Goal: Information Seeking & Learning: Learn about a topic

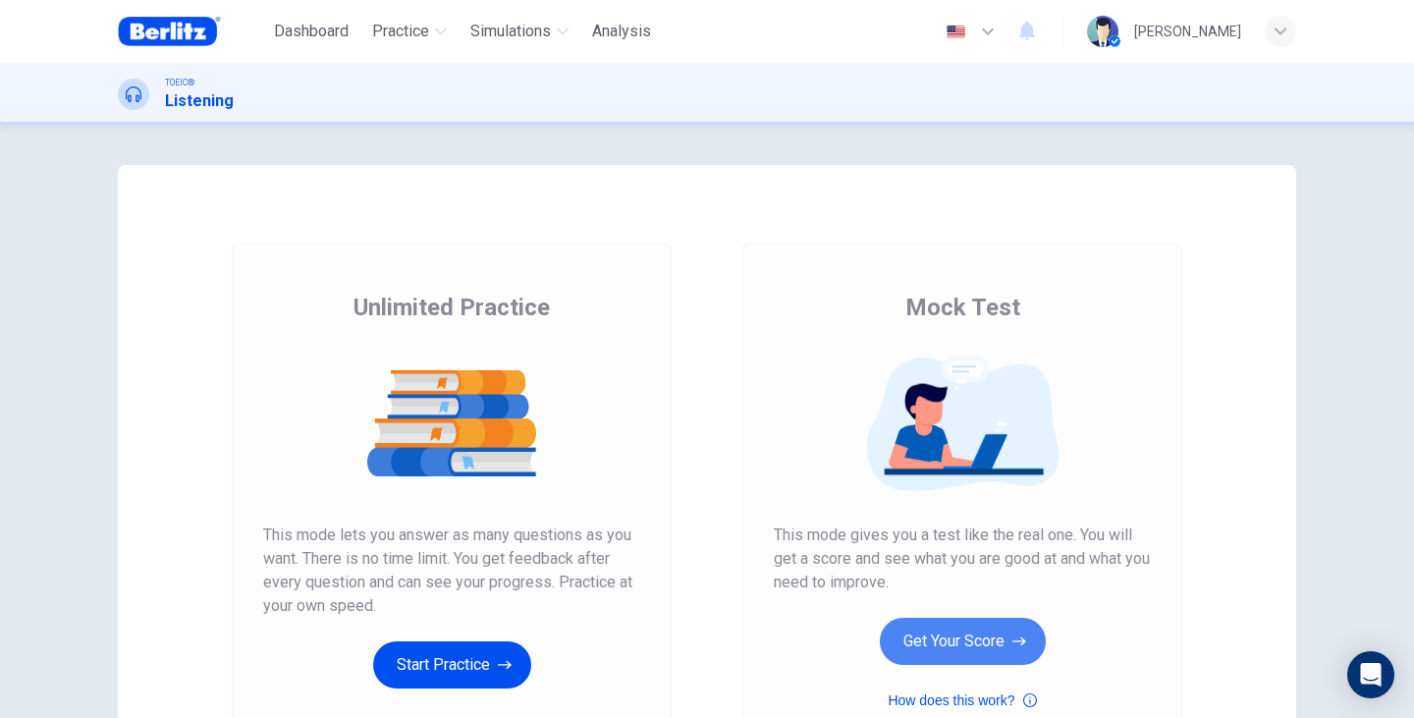
click at [958, 618] on button "Get Your Score" at bounding box center [963, 641] width 166 height 47
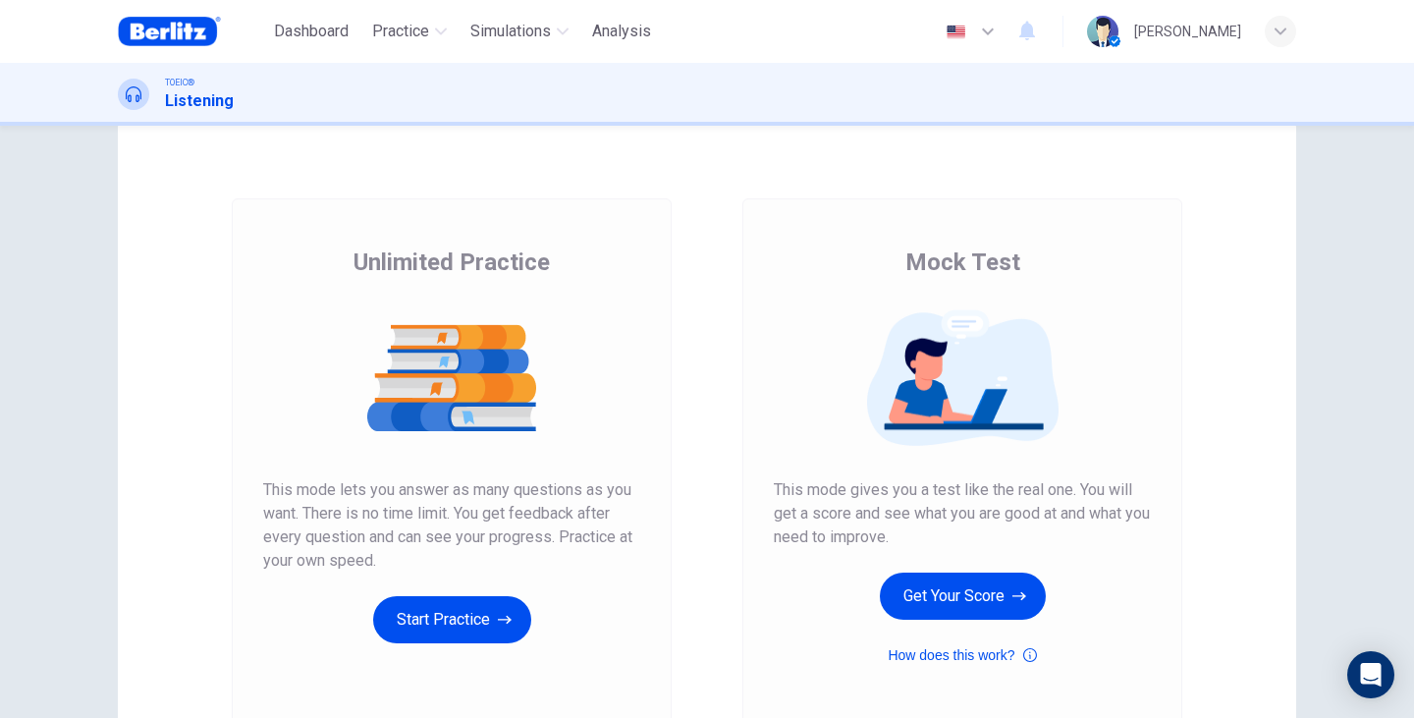
scroll to position [131, 0]
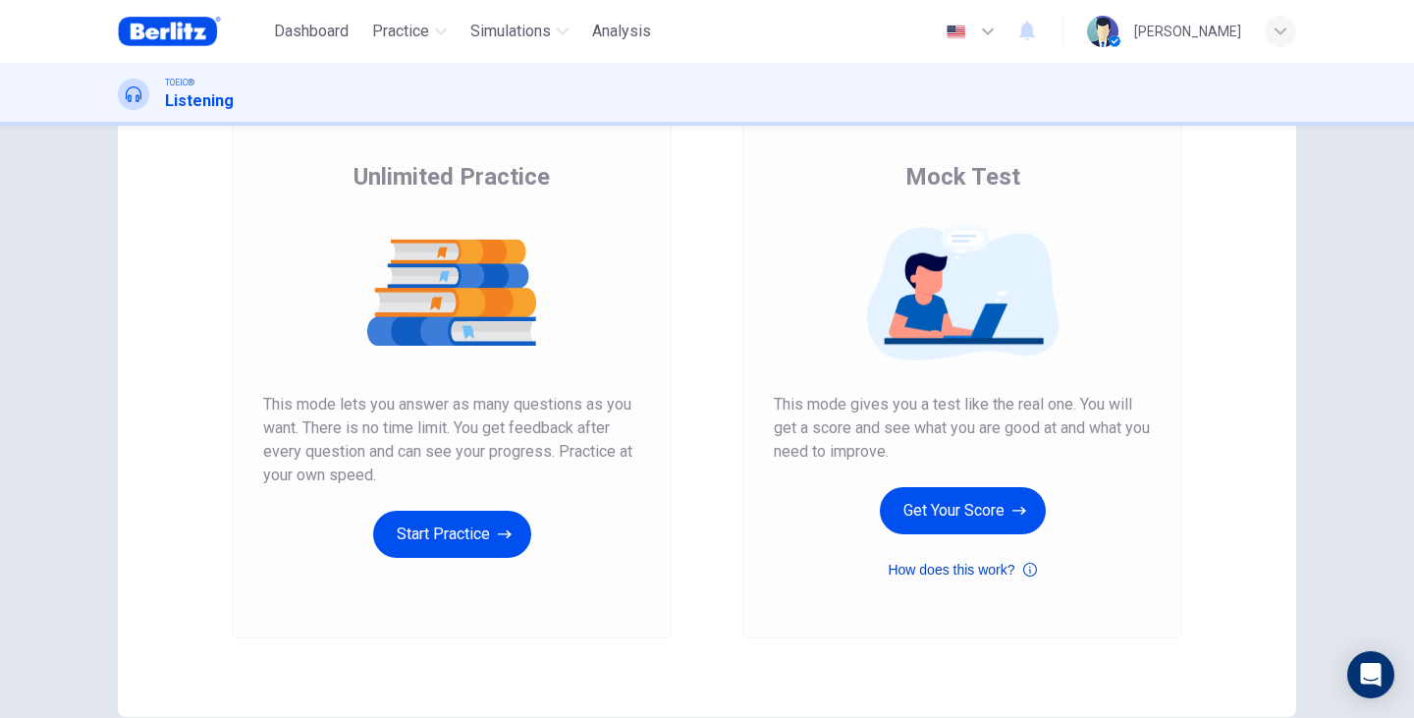
click at [1014, 576] on button "How does this work?" at bounding box center [961, 570] width 148 height 24
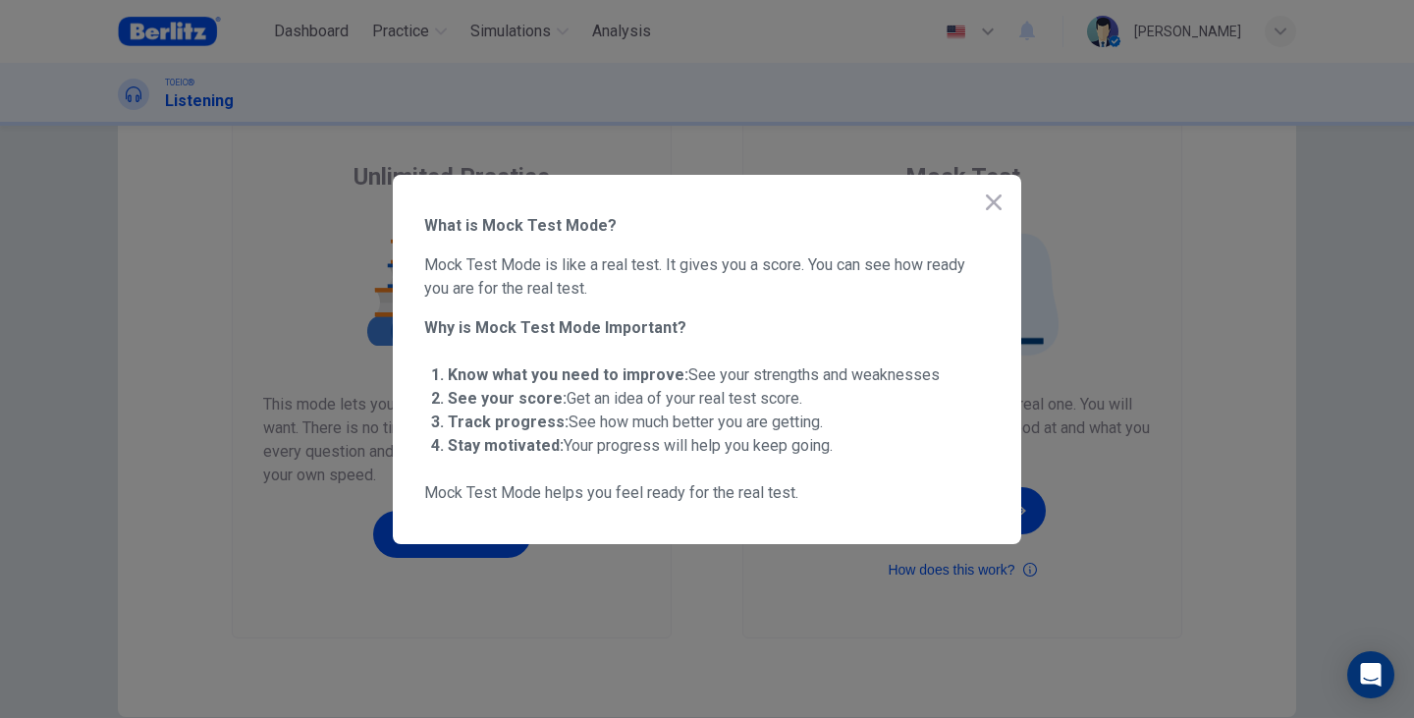
click at [994, 193] on icon "button" at bounding box center [994, 202] width 24 height 24
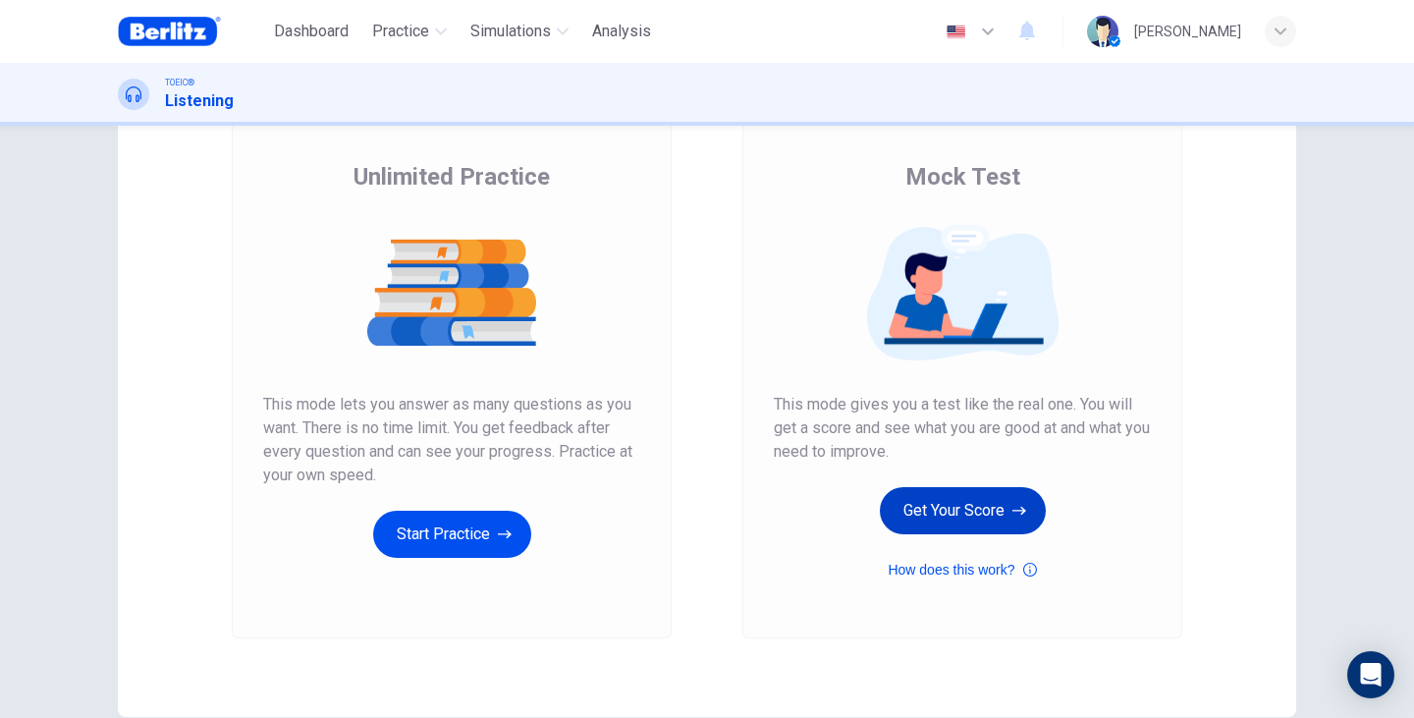
click at [928, 516] on button "Get Your Score" at bounding box center [963, 510] width 166 height 47
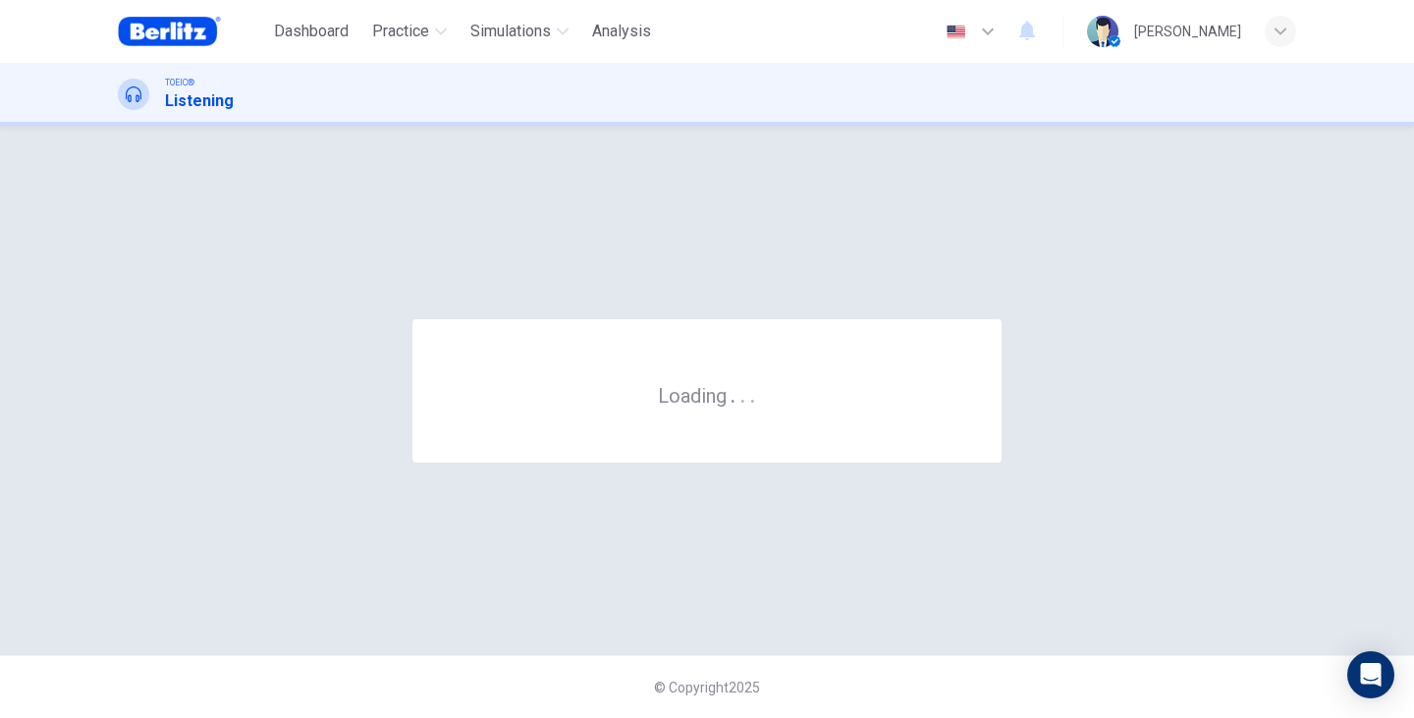
scroll to position [0, 0]
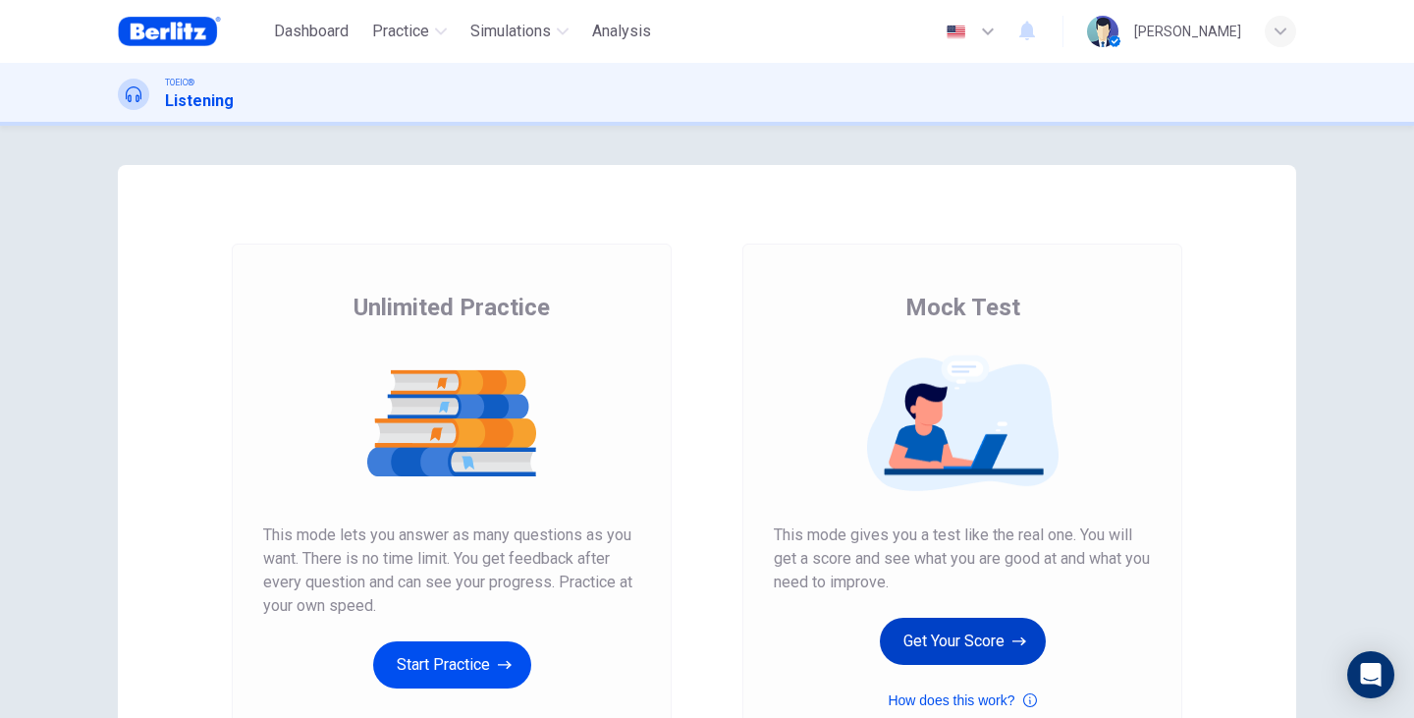
scroll to position [66, 0]
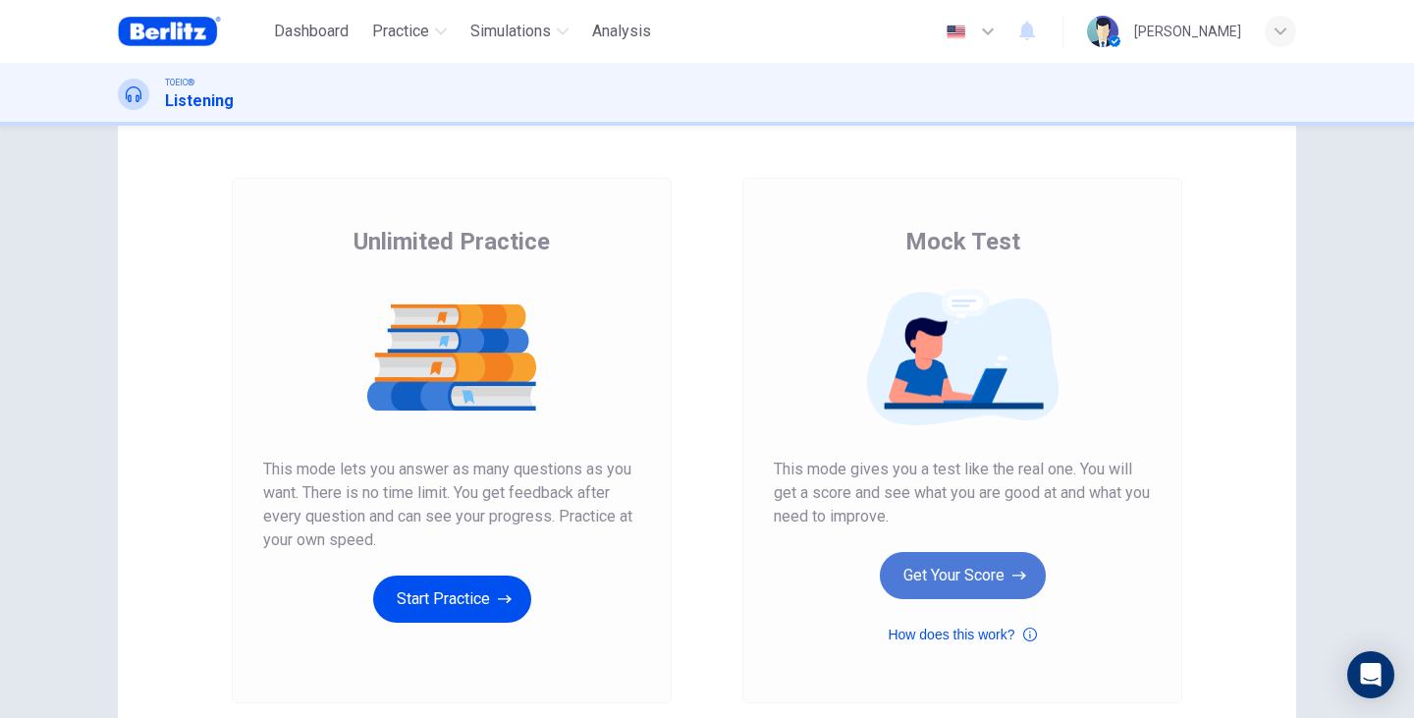
click at [994, 572] on button "Get Your Score" at bounding box center [963, 575] width 166 height 47
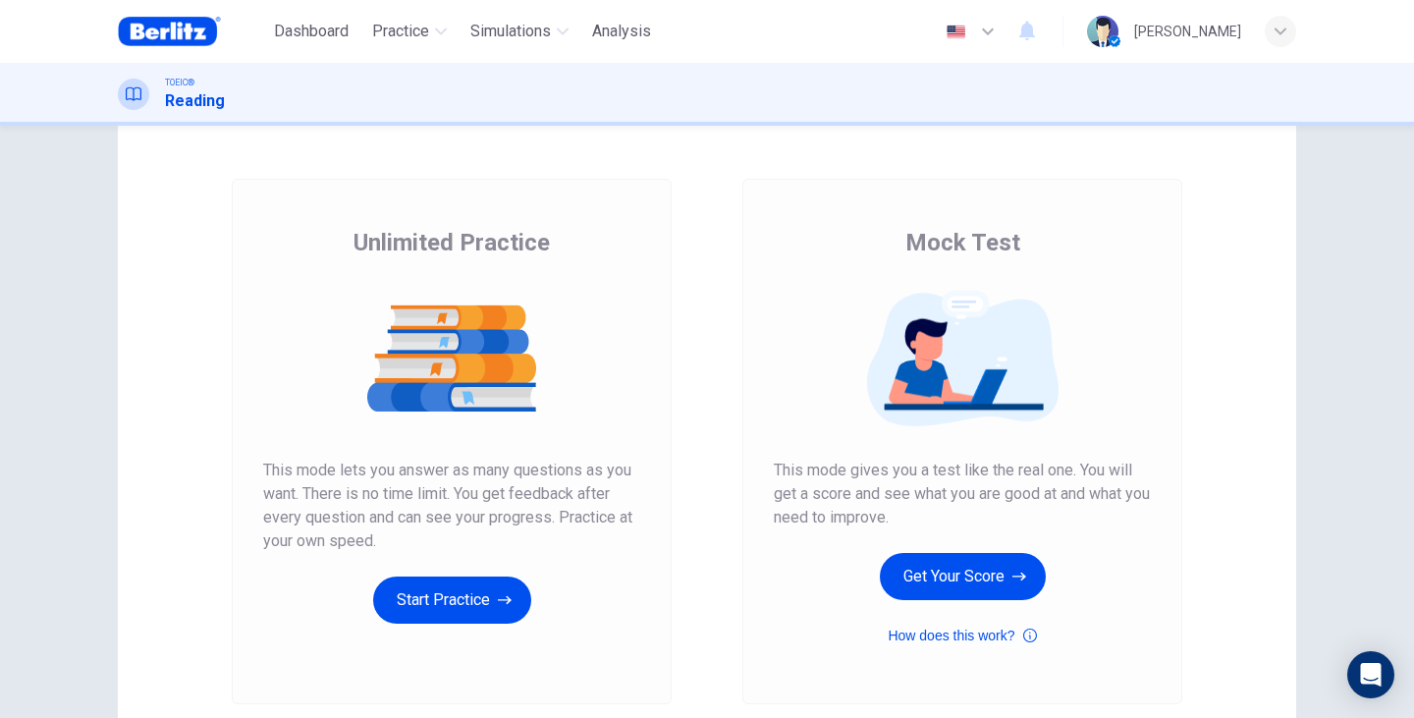
scroll to position [66, 0]
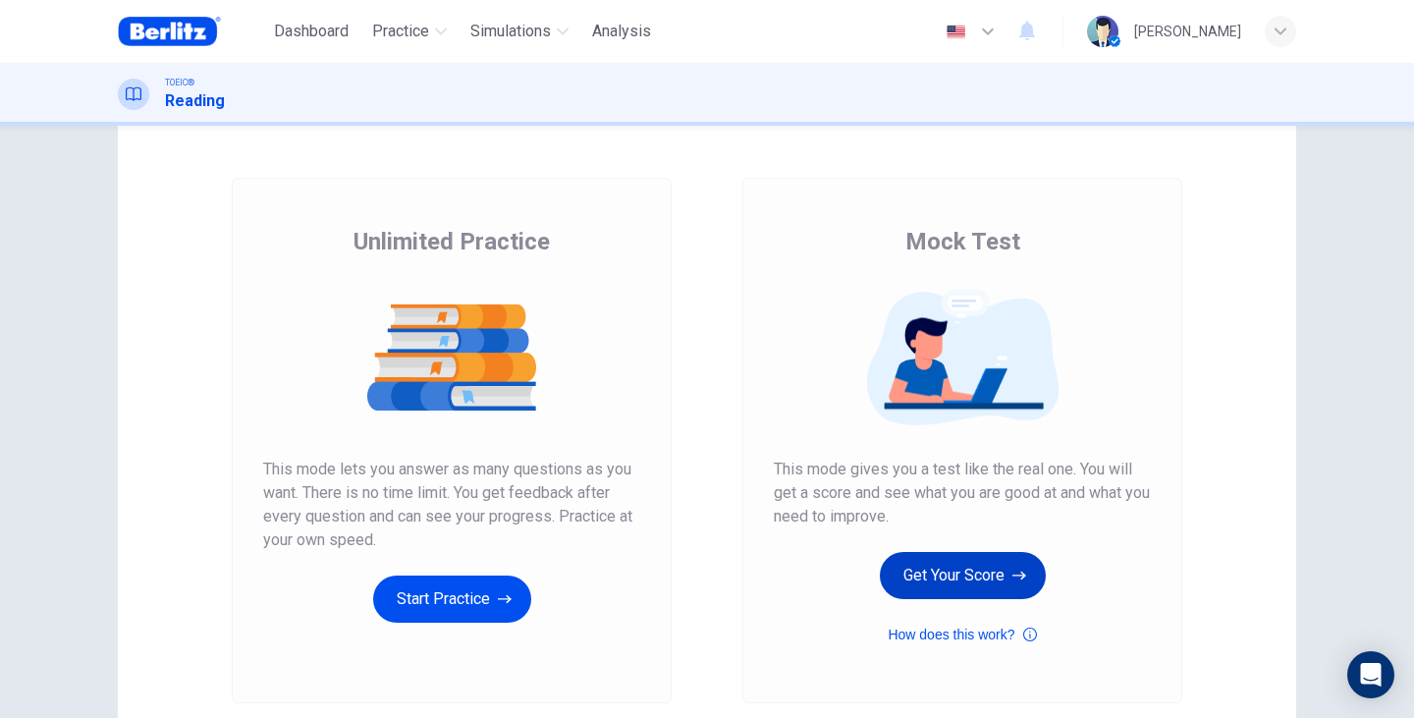
click at [926, 582] on button "Get Your Score" at bounding box center [963, 575] width 166 height 47
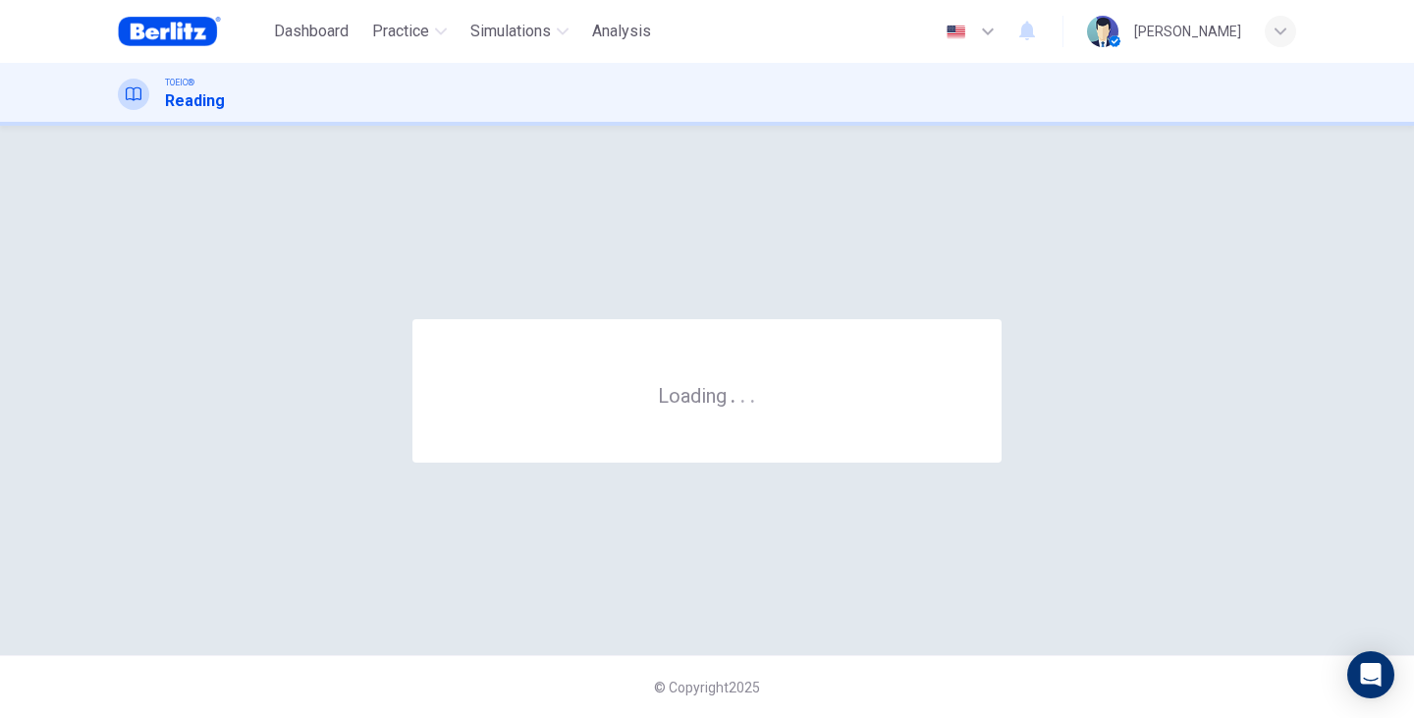
scroll to position [0, 0]
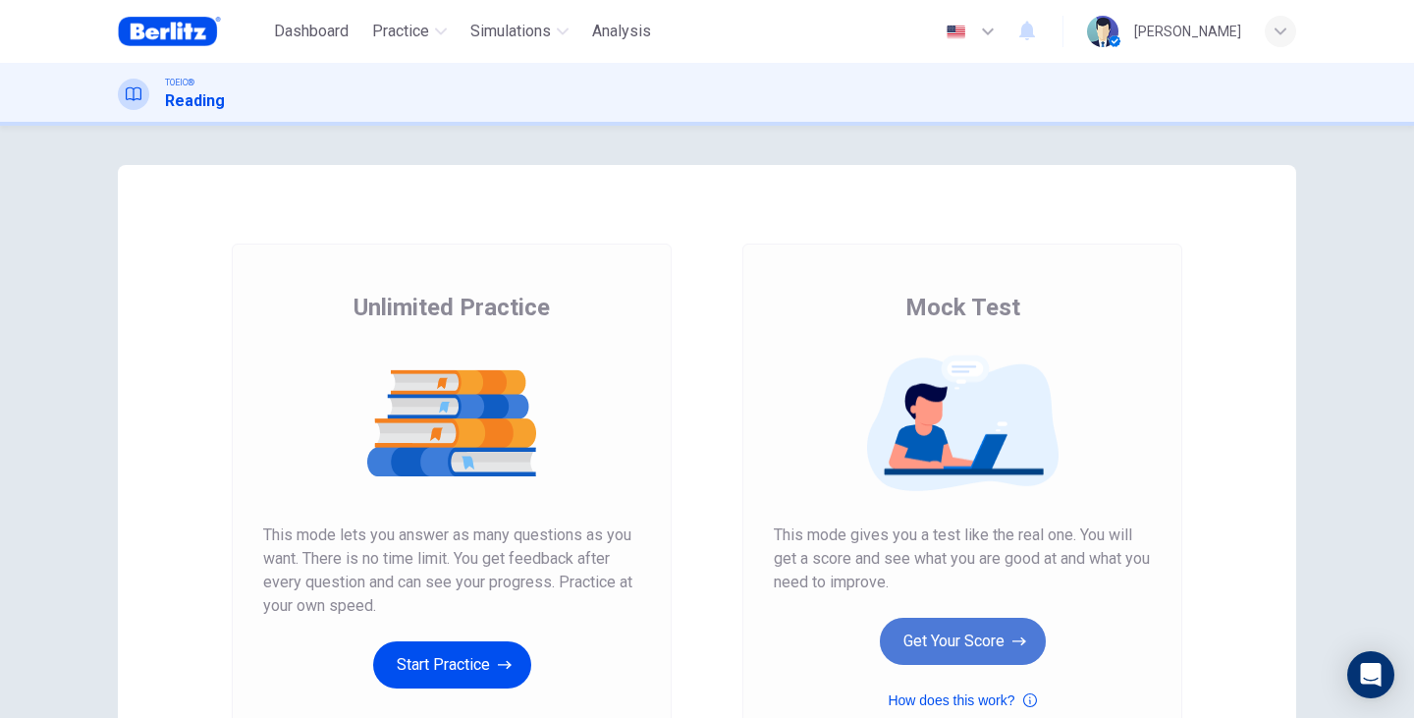
click at [997, 625] on button "Get Your Score" at bounding box center [963, 641] width 166 height 47
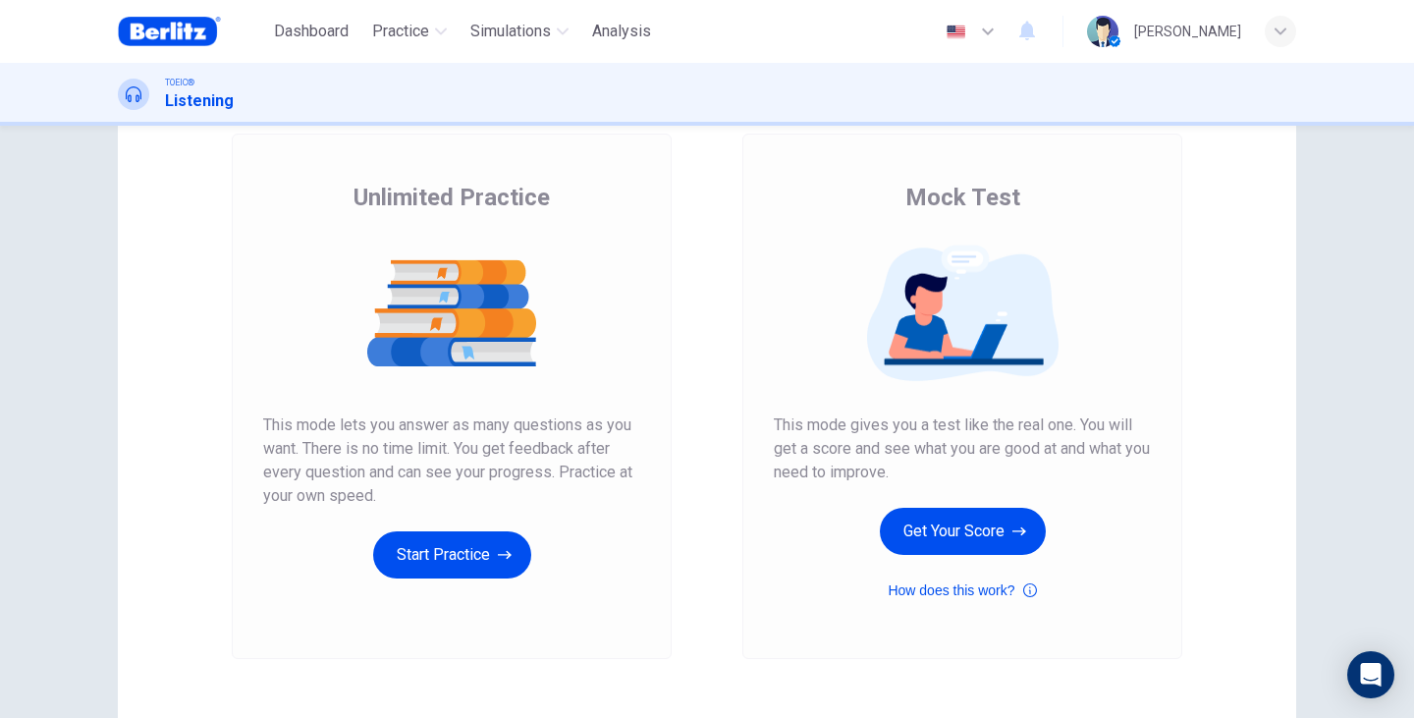
scroll to position [131, 0]
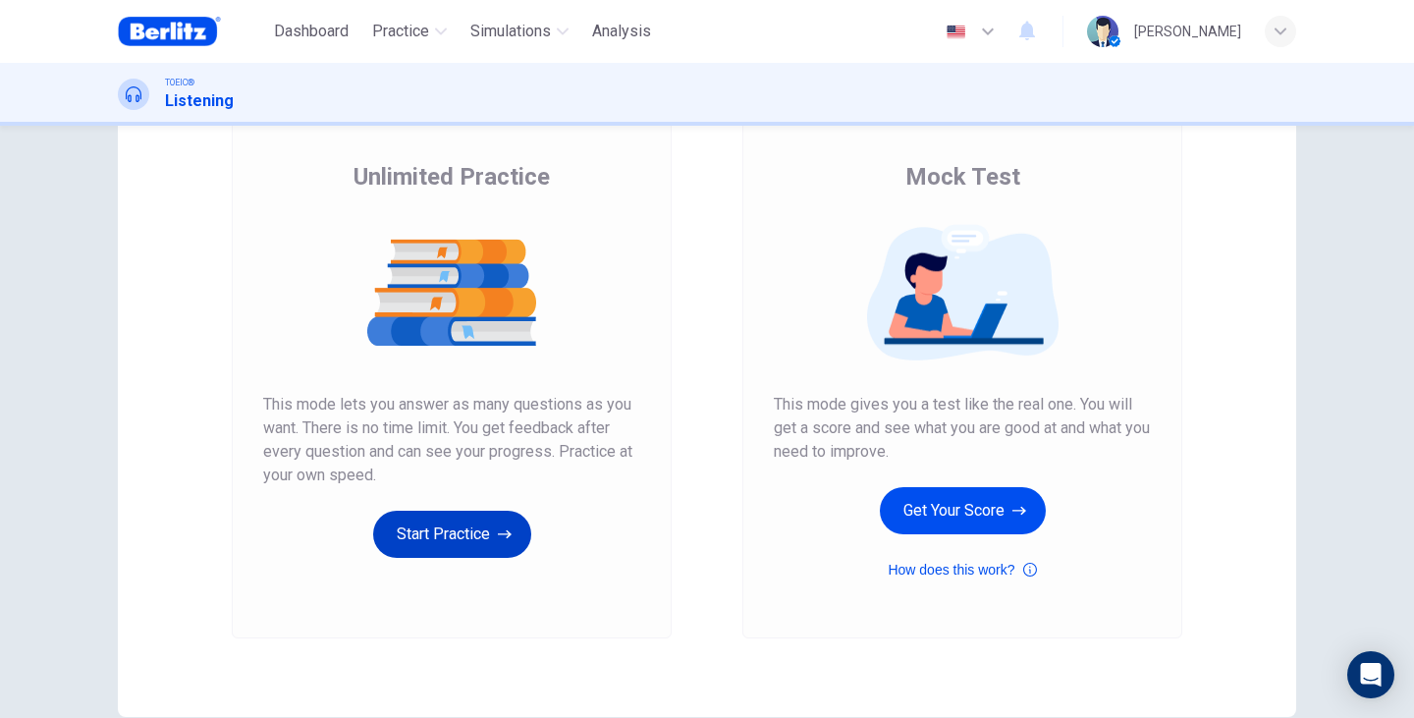
click at [472, 535] on button "Start Practice" at bounding box center [452, 534] width 158 height 47
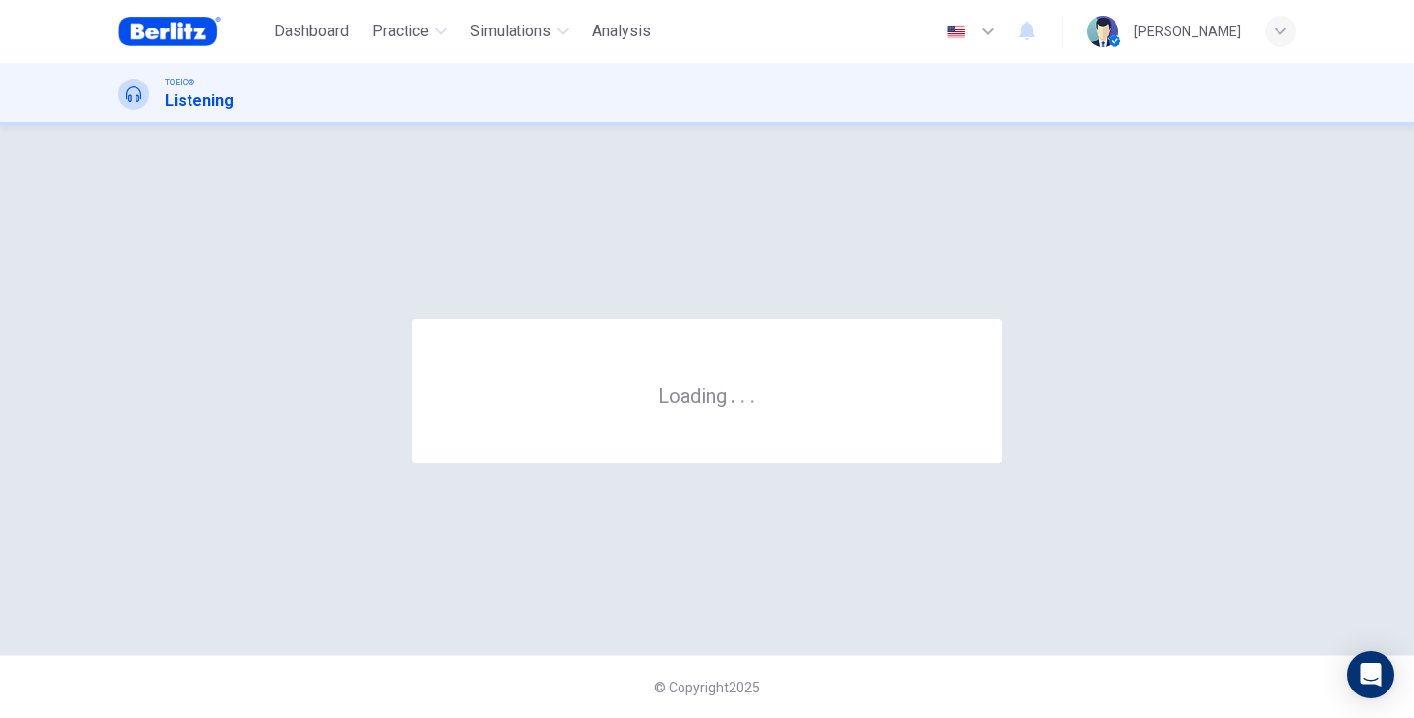
scroll to position [0, 0]
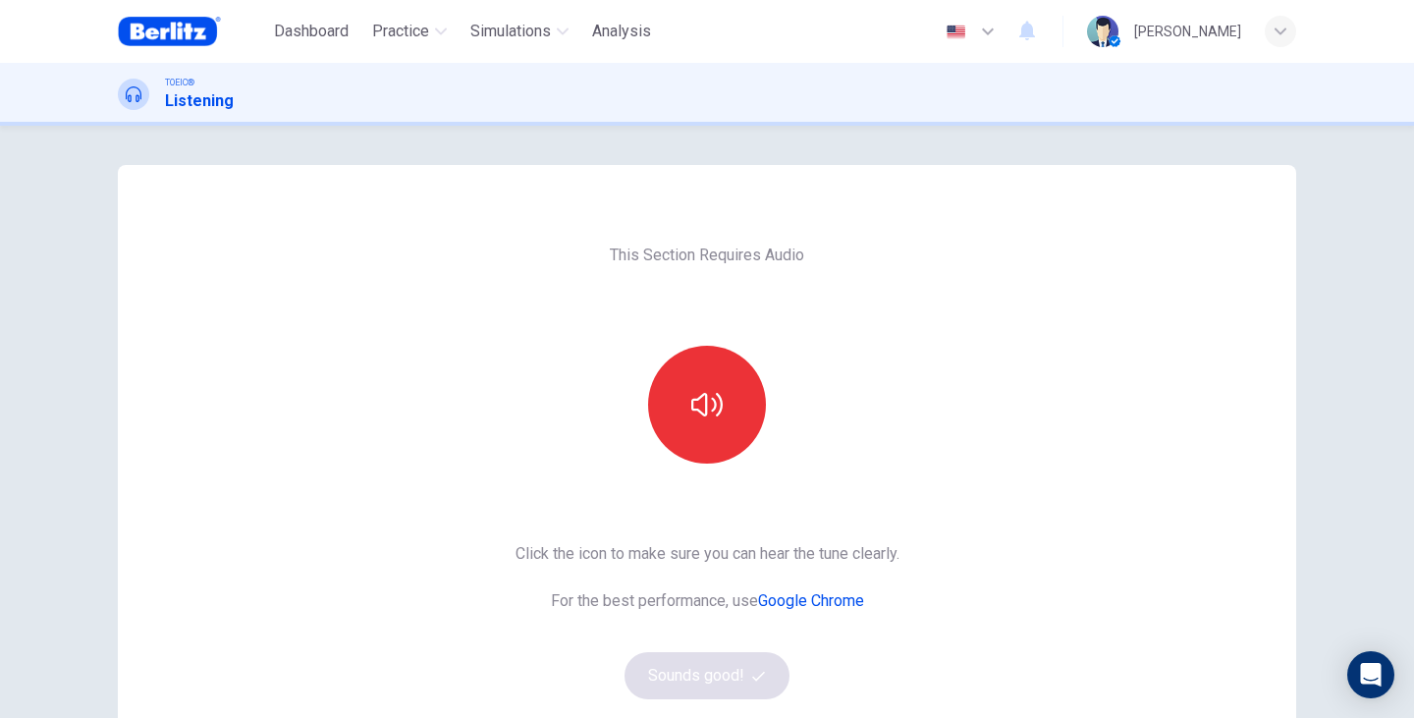
click at [613, 419] on div at bounding box center [707, 405] width 212 height 118
click at [670, 422] on button "button" at bounding box center [707, 405] width 118 height 118
click at [653, 670] on button "Sounds good!" at bounding box center [706, 675] width 165 height 47
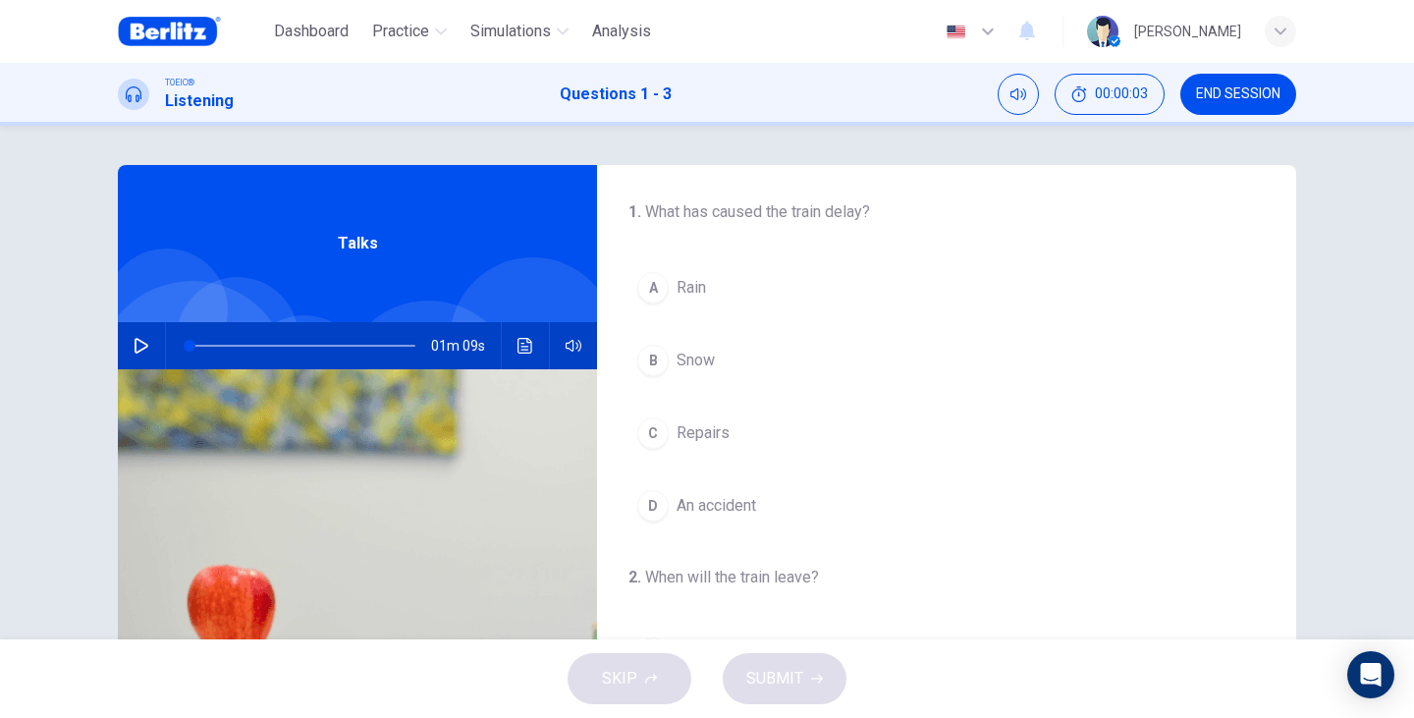
click at [126, 345] on button "button" at bounding box center [141, 345] width 31 height 47
drag, startPoint x: 233, startPoint y: 347, endPoint x: 45, endPoint y: 346, distance: 187.5
click at [45, 346] on div "1 . What has caused the train delay? A Rain B Snow C Repairs D An accident 2 . …" at bounding box center [707, 382] width 1414 height 513
click at [247, 253] on div "Talks" at bounding box center [357, 243] width 479 height 157
click at [166, 353] on div at bounding box center [298, 345] width 265 height 47
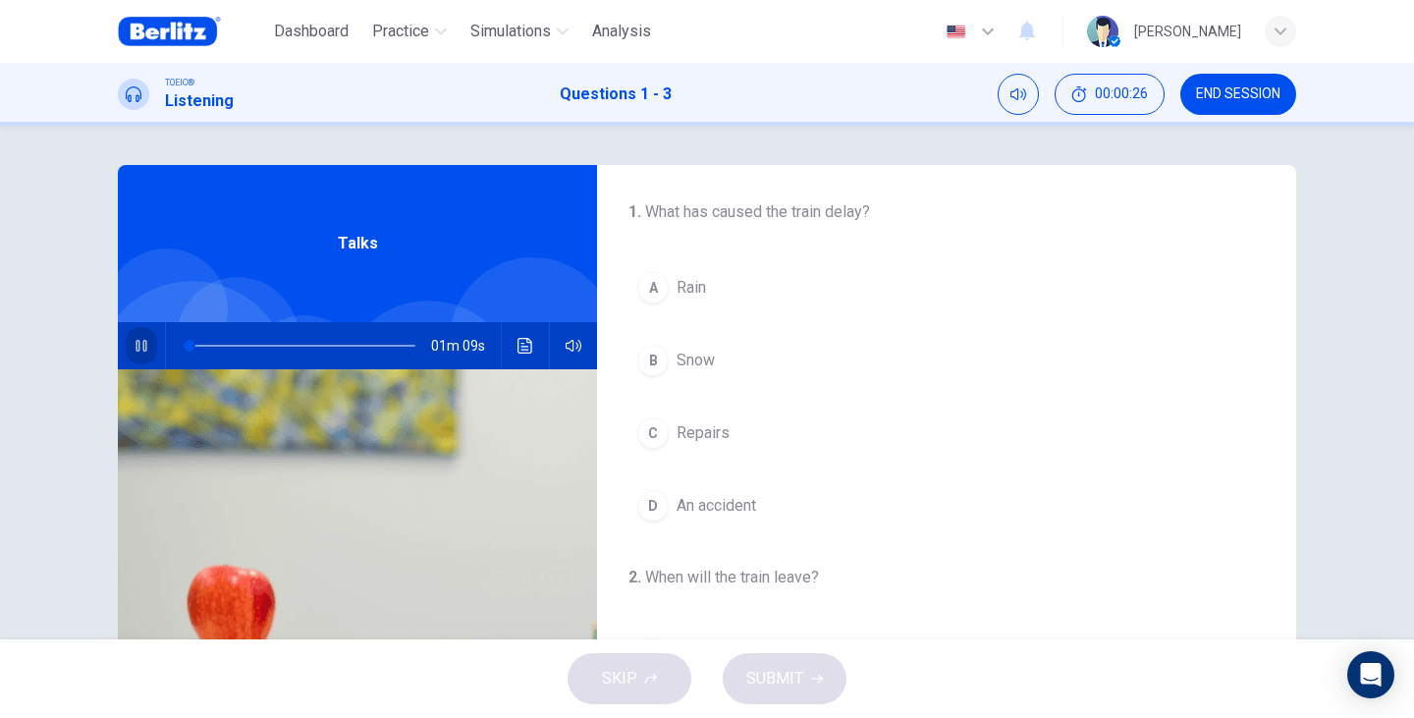
click at [147, 349] on button "button" at bounding box center [141, 345] width 31 height 47
click at [134, 342] on icon "button" at bounding box center [142, 346] width 16 height 16
click at [656, 366] on div "B" at bounding box center [652, 360] width 31 height 31
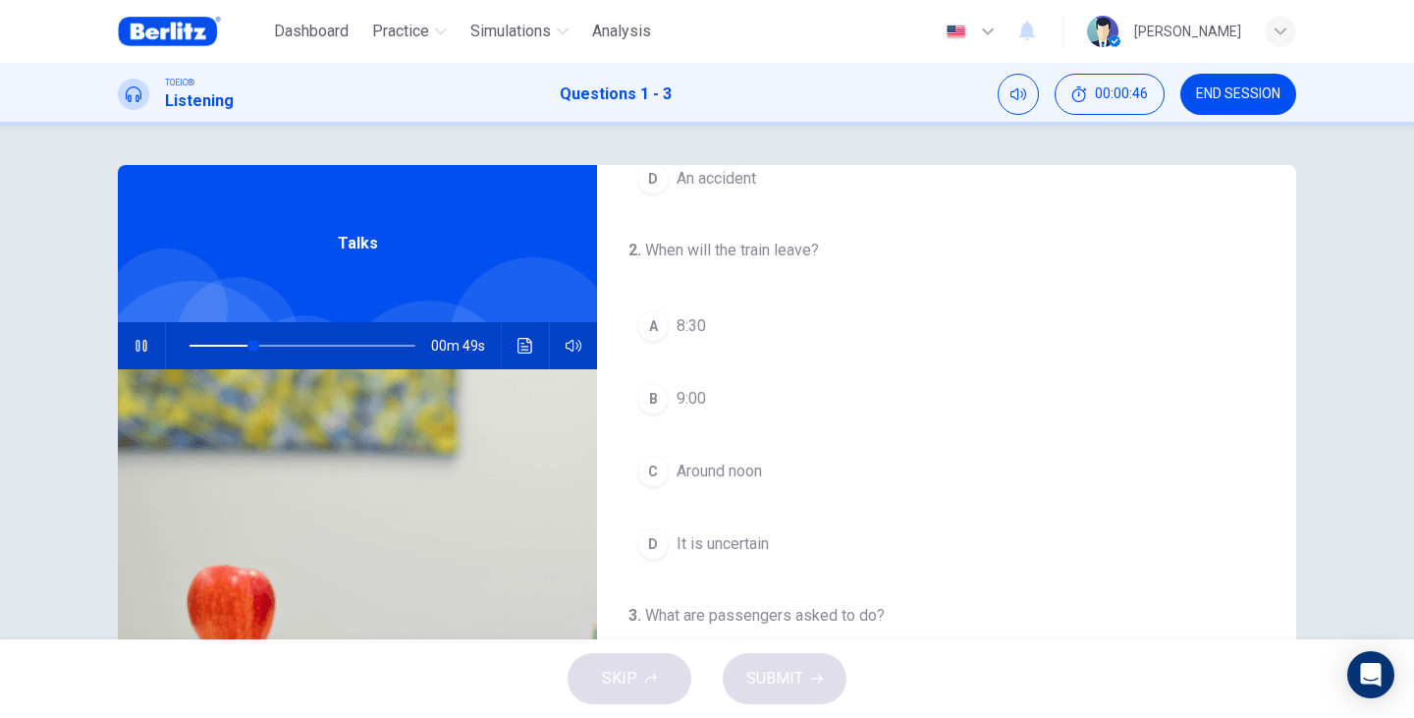
scroll to position [393, 0]
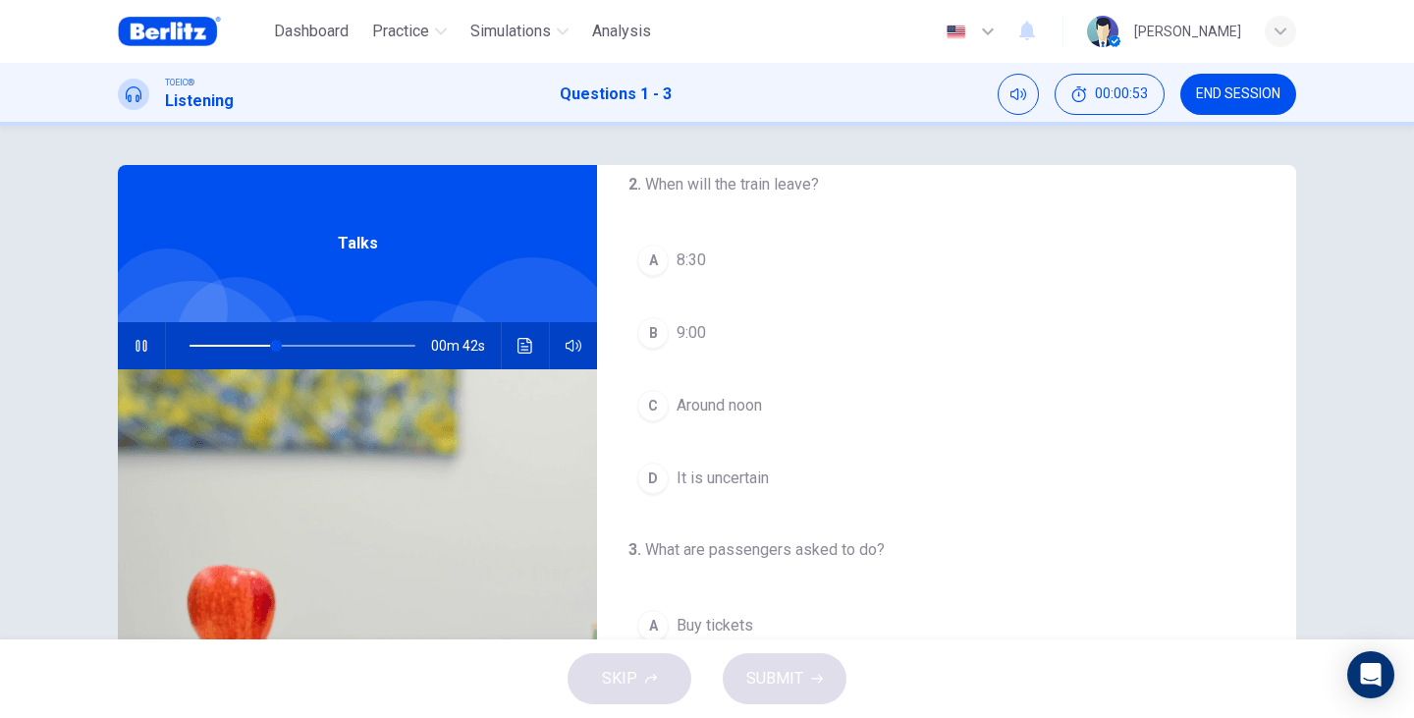
drag, startPoint x: 676, startPoint y: 484, endPoint x: 438, endPoint y: 6, distance: 534.3
click at [453, 34] on div "Dashboard Practice Simulations Analysis English ** ​ BEATRIZ PINATTI BRUN TOEIC…" at bounding box center [707, 359] width 1414 height 718
click at [705, 487] on span "It is uncertain" at bounding box center [722, 478] width 92 height 24
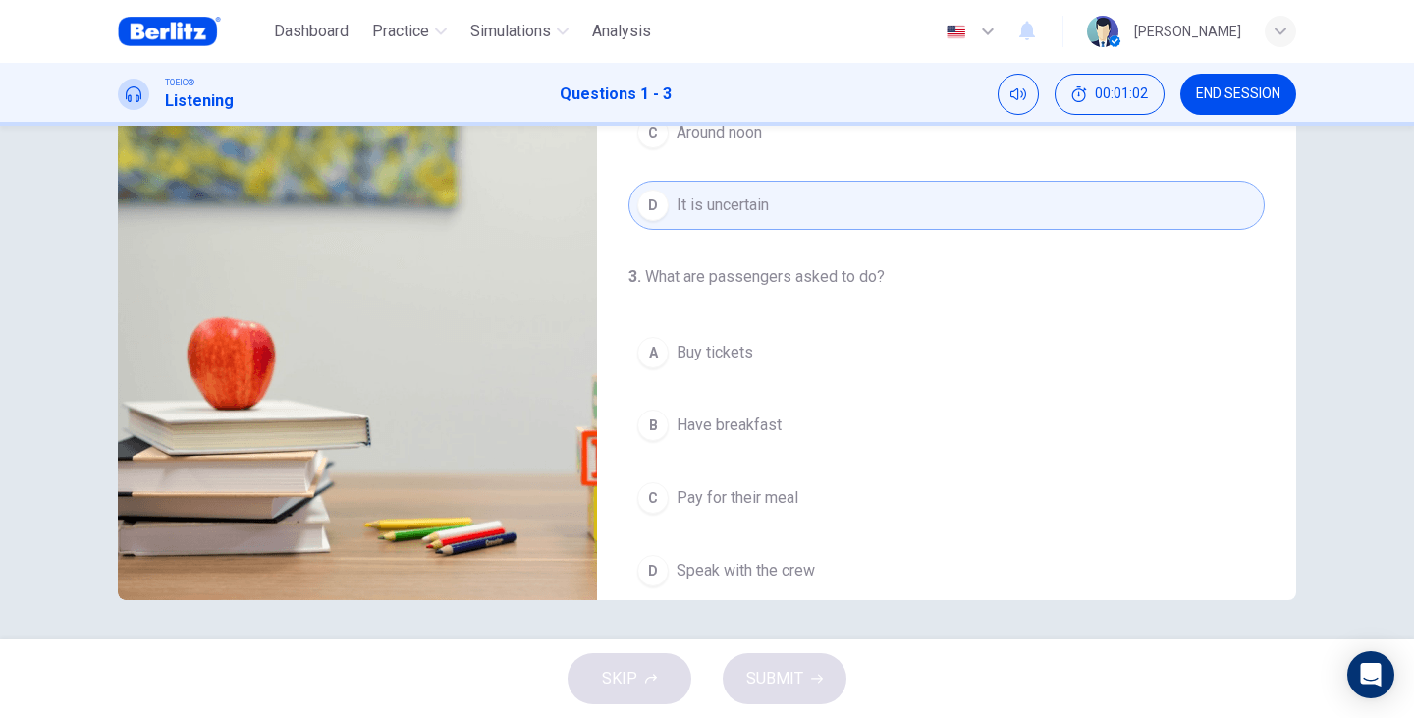
scroll to position [449, 0]
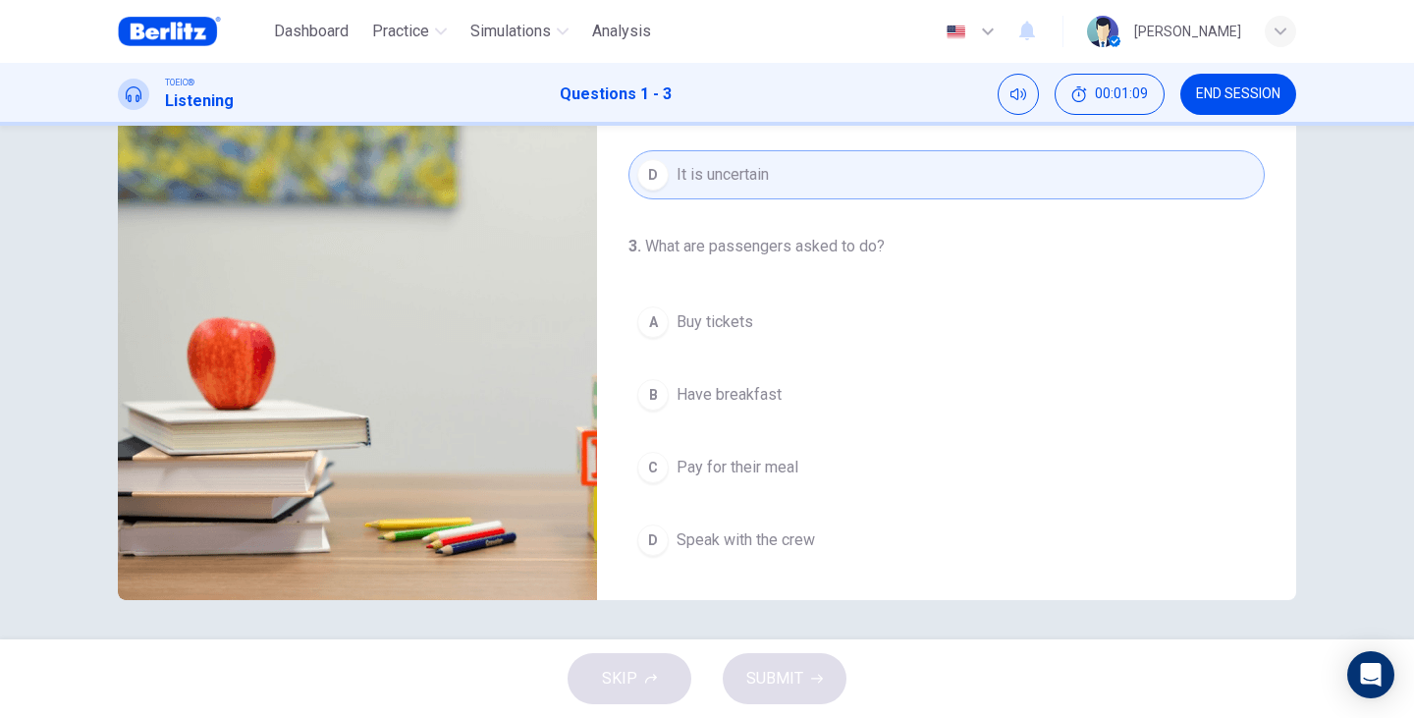
click at [698, 391] on span "Have breakfast" at bounding box center [728, 395] width 105 height 24
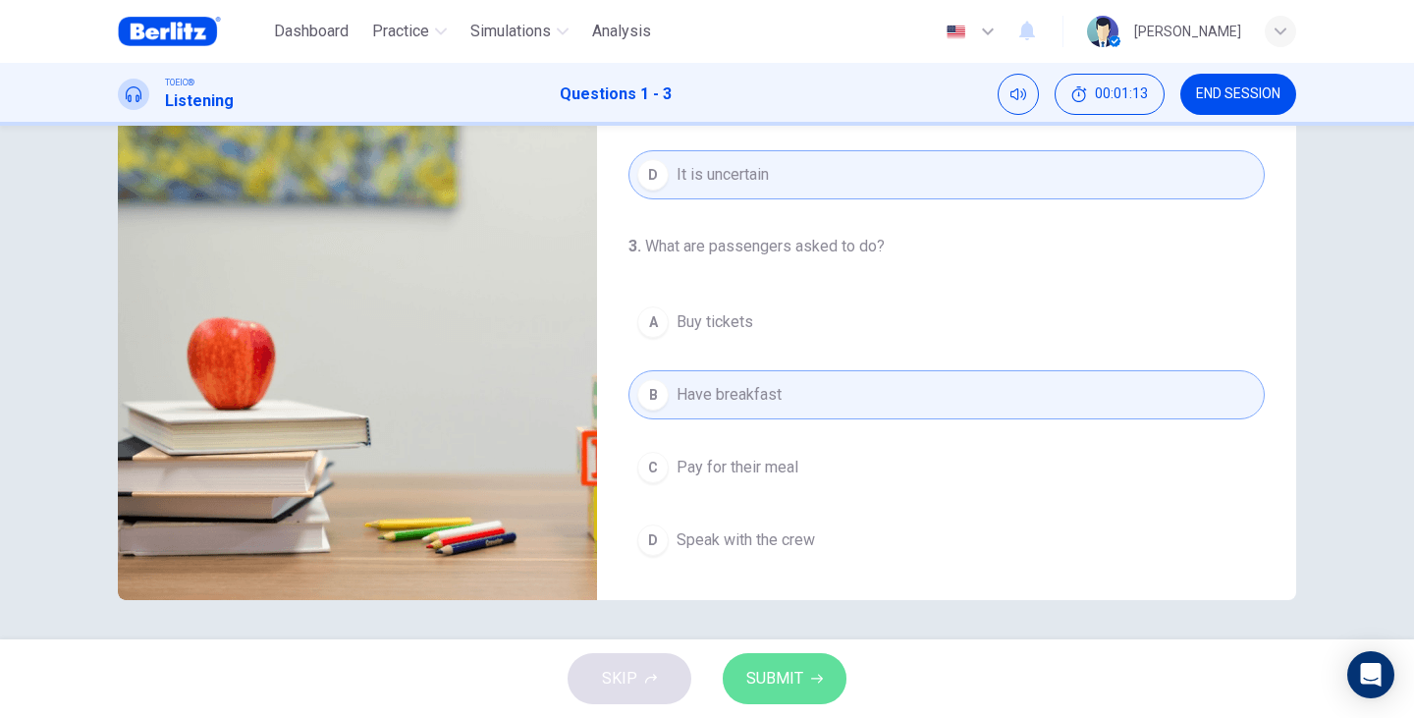
click at [801, 680] on span "SUBMIT" at bounding box center [774, 678] width 57 height 27
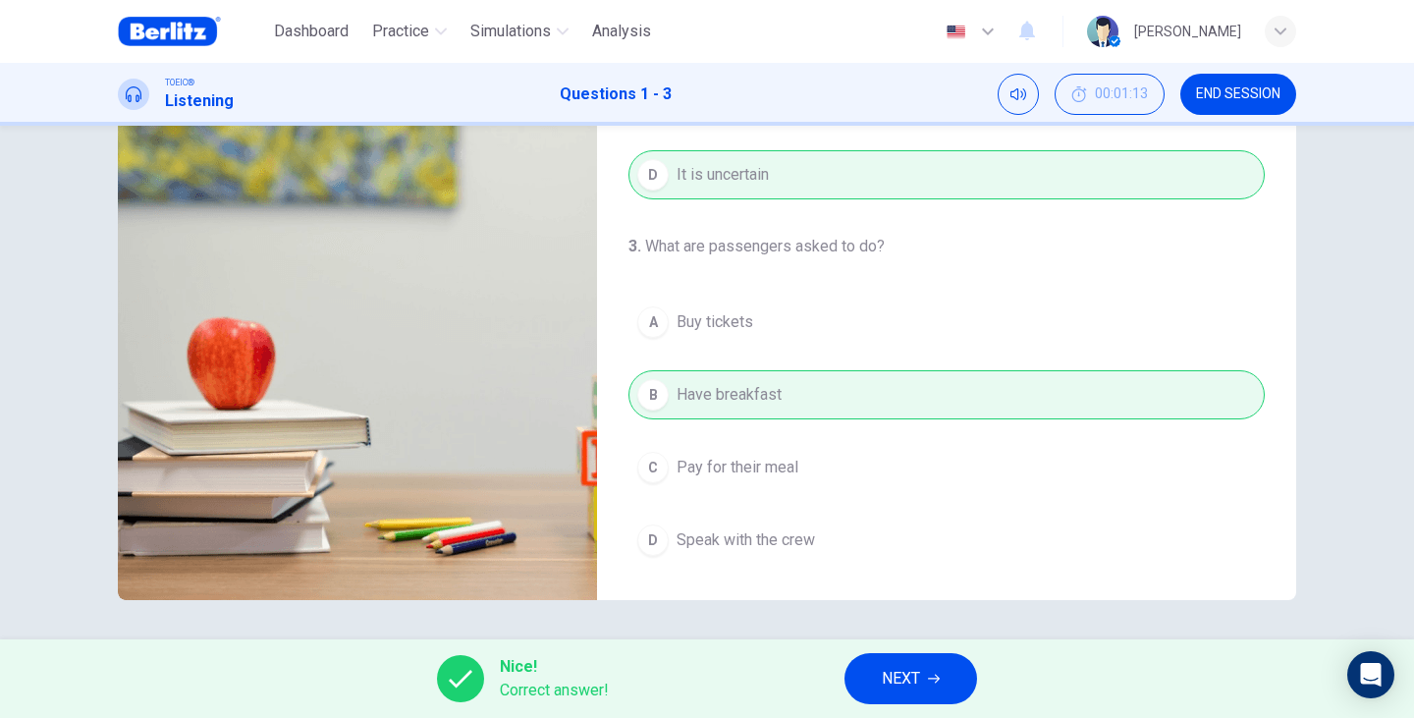
type input "**"
click at [915, 675] on span "NEXT" at bounding box center [901, 678] width 38 height 27
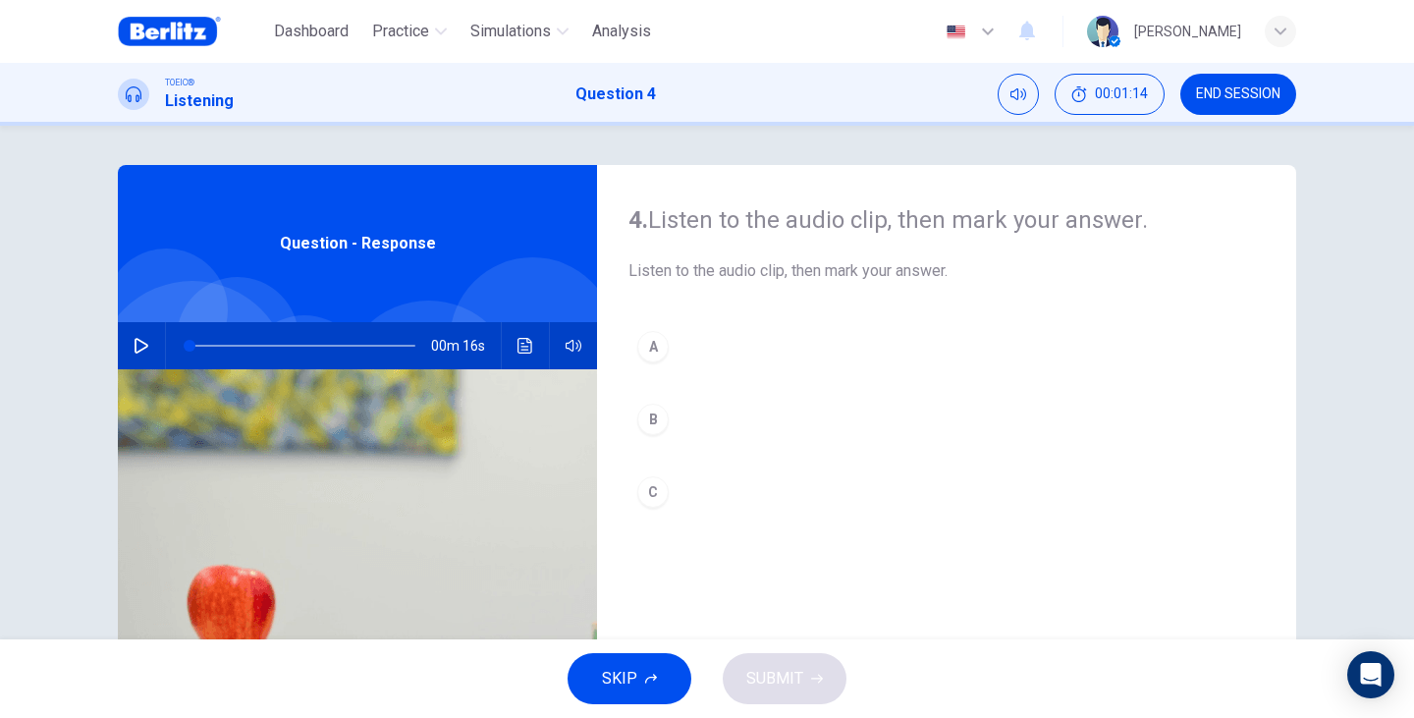
click at [136, 353] on button "button" at bounding box center [141, 345] width 31 height 47
click at [637, 362] on button "A" at bounding box center [946, 346] width 636 height 49
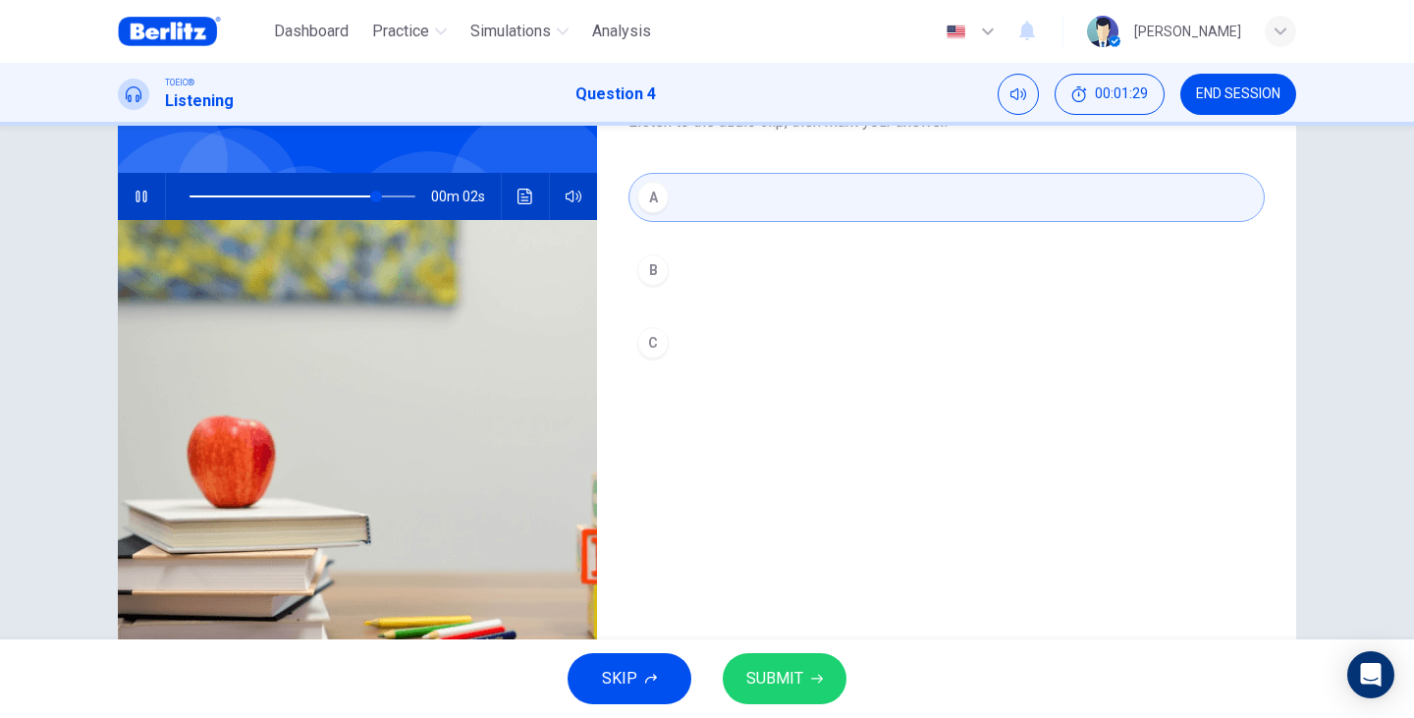
scroll to position [117, 0]
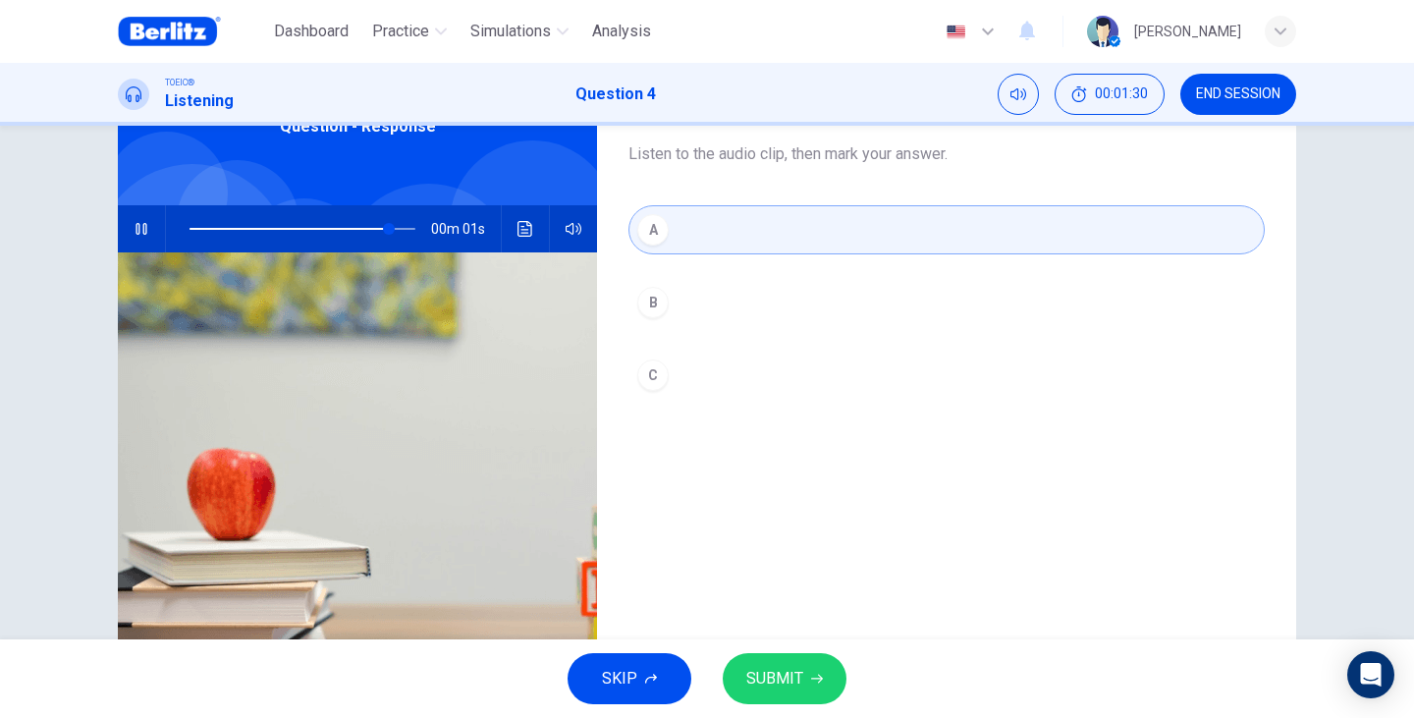
click at [789, 685] on span "SUBMIT" at bounding box center [774, 678] width 57 height 27
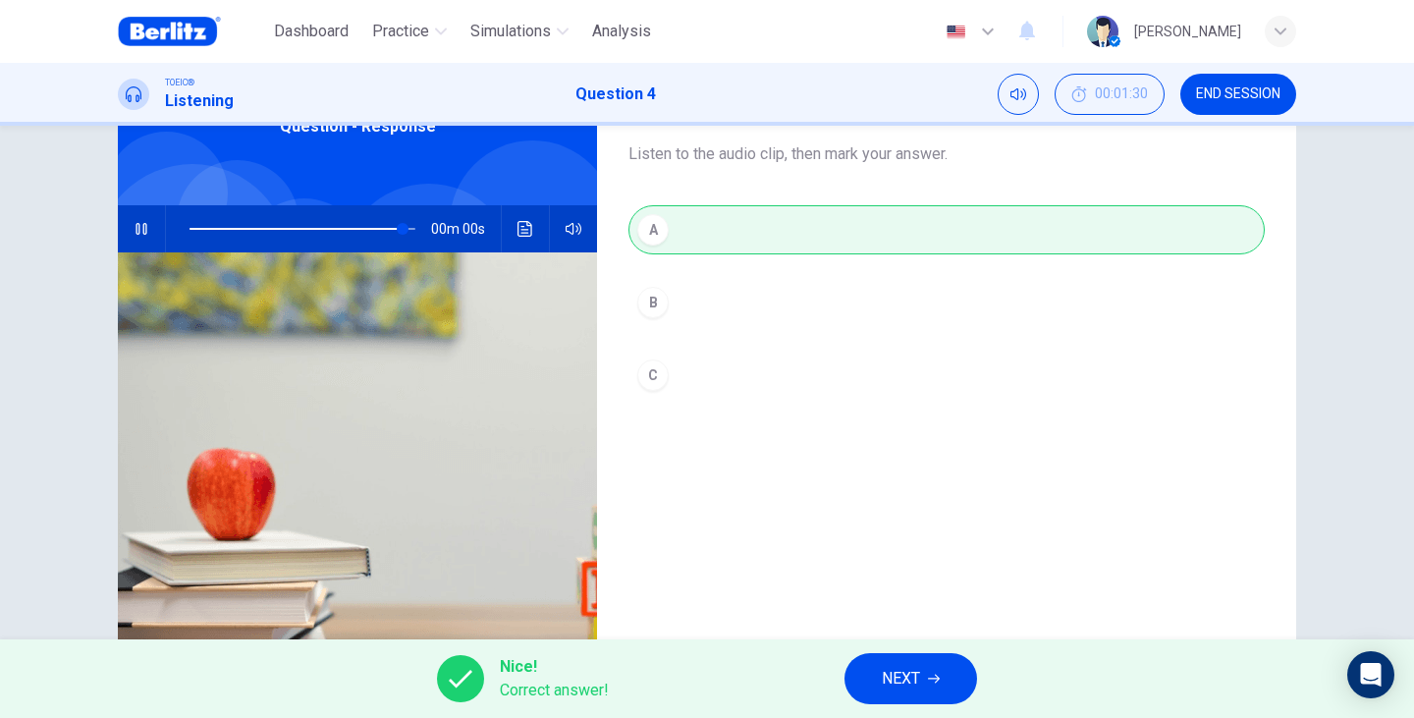
type input "*"
click at [977, 667] on div "Nice! Correct answer! NEXT" at bounding box center [707, 678] width 1414 height 79
click at [957, 672] on button "NEXT" at bounding box center [910, 678] width 133 height 51
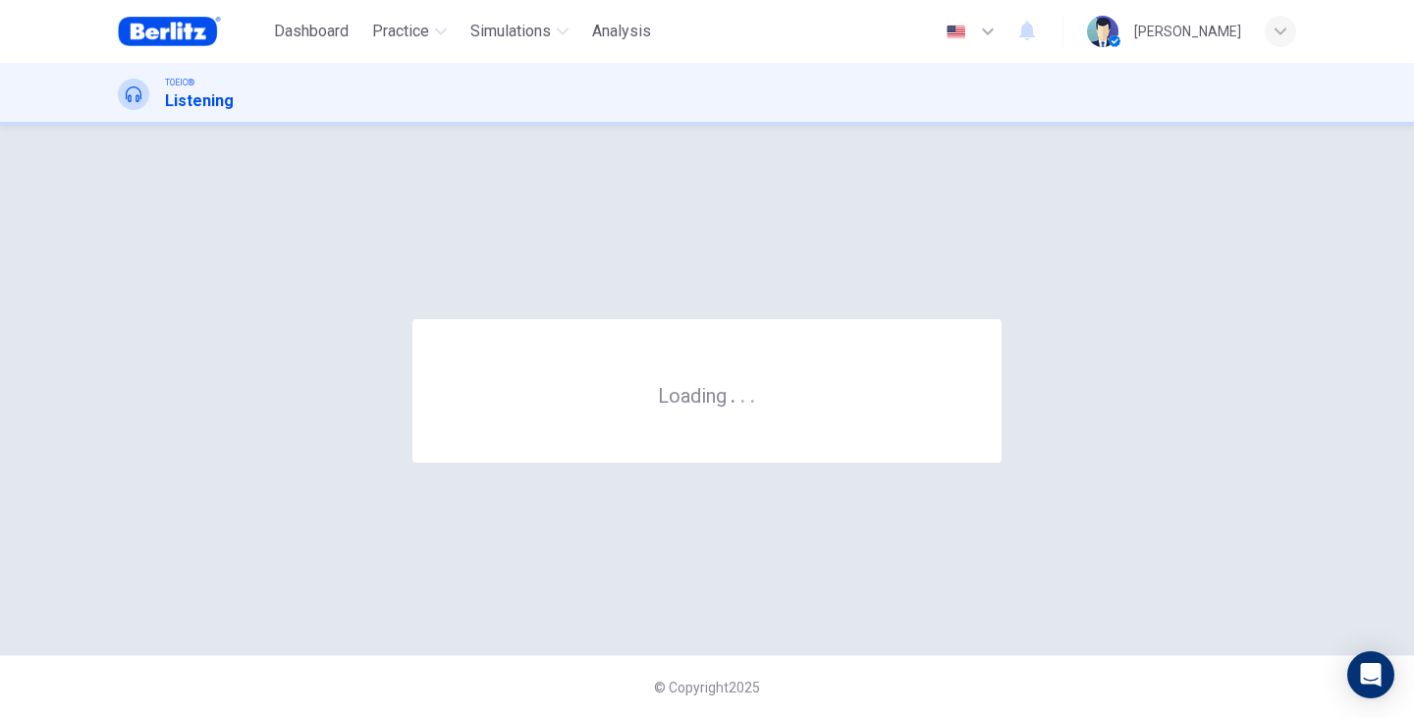
scroll to position [0, 0]
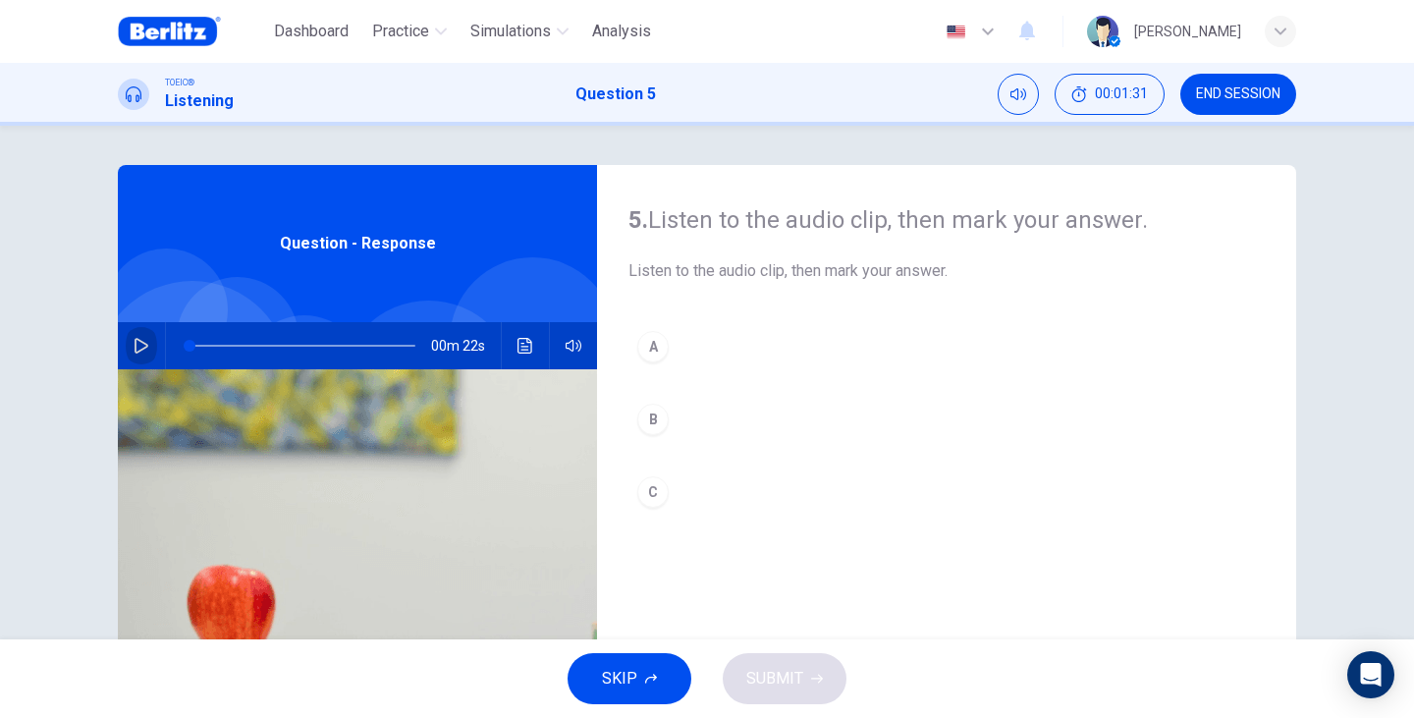
click at [136, 353] on button "button" at bounding box center [141, 345] width 31 height 47
click at [639, 342] on div "A" at bounding box center [652, 346] width 31 height 31
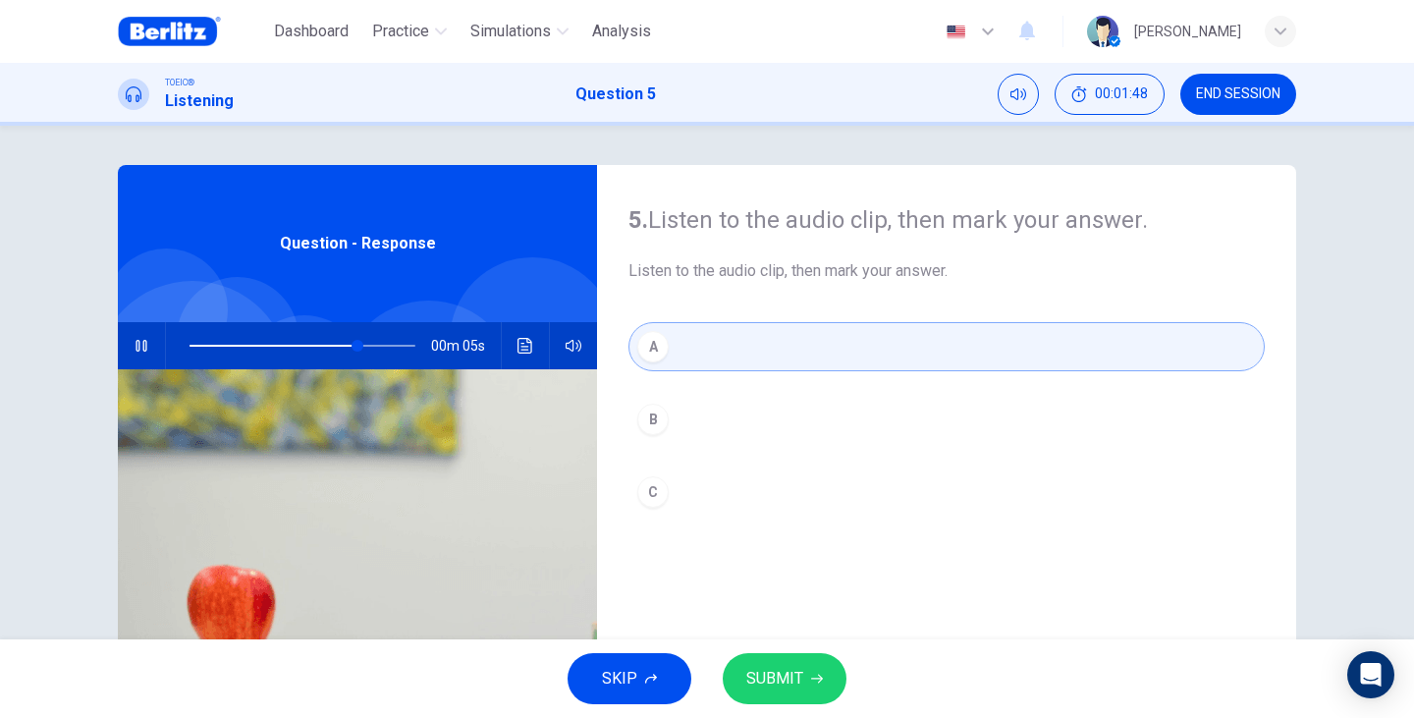
click at [819, 681] on icon "button" at bounding box center [817, 678] width 12 height 12
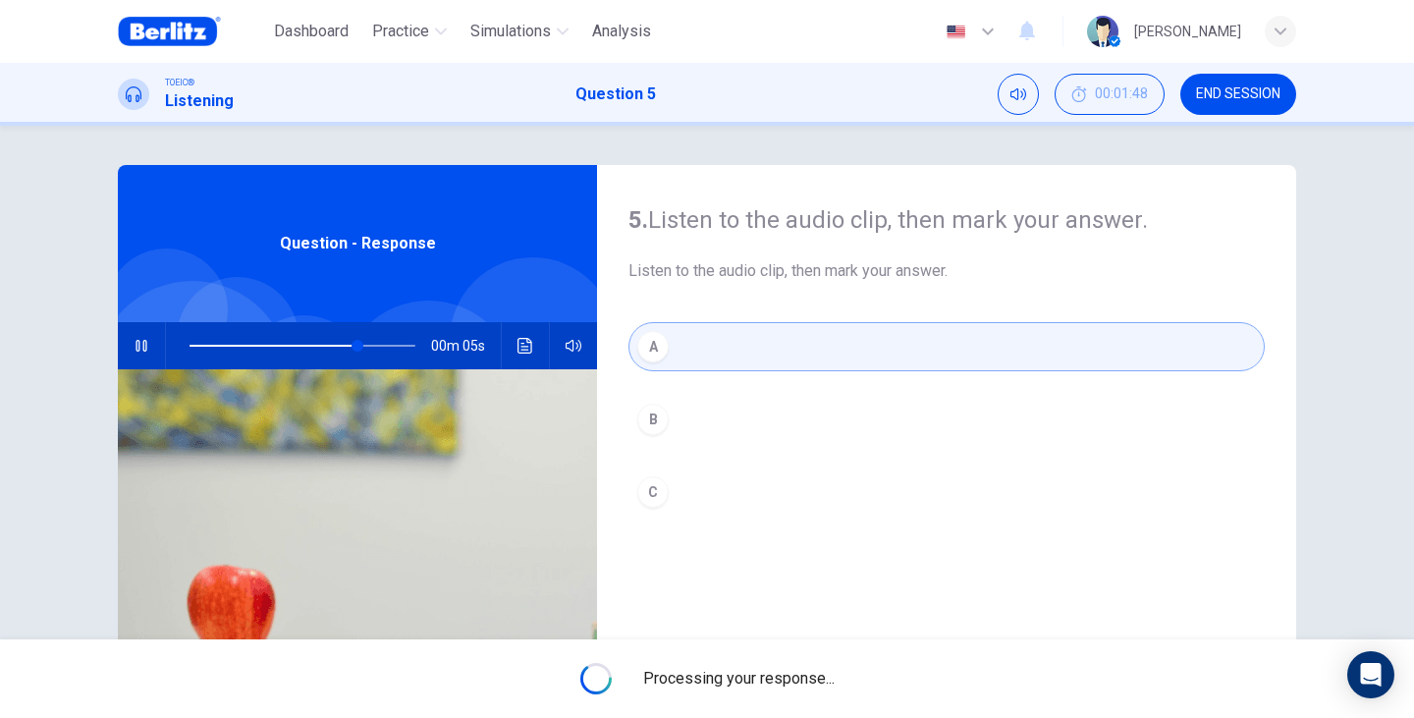
type input "**"
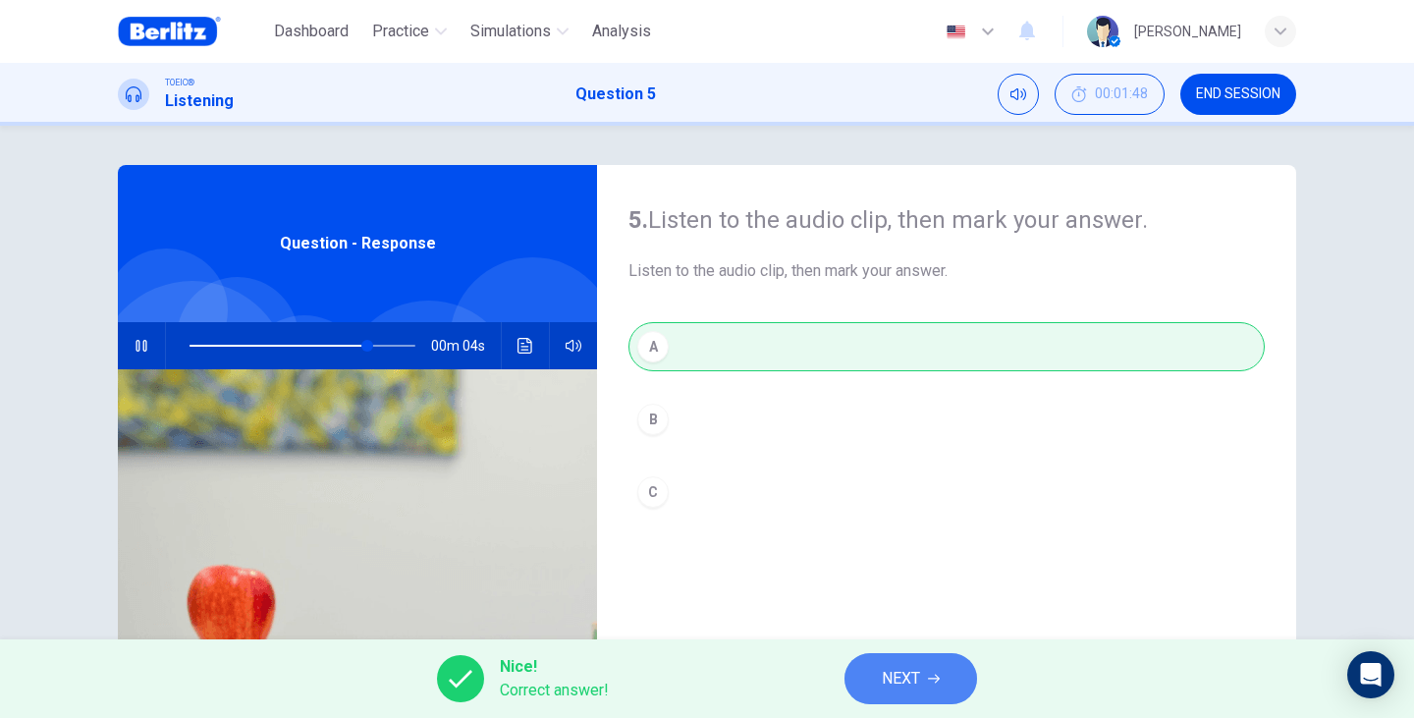
click at [886, 680] on span "NEXT" at bounding box center [901, 678] width 38 height 27
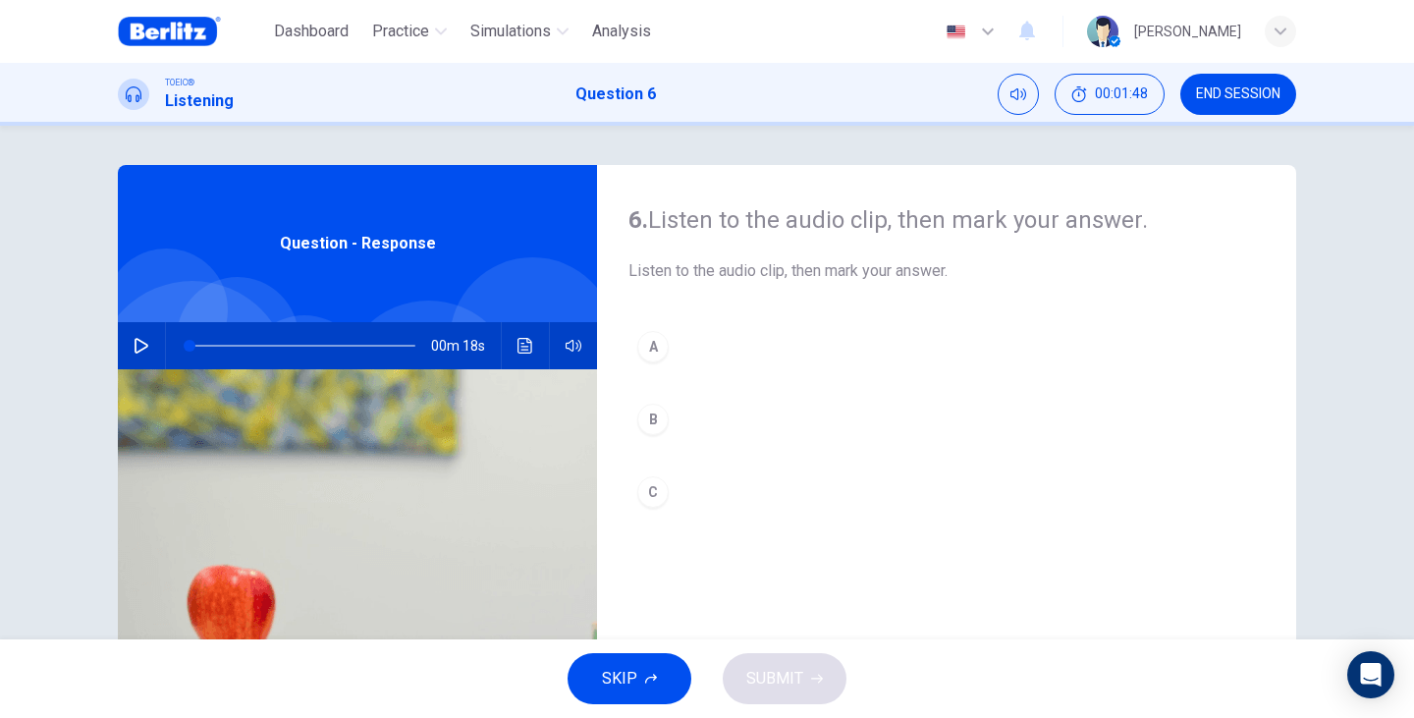
click at [341, 296] on div "Question - Response" at bounding box center [357, 243] width 479 height 157
click at [150, 340] on button "button" at bounding box center [141, 345] width 31 height 47
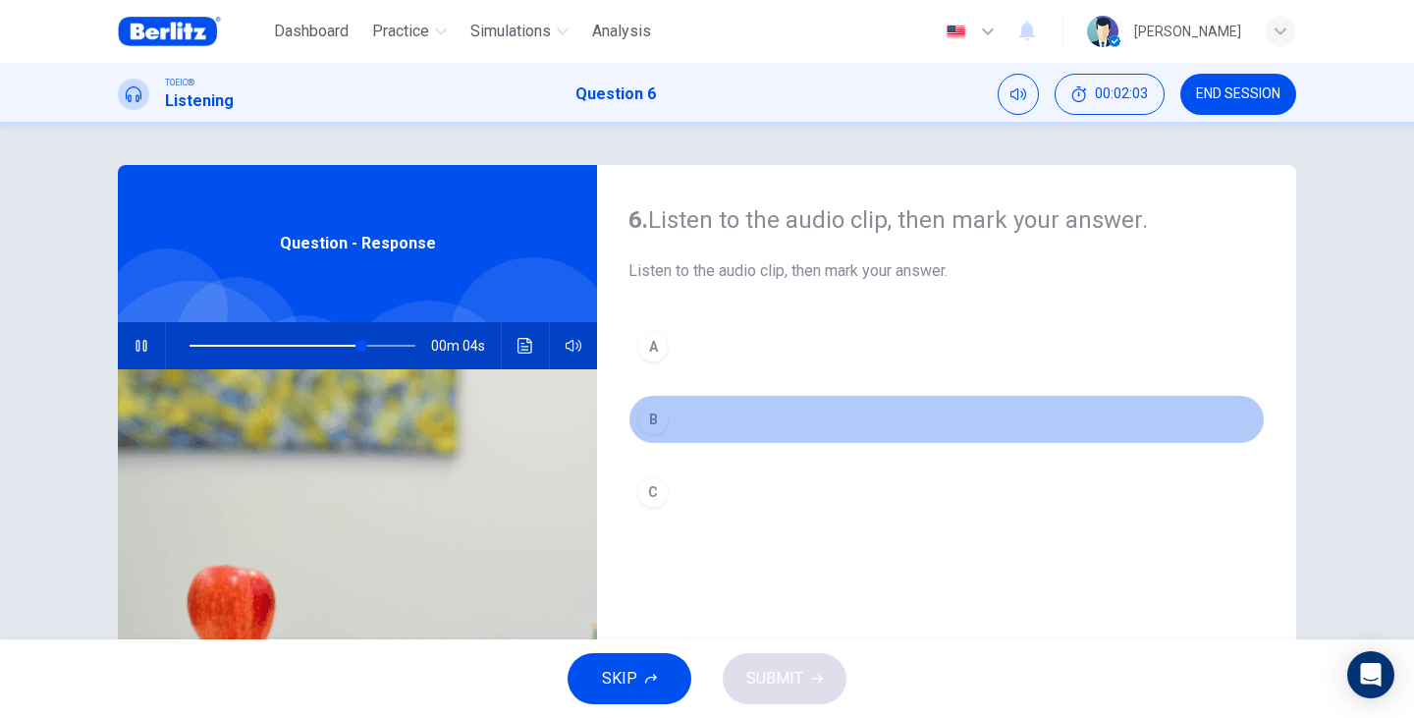
click at [685, 422] on button "B" at bounding box center [946, 419] width 636 height 49
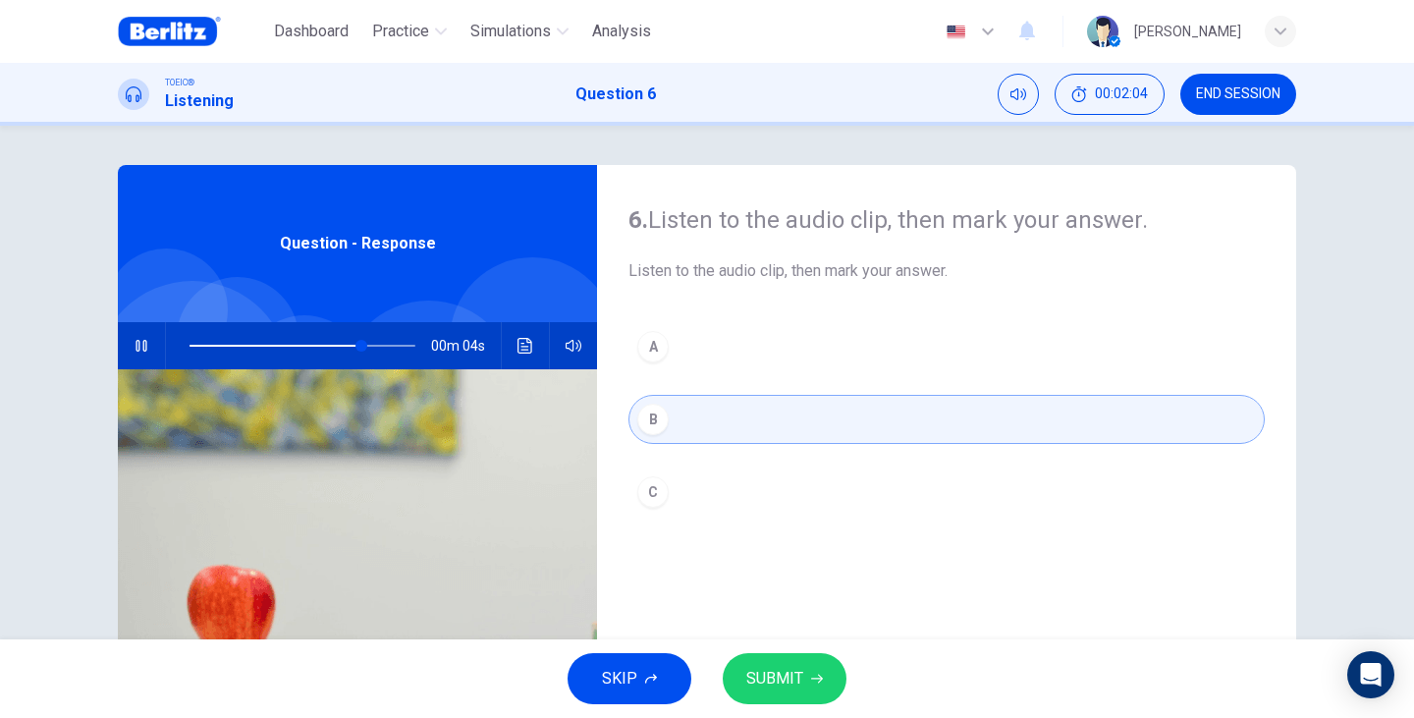
click at [819, 690] on button "SUBMIT" at bounding box center [785, 678] width 124 height 51
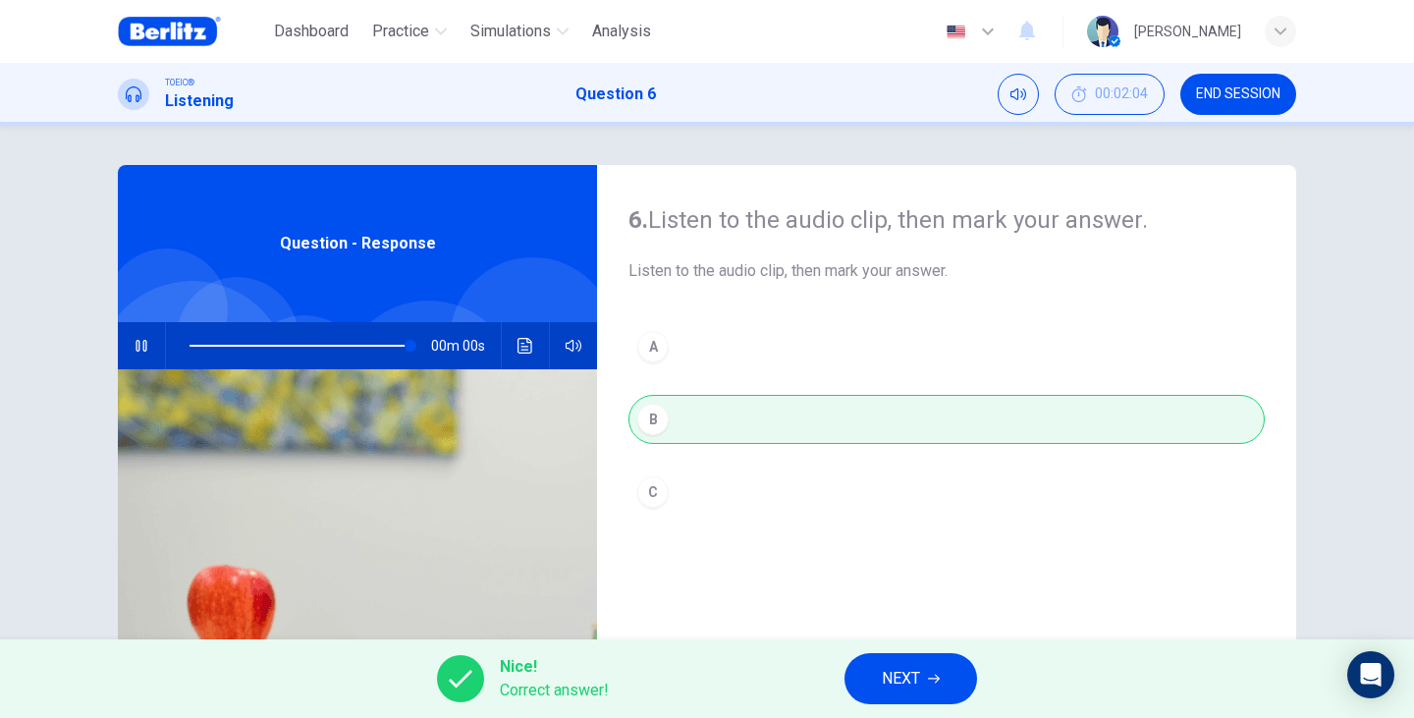
type input "*"
click at [877, 667] on button "NEXT" at bounding box center [910, 678] width 133 height 51
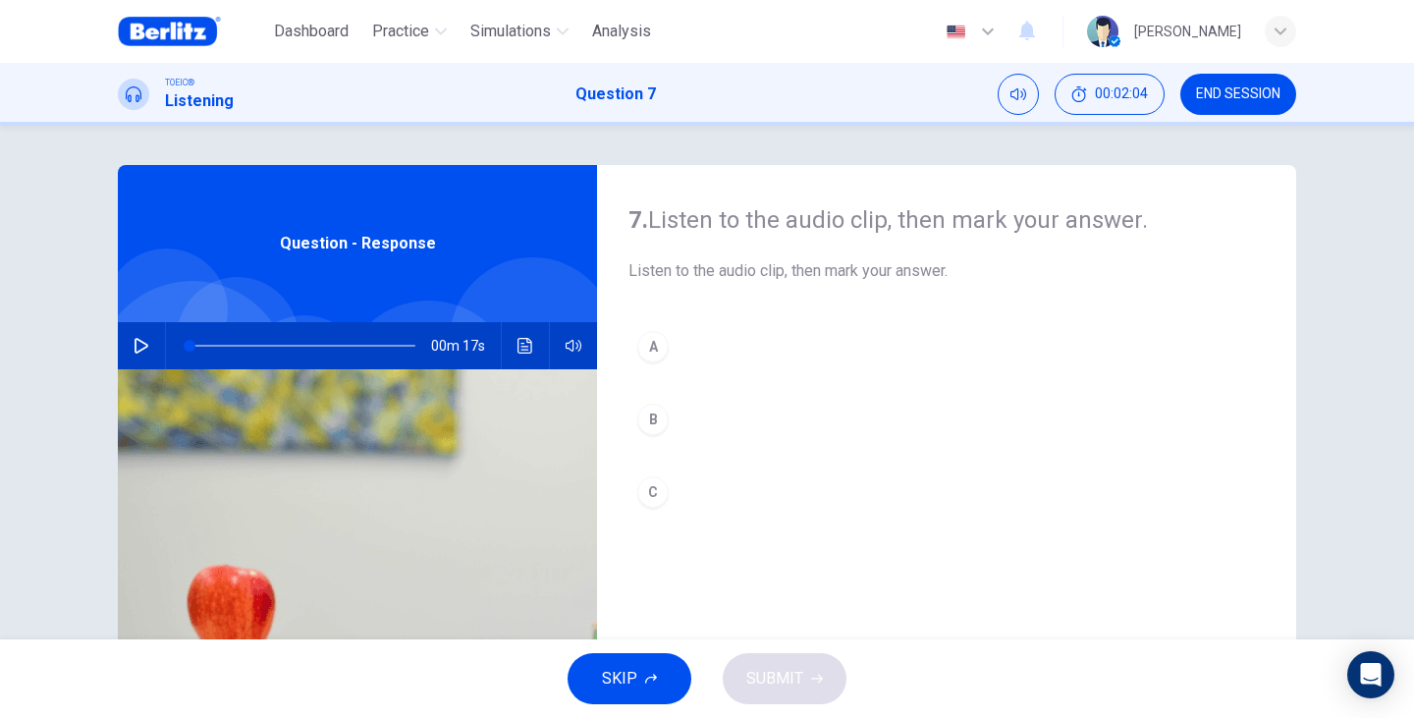
click at [179, 237] on div "Question - Response" at bounding box center [357, 243] width 479 height 157
click at [143, 348] on icon "button" at bounding box center [142, 346] width 16 height 16
click at [676, 425] on button "B" at bounding box center [946, 419] width 636 height 49
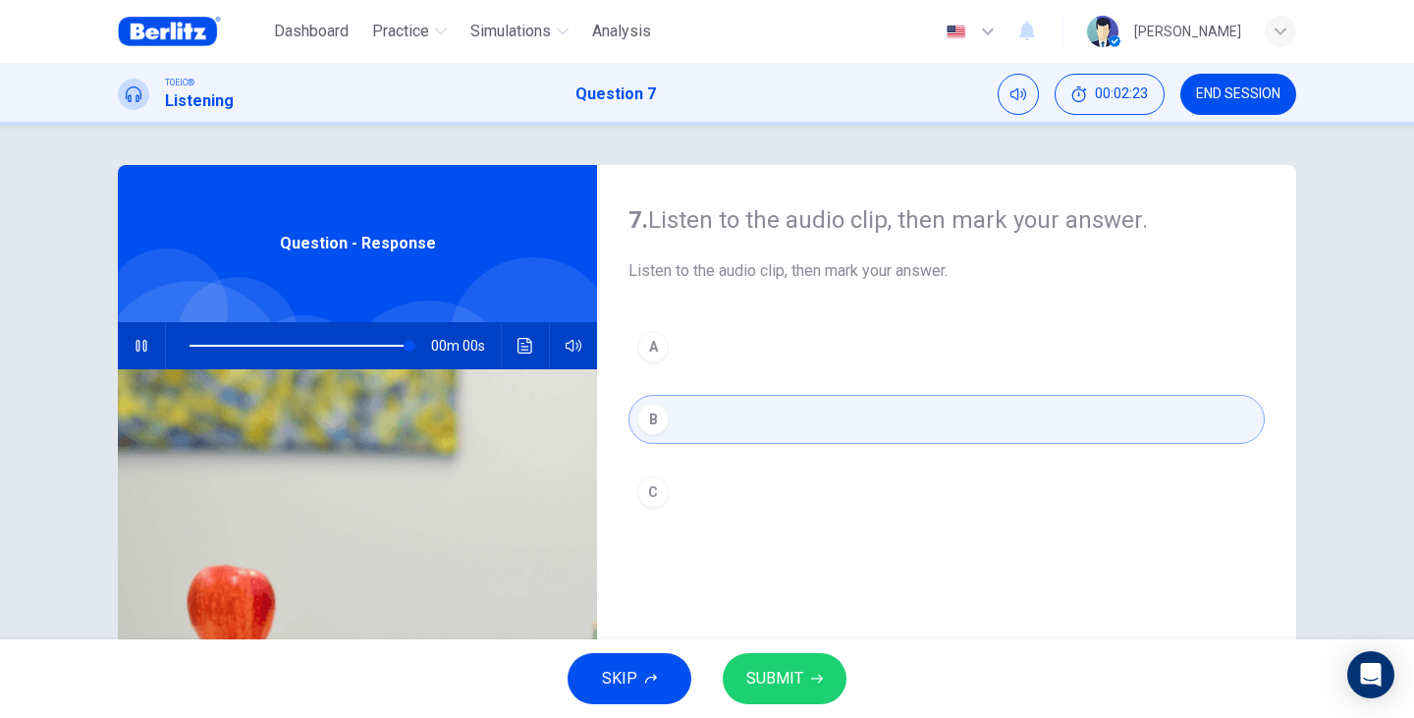
type input "*"
click at [764, 675] on span "SUBMIT" at bounding box center [774, 678] width 57 height 27
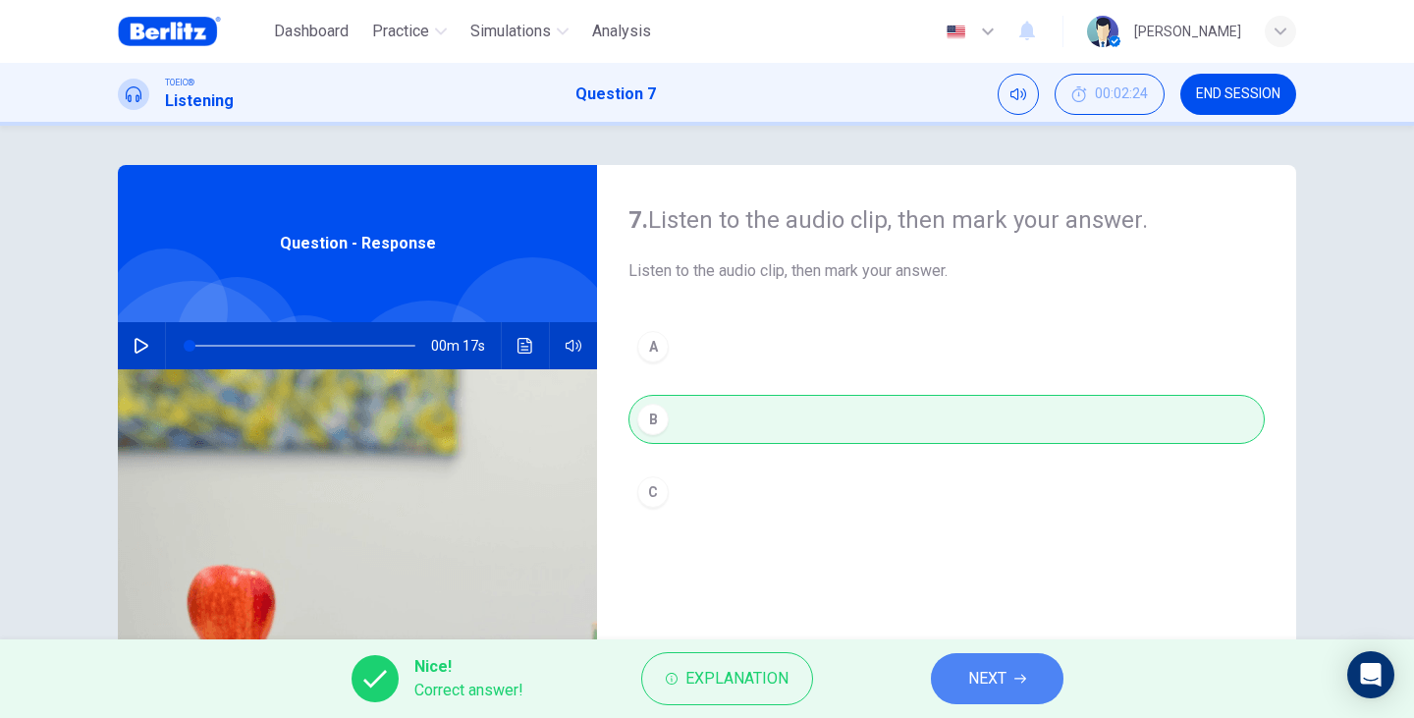
click at [993, 670] on span "NEXT" at bounding box center [987, 678] width 38 height 27
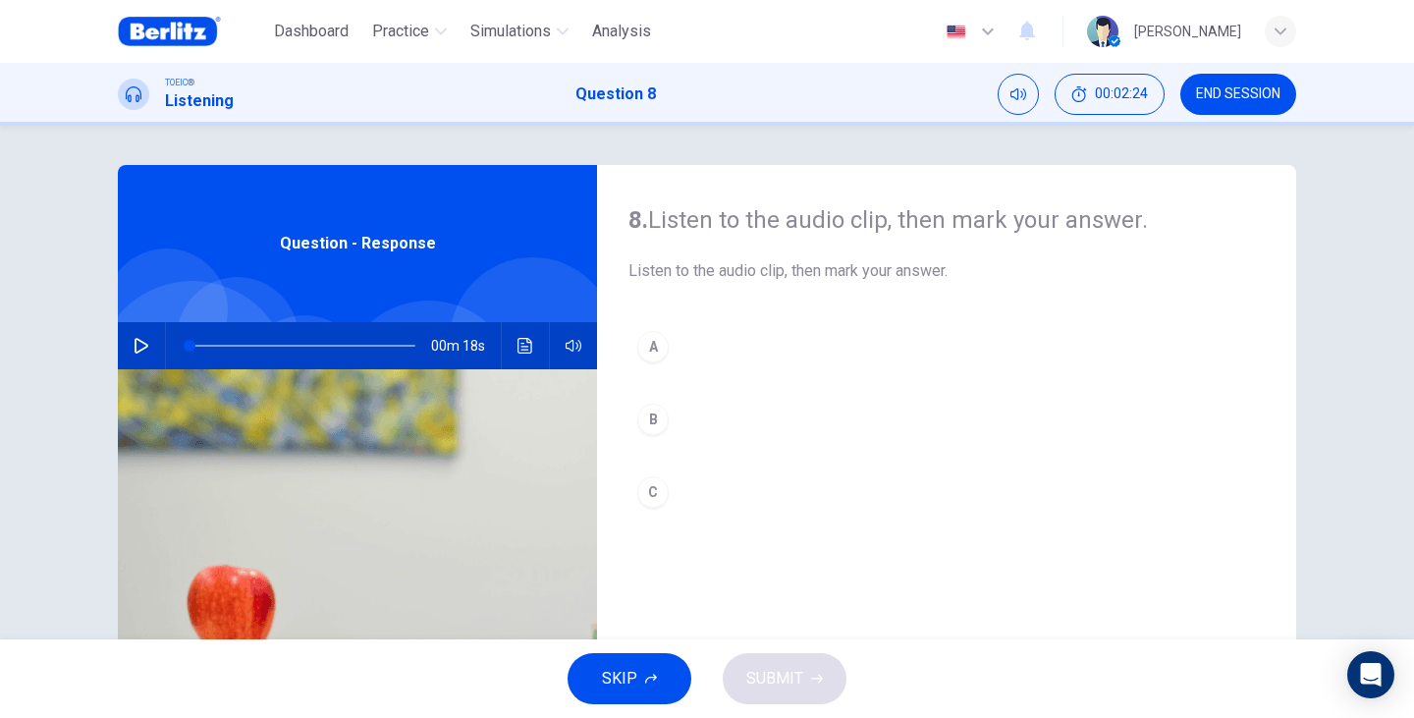
click at [147, 342] on button "button" at bounding box center [141, 345] width 31 height 47
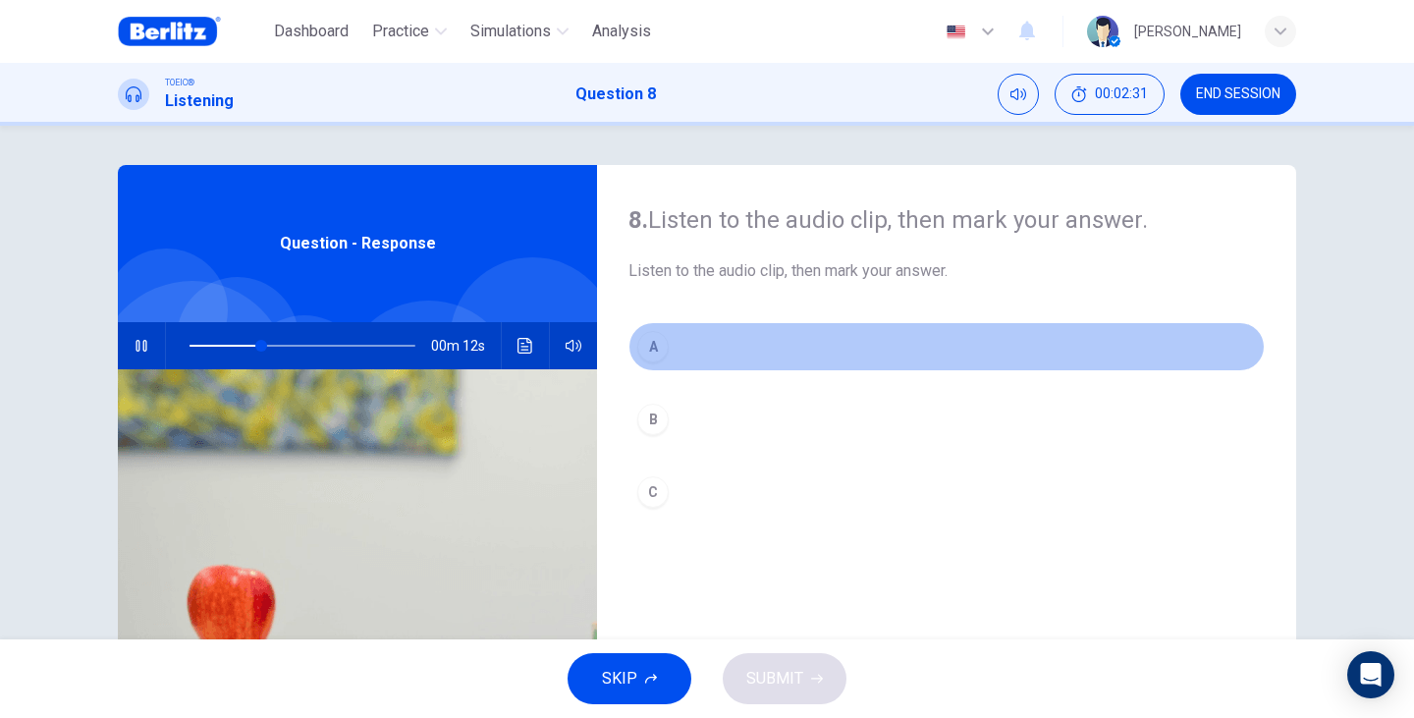
click at [717, 342] on button "A" at bounding box center [946, 346] width 636 height 49
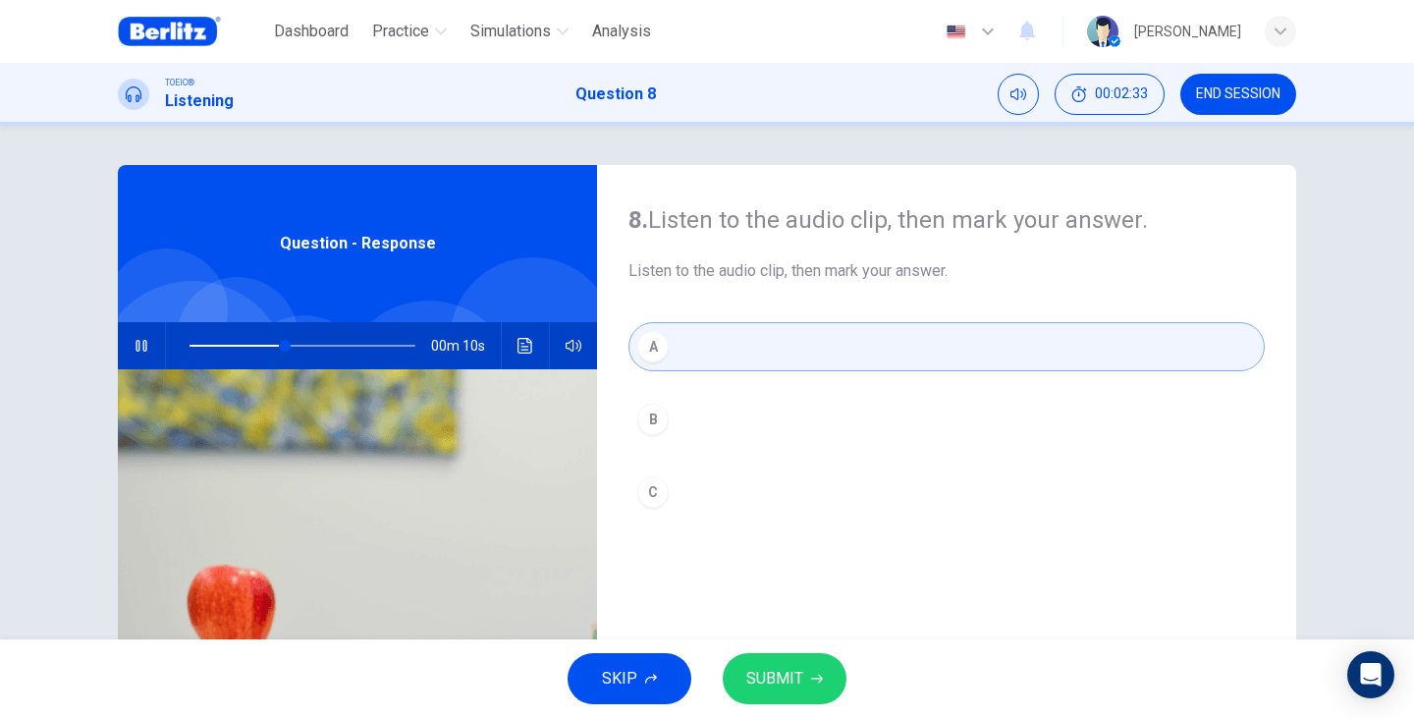
click at [773, 672] on span "SUBMIT" at bounding box center [774, 678] width 57 height 27
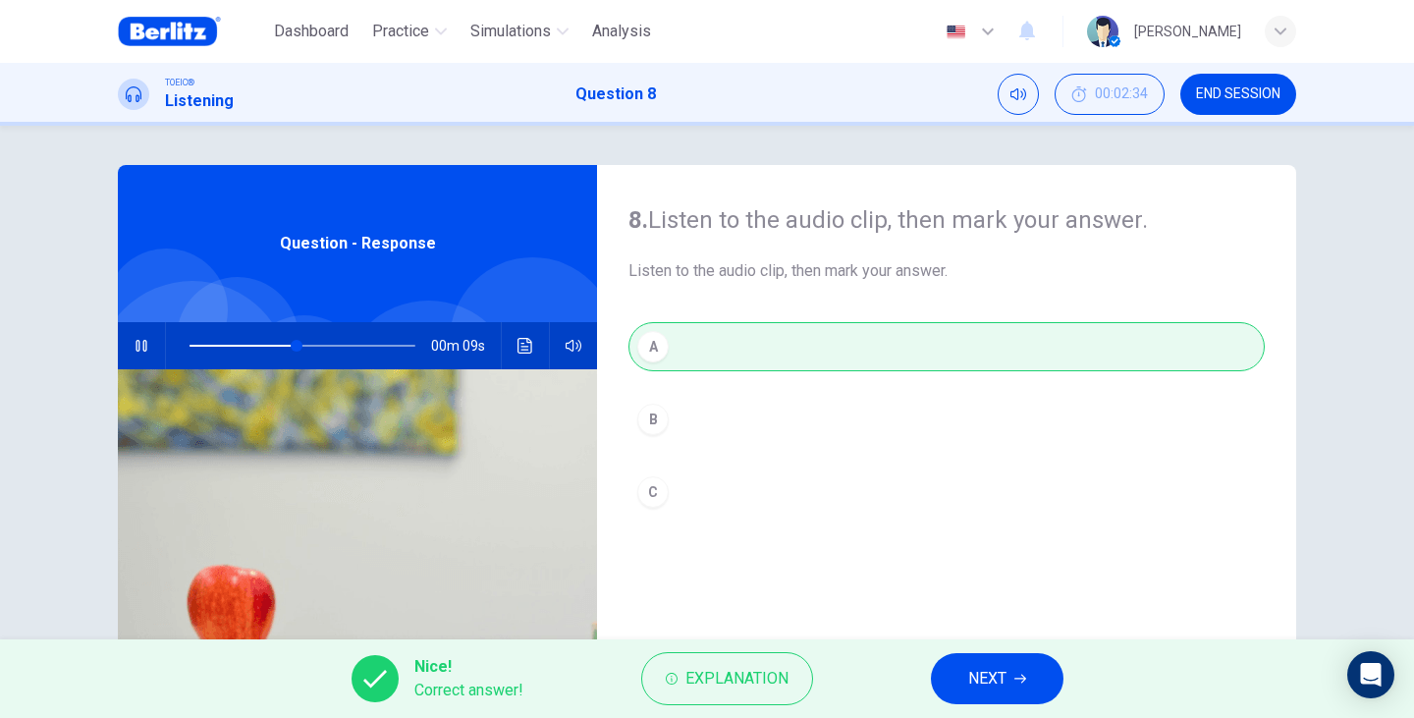
type input "**"
click at [1000, 686] on span "NEXT" at bounding box center [987, 678] width 38 height 27
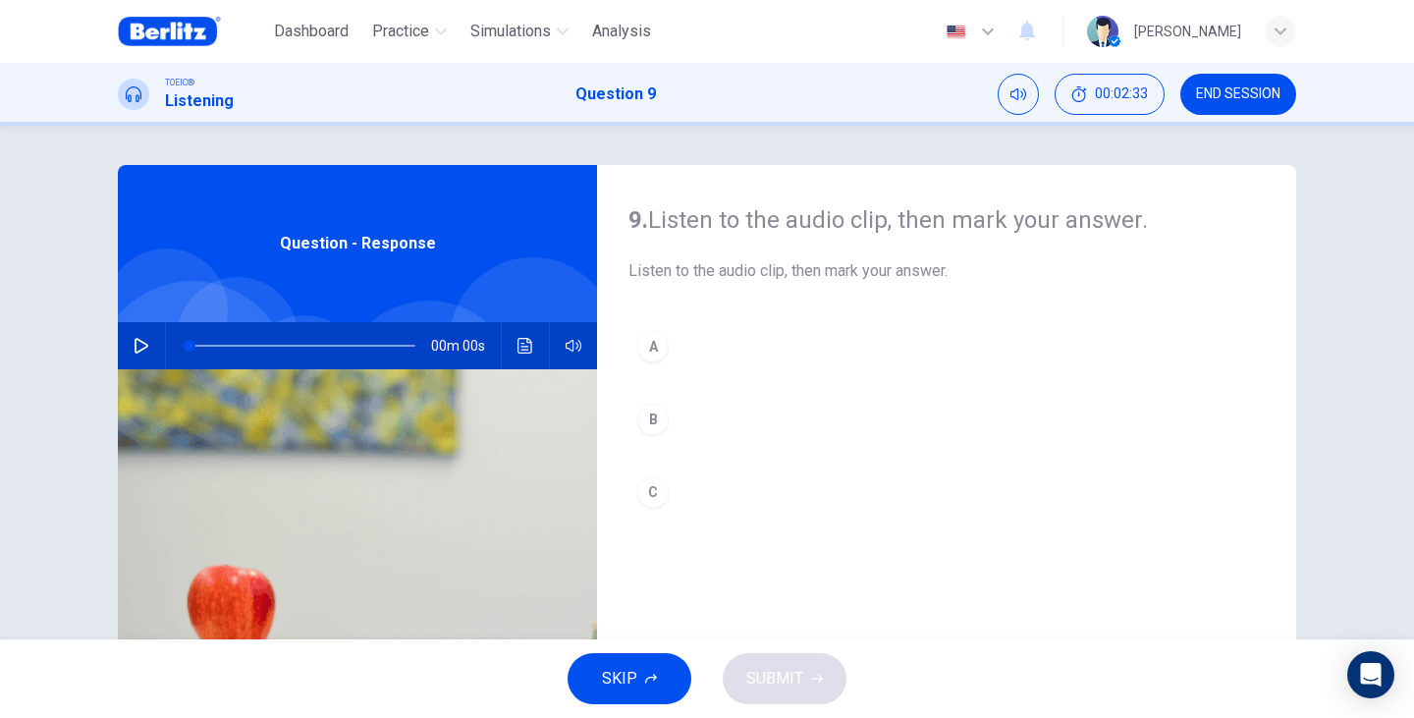
click at [303, 280] on div "Question - Response" at bounding box center [357, 243] width 479 height 157
click at [118, 357] on div "00m 20s" at bounding box center [357, 345] width 479 height 47
click at [130, 357] on button "button" at bounding box center [141, 345] width 31 height 47
click at [667, 416] on button "B" at bounding box center [946, 419] width 636 height 49
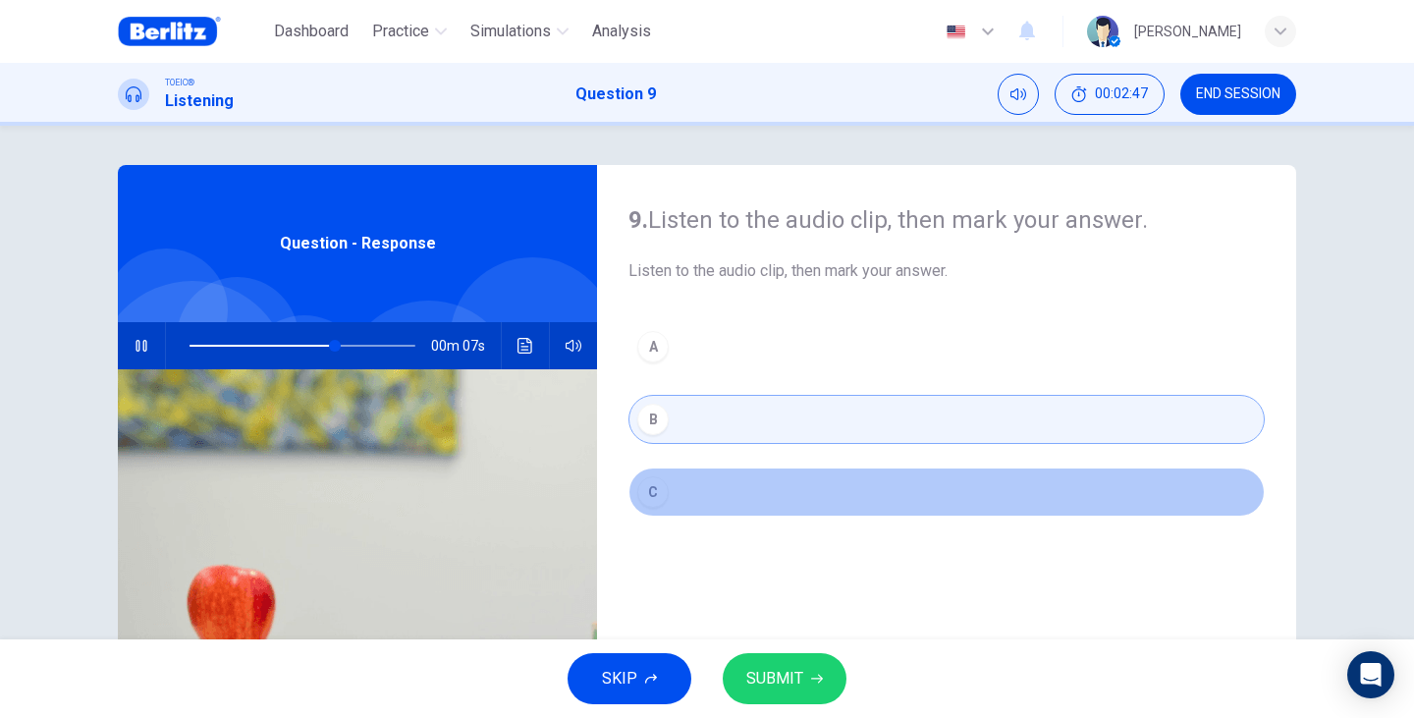
click at [693, 474] on button "C" at bounding box center [946, 491] width 636 height 49
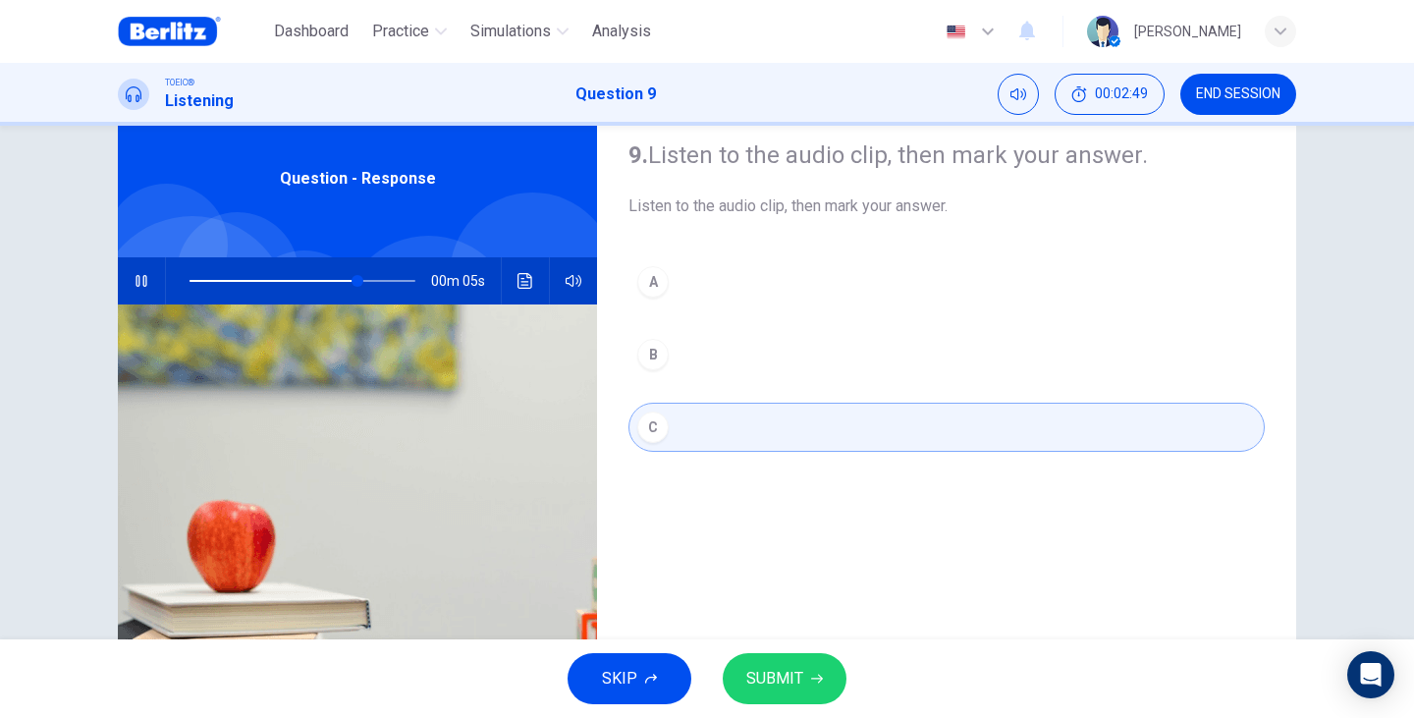
scroll to position [66, 0]
click at [799, 689] on span "SUBMIT" at bounding box center [774, 678] width 57 height 27
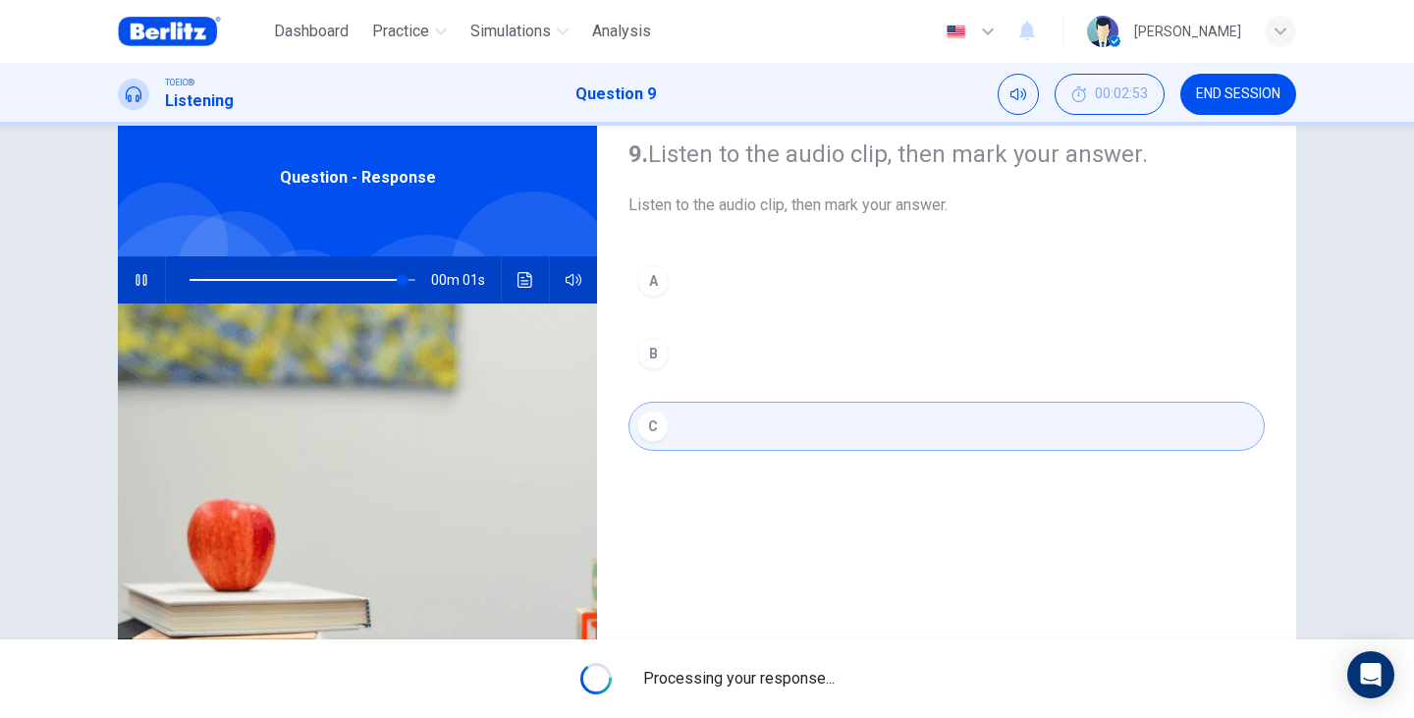
type input "**"
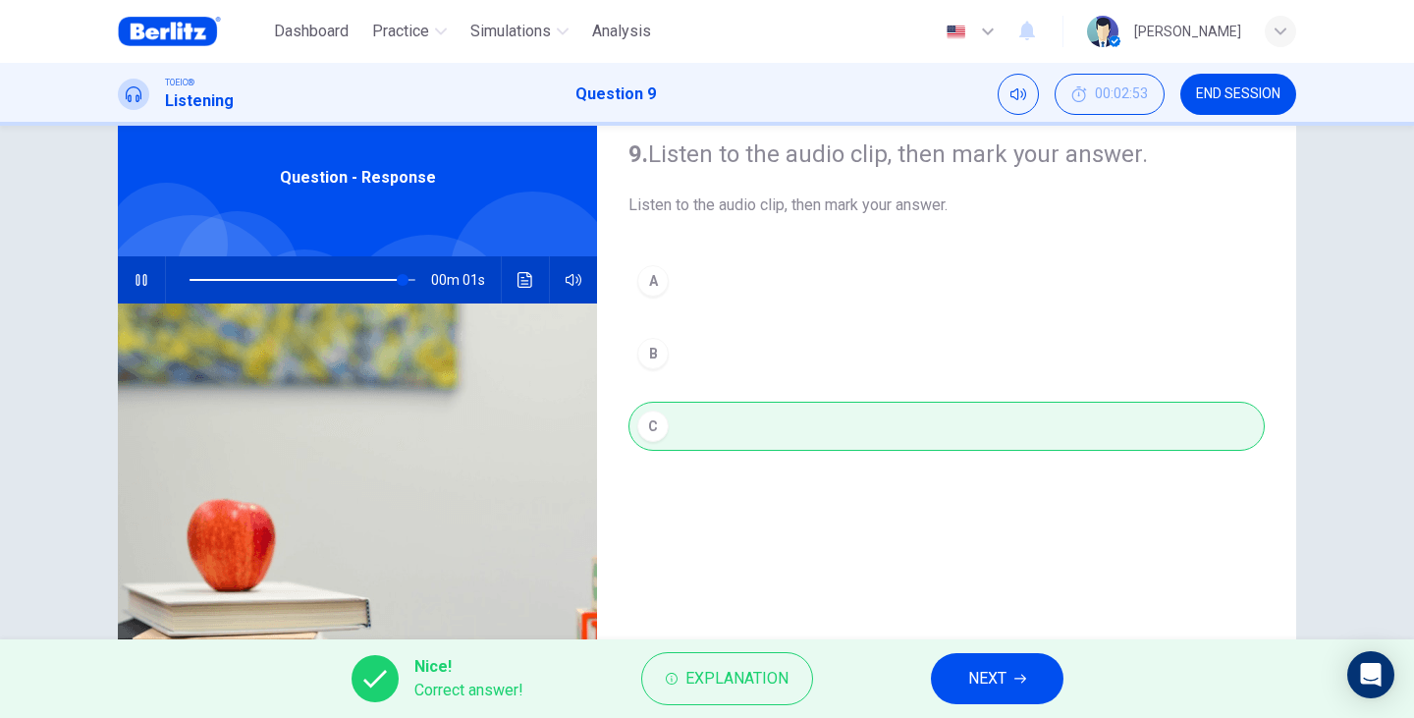
click at [939, 684] on button "NEXT" at bounding box center [997, 678] width 133 height 51
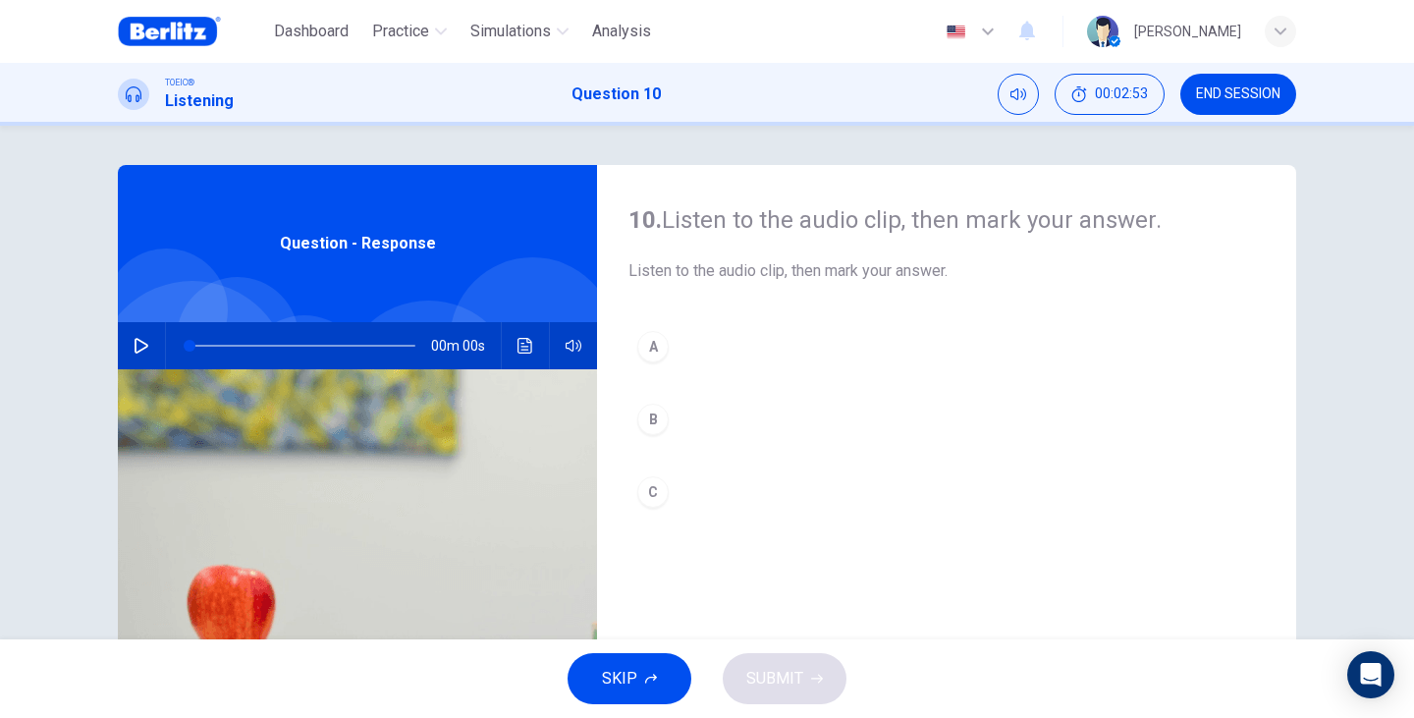
click at [349, 254] on span "Question - Response" at bounding box center [358, 244] width 156 height 24
click at [138, 344] on icon "button" at bounding box center [141, 346] width 14 height 16
click at [628, 359] on button "A" at bounding box center [946, 346] width 636 height 49
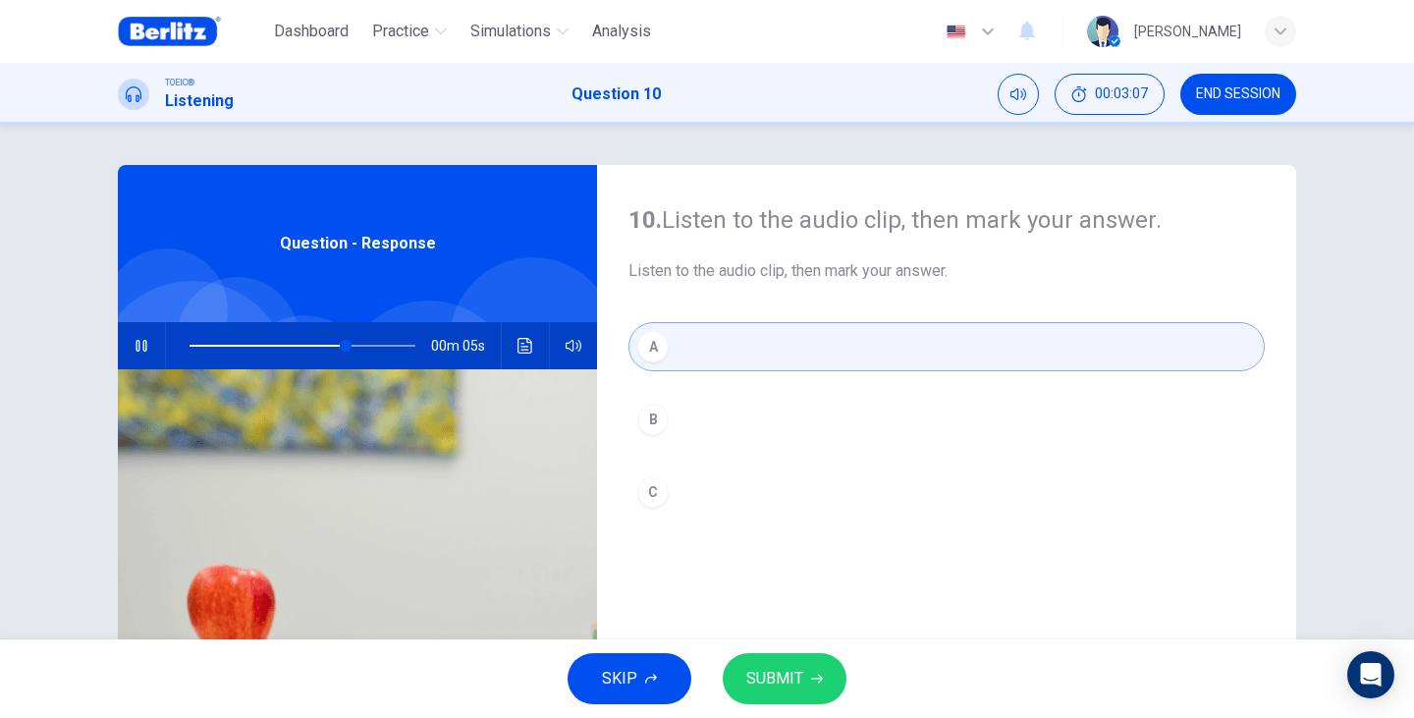
click at [796, 672] on span "SUBMIT" at bounding box center [774, 678] width 57 height 27
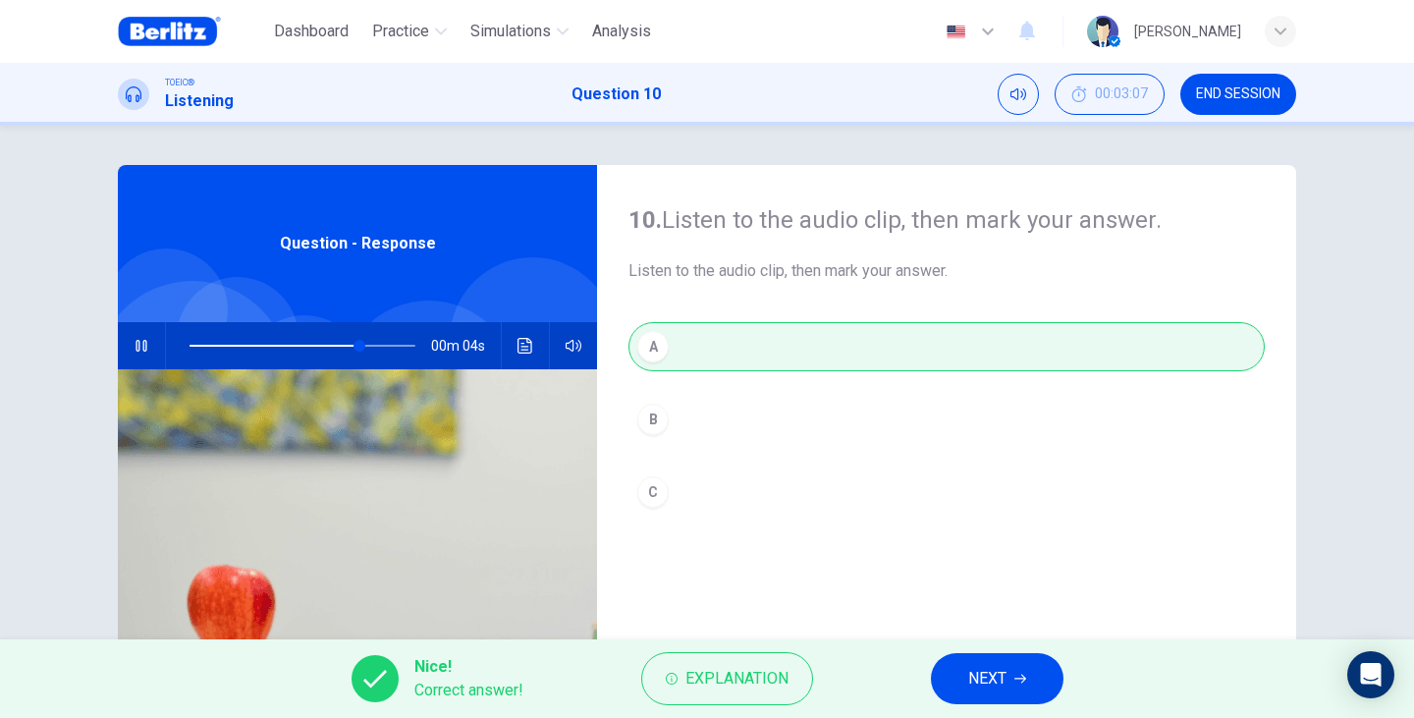
type input "**"
click at [1022, 687] on button "NEXT" at bounding box center [997, 678] width 133 height 51
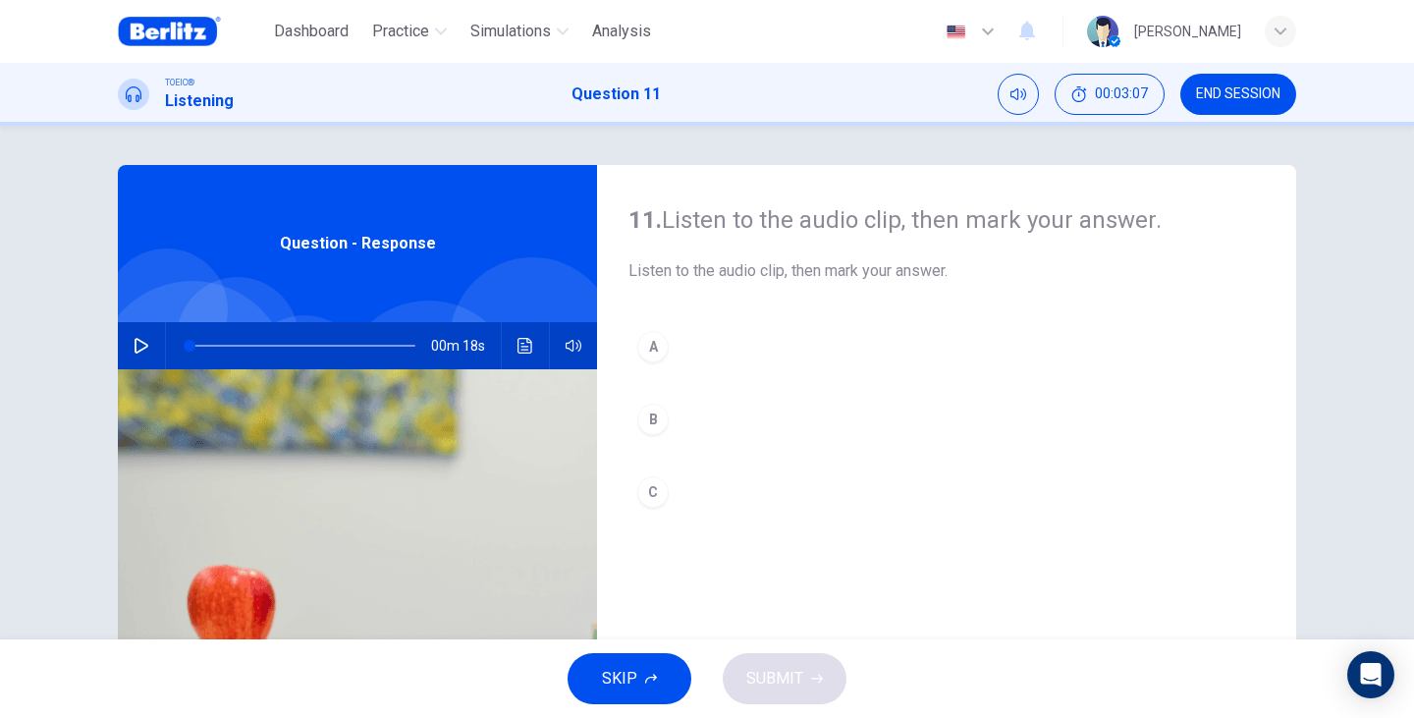
click at [139, 353] on button "button" at bounding box center [141, 345] width 31 height 47
click at [663, 409] on button "B" at bounding box center [946, 419] width 636 height 49
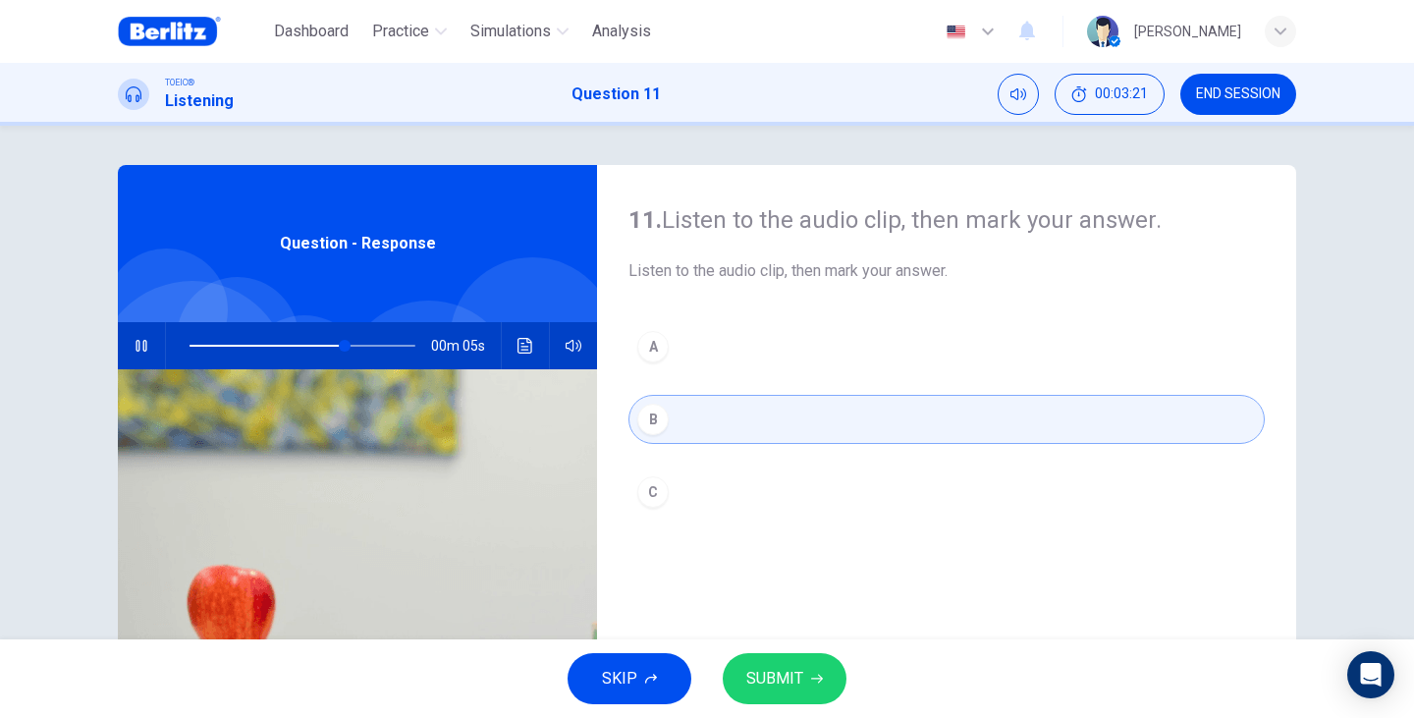
click at [644, 494] on div "C" at bounding box center [652, 491] width 31 height 31
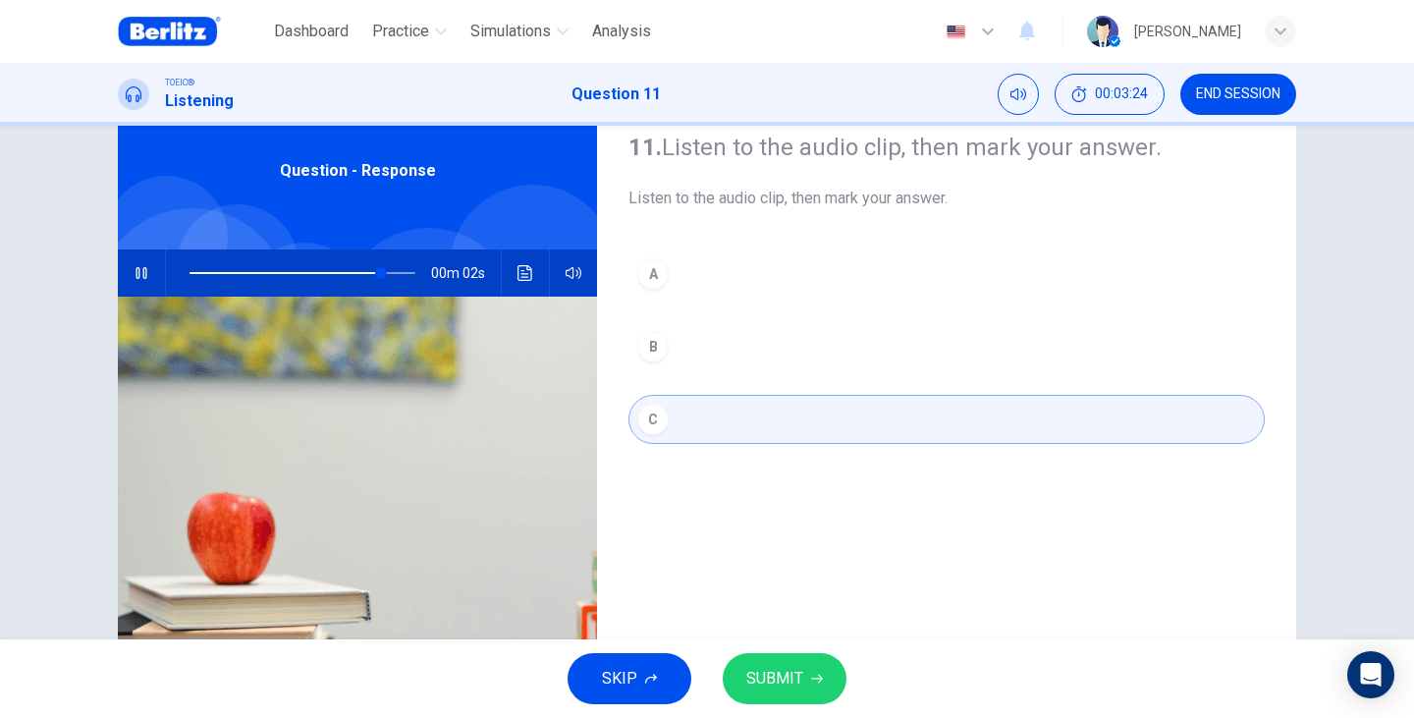
scroll to position [66, 0]
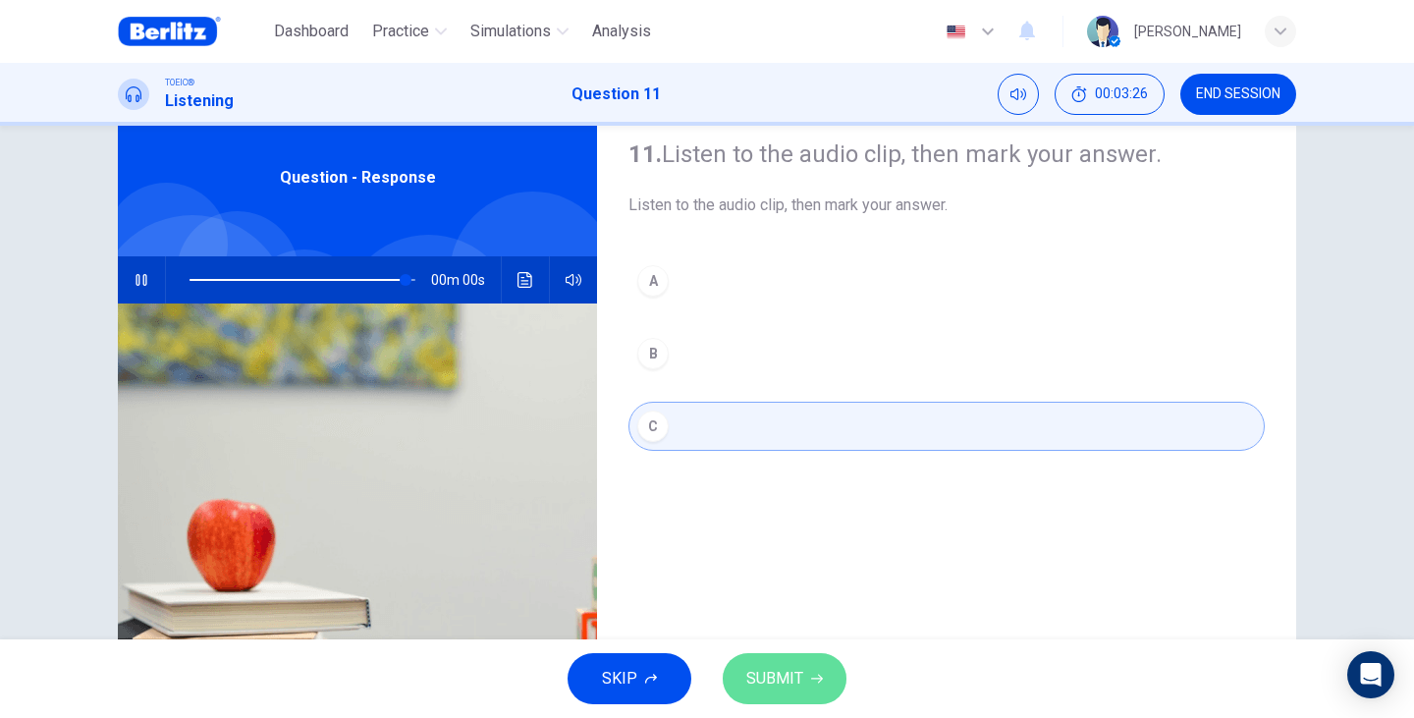
click at [760, 682] on span "SUBMIT" at bounding box center [774, 678] width 57 height 27
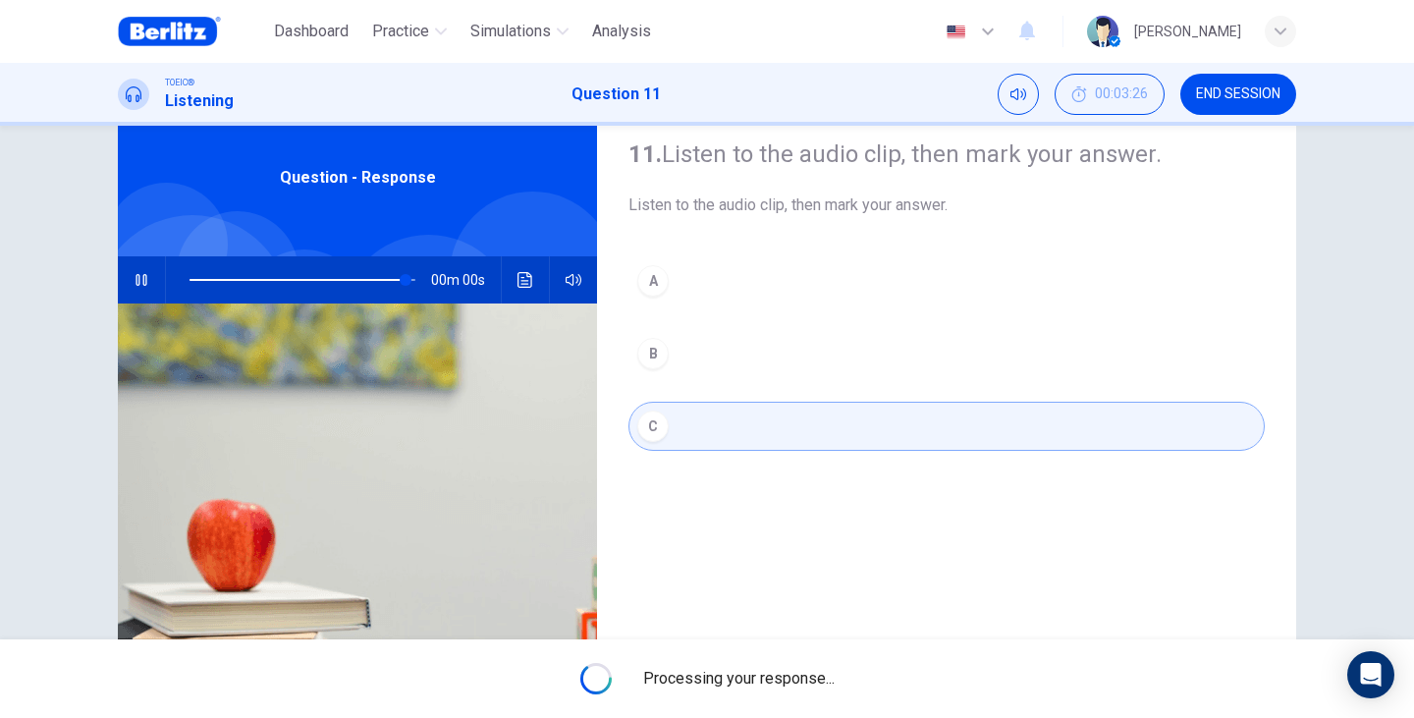
type input "*"
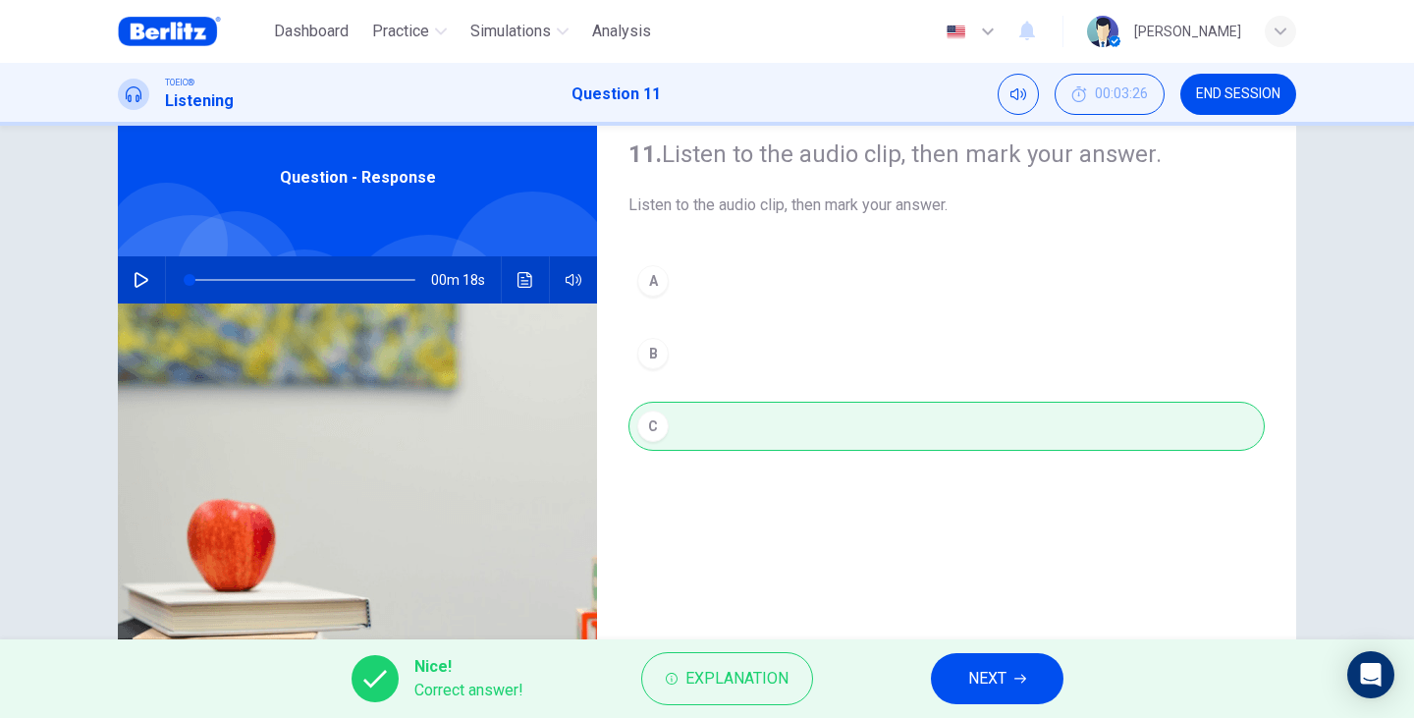
click at [968, 688] on span "NEXT" at bounding box center [987, 678] width 38 height 27
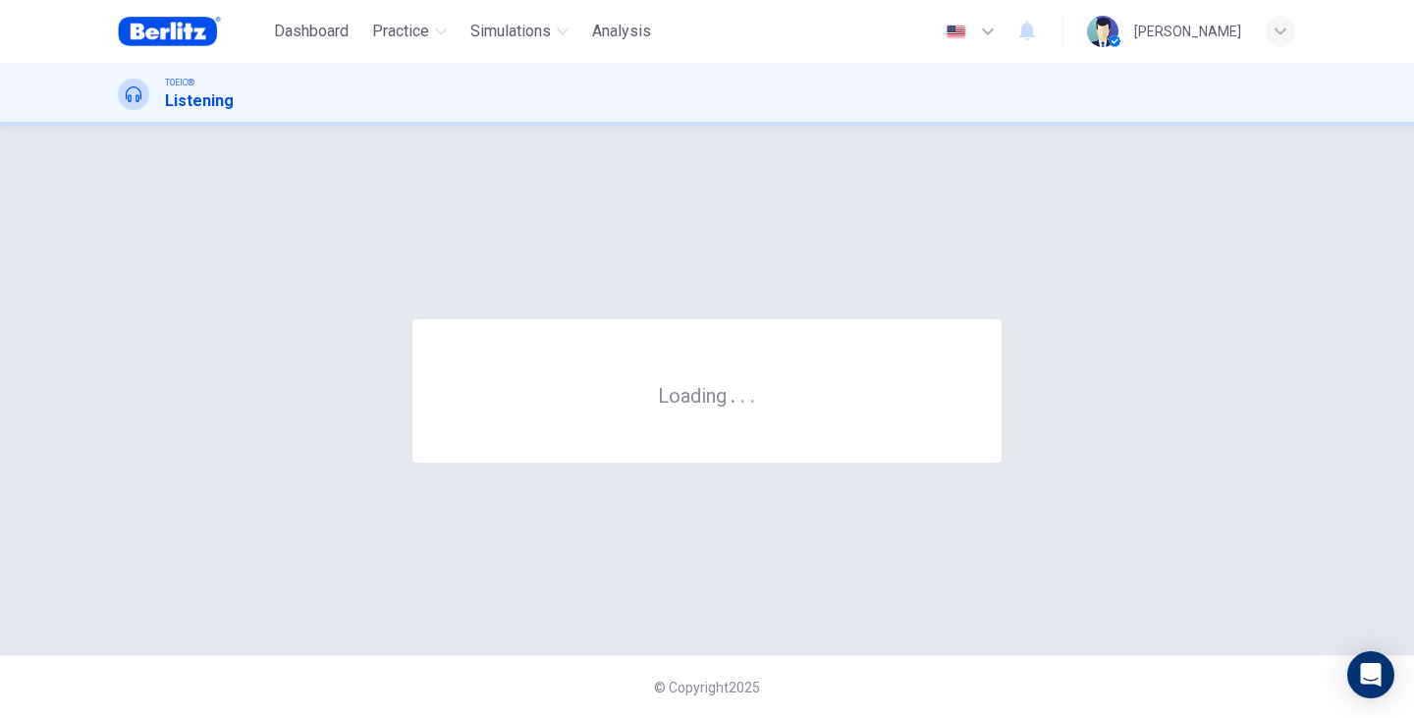
scroll to position [0, 0]
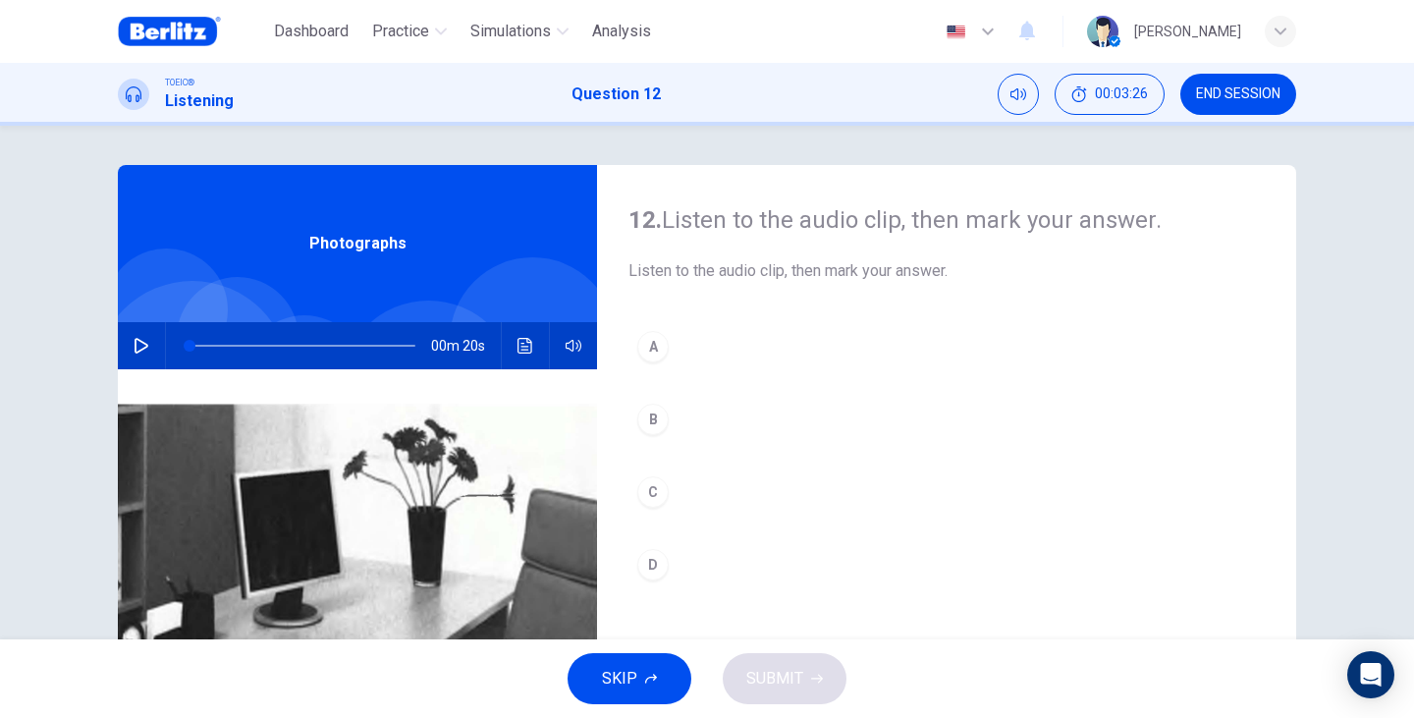
click at [453, 254] on div "Photographs" at bounding box center [357, 243] width 479 height 157
click at [149, 339] on button "button" at bounding box center [141, 345] width 31 height 47
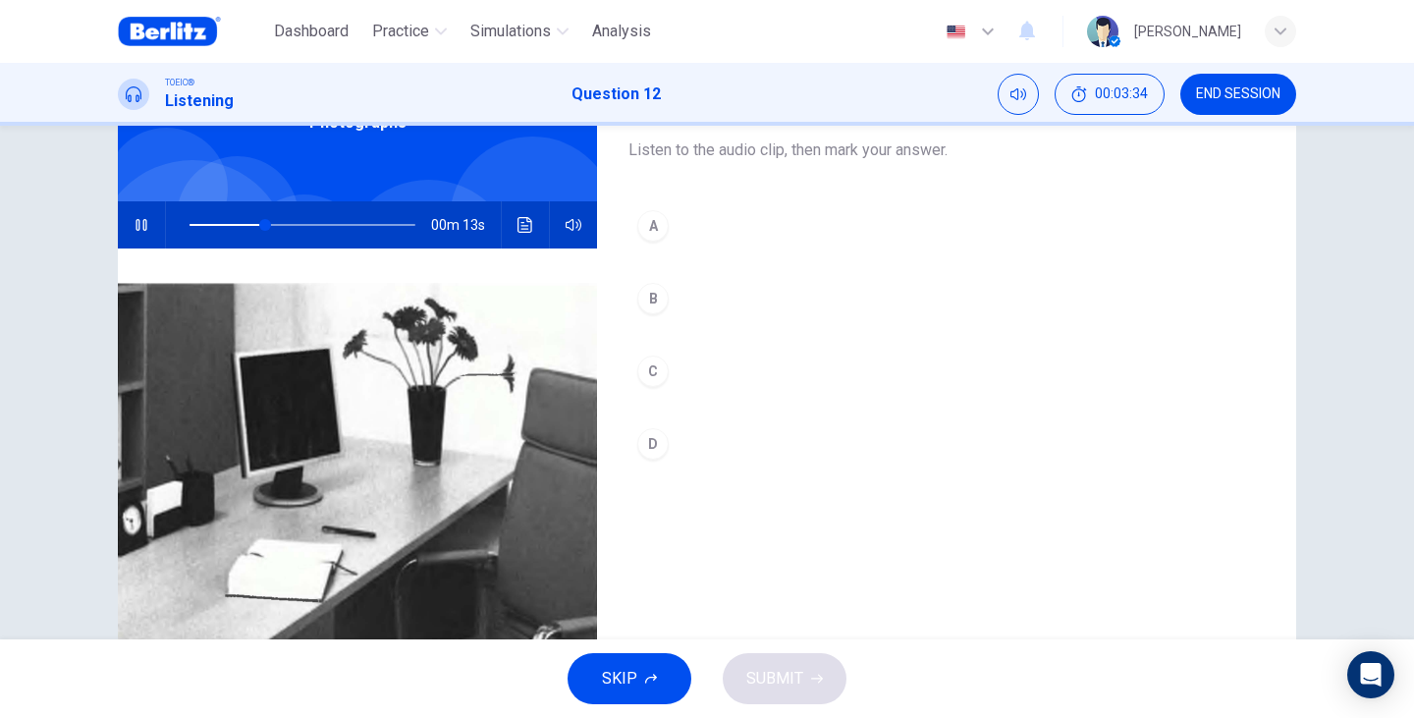
scroll to position [117, 0]
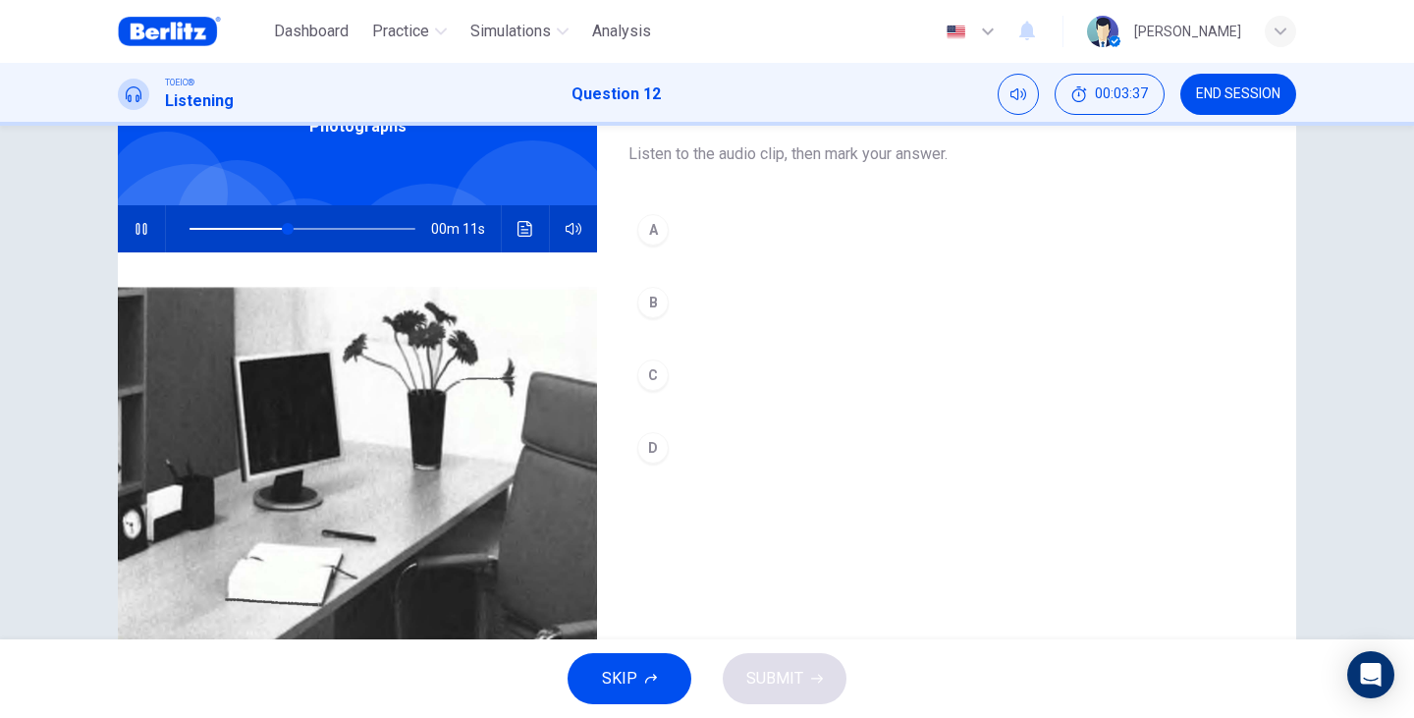
click at [661, 301] on div "B" at bounding box center [652, 302] width 31 height 31
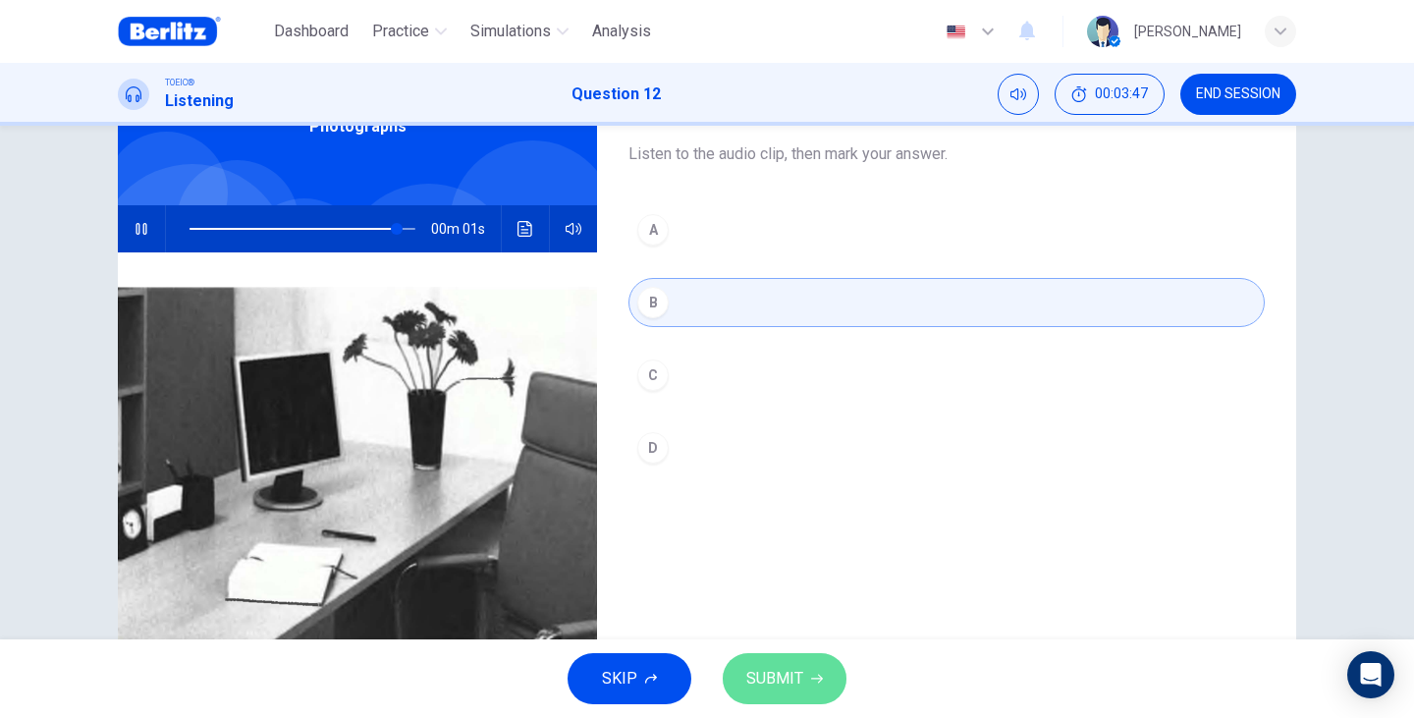
click at [768, 671] on span "SUBMIT" at bounding box center [774, 678] width 57 height 27
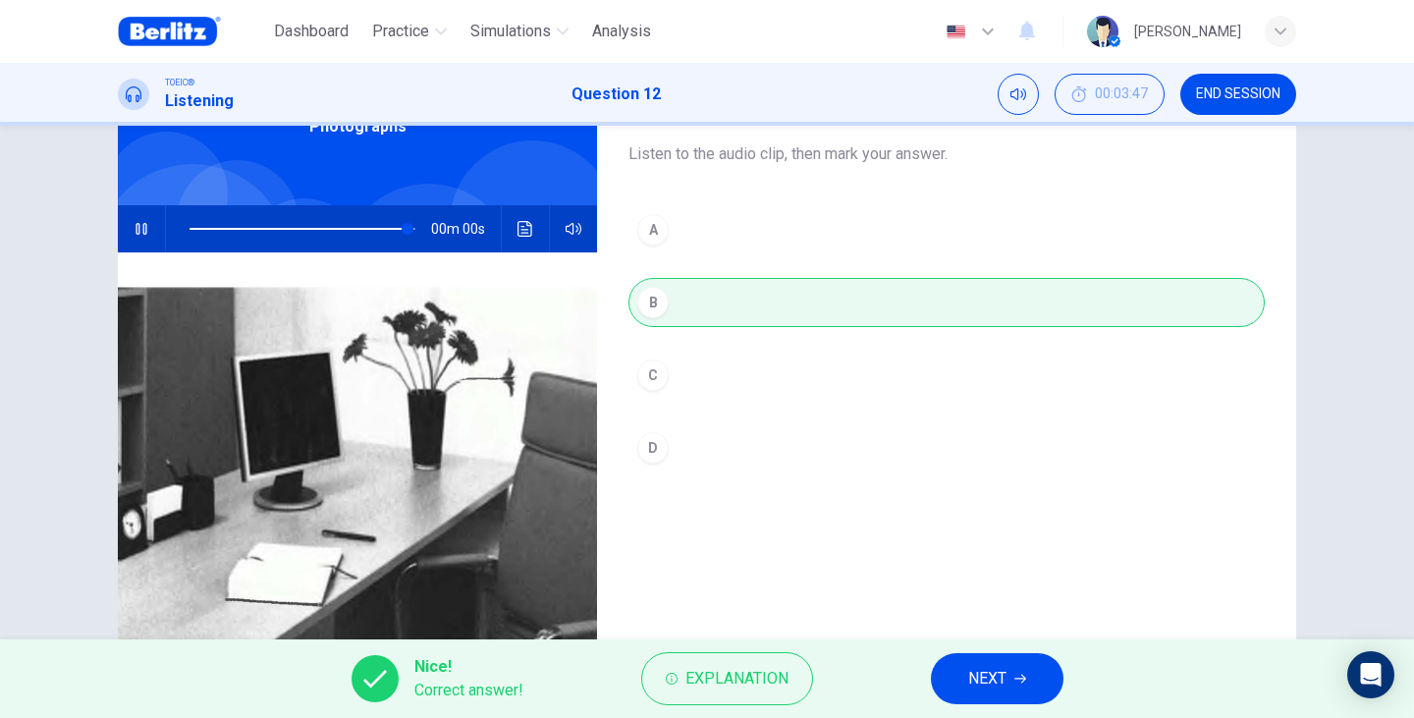
type input "*"
click at [1014, 653] on button "NEXT" at bounding box center [997, 678] width 133 height 51
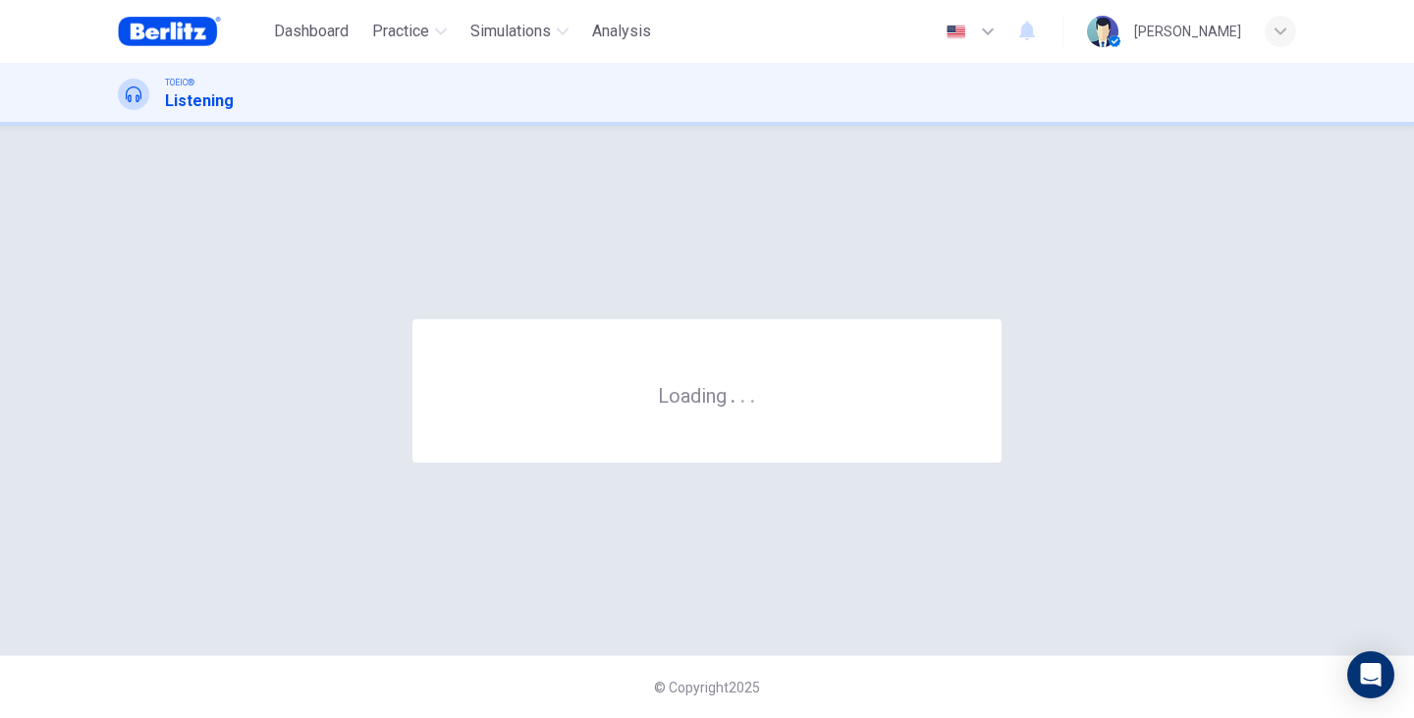
scroll to position [0, 0]
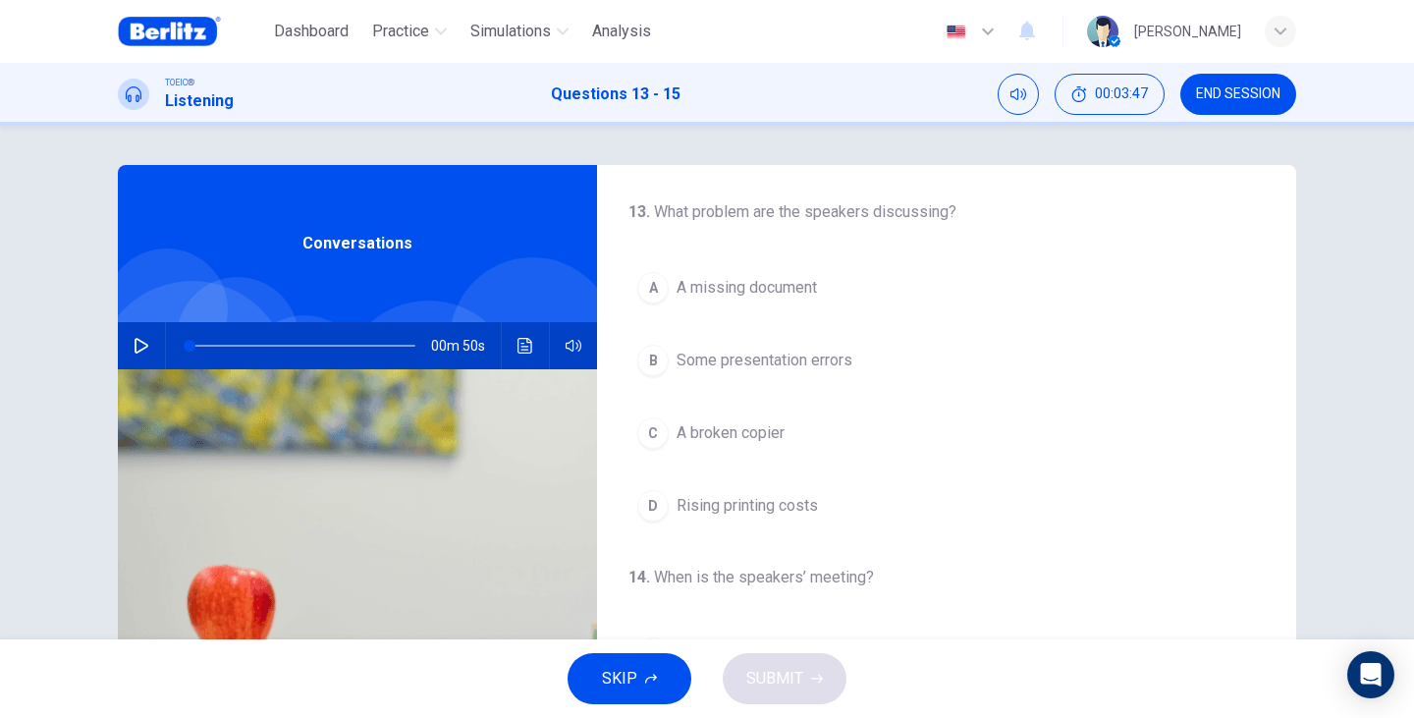
click at [147, 333] on button "button" at bounding box center [141, 345] width 31 height 47
click at [731, 457] on div "A A missing document B Some presentation errors C A broken copier D Rising prin…" at bounding box center [946, 396] width 636 height 267
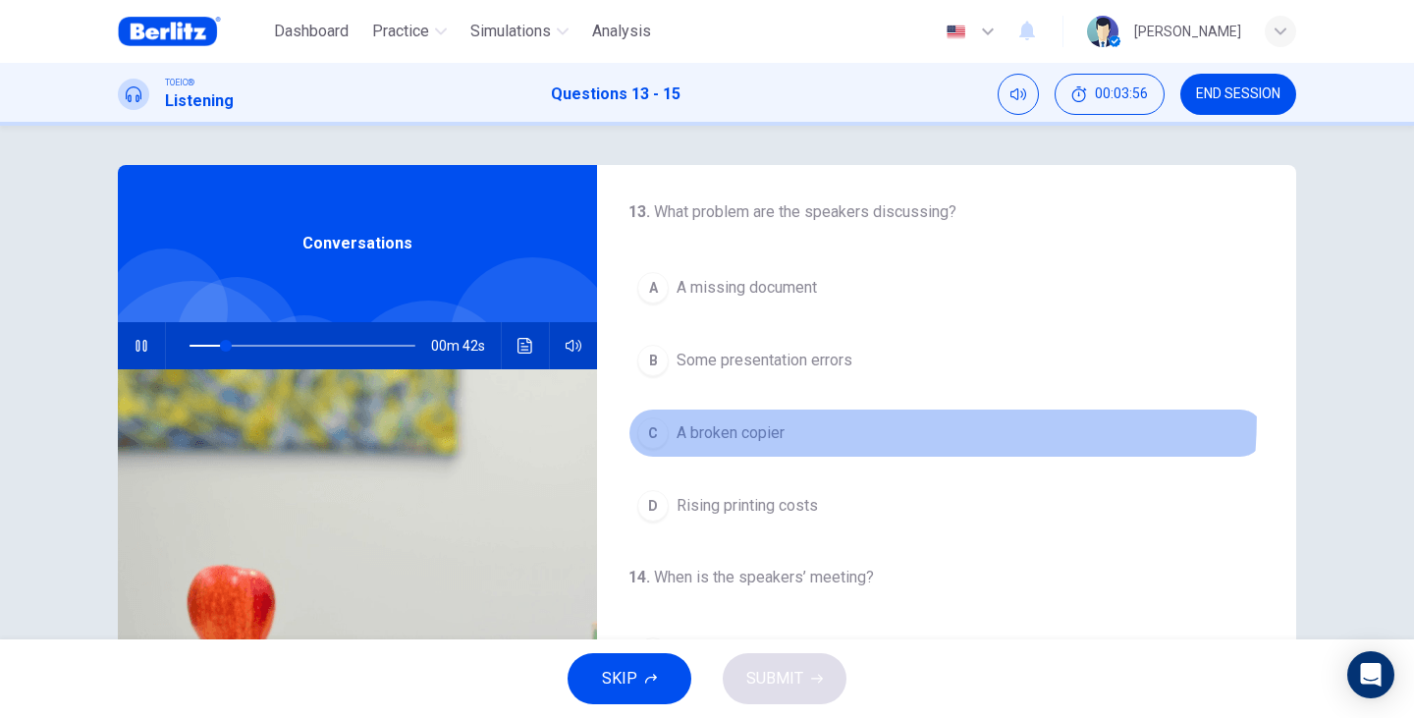
click at [705, 411] on button "C A broken copier" at bounding box center [946, 432] width 636 height 49
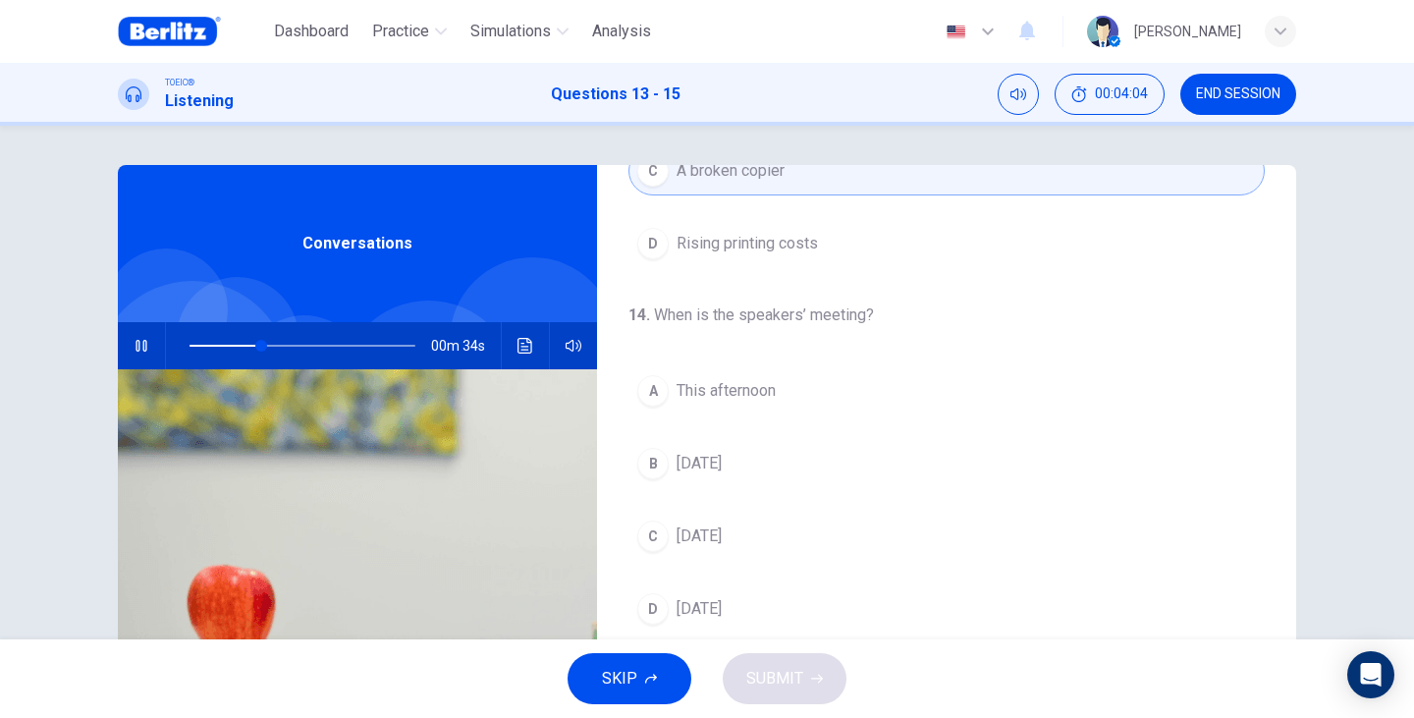
scroll to position [327, 0]
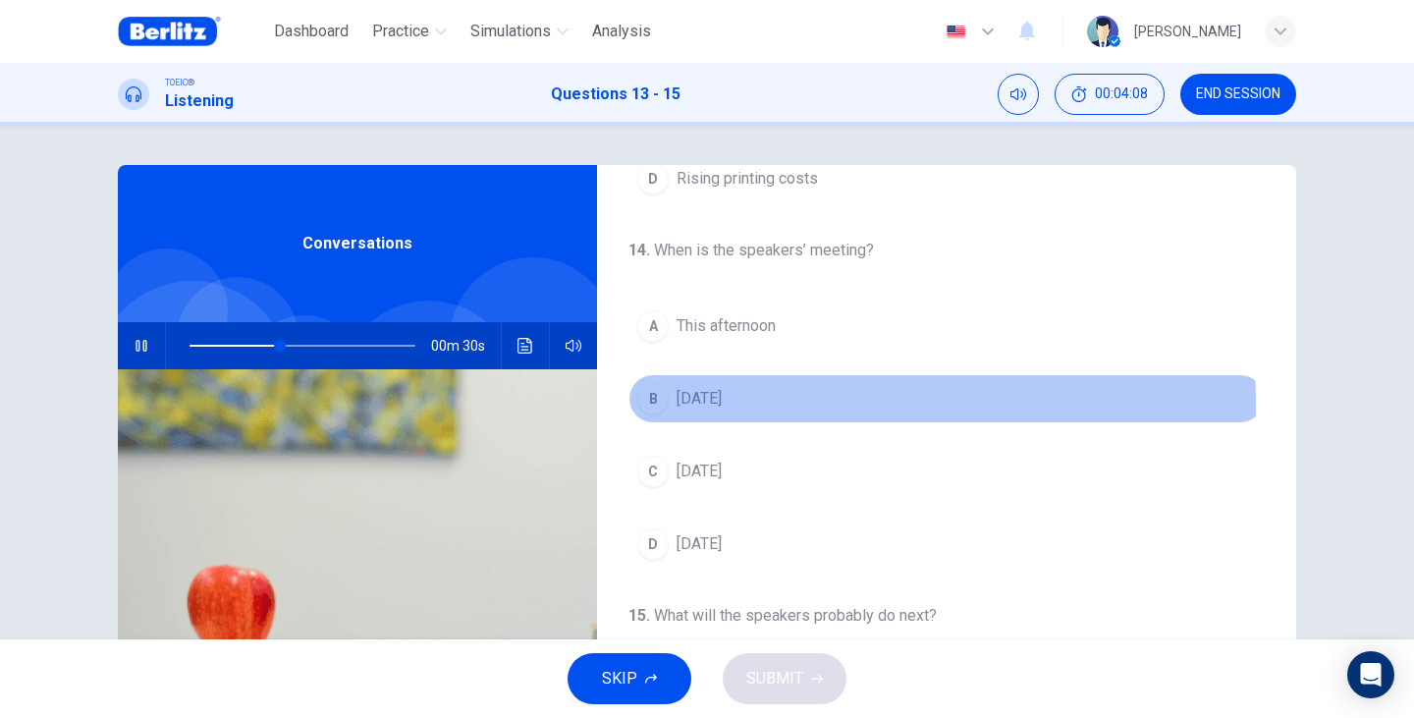
click at [695, 404] on span "Tomorrow" at bounding box center [698, 399] width 45 height 24
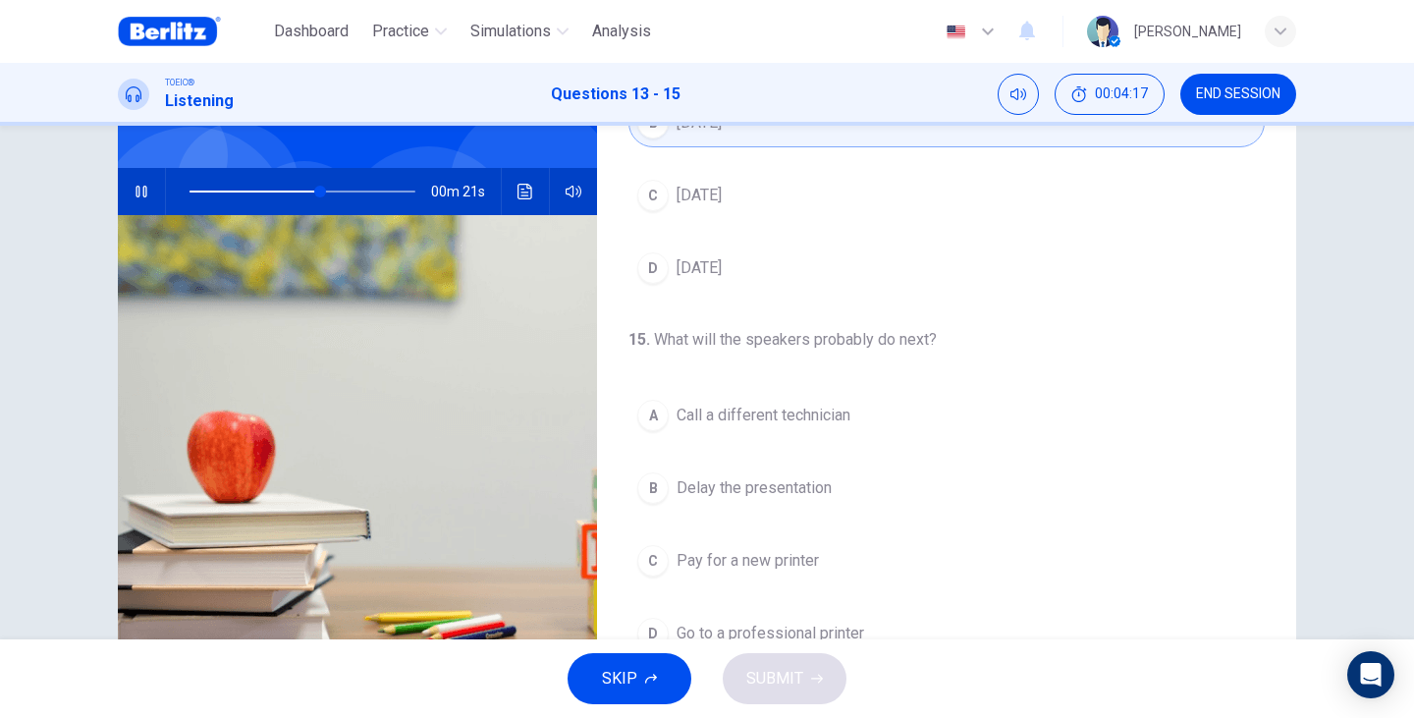
scroll to position [131, 0]
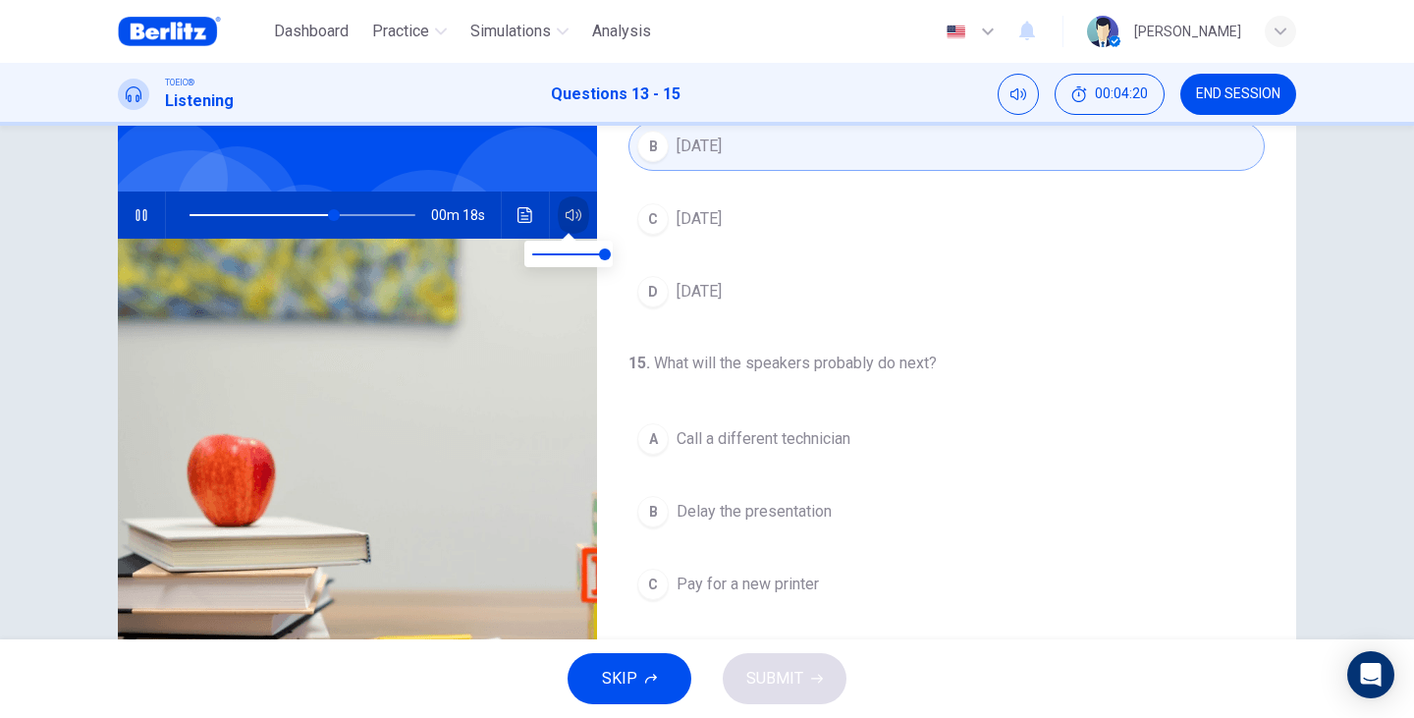
click at [565, 217] on icon "button" at bounding box center [573, 215] width 16 height 16
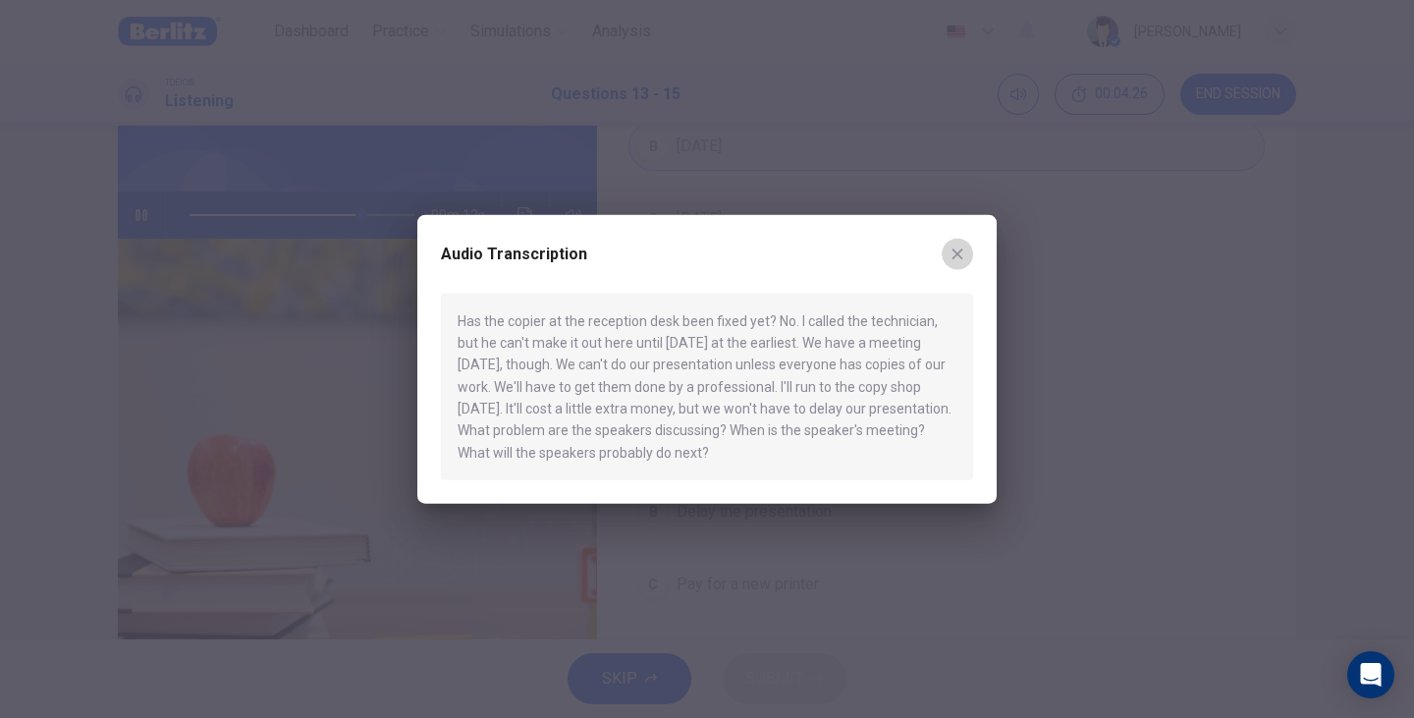
click at [966, 254] on button "button" at bounding box center [956, 253] width 31 height 31
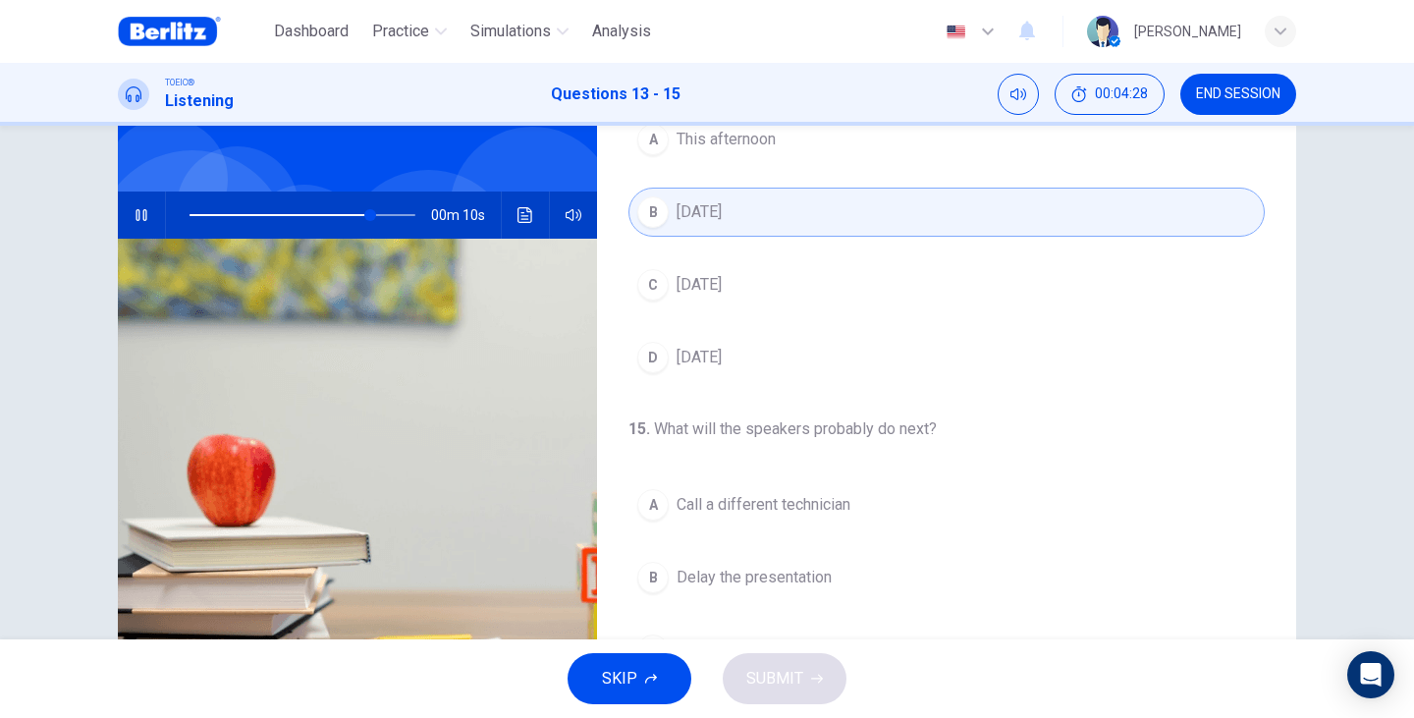
click at [719, 270] on button "C This Friday" at bounding box center [946, 284] width 636 height 49
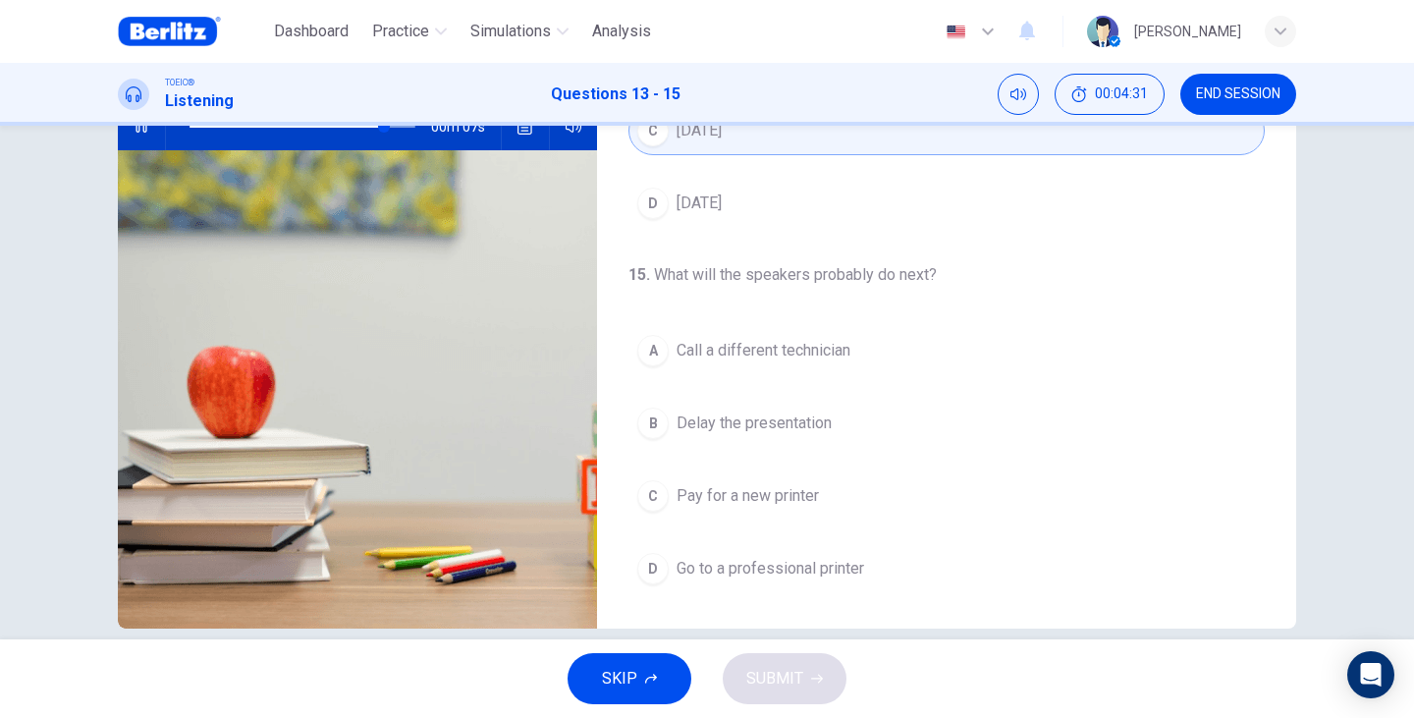
scroll to position [247, 0]
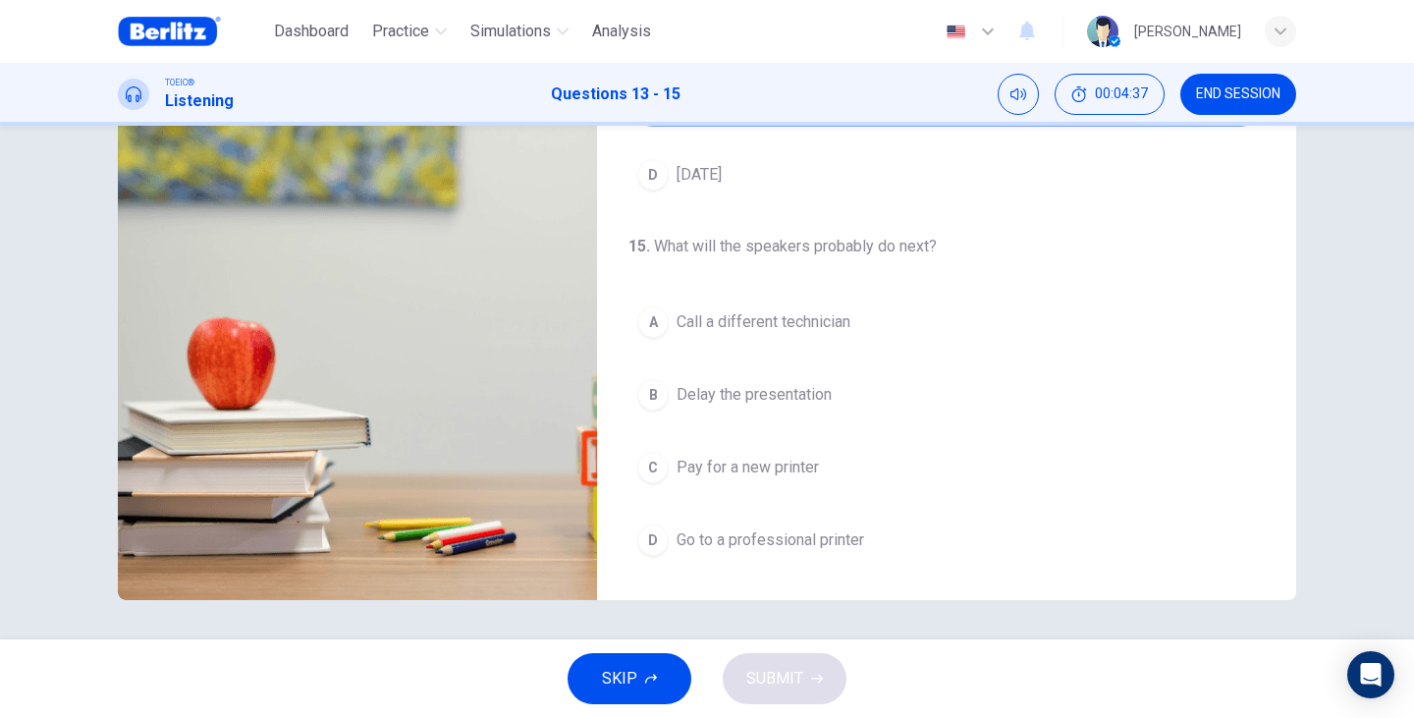
click at [800, 554] on button "D Go to a professional printer" at bounding box center [946, 539] width 636 height 49
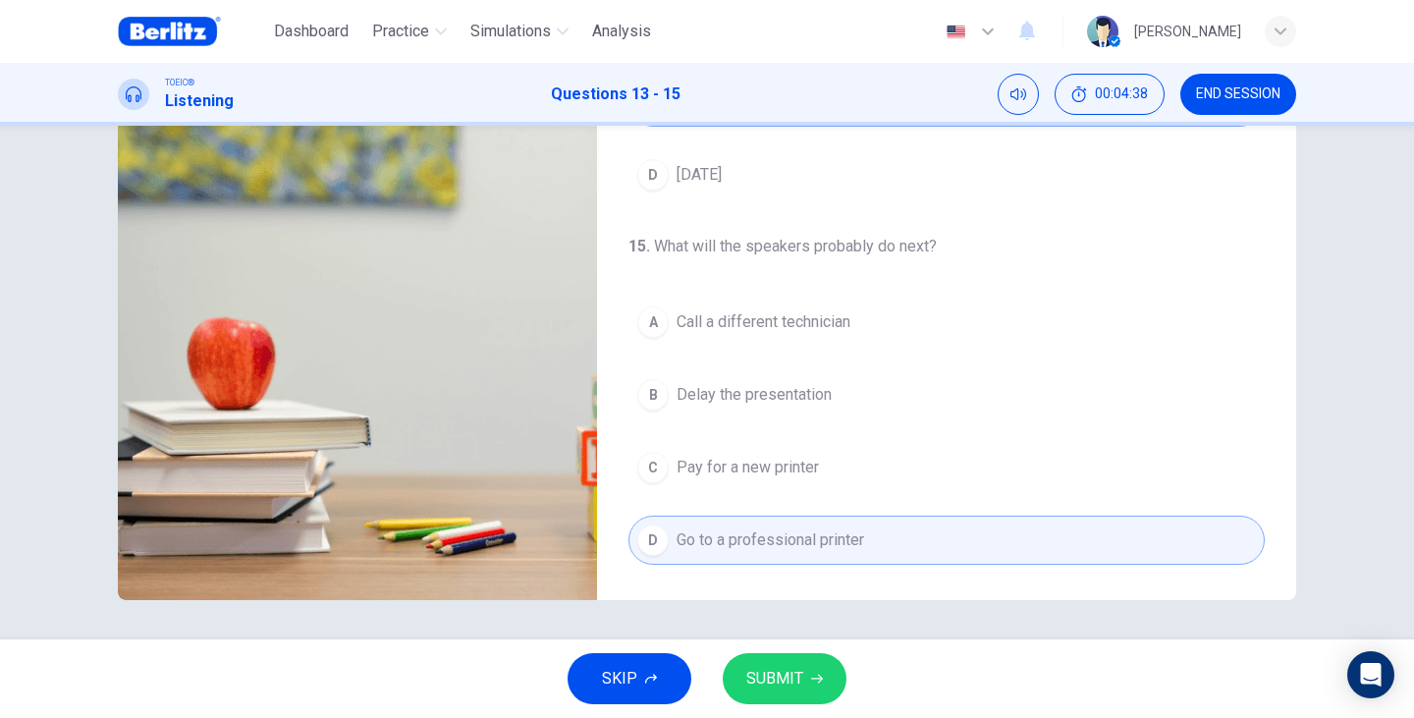
type input "*"
click at [825, 682] on button "SUBMIT" at bounding box center [785, 678] width 124 height 51
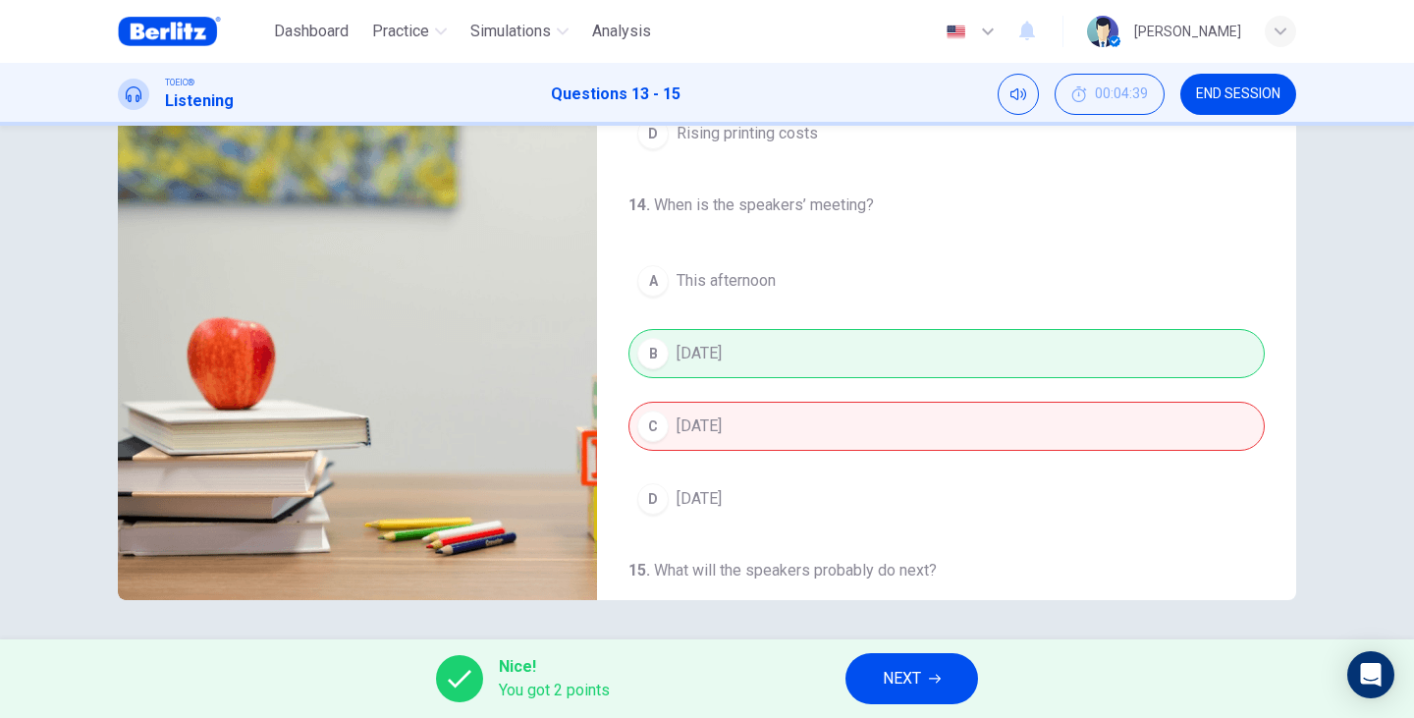
scroll to position [122, 0]
click at [796, 348] on div "A This afternoon B Tomorrow C This Friday D Next Monday" at bounding box center [946, 392] width 636 height 267
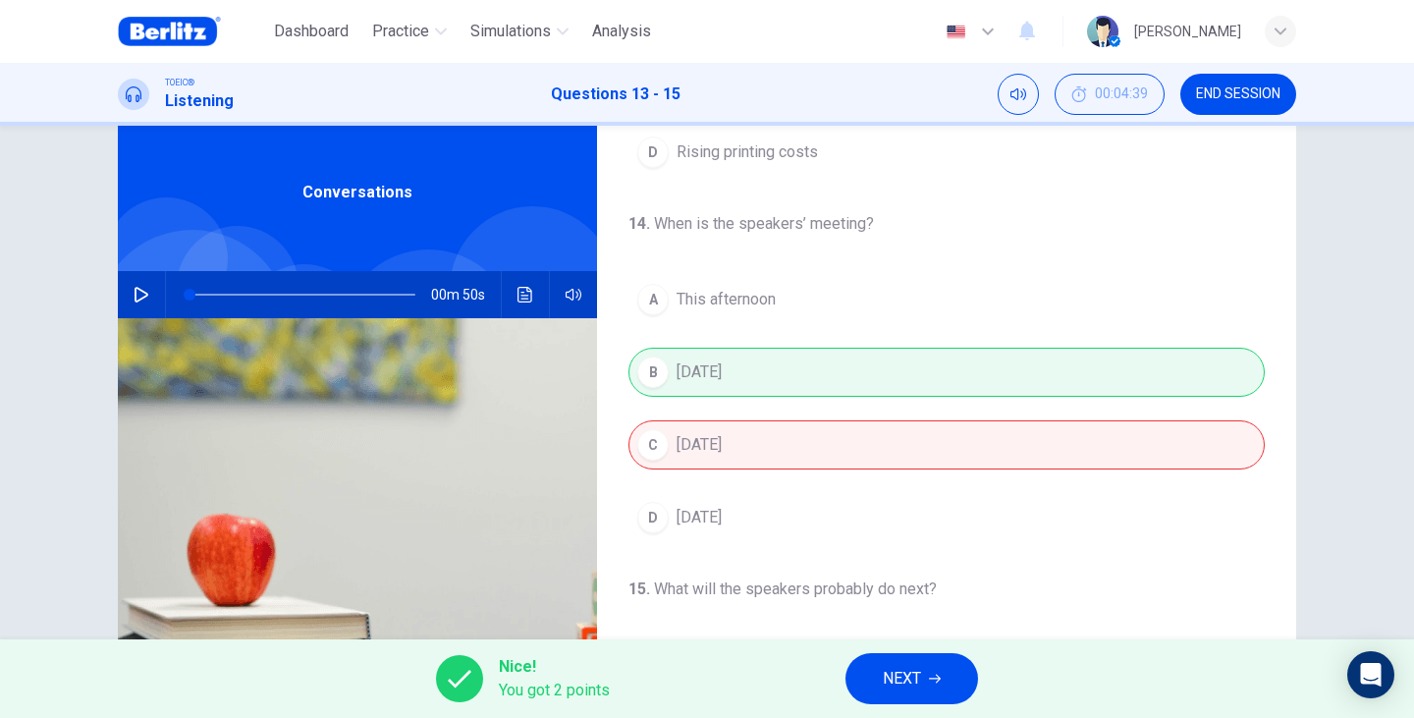
scroll to position [187, 0]
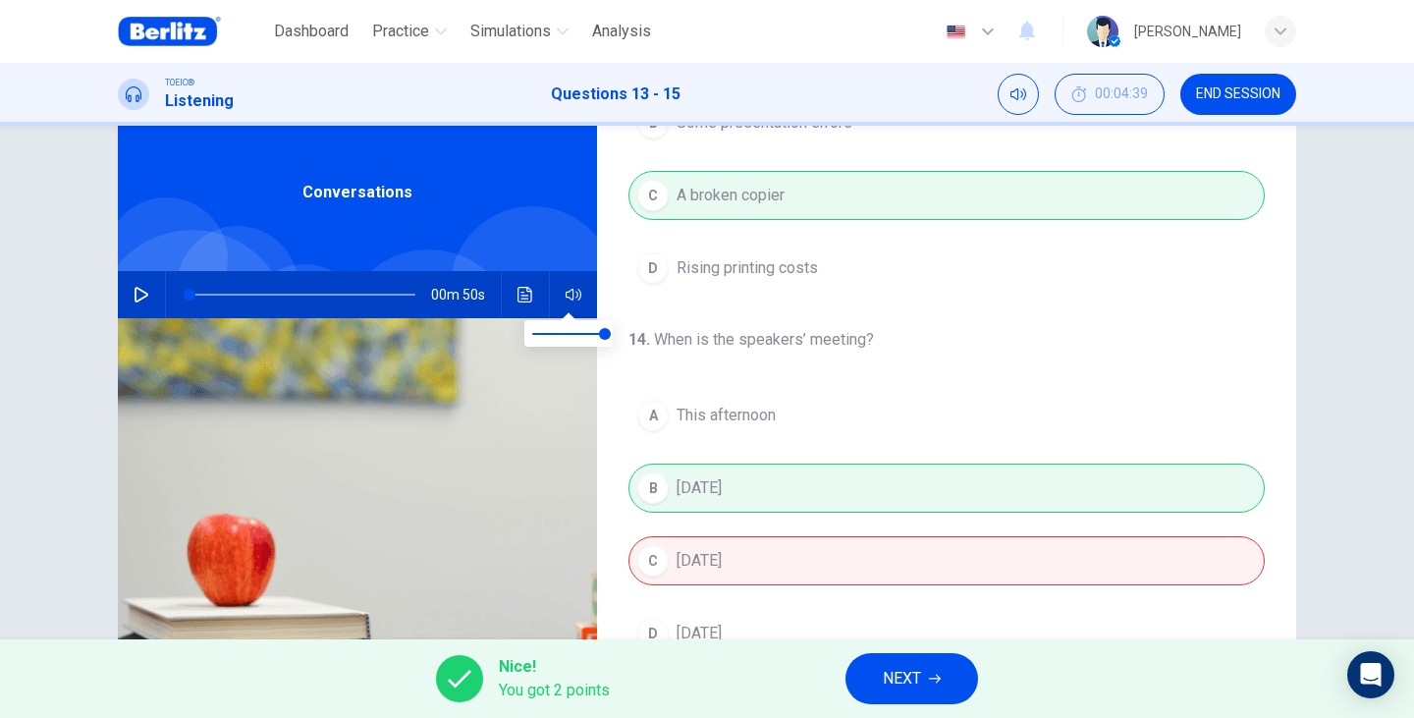
click at [558, 284] on button "button" at bounding box center [573, 294] width 31 height 47
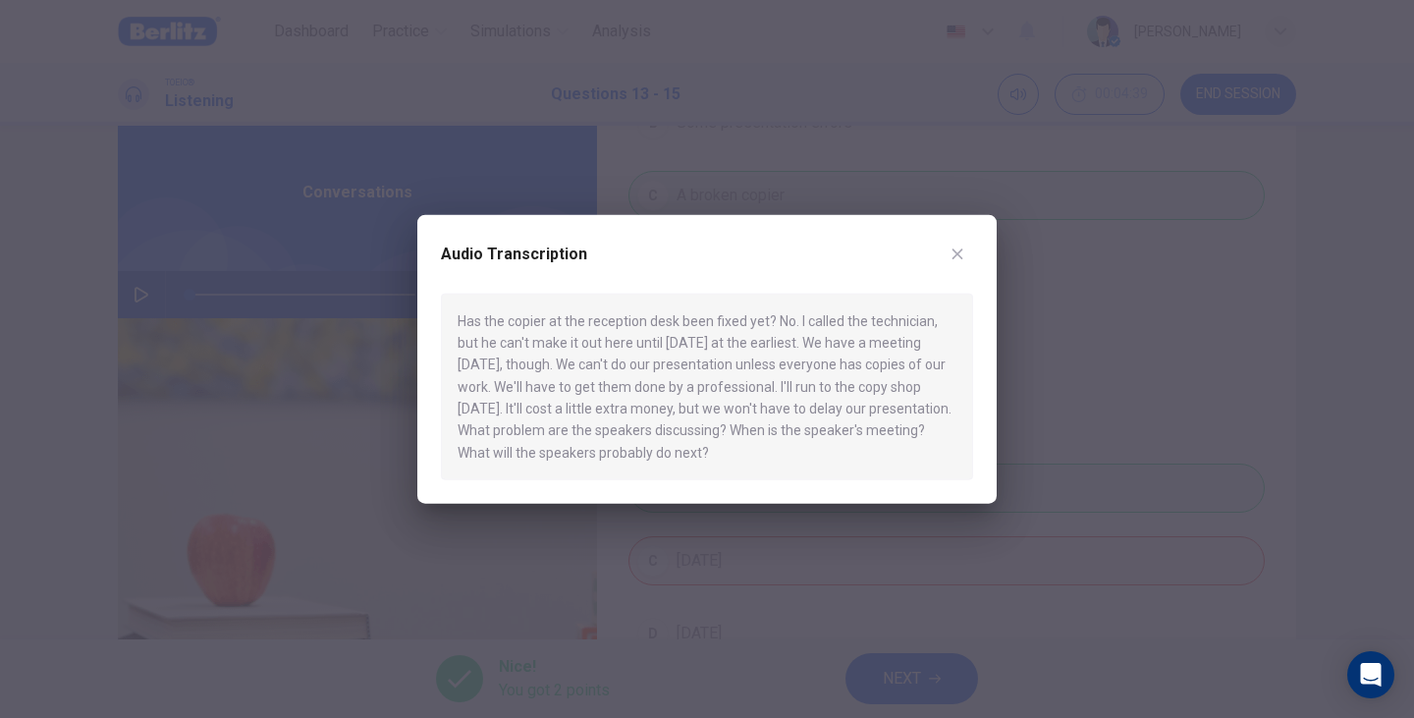
click at [948, 243] on button "button" at bounding box center [956, 253] width 31 height 31
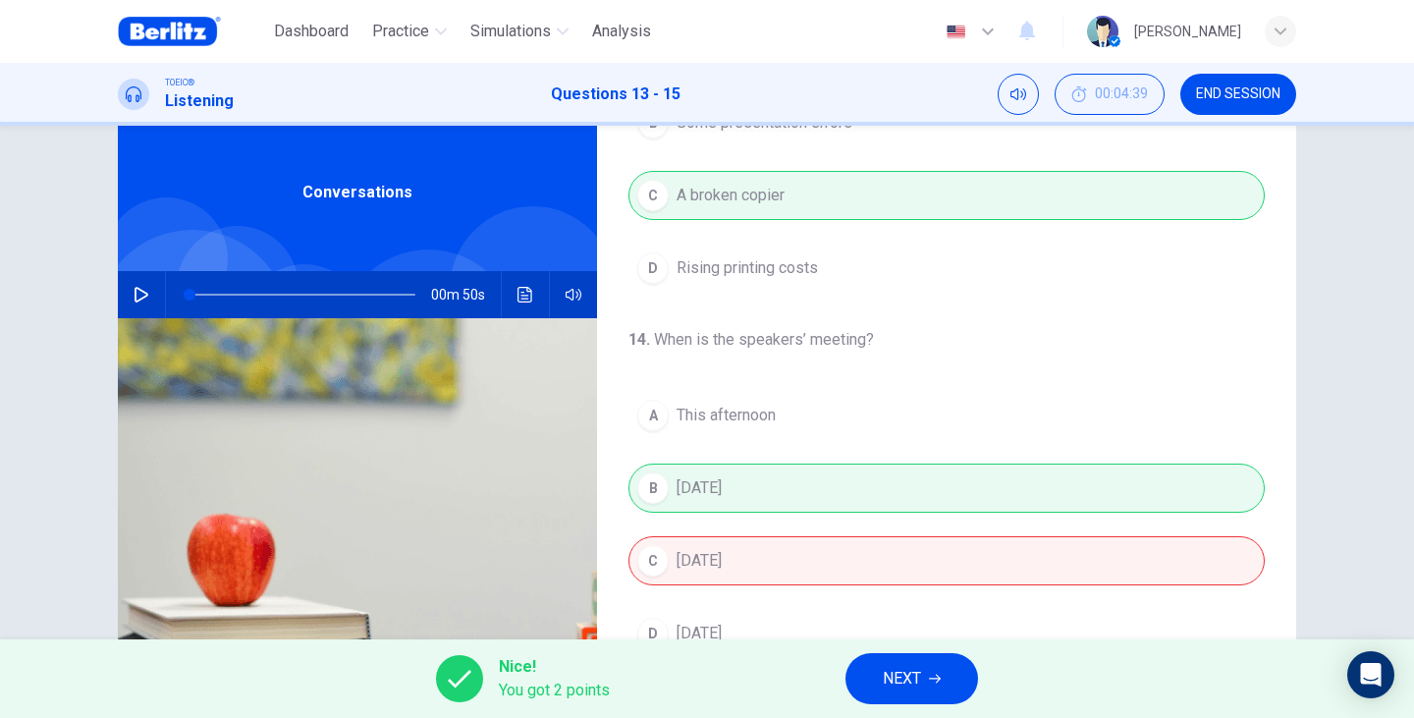
click at [712, 558] on div "A This afternoon B Tomorrow C This Friday D Next Monday" at bounding box center [946, 524] width 636 height 267
click at [738, 472] on div "A This afternoon B Tomorrow C This Friday D Next Monday" at bounding box center [946, 524] width 636 height 267
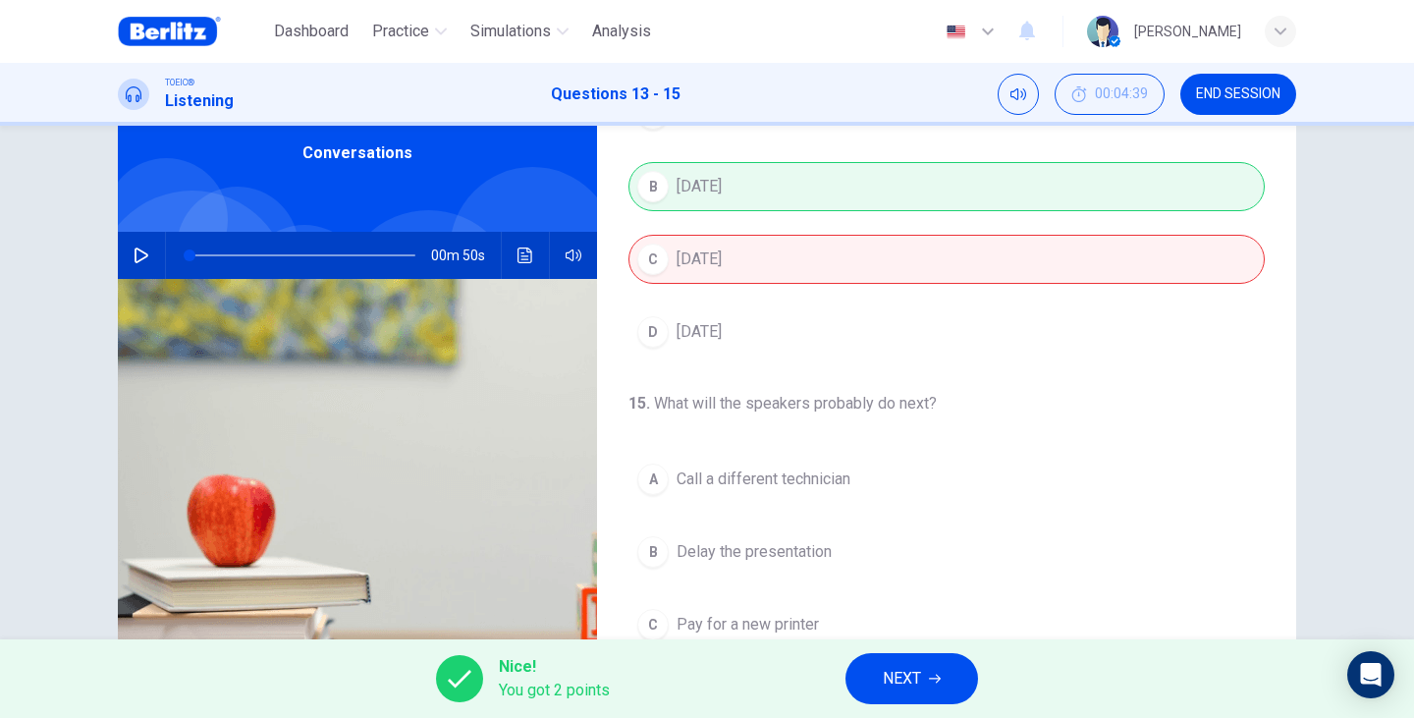
scroll to position [247, 0]
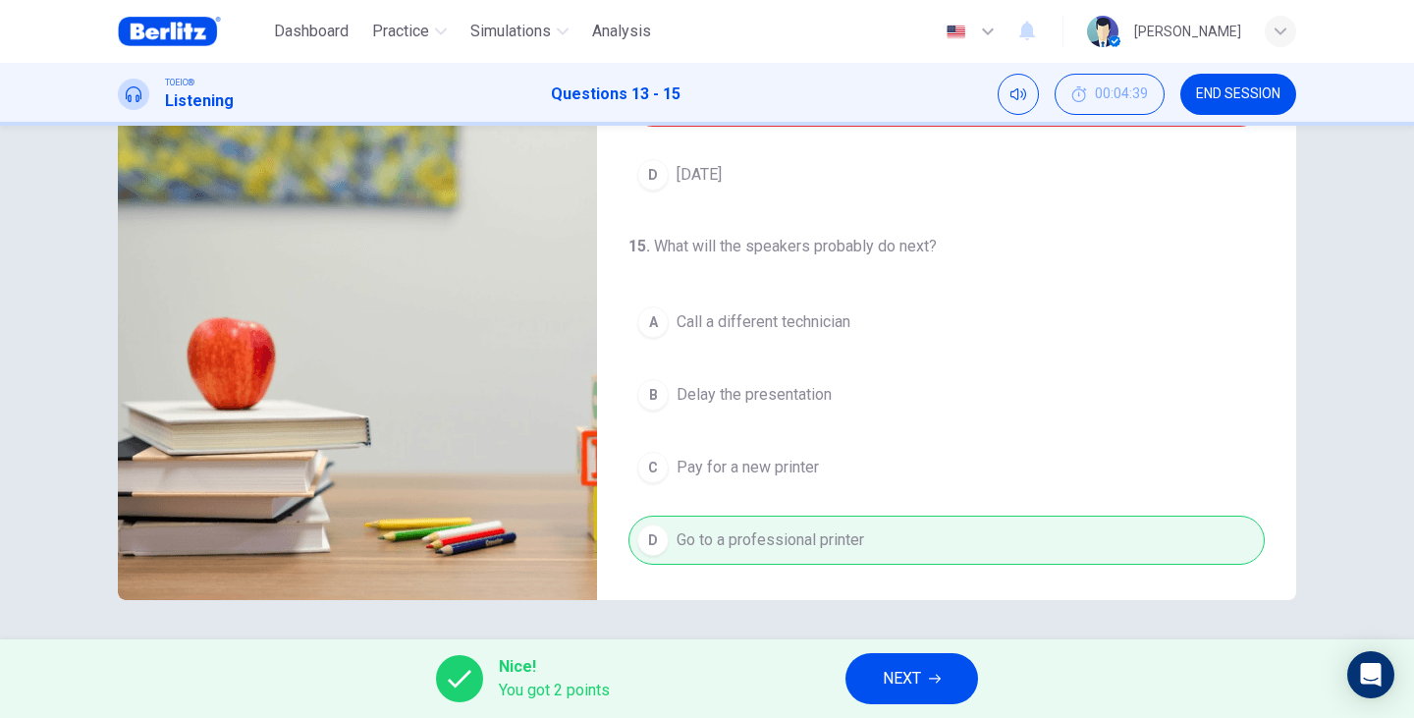
click at [531, 678] on span "You got 2 points" at bounding box center [554, 690] width 111 height 24
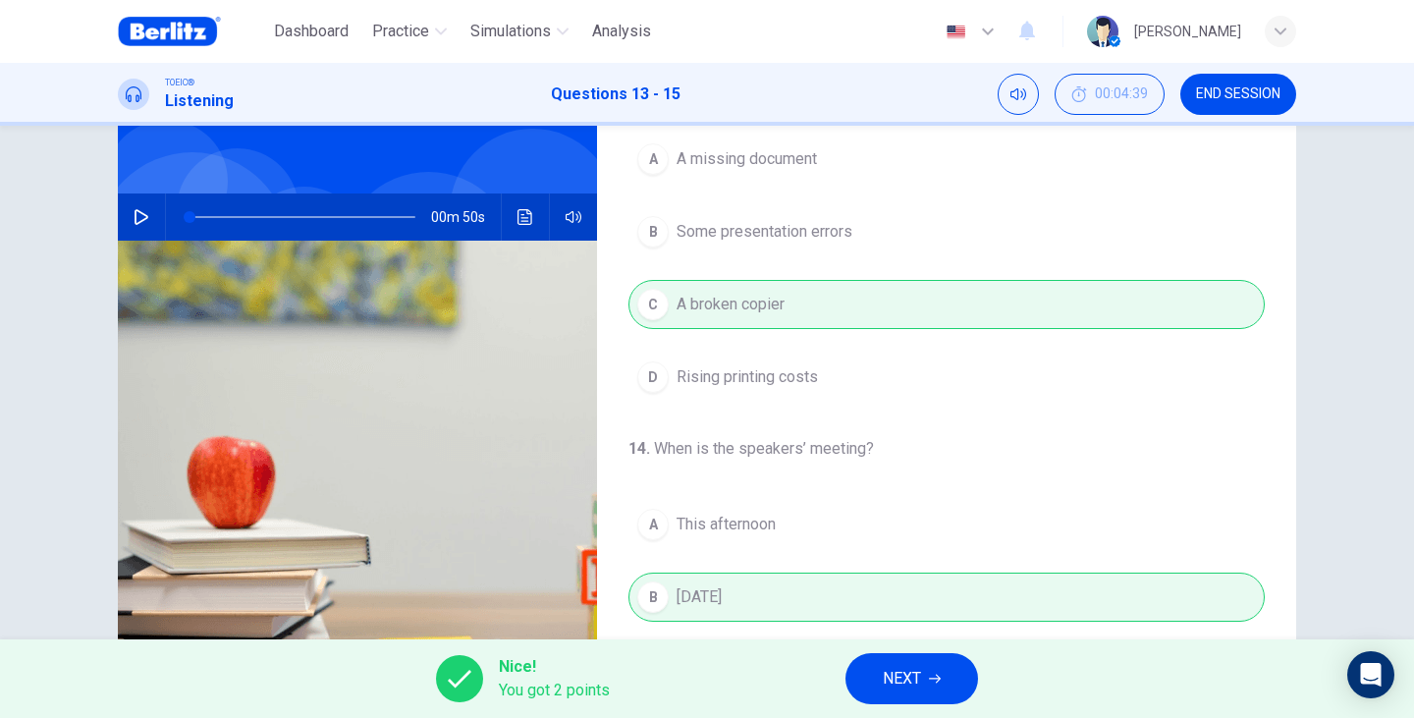
scroll to position [117, 0]
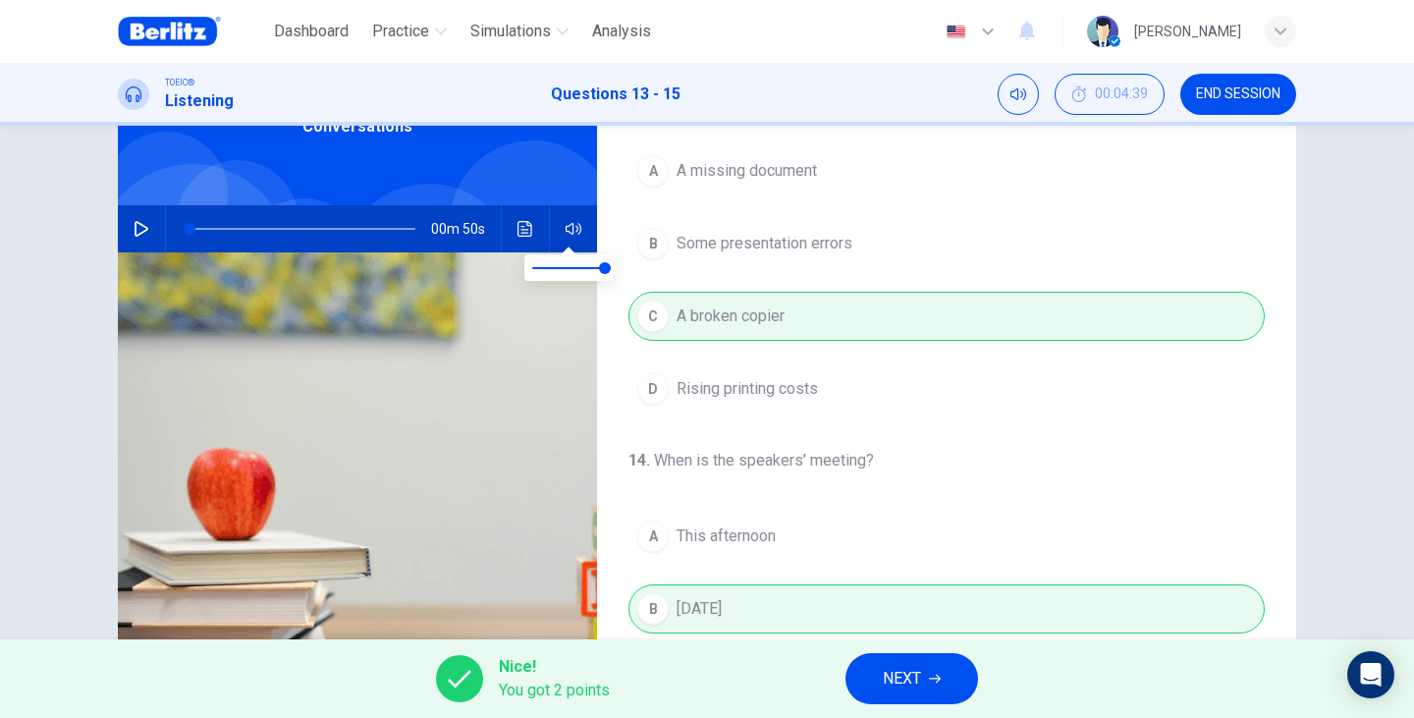
click at [576, 241] on button "button" at bounding box center [573, 228] width 31 height 47
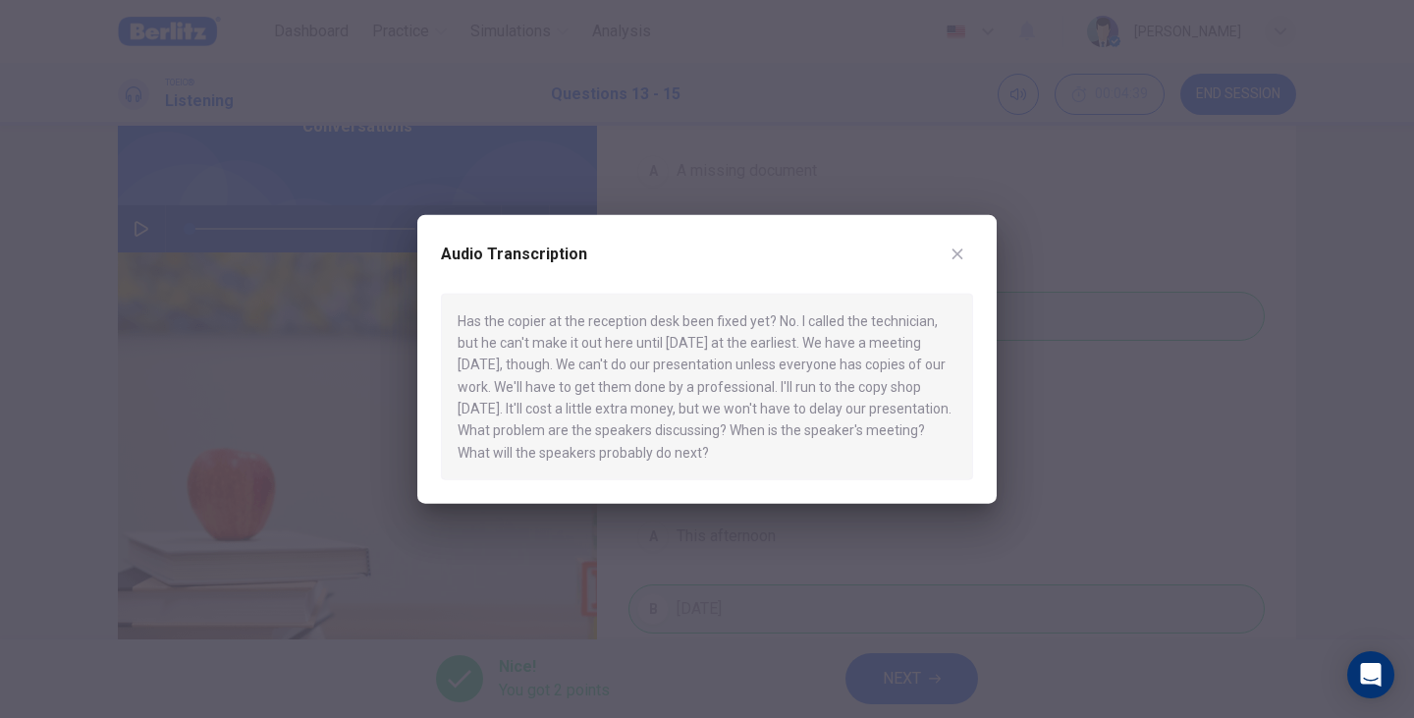
click at [950, 253] on icon "button" at bounding box center [957, 253] width 16 height 16
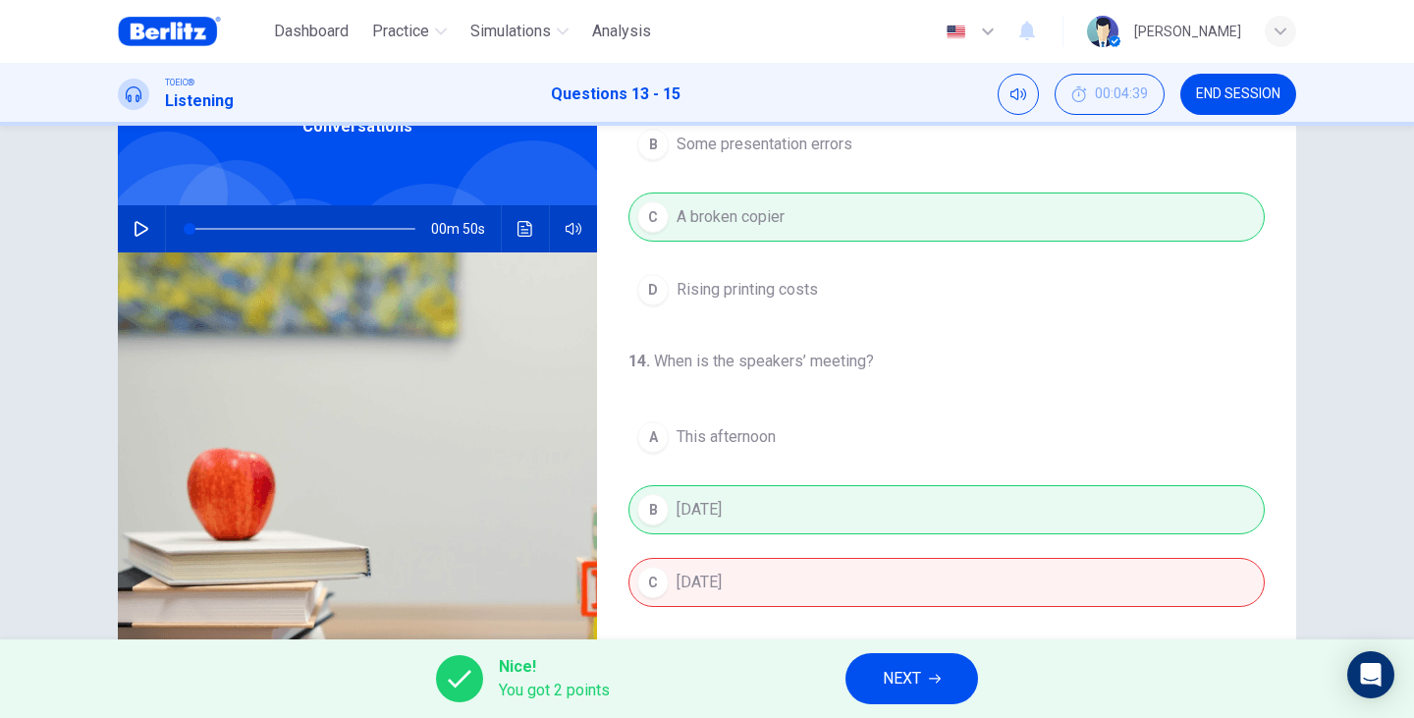
scroll to position [131, 0]
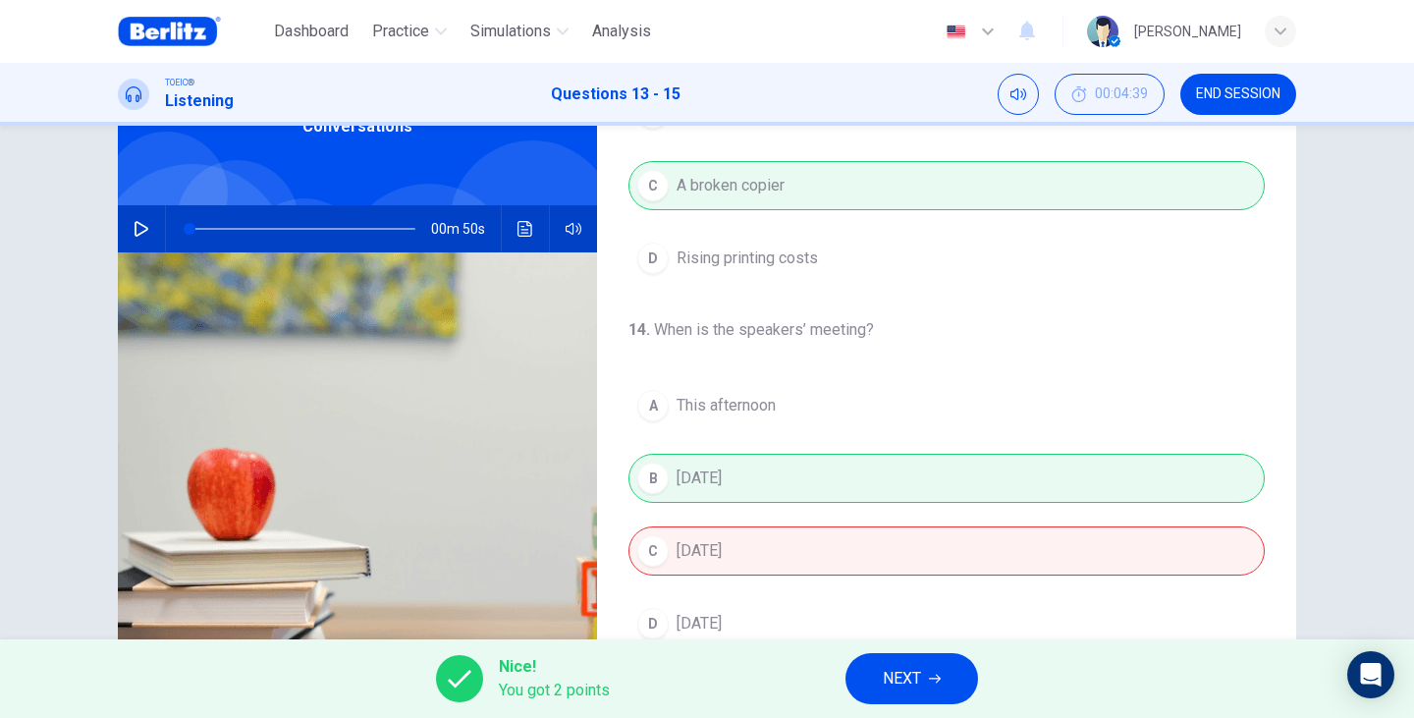
click at [743, 490] on div "A This afternoon B Tomorrow C This Friday D Next Monday" at bounding box center [946, 514] width 636 height 267
click at [749, 550] on div "A This afternoon B Tomorrow C This Friday D Next Monday" at bounding box center [946, 514] width 636 height 267
click at [703, 483] on div "A This afternoon B Tomorrow C This Friday D Next Monday" at bounding box center [946, 514] width 636 height 267
click at [753, 588] on div "A This afternoon B Tomorrow C This Friday D Next Monday" at bounding box center [946, 514] width 636 height 267
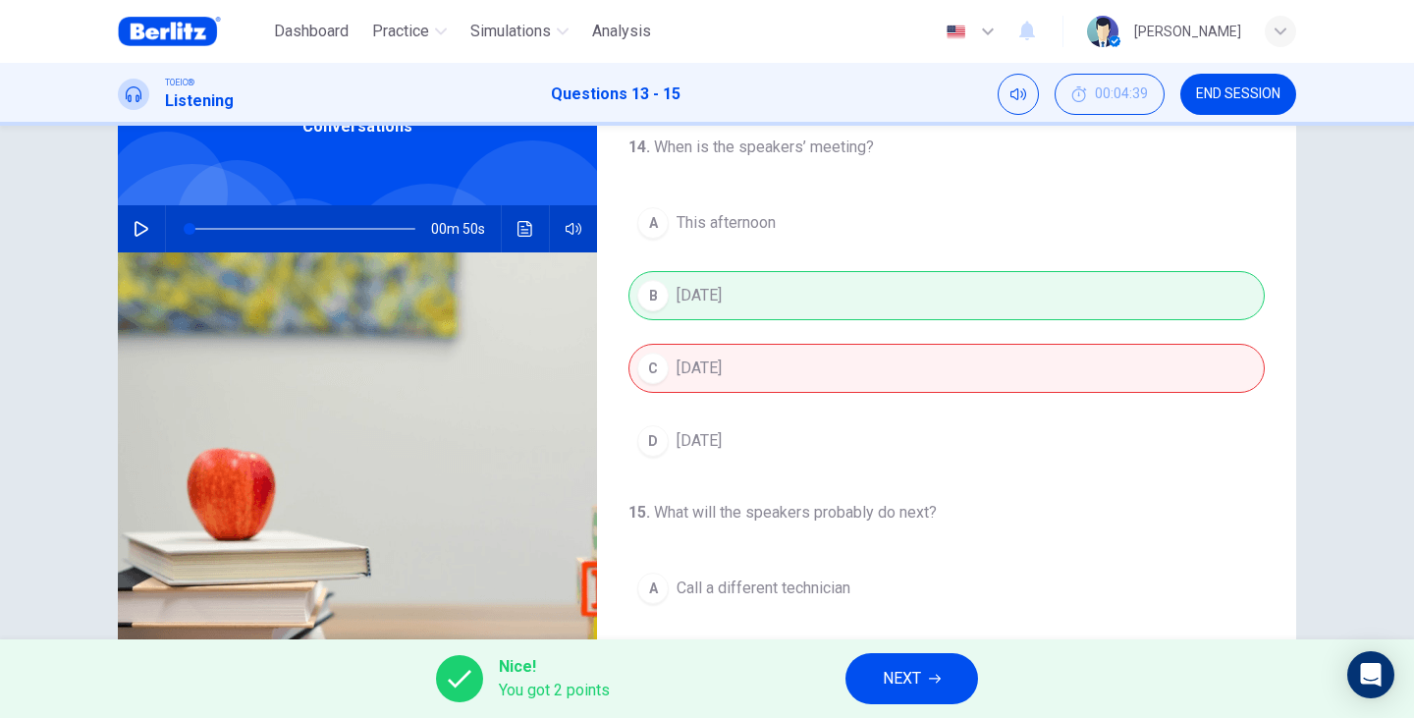
scroll to position [327, 0]
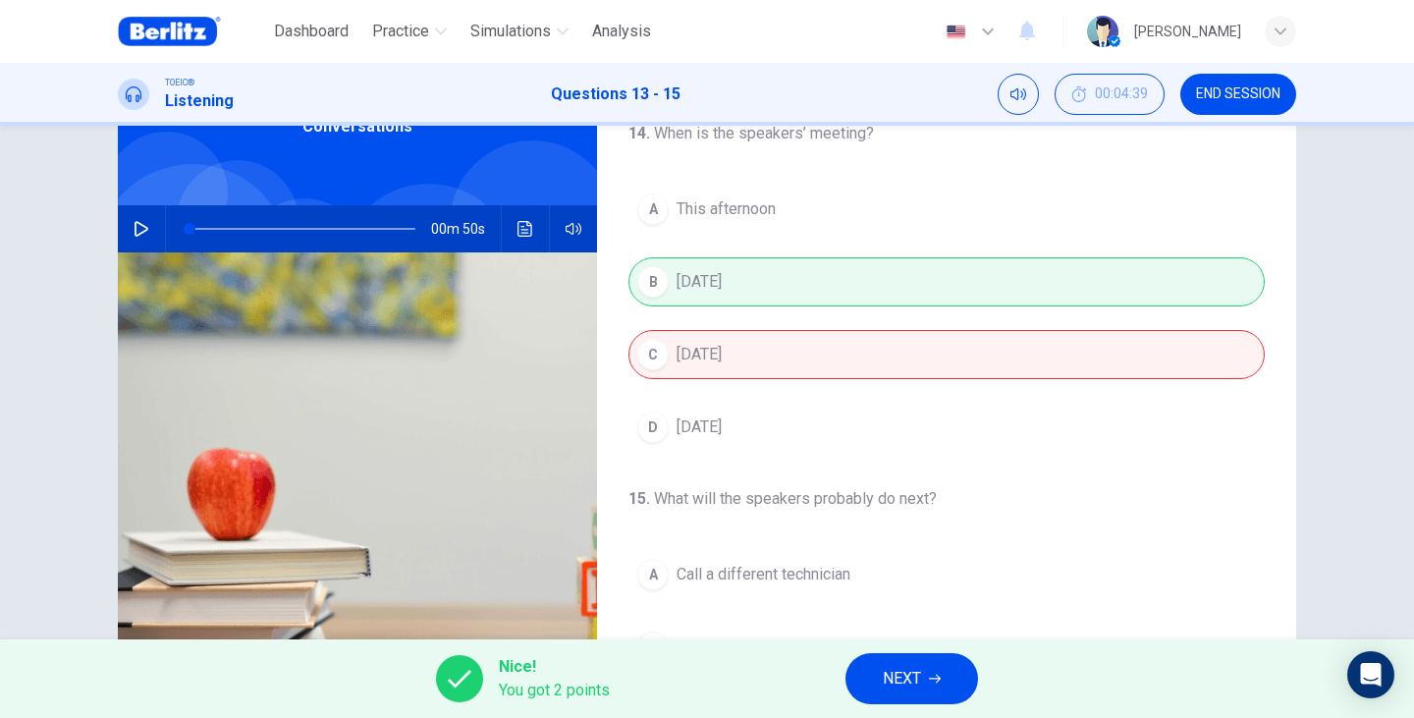
click at [716, 372] on div "A This afternoon B Tomorrow C This Friday D Next Monday" at bounding box center [946, 318] width 636 height 267
drag, startPoint x: 732, startPoint y: 339, endPoint x: 766, endPoint y: 333, distance: 33.9
click at [766, 333] on div "A This afternoon B Tomorrow C This Friday D Next Monday" at bounding box center [946, 318] width 636 height 267
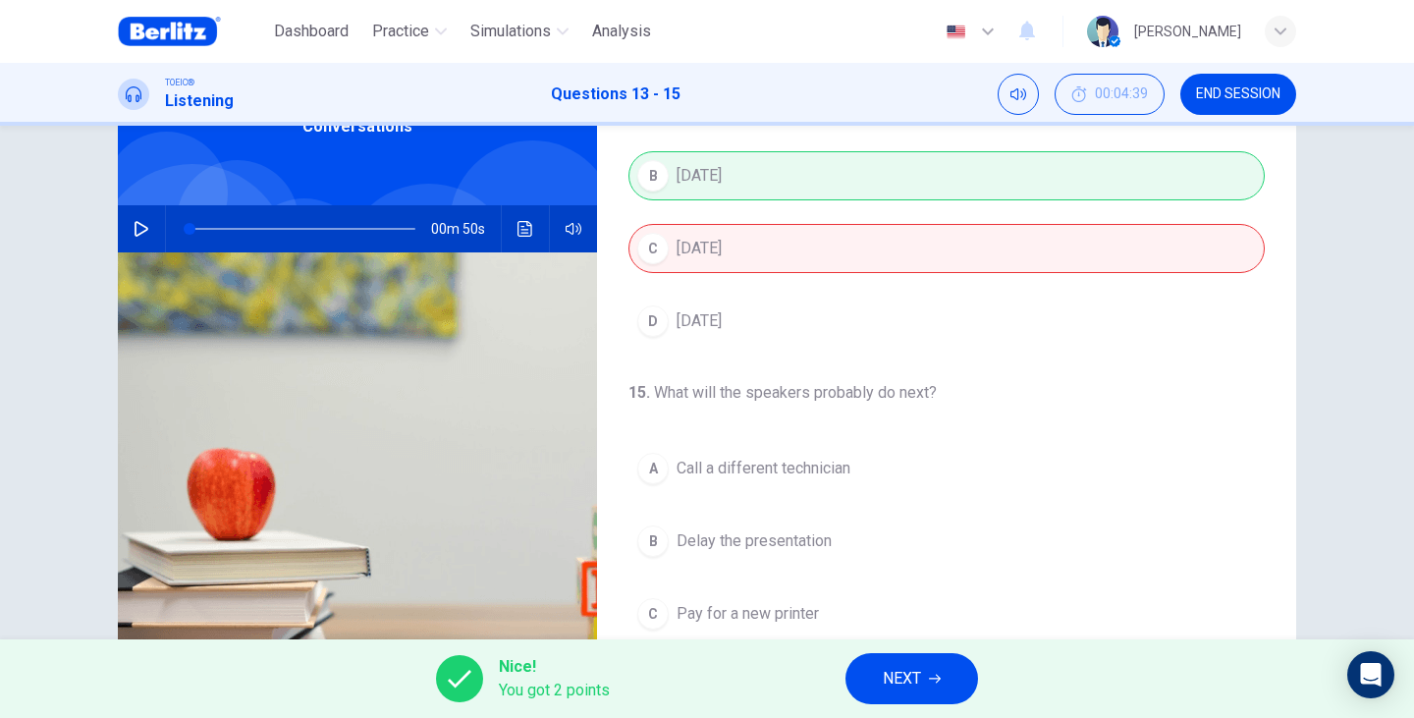
scroll to position [449, 0]
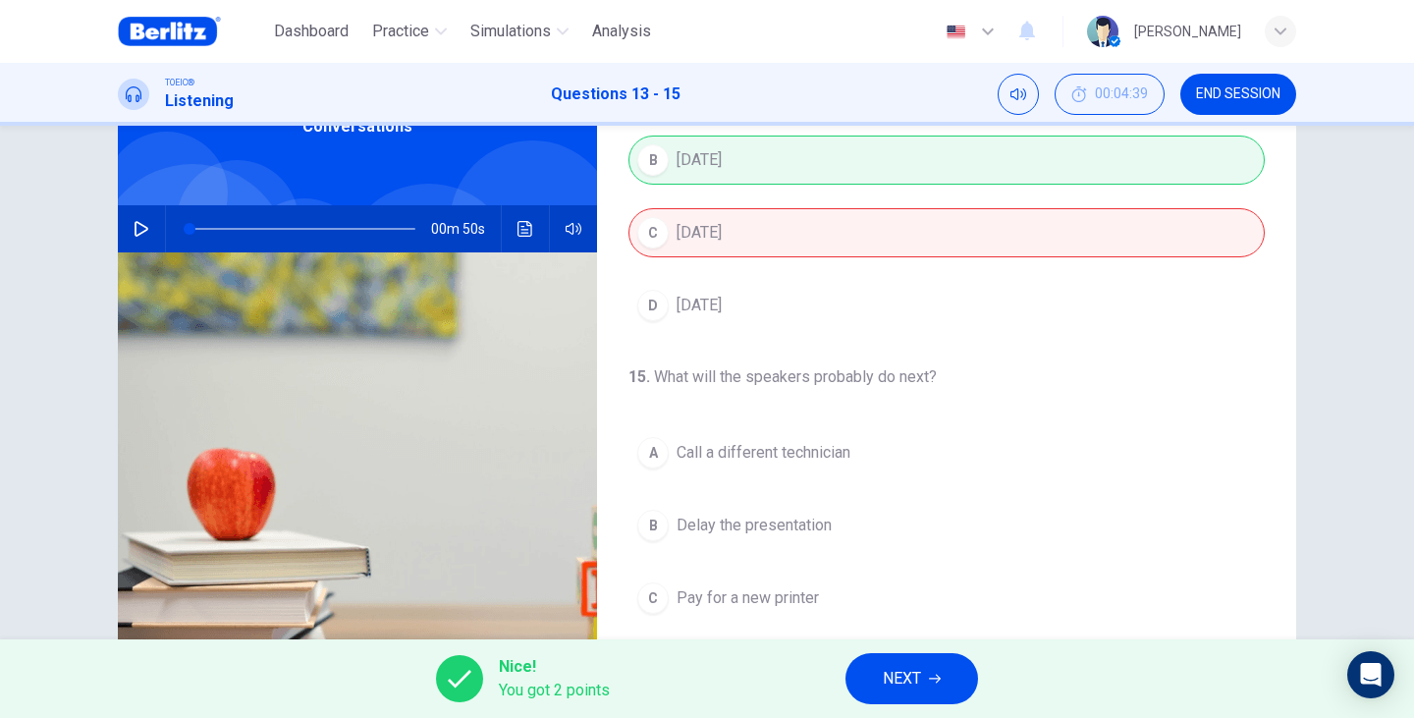
click at [901, 686] on span "NEXT" at bounding box center [902, 678] width 38 height 27
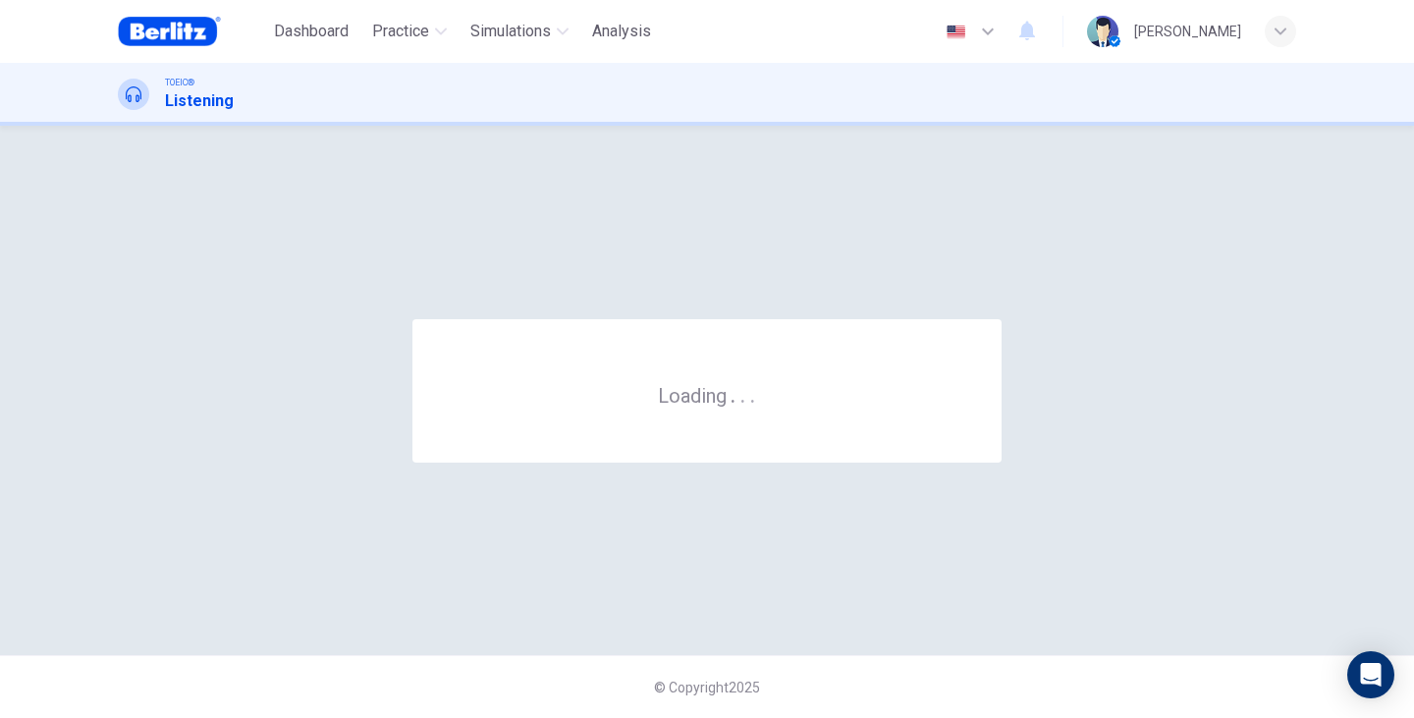
scroll to position [0, 0]
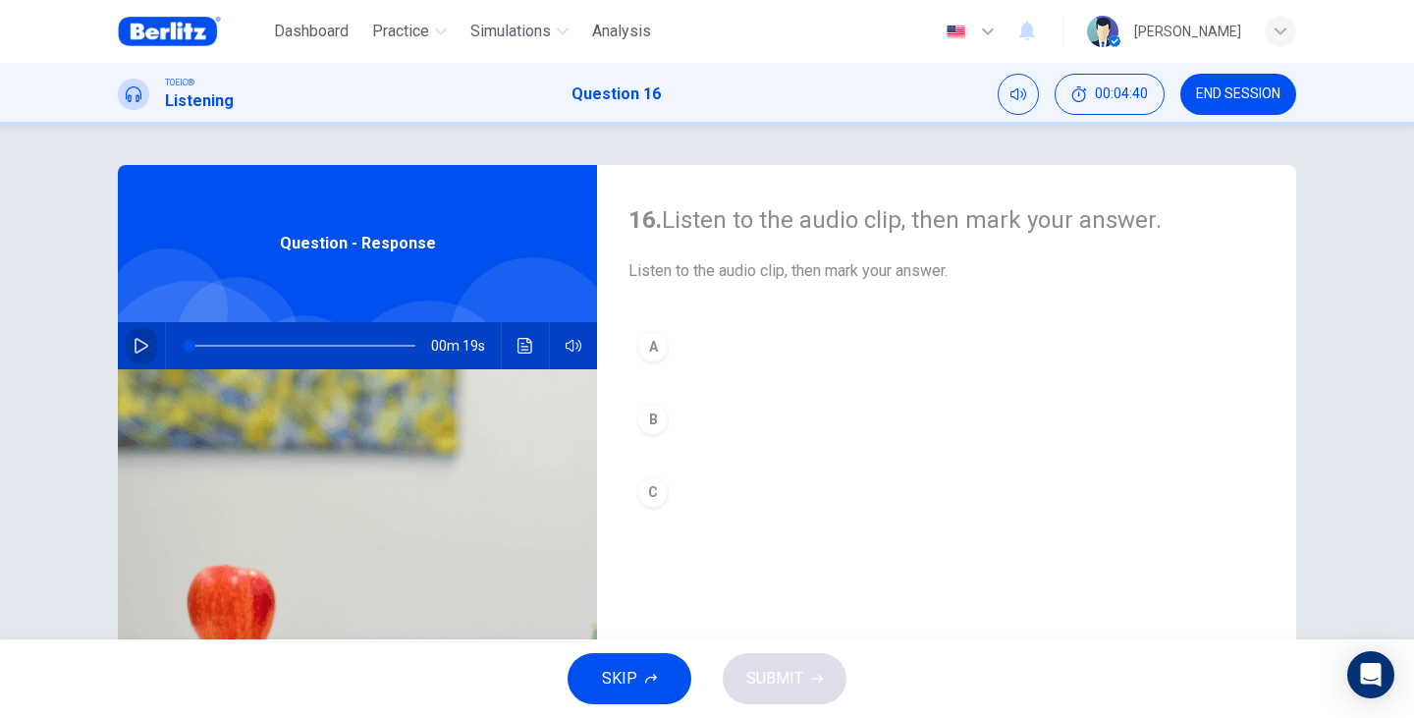
click at [138, 361] on button "button" at bounding box center [141, 345] width 31 height 47
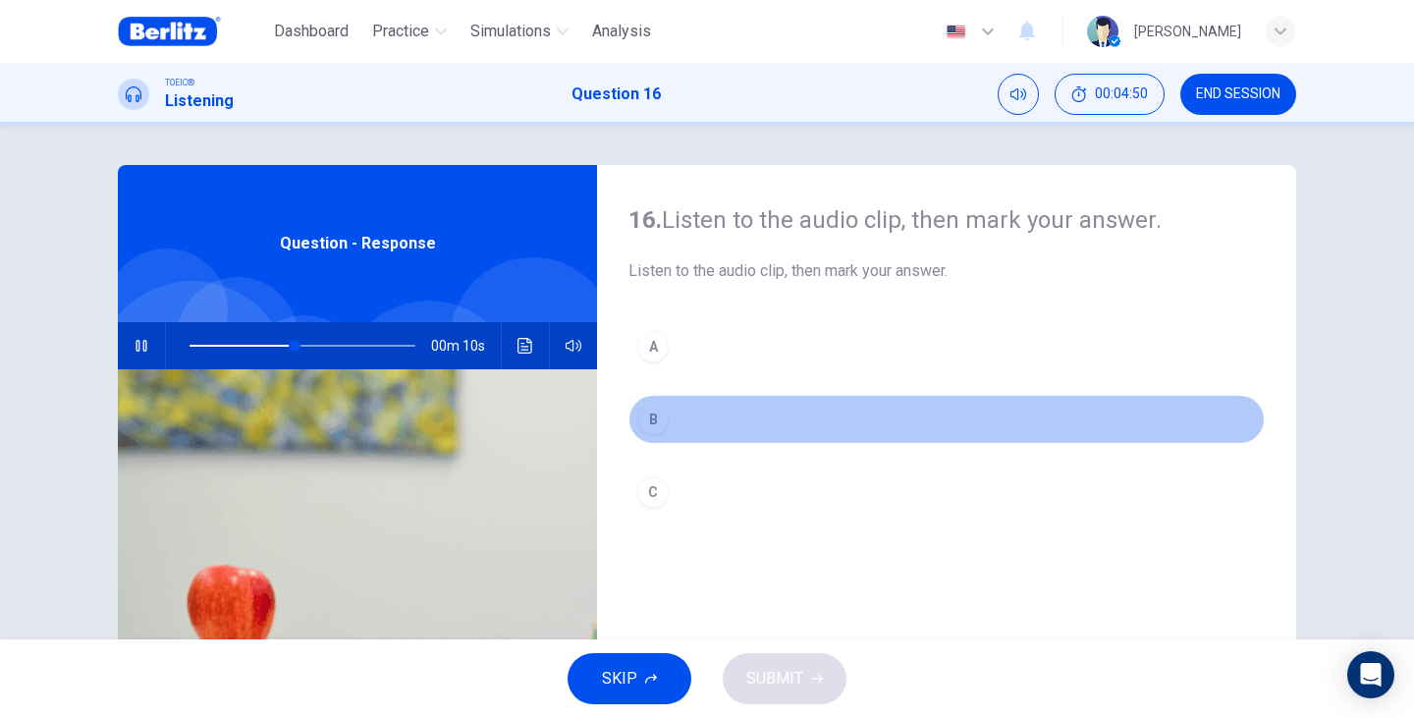
click at [646, 416] on div "B" at bounding box center [652, 418] width 31 height 31
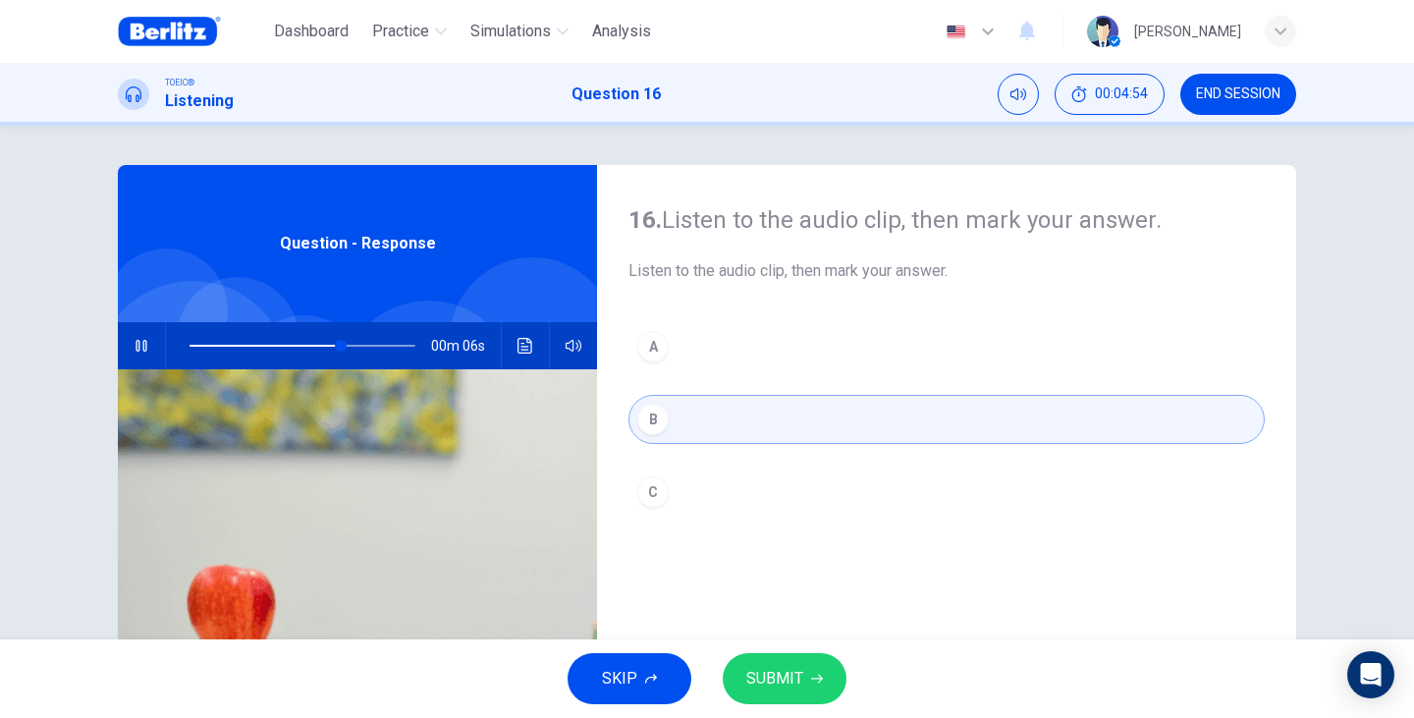
click at [669, 468] on button "C" at bounding box center [946, 491] width 636 height 49
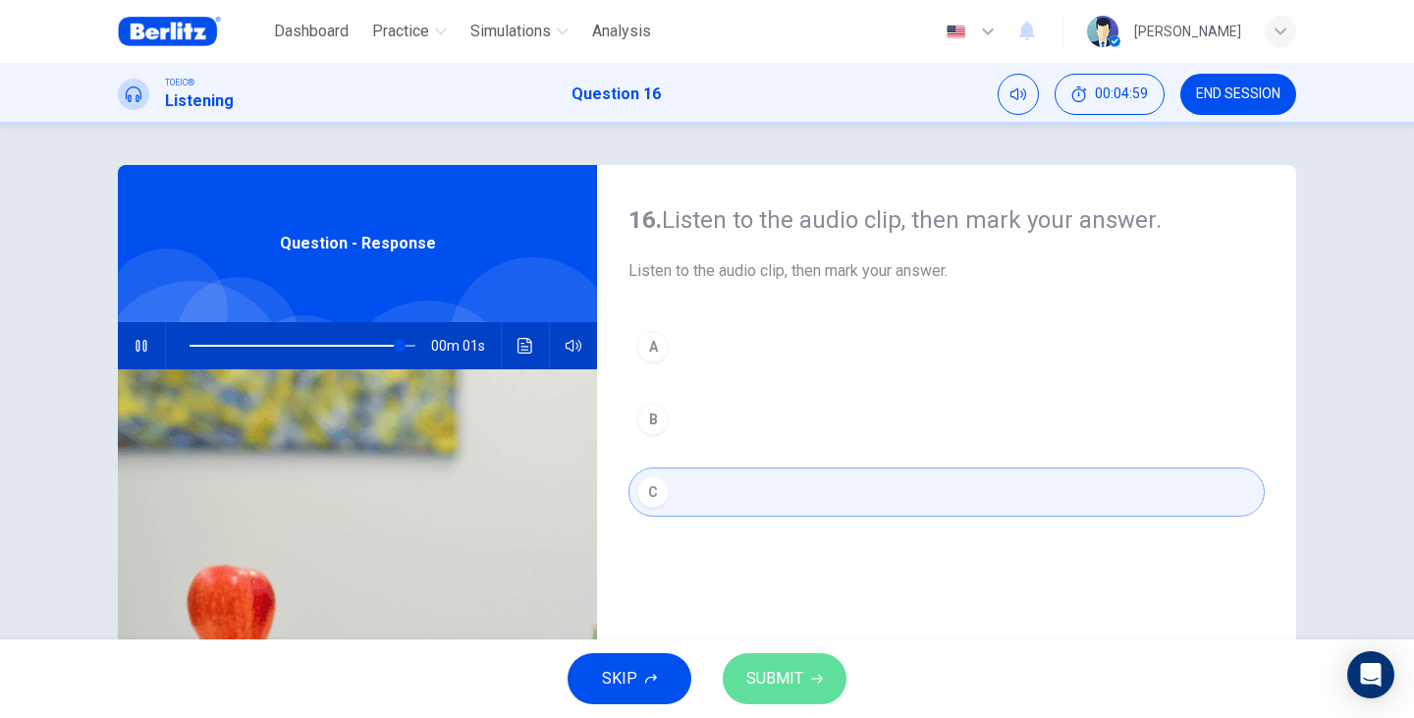
click at [784, 673] on span "SUBMIT" at bounding box center [774, 678] width 57 height 27
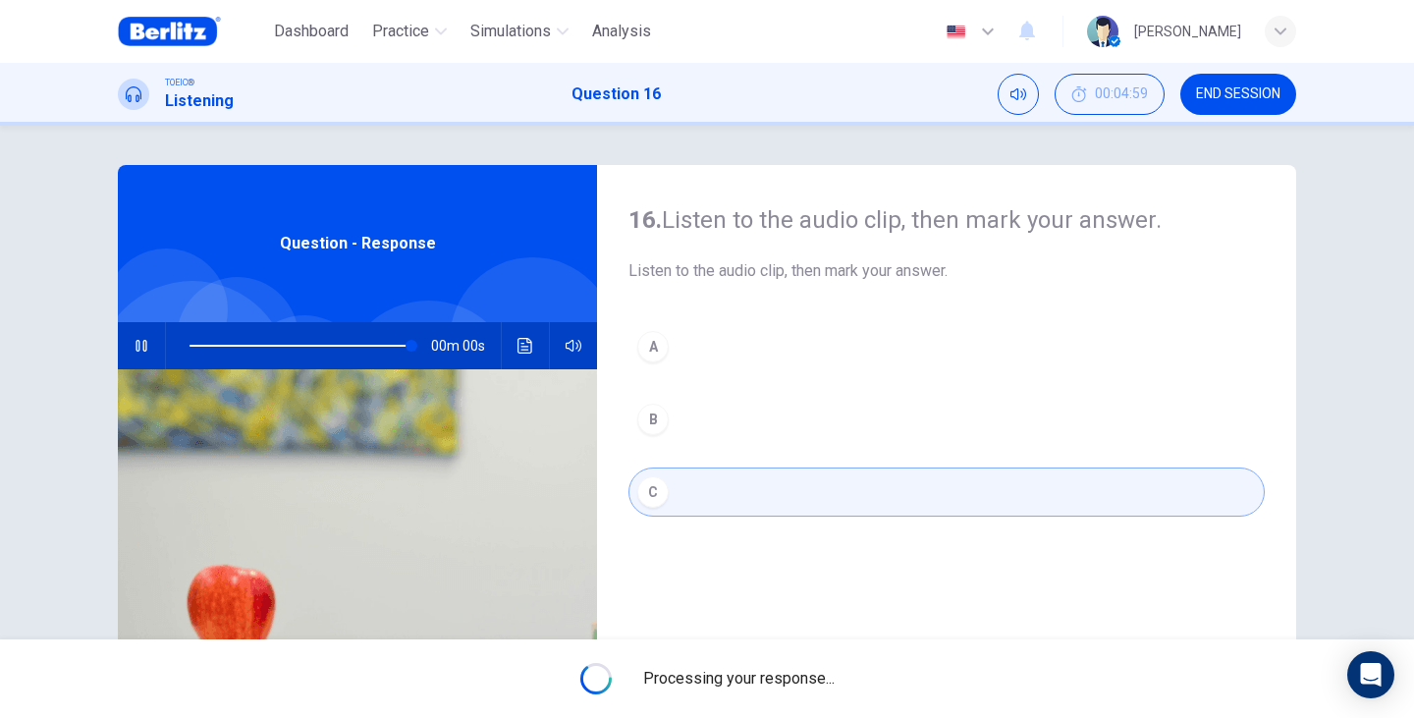
type input "*"
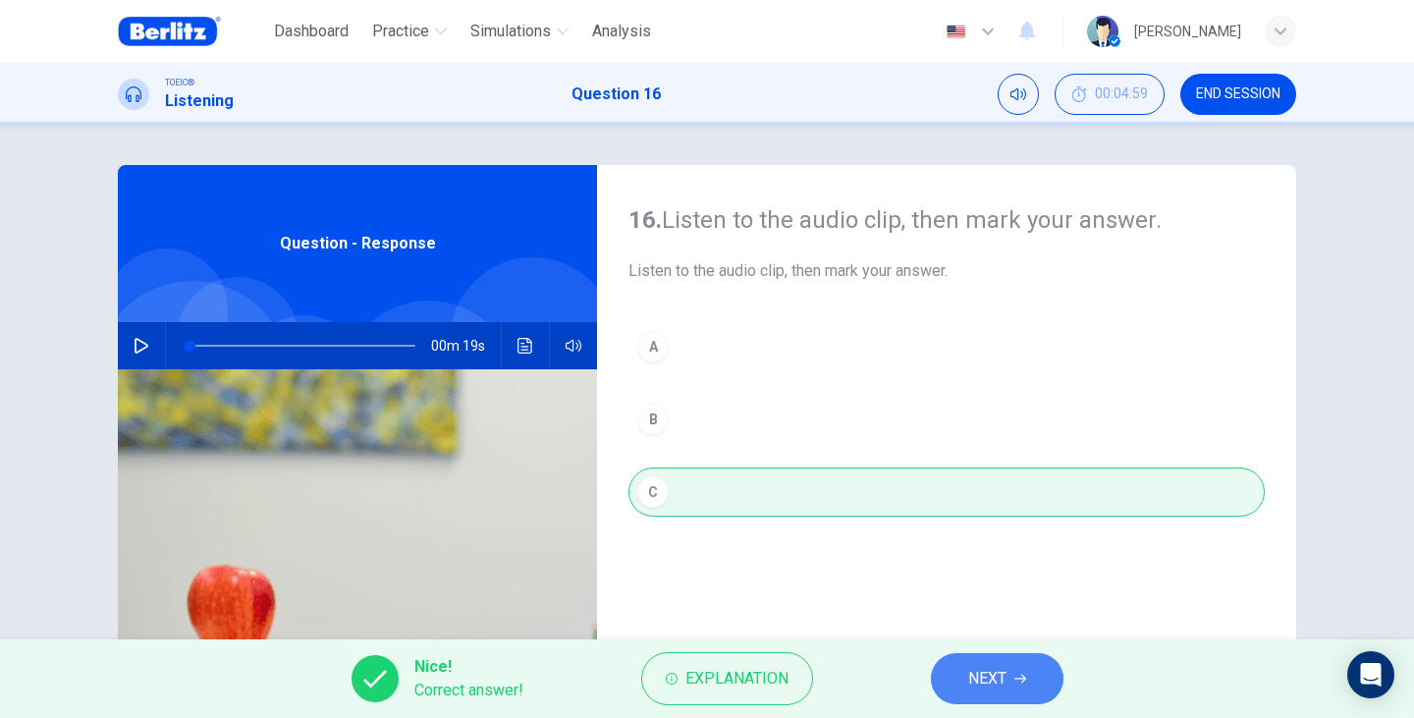
click at [974, 683] on span "NEXT" at bounding box center [987, 678] width 38 height 27
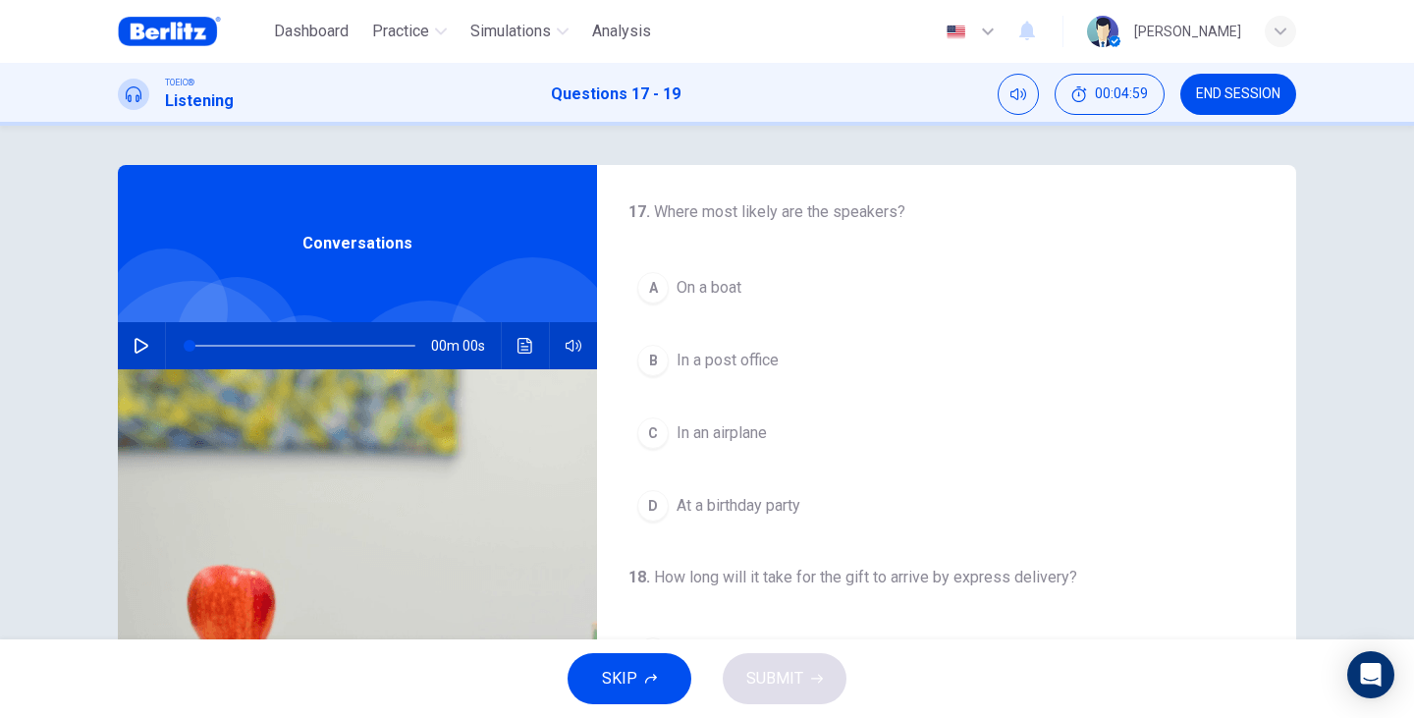
click at [465, 316] on div at bounding box center [533, 340] width 166 height 166
click at [141, 362] on button "button" at bounding box center [141, 345] width 31 height 47
click at [763, 365] on span "In a post office" at bounding box center [727, 361] width 102 height 24
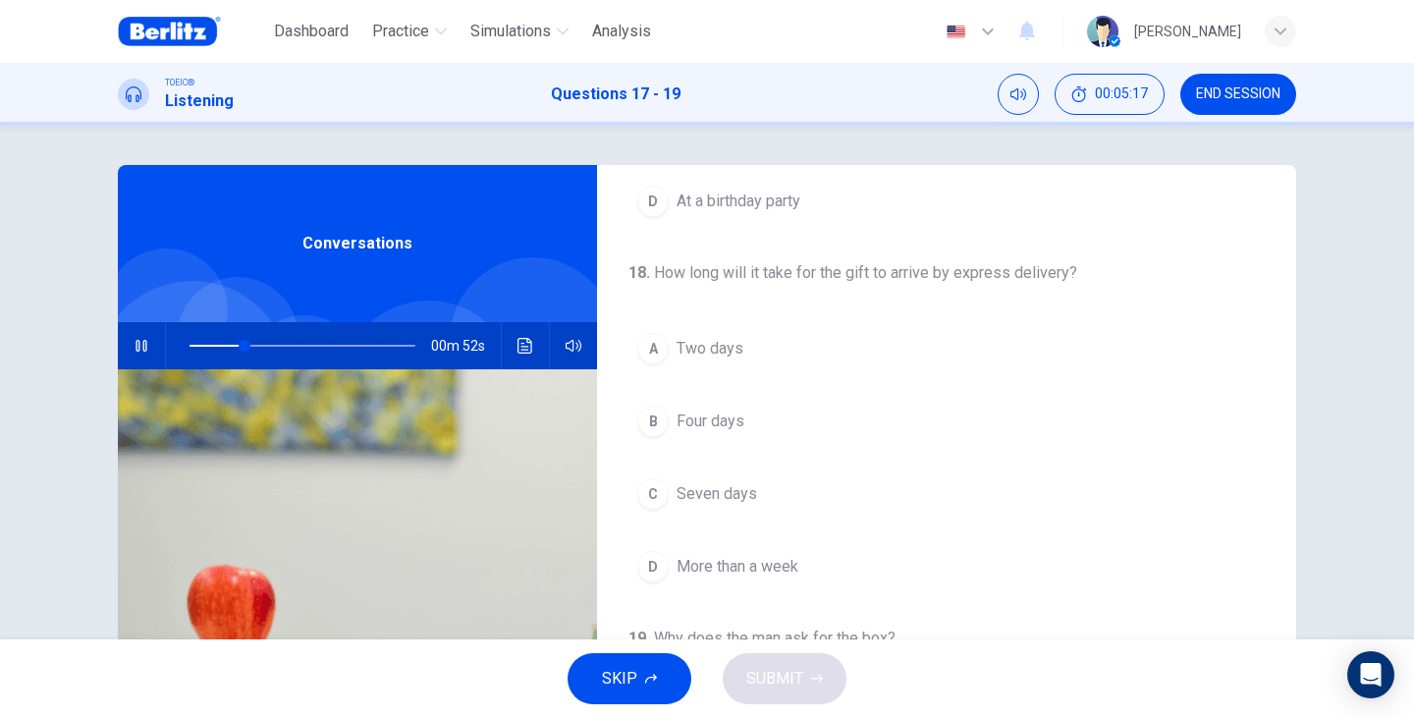
scroll to position [327, 0]
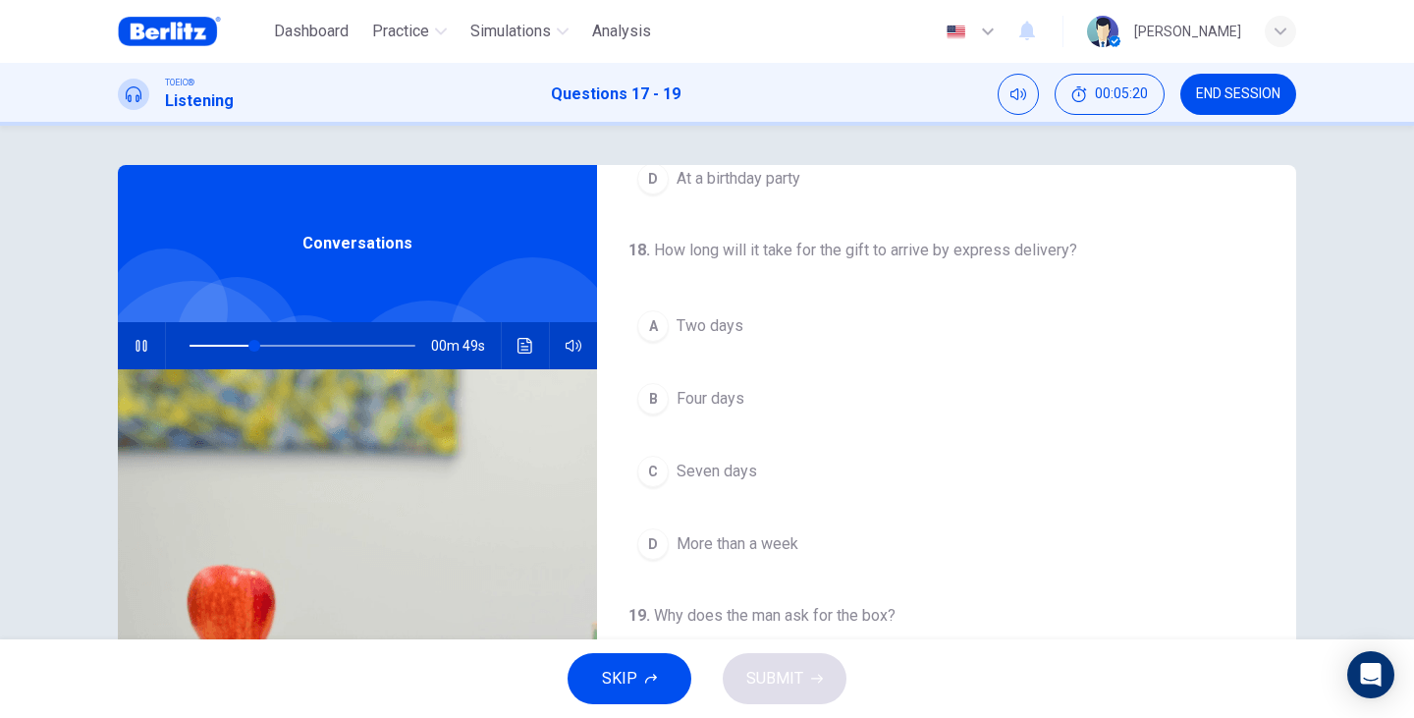
click at [720, 310] on button "A Two days" at bounding box center [946, 325] width 636 height 49
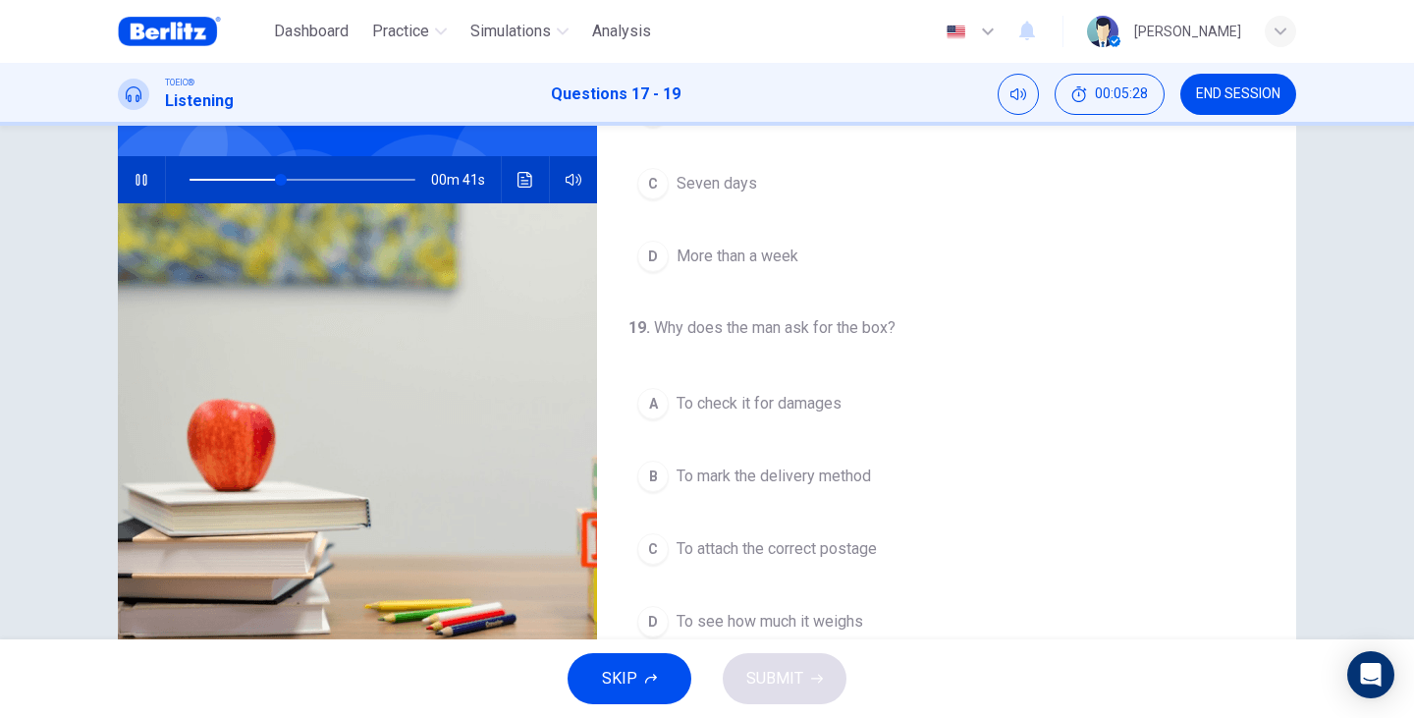
scroll to position [196, 0]
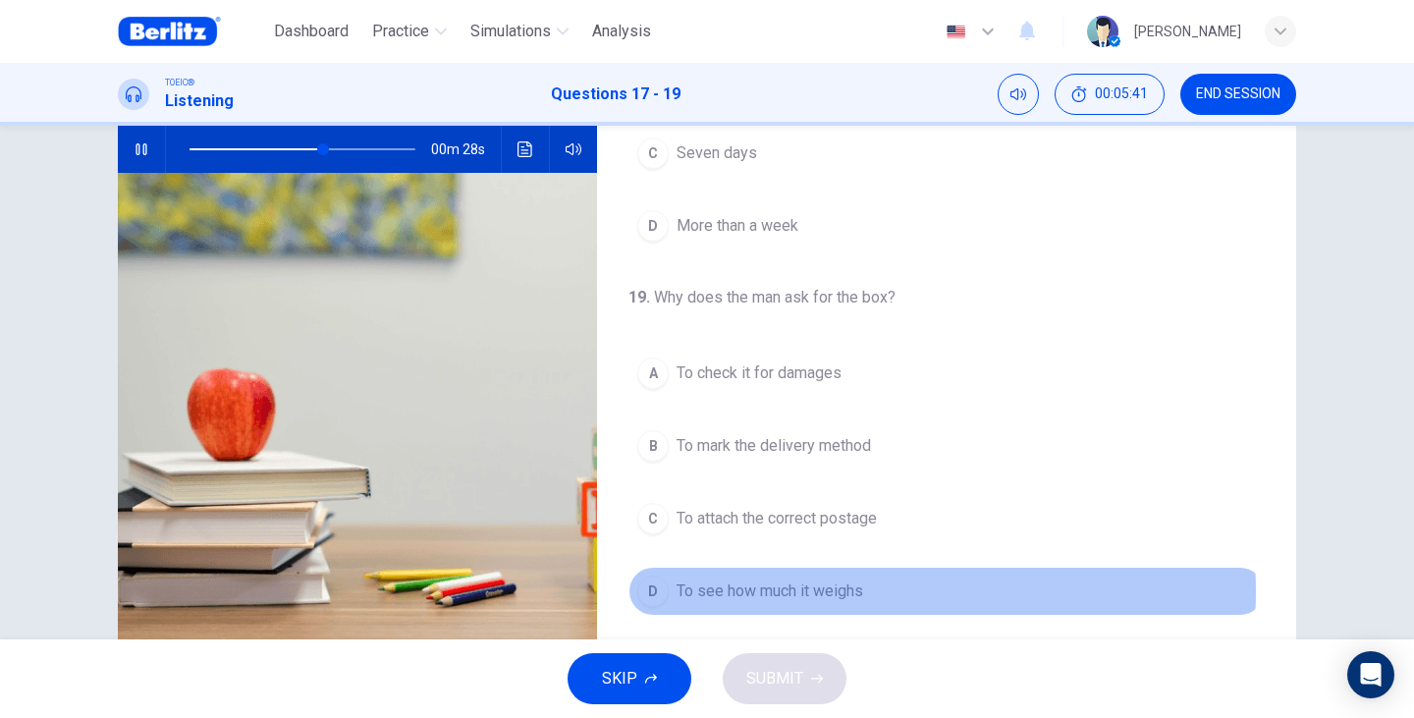
click at [841, 591] on span "To see how much it weighs" at bounding box center [769, 591] width 187 height 24
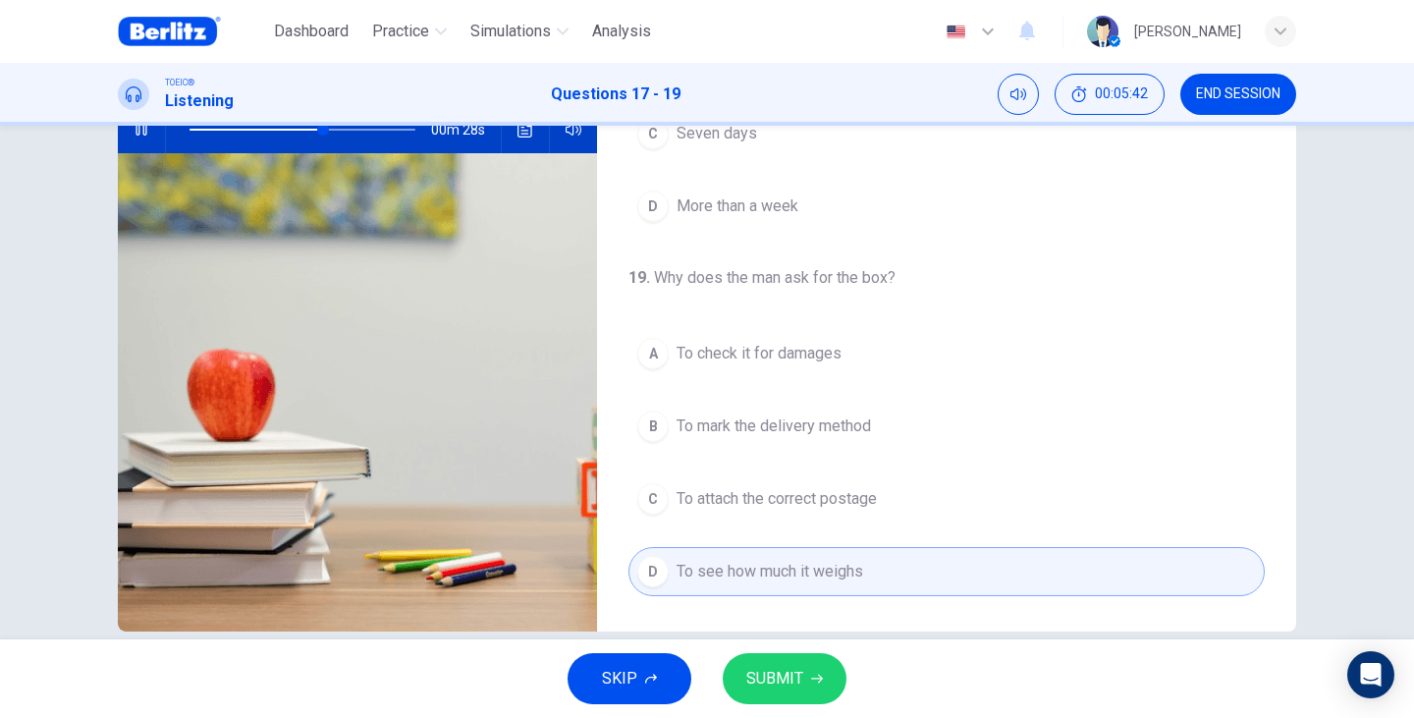
scroll to position [247, 0]
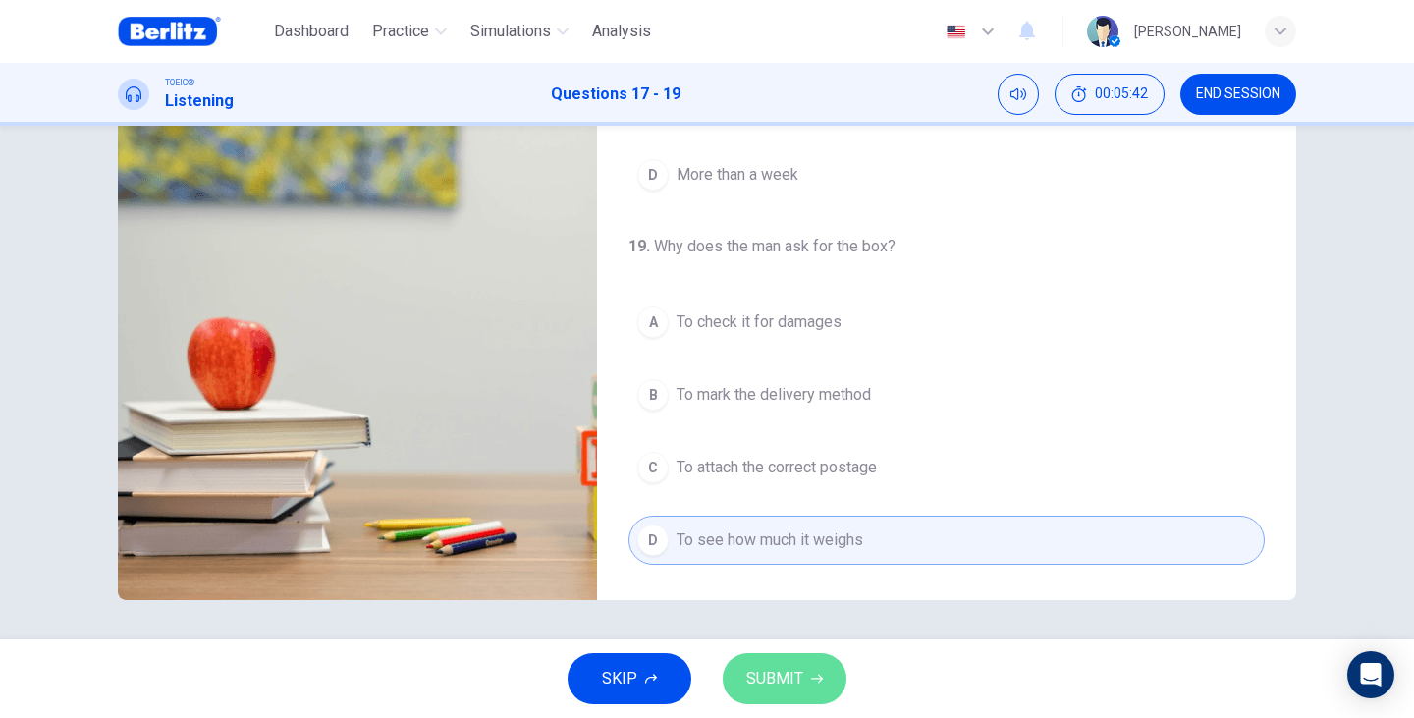
click at [803, 671] on button "SUBMIT" at bounding box center [785, 678] width 124 height 51
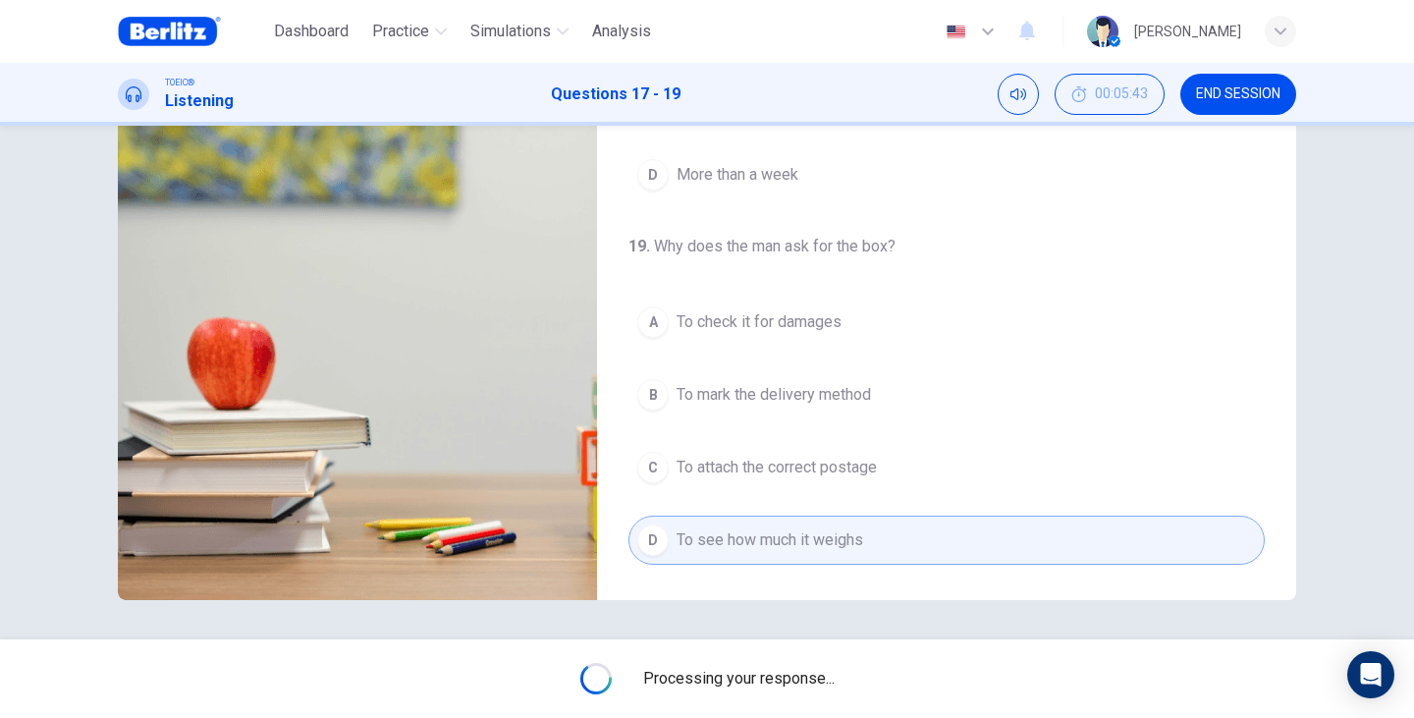
type input "**"
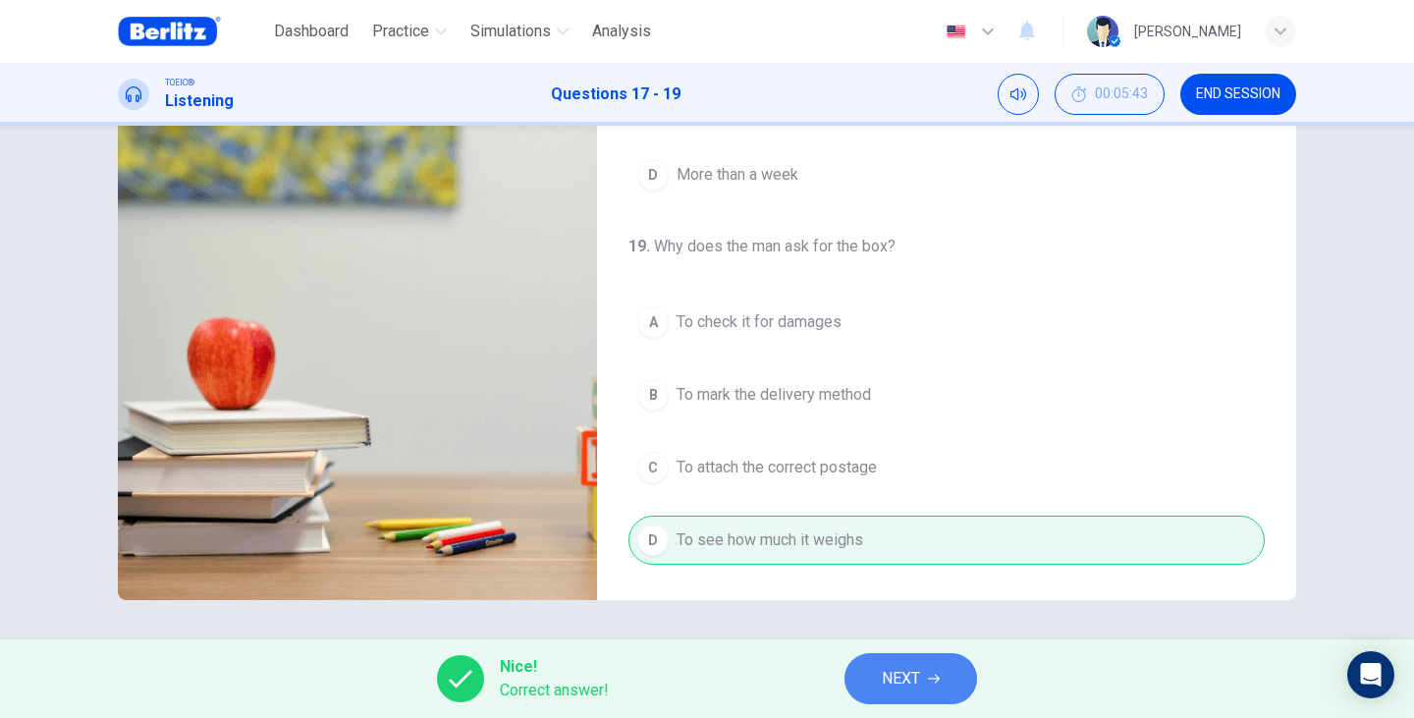
click at [934, 681] on icon "button" at bounding box center [934, 678] width 12 height 12
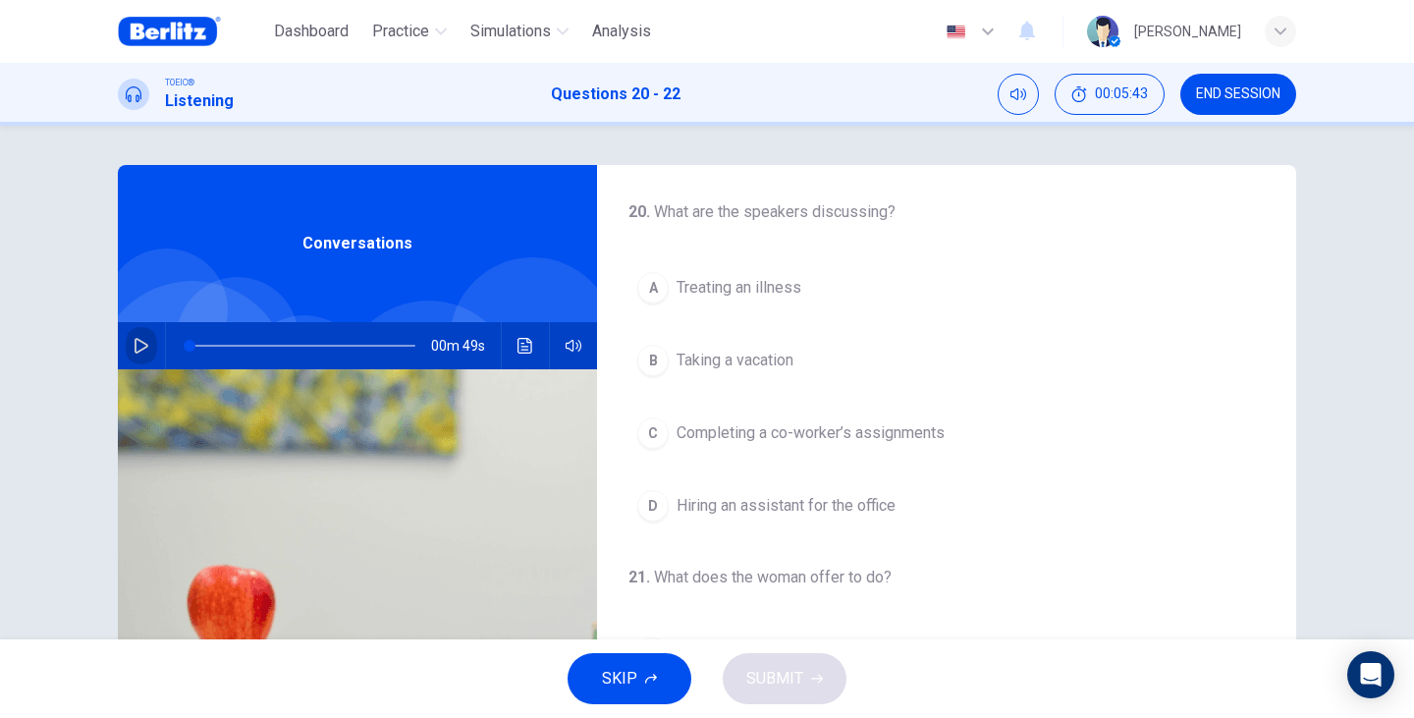
click at [151, 340] on button "button" at bounding box center [141, 345] width 31 height 47
click at [814, 444] on span "Completing a co-worker’s assignments" at bounding box center [810, 433] width 268 height 24
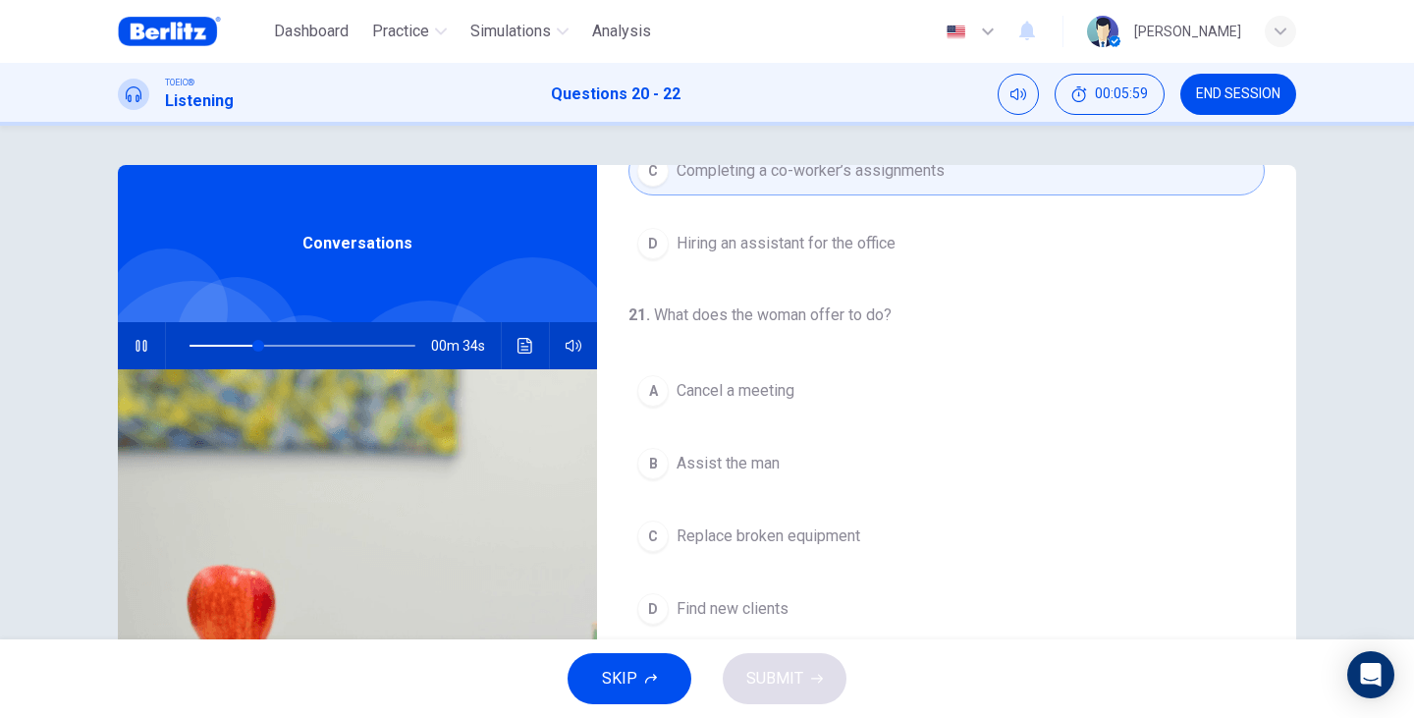
scroll to position [327, 0]
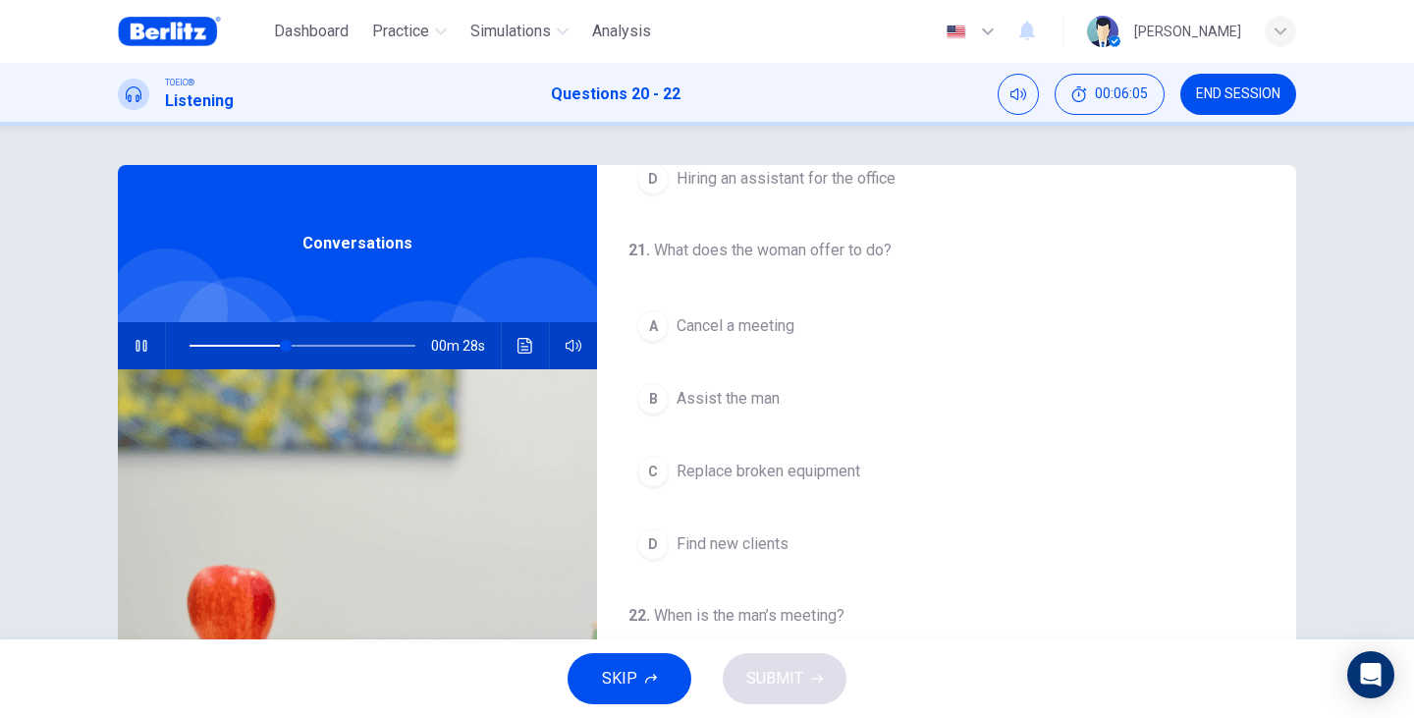
click at [760, 416] on button "B Assist the man" at bounding box center [946, 398] width 636 height 49
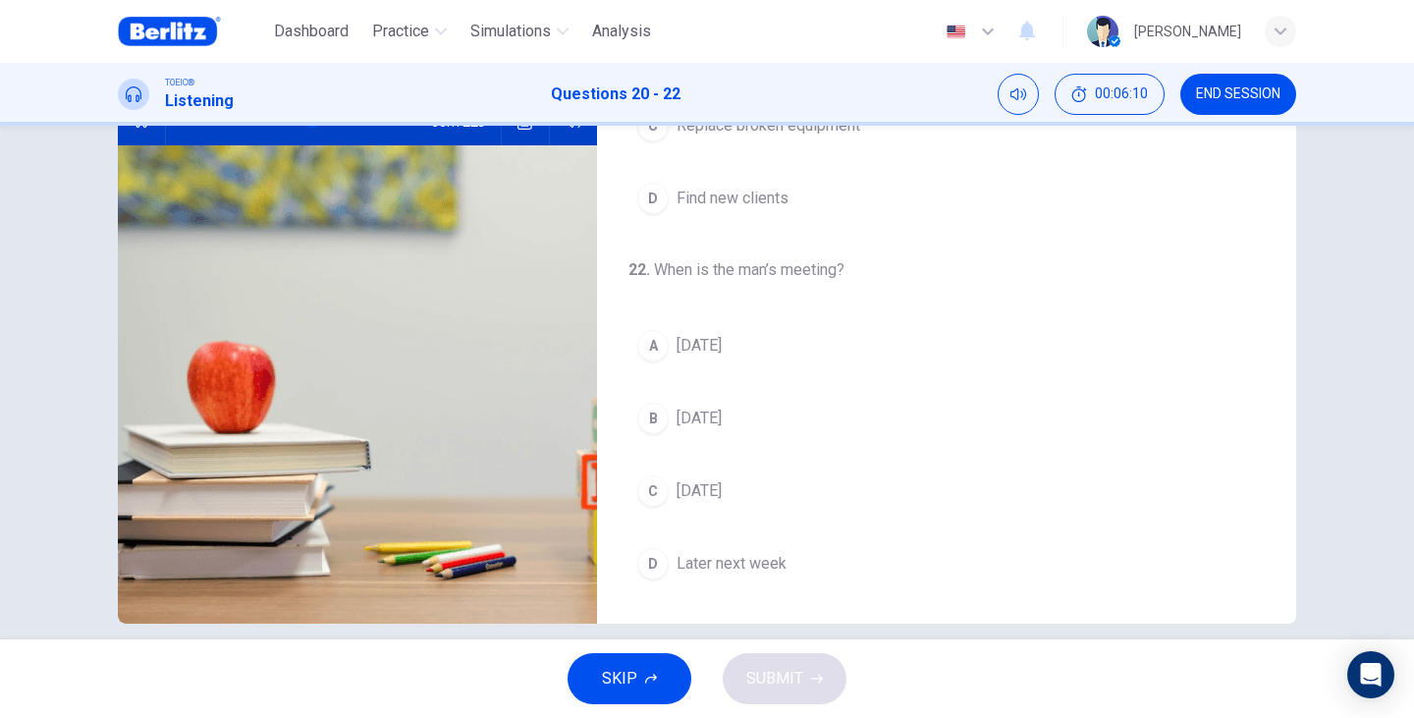
scroll to position [247, 0]
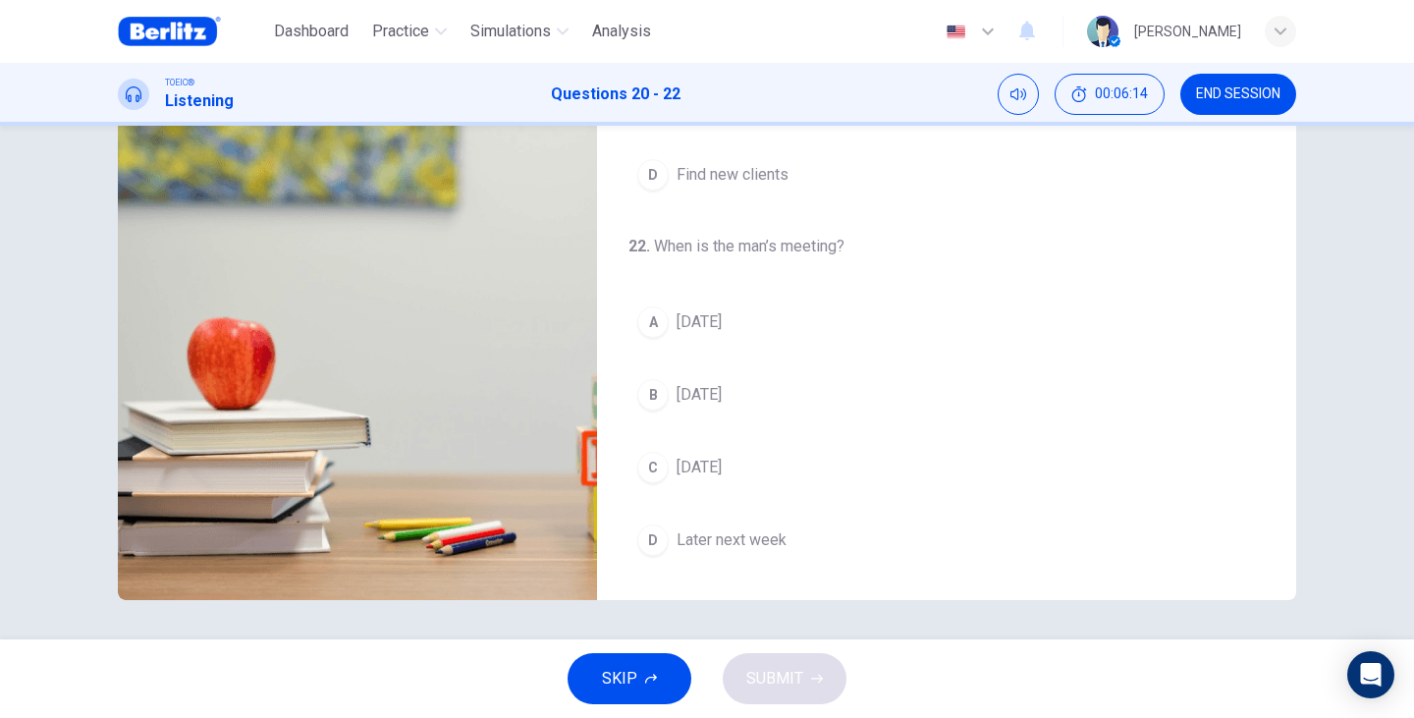
click at [722, 324] on span "Tomorrow" at bounding box center [698, 322] width 45 height 24
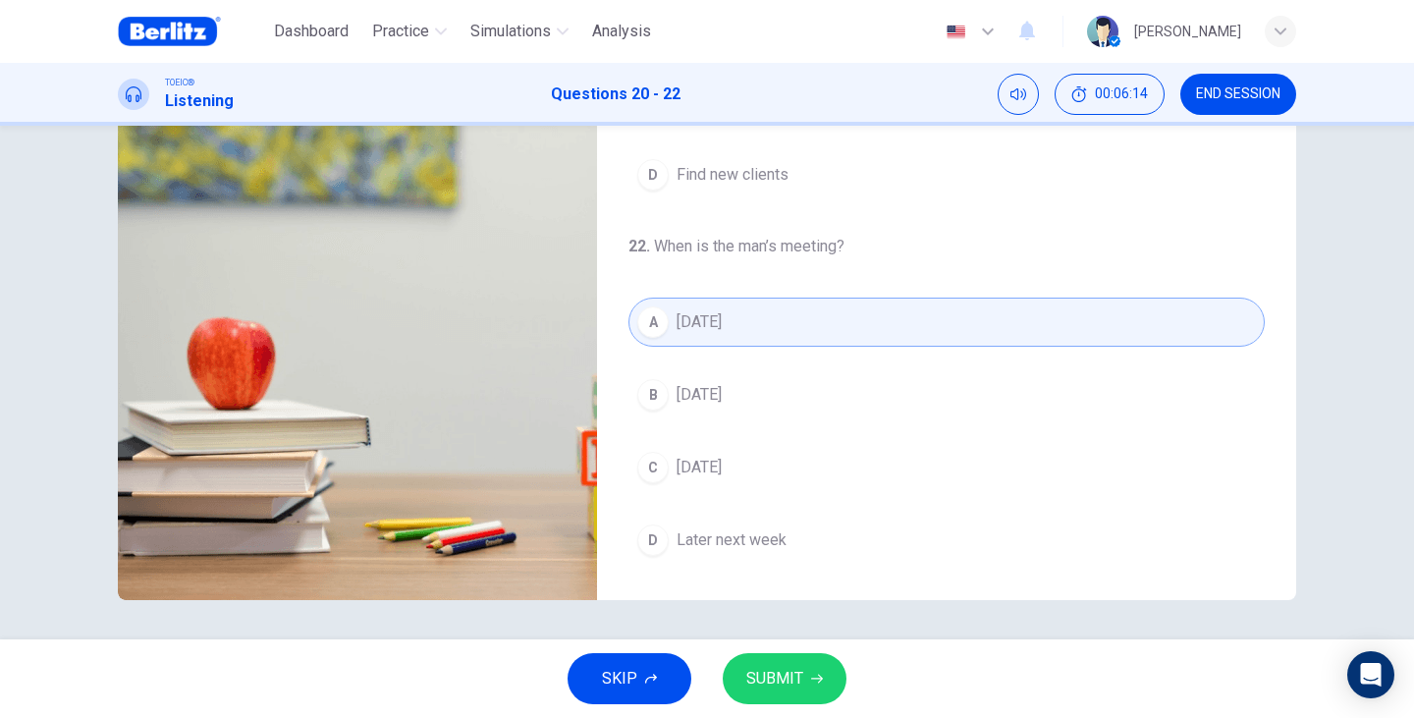
click at [794, 681] on span "SUBMIT" at bounding box center [774, 678] width 57 height 27
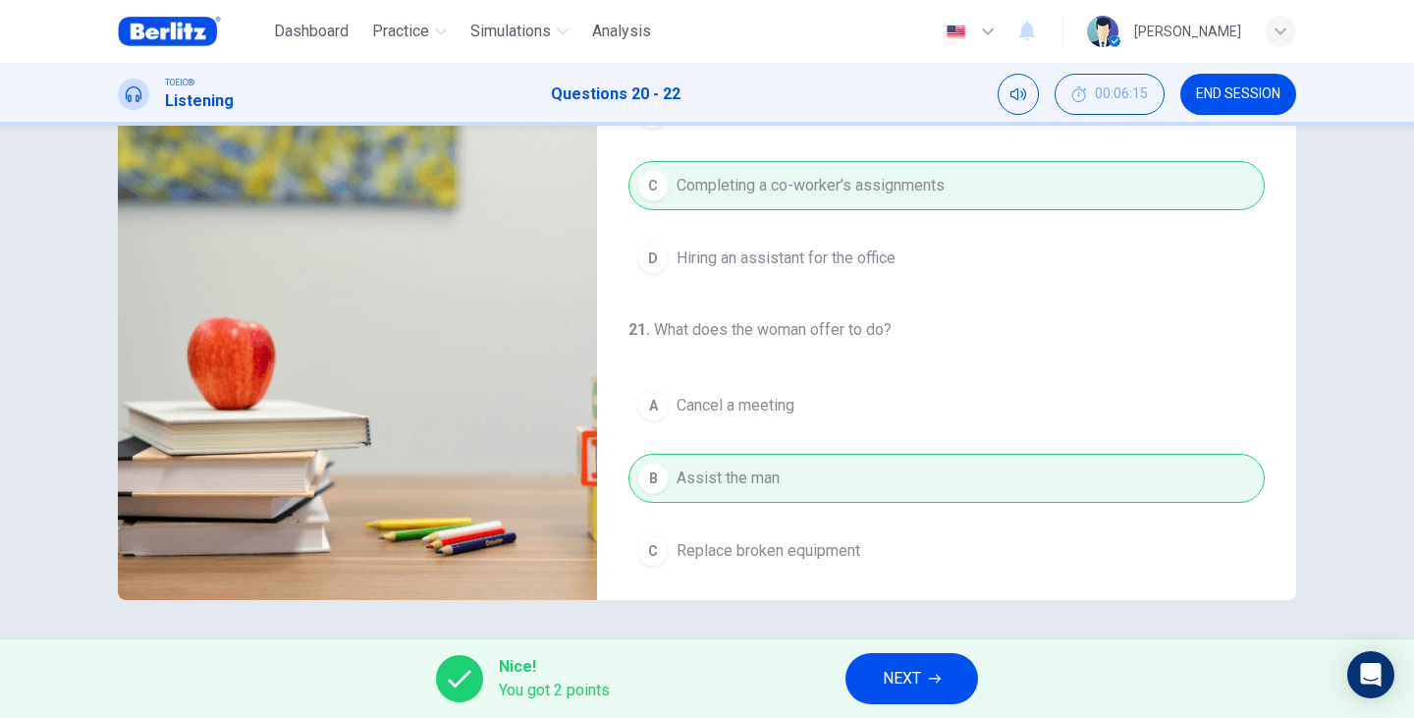
scroll to position [0, 0]
type input "**"
click at [920, 679] on span "NEXT" at bounding box center [902, 678] width 38 height 27
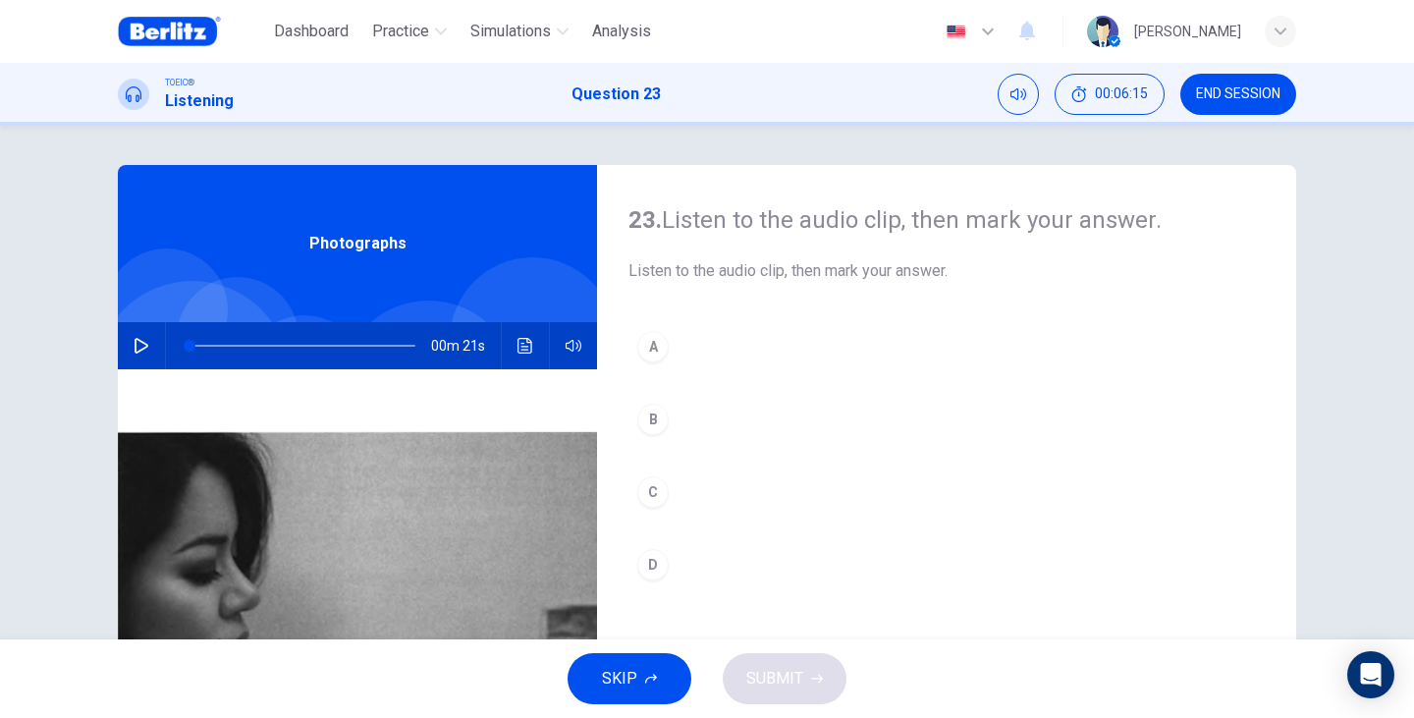
click at [128, 351] on button "button" at bounding box center [141, 345] width 31 height 47
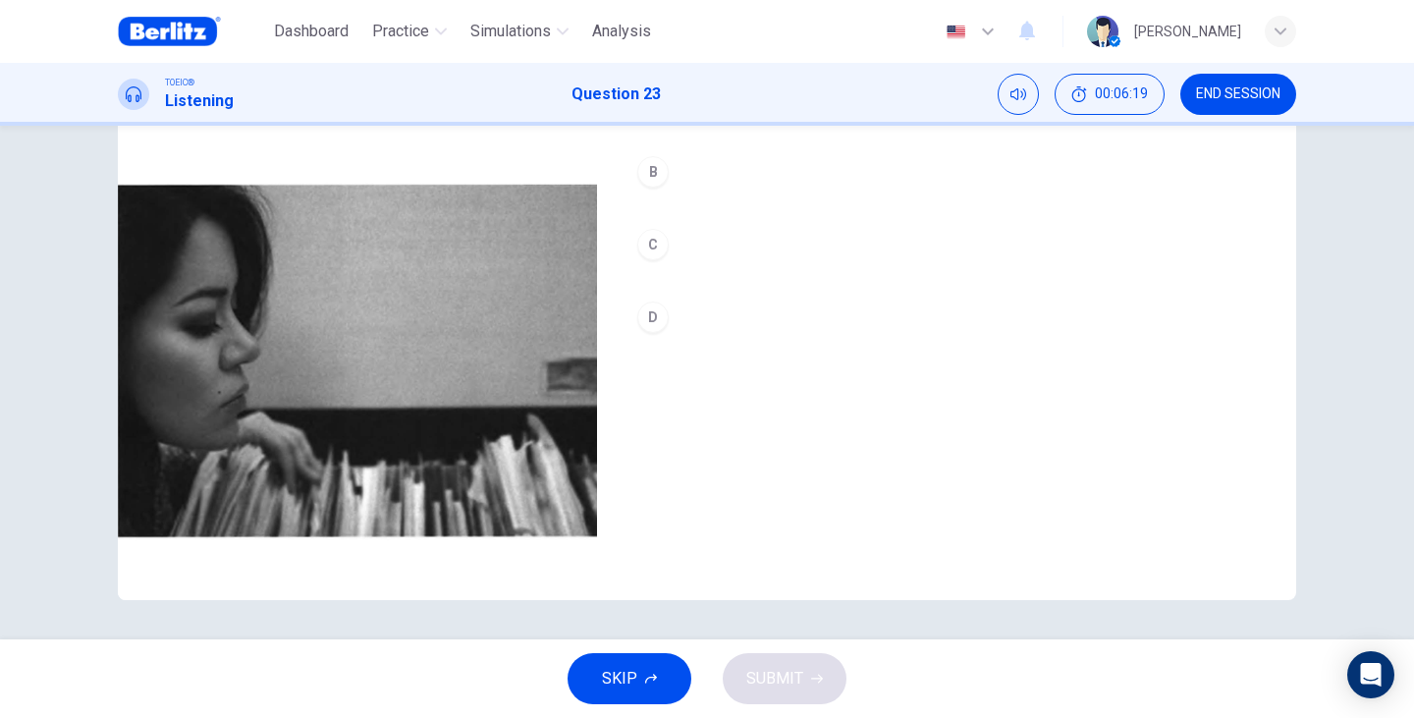
scroll to position [182, 0]
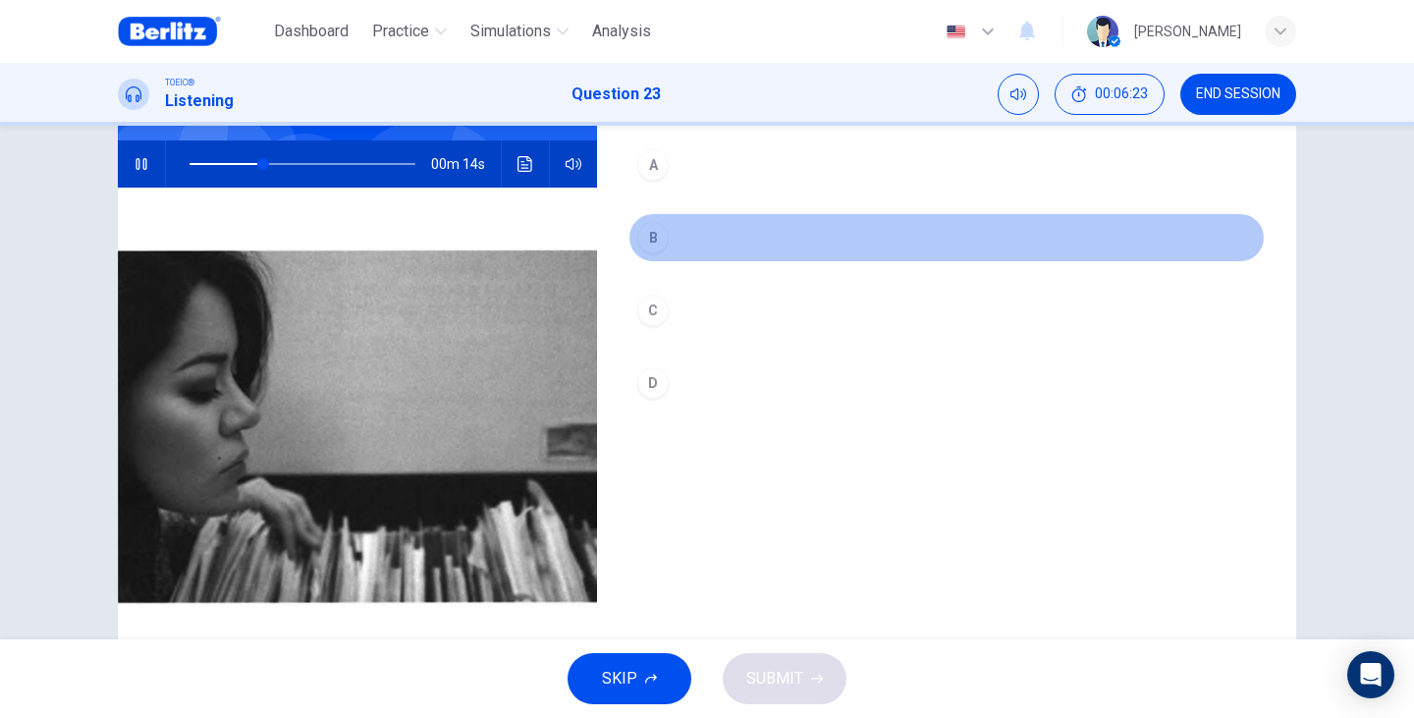
click at [711, 236] on button "B" at bounding box center [946, 237] width 636 height 49
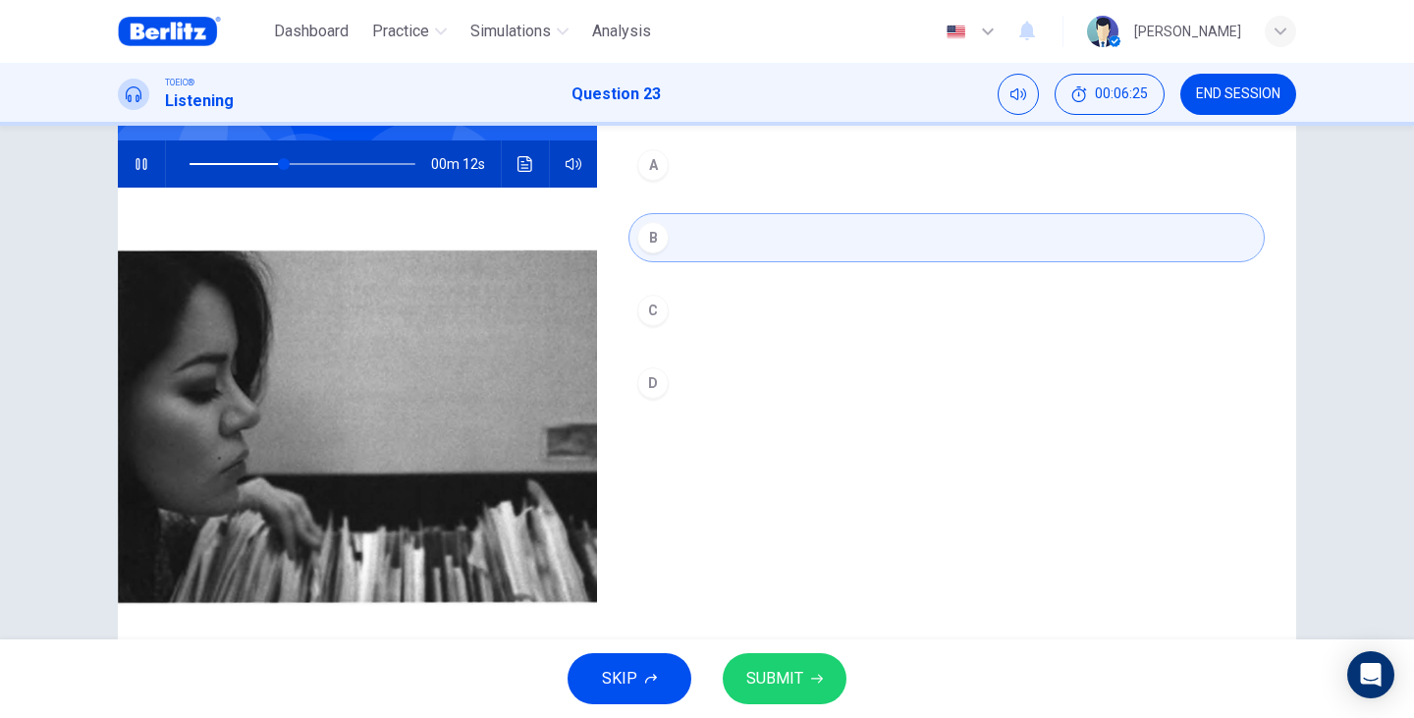
click at [743, 299] on button "C" at bounding box center [946, 310] width 636 height 49
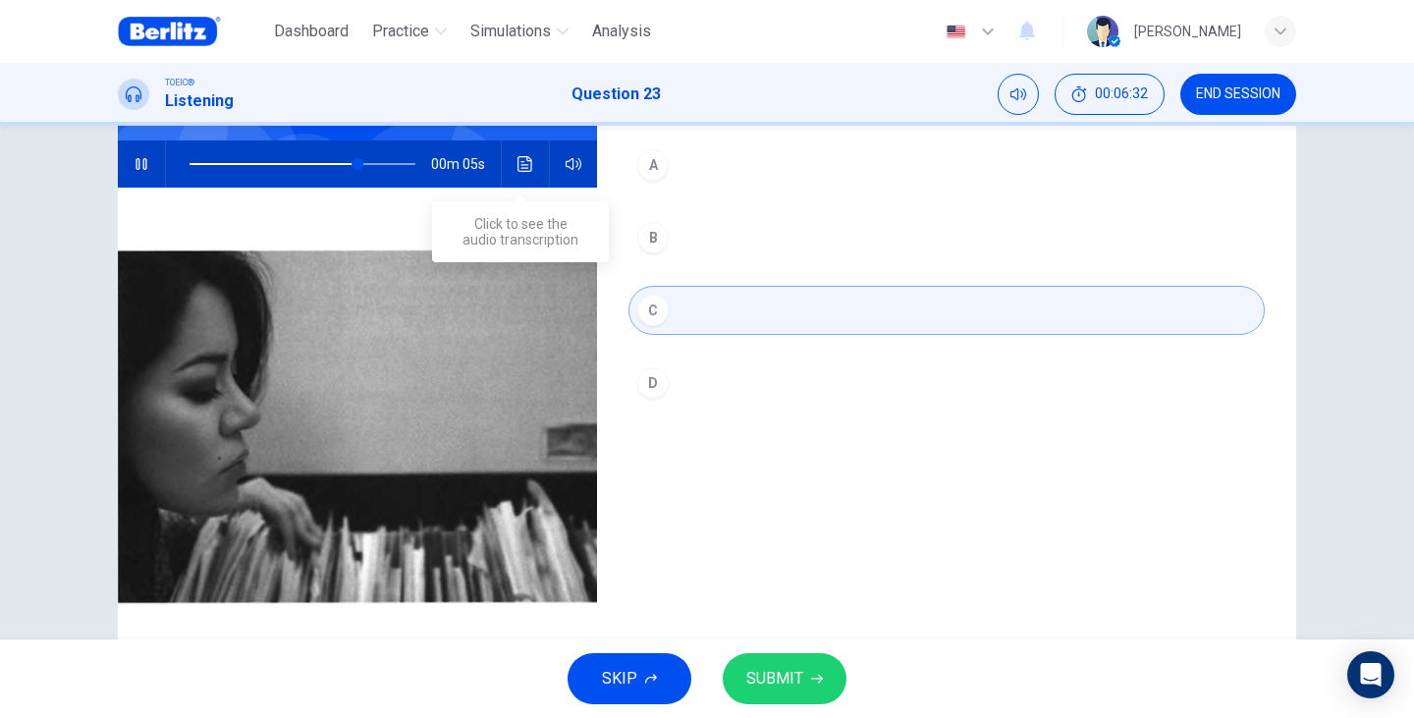
click at [524, 164] on icon "Click to see the audio transcription" at bounding box center [525, 164] width 16 height 16
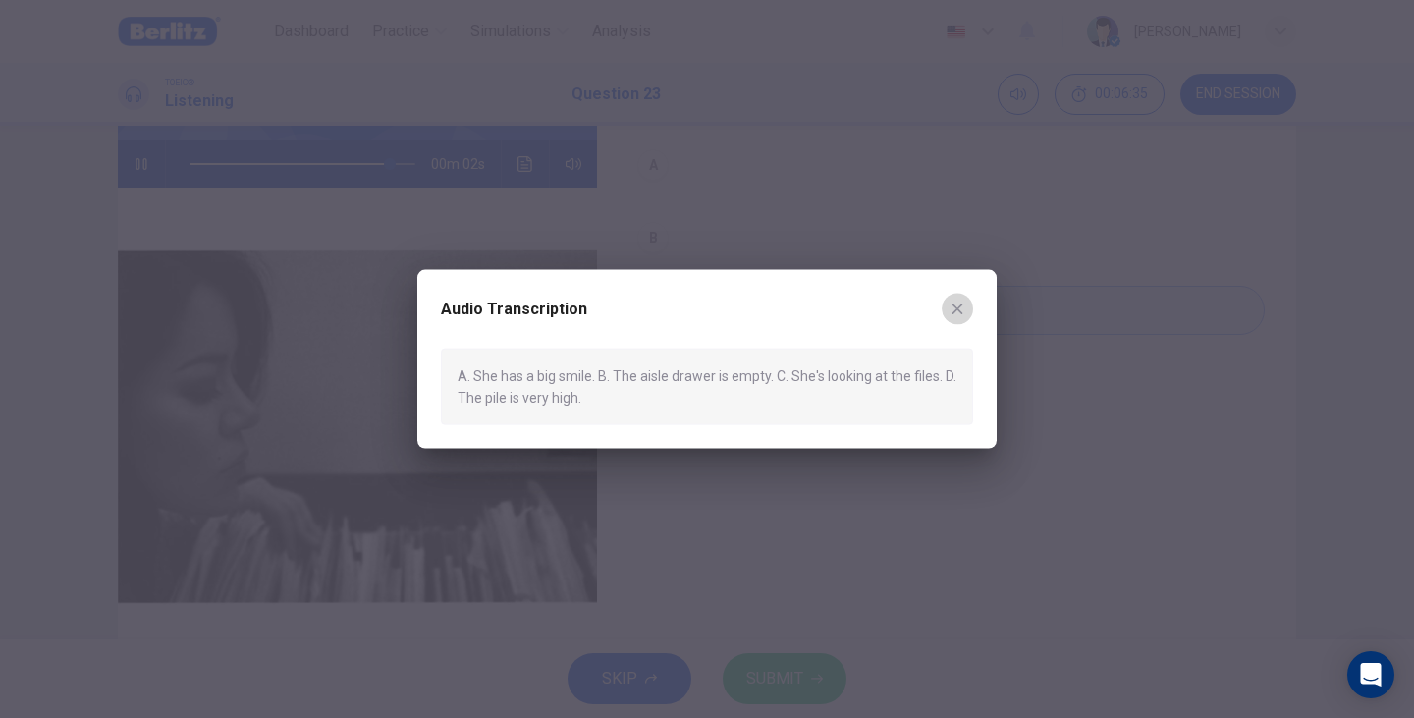
click at [963, 304] on icon "button" at bounding box center [957, 308] width 16 height 16
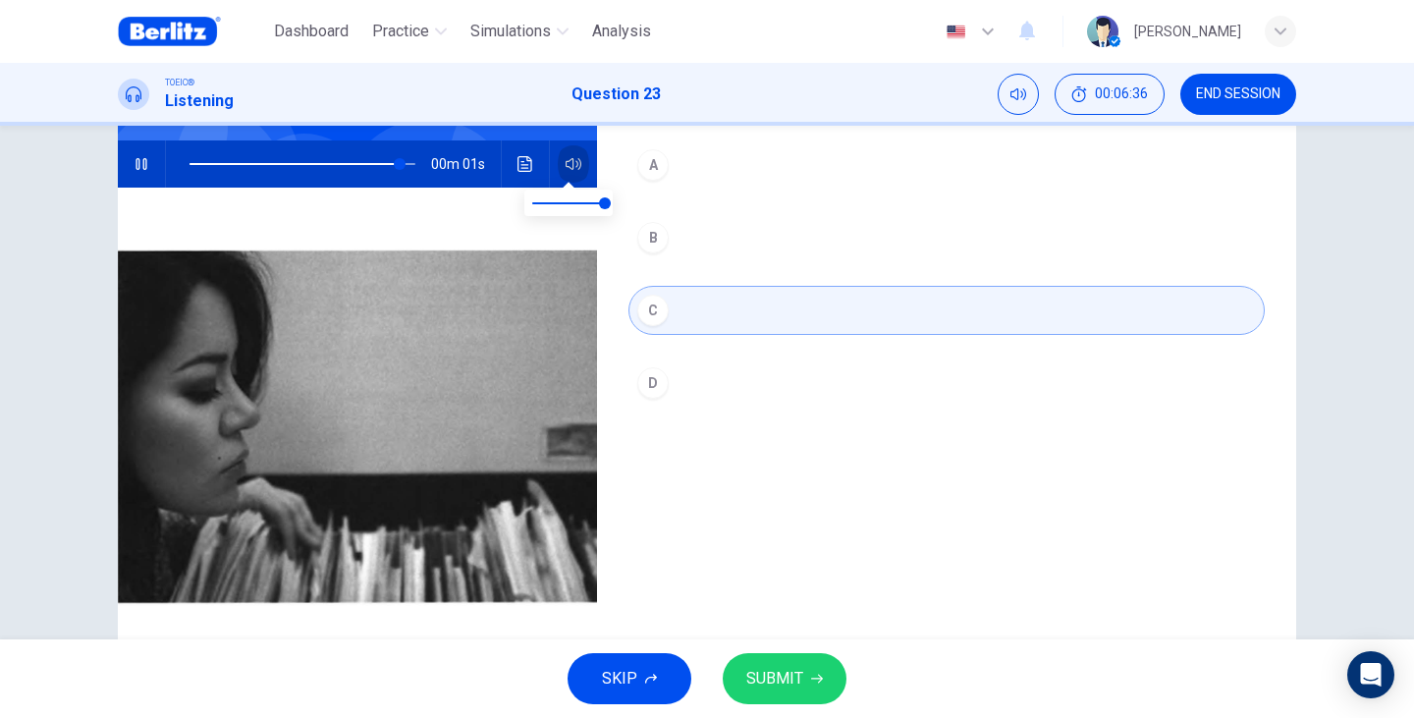
click at [560, 164] on button "button" at bounding box center [573, 163] width 31 height 47
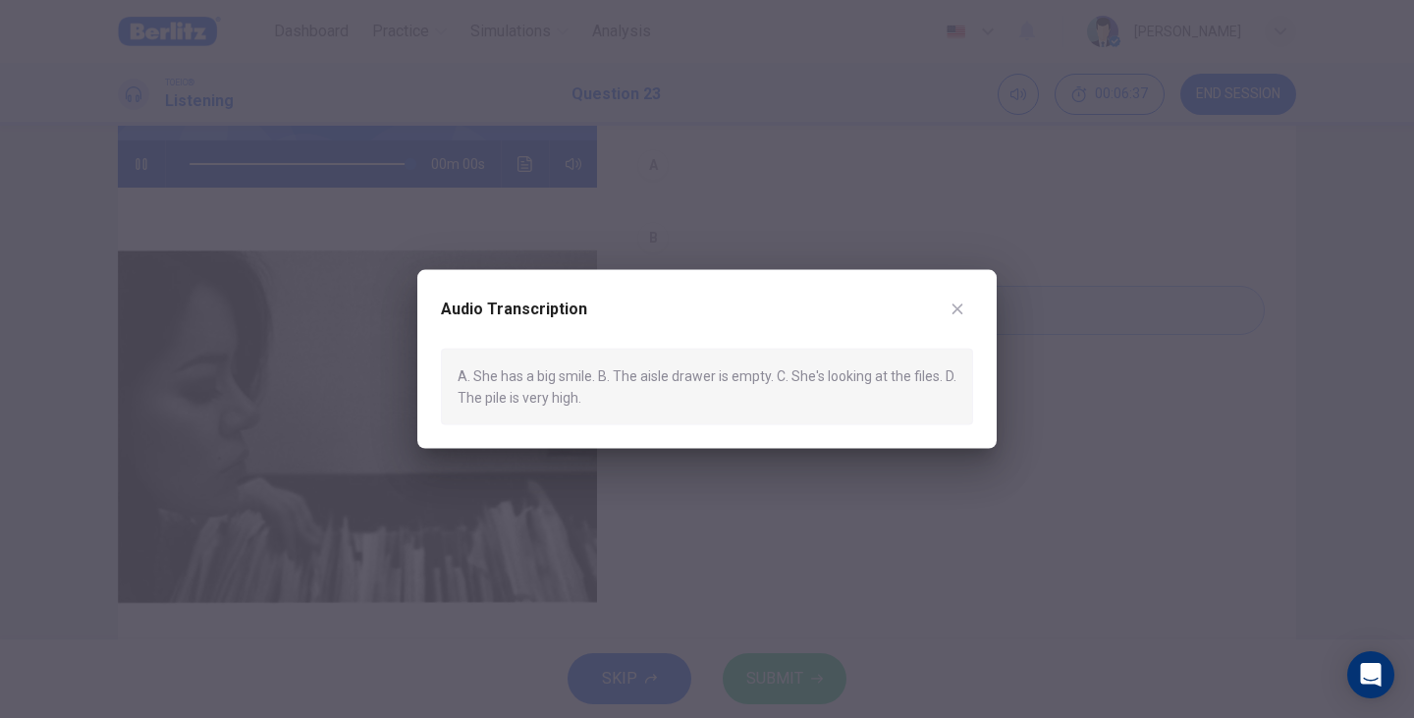
type input "*"
click at [778, 481] on div at bounding box center [707, 359] width 1414 height 718
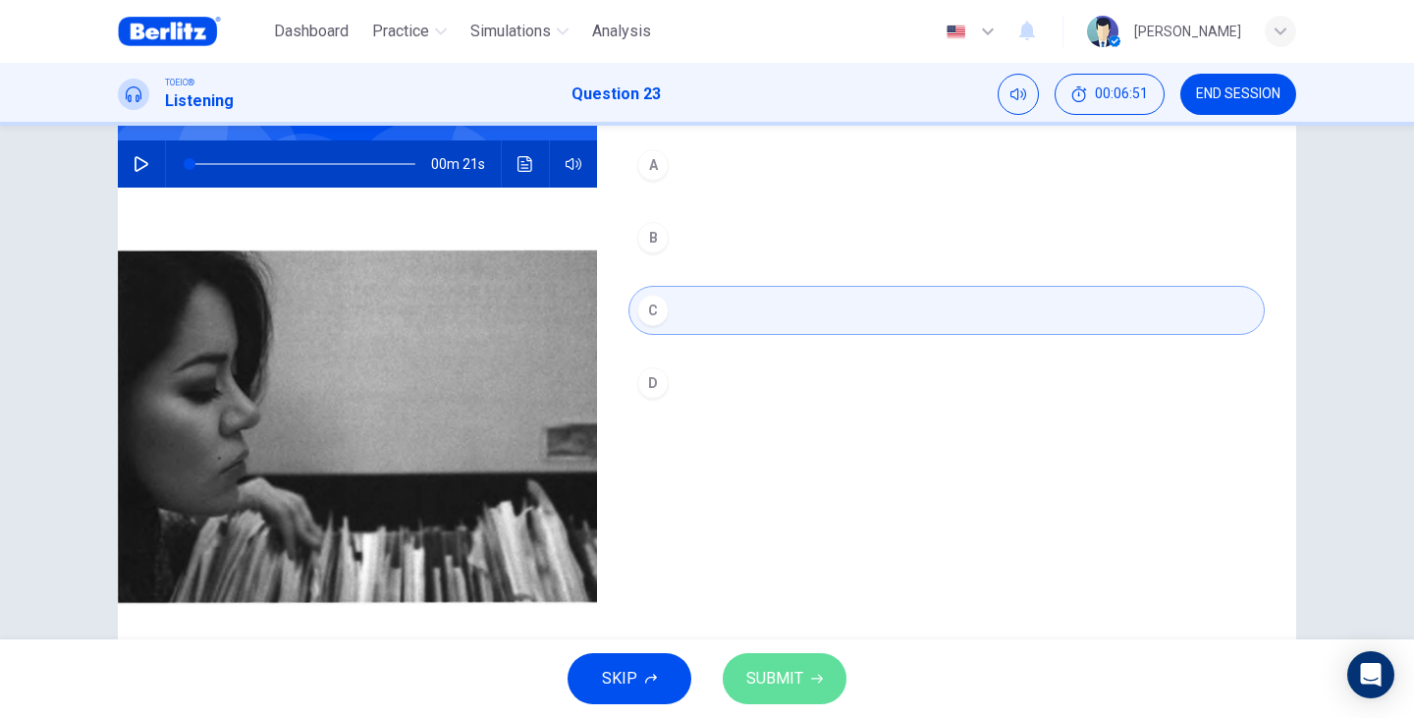
click at [795, 675] on span "SUBMIT" at bounding box center [774, 678] width 57 height 27
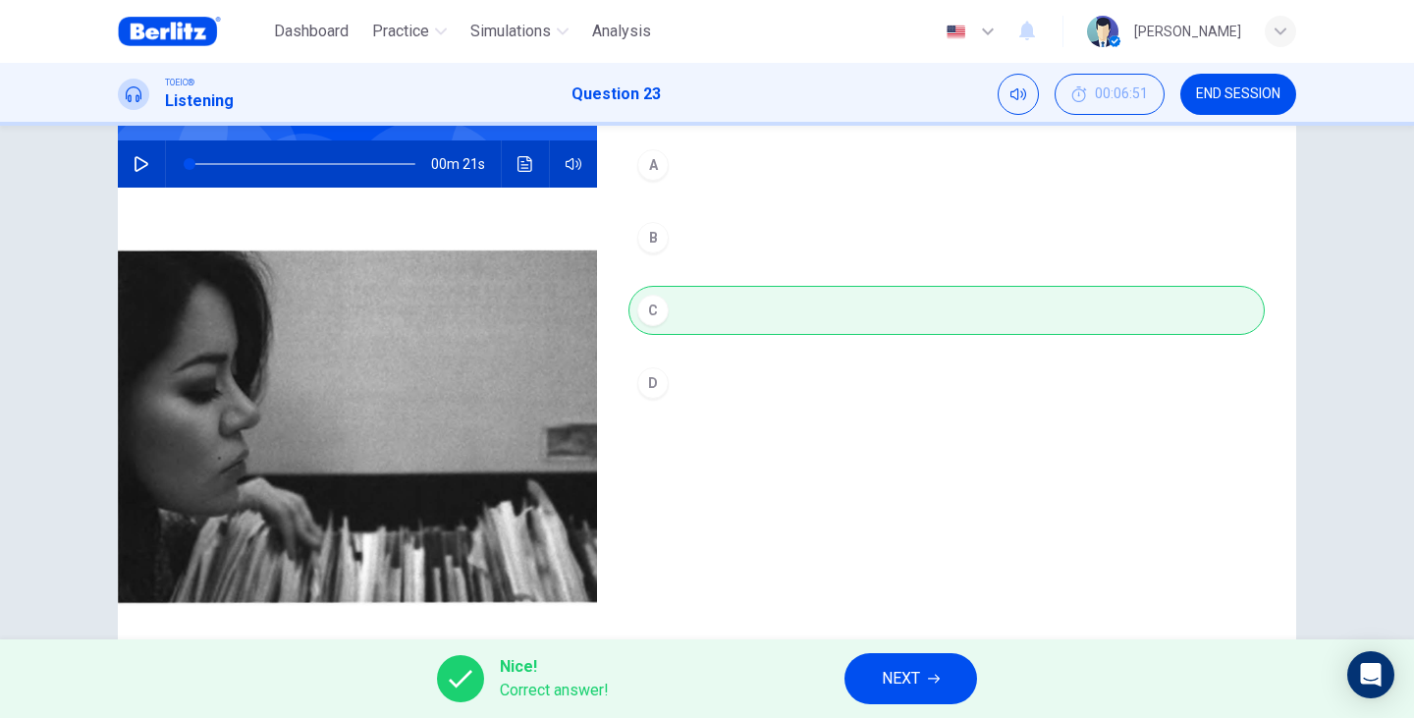
click at [917, 683] on span "NEXT" at bounding box center [901, 678] width 38 height 27
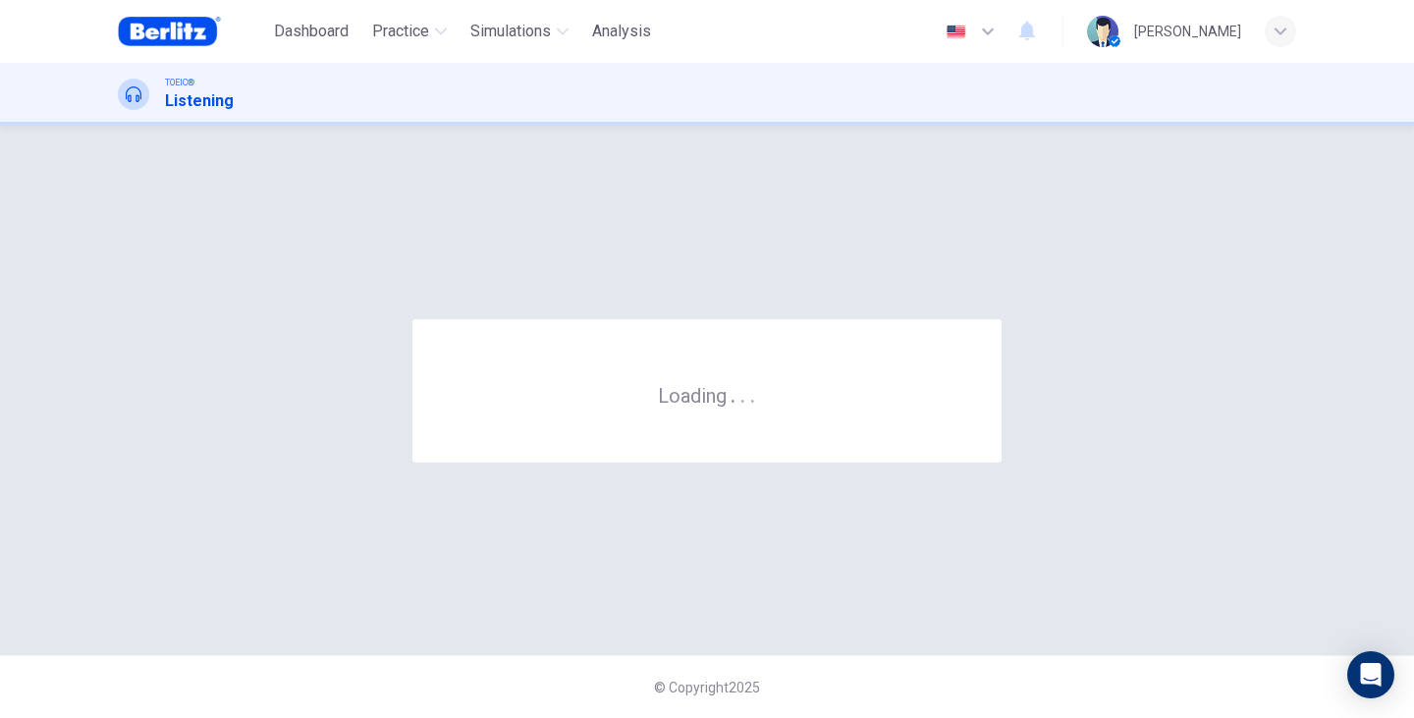
scroll to position [0, 0]
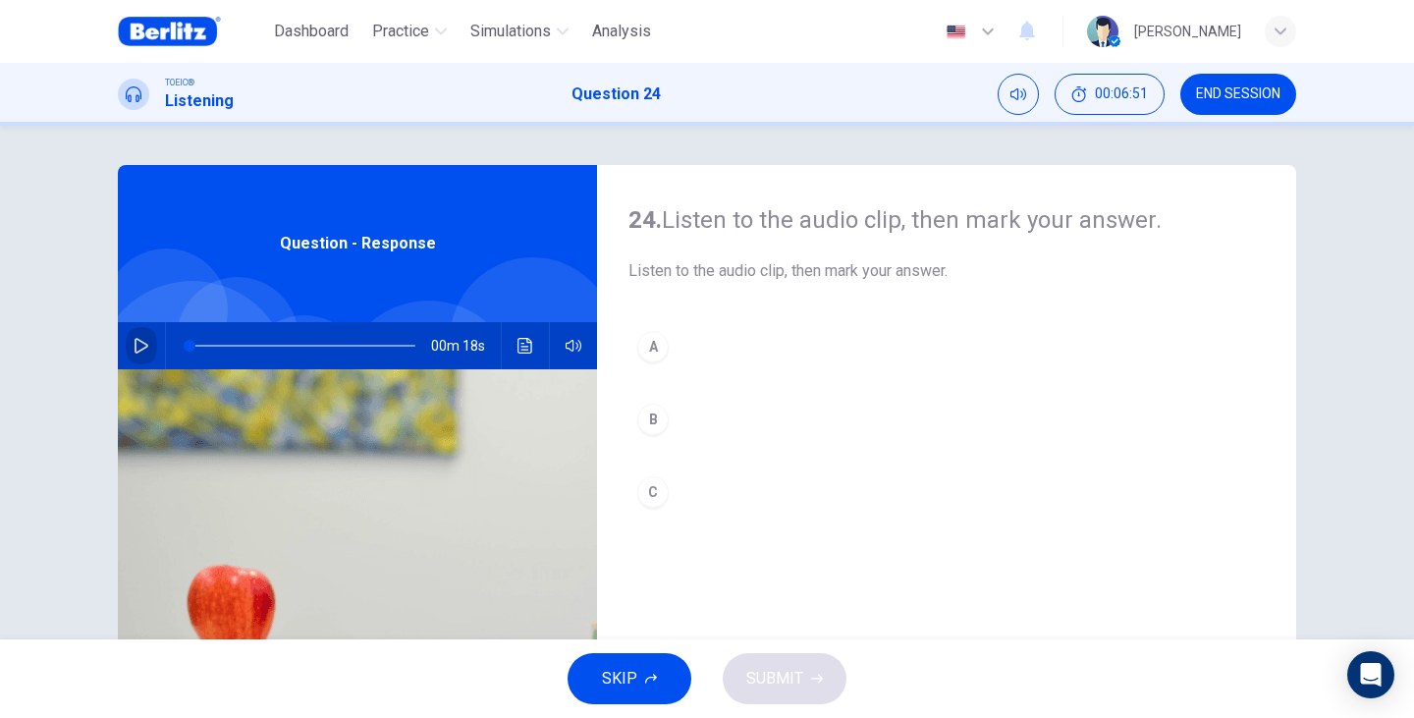
click at [142, 342] on icon "button" at bounding box center [142, 346] width 16 height 16
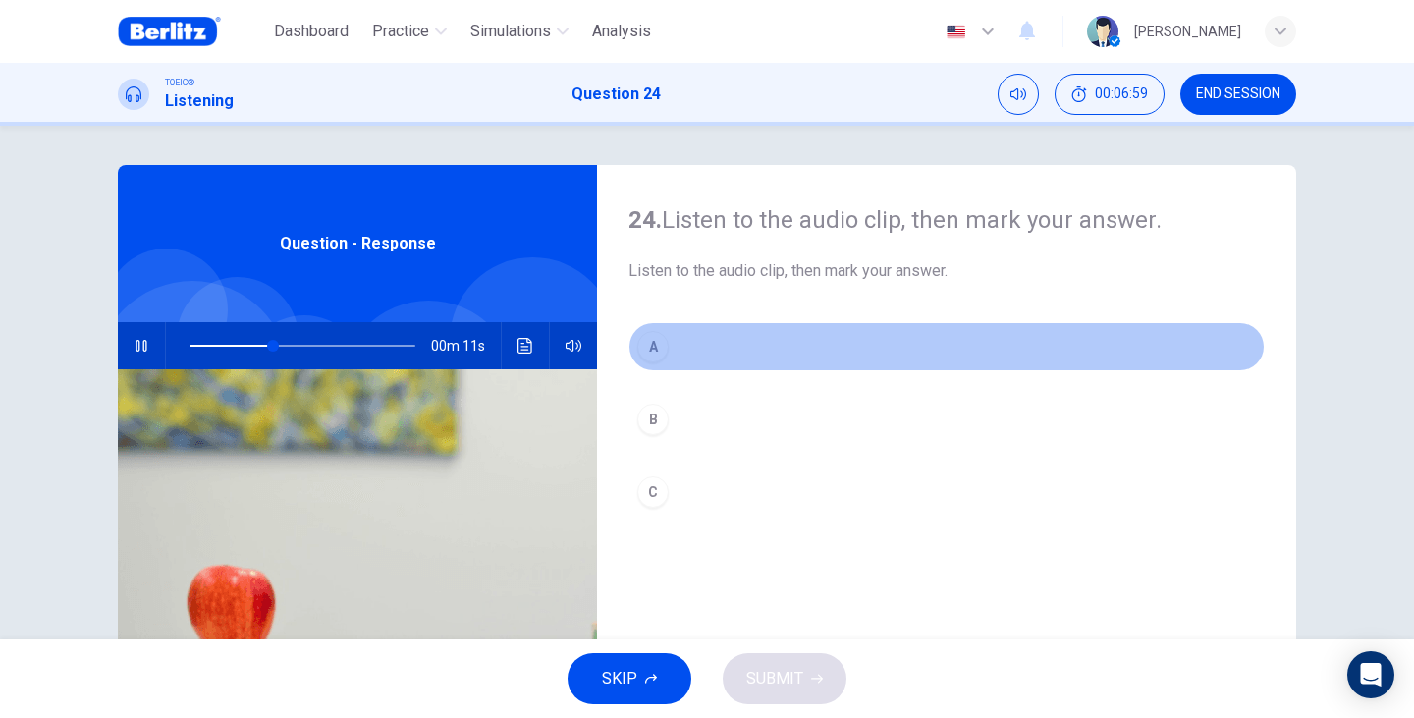
click at [663, 339] on button "A" at bounding box center [946, 346] width 636 height 49
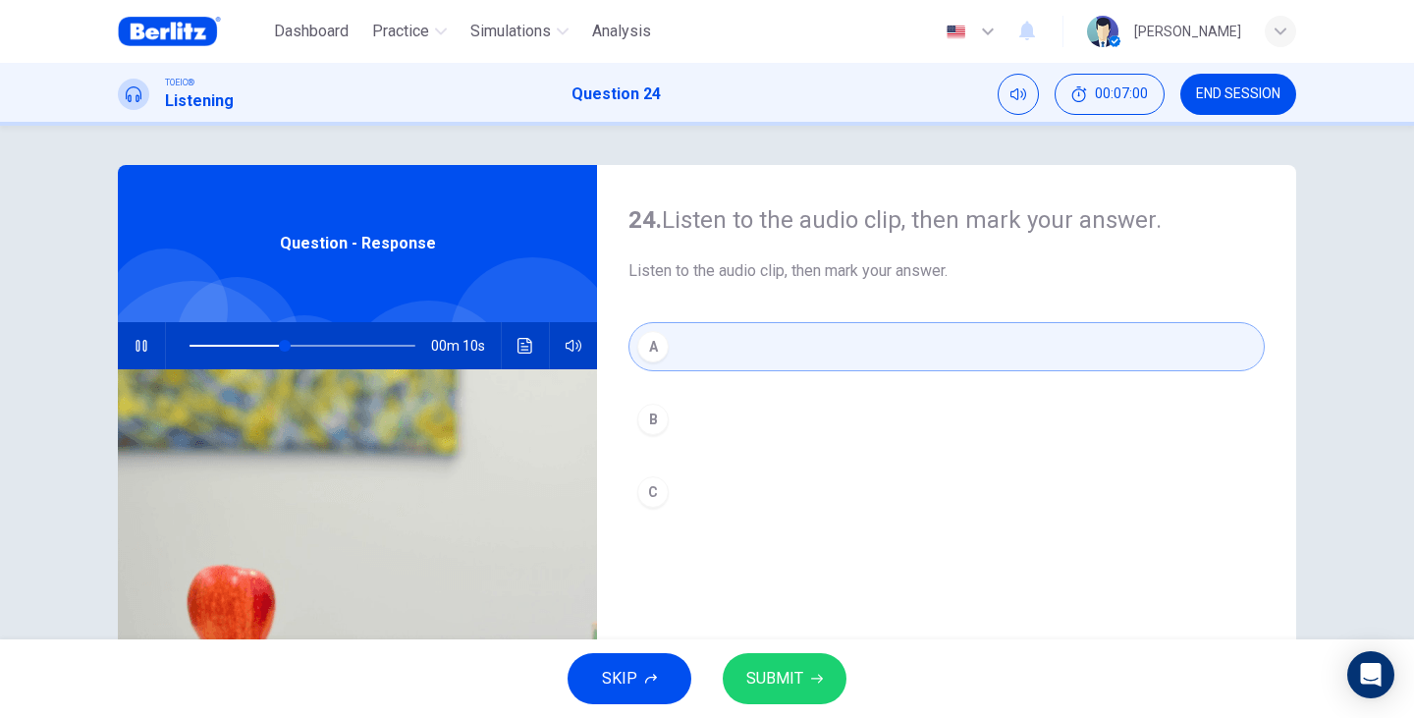
click at [665, 392] on div "A B C" at bounding box center [946, 439] width 636 height 234
click at [668, 410] on button "B" at bounding box center [946, 419] width 636 height 49
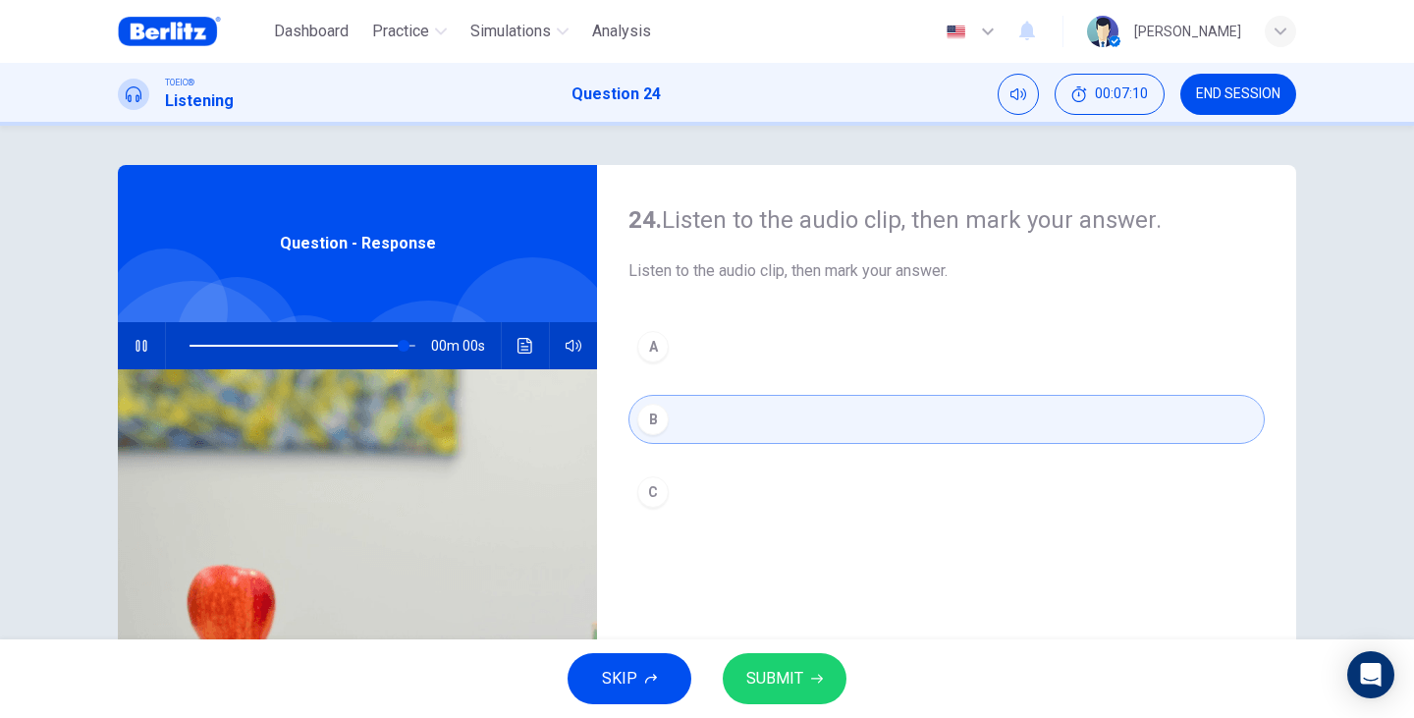
type input "*"
click at [744, 674] on button "SUBMIT" at bounding box center [785, 678] width 124 height 51
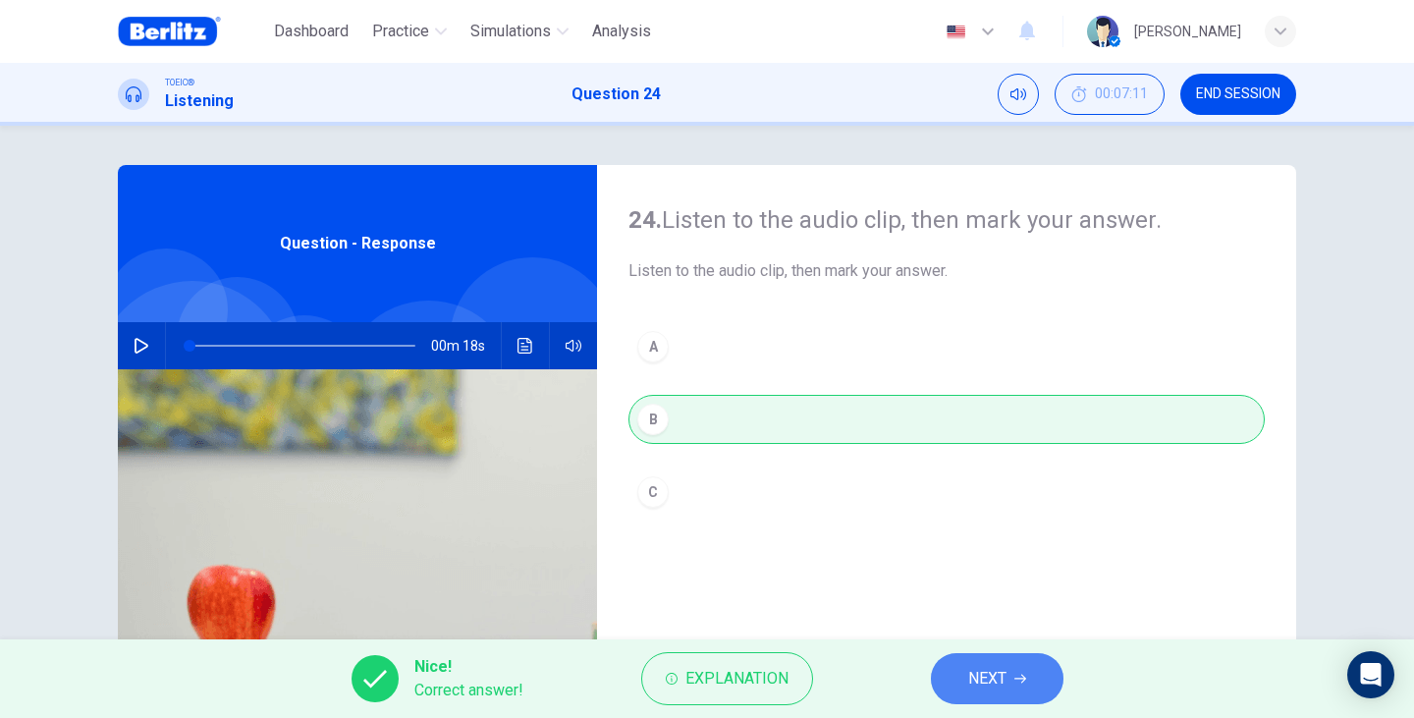
click at [974, 667] on span "NEXT" at bounding box center [987, 678] width 38 height 27
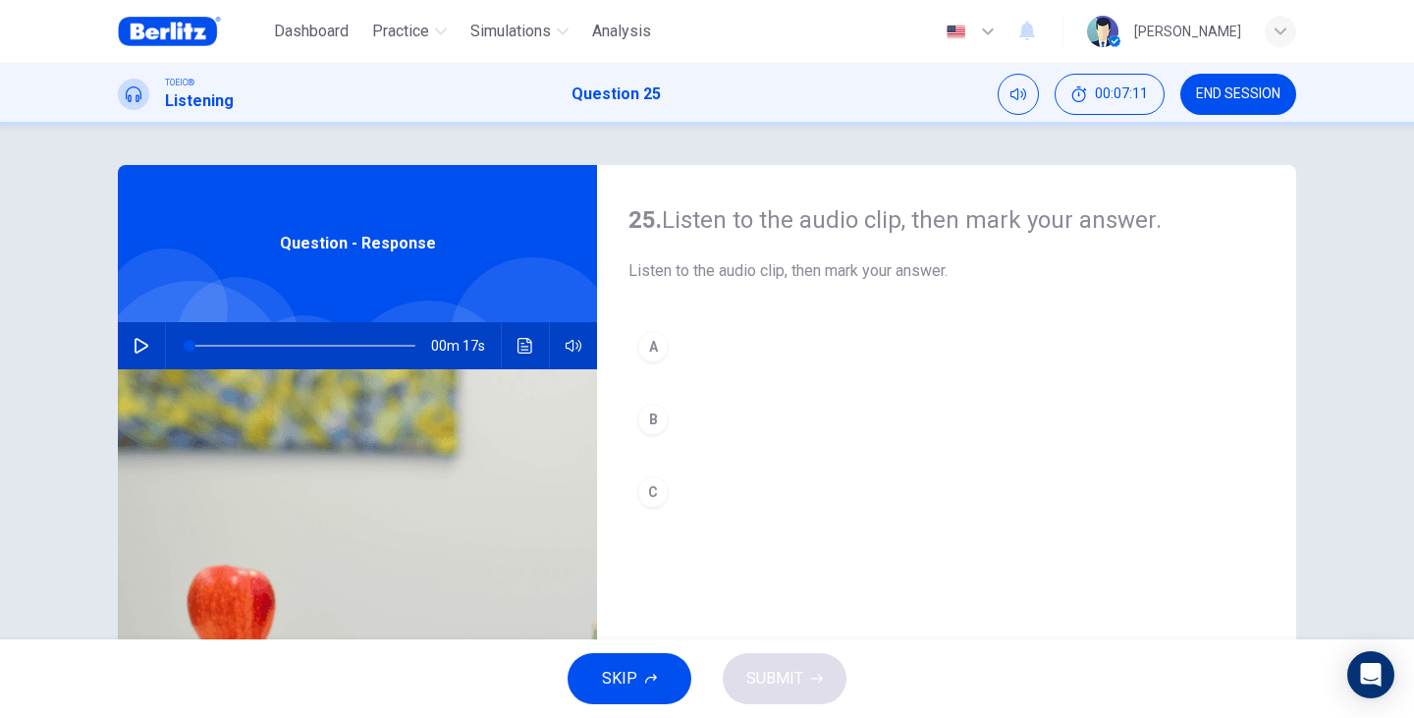
click at [382, 268] on div "Question - Response" at bounding box center [357, 243] width 479 height 157
click at [135, 330] on button "button" at bounding box center [141, 345] width 31 height 47
click at [690, 421] on button "B" at bounding box center [946, 419] width 636 height 49
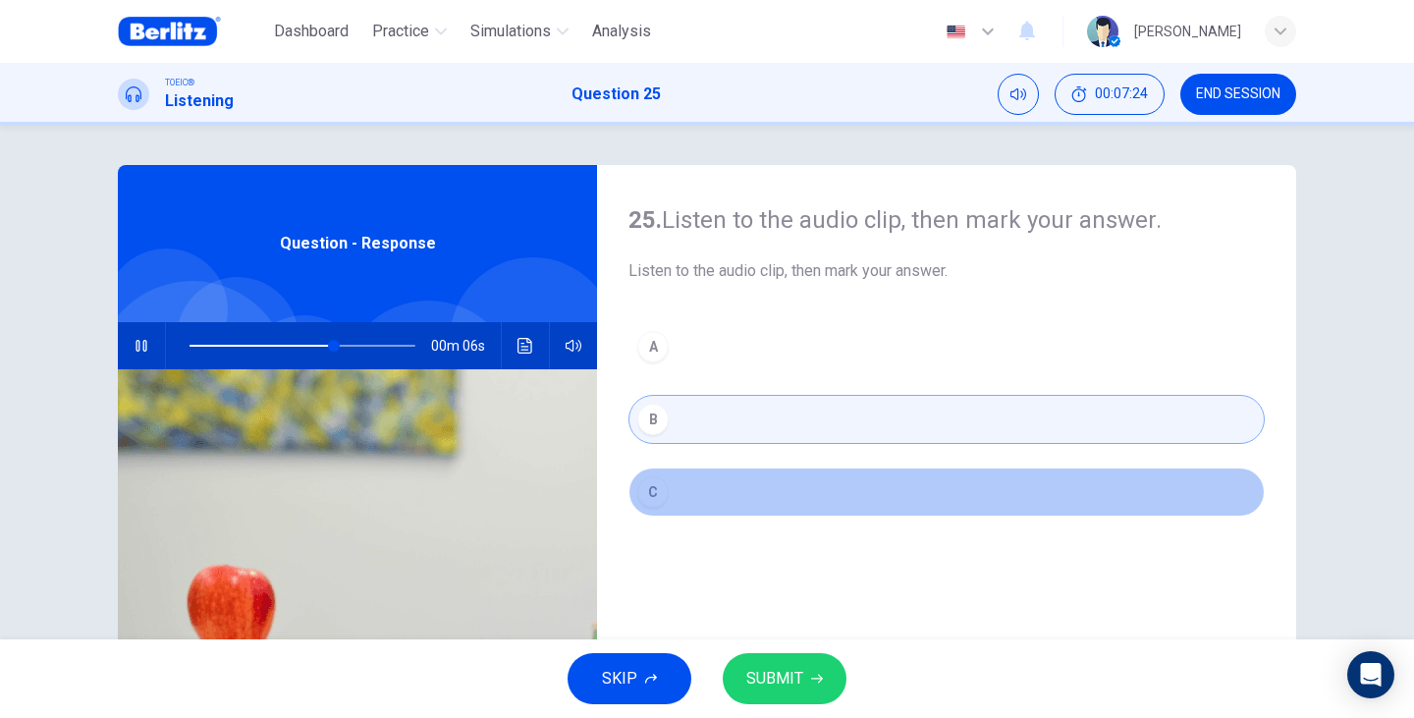
click at [661, 486] on div "C" at bounding box center [652, 491] width 31 height 31
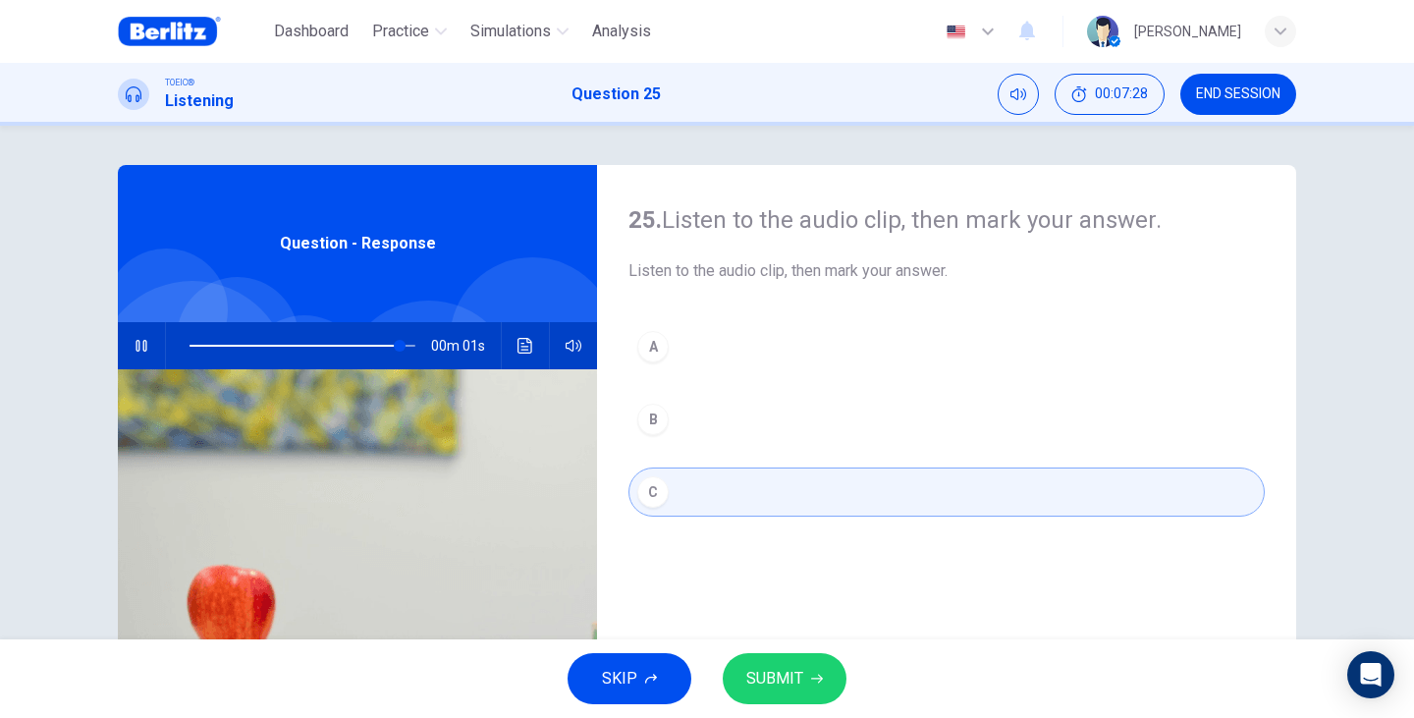
click at [826, 674] on button "SUBMIT" at bounding box center [785, 678] width 124 height 51
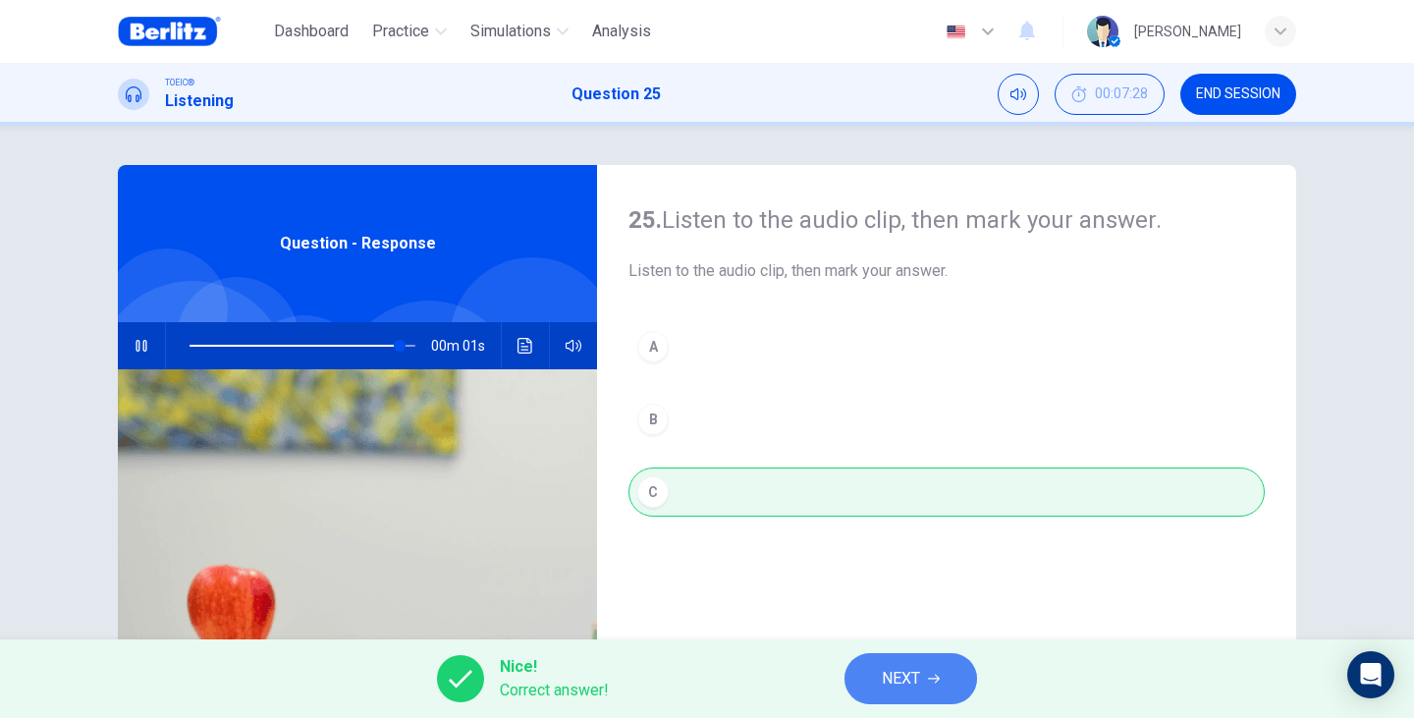
type input "**"
click at [931, 681] on icon "button" at bounding box center [934, 678] width 12 height 12
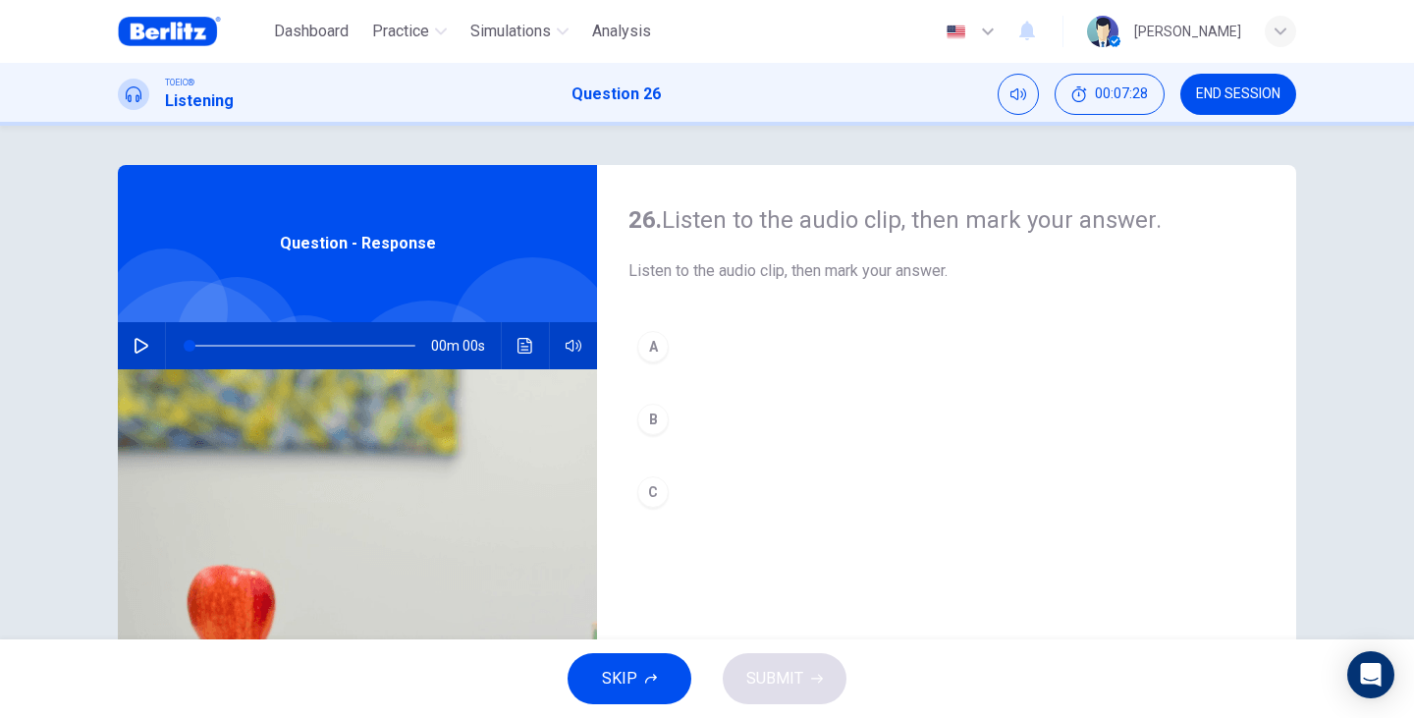
click at [387, 293] on div "Question - Response" at bounding box center [357, 243] width 479 height 157
click at [134, 352] on icon "button" at bounding box center [141, 346] width 14 height 16
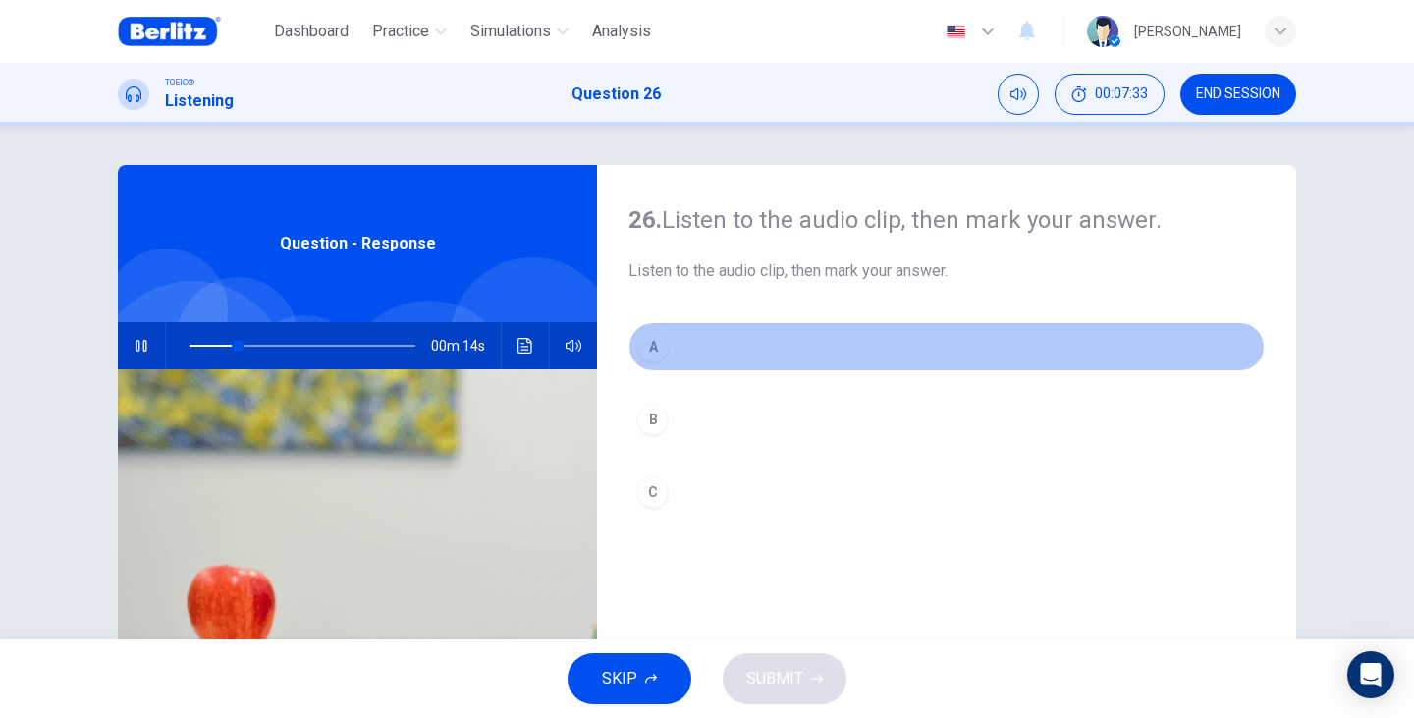
click at [806, 343] on button "A" at bounding box center [946, 346] width 636 height 49
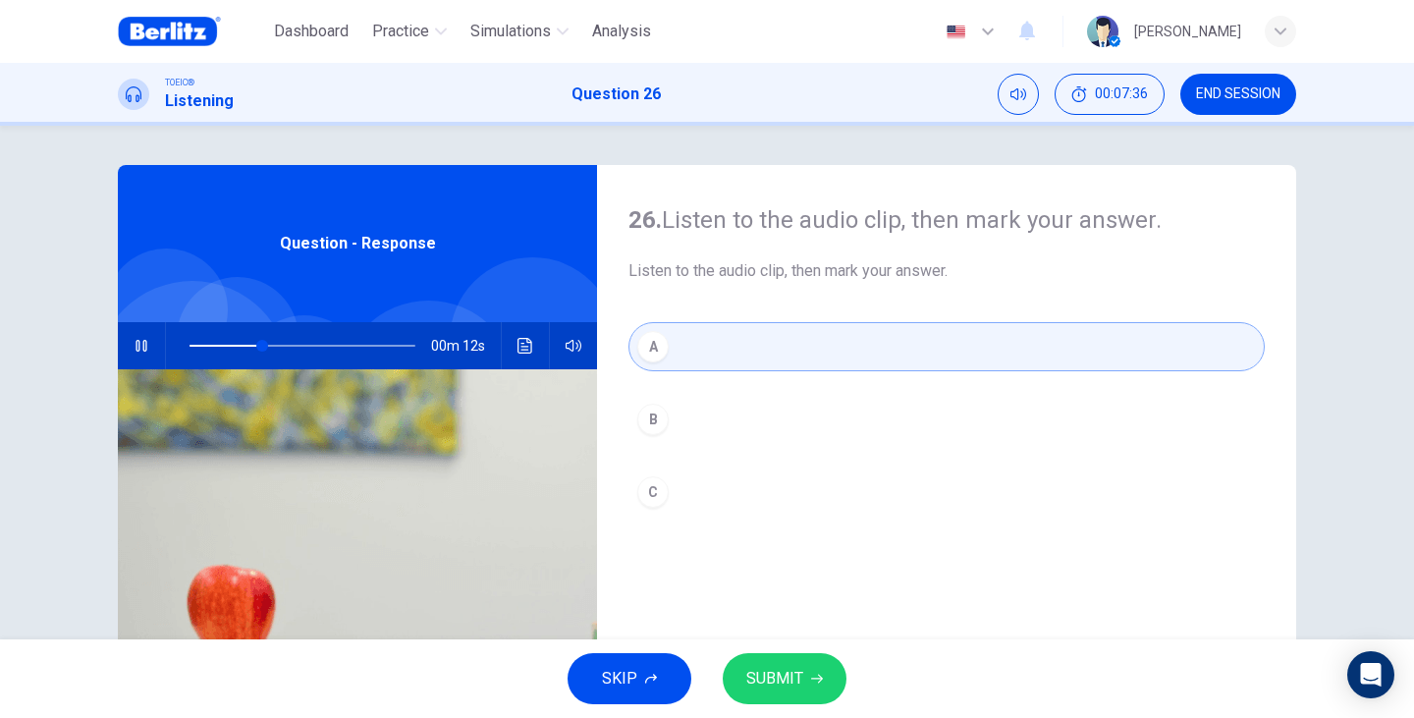
click at [752, 692] on button "SUBMIT" at bounding box center [785, 678] width 124 height 51
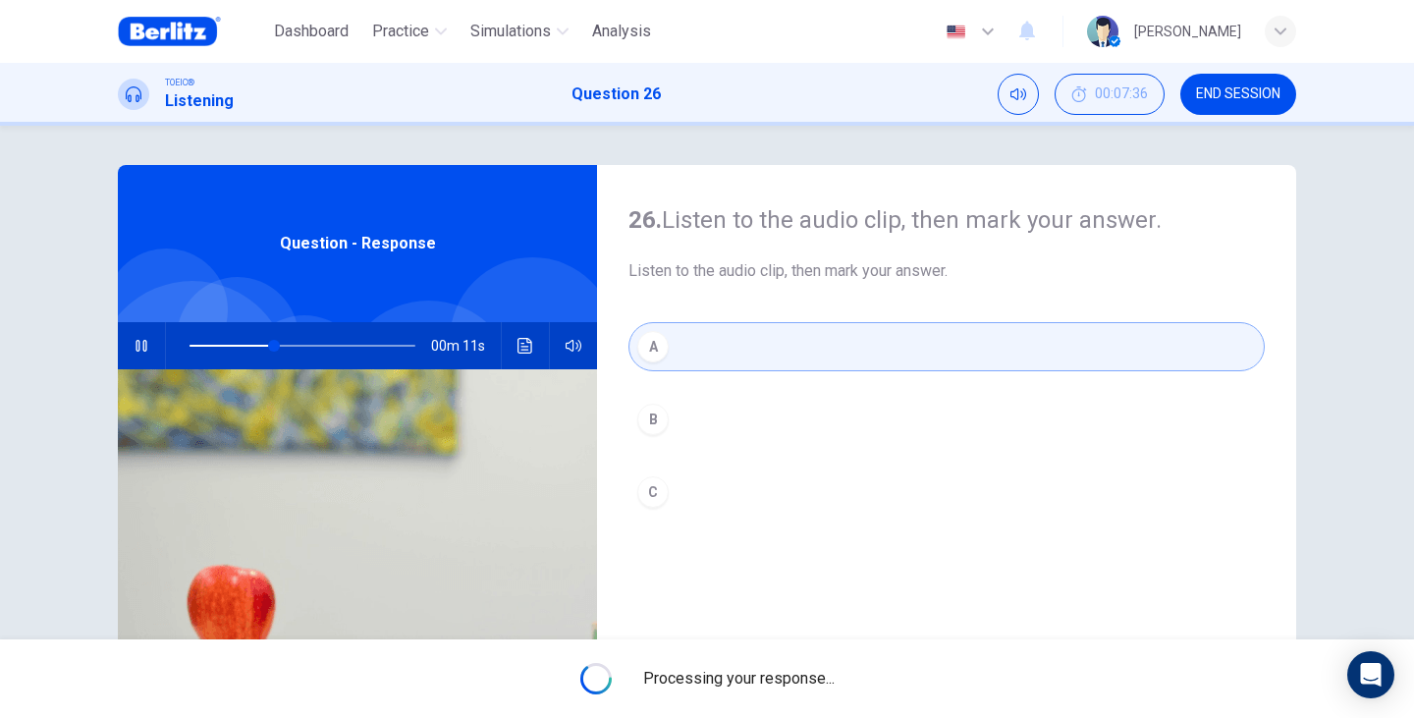
type input "**"
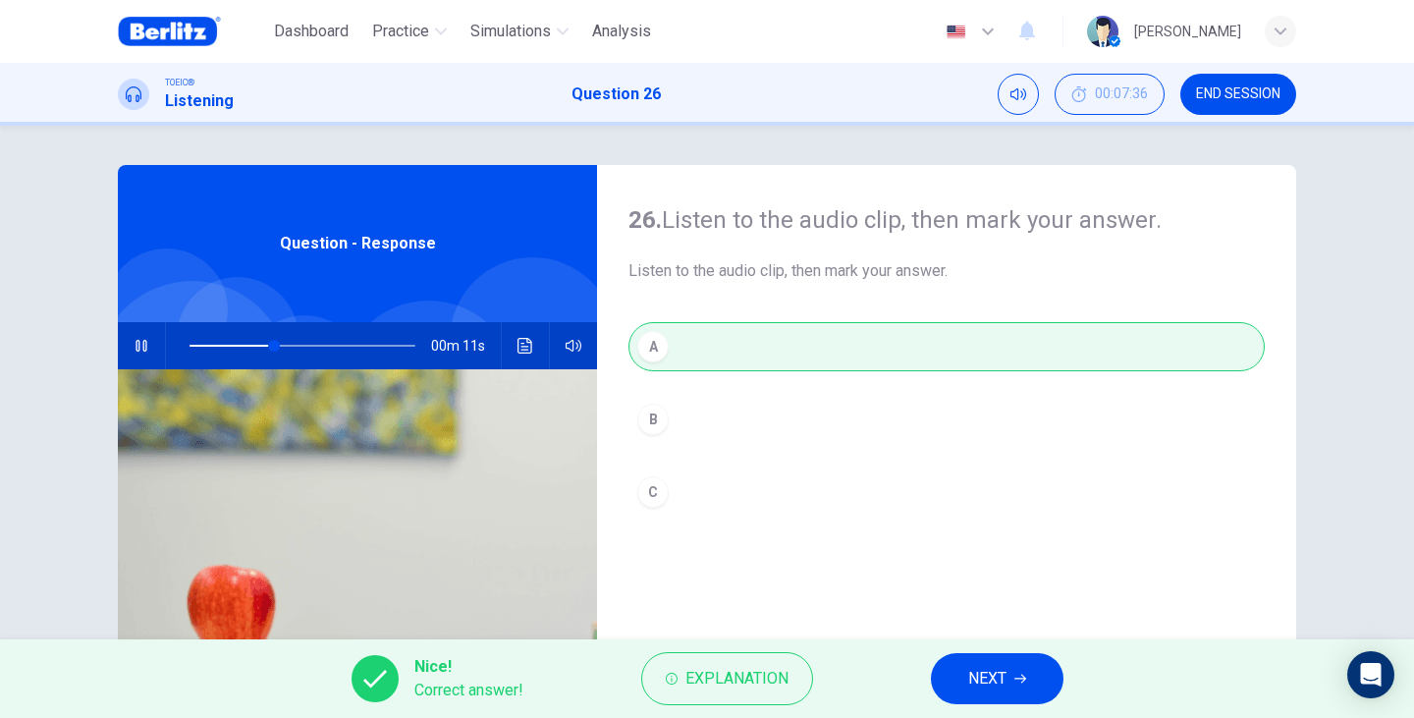
click at [958, 678] on button "NEXT" at bounding box center [997, 678] width 133 height 51
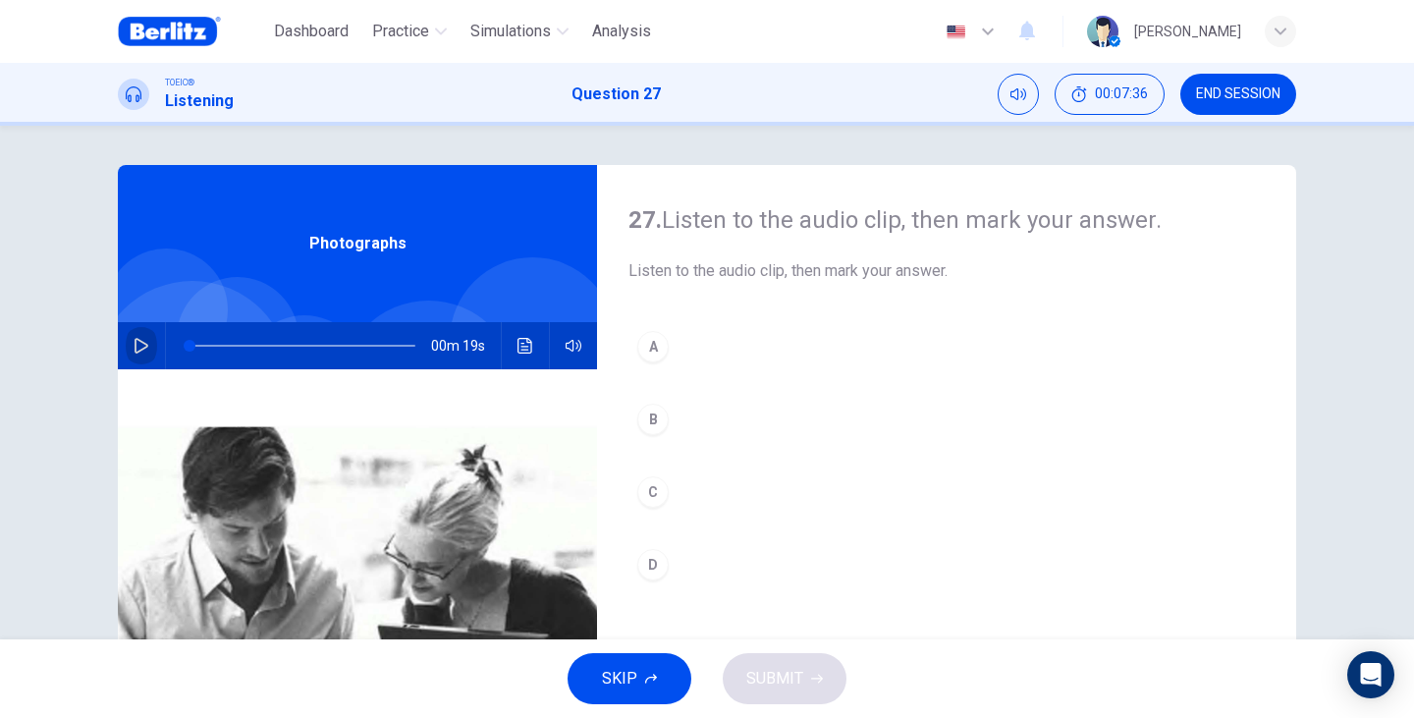
click at [140, 359] on button "button" at bounding box center [141, 345] width 31 height 47
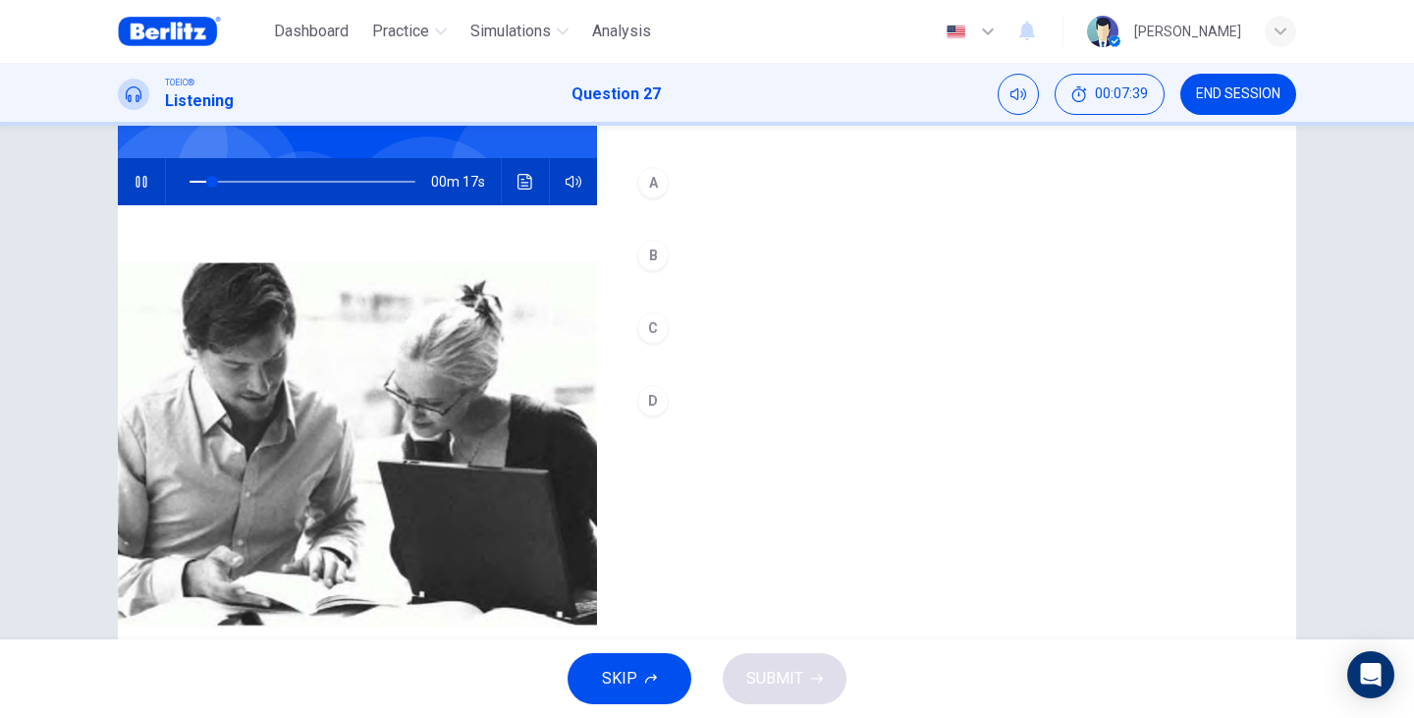
scroll to position [196, 0]
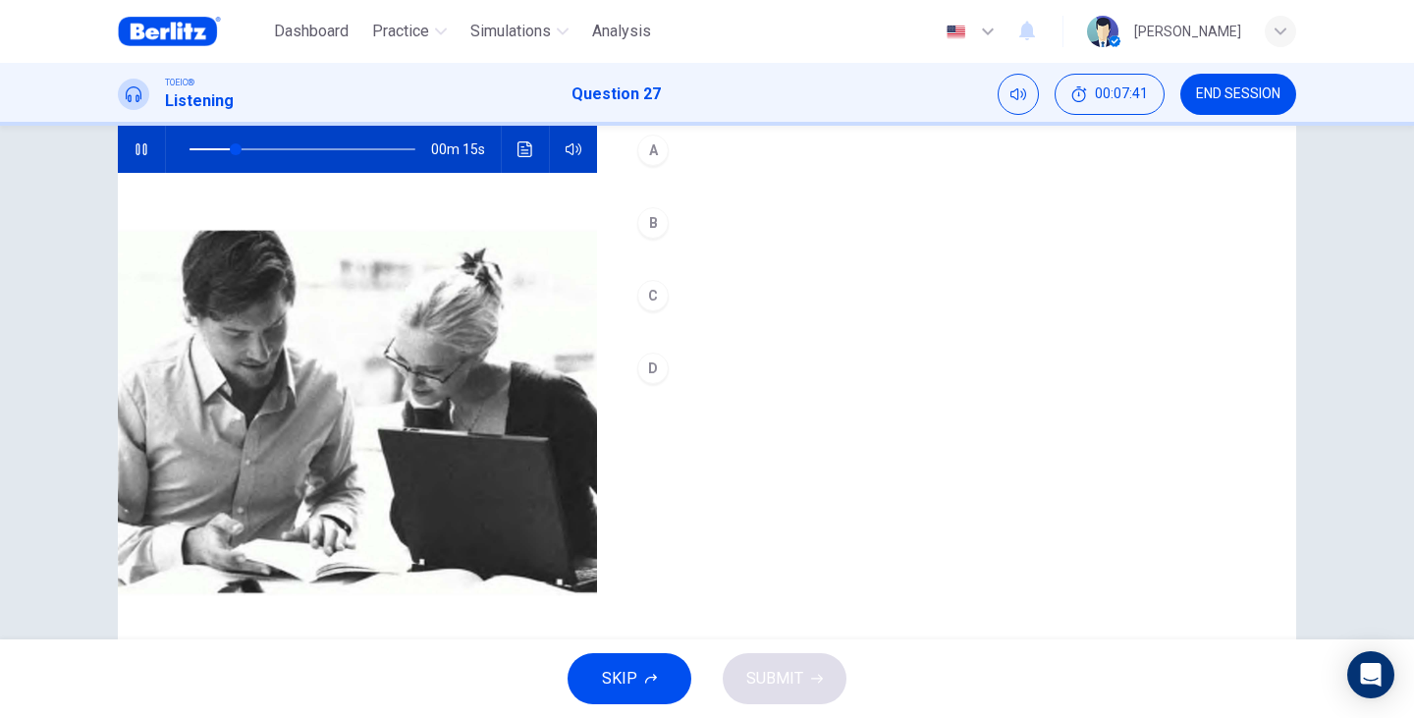
click at [672, 160] on button "A" at bounding box center [946, 150] width 636 height 49
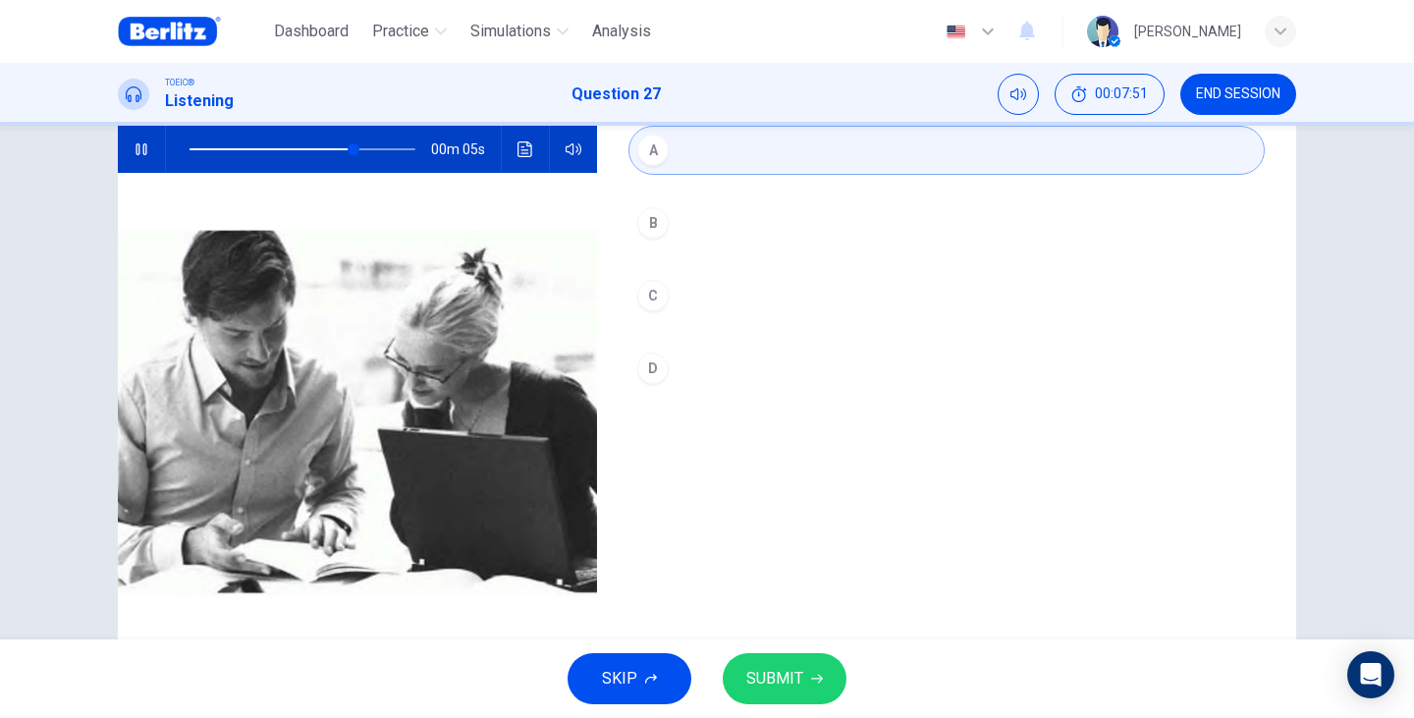
click at [763, 665] on span "SUBMIT" at bounding box center [774, 678] width 57 height 27
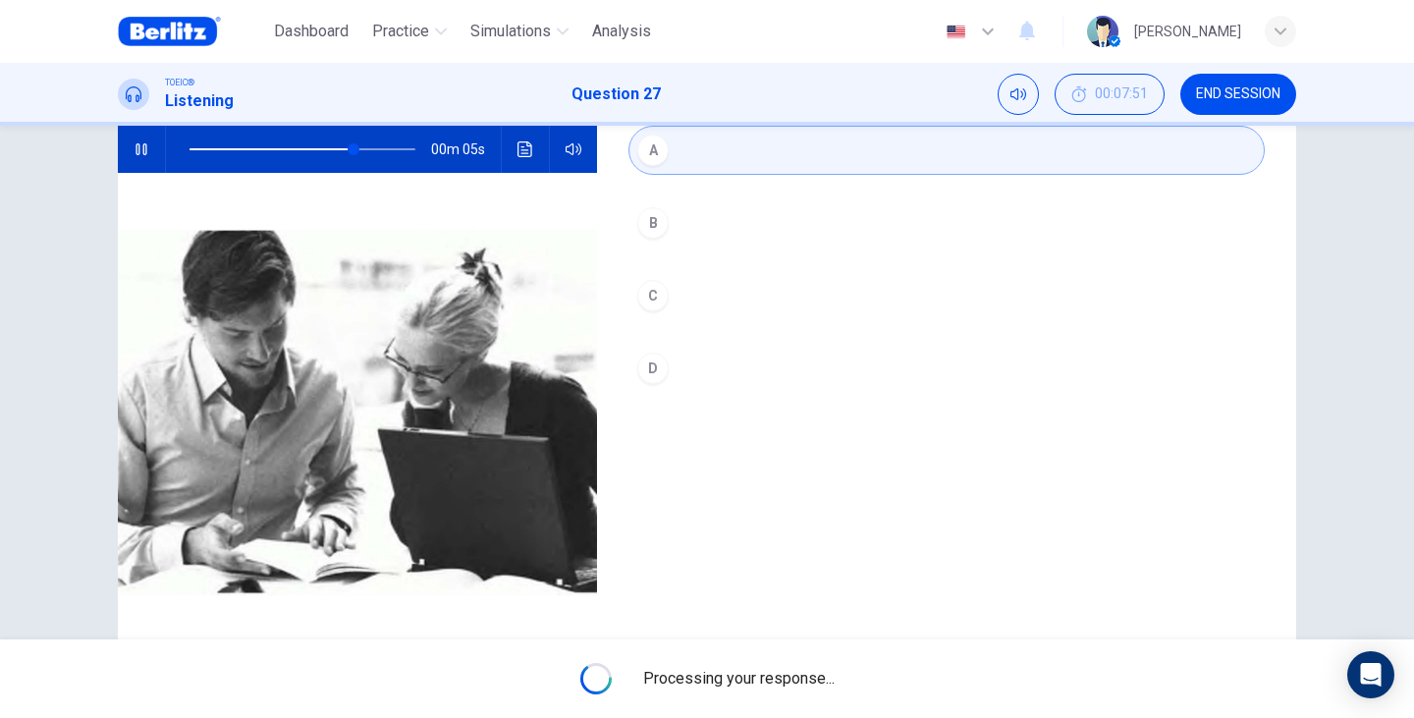
type input "**"
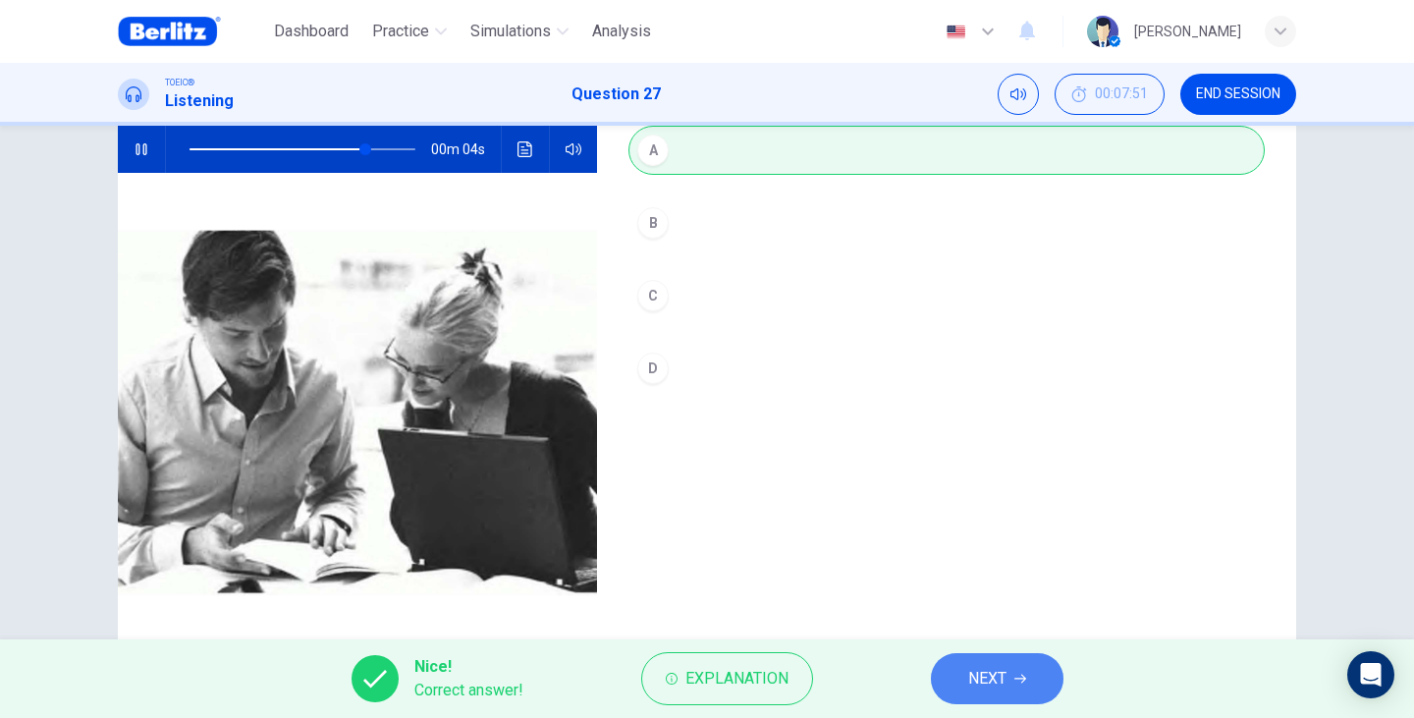
click at [998, 679] on span "NEXT" at bounding box center [987, 678] width 38 height 27
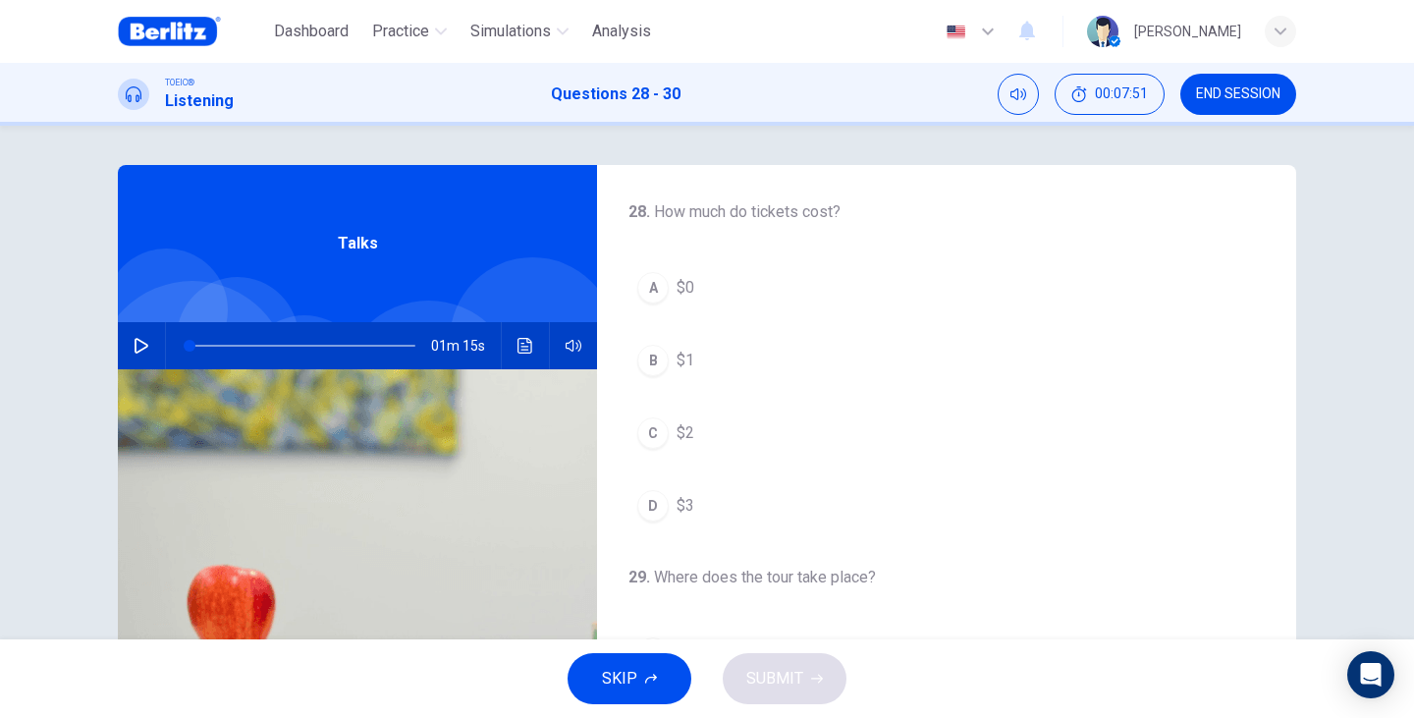
click at [127, 351] on button "button" at bounding box center [141, 345] width 31 height 47
click at [681, 300] on button "A $0" at bounding box center [946, 287] width 636 height 49
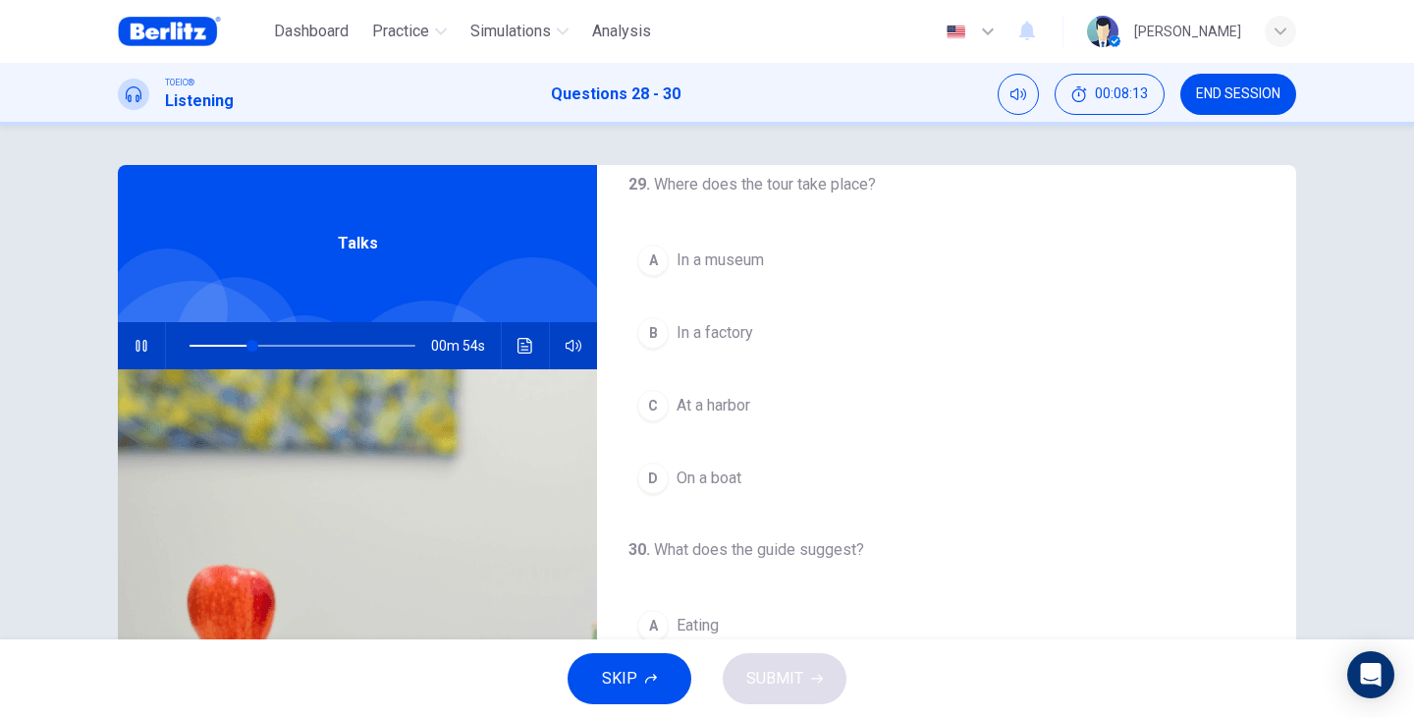
click at [751, 261] on span "In a museum" at bounding box center [719, 260] width 87 height 24
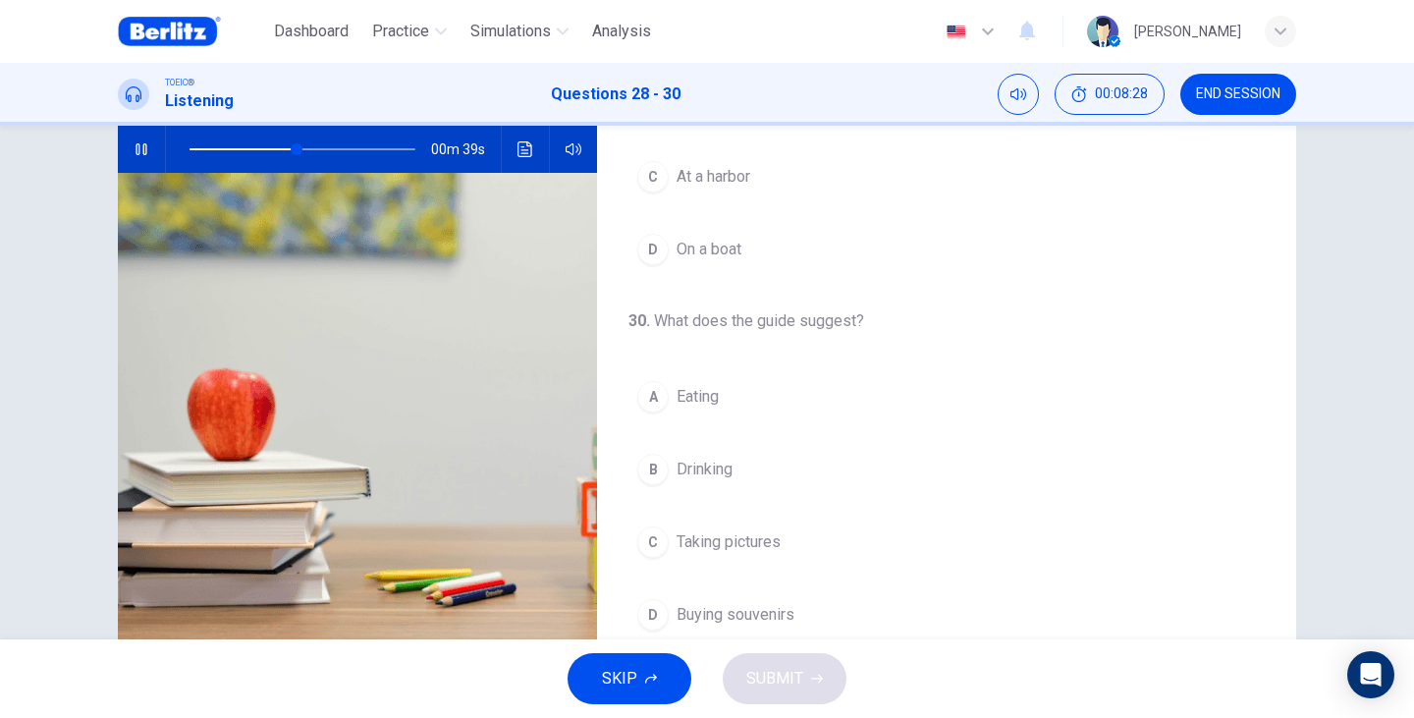
scroll to position [449, 0]
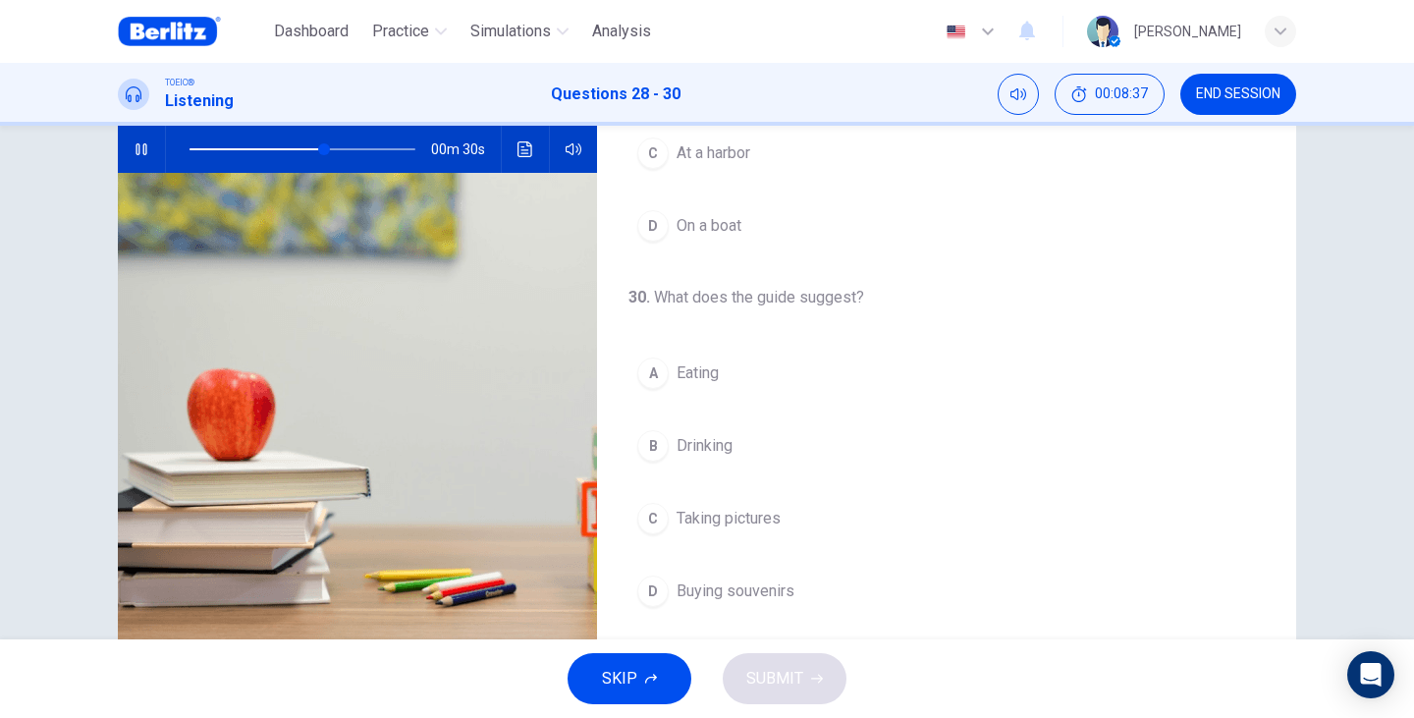
click at [780, 579] on span "Buying souvenirs" at bounding box center [735, 591] width 118 height 24
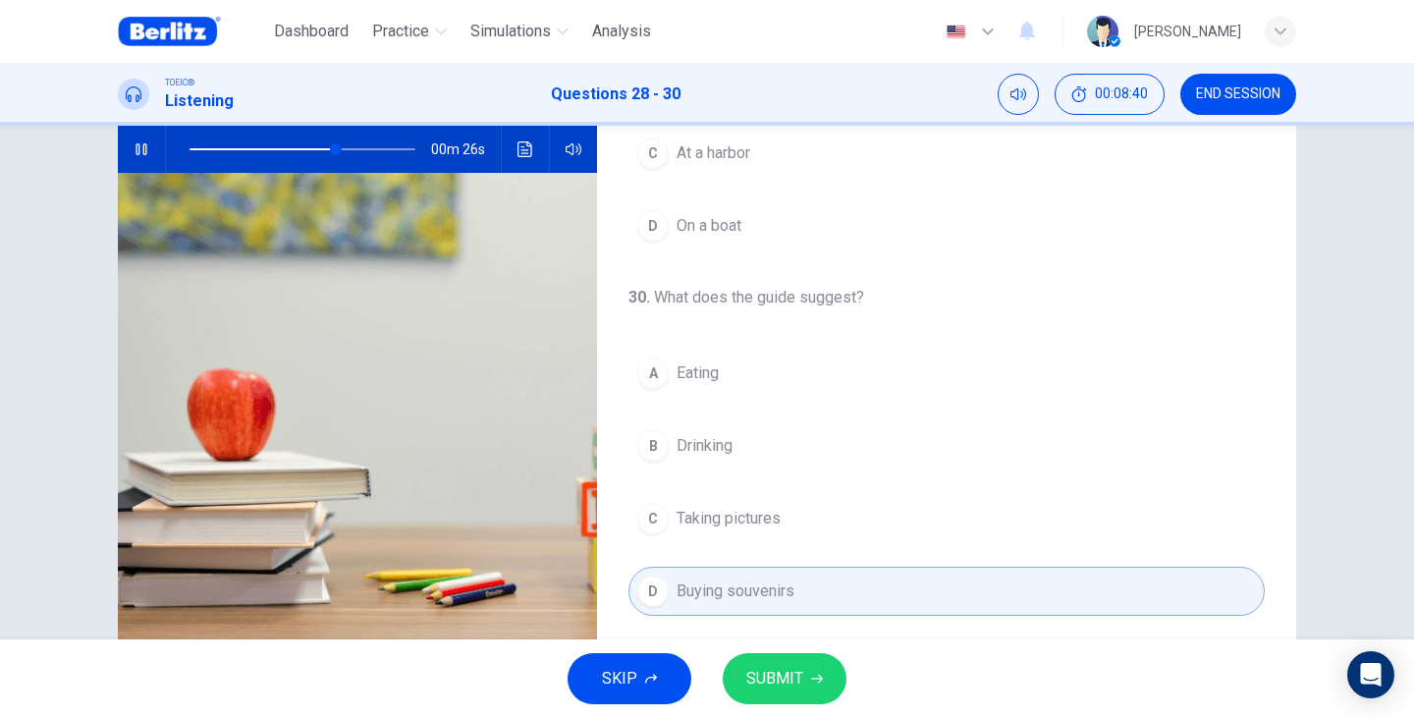
click at [812, 693] on button "SUBMIT" at bounding box center [785, 678] width 124 height 51
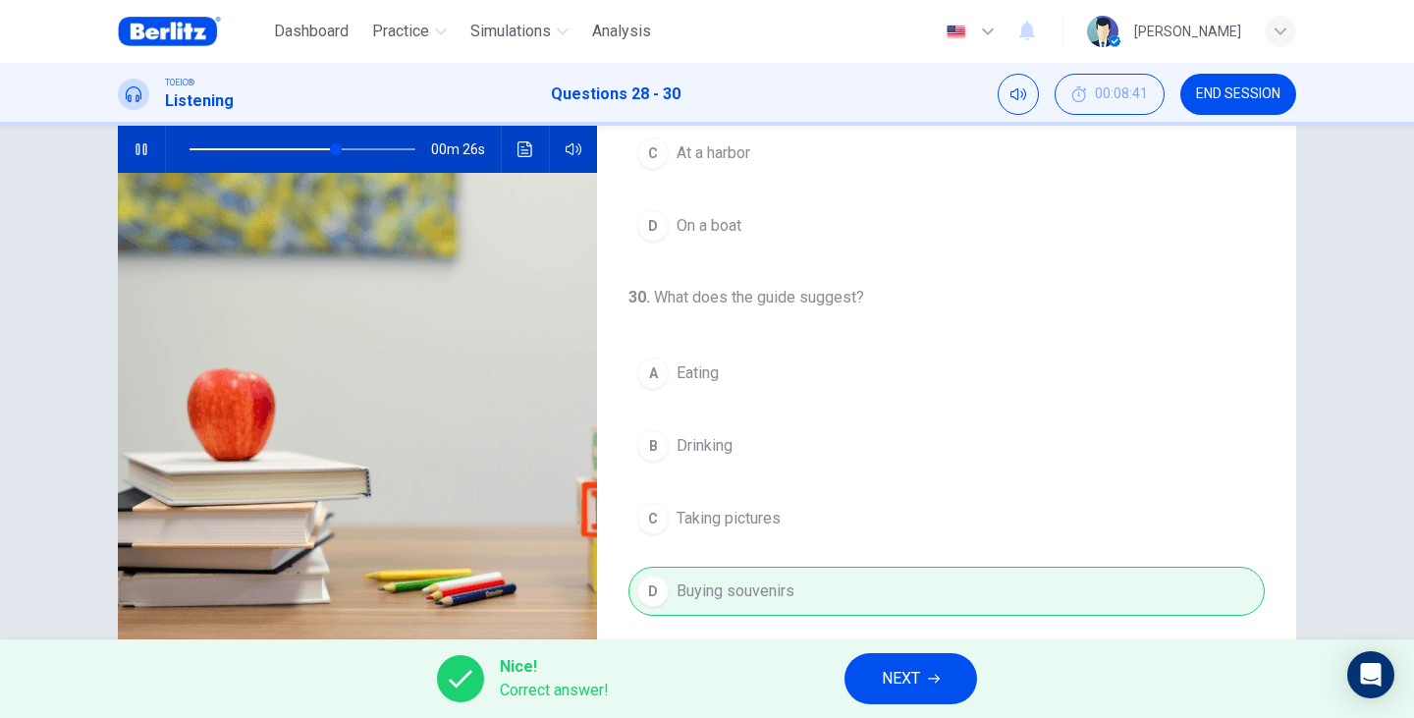
type input "**"
click at [911, 680] on span "NEXT" at bounding box center [901, 678] width 38 height 27
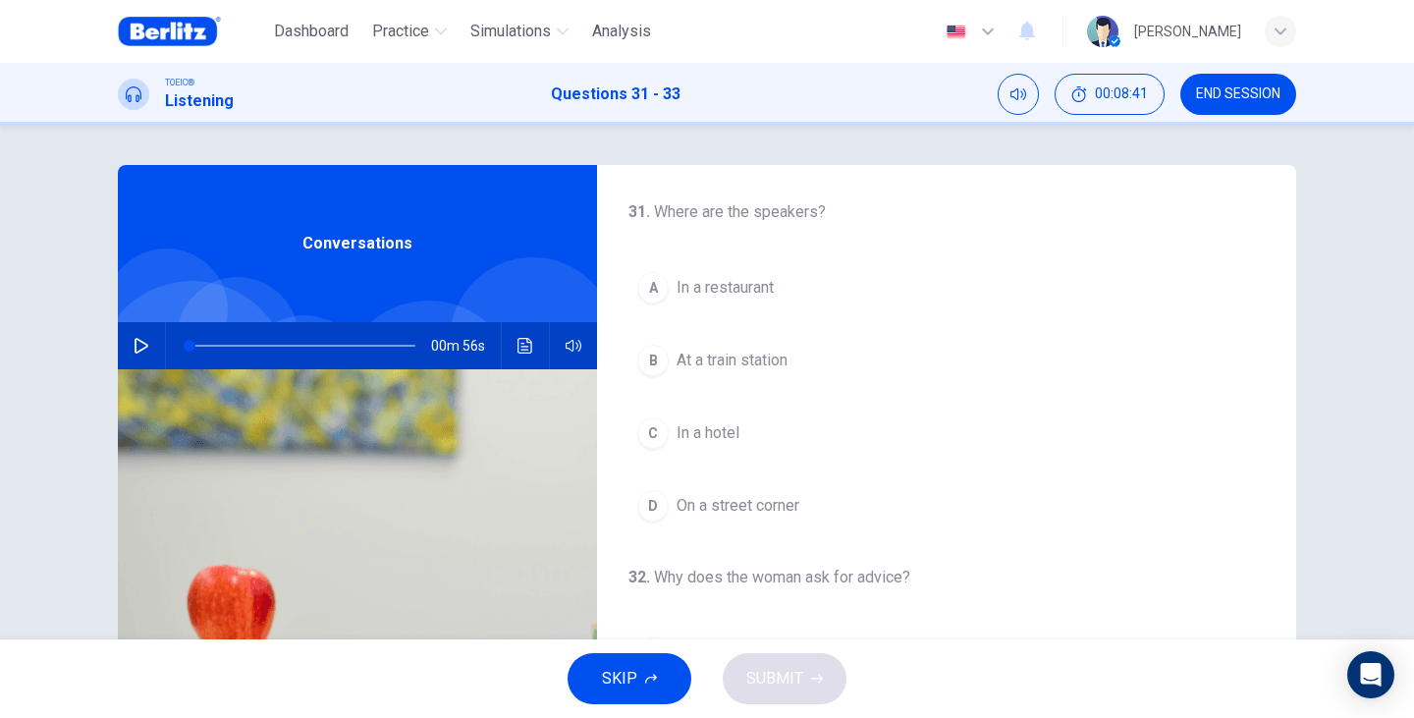
click at [152, 341] on div "00m 56s" at bounding box center [357, 345] width 479 height 47
click at [136, 342] on icon "button" at bounding box center [141, 346] width 14 height 16
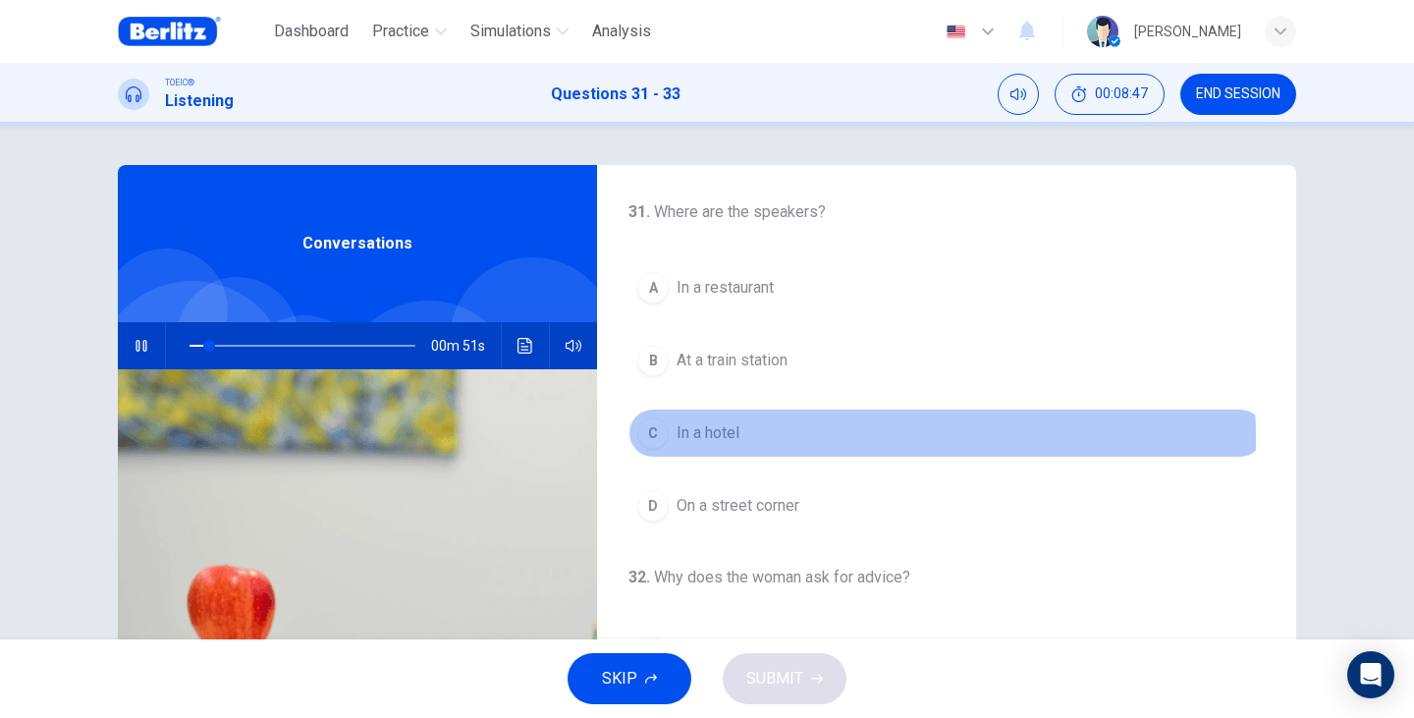
click at [721, 438] on span "In a hotel" at bounding box center [707, 433] width 63 height 24
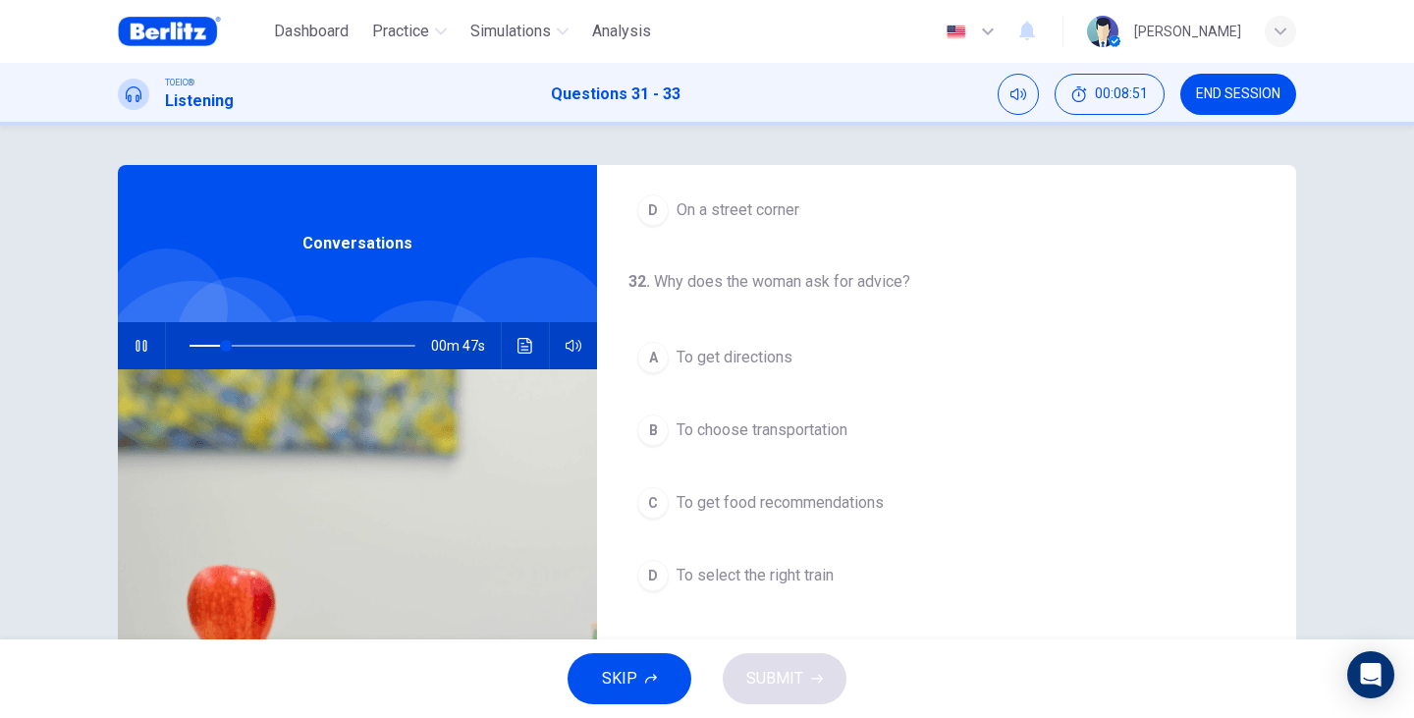
scroll to position [327, 0]
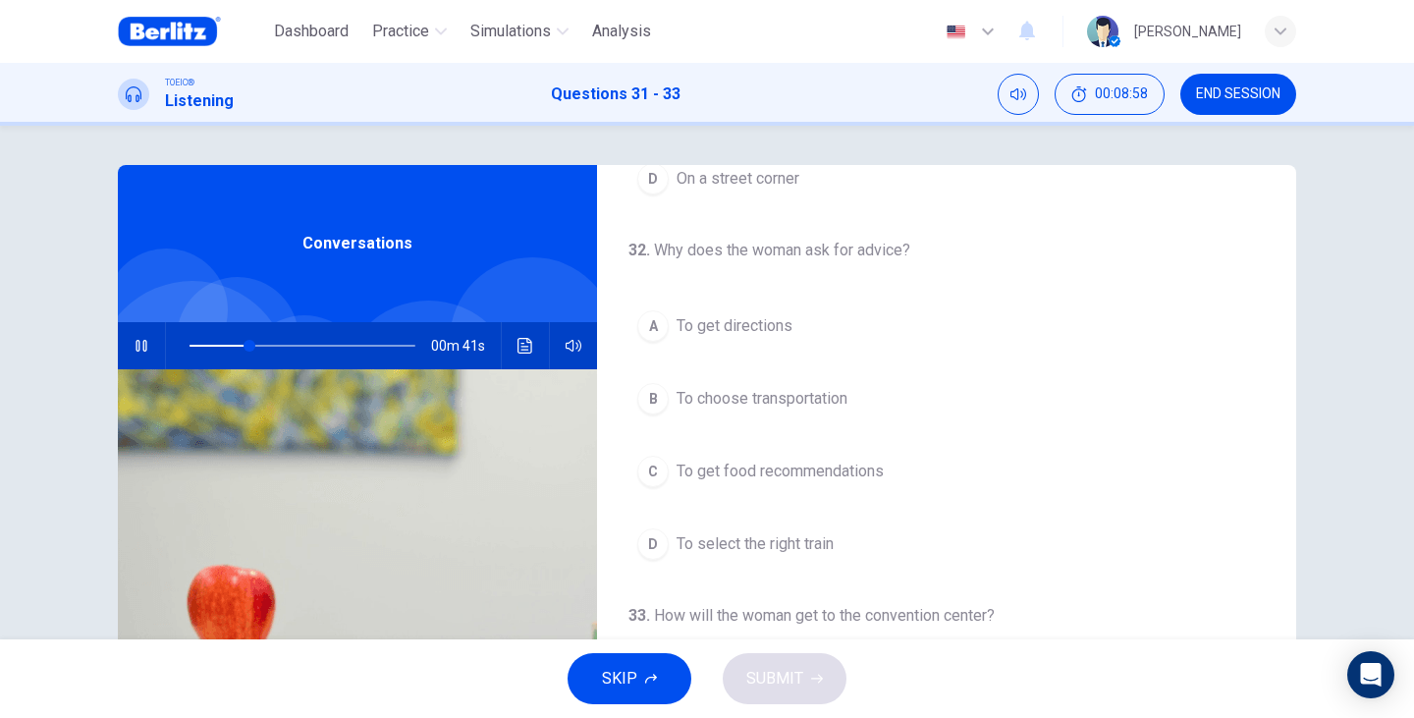
click at [737, 399] on span "To choose transportation" at bounding box center [761, 399] width 171 height 24
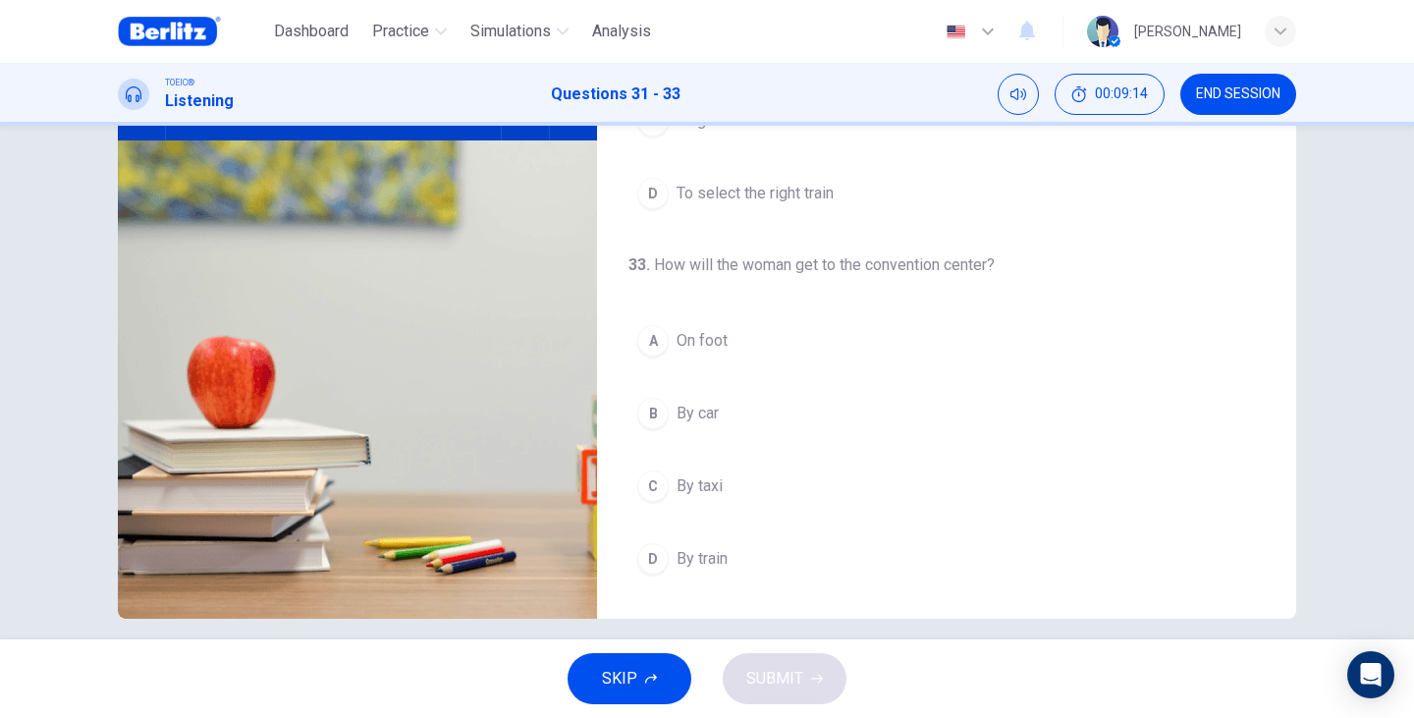
scroll to position [247, 0]
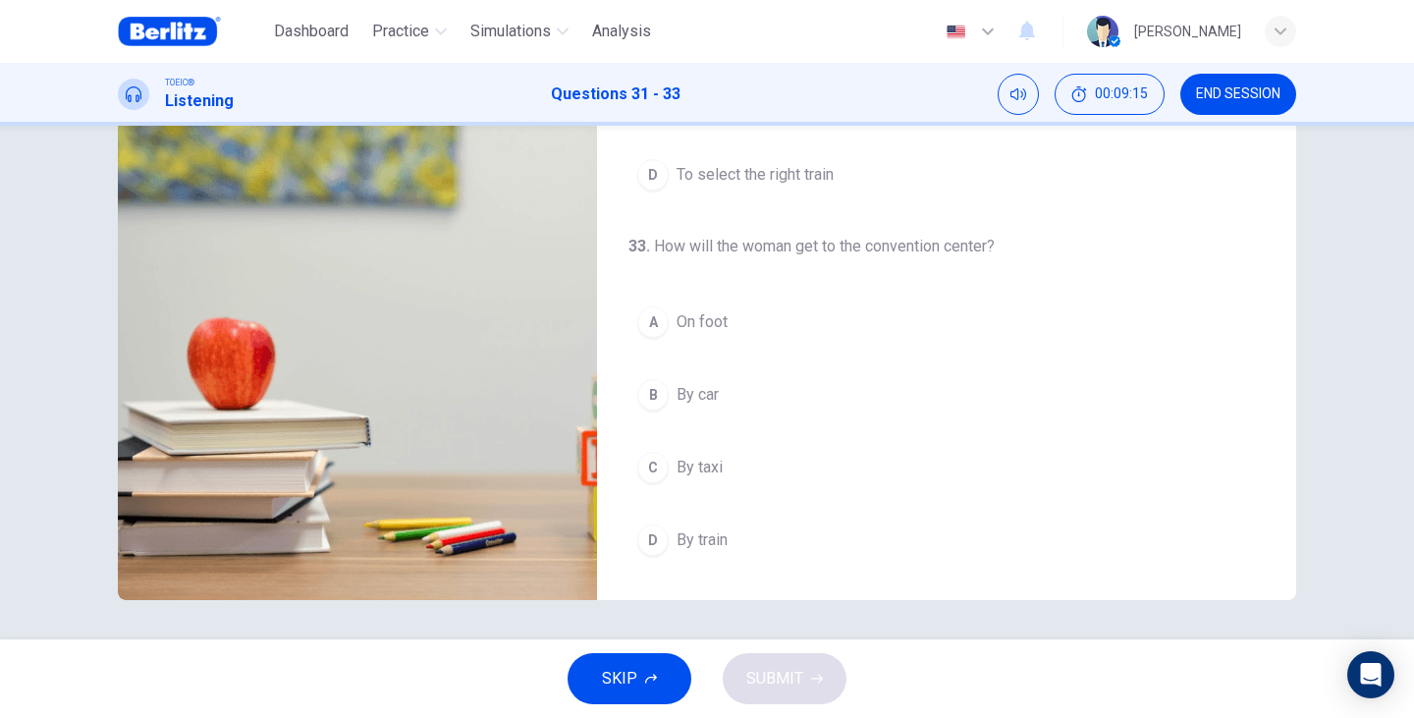
click at [706, 533] on span "By train" at bounding box center [701, 540] width 51 height 24
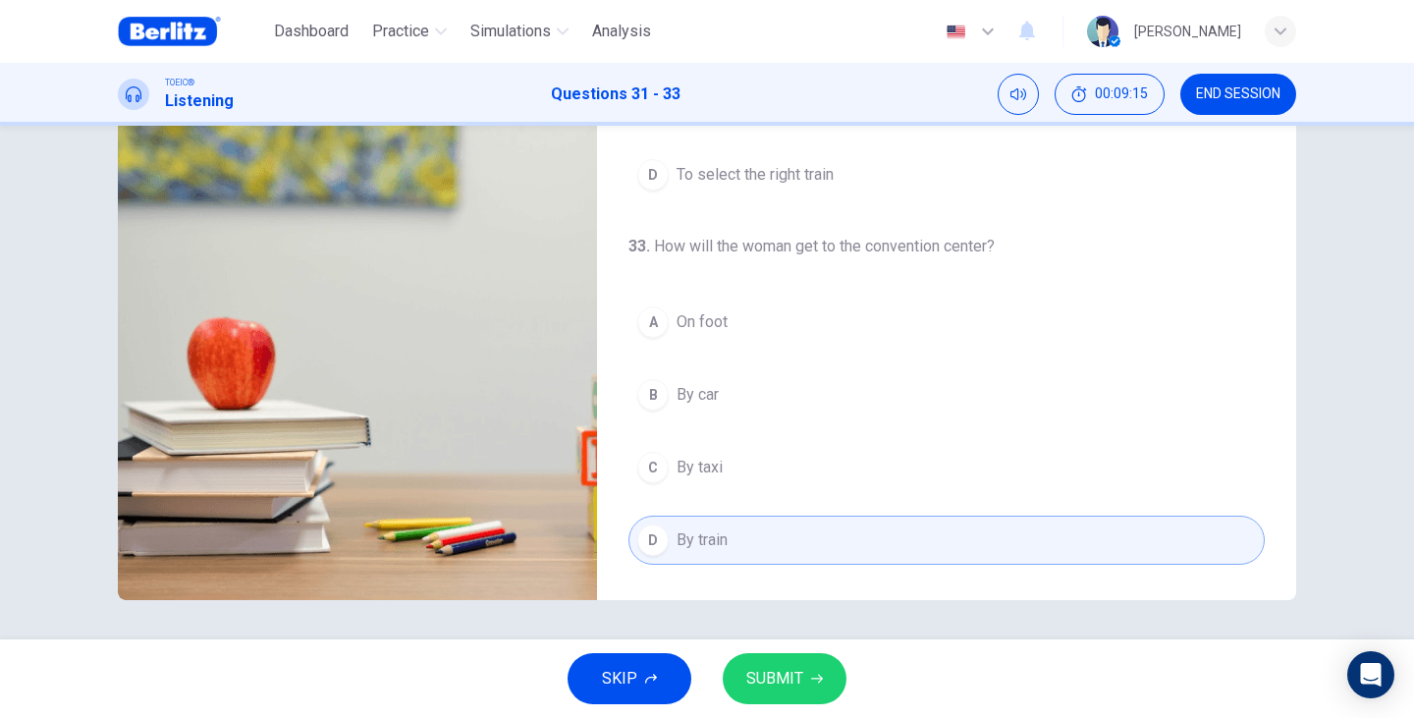
click at [784, 646] on div "SKIP SUBMIT" at bounding box center [707, 678] width 1414 height 79
click at [789, 671] on span "SUBMIT" at bounding box center [774, 678] width 57 height 27
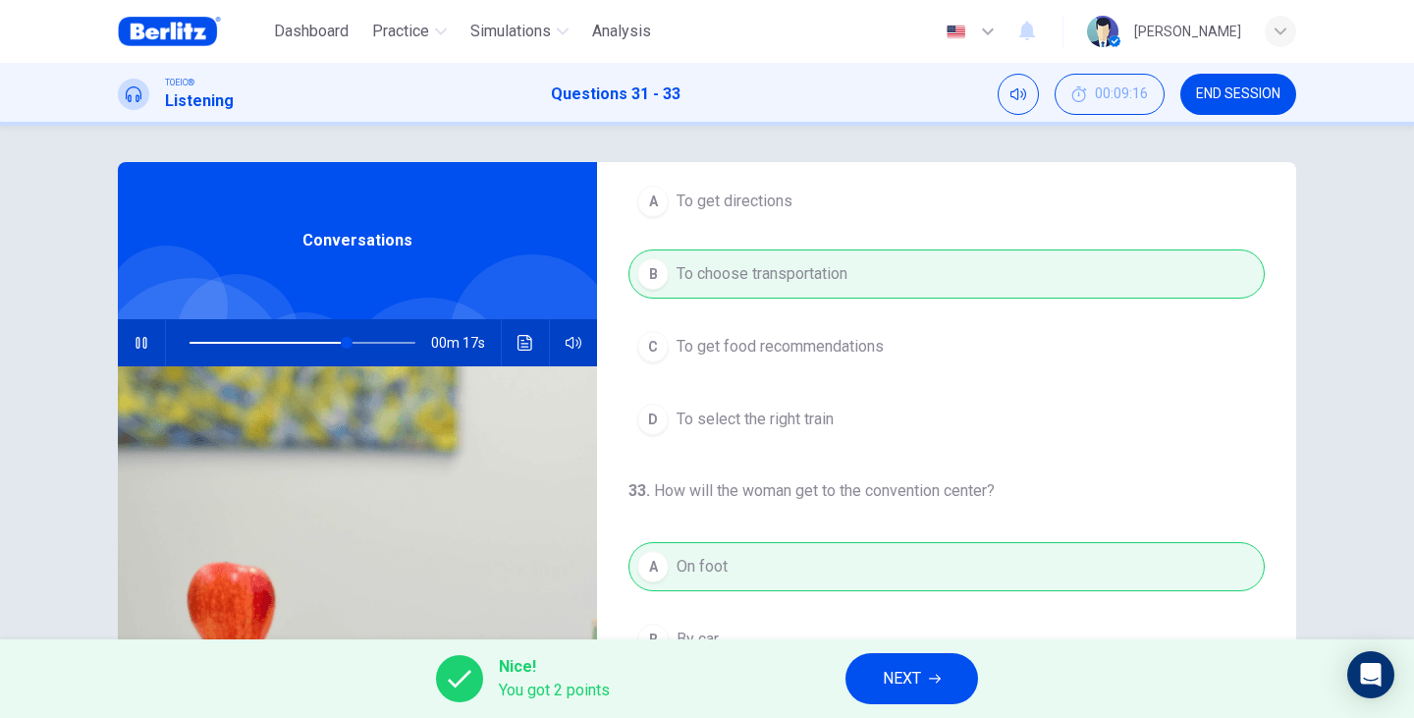
scroll to position [0, 0]
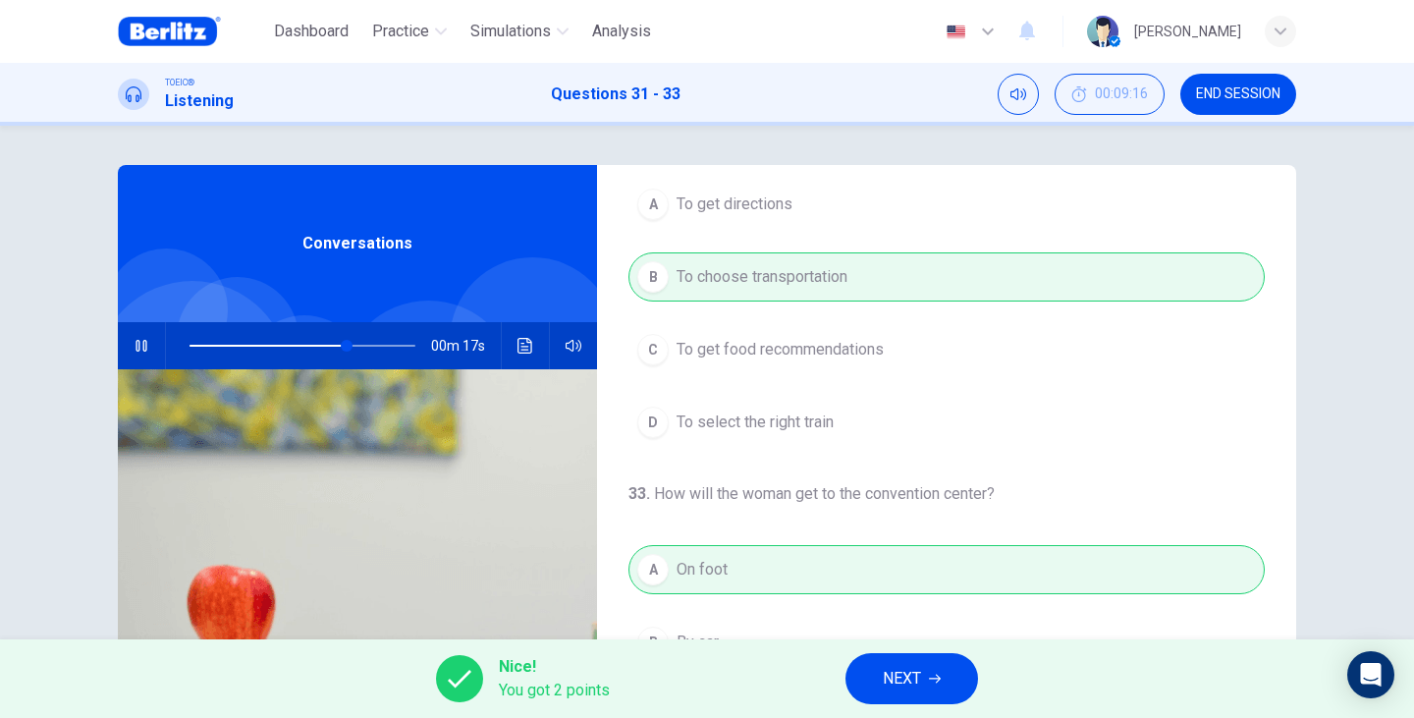
click at [315, 344] on span at bounding box center [302, 345] width 226 height 27
click at [138, 350] on icon "button" at bounding box center [140, 346] width 11 height 12
drag, startPoint x: 254, startPoint y: 349, endPoint x: 168, endPoint y: 366, distance: 88.2
click at [254, 349] on span at bounding box center [302, 345] width 226 height 27
click at [127, 352] on button "button" at bounding box center [141, 345] width 31 height 47
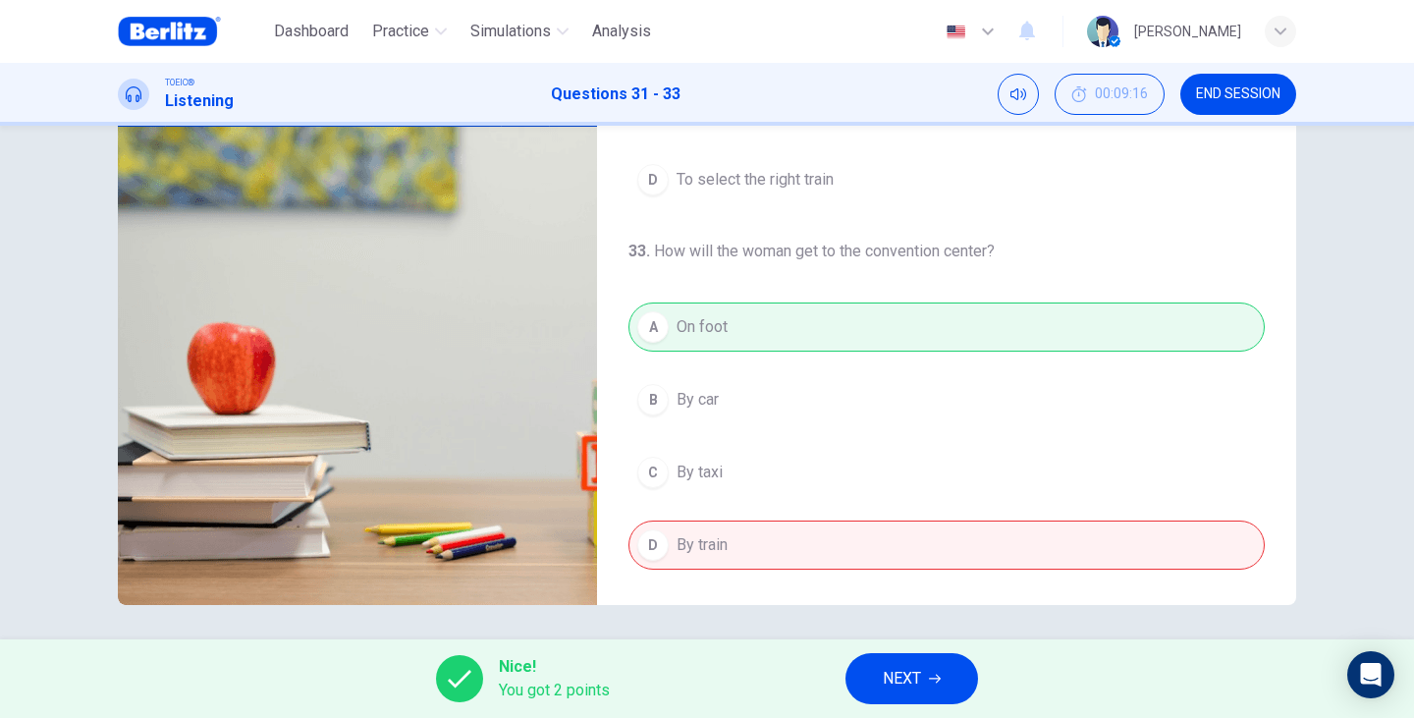
scroll to position [247, 0]
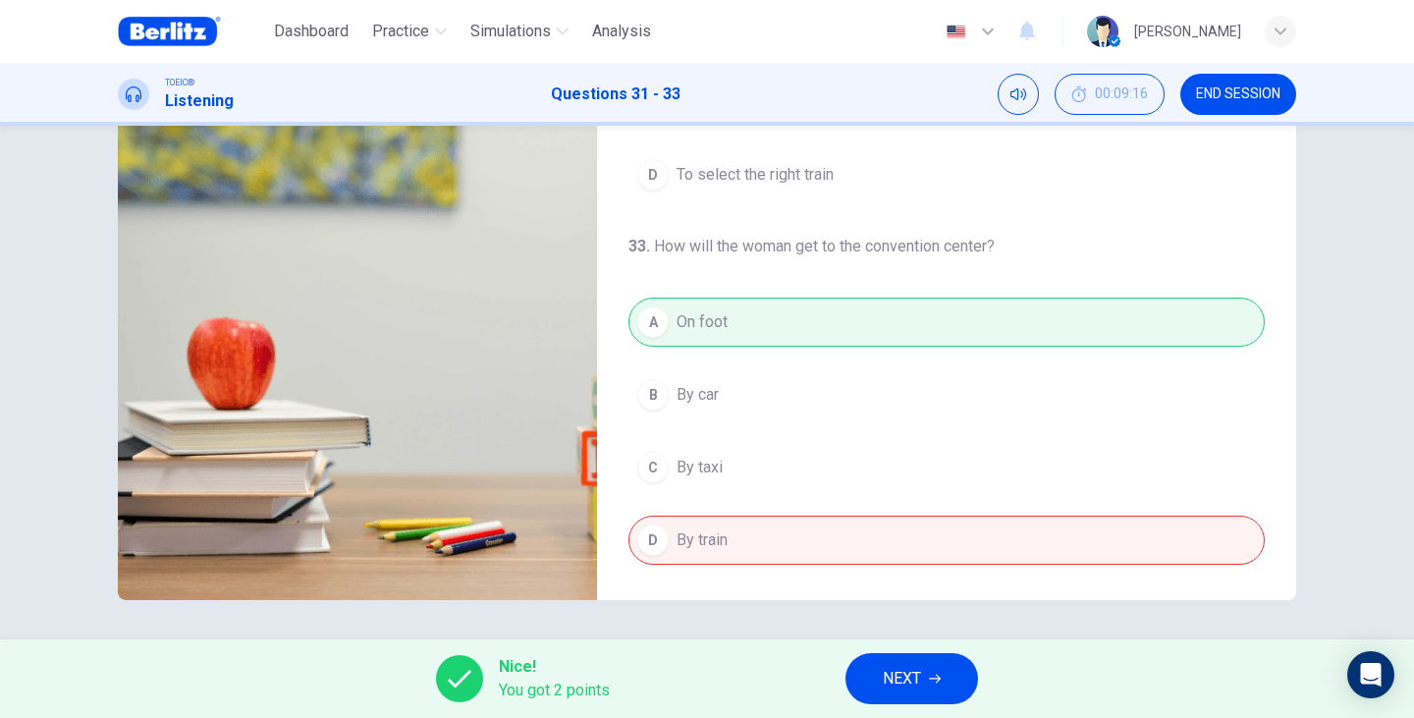
type input "**"
click at [935, 686] on button "NEXT" at bounding box center [911, 678] width 133 height 51
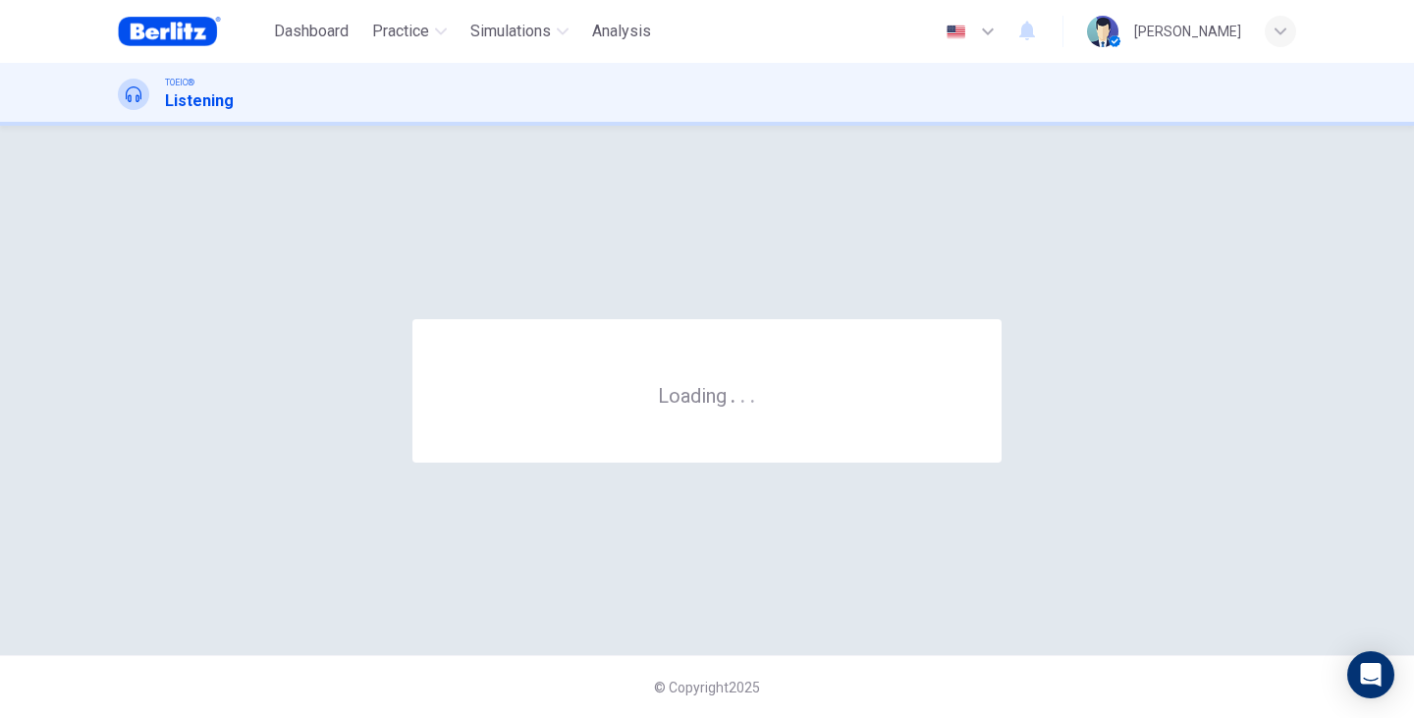
scroll to position [0, 0]
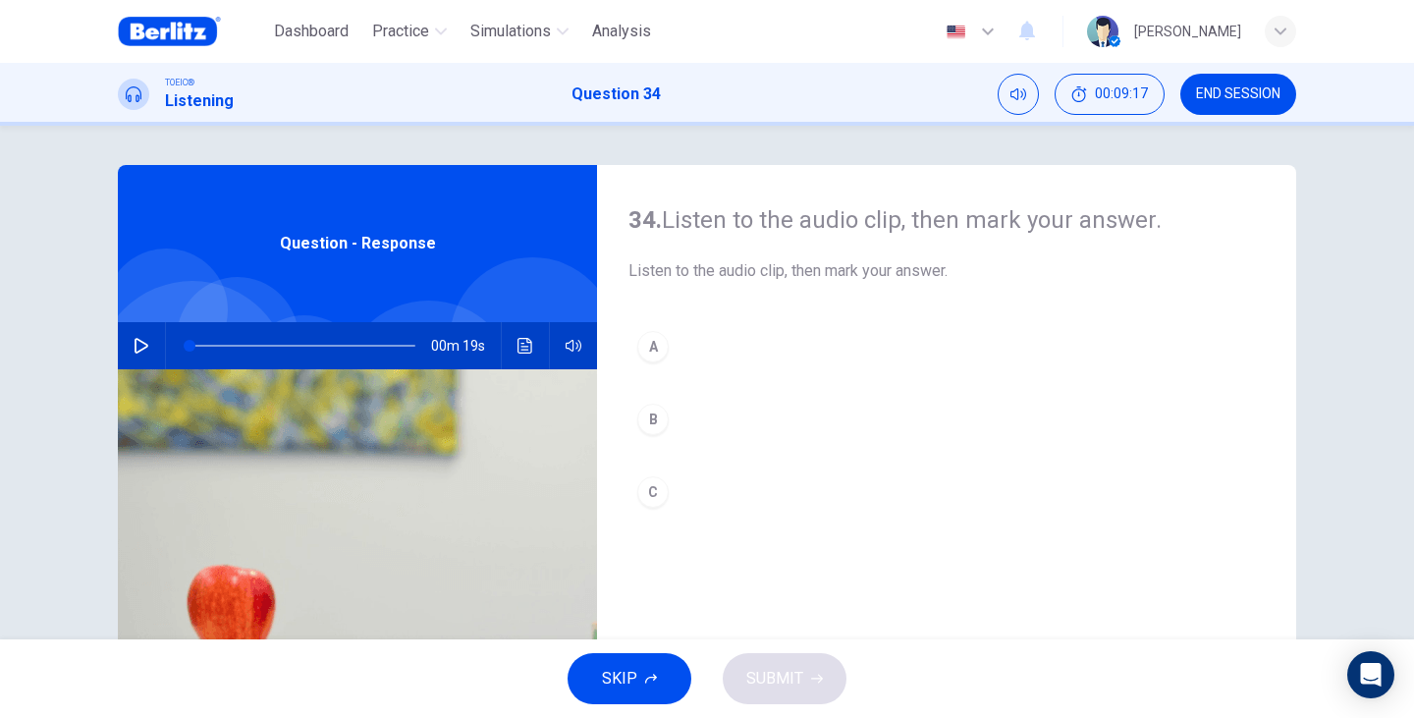
click at [128, 348] on button "button" at bounding box center [141, 345] width 31 height 47
click at [688, 426] on button "B" at bounding box center [946, 419] width 636 height 49
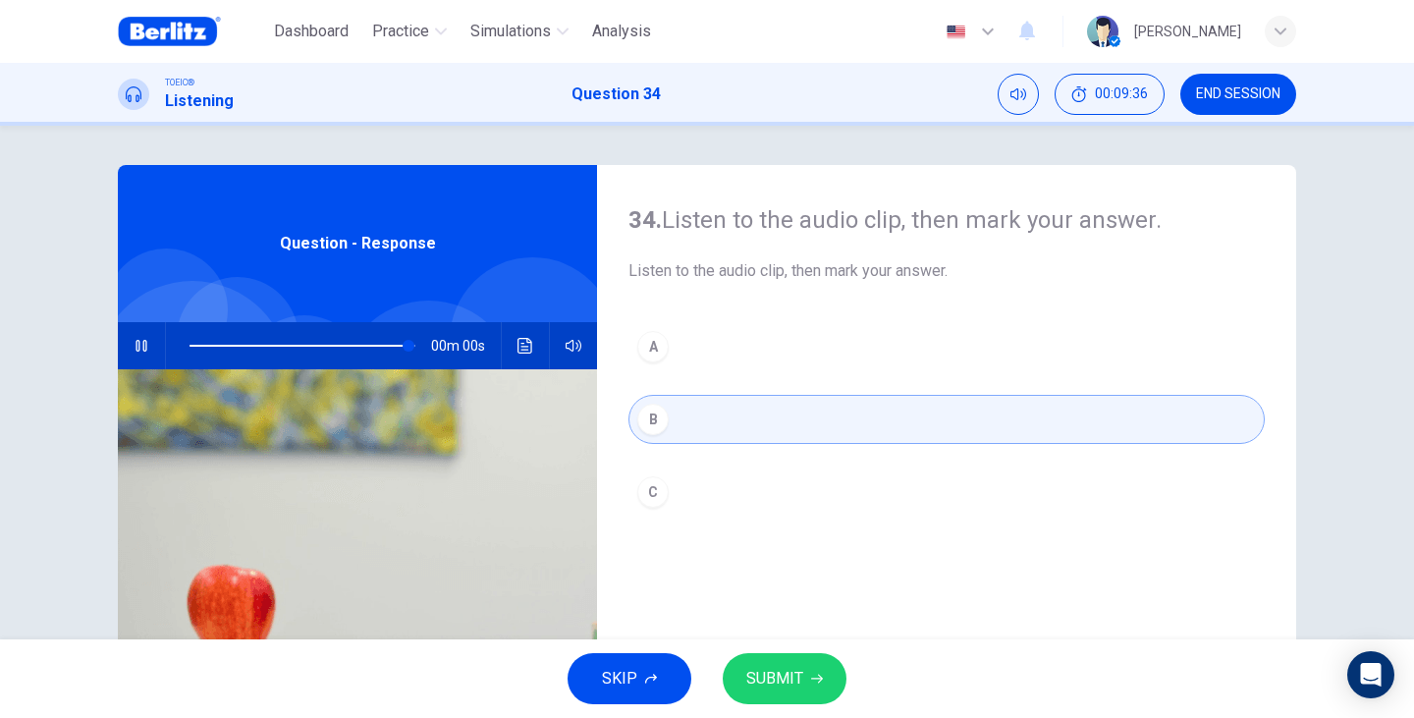
type input "*"
click at [802, 699] on button "SUBMIT" at bounding box center [785, 678] width 124 height 51
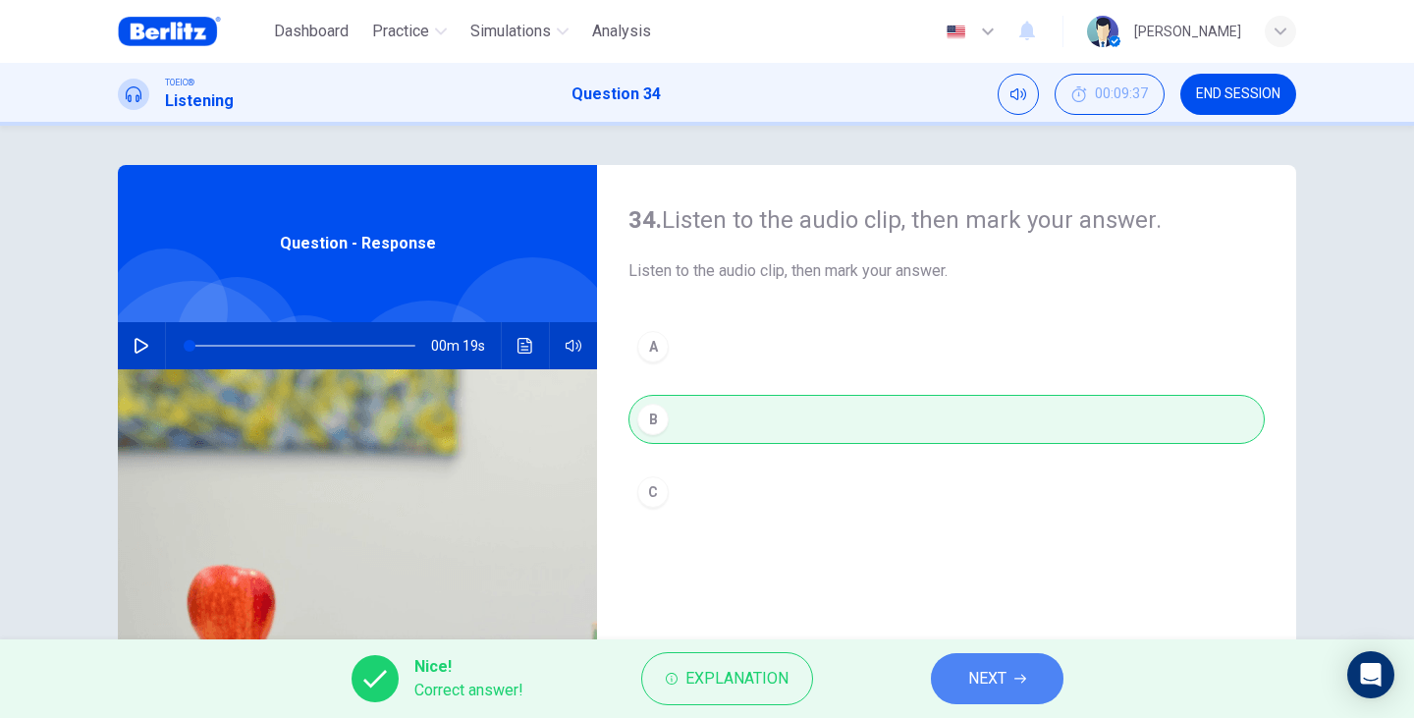
click at [1025, 663] on button "NEXT" at bounding box center [997, 678] width 133 height 51
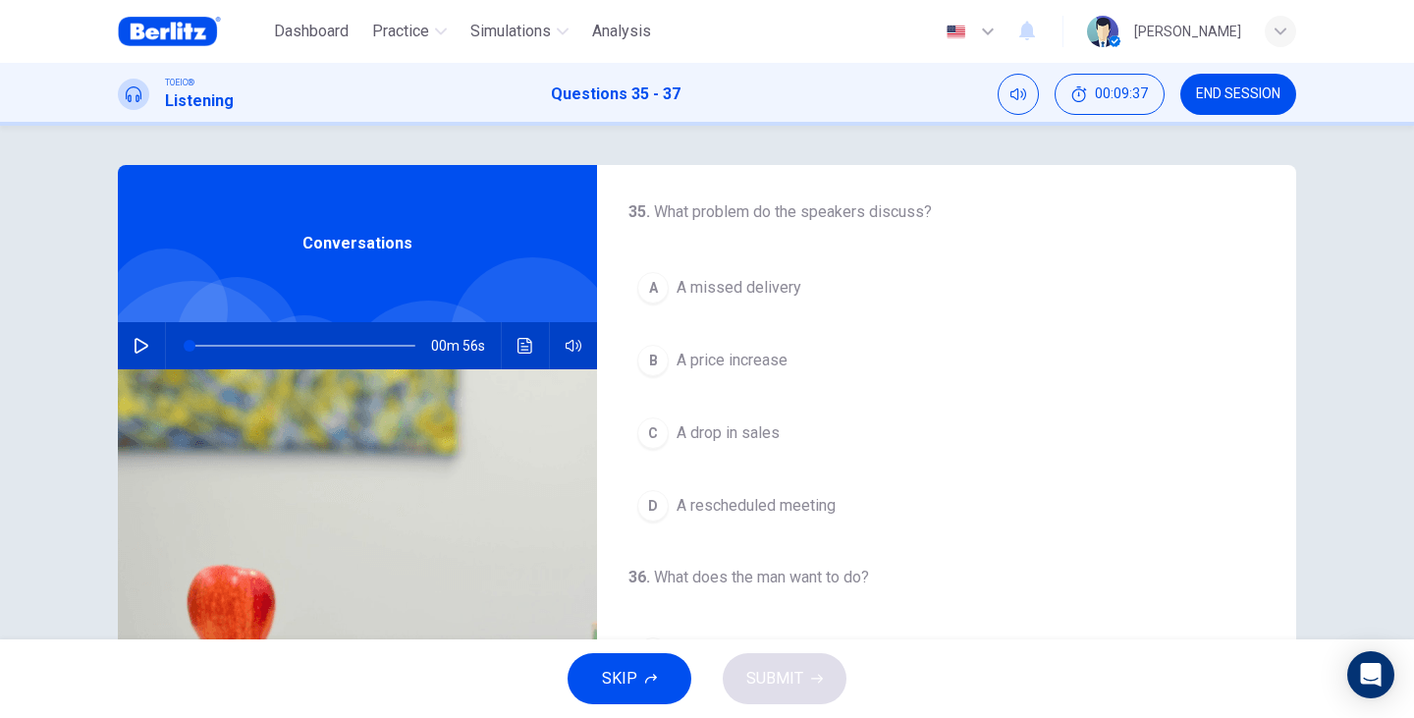
click at [343, 252] on span "Conversations" at bounding box center [357, 244] width 110 height 24
click at [153, 332] on div "00m 56s" at bounding box center [357, 345] width 479 height 47
click at [144, 346] on button "button" at bounding box center [141, 345] width 31 height 47
click at [1141, 84] on button "00:09:44" at bounding box center [1109, 94] width 110 height 41
click at [1147, 96] on icon "Show" at bounding box center [1144, 94] width 16 height 16
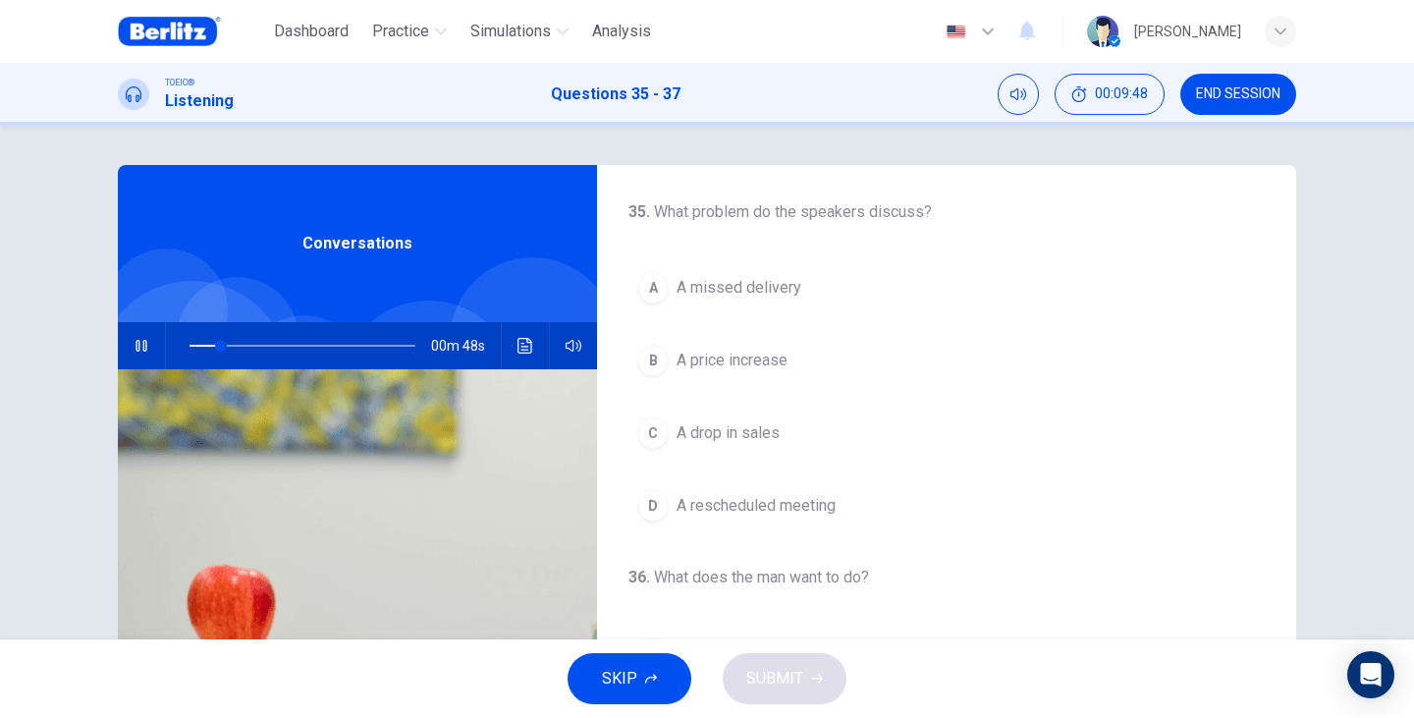
click at [742, 368] on span "A price increase" at bounding box center [731, 361] width 111 height 24
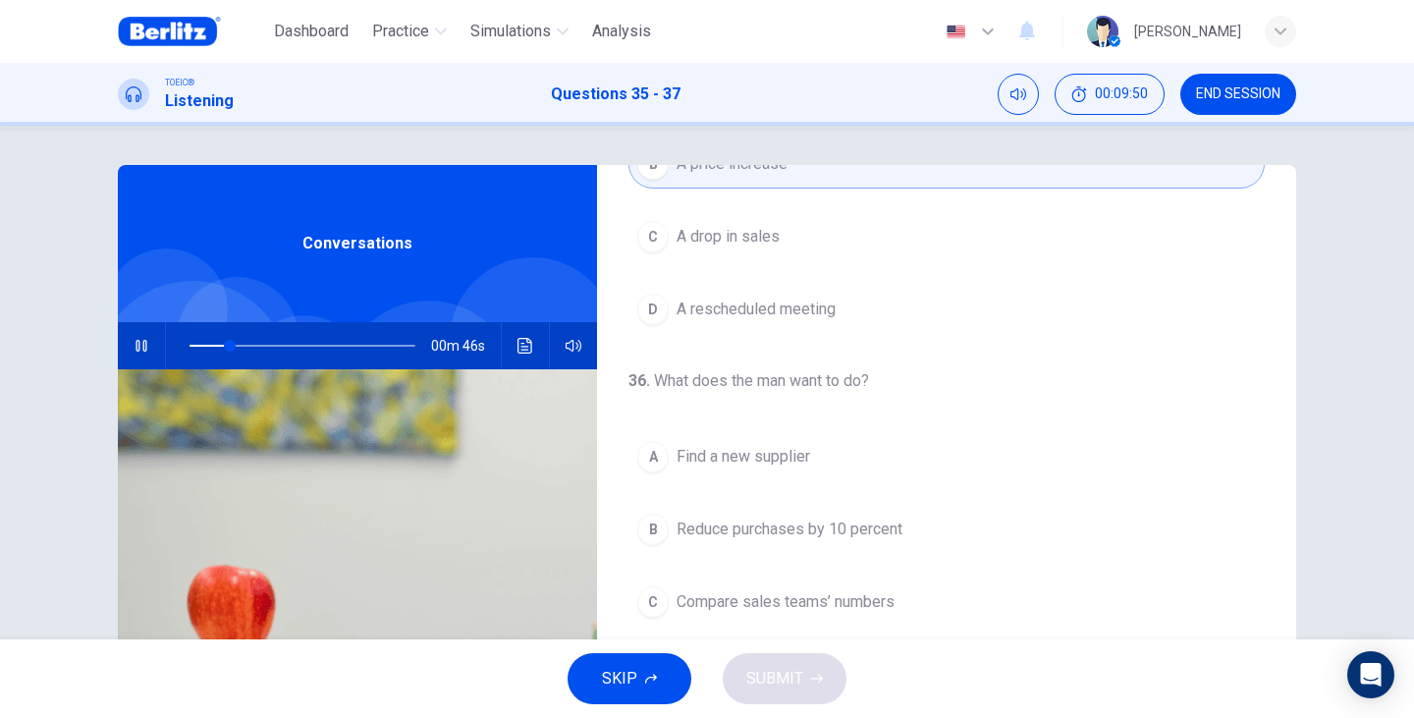
scroll to position [262, 0]
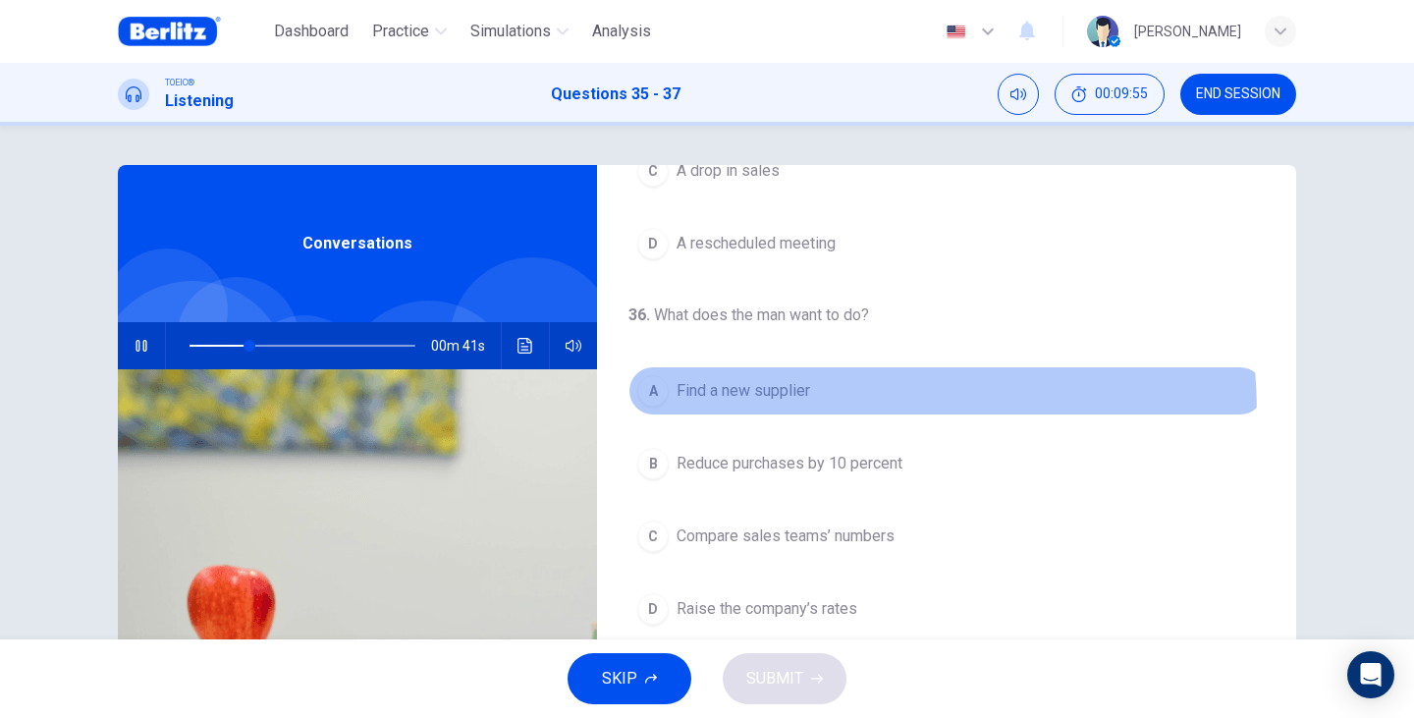
click at [793, 411] on button "A Find a new supplier" at bounding box center [946, 390] width 636 height 49
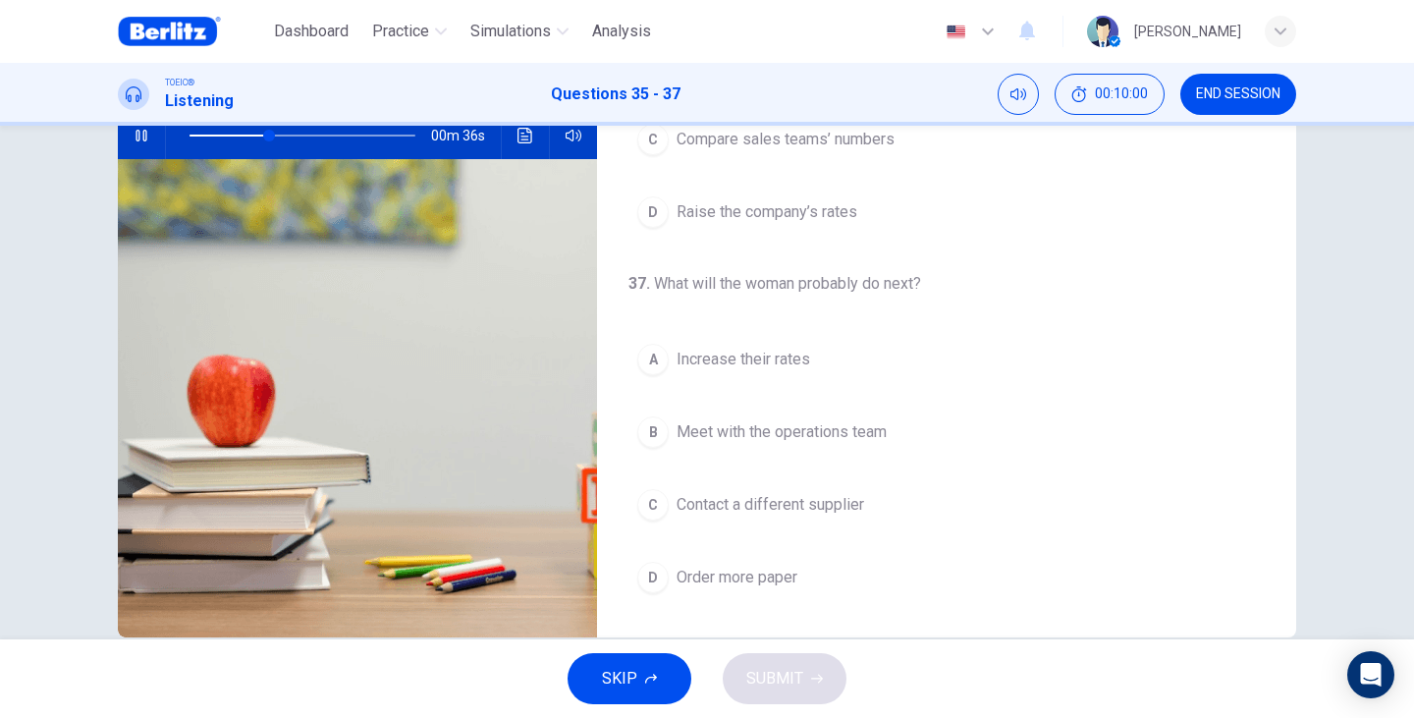
scroll to position [247, 0]
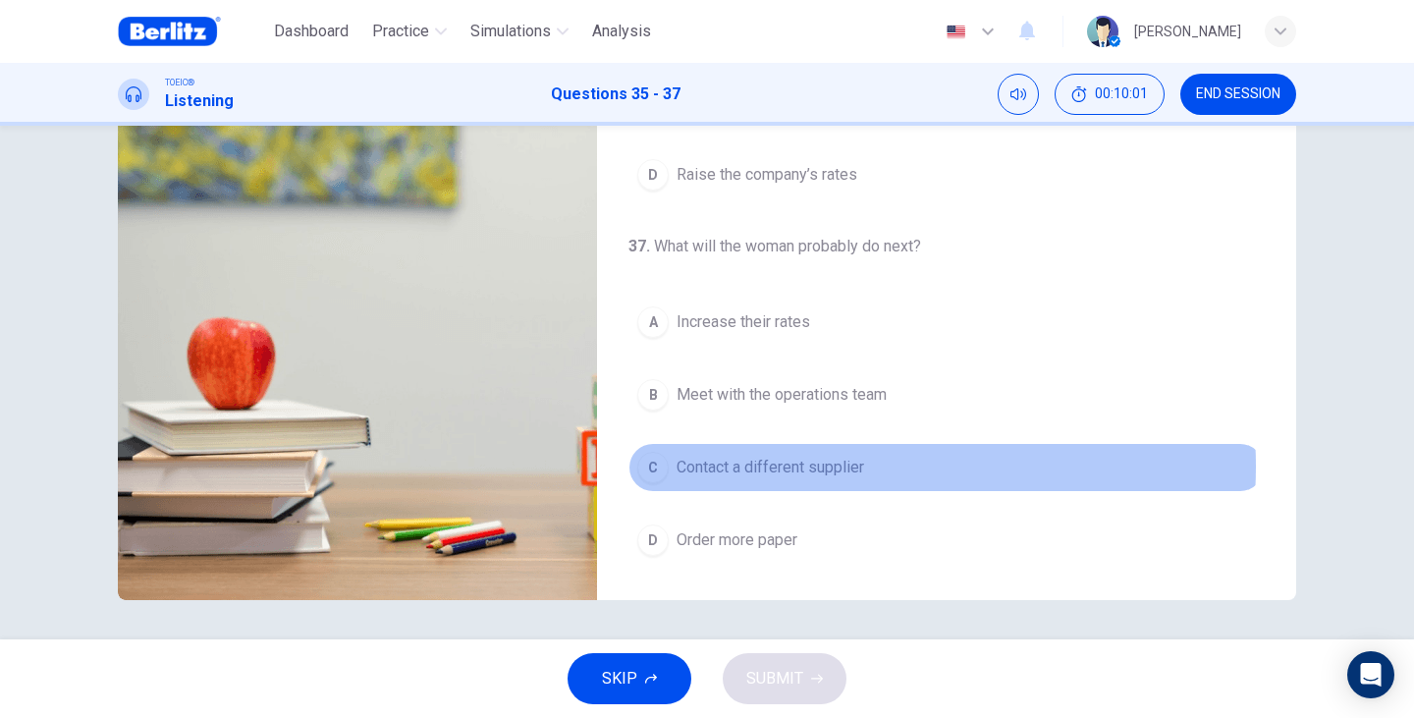
click at [830, 466] on span "Contact a different supplier" at bounding box center [770, 468] width 188 height 24
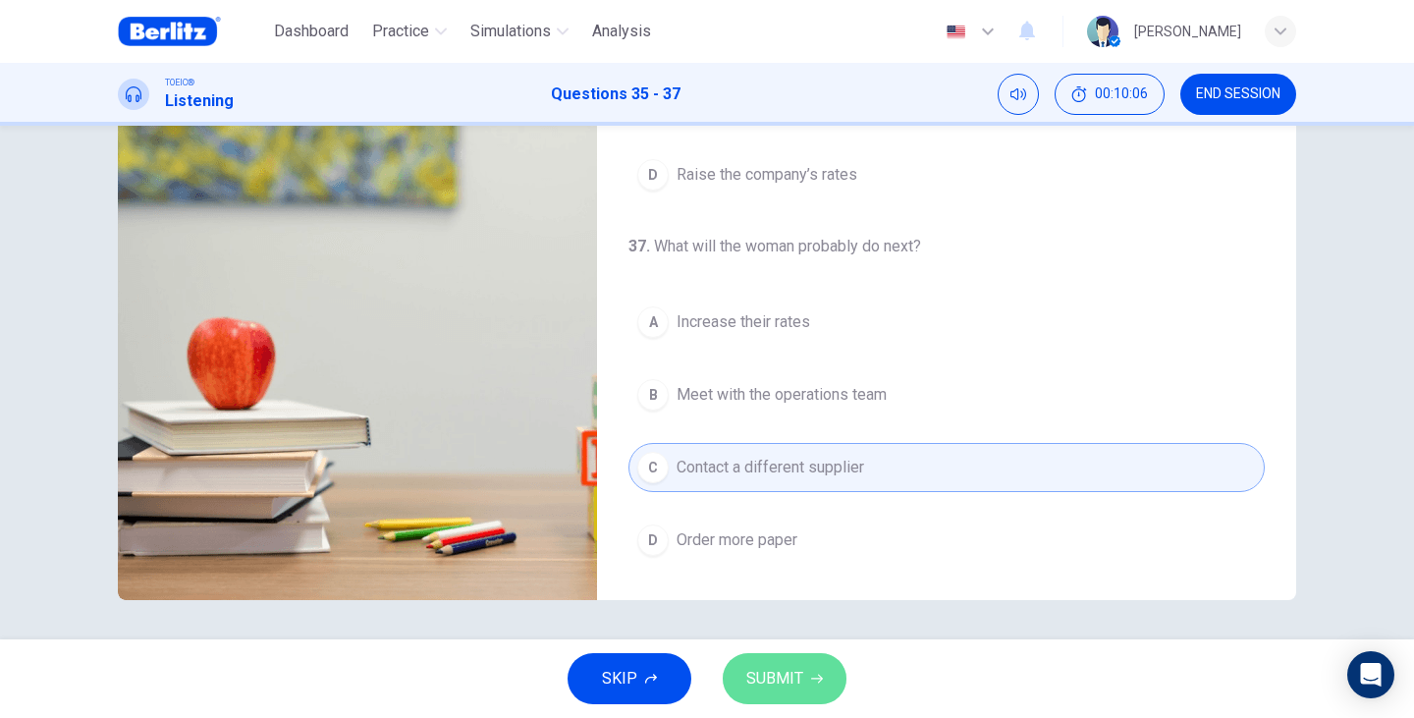
click at [800, 680] on span "SUBMIT" at bounding box center [774, 678] width 57 height 27
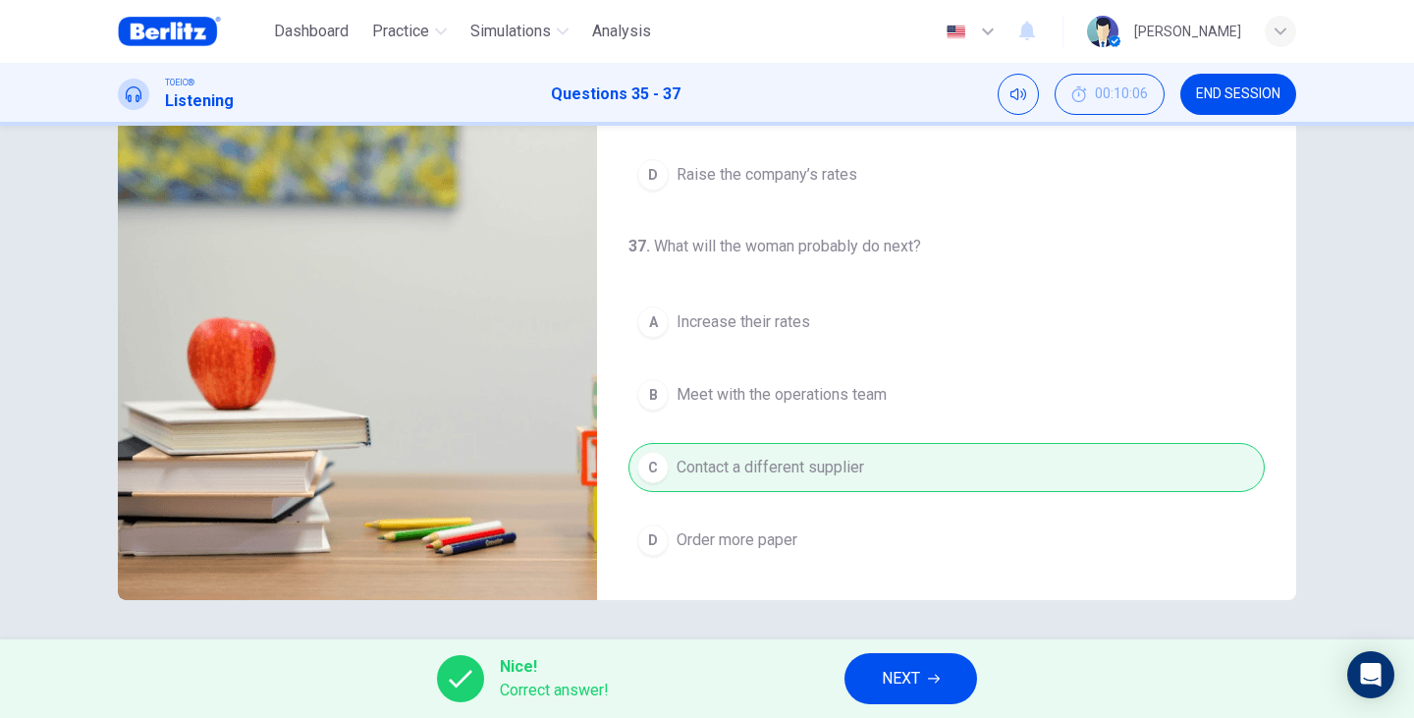
type input "**"
click at [938, 677] on icon "button" at bounding box center [934, 678] width 12 height 12
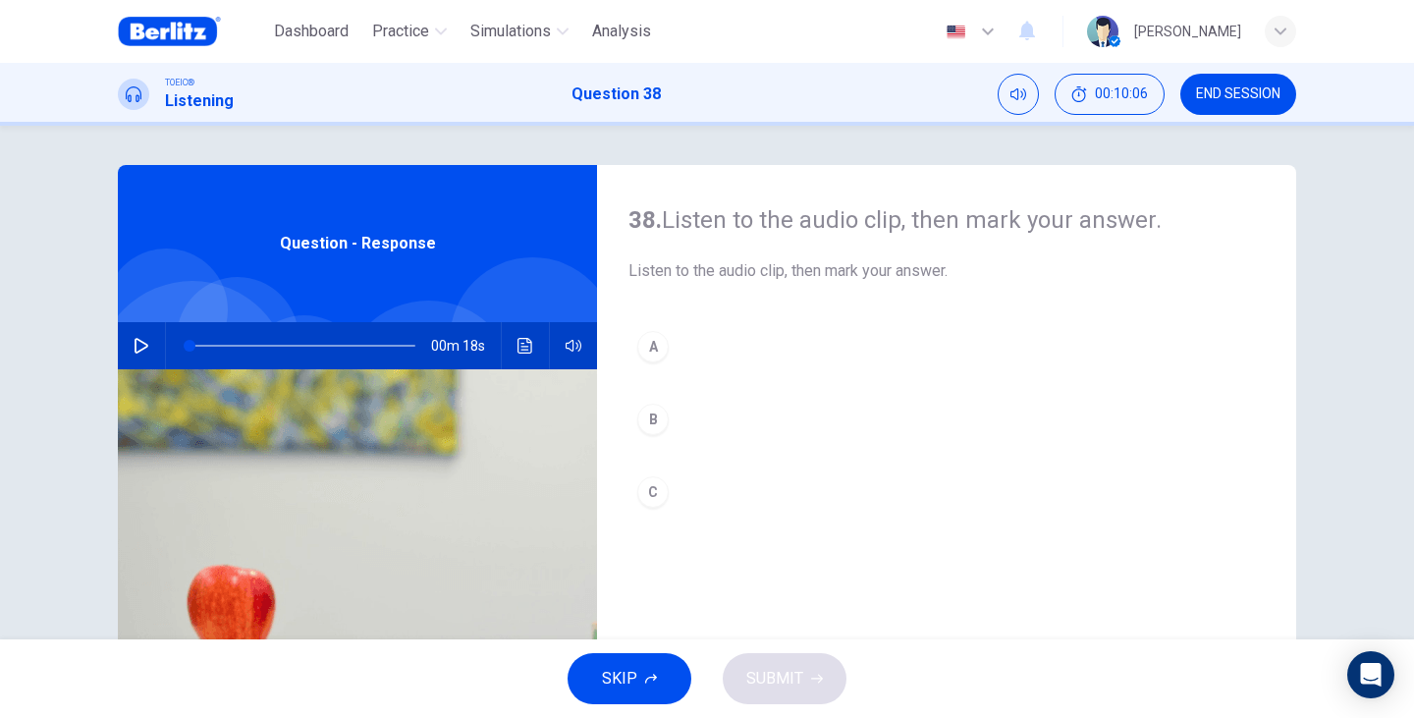
click at [118, 346] on div "00m 18s" at bounding box center [357, 345] width 479 height 47
click at [127, 346] on button "button" at bounding box center [141, 345] width 31 height 47
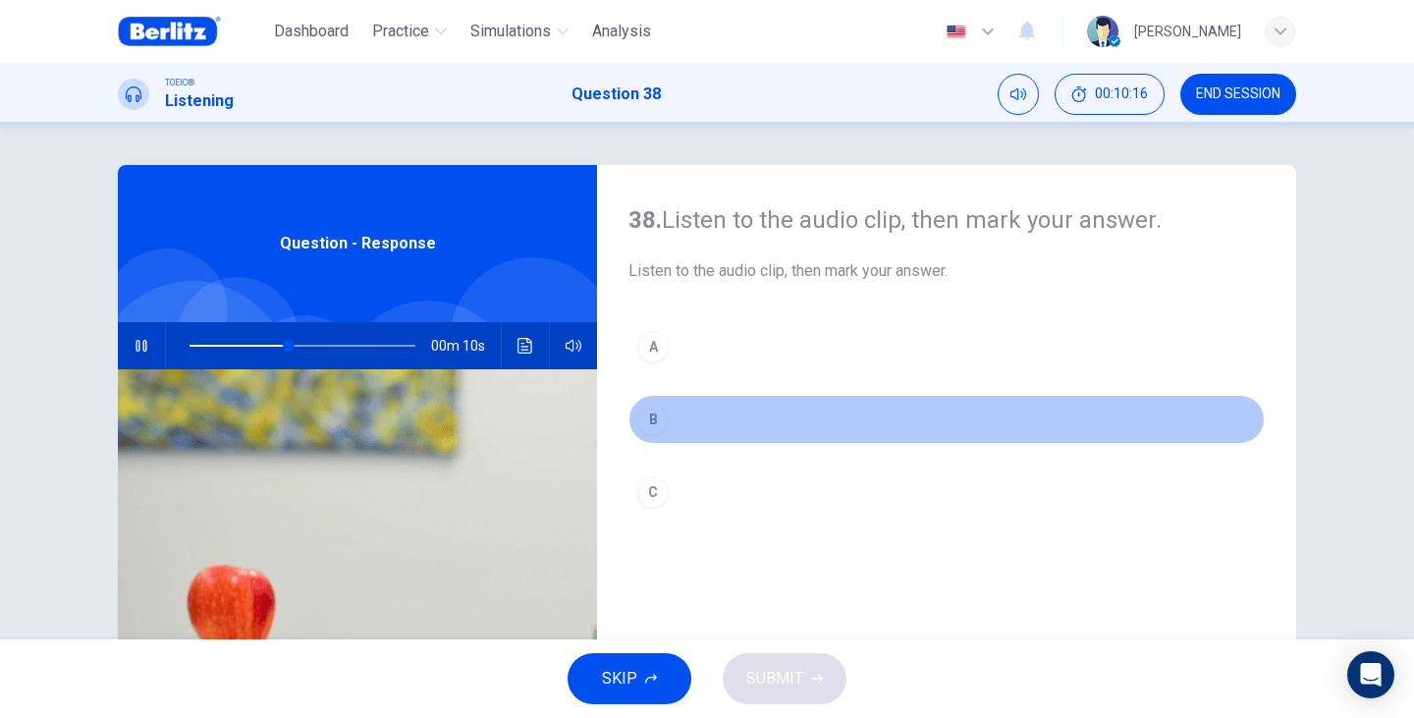
drag, startPoint x: 650, startPoint y: 423, endPoint x: 1070, endPoint y: 469, distance: 422.7
click at [650, 423] on div "B" at bounding box center [652, 418] width 31 height 31
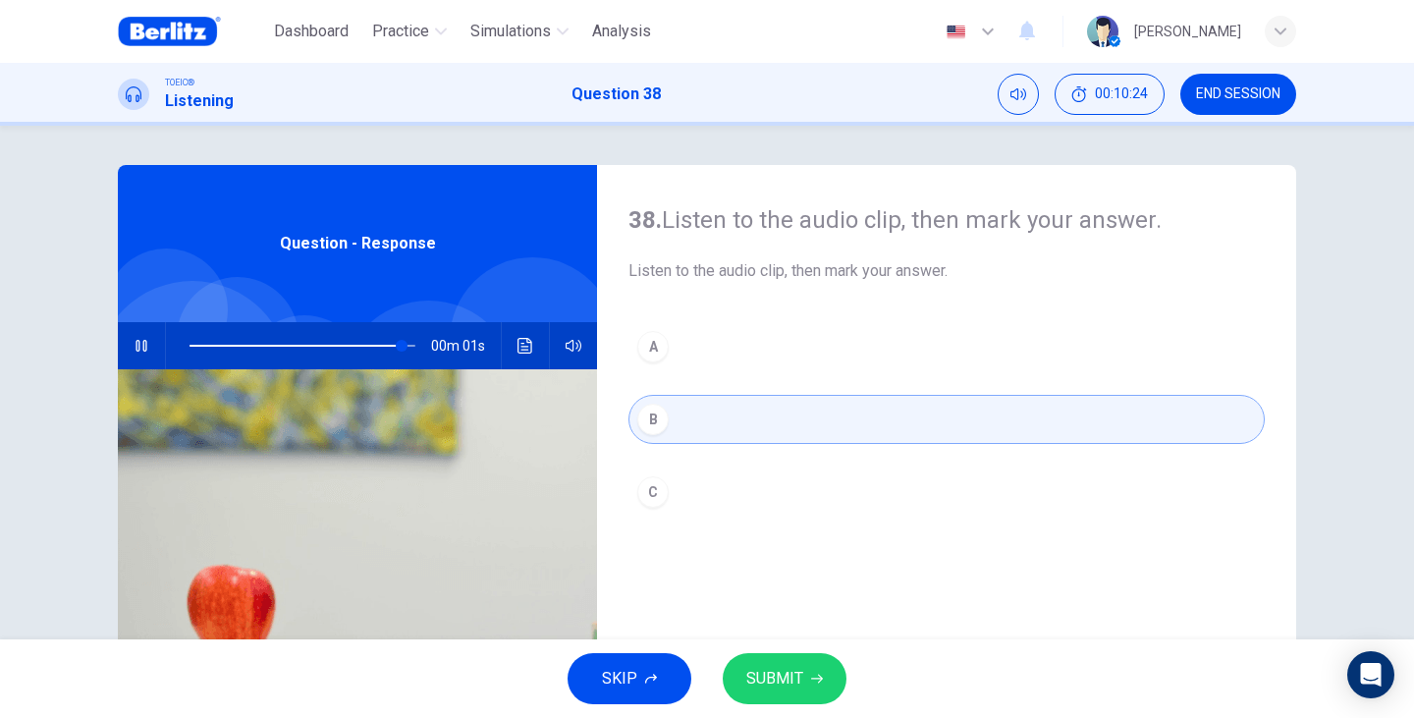
drag, startPoint x: 805, startPoint y: 675, endPoint x: 888, endPoint y: 689, distance: 84.6
click at [805, 675] on button "SUBMIT" at bounding box center [785, 678] width 124 height 51
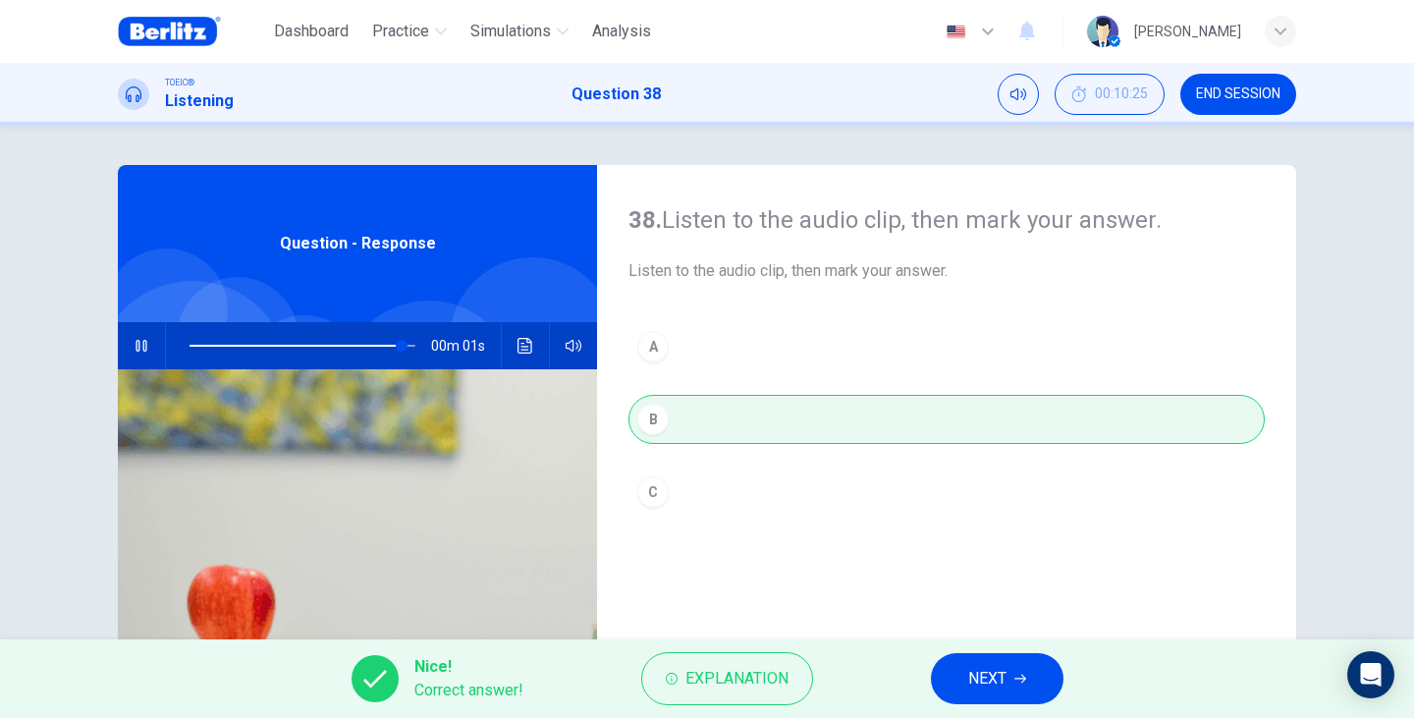
type input "*"
click at [1020, 692] on button "NEXT" at bounding box center [997, 678] width 133 height 51
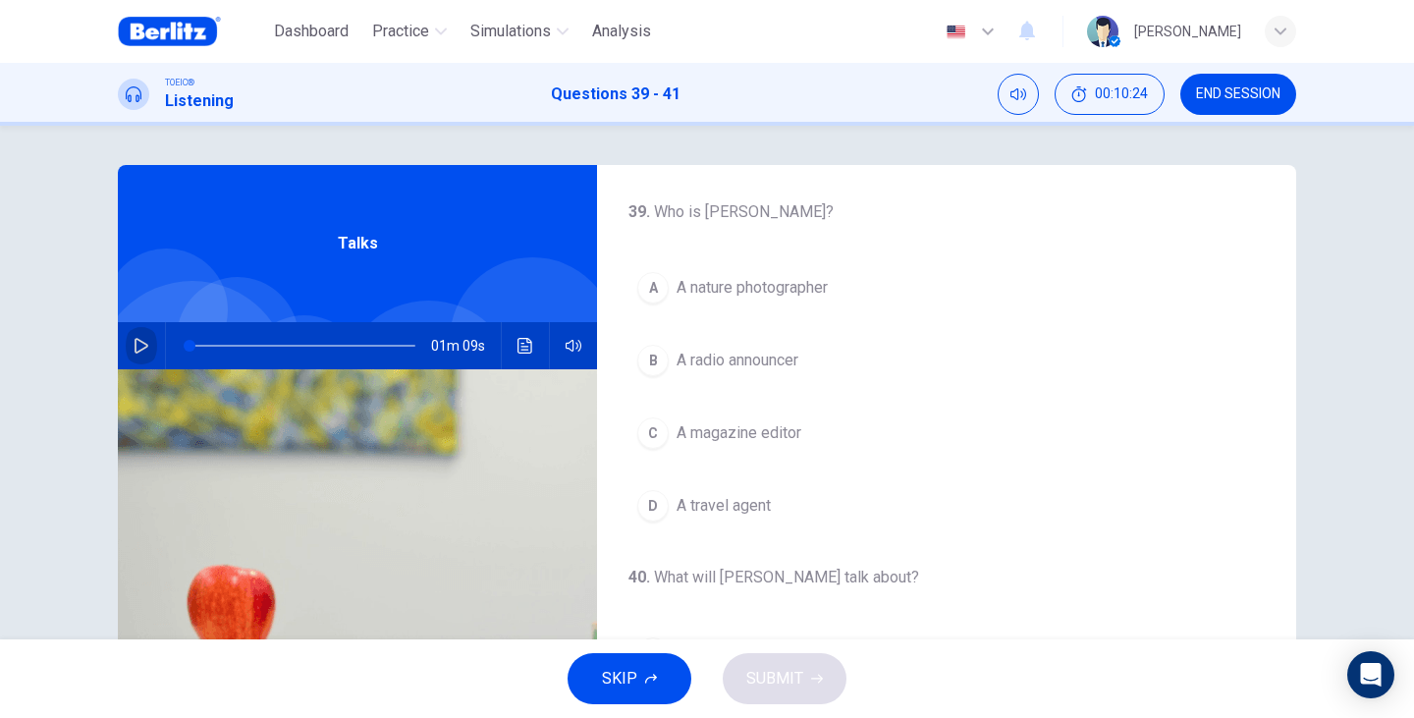
click at [135, 345] on icon "button" at bounding box center [142, 346] width 16 height 16
click at [711, 277] on span "A nature photographer" at bounding box center [751, 288] width 151 height 24
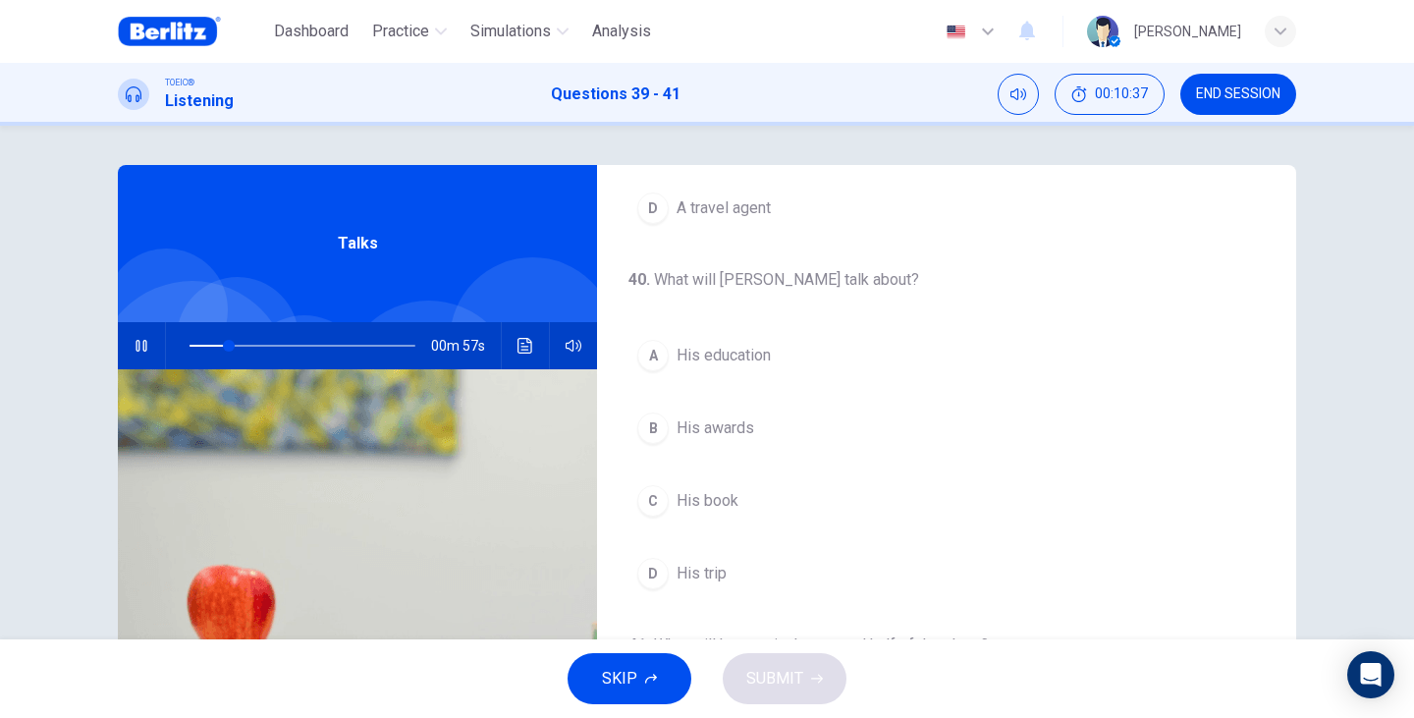
scroll to position [327, 0]
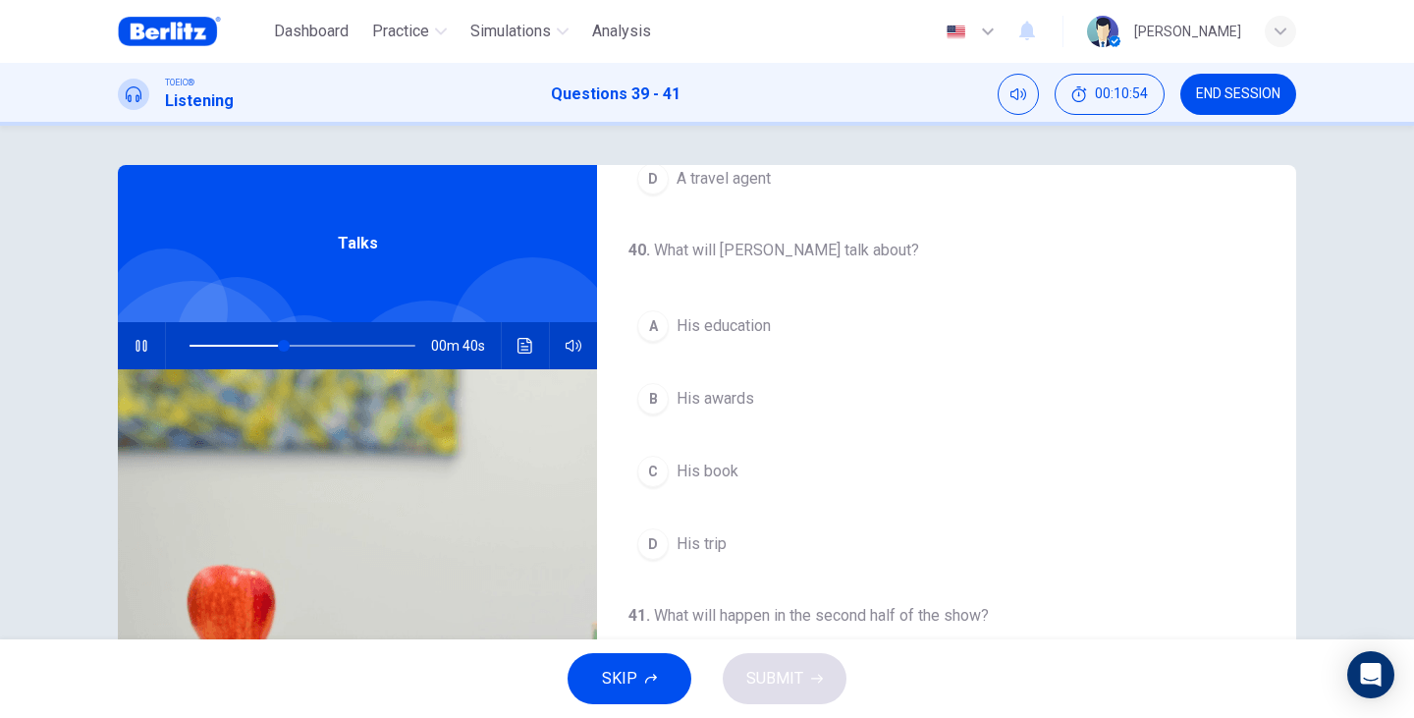
click at [699, 549] on span "His trip" at bounding box center [701, 544] width 50 height 24
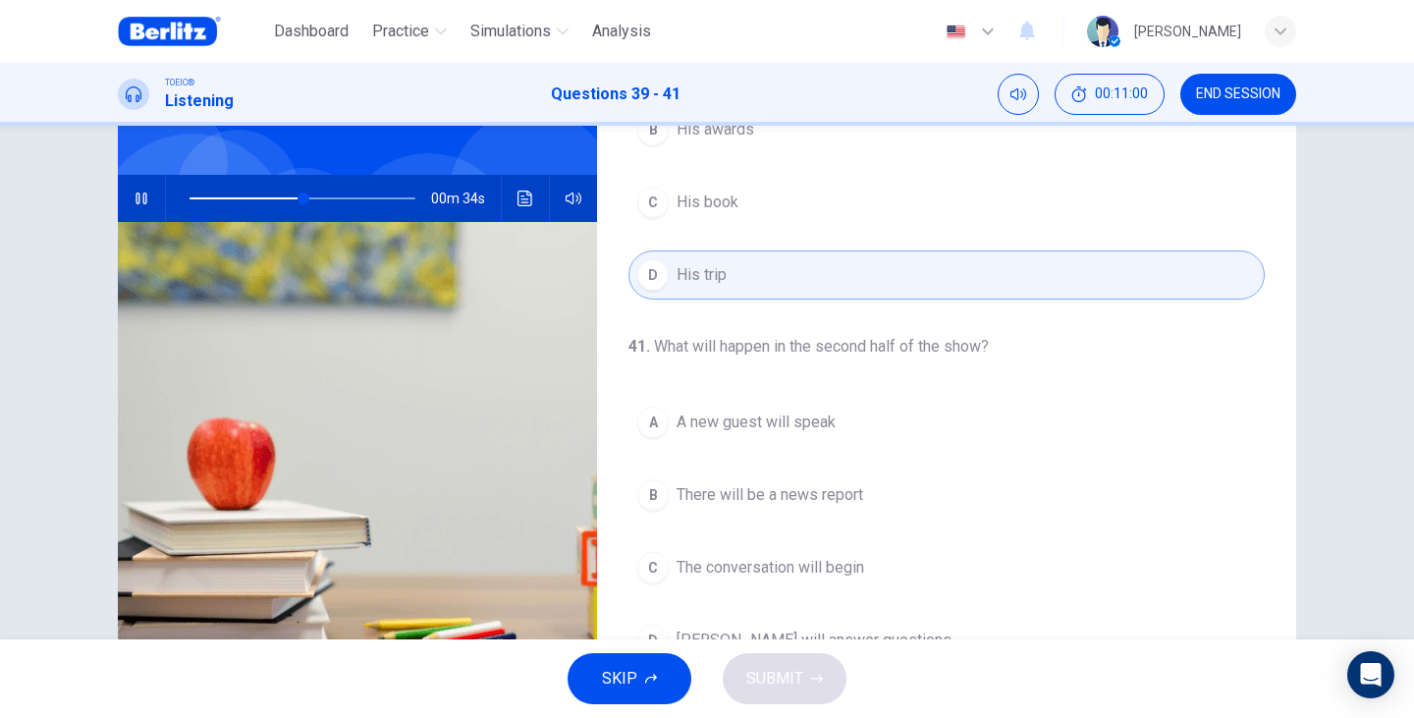
scroll to position [196, 0]
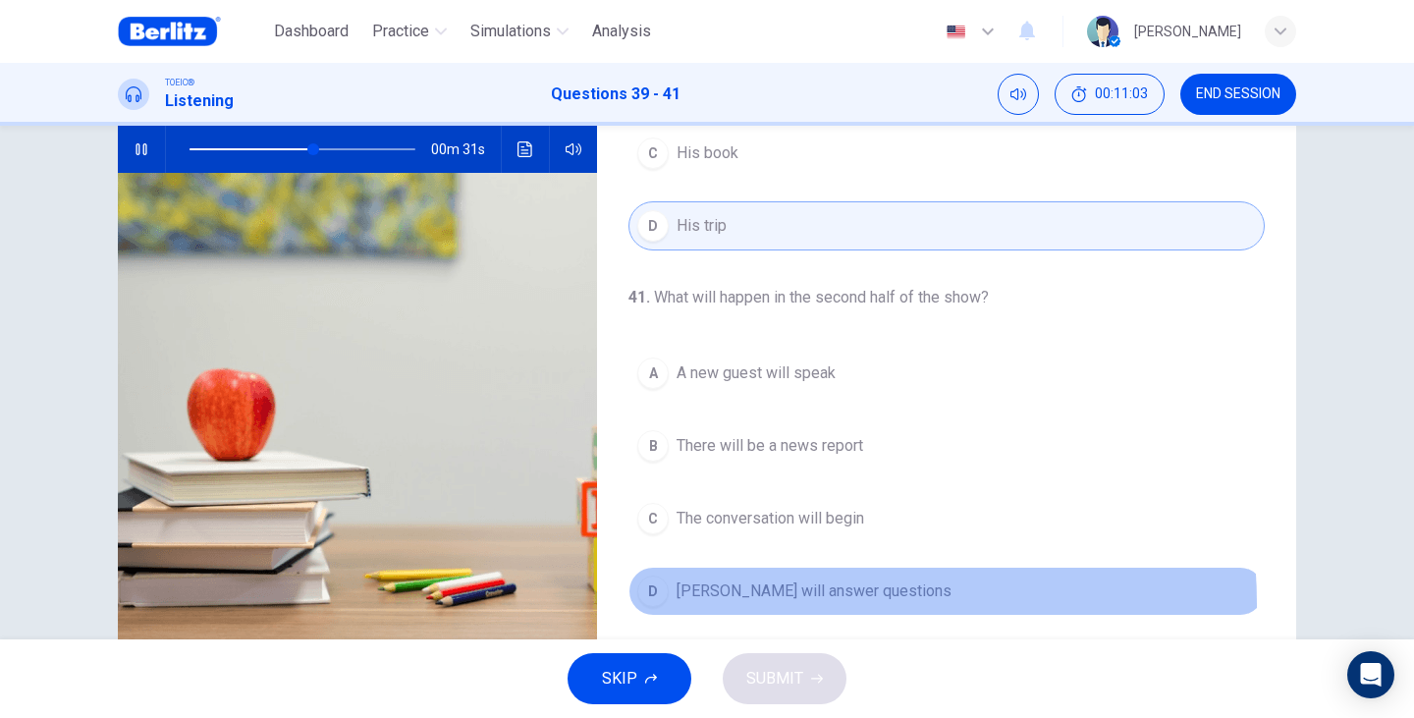
click at [789, 604] on button "D Mr. Peterson will answer questions" at bounding box center [946, 590] width 636 height 49
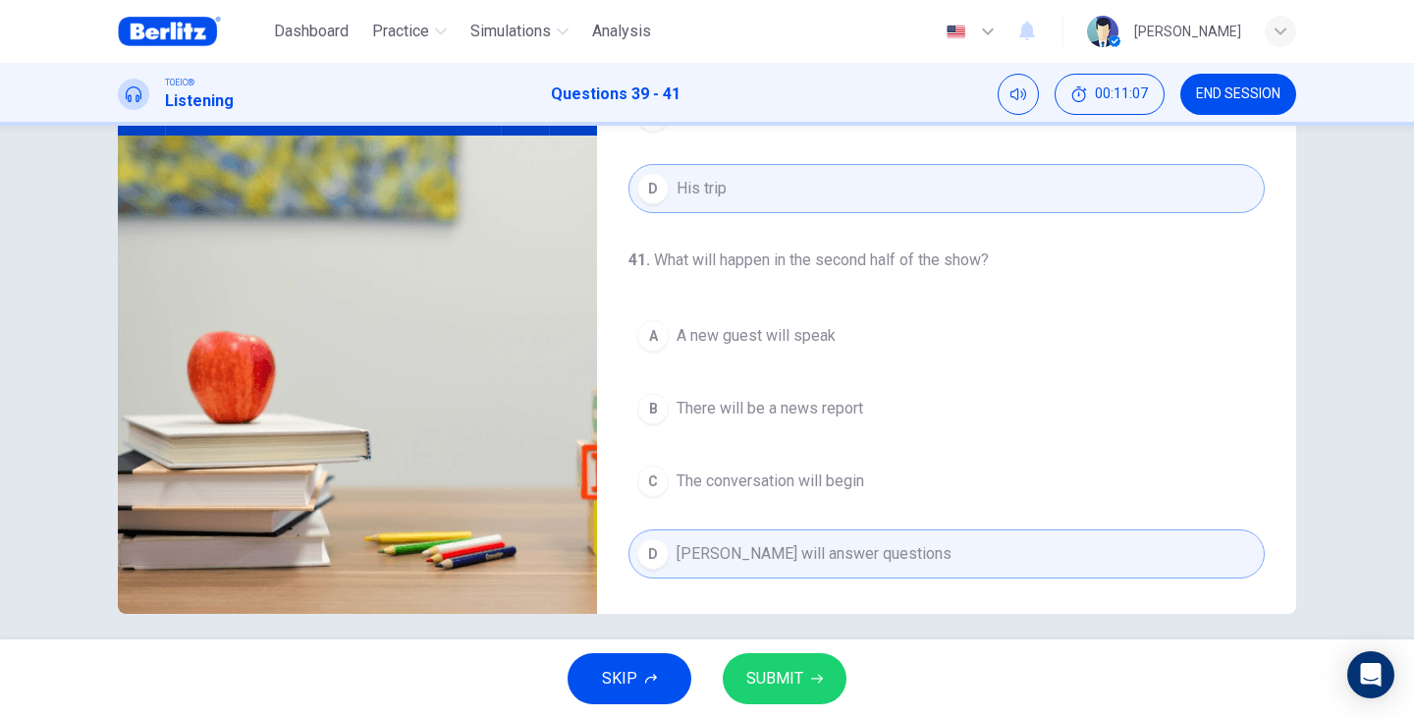
scroll to position [247, 0]
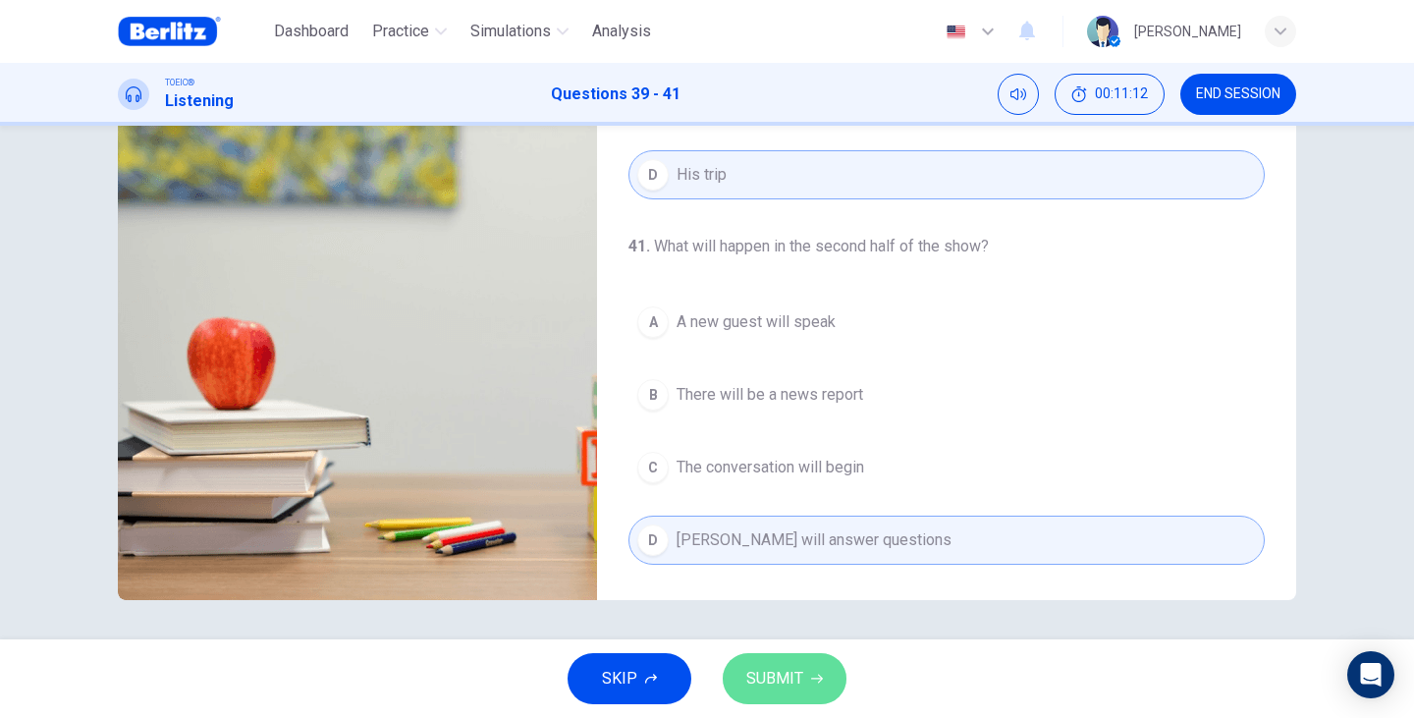
click at [796, 675] on span "SUBMIT" at bounding box center [774, 678] width 57 height 27
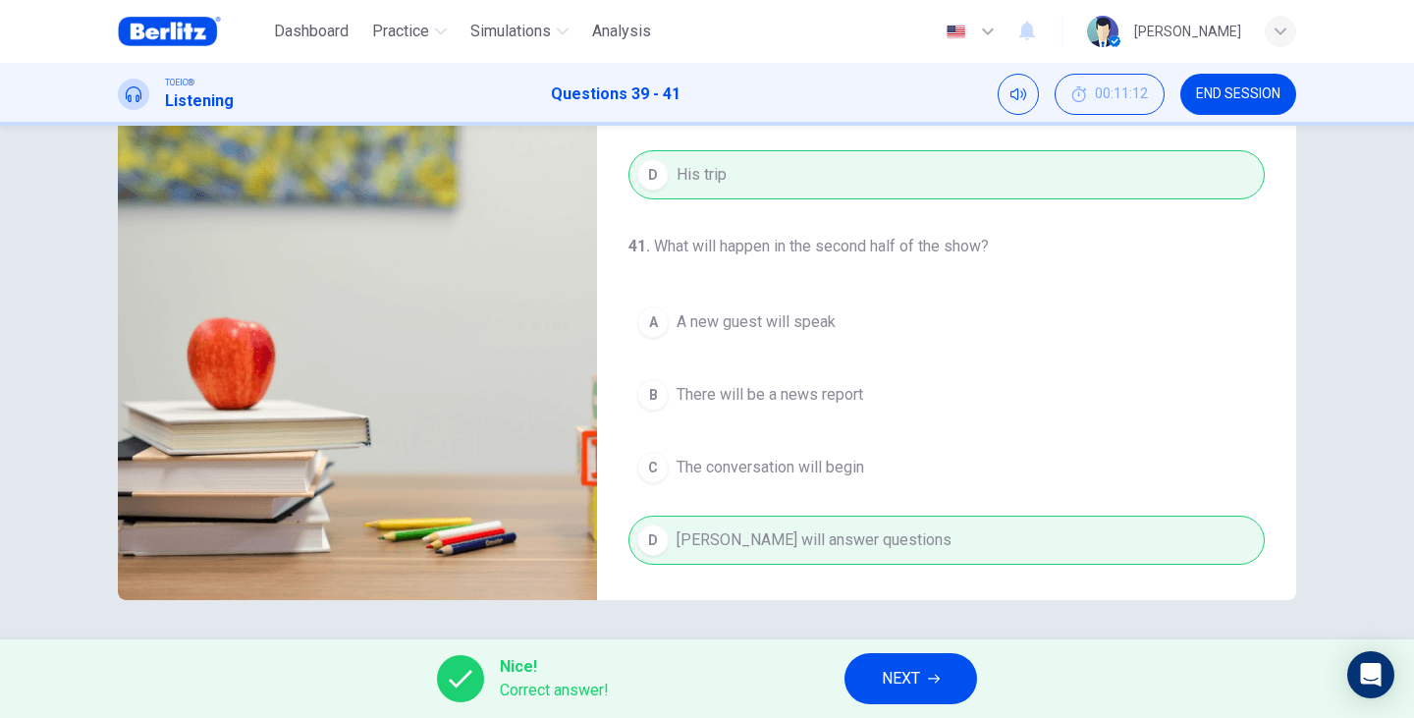
type input "**"
click at [940, 682] on icon "button" at bounding box center [934, 678] width 12 height 12
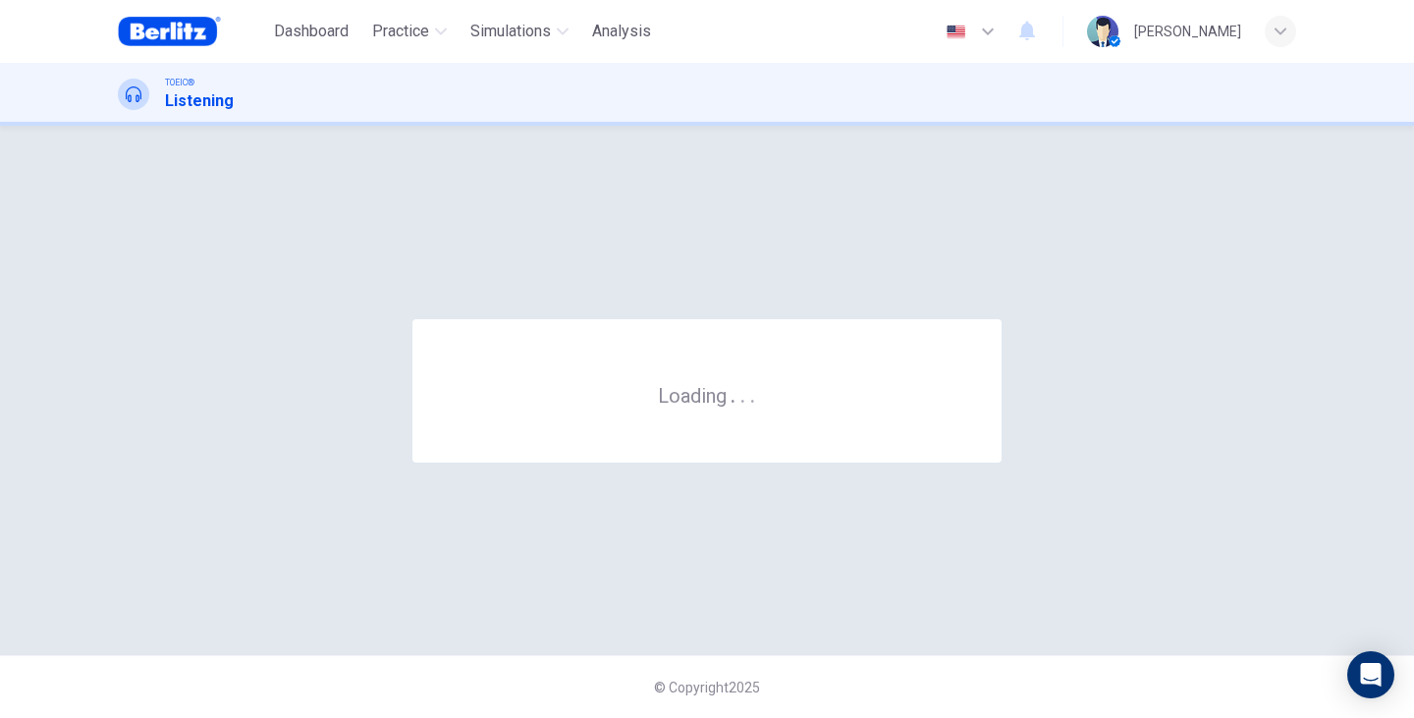
scroll to position [0, 0]
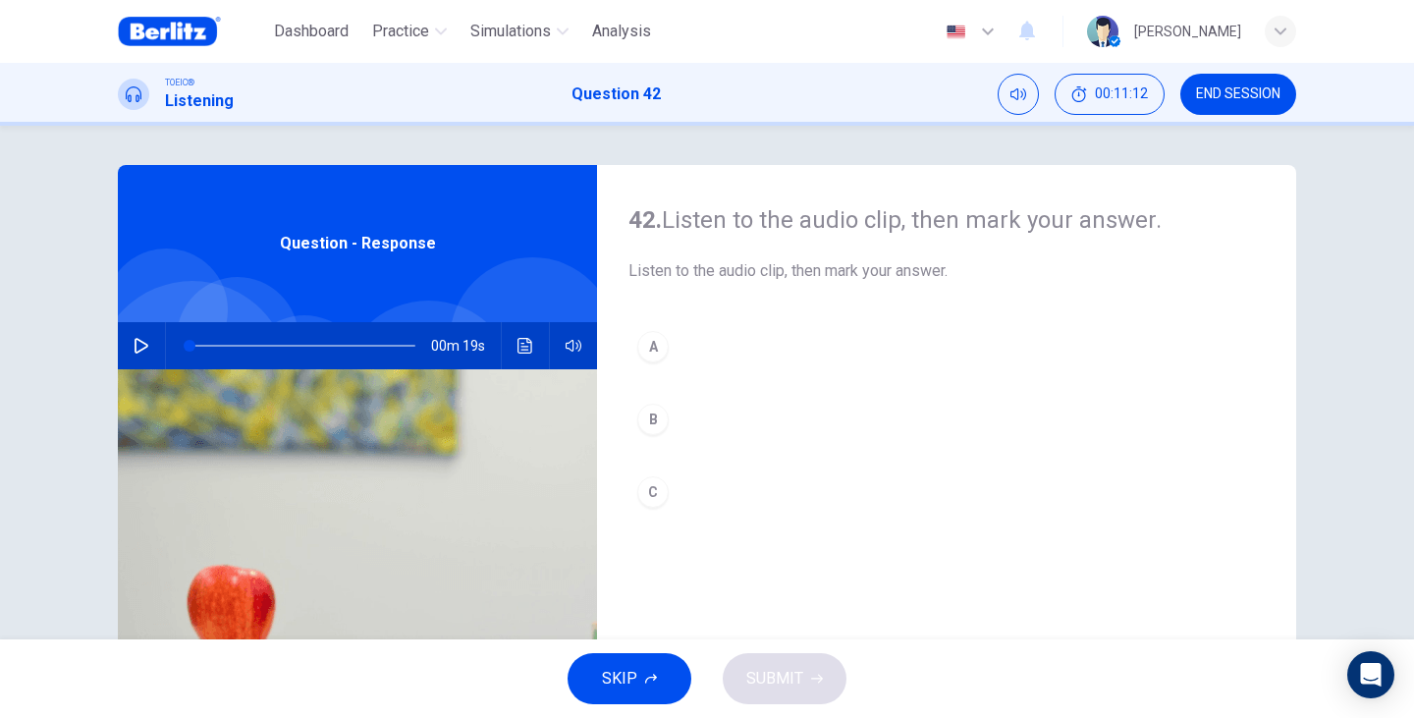
click at [283, 284] on div "Question - Response" at bounding box center [357, 243] width 479 height 157
click at [146, 336] on button "button" at bounding box center [141, 345] width 31 height 47
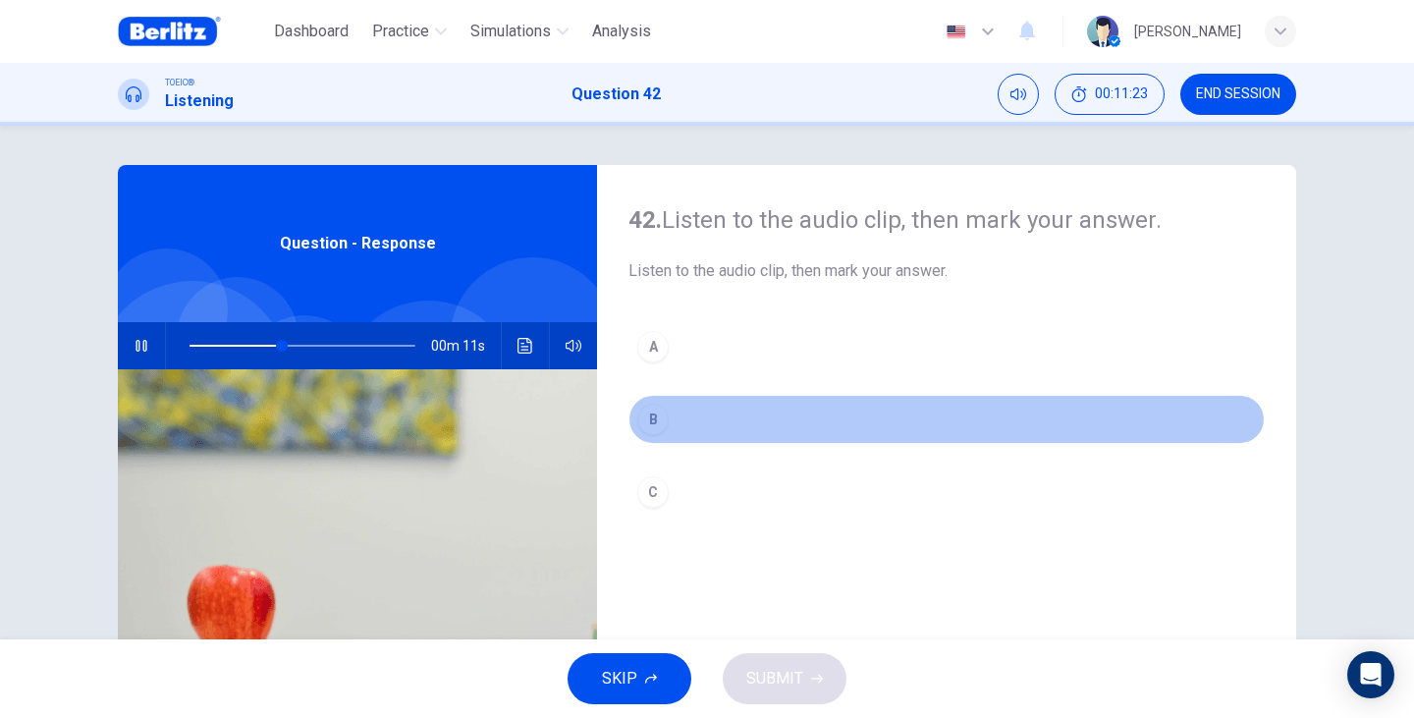
click at [726, 407] on button "B" at bounding box center [946, 419] width 636 height 49
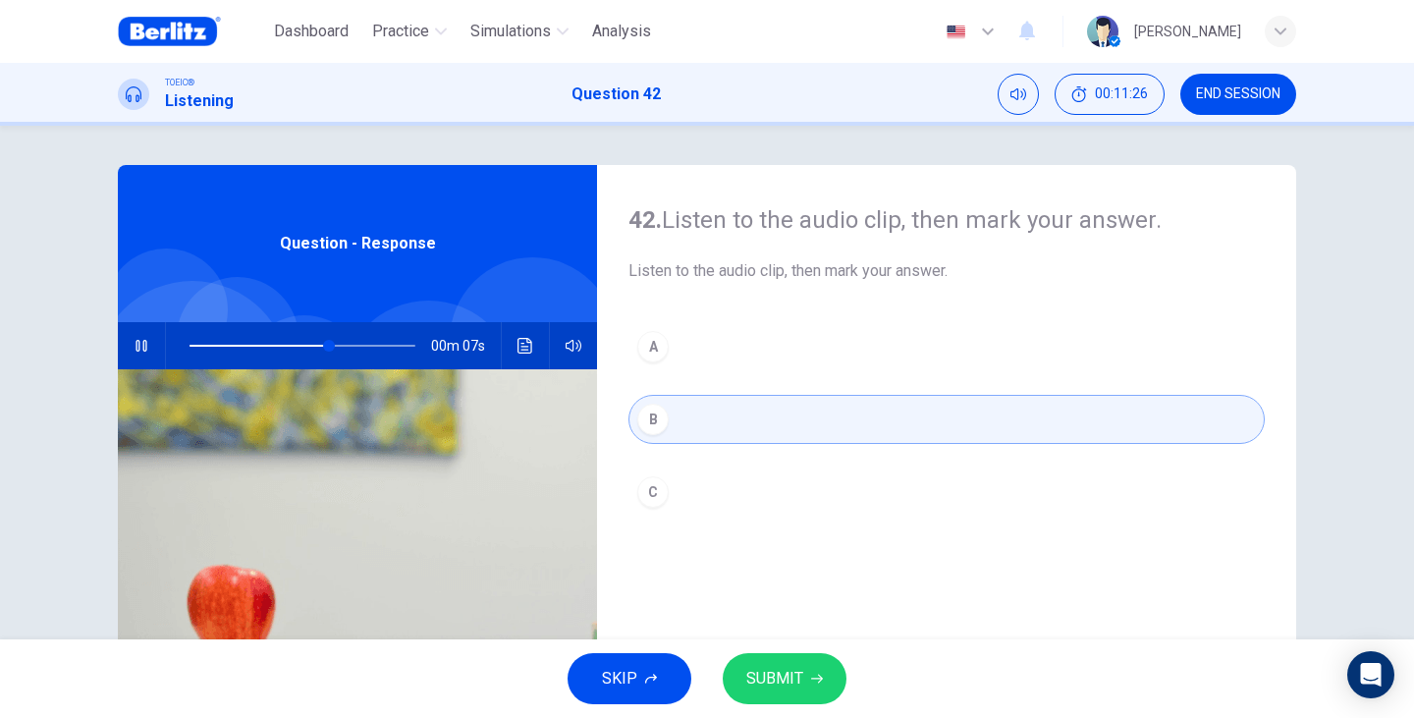
click at [794, 683] on span "SUBMIT" at bounding box center [774, 678] width 57 height 27
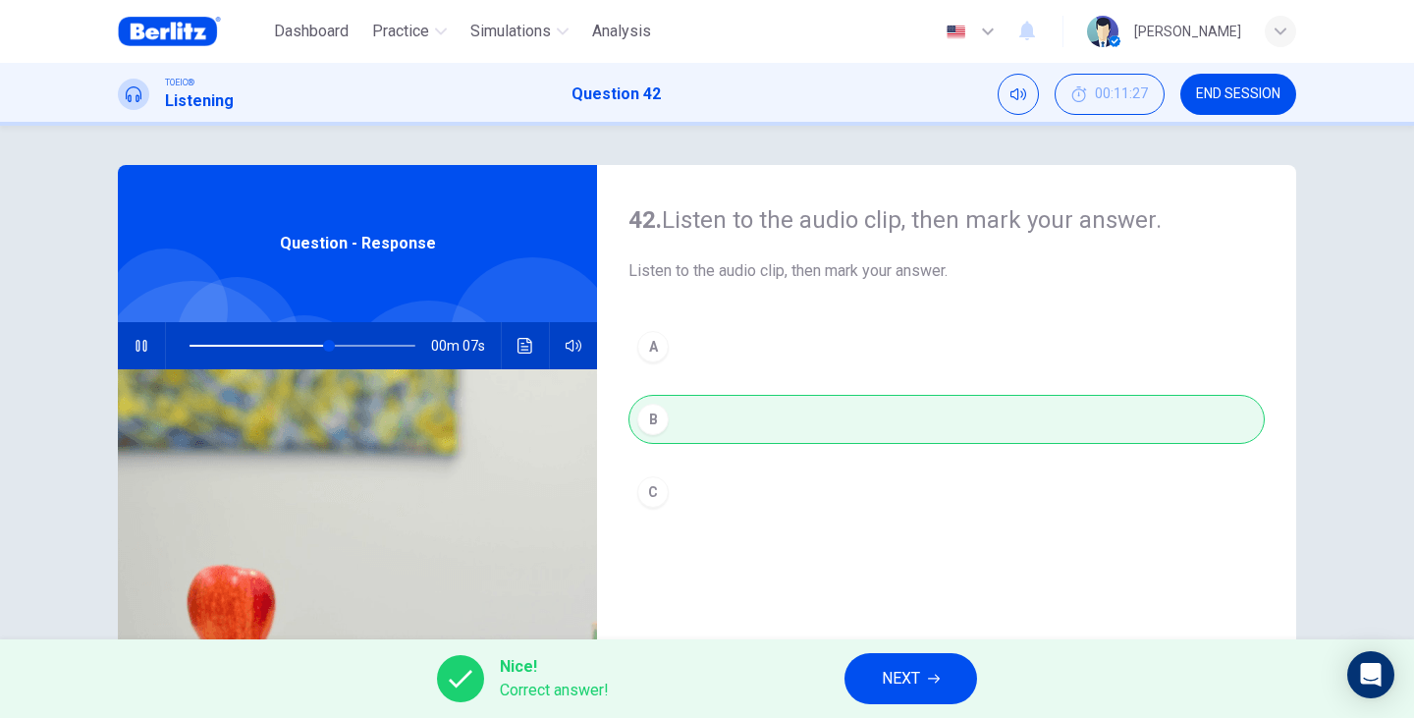
type input "**"
click at [913, 670] on span "NEXT" at bounding box center [901, 678] width 38 height 27
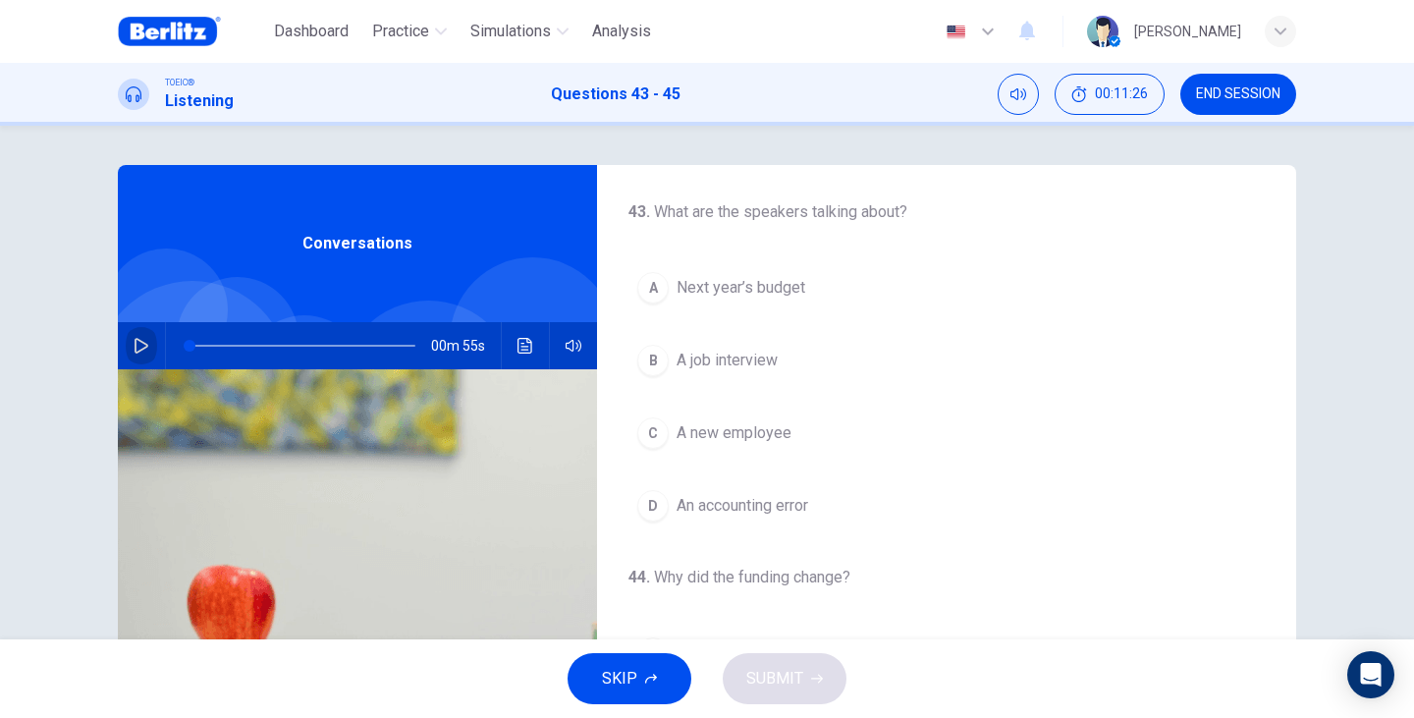
click at [127, 343] on button "button" at bounding box center [141, 345] width 31 height 47
drag, startPoint x: 231, startPoint y: 342, endPoint x: 124, endPoint y: 335, distance: 107.2
click at [124, 335] on div "00m 55s" at bounding box center [357, 345] width 479 height 47
click at [773, 268] on button "A Next year’s budget" at bounding box center [946, 287] width 636 height 49
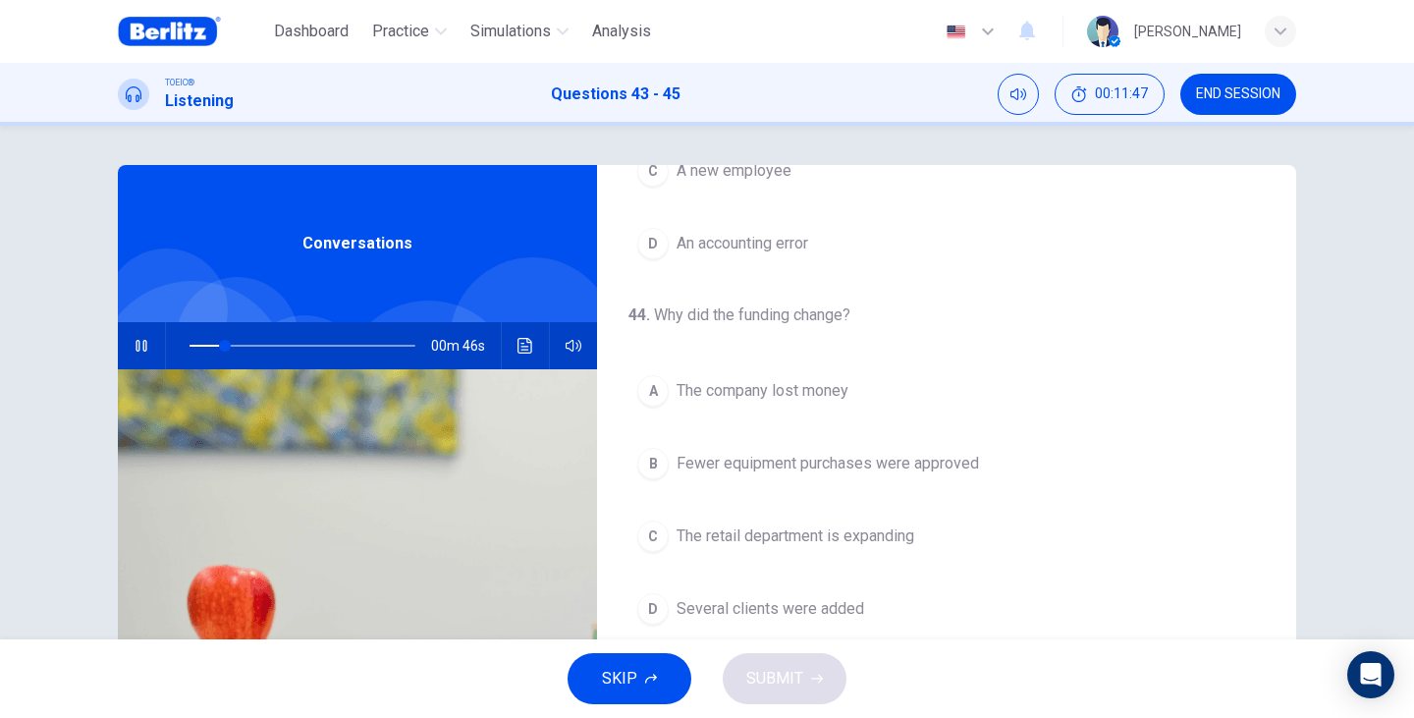
scroll to position [327, 0]
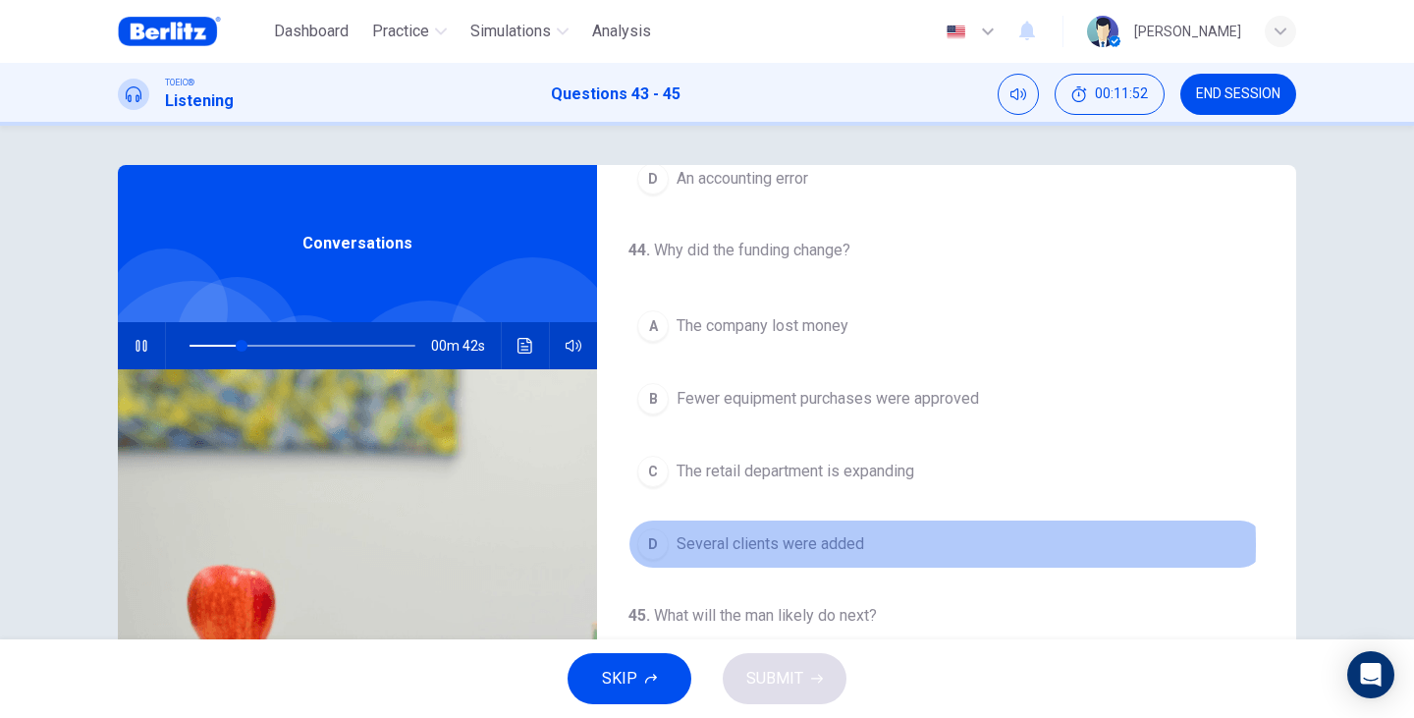
click at [795, 545] on span "Several clients were added" at bounding box center [770, 544] width 188 height 24
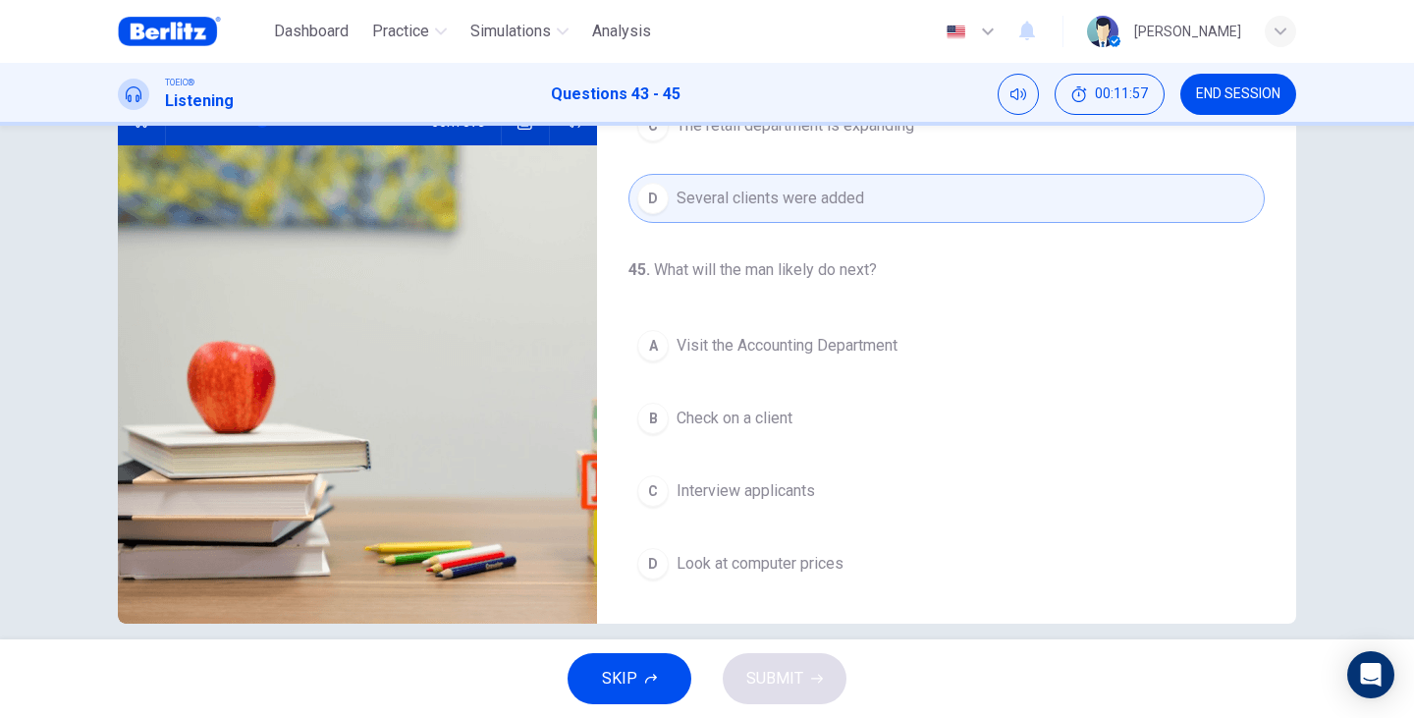
scroll to position [247, 0]
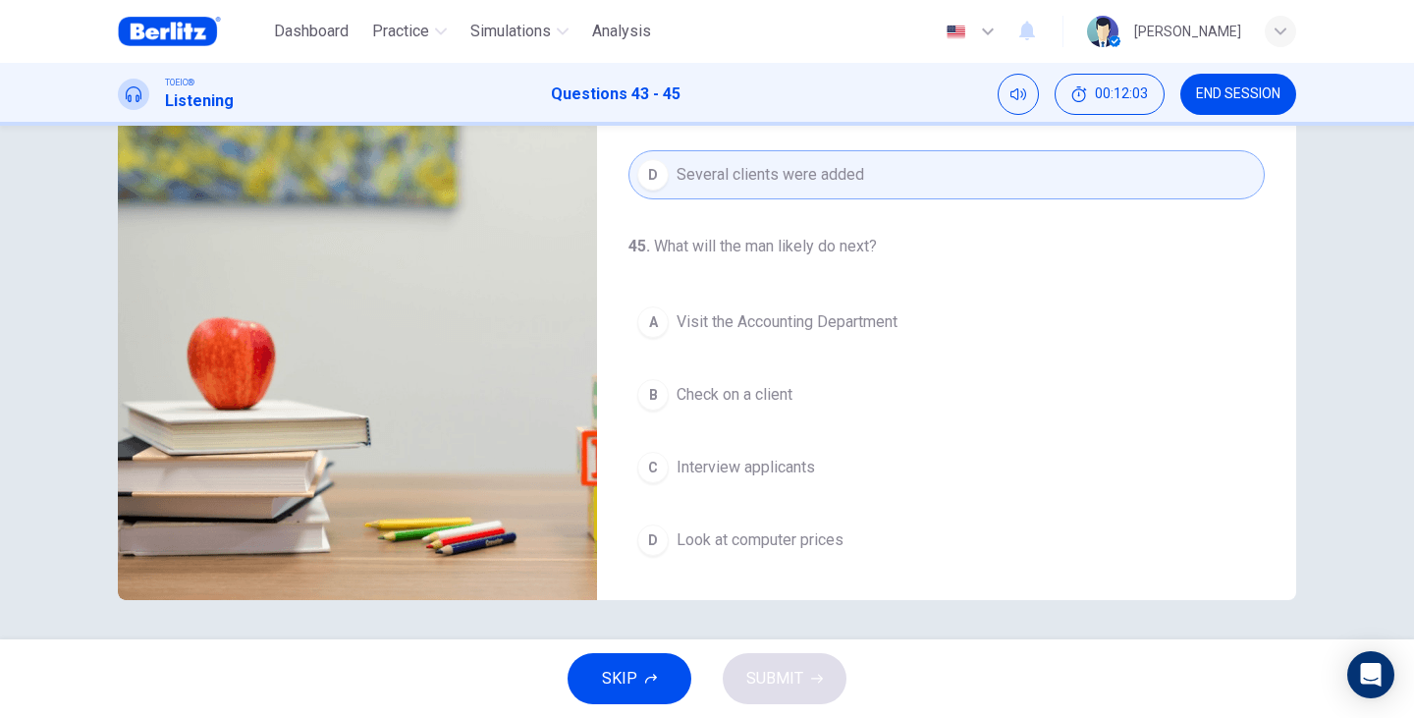
click at [800, 527] on button "D Look at computer prices" at bounding box center [946, 539] width 636 height 49
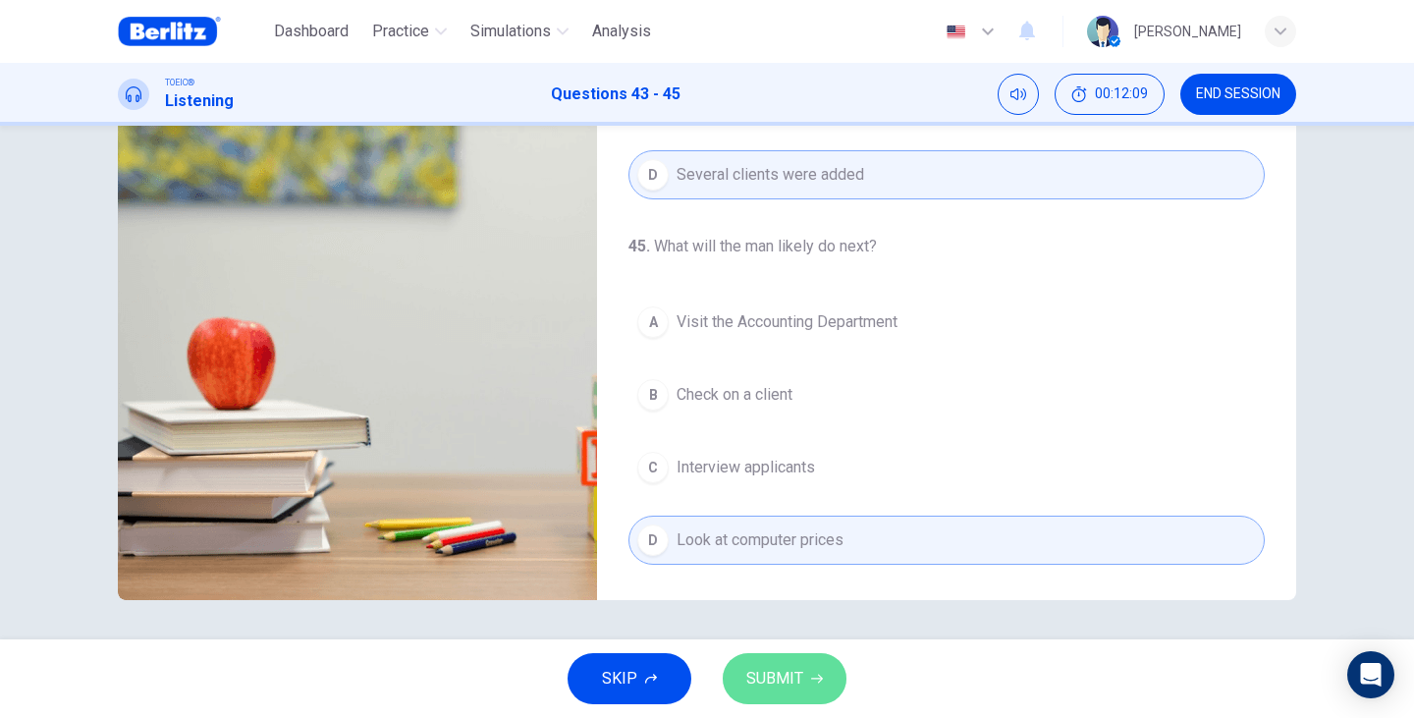
click at [815, 664] on button "SUBMIT" at bounding box center [785, 678] width 124 height 51
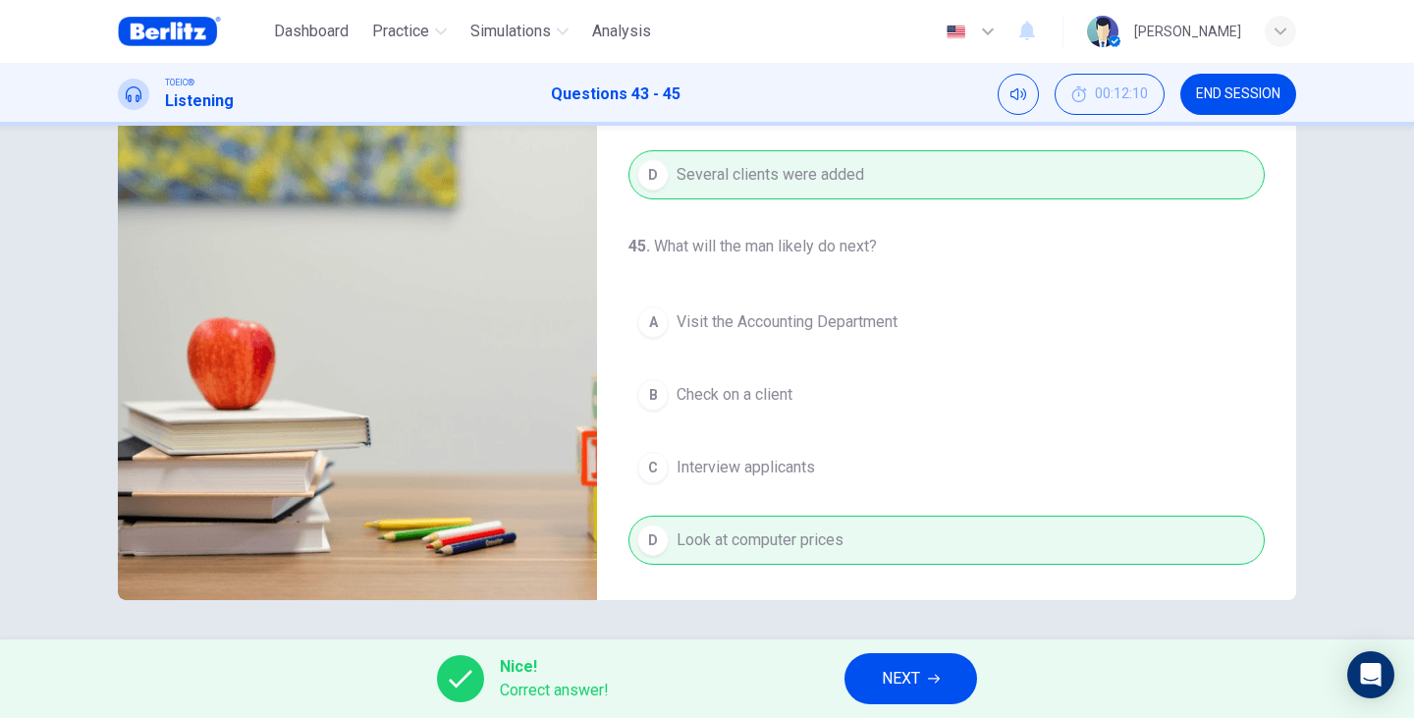
type input "**"
click at [930, 657] on button "NEXT" at bounding box center [910, 678] width 133 height 51
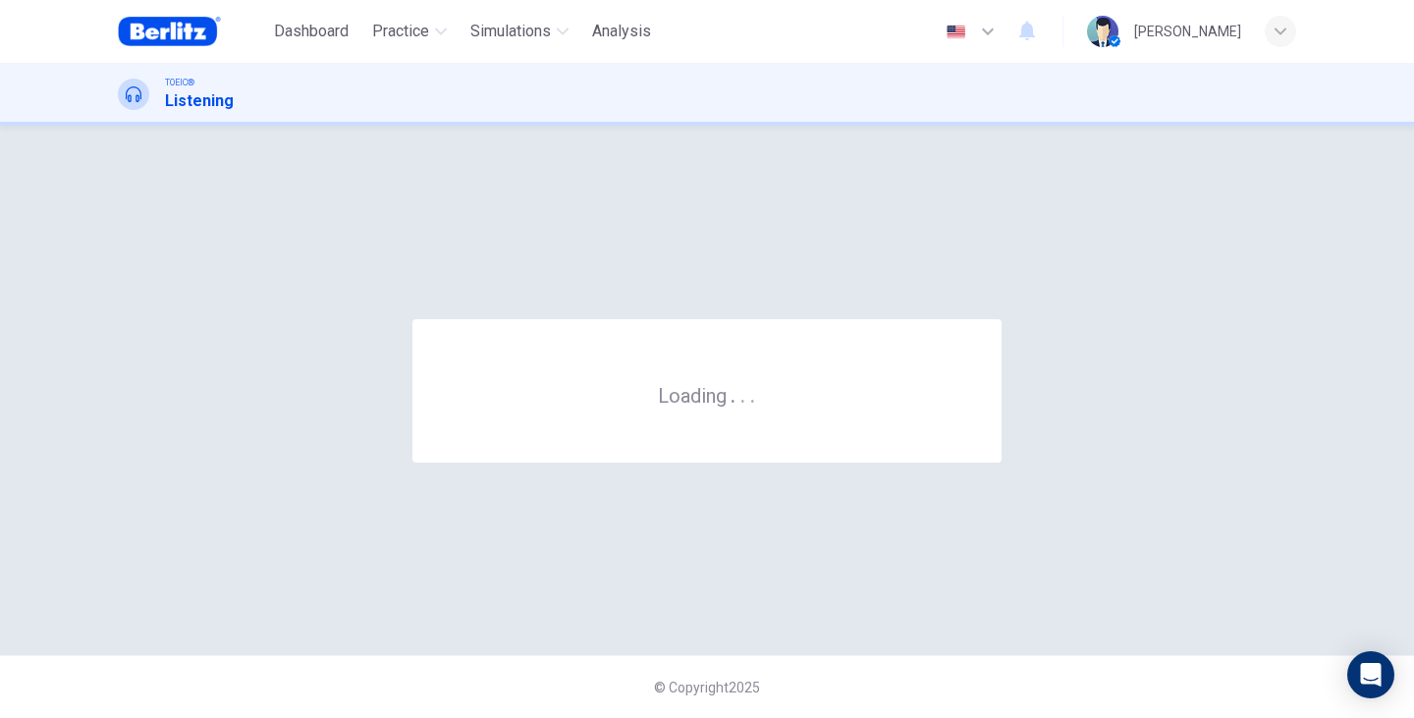
scroll to position [0, 0]
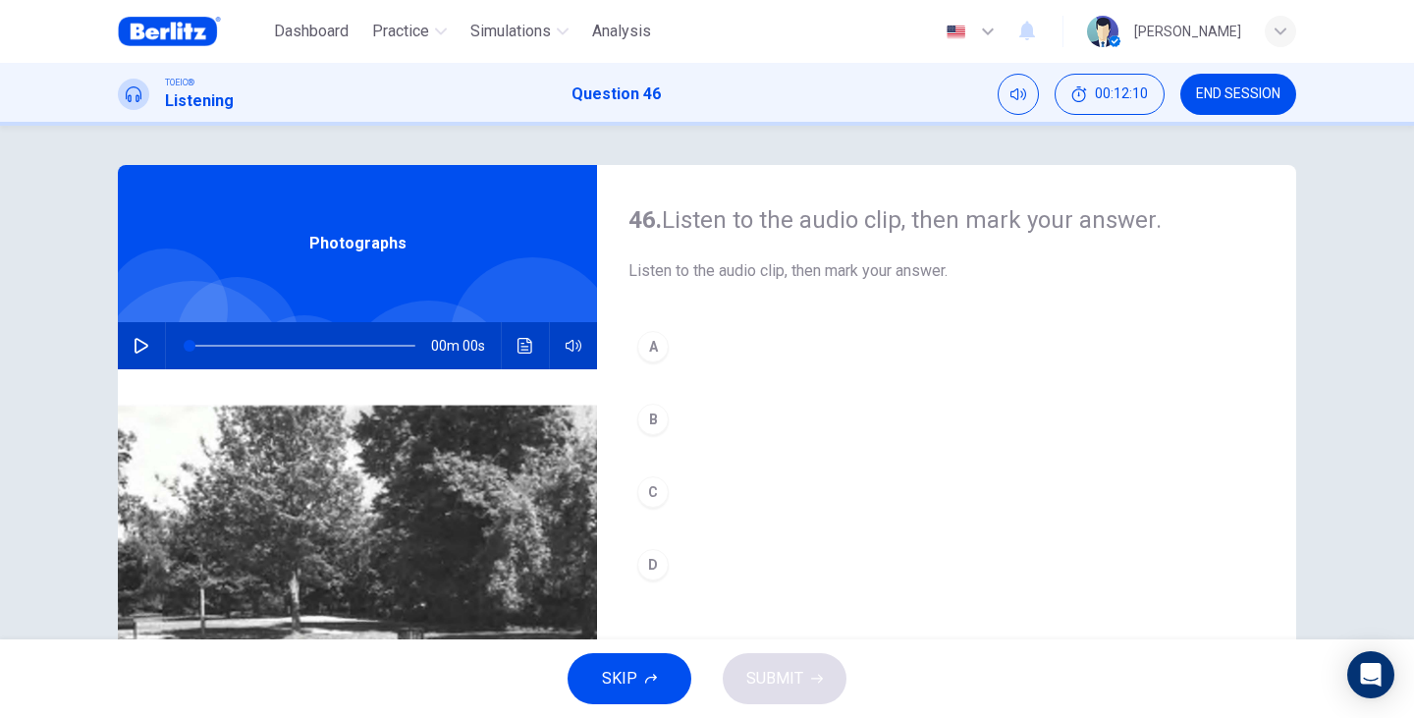
click at [419, 259] on div "Photographs" at bounding box center [357, 243] width 479 height 157
click at [139, 334] on button "button" at bounding box center [141, 345] width 31 height 47
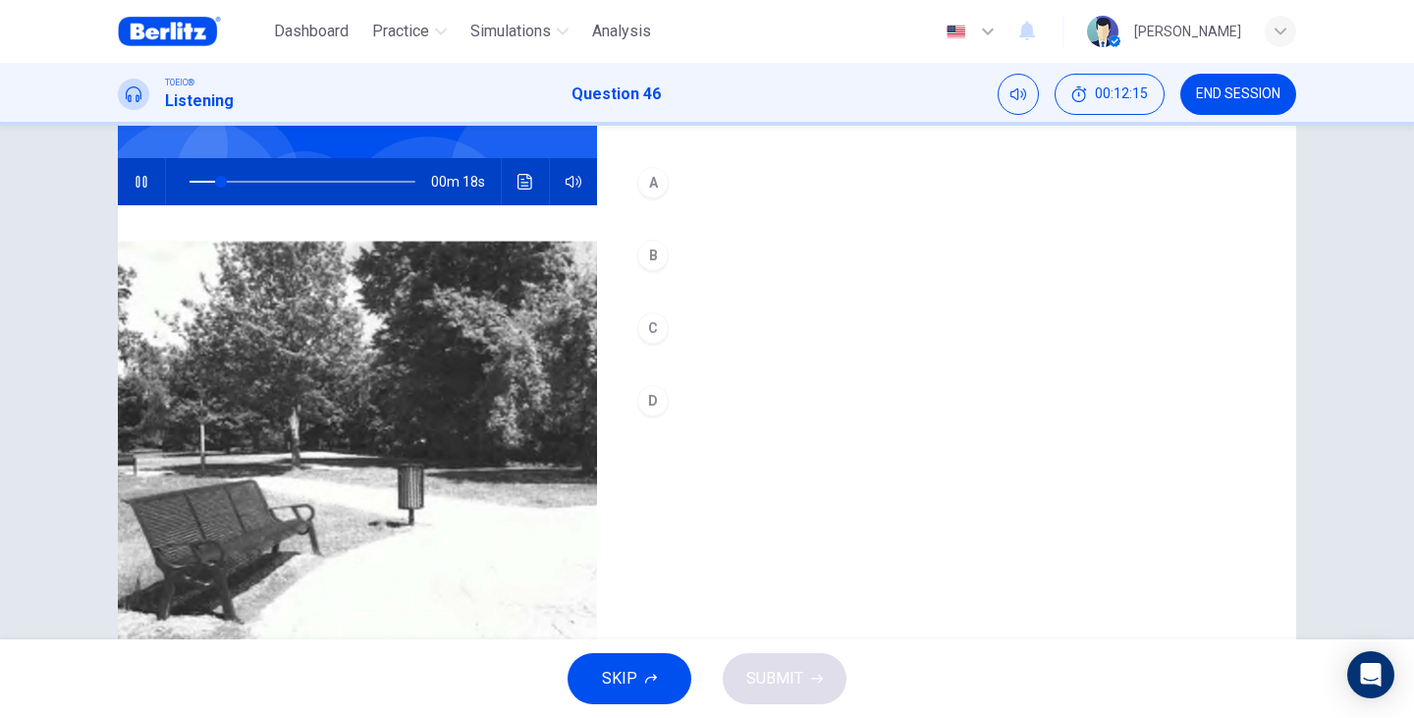
scroll to position [196, 0]
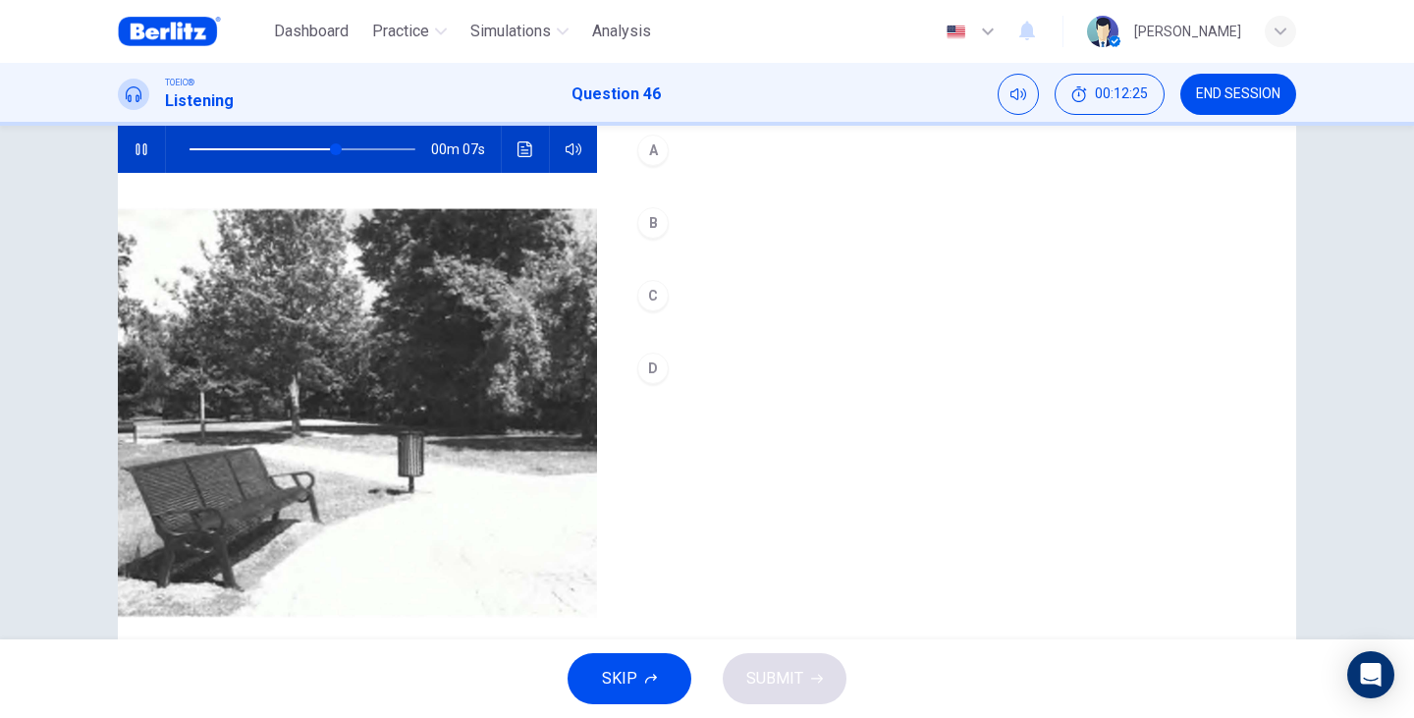
click at [653, 223] on div "B" at bounding box center [652, 222] width 31 height 31
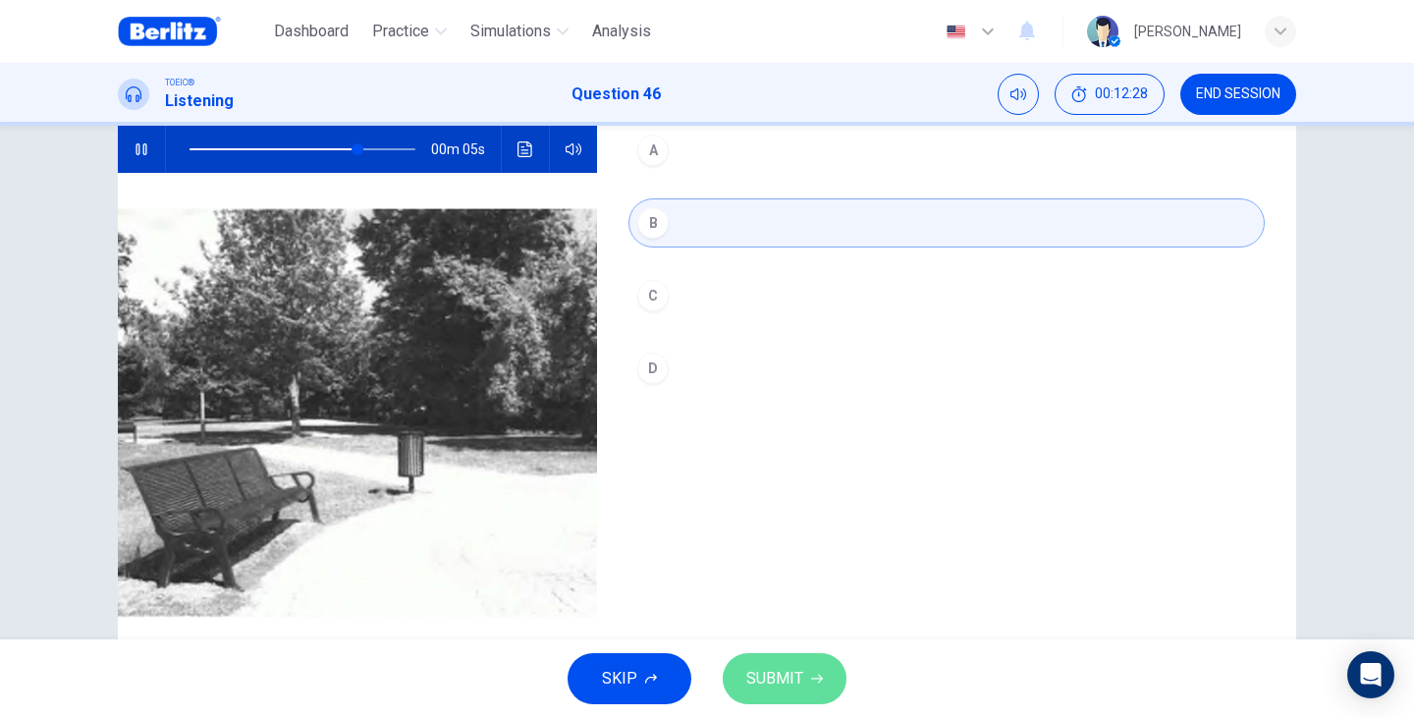
click at [810, 664] on button "SUBMIT" at bounding box center [785, 678] width 124 height 51
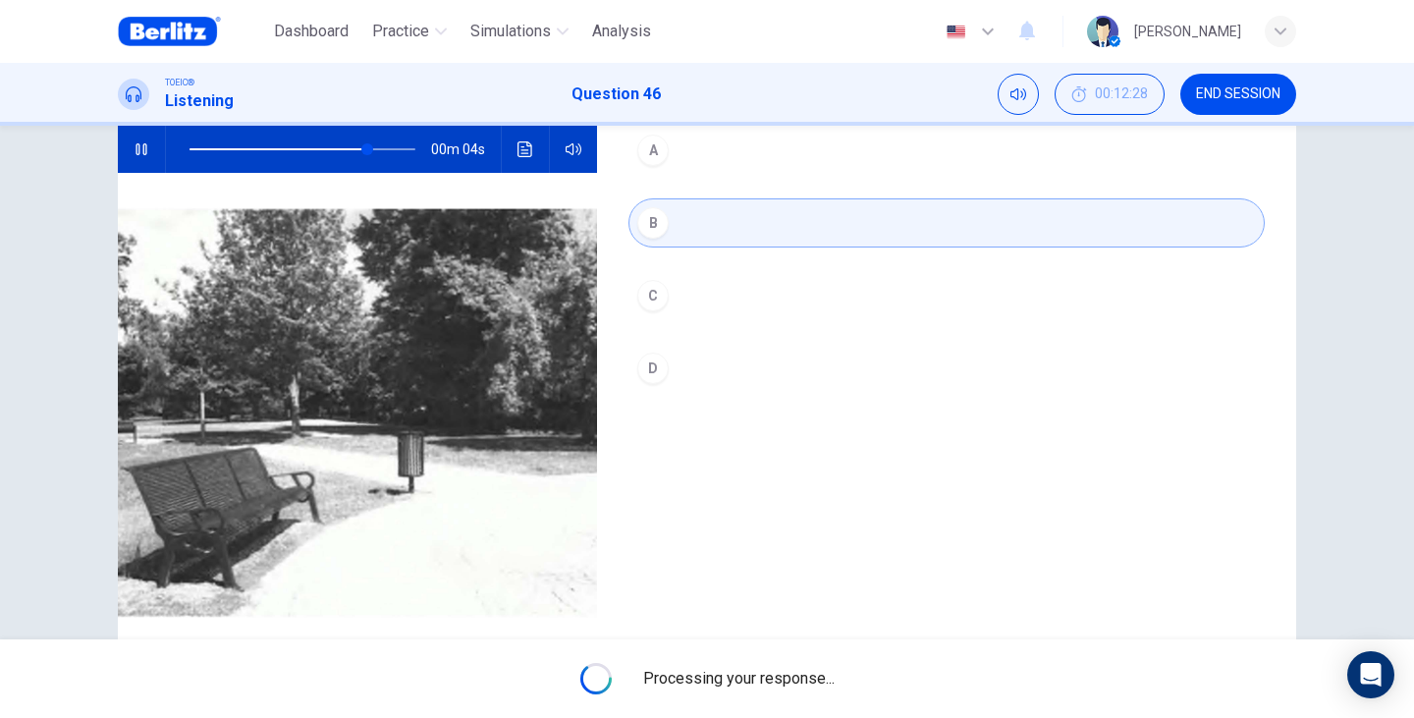
type input "**"
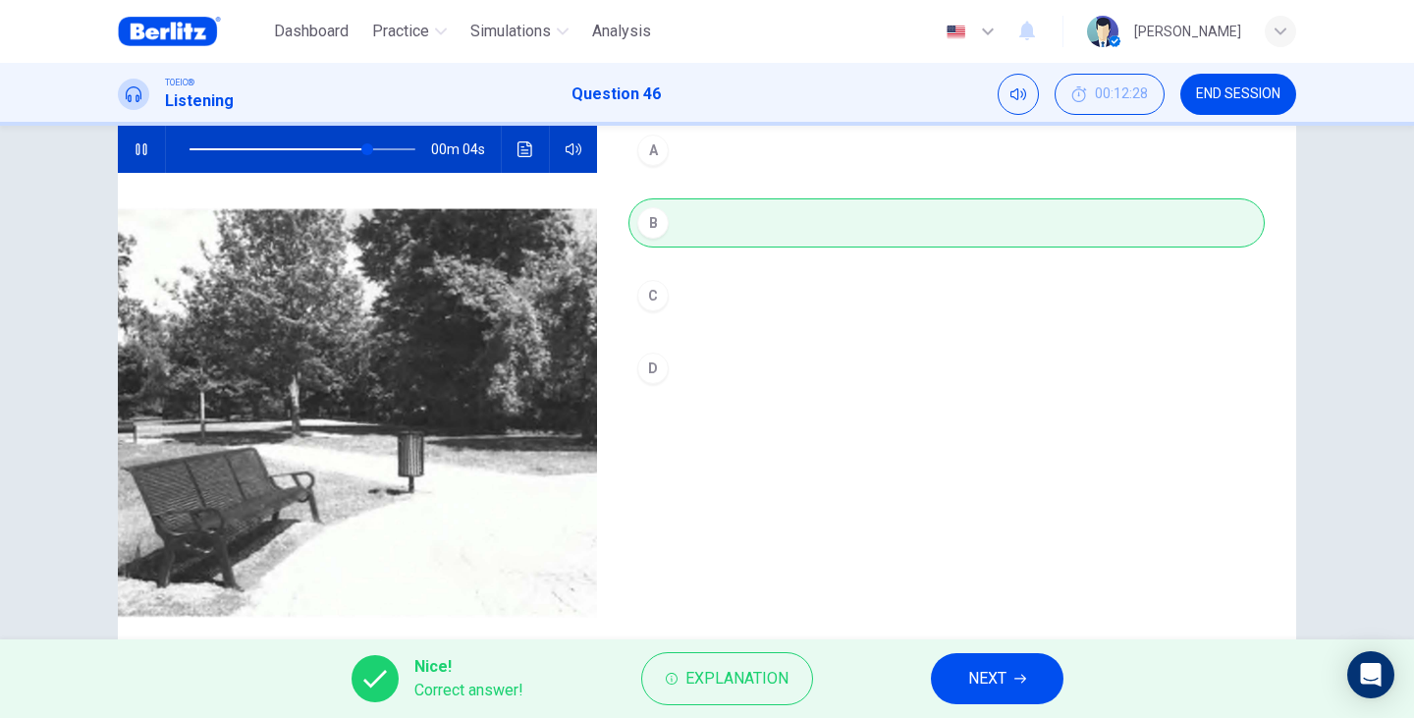
click at [973, 675] on span "NEXT" at bounding box center [987, 678] width 38 height 27
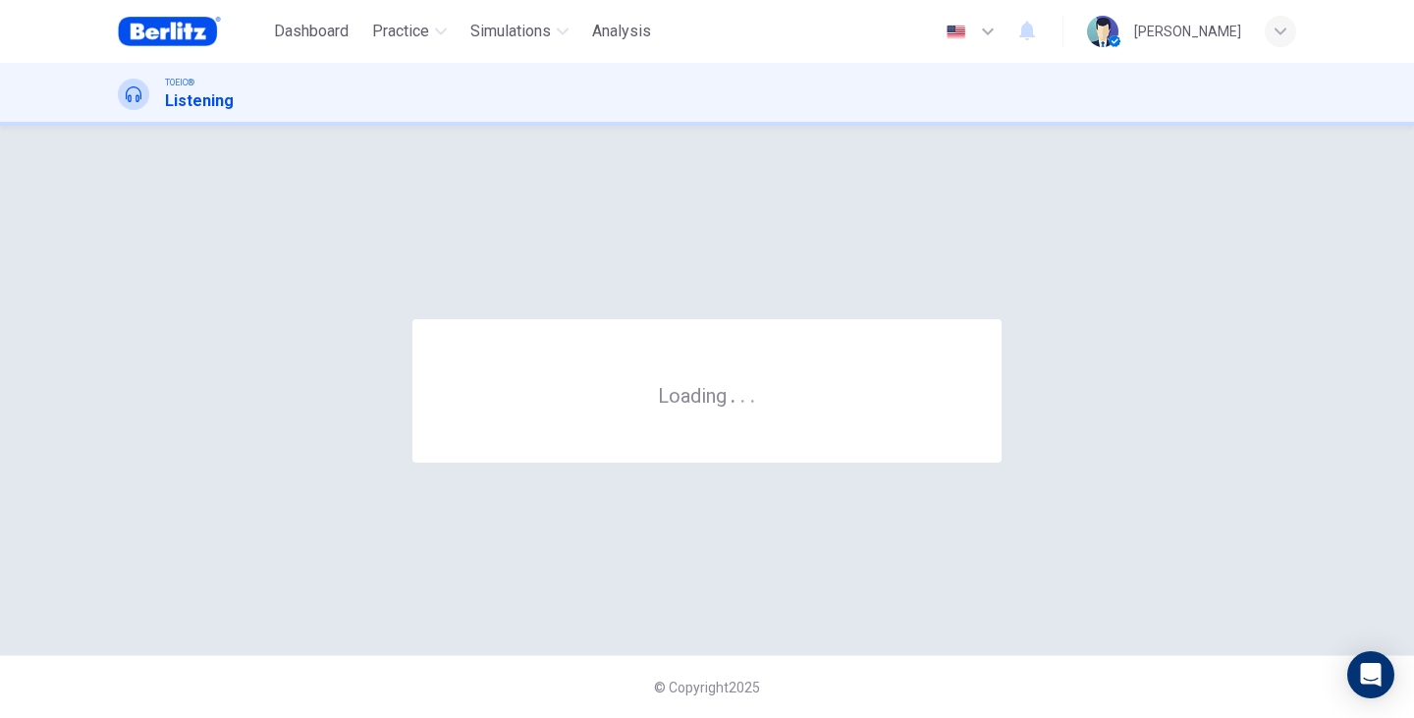
scroll to position [0, 0]
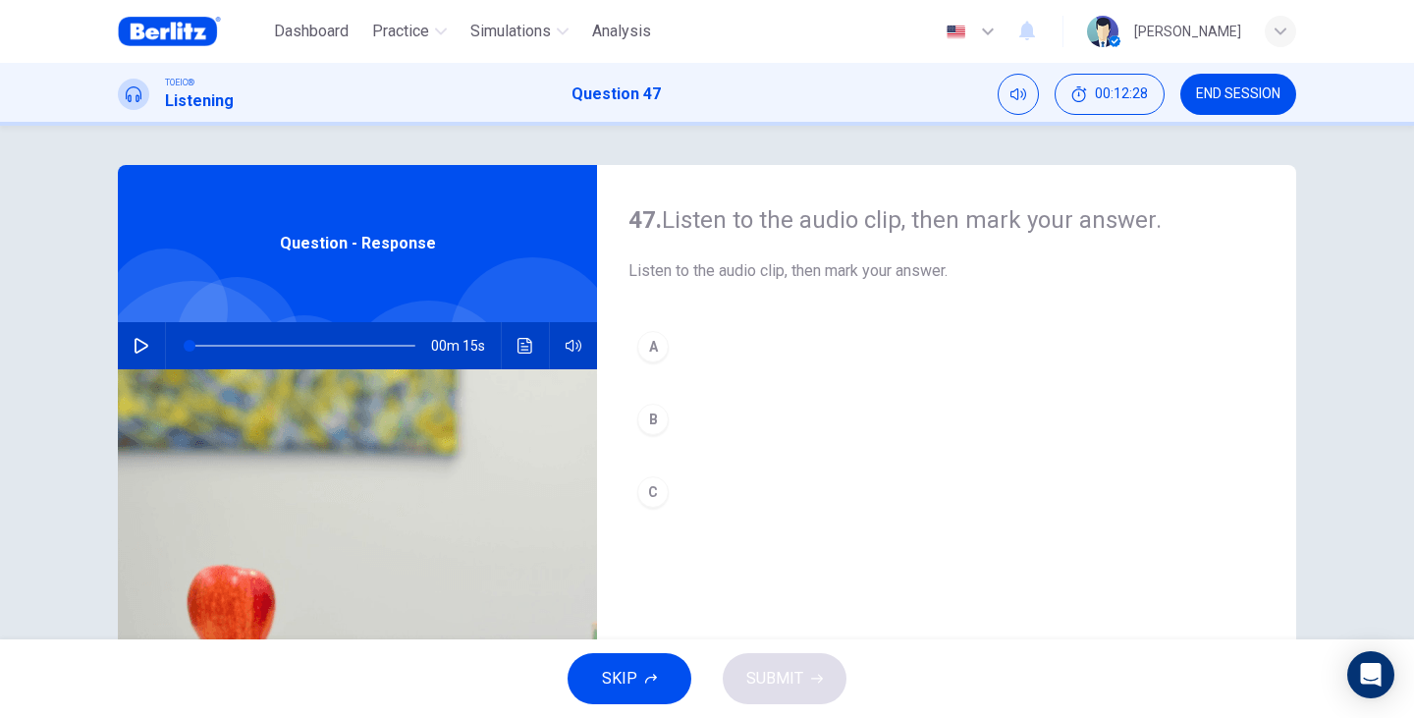
click at [134, 341] on icon "button" at bounding box center [142, 346] width 16 height 16
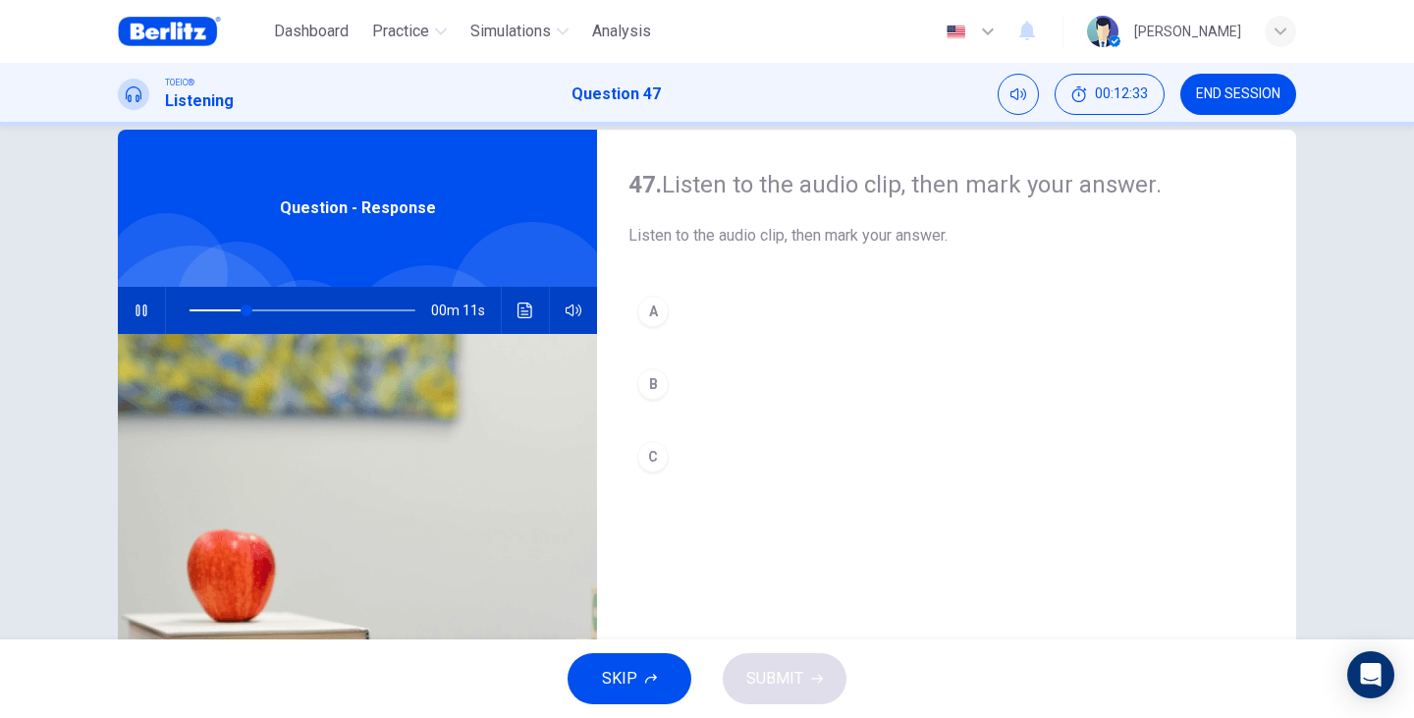
scroll to position [66, 0]
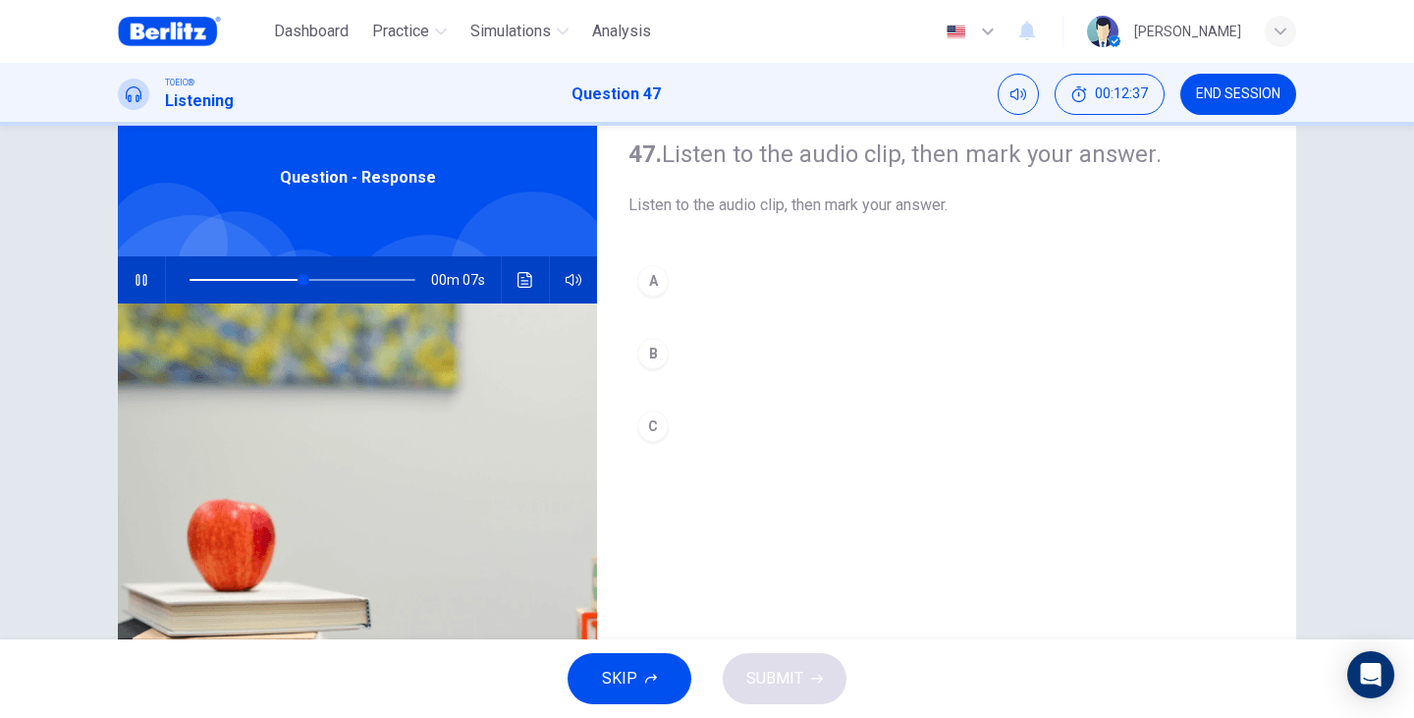
click at [644, 280] on div "A" at bounding box center [652, 280] width 31 height 31
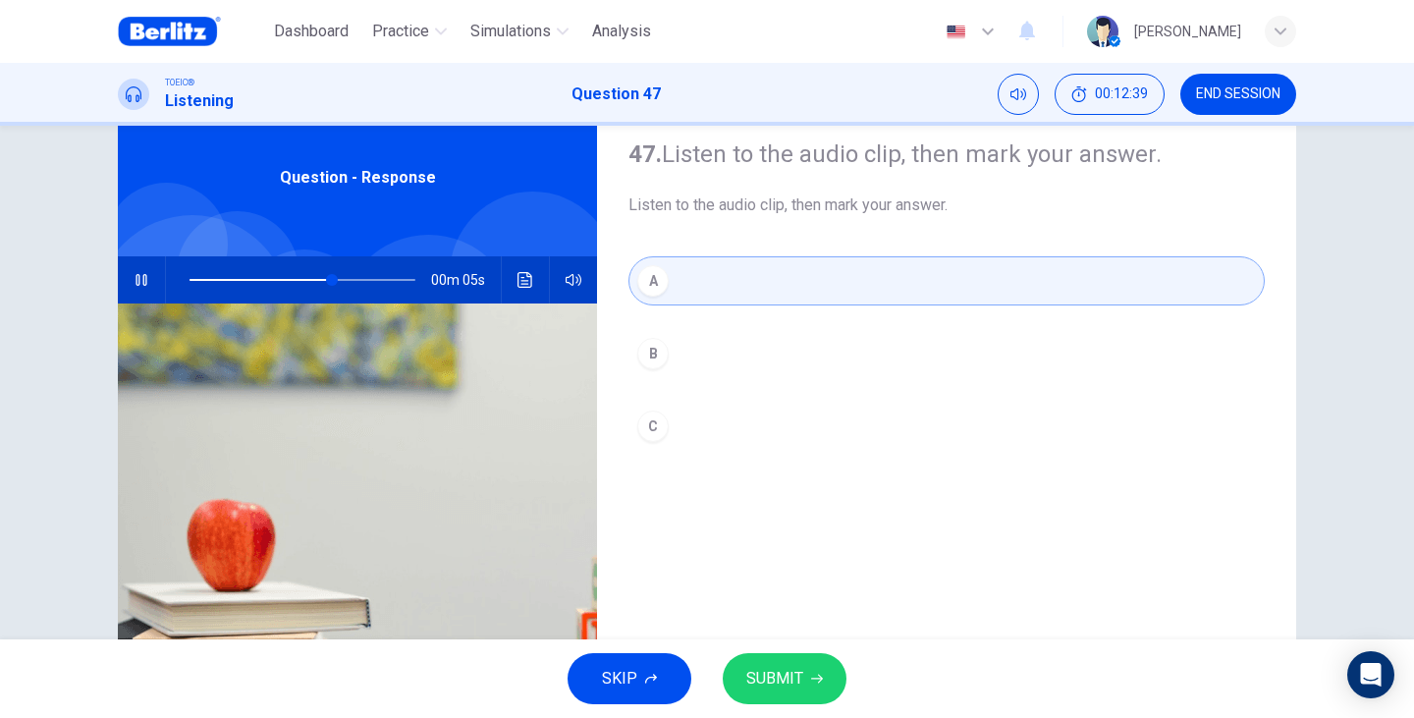
click at [653, 422] on div "C" at bounding box center [652, 425] width 31 height 31
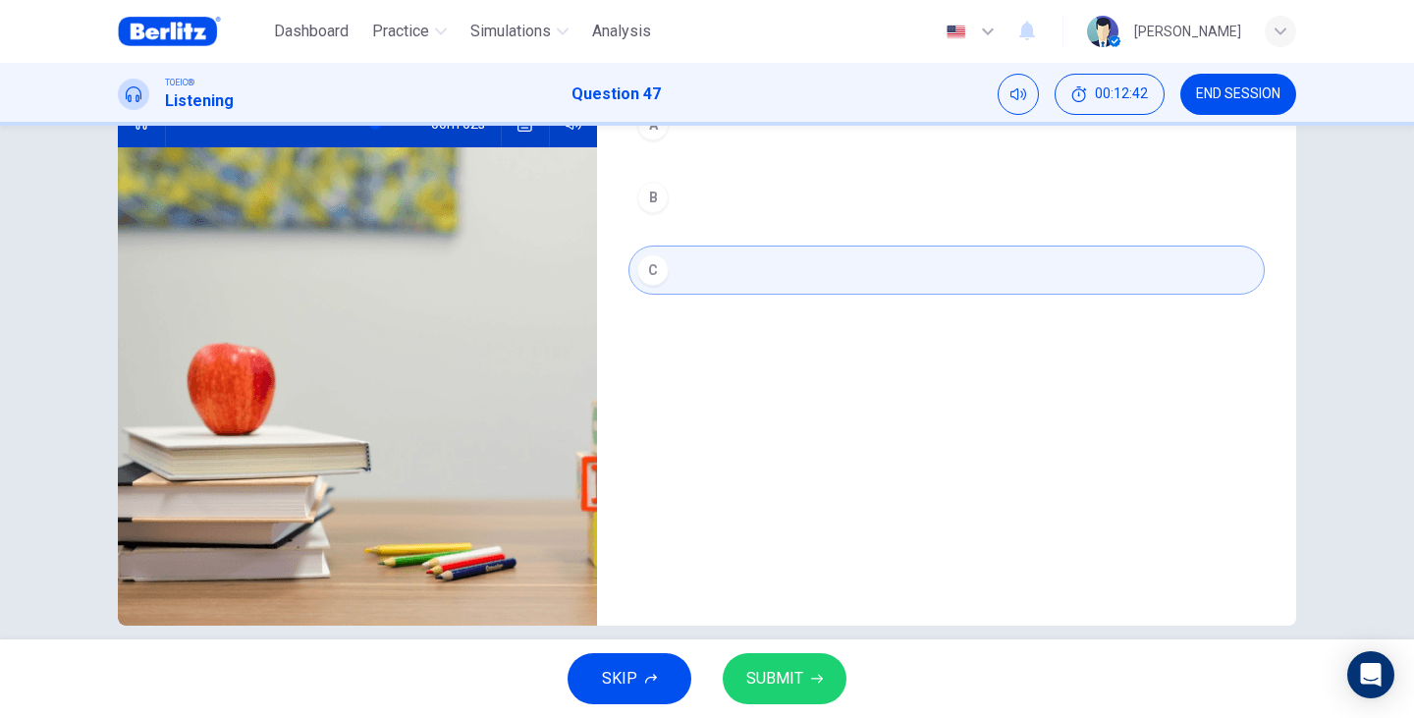
scroll to position [247, 0]
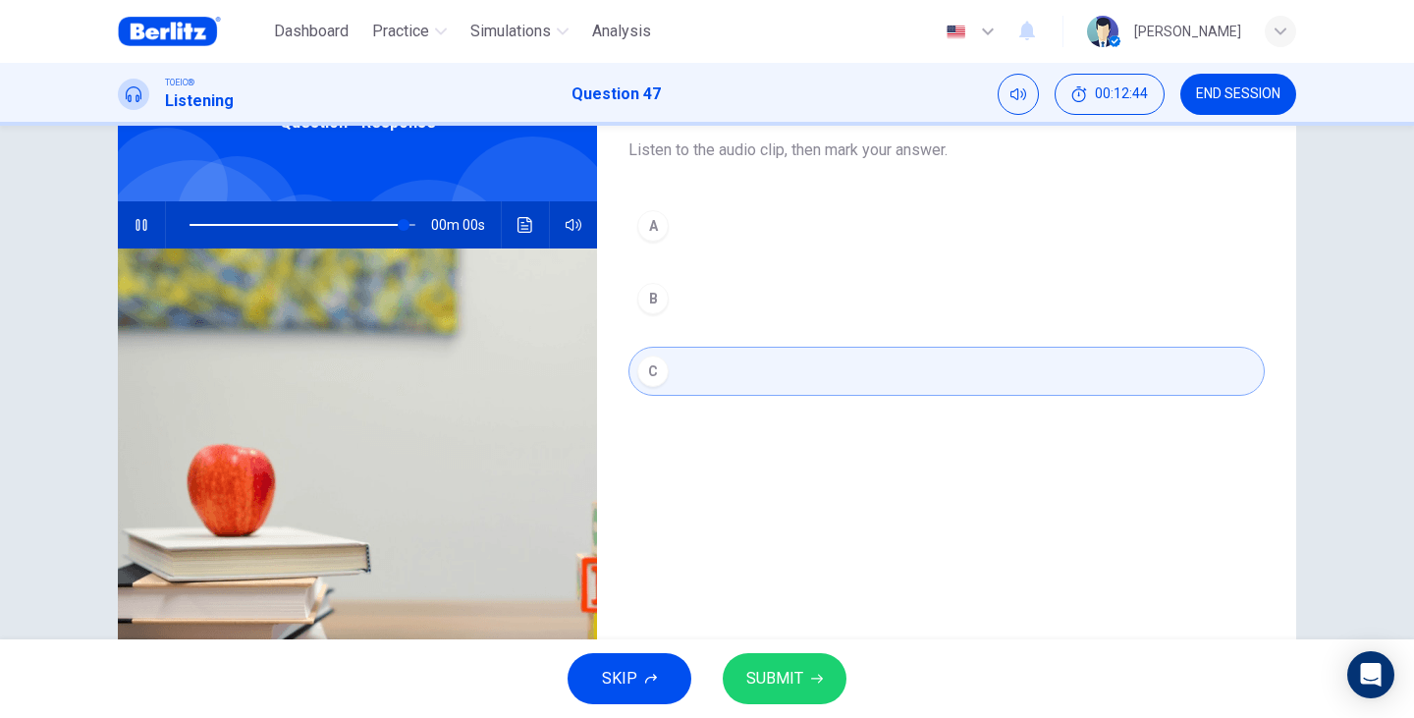
type input "*"
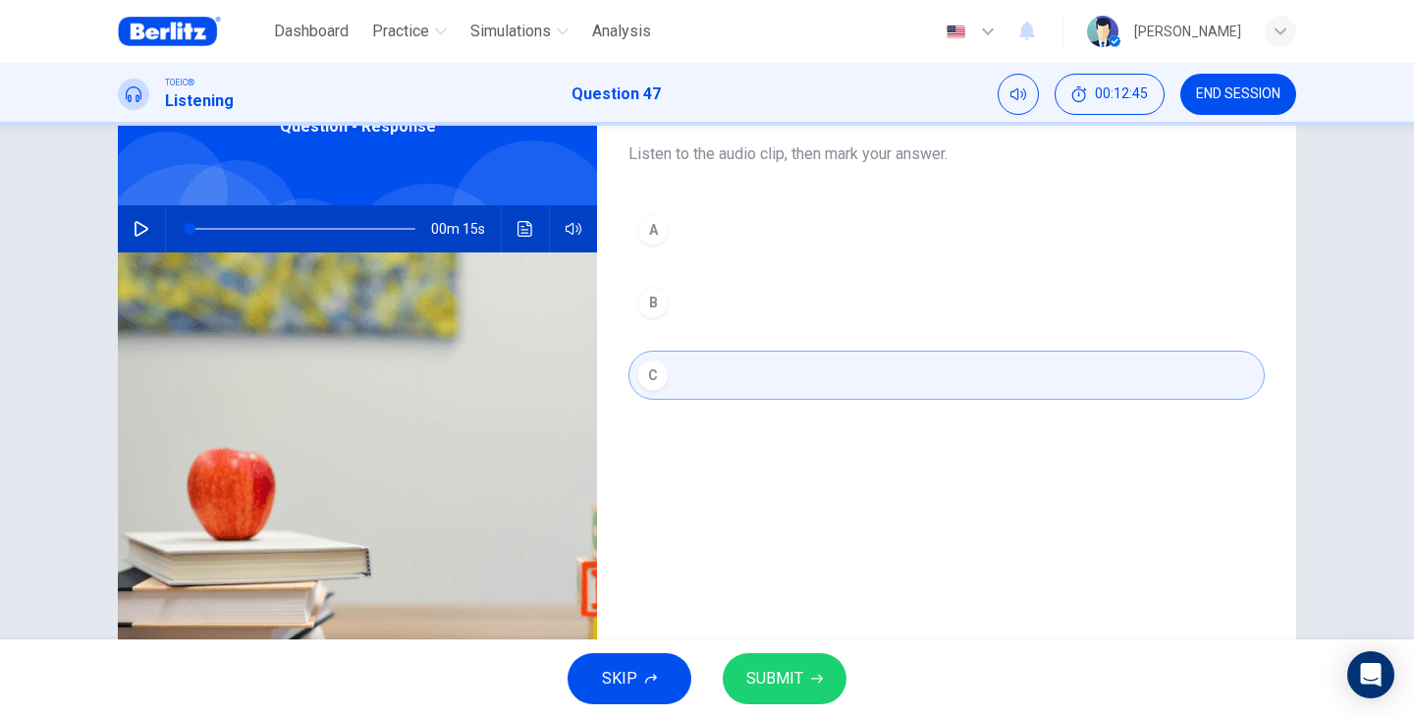
click at [715, 248] on button "A" at bounding box center [946, 229] width 636 height 49
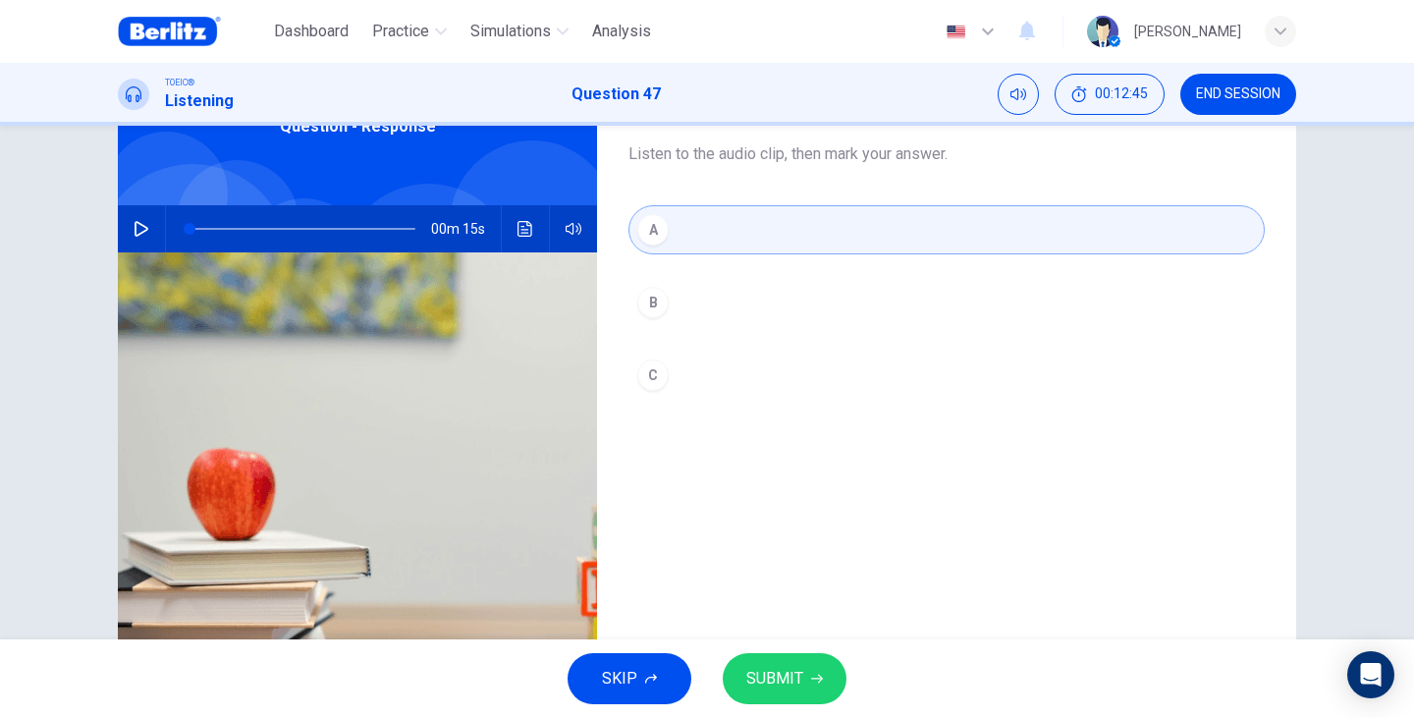
click at [763, 661] on button "SUBMIT" at bounding box center [785, 678] width 124 height 51
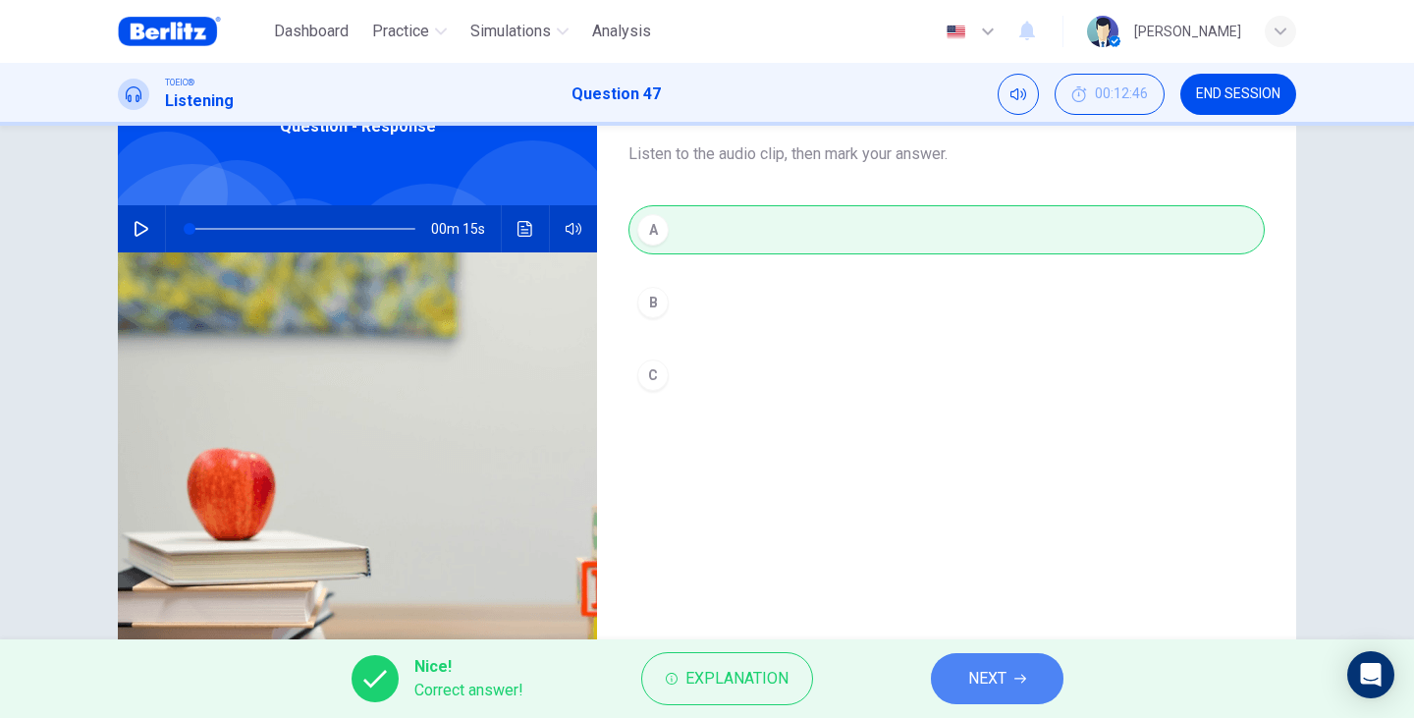
click at [1024, 680] on icon "button" at bounding box center [1020, 678] width 12 height 9
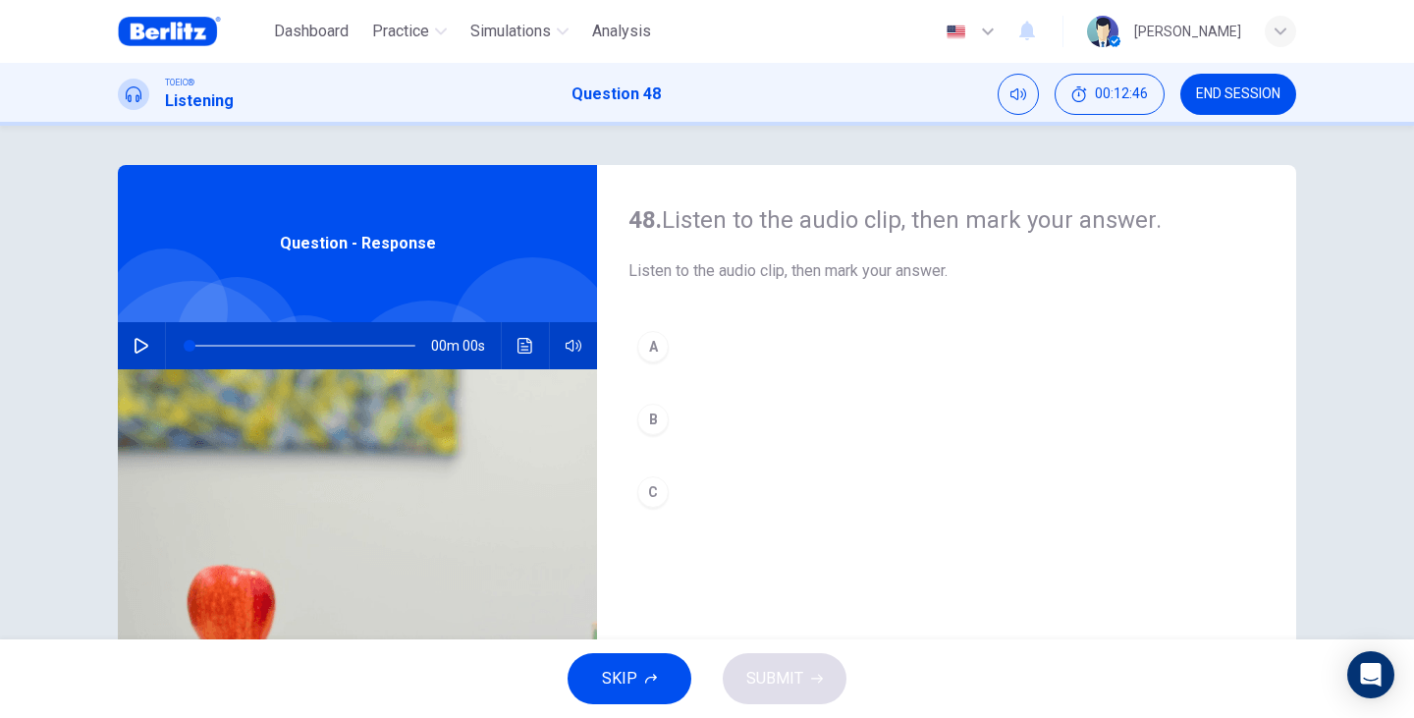
click at [329, 275] on div "Question - Response" at bounding box center [357, 243] width 479 height 157
click at [158, 339] on div "00m 18s" at bounding box center [357, 345] width 479 height 47
click at [145, 339] on button "button" at bounding box center [141, 345] width 31 height 47
click at [646, 348] on div "A" at bounding box center [652, 346] width 31 height 31
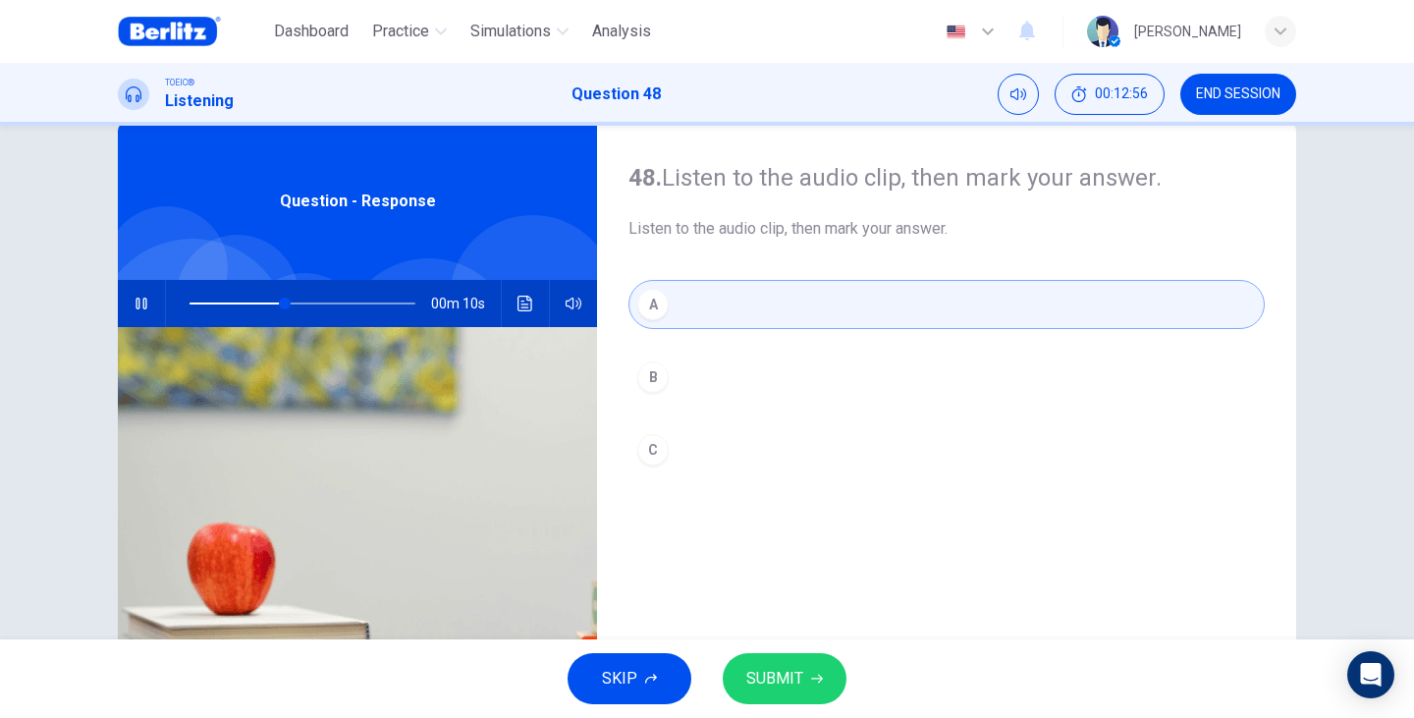
scroll to position [66, 0]
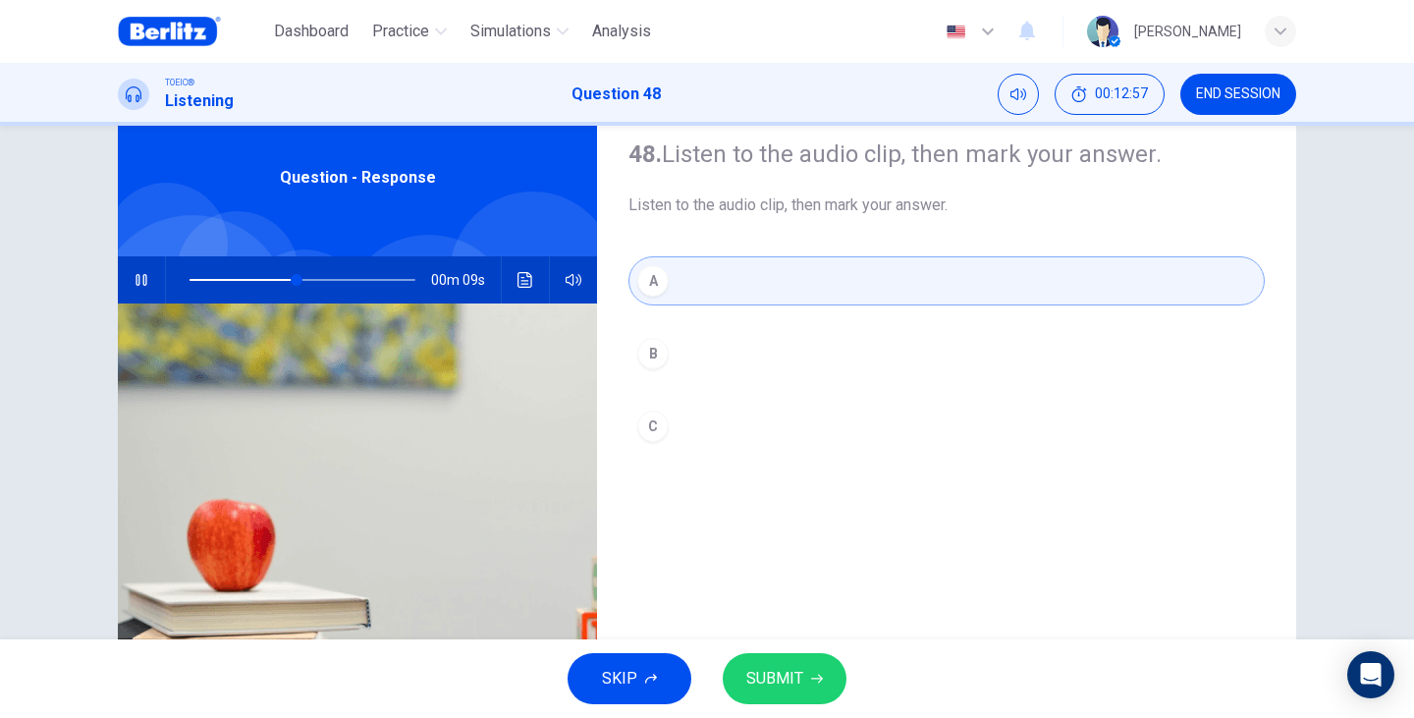
click at [799, 668] on span "SUBMIT" at bounding box center [774, 678] width 57 height 27
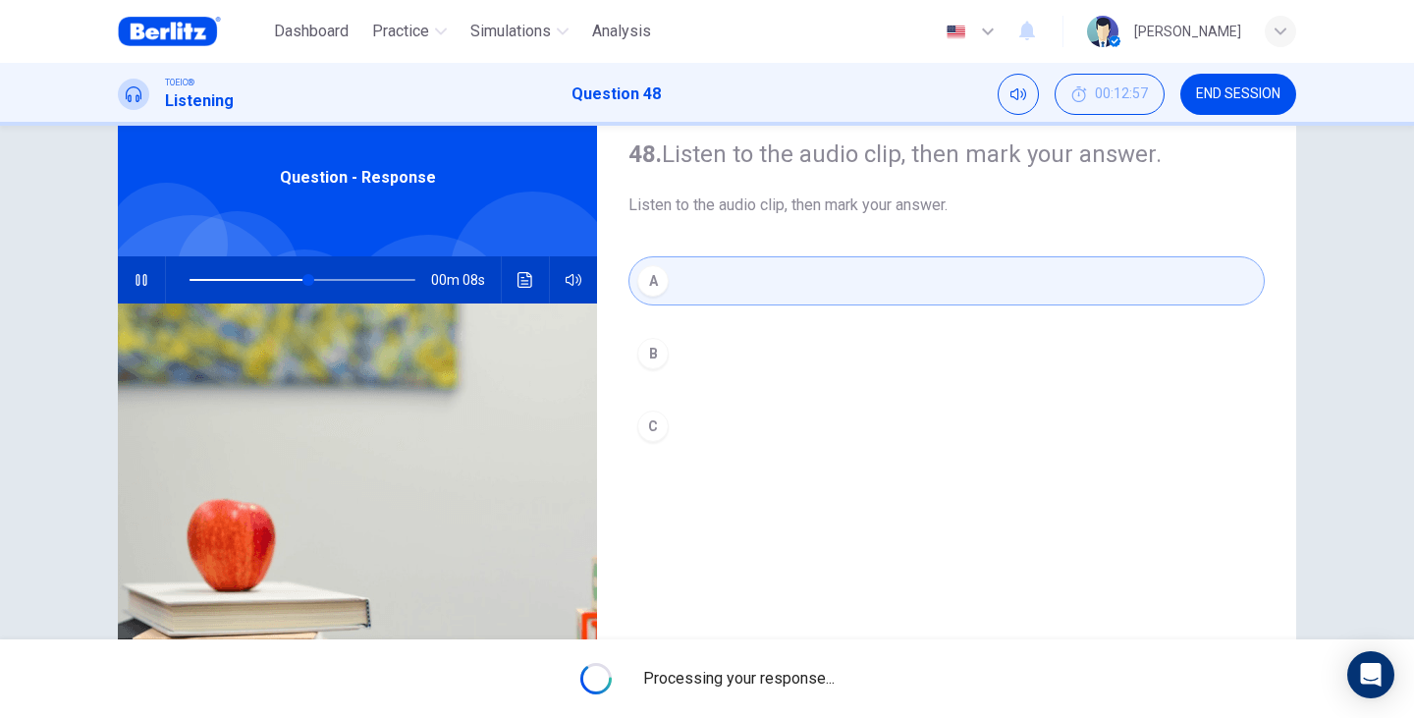
type input "**"
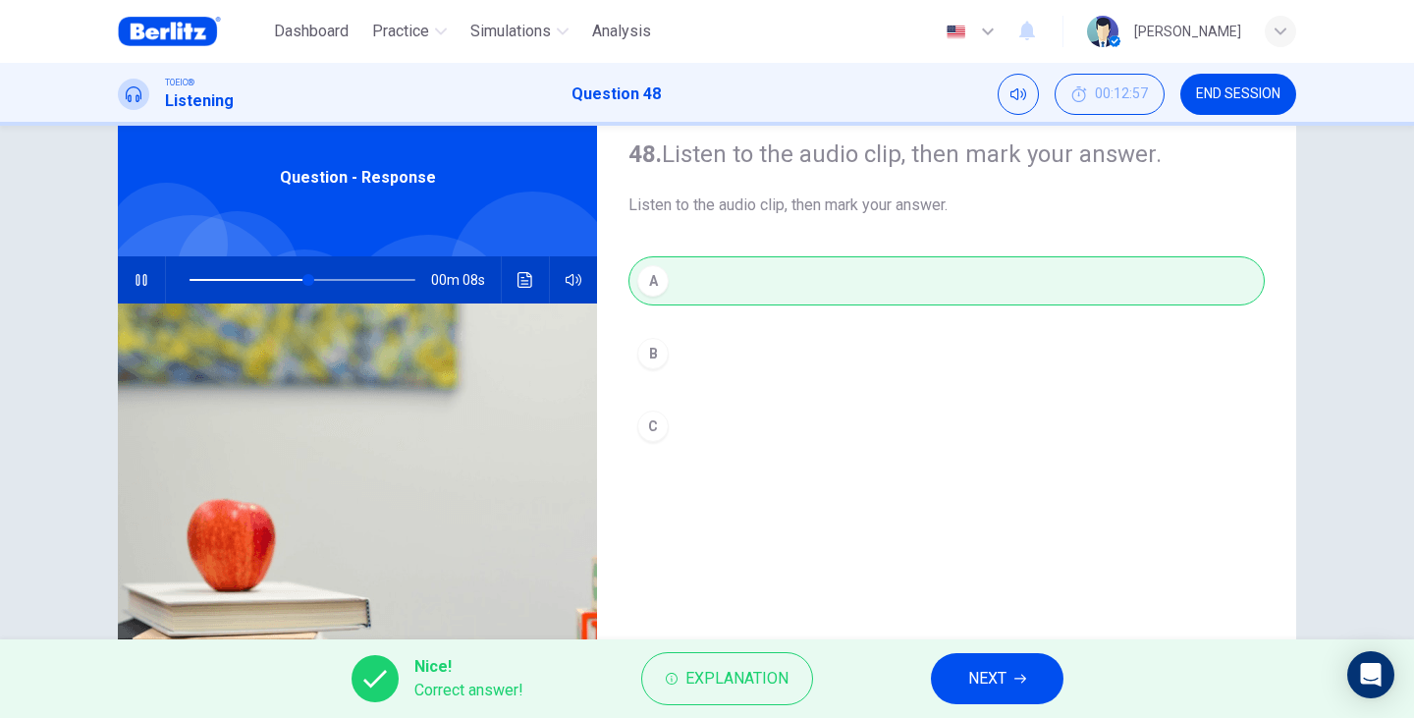
click at [985, 679] on span "NEXT" at bounding box center [987, 678] width 38 height 27
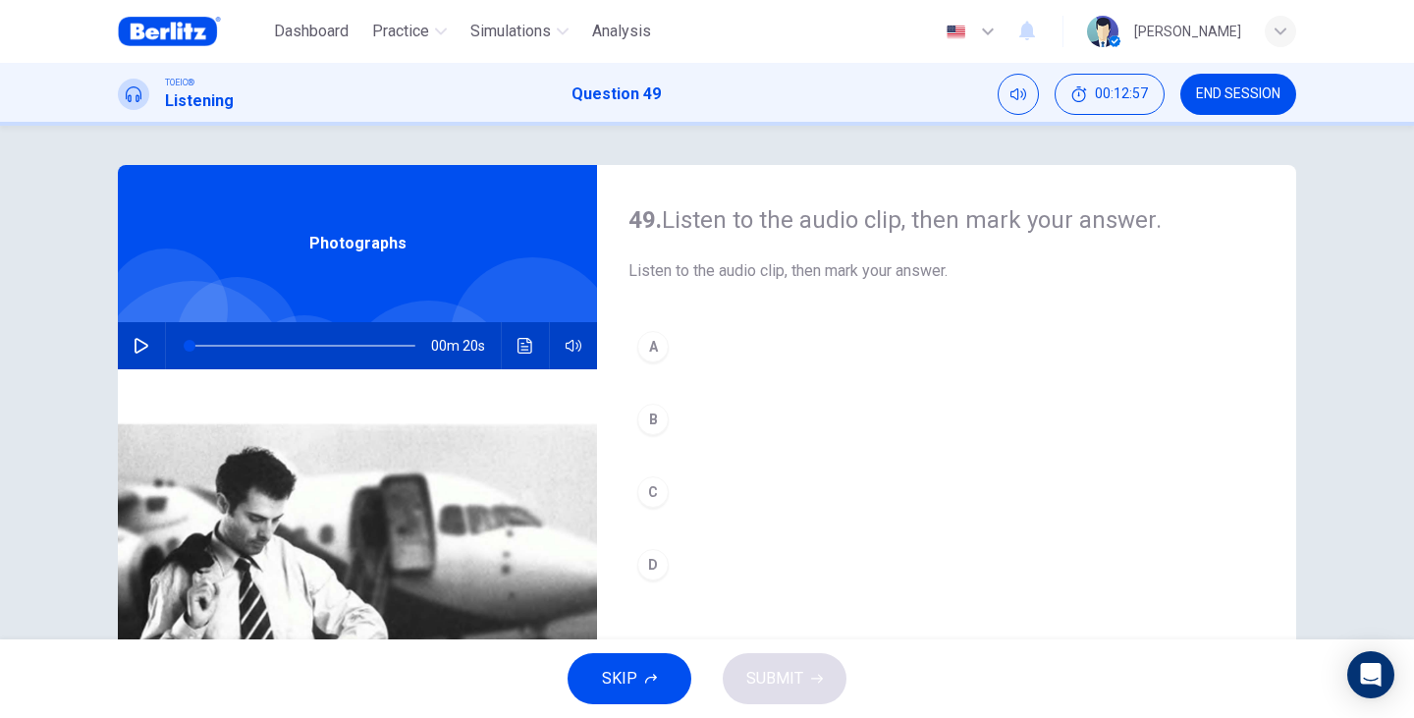
click at [136, 346] on icon "button" at bounding box center [142, 346] width 16 height 16
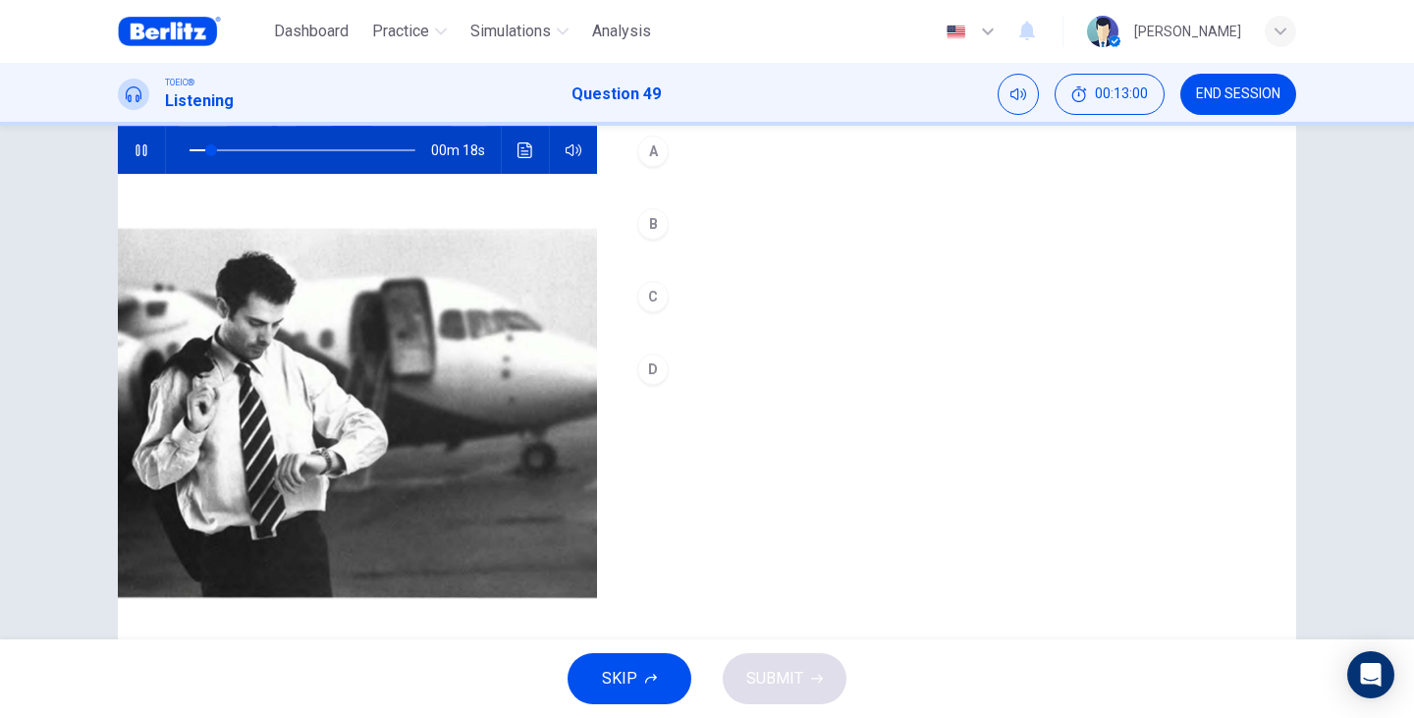
scroll to position [196, 0]
click at [672, 235] on button "B" at bounding box center [946, 222] width 636 height 49
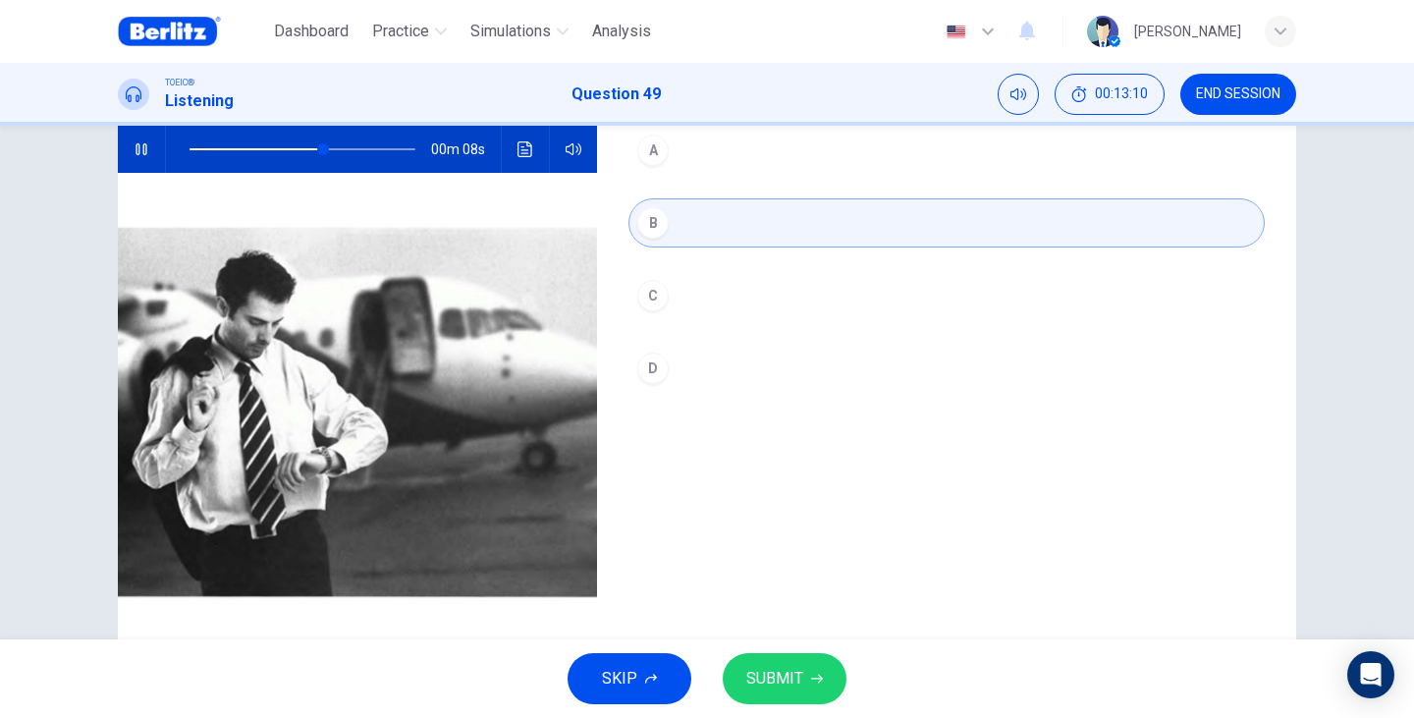
click at [795, 684] on span "SUBMIT" at bounding box center [774, 678] width 57 height 27
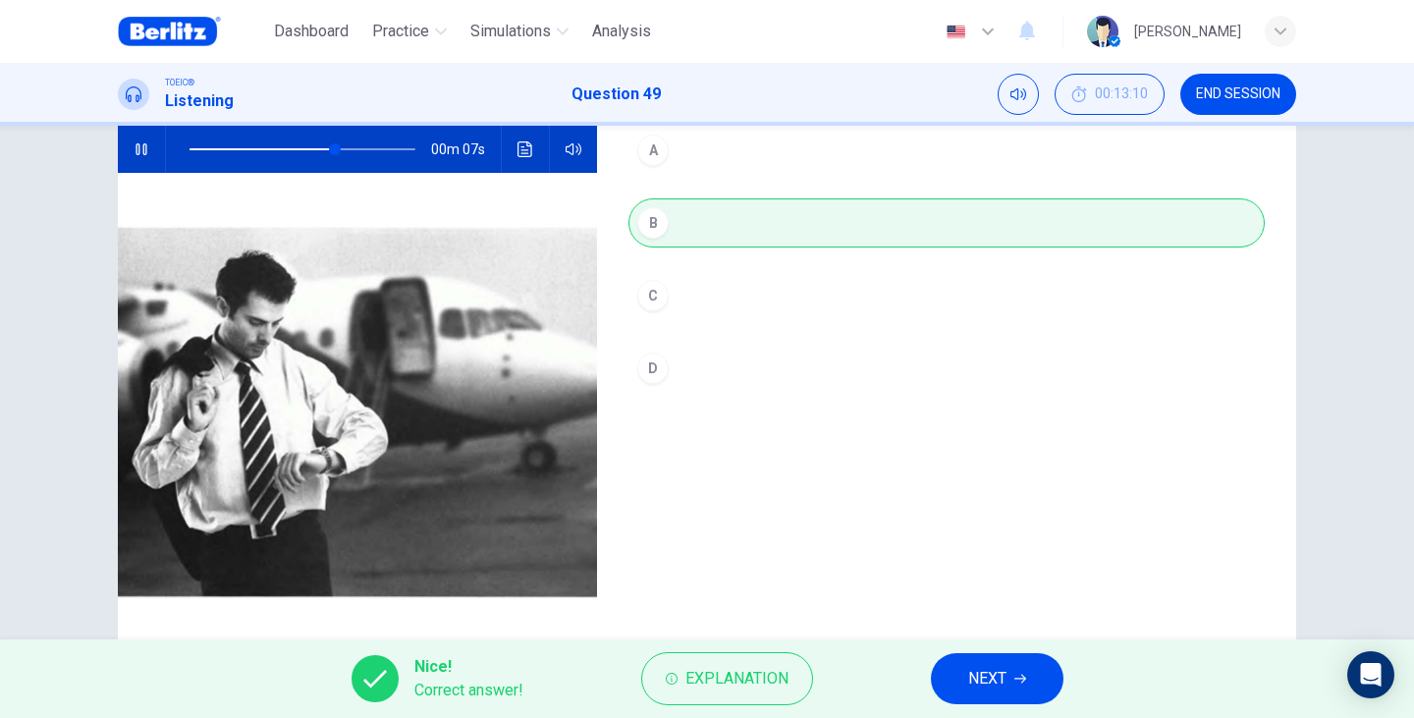
type input "**"
click at [979, 690] on span "NEXT" at bounding box center [987, 678] width 38 height 27
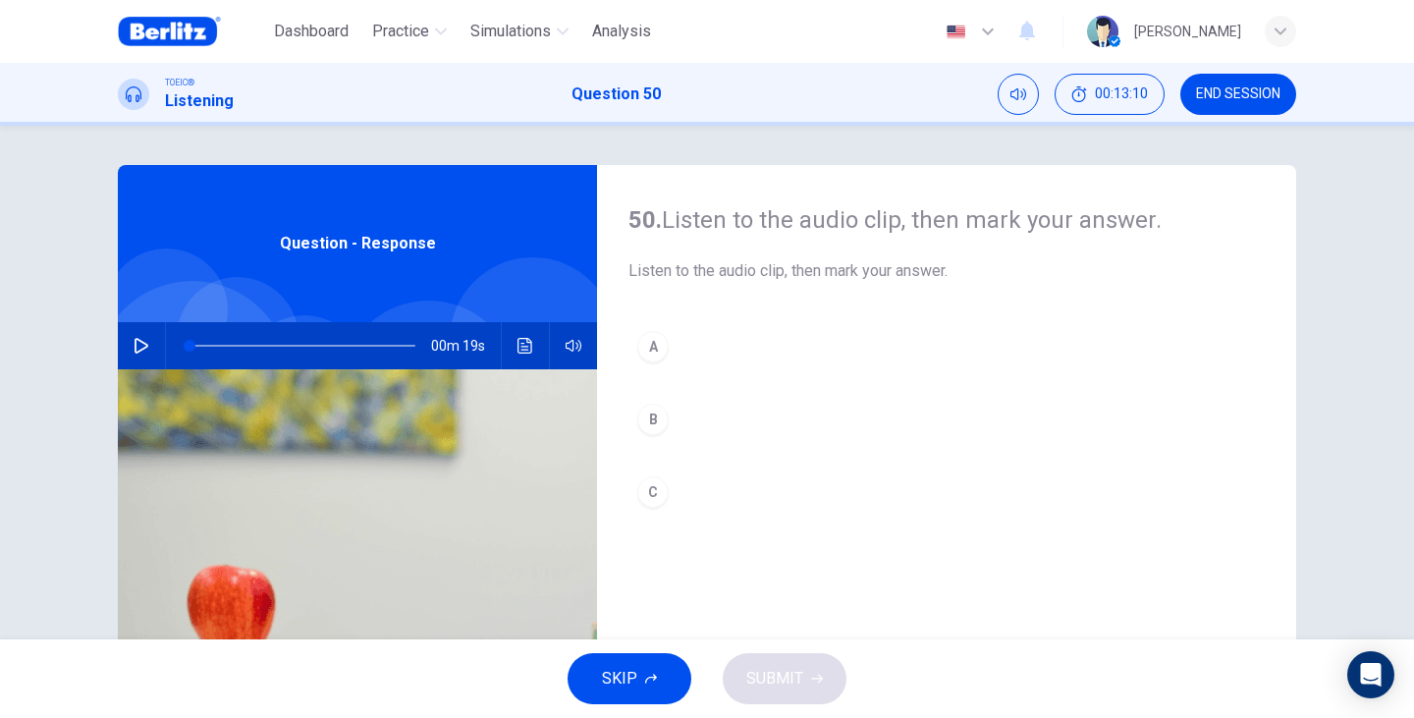
click at [129, 356] on button "button" at bounding box center [141, 345] width 31 height 47
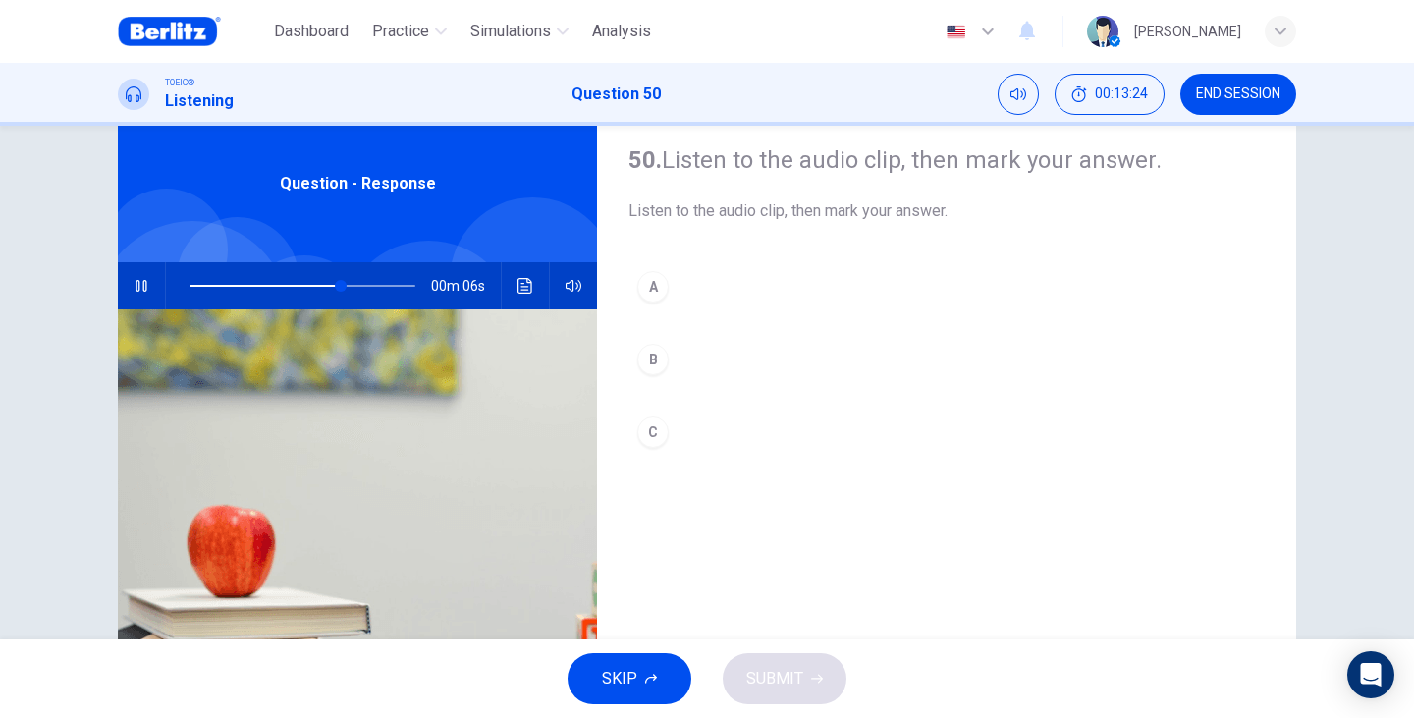
scroll to position [51, 0]
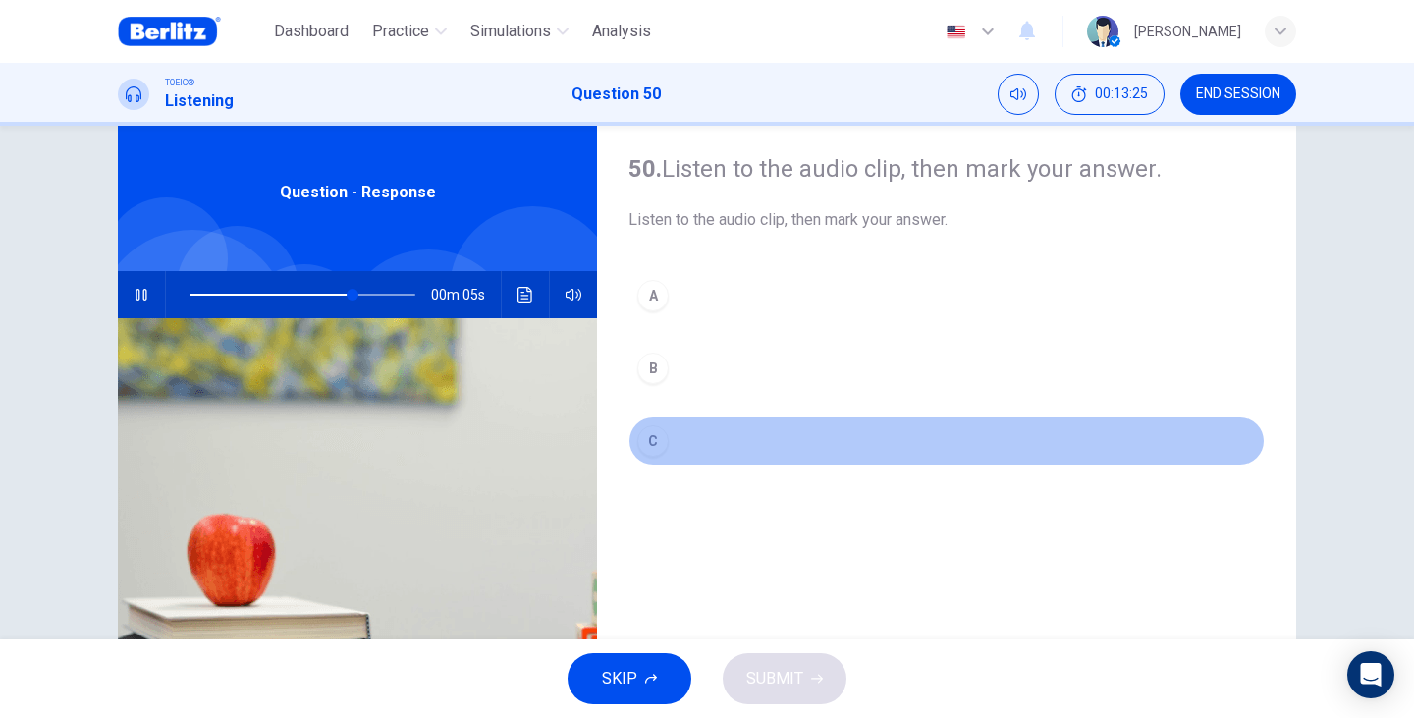
click at [672, 450] on button "C" at bounding box center [946, 440] width 636 height 49
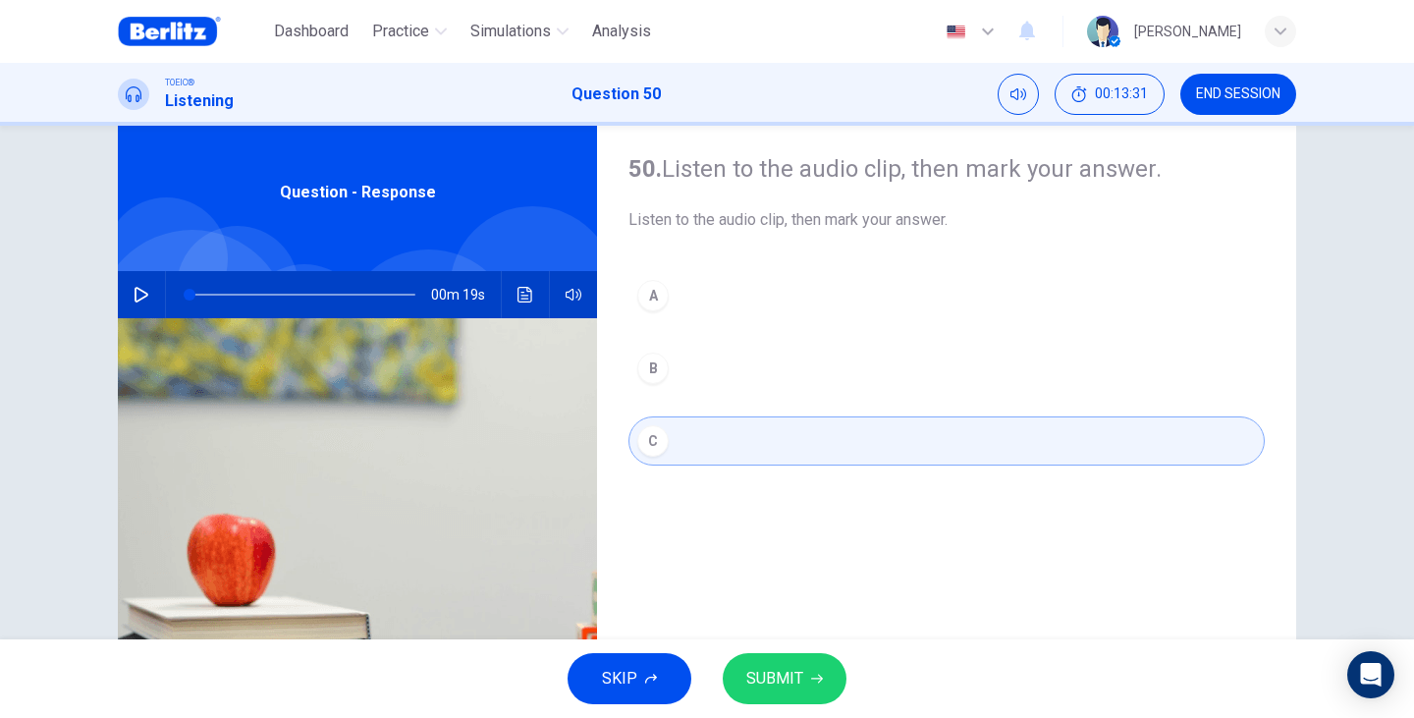
click at [156, 307] on div "00m 19s" at bounding box center [357, 294] width 479 height 47
click at [134, 298] on icon "button" at bounding box center [142, 295] width 16 height 16
click at [652, 306] on div "A" at bounding box center [652, 295] width 31 height 31
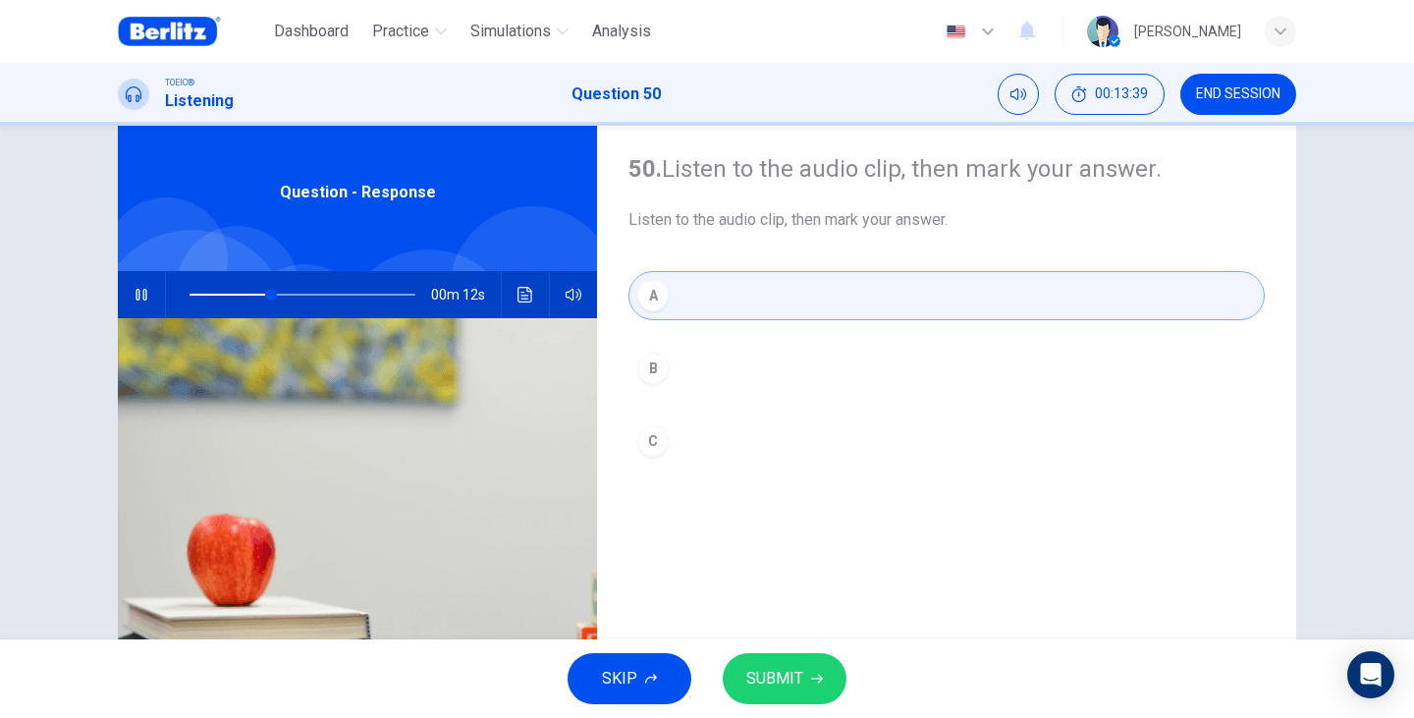
click at [786, 358] on button "B" at bounding box center [946, 368] width 636 height 49
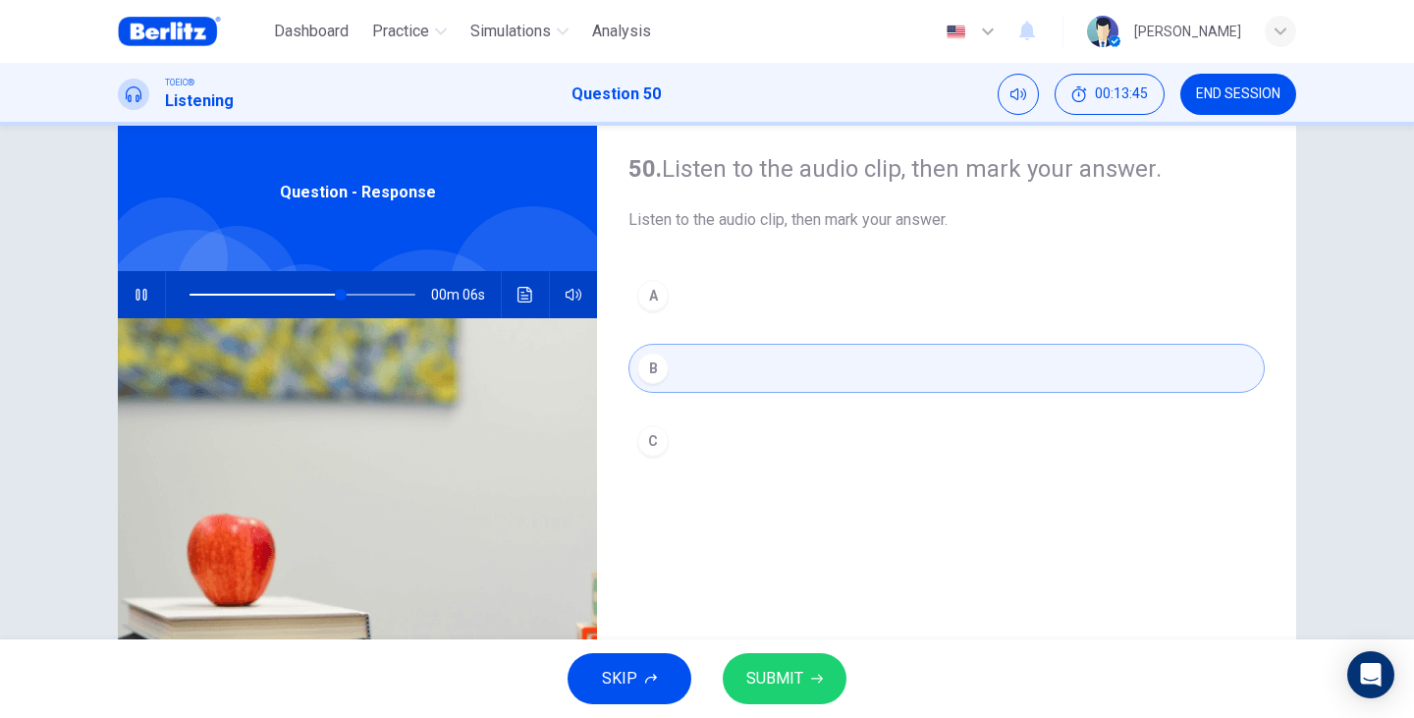
click at [784, 694] on button "SUBMIT" at bounding box center [785, 678] width 124 height 51
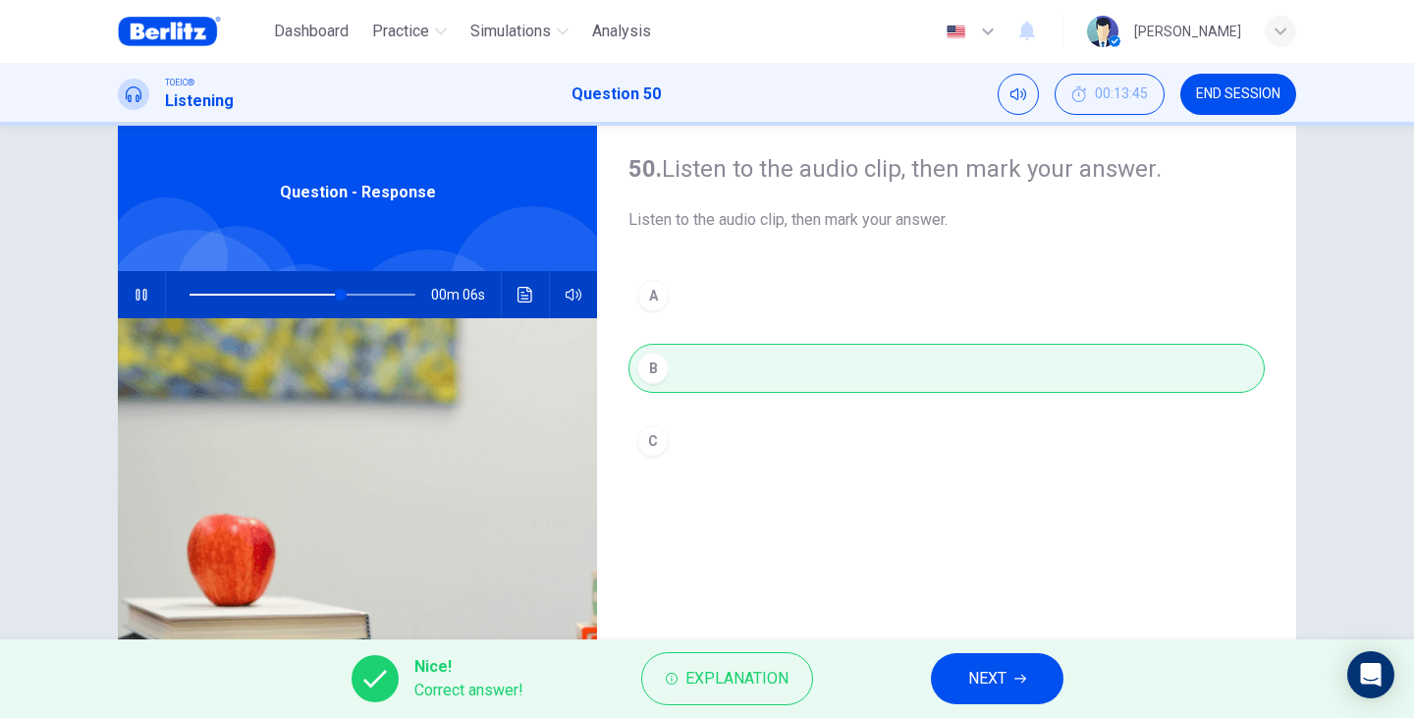
type input "**"
click at [960, 679] on button "NEXT" at bounding box center [997, 678] width 133 height 51
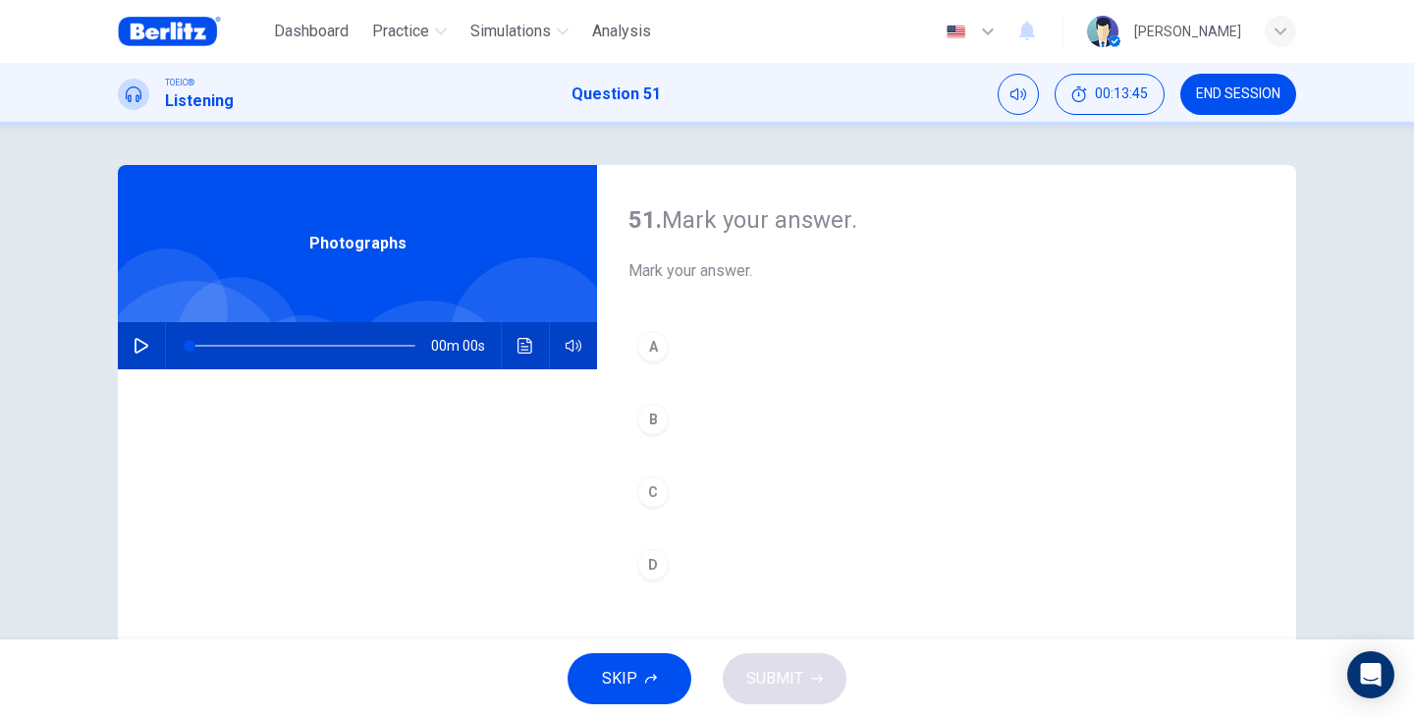
click at [373, 294] on div "Photographs" at bounding box center [357, 243] width 479 height 157
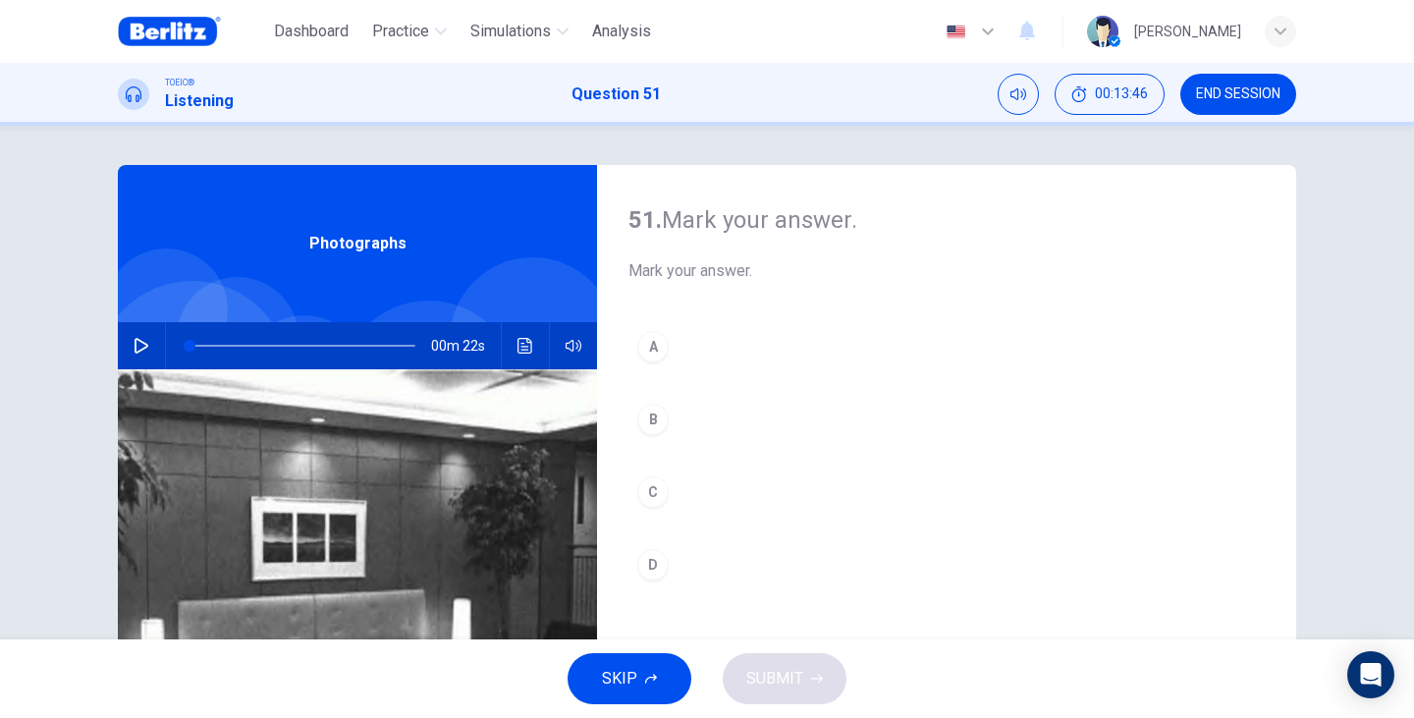
click at [146, 336] on button "button" at bounding box center [141, 345] width 31 height 47
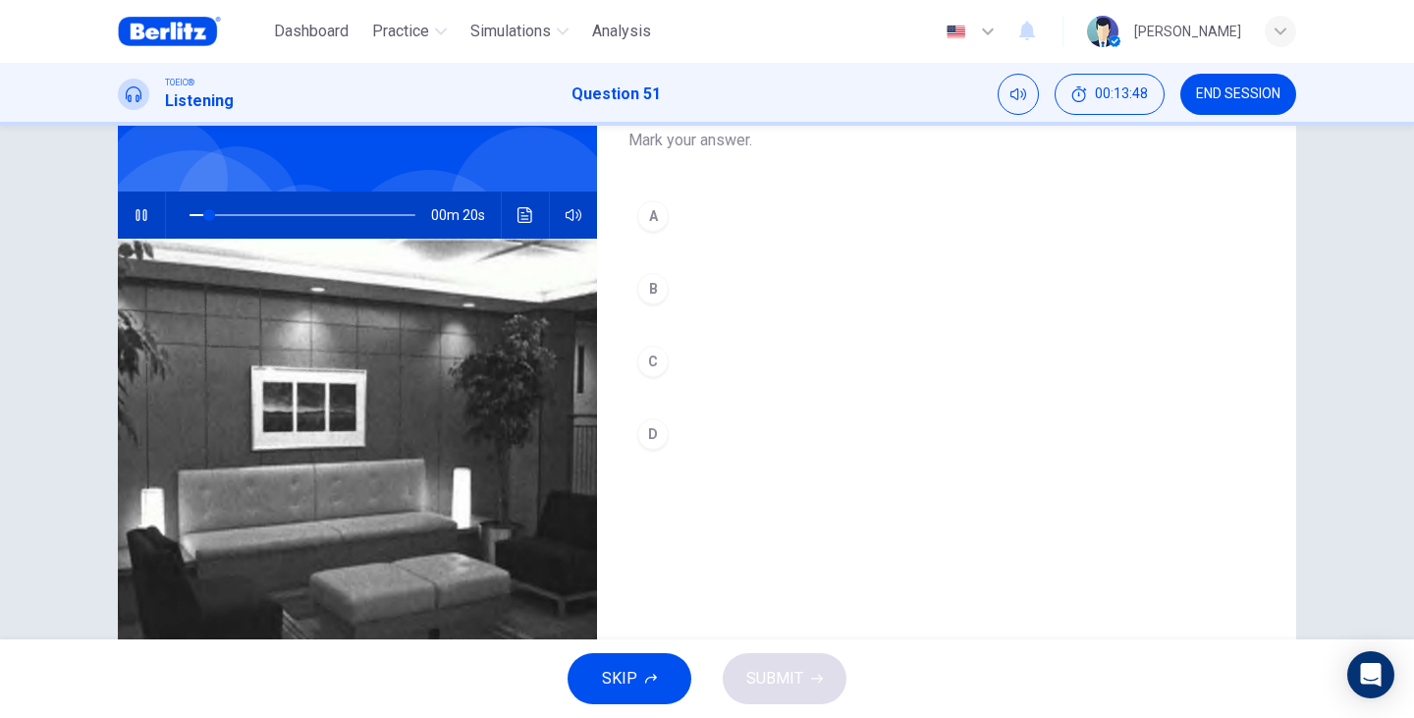
scroll to position [196, 0]
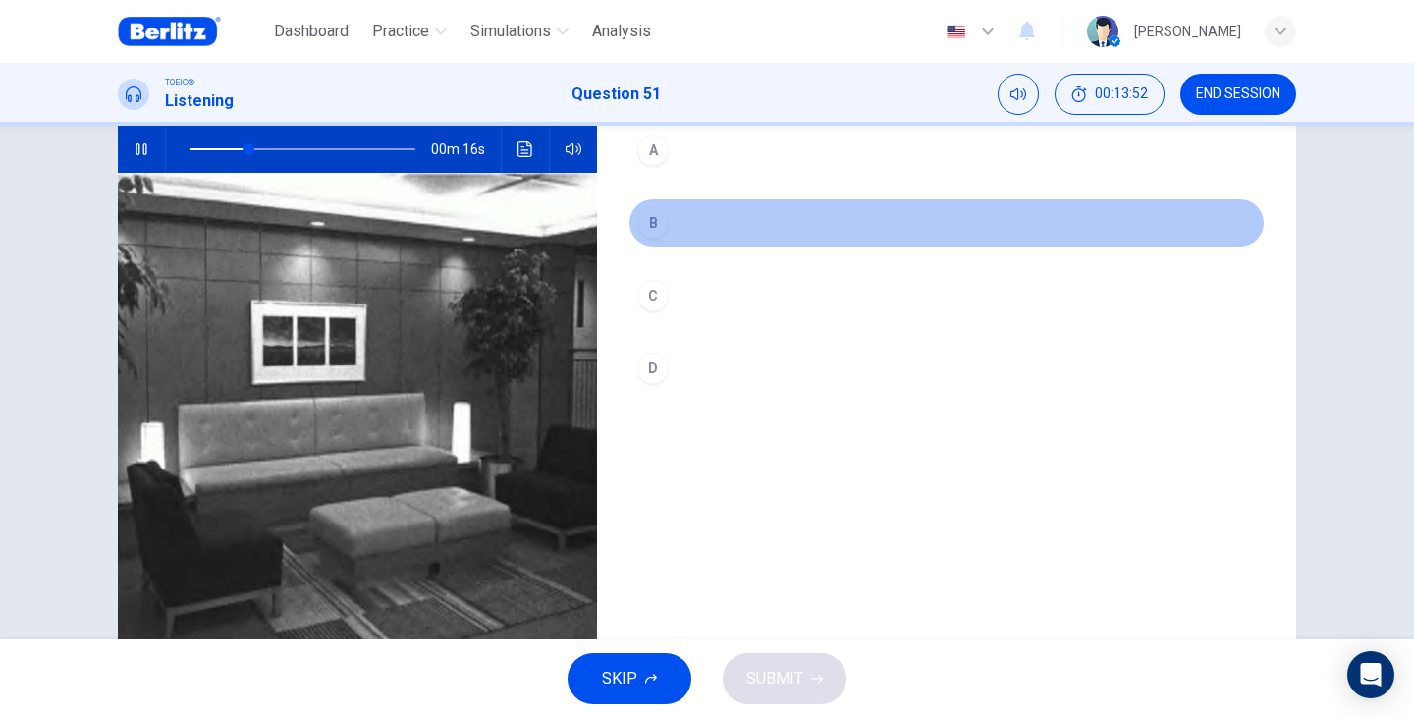
click at [648, 227] on div "B" at bounding box center [652, 222] width 31 height 31
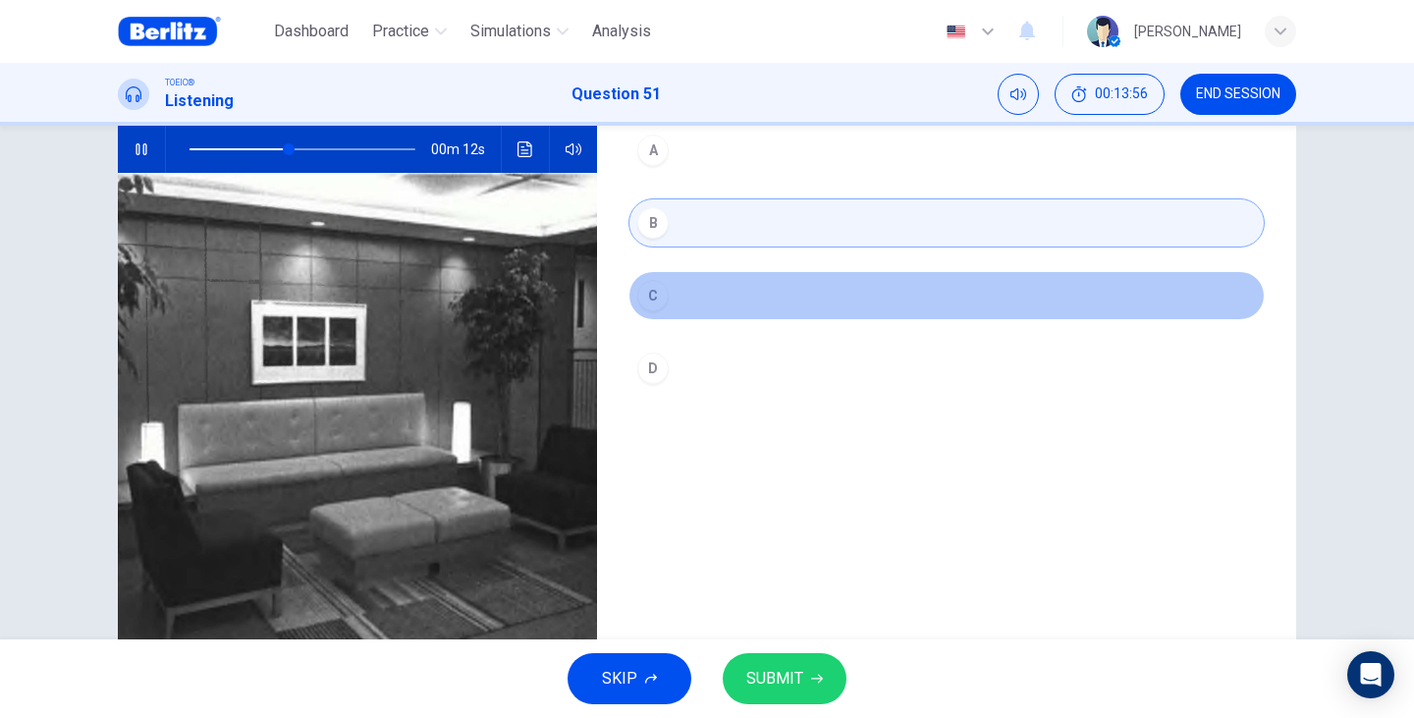
click at [668, 303] on button "C" at bounding box center [946, 295] width 636 height 49
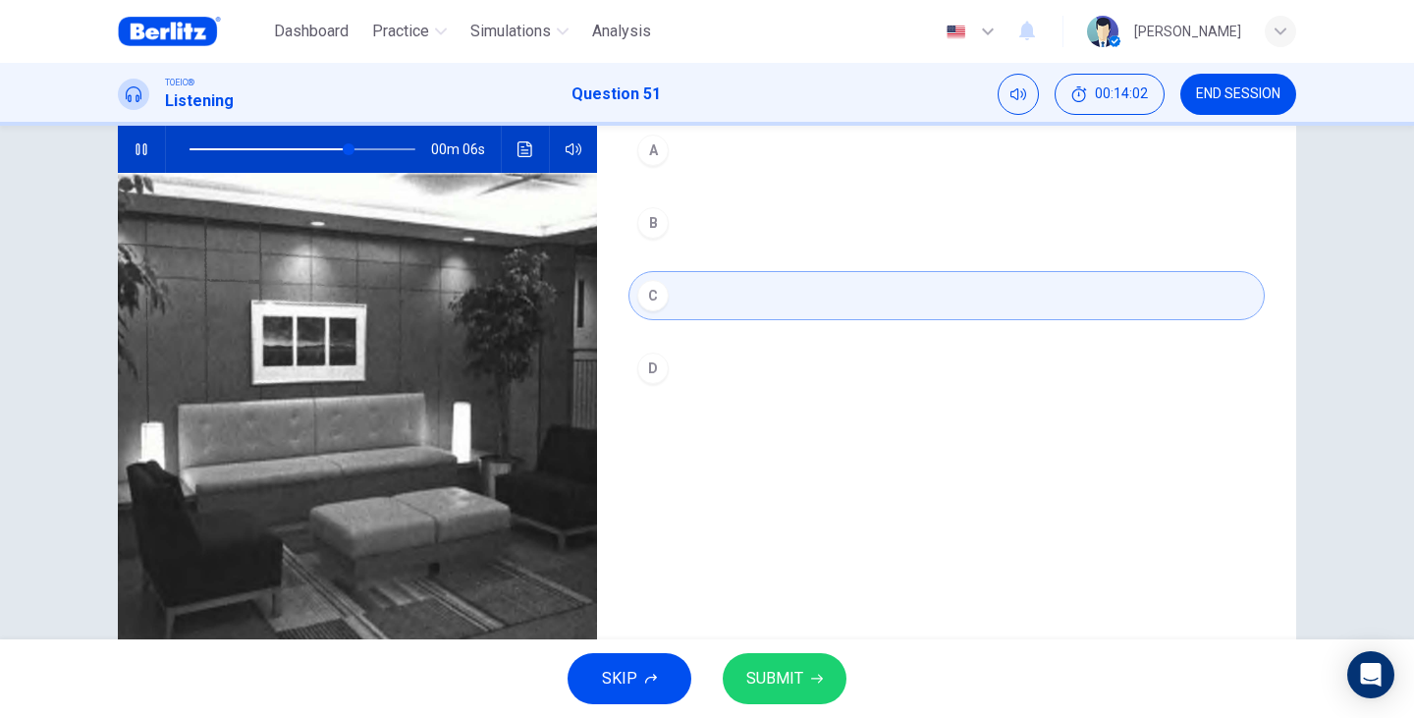
click at [769, 673] on span "SUBMIT" at bounding box center [774, 678] width 57 height 27
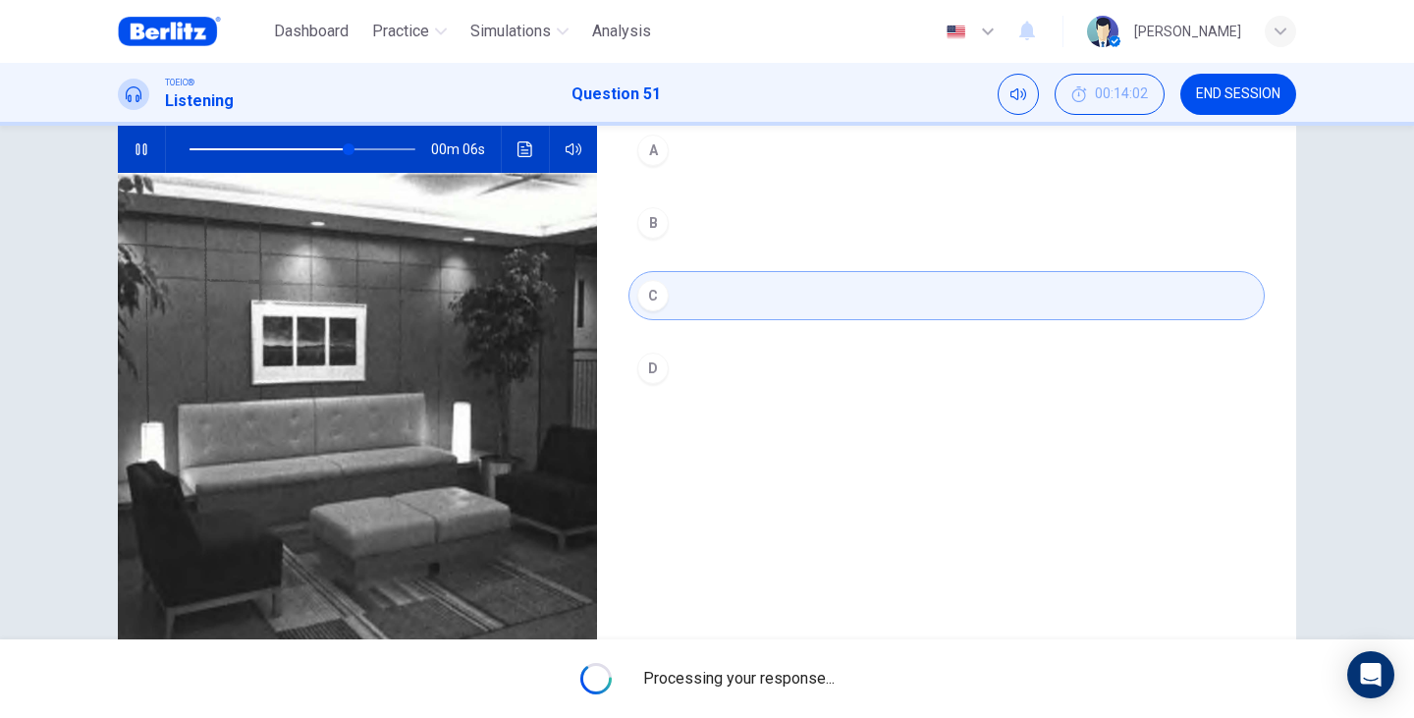
type input "**"
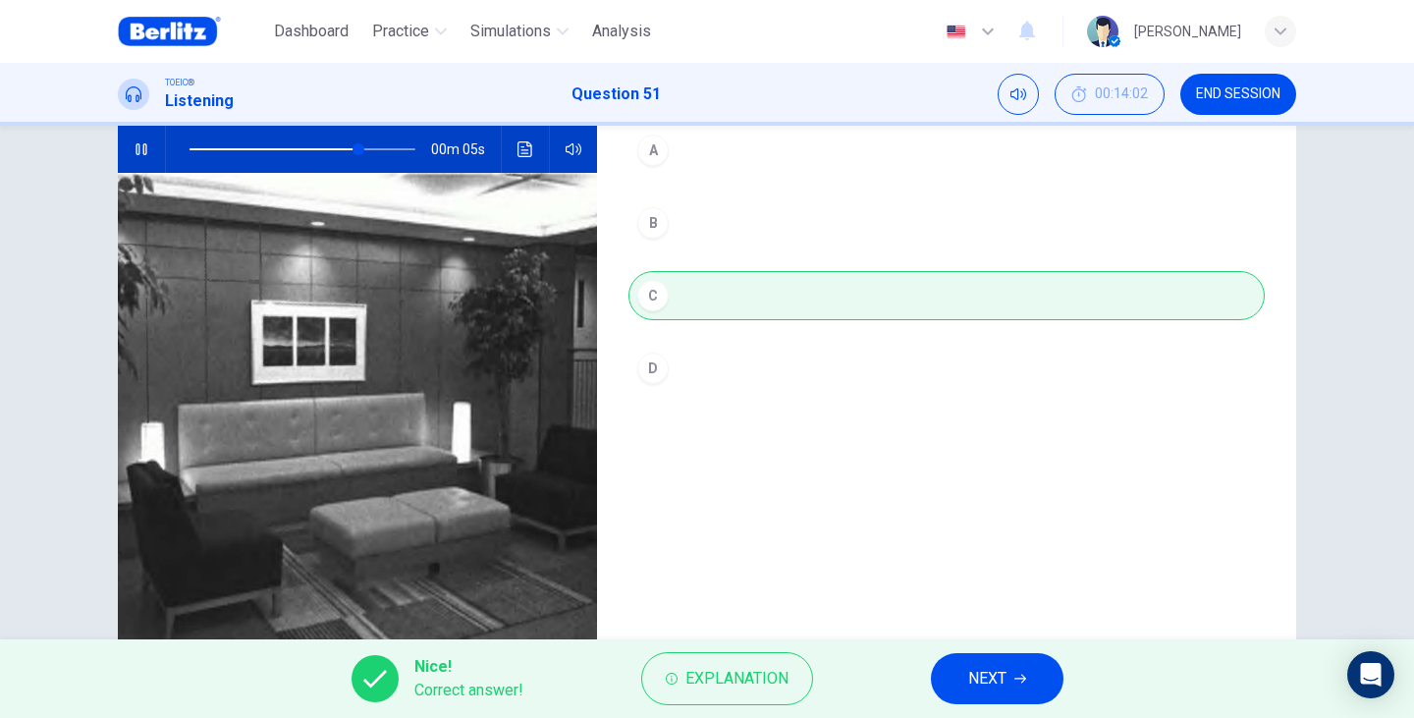
click at [979, 672] on span "NEXT" at bounding box center [987, 678] width 38 height 27
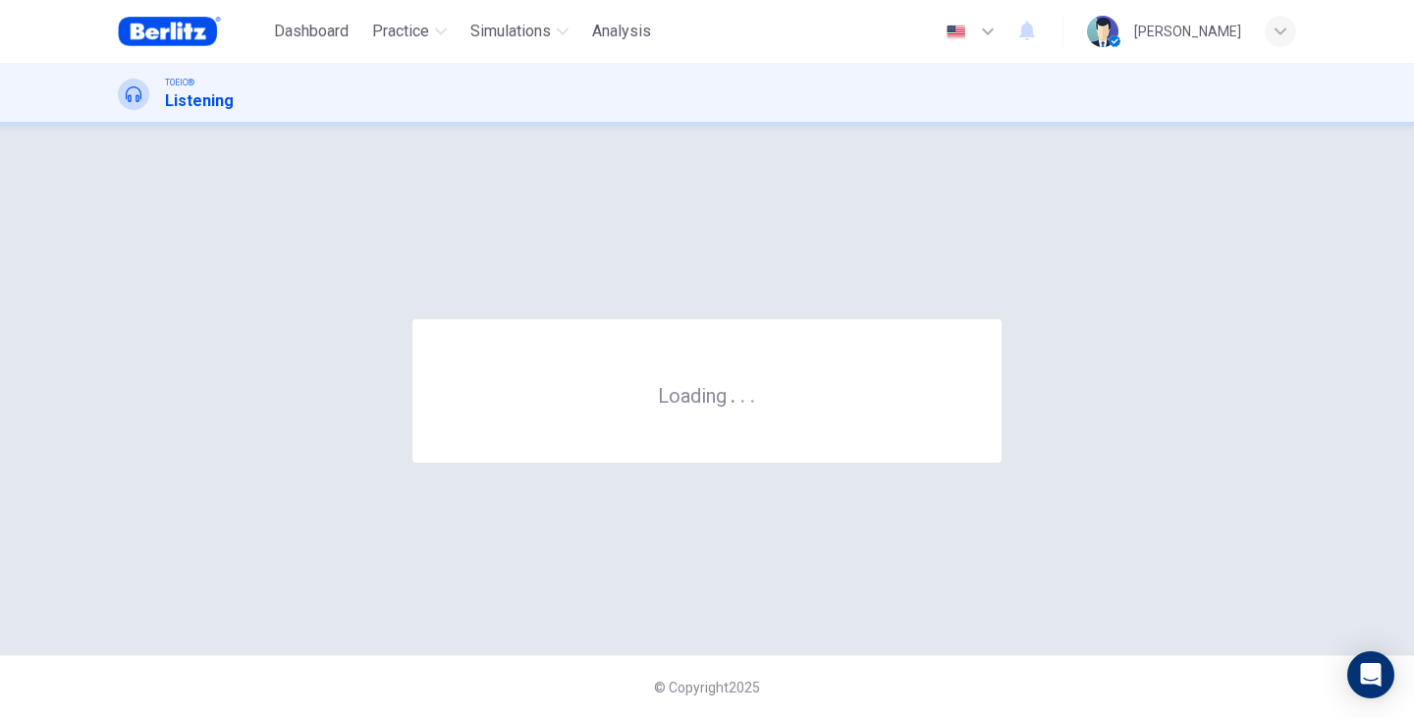
scroll to position [0, 0]
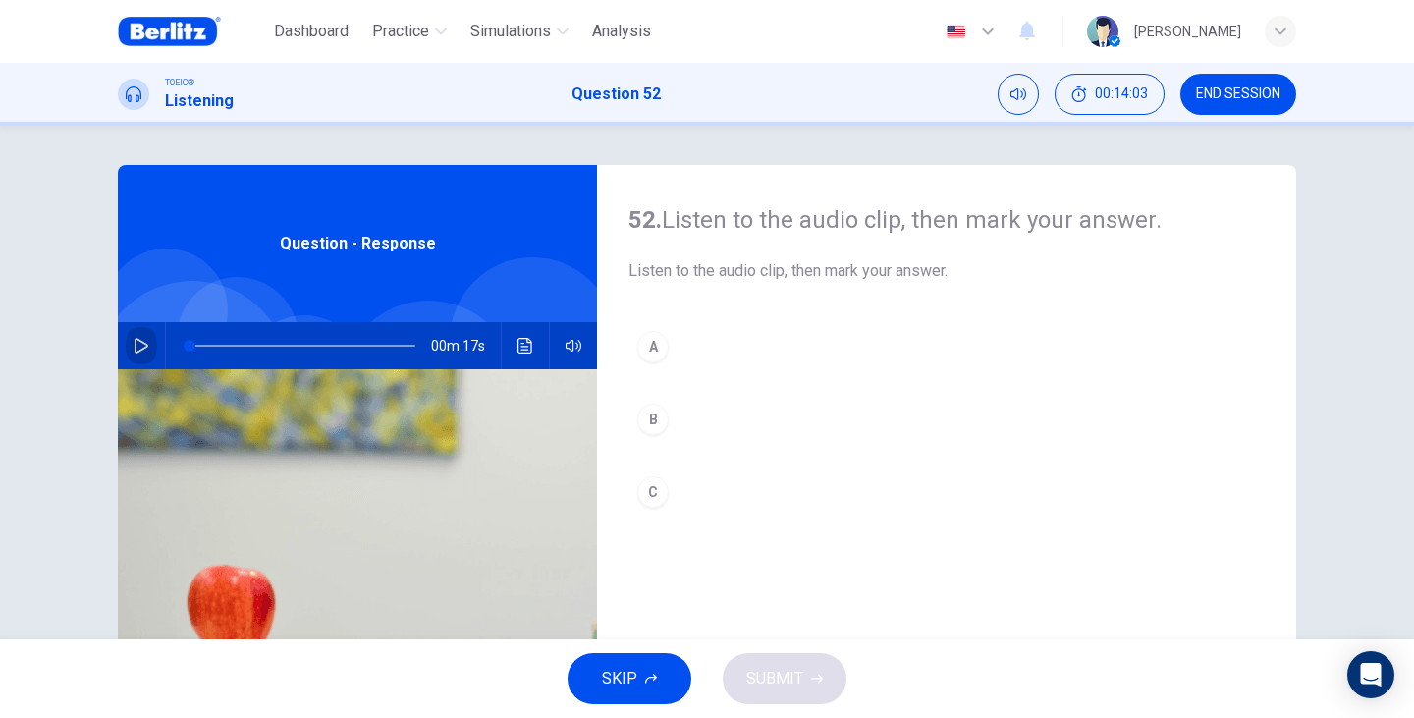
click at [137, 339] on icon "button" at bounding box center [142, 346] width 16 height 16
click at [638, 433] on button "B" at bounding box center [946, 419] width 636 height 49
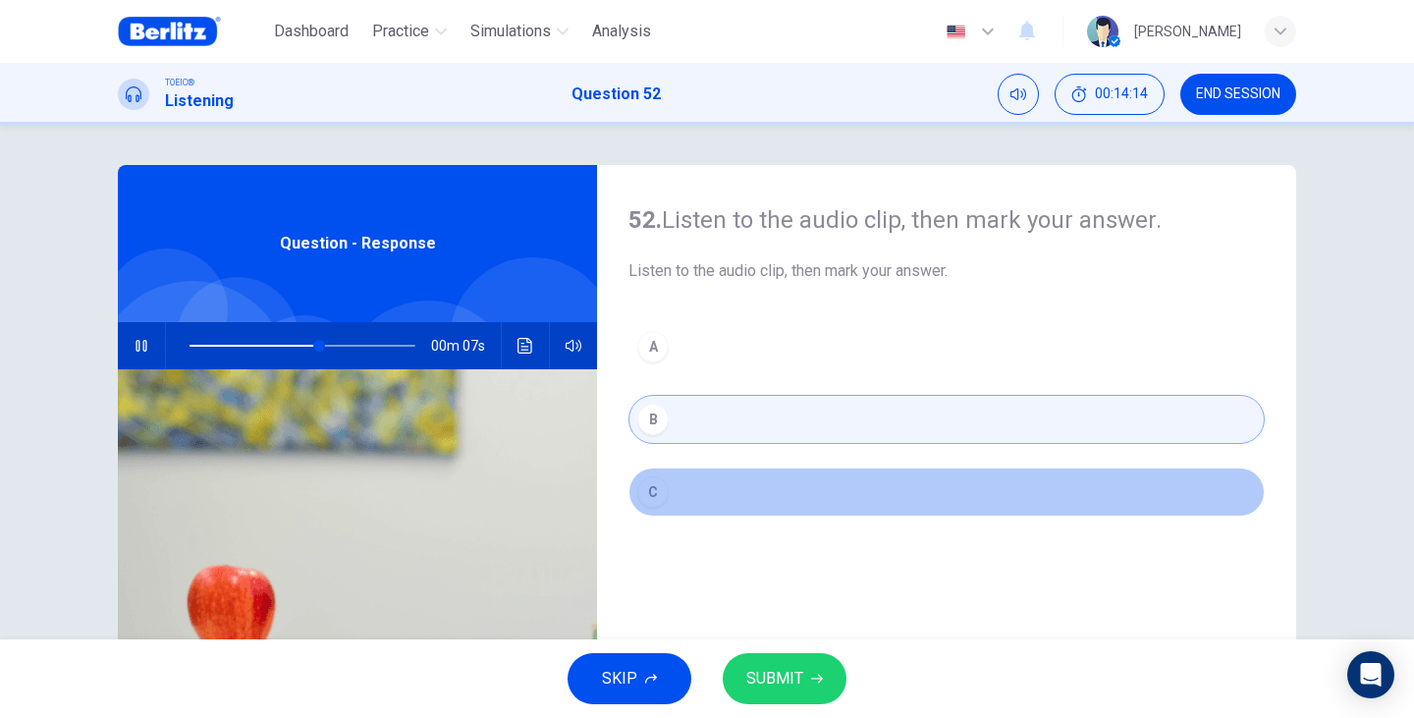
click at [663, 491] on div "C" at bounding box center [652, 491] width 31 height 31
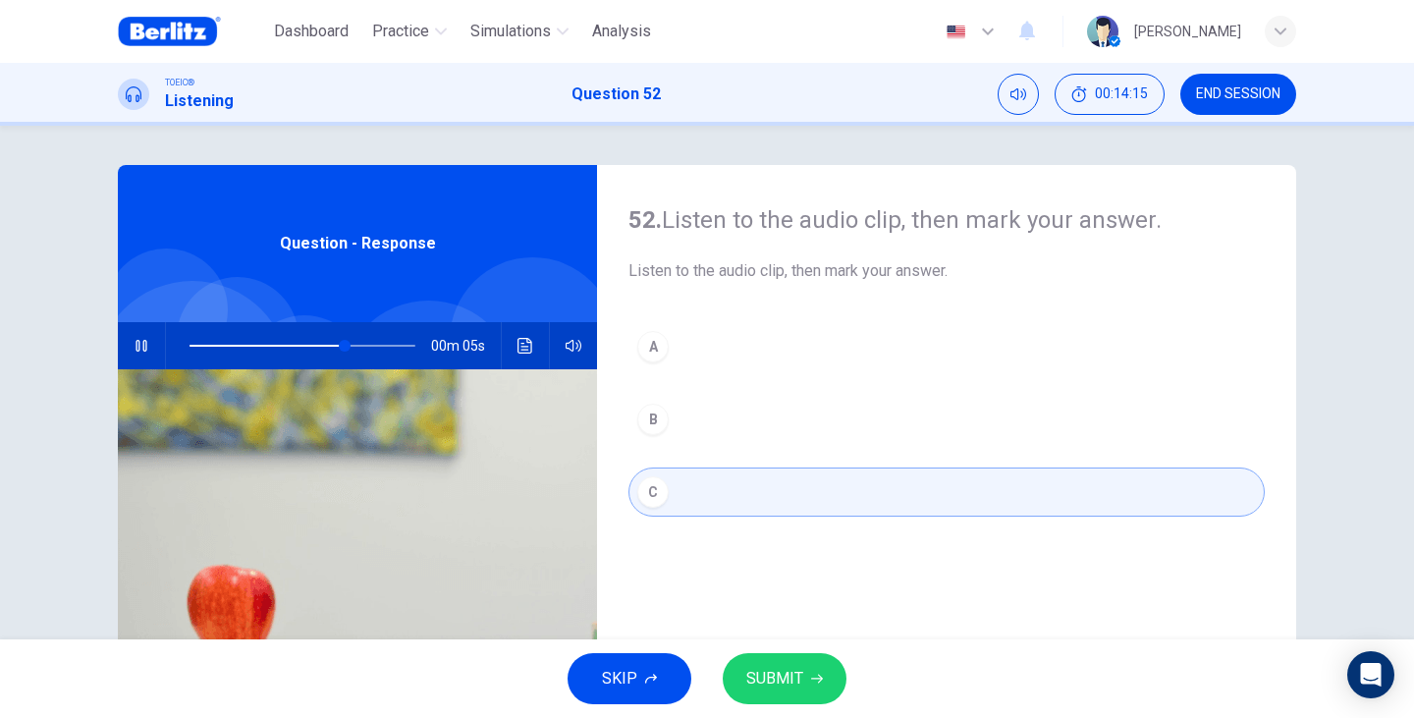
click at [646, 421] on div "B" at bounding box center [652, 418] width 31 height 31
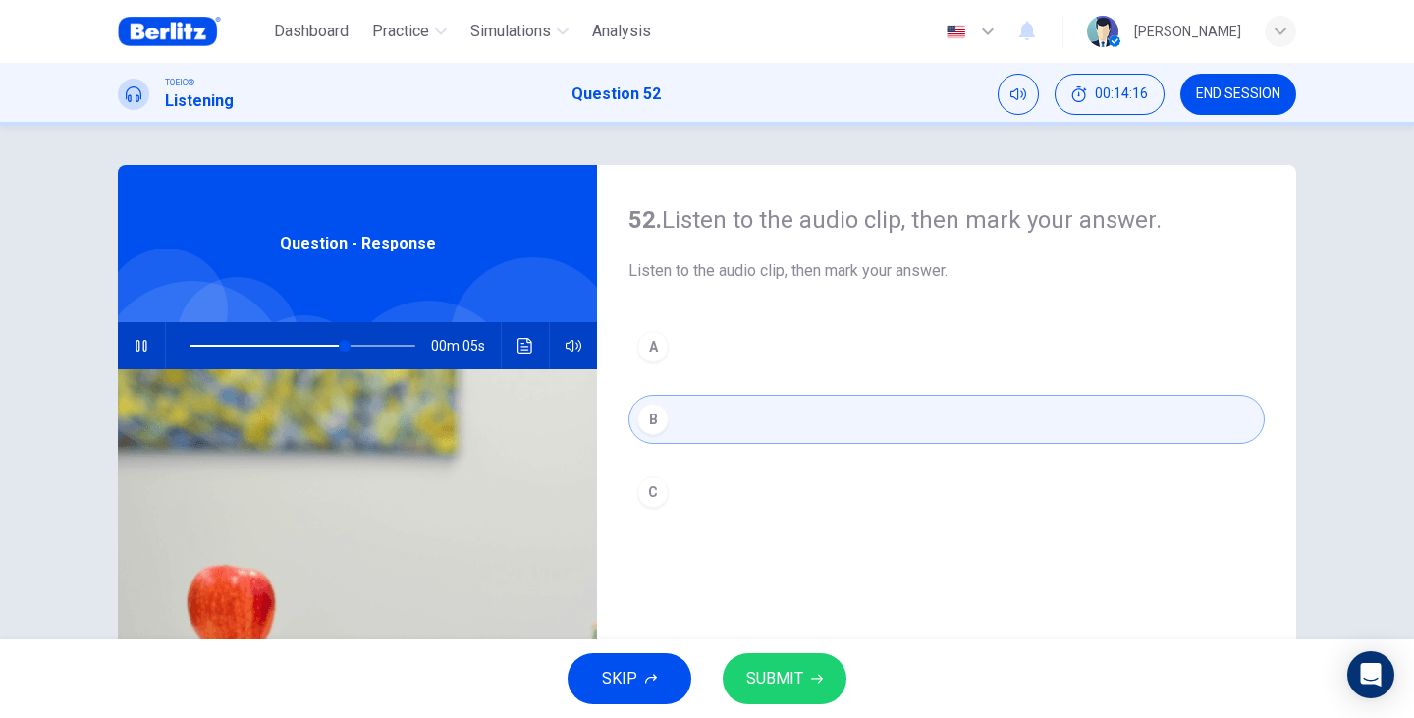
click at [802, 677] on button "SUBMIT" at bounding box center [785, 678] width 124 height 51
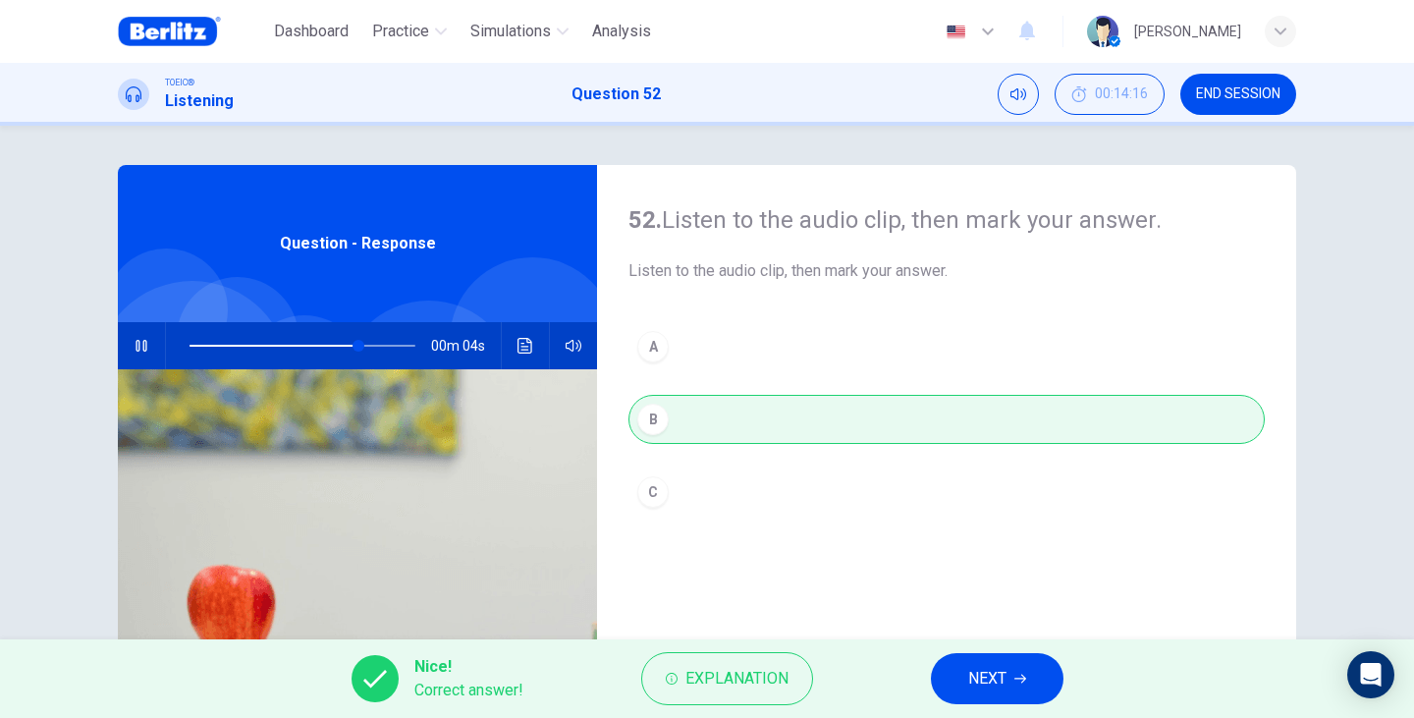
type input "**"
click at [991, 691] on span "NEXT" at bounding box center [987, 678] width 38 height 27
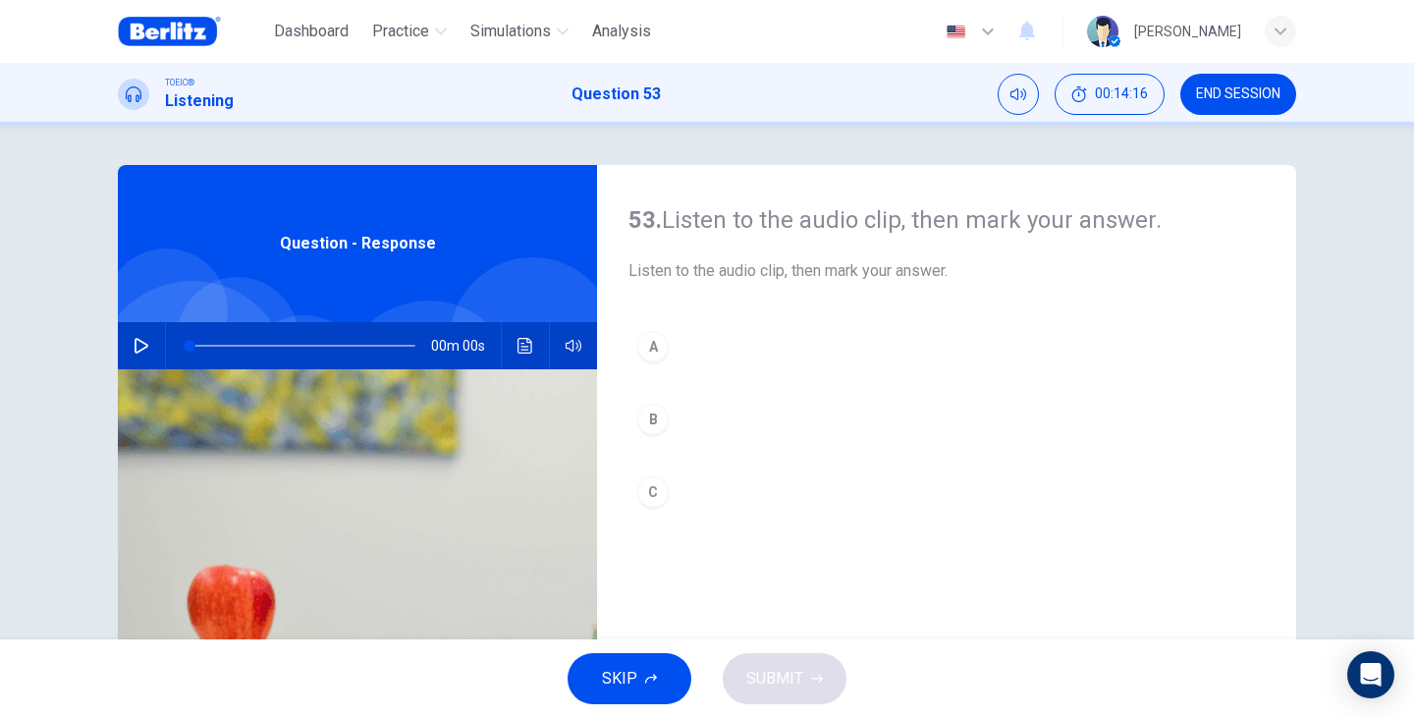
click at [304, 235] on span "Question - Response" at bounding box center [358, 244] width 156 height 24
click at [134, 349] on icon "button" at bounding box center [142, 346] width 16 height 16
click at [674, 412] on button "B" at bounding box center [946, 419] width 636 height 49
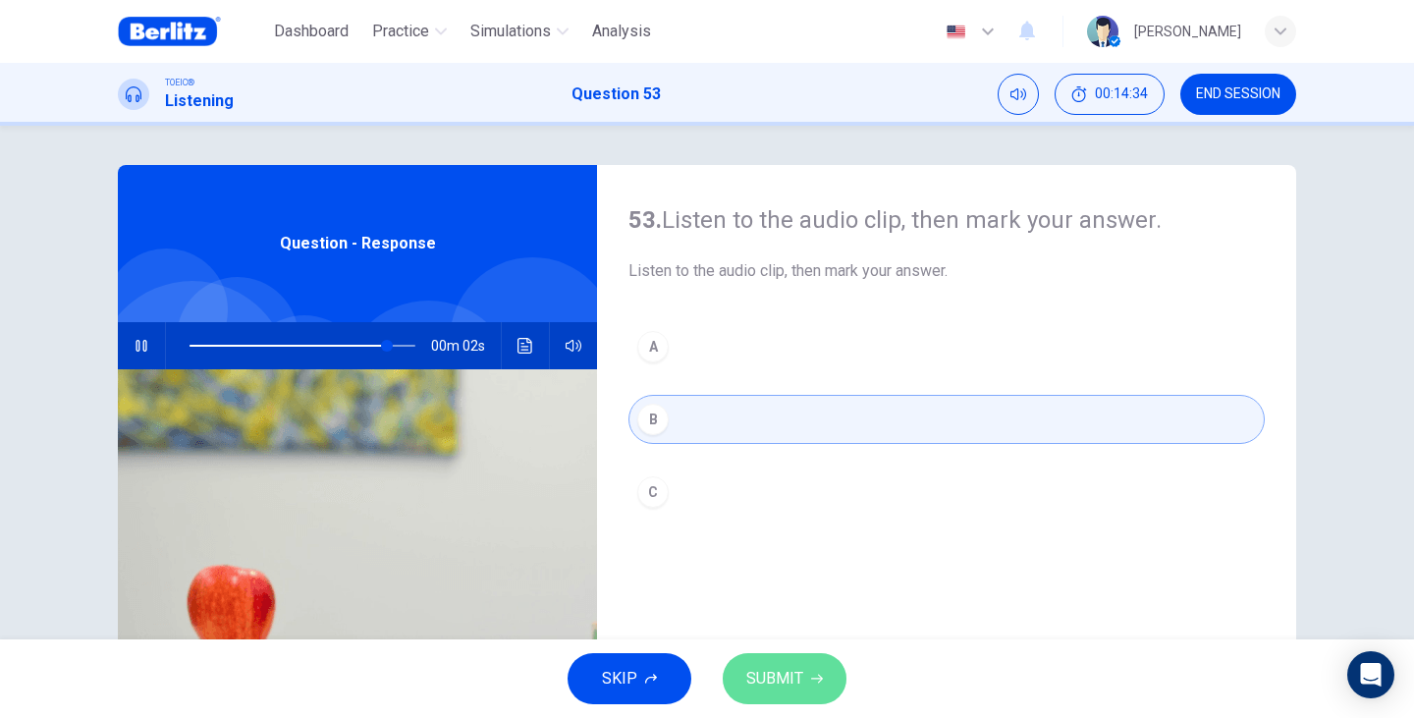
click at [802, 688] on button "SUBMIT" at bounding box center [785, 678] width 124 height 51
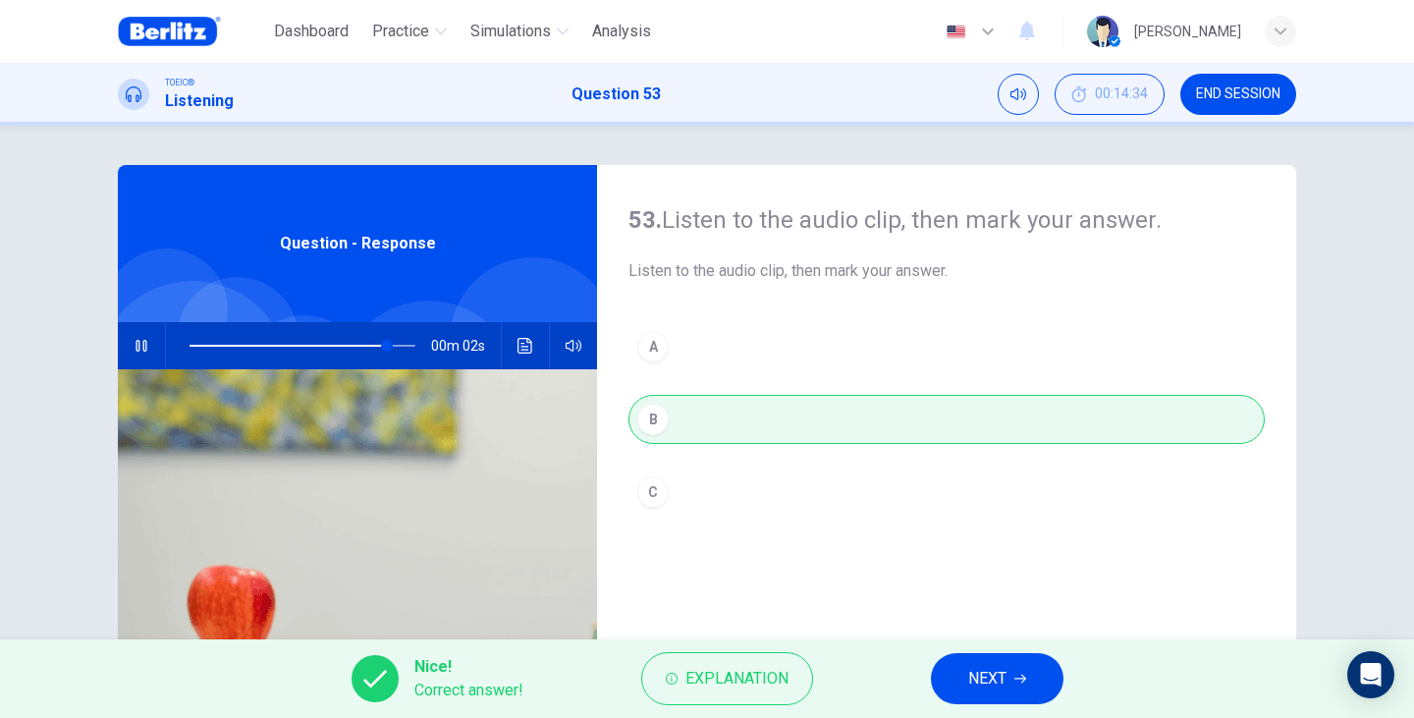
type input "**"
click at [978, 679] on span "NEXT" at bounding box center [987, 678] width 38 height 27
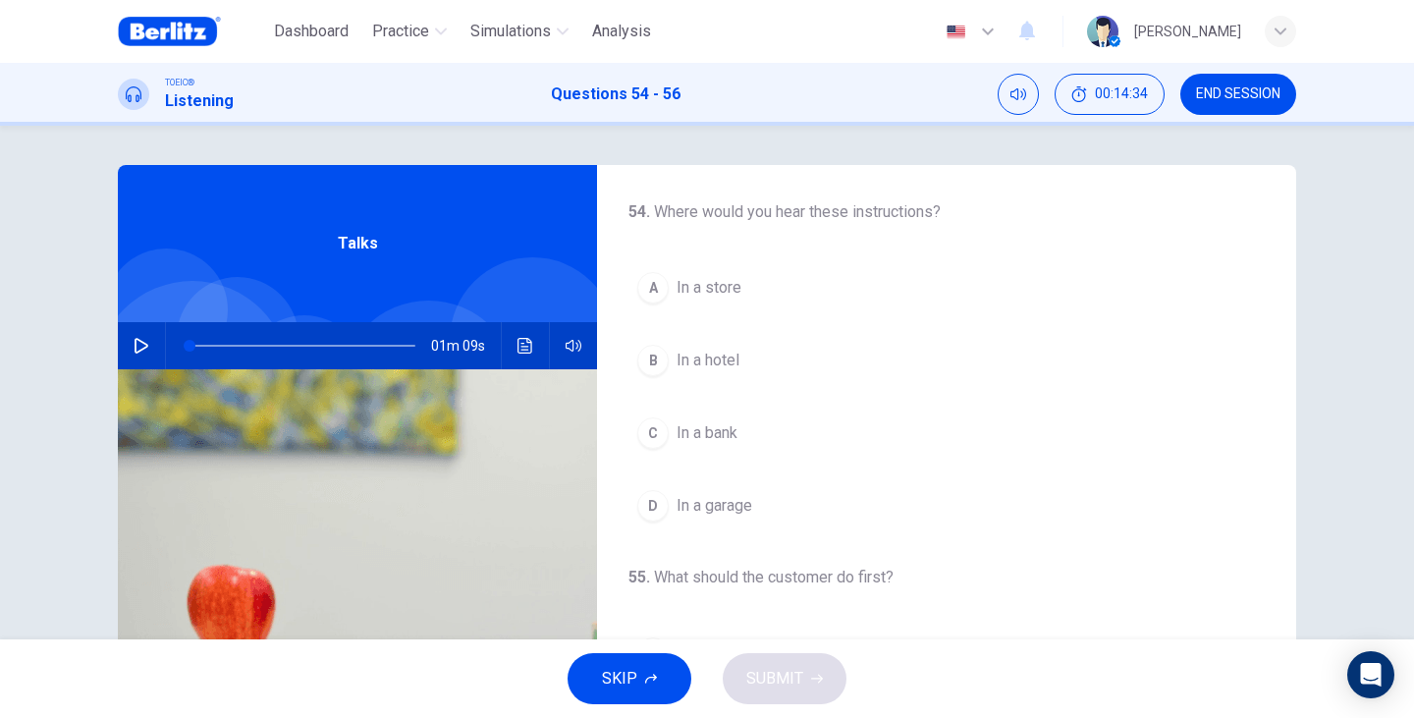
click at [149, 332] on button "button" at bounding box center [141, 345] width 31 height 47
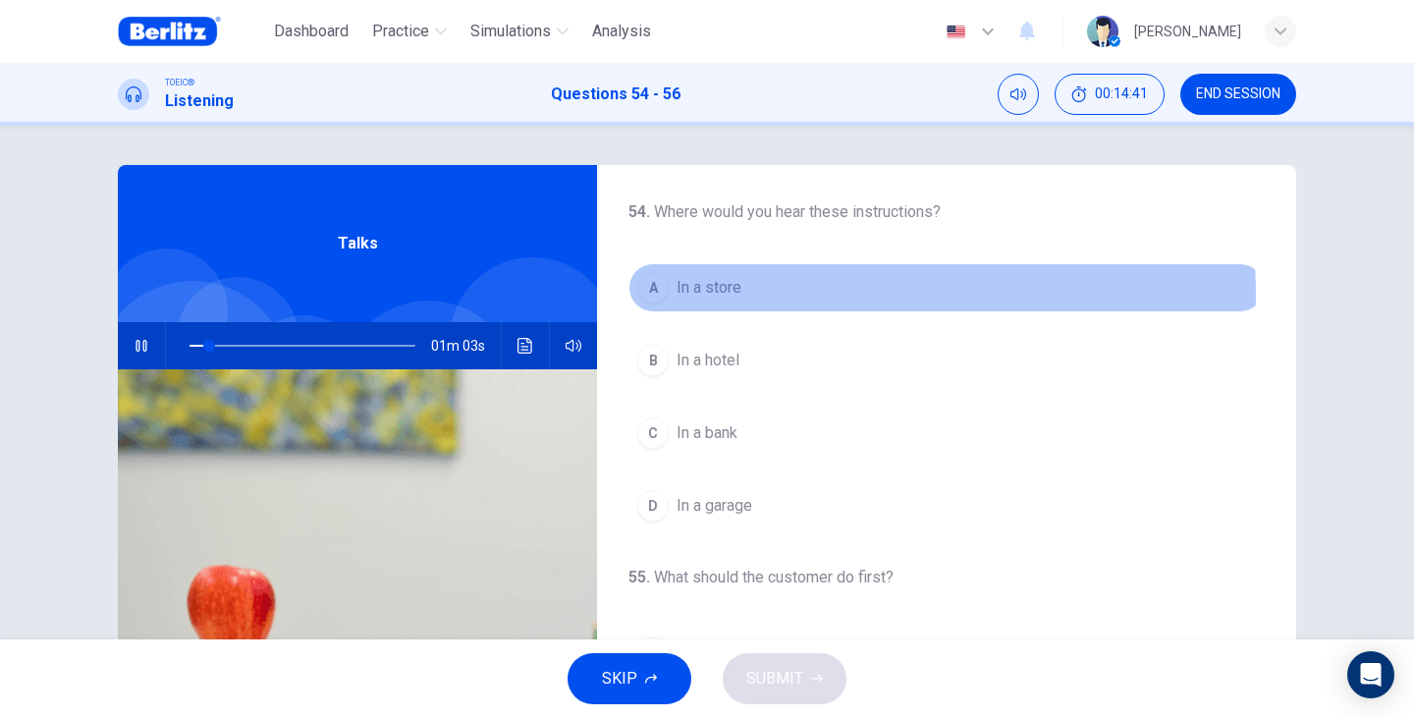
click at [699, 296] on span "In a store" at bounding box center [708, 288] width 65 height 24
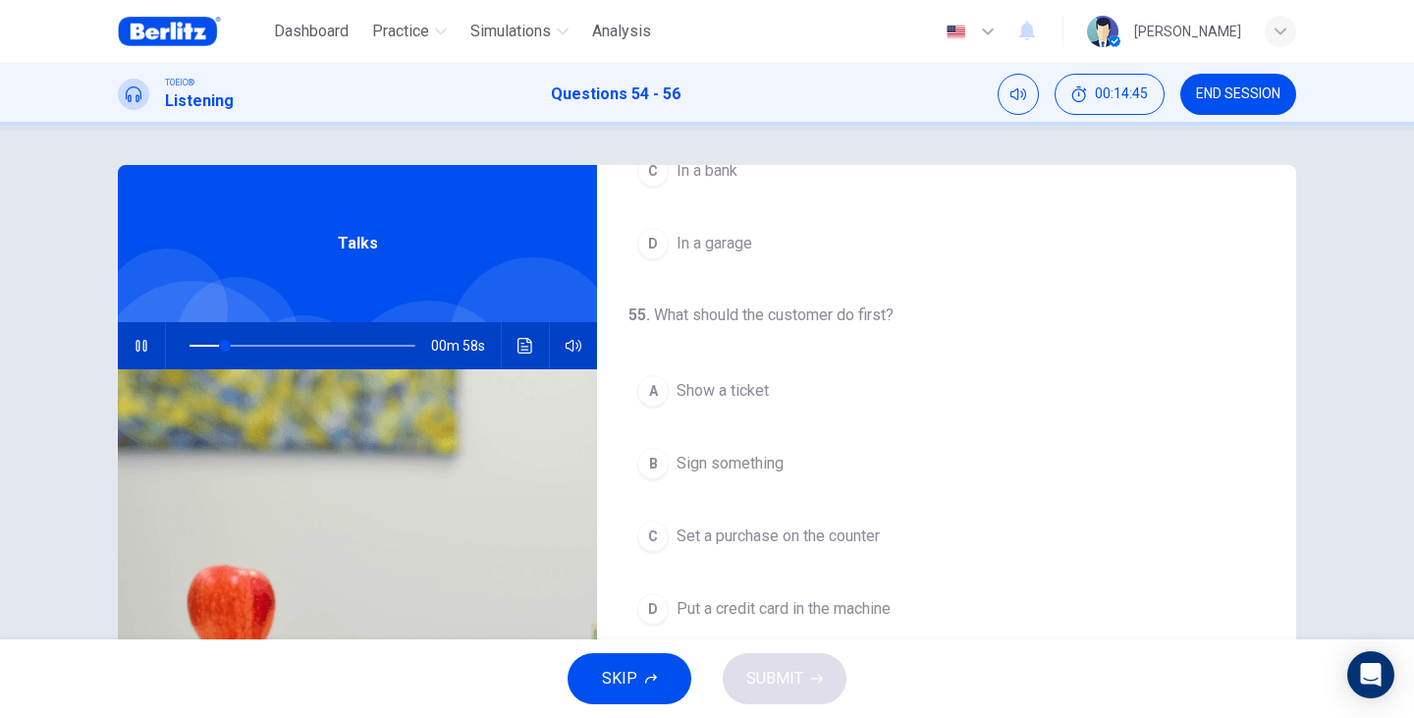
scroll to position [327, 0]
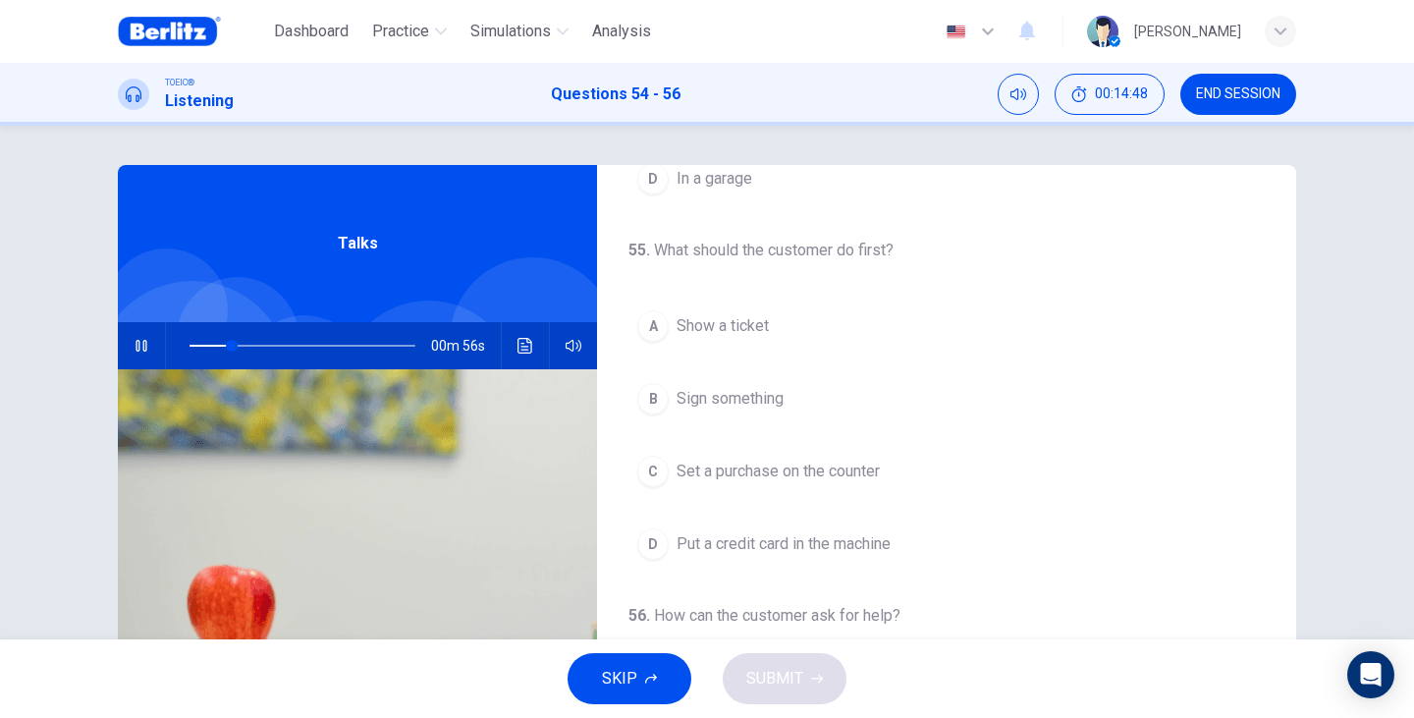
click at [831, 554] on span "Put a credit card in the machine" at bounding box center [783, 544] width 214 height 24
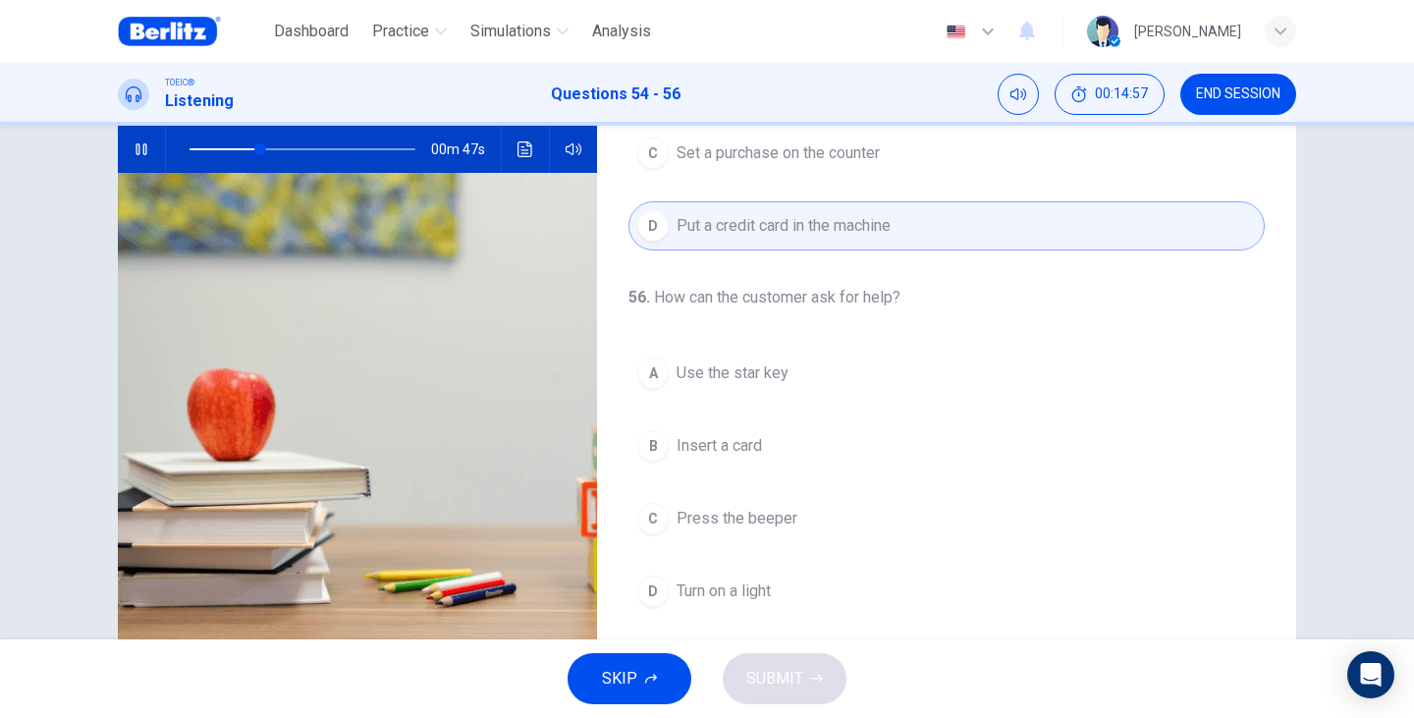
scroll to position [247, 0]
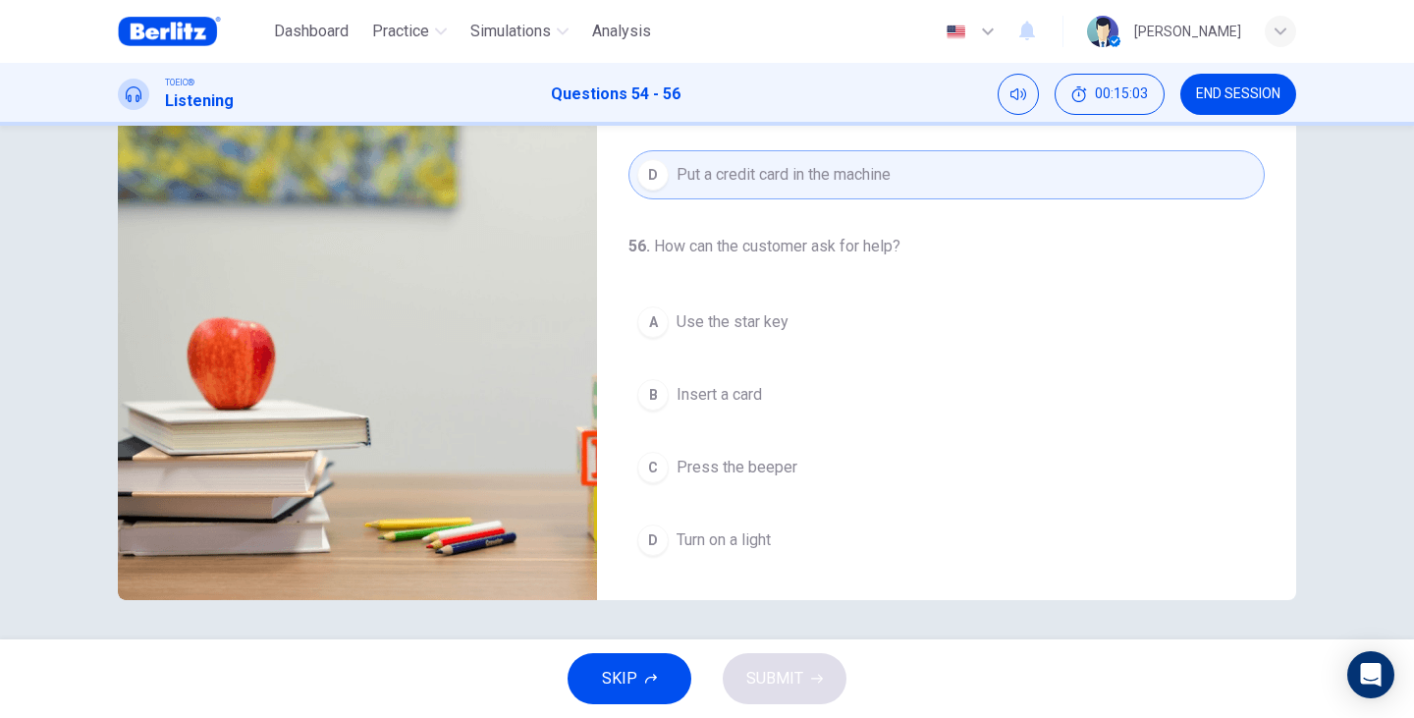
click at [770, 474] on span "Press the beeper" at bounding box center [736, 468] width 121 height 24
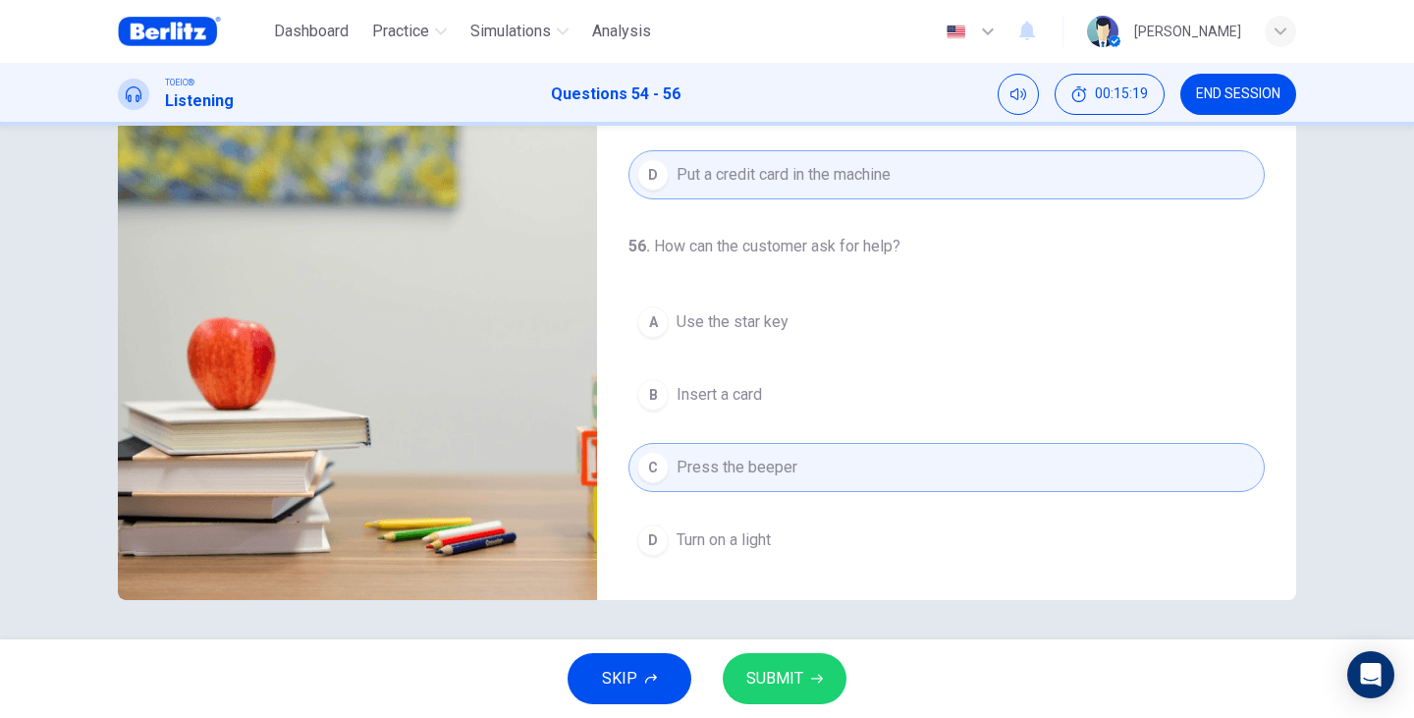
click at [800, 675] on span "SUBMIT" at bounding box center [774, 678] width 57 height 27
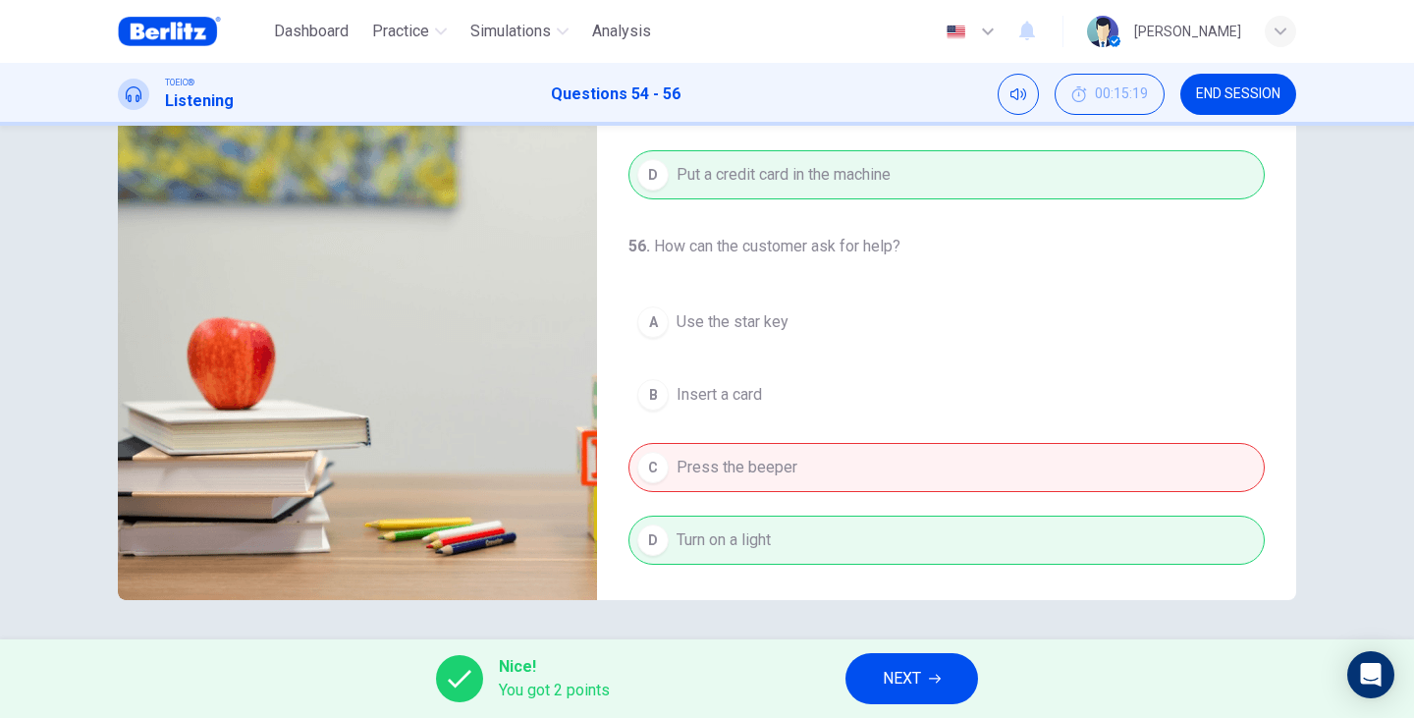
type input "**"
click at [904, 688] on span "NEXT" at bounding box center [902, 678] width 38 height 27
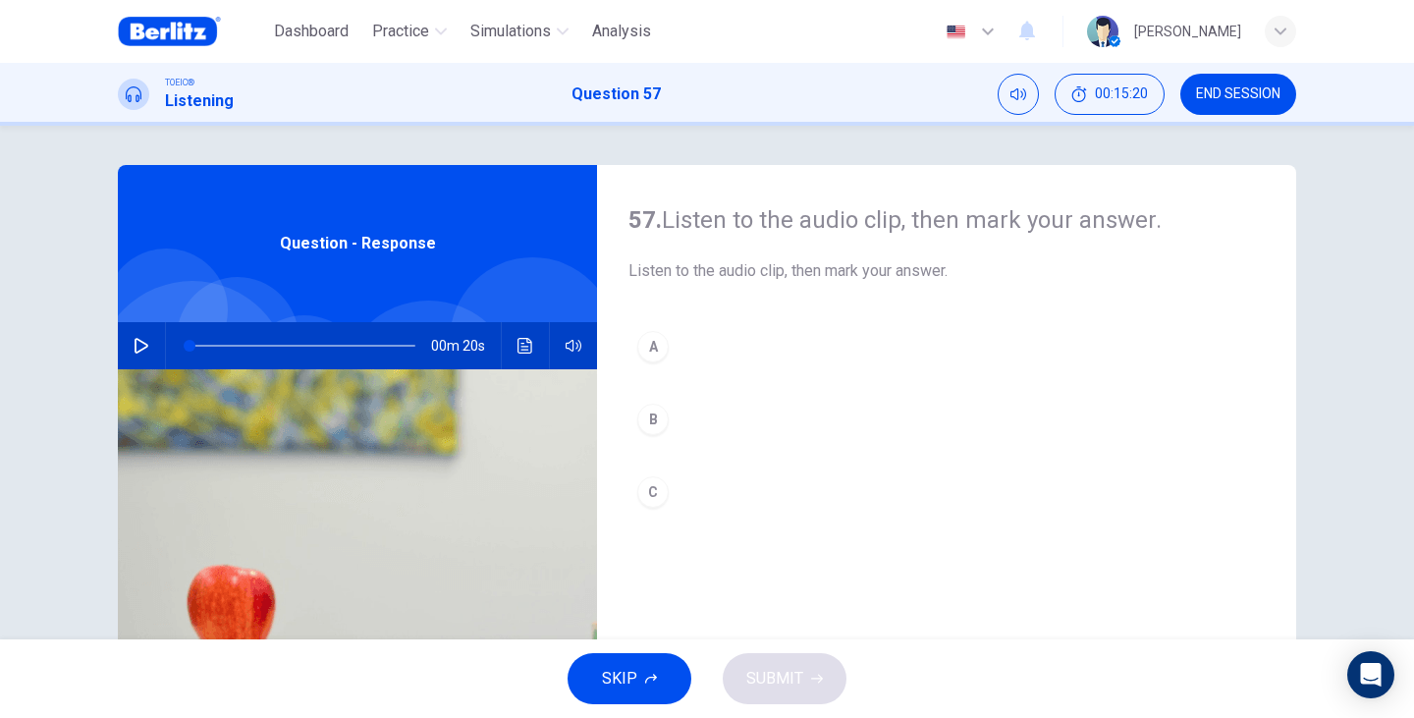
click at [118, 347] on div "00m 20s" at bounding box center [357, 345] width 479 height 47
click at [148, 355] on button "button" at bounding box center [141, 345] width 31 height 47
click at [714, 420] on button "B" at bounding box center [946, 419] width 636 height 49
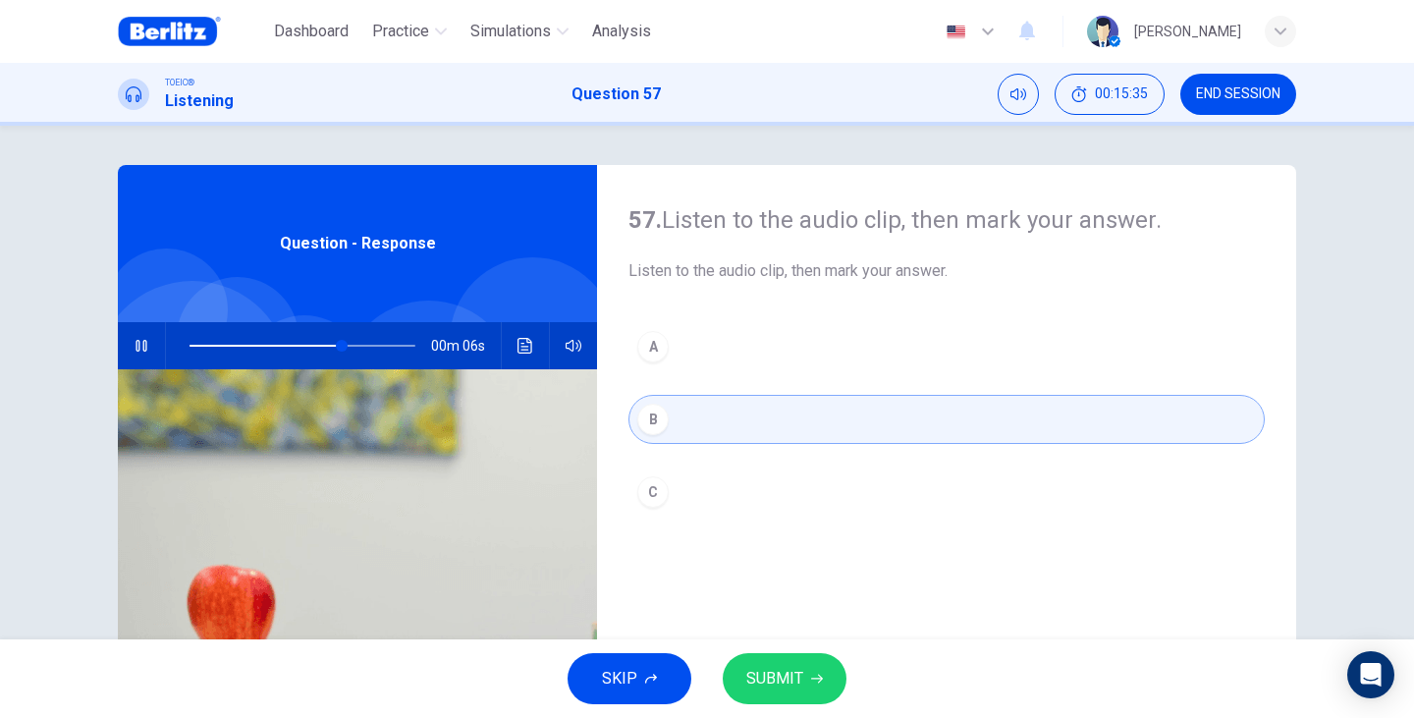
click at [680, 500] on button "C" at bounding box center [946, 491] width 636 height 49
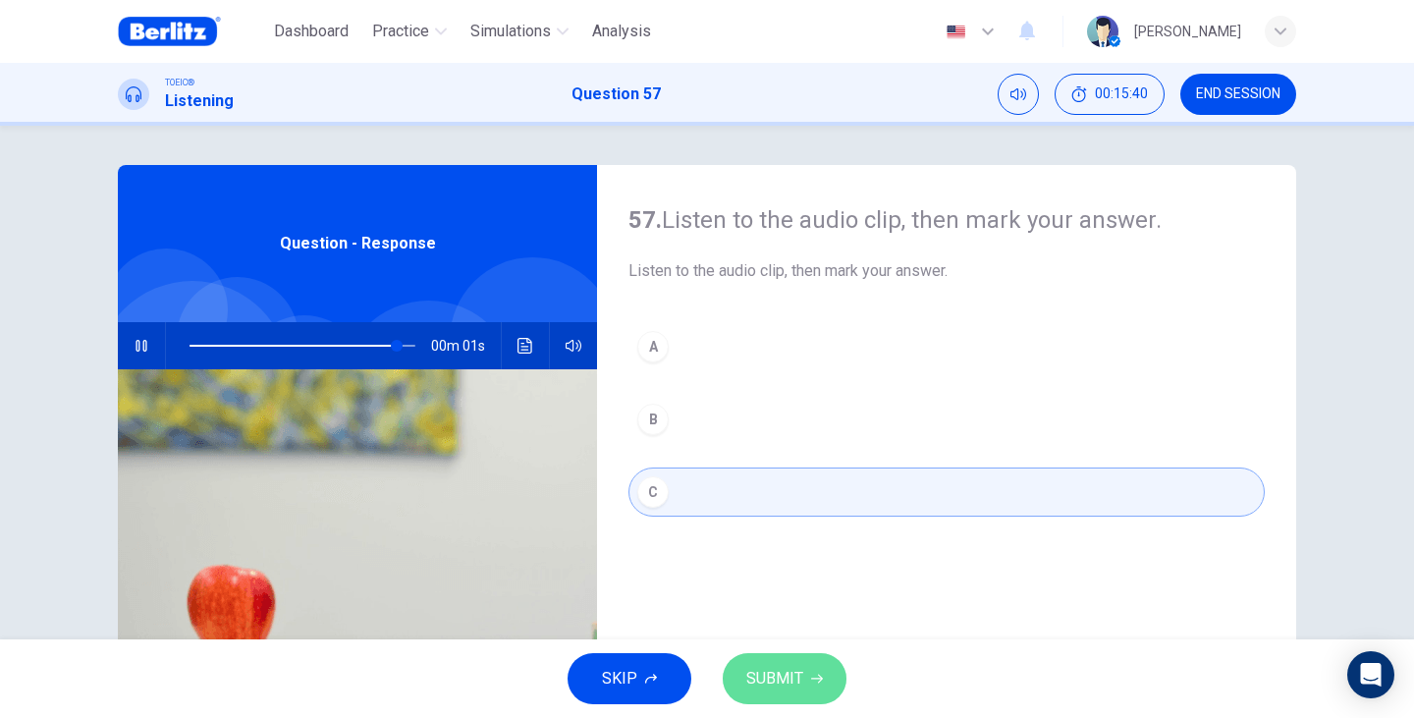
click at [832, 679] on button "SUBMIT" at bounding box center [785, 678] width 124 height 51
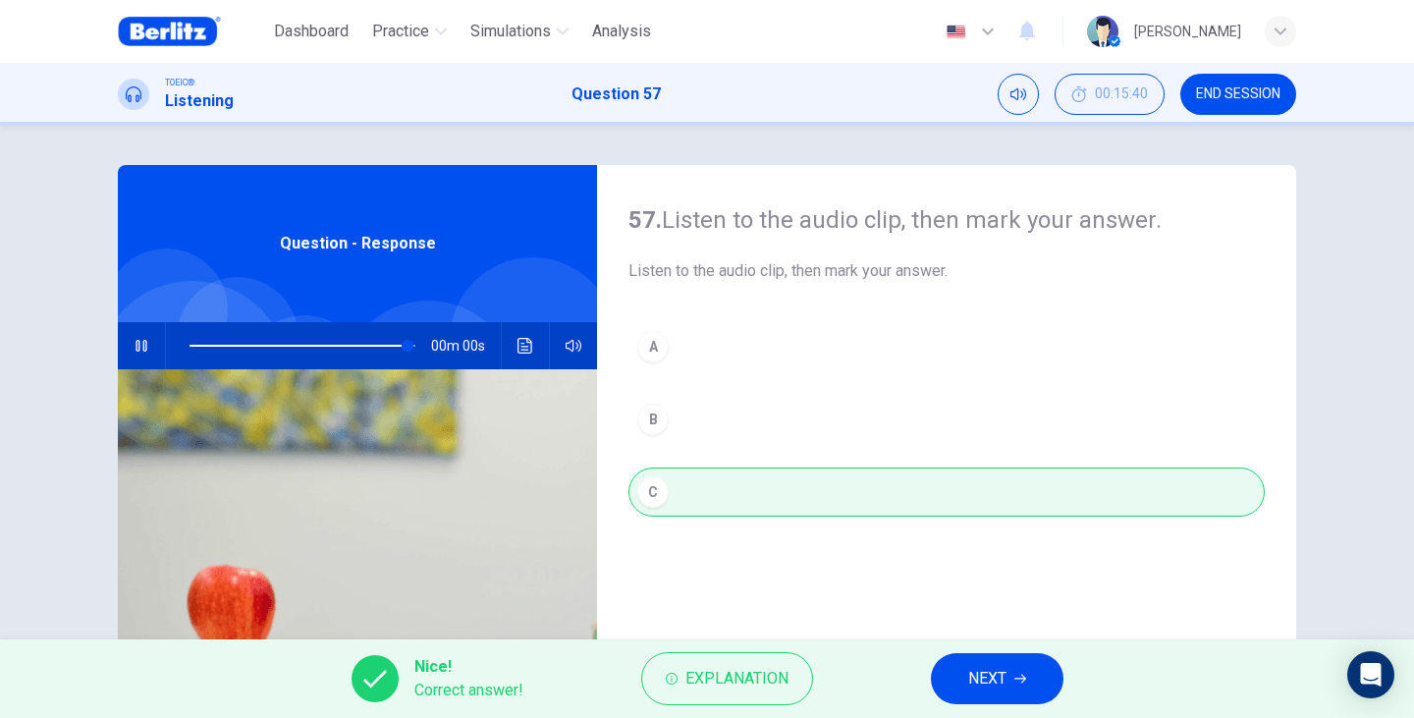
type input "*"
click at [1033, 680] on button "NEXT" at bounding box center [997, 678] width 133 height 51
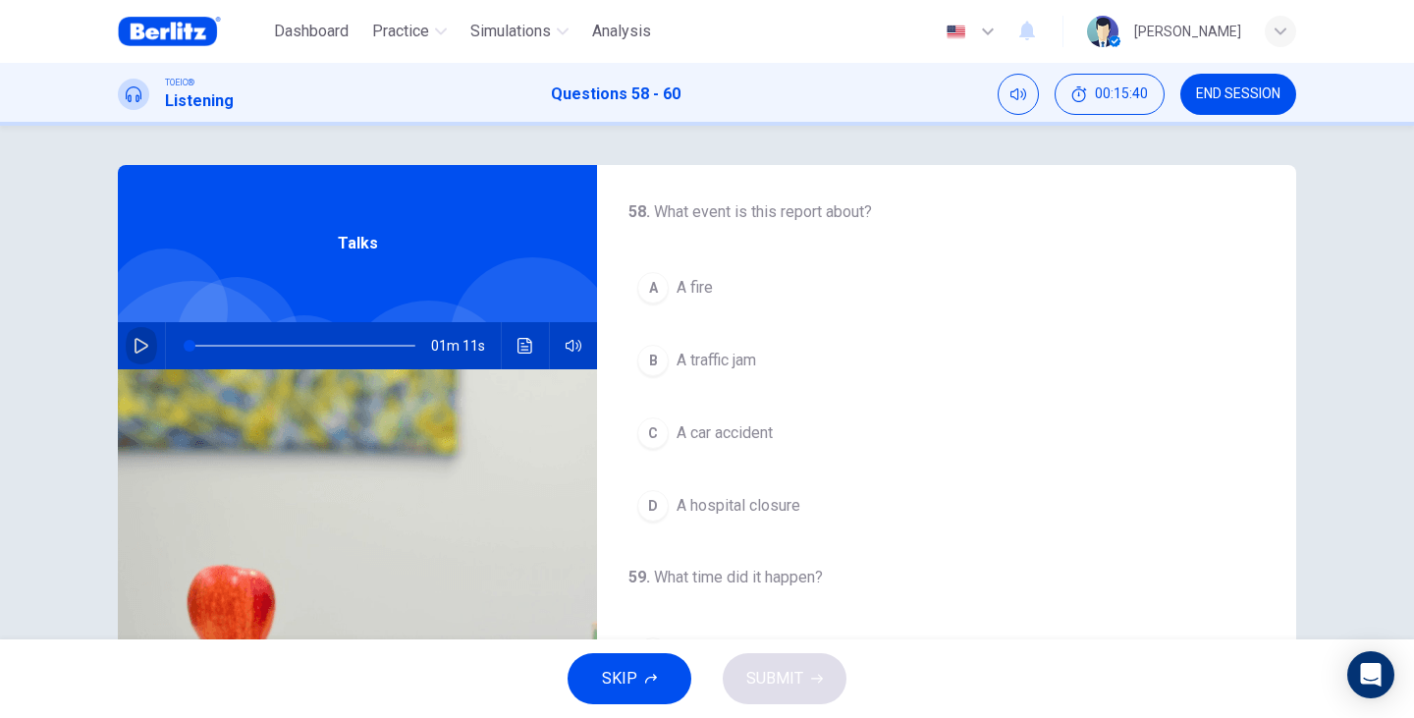
click at [134, 349] on icon "button" at bounding box center [142, 346] width 16 height 16
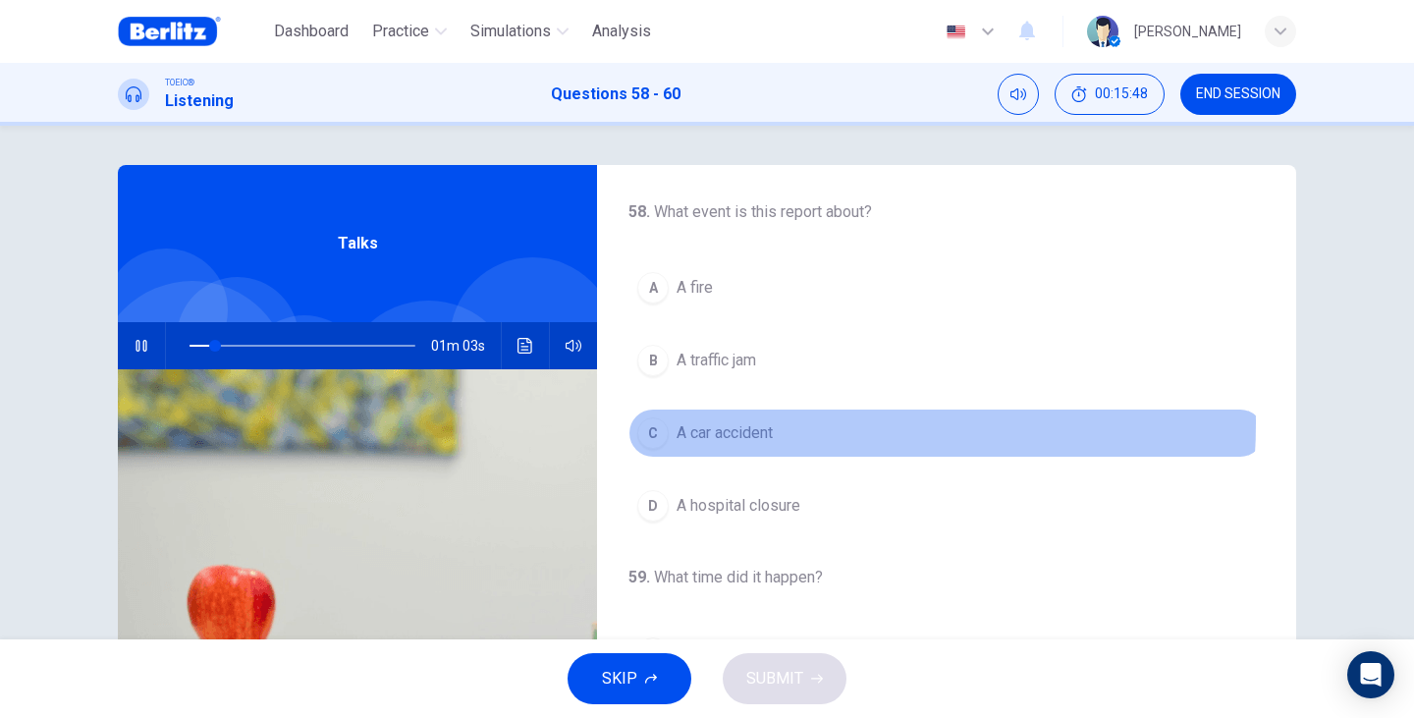
click at [742, 423] on span "A car accident" at bounding box center [724, 433] width 96 height 24
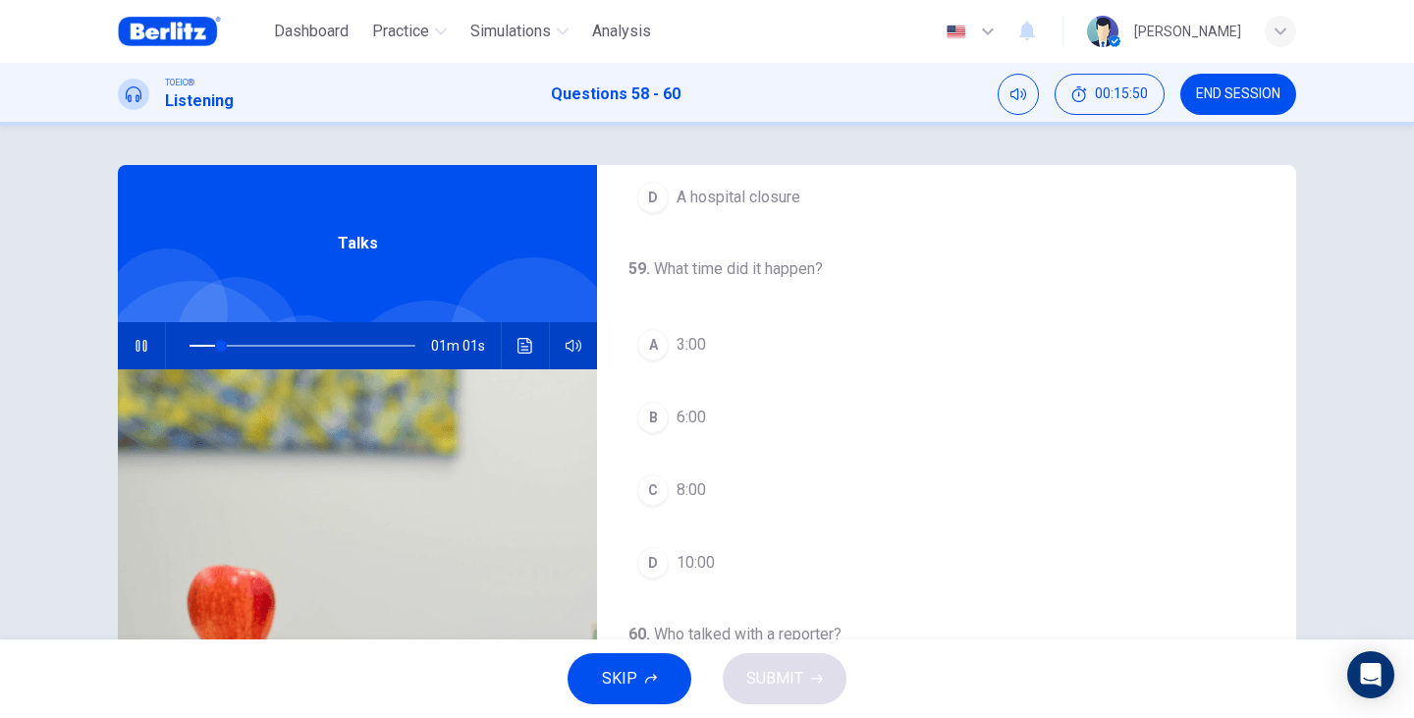
scroll to position [327, 0]
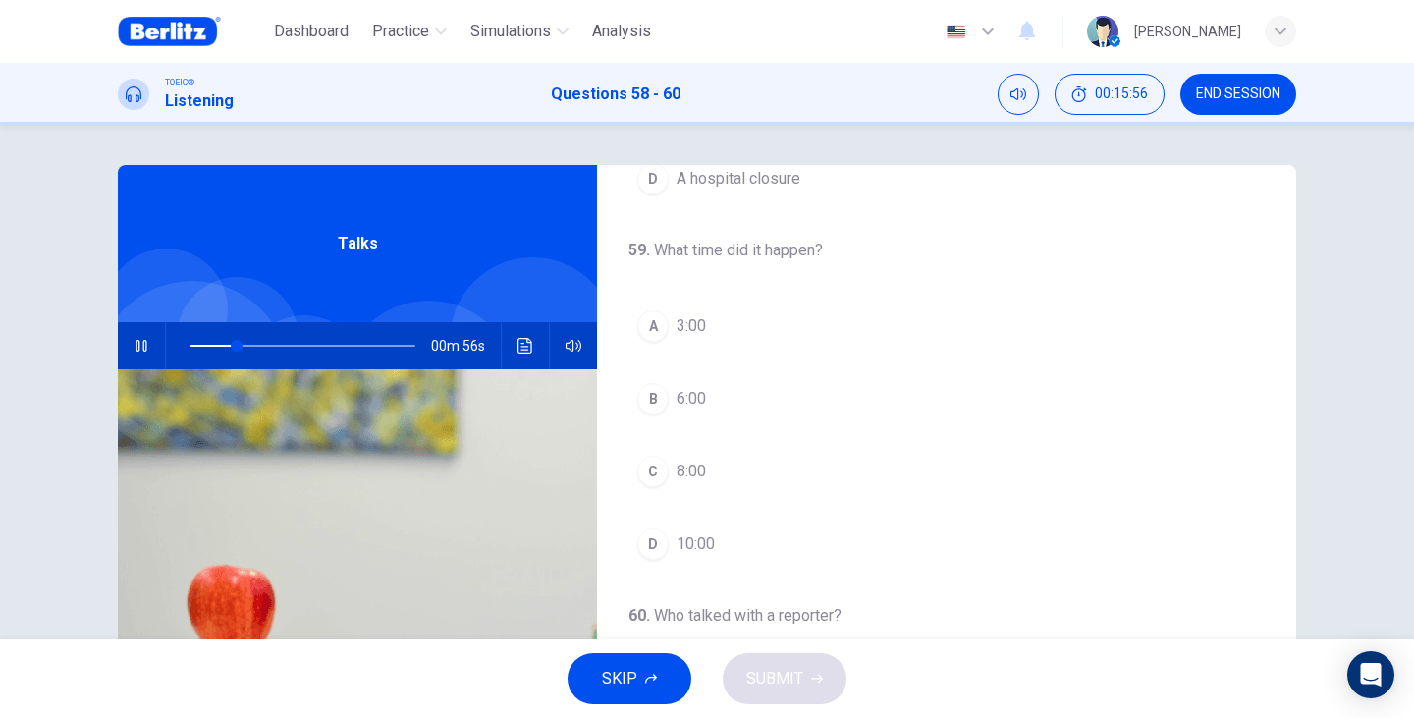
click at [686, 446] on div "A 3:00 B 6:00 C 8:00 D 10:00" at bounding box center [946, 434] width 636 height 267
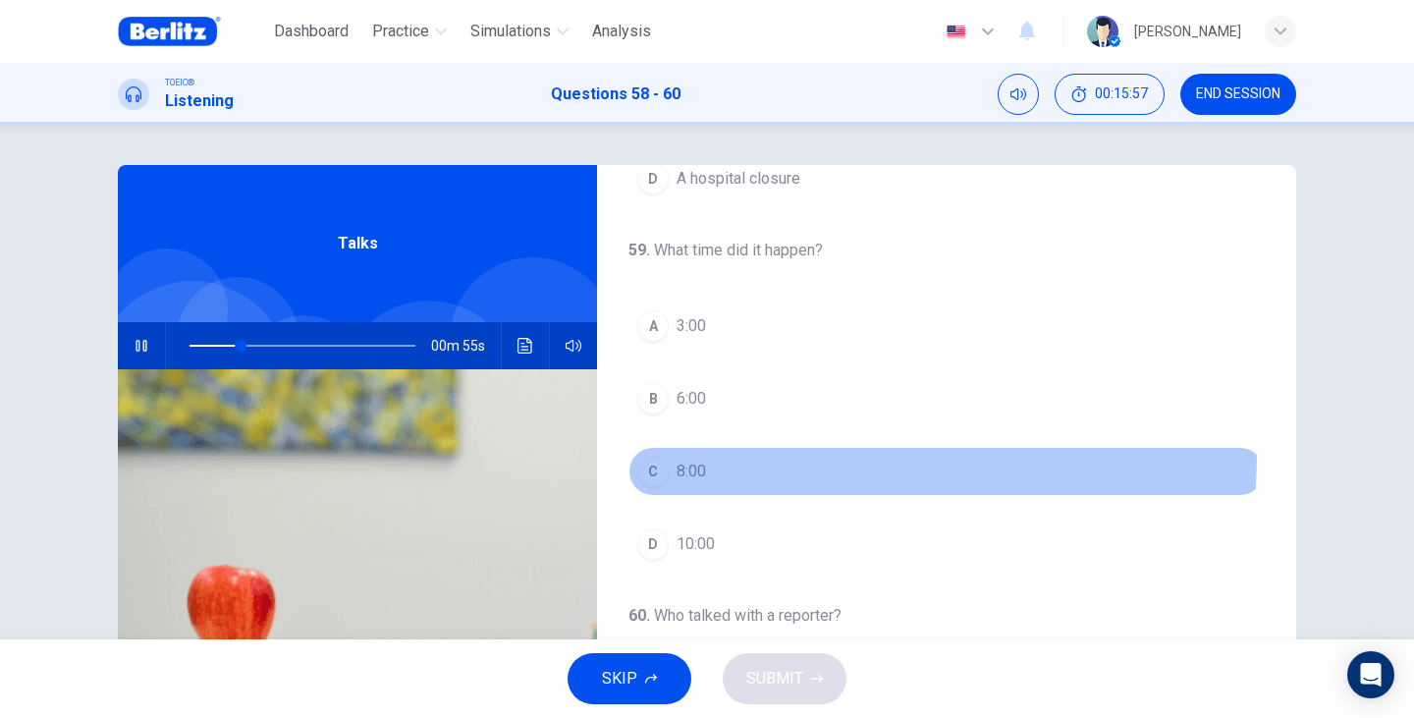
click at [686, 453] on button "C 8:00" at bounding box center [946, 471] width 636 height 49
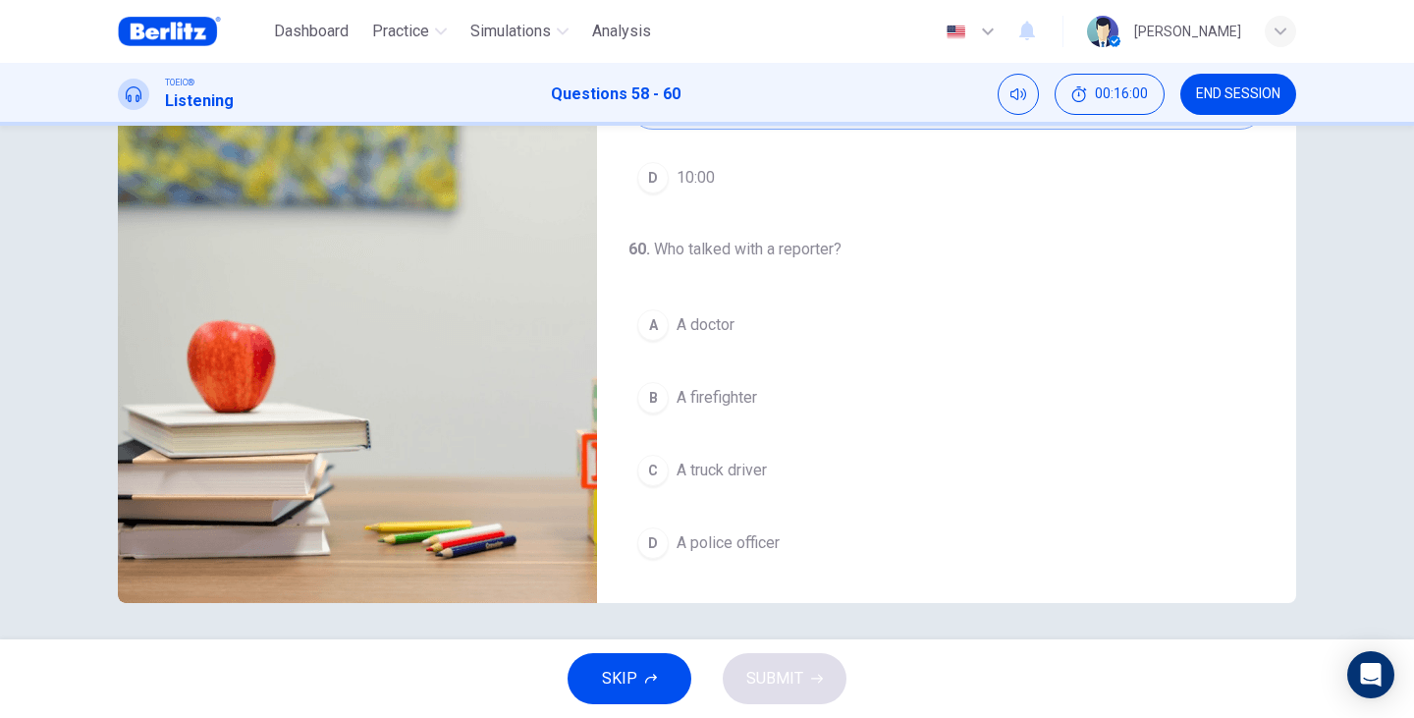
scroll to position [247, 0]
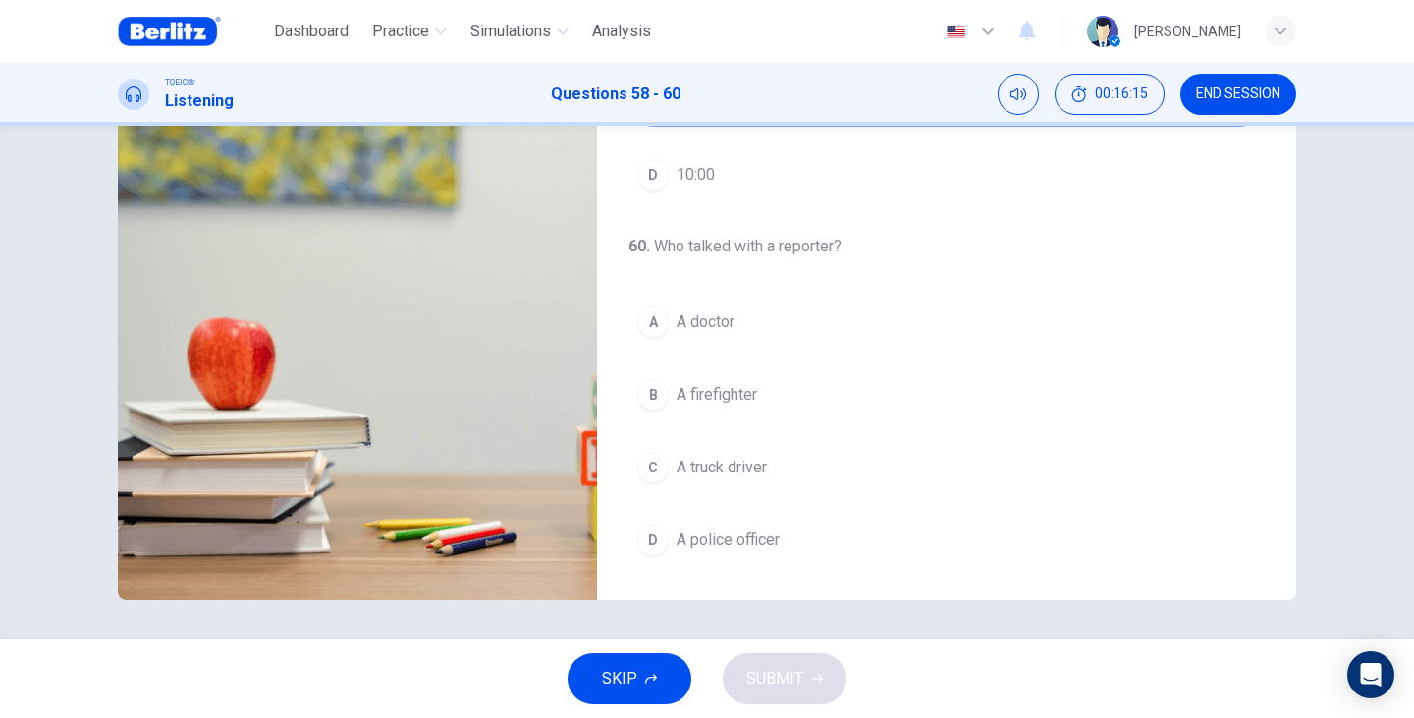
click at [697, 335] on button "A A doctor" at bounding box center [946, 321] width 636 height 49
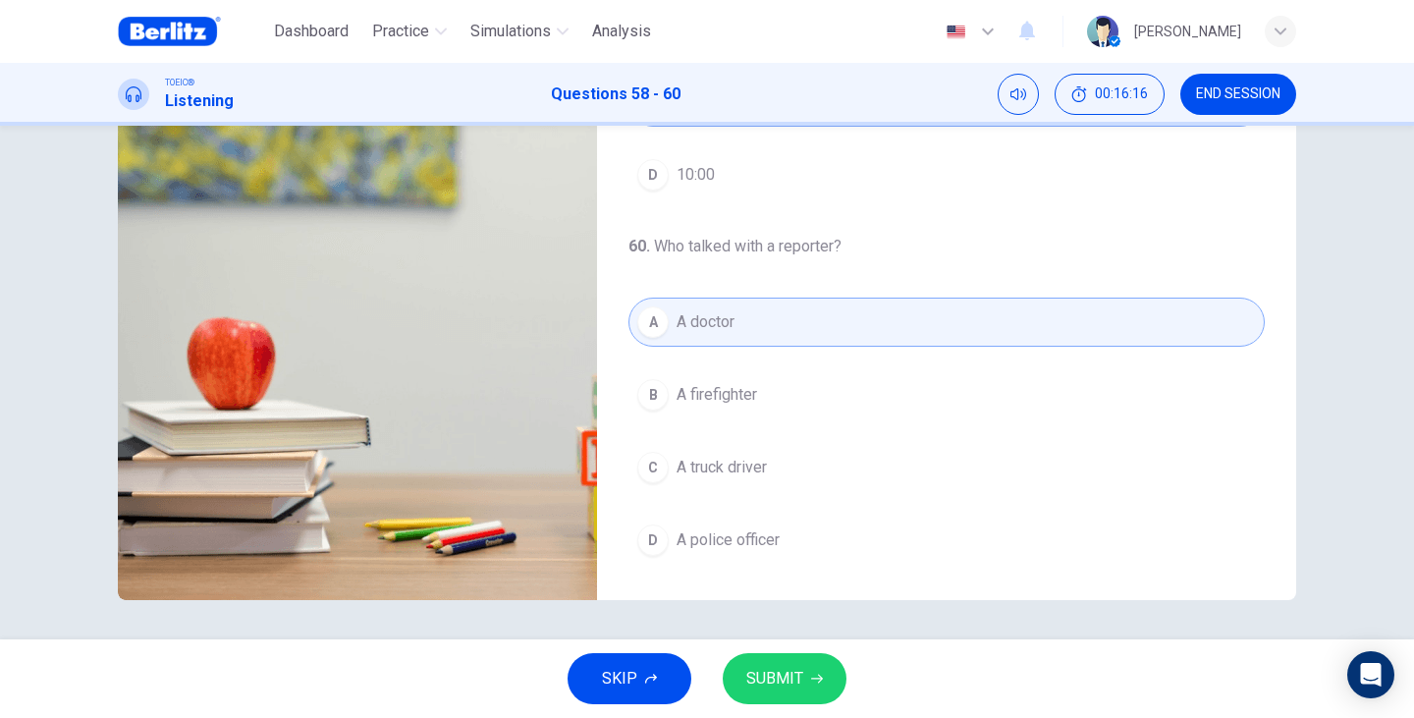
click at [789, 699] on button "SUBMIT" at bounding box center [785, 678] width 124 height 51
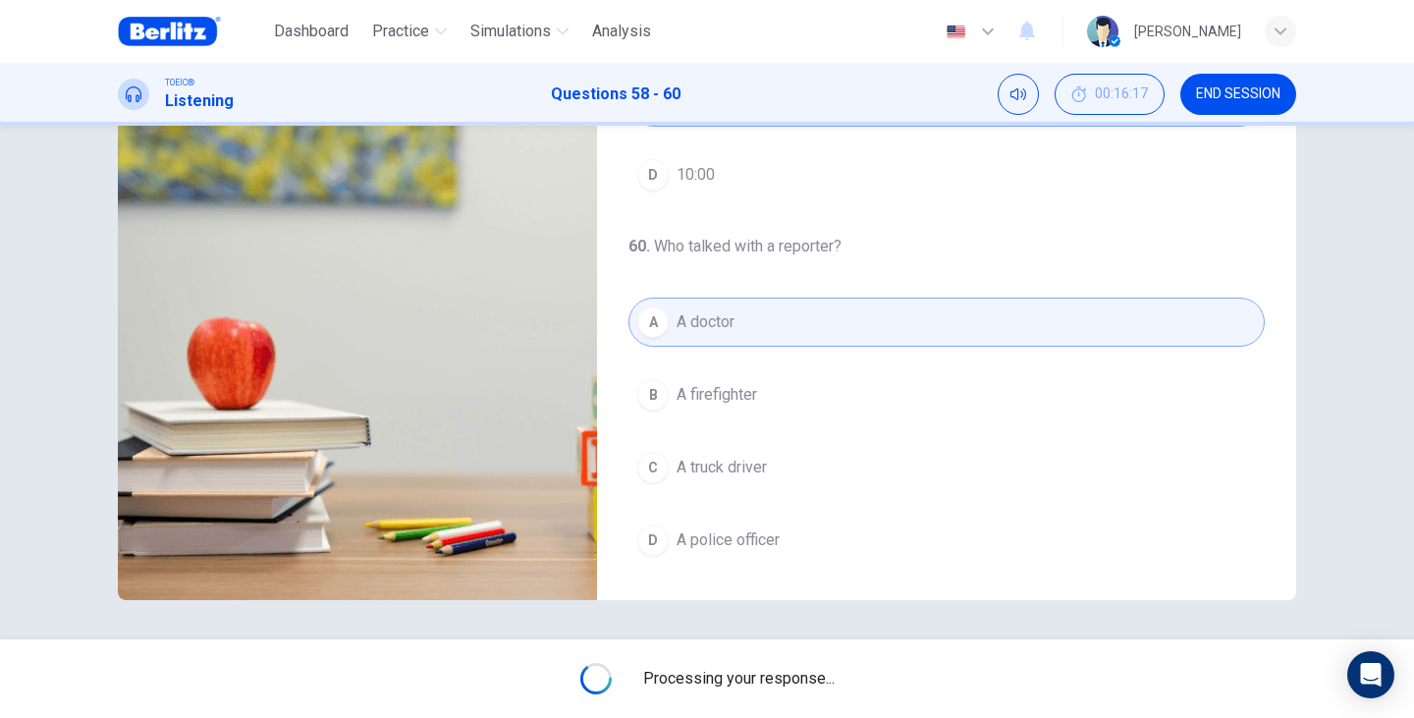
type input "**"
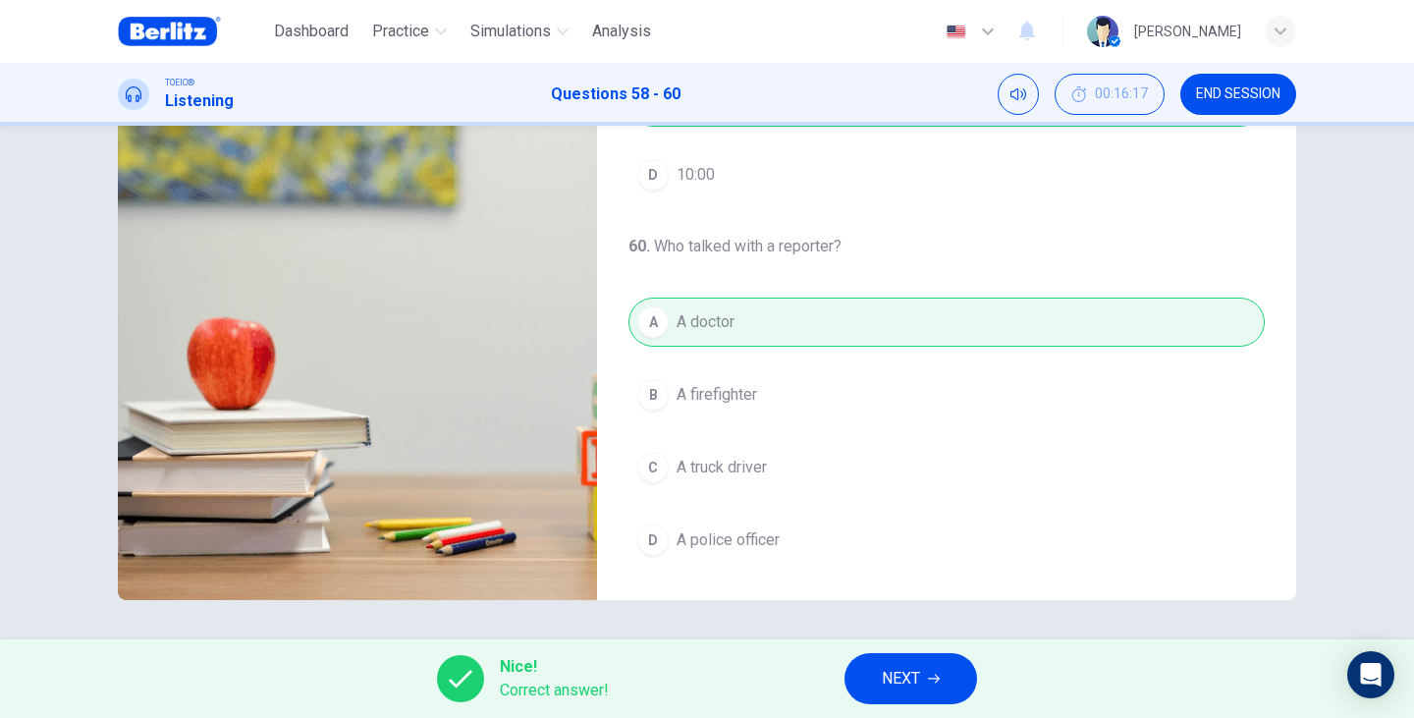
click at [880, 692] on button "NEXT" at bounding box center [910, 678] width 133 height 51
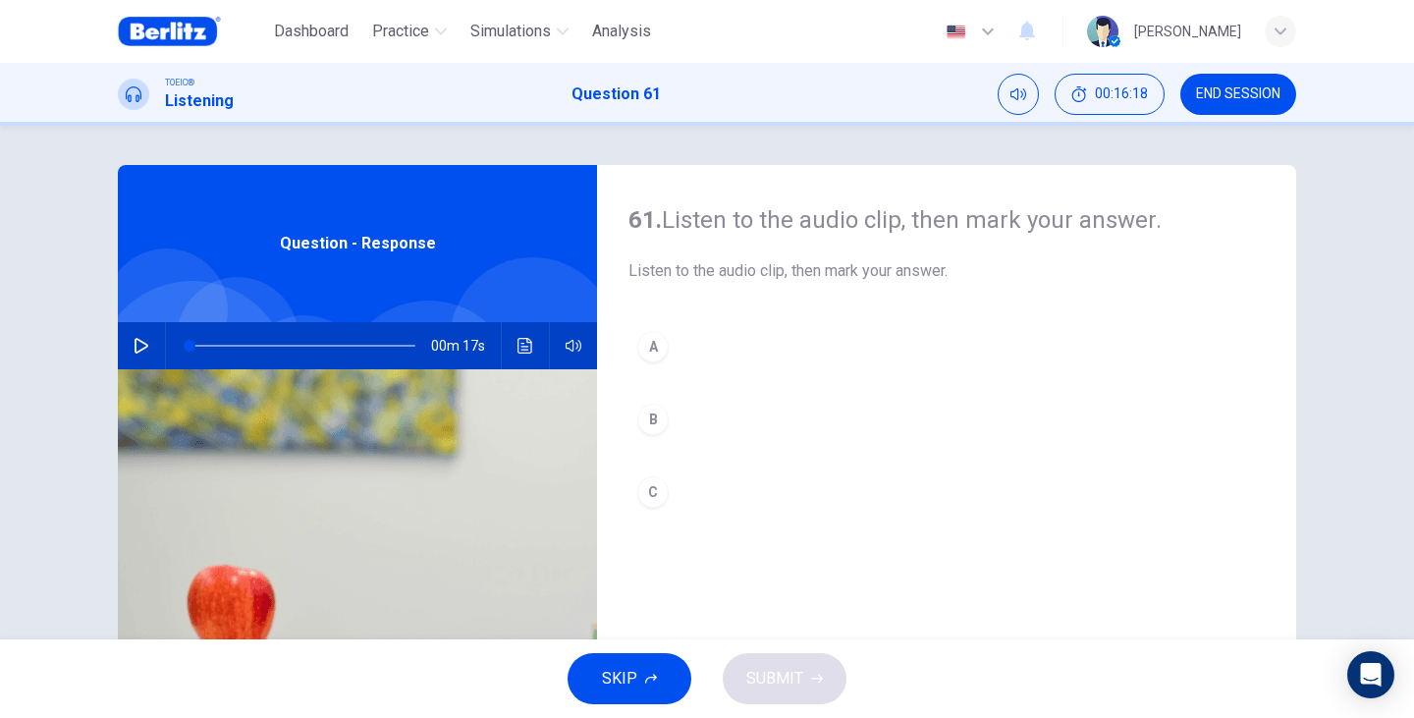
click at [126, 356] on button "button" at bounding box center [141, 345] width 31 height 47
click at [672, 418] on button "B" at bounding box center [946, 419] width 636 height 49
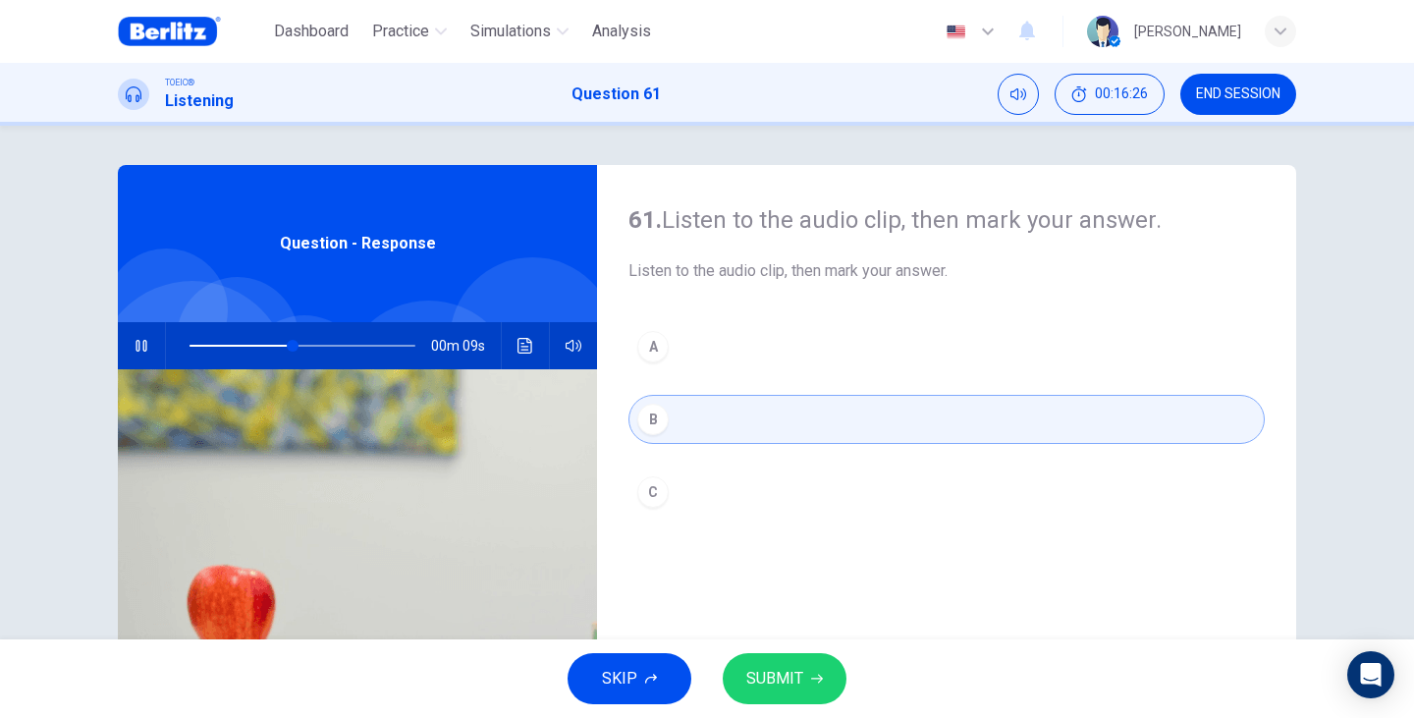
scroll to position [66, 0]
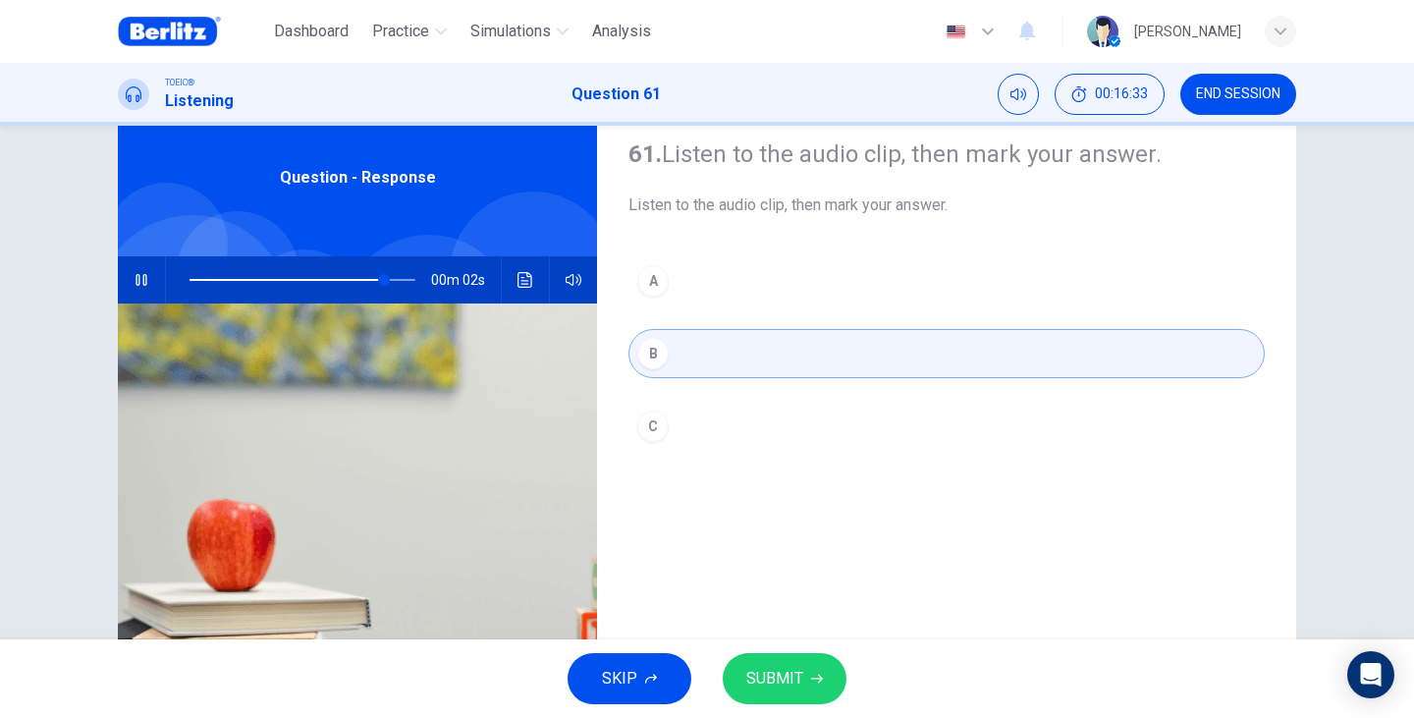
click at [855, 427] on button "C" at bounding box center [946, 426] width 636 height 49
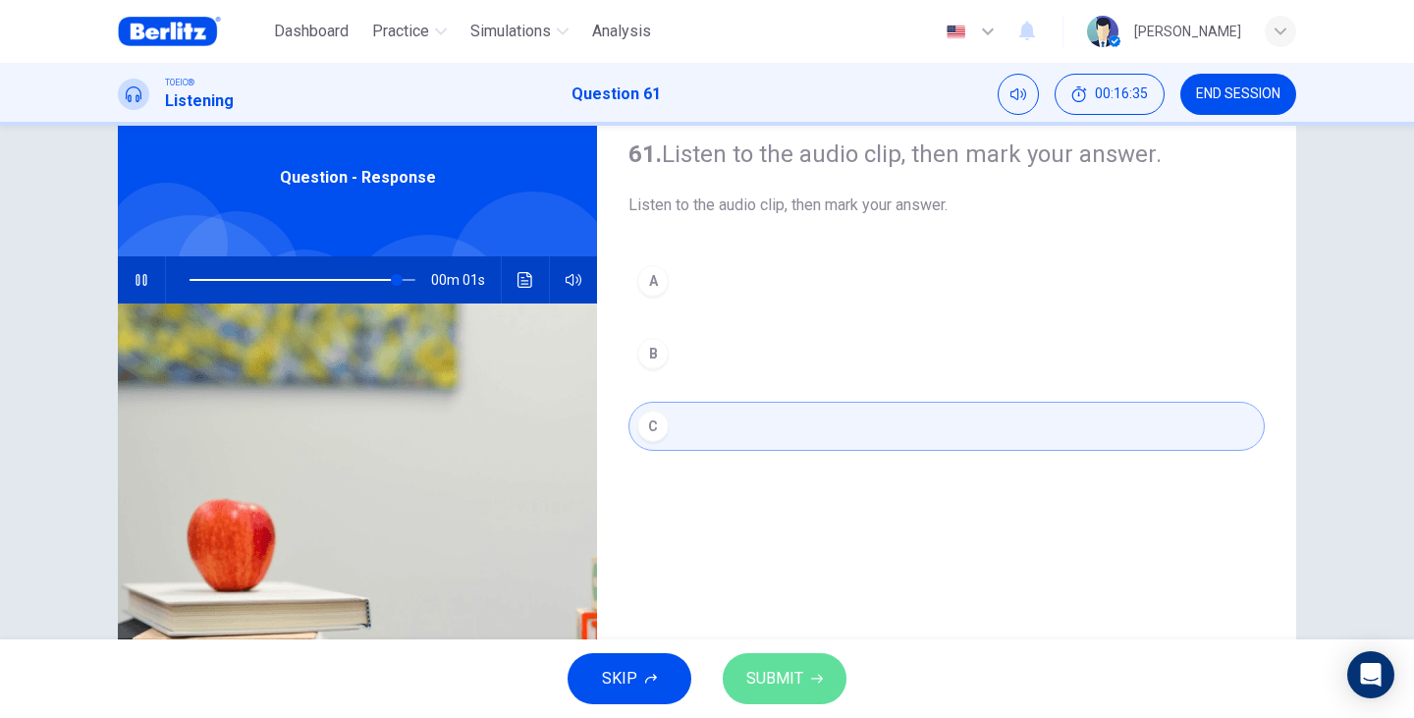
click at [797, 694] on button "SUBMIT" at bounding box center [785, 678] width 124 height 51
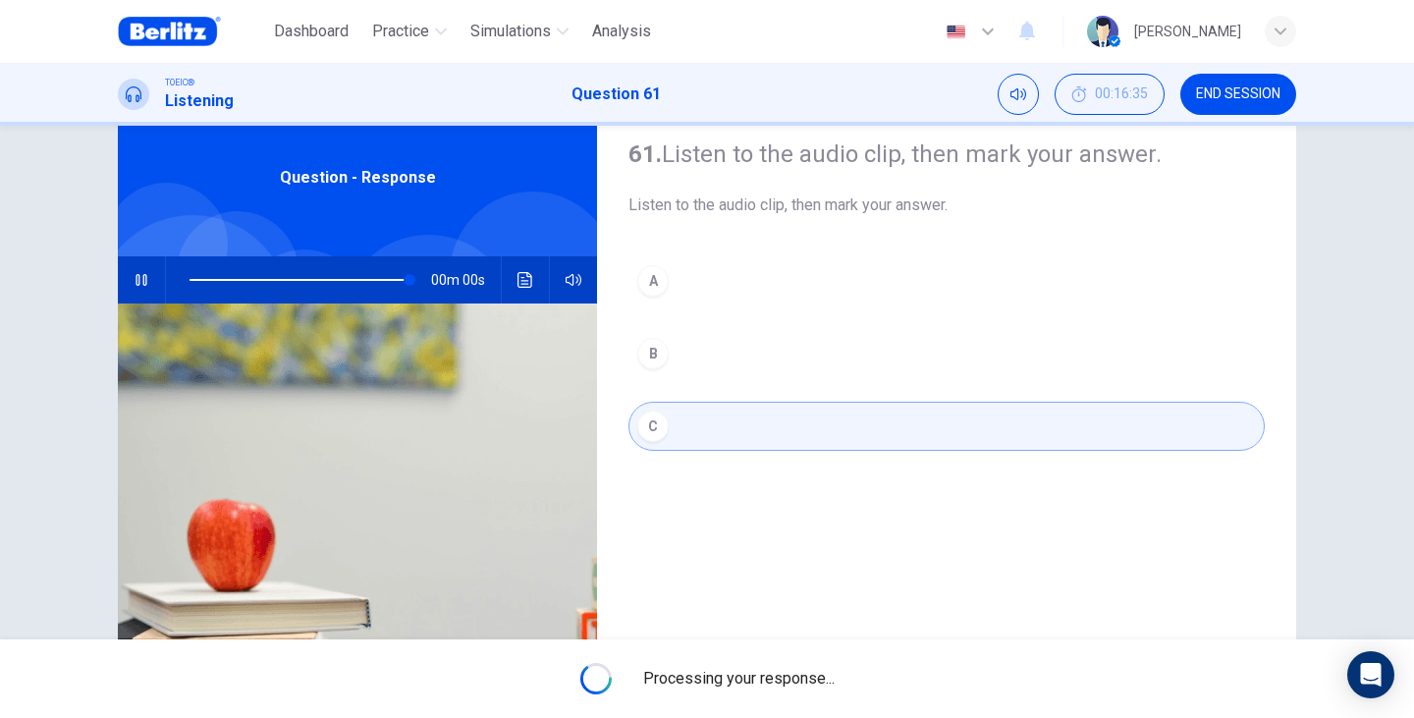
type input "*"
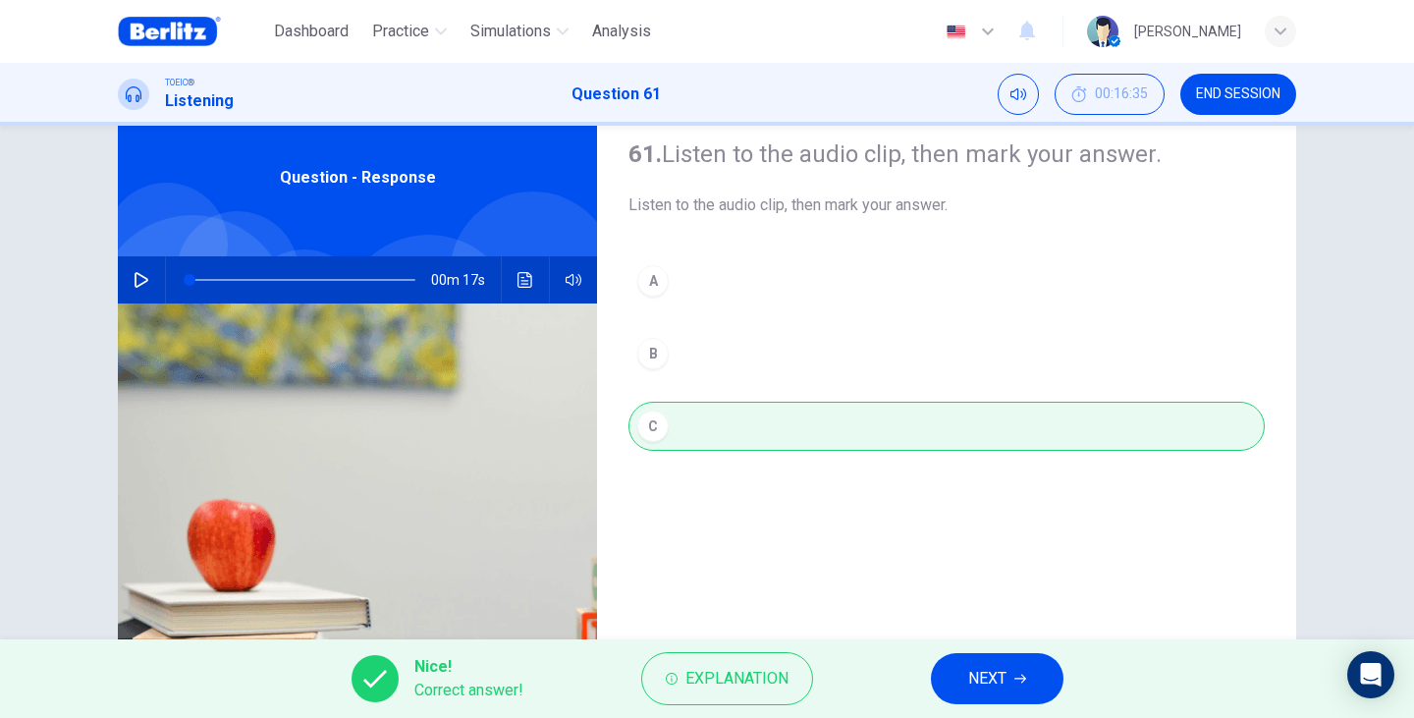
click at [988, 658] on button "NEXT" at bounding box center [997, 678] width 133 height 51
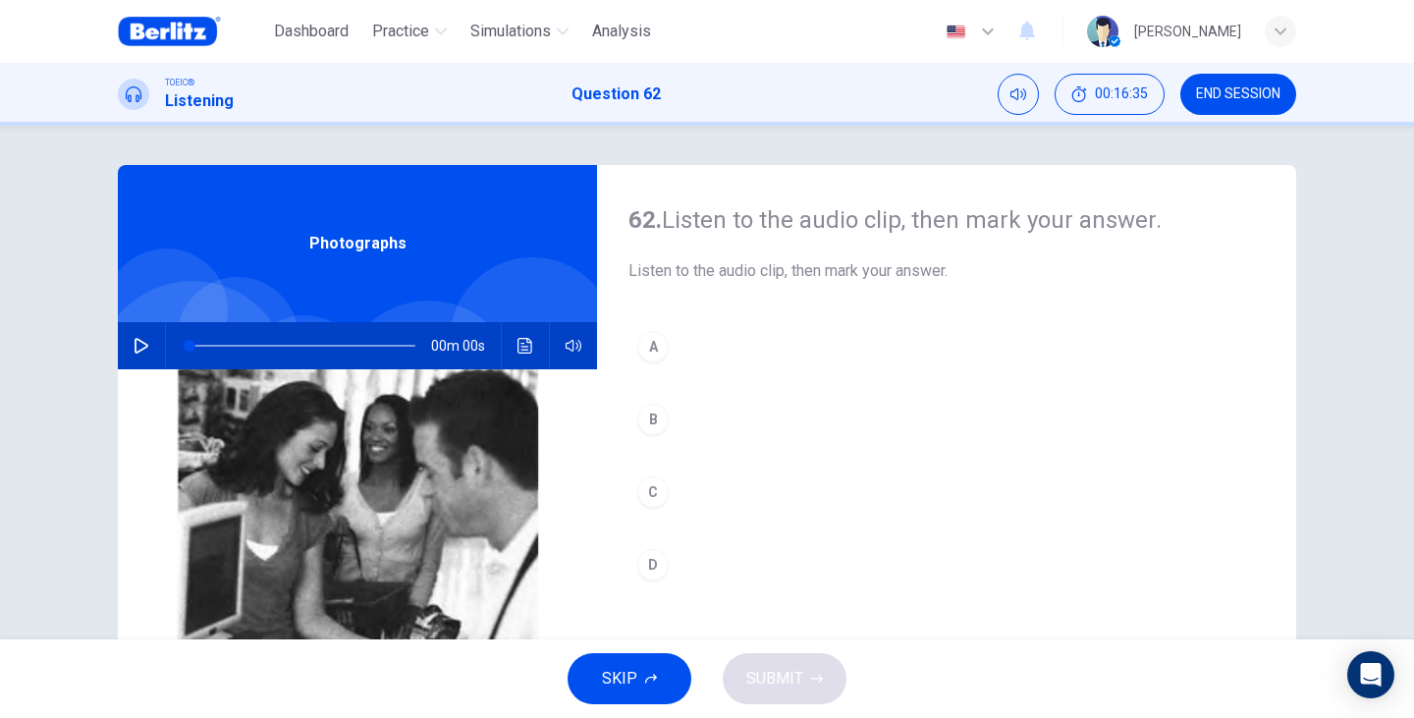
click at [385, 235] on span "Photographs" at bounding box center [357, 244] width 97 height 24
click at [139, 354] on button "button" at bounding box center [141, 345] width 31 height 47
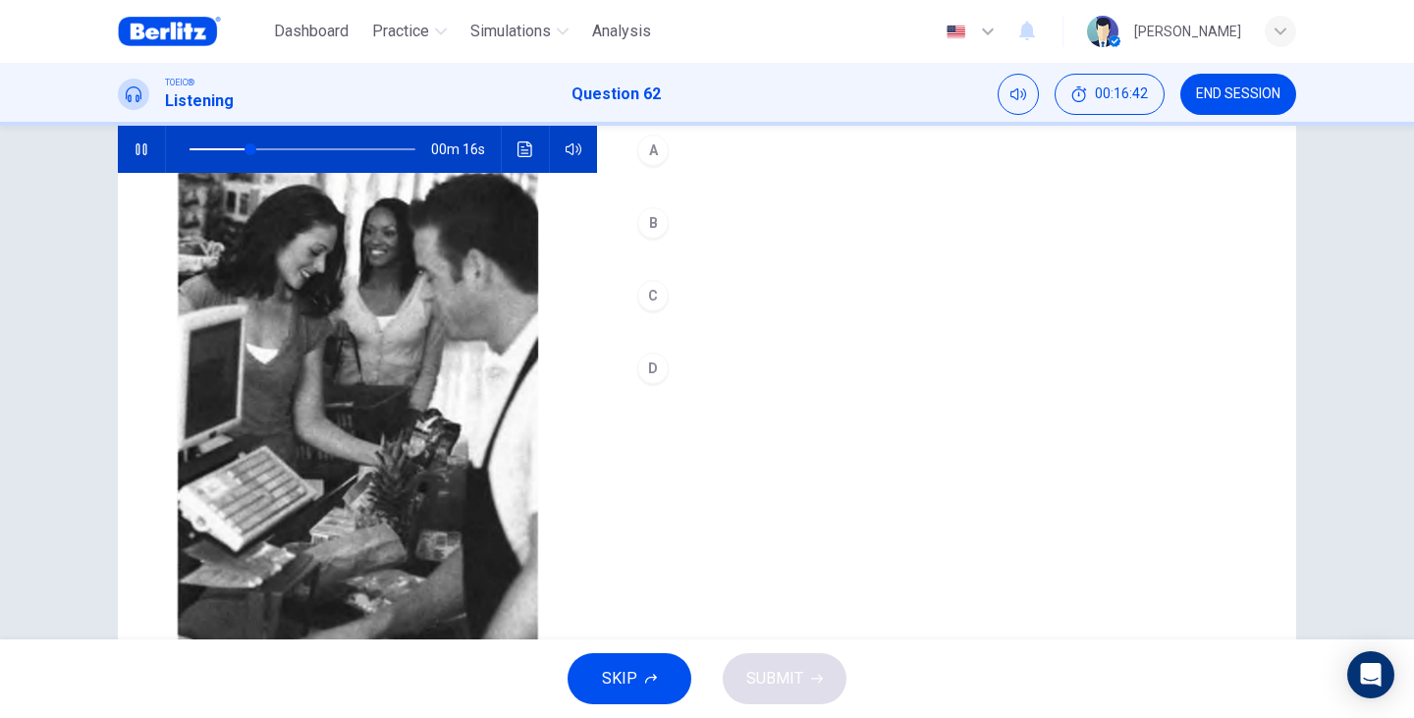
scroll to position [131, 0]
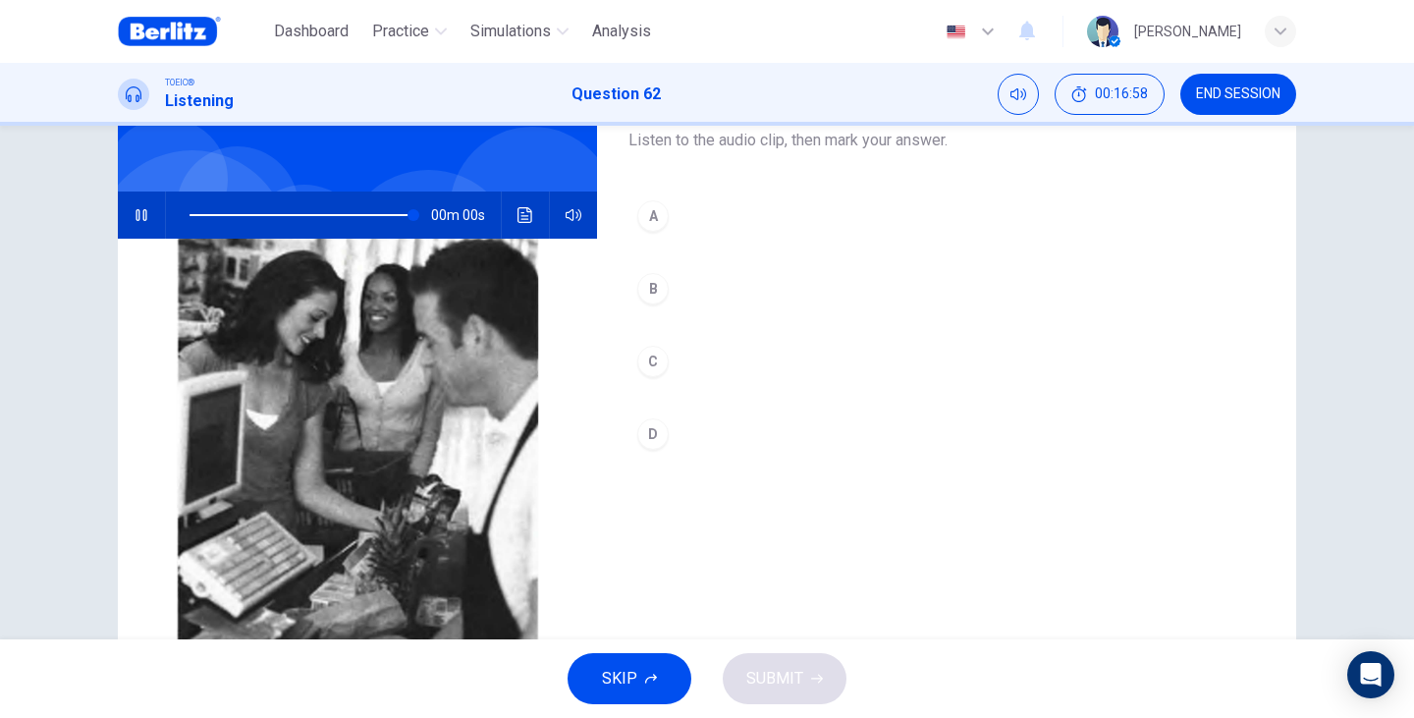
type input "*"
click at [849, 408] on div "A B C D" at bounding box center [946, 344] width 636 height 306
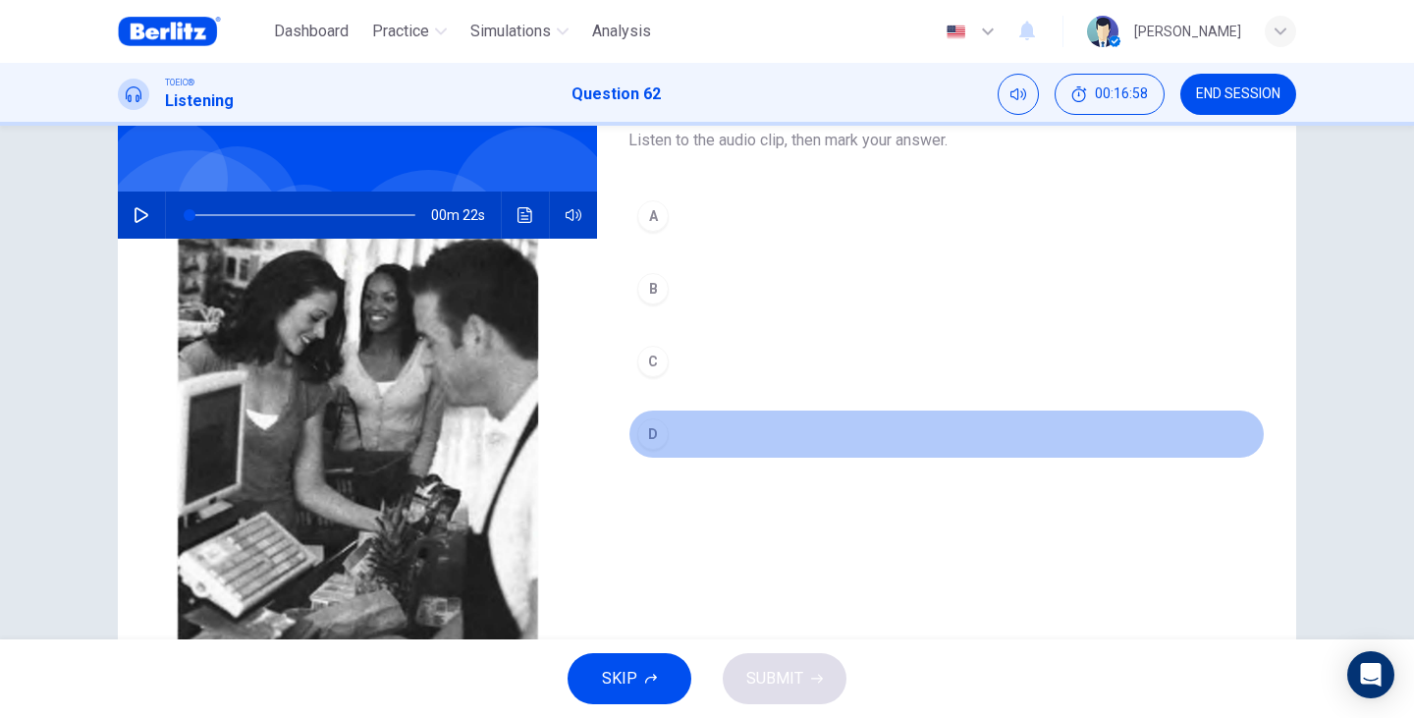
click at [841, 420] on button "D" at bounding box center [946, 433] width 636 height 49
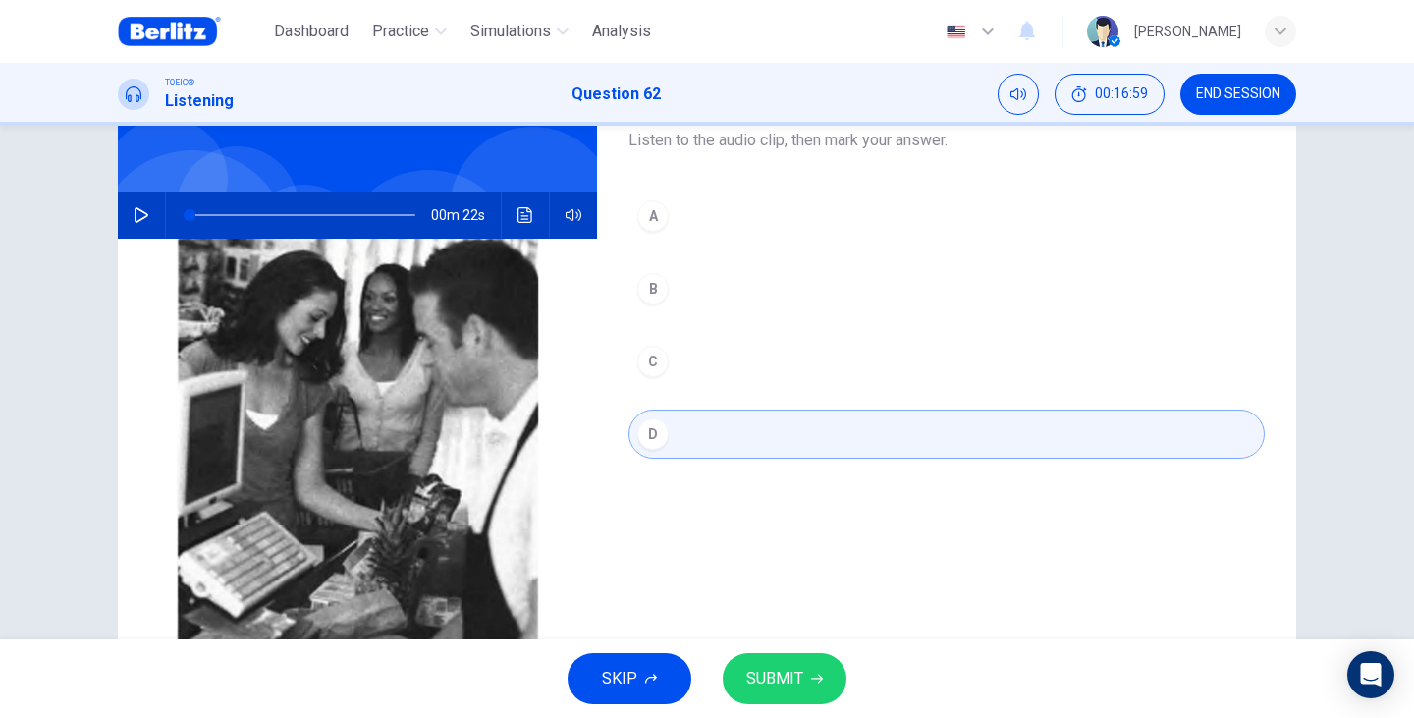
click at [782, 704] on div "SKIP SUBMIT" at bounding box center [707, 678] width 1414 height 79
click at [779, 677] on span "SUBMIT" at bounding box center [774, 678] width 57 height 27
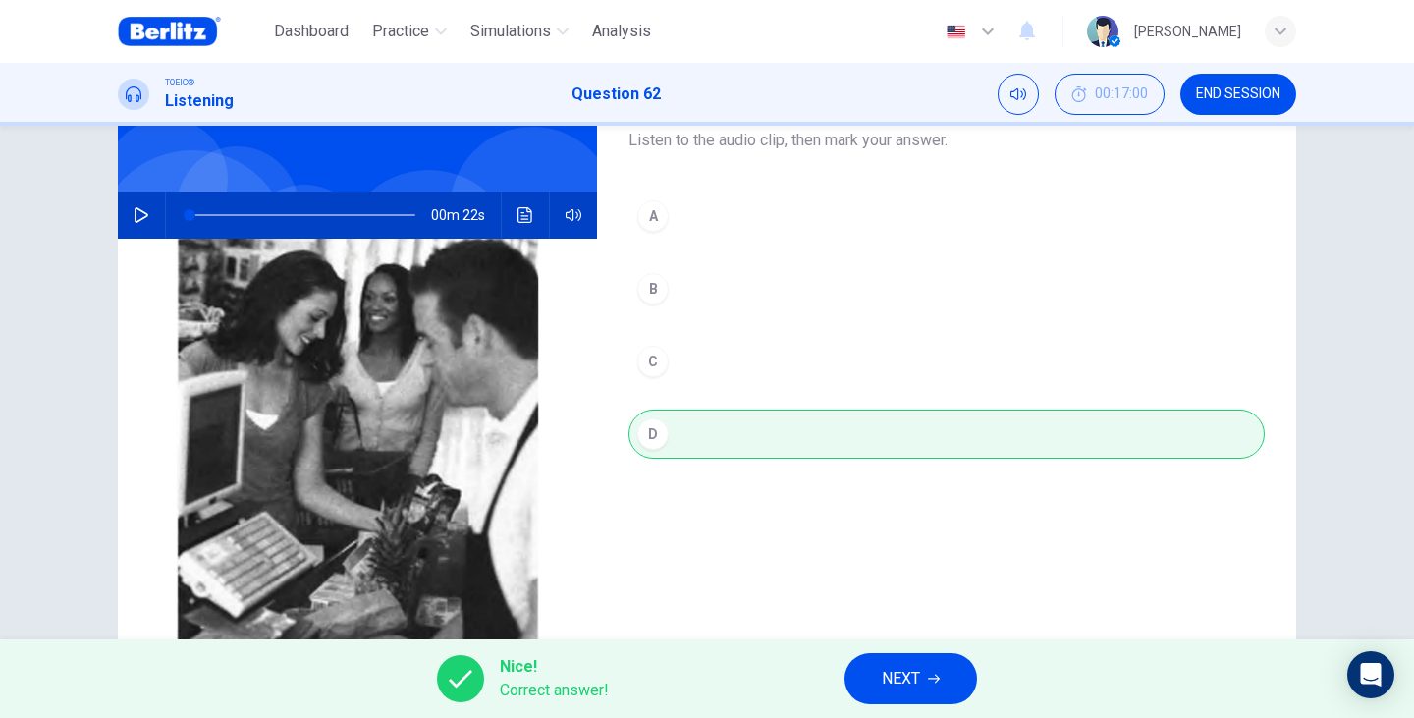
click at [940, 677] on icon "button" at bounding box center [934, 678] width 12 height 12
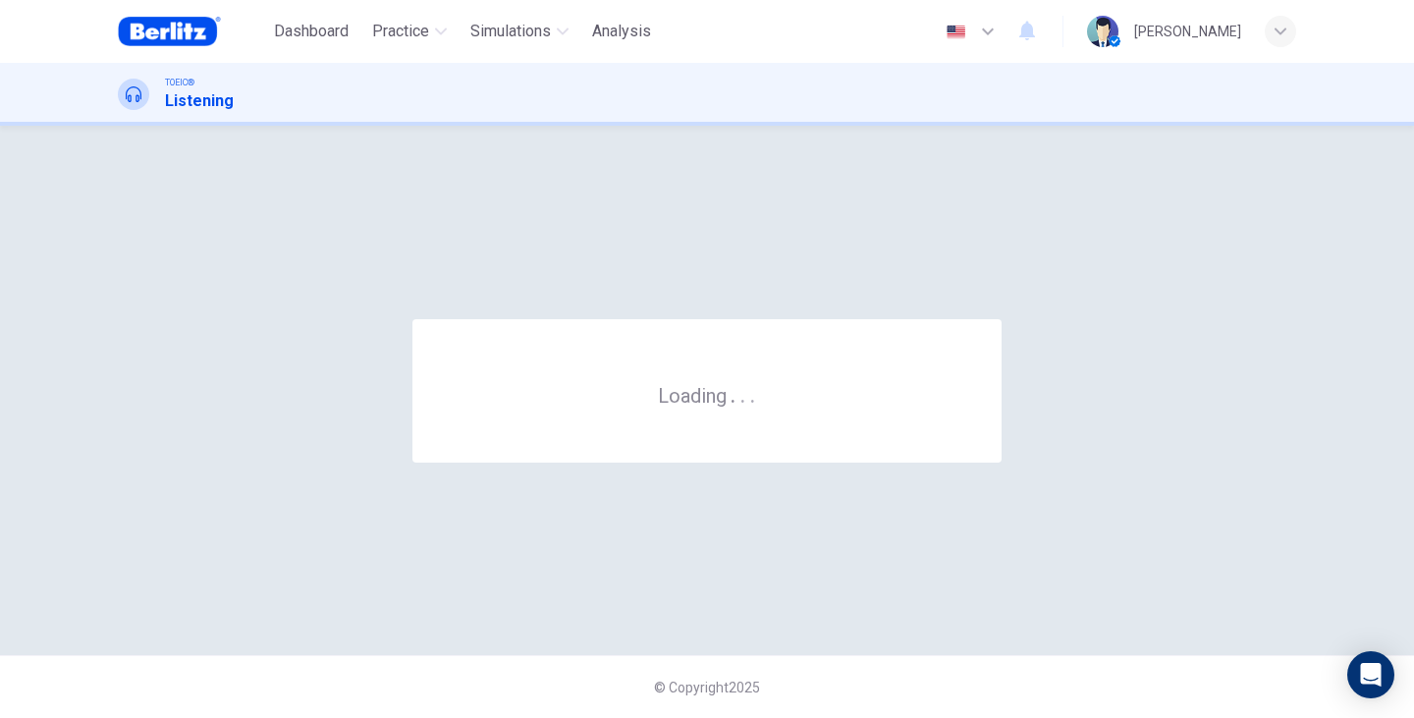
scroll to position [0, 0]
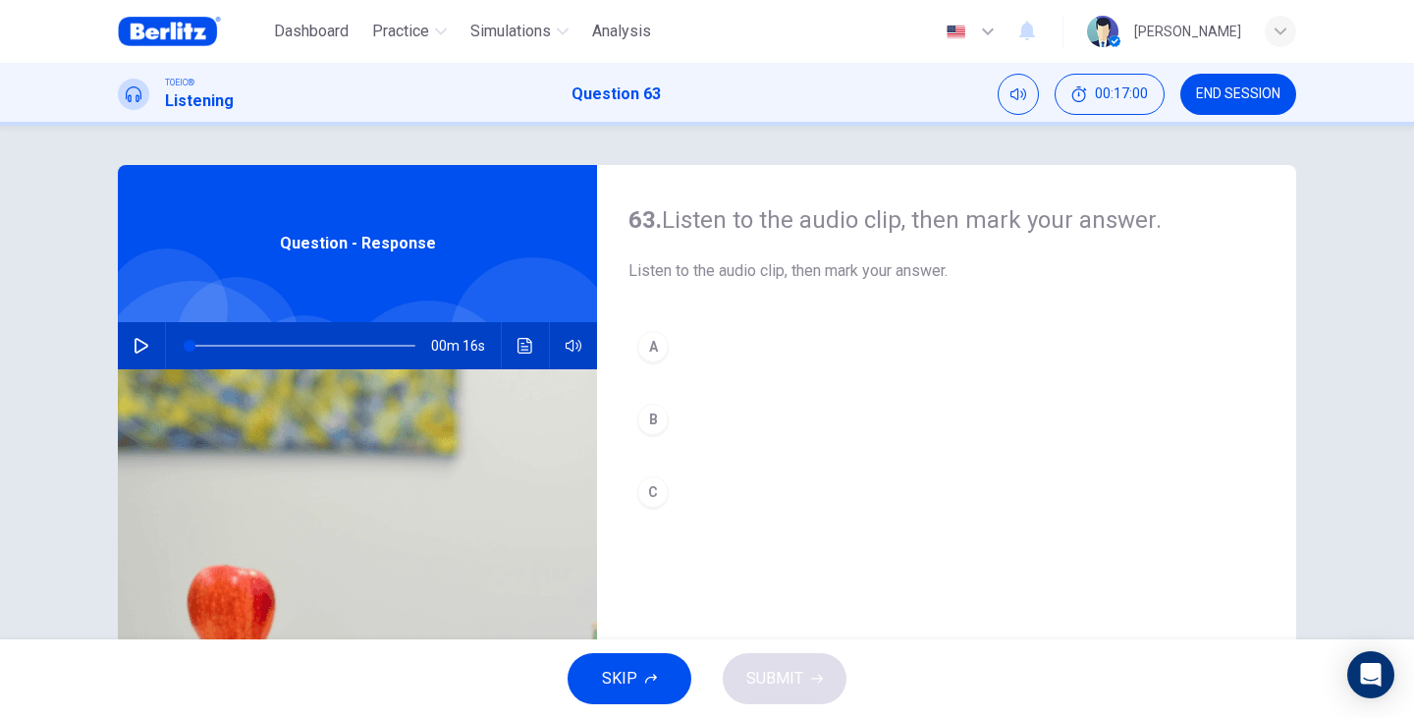
click at [403, 286] on div "Question - Response" at bounding box center [357, 243] width 479 height 157
click at [139, 347] on icon "button" at bounding box center [142, 346] width 16 height 16
click at [650, 359] on div "A" at bounding box center [652, 346] width 31 height 31
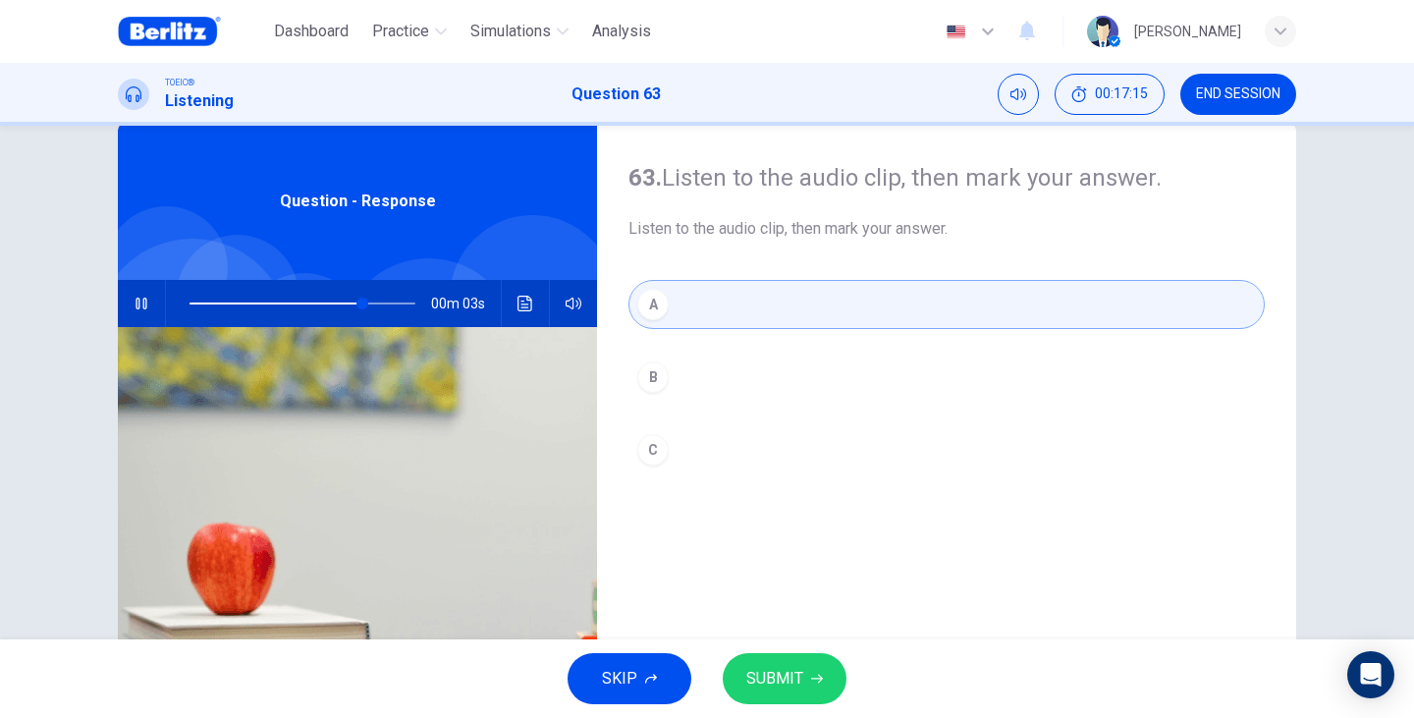
scroll to position [66, 0]
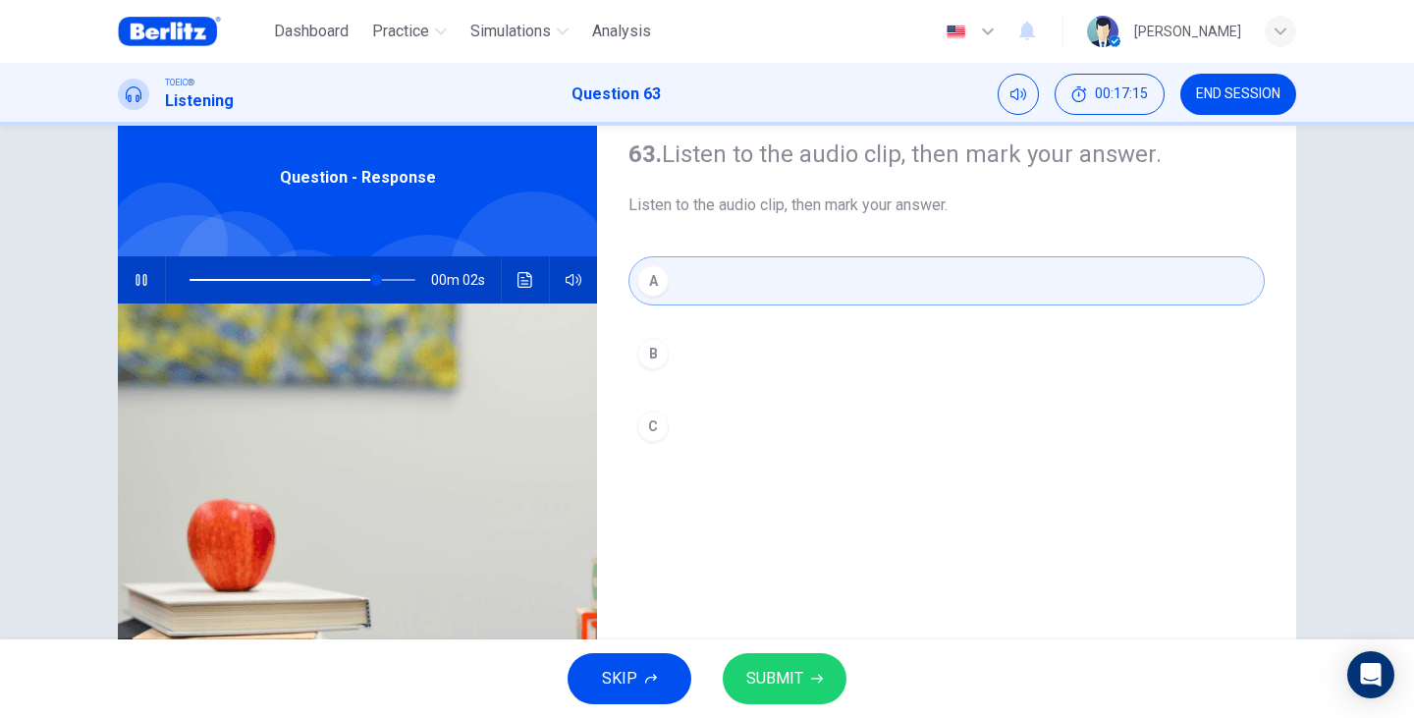
click at [821, 684] on button "SUBMIT" at bounding box center [785, 678] width 124 height 51
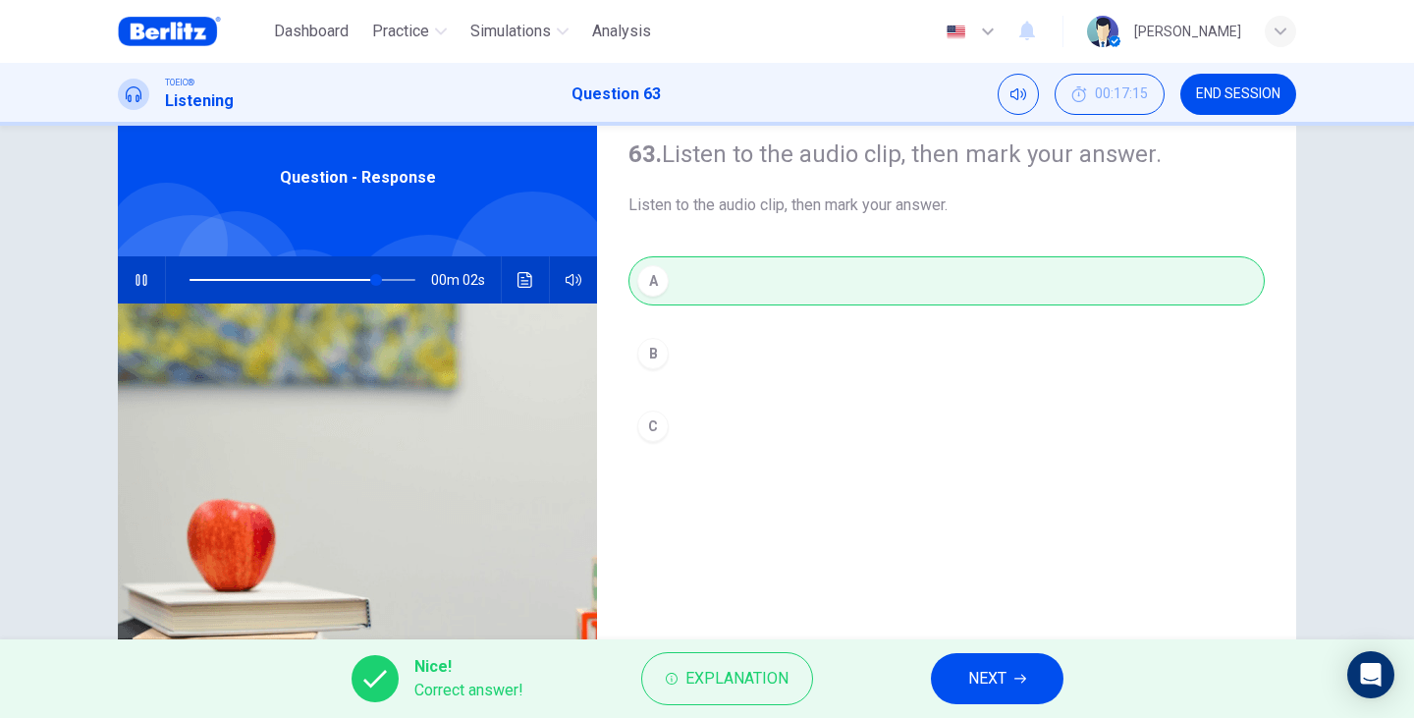
type input "**"
click at [1029, 699] on button "NEXT" at bounding box center [997, 678] width 133 height 51
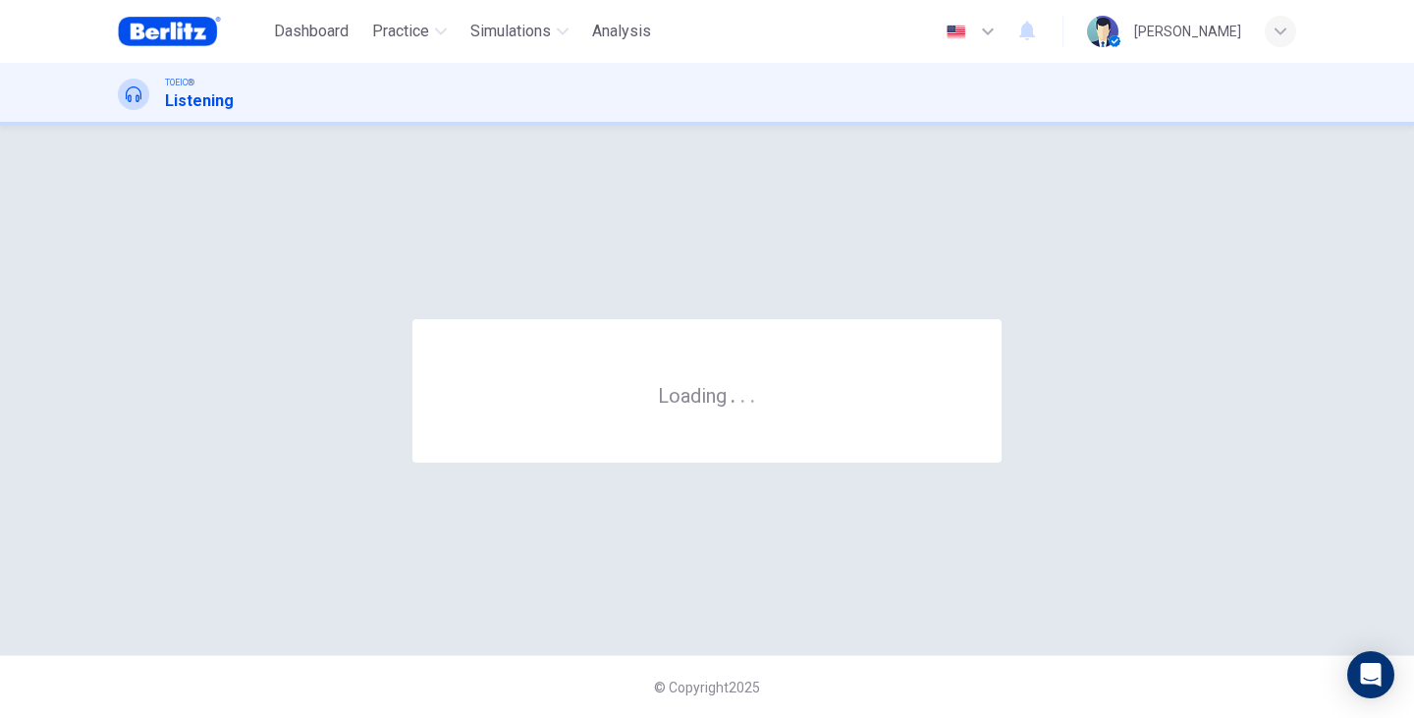
scroll to position [0, 0]
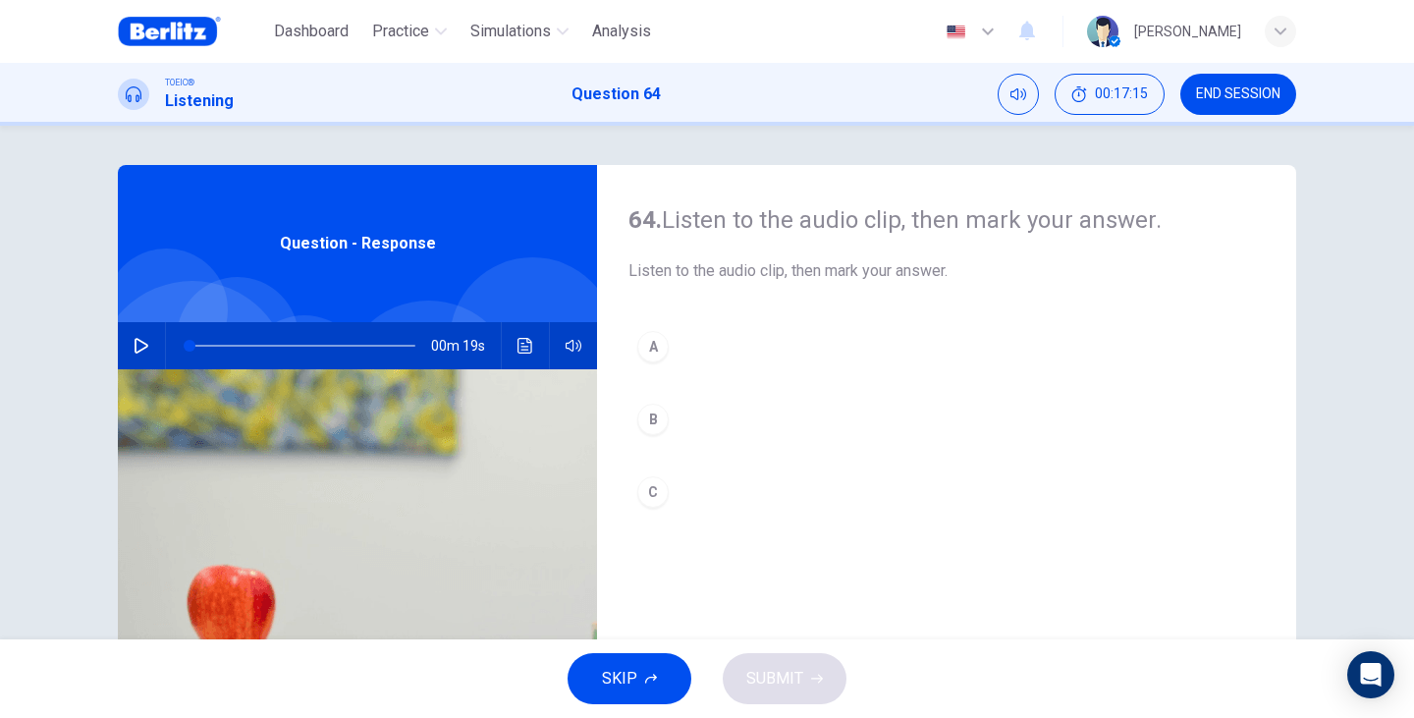
click at [147, 341] on button "button" at bounding box center [141, 345] width 31 height 47
type input "*"
click at [662, 499] on div "C" at bounding box center [652, 491] width 31 height 31
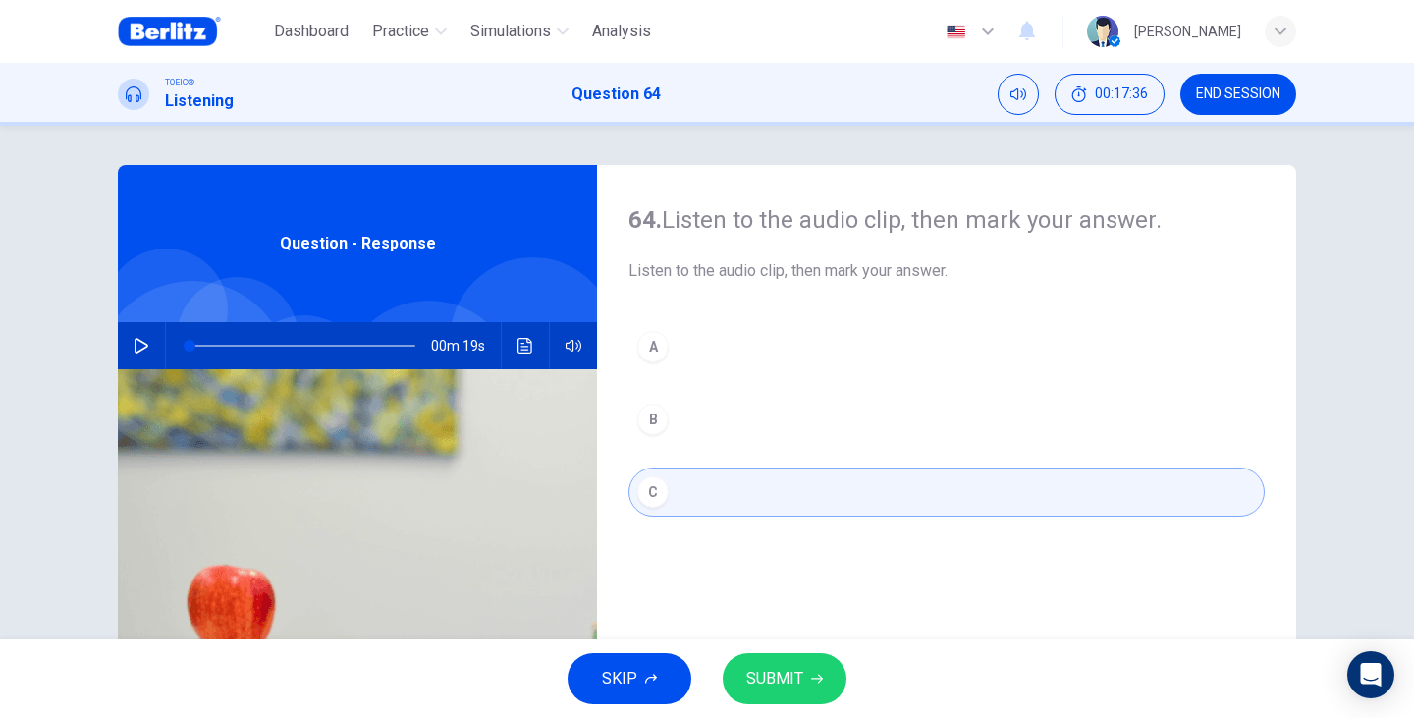
click at [778, 667] on span "SUBMIT" at bounding box center [774, 678] width 57 height 27
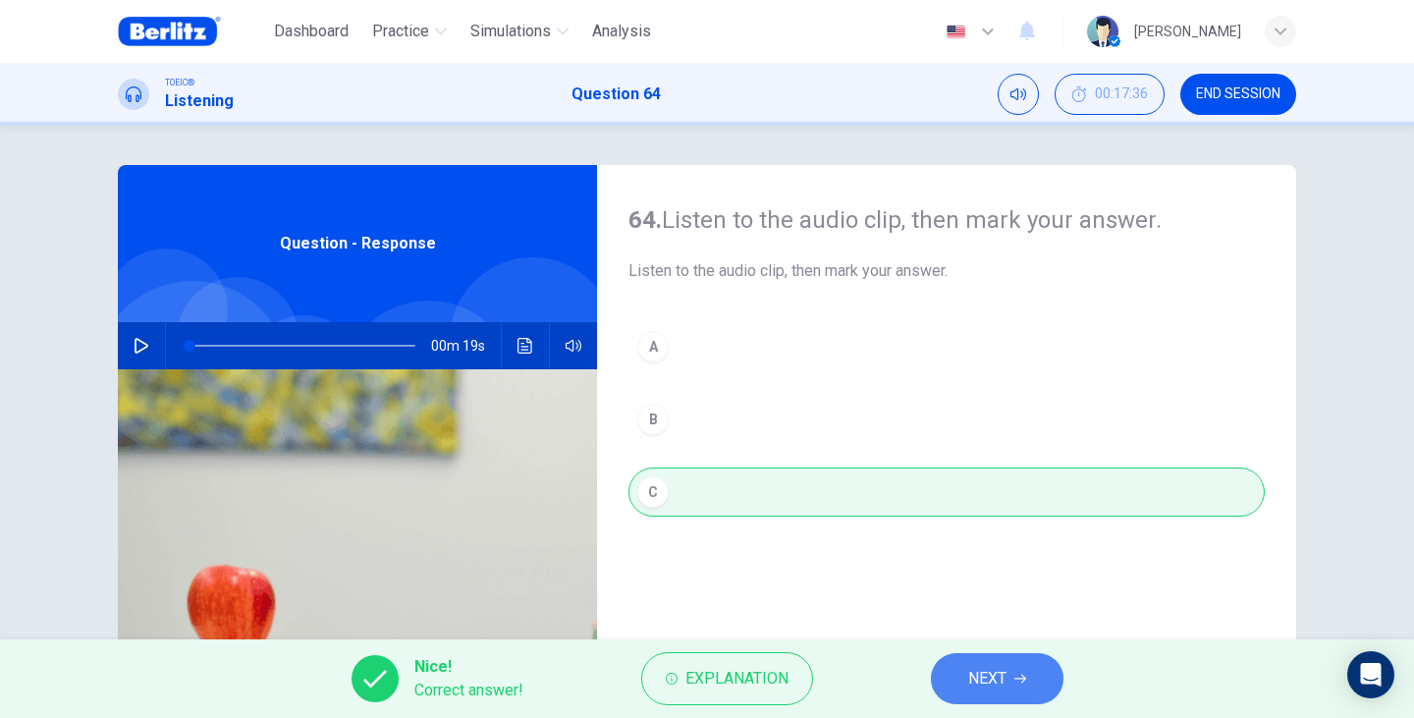
click at [991, 687] on span "NEXT" at bounding box center [987, 678] width 38 height 27
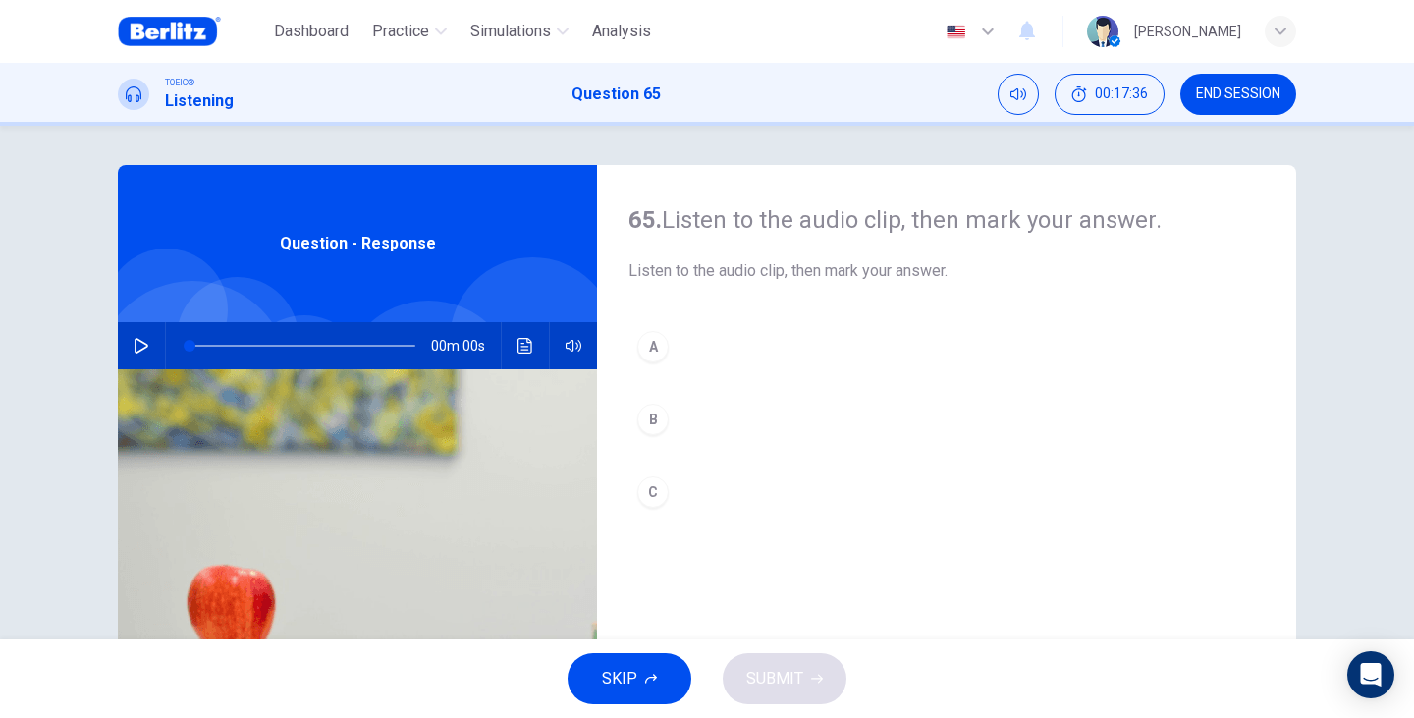
click at [413, 232] on span "Question - Response" at bounding box center [358, 244] width 156 height 24
click at [126, 355] on button "button" at bounding box center [141, 345] width 31 height 47
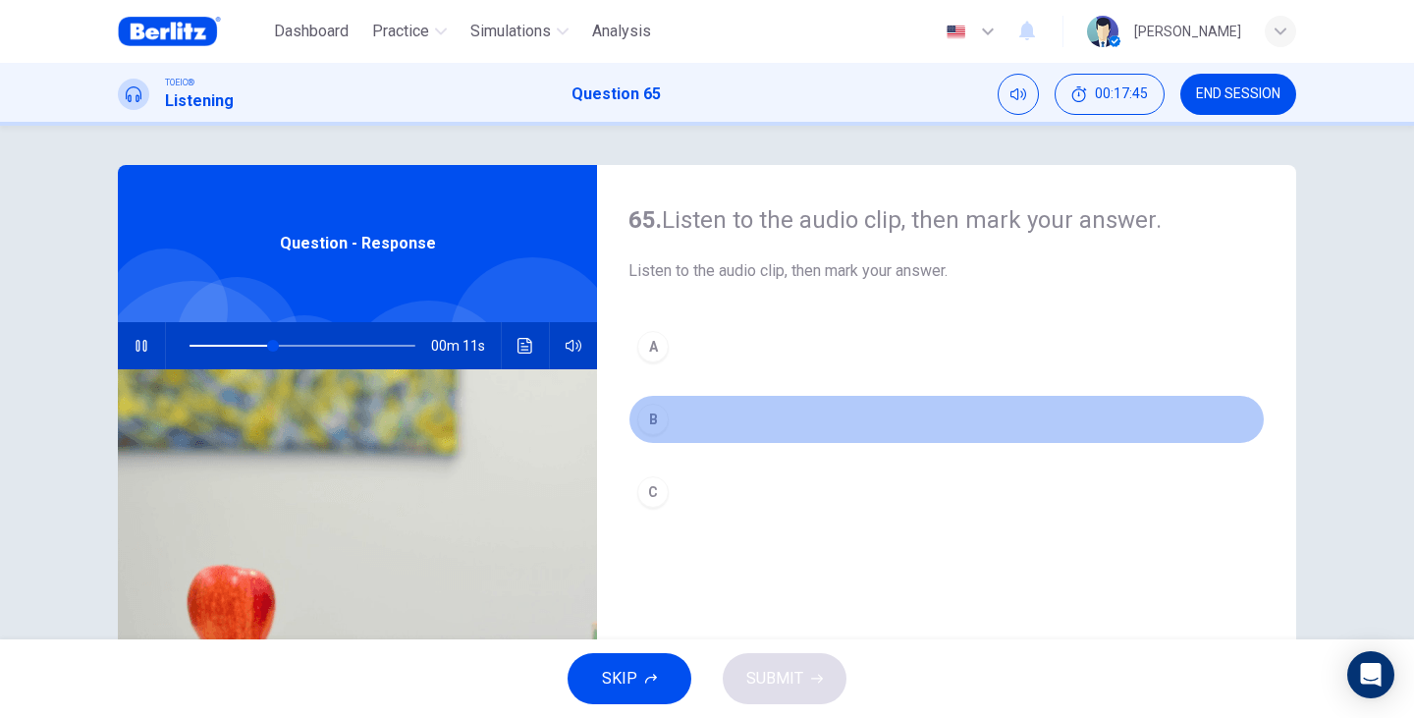
click at [664, 427] on button "B" at bounding box center [946, 419] width 636 height 49
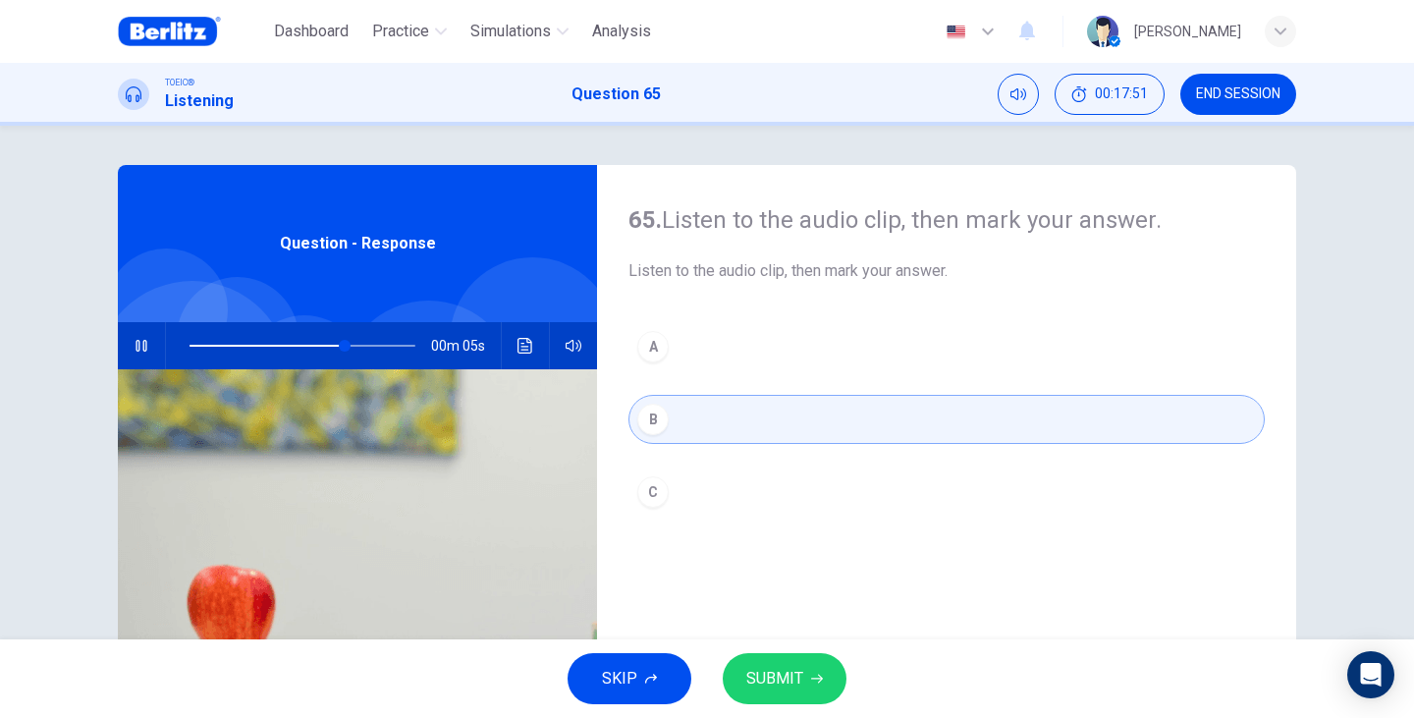
click at [794, 691] on span "SUBMIT" at bounding box center [774, 678] width 57 height 27
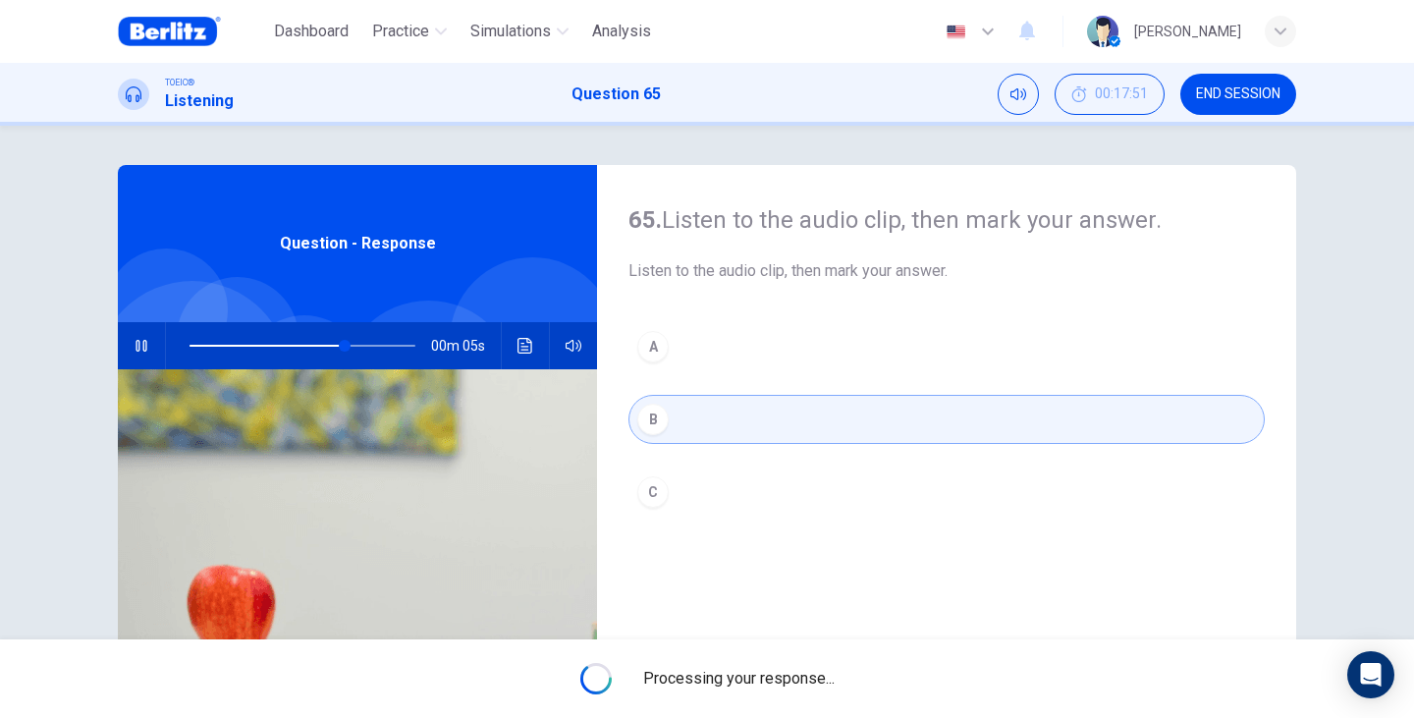
type input "**"
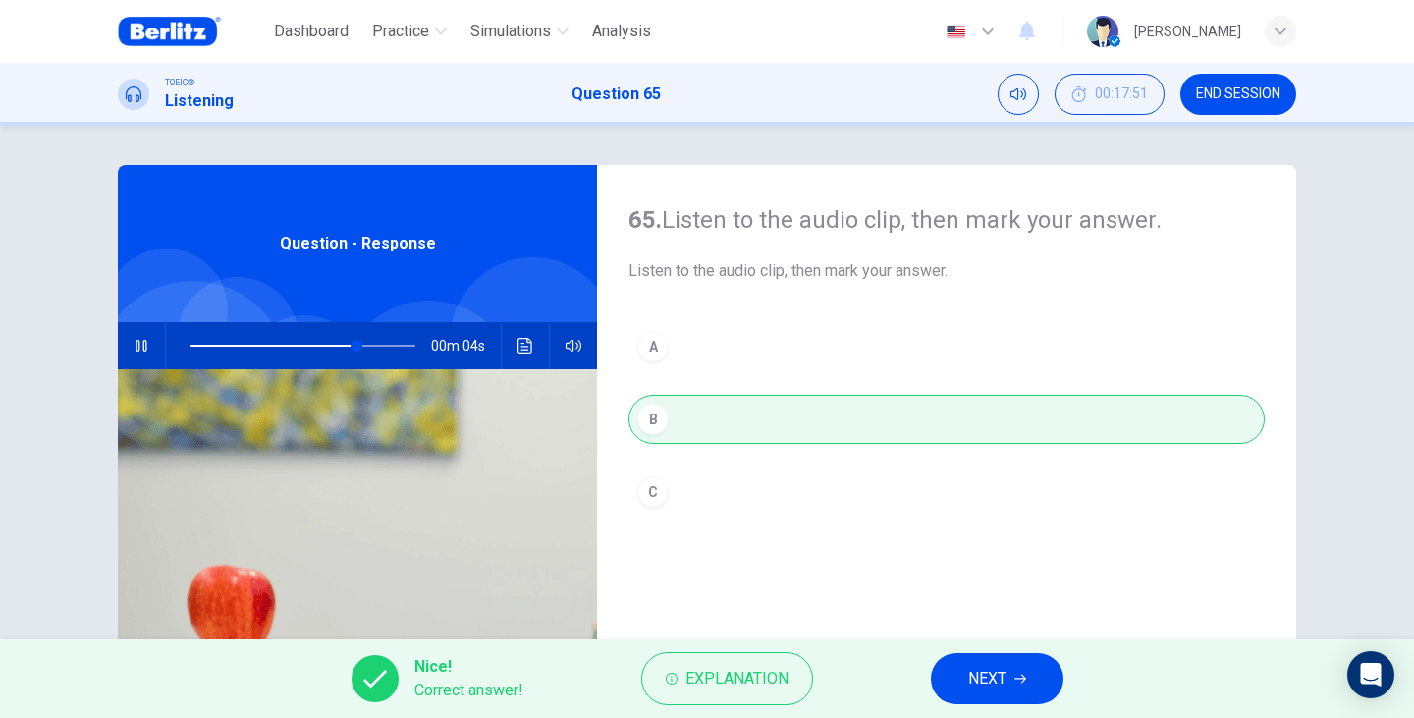
click at [968, 694] on button "NEXT" at bounding box center [997, 678] width 133 height 51
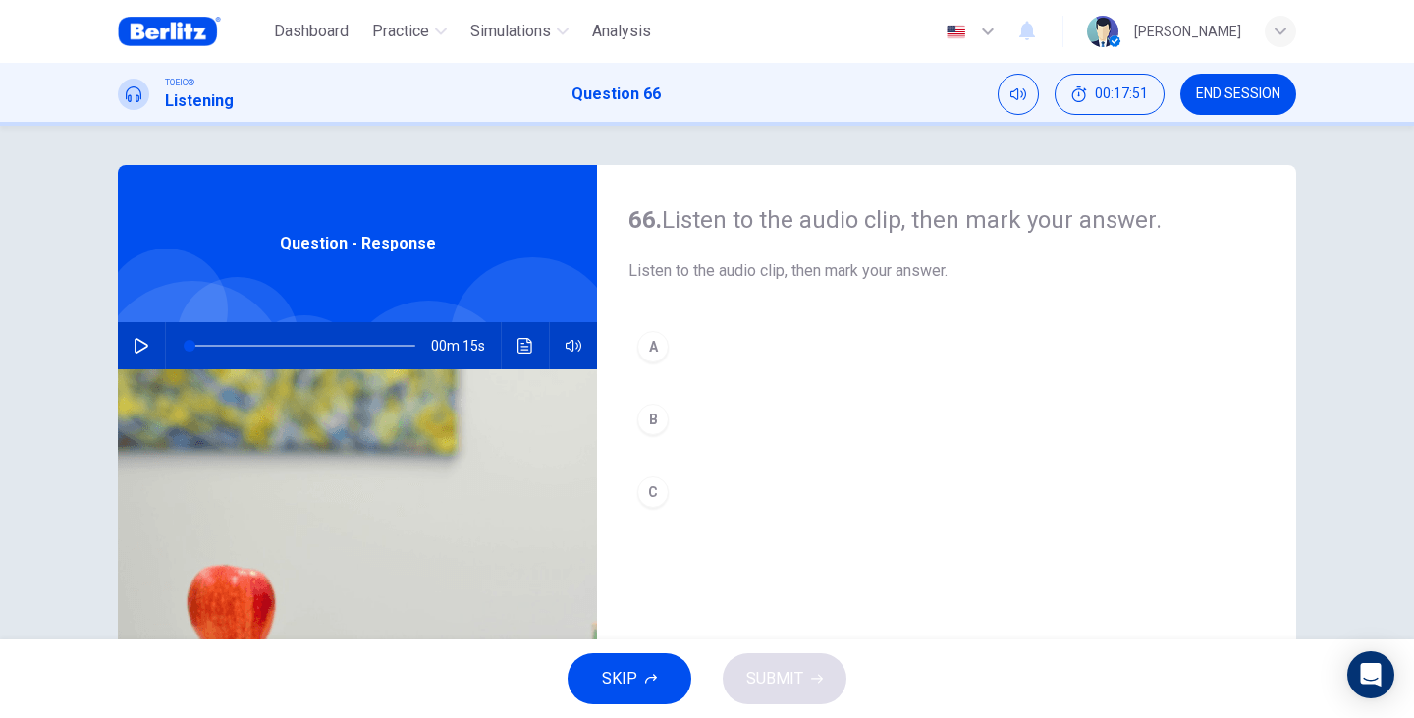
click at [405, 269] on div "Question - Response" at bounding box center [357, 243] width 479 height 157
click at [134, 350] on icon "button" at bounding box center [142, 346] width 16 height 16
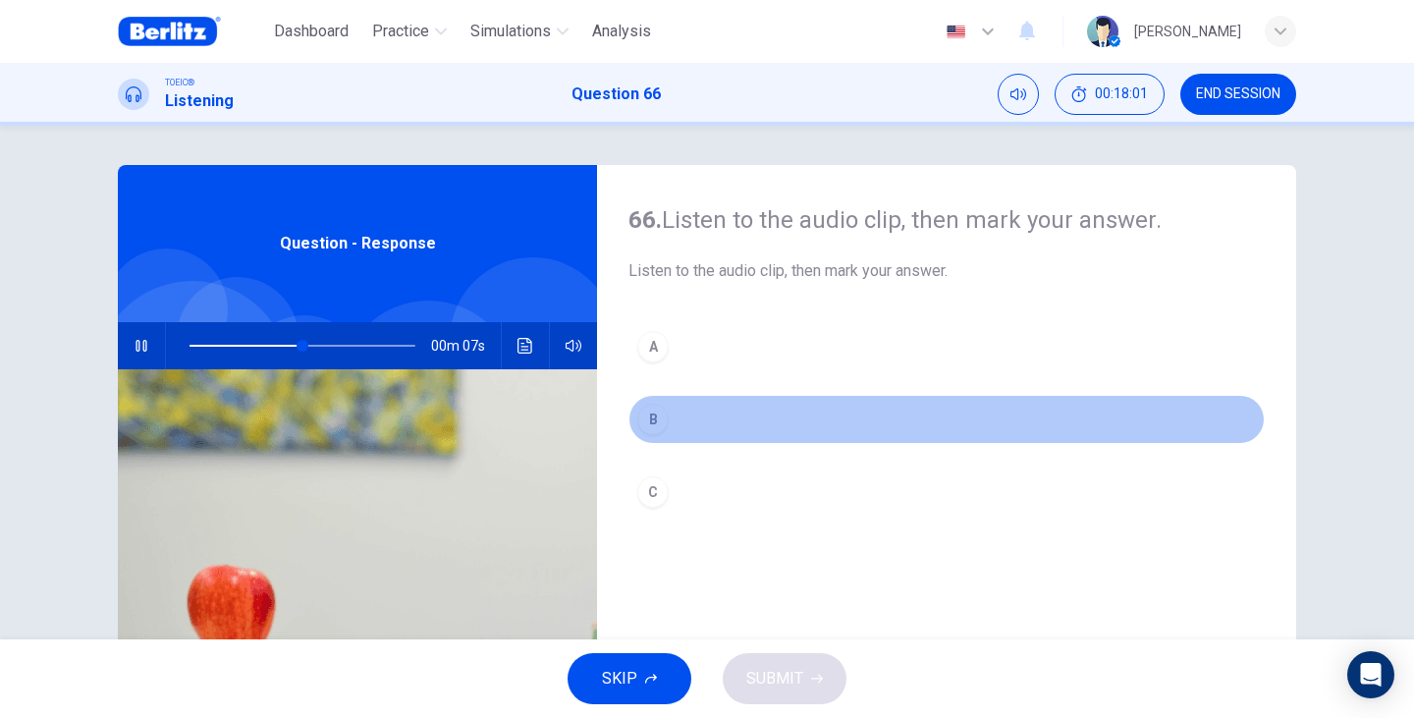
click at [726, 433] on button "B" at bounding box center [946, 419] width 636 height 49
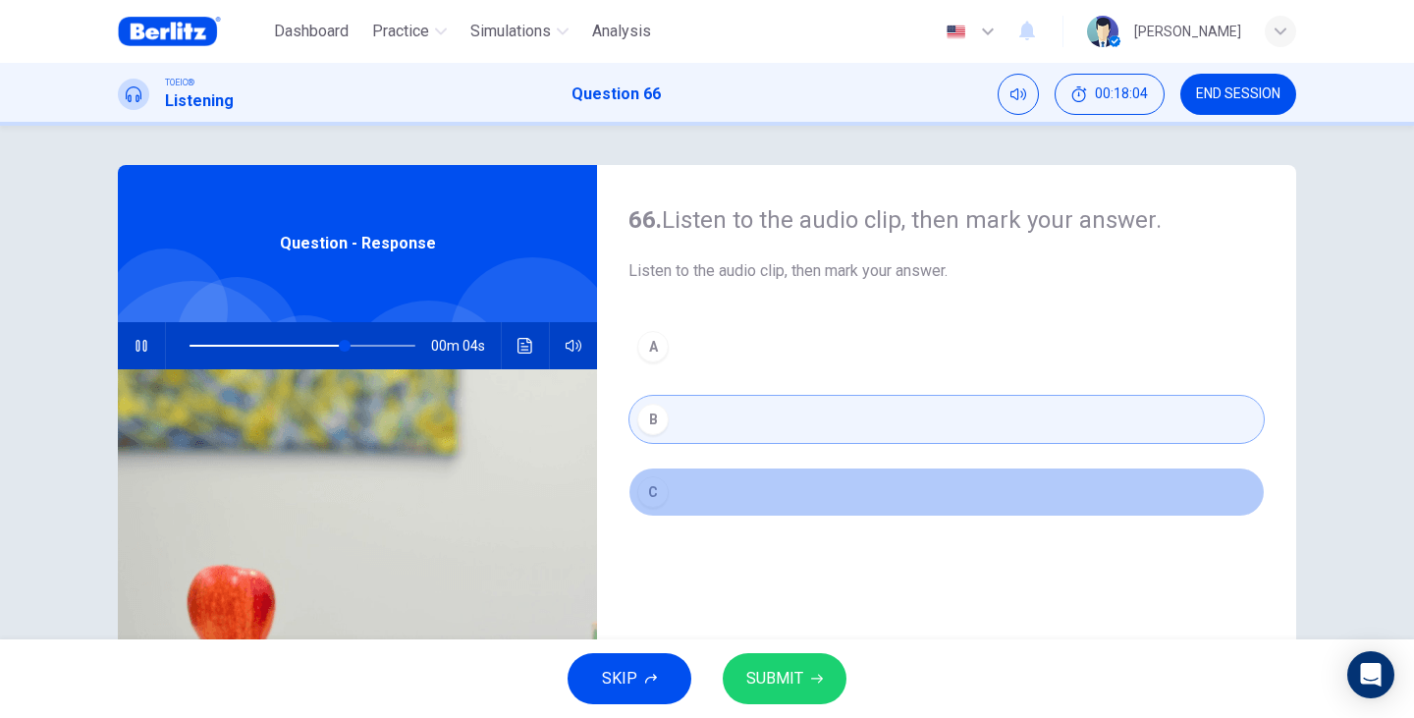
click at [729, 499] on button "C" at bounding box center [946, 491] width 636 height 49
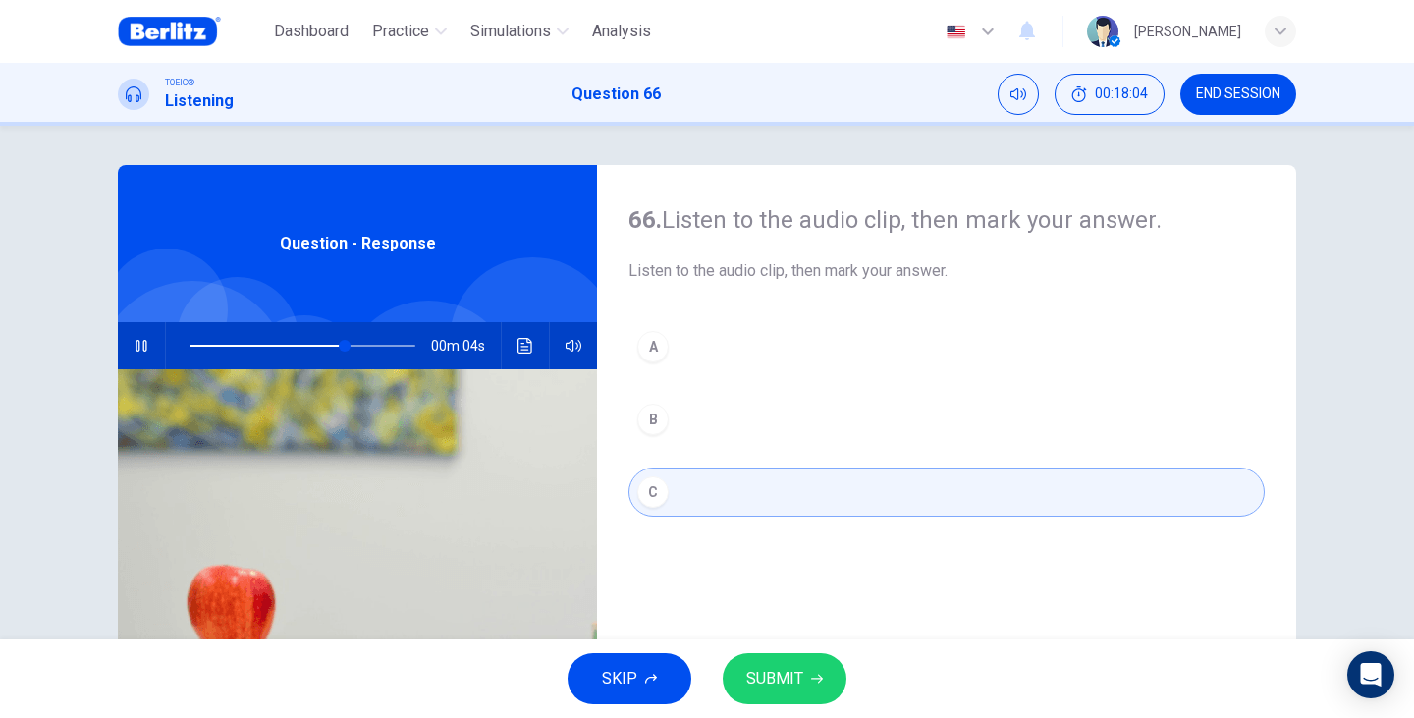
click at [770, 669] on span "SUBMIT" at bounding box center [774, 678] width 57 height 27
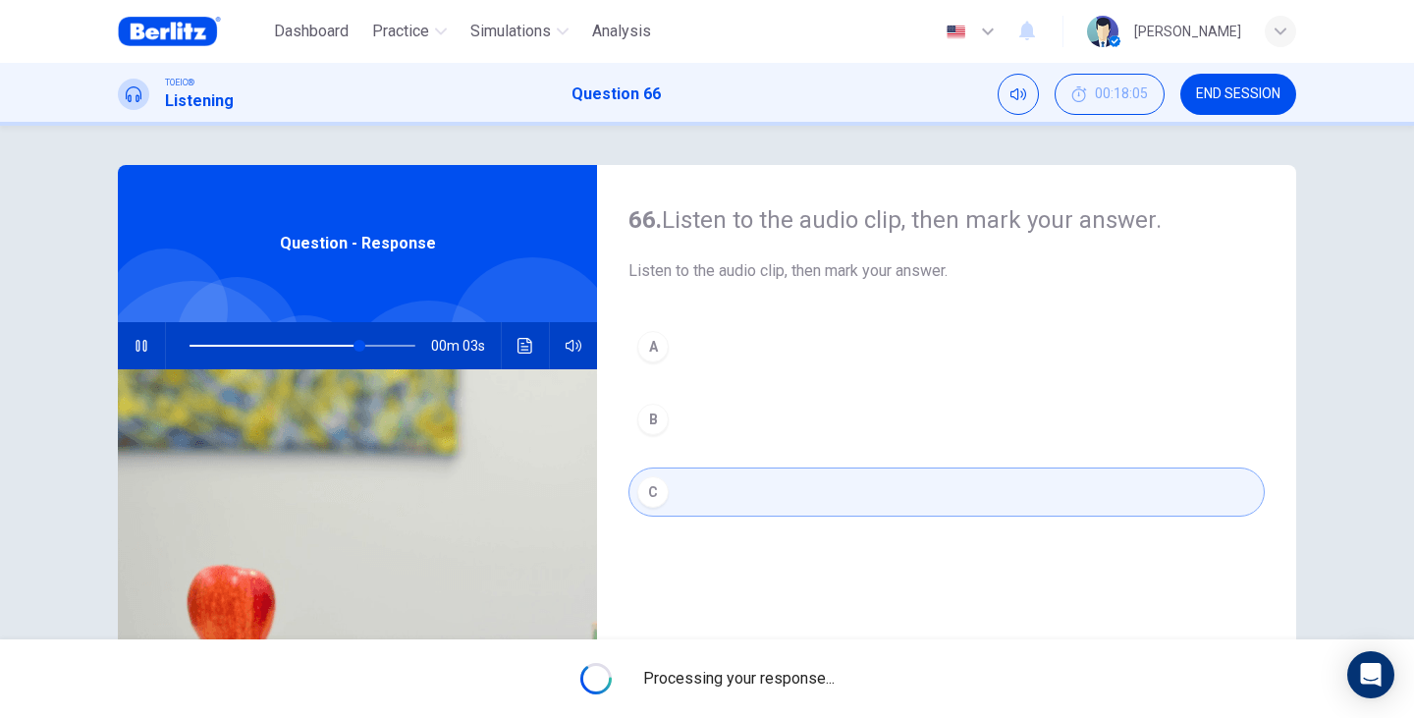
type input "**"
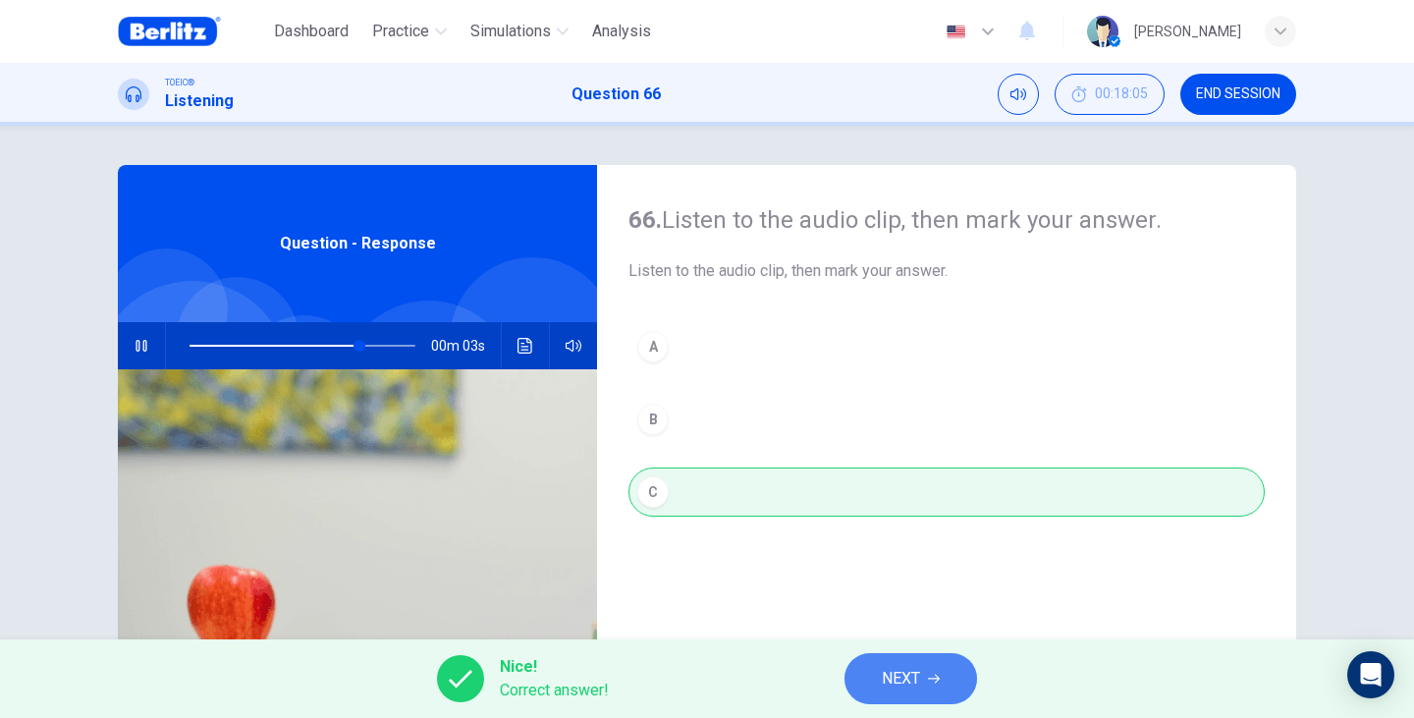
click at [929, 677] on icon "button" at bounding box center [934, 678] width 12 height 12
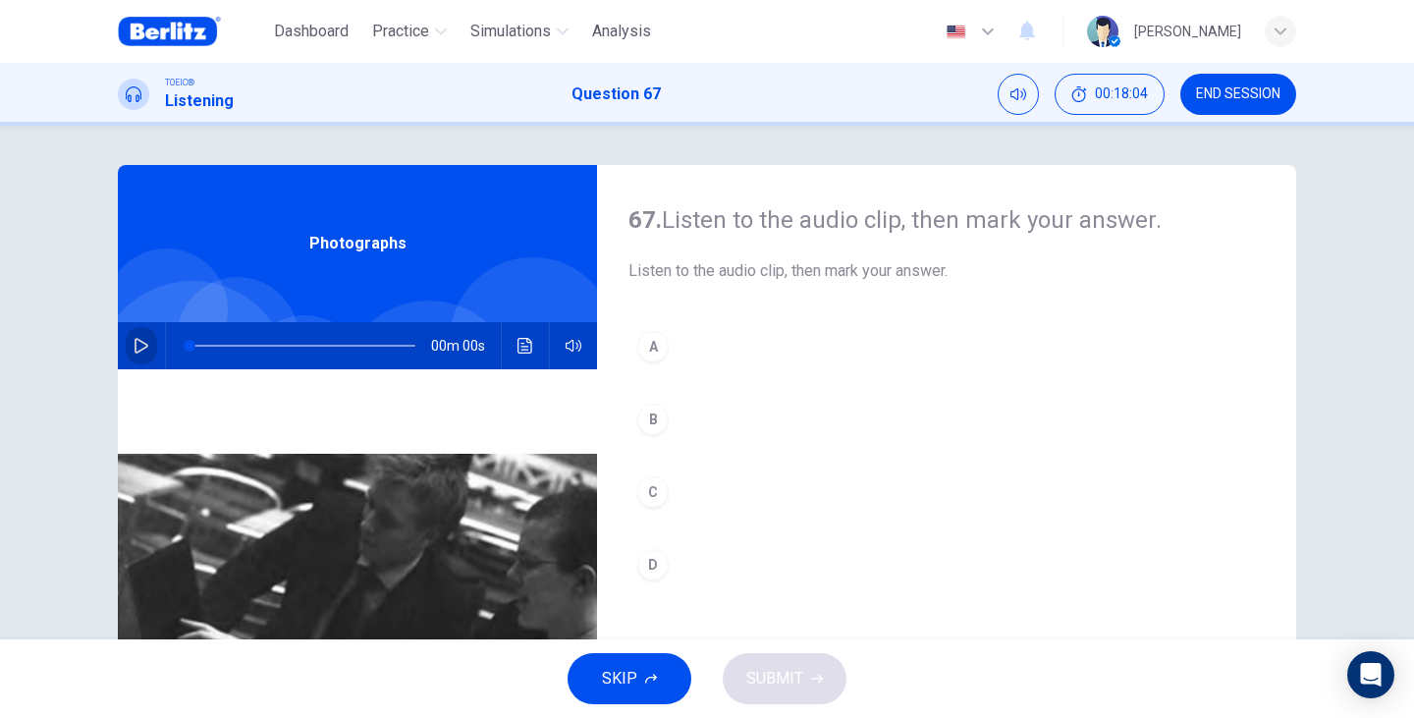
click at [146, 336] on button "button" at bounding box center [141, 345] width 31 height 47
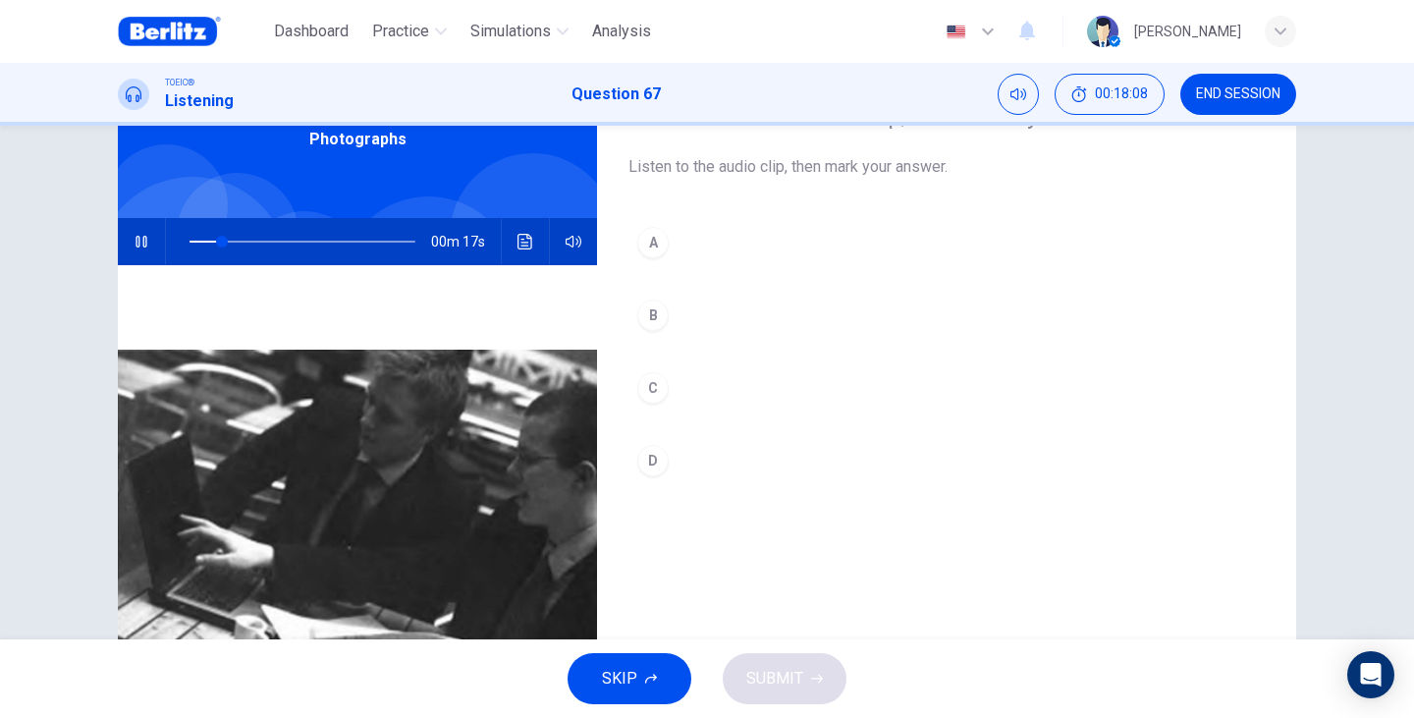
scroll to position [131, 0]
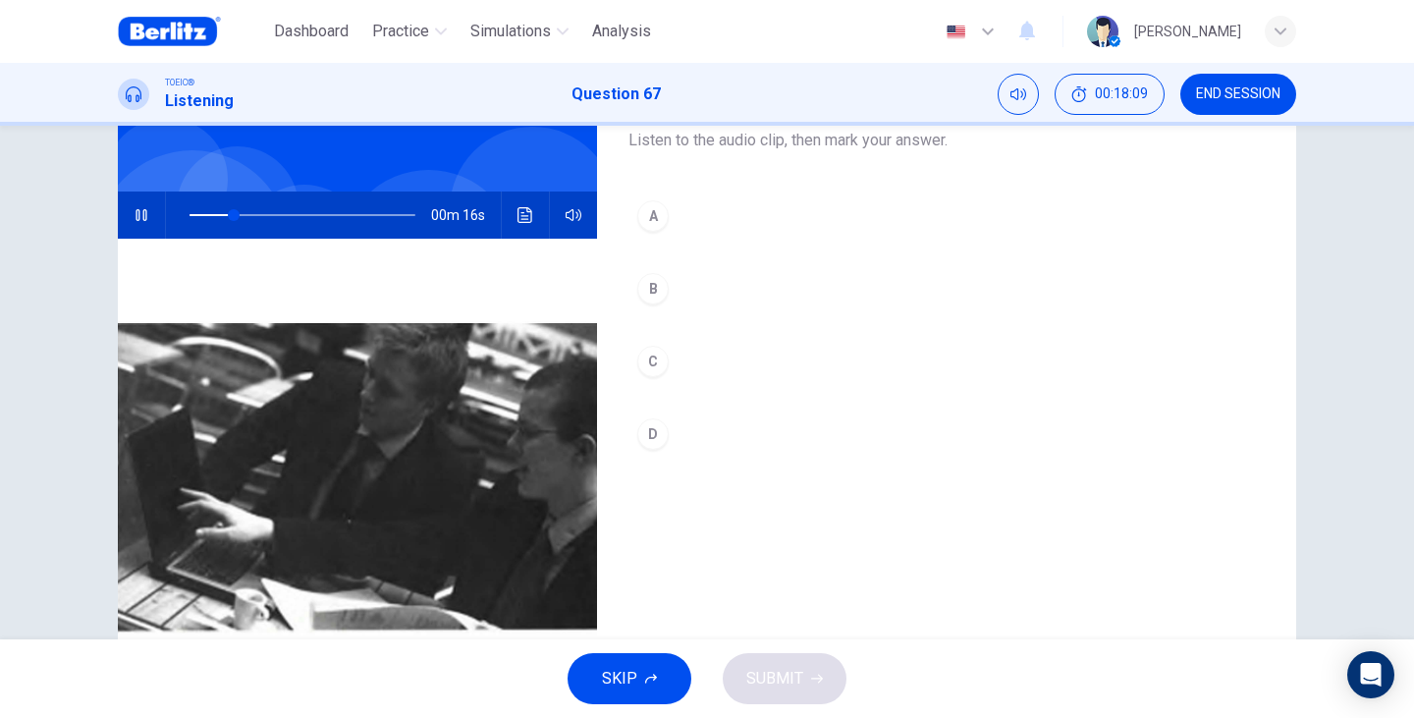
click at [729, 226] on button "A" at bounding box center [946, 215] width 636 height 49
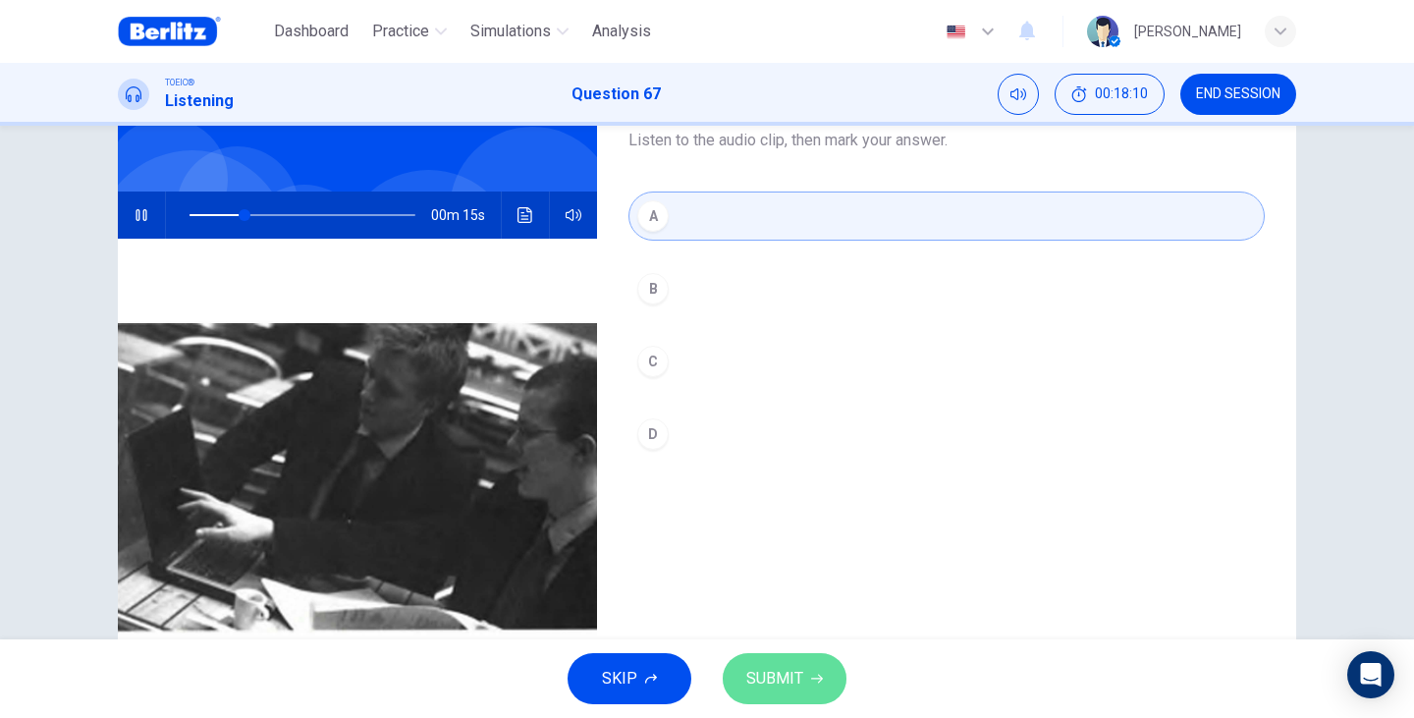
click at [832, 669] on button "SUBMIT" at bounding box center [785, 678] width 124 height 51
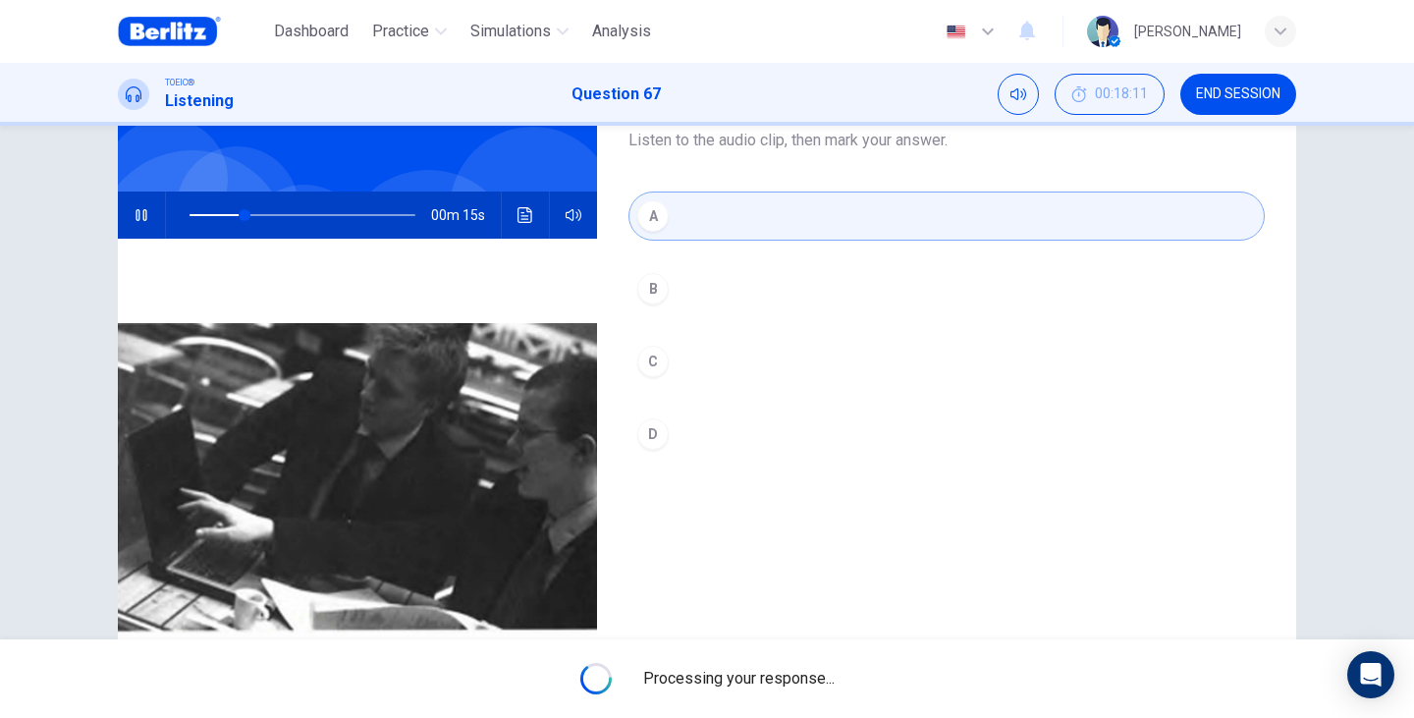
type input "**"
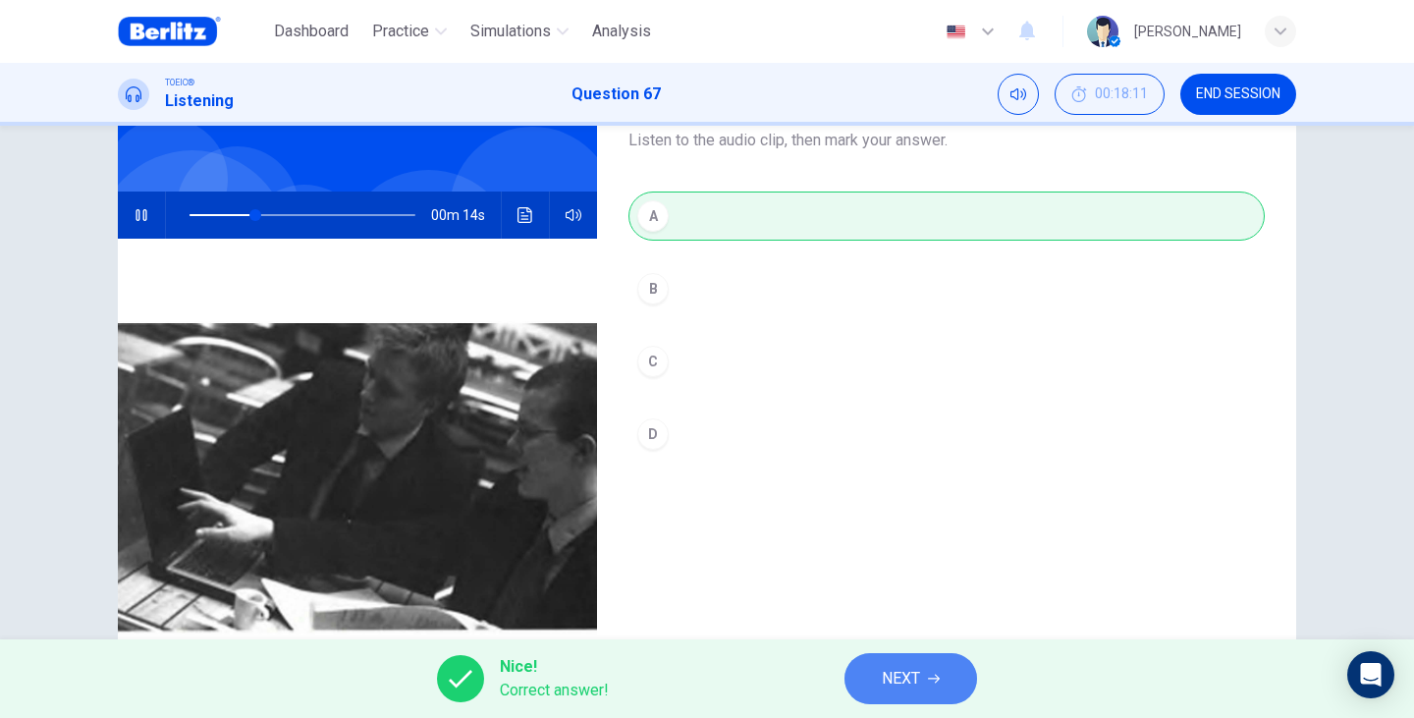
click at [926, 656] on button "NEXT" at bounding box center [910, 678] width 133 height 51
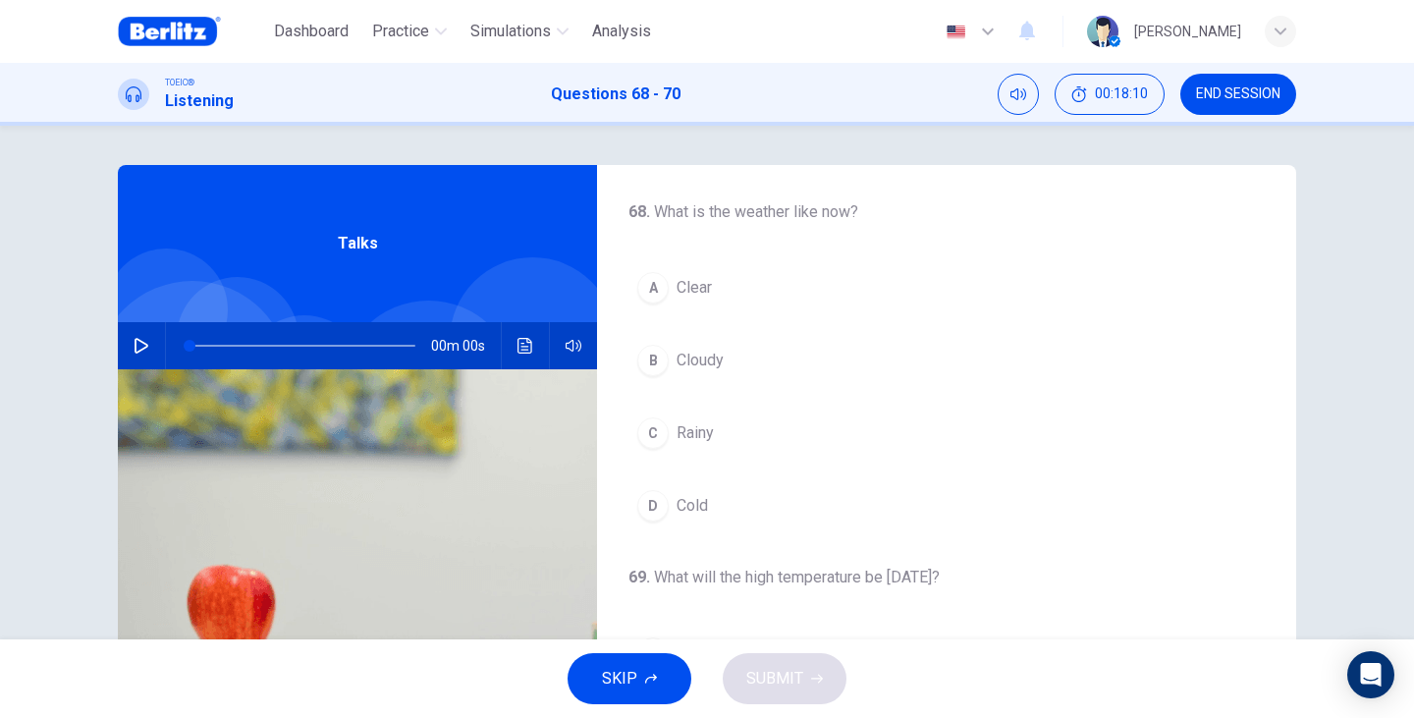
click at [153, 347] on div "00m 00s" at bounding box center [357, 345] width 479 height 47
click at [152, 347] on div "00m 56s" at bounding box center [357, 345] width 479 height 47
click at [140, 347] on icon "button" at bounding box center [141, 346] width 14 height 16
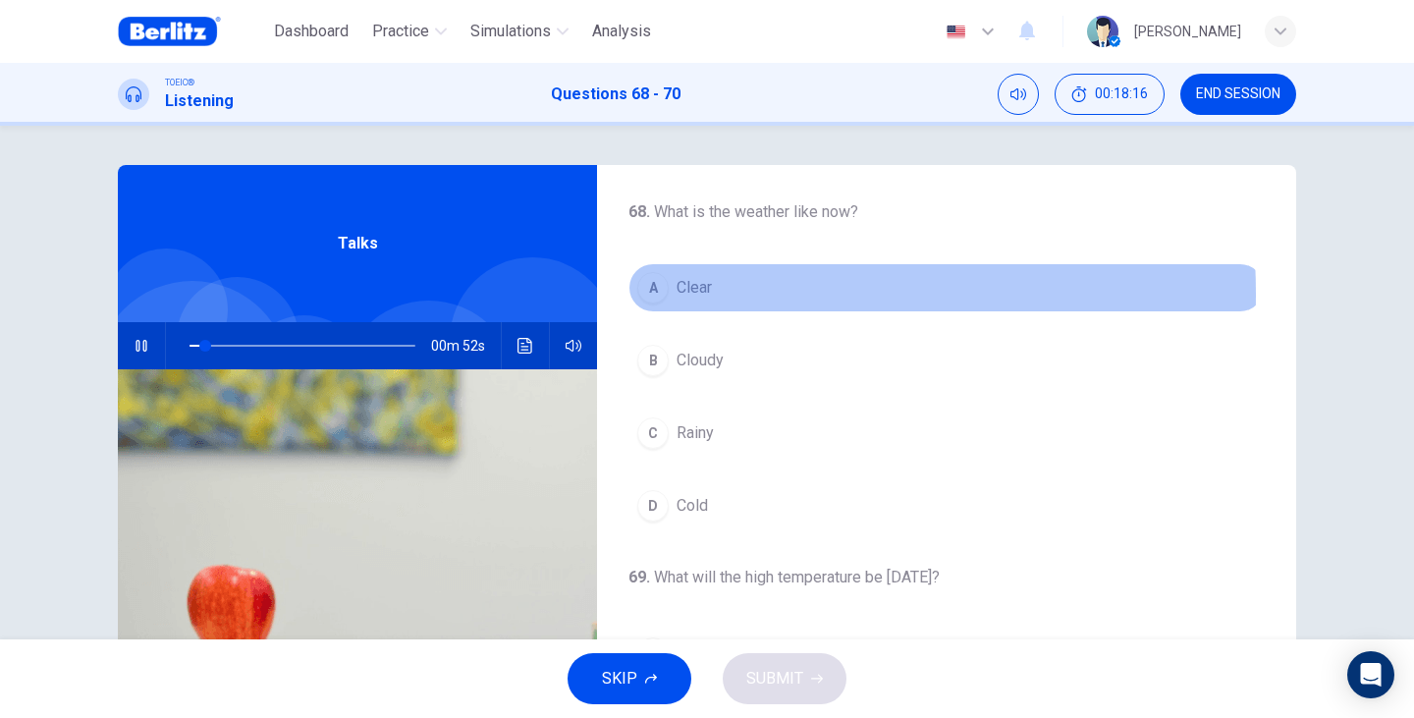
click at [693, 294] on span "Clear" at bounding box center [693, 288] width 35 height 24
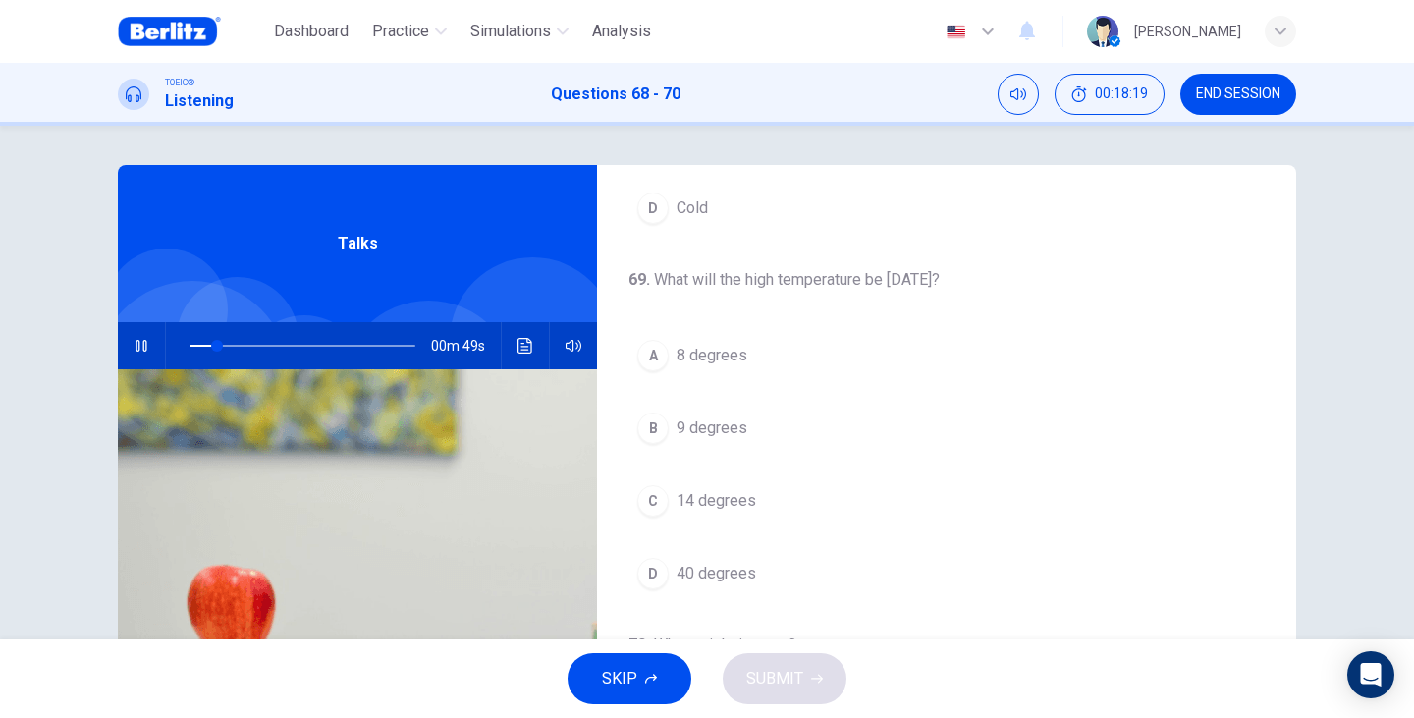
scroll to position [327, 0]
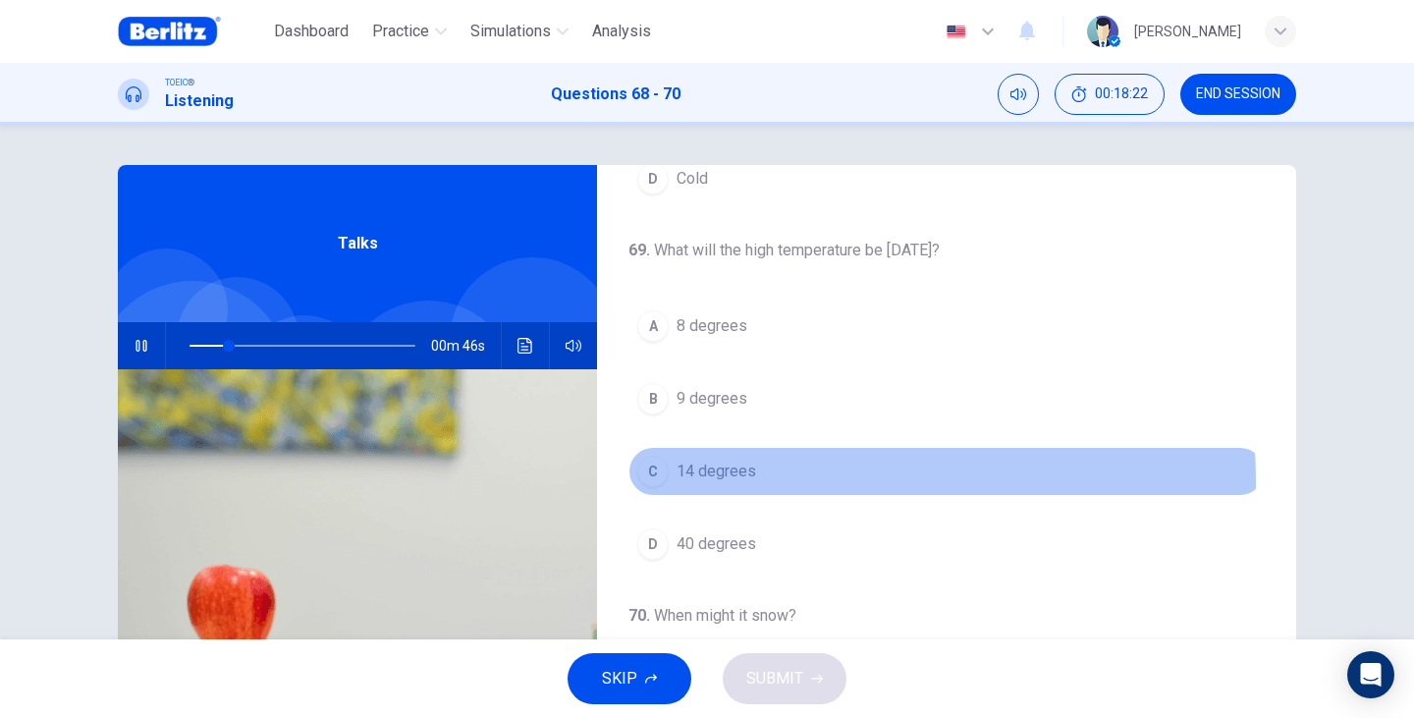
click at [724, 481] on span "14 degrees" at bounding box center [716, 471] width 80 height 24
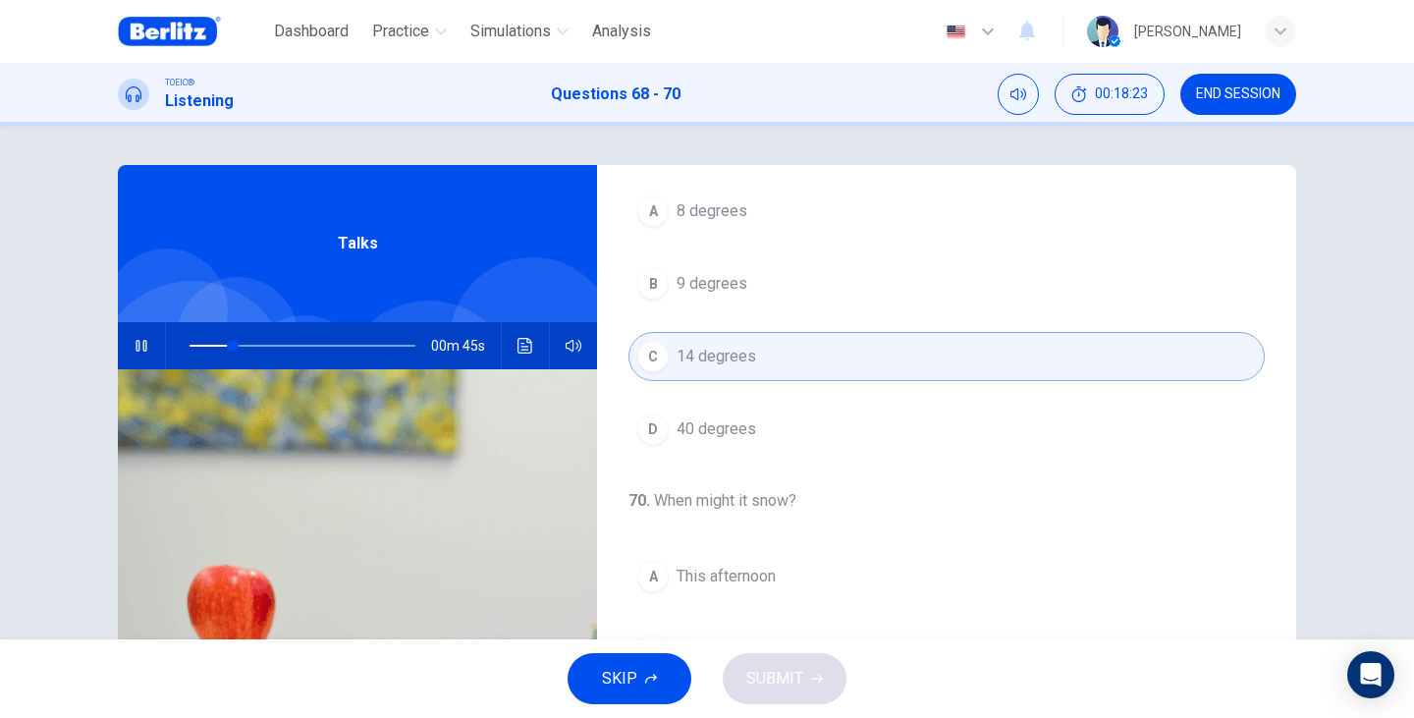
scroll to position [449, 0]
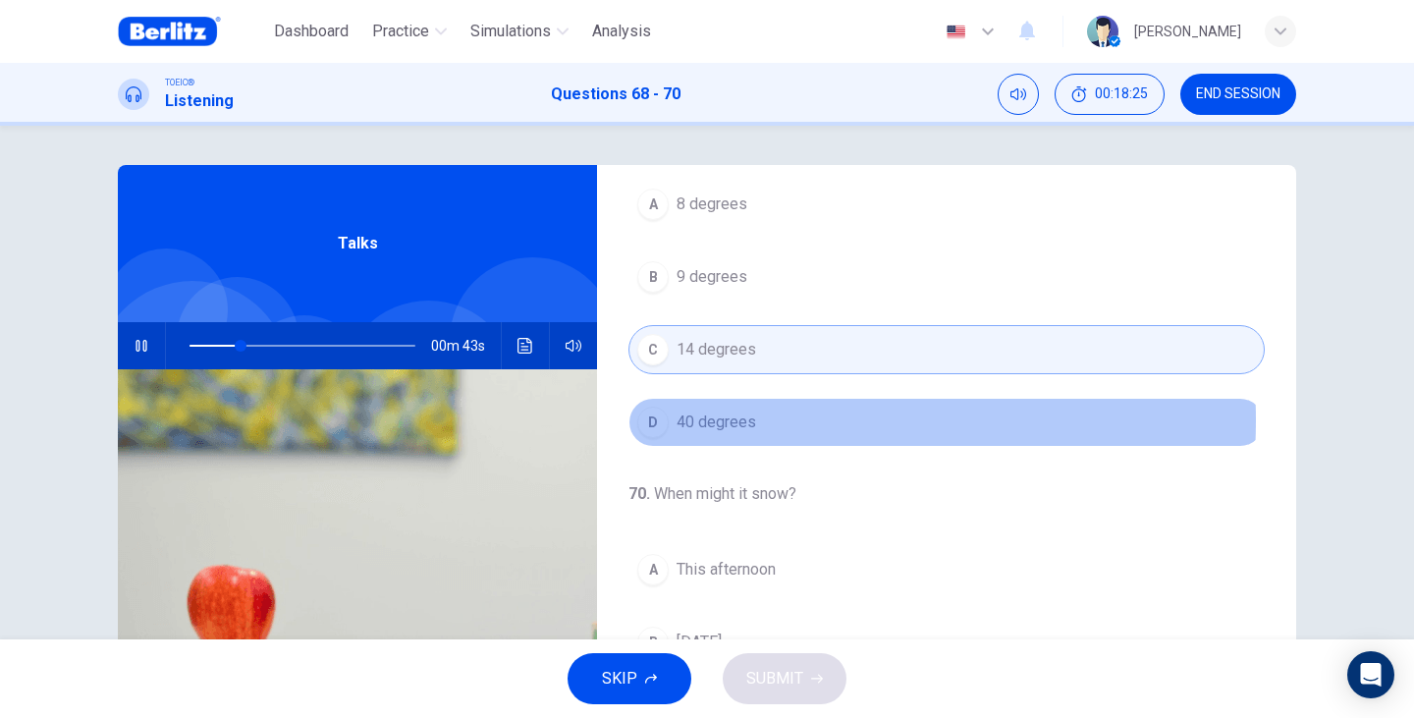
click at [732, 420] on span "40 degrees" at bounding box center [716, 422] width 80 height 24
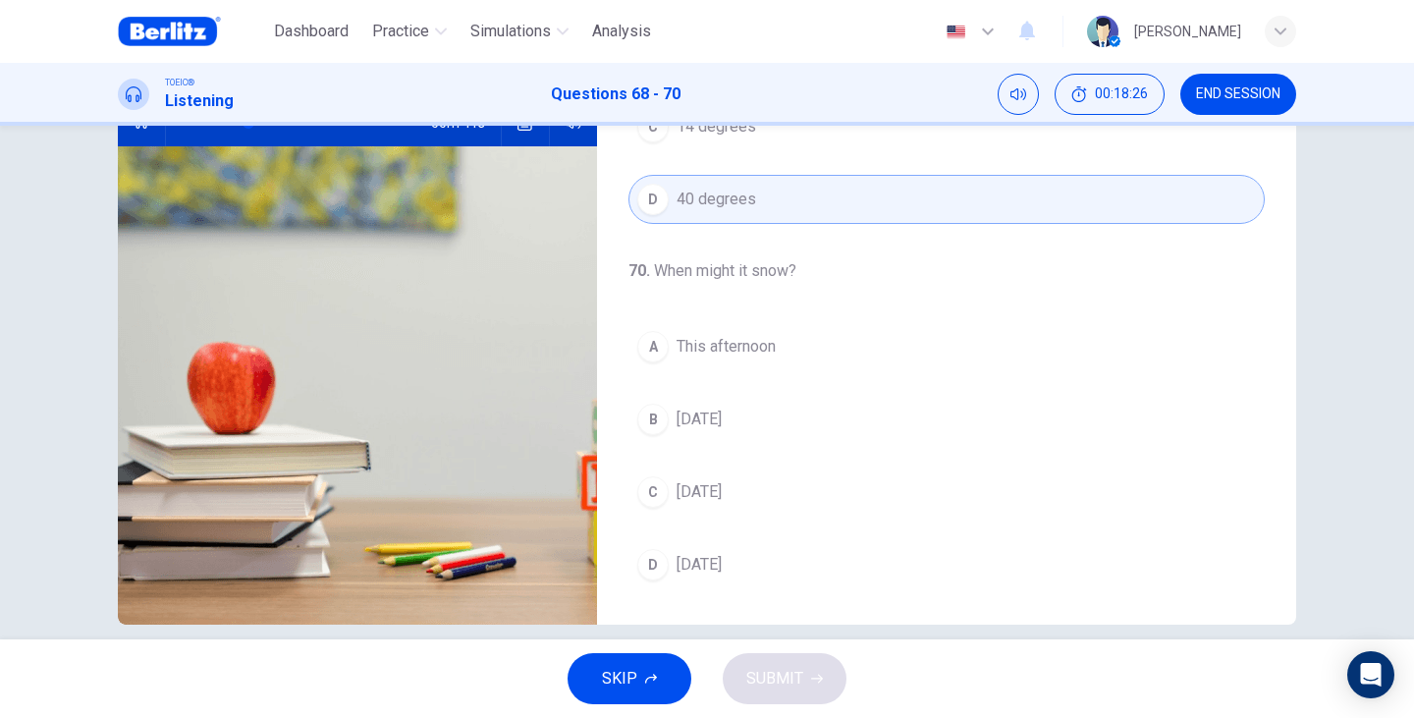
scroll to position [247, 0]
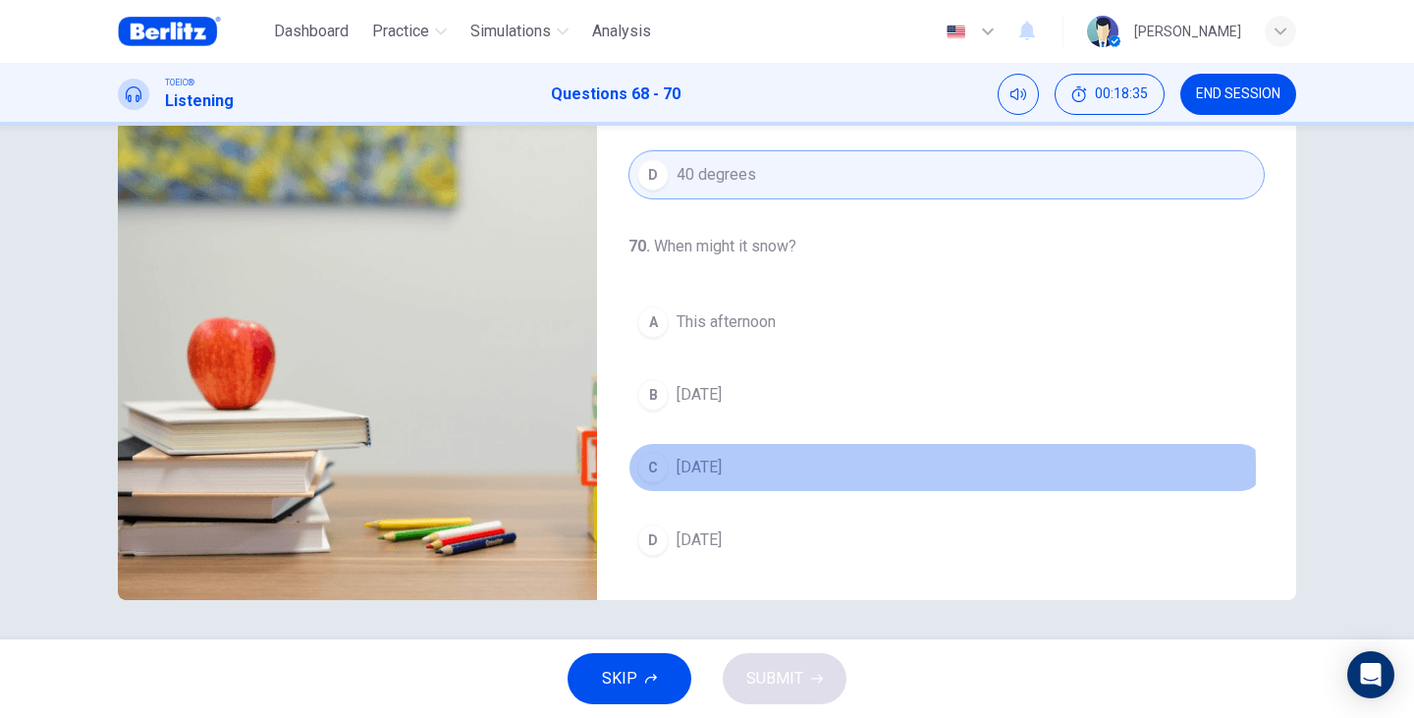
click at [657, 470] on div "C" at bounding box center [652, 467] width 31 height 31
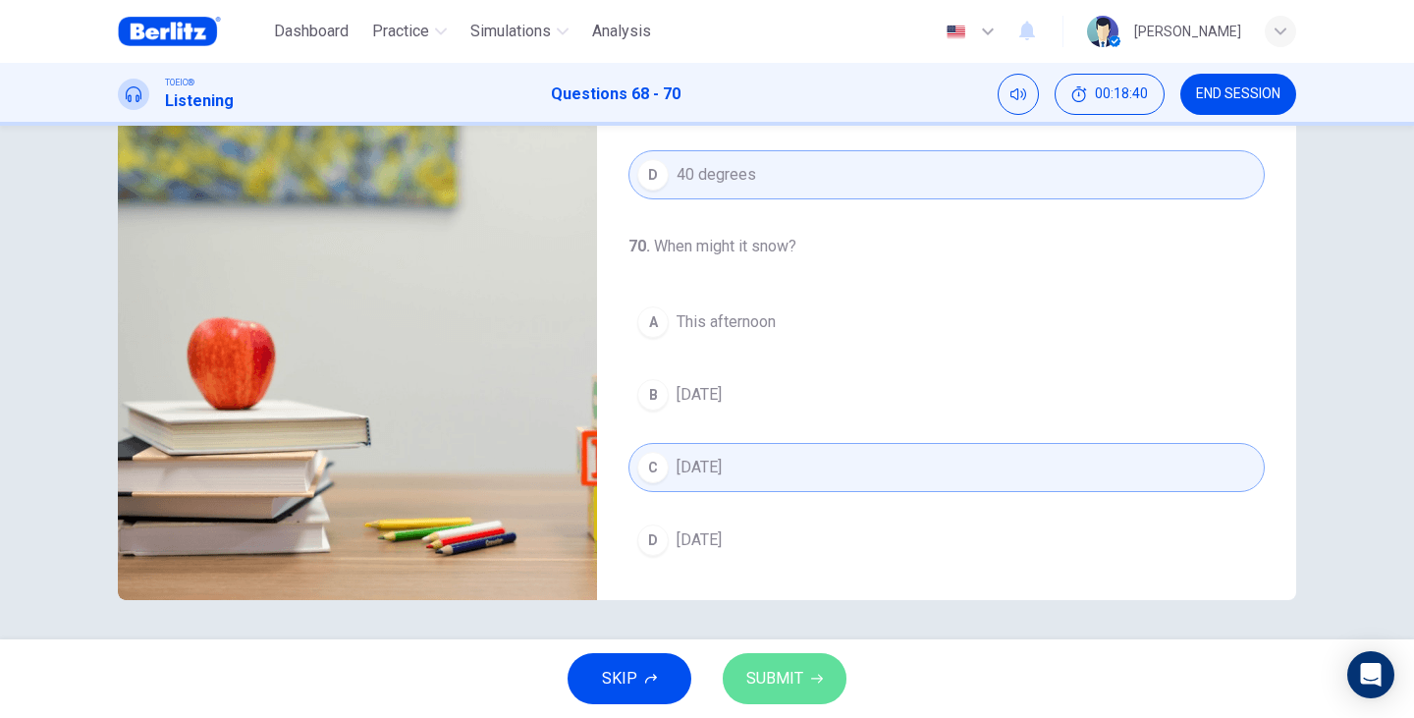
click at [773, 667] on span "SUBMIT" at bounding box center [774, 678] width 57 height 27
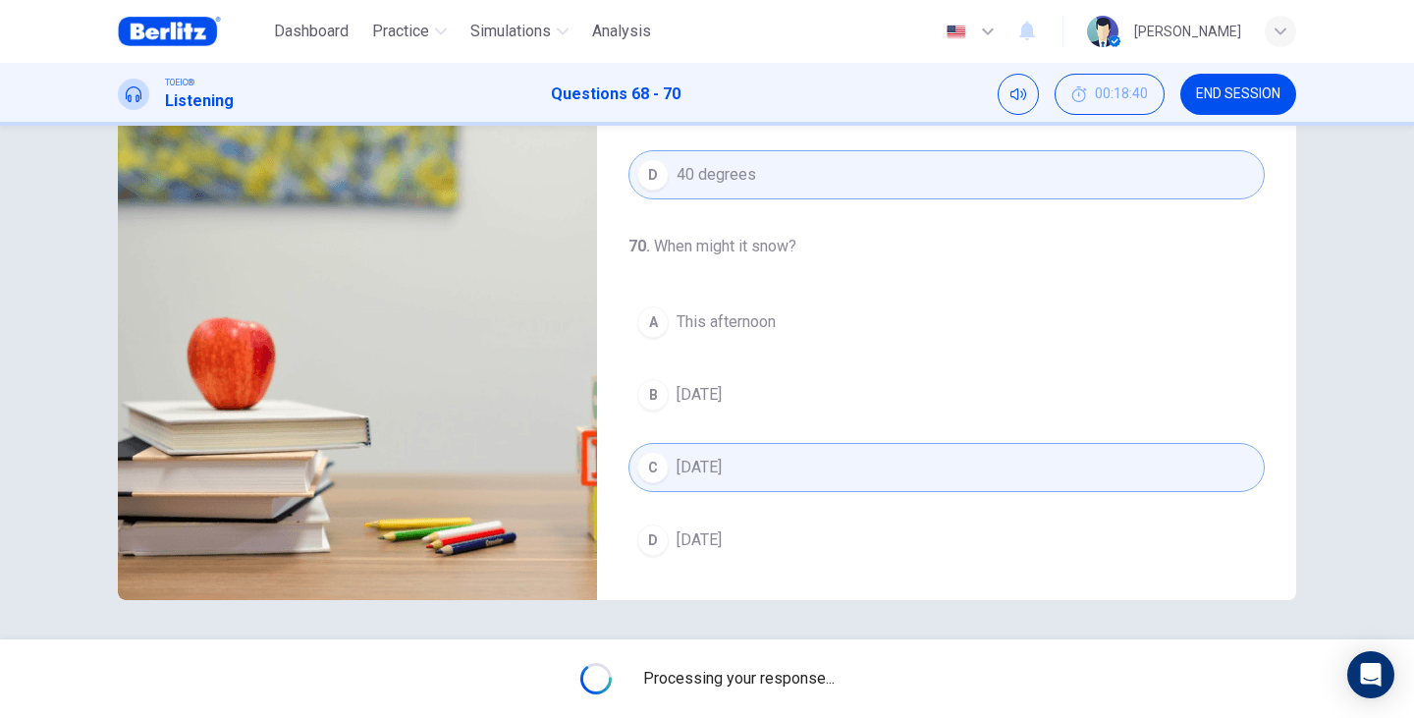
type input "**"
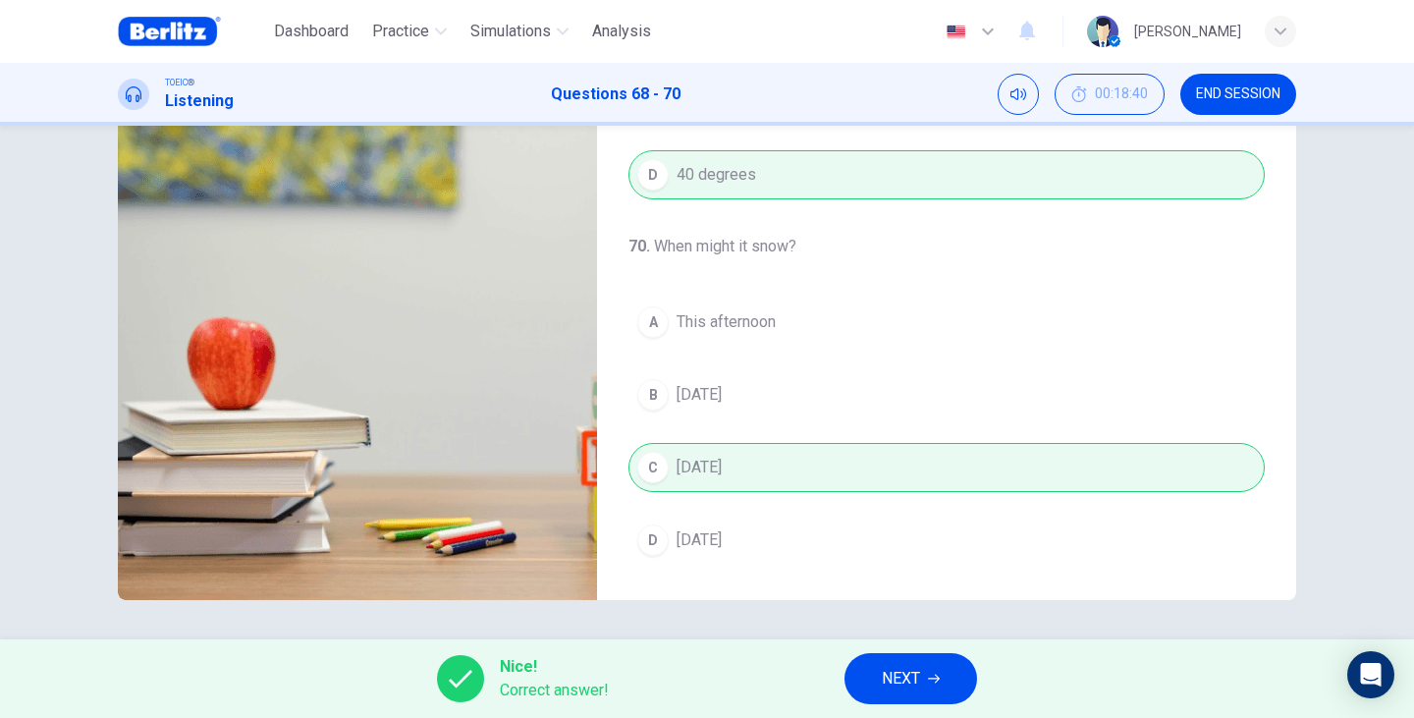
click at [937, 676] on icon "button" at bounding box center [934, 678] width 12 height 12
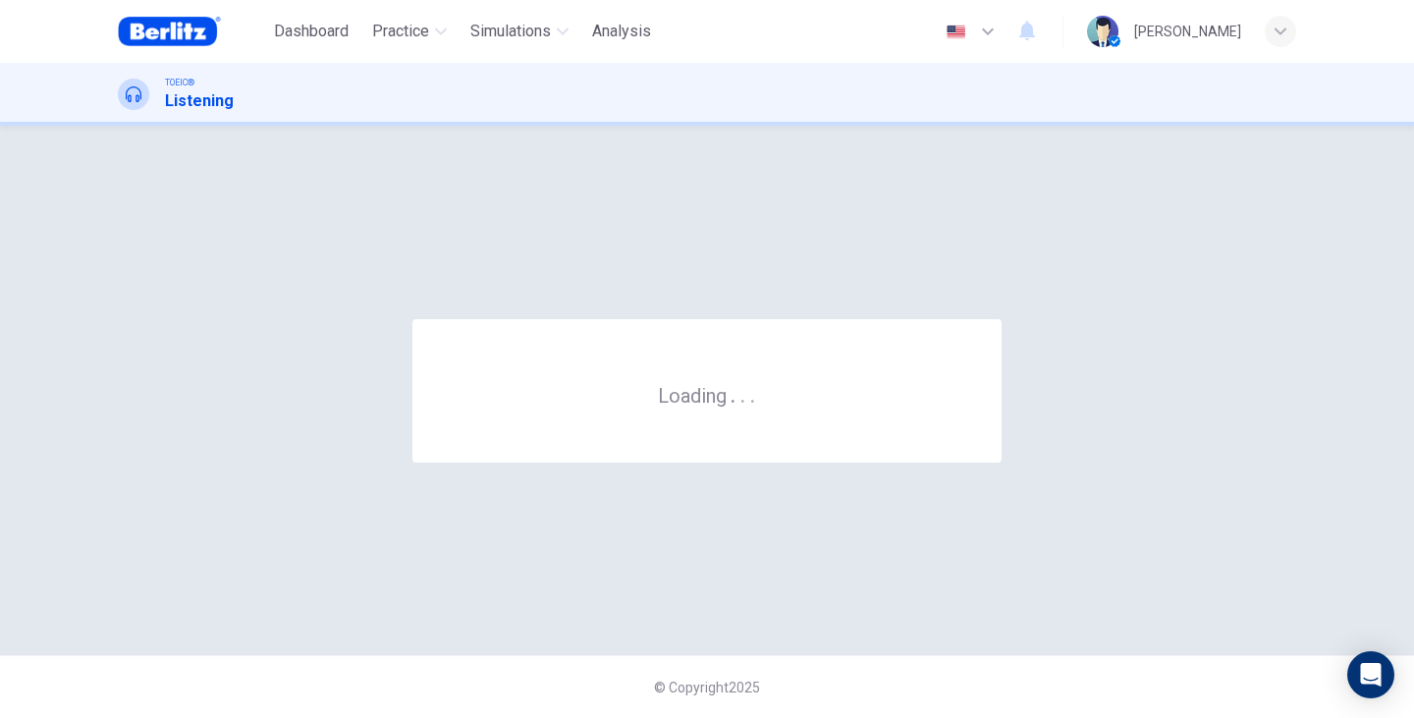
scroll to position [0, 0]
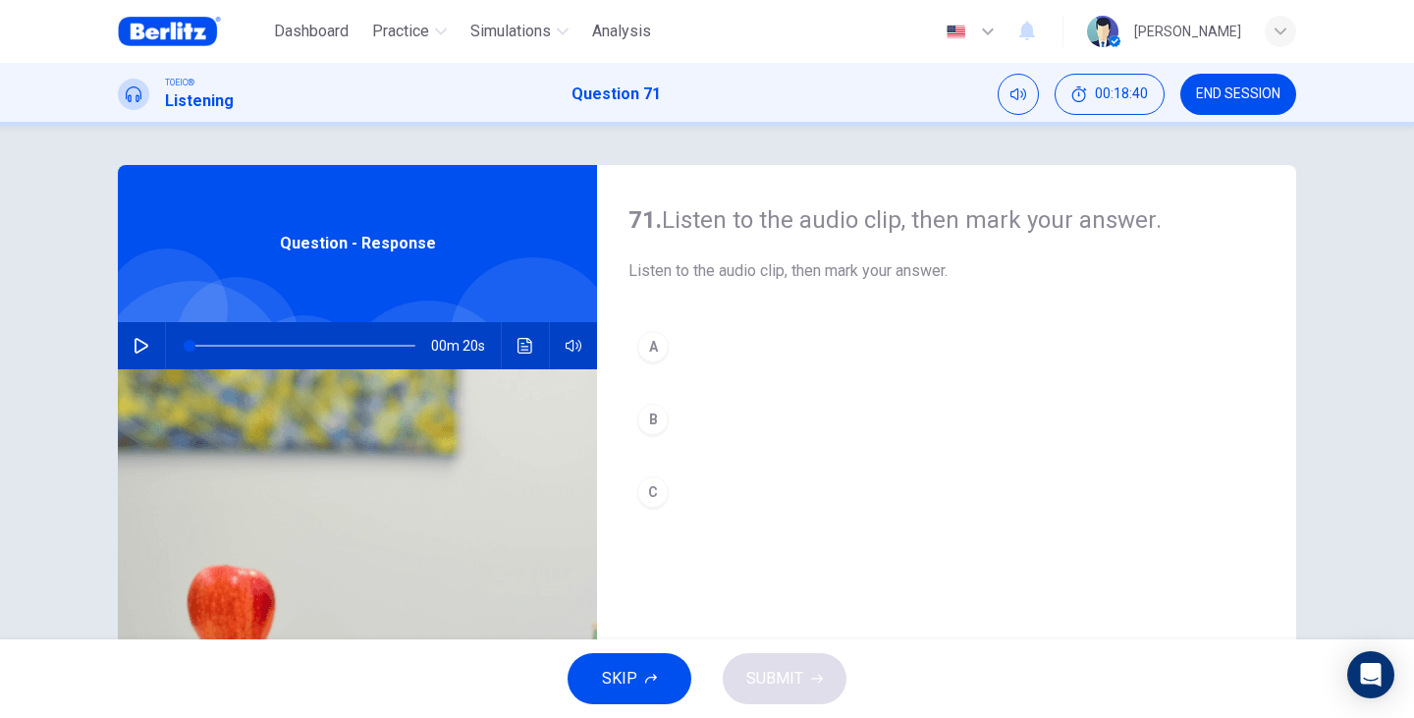
click at [152, 349] on div "00m 20s" at bounding box center [357, 345] width 479 height 47
click at [145, 347] on button "button" at bounding box center [141, 345] width 31 height 47
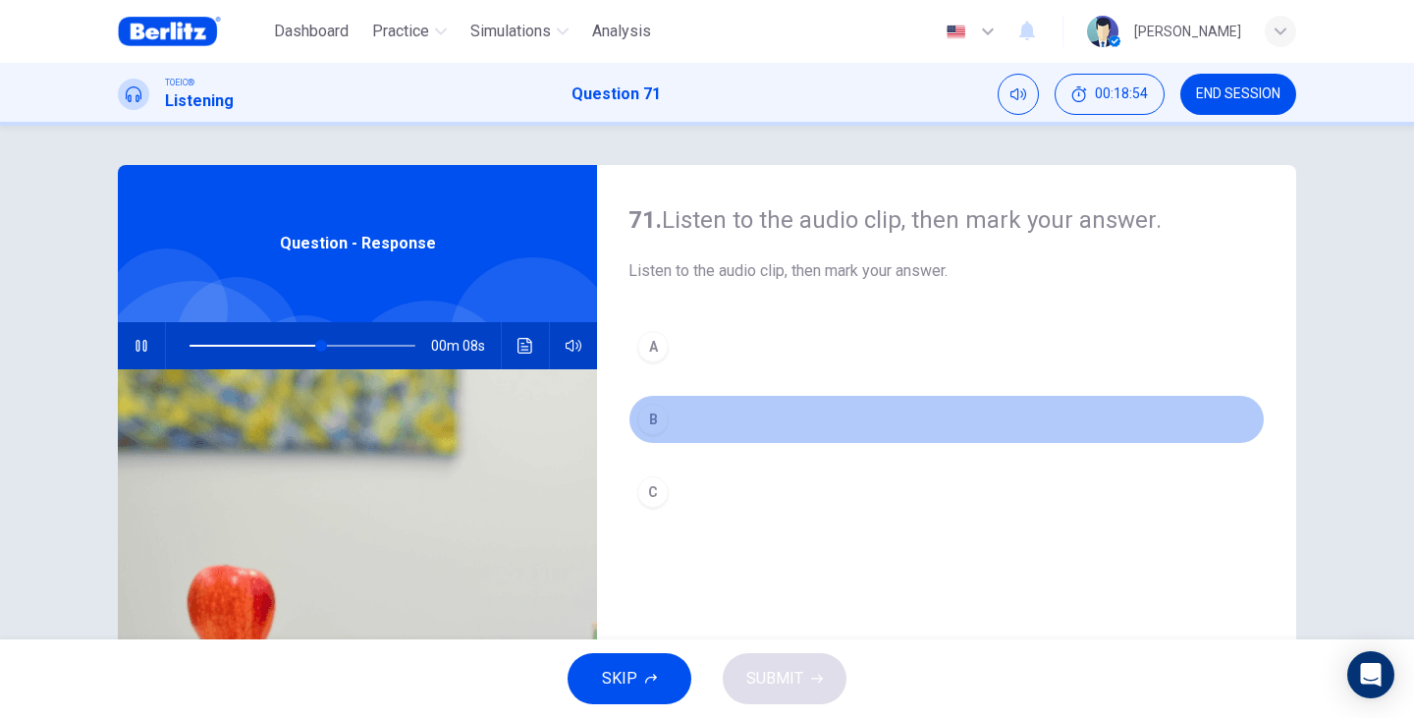
click at [679, 414] on button "B" at bounding box center [946, 419] width 636 height 49
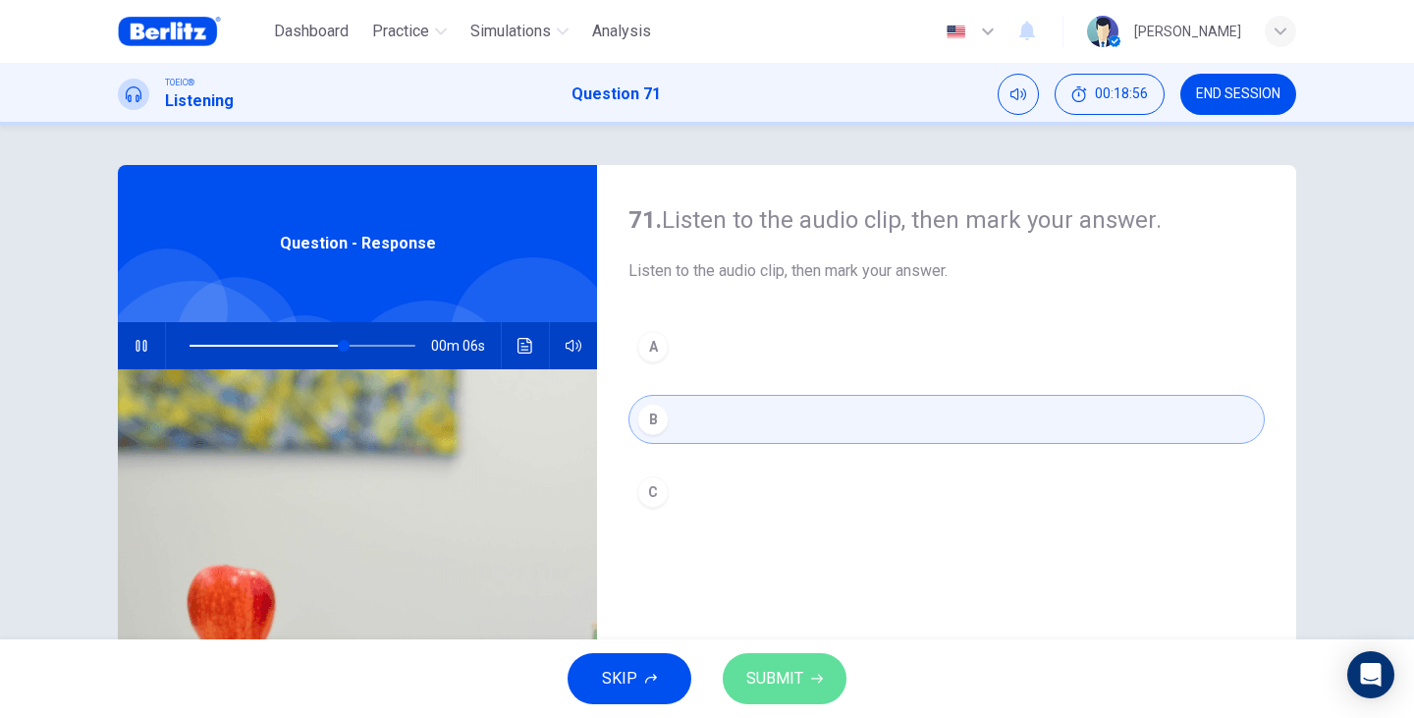
click at [823, 668] on button "SUBMIT" at bounding box center [785, 678] width 124 height 51
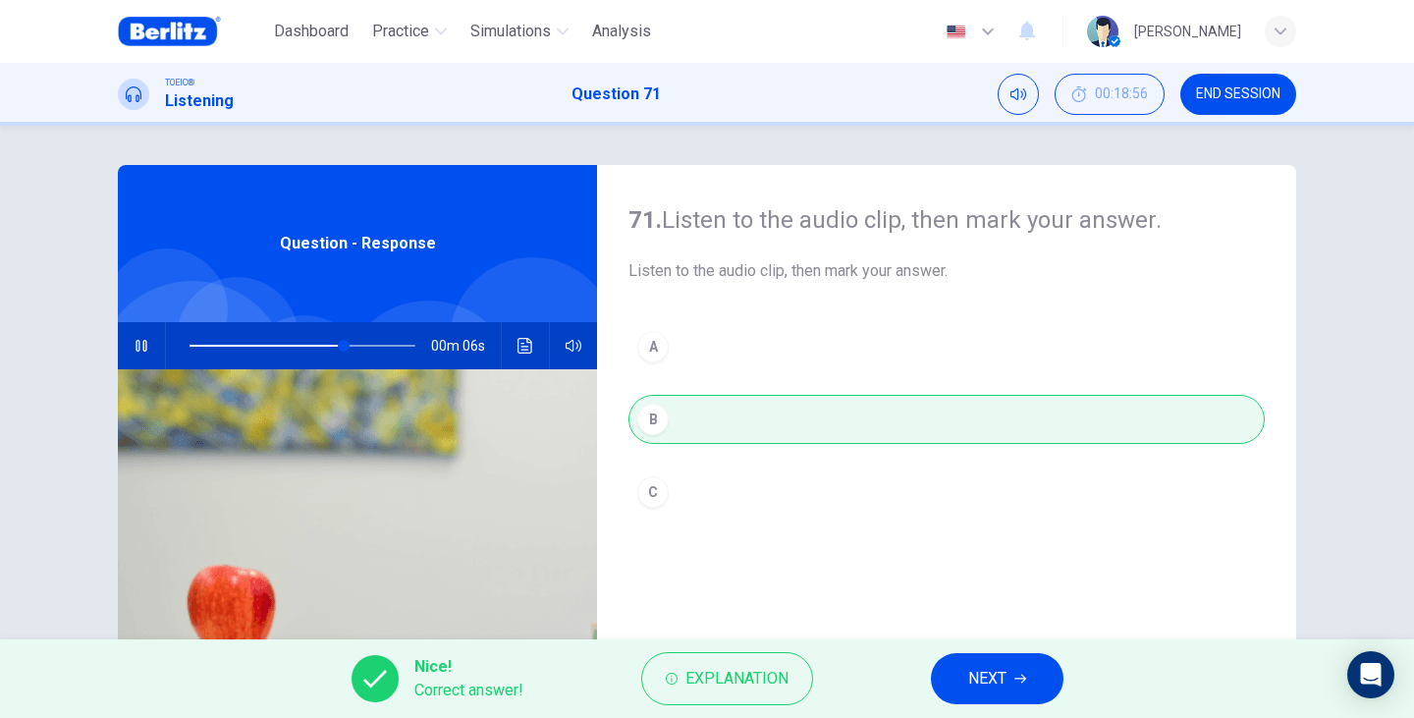
type input "**"
click at [973, 676] on span "NEXT" at bounding box center [987, 678] width 38 height 27
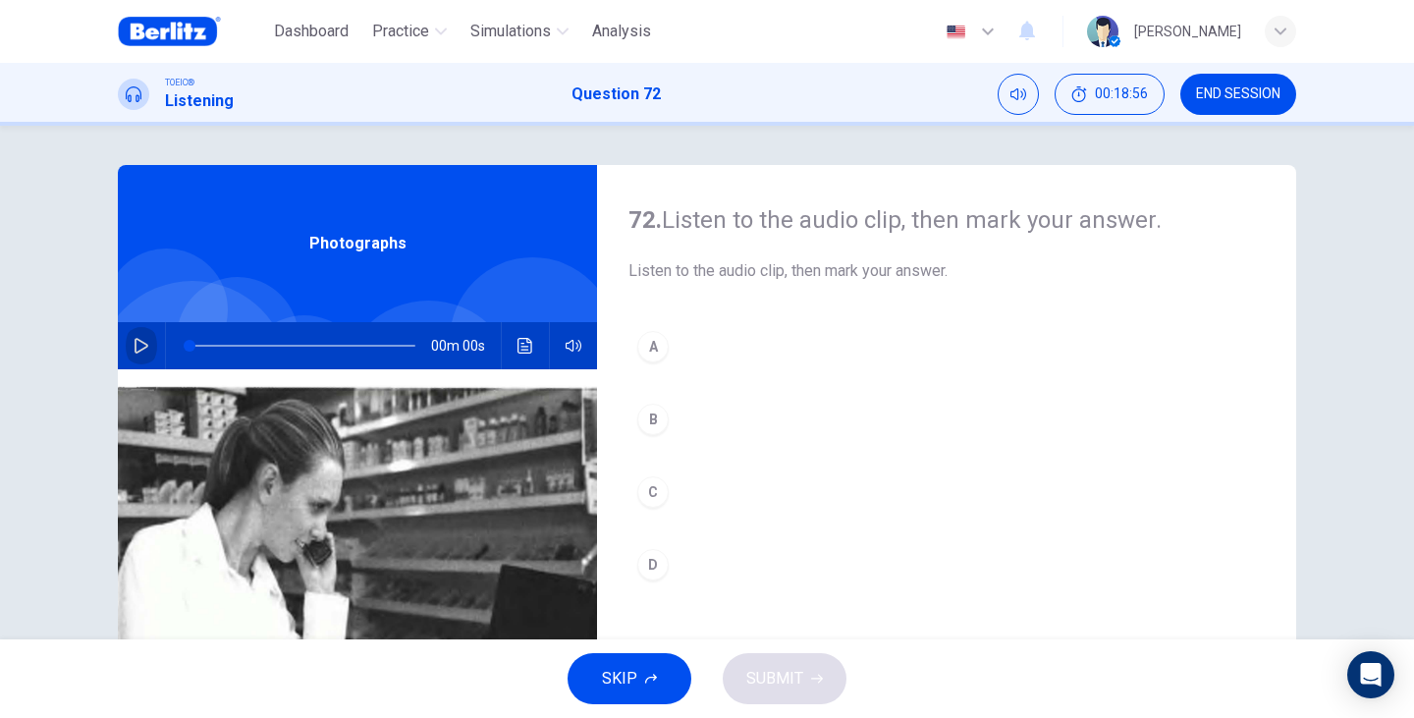
click at [149, 342] on button "button" at bounding box center [141, 345] width 31 height 47
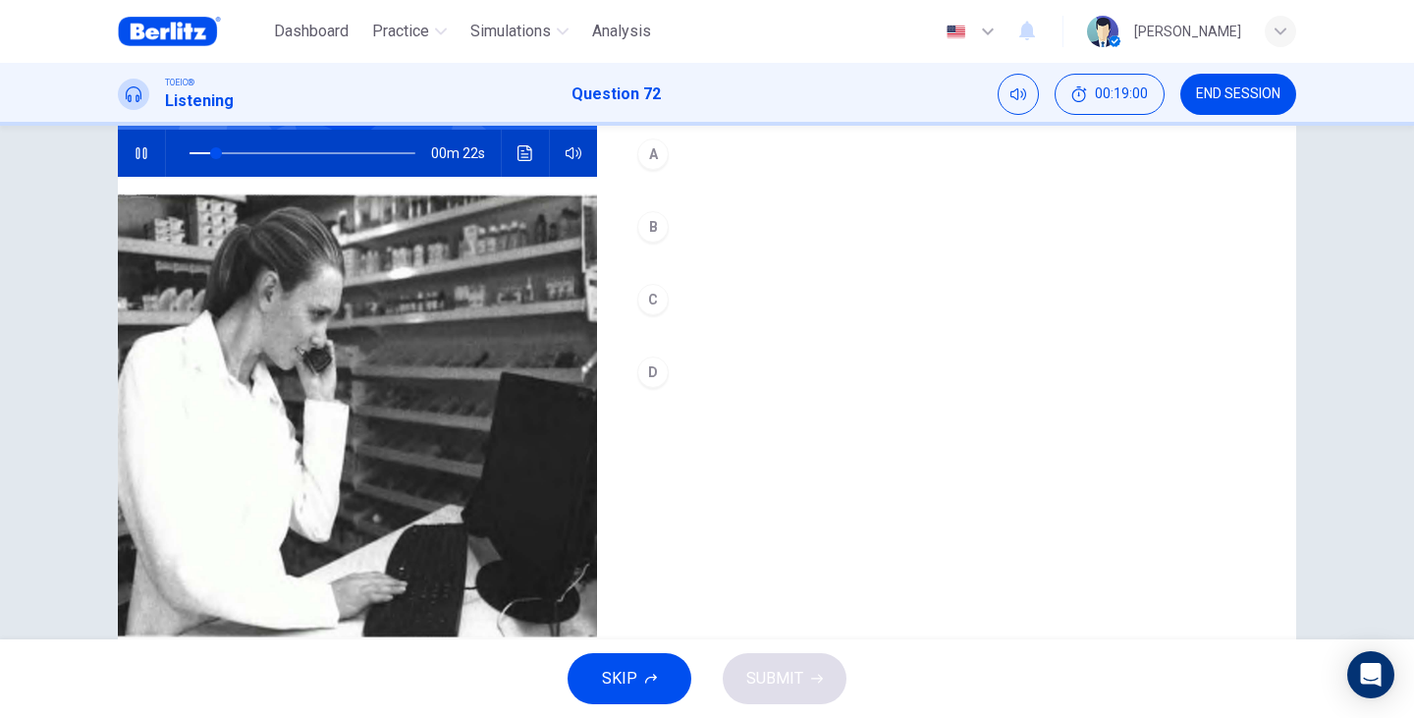
scroll to position [196, 0]
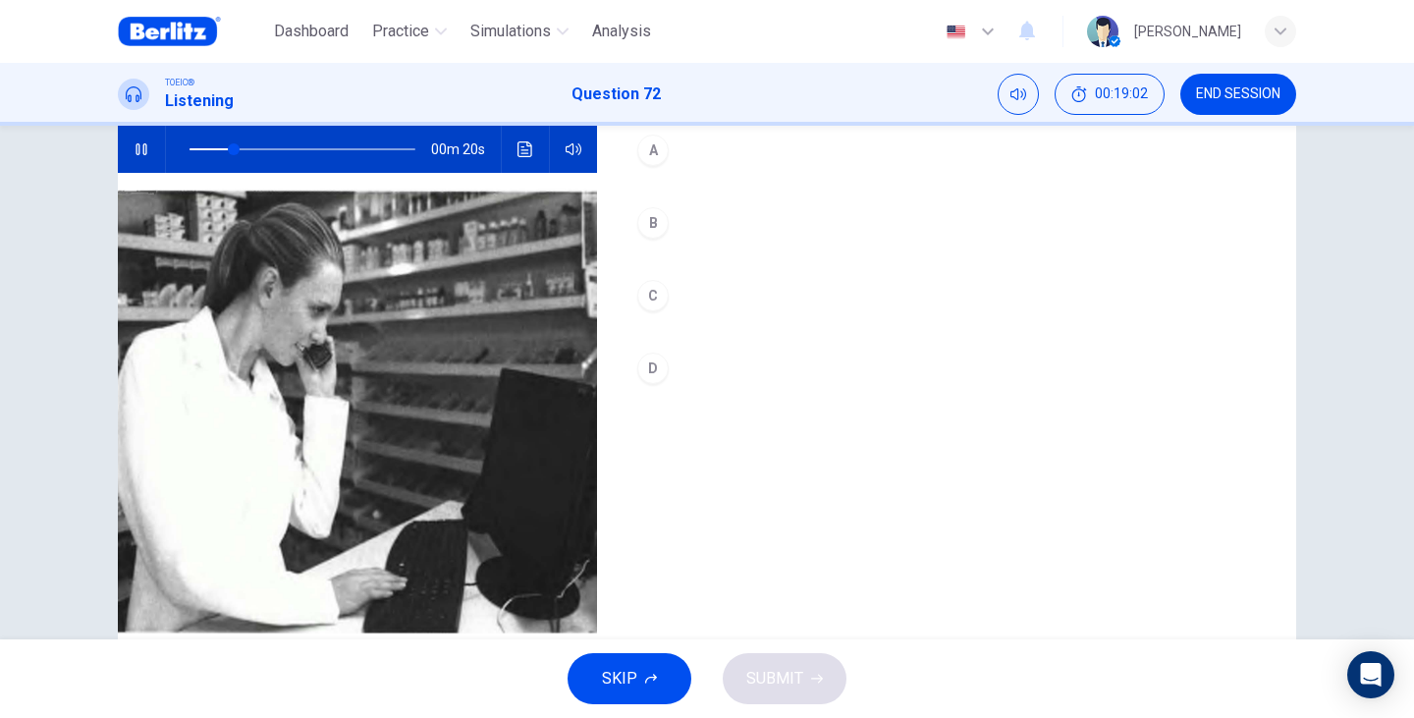
click at [643, 230] on div "B" at bounding box center [652, 222] width 31 height 31
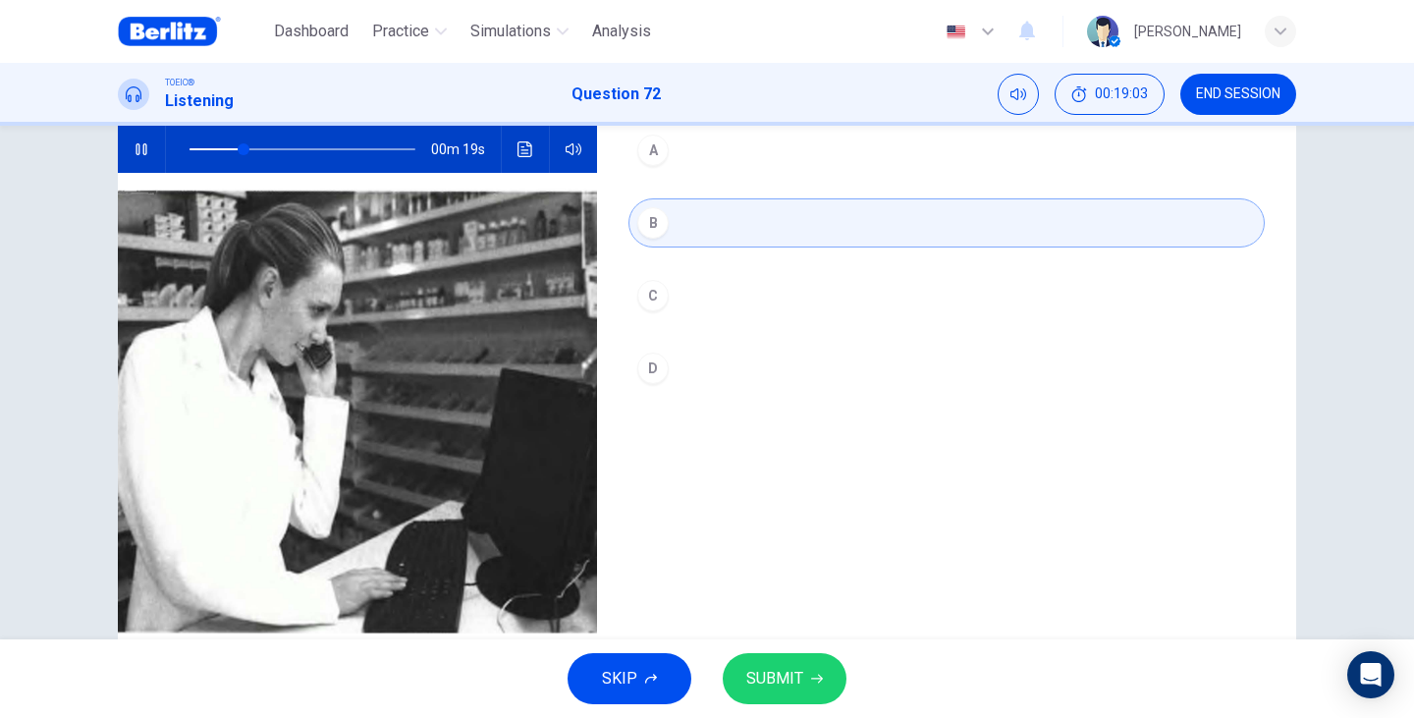
scroll to position [247, 0]
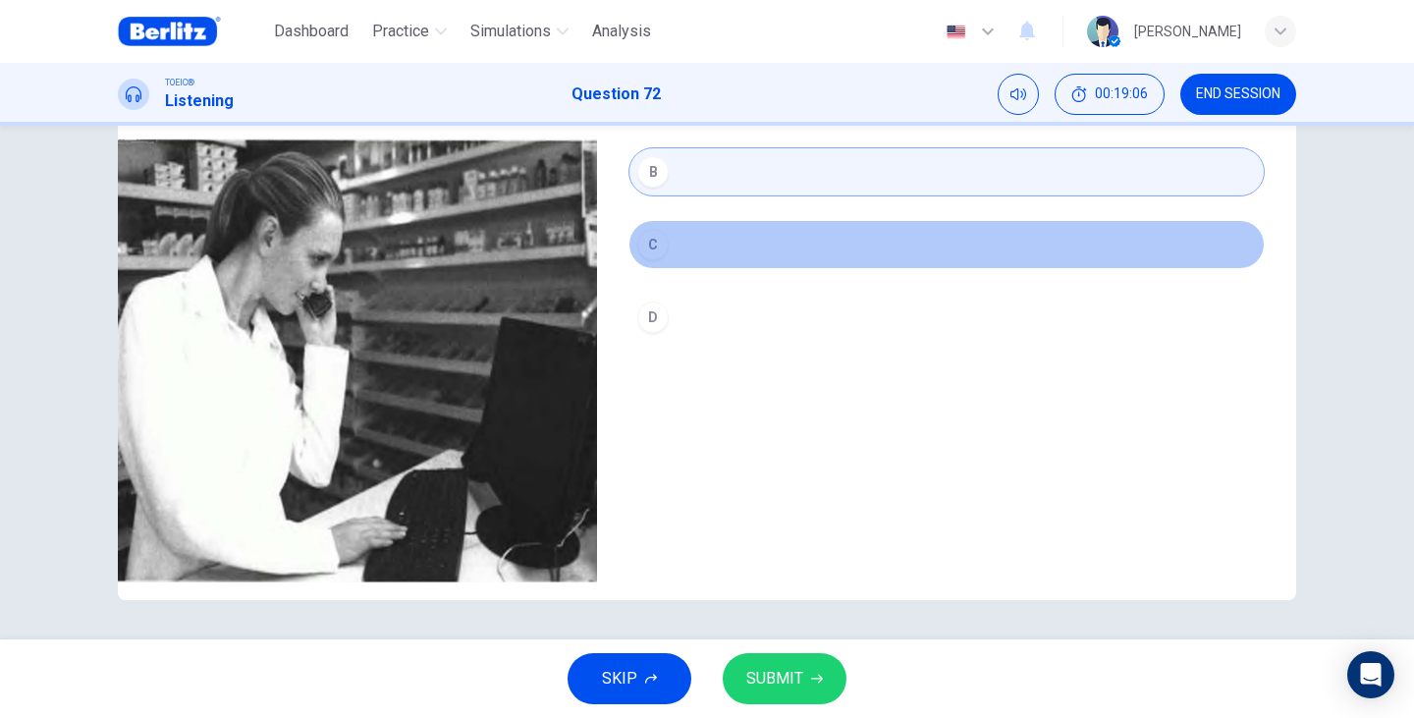
click at [689, 258] on button "C" at bounding box center [946, 244] width 636 height 49
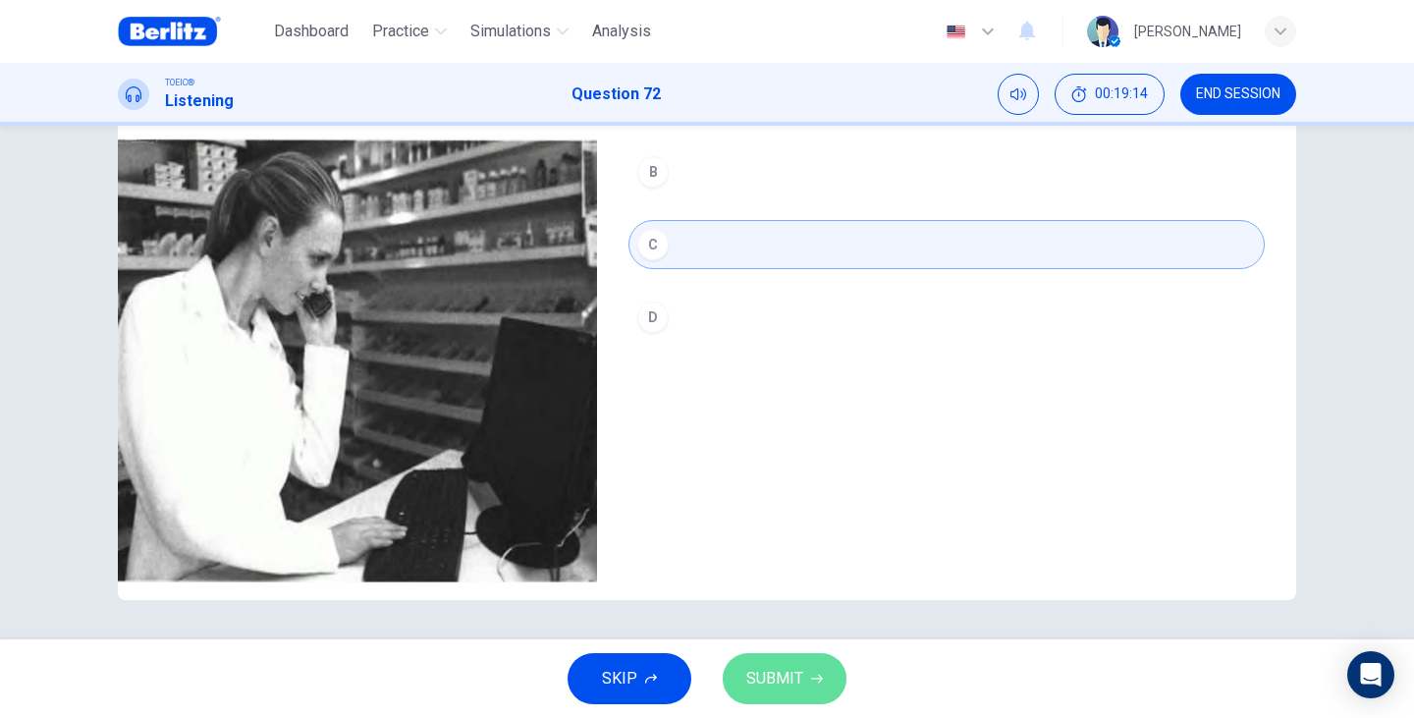
click at [783, 700] on button "SUBMIT" at bounding box center [785, 678] width 124 height 51
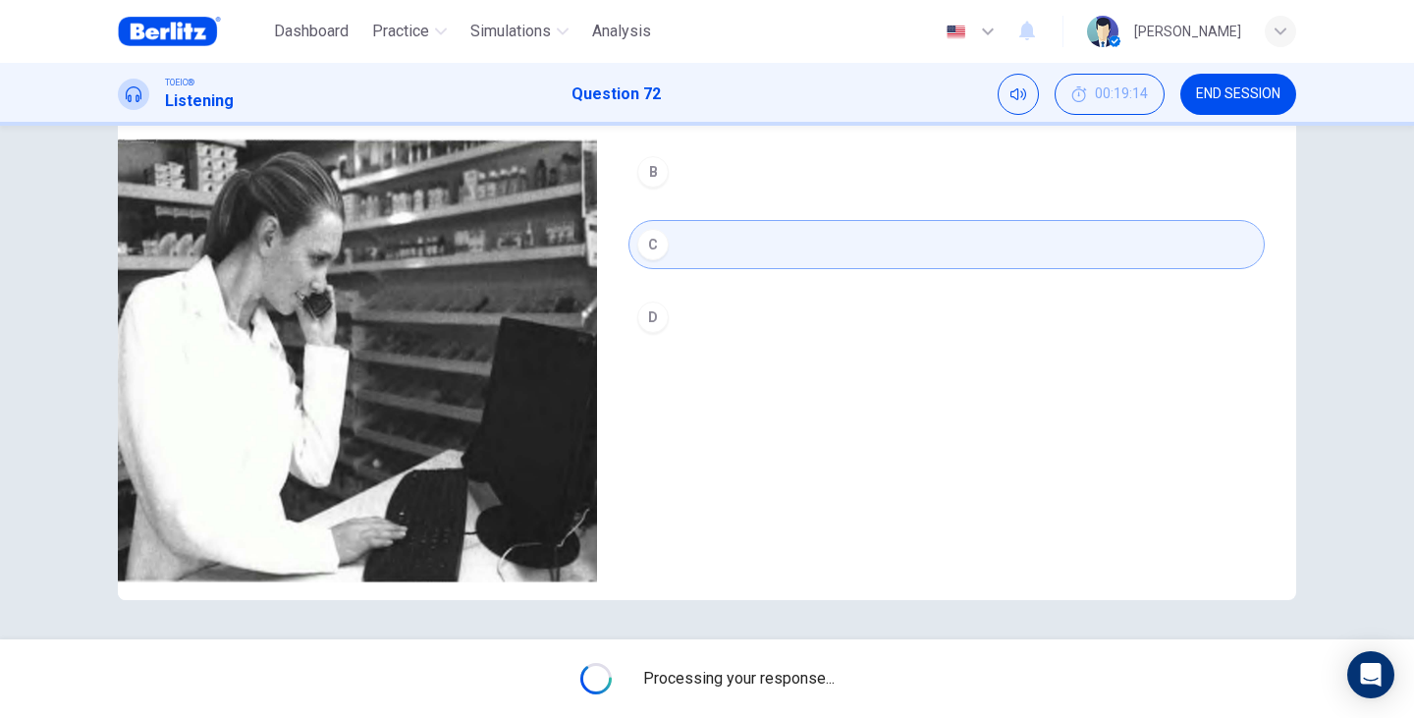
type input "**"
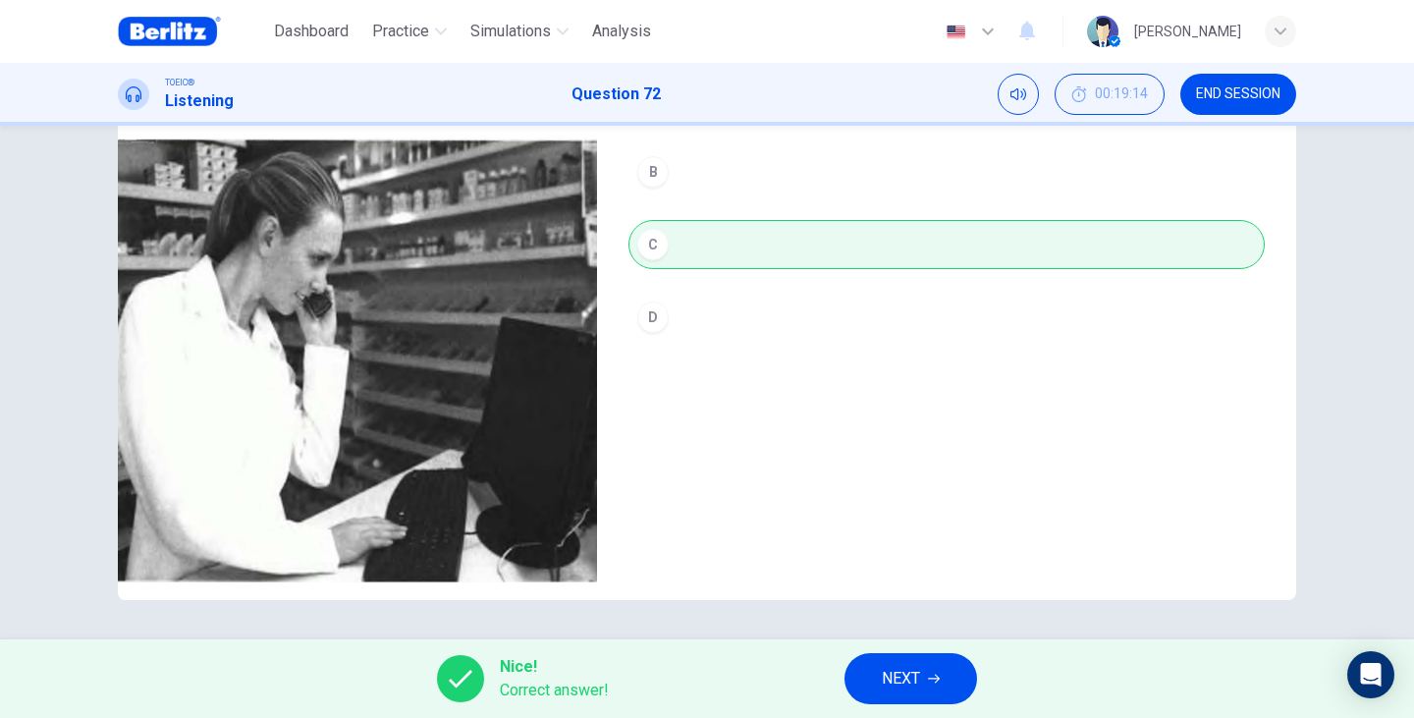
click at [967, 684] on button "NEXT" at bounding box center [910, 678] width 133 height 51
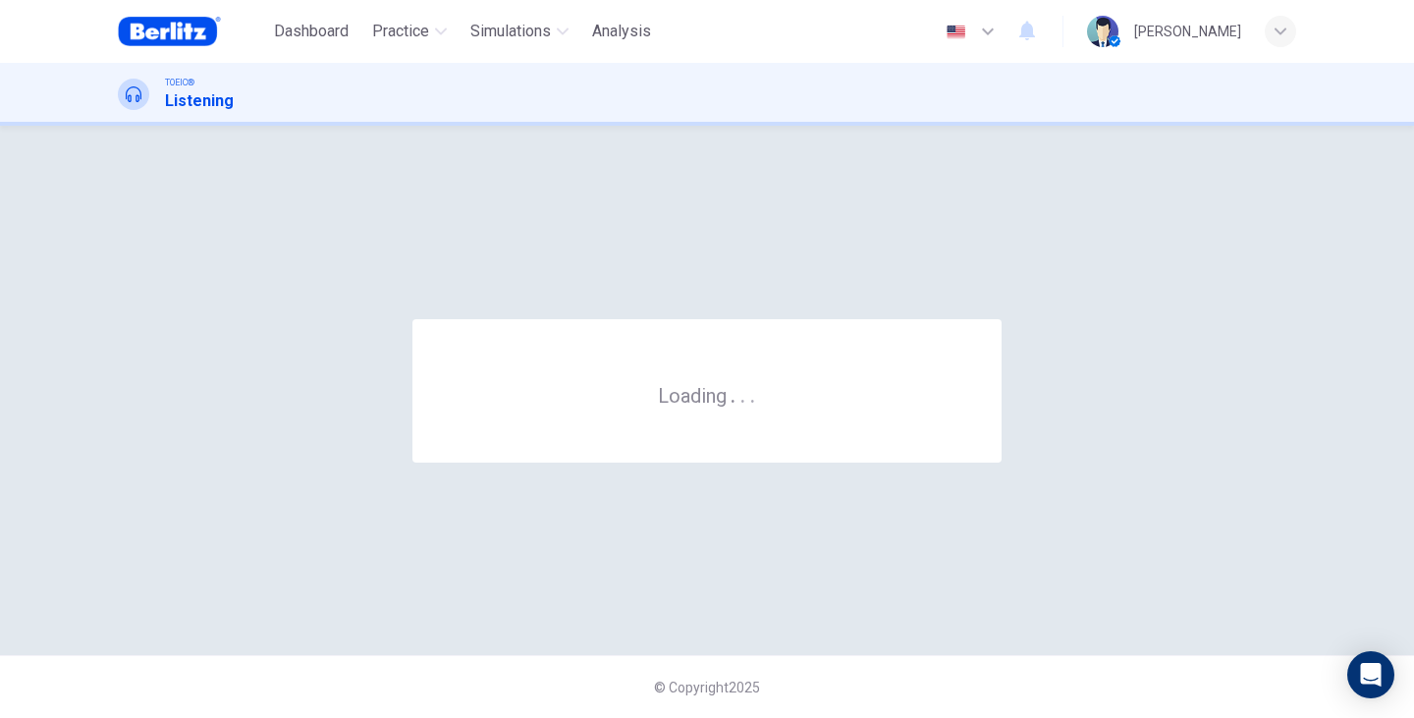
scroll to position [0, 0]
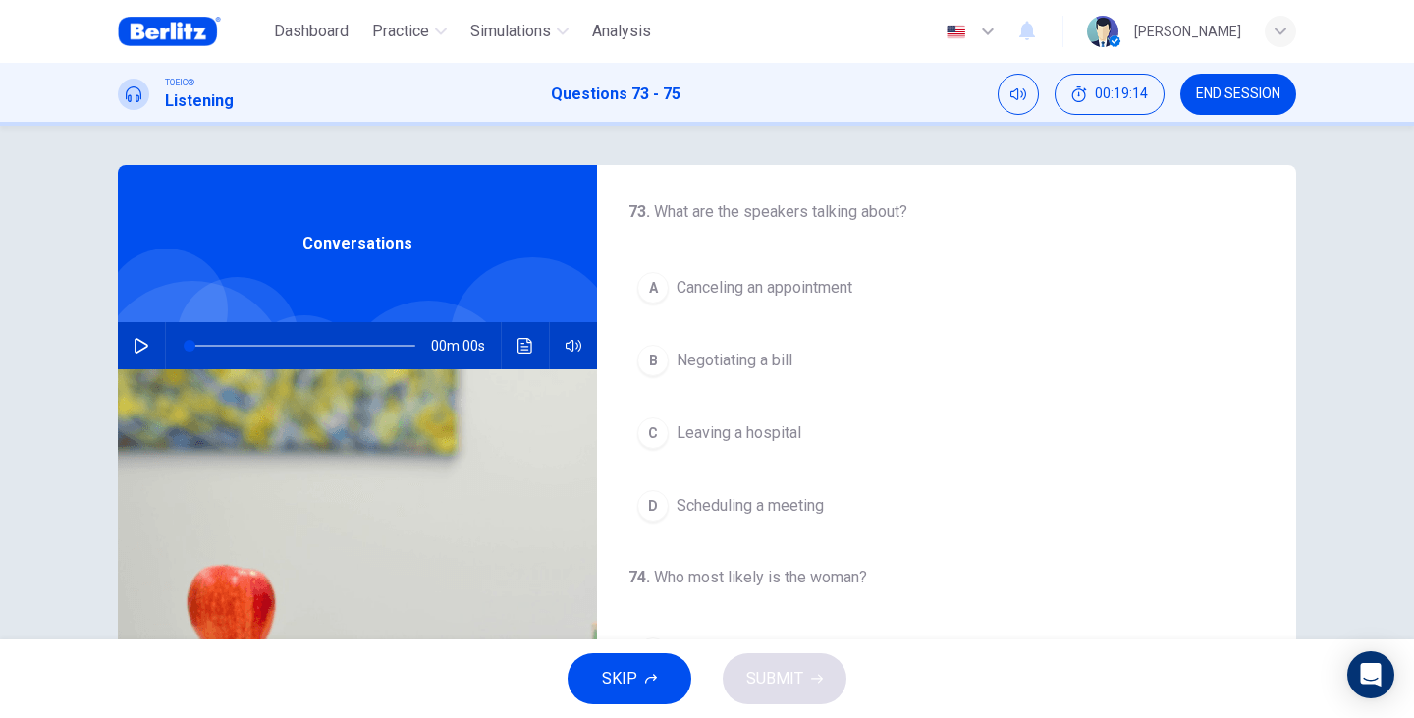
click at [134, 348] on icon "button" at bounding box center [142, 346] width 16 height 16
click at [775, 301] on button "A Canceling an appointment" at bounding box center [946, 287] width 636 height 49
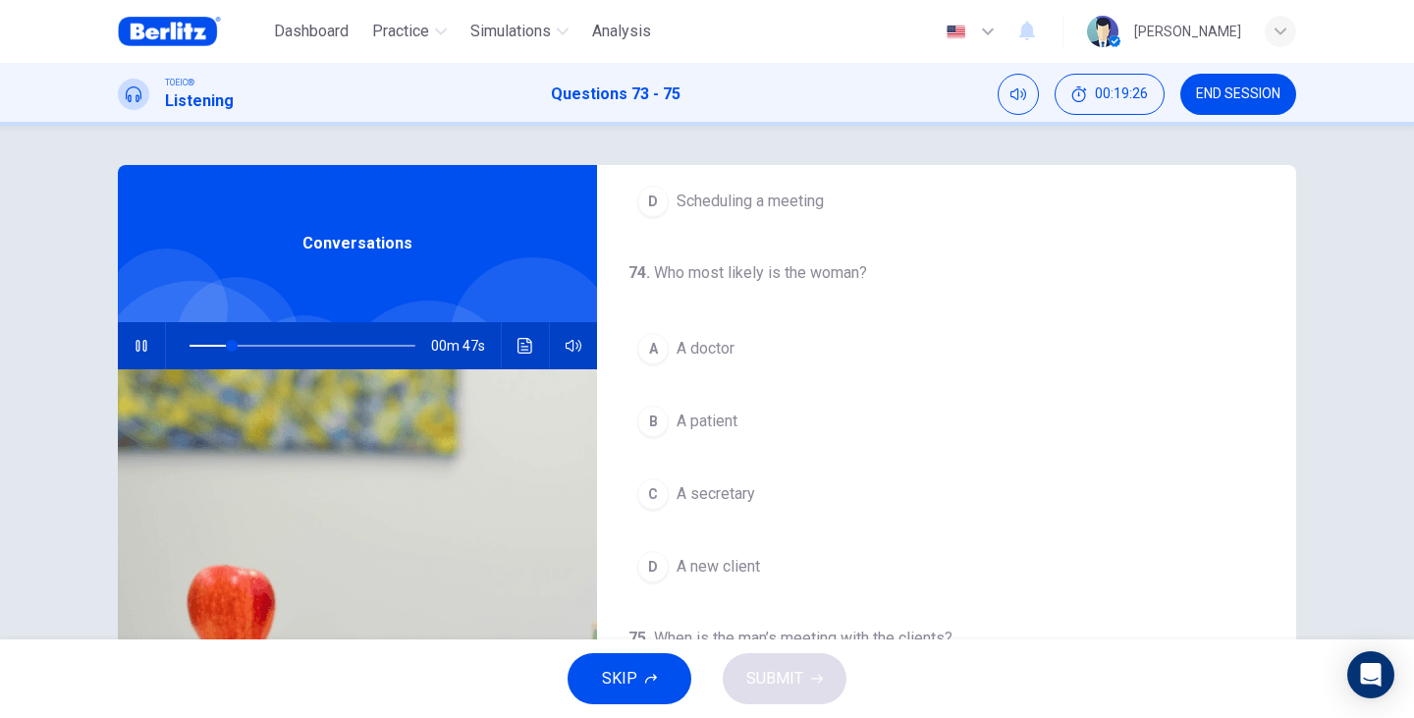
scroll to position [327, 0]
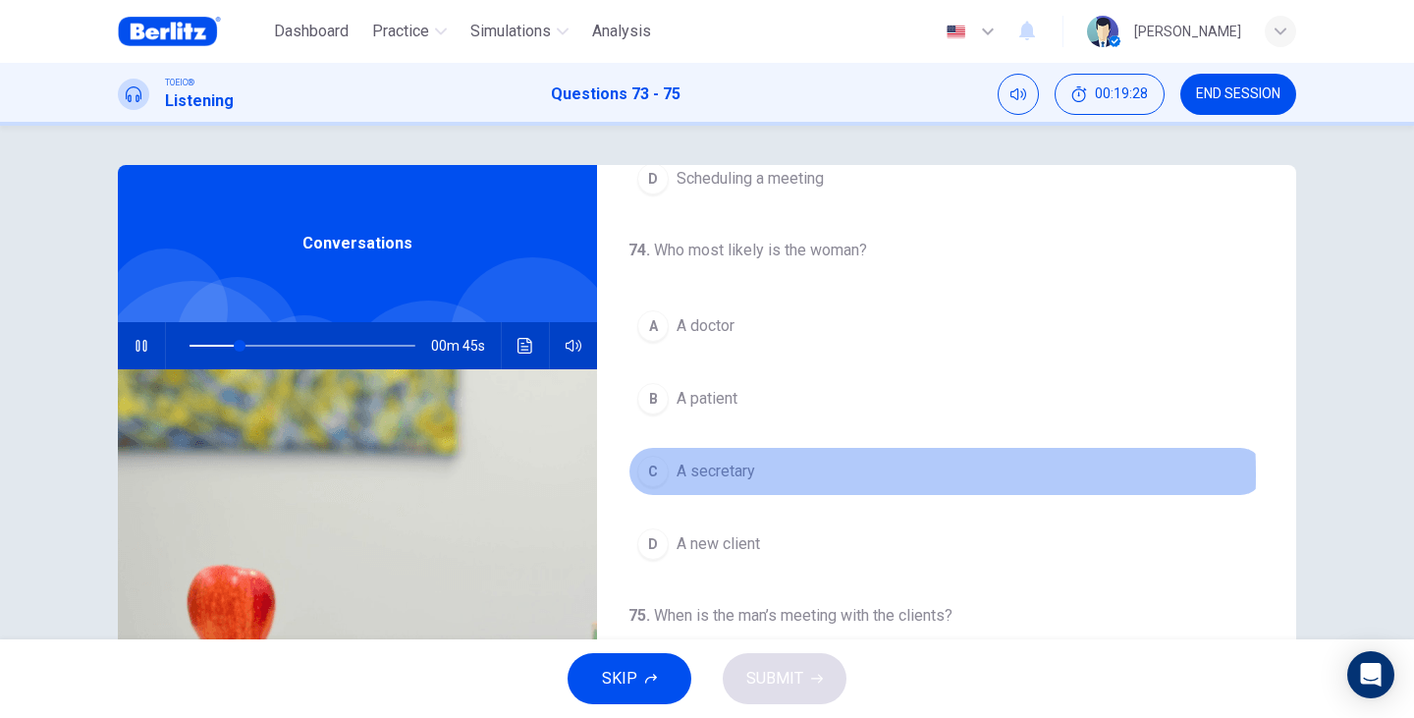
click at [717, 474] on span "A secretary" at bounding box center [715, 471] width 79 height 24
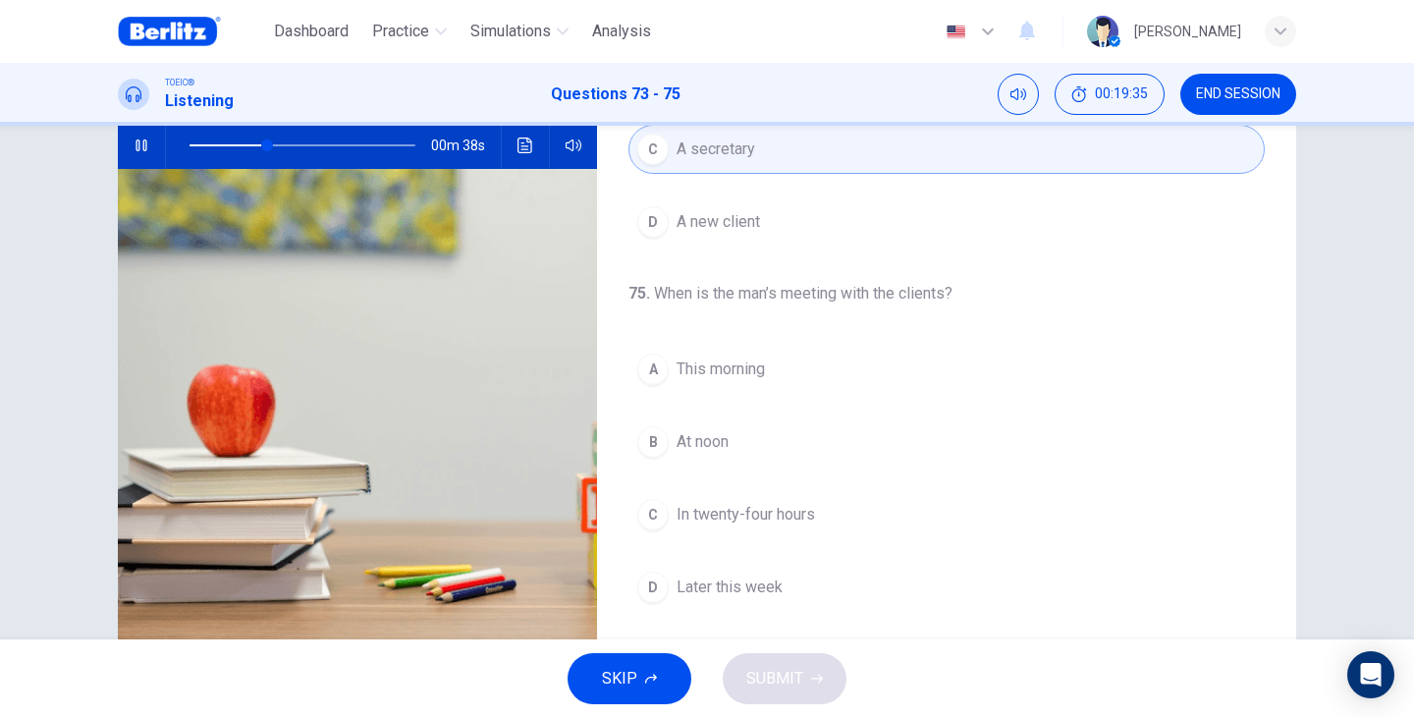
scroll to position [247, 0]
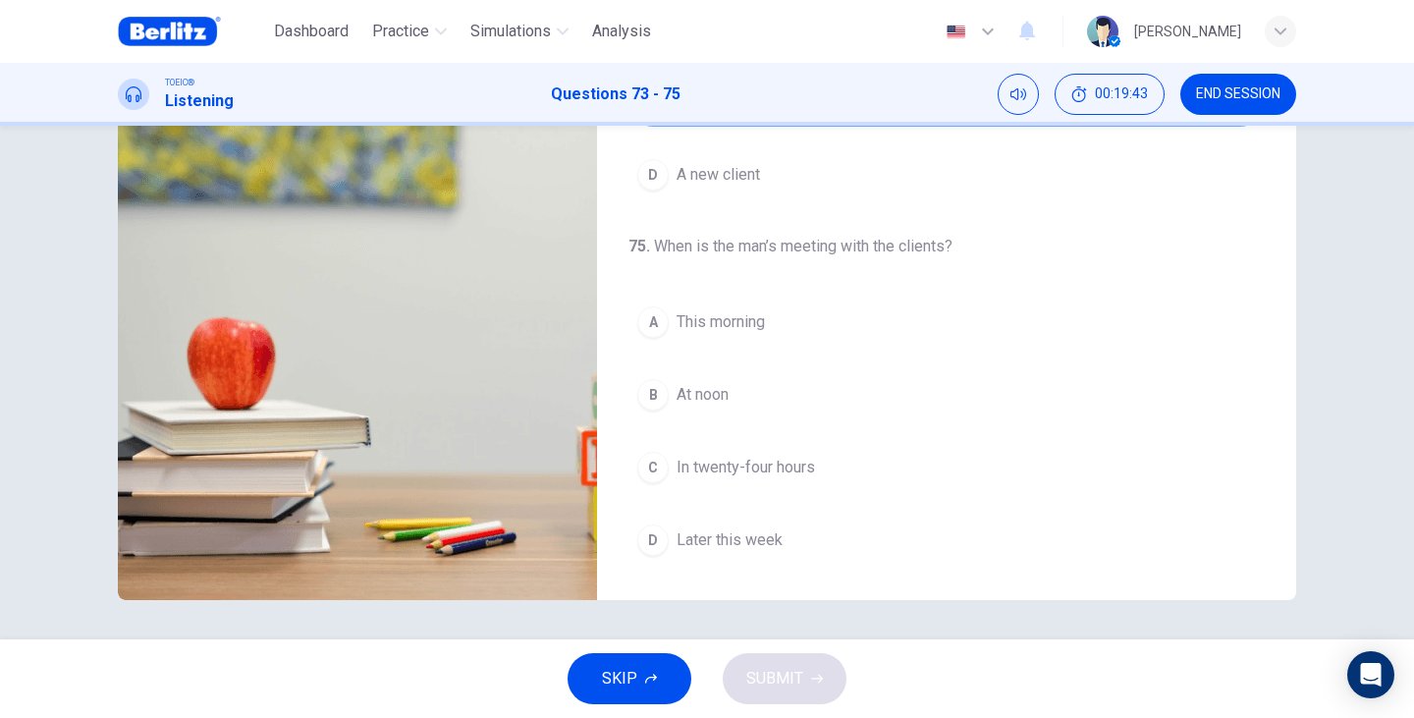
click at [679, 384] on span "At noon" at bounding box center [702, 395] width 52 height 24
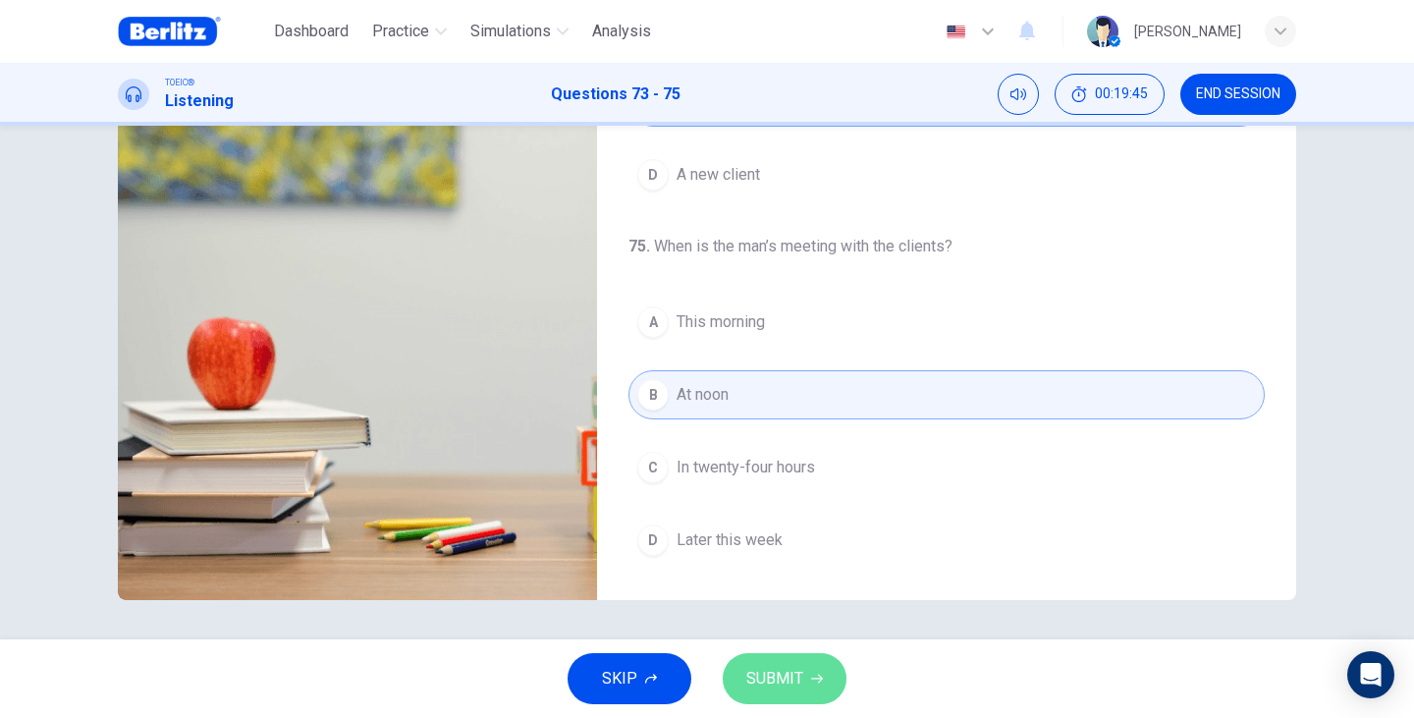
click at [824, 664] on button "SUBMIT" at bounding box center [785, 678] width 124 height 51
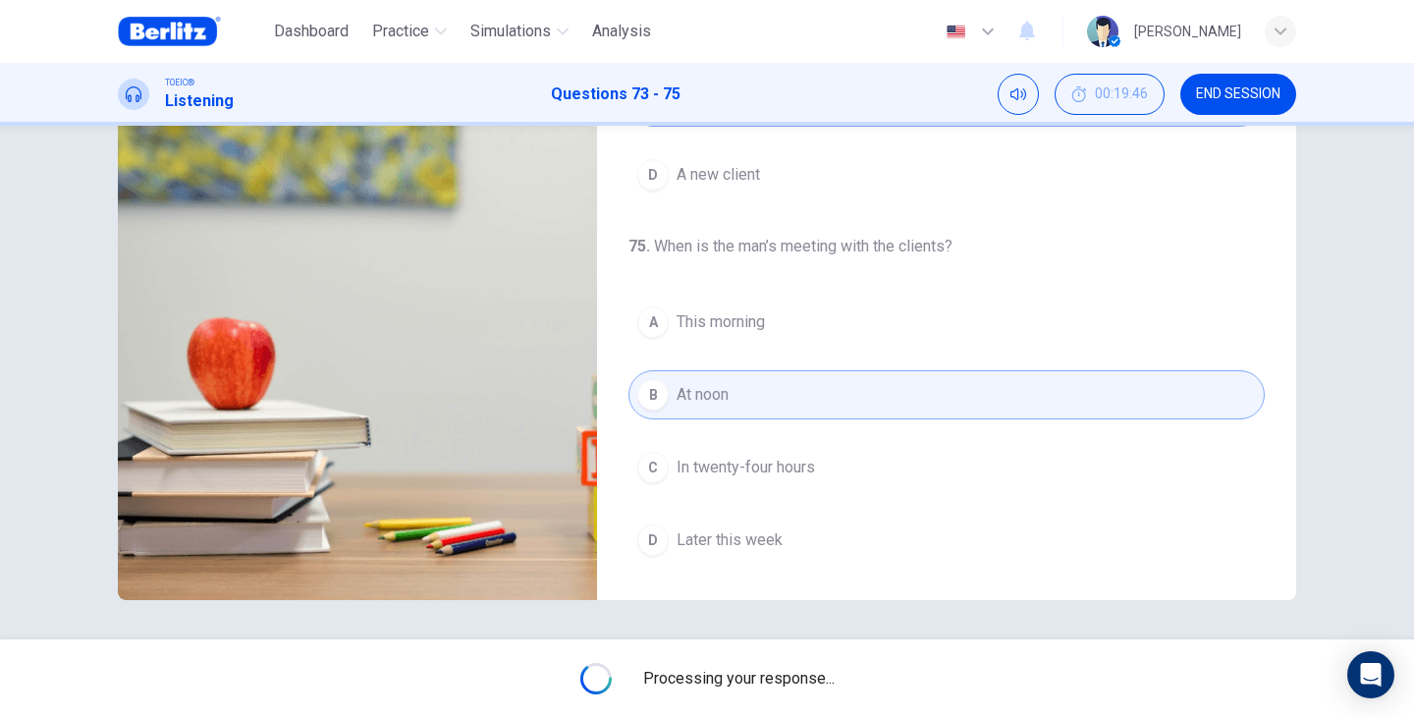
type input "**"
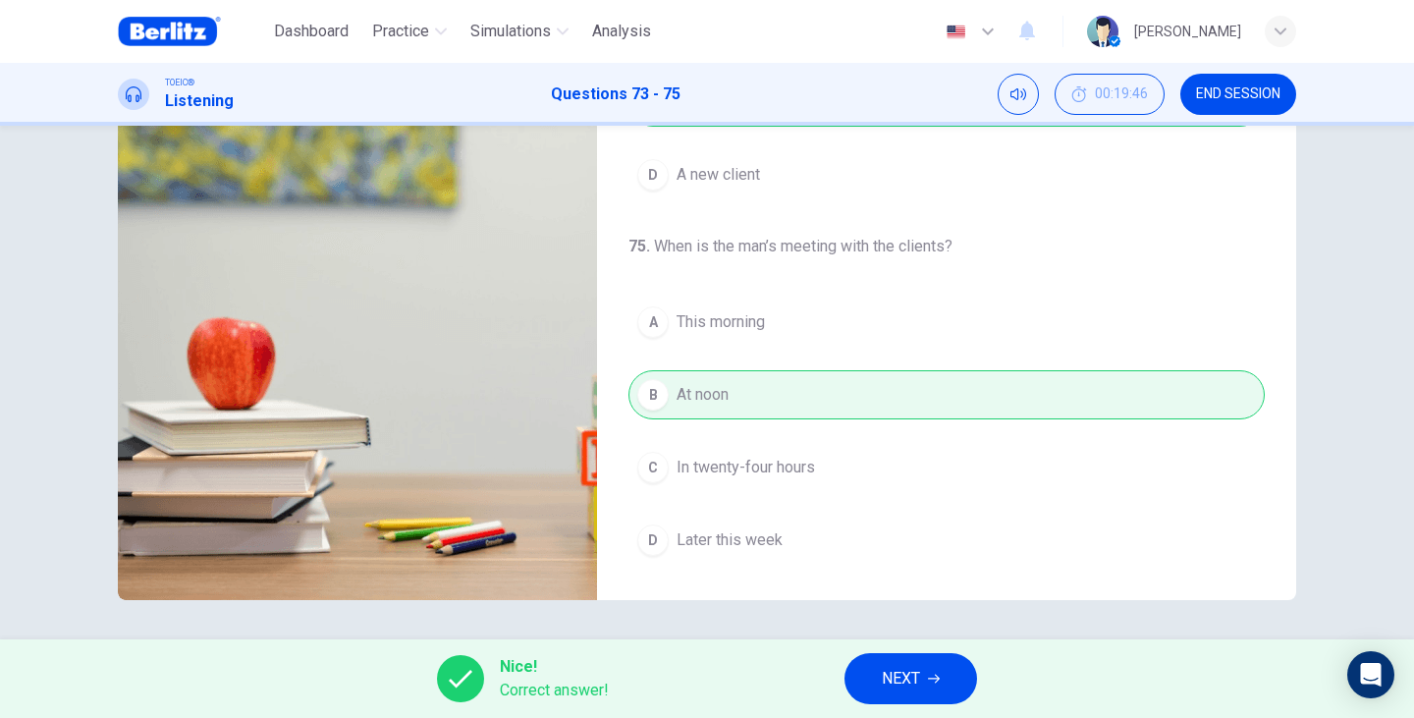
click at [940, 675] on icon "button" at bounding box center [934, 678] width 12 height 12
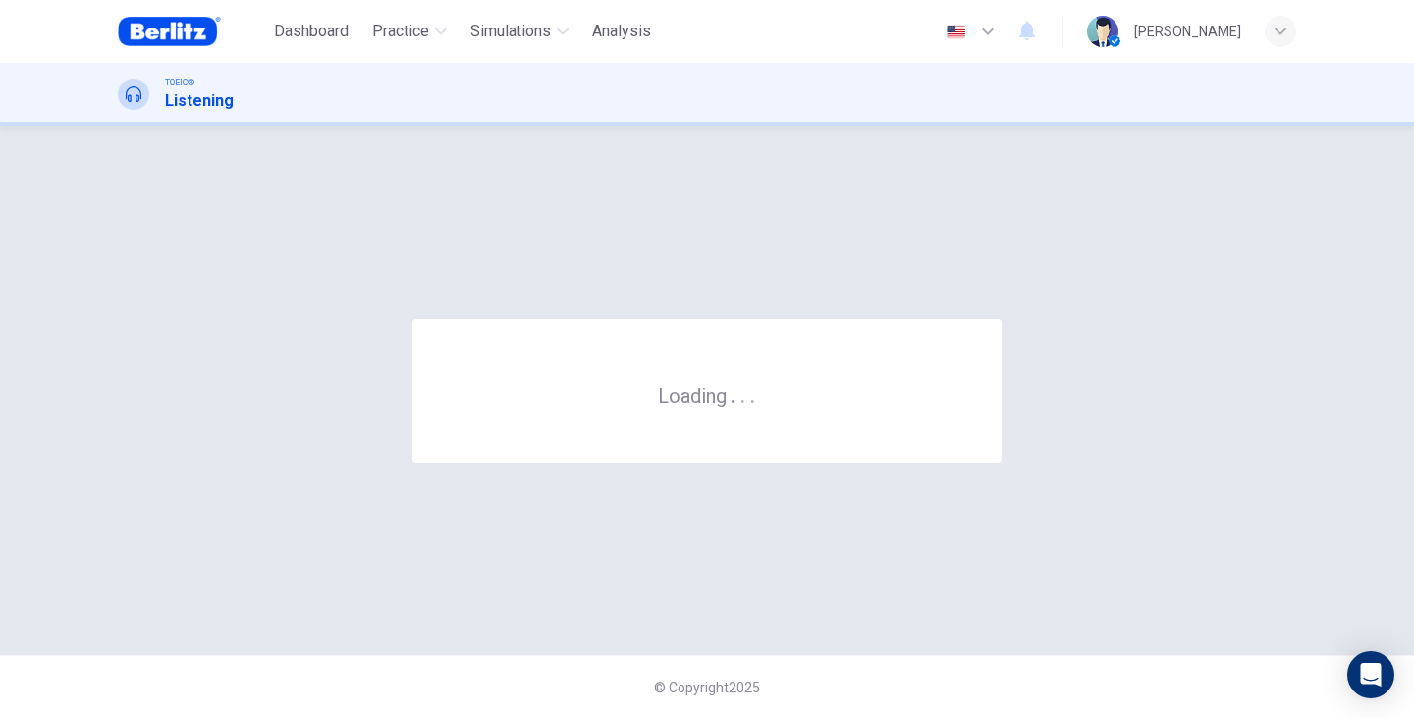
scroll to position [0, 0]
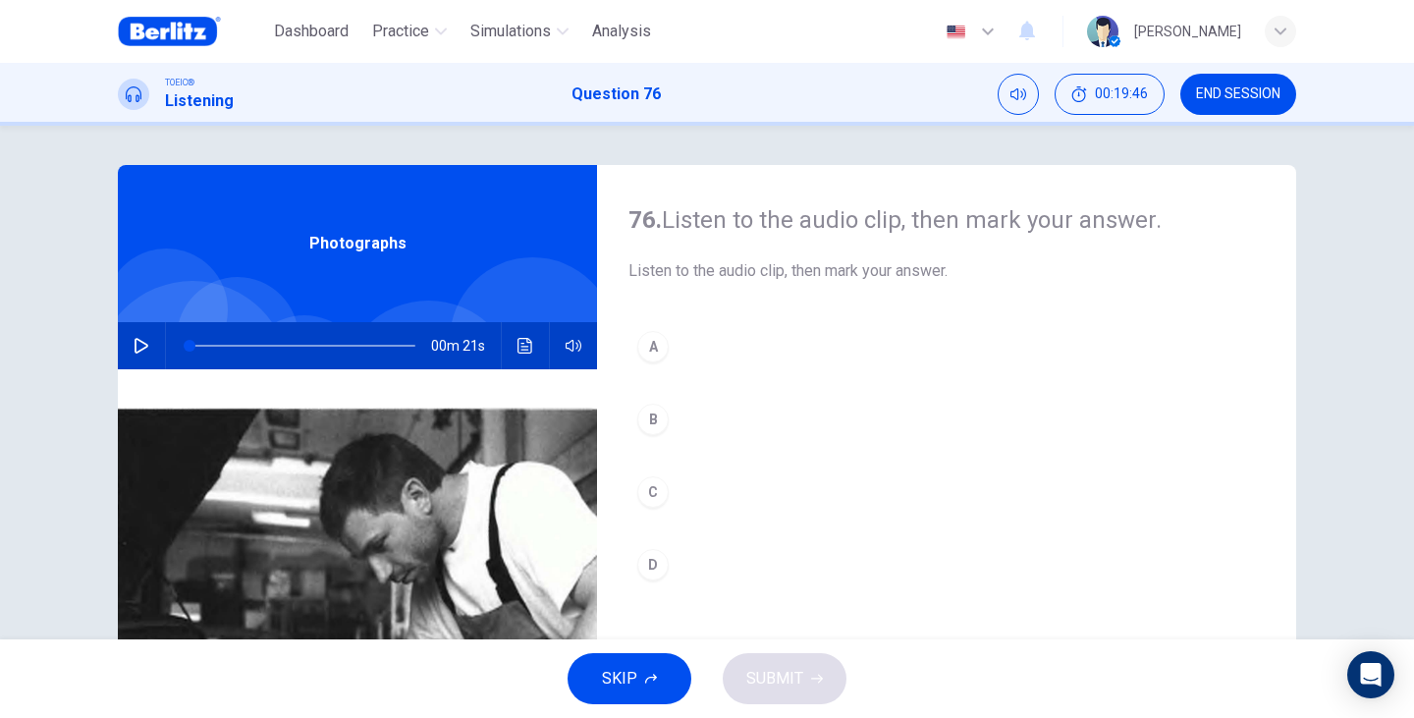
click at [137, 346] on icon "button" at bounding box center [142, 346] width 16 height 16
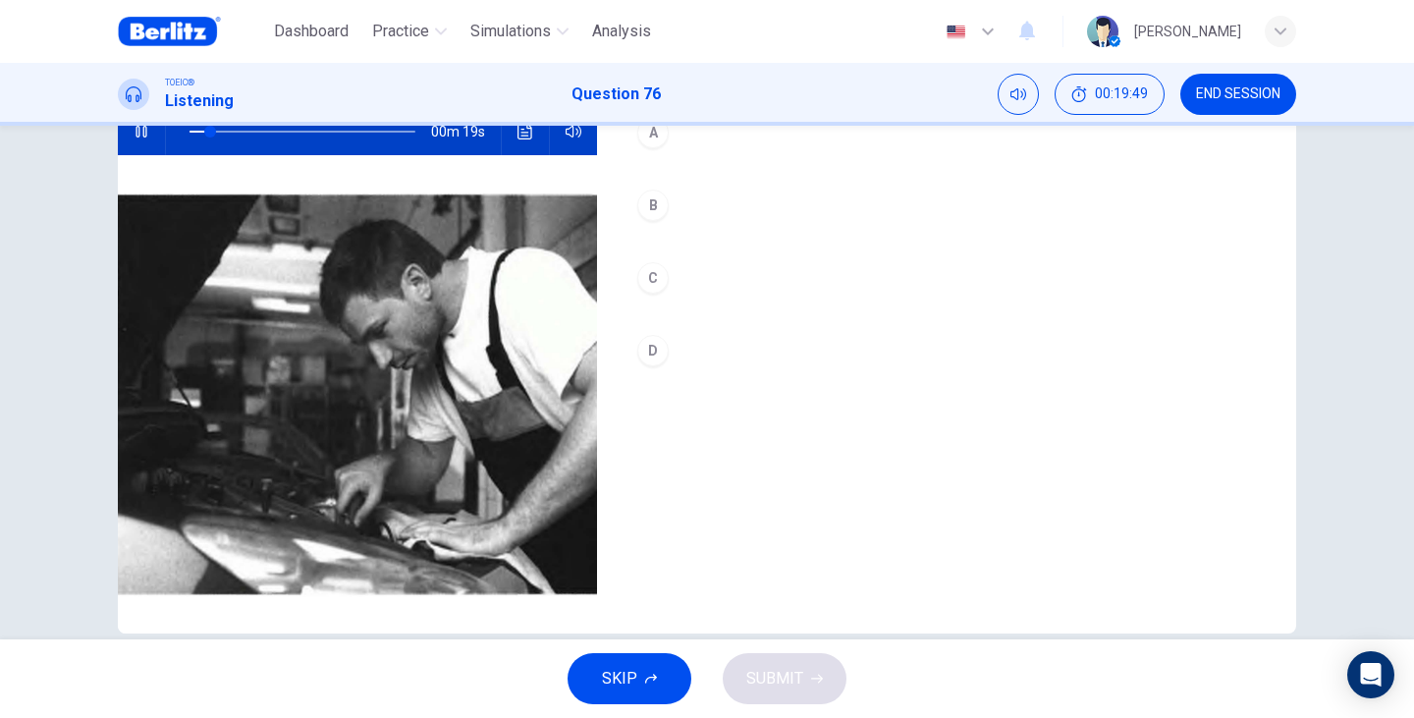
scroll to position [182, 0]
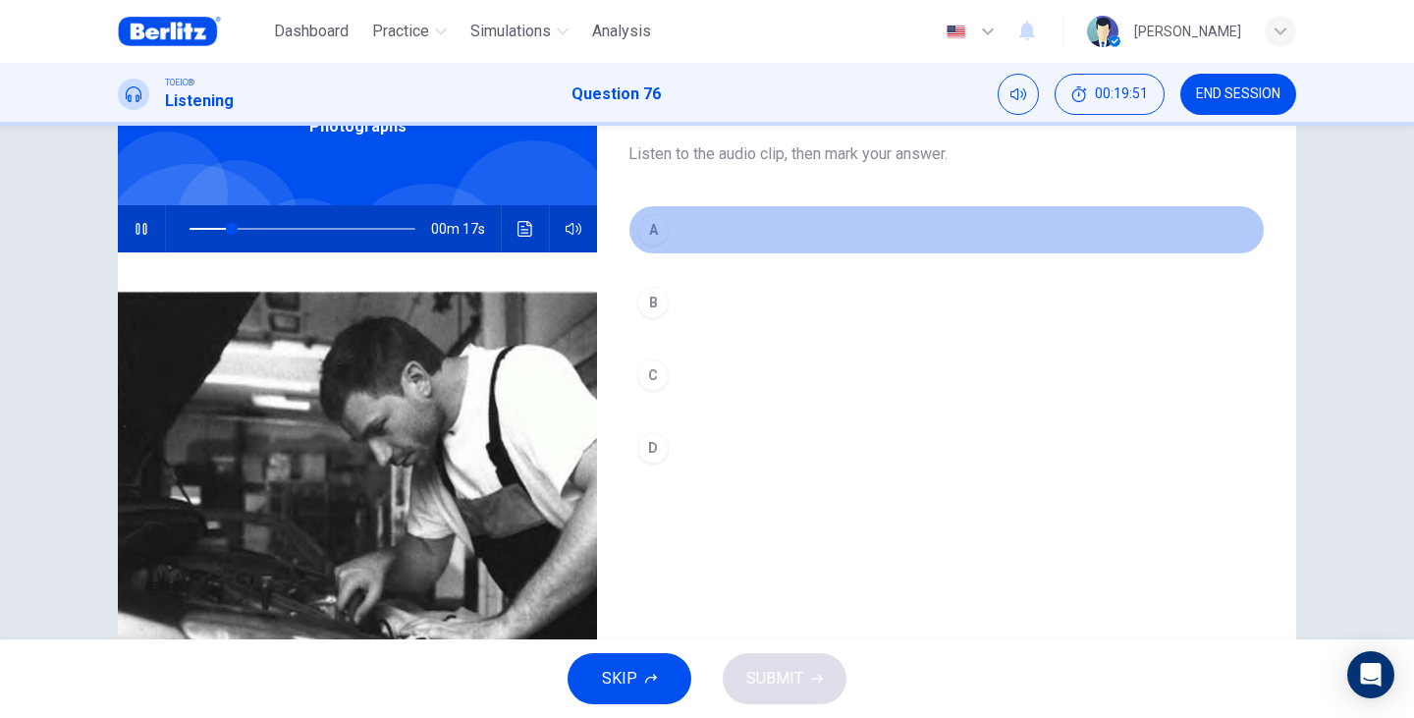
click at [672, 235] on button "A" at bounding box center [946, 229] width 636 height 49
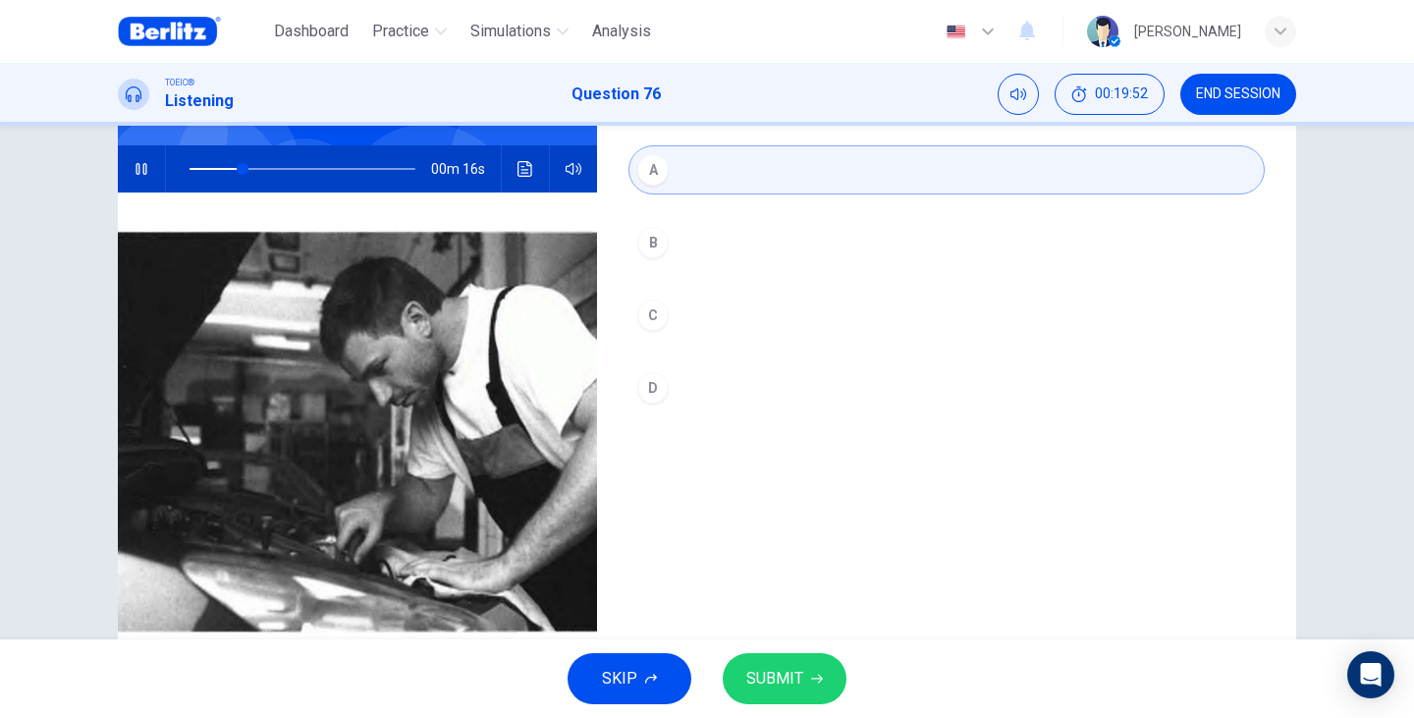
scroll to position [247, 0]
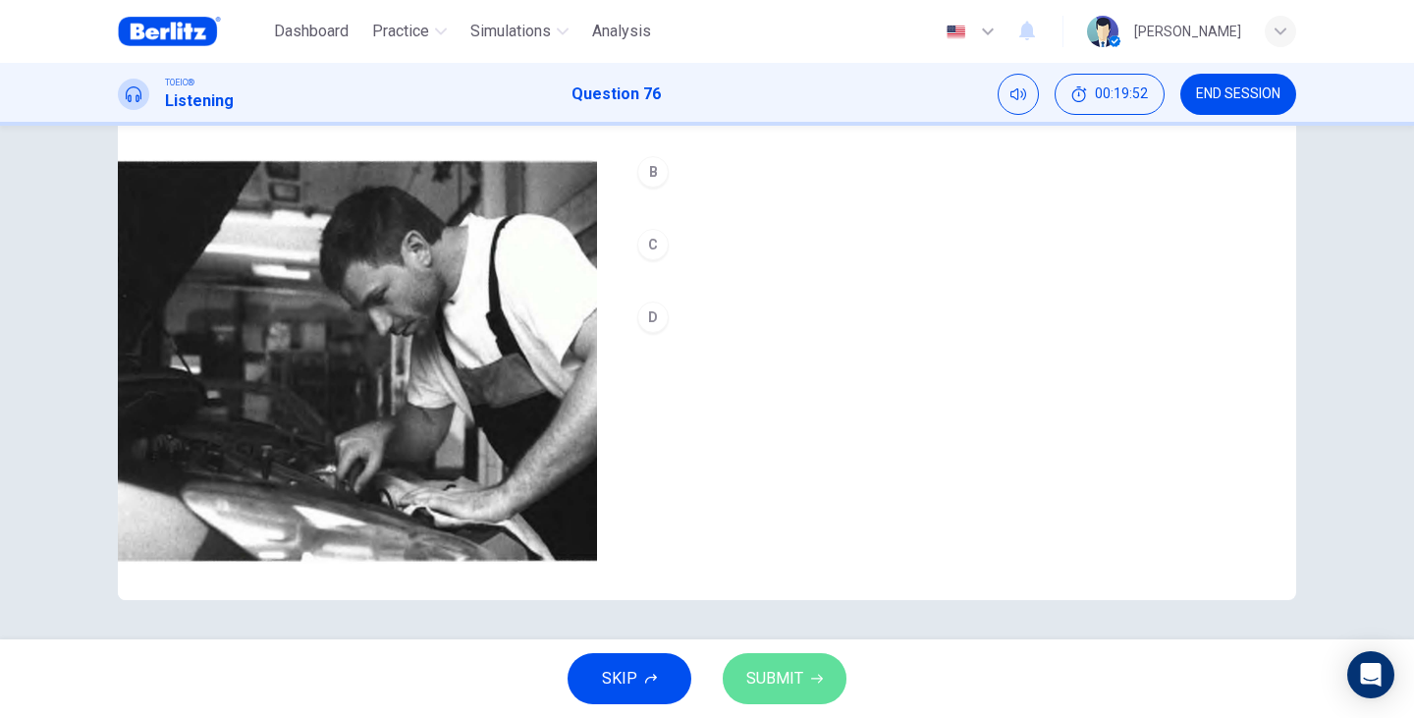
click at [815, 661] on button "SUBMIT" at bounding box center [785, 678] width 124 height 51
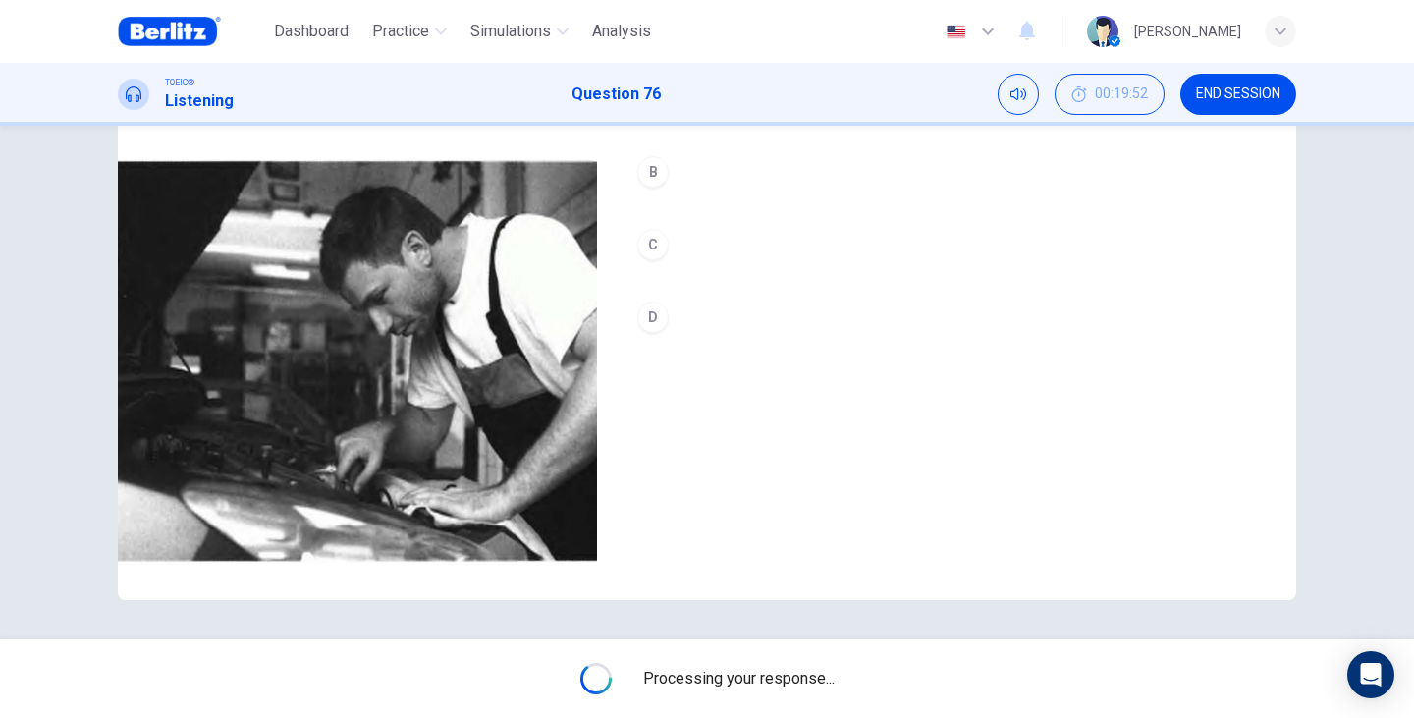
type input "**"
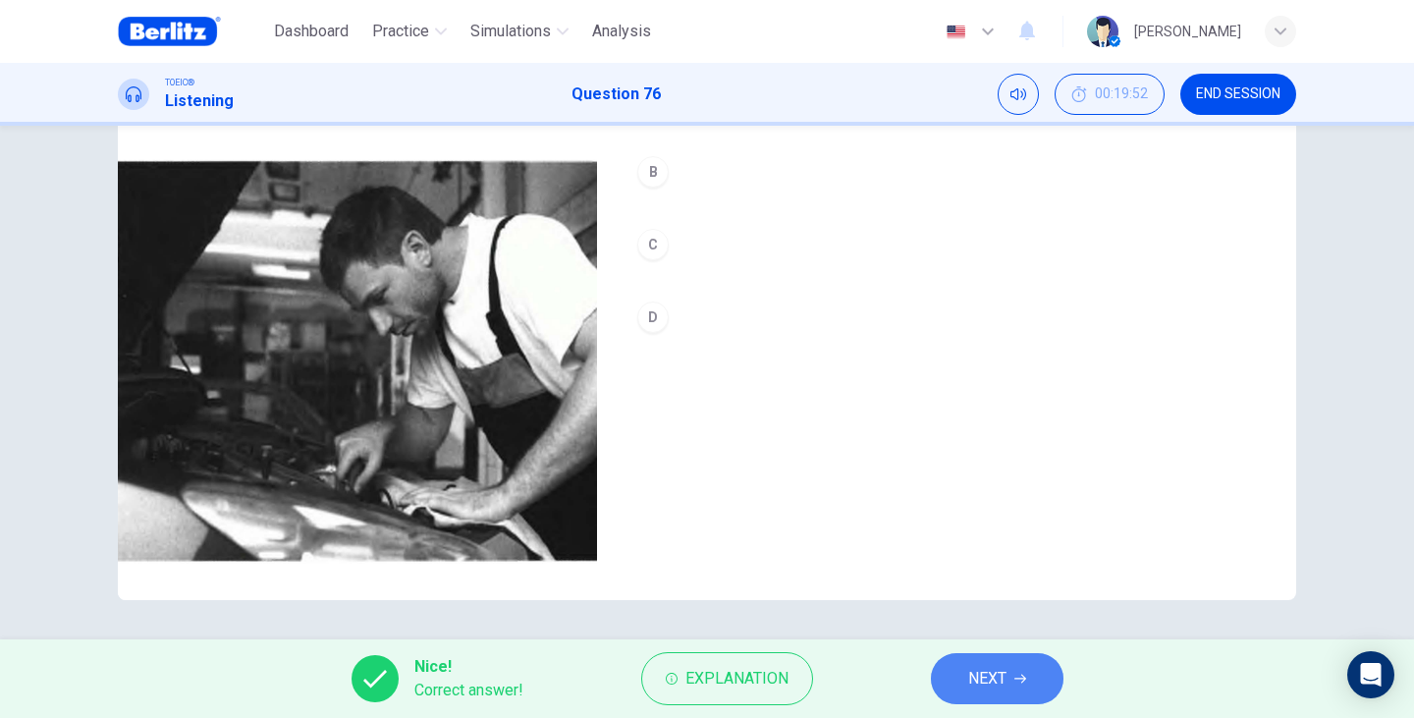
click at [936, 666] on button "NEXT" at bounding box center [997, 678] width 133 height 51
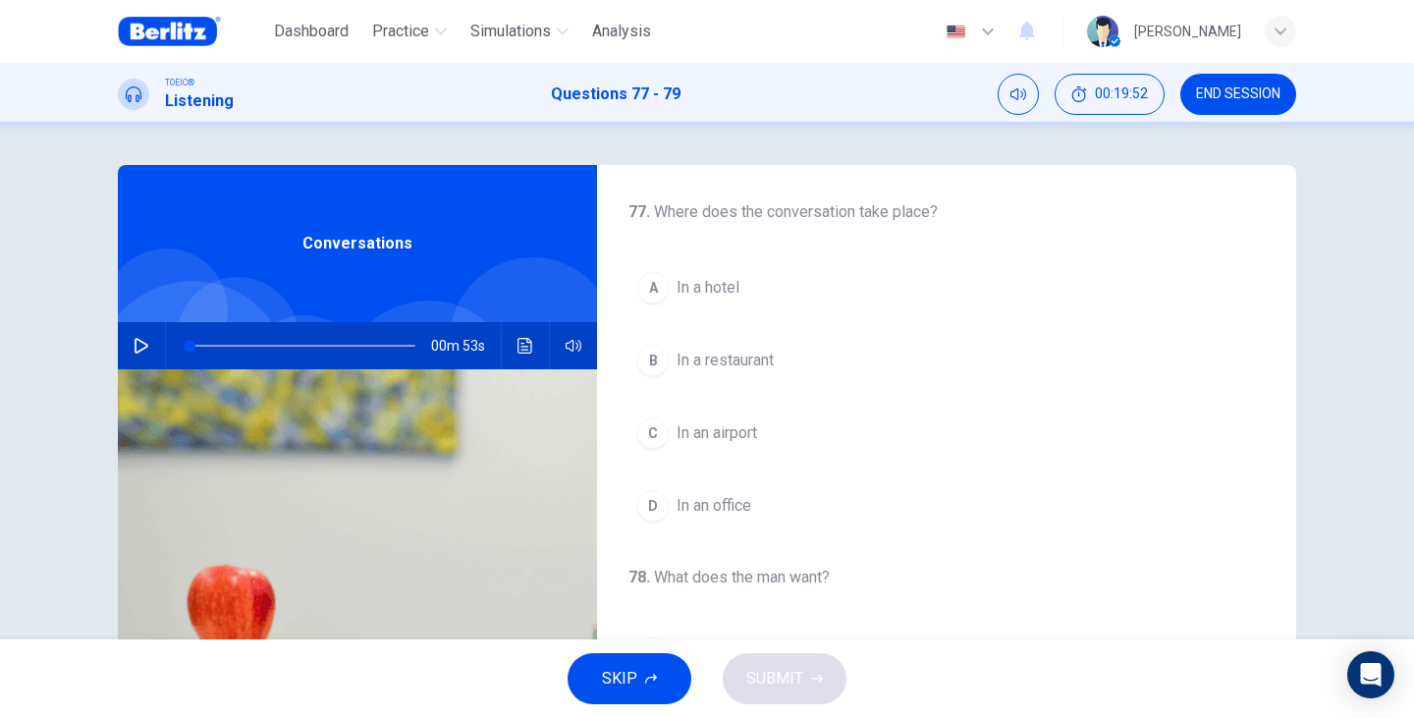
click at [134, 344] on icon "button" at bounding box center [142, 346] width 16 height 16
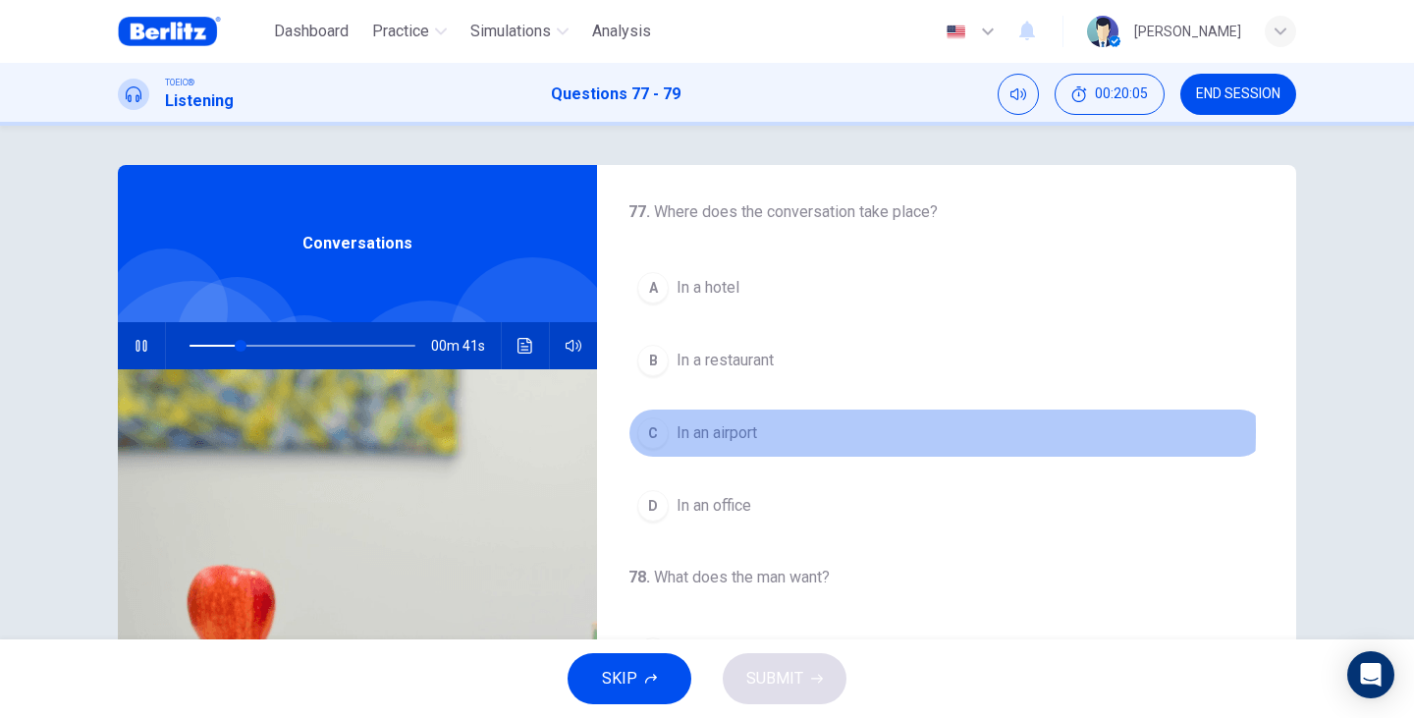
click at [747, 431] on span "In an airport" at bounding box center [716, 433] width 81 height 24
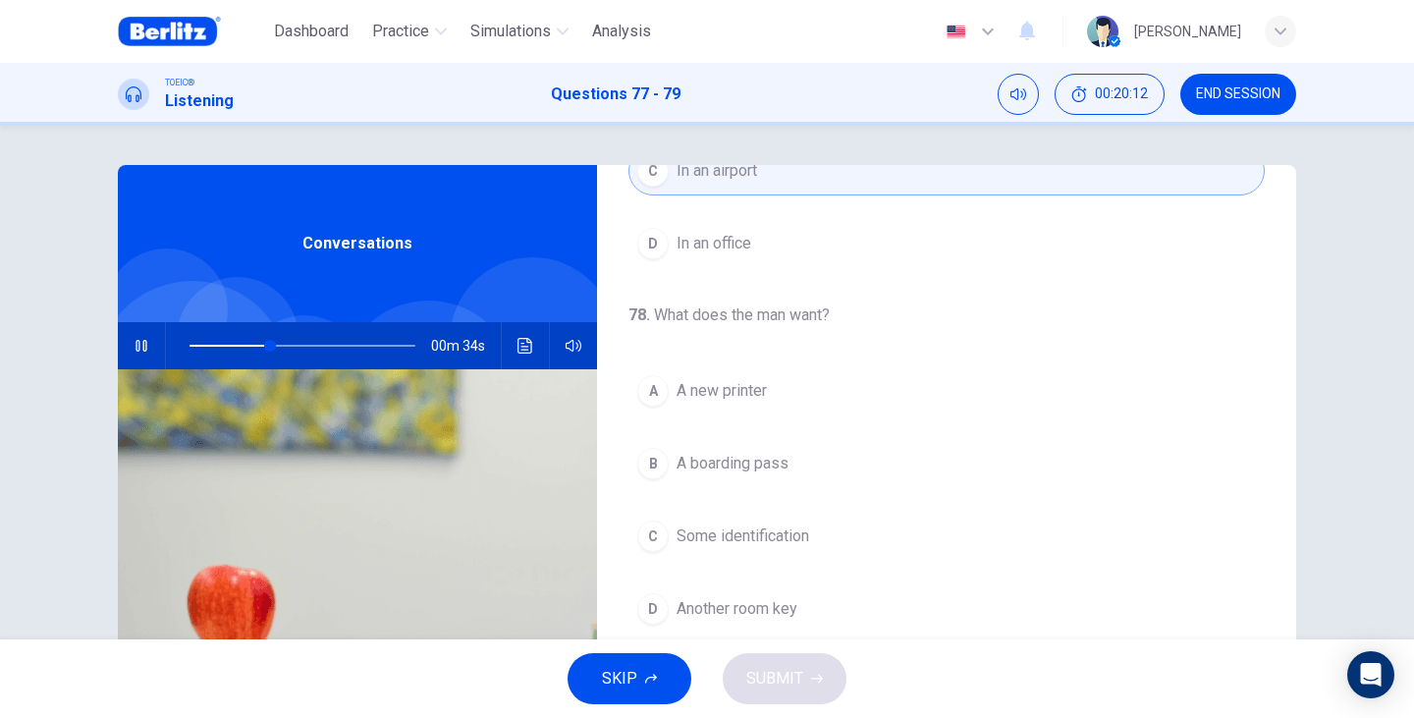
scroll to position [327, 0]
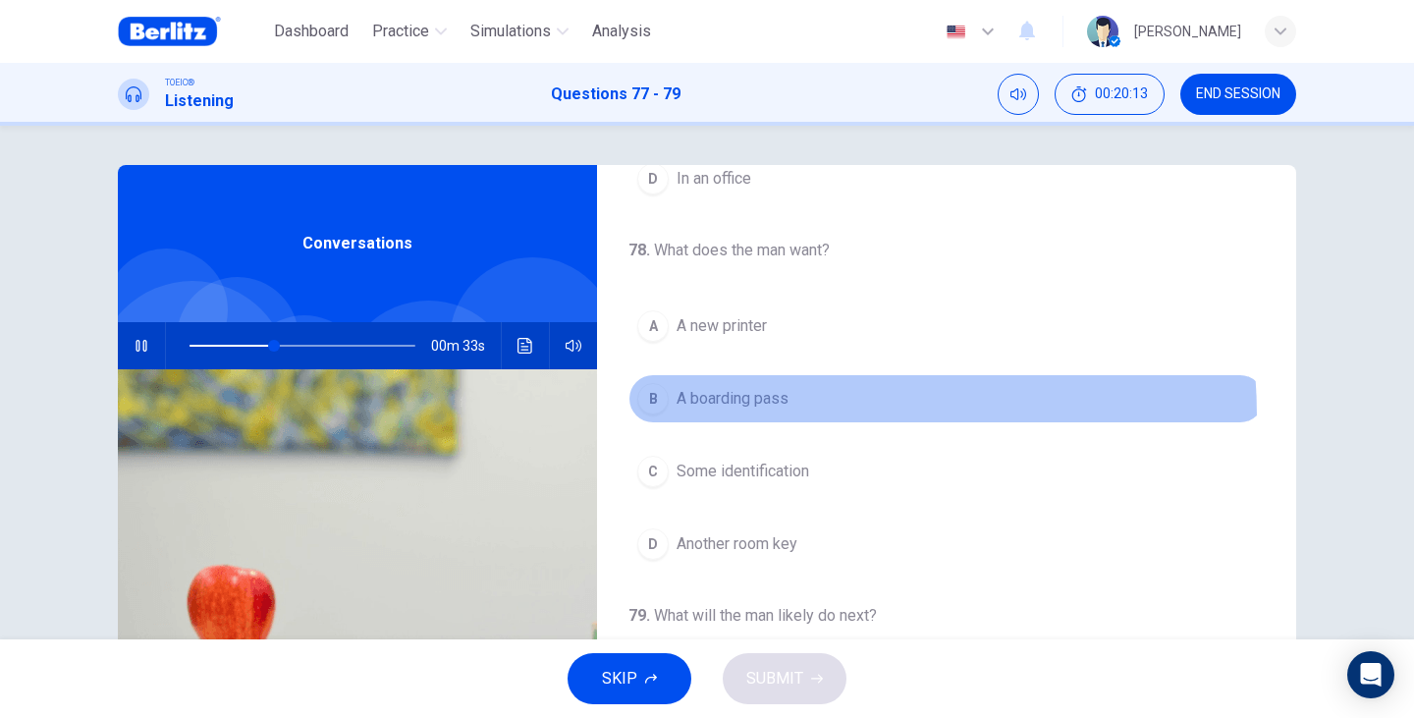
click at [734, 416] on button "B A boarding pass" at bounding box center [946, 398] width 636 height 49
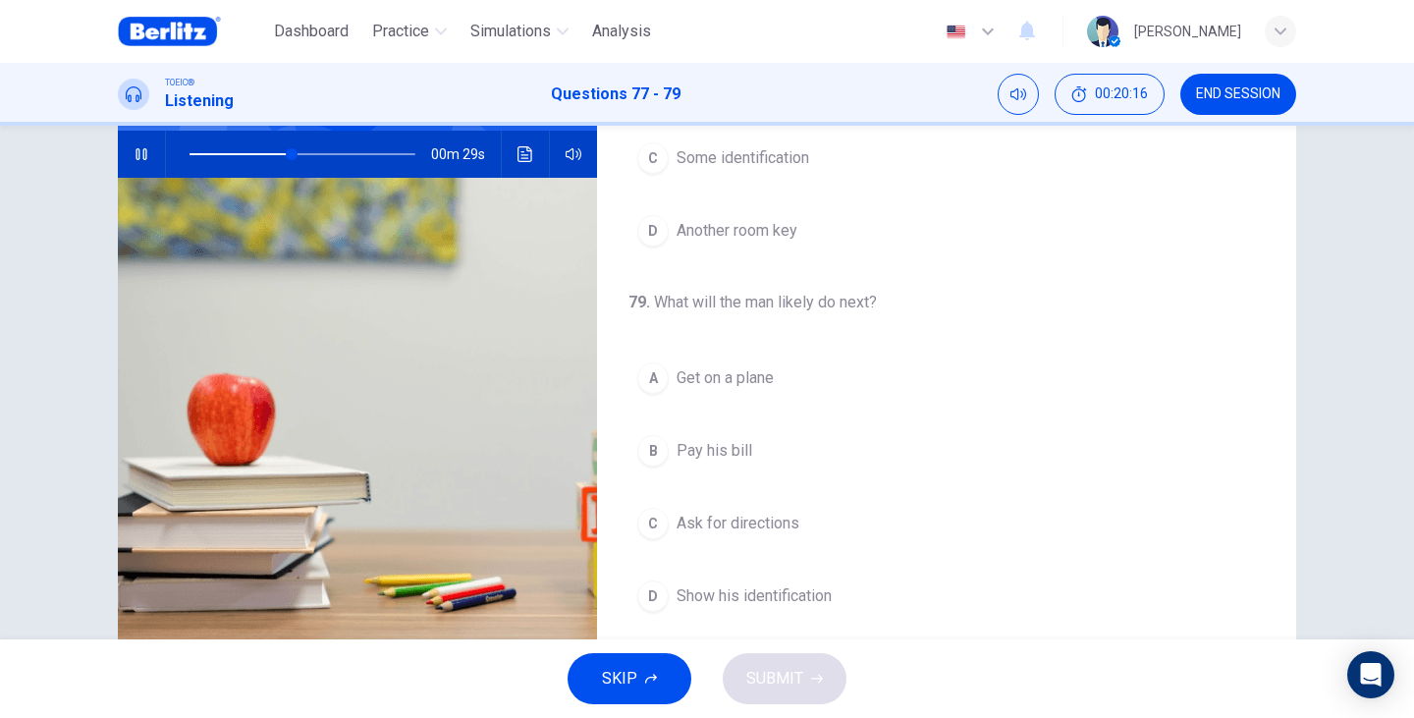
scroll to position [196, 0]
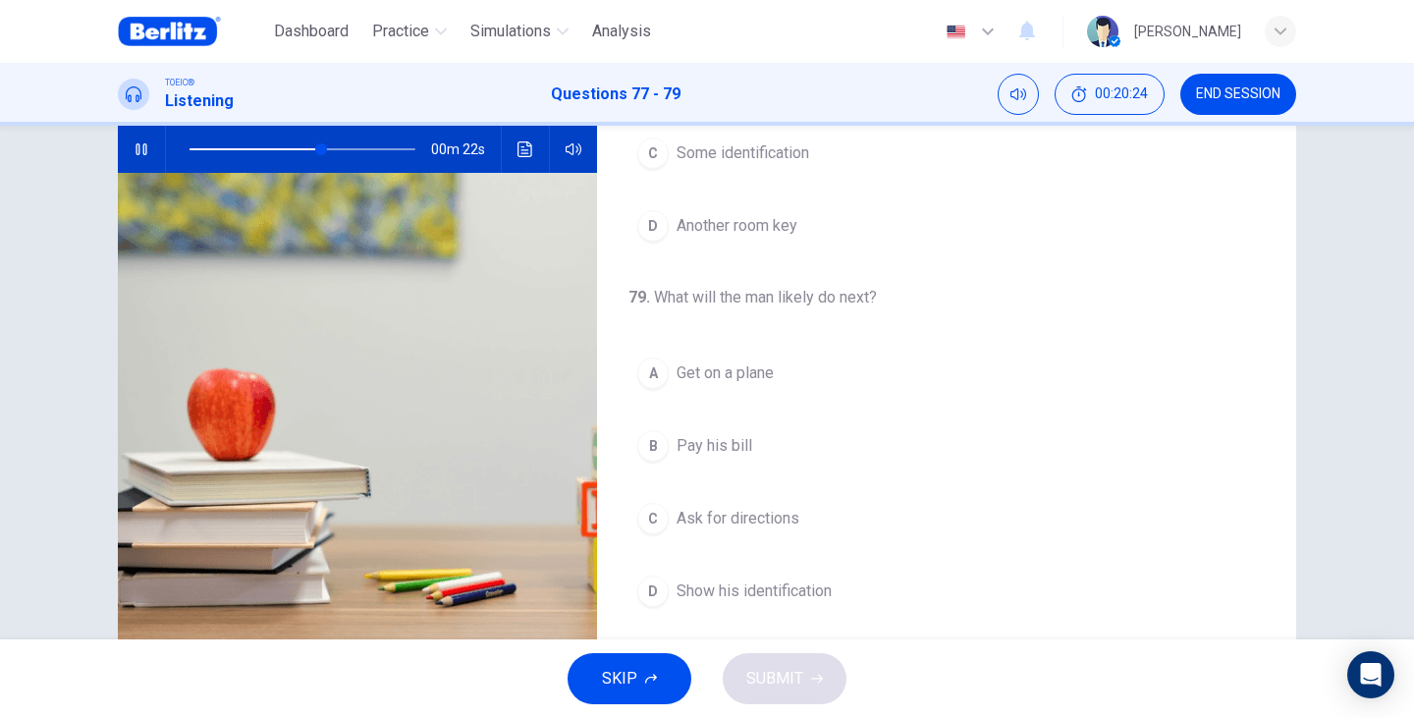
click at [744, 373] on span "Get on a plane" at bounding box center [724, 373] width 97 height 24
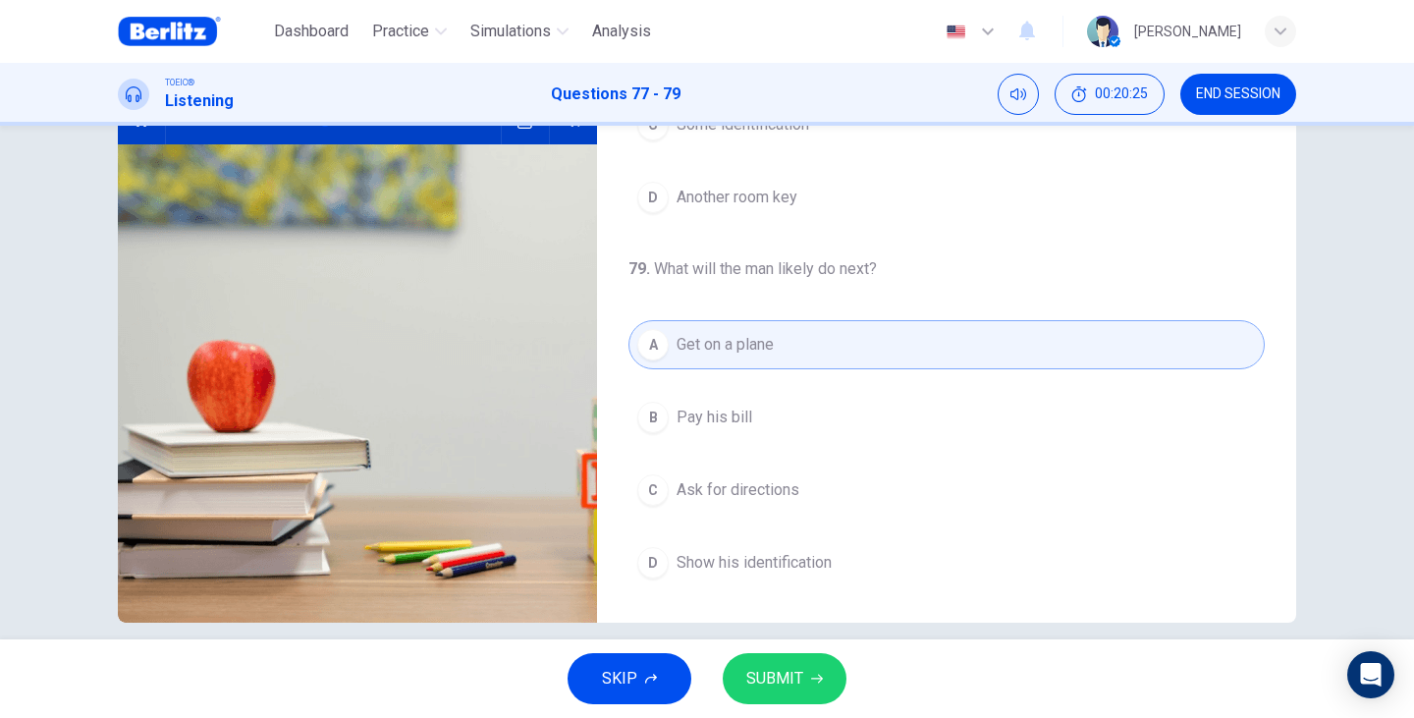
scroll to position [247, 0]
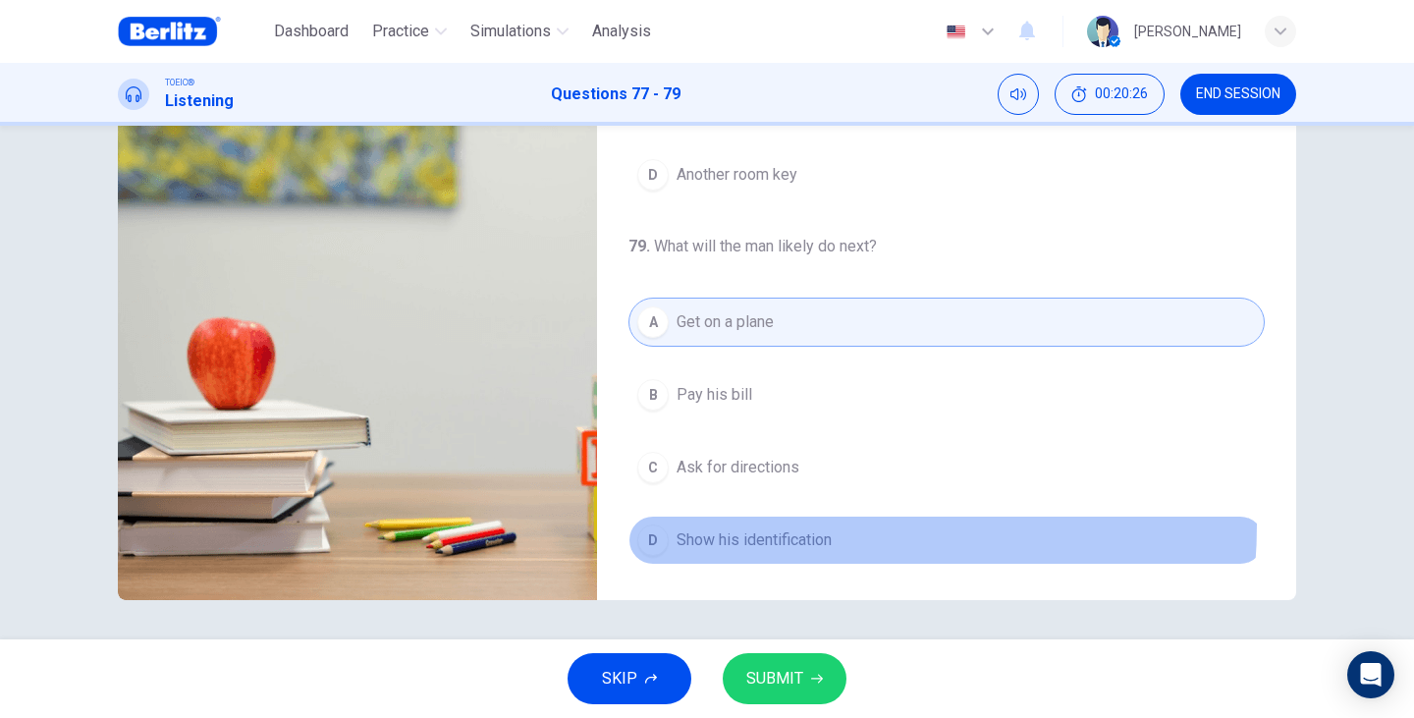
click at [764, 524] on button "D Show his identification" at bounding box center [946, 539] width 636 height 49
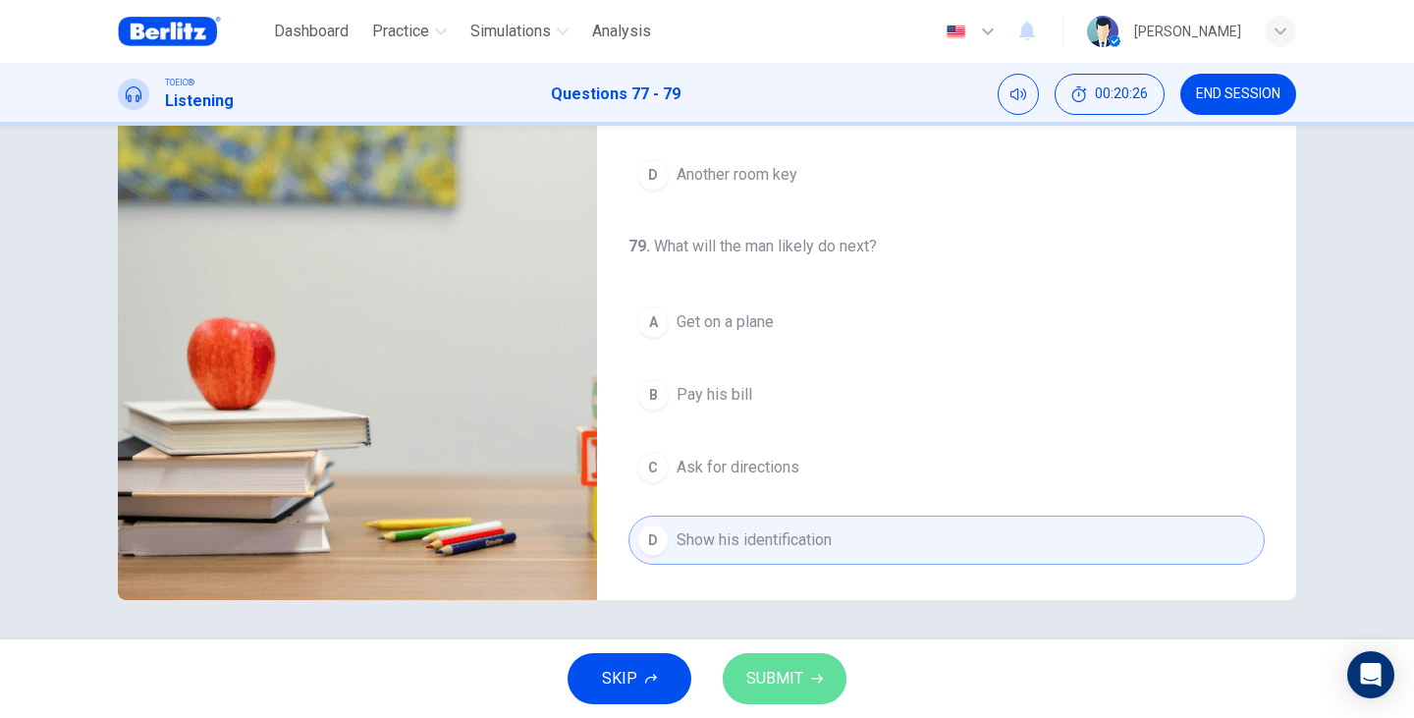
click at [810, 668] on button "SUBMIT" at bounding box center [785, 678] width 124 height 51
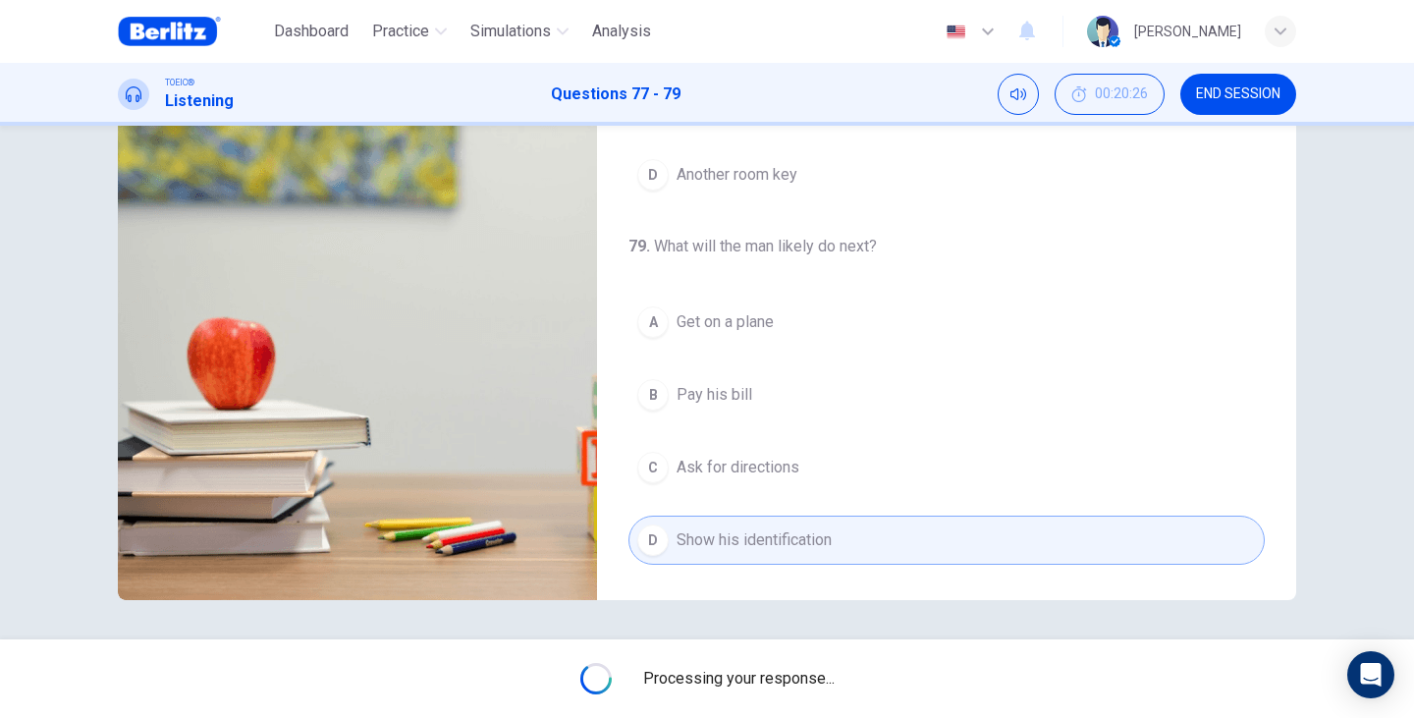
type input "**"
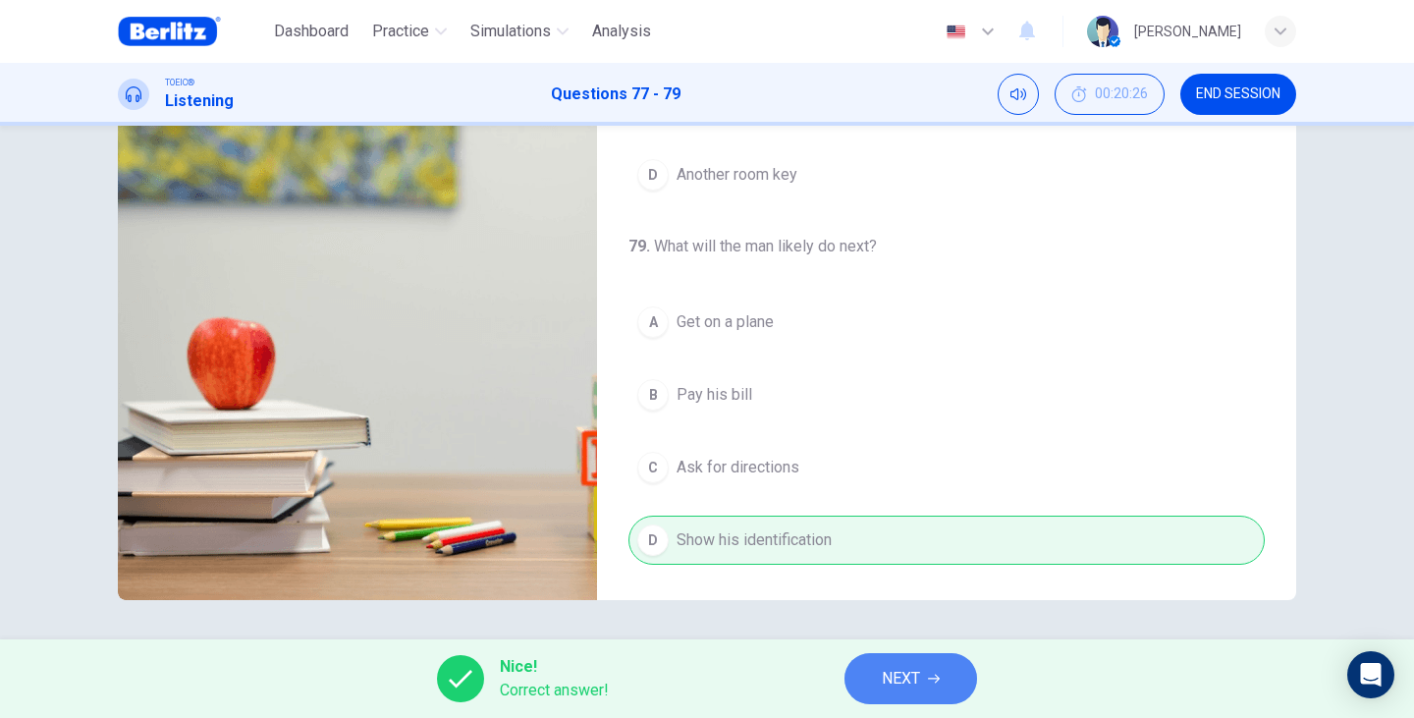
click at [901, 680] on span "NEXT" at bounding box center [901, 678] width 38 height 27
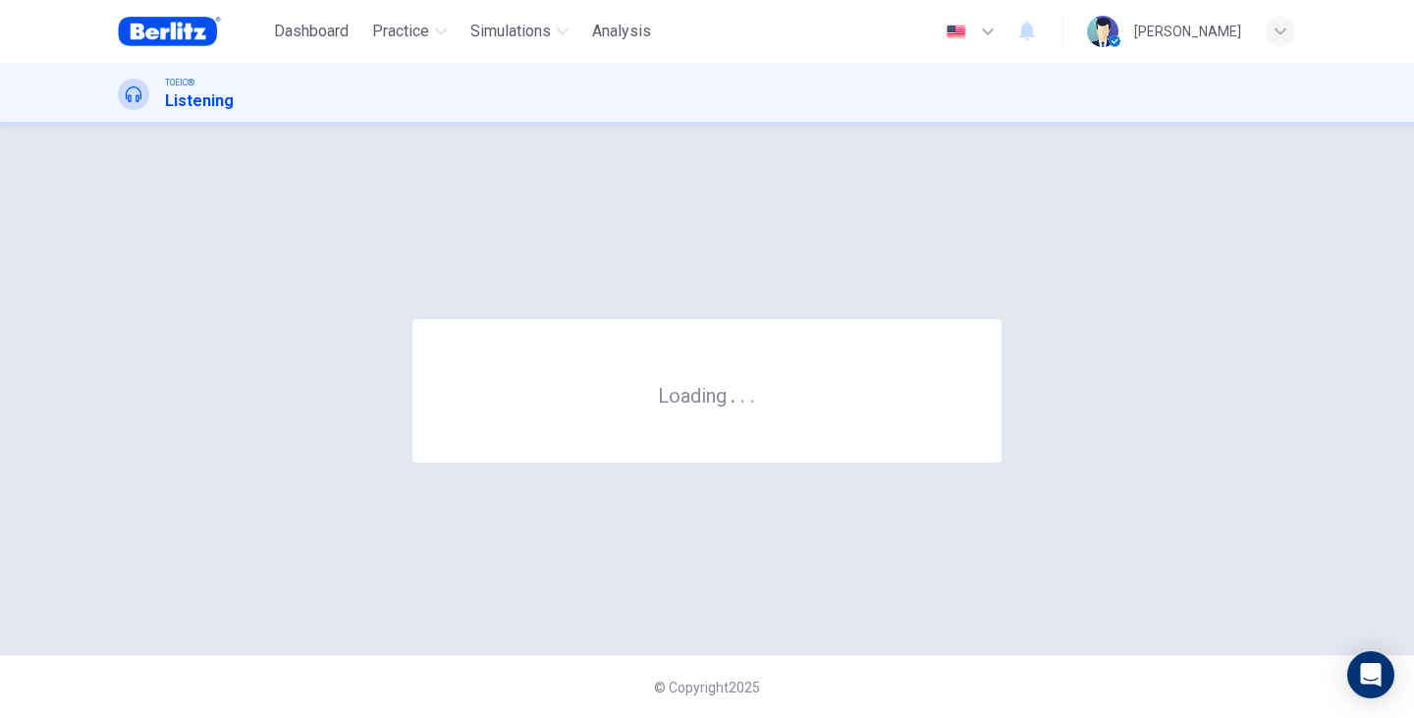
scroll to position [0, 0]
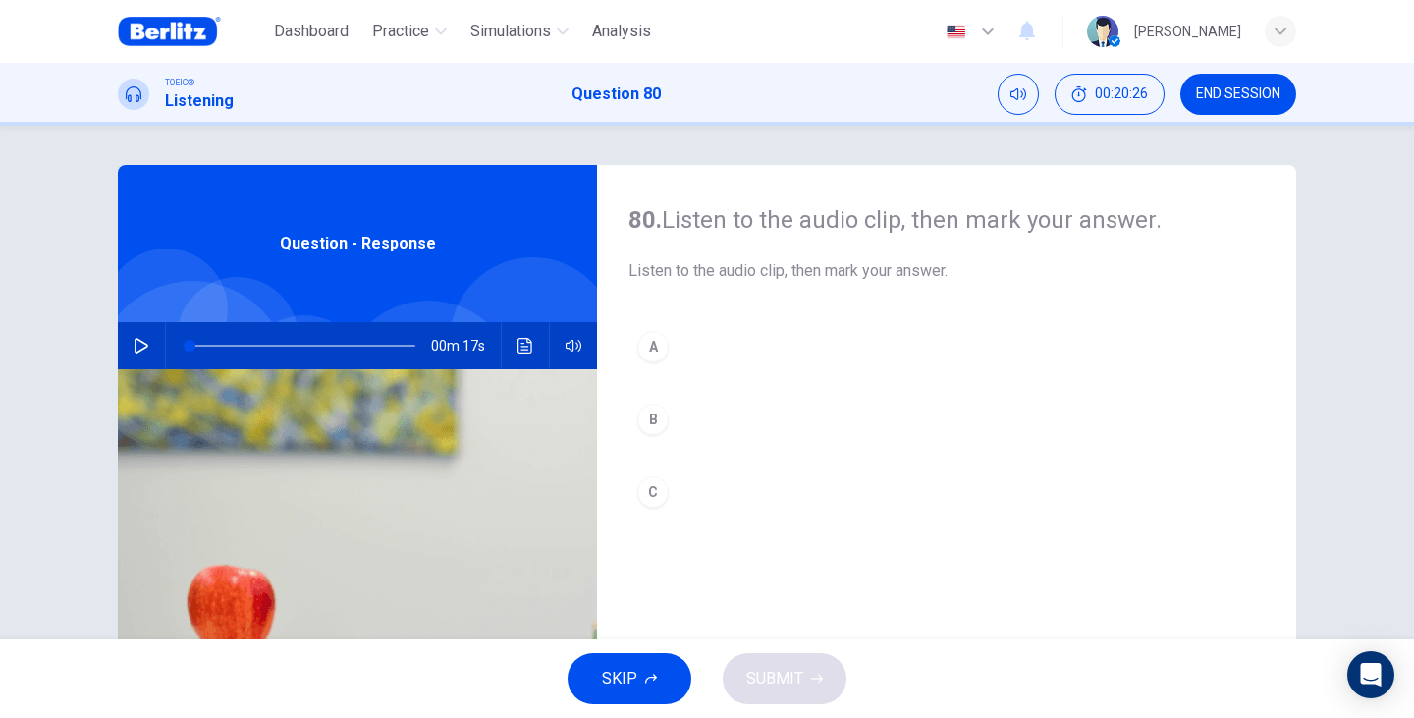
click at [141, 353] on button "button" at bounding box center [141, 345] width 31 height 47
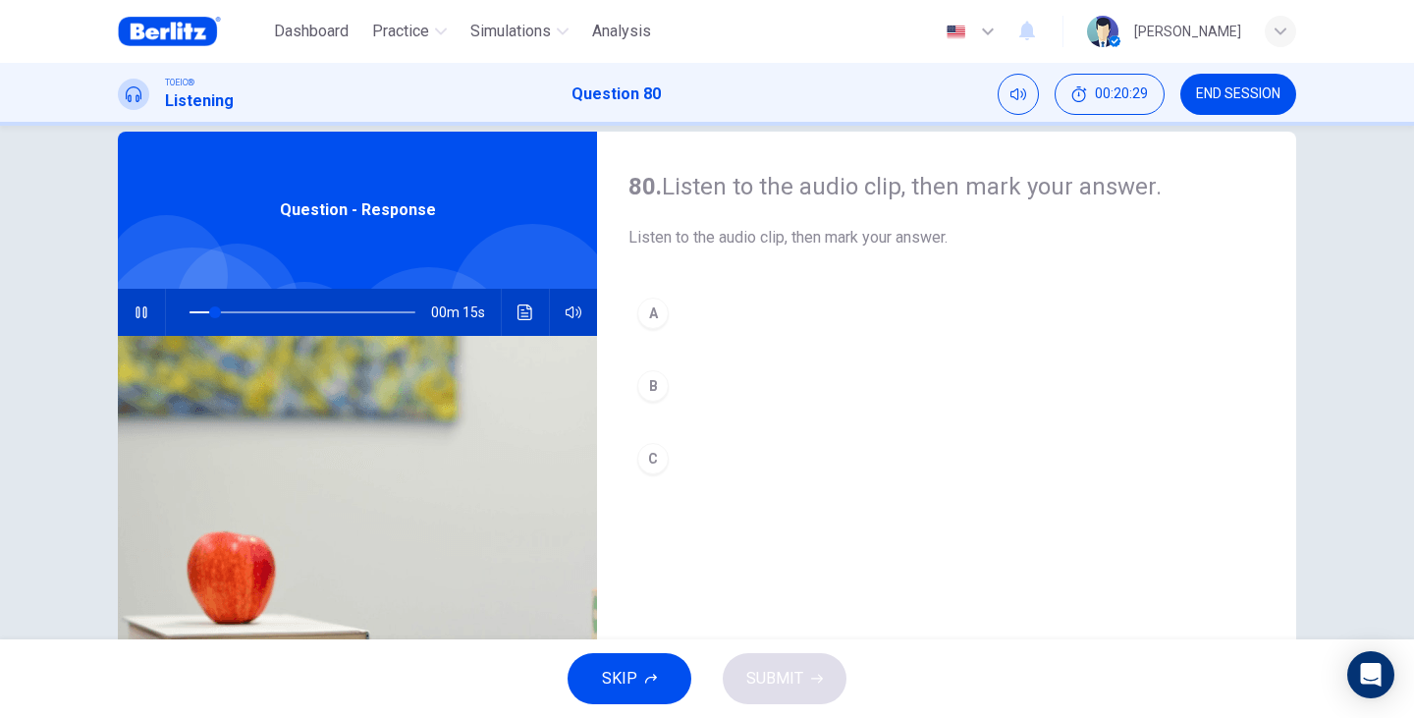
scroll to position [66, 0]
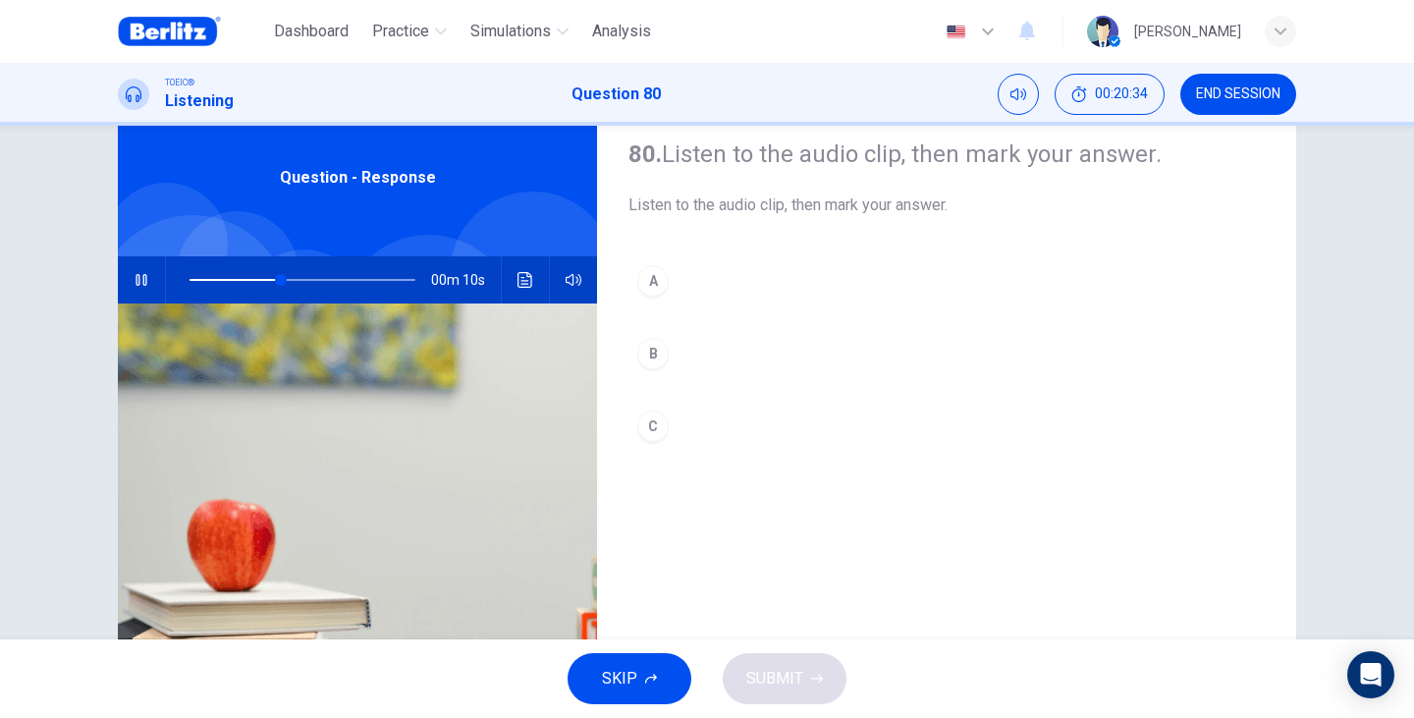
click at [588, 282] on div "00m 10s" at bounding box center [357, 279] width 479 height 47
click at [628, 318] on div "A B C" at bounding box center [946, 373] width 636 height 234
click at [674, 361] on button "B" at bounding box center [946, 353] width 636 height 49
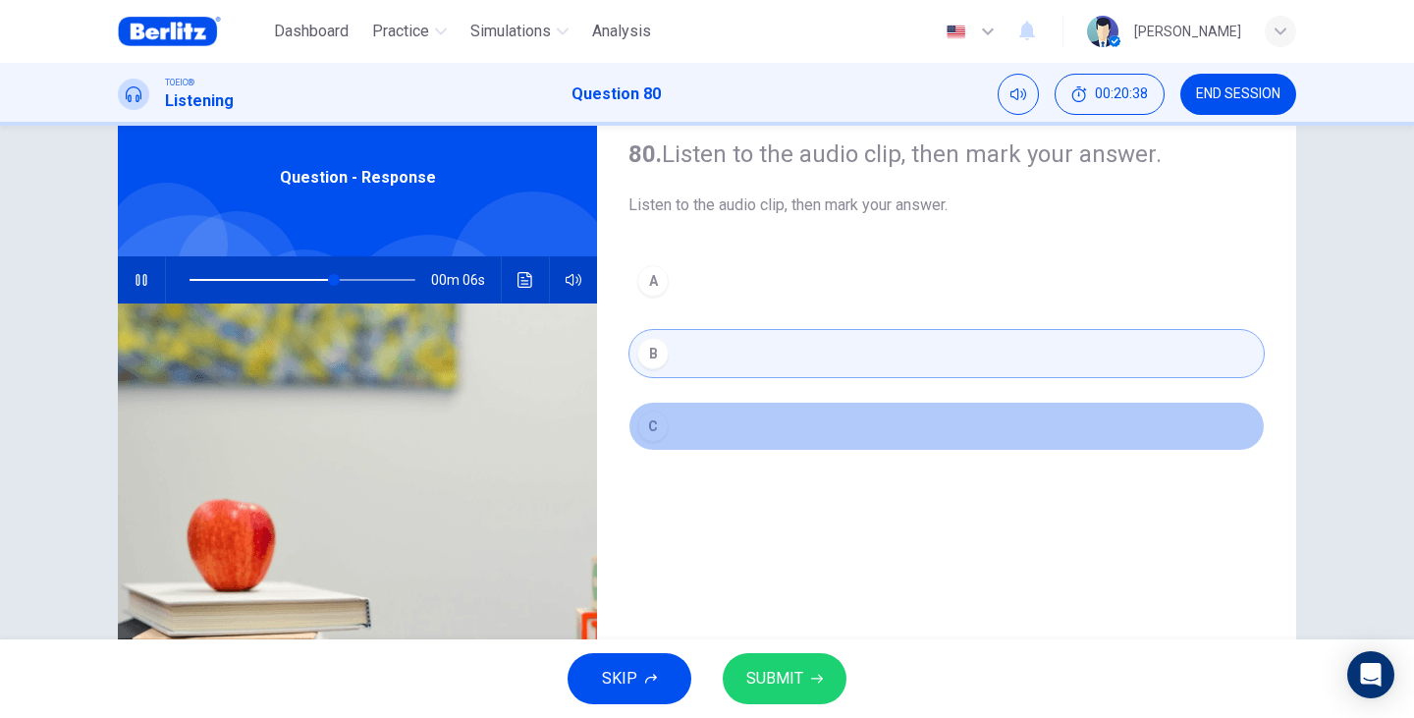
click at [671, 410] on button "C" at bounding box center [946, 426] width 636 height 49
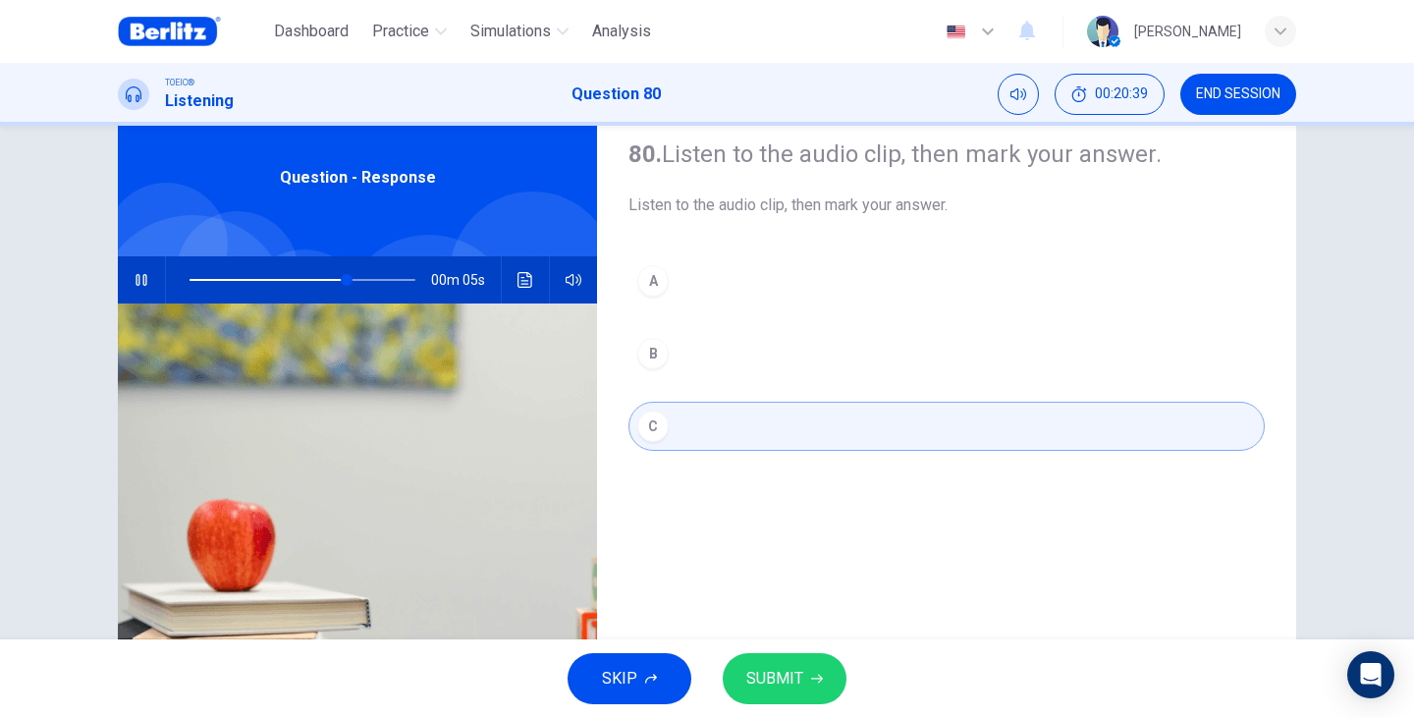
click at [653, 371] on button "B" at bounding box center [946, 353] width 636 height 49
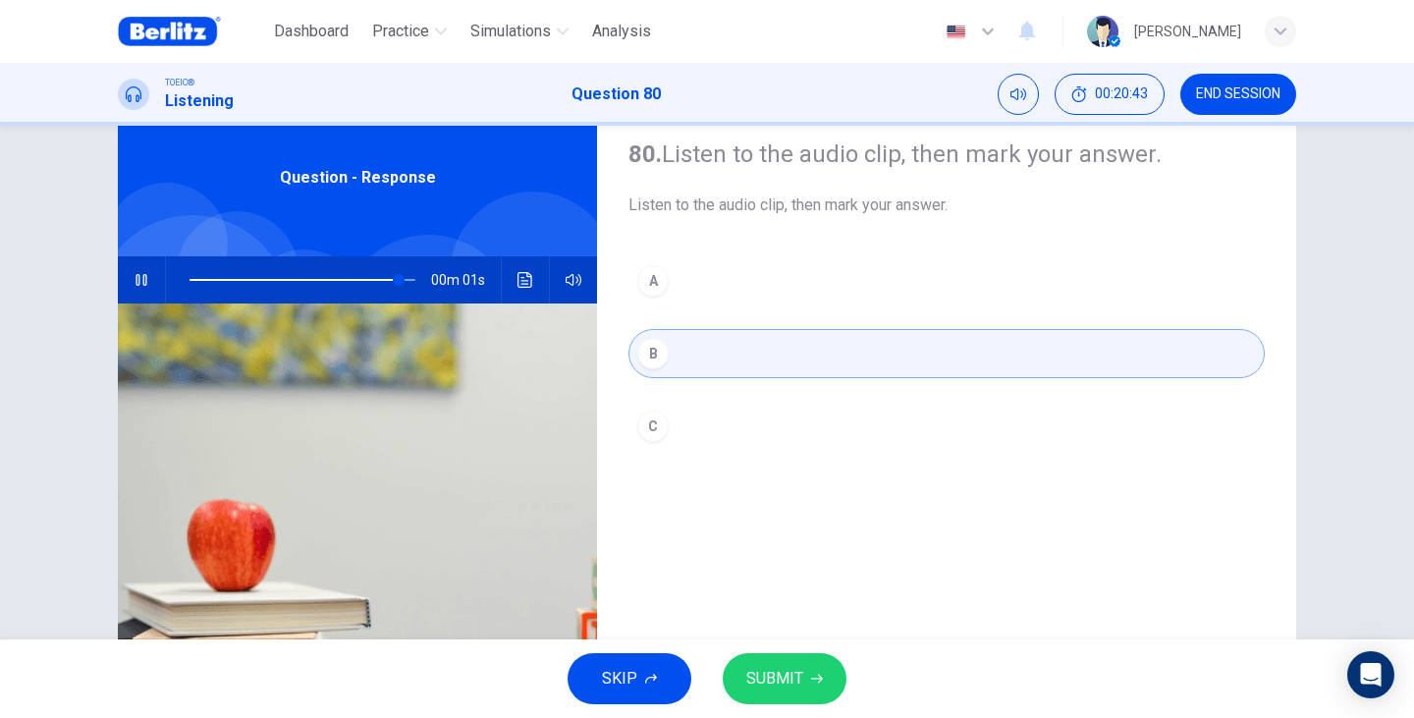
type input "*"
click at [750, 672] on span "SUBMIT" at bounding box center [774, 678] width 57 height 27
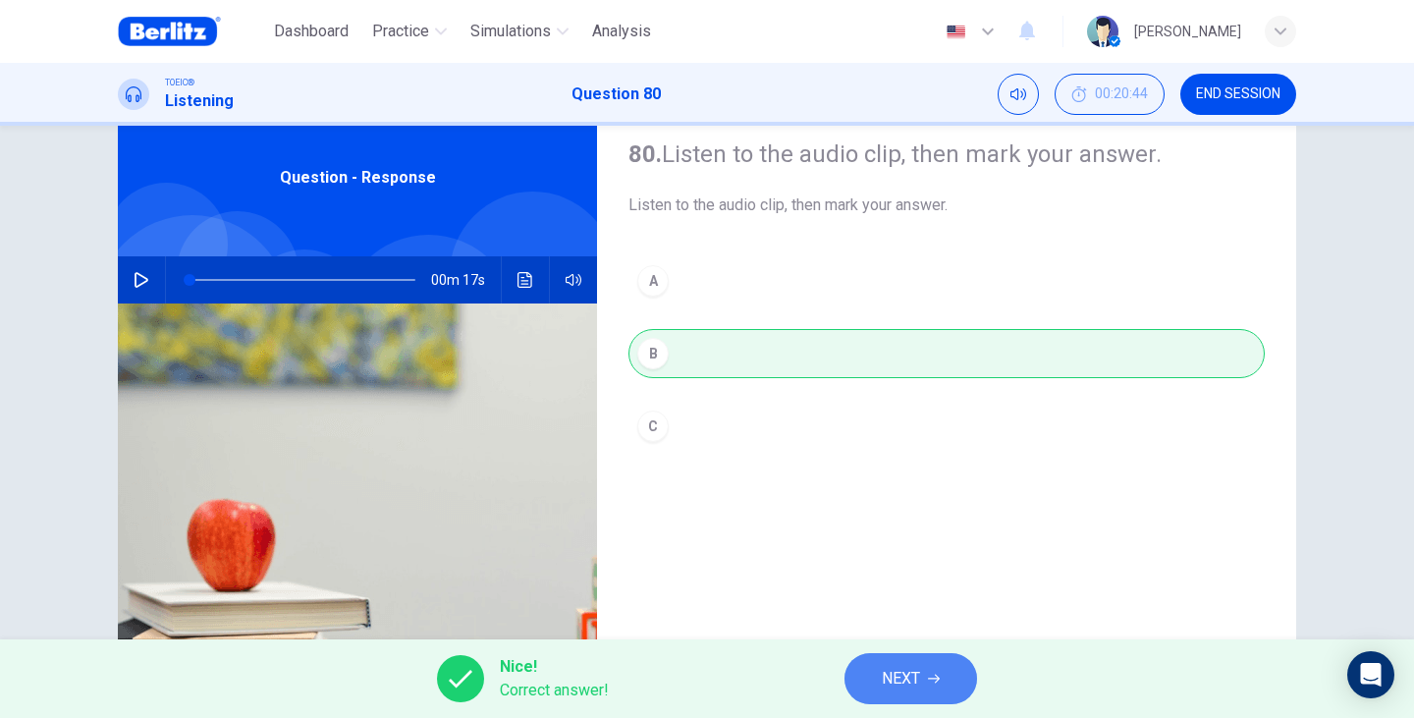
click at [899, 665] on span "NEXT" at bounding box center [901, 678] width 38 height 27
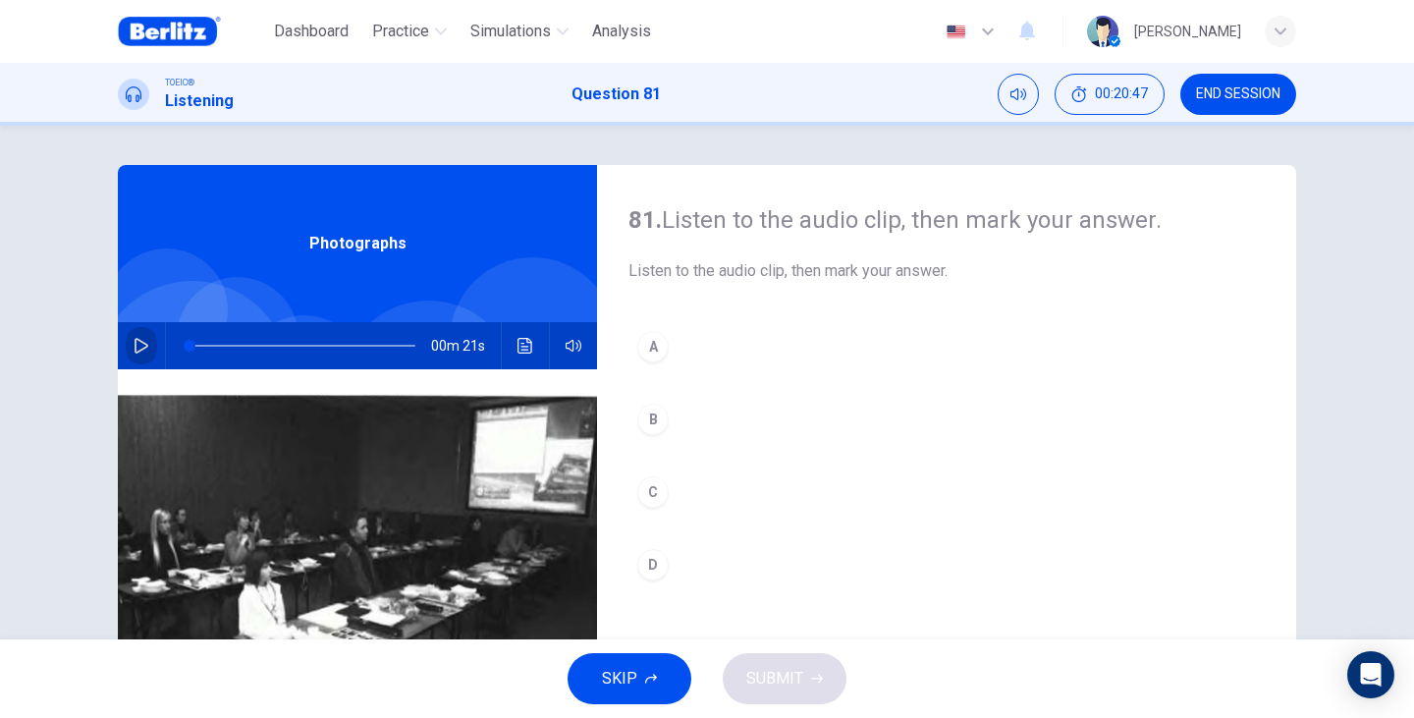
click at [133, 355] on button "button" at bounding box center [141, 345] width 31 height 47
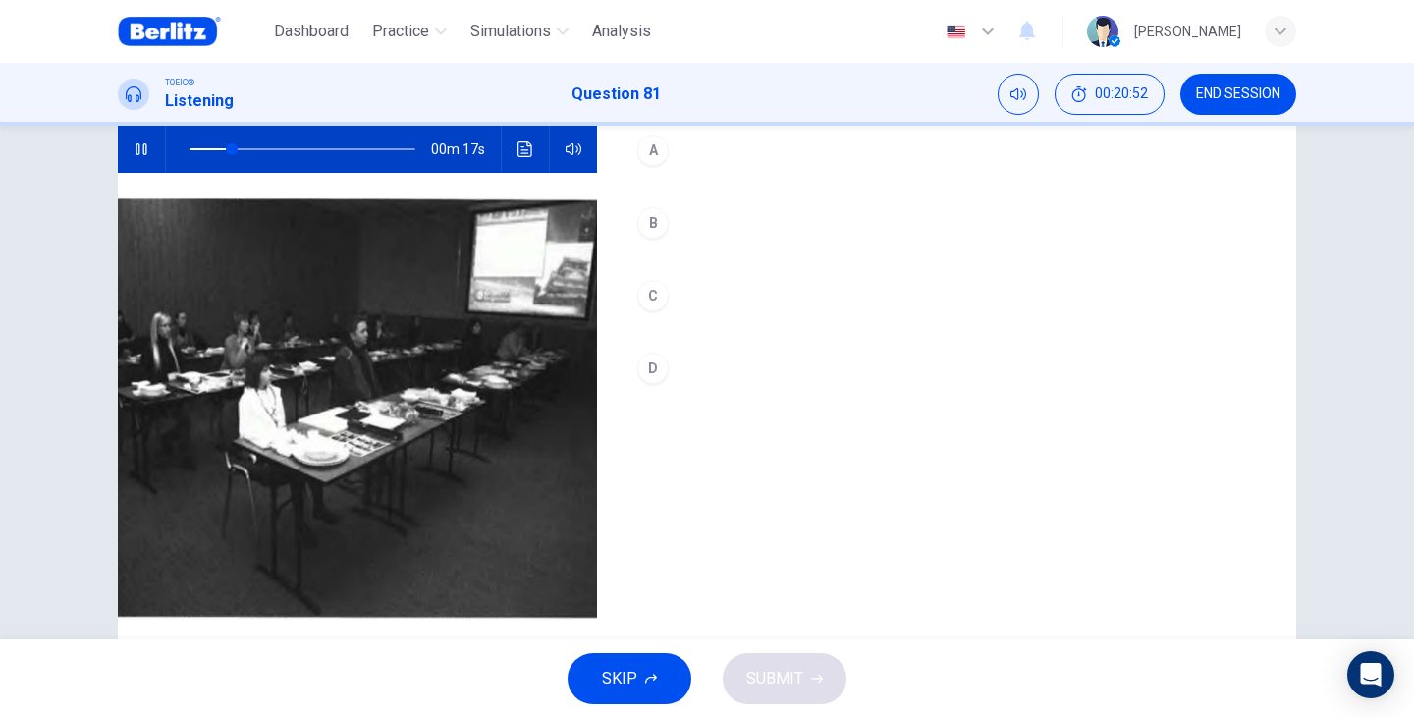
scroll to position [131, 0]
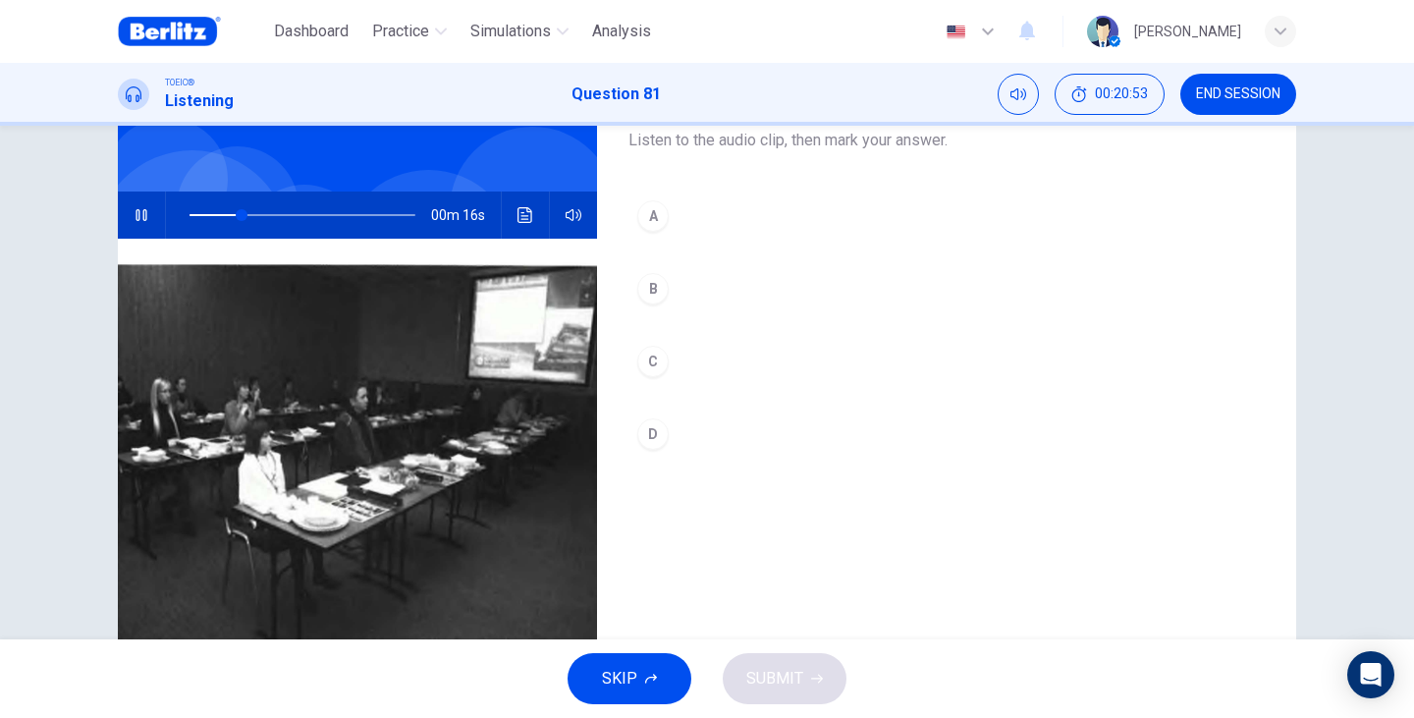
click at [645, 289] on div "B" at bounding box center [652, 288] width 31 height 31
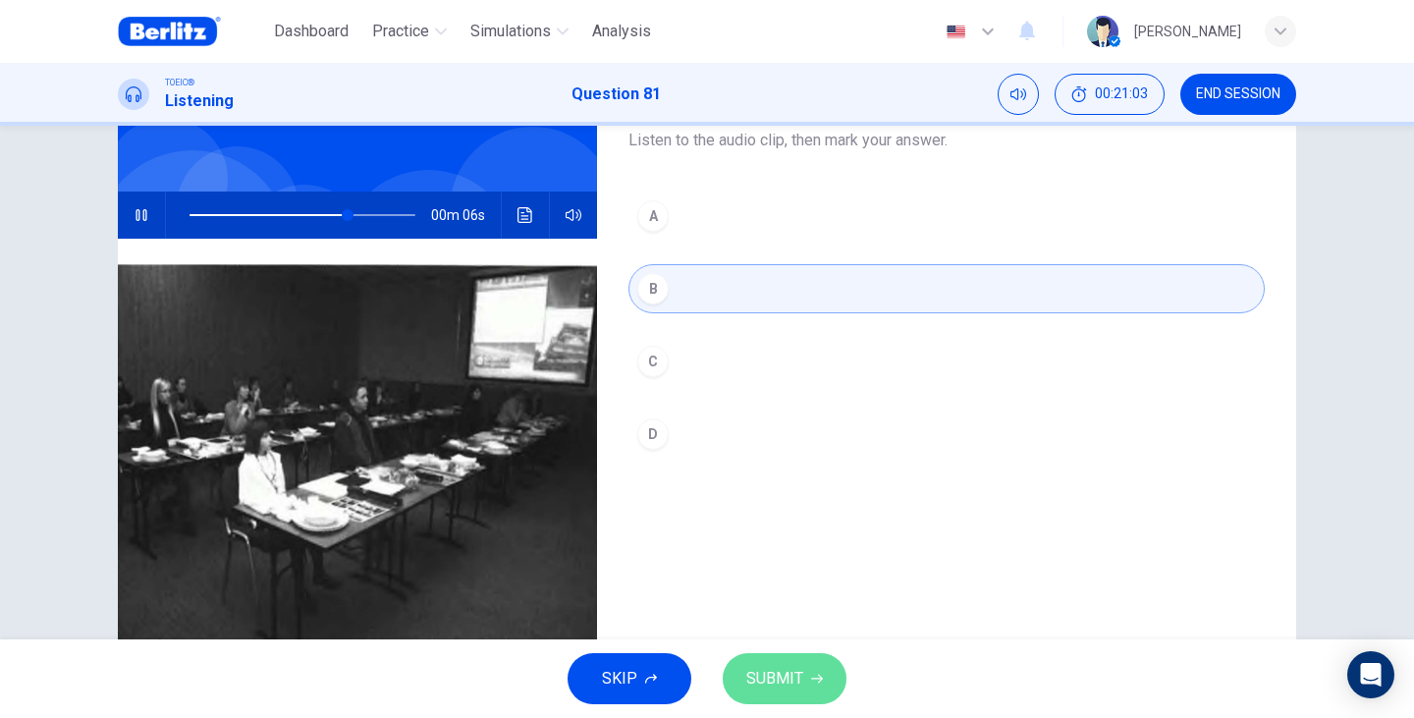
click at [818, 661] on button "SUBMIT" at bounding box center [785, 678] width 124 height 51
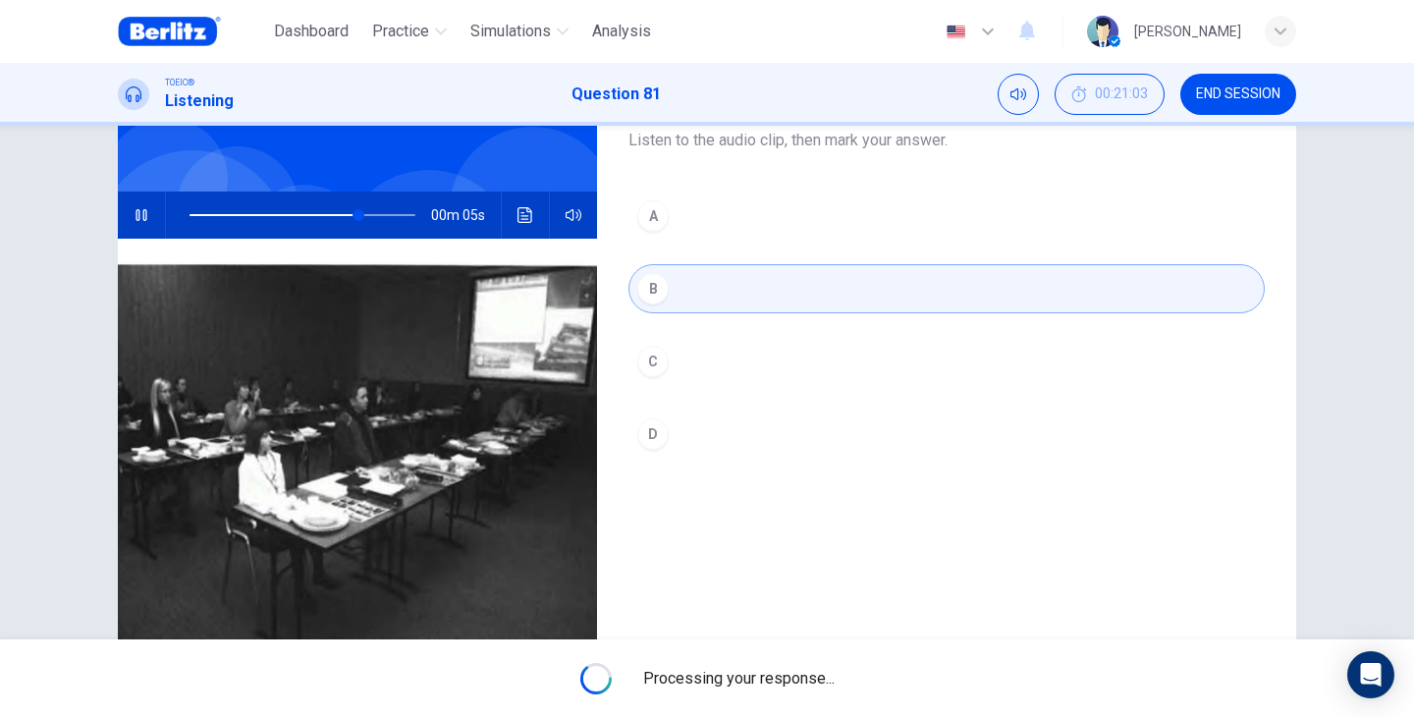
type input "**"
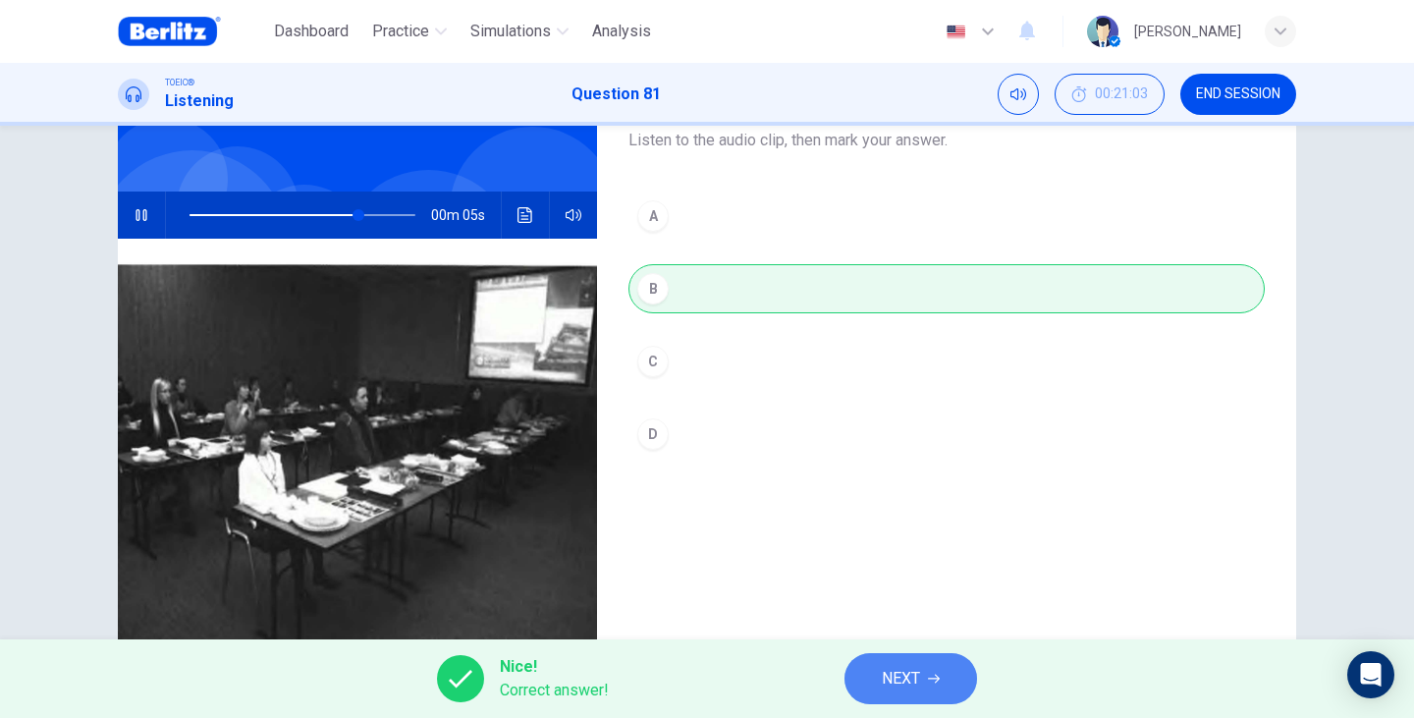
click at [934, 689] on button "NEXT" at bounding box center [910, 678] width 133 height 51
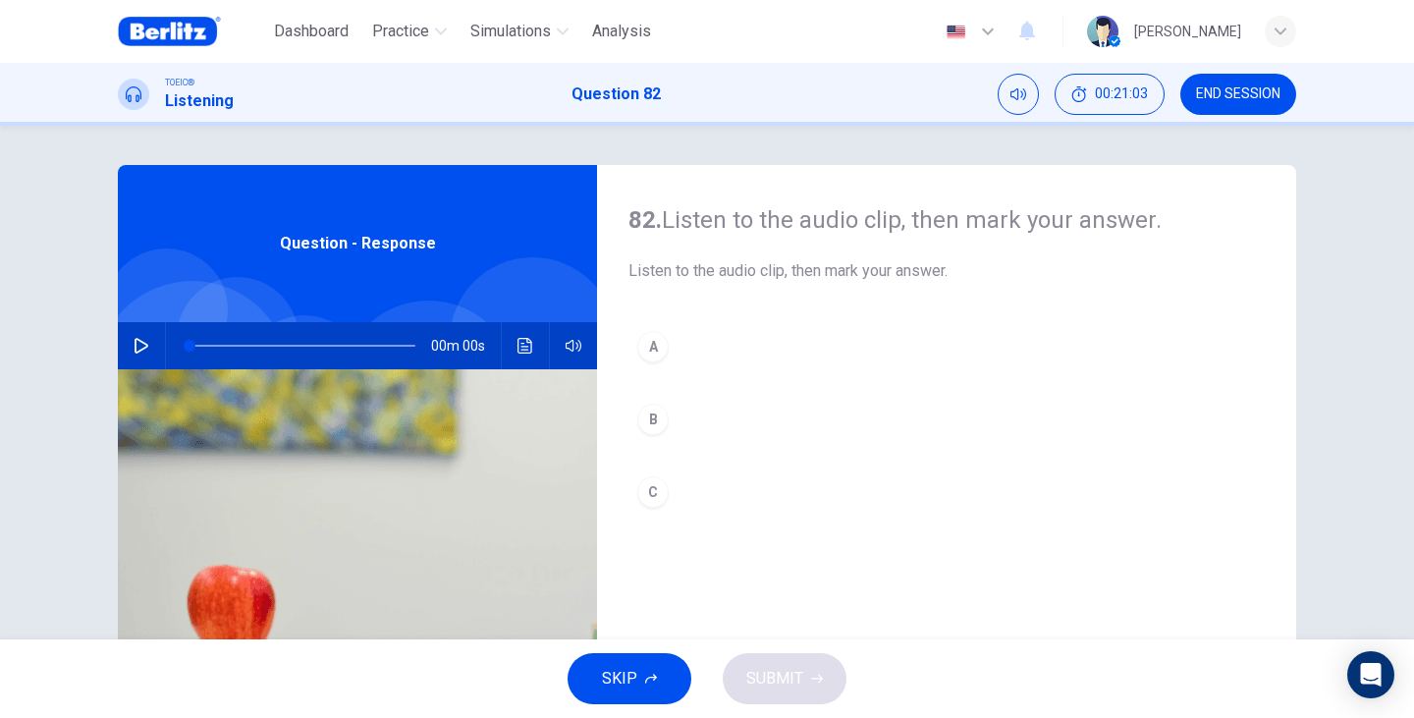
click at [100, 350] on div "82. Listen to the audio clip, then mark your answer. Listen to the audio clip, …" at bounding box center [706, 506] width 1241 height 682
click at [126, 351] on button "button" at bounding box center [141, 345] width 31 height 47
click at [684, 405] on button "B" at bounding box center [946, 419] width 636 height 49
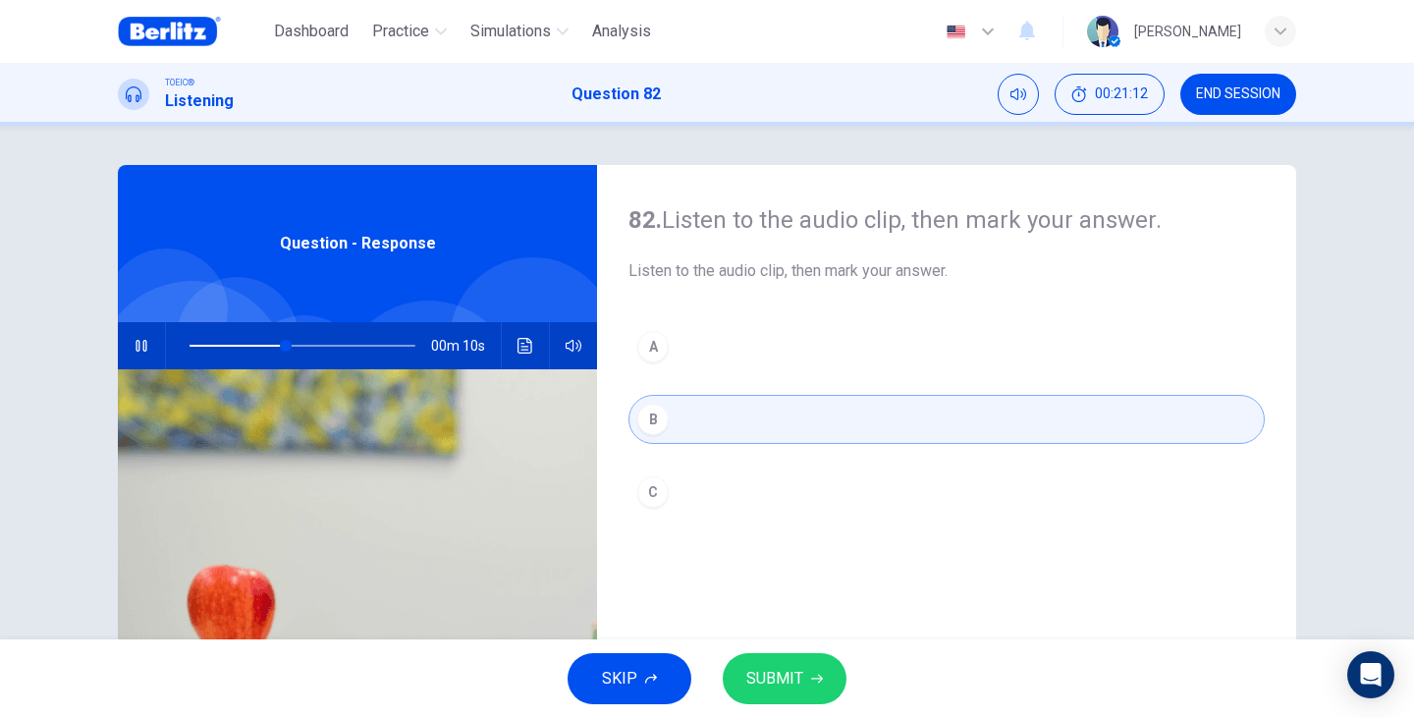
scroll to position [66, 0]
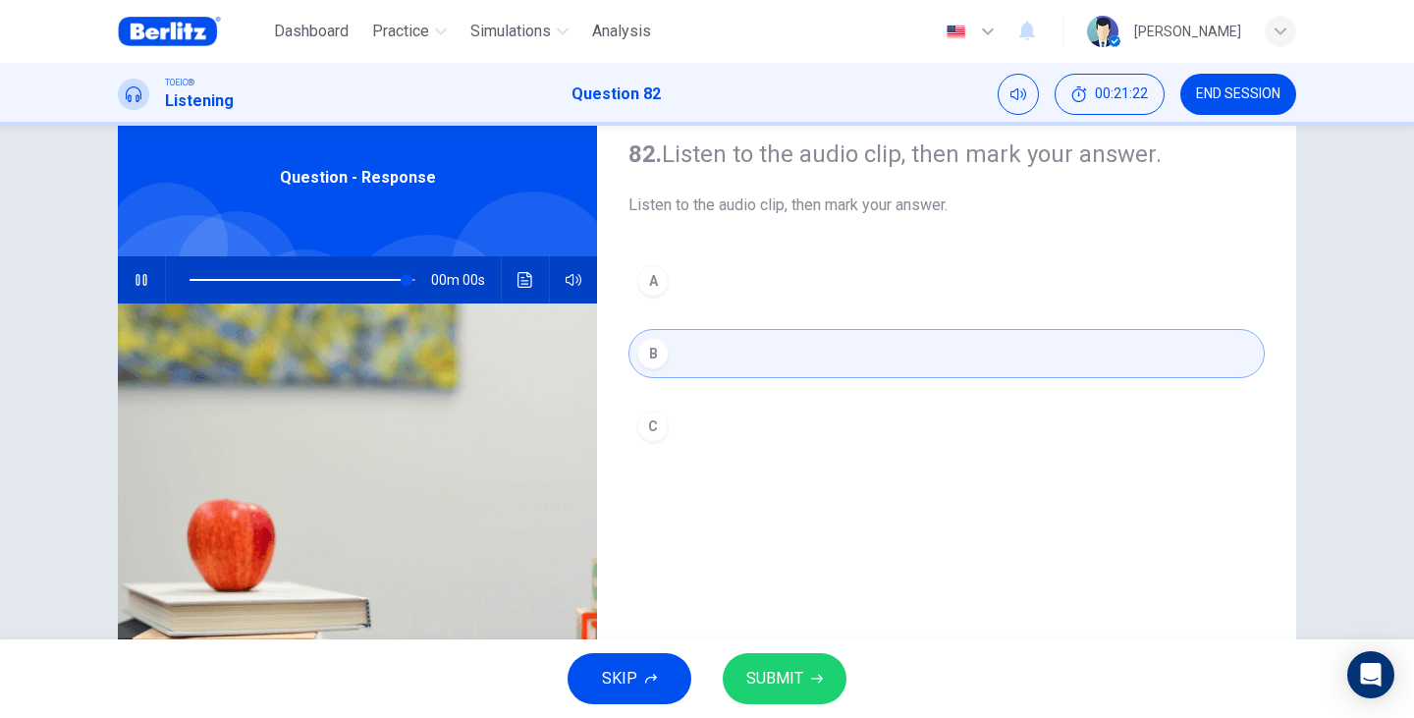
type input "*"
click at [802, 696] on button "SUBMIT" at bounding box center [785, 678] width 124 height 51
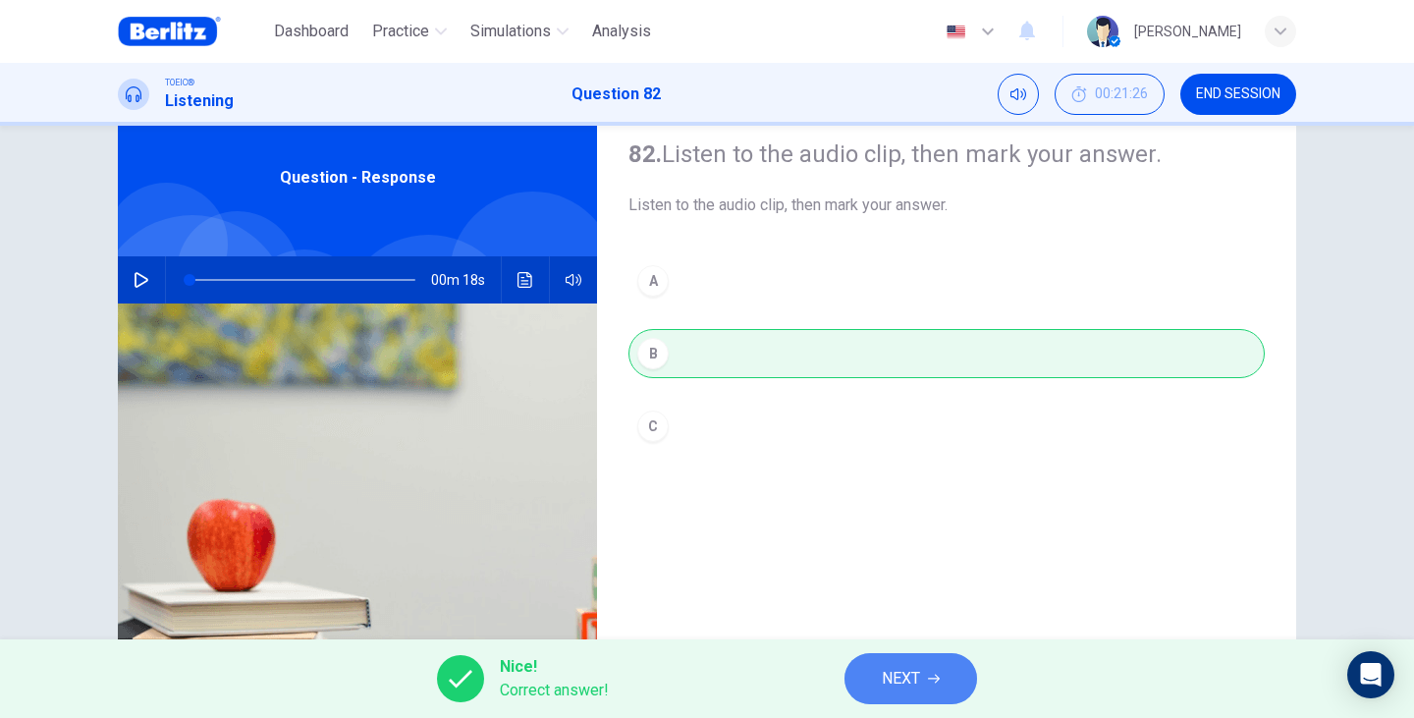
click at [943, 679] on button "NEXT" at bounding box center [910, 678] width 133 height 51
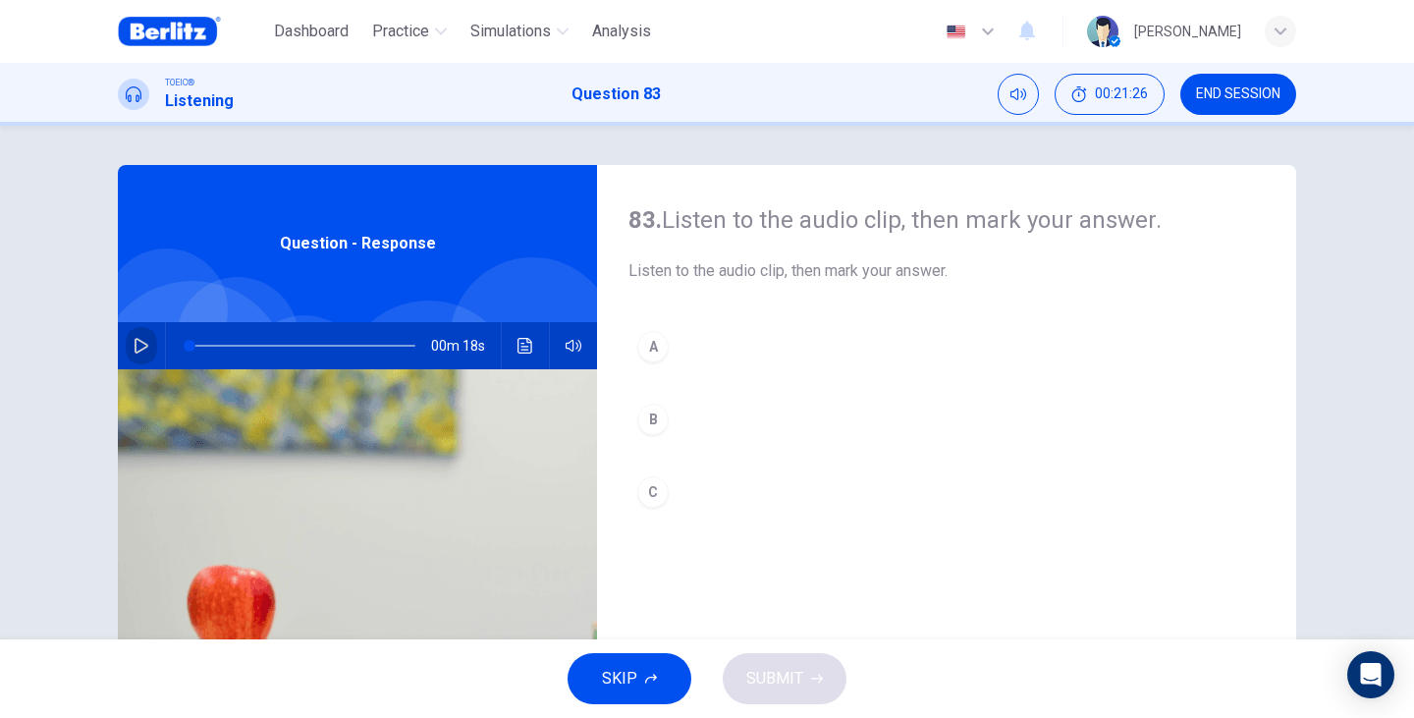
click at [135, 357] on button "button" at bounding box center [141, 345] width 31 height 47
click at [693, 480] on button "C" at bounding box center [946, 491] width 636 height 49
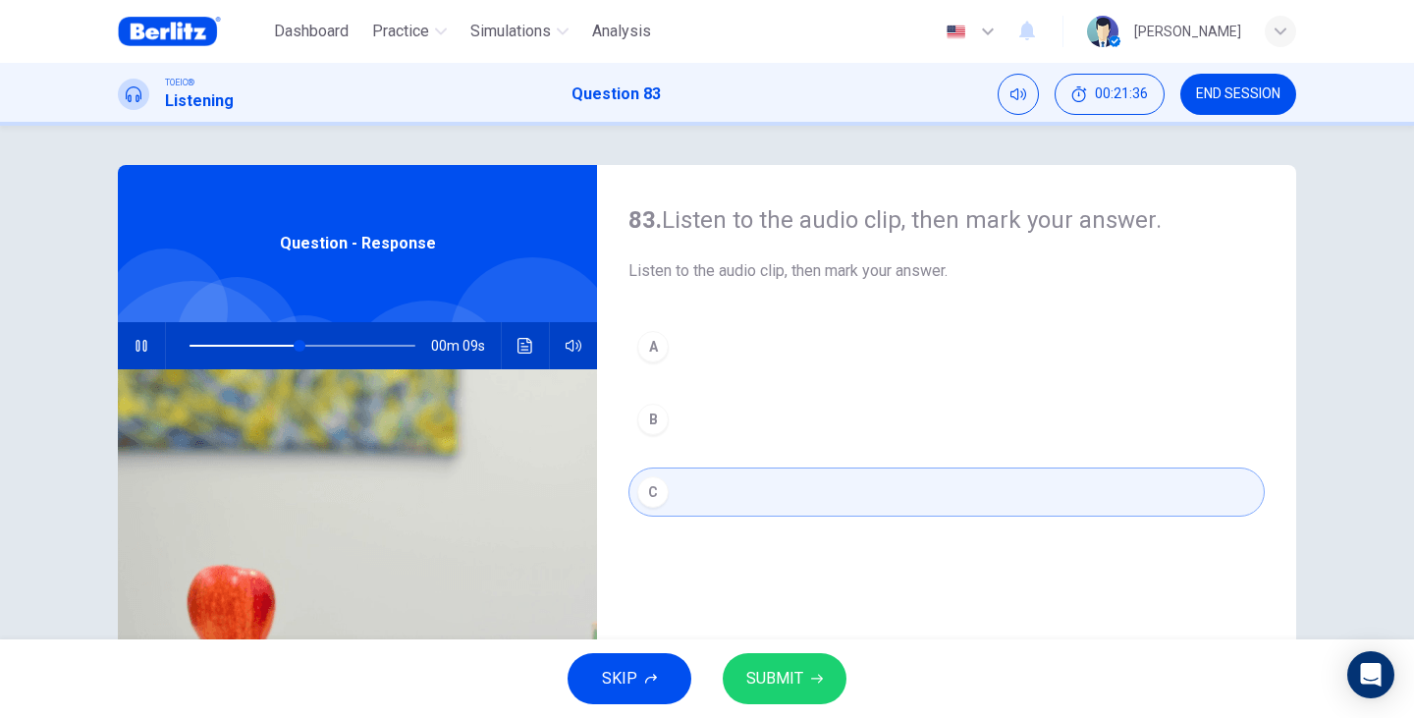
scroll to position [66, 0]
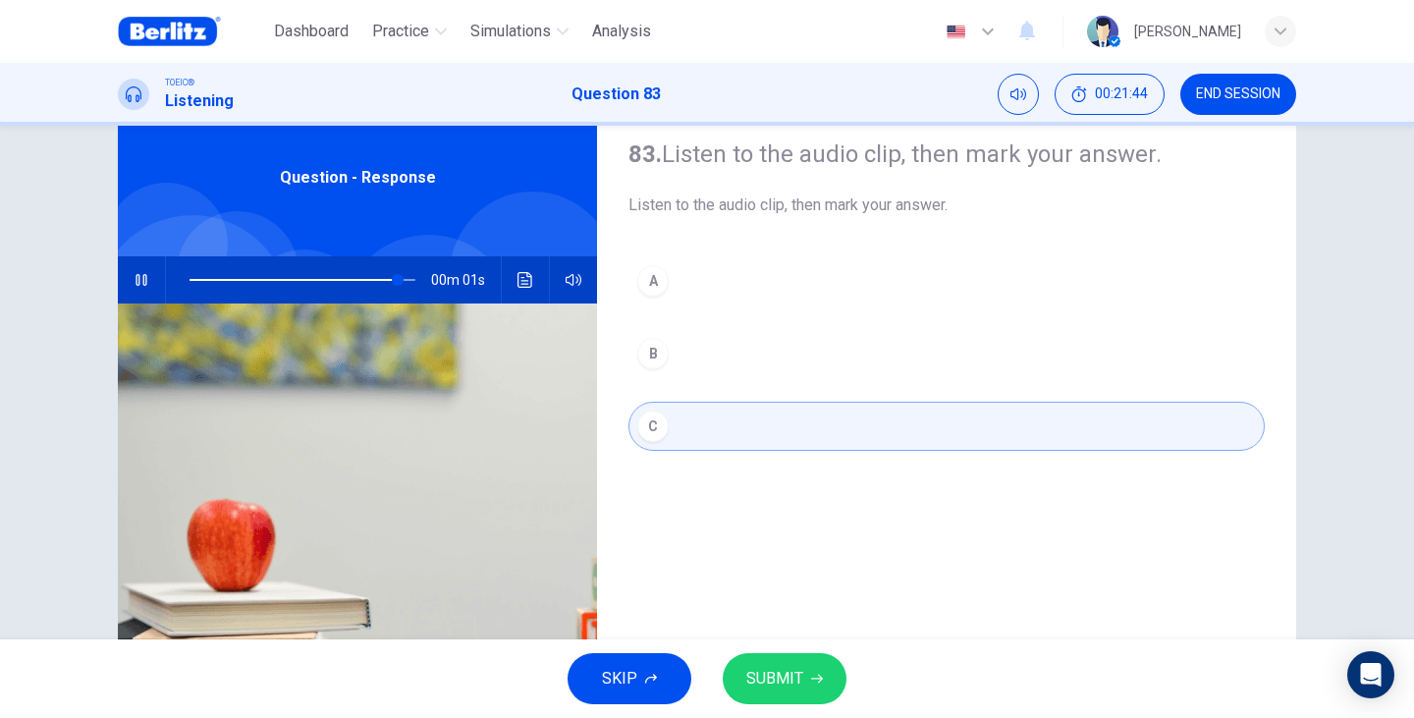
click at [772, 687] on span "SUBMIT" at bounding box center [774, 678] width 57 height 27
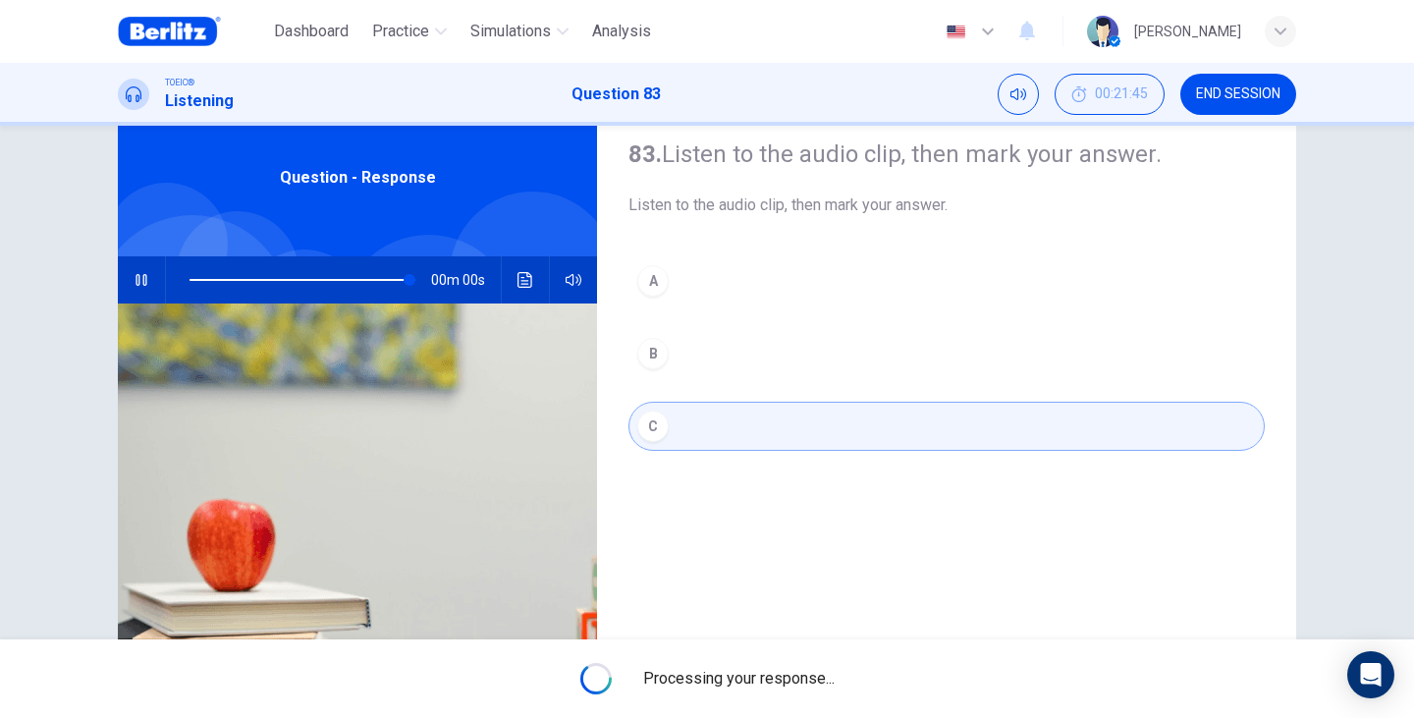
type input "*"
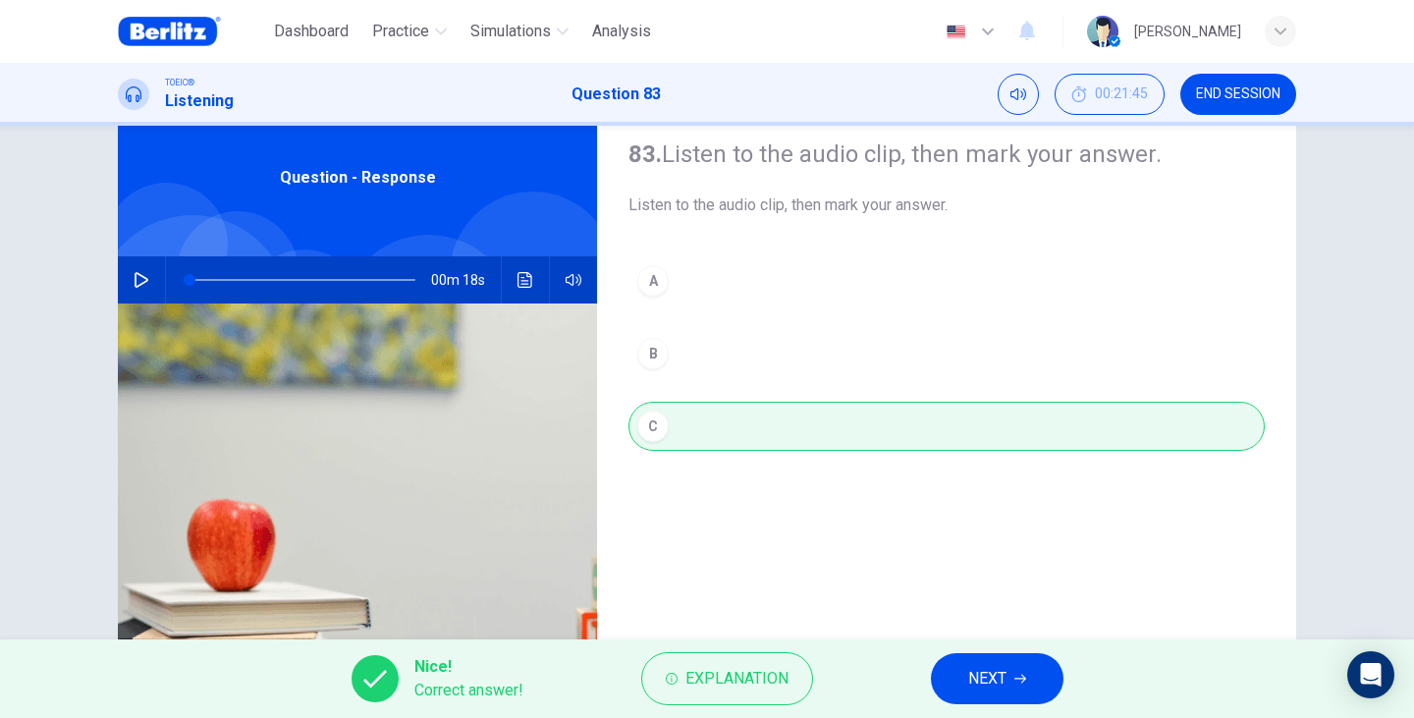
click at [980, 676] on span "NEXT" at bounding box center [987, 678] width 38 height 27
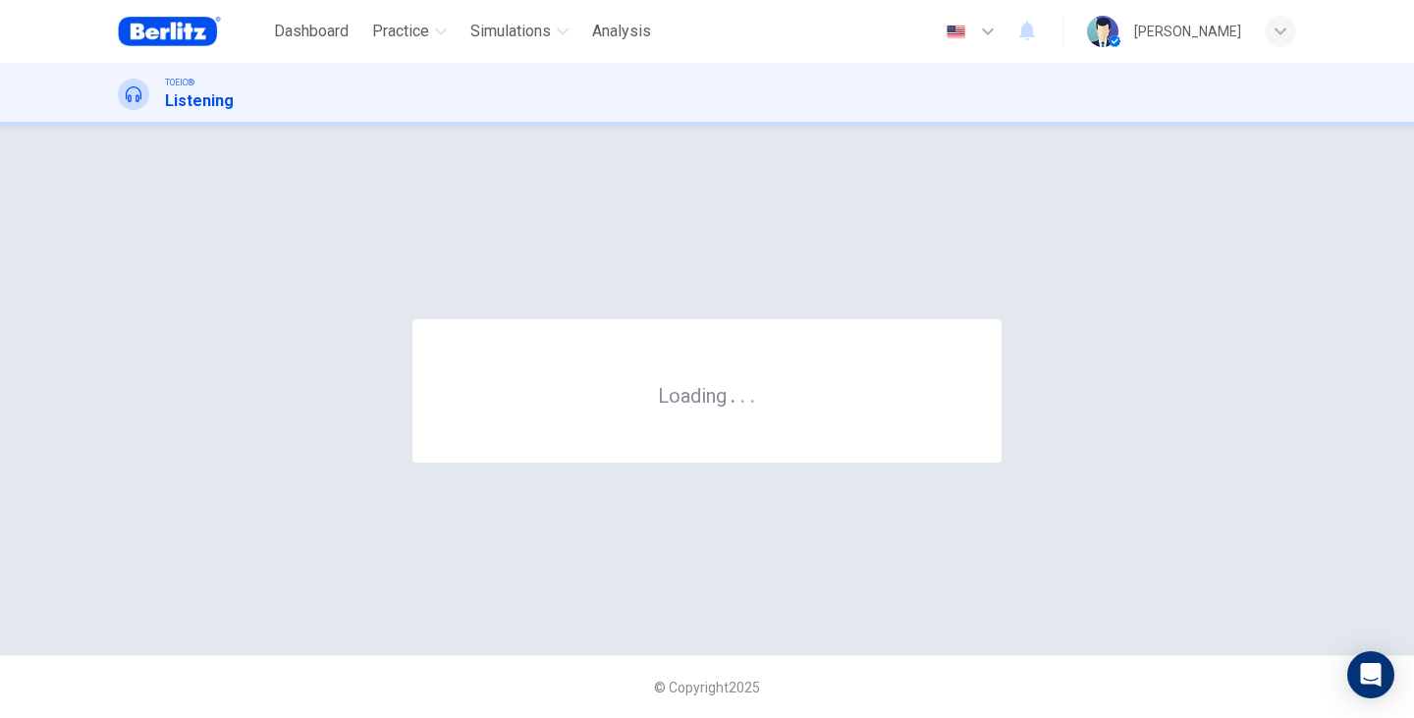
scroll to position [0, 0]
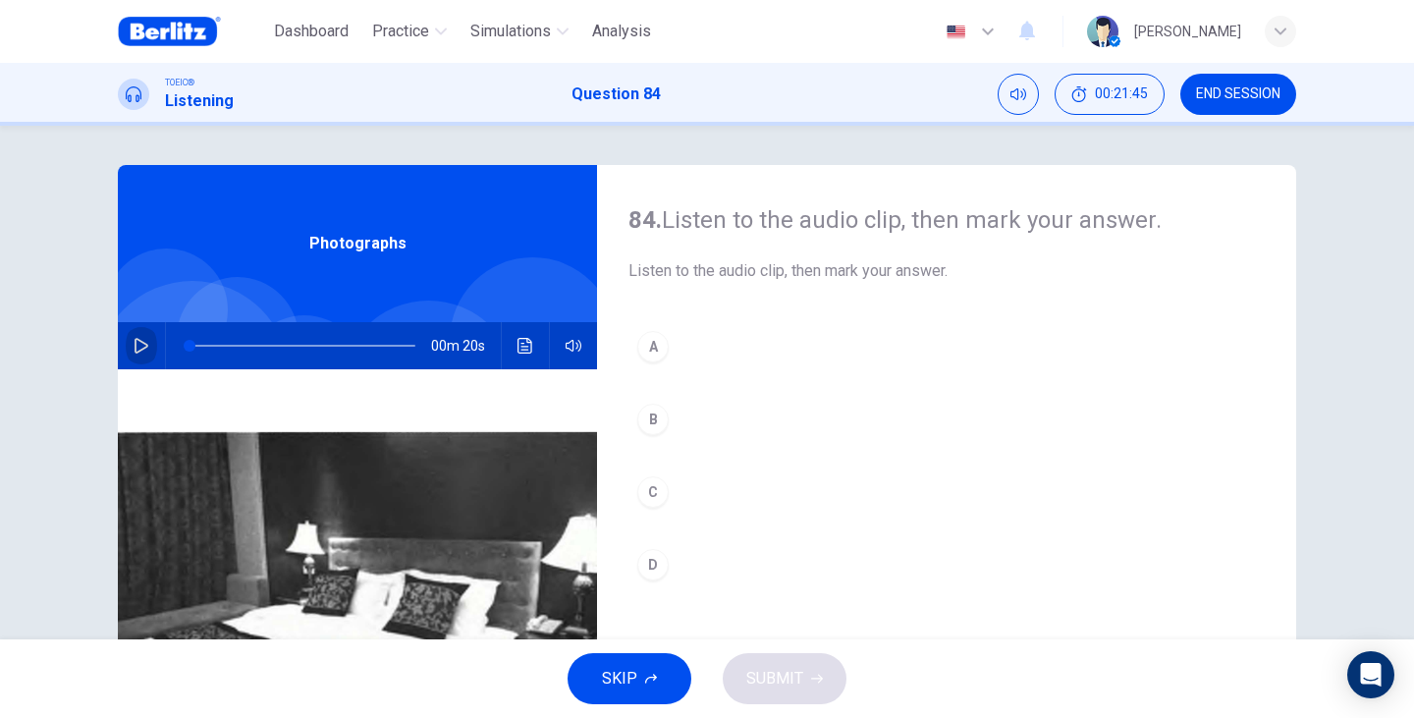
click at [141, 335] on button "button" at bounding box center [141, 345] width 31 height 47
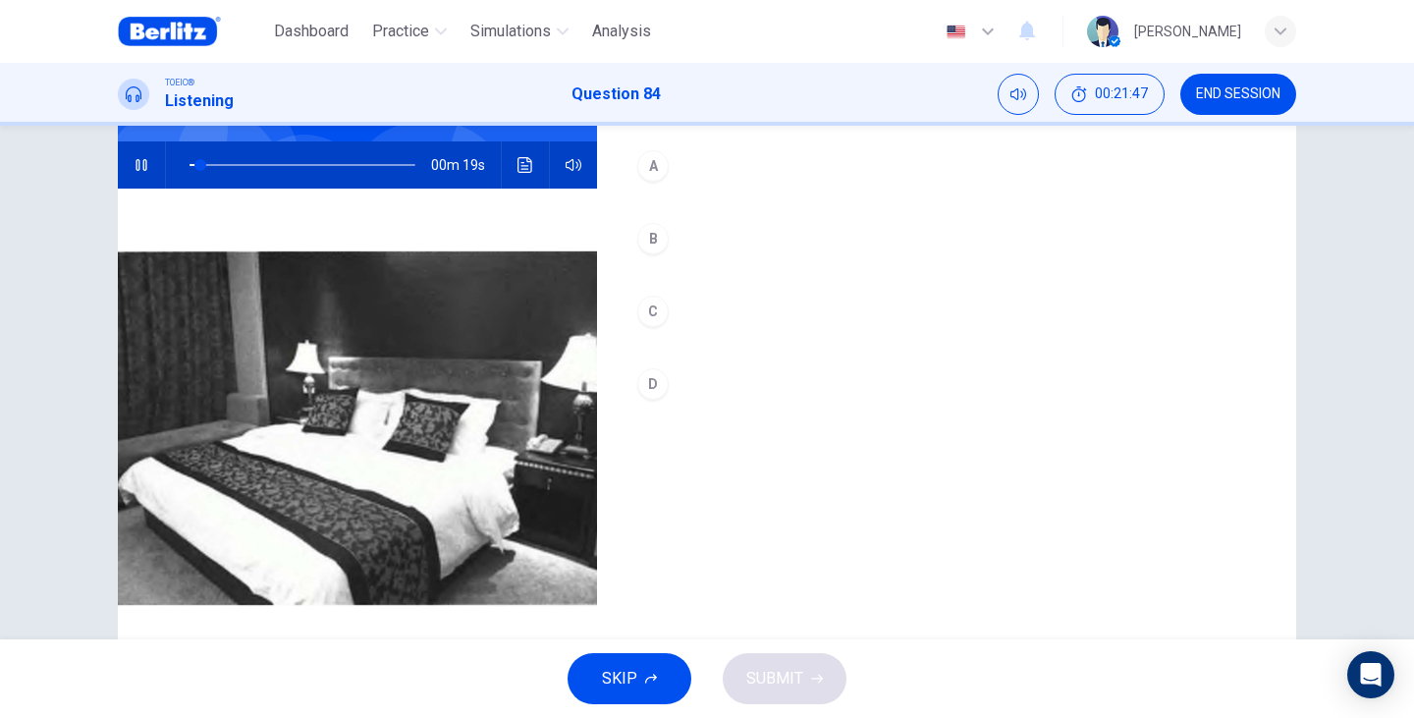
scroll to position [196, 0]
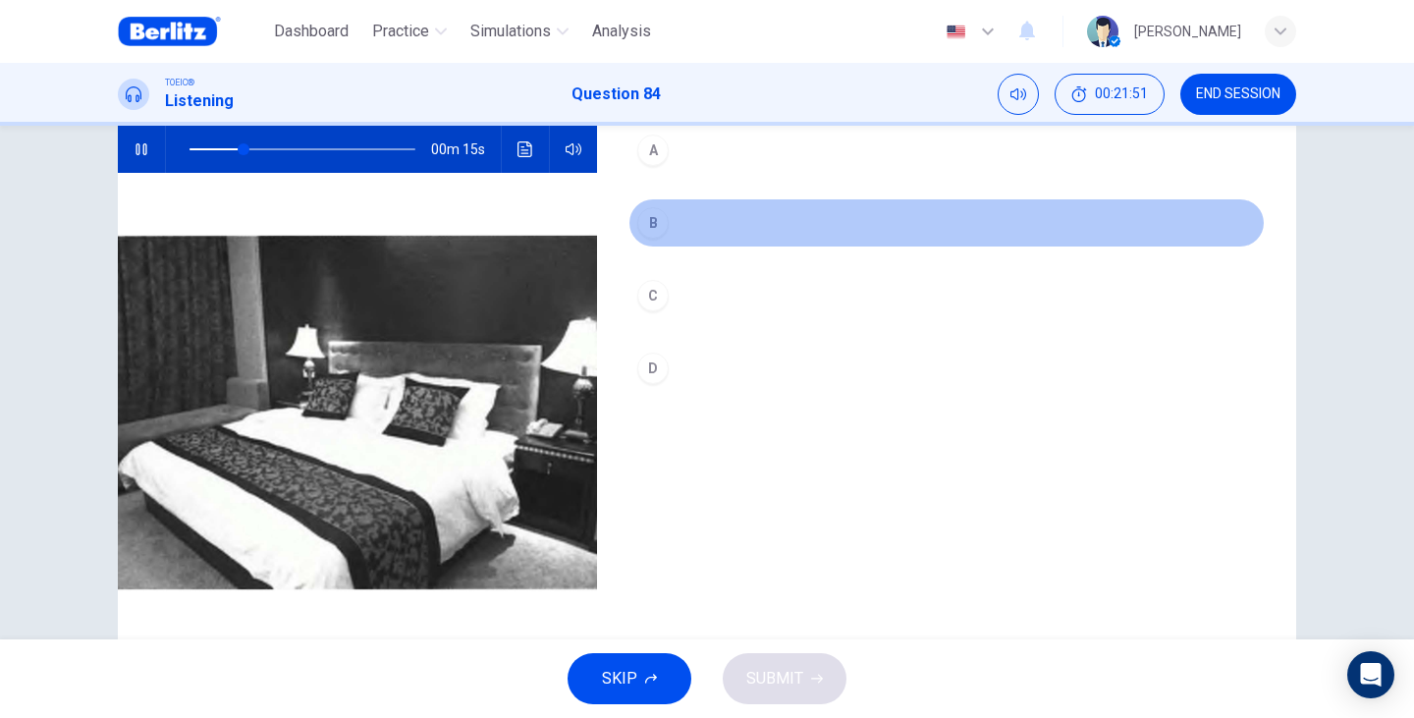
click at [670, 219] on button "B" at bounding box center [946, 222] width 636 height 49
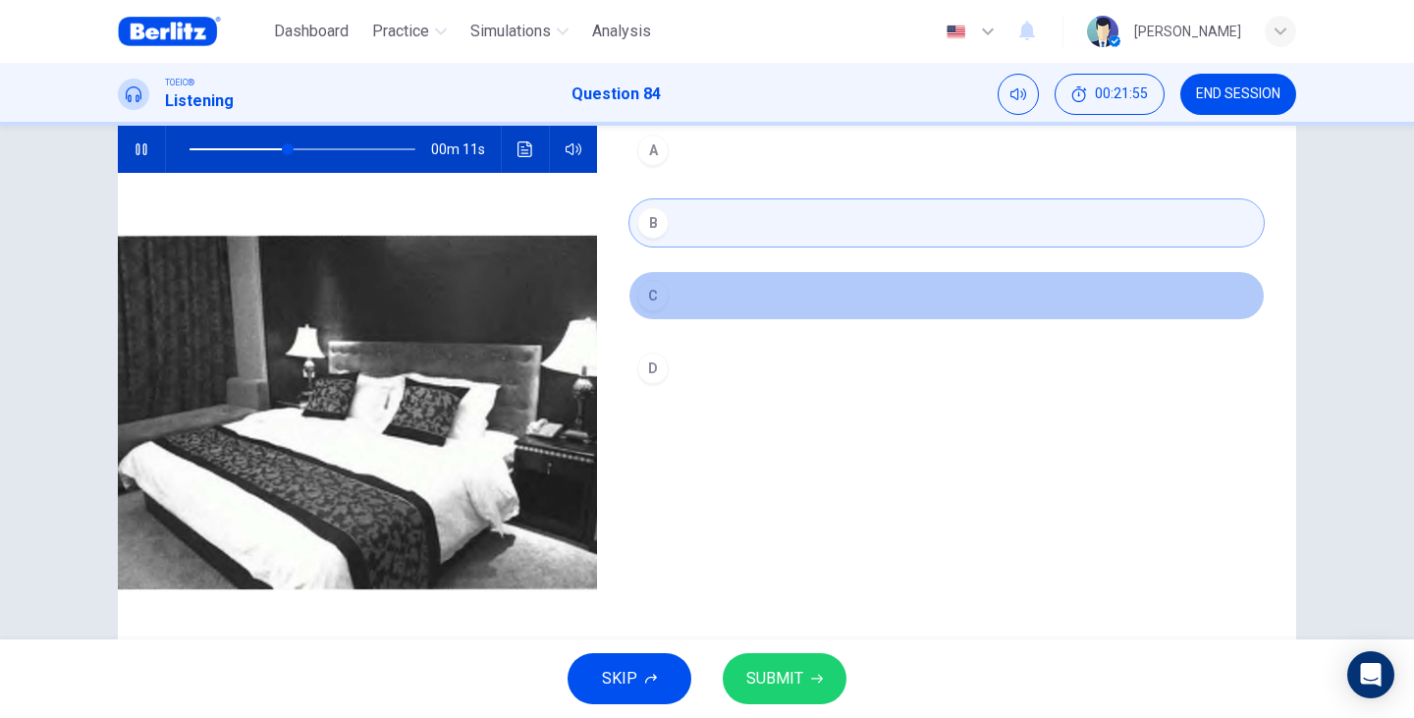
click at [681, 295] on button "C" at bounding box center [946, 295] width 636 height 49
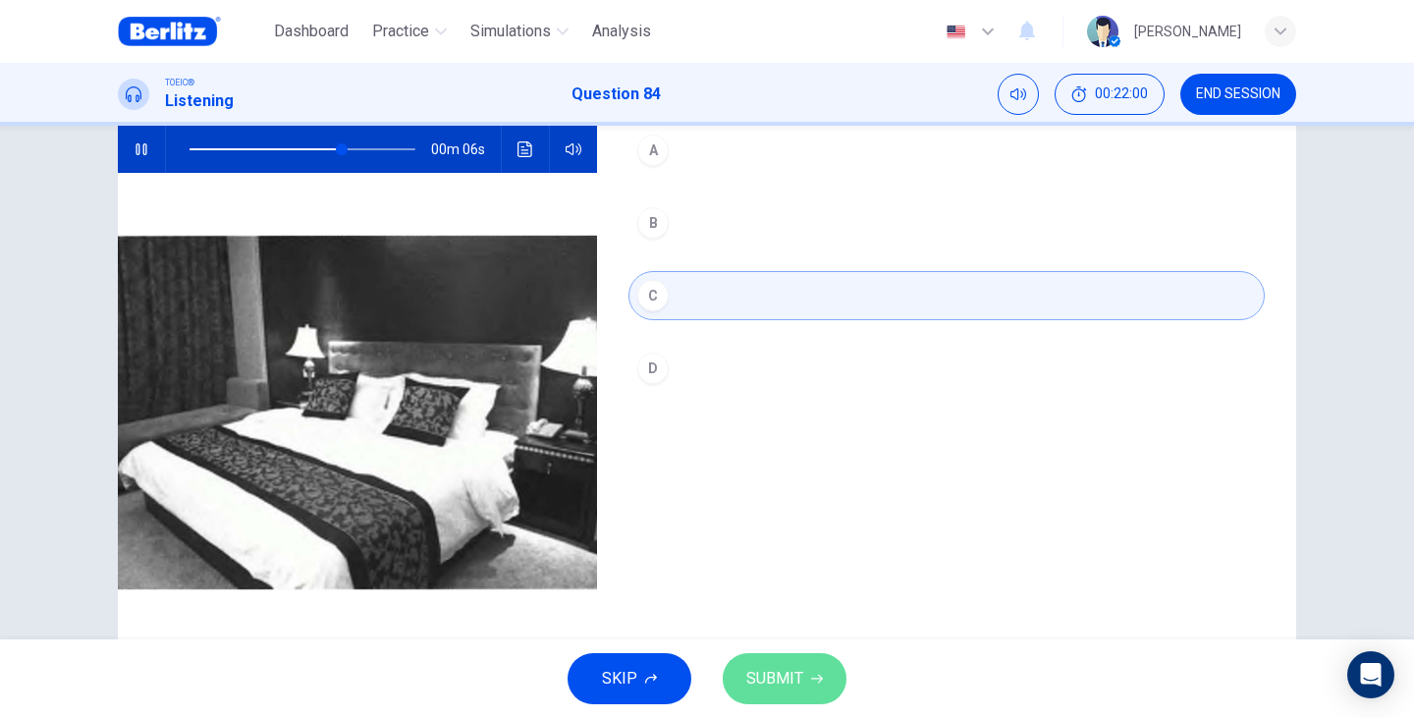
click at [776, 674] on span "SUBMIT" at bounding box center [774, 678] width 57 height 27
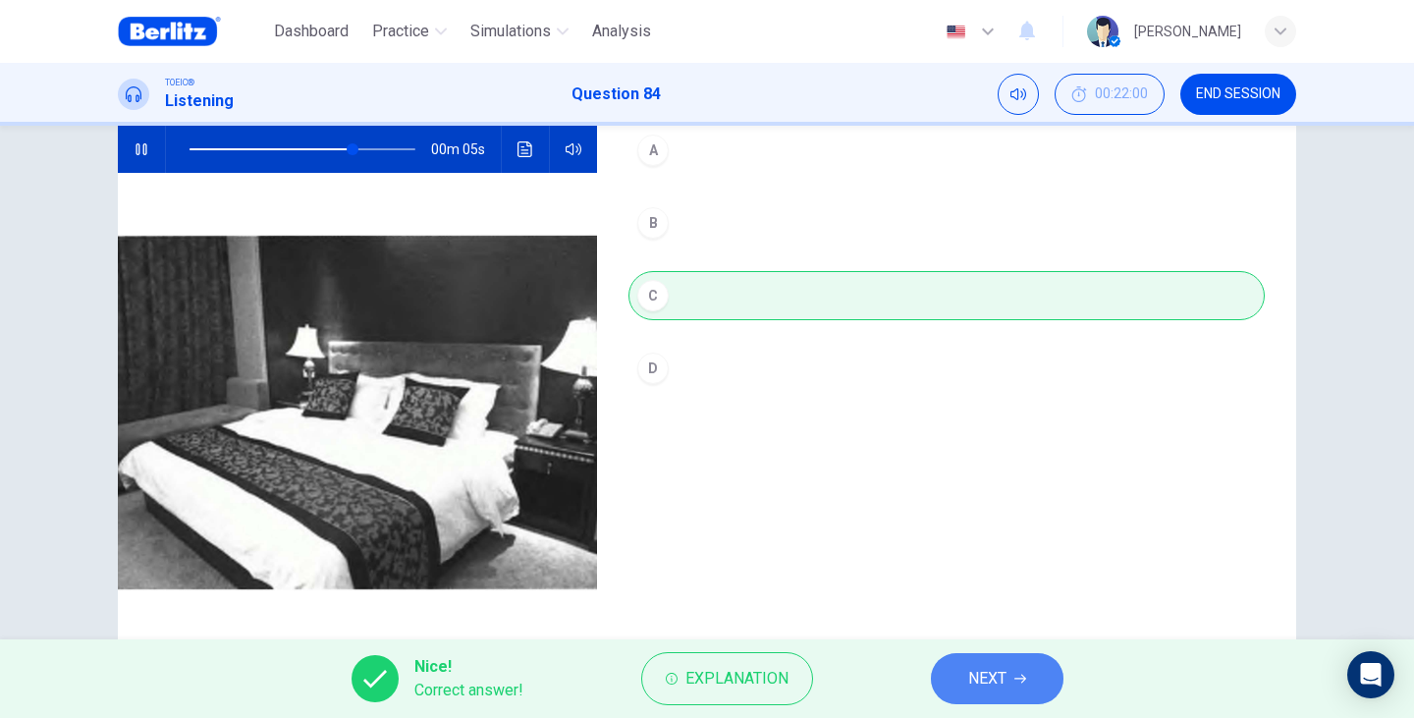
type input "**"
click at [979, 679] on span "NEXT" at bounding box center [987, 678] width 38 height 27
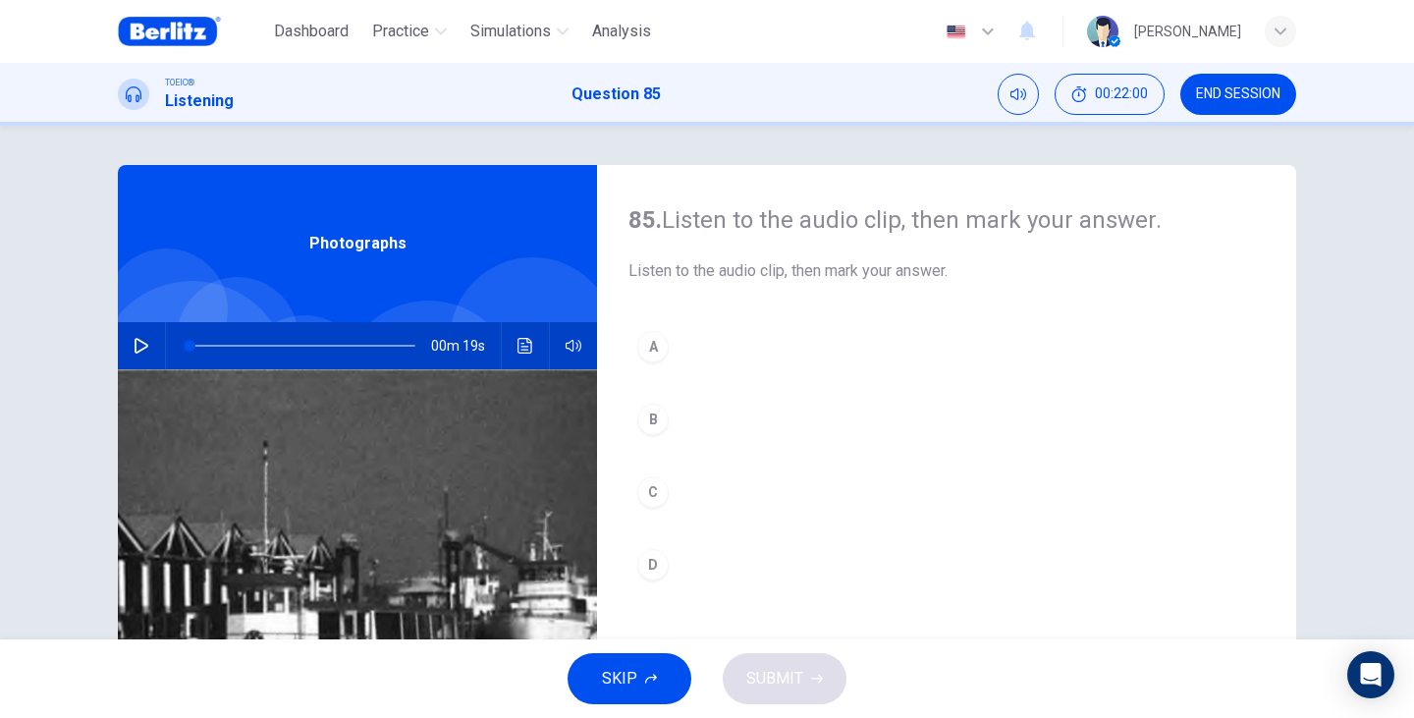
click at [155, 350] on div "00m 19s" at bounding box center [357, 345] width 479 height 47
click at [118, 338] on div "00m 19s" at bounding box center [357, 345] width 479 height 47
click at [140, 348] on icon "button" at bounding box center [141, 346] width 14 height 16
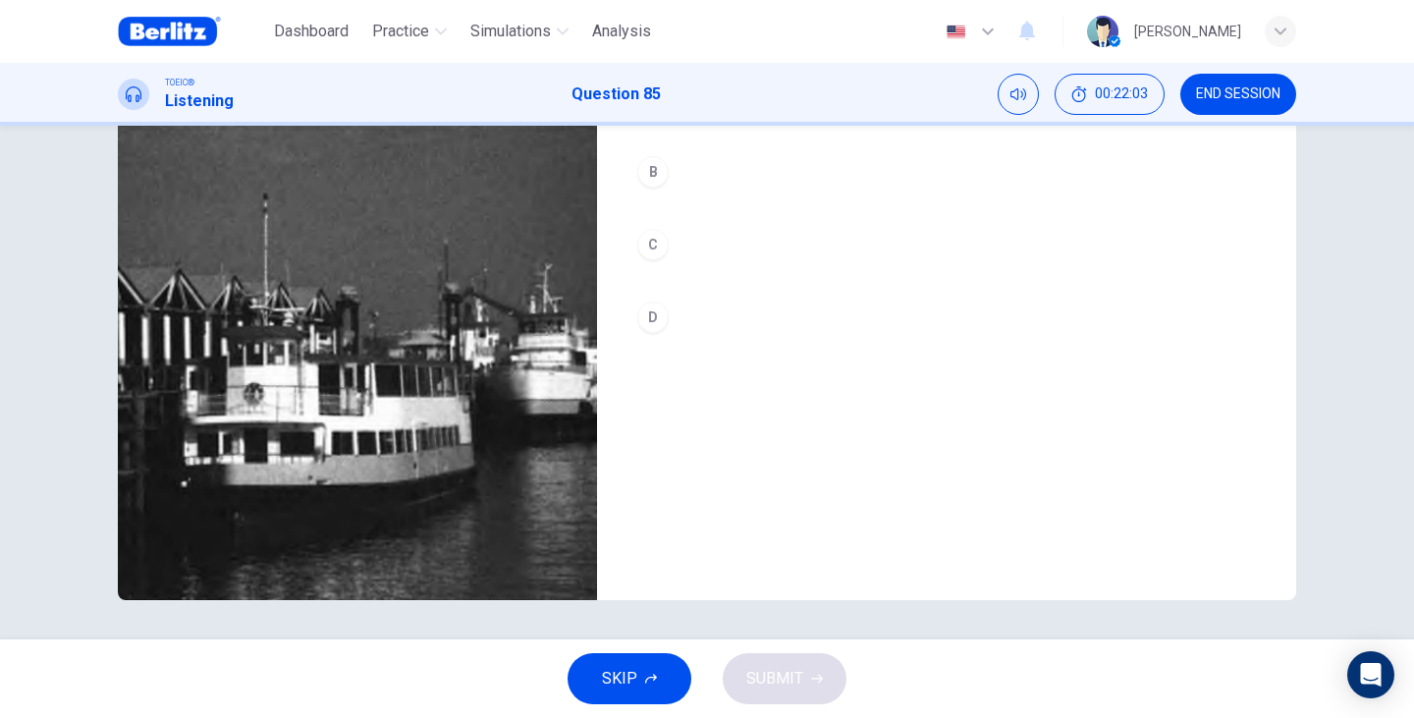
scroll to position [182, 0]
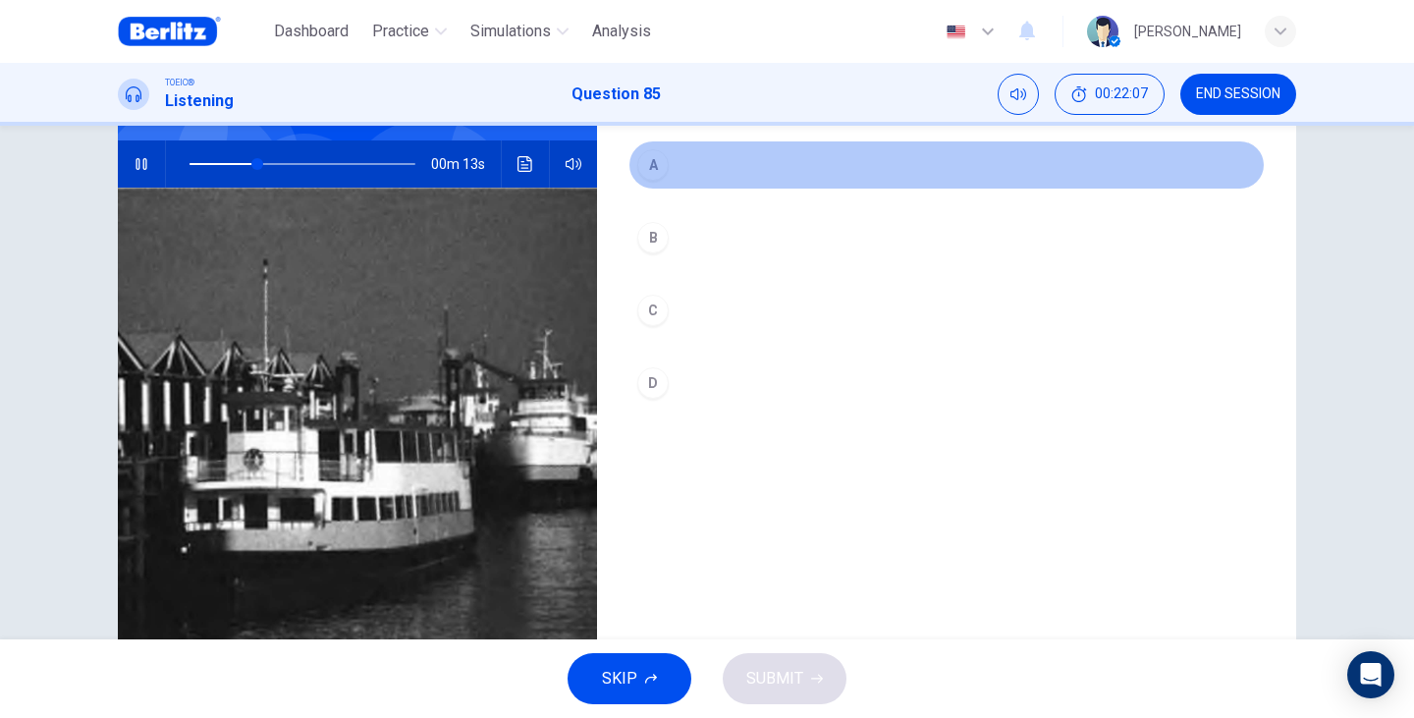
click at [658, 173] on div "A" at bounding box center [652, 164] width 31 height 31
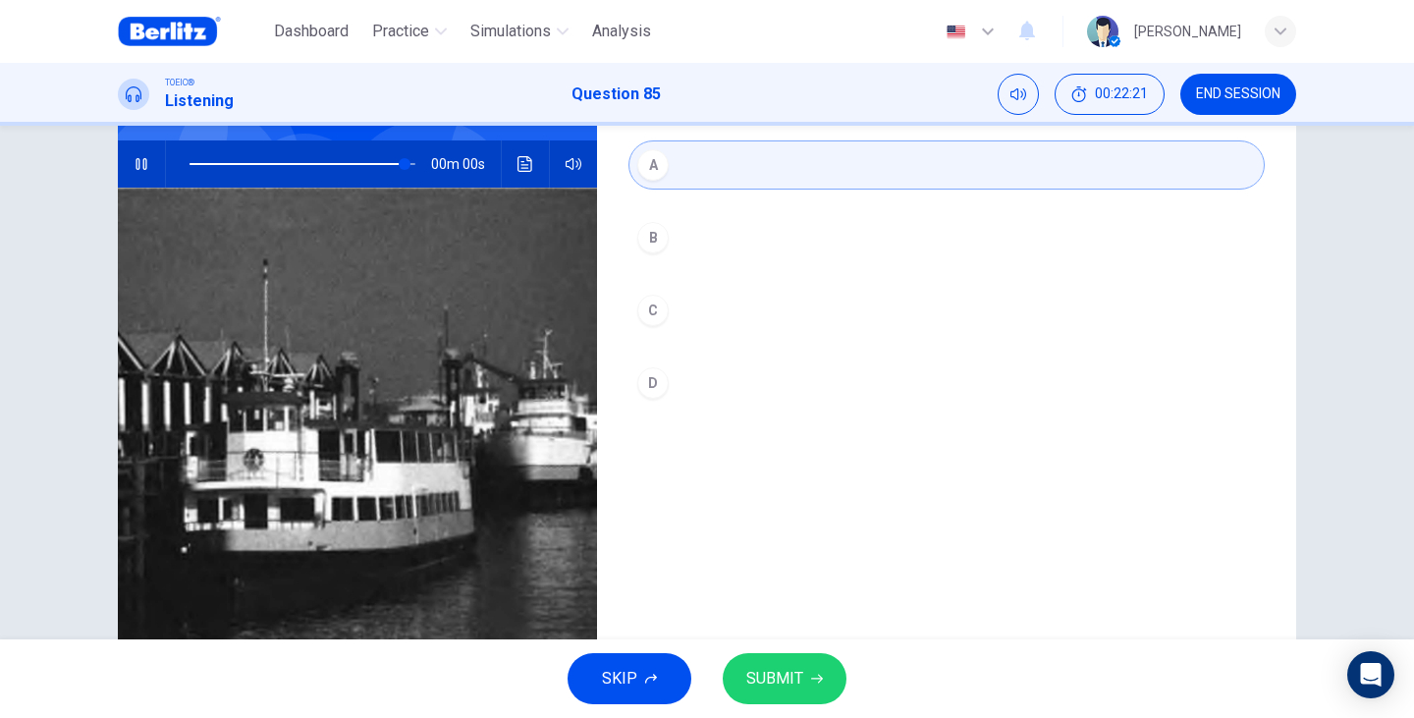
type input "*"
click at [791, 656] on button "SUBMIT" at bounding box center [785, 678] width 124 height 51
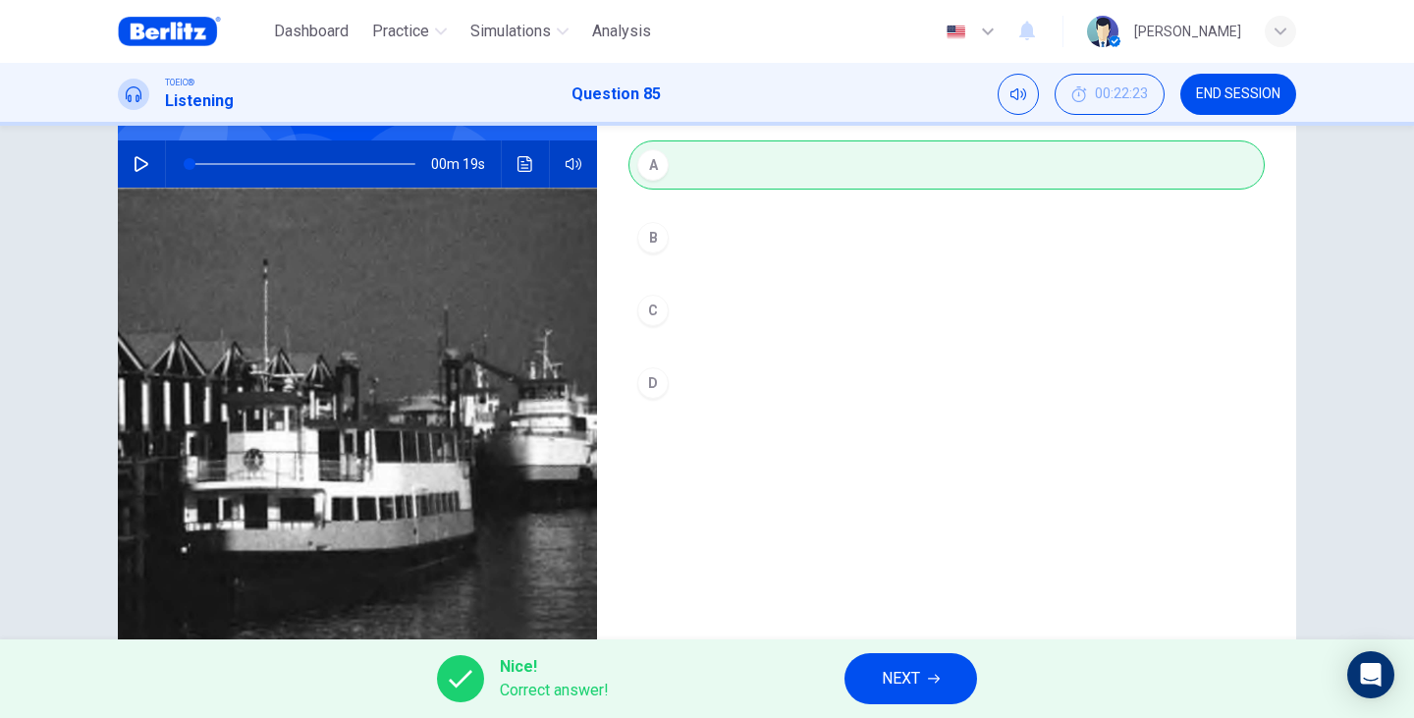
click at [914, 675] on span "NEXT" at bounding box center [901, 678] width 38 height 27
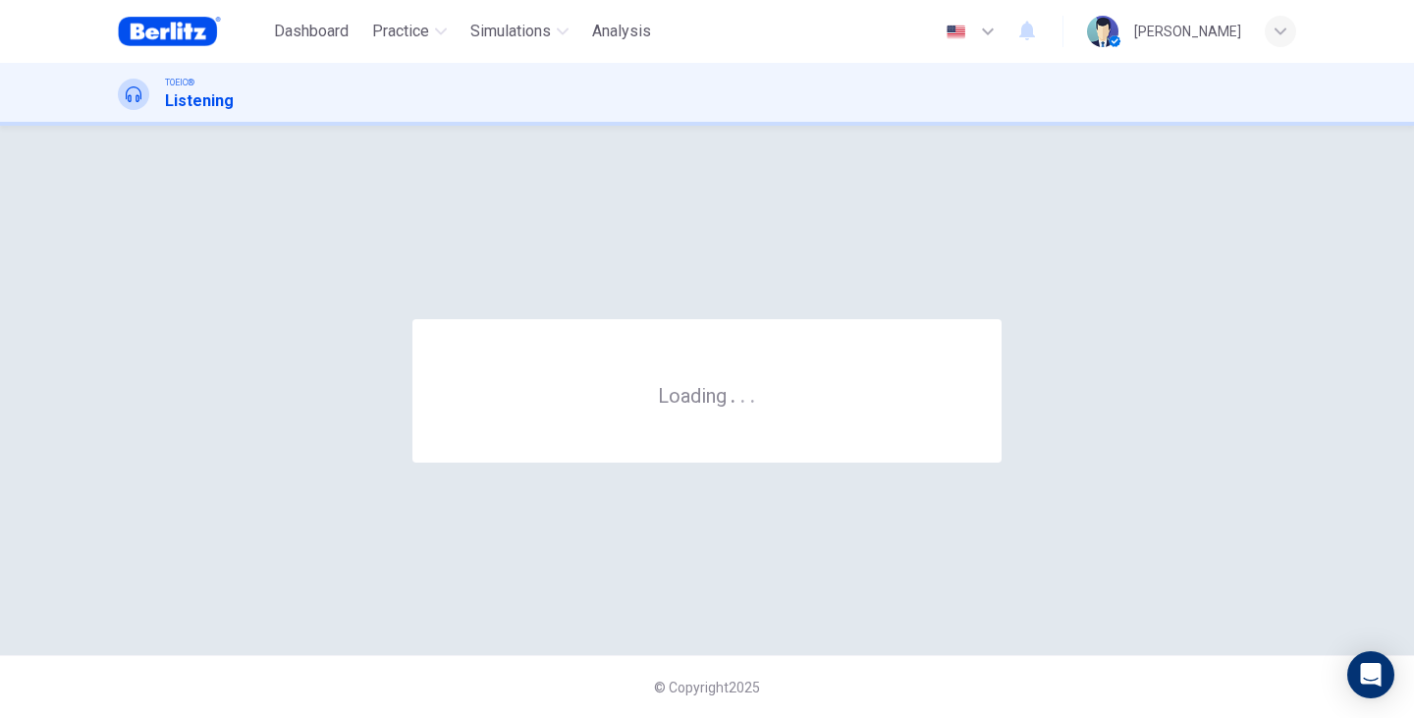
scroll to position [0, 0]
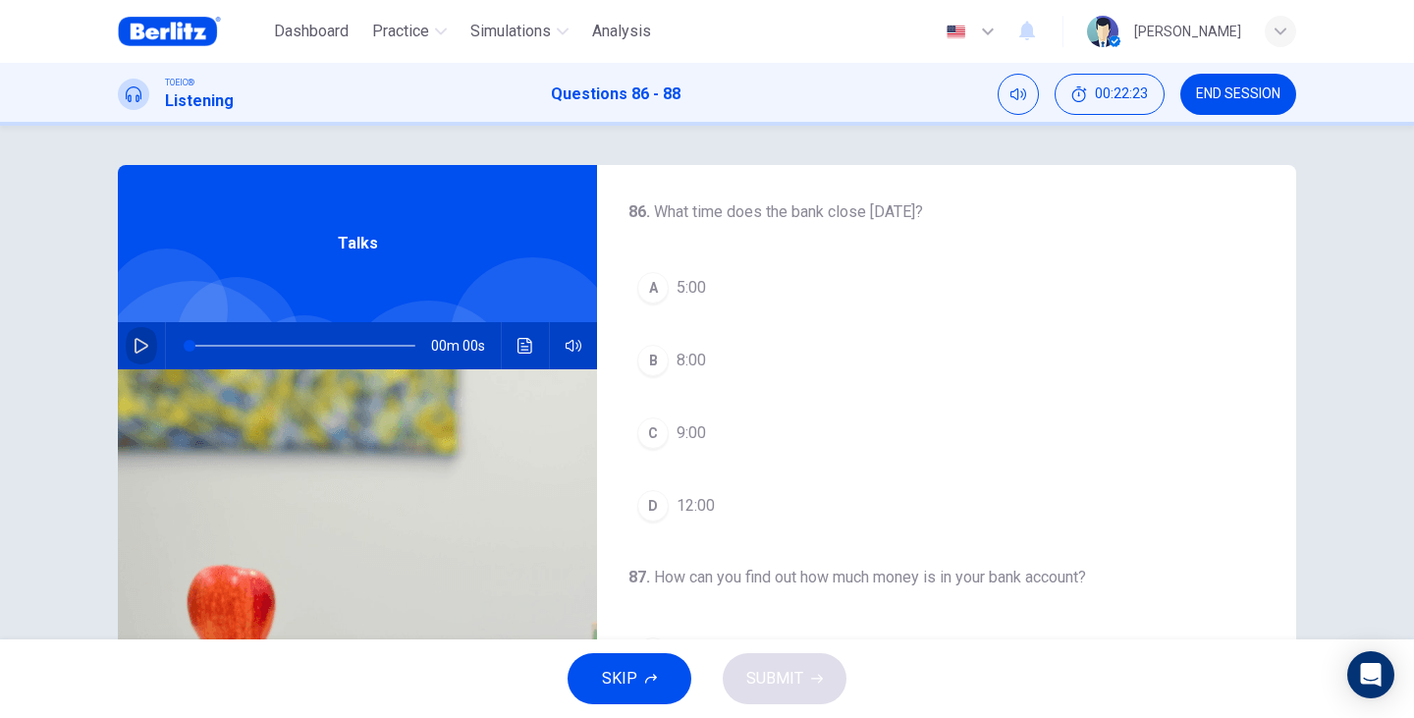
click at [138, 355] on button "button" at bounding box center [141, 345] width 31 height 47
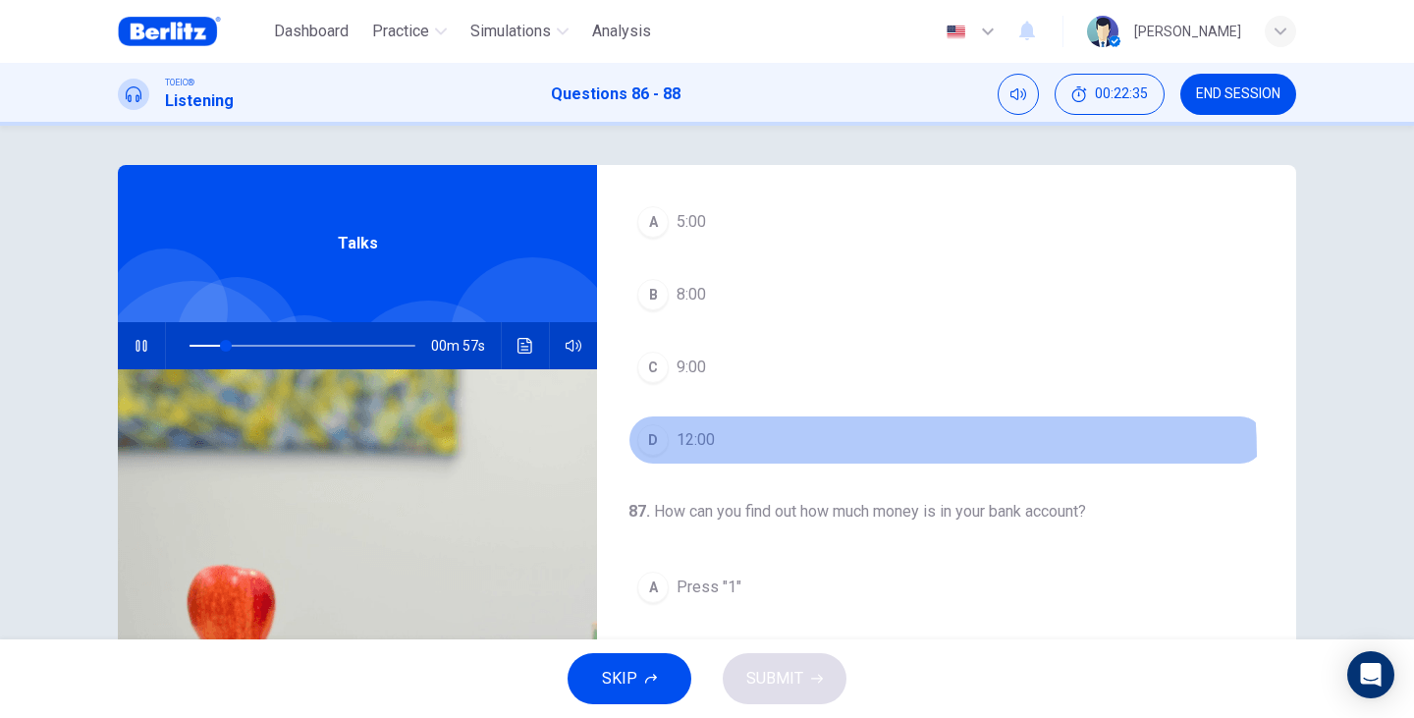
click at [709, 457] on button "D 12:00" at bounding box center [946, 439] width 636 height 49
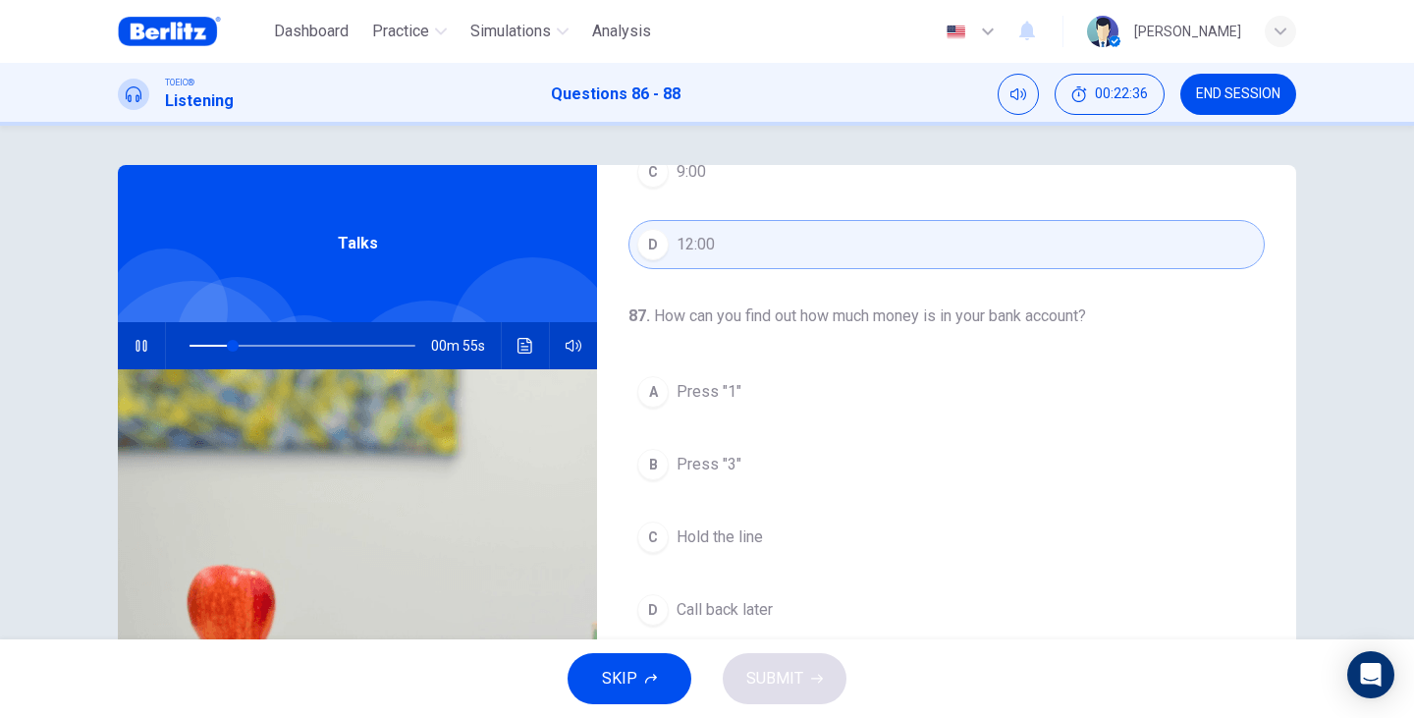
scroll to position [262, 0]
click at [682, 388] on span "Press "1"" at bounding box center [708, 391] width 65 height 24
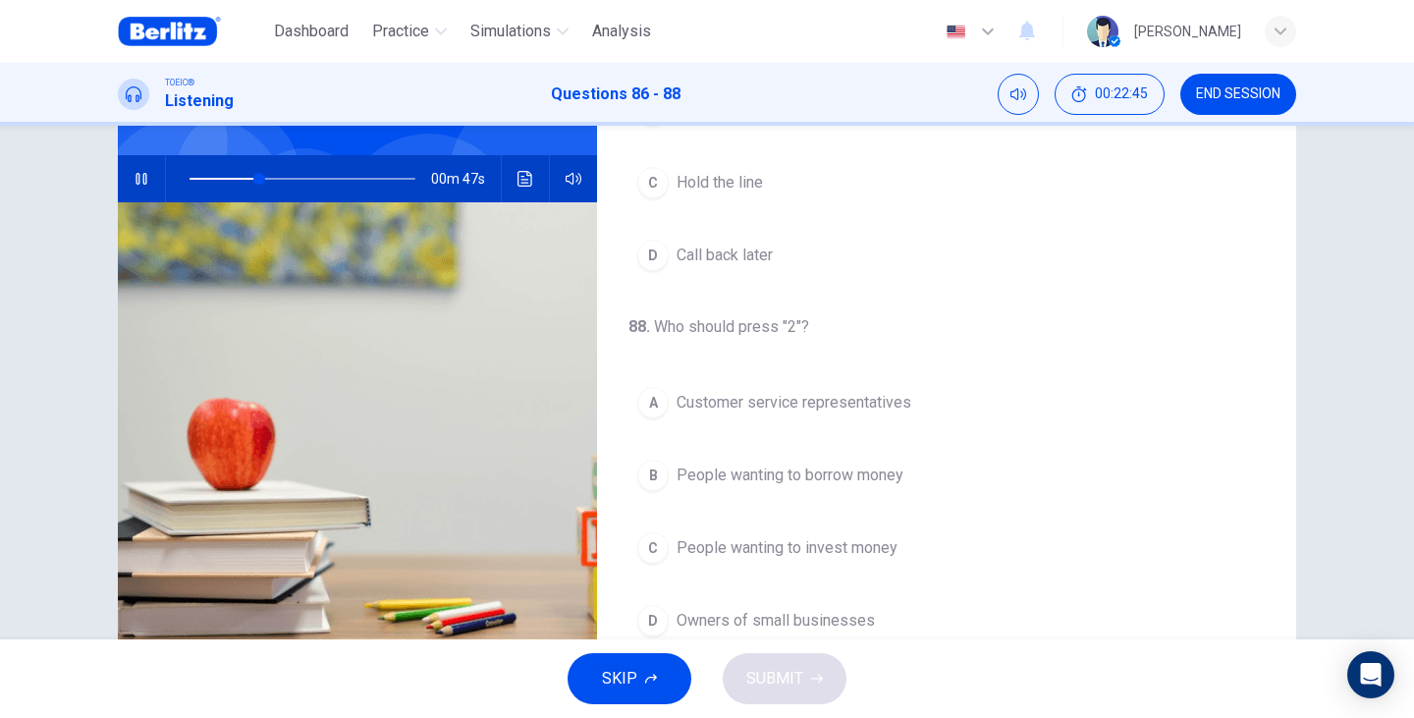
scroll to position [196, 0]
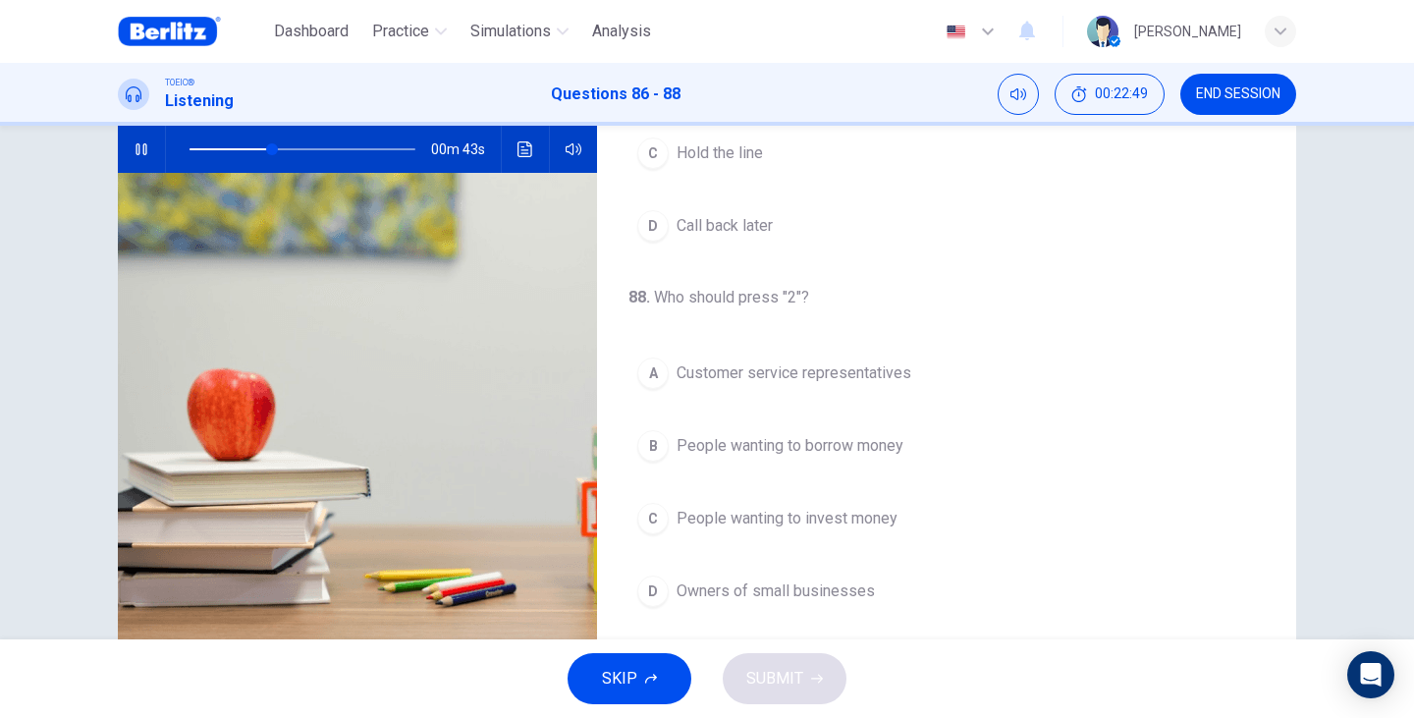
click at [740, 450] on span "People wanting to borrow money" at bounding box center [789, 446] width 227 height 24
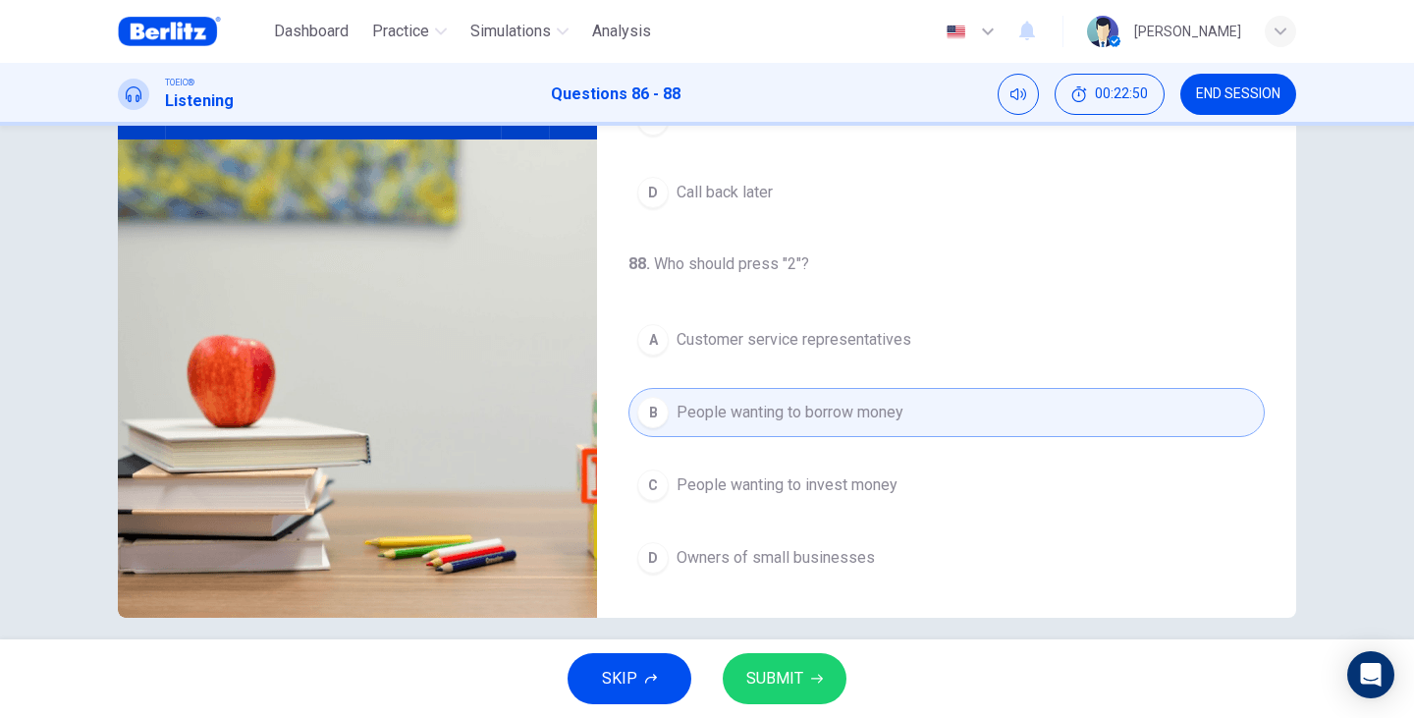
scroll to position [247, 0]
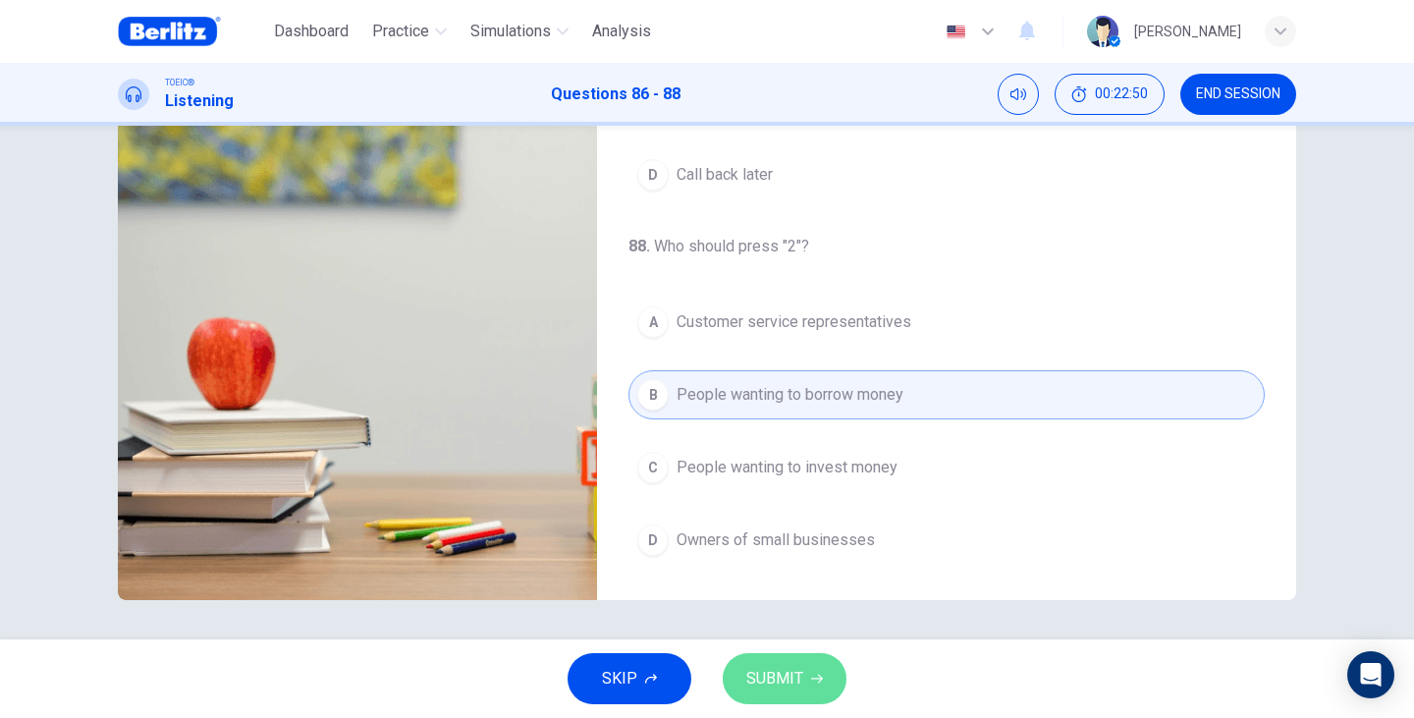
click at [799, 688] on span "SUBMIT" at bounding box center [774, 678] width 57 height 27
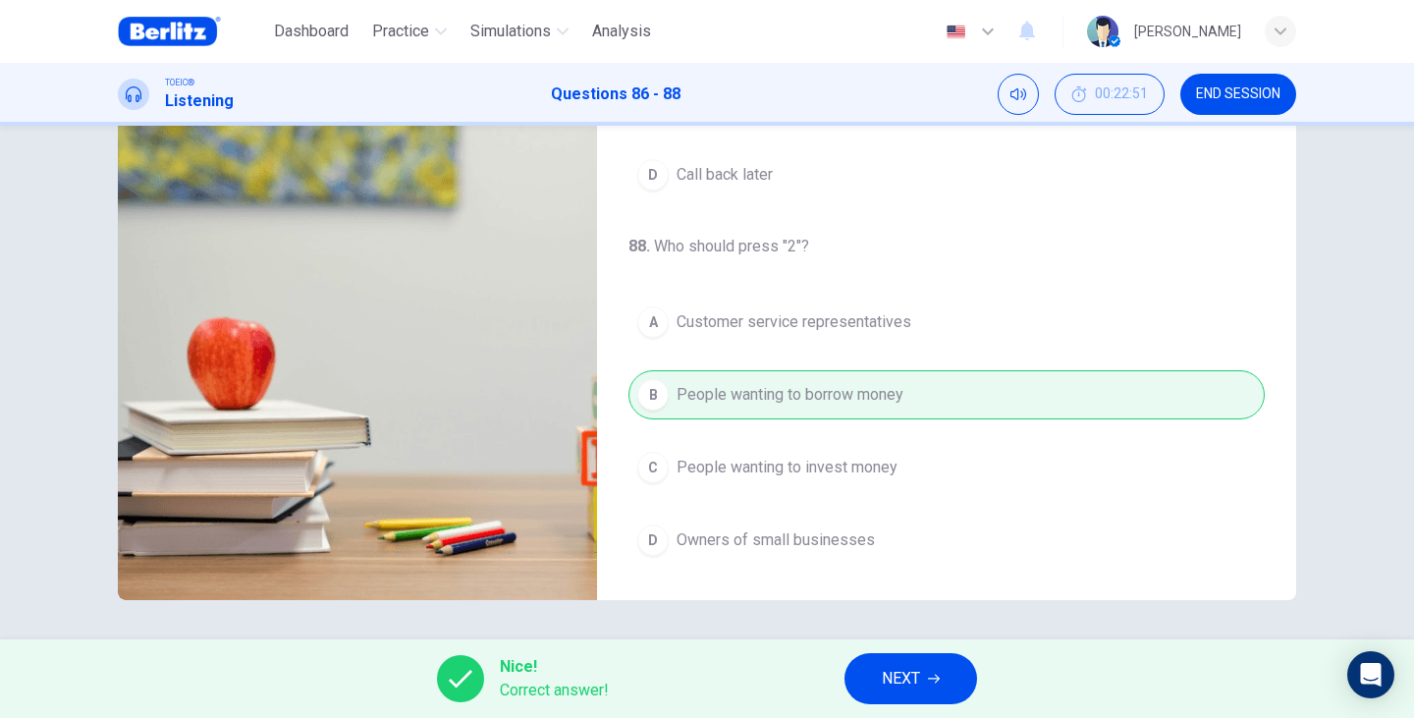
type input "**"
click at [917, 675] on span "NEXT" at bounding box center [901, 678] width 38 height 27
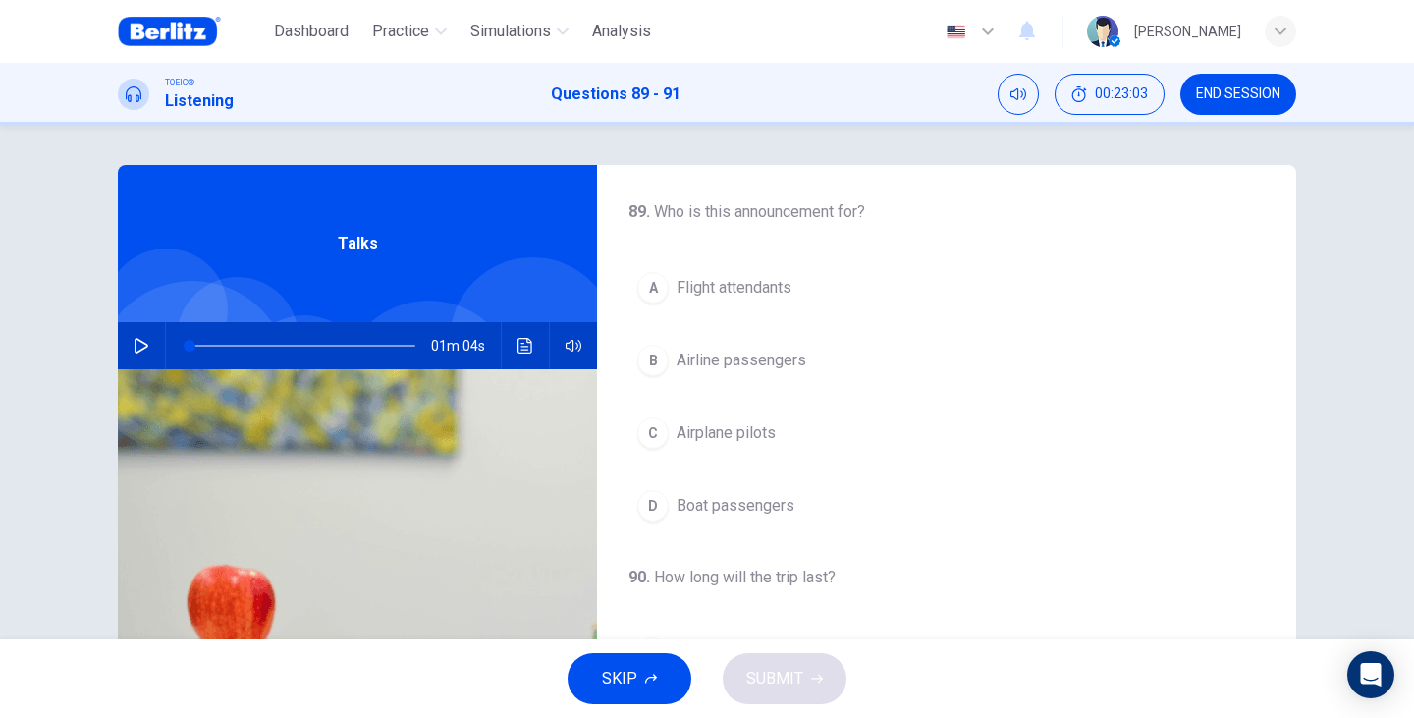
click at [136, 343] on icon "button" at bounding box center [142, 346] width 16 height 16
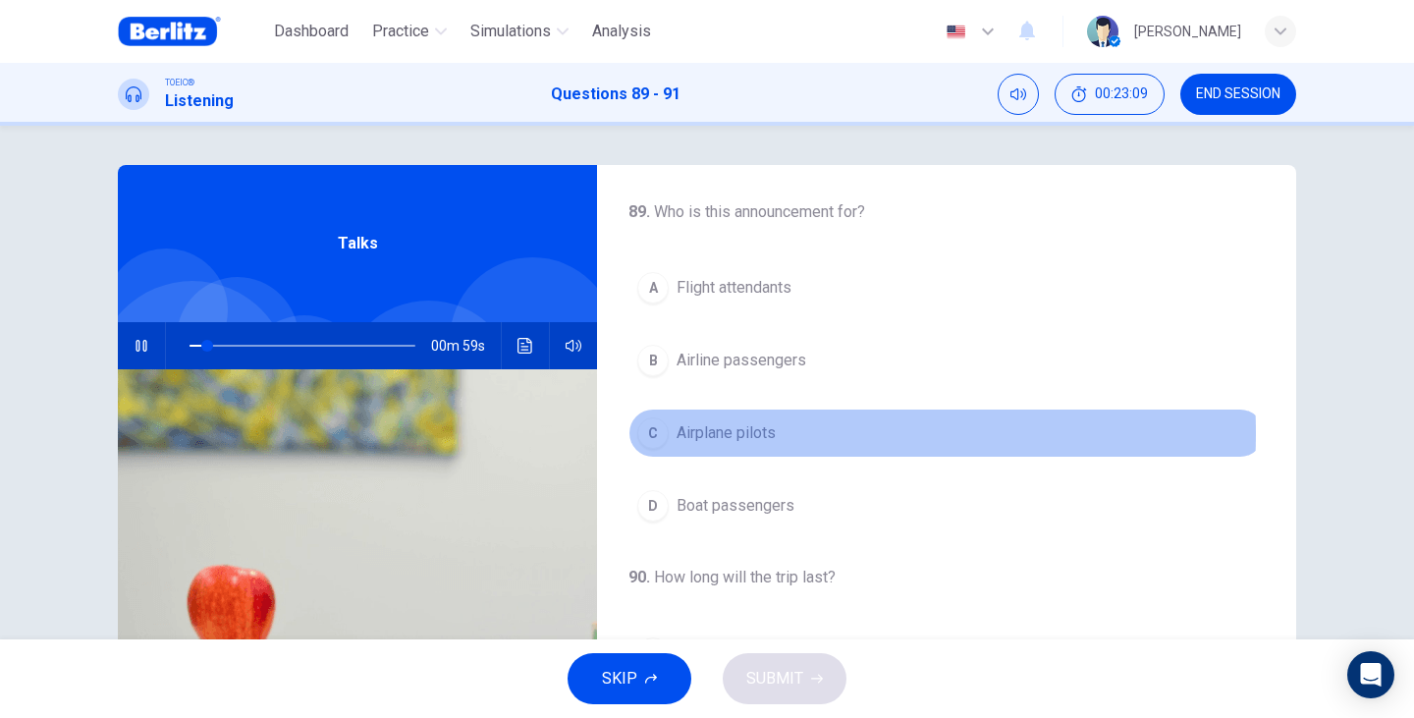
click at [726, 433] on span "Airplane pilots" at bounding box center [725, 433] width 99 height 24
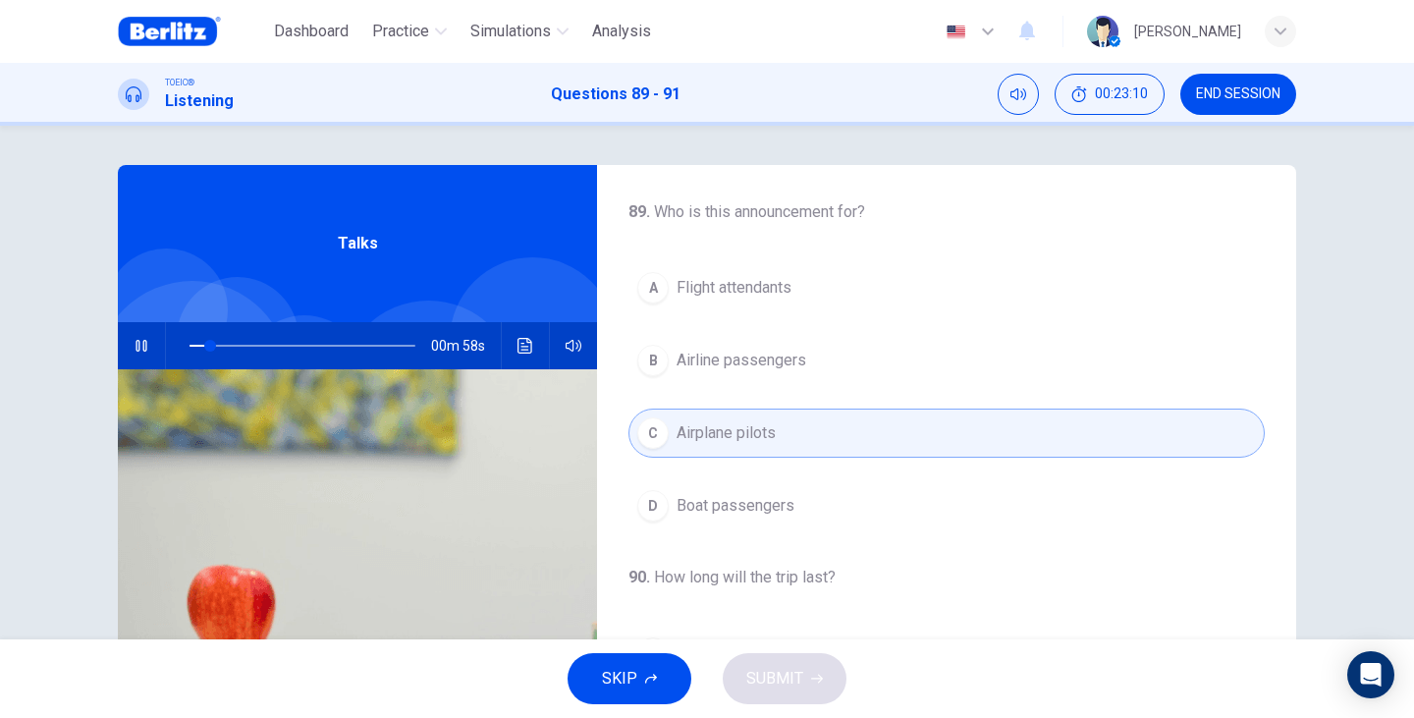
click at [732, 372] on button "B Airline passengers" at bounding box center [946, 360] width 636 height 49
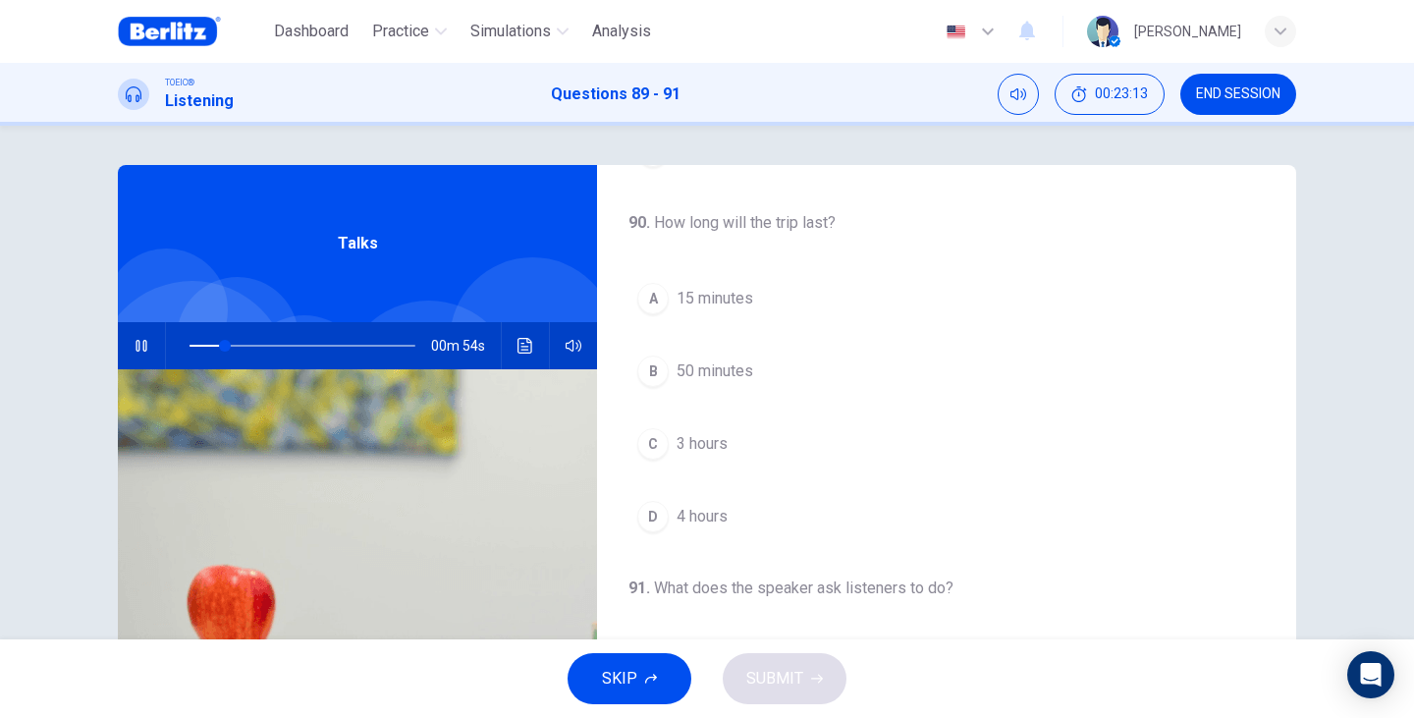
scroll to position [393, 0]
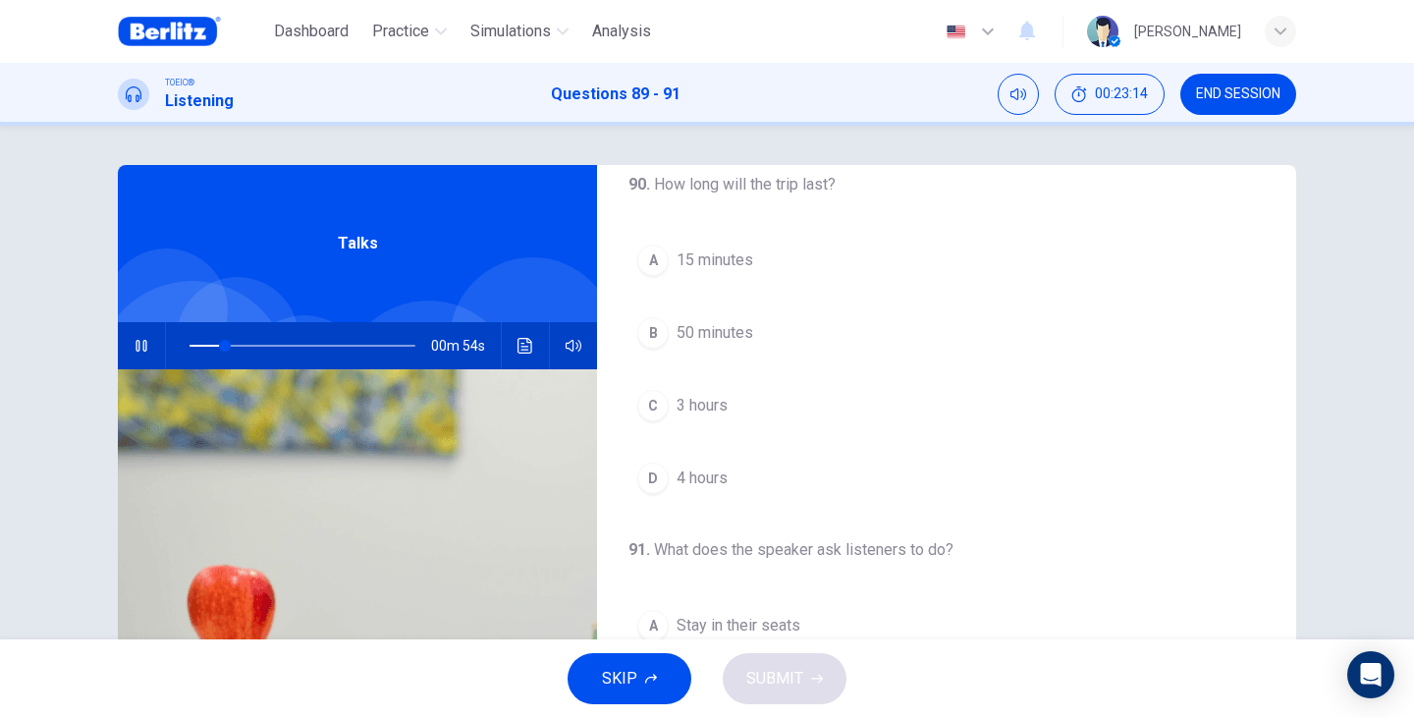
click at [707, 379] on div "A 15 minutes B 50 minutes C 3 hours D 4 hours" at bounding box center [946, 369] width 636 height 267
click at [708, 412] on span "3 hours" at bounding box center [701, 406] width 51 height 24
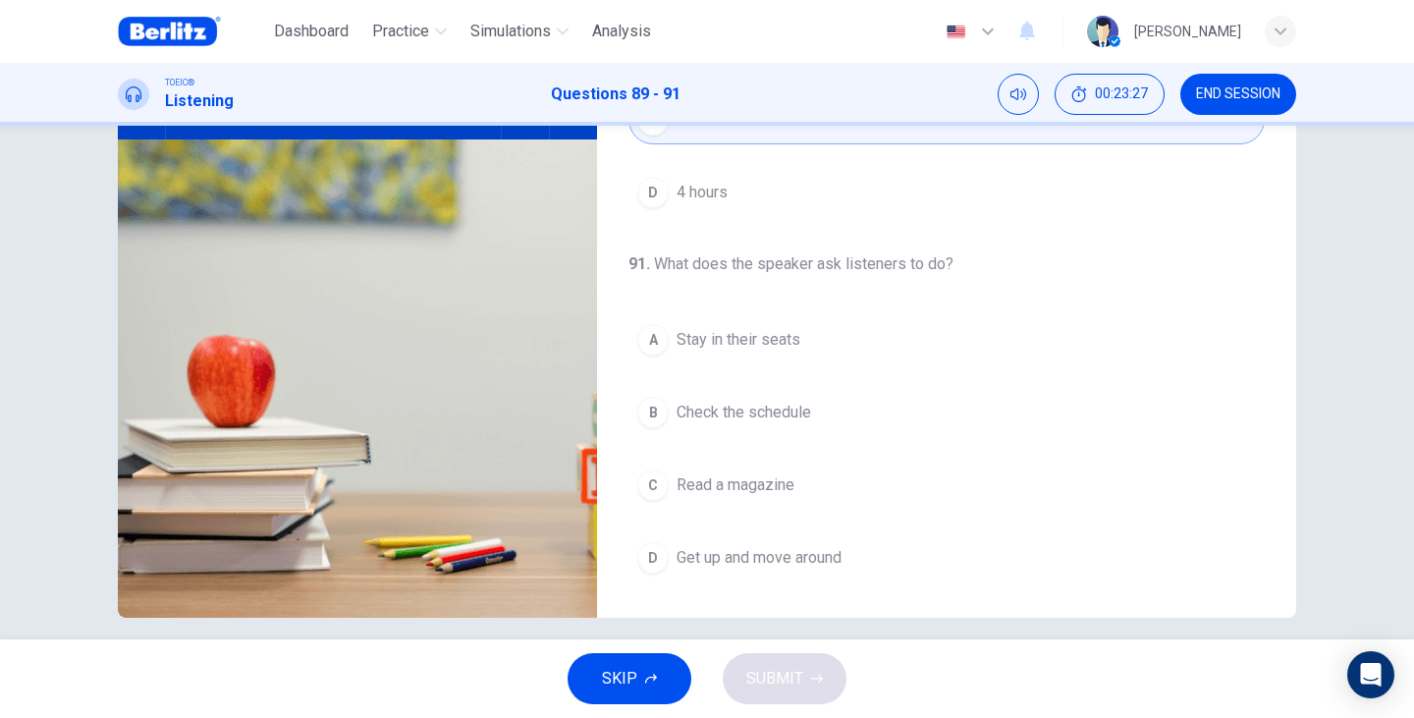
scroll to position [247, 0]
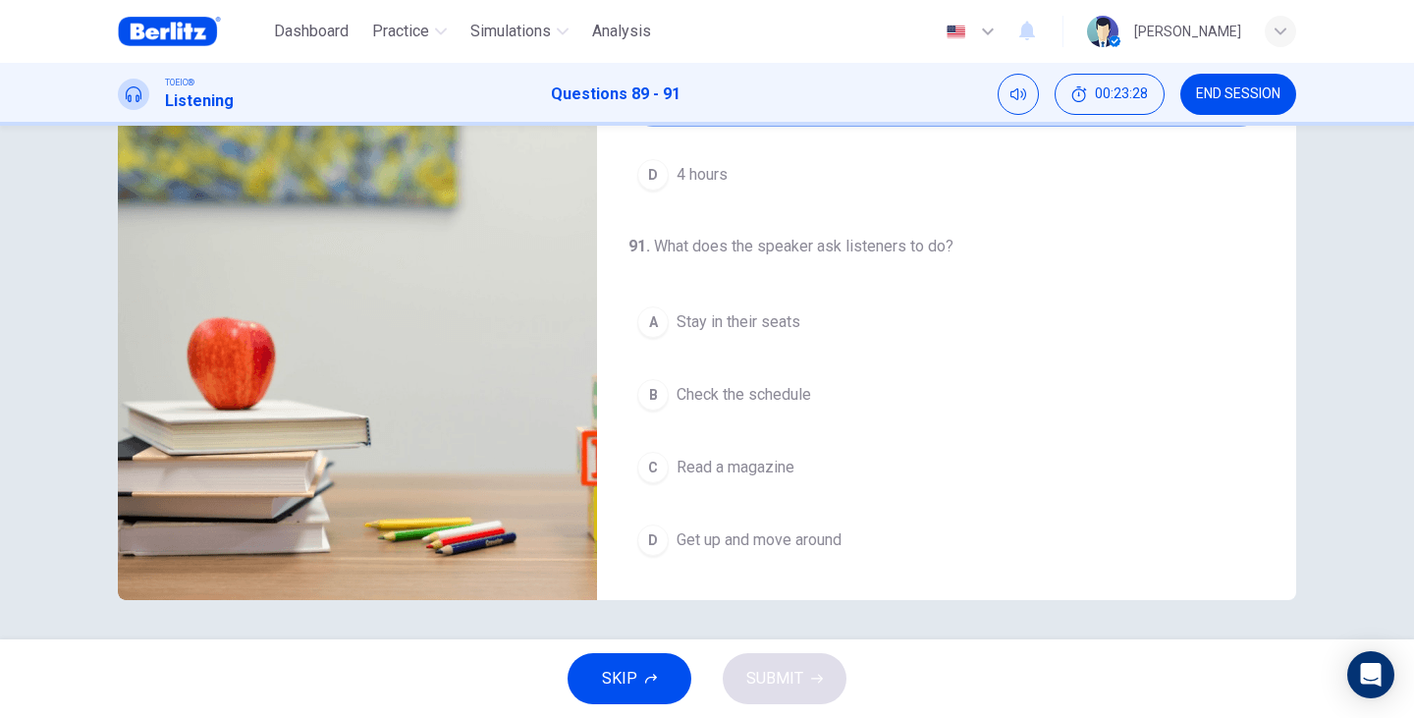
click at [692, 295] on div "91 . What does the speaker ask listeners to do? A Stay in their seats B Check t…" at bounding box center [946, 400] width 699 height 330
click at [724, 351] on div "A Stay in their seats B Check the schedule C Read a magazine D Get up and move …" at bounding box center [946, 430] width 636 height 267
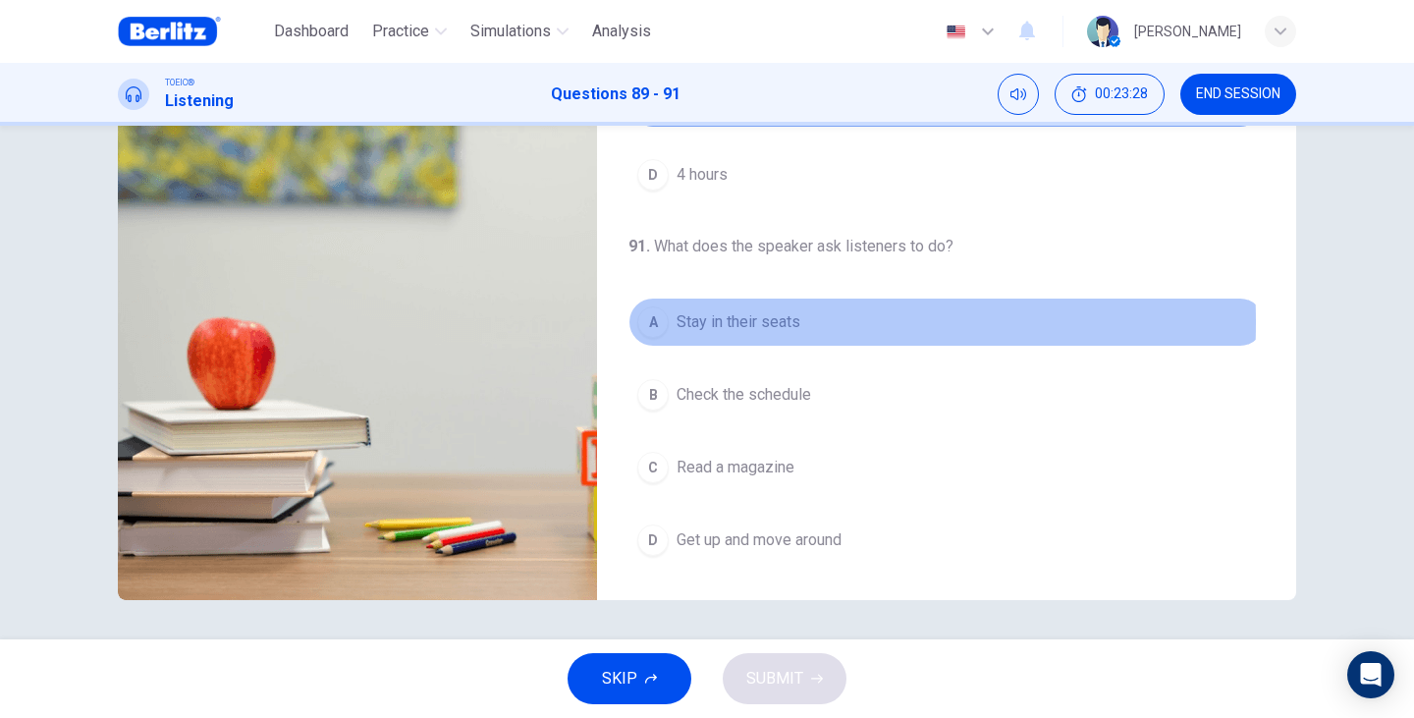
click at [666, 322] on button "A Stay in their seats" at bounding box center [946, 321] width 636 height 49
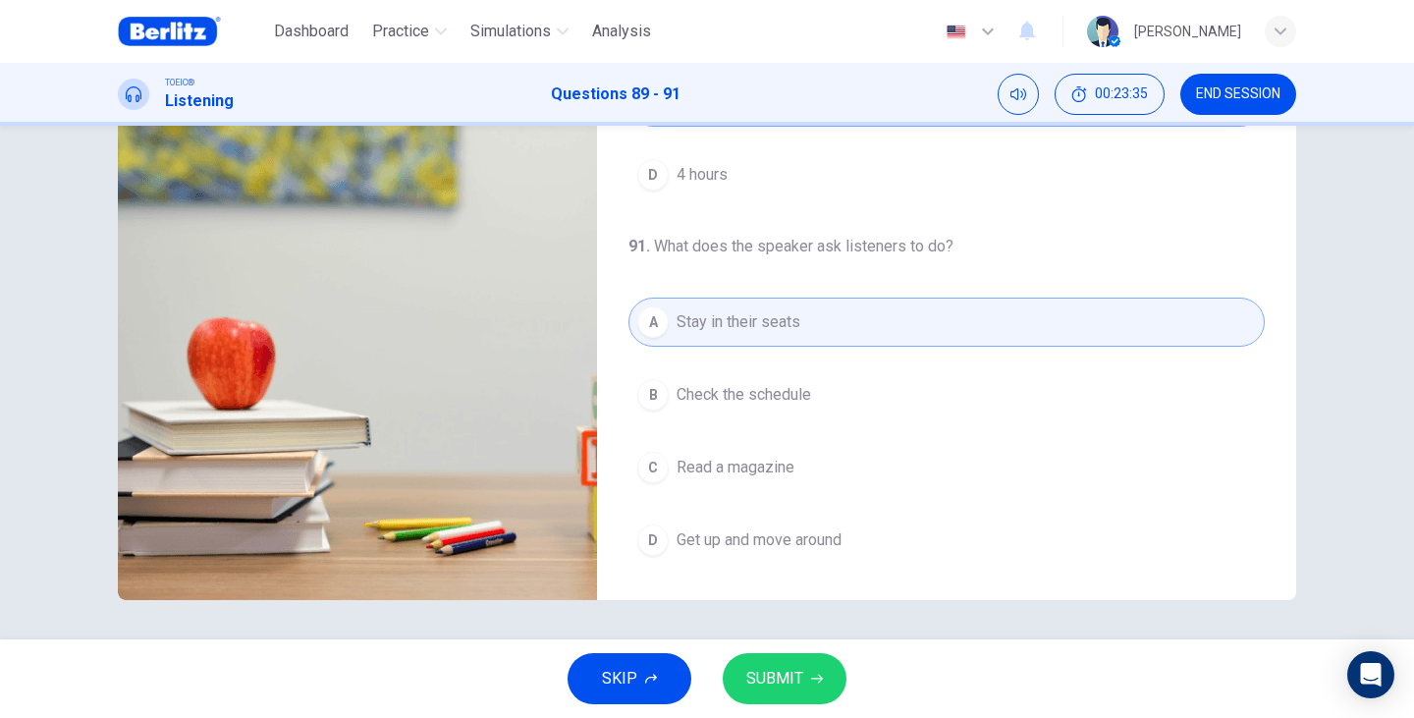
click at [770, 672] on span "SUBMIT" at bounding box center [774, 678] width 57 height 27
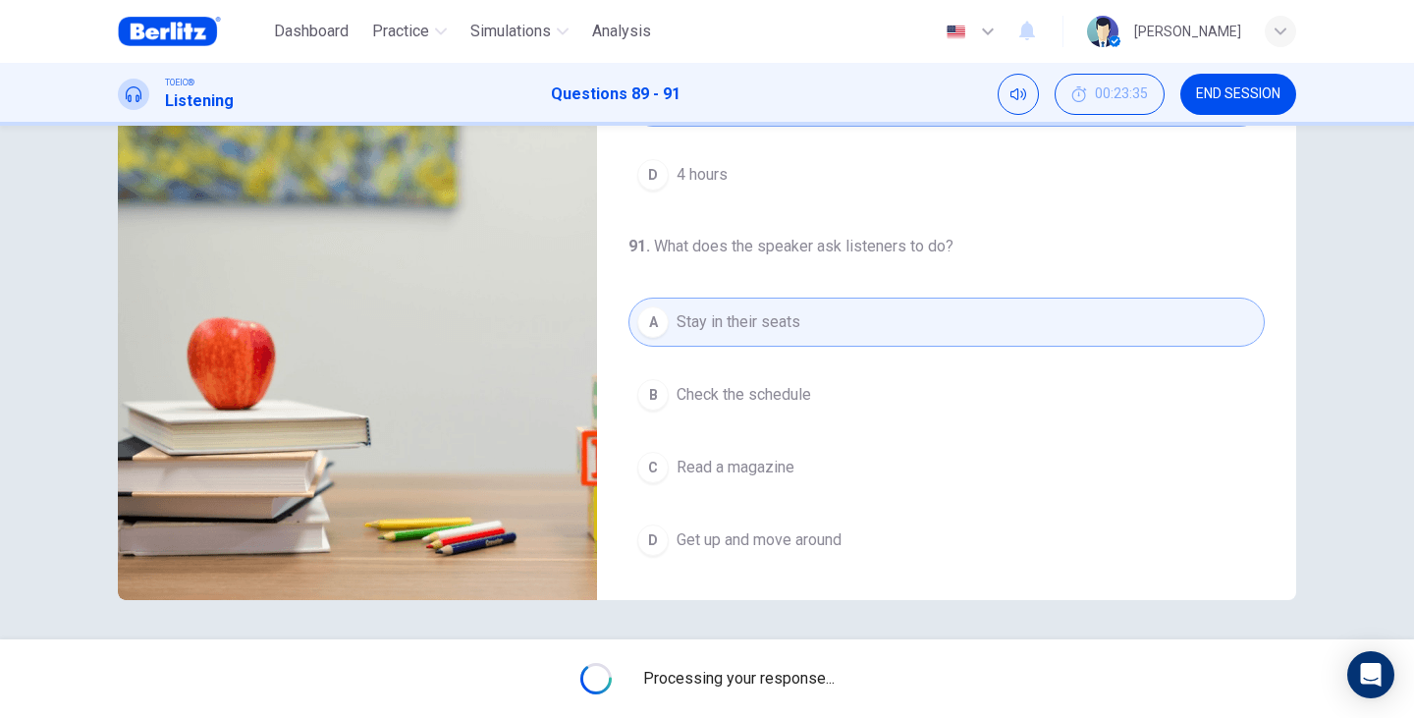
type input "**"
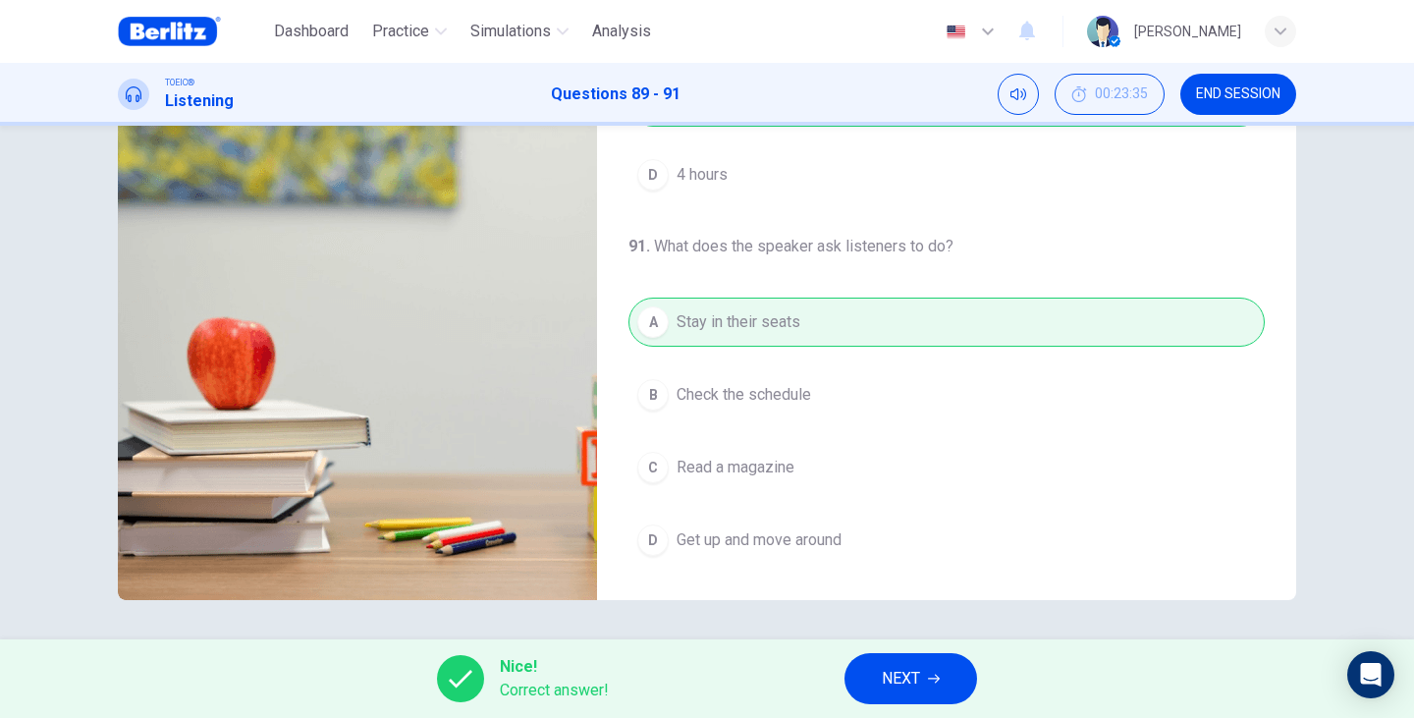
click at [926, 683] on button "NEXT" at bounding box center [910, 678] width 133 height 51
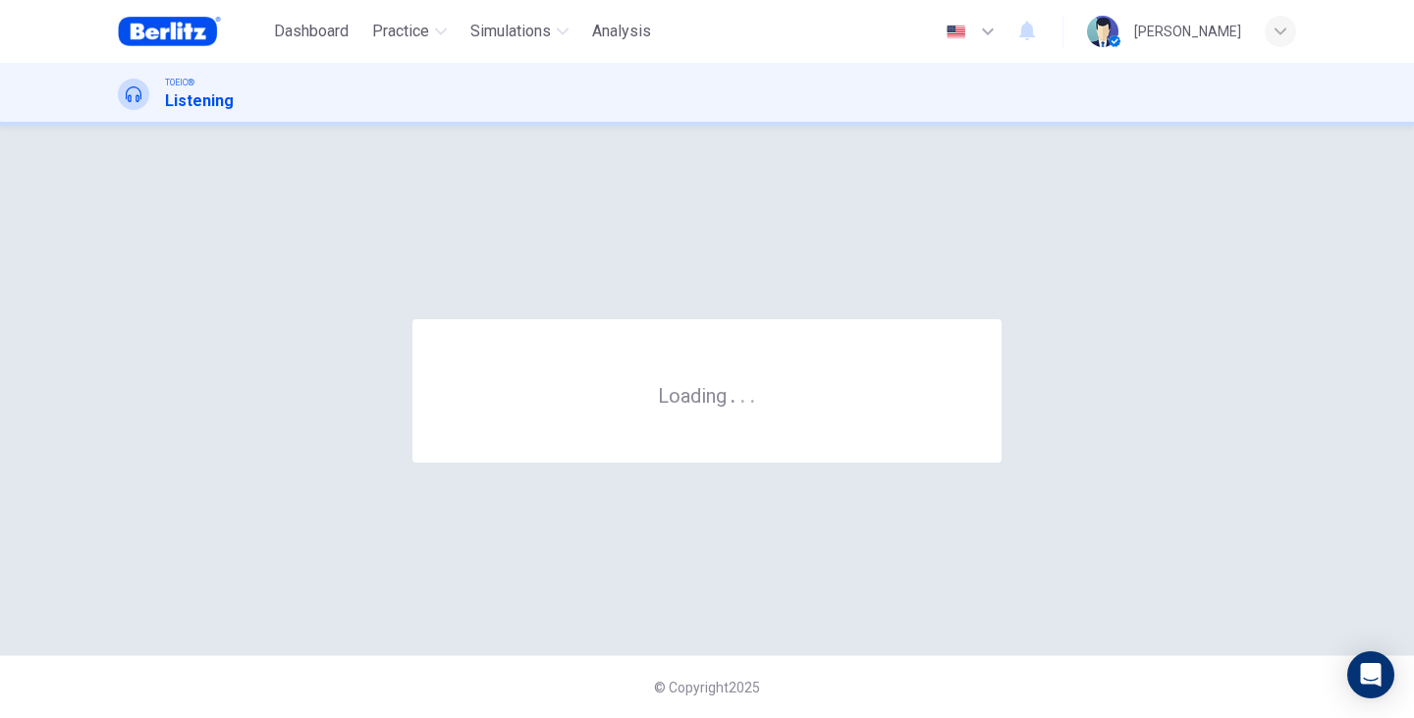
scroll to position [0, 0]
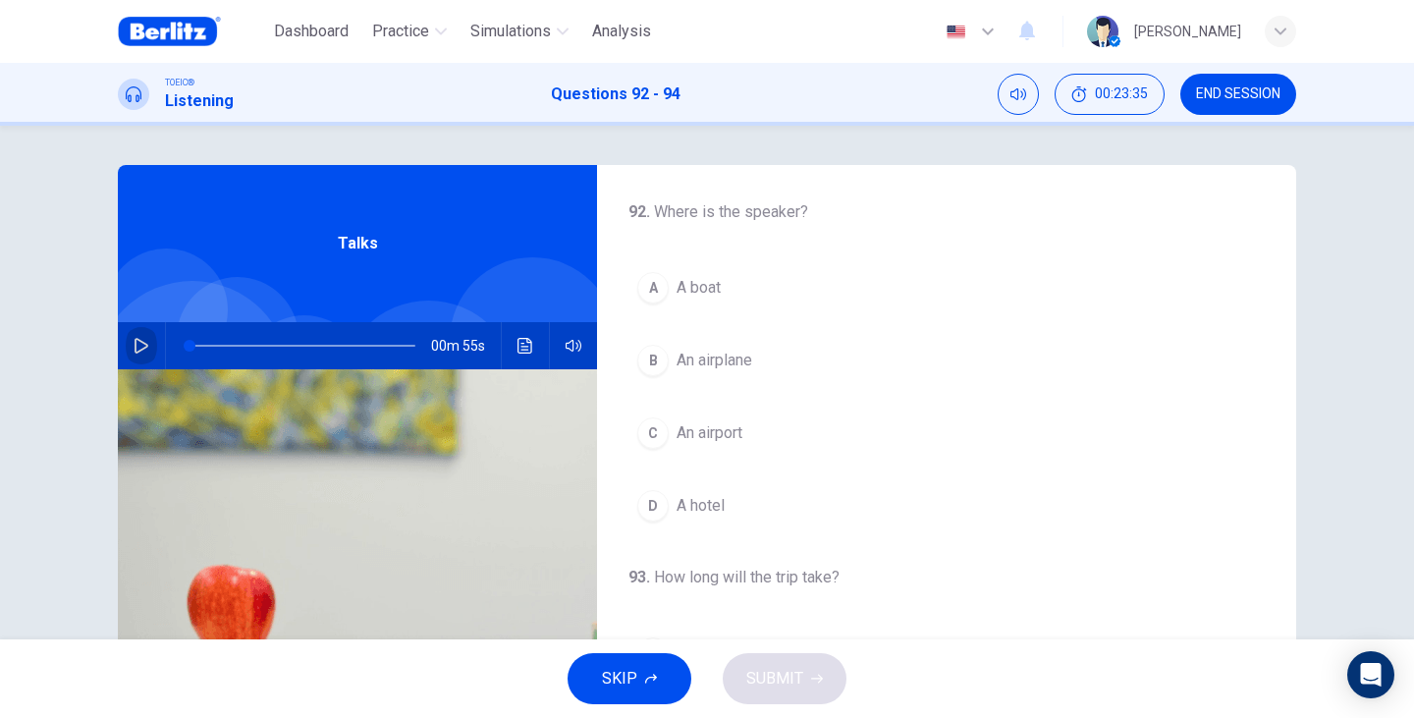
click at [131, 363] on button "button" at bounding box center [141, 345] width 31 height 47
click at [726, 372] on button "B An airplane" at bounding box center [946, 360] width 636 height 49
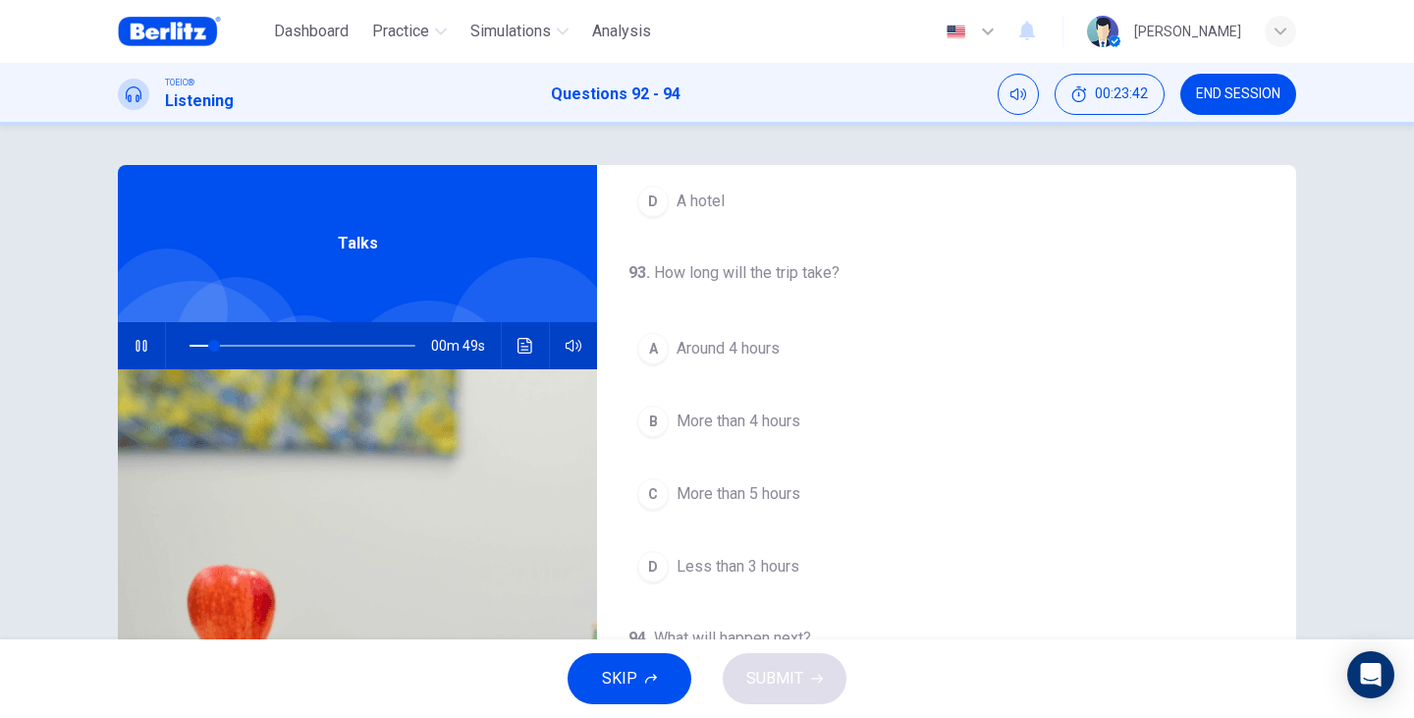
scroll to position [327, 0]
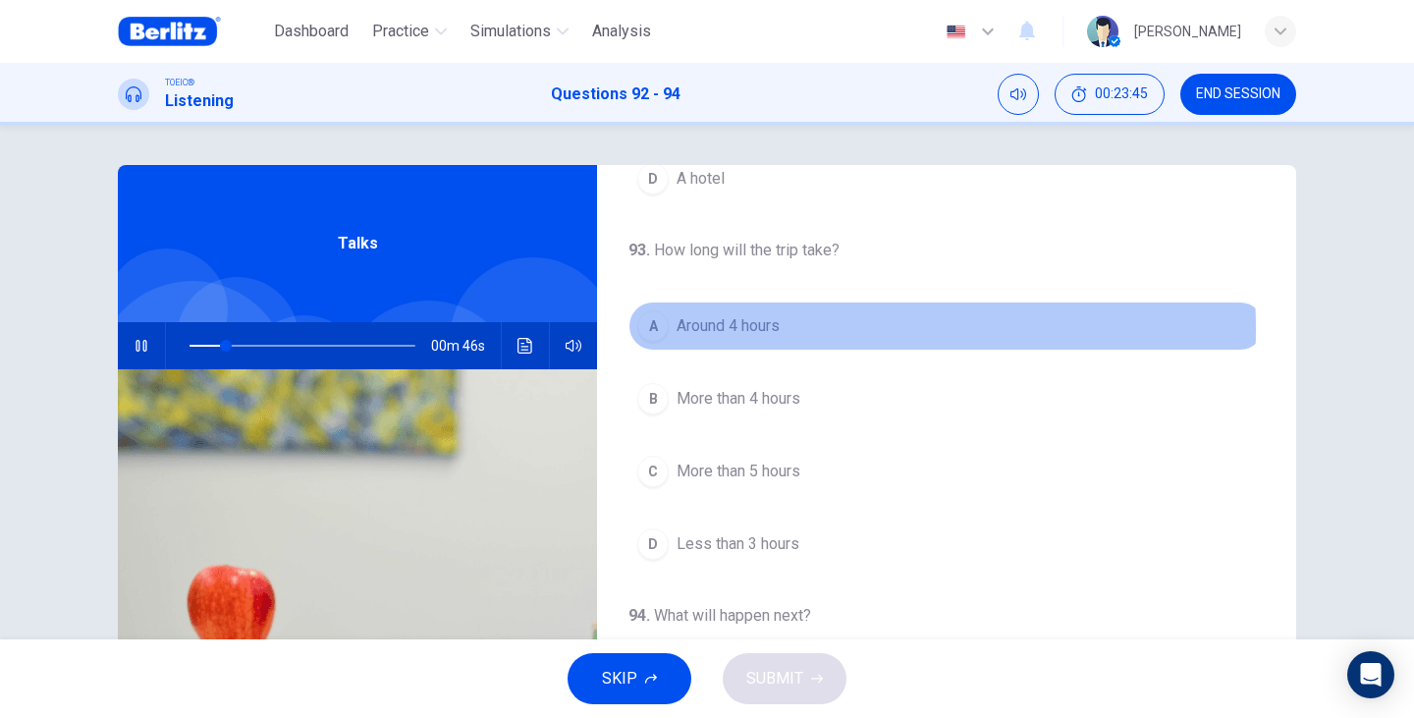
click at [703, 329] on span "Around 4 hours" at bounding box center [727, 326] width 103 height 24
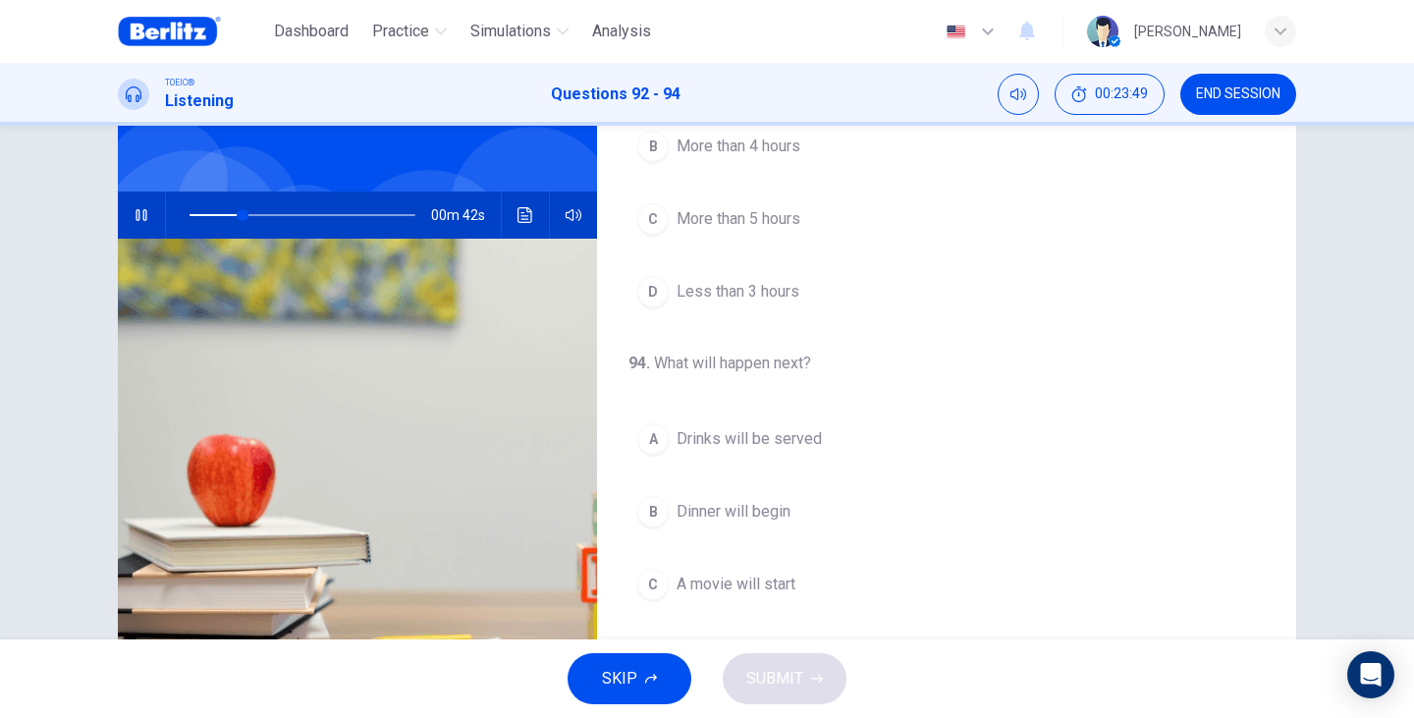
scroll to position [196, 0]
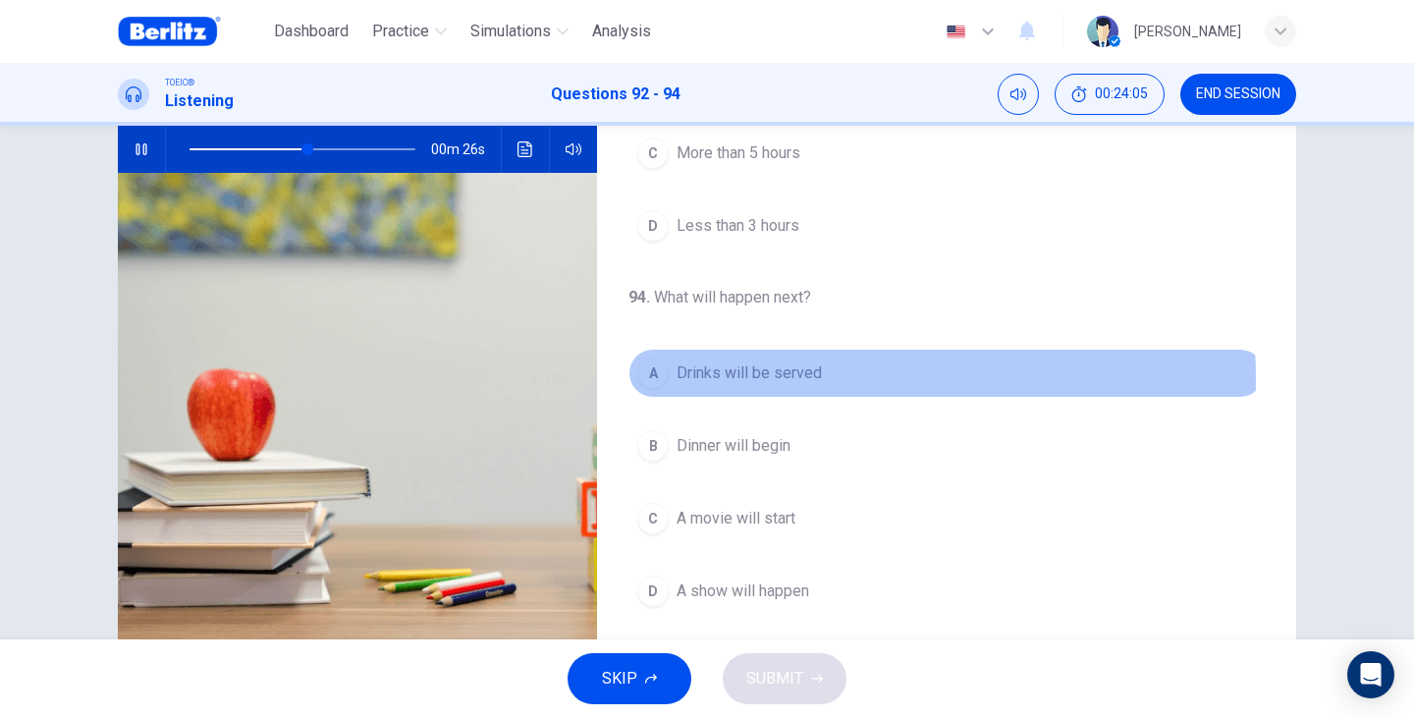
click at [715, 380] on span "Drinks will be served" at bounding box center [748, 373] width 145 height 24
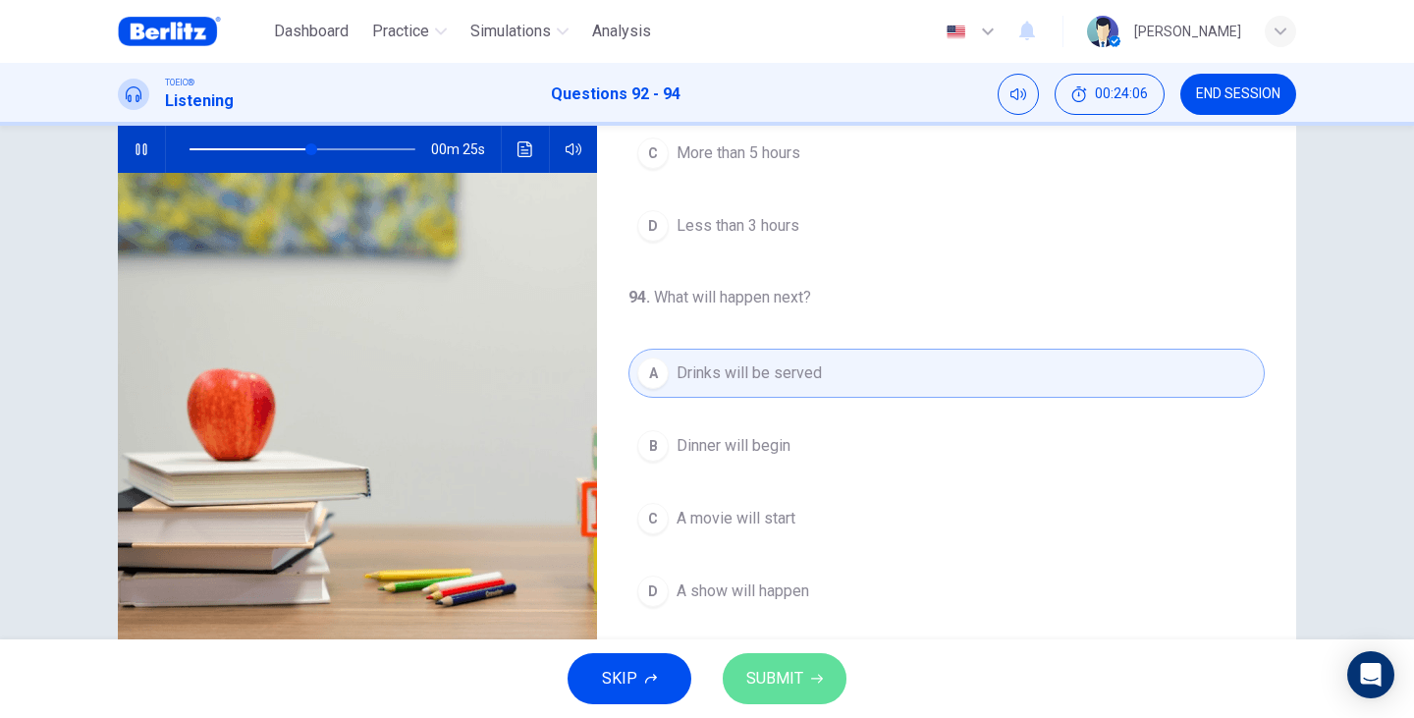
click at [799, 684] on span "SUBMIT" at bounding box center [774, 678] width 57 height 27
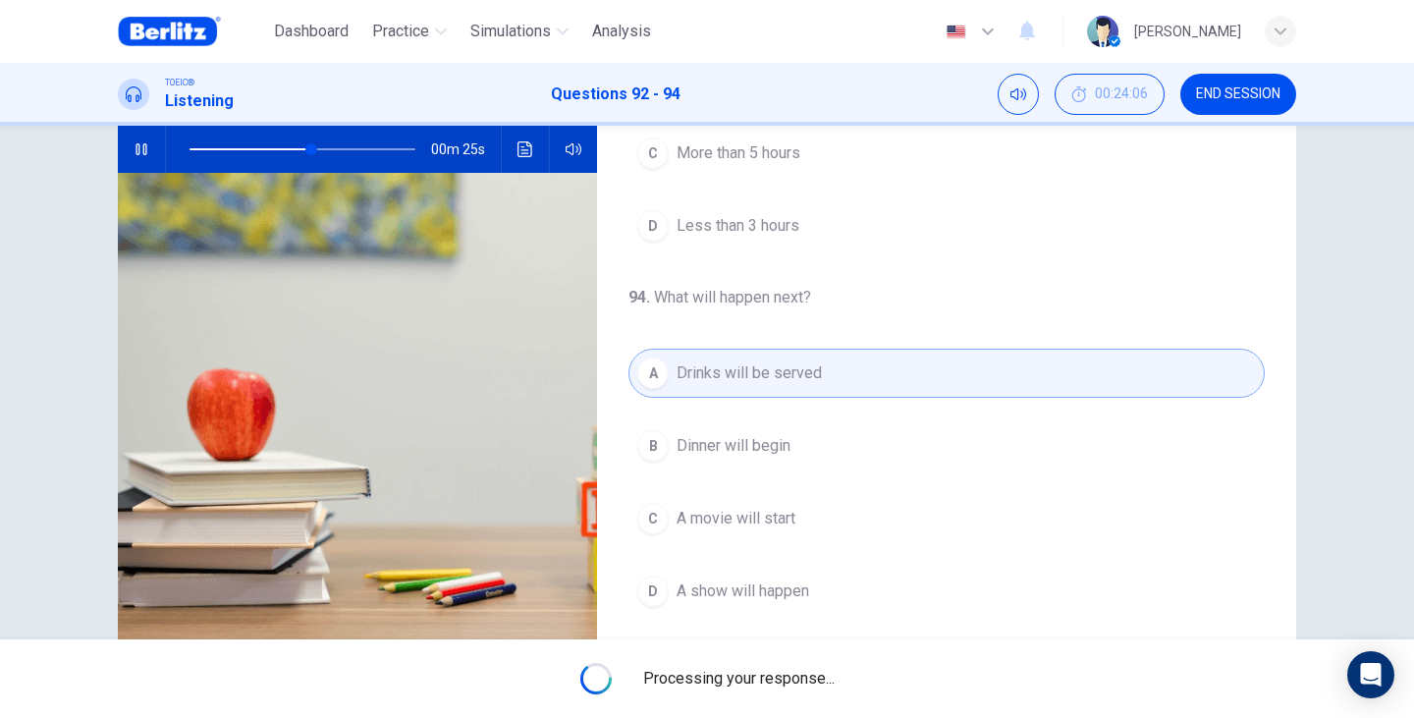
type input "**"
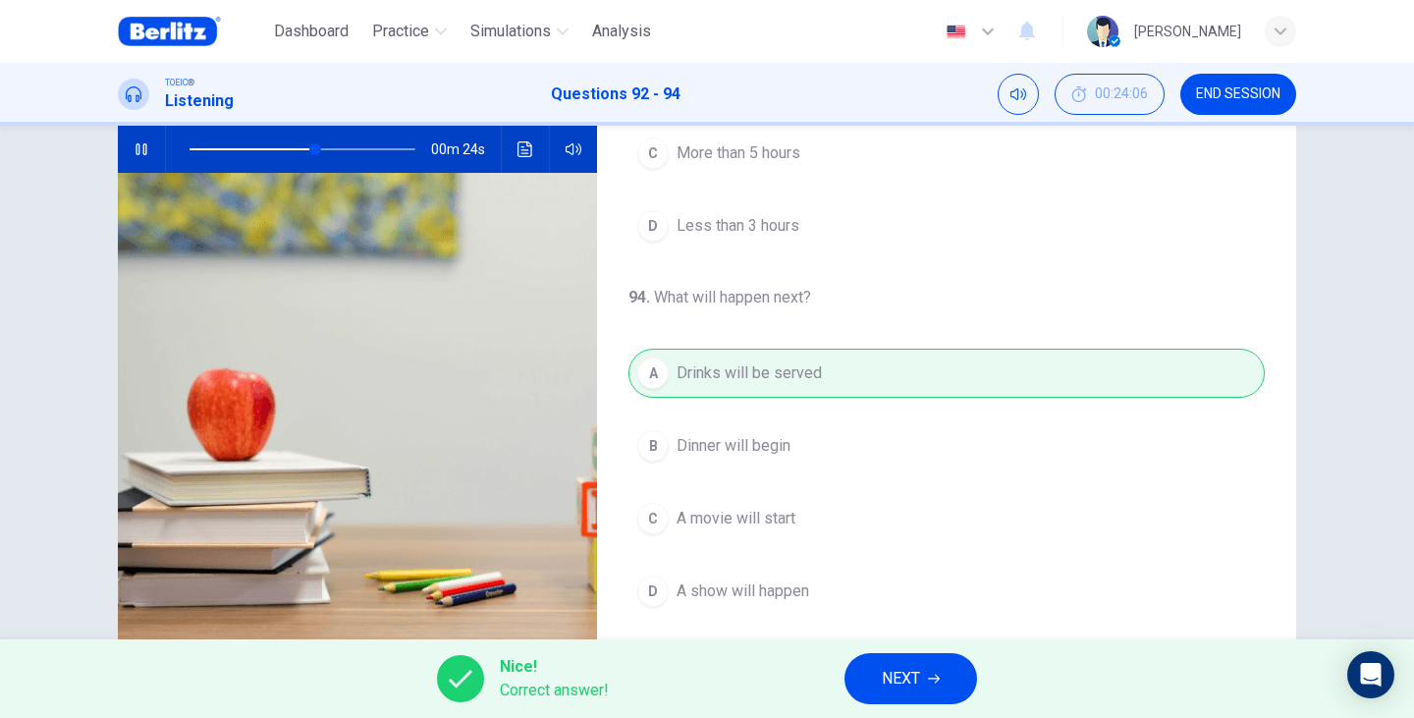
click at [948, 679] on button "NEXT" at bounding box center [910, 678] width 133 height 51
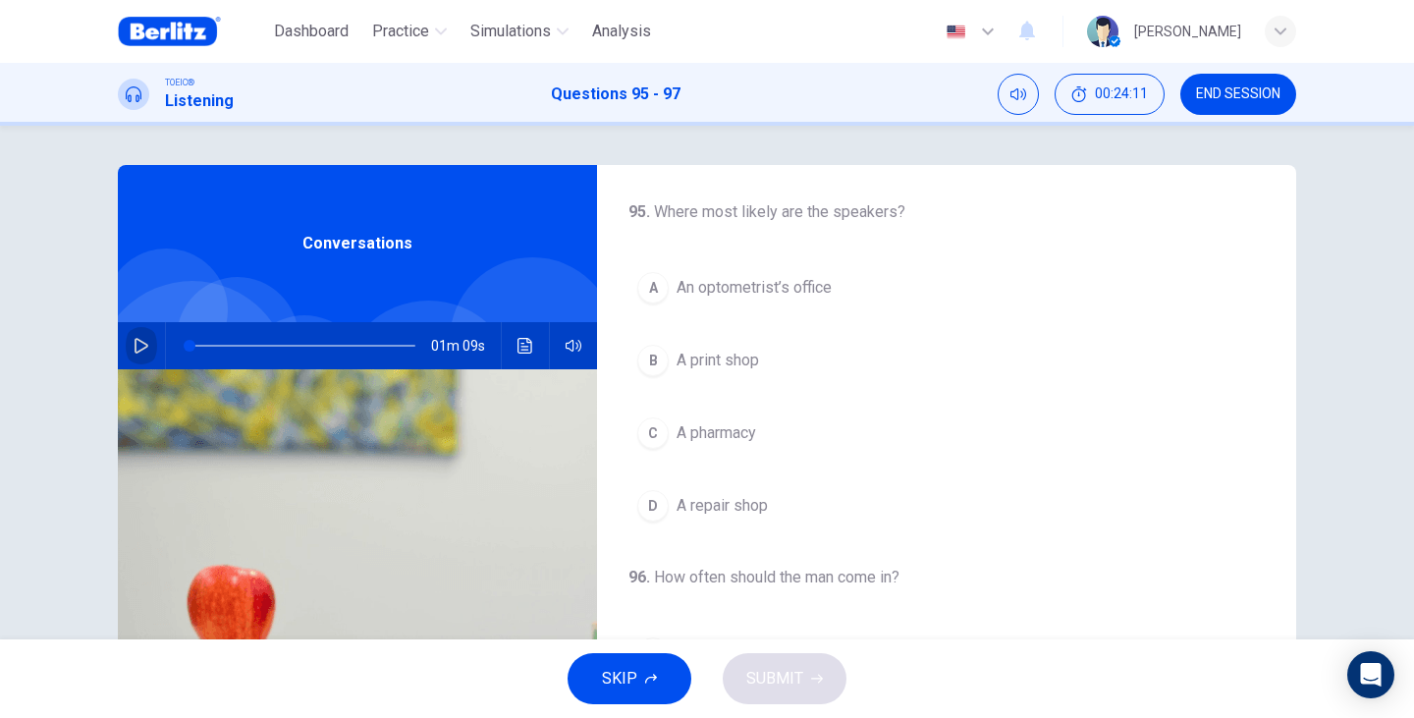
click at [134, 341] on icon "button" at bounding box center [142, 346] width 16 height 16
click at [828, 275] on button "A An optometrist’s office" at bounding box center [946, 287] width 636 height 49
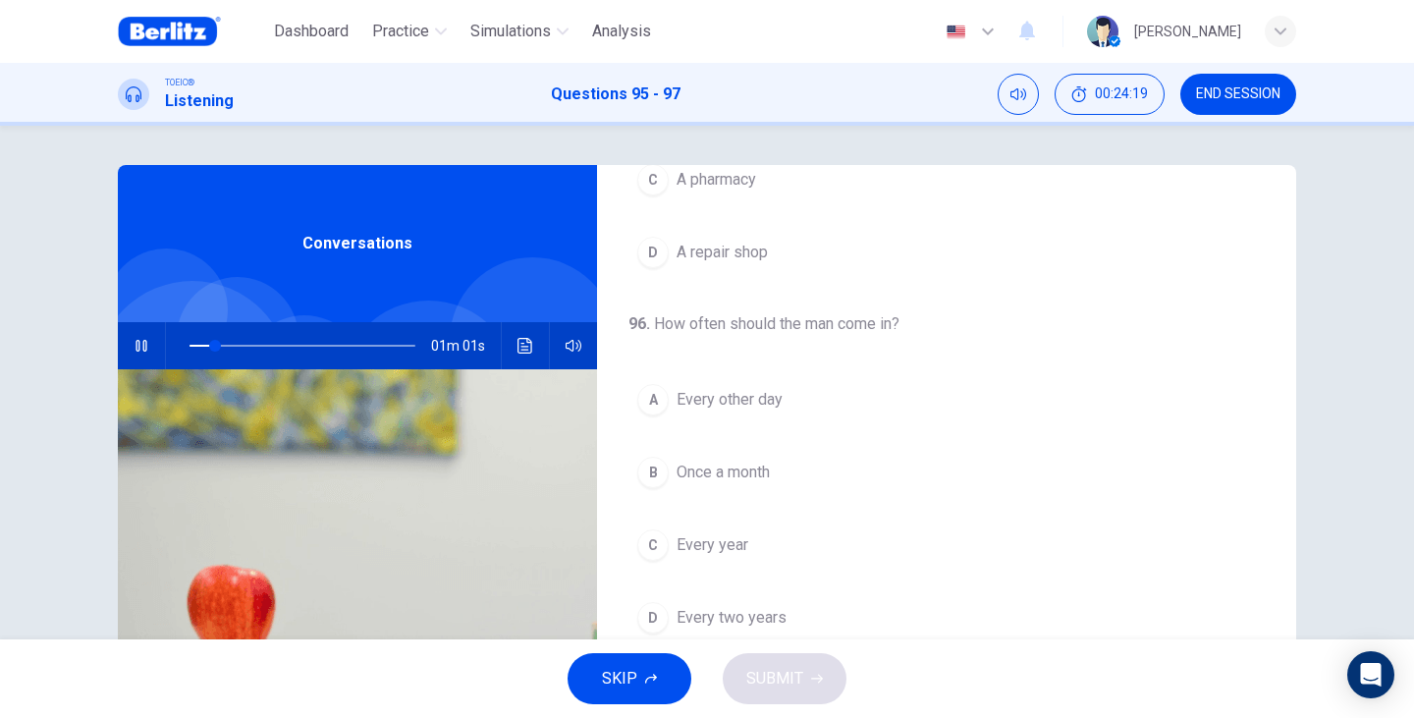
scroll to position [262, 0]
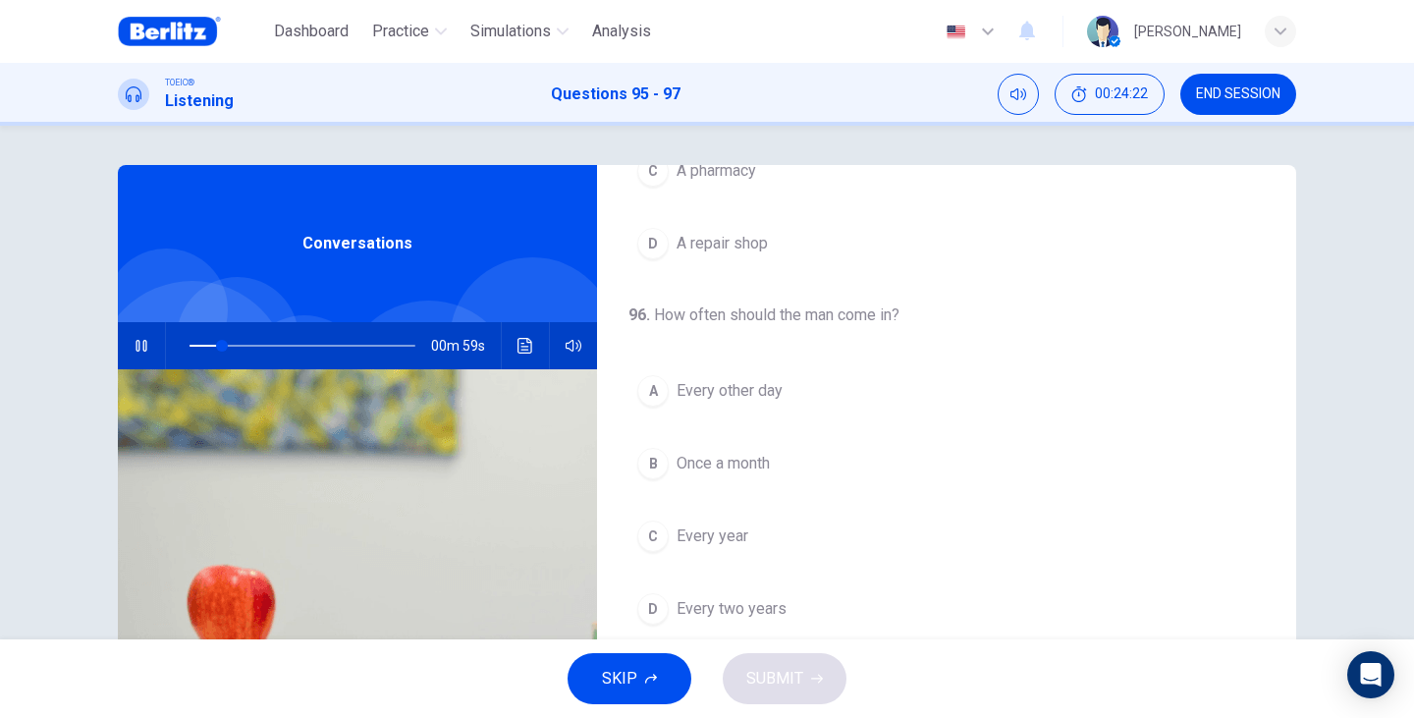
click at [702, 548] on button "C Every year" at bounding box center [946, 535] width 636 height 49
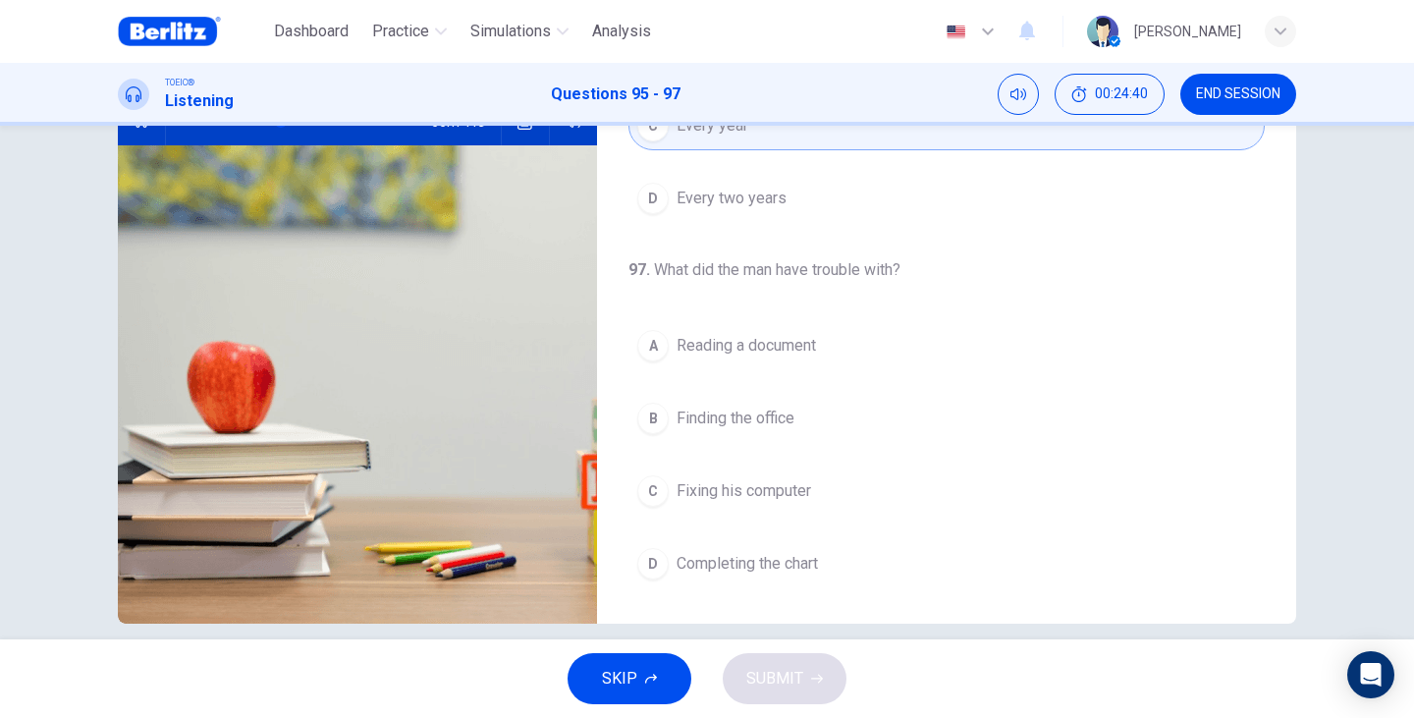
scroll to position [247, 0]
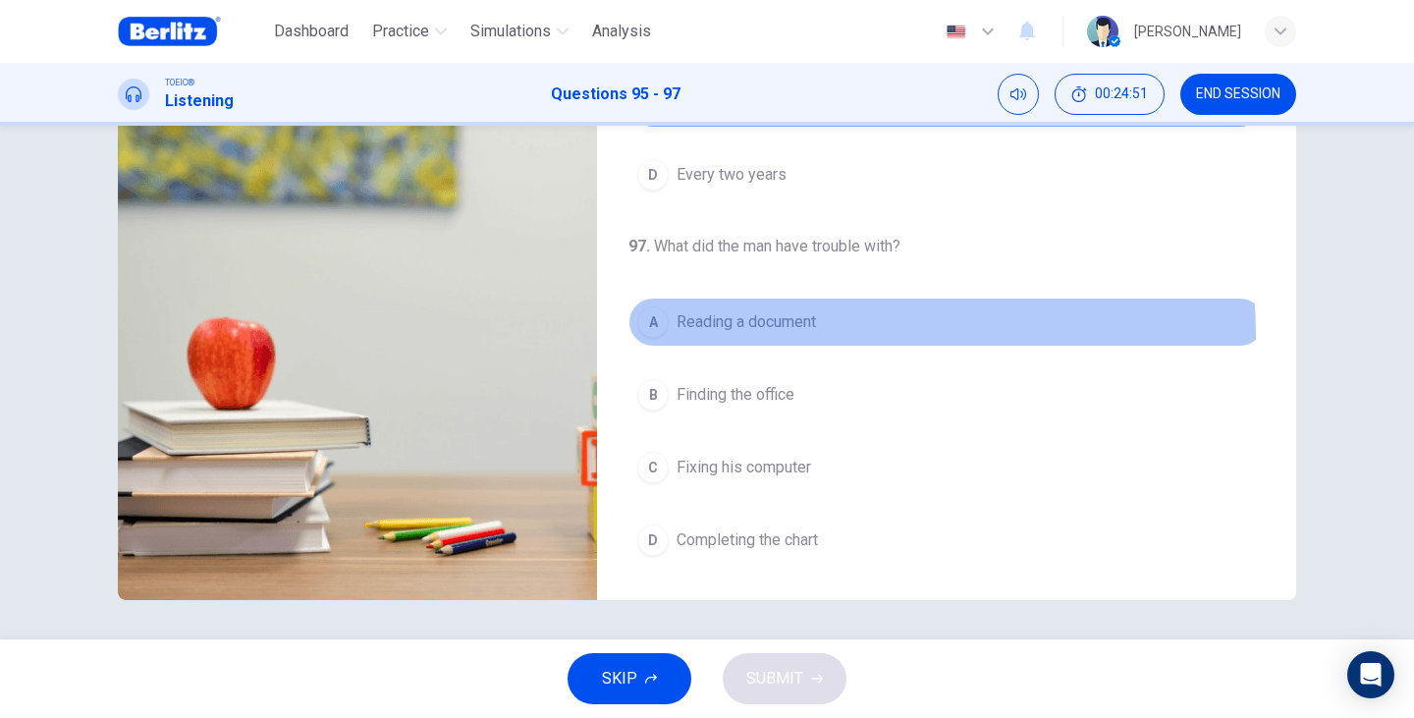
click at [738, 336] on button "A Reading a document" at bounding box center [946, 321] width 636 height 49
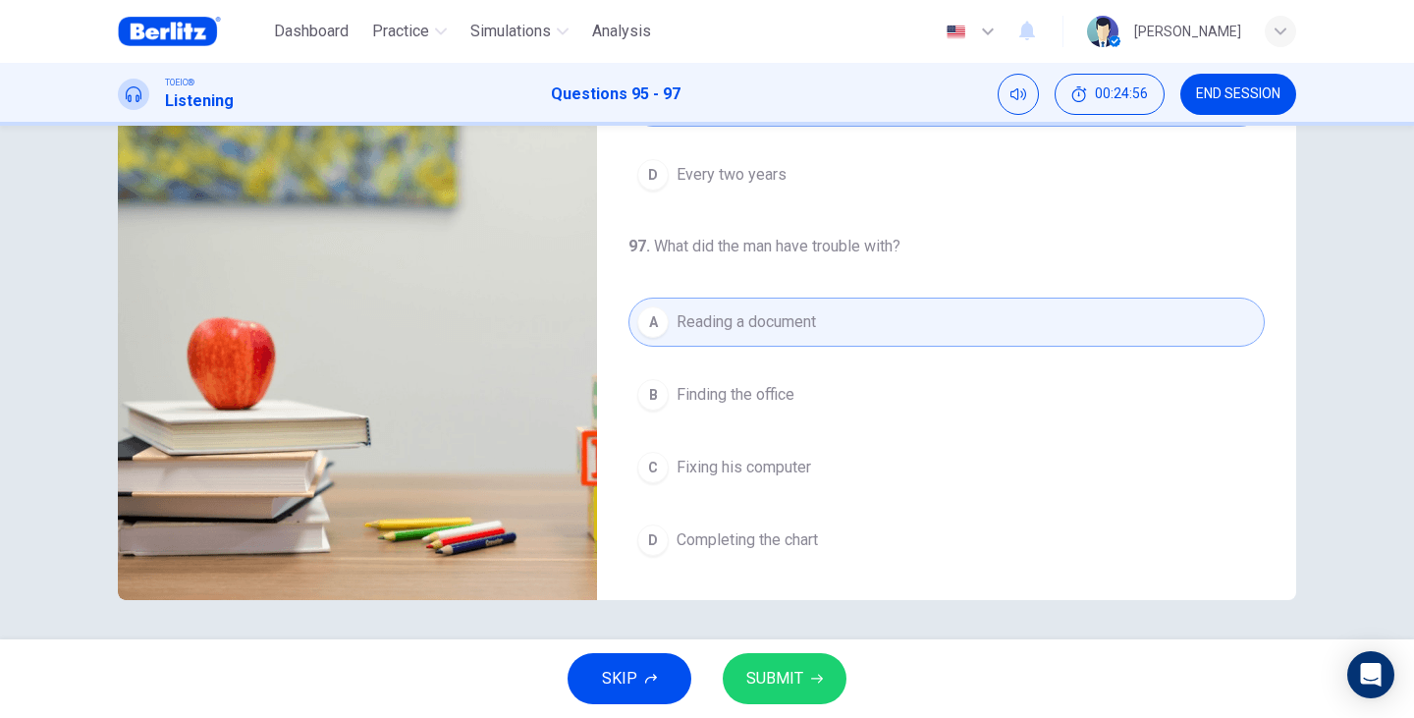
click at [785, 673] on span "SUBMIT" at bounding box center [774, 678] width 57 height 27
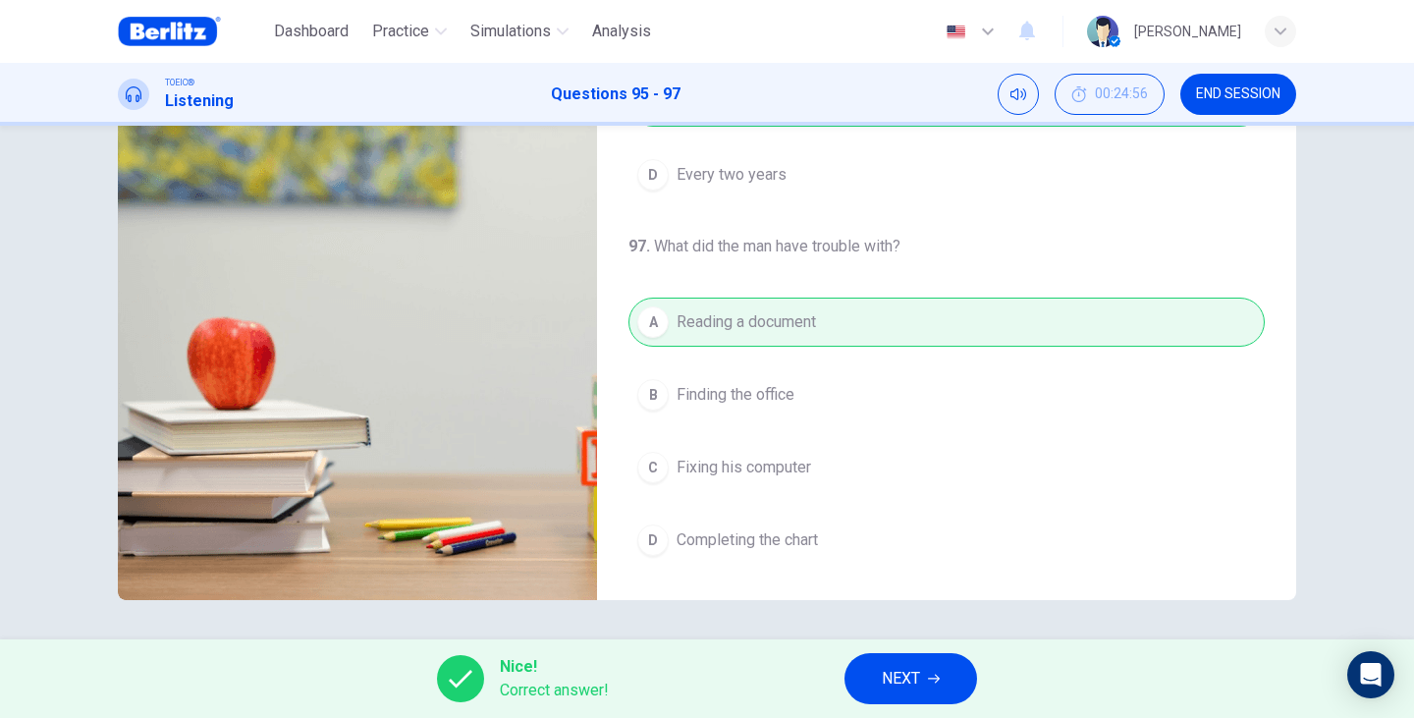
type input "**"
click at [894, 692] on button "NEXT" at bounding box center [910, 678] width 133 height 51
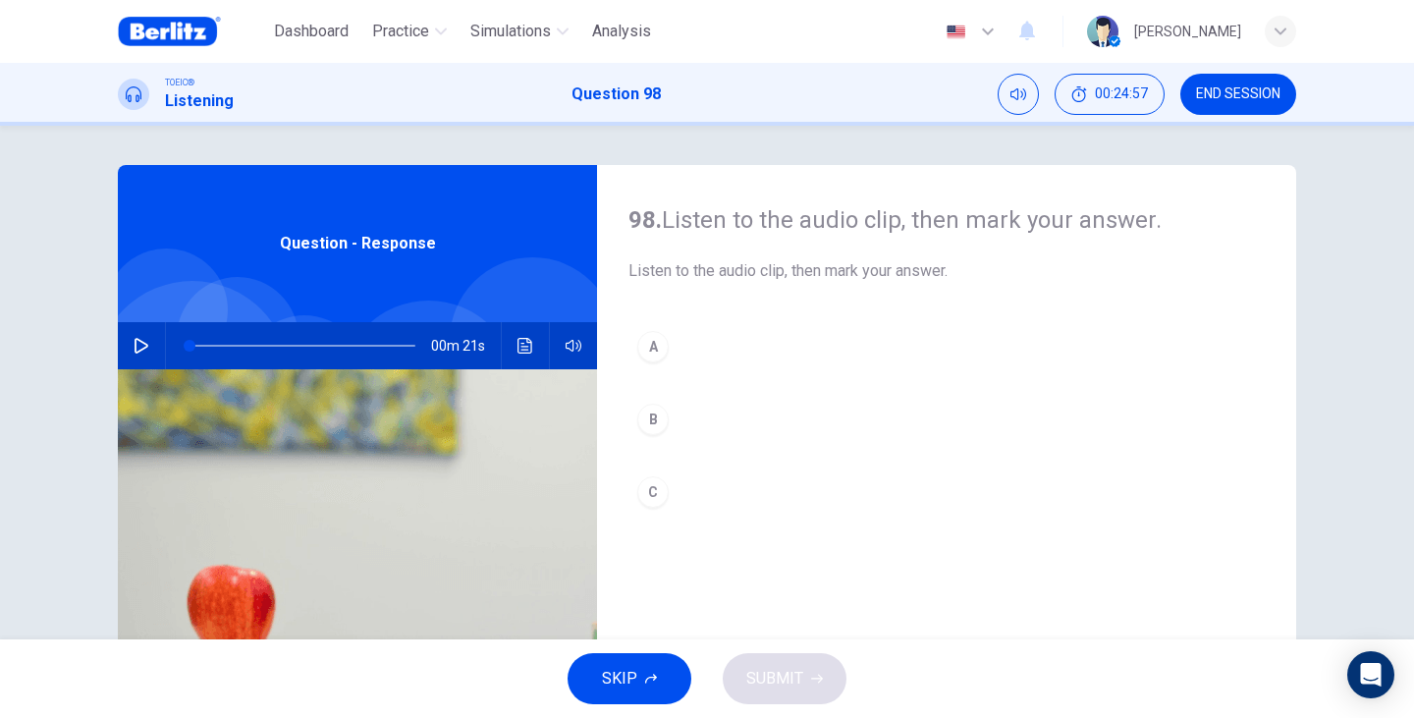
click at [120, 354] on div "00m 21s" at bounding box center [357, 345] width 479 height 47
click at [140, 354] on button "button" at bounding box center [141, 345] width 31 height 47
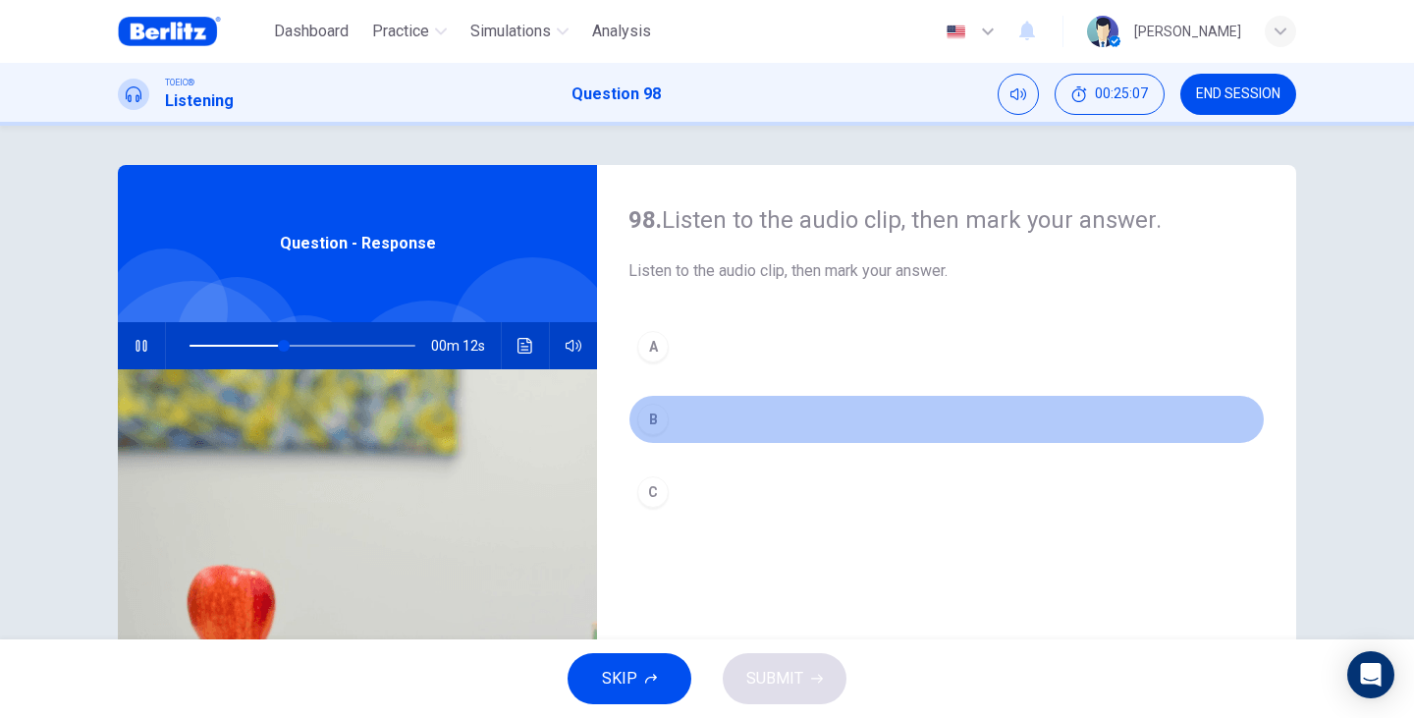
click at [666, 415] on button "B" at bounding box center [946, 419] width 636 height 49
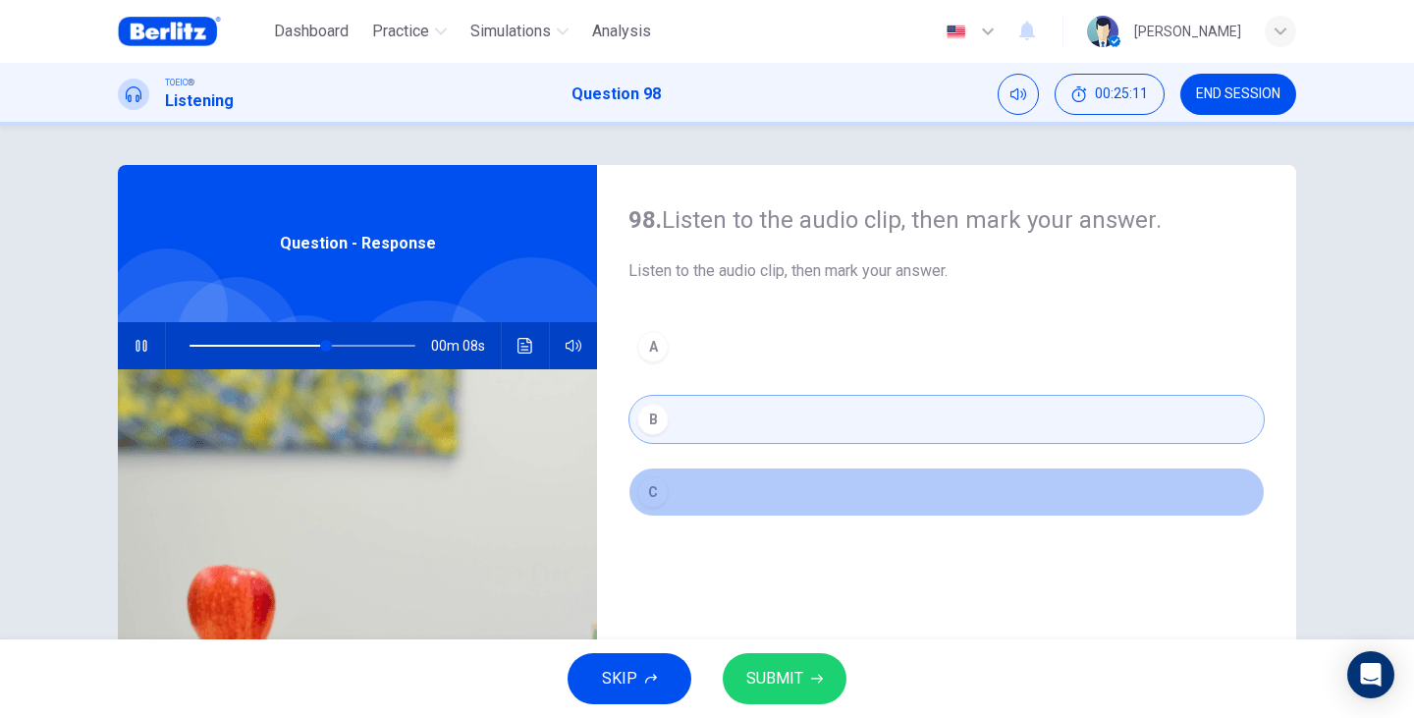
click at [650, 508] on button "C" at bounding box center [946, 491] width 636 height 49
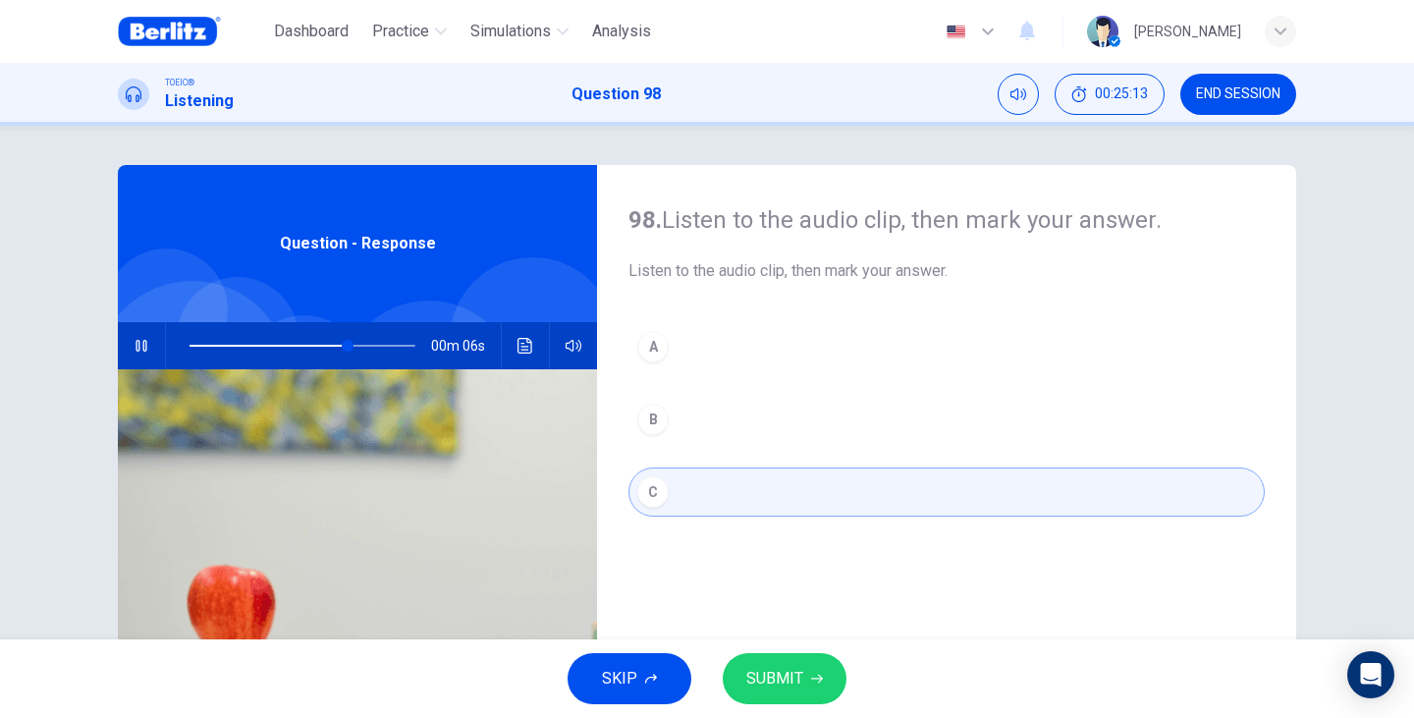
click at [773, 665] on span "SUBMIT" at bounding box center [774, 678] width 57 height 27
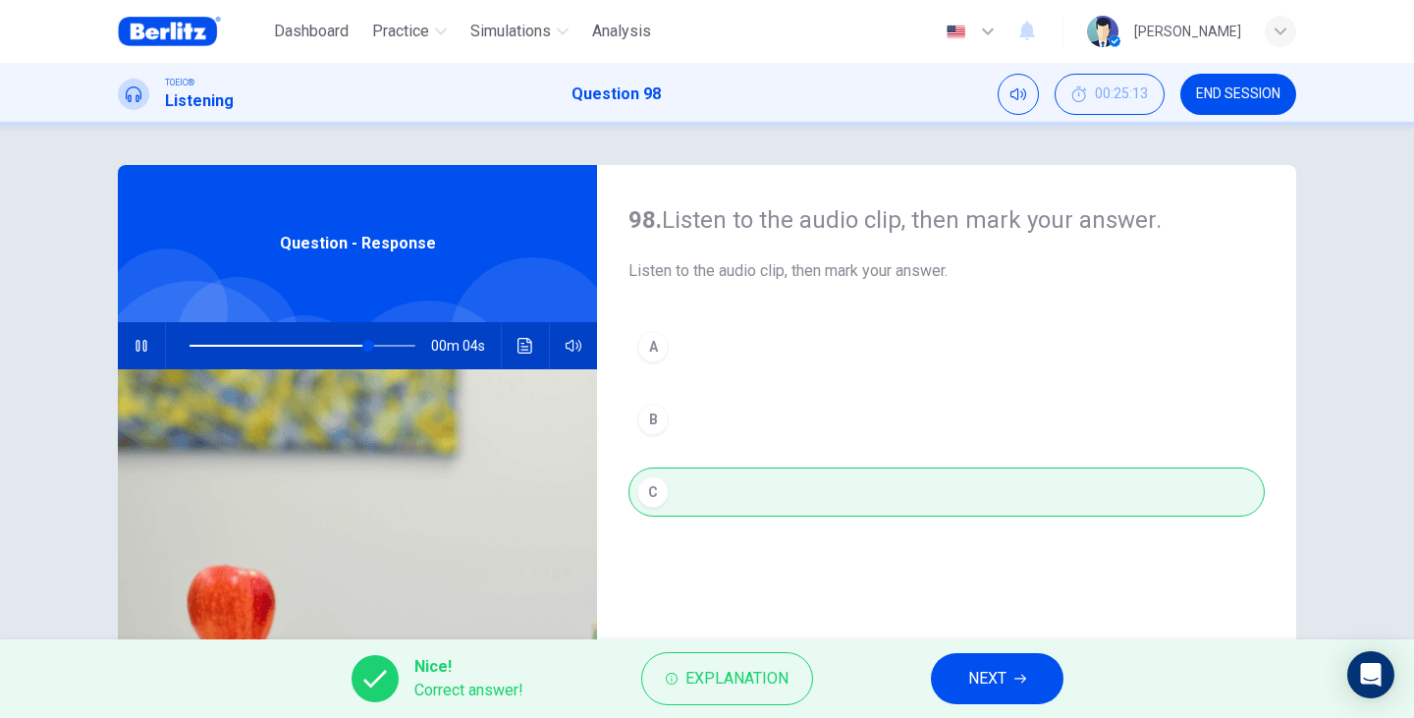
type input "**"
click at [1023, 697] on button "NEXT" at bounding box center [997, 678] width 133 height 51
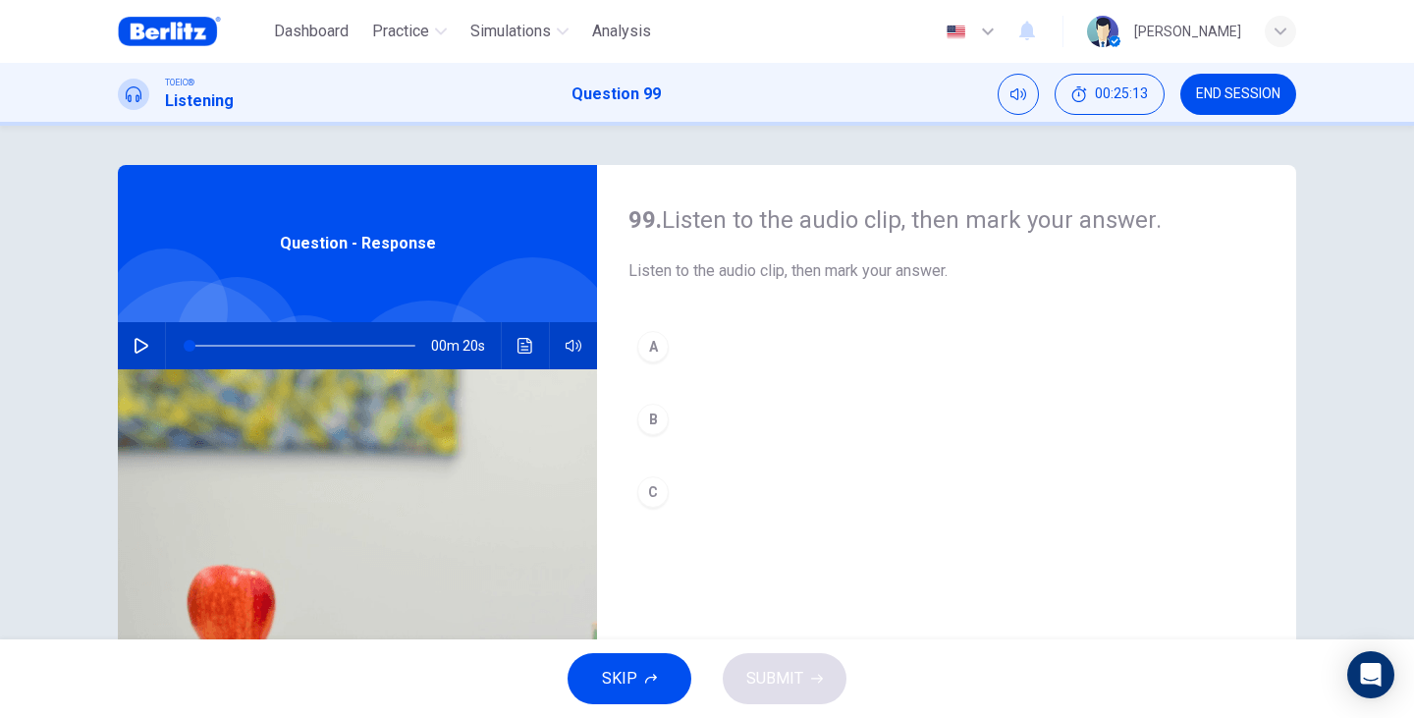
click at [137, 349] on icon "button" at bounding box center [141, 346] width 14 height 16
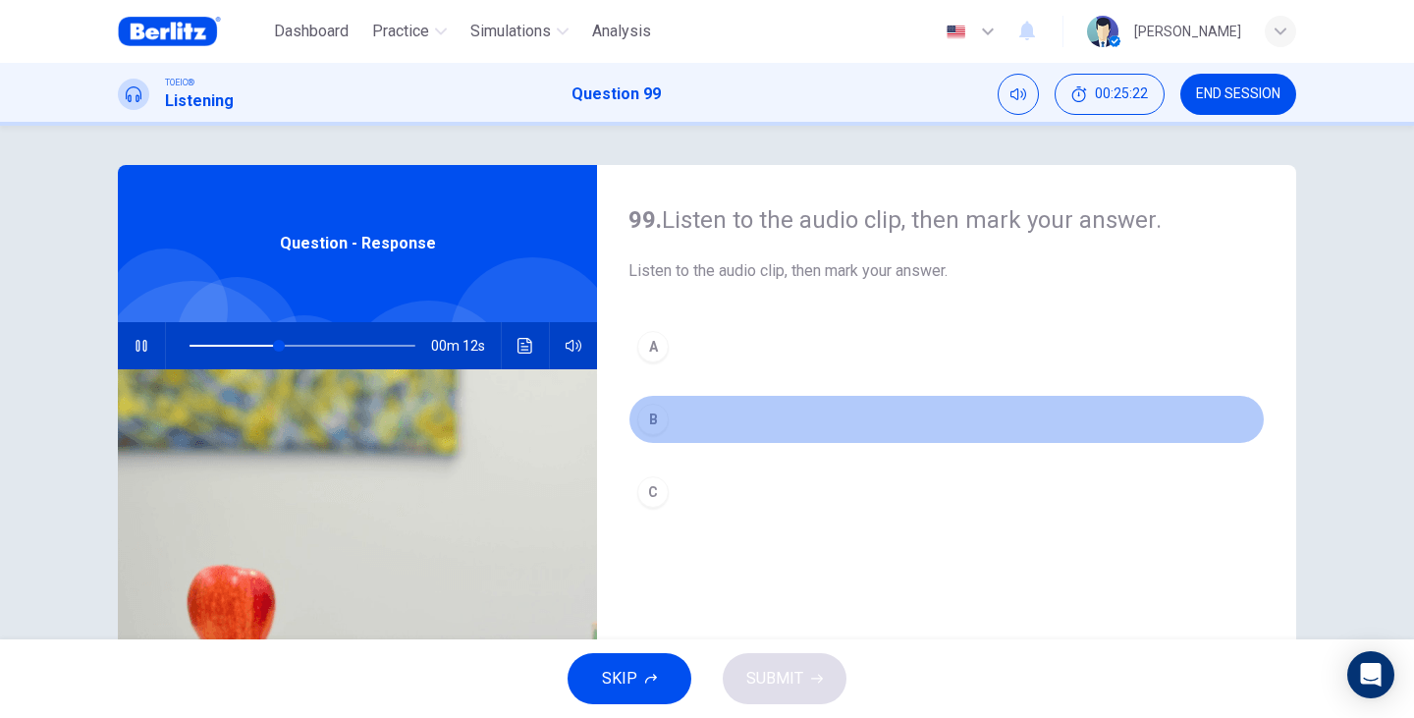
click at [672, 419] on button "B" at bounding box center [946, 419] width 636 height 49
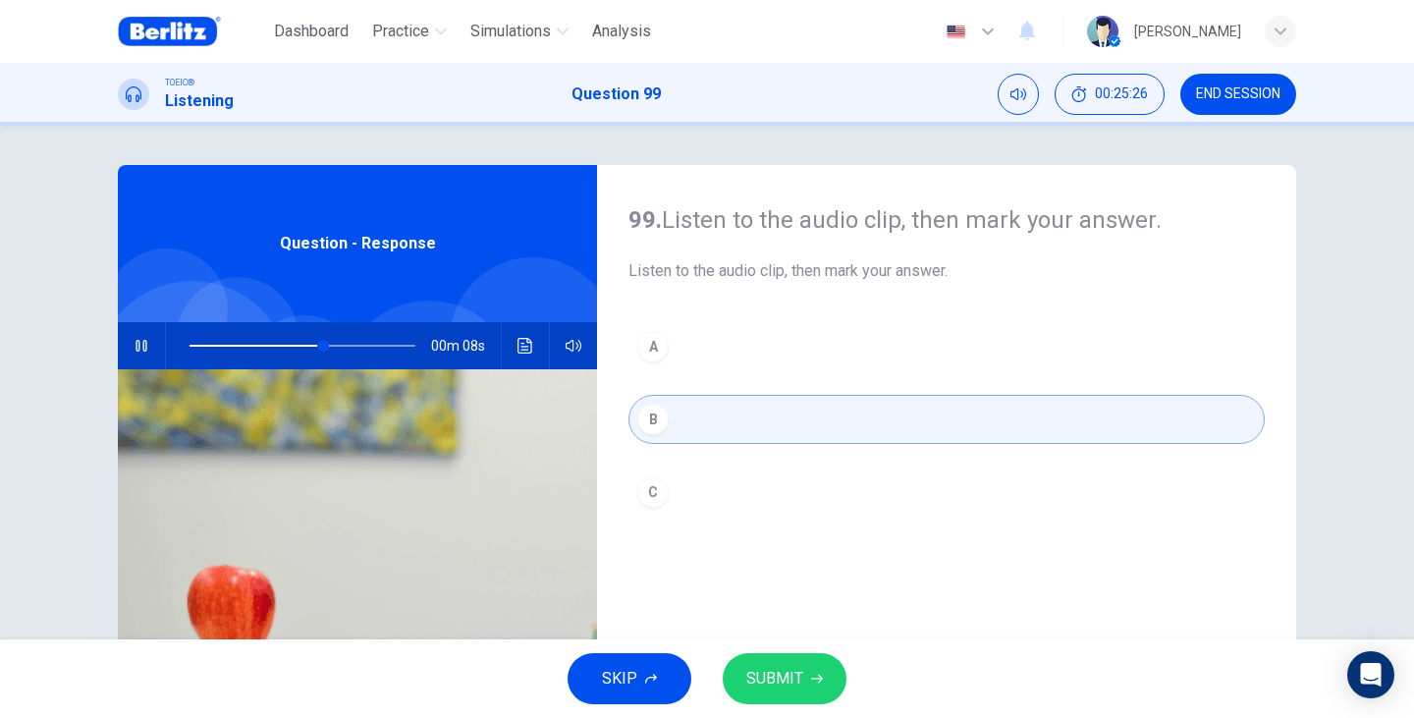
click at [703, 493] on button "C" at bounding box center [946, 491] width 636 height 49
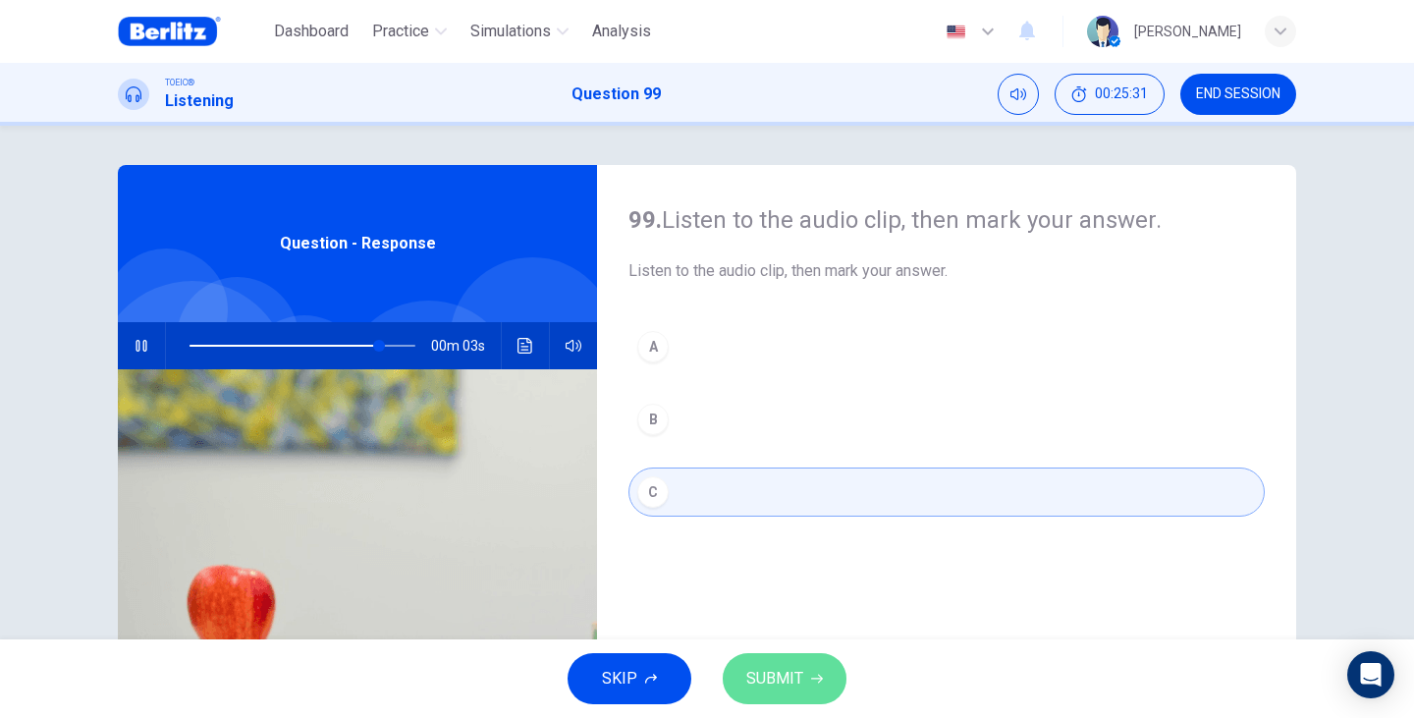
click at [791, 664] on button "SUBMIT" at bounding box center [785, 678] width 124 height 51
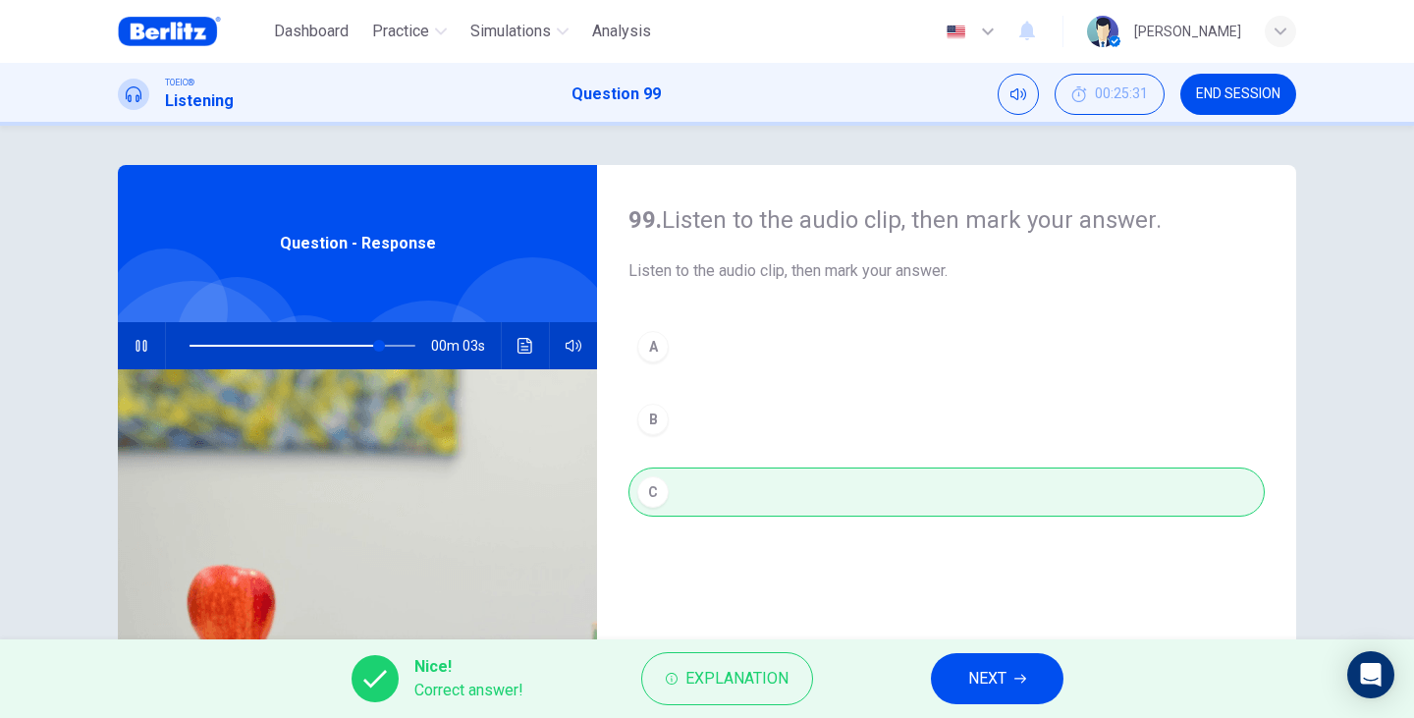
type input "**"
click at [979, 679] on span "NEXT" at bounding box center [987, 678] width 38 height 27
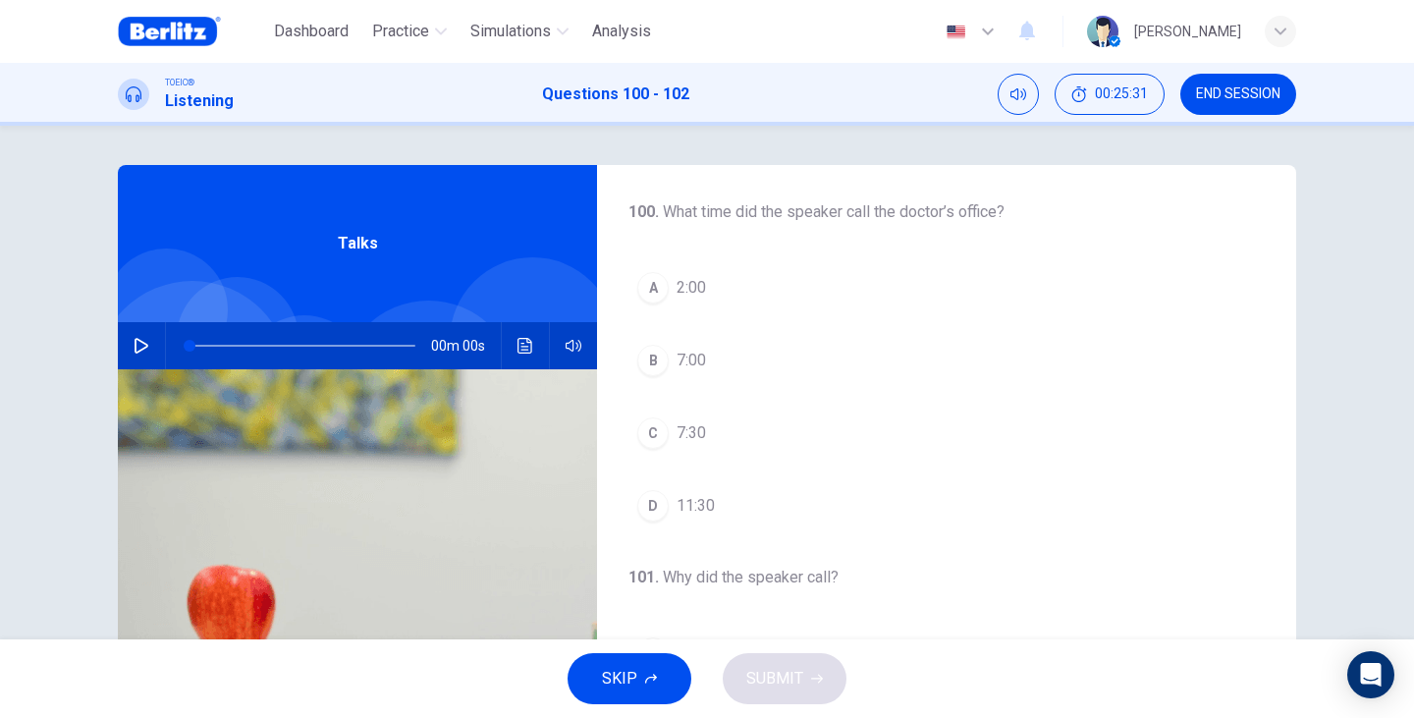
click at [139, 345] on icon "button" at bounding box center [142, 346] width 16 height 16
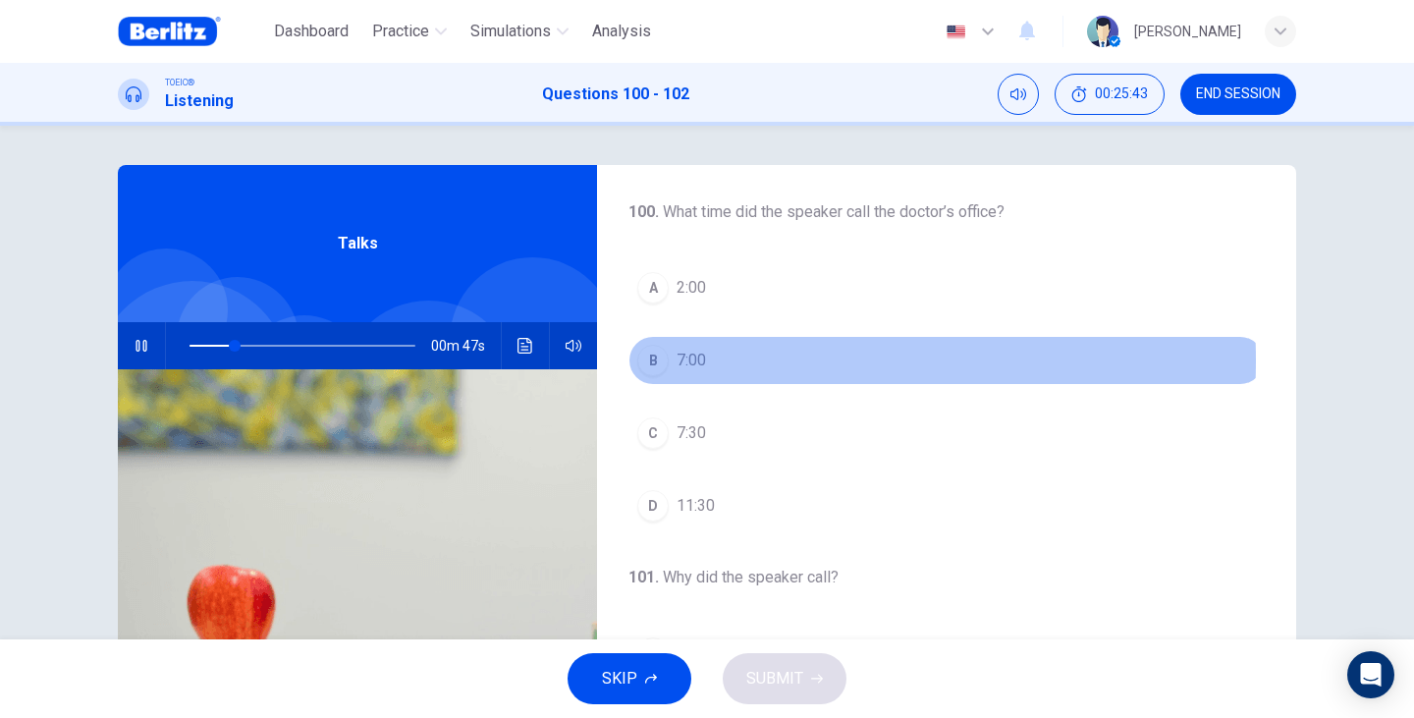
click at [694, 360] on span "7:00" at bounding box center [690, 361] width 29 height 24
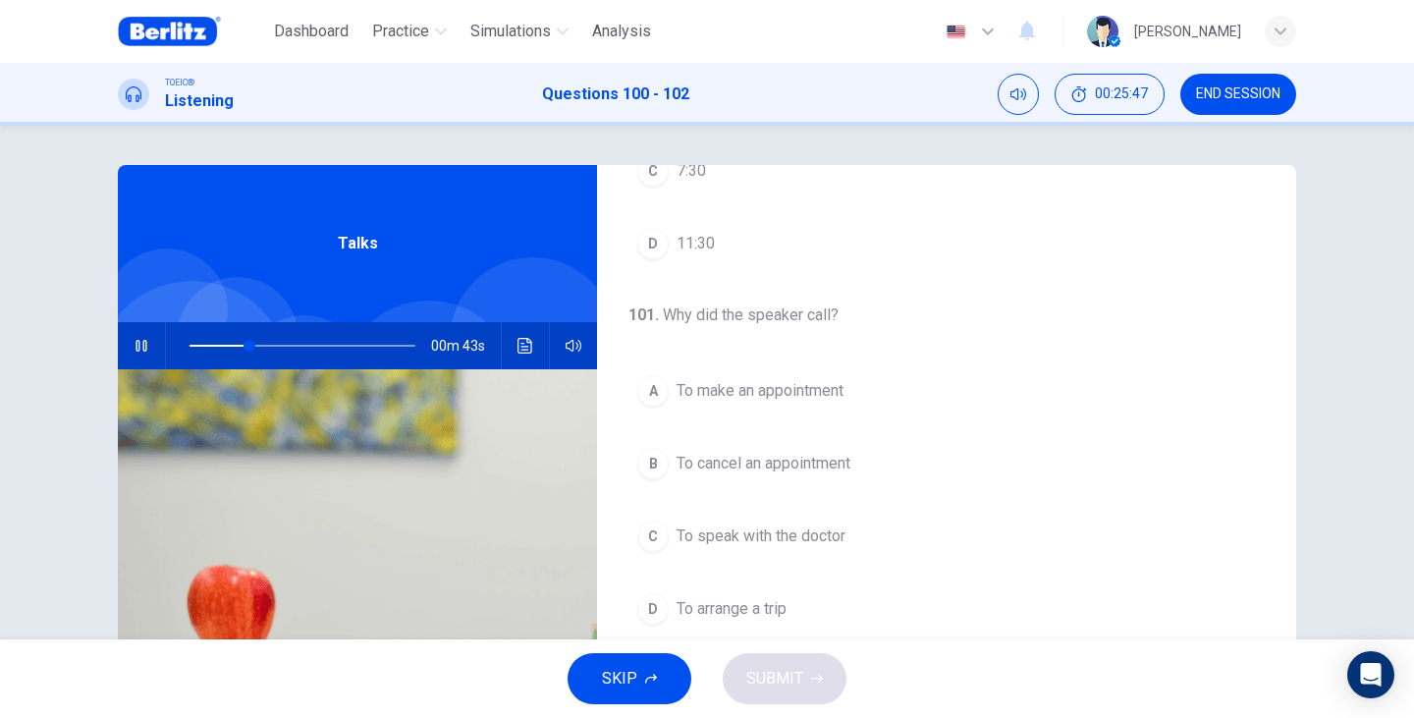
scroll to position [327, 0]
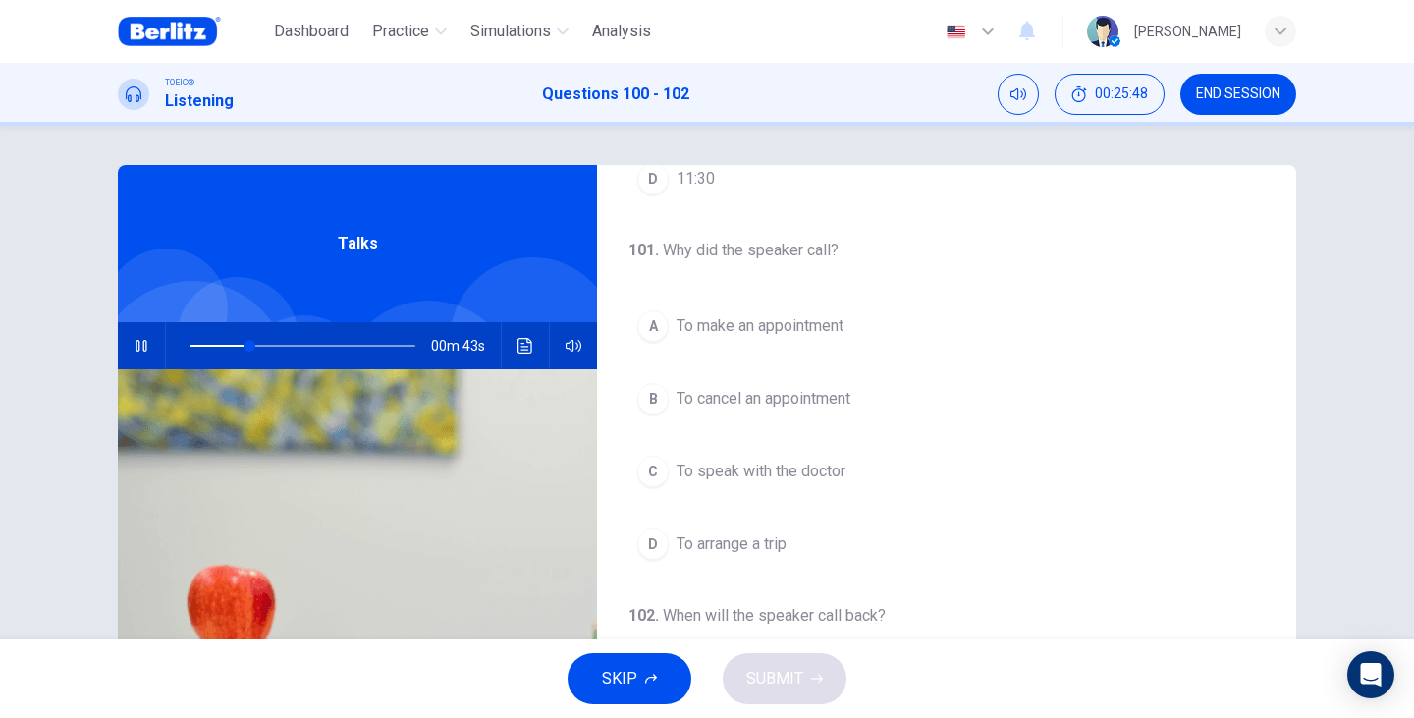
click at [770, 403] on span "To cancel an appointment" at bounding box center [763, 399] width 174 height 24
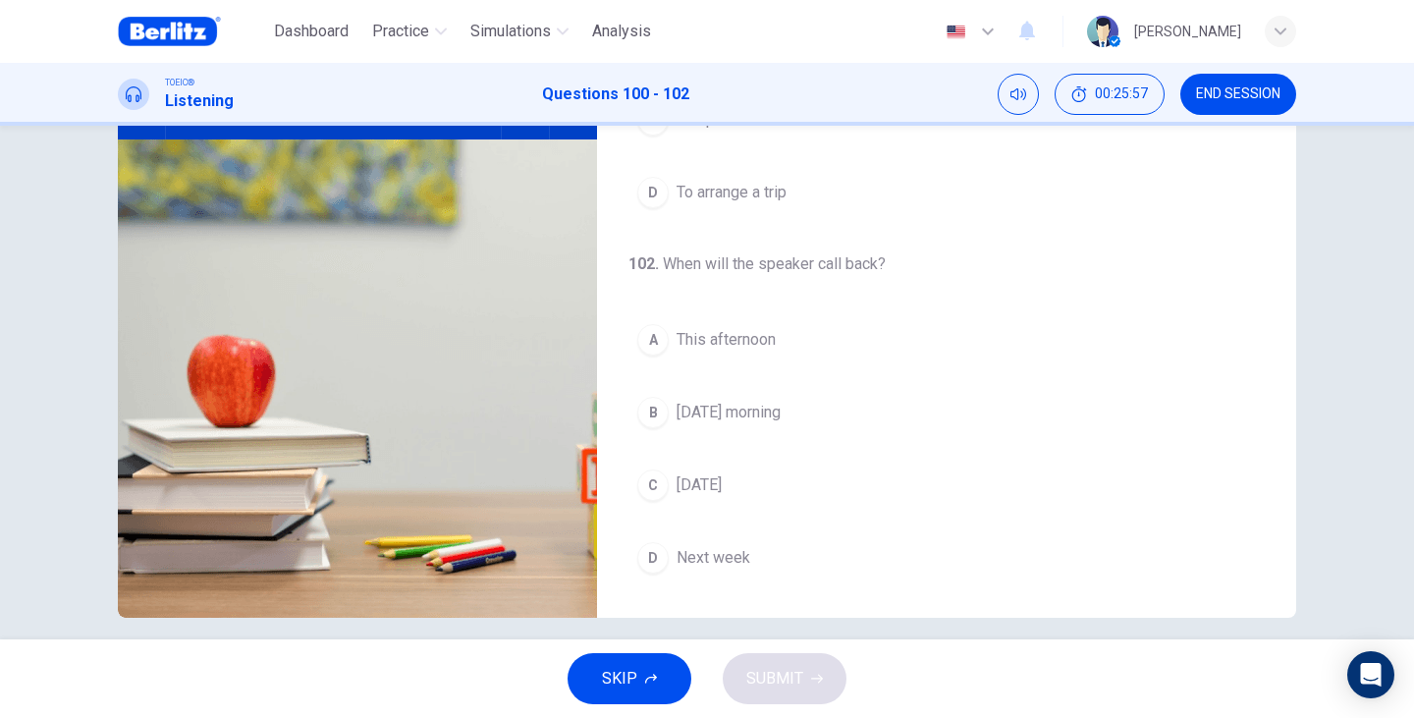
scroll to position [247, 0]
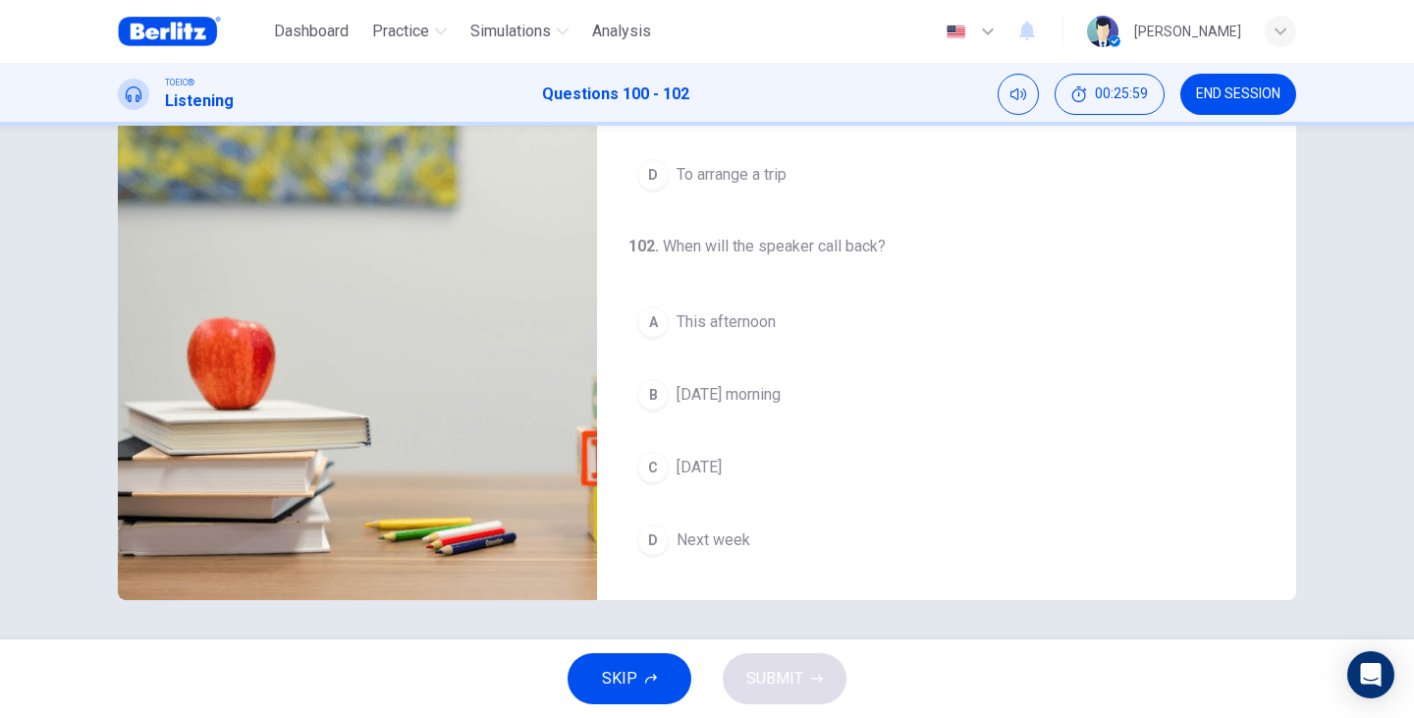
click at [697, 532] on span "Next week" at bounding box center [713, 540] width 74 height 24
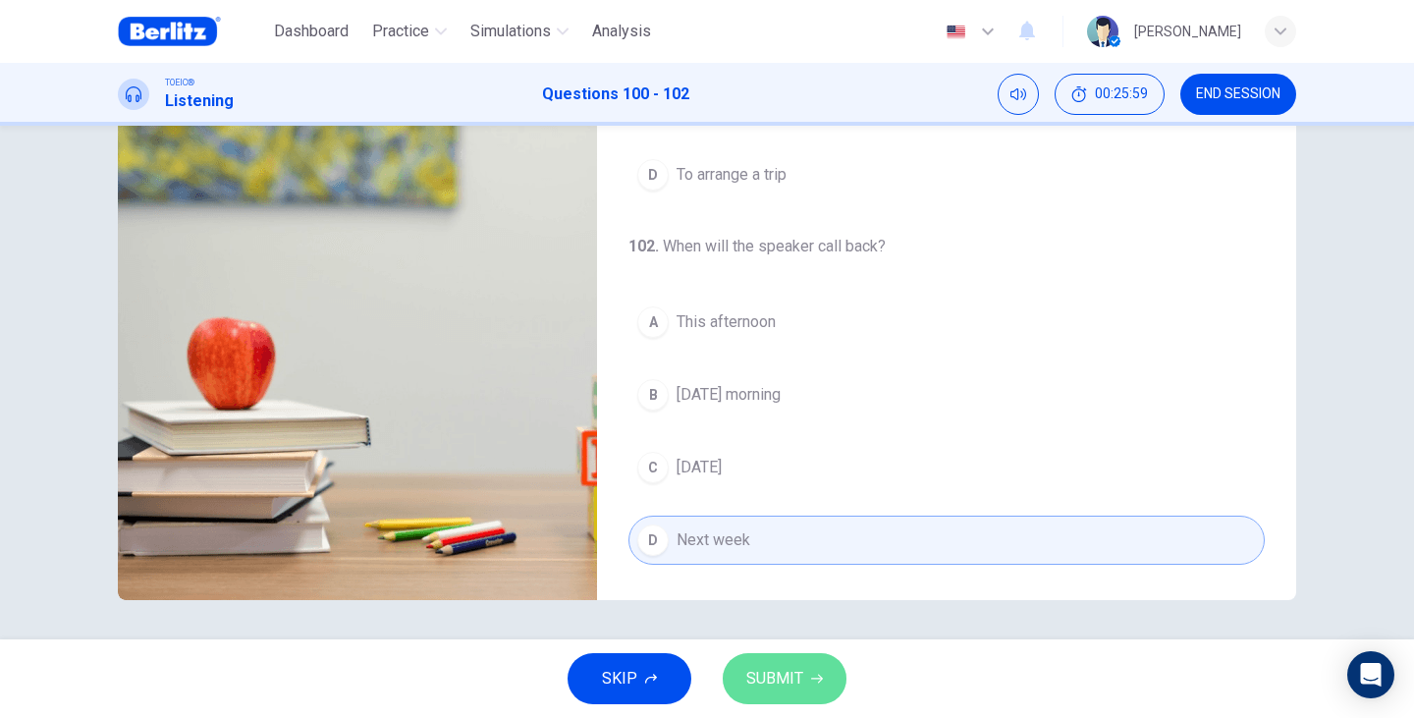
click at [785, 675] on span "SUBMIT" at bounding box center [774, 678] width 57 height 27
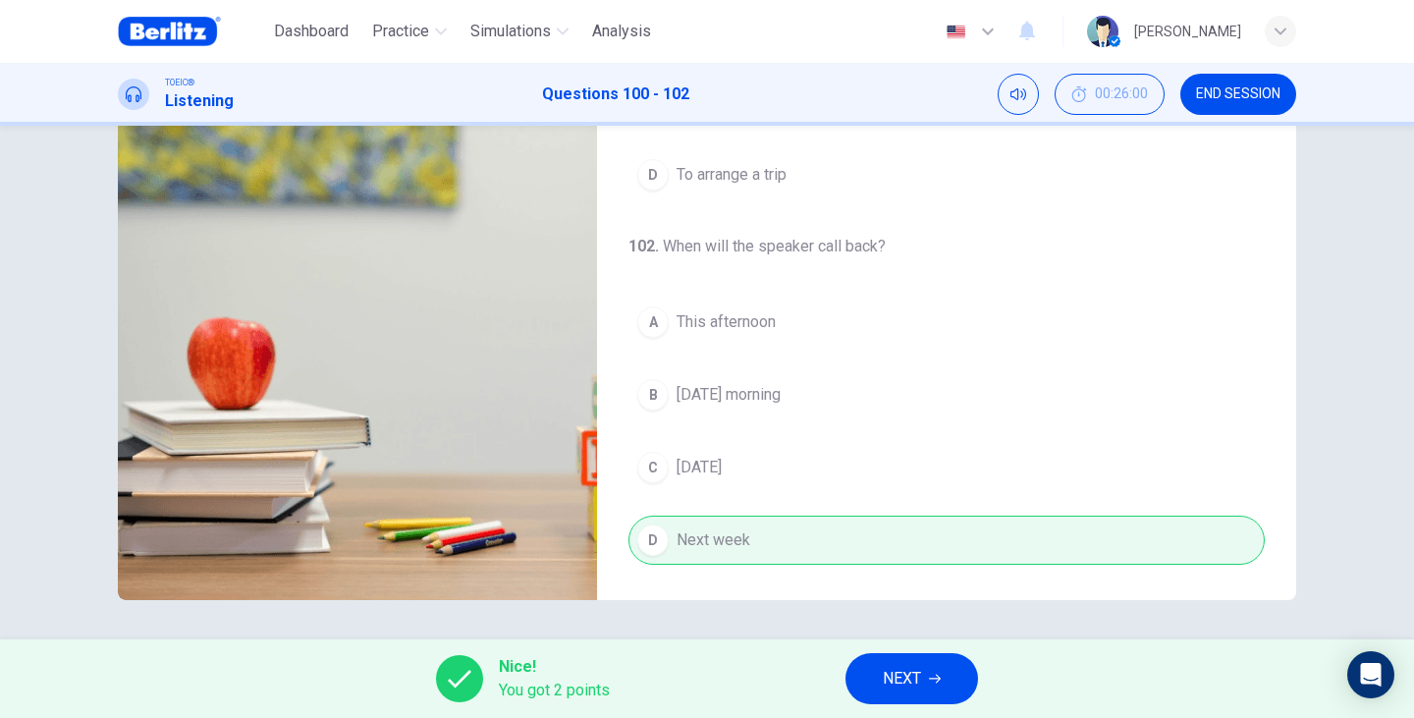
type input "**"
click at [954, 680] on button "NEXT" at bounding box center [911, 678] width 133 height 51
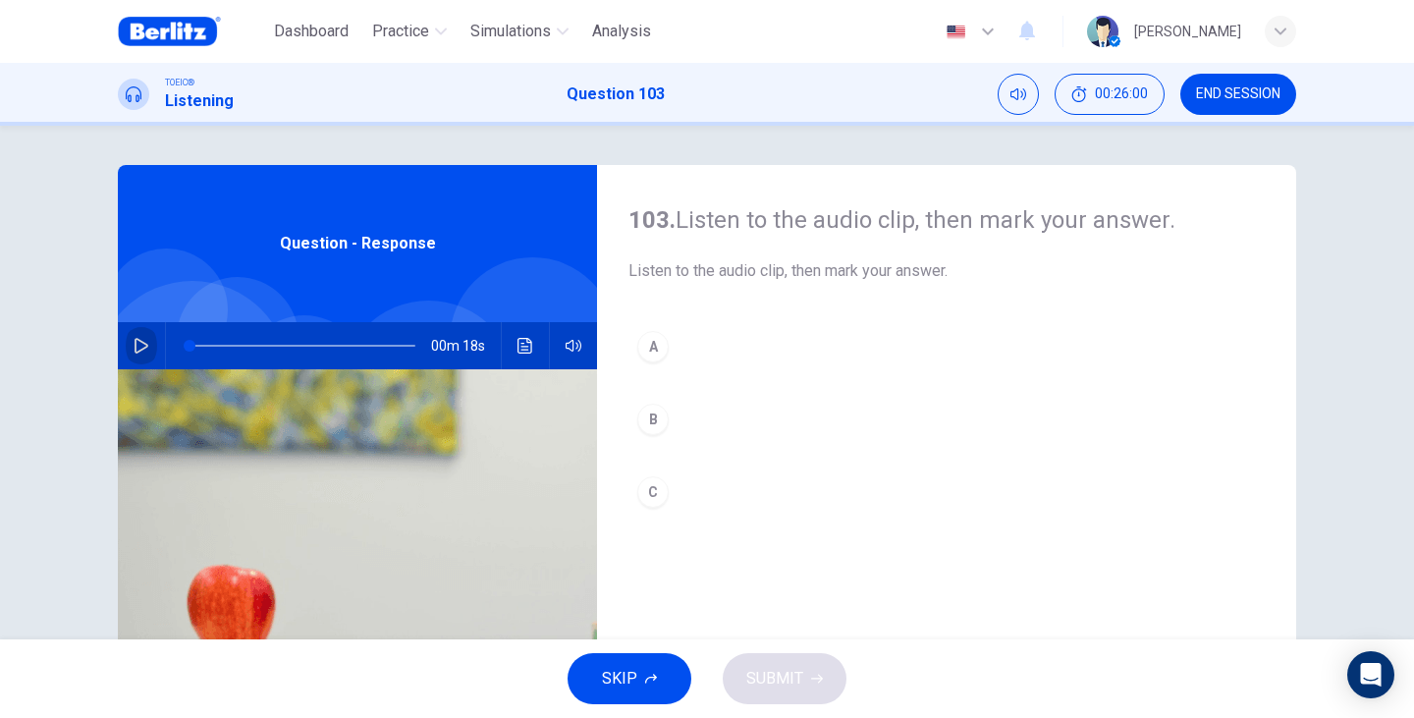
click at [134, 364] on button "button" at bounding box center [141, 345] width 31 height 47
type input "**"
click at [1253, 99] on span "END SESSION" at bounding box center [1238, 94] width 84 height 16
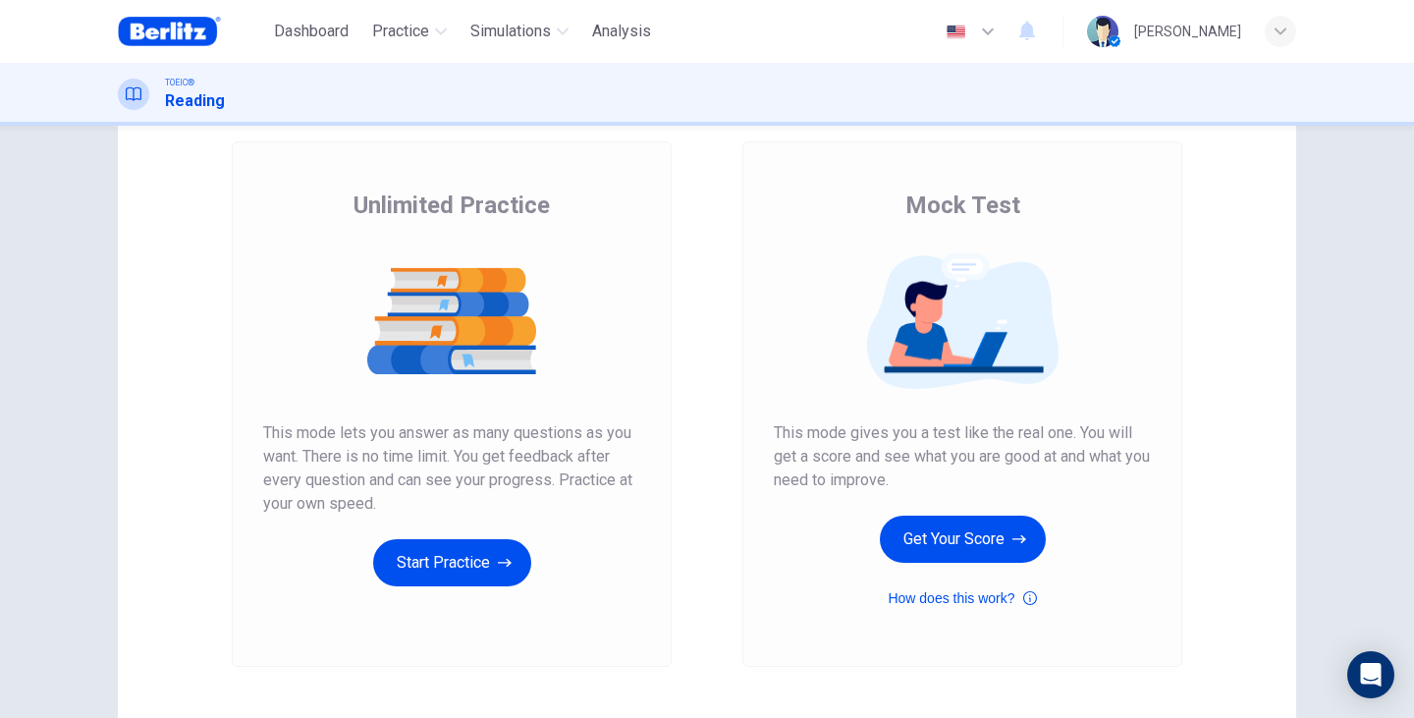
scroll to position [131, 0]
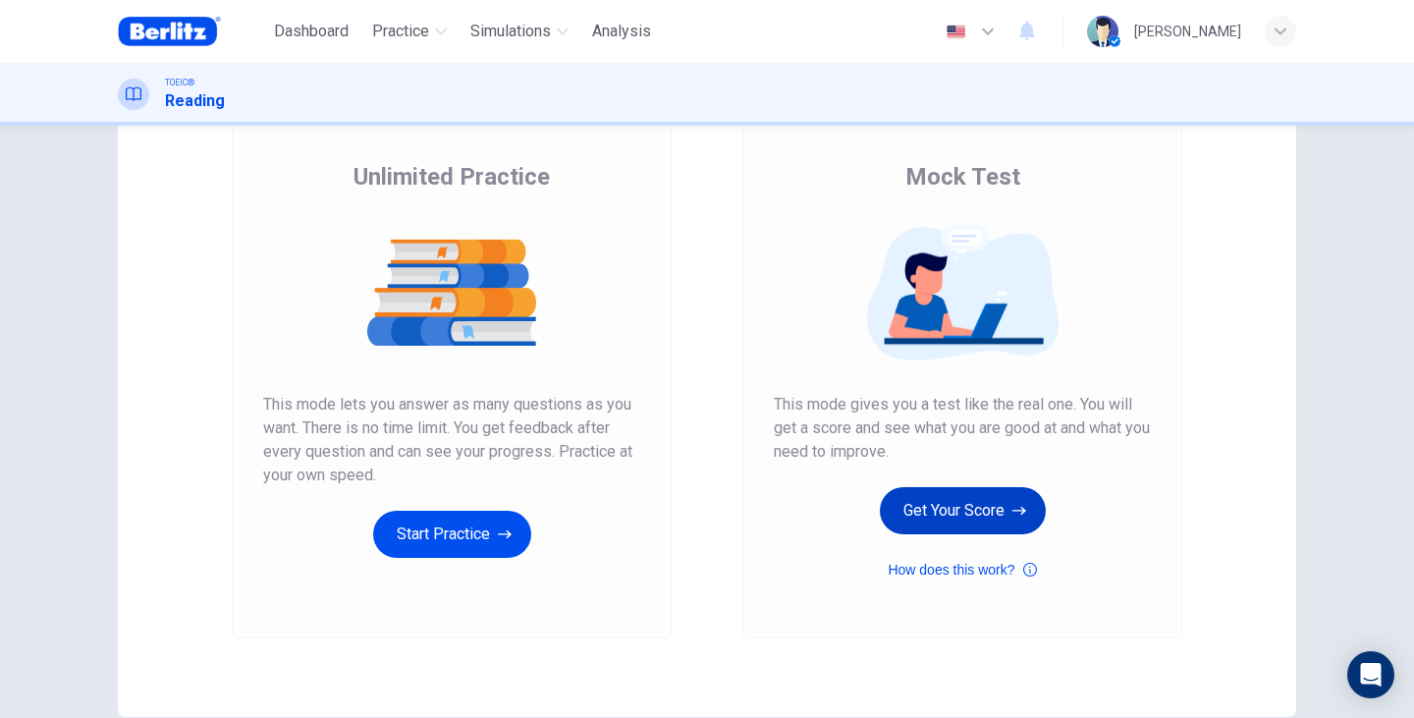
click at [965, 491] on button "Get Your Score" at bounding box center [963, 510] width 166 height 47
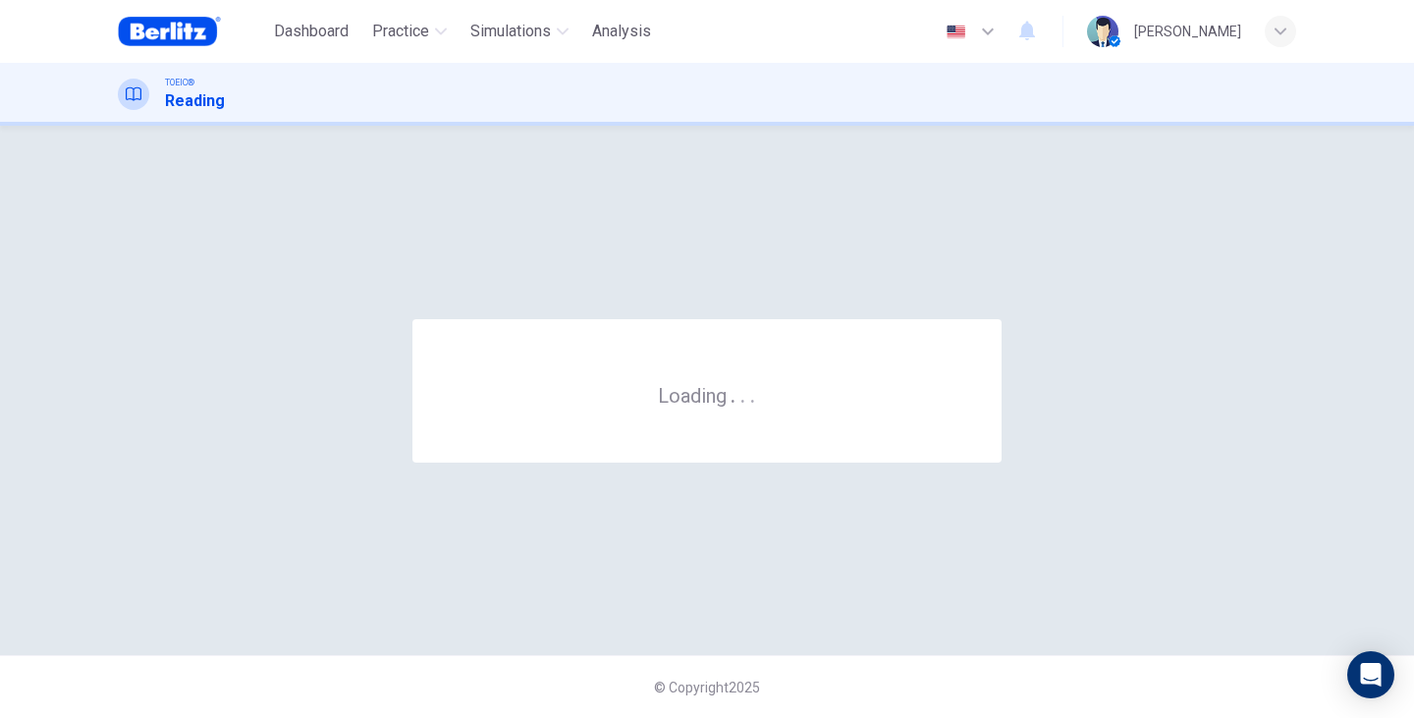
scroll to position [0, 0]
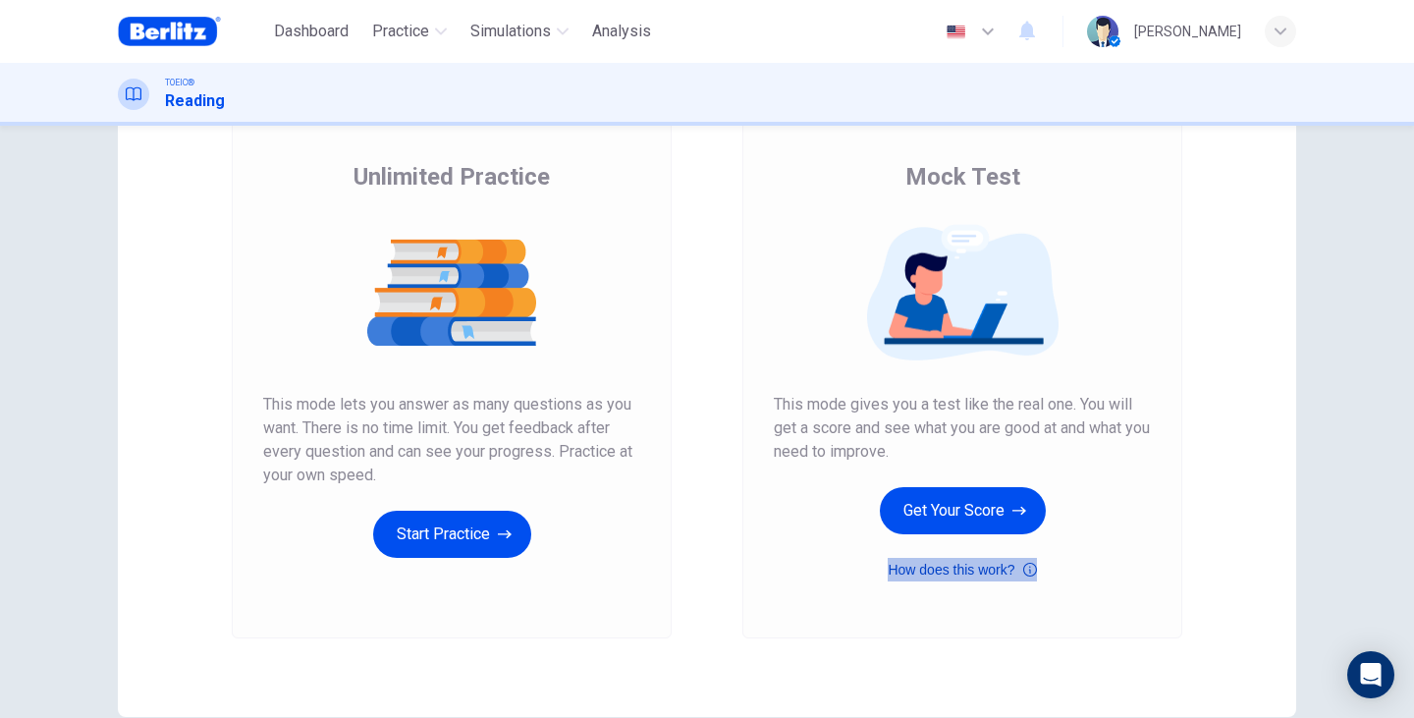
click at [955, 565] on button "How does this work?" at bounding box center [961, 570] width 148 height 24
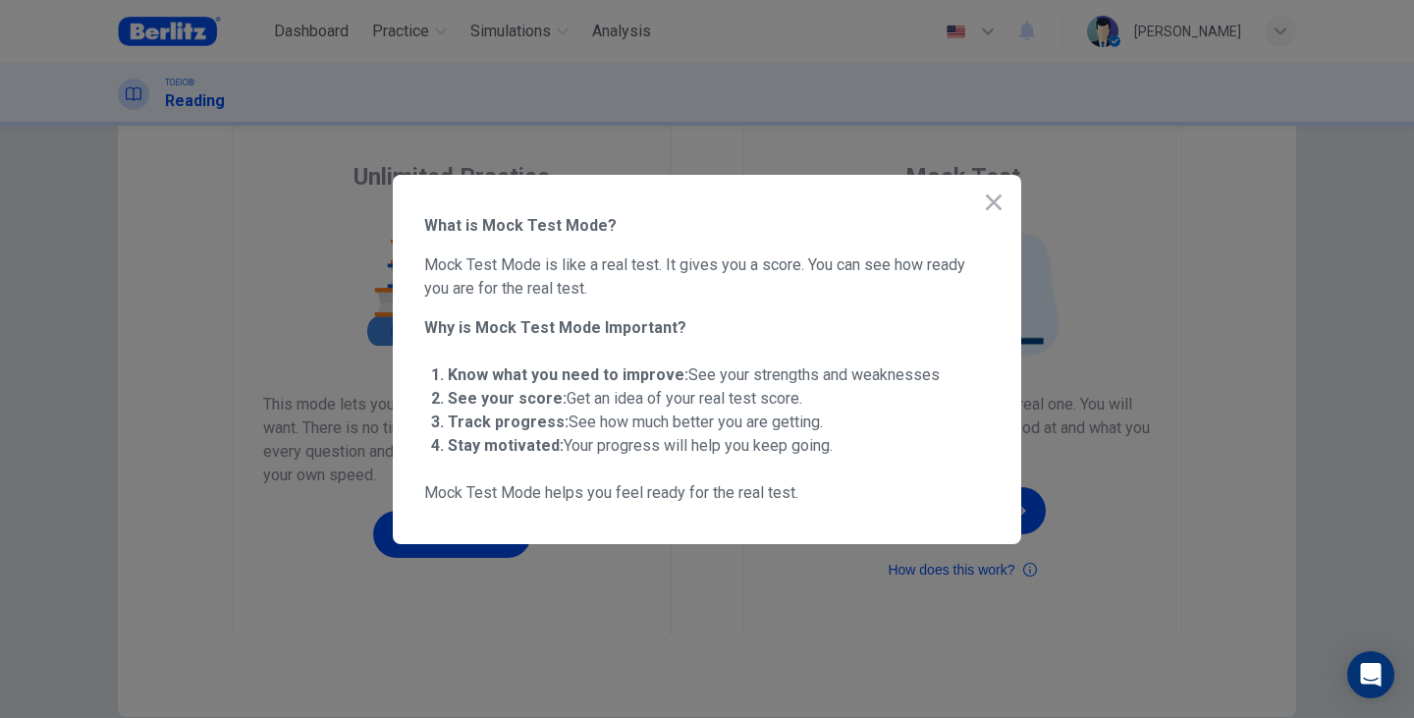
click at [1006, 208] on button "button" at bounding box center [993, 202] width 39 height 39
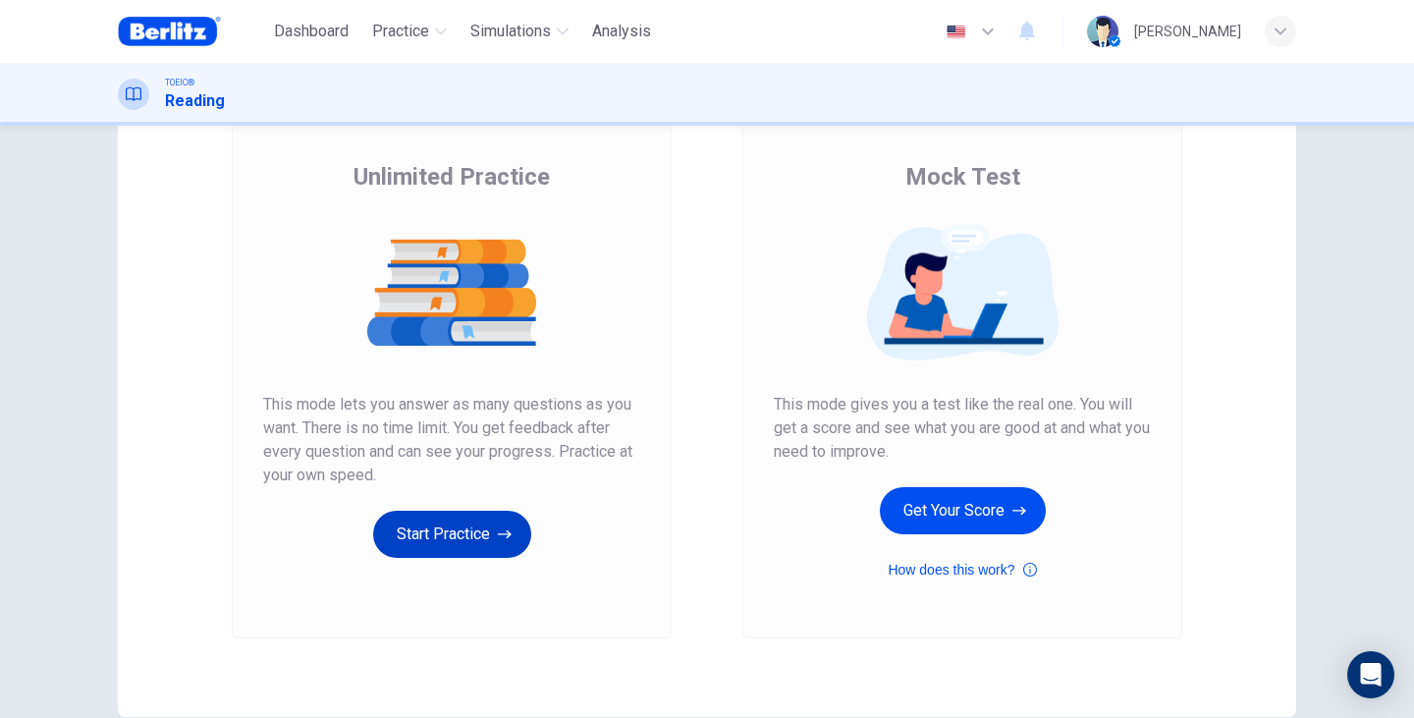
click at [445, 551] on button "Start Practice" at bounding box center [452, 534] width 158 height 47
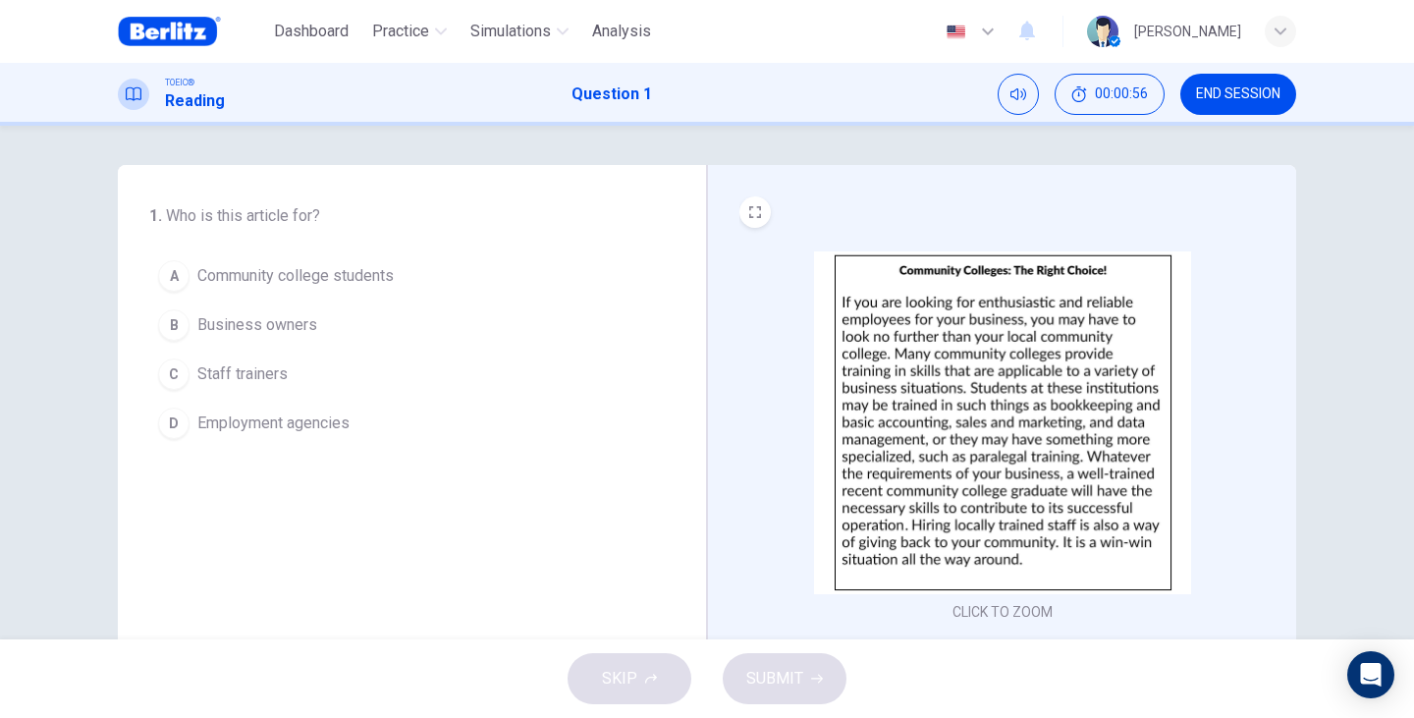
click at [307, 319] on span "Business owners" at bounding box center [257, 325] width 120 height 24
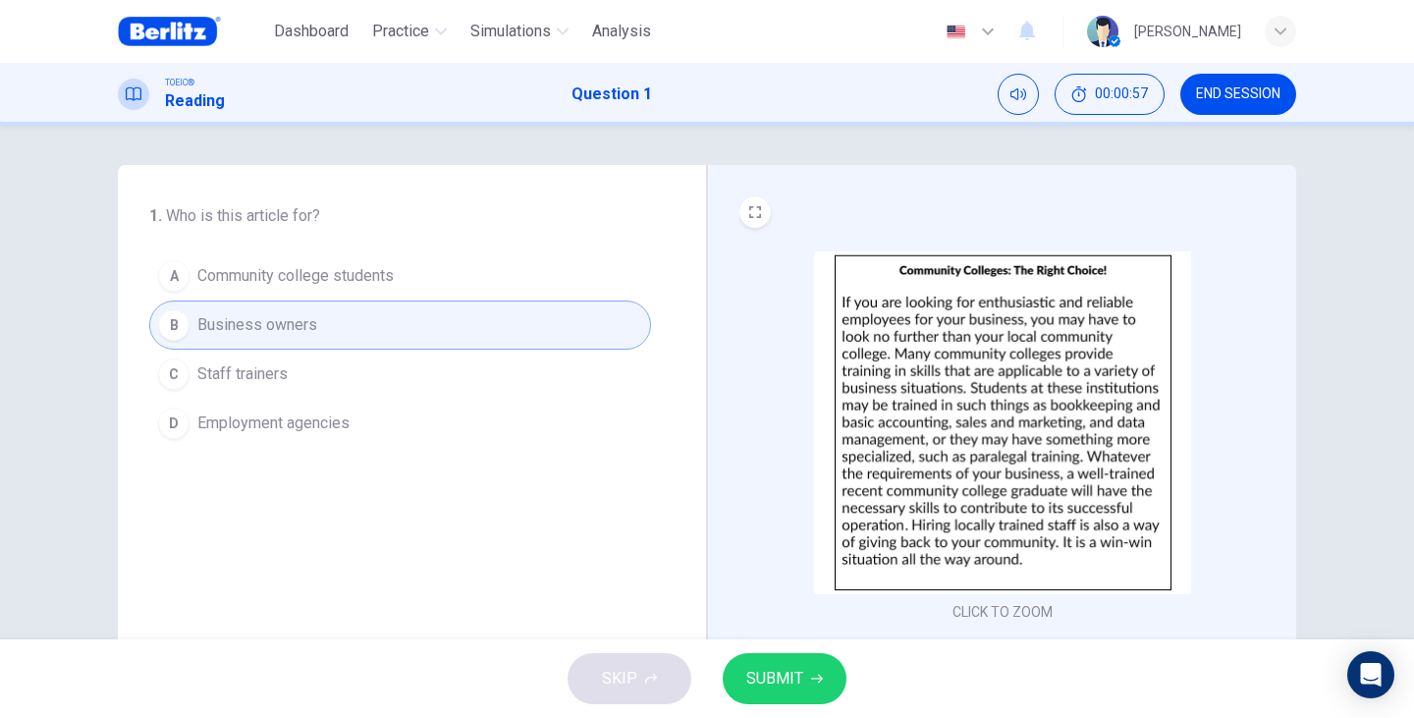
click at [800, 700] on button "SUBMIT" at bounding box center [785, 678] width 124 height 51
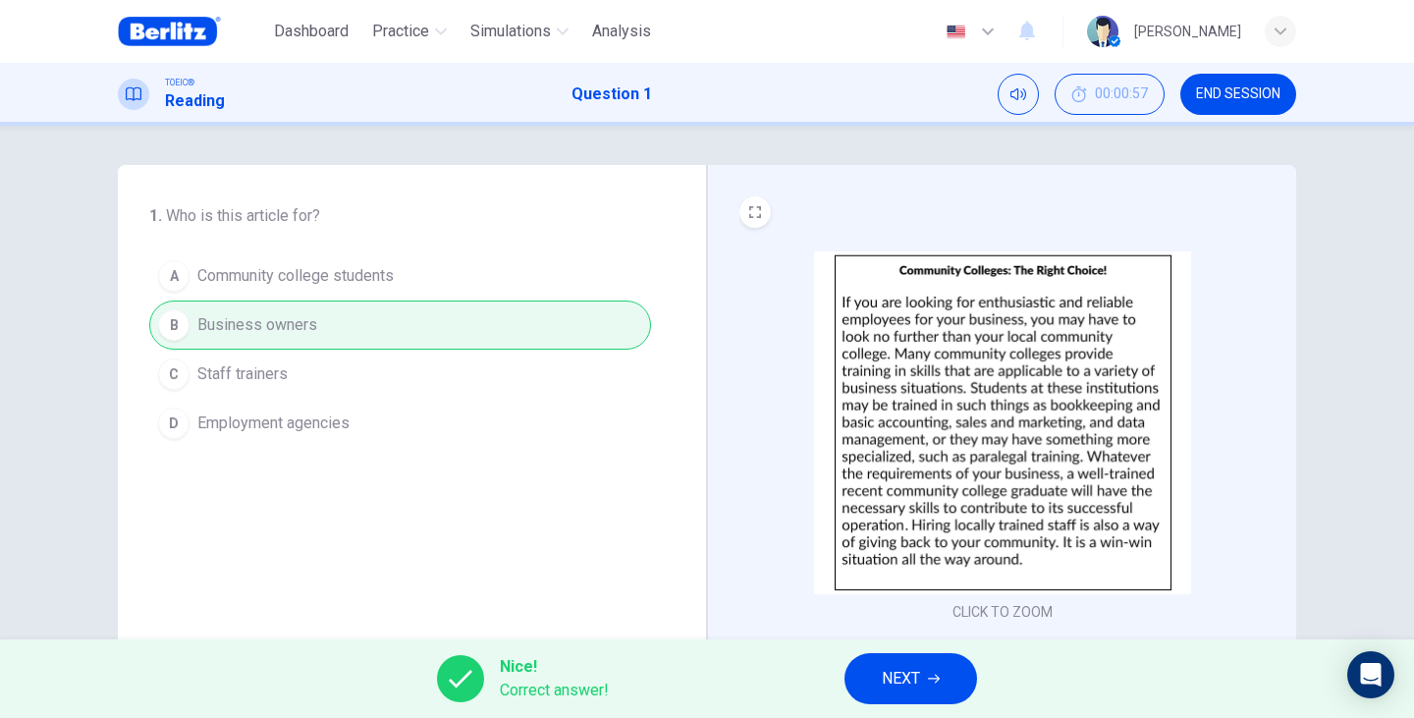
click at [915, 677] on span "NEXT" at bounding box center [901, 678] width 38 height 27
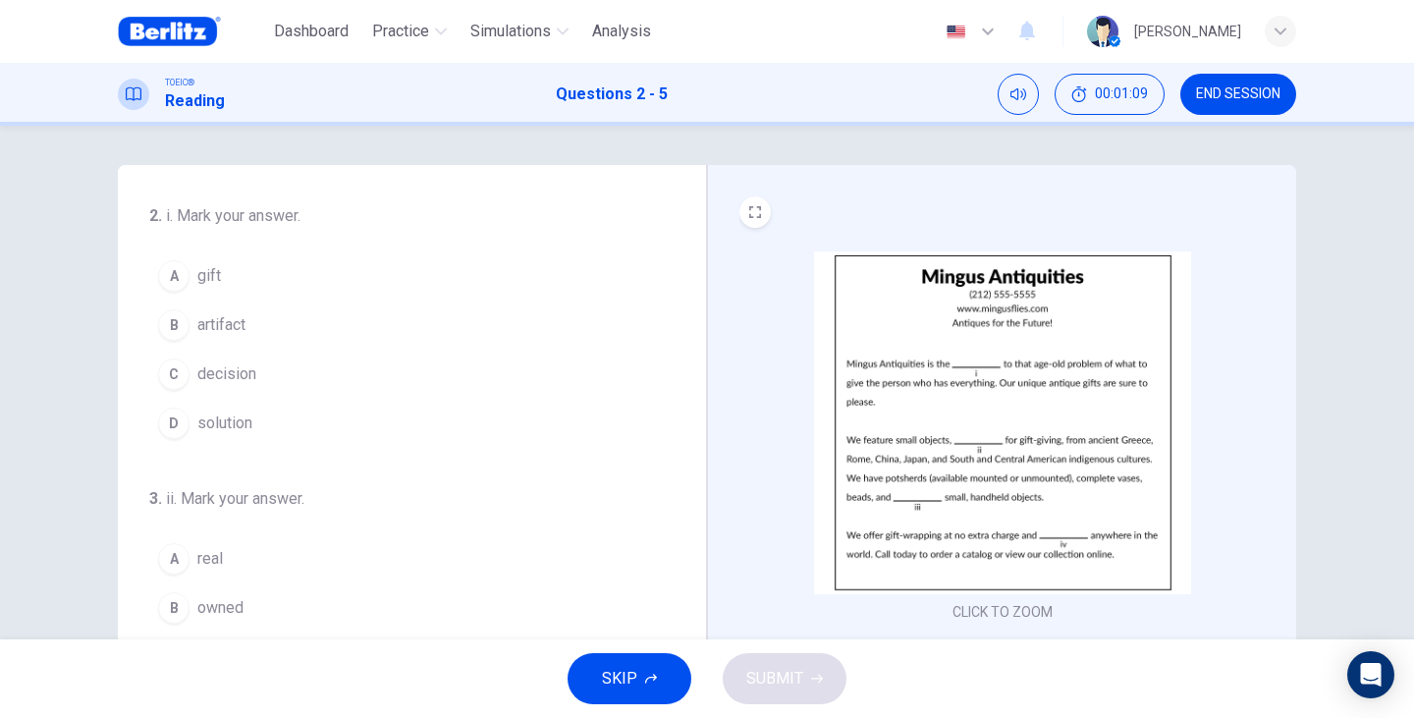
click at [234, 418] on span "solution" at bounding box center [224, 423] width 55 height 24
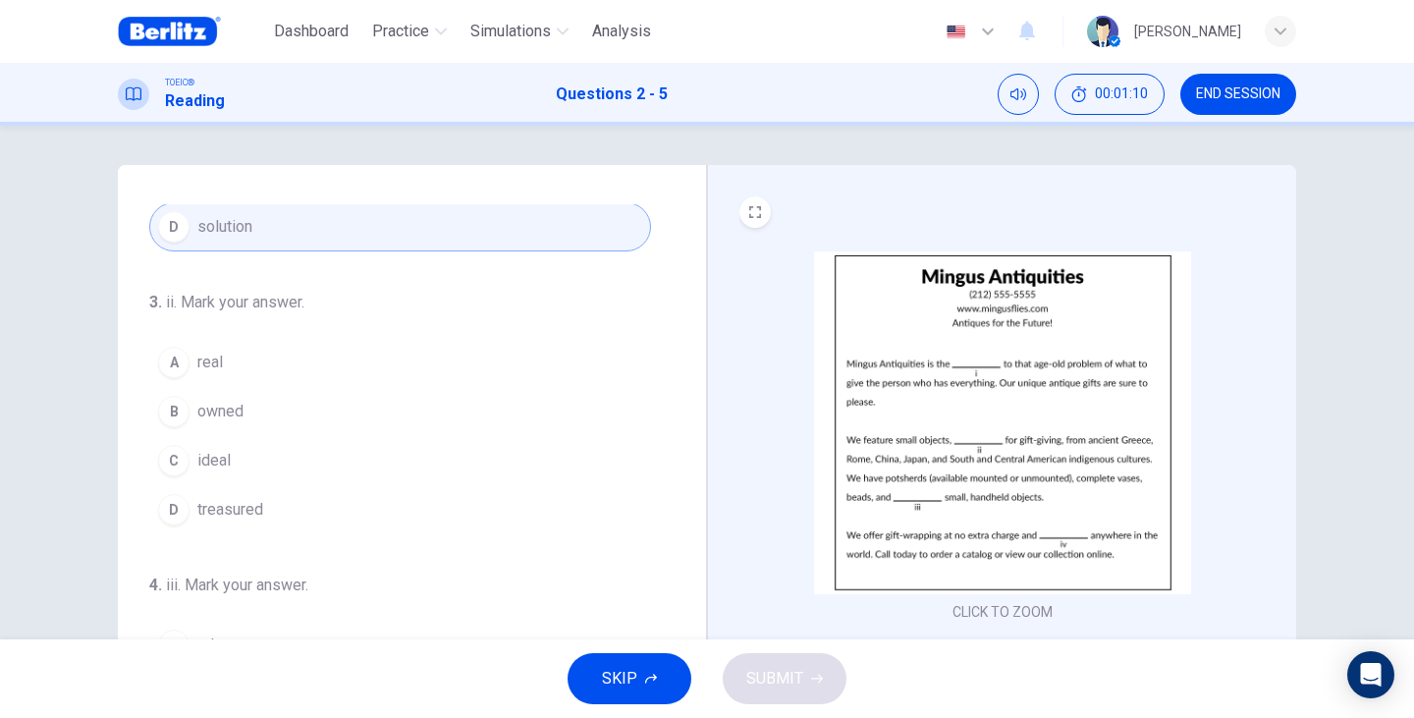
scroll to position [262, 0]
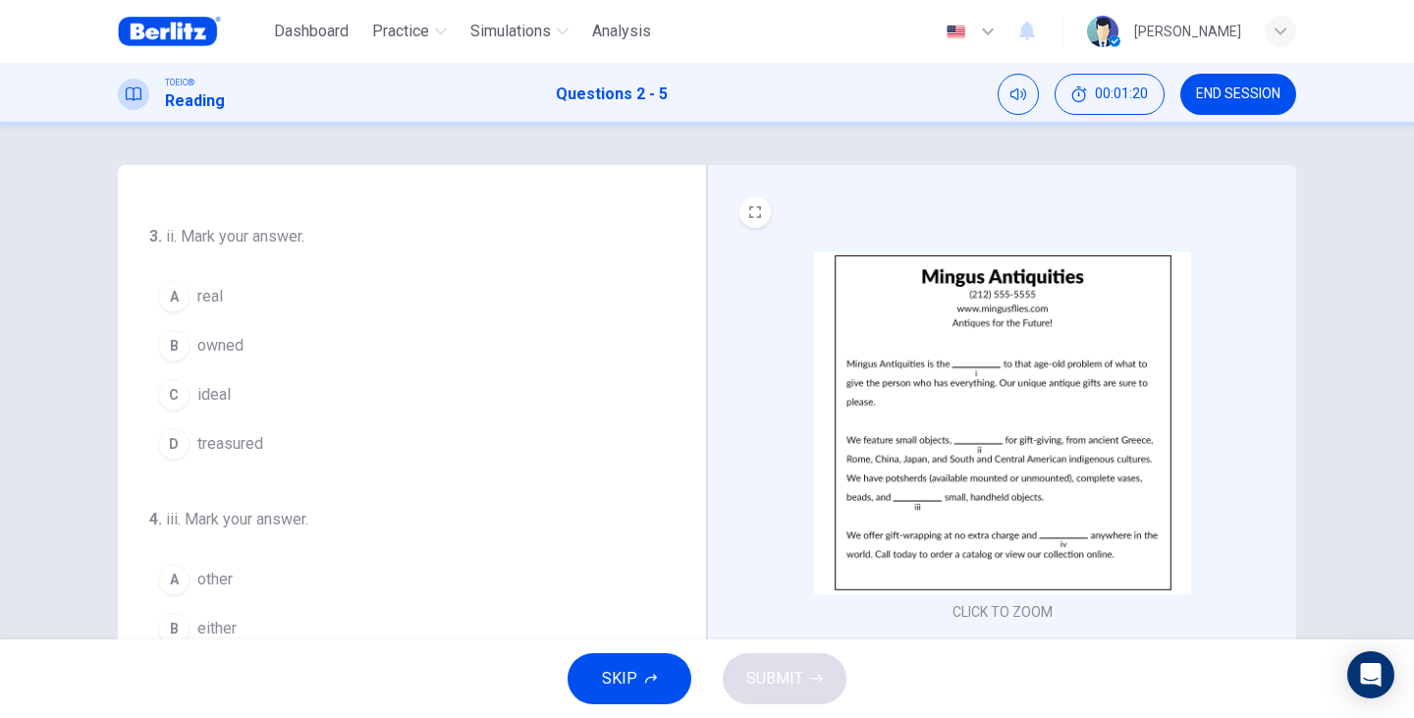
click at [228, 397] on button "C ideal" at bounding box center [400, 394] width 502 height 49
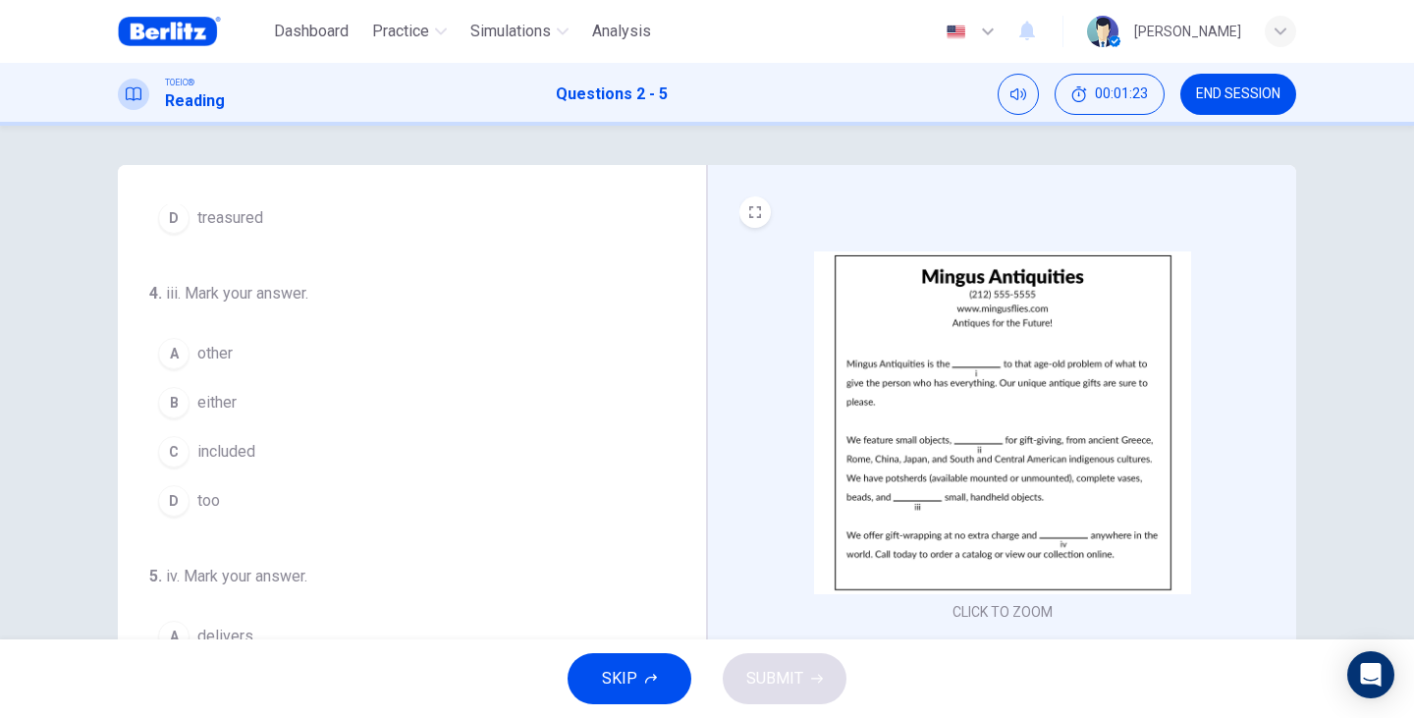
scroll to position [66, 0]
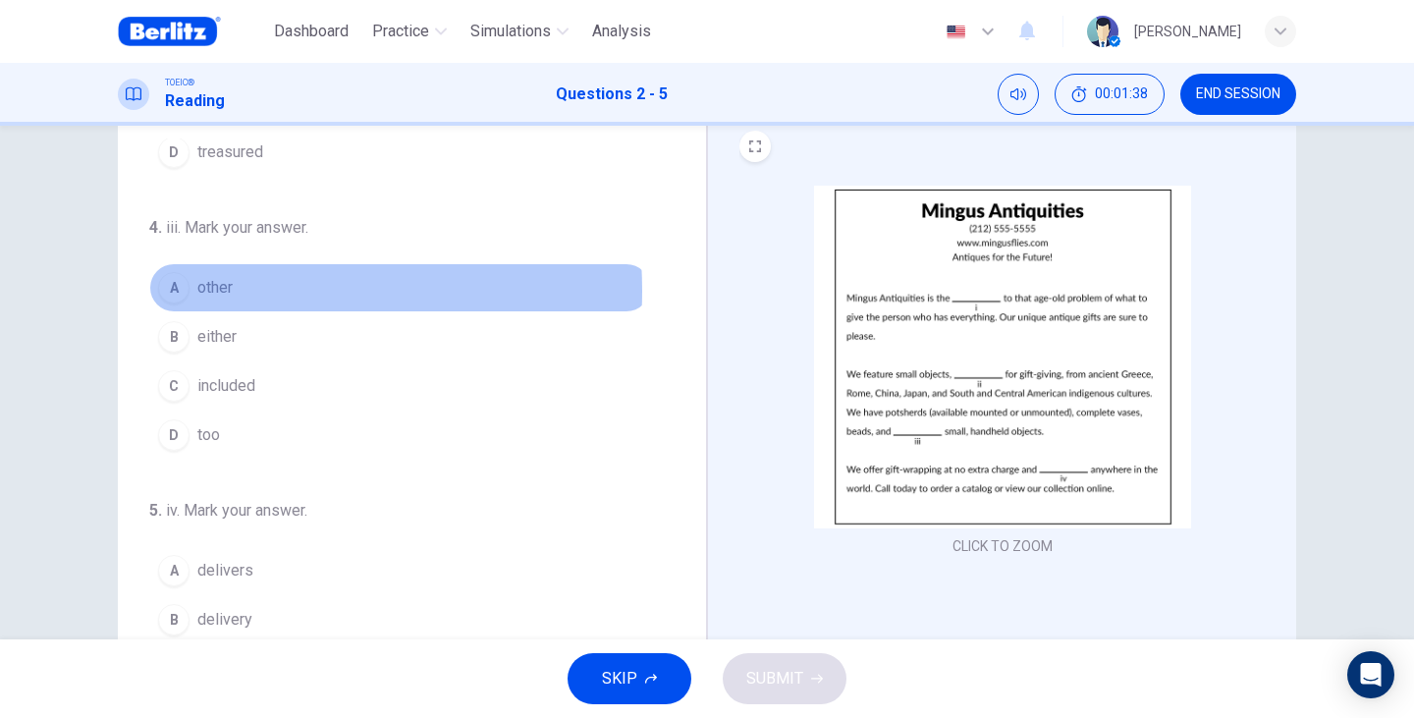
click at [208, 291] on span "other" at bounding box center [214, 288] width 35 height 24
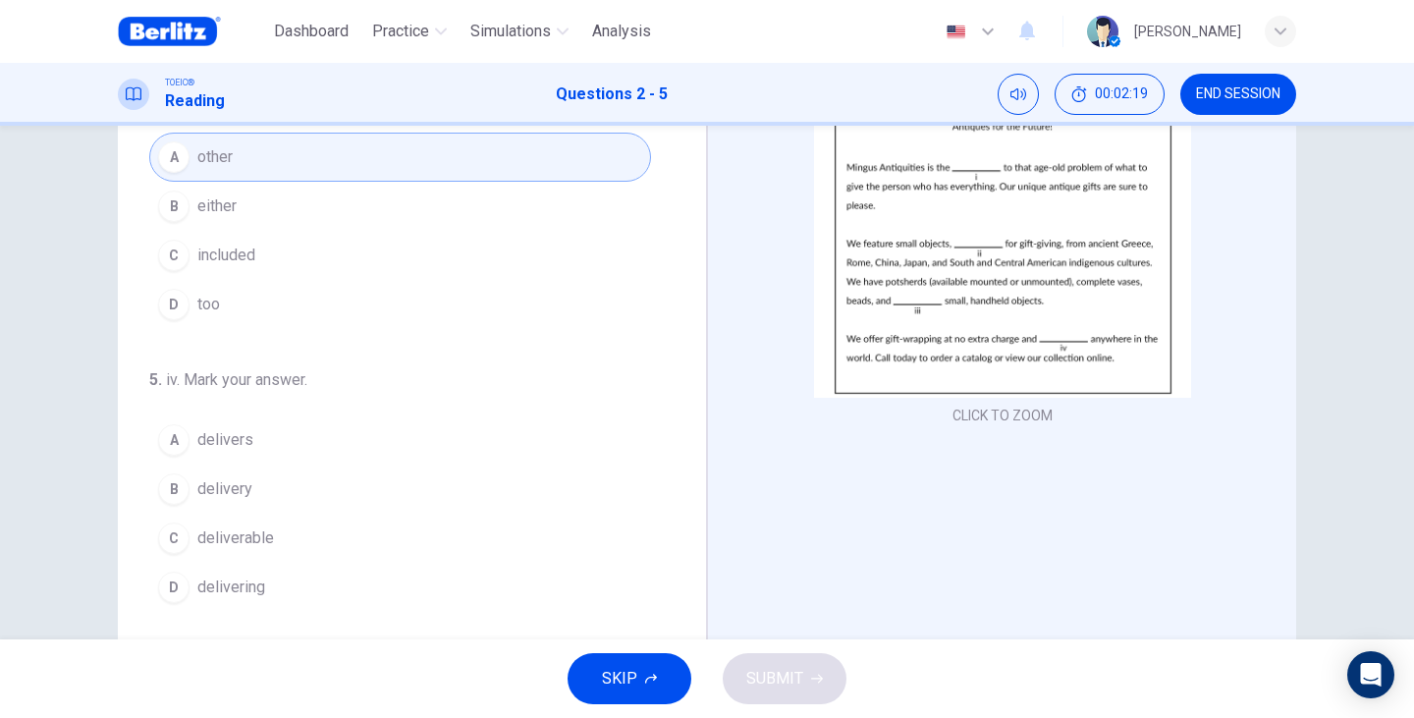
scroll to position [247, 0]
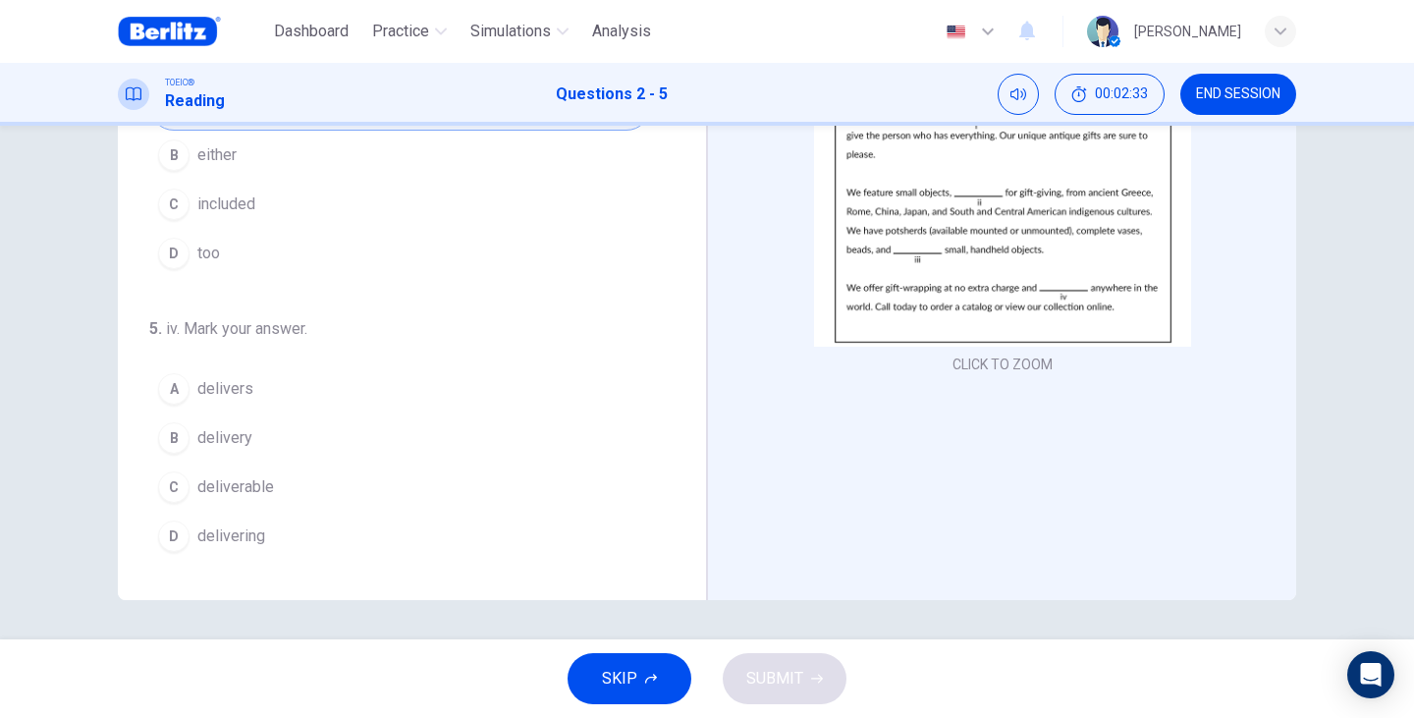
click at [206, 437] on span "delivery" at bounding box center [224, 438] width 55 height 24
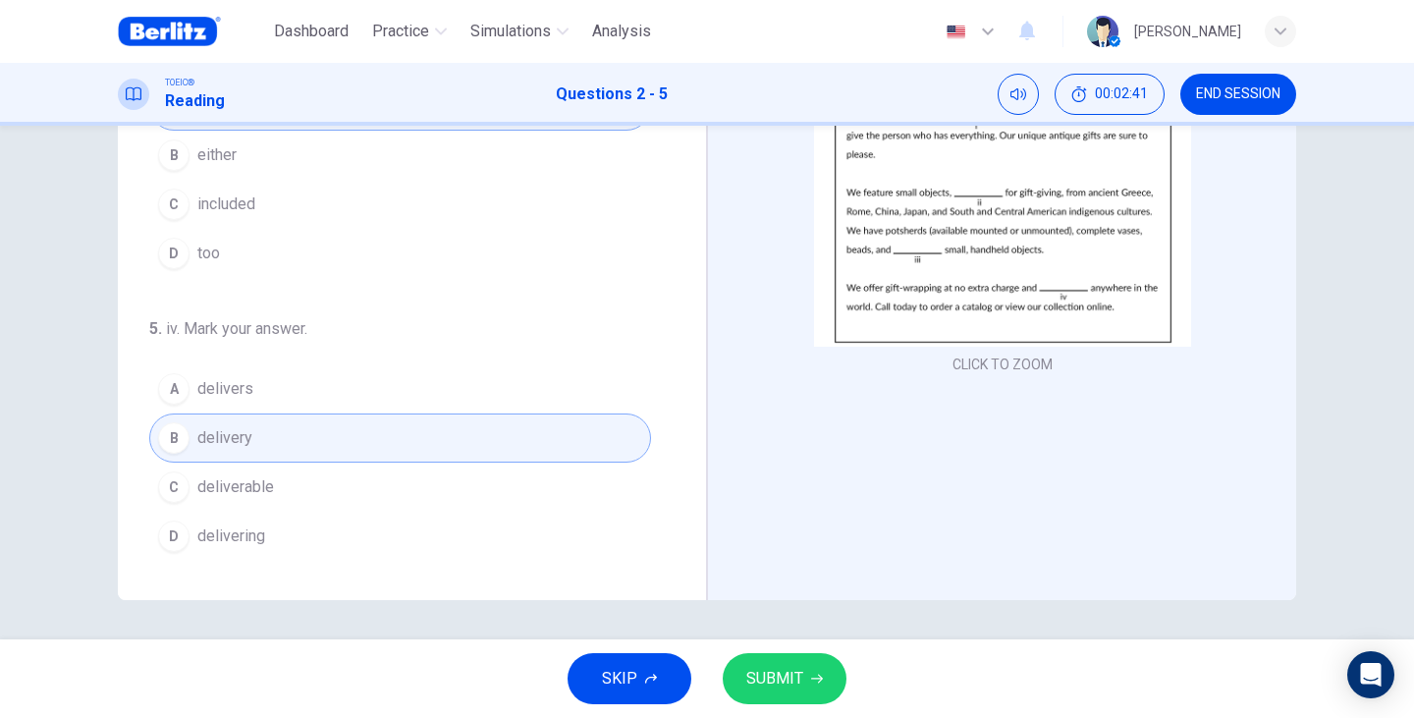
click at [200, 378] on span "delivers" at bounding box center [225, 389] width 56 height 24
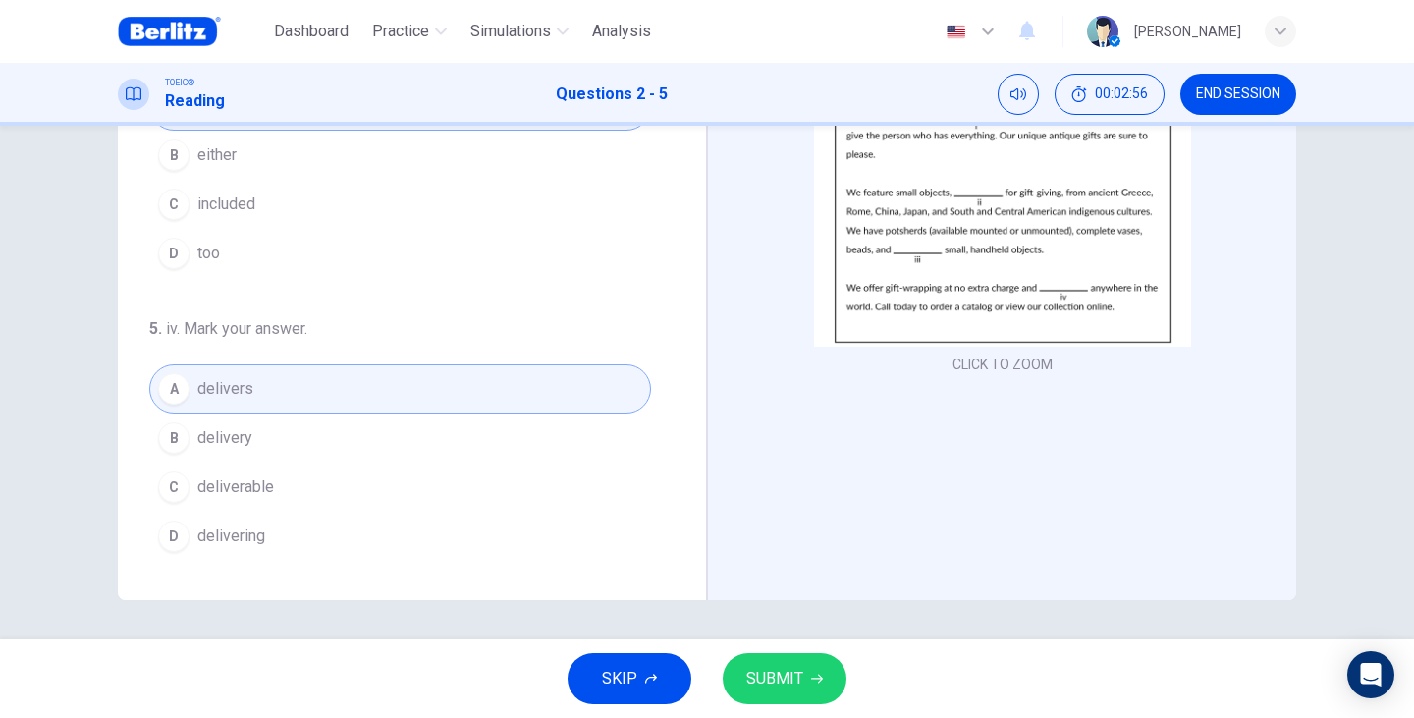
click at [796, 672] on span "SUBMIT" at bounding box center [774, 678] width 57 height 27
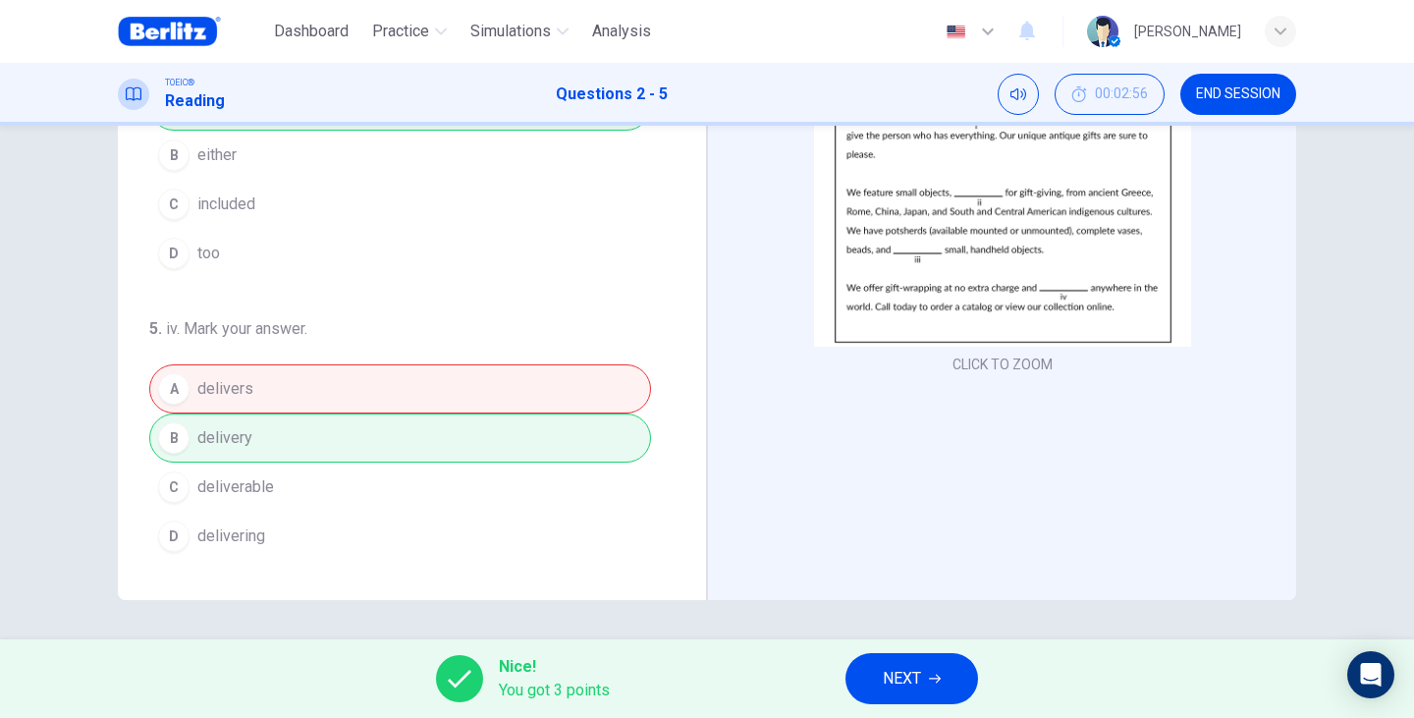
click at [348, 429] on div "A delivers B delivery C deliverable D delivering" at bounding box center [400, 462] width 502 height 196
click at [934, 664] on button "NEXT" at bounding box center [911, 678] width 133 height 51
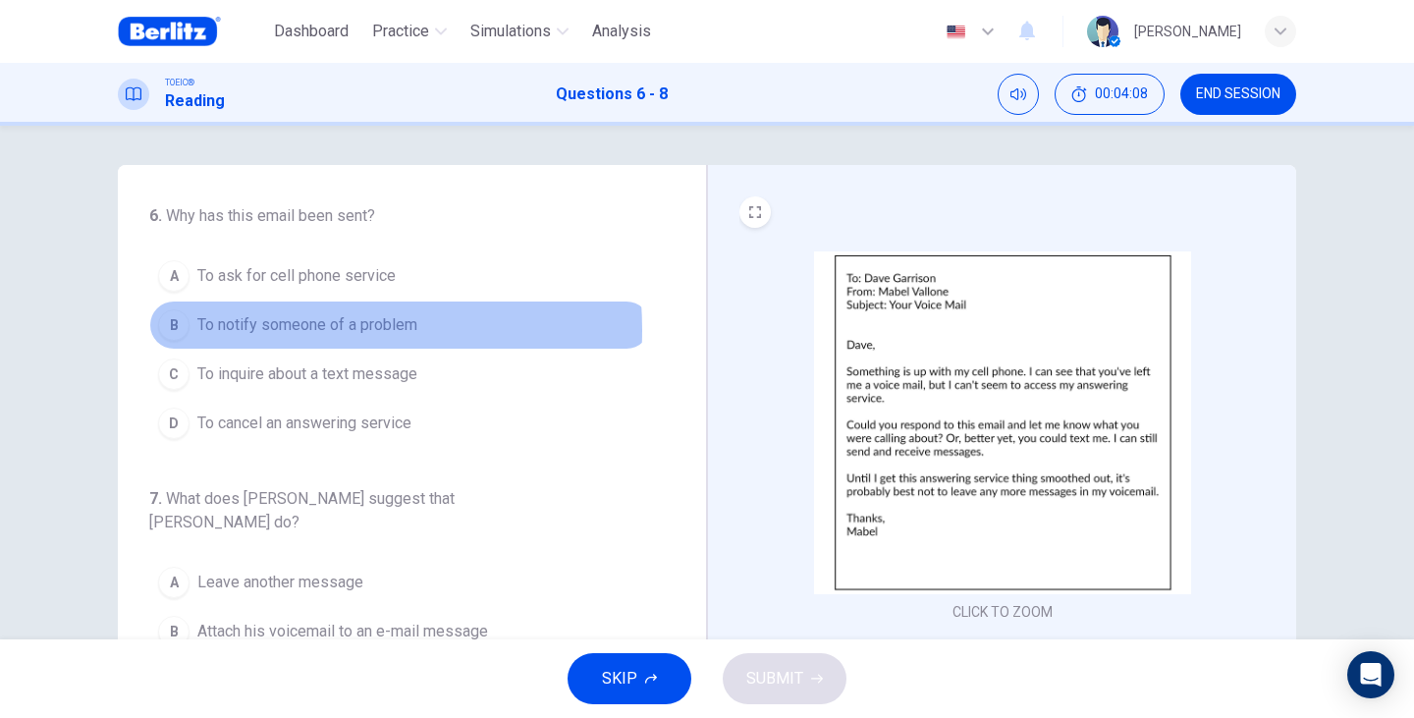
click at [258, 330] on span "To notify someone of a problem" at bounding box center [307, 325] width 220 height 24
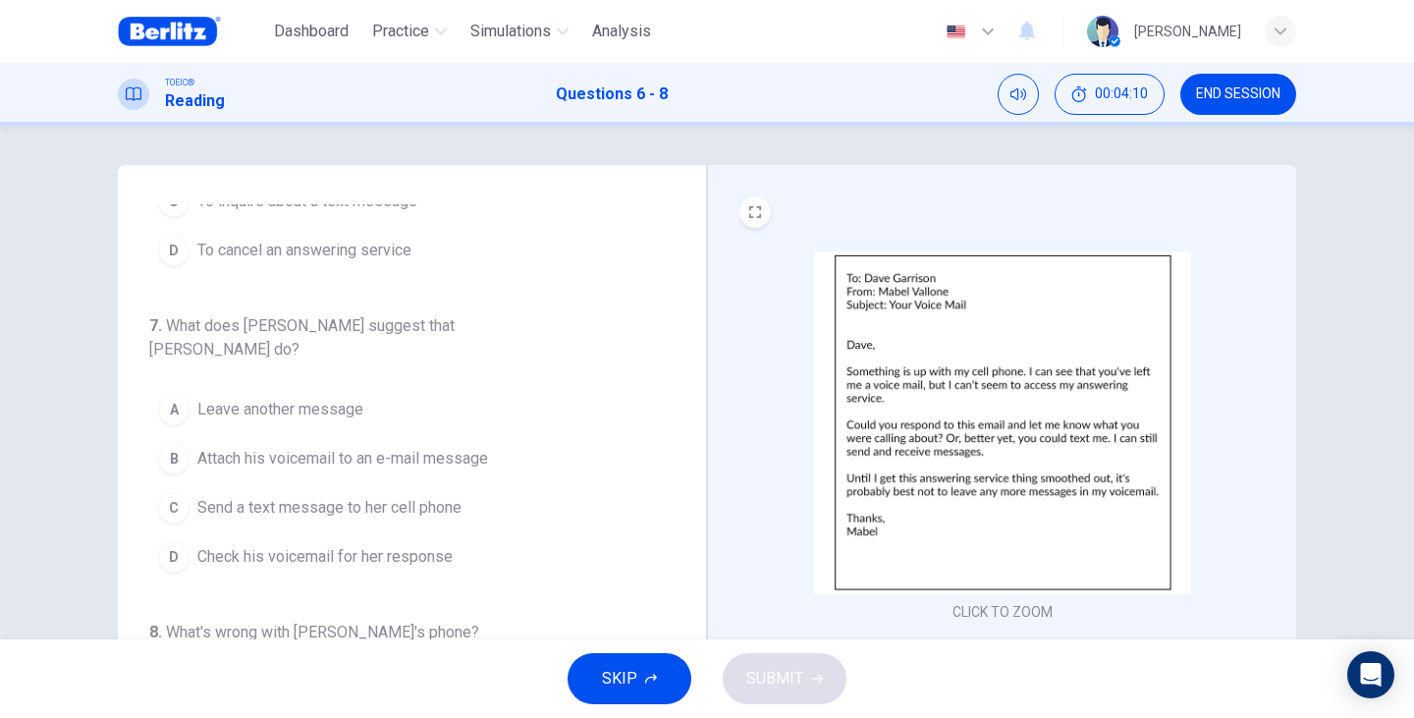
scroll to position [196, 0]
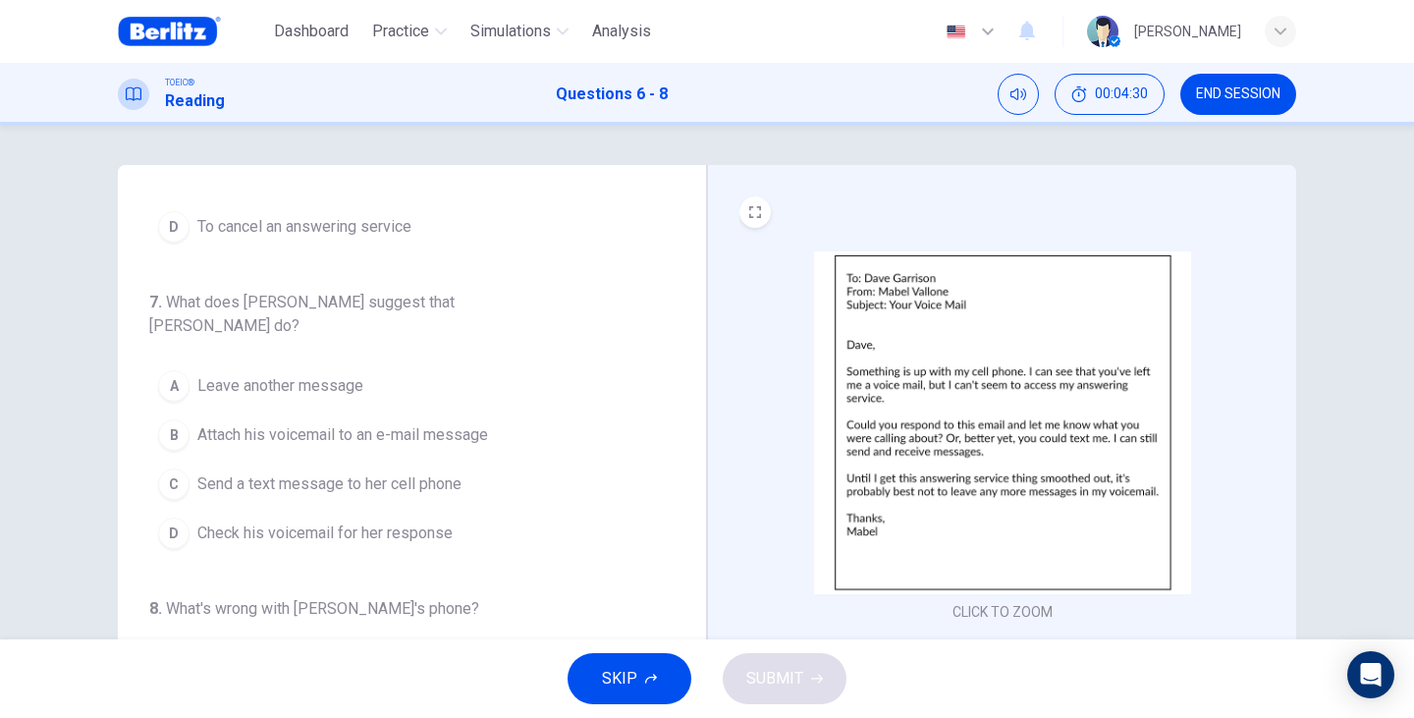
click at [250, 472] on span "Send a text message to her cell phone" at bounding box center [329, 484] width 264 height 24
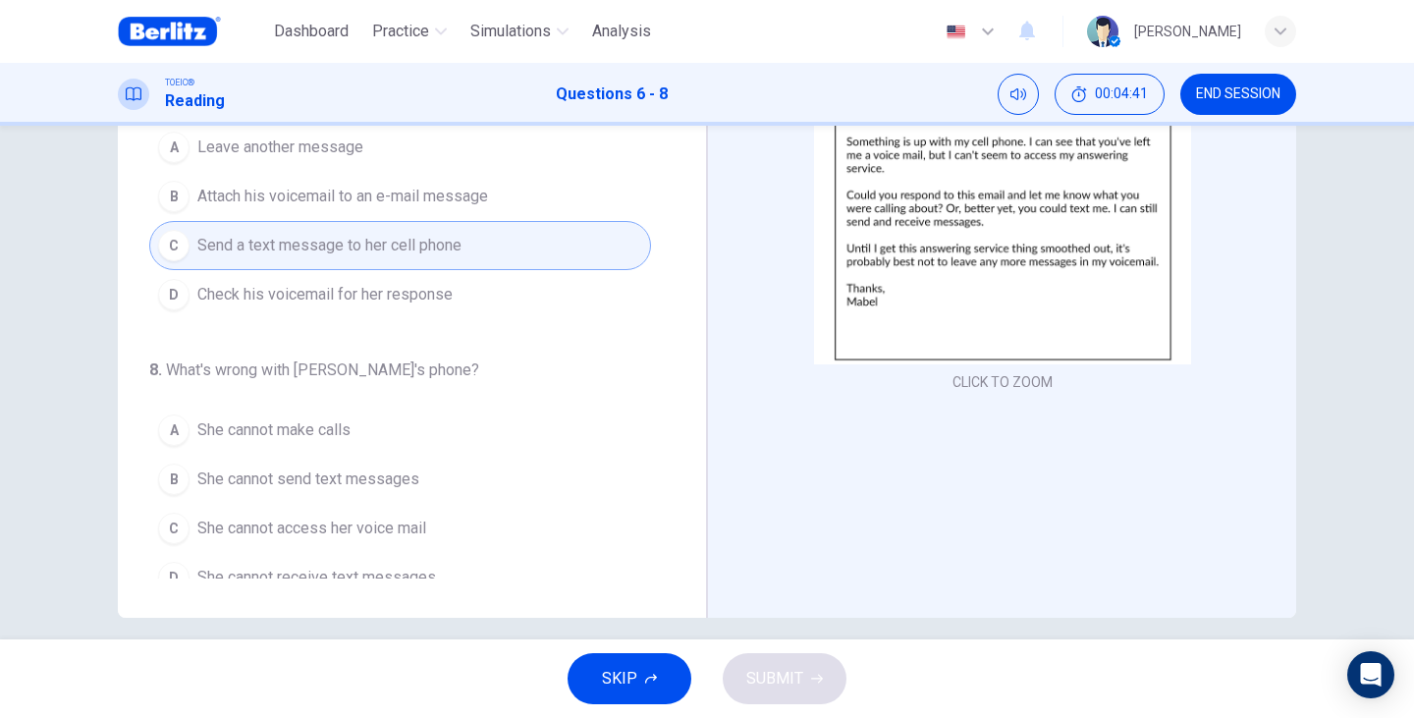
scroll to position [247, 0]
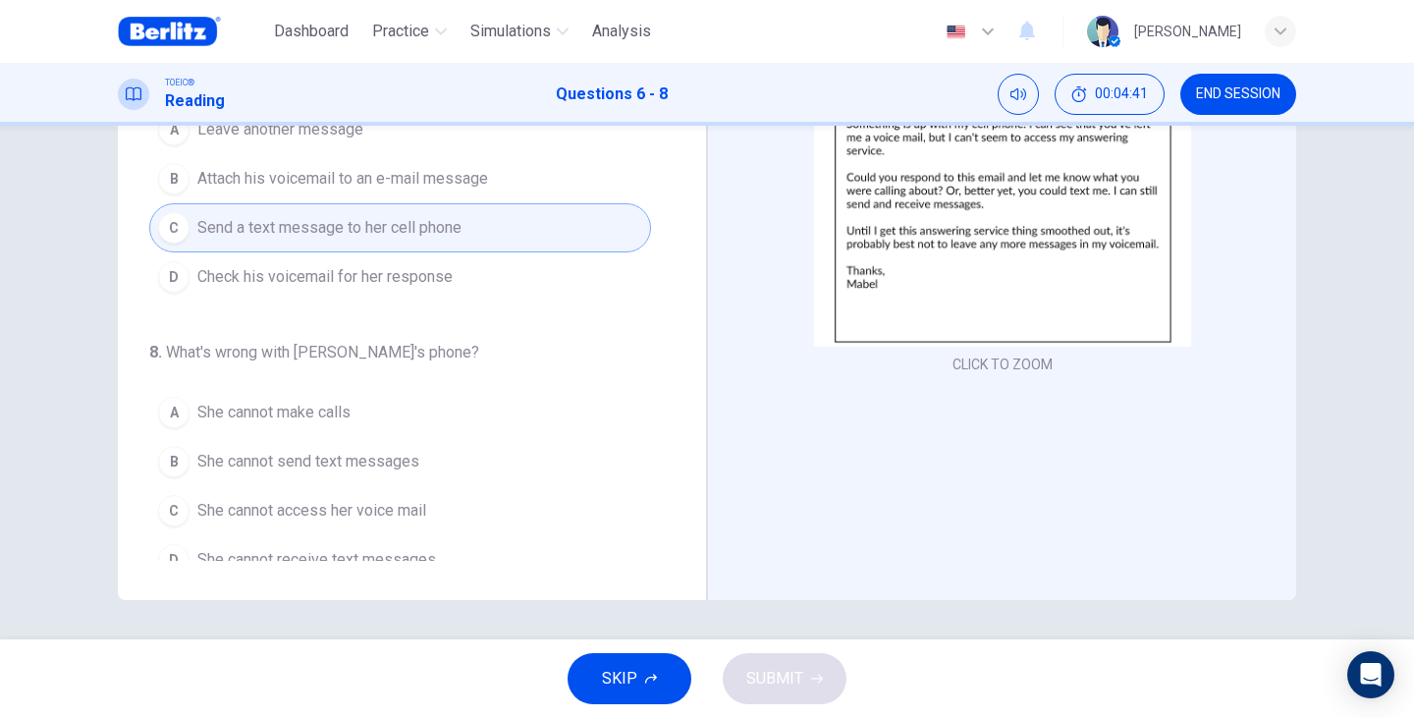
click at [348, 499] on span "She cannot access her voice mail" at bounding box center [311, 511] width 229 height 24
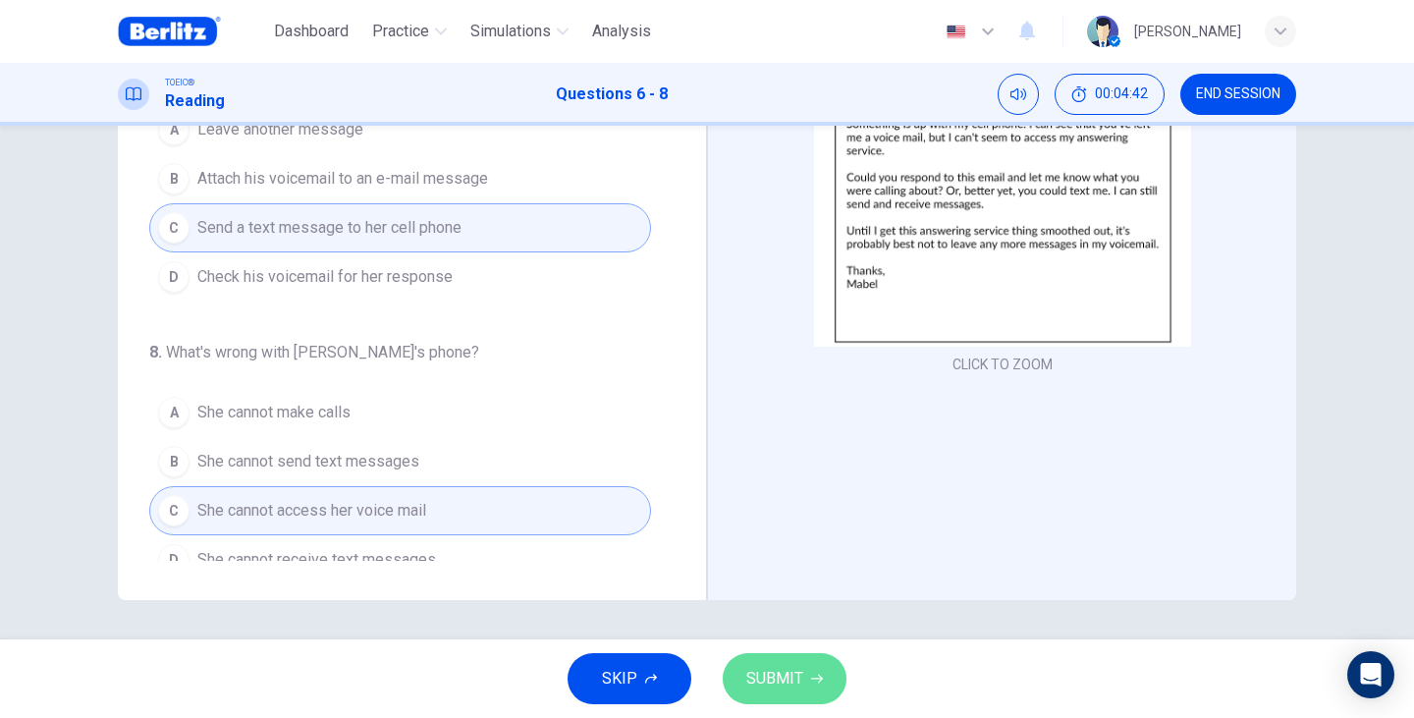
click at [786, 673] on span "SUBMIT" at bounding box center [774, 678] width 57 height 27
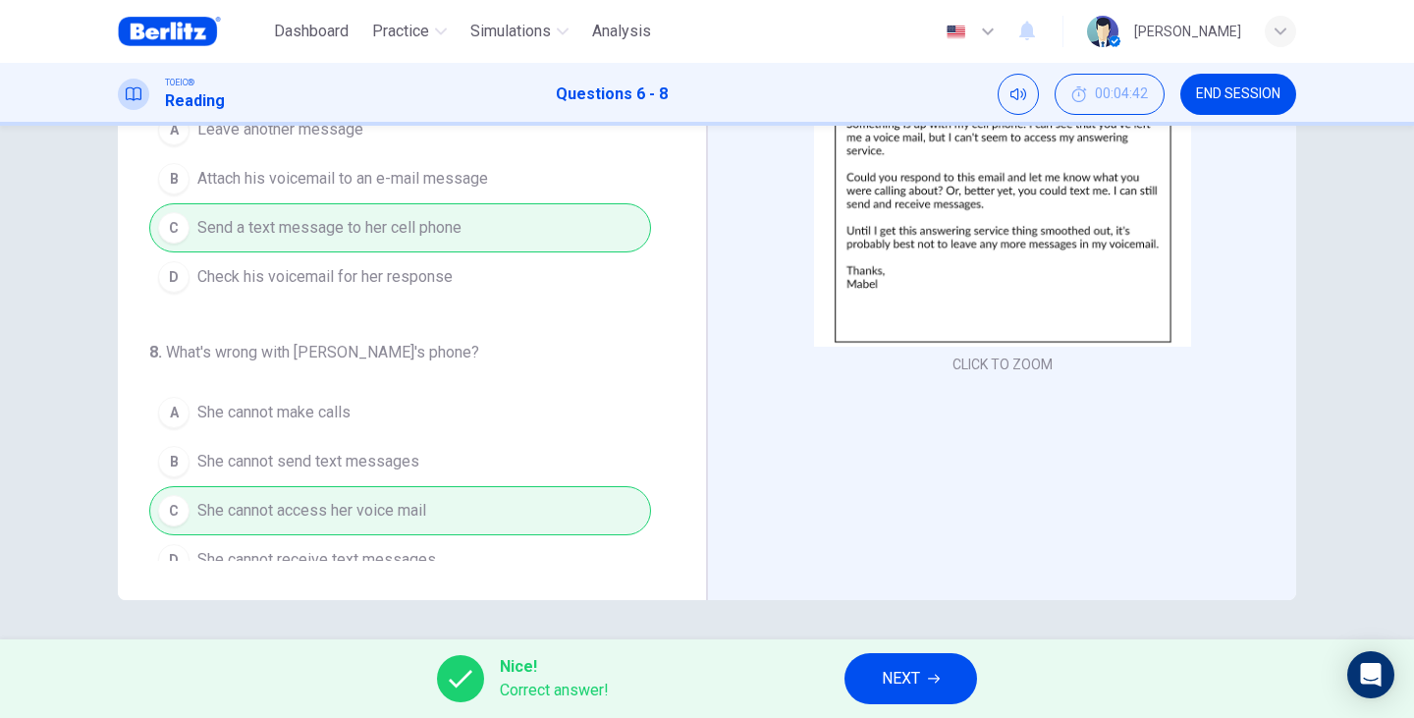
click at [950, 691] on button "NEXT" at bounding box center [910, 678] width 133 height 51
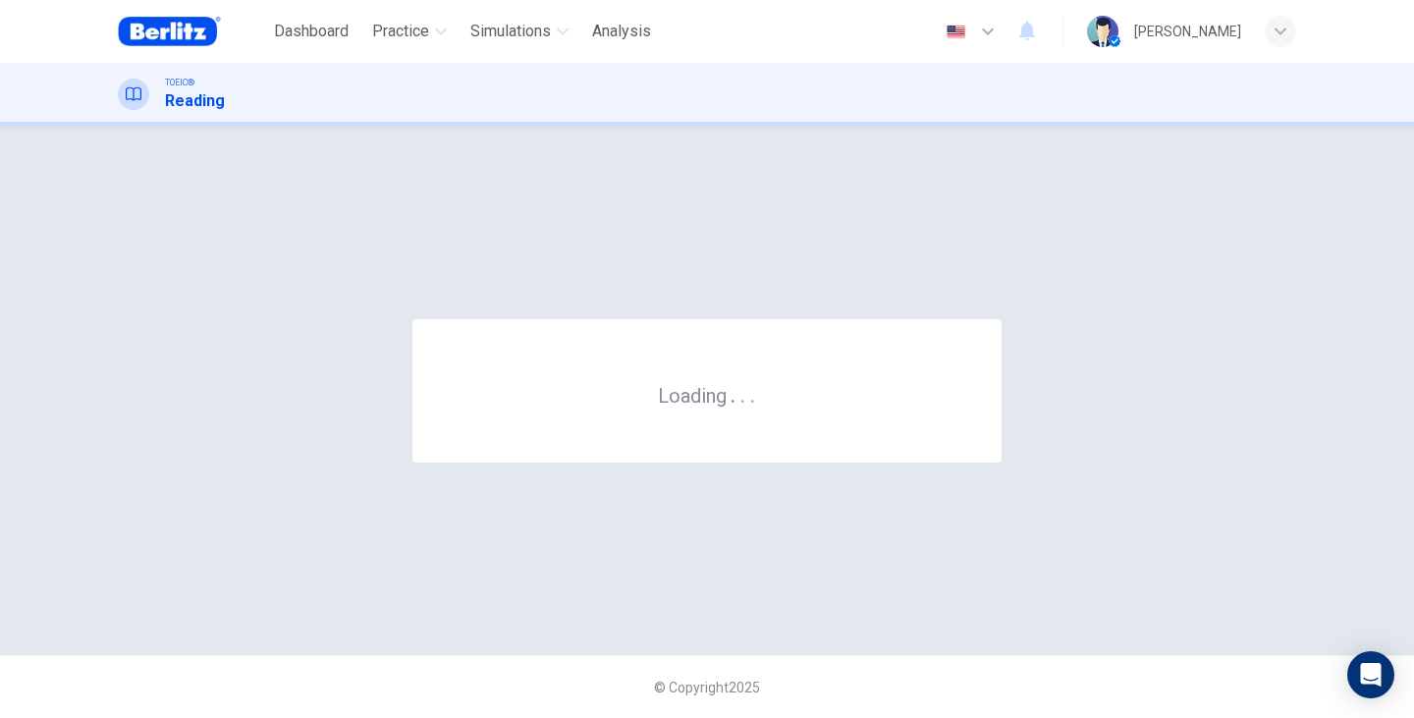
scroll to position [0, 0]
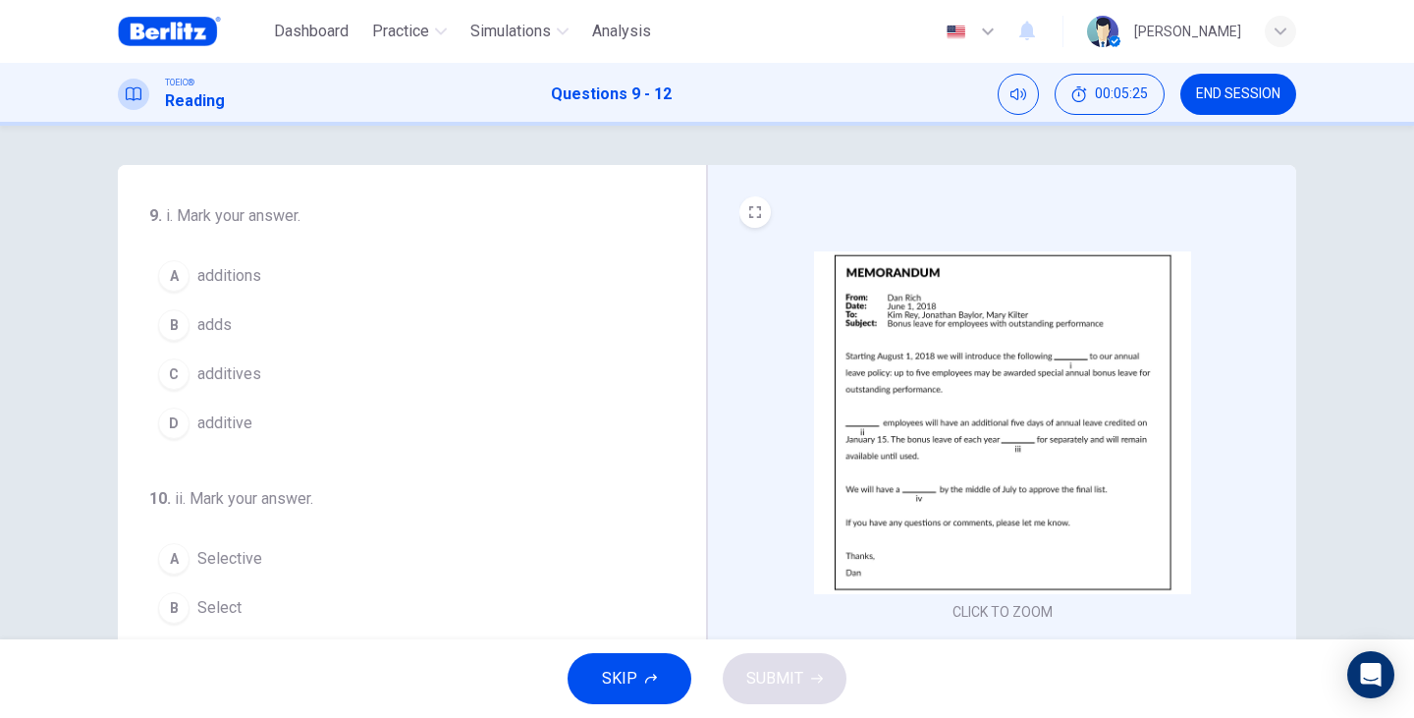
click at [239, 387] on button "C additives" at bounding box center [400, 373] width 502 height 49
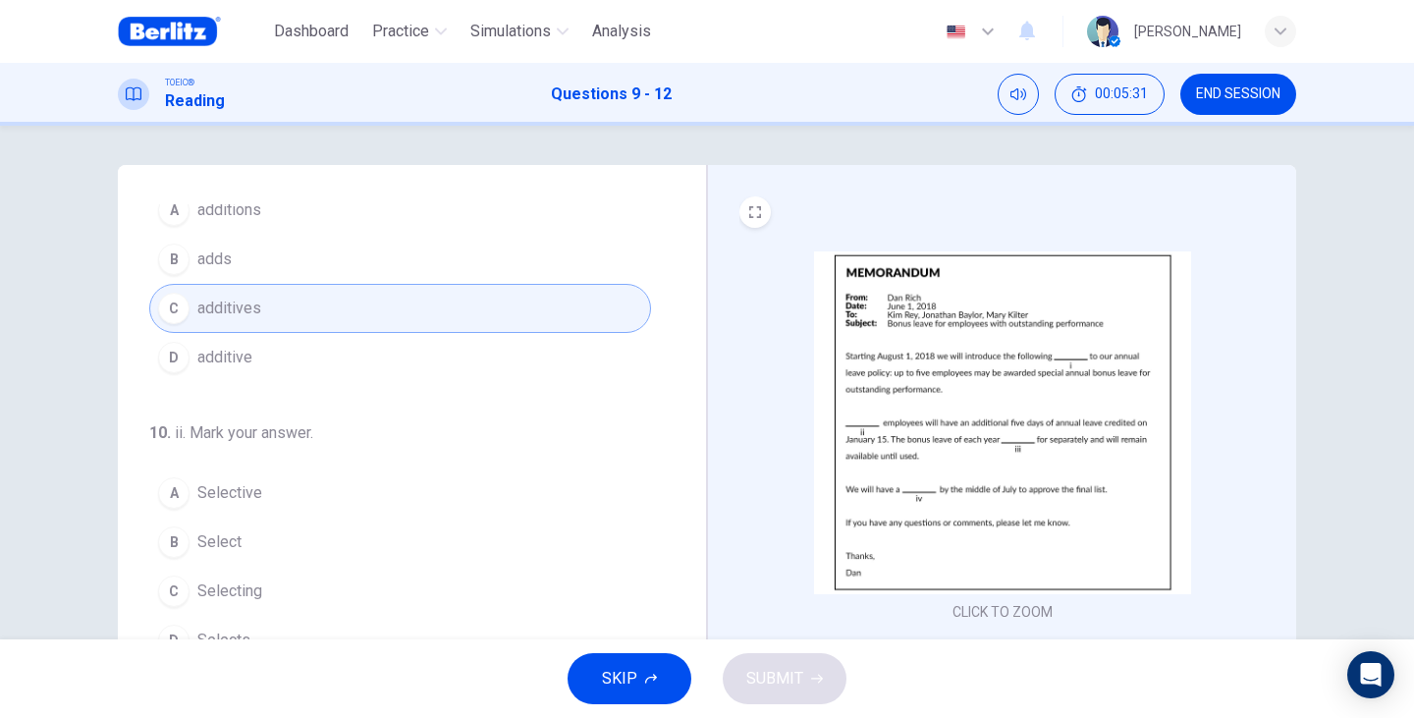
scroll to position [131, 0]
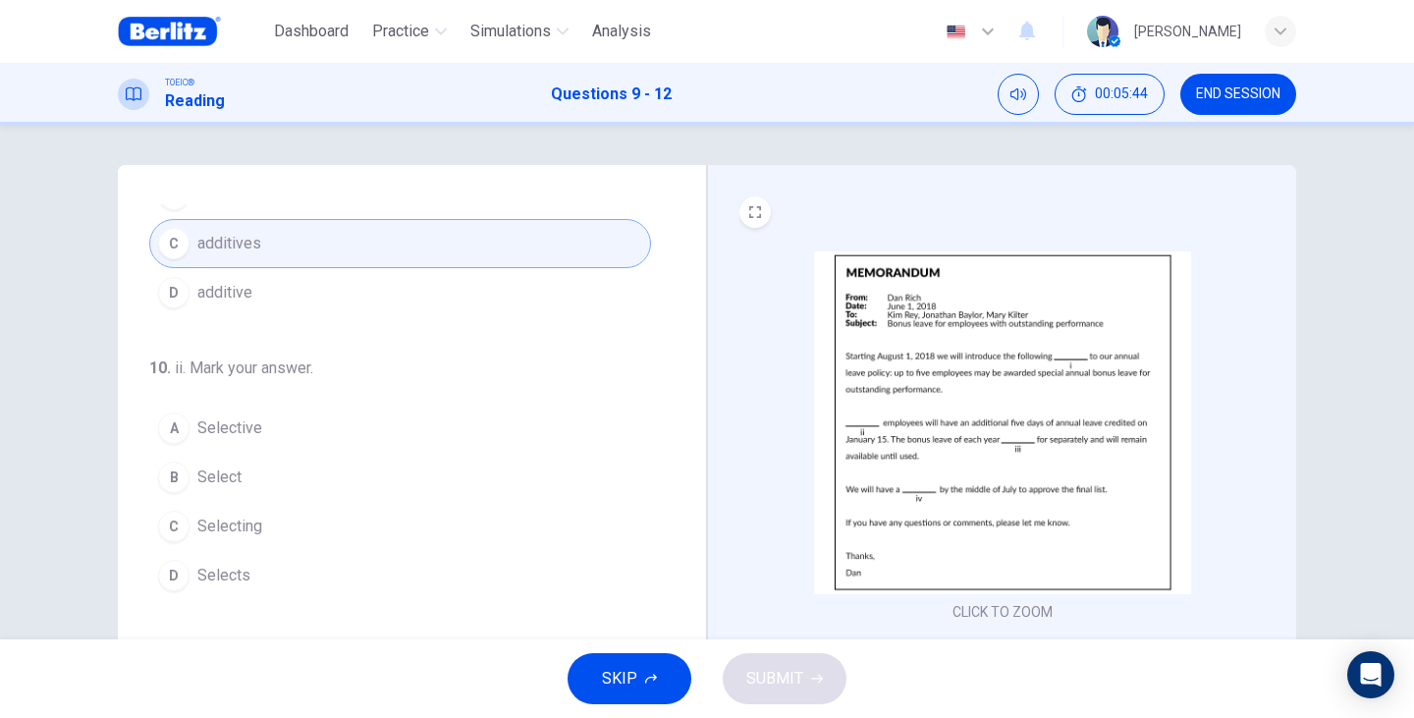
click at [210, 481] on span "Select" at bounding box center [219, 477] width 44 height 24
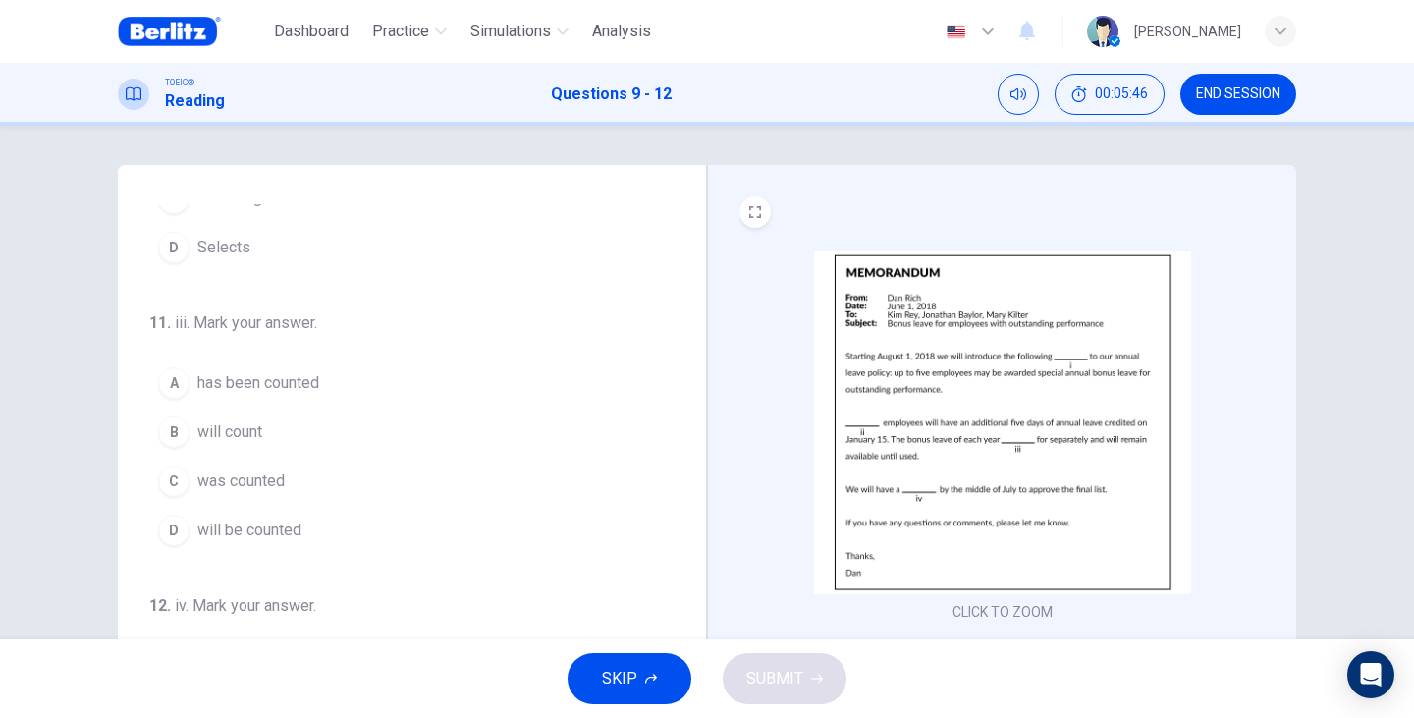
scroll to position [488, 0]
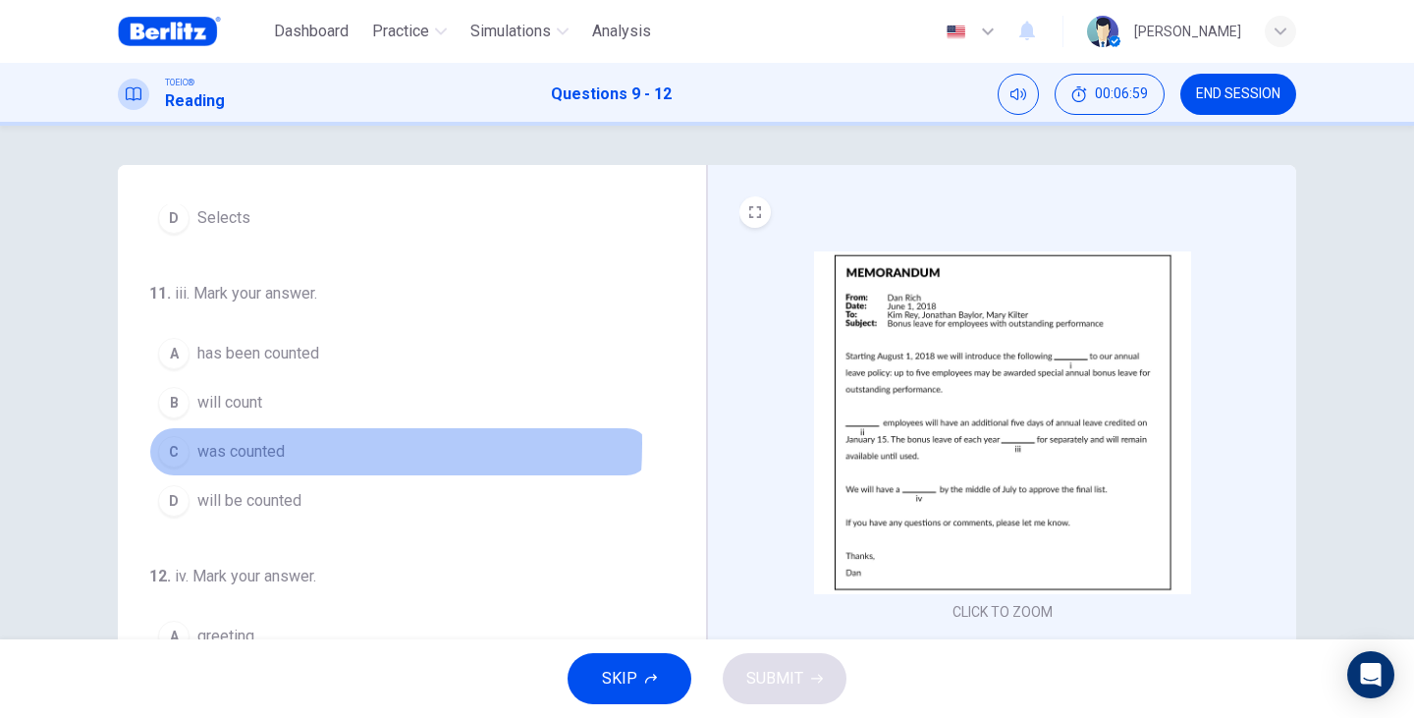
click at [217, 444] on span "was counted" at bounding box center [240, 452] width 87 height 24
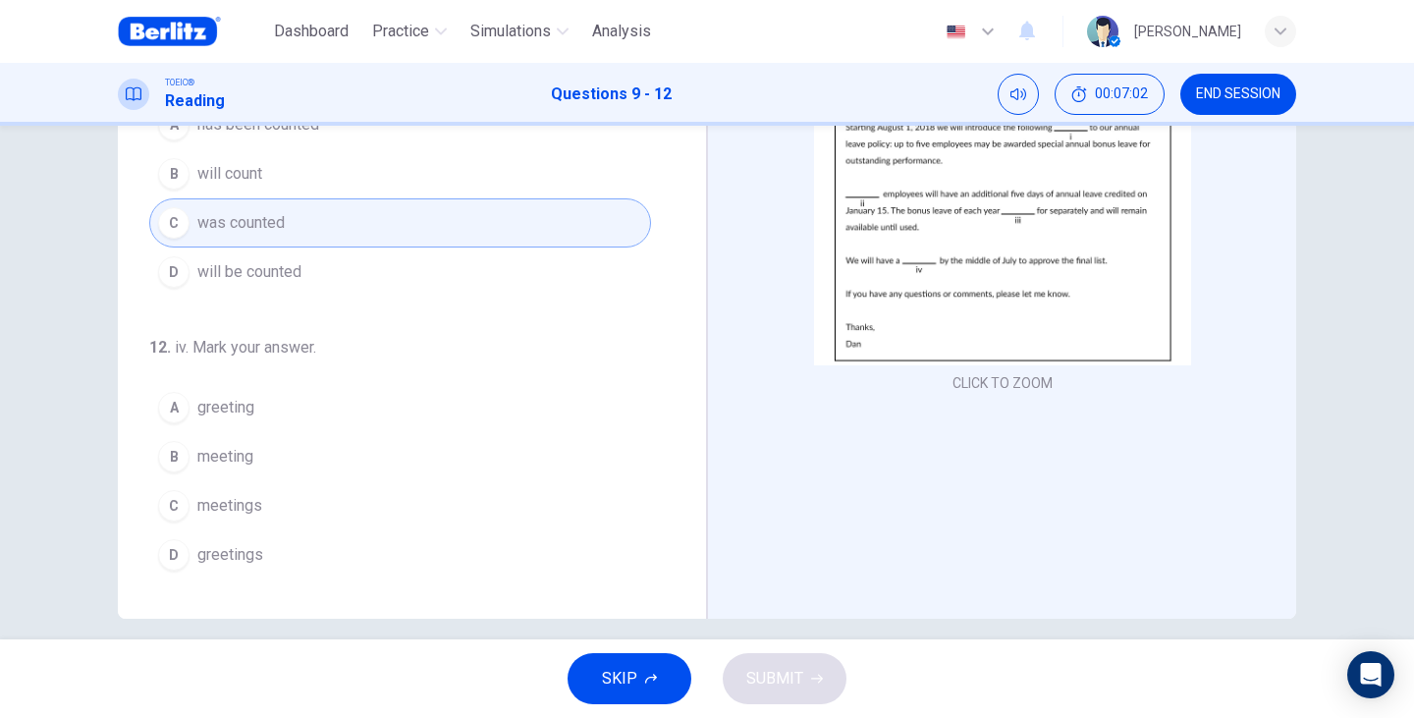
scroll to position [247, 0]
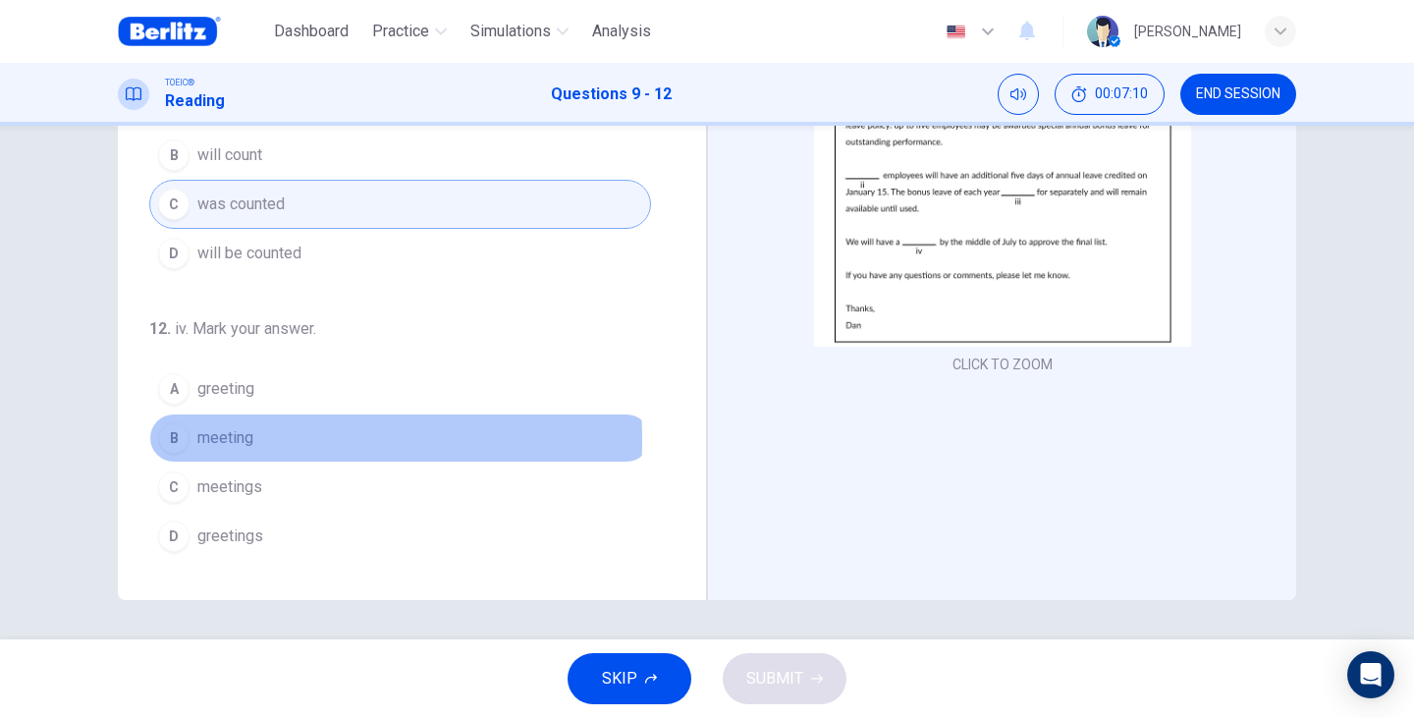
click at [238, 440] on span "meeting" at bounding box center [225, 438] width 56 height 24
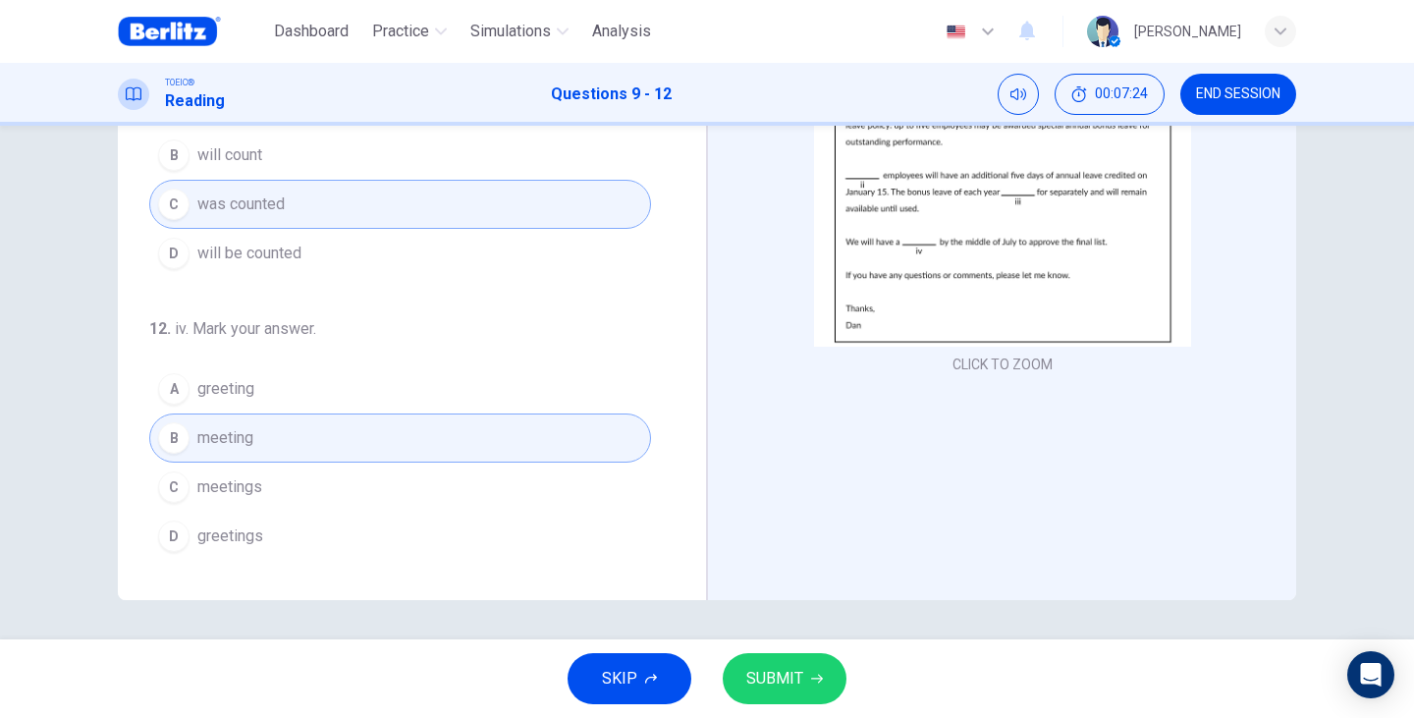
click at [827, 690] on button "SUBMIT" at bounding box center [785, 678] width 124 height 51
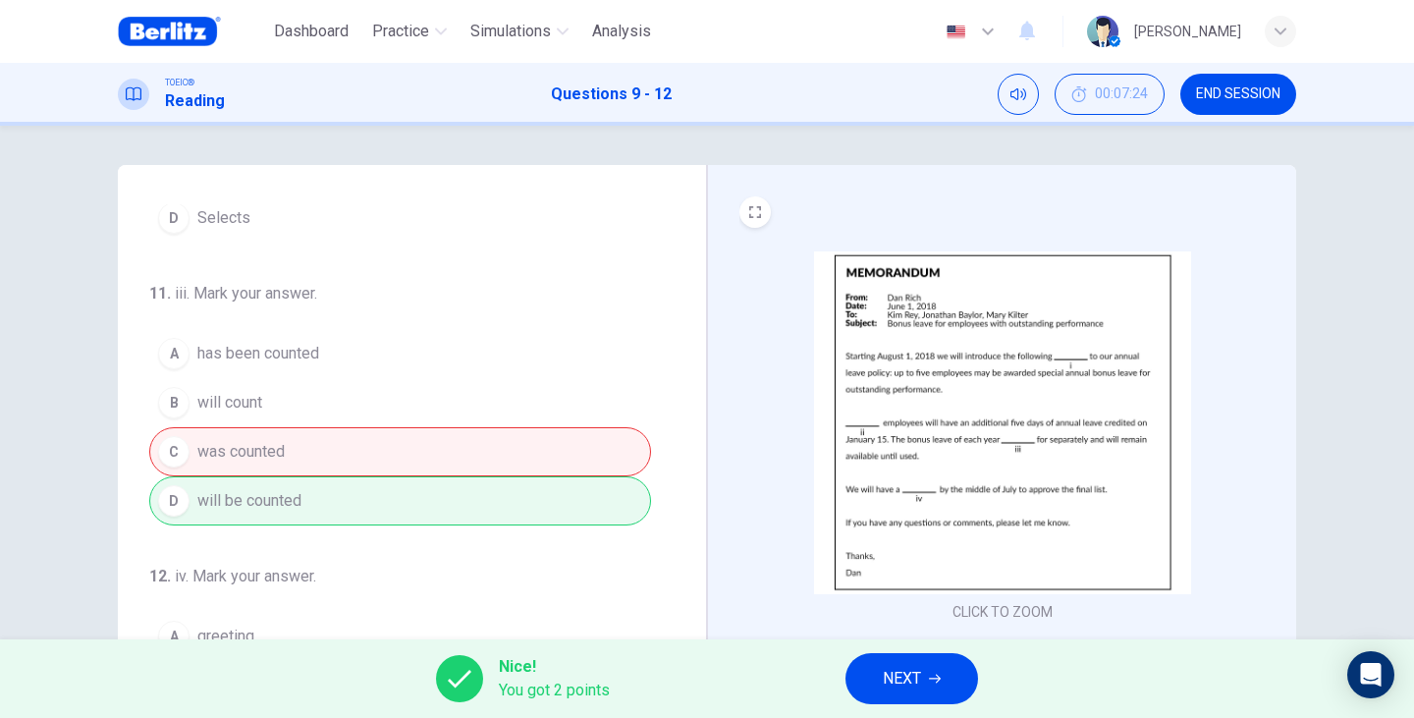
scroll to position [66, 0]
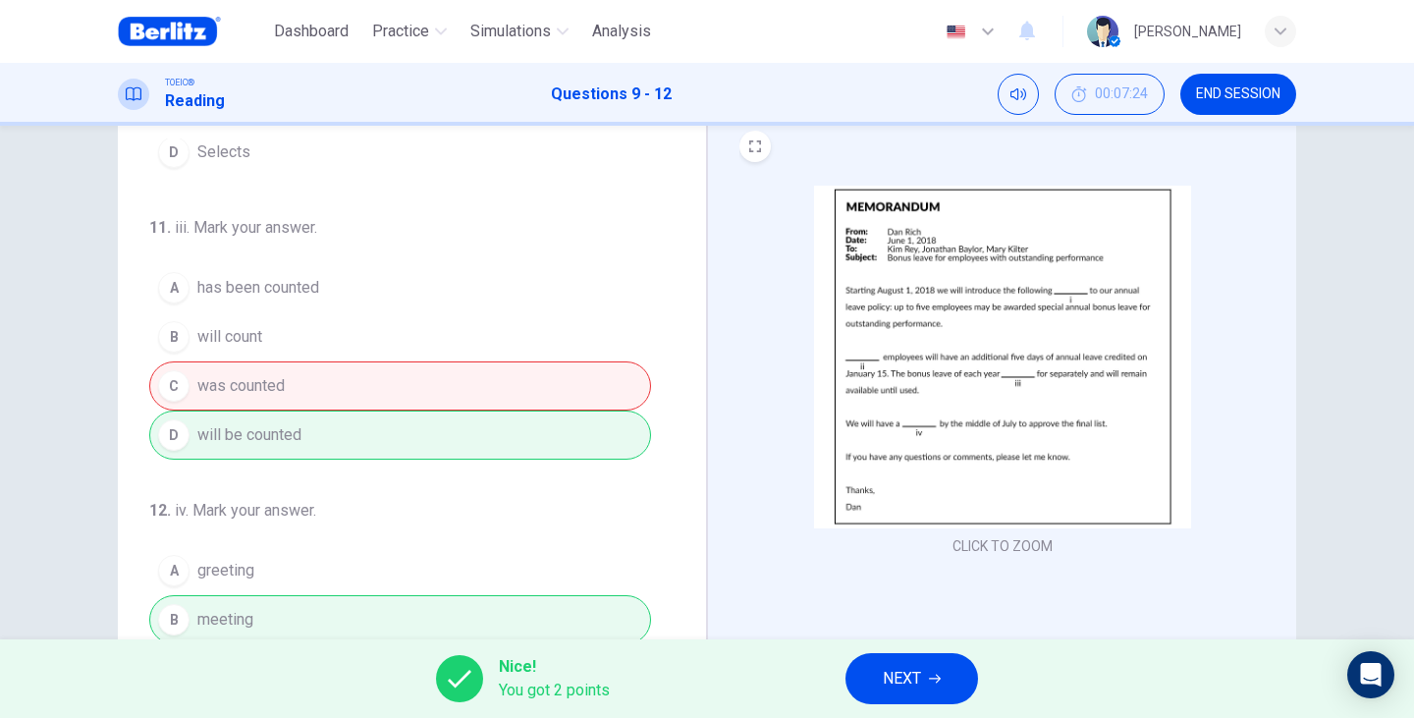
click at [898, 683] on span "NEXT" at bounding box center [902, 678] width 38 height 27
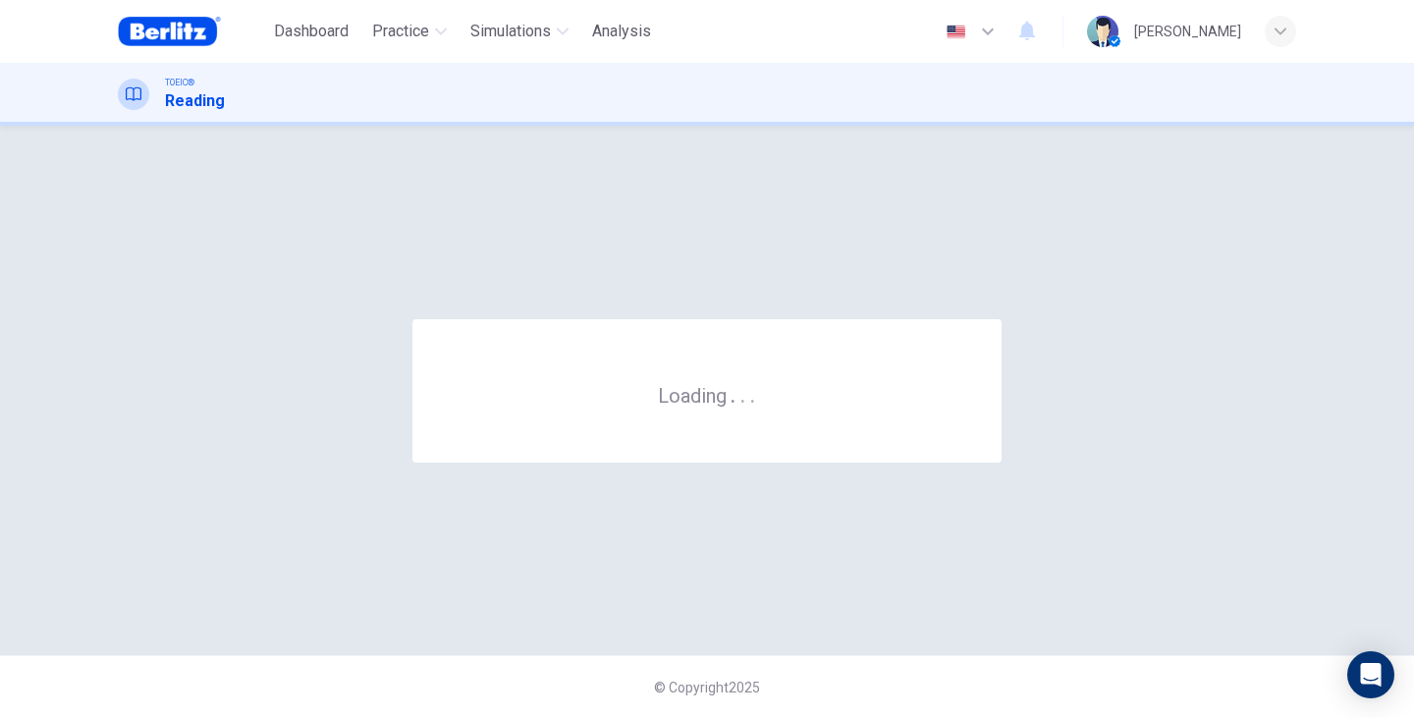
scroll to position [0, 0]
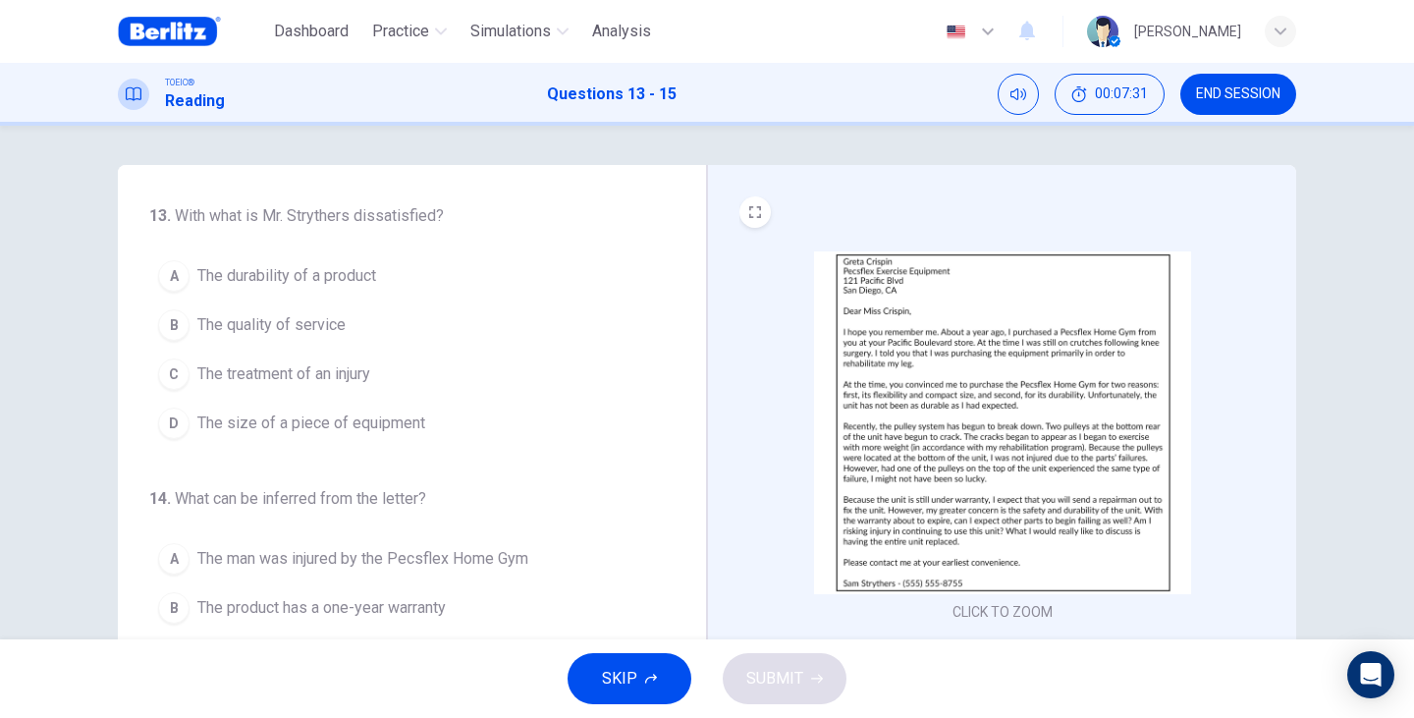
click at [1030, 606] on button "CLICK TO ZOOM" at bounding box center [1002, 611] width 116 height 27
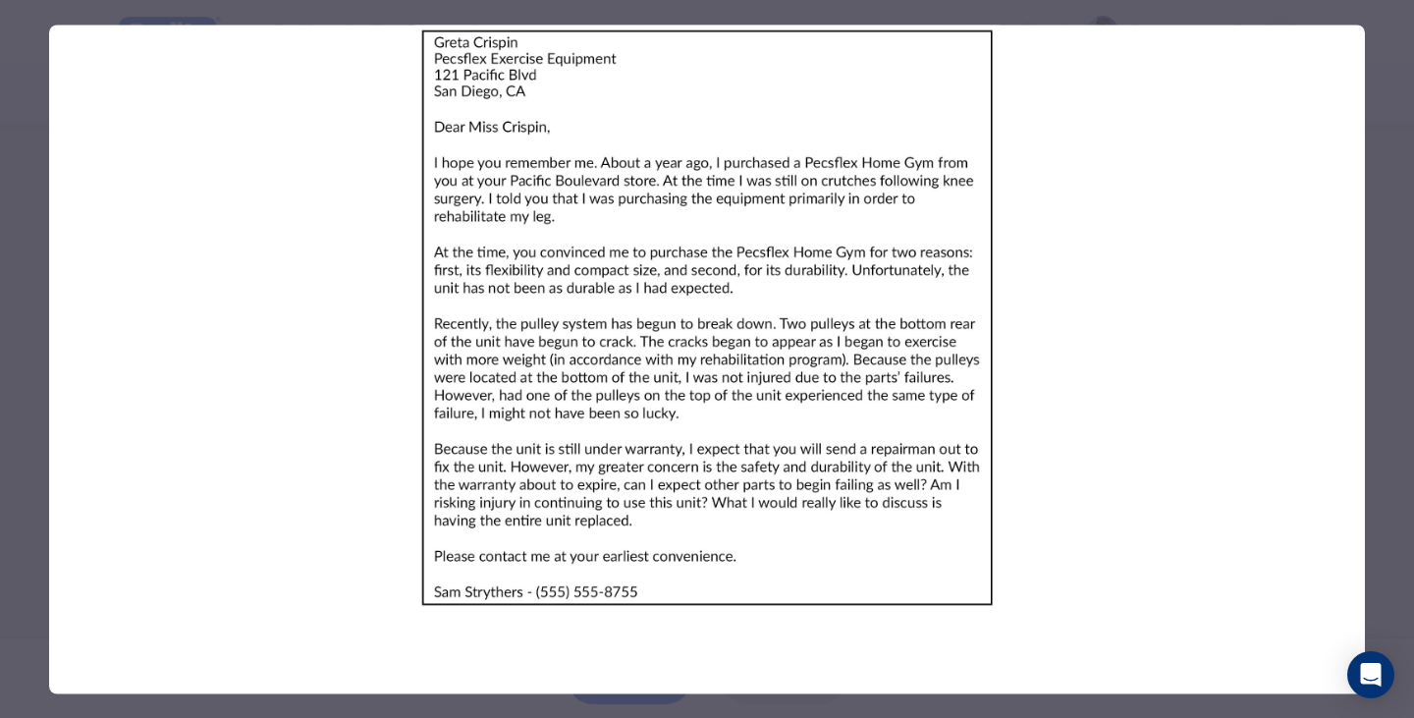
click at [1011, 581] on img at bounding box center [707, 317] width 1316 height 585
drag, startPoint x: 1388, startPoint y: 364, endPoint x: 1356, endPoint y: 373, distance: 33.6
click at [1386, 365] on div at bounding box center [707, 359] width 1414 height 718
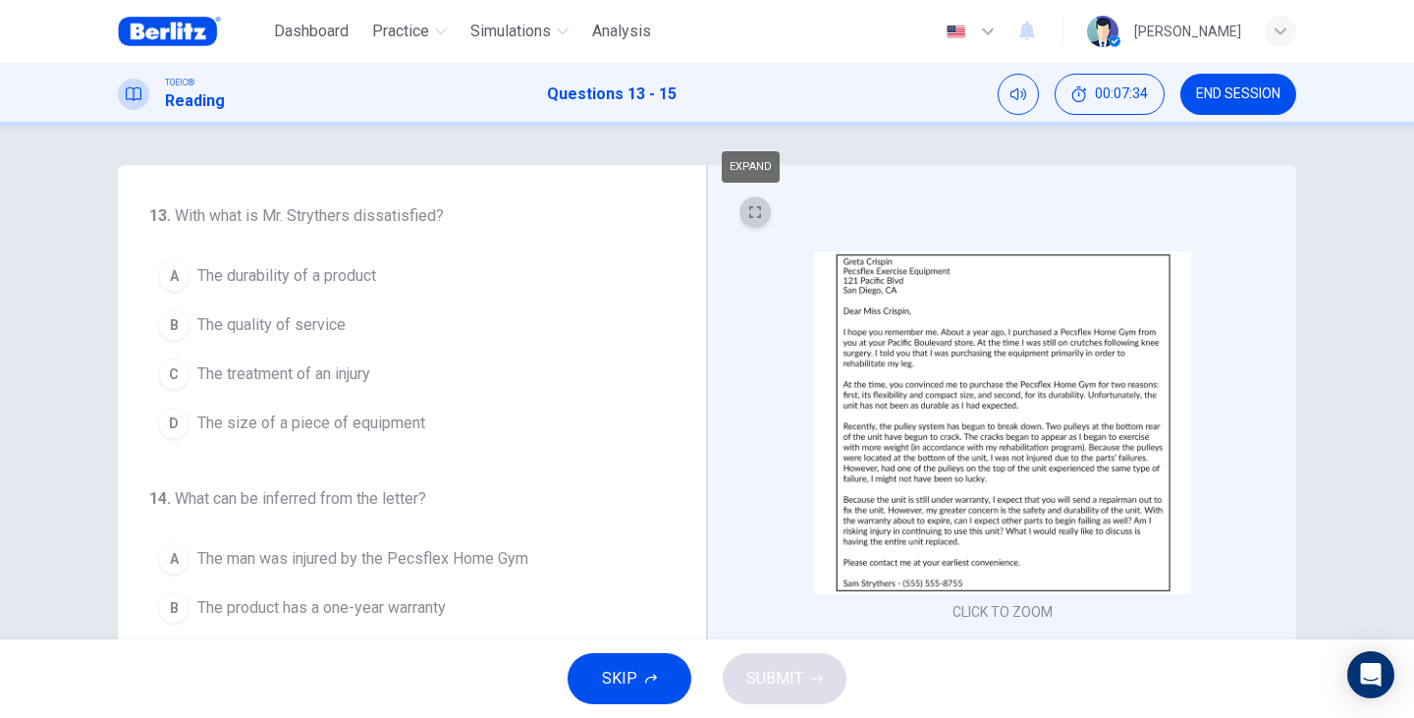
click at [739, 211] on button "EXPAND" at bounding box center [754, 211] width 31 height 31
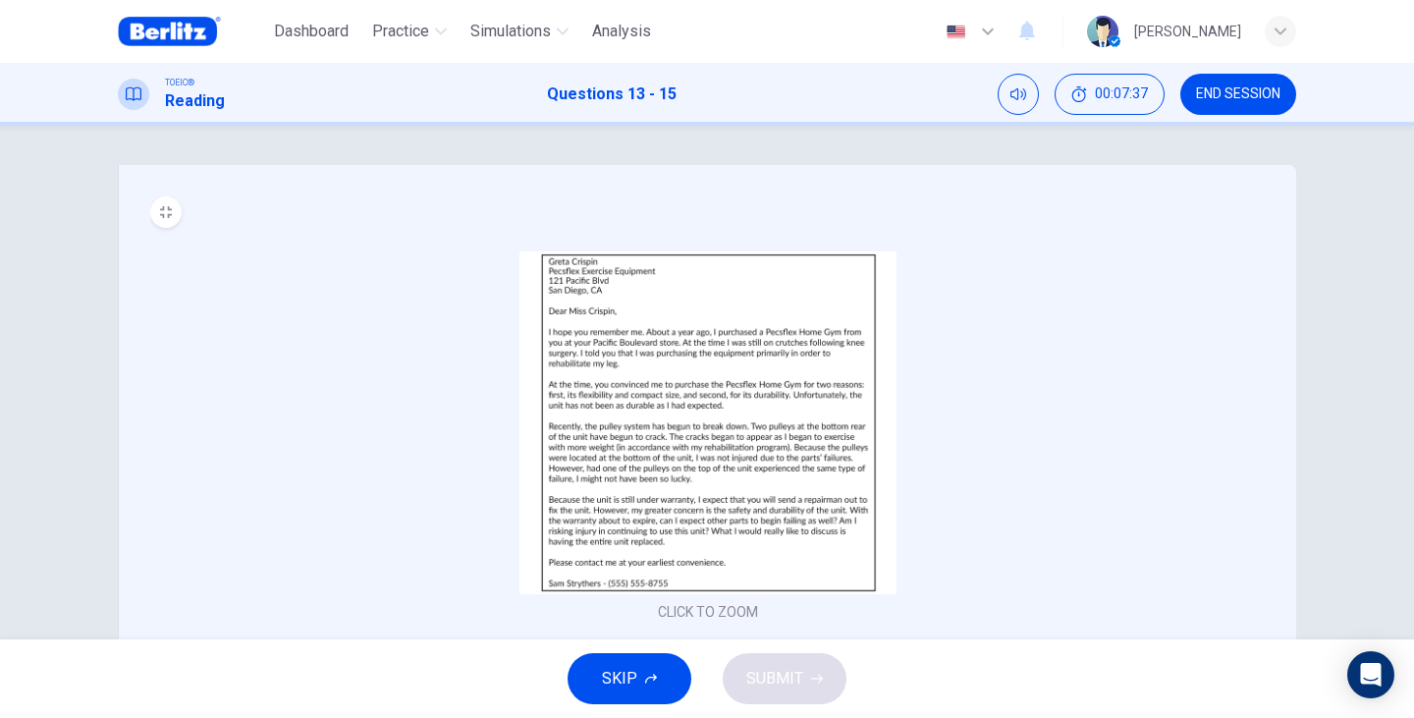
click at [140, 212] on div "CLICK TO ZOOM" at bounding box center [707, 506] width 1178 height 682
click at [150, 214] on button "MINIMIZE" at bounding box center [165, 211] width 31 height 31
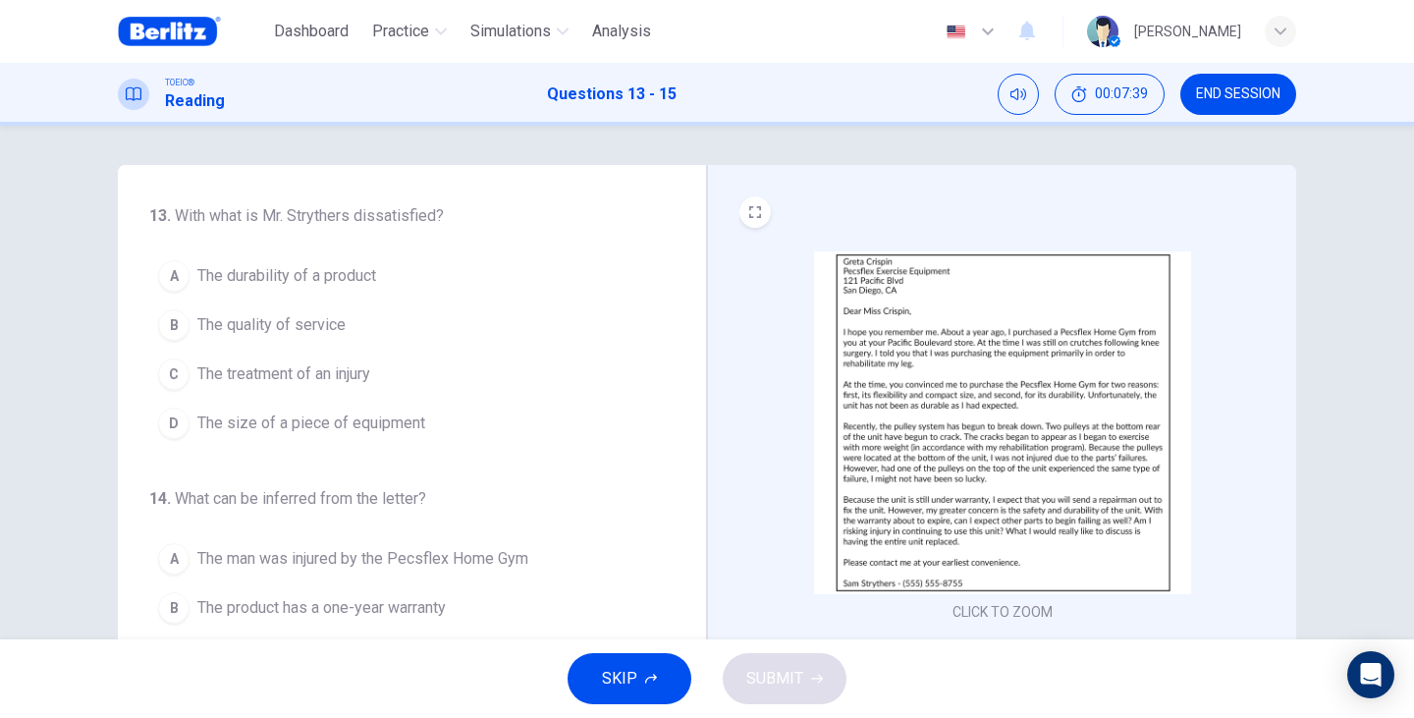
click at [1385, 240] on div "13 . With what is Mr. Strythers dissatisfied? A The durability of a product B T…" at bounding box center [707, 382] width 1414 height 513
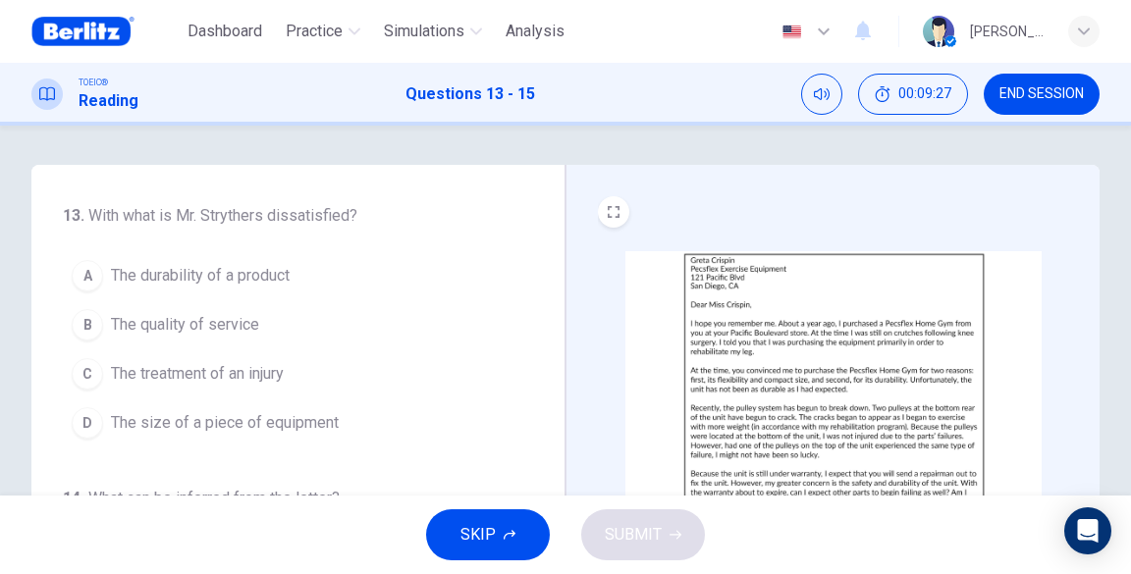
click at [240, 271] on span "The durability of a product" at bounding box center [200, 276] width 179 height 24
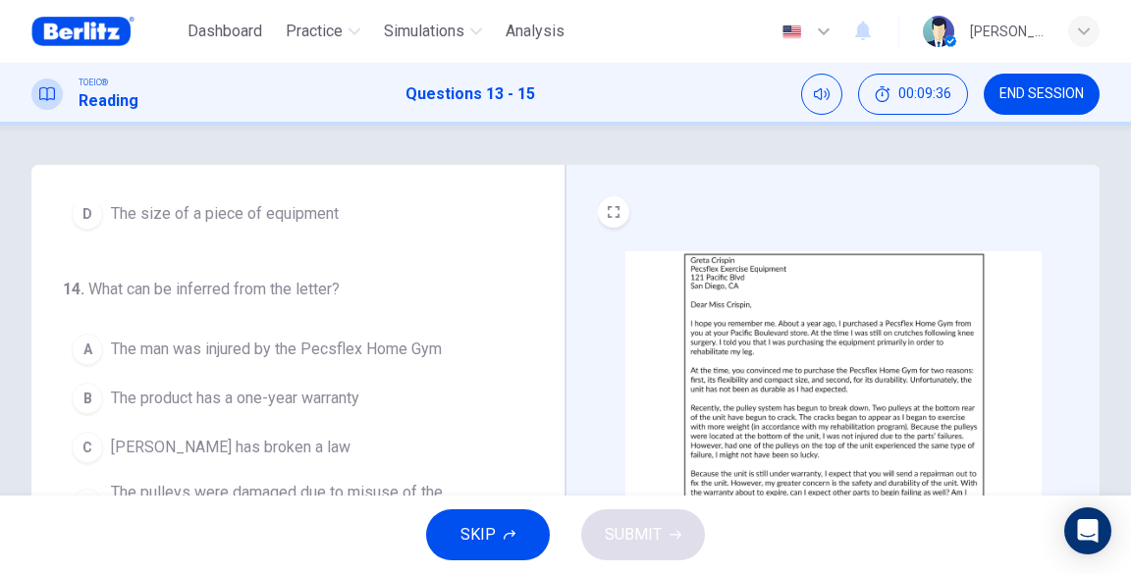
scroll to position [216, 0]
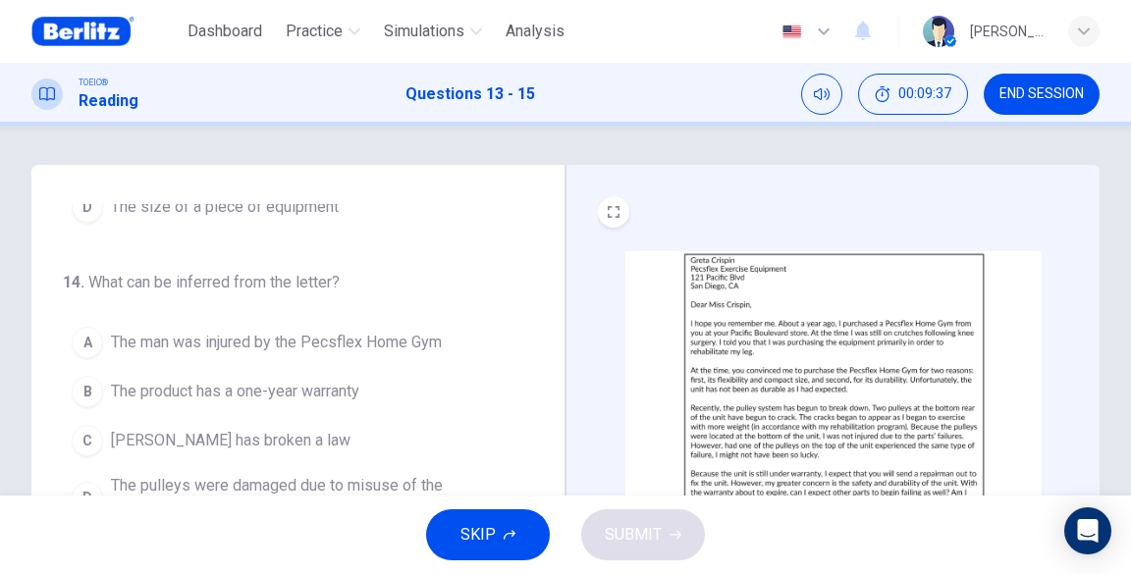
click at [279, 391] on span "The product has a one-year warranty" at bounding box center [235, 392] width 248 height 24
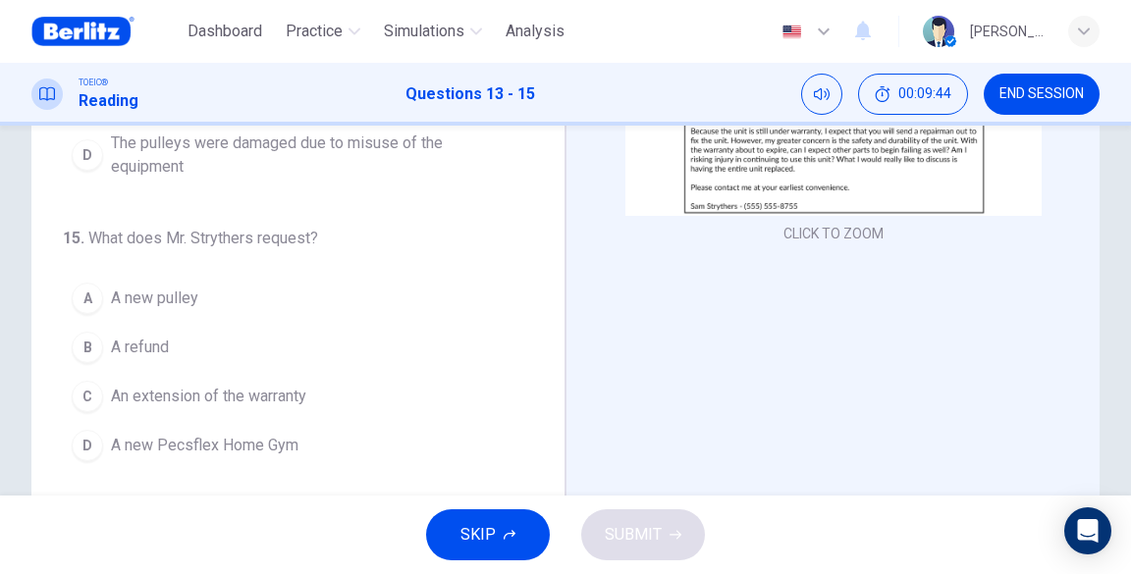
scroll to position [366, 0]
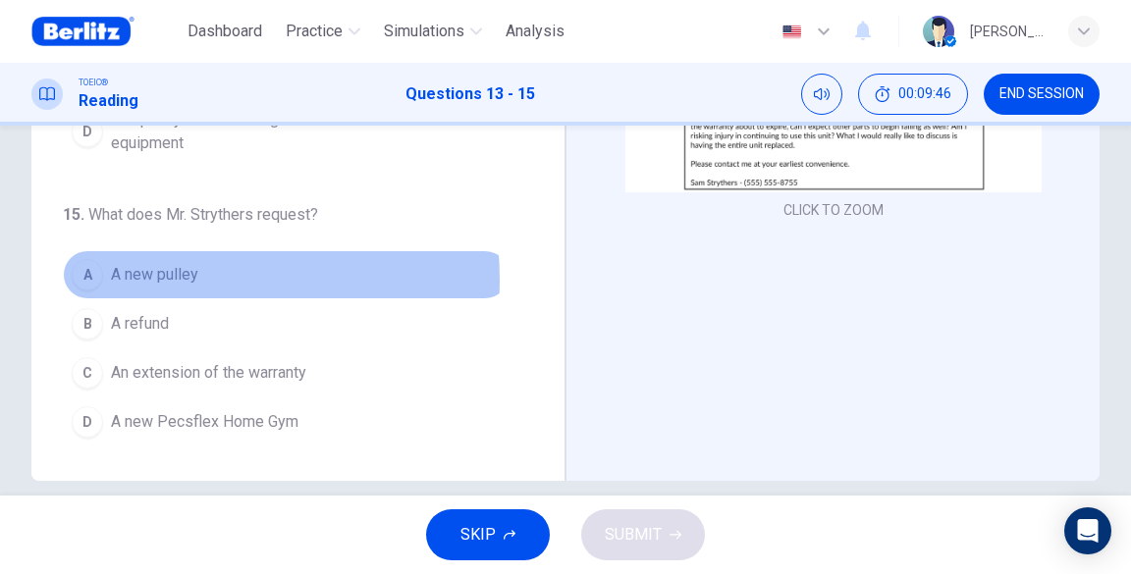
click at [145, 276] on span "A new pulley" at bounding box center [154, 275] width 87 height 24
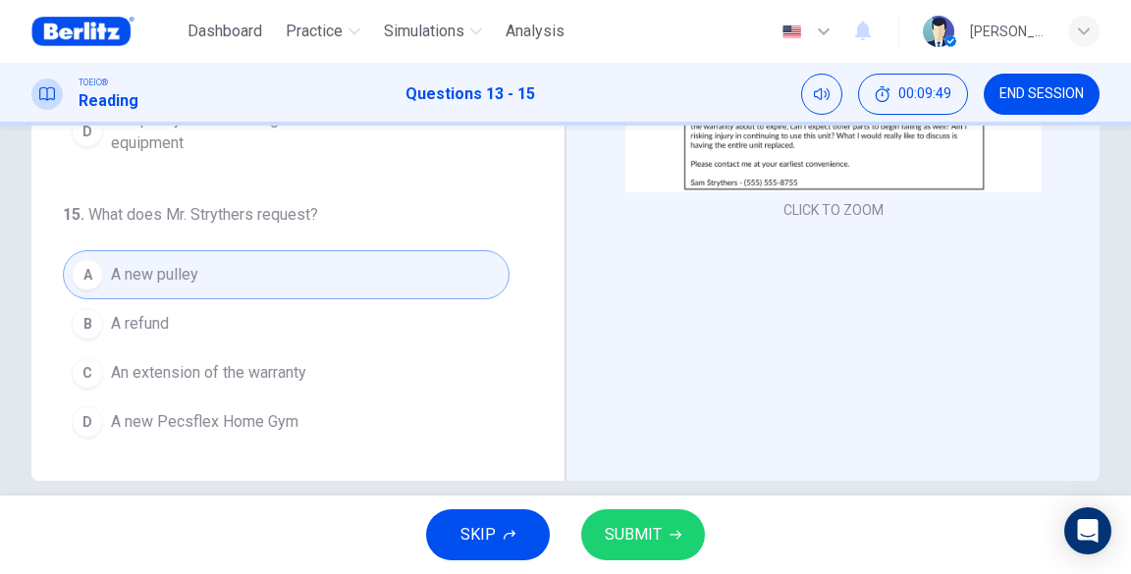
click at [206, 419] on span "A new Pecsflex Home Gym" at bounding box center [205, 422] width 188 height 24
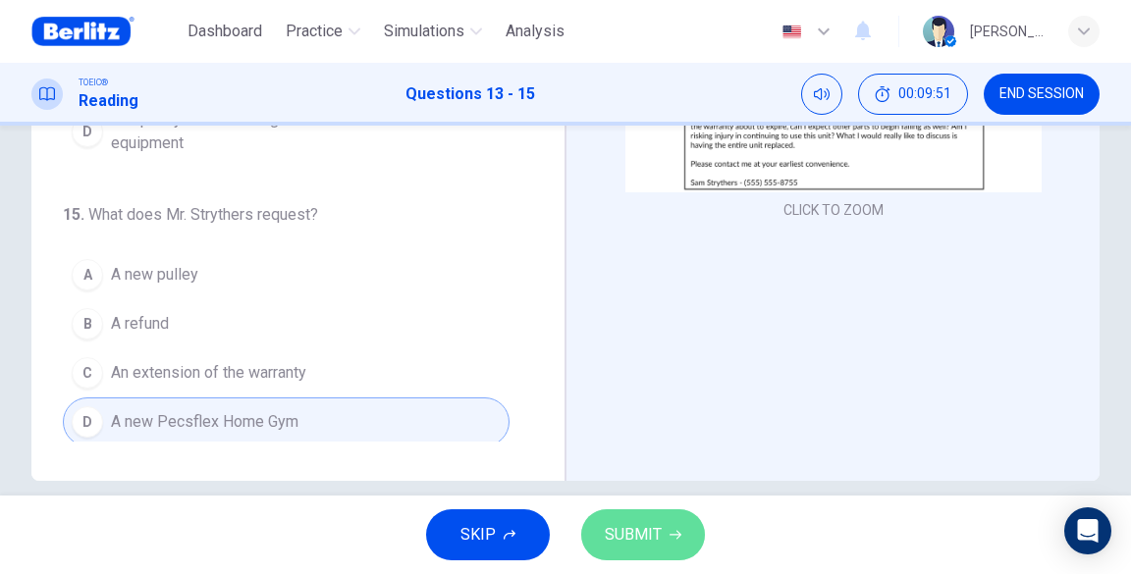
click at [656, 524] on span "SUBMIT" at bounding box center [633, 534] width 57 height 27
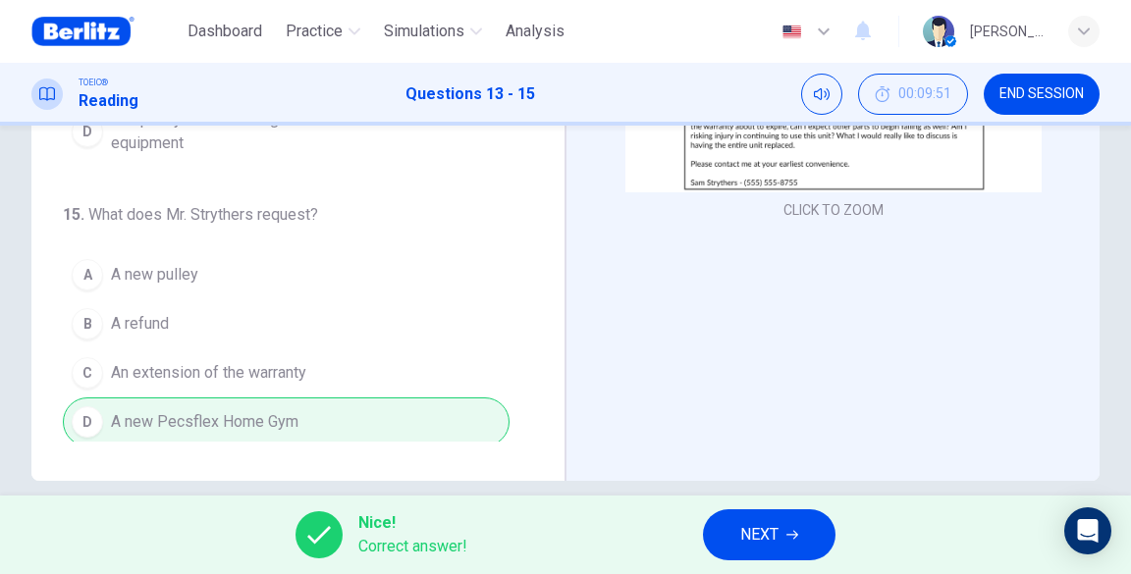
click at [760, 534] on span "NEXT" at bounding box center [759, 534] width 38 height 27
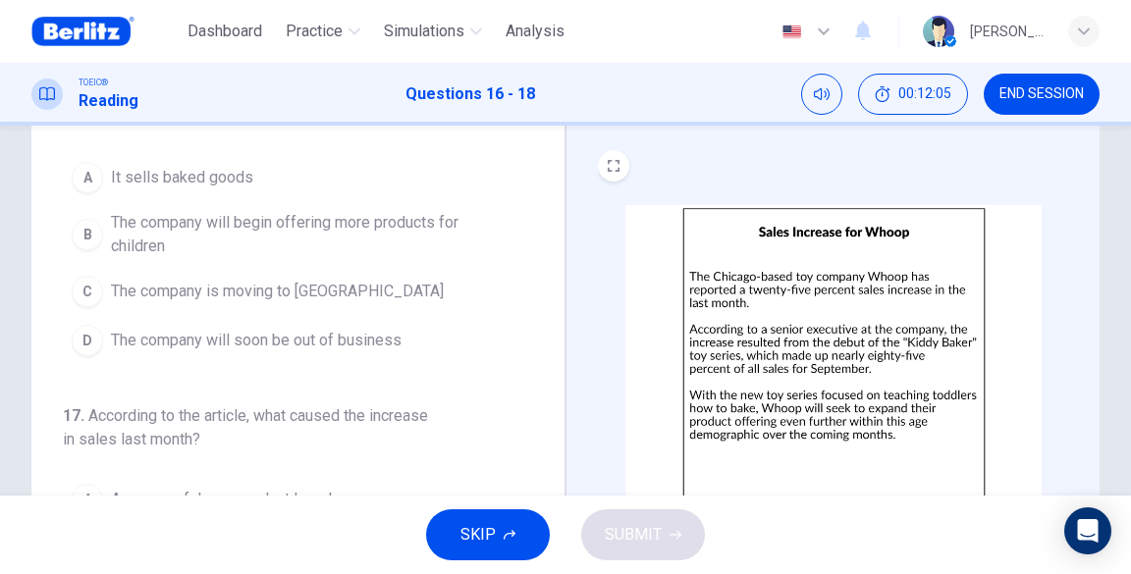
scroll to position [0, 0]
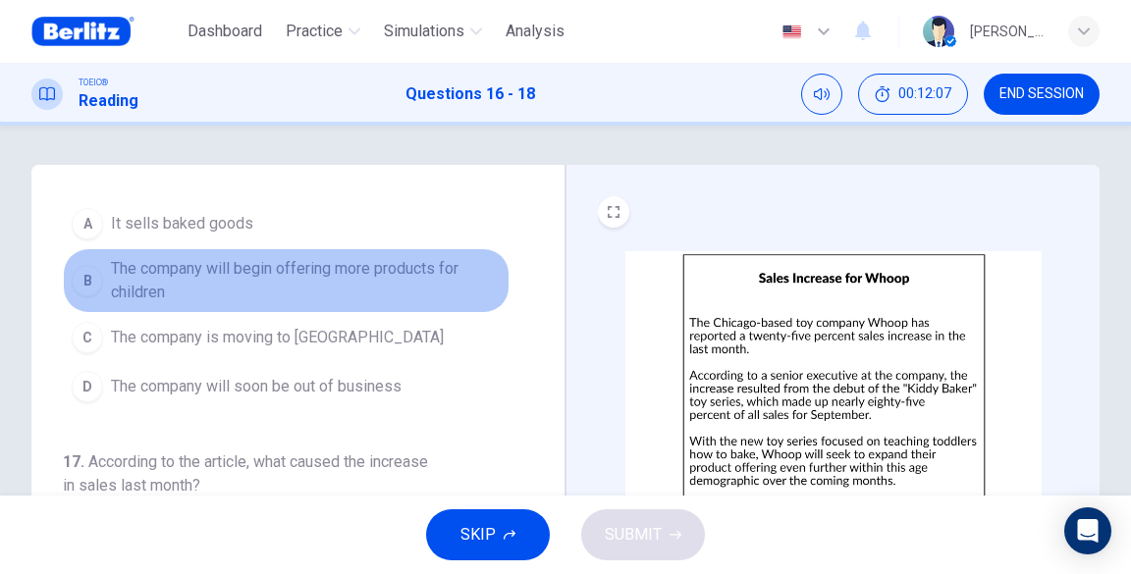
click at [315, 275] on span "The company will begin offering more products for children" at bounding box center [306, 280] width 390 height 47
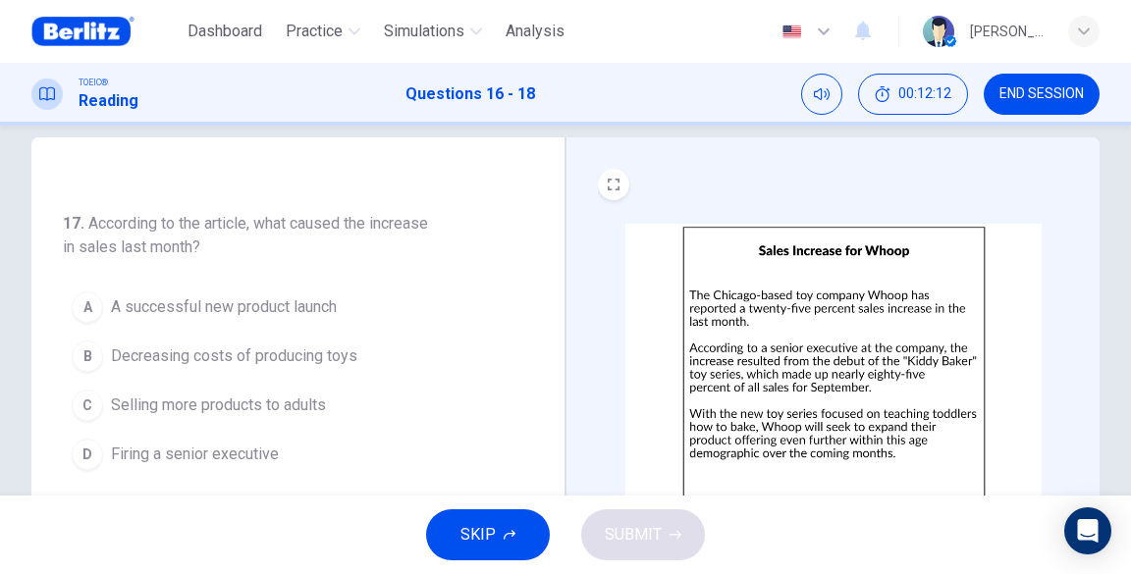
scroll to position [52, 0]
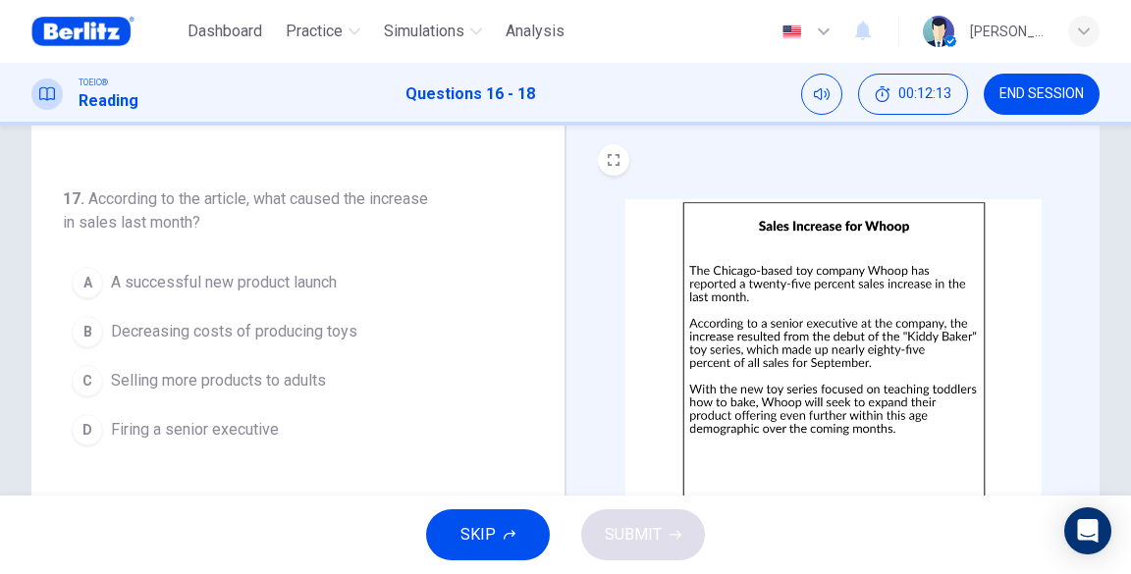
click at [298, 282] on span "A successful new product launch" at bounding box center [224, 283] width 226 height 24
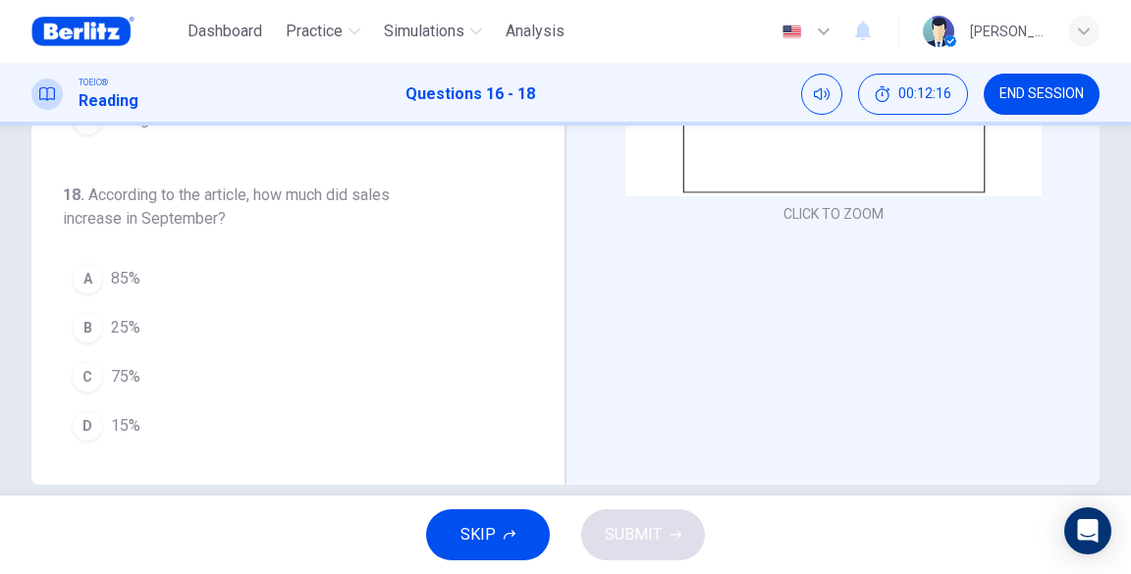
scroll to position [366, 0]
click at [225, 259] on button "A 85%" at bounding box center [286, 274] width 447 height 49
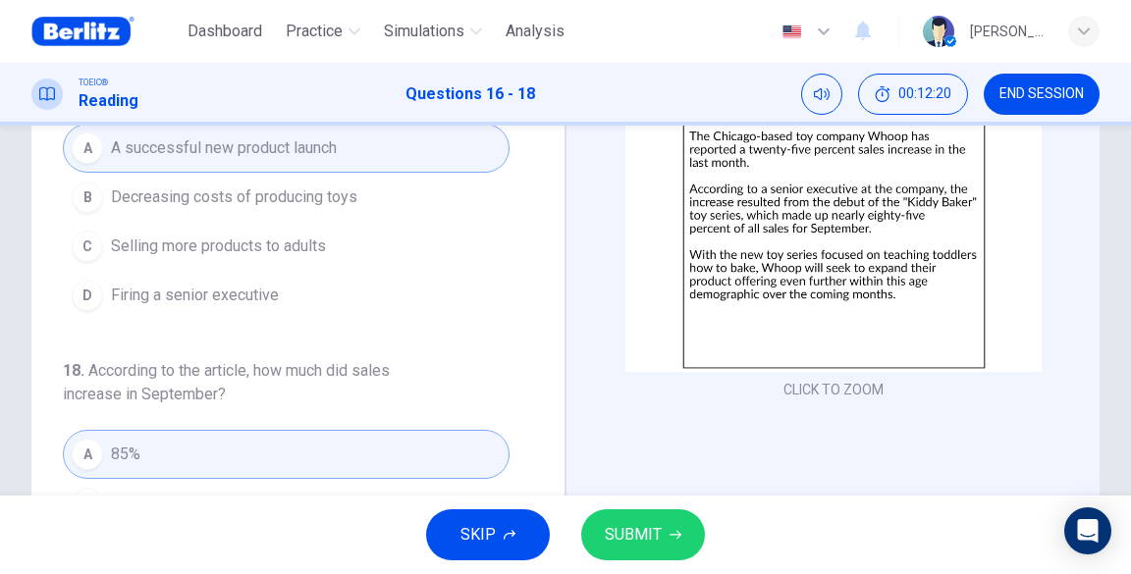
scroll to position [181, 0]
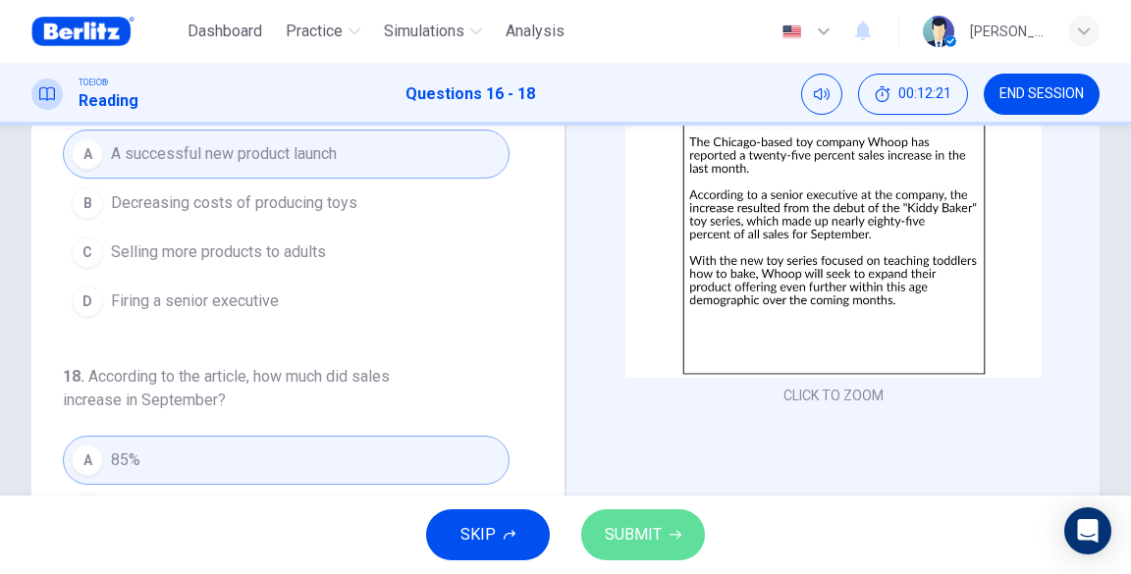
click at [668, 516] on button "SUBMIT" at bounding box center [643, 535] width 124 height 51
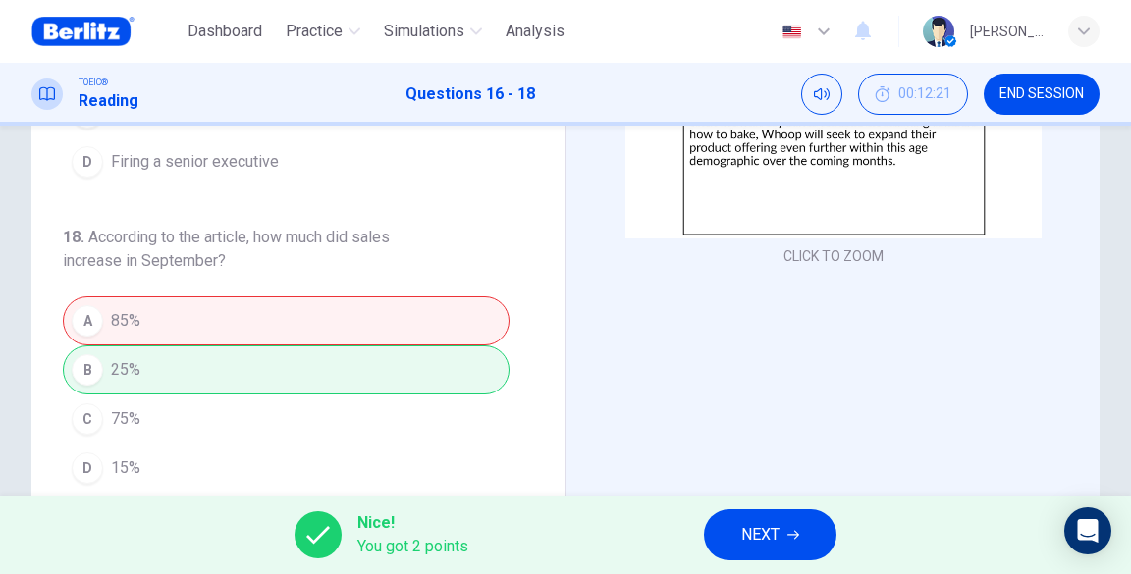
scroll to position [338, 0]
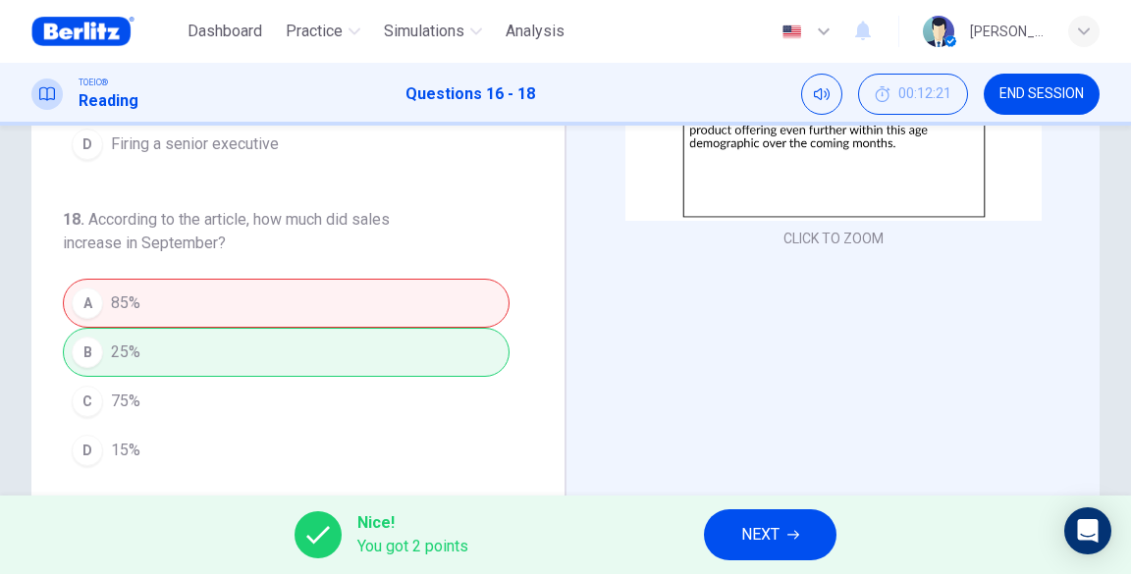
click at [762, 538] on span "NEXT" at bounding box center [760, 534] width 38 height 27
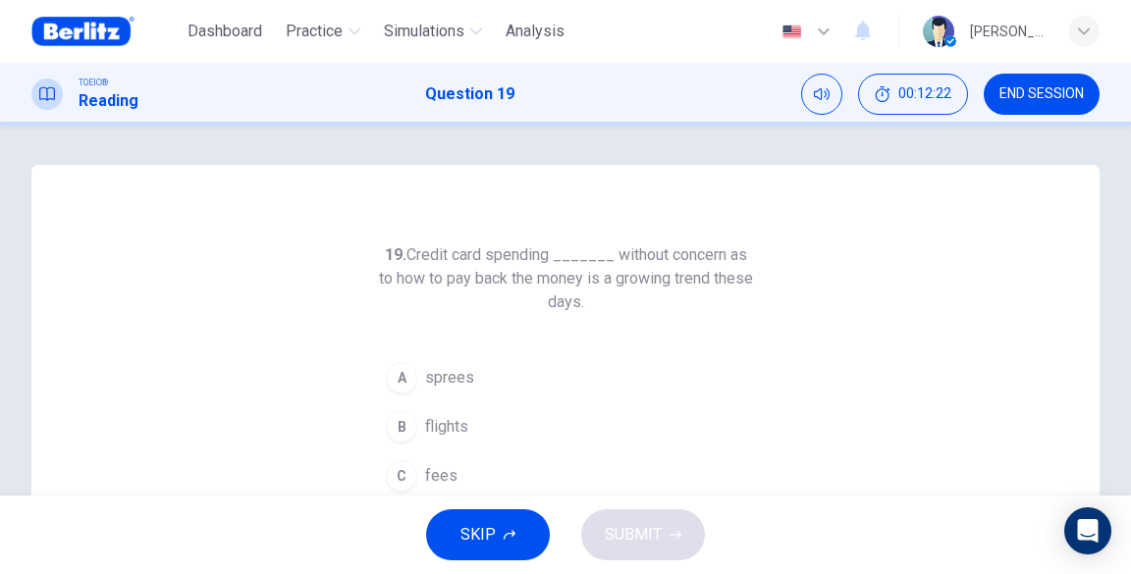
scroll to position [52, 0]
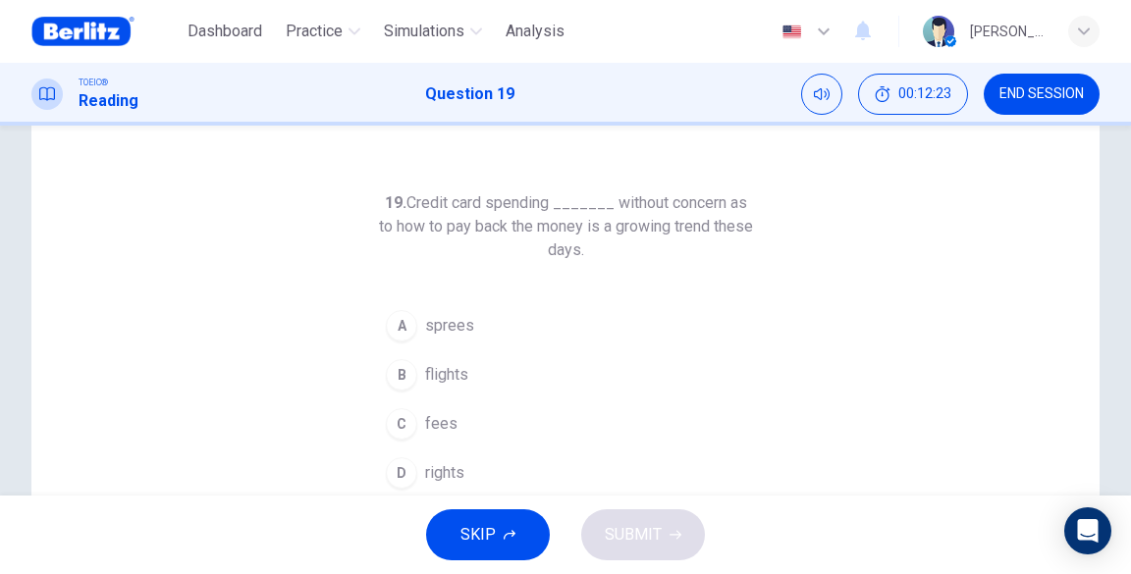
drag, startPoint x: 416, startPoint y: 204, endPoint x: 505, endPoint y: 210, distance: 88.6
click at [505, 210] on h6 "19. Credit card spending _______ without concern as to how to pay back the mone…" at bounding box center [565, 226] width 377 height 71
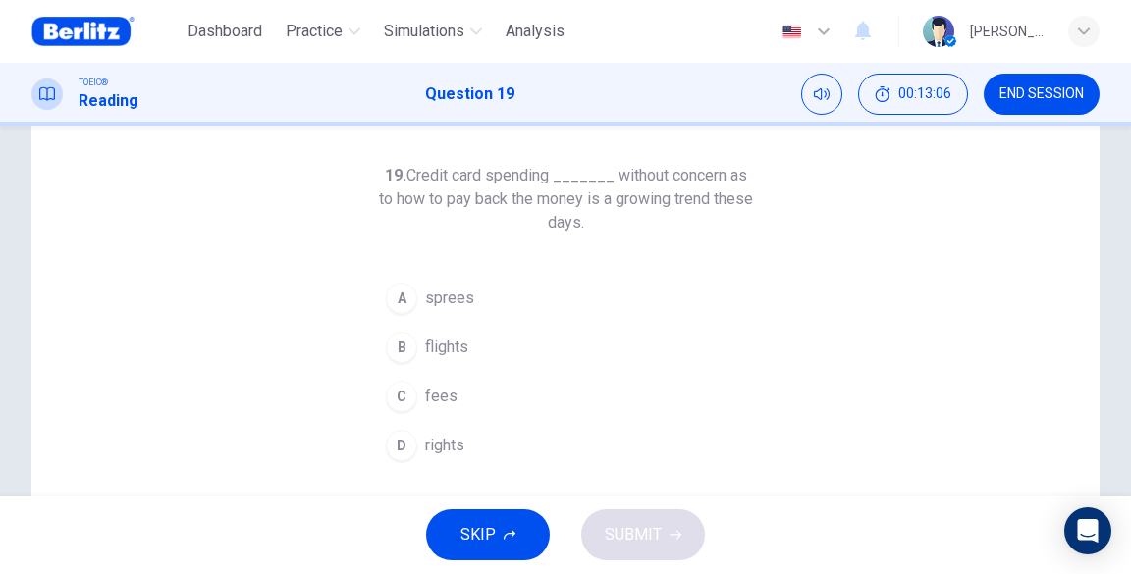
scroll to position [104, 0]
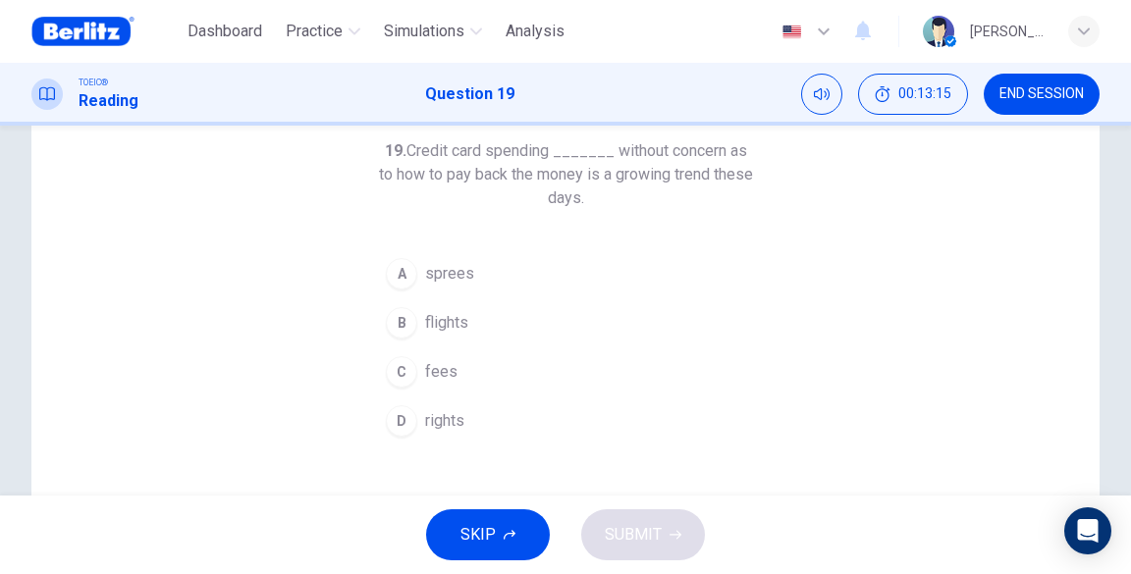
click at [462, 319] on span "flights" at bounding box center [446, 323] width 43 height 24
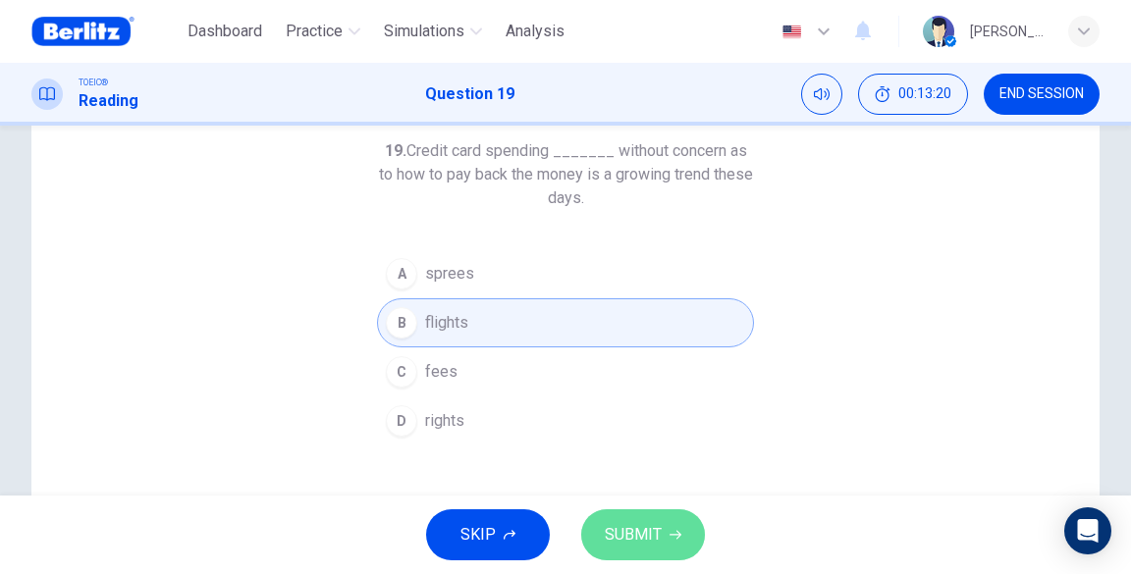
click at [640, 527] on span "SUBMIT" at bounding box center [633, 534] width 57 height 27
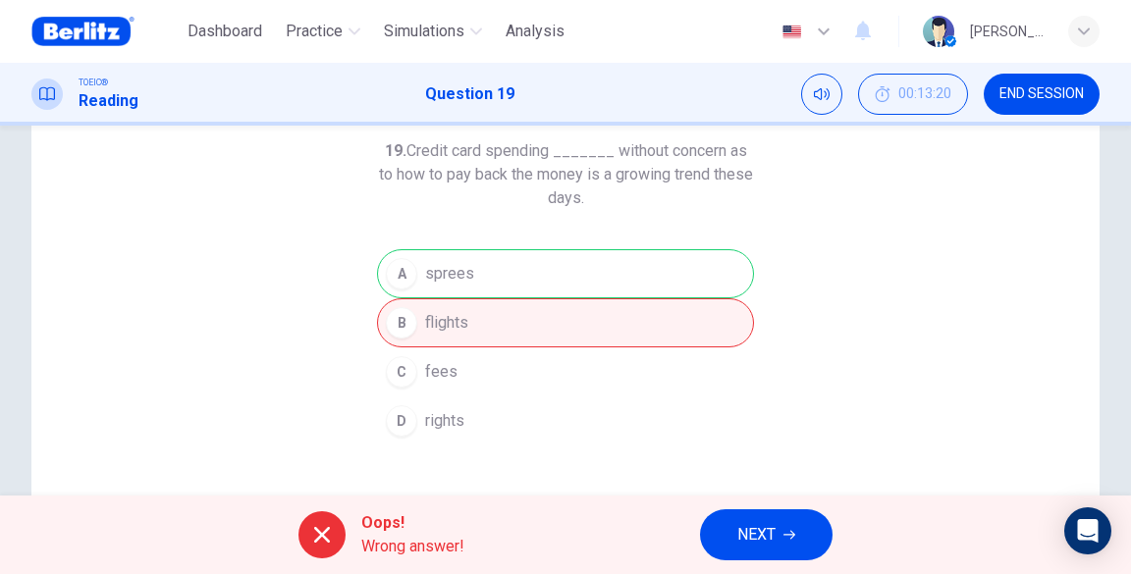
click at [453, 279] on div "A sprees B flights C fees D rights" at bounding box center [565, 347] width 377 height 196
click at [806, 540] on button "NEXT" at bounding box center [766, 535] width 133 height 51
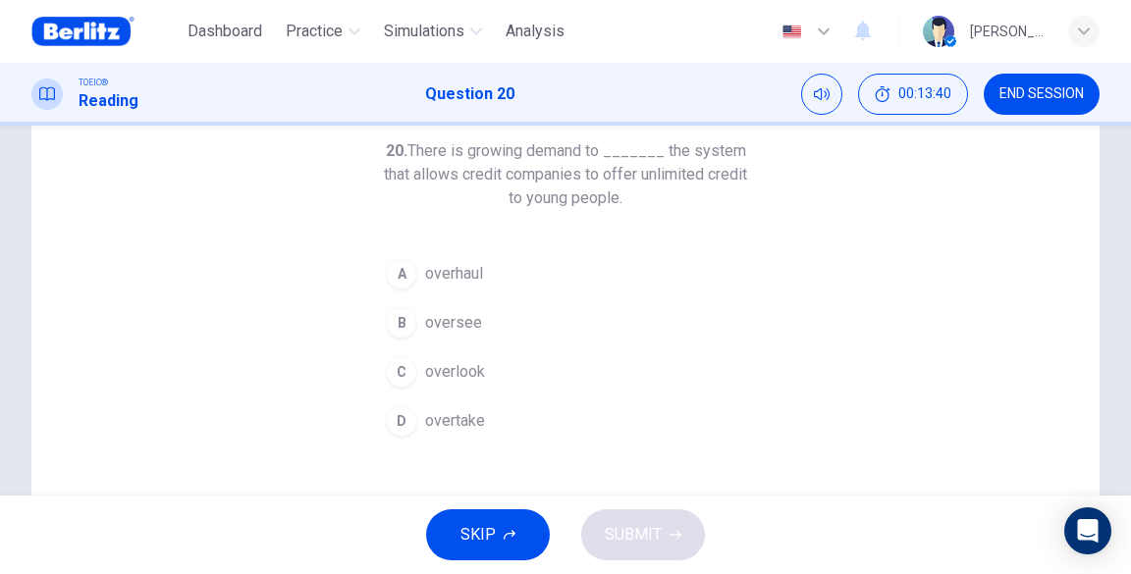
click at [444, 369] on span "overlook" at bounding box center [455, 372] width 60 height 24
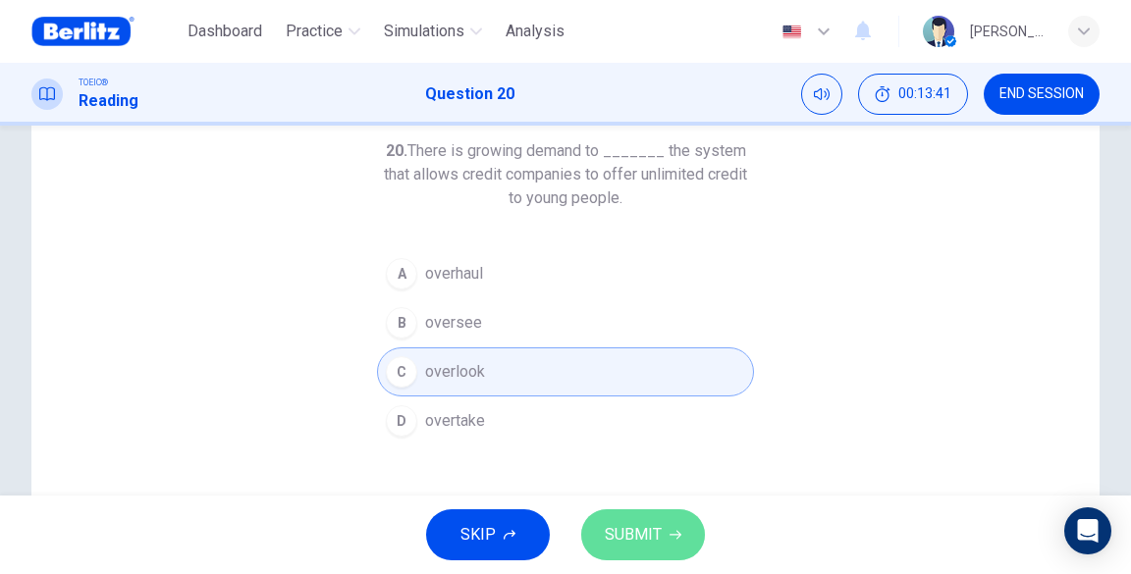
click at [660, 528] on button "SUBMIT" at bounding box center [643, 535] width 124 height 51
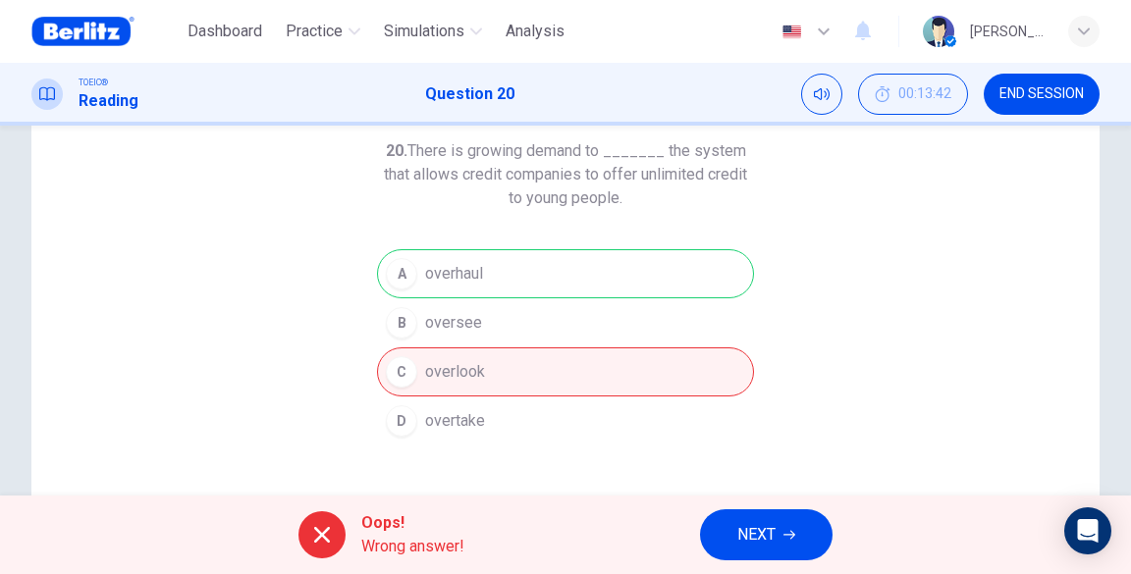
click at [797, 526] on button "NEXT" at bounding box center [766, 535] width 133 height 51
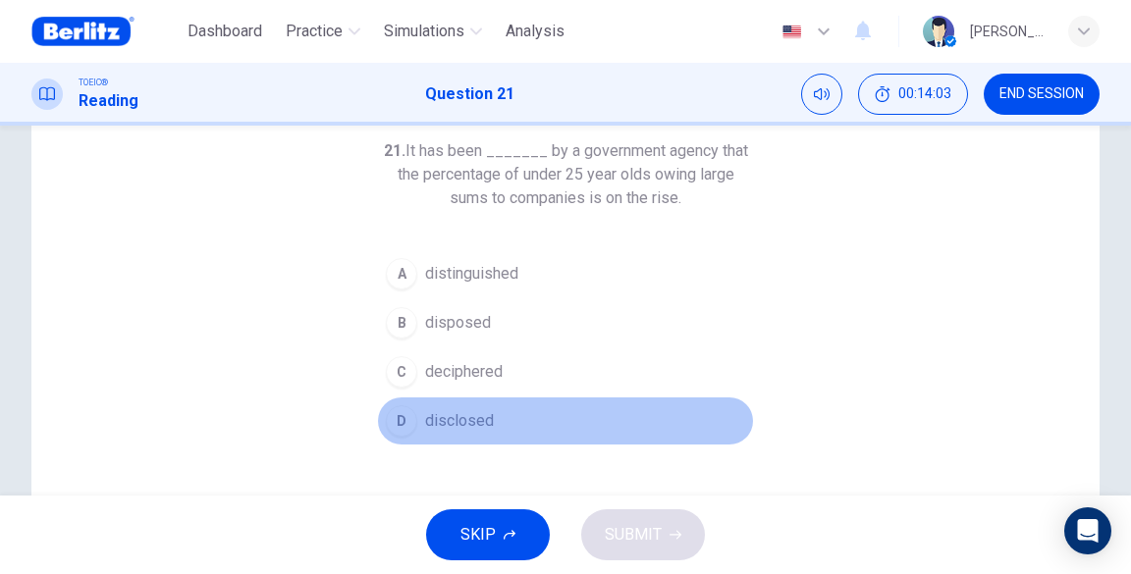
click at [452, 427] on span "disclosed" at bounding box center [459, 421] width 69 height 24
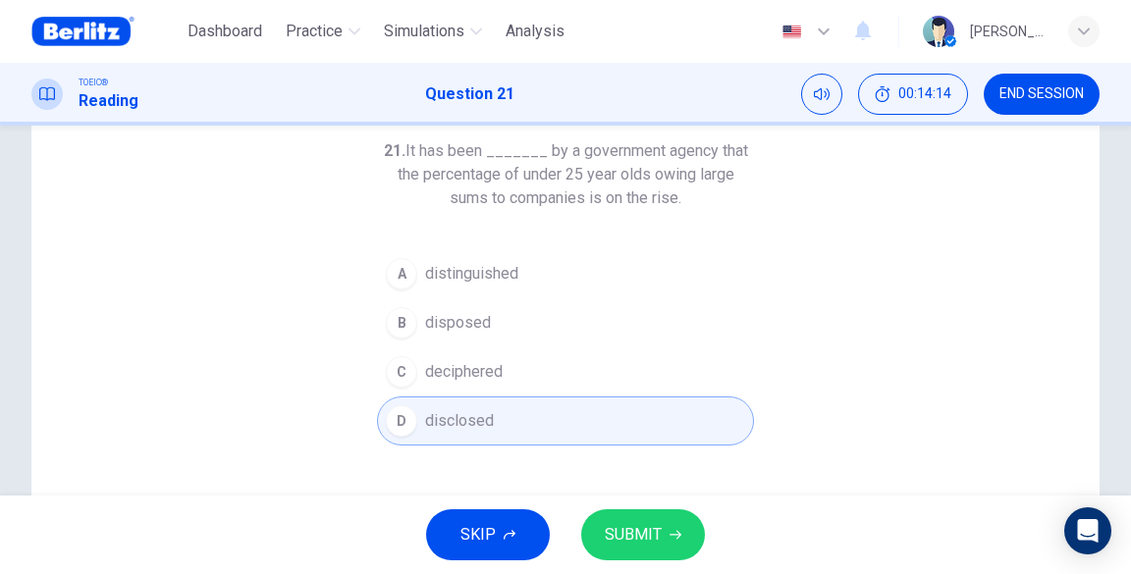
click at [444, 336] on button "B disposed" at bounding box center [565, 322] width 377 height 49
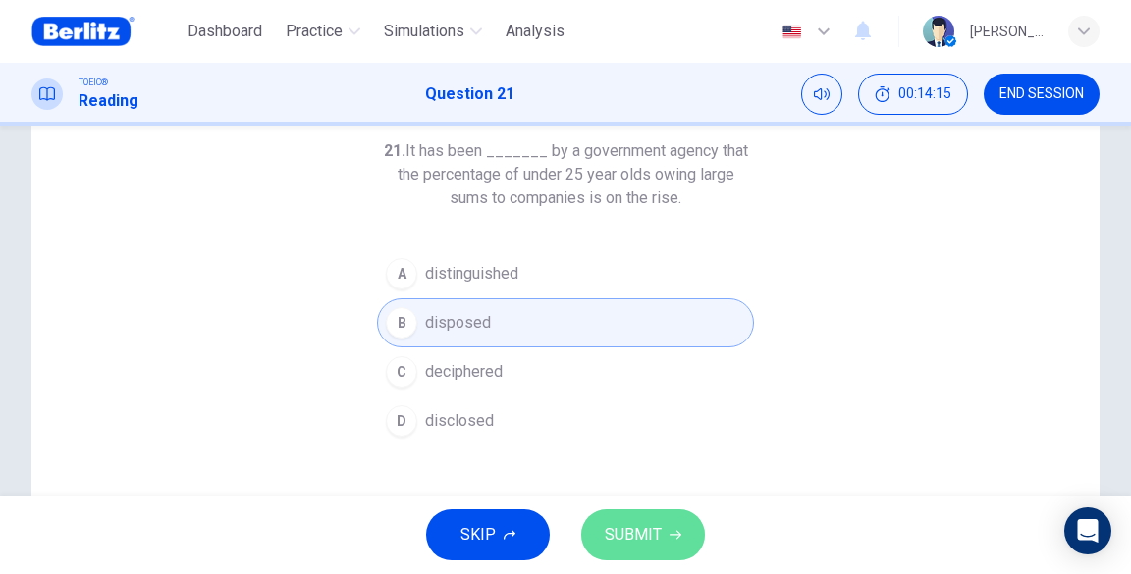
click at [681, 537] on button "SUBMIT" at bounding box center [643, 535] width 124 height 51
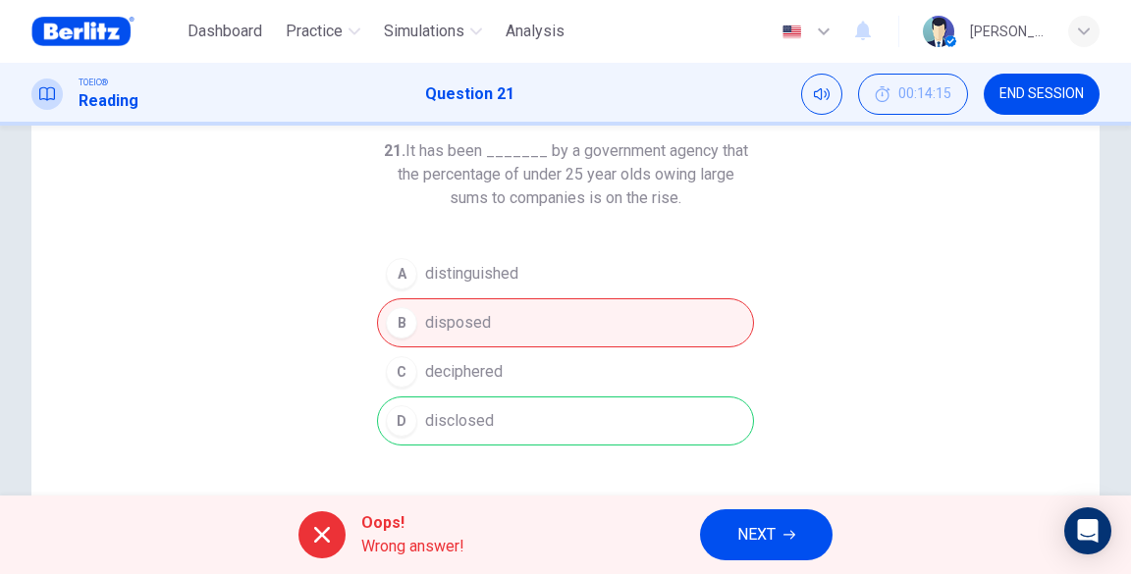
click at [464, 273] on div "A distinguished B disposed C deciphered D disclosed" at bounding box center [565, 347] width 377 height 196
click at [733, 534] on button "NEXT" at bounding box center [766, 535] width 133 height 51
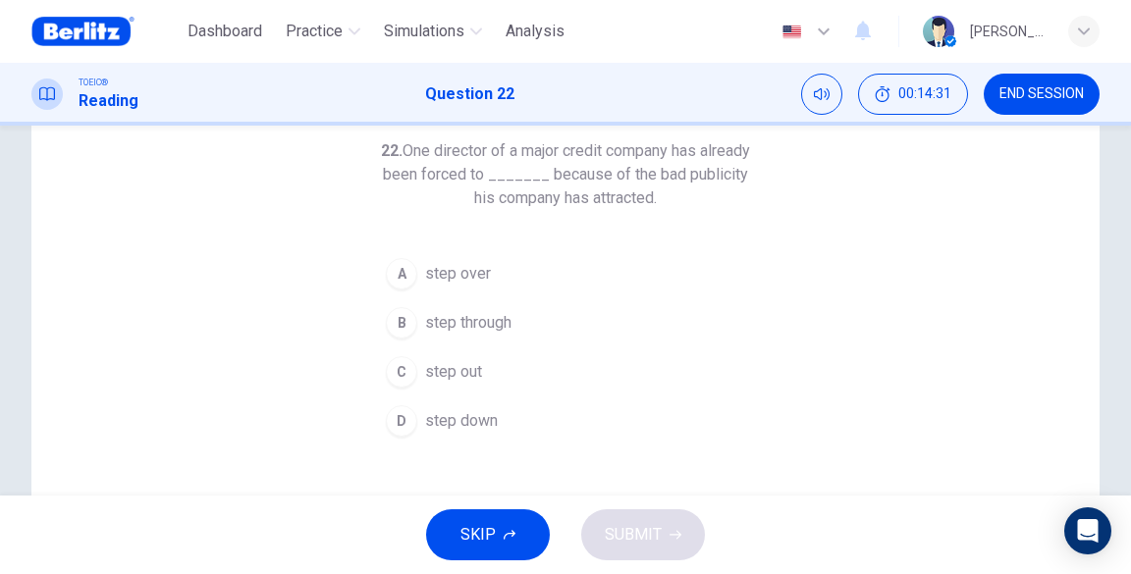
click at [465, 368] on span "step out" at bounding box center [453, 372] width 57 height 24
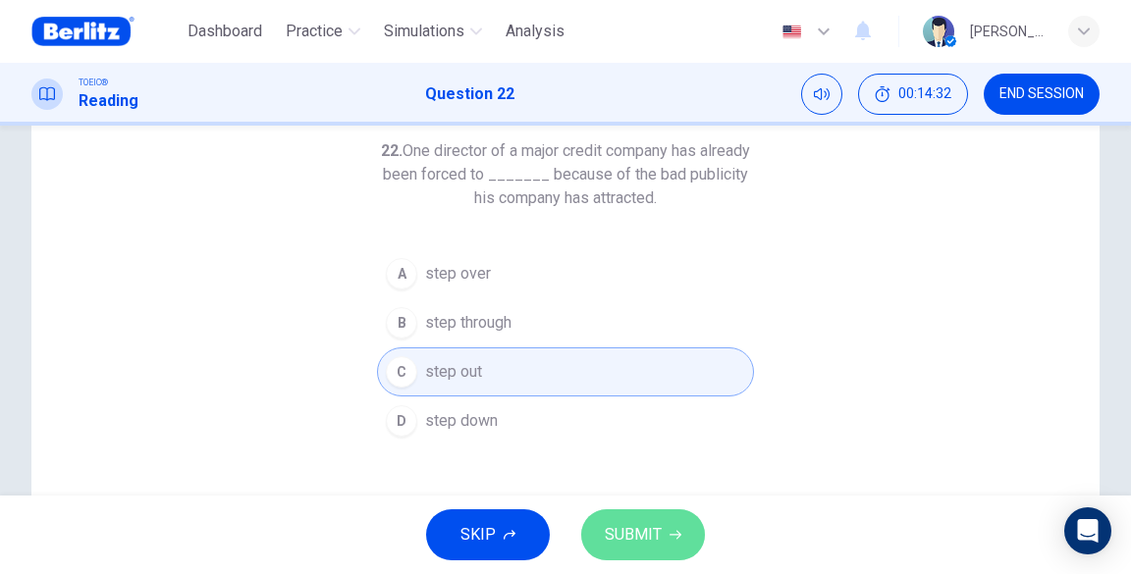
click at [679, 539] on button "SUBMIT" at bounding box center [643, 535] width 124 height 51
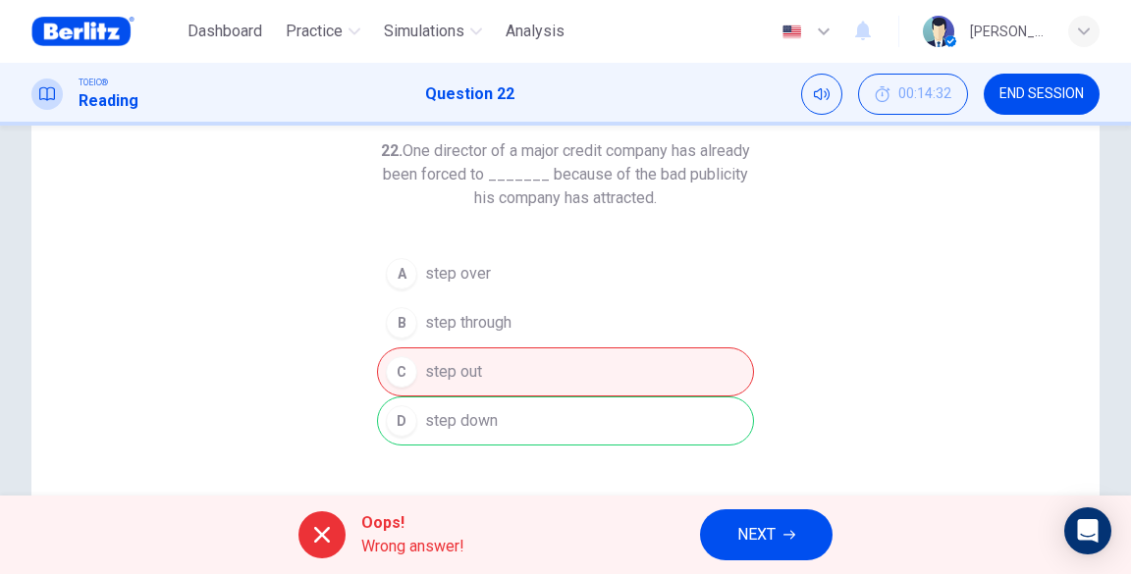
drag, startPoint x: 501, startPoint y: 214, endPoint x: 491, endPoint y: 222, distance: 12.6
click at [501, 214] on div "22. One director of a major credit company has already been forced to _______ b…" at bounding box center [565, 292] width 377 height 306
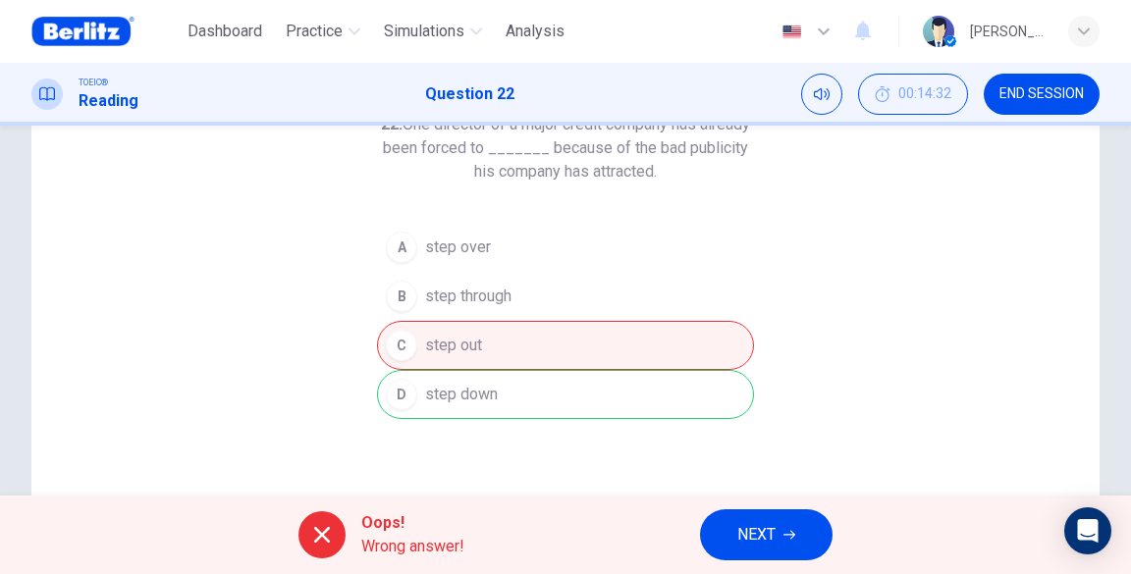
scroll to position [157, 0]
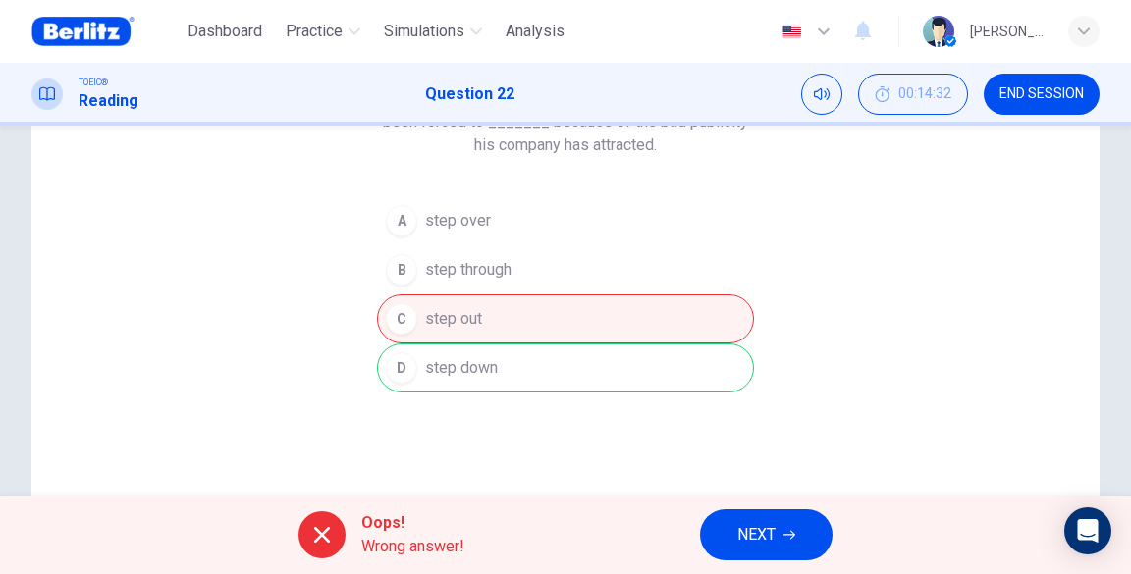
click at [803, 538] on button "NEXT" at bounding box center [766, 535] width 133 height 51
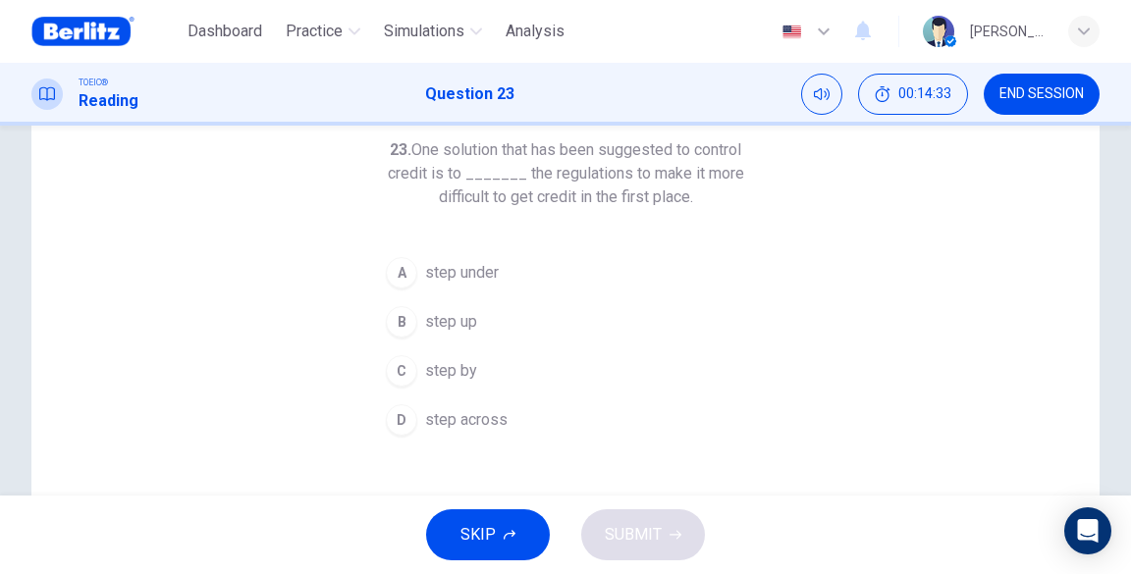
scroll to position [104, 0]
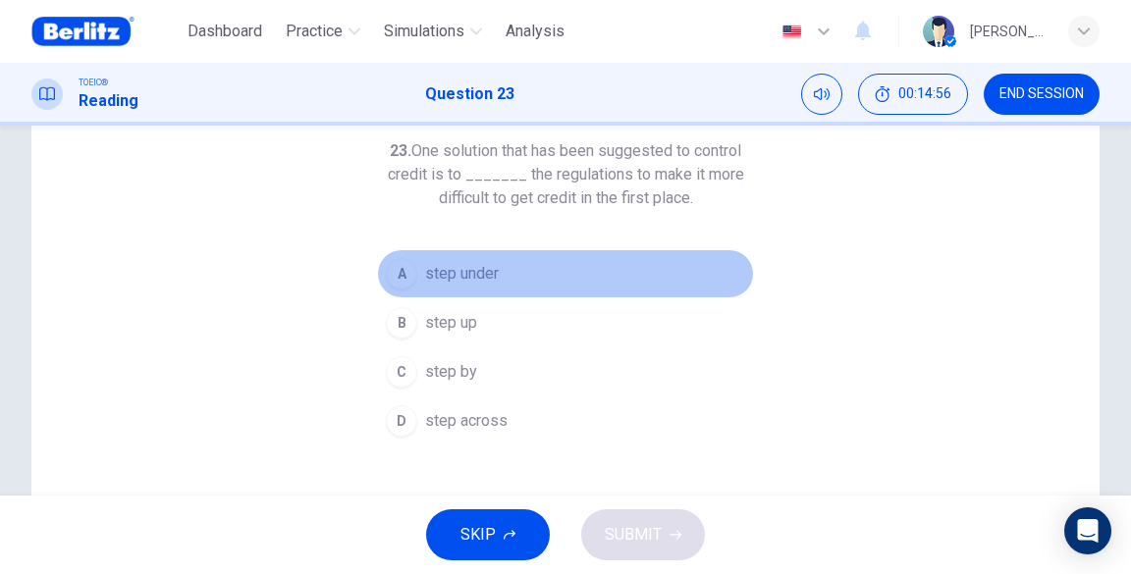
click at [480, 270] on span "step under" at bounding box center [462, 274] width 74 height 24
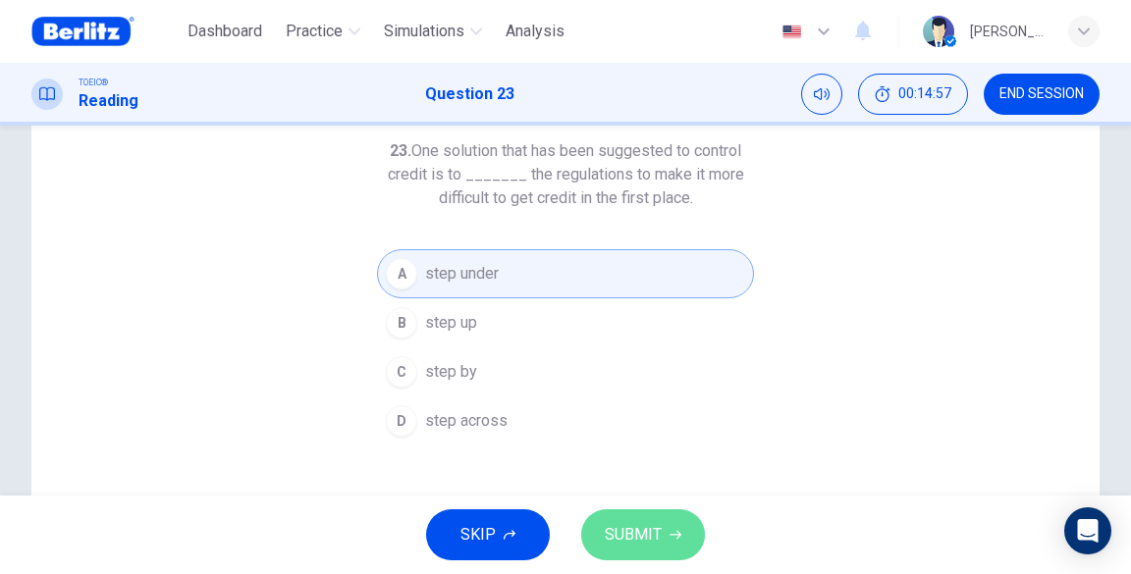
click at [647, 522] on span "SUBMIT" at bounding box center [633, 534] width 57 height 27
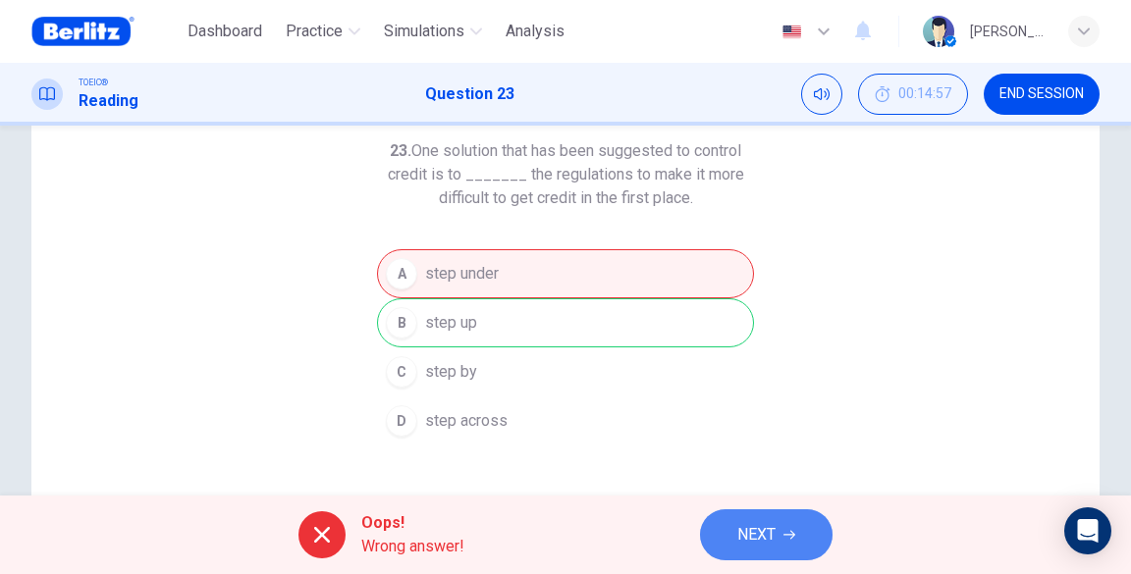
click at [746, 525] on span "NEXT" at bounding box center [756, 534] width 38 height 27
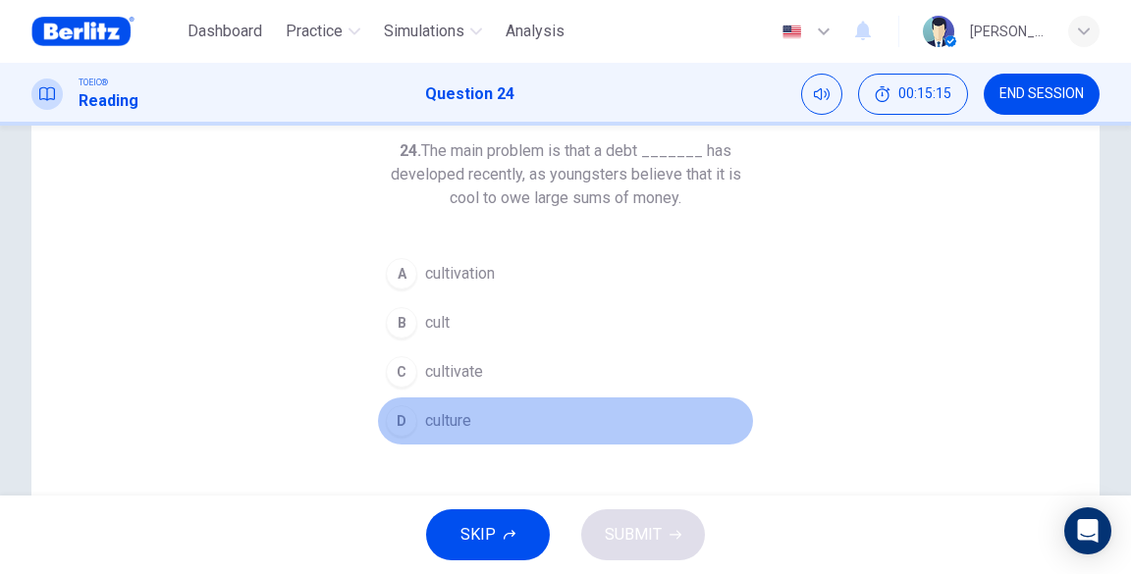
click at [452, 416] on span "culture" at bounding box center [448, 421] width 46 height 24
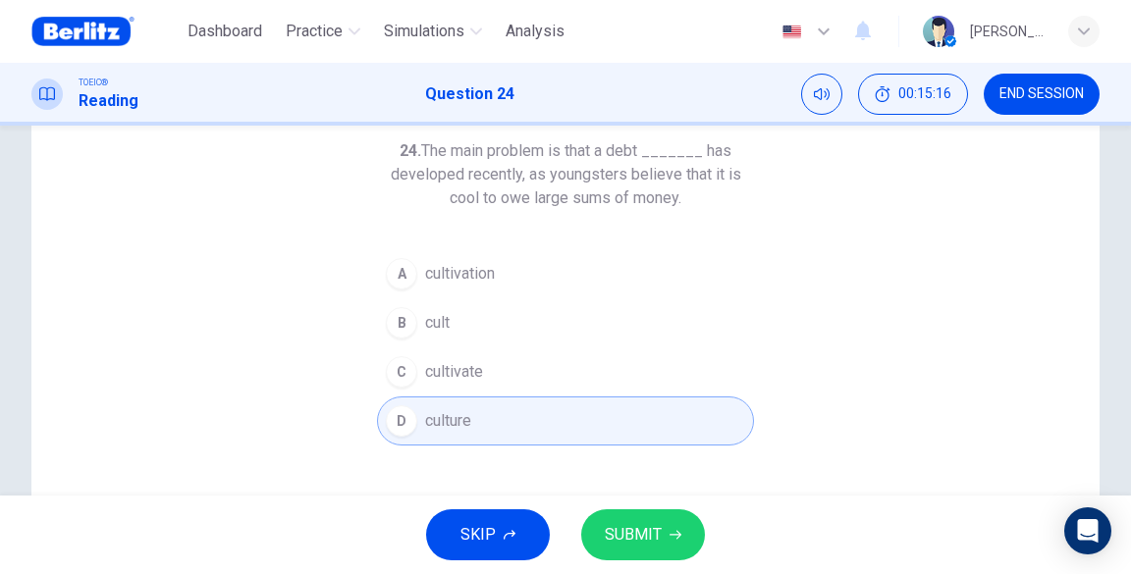
click at [624, 546] on span "SUBMIT" at bounding box center [633, 534] width 57 height 27
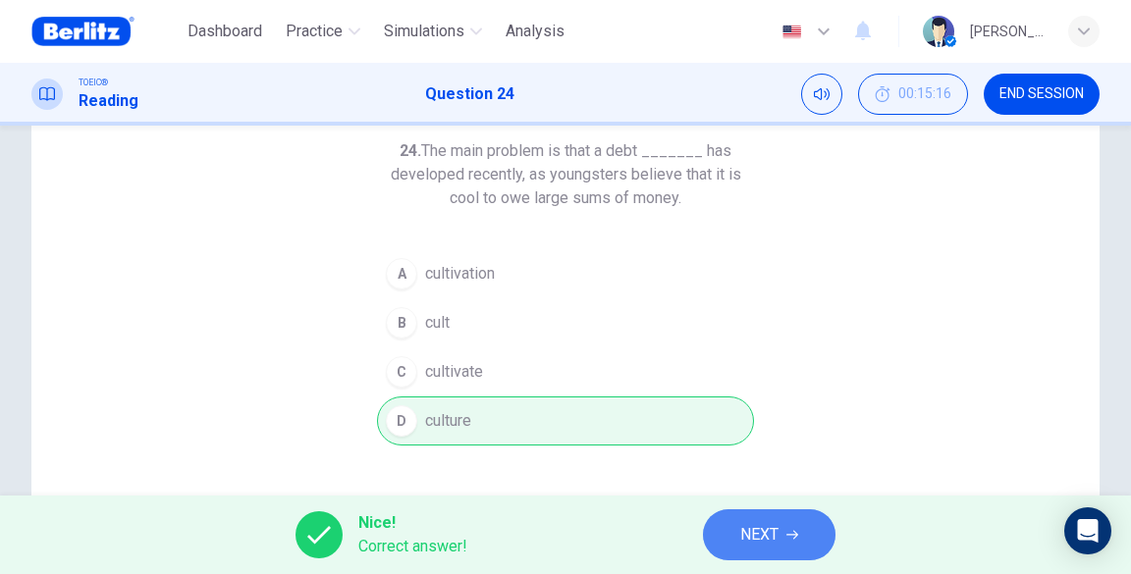
click at [758, 525] on span "NEXT" at bounding box center [759, 534] width 38 height 27
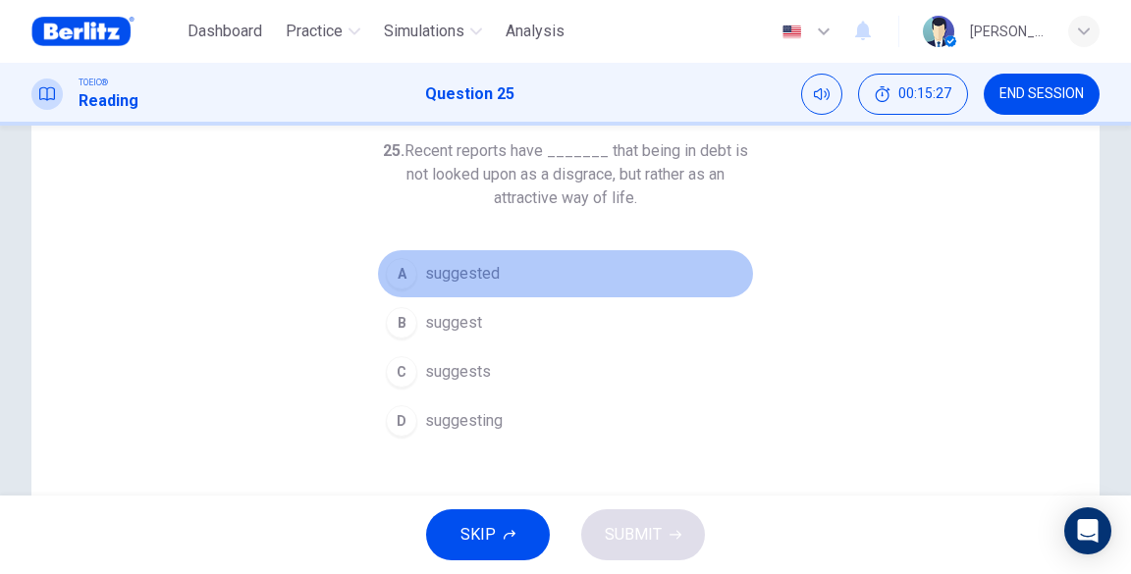
click at [456, 276] on span "suggested" at bounding box center [462, 274] width 75 height 24
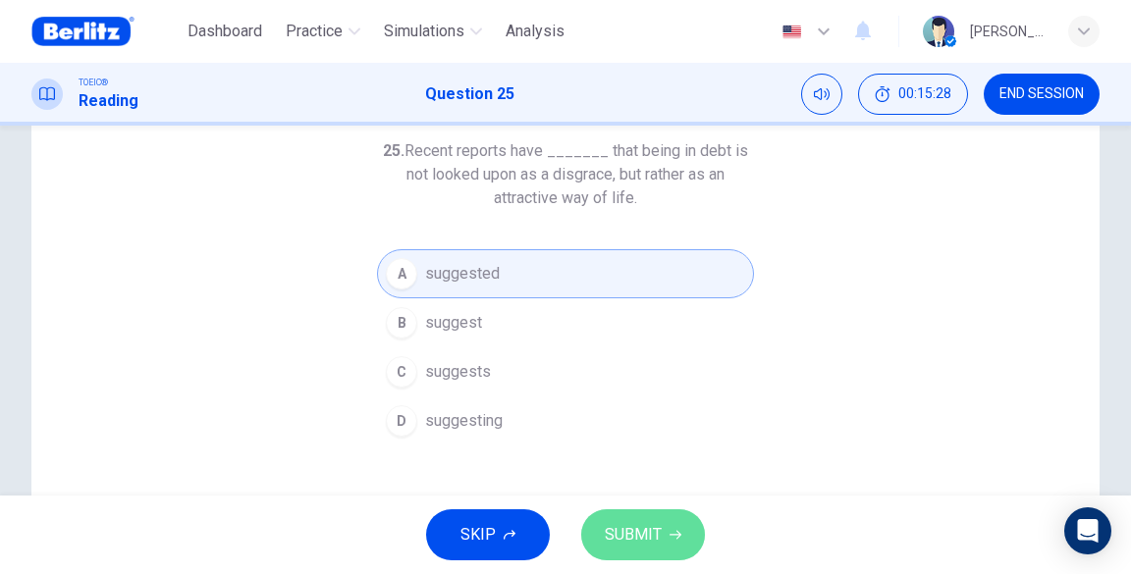
click at [614, 548] on span "SUBMIT" at bounding box center [633, 534] width 57 height 27
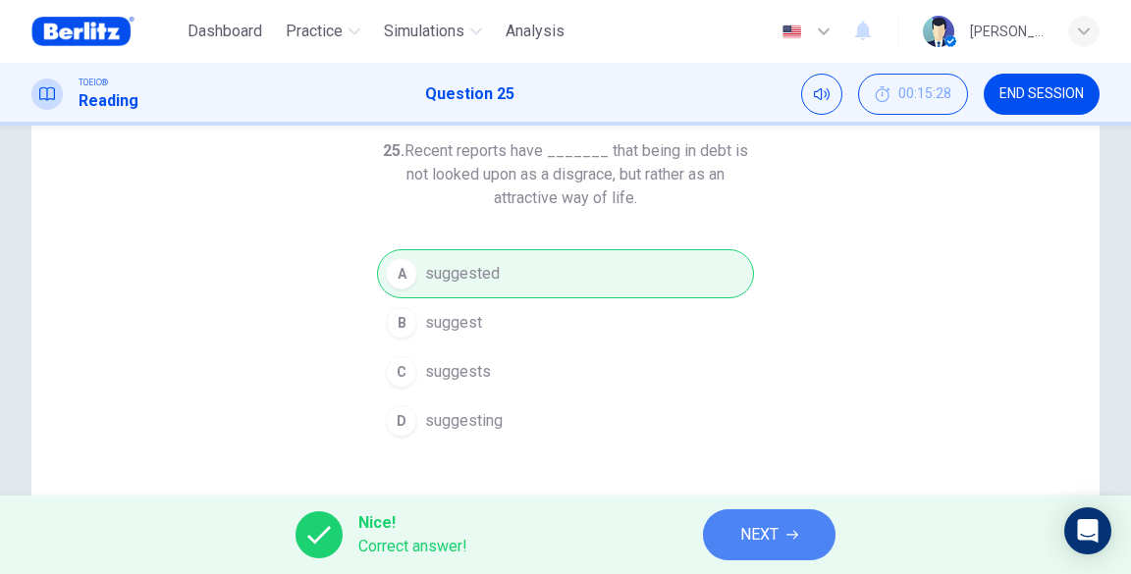
click at [732, 539] on button "NEXT" at bounding box center [769, 535] width 133 height 51
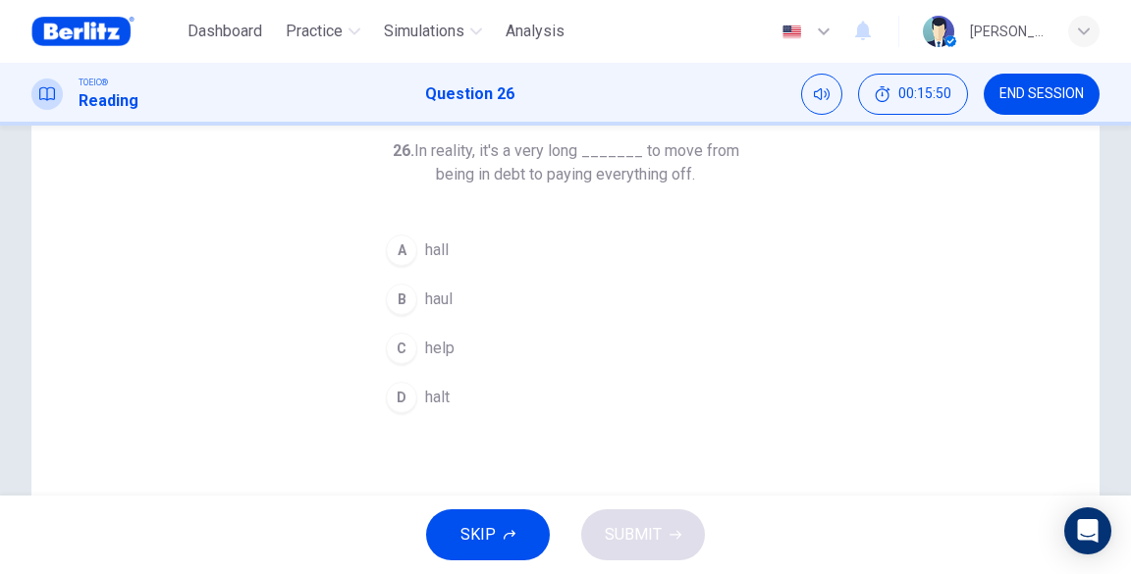
click at [446, 217] on div "26. In reality, it's a very long _______ to move from being in debt to paying e…" at bounding box center [565, 280] width 377 height 283
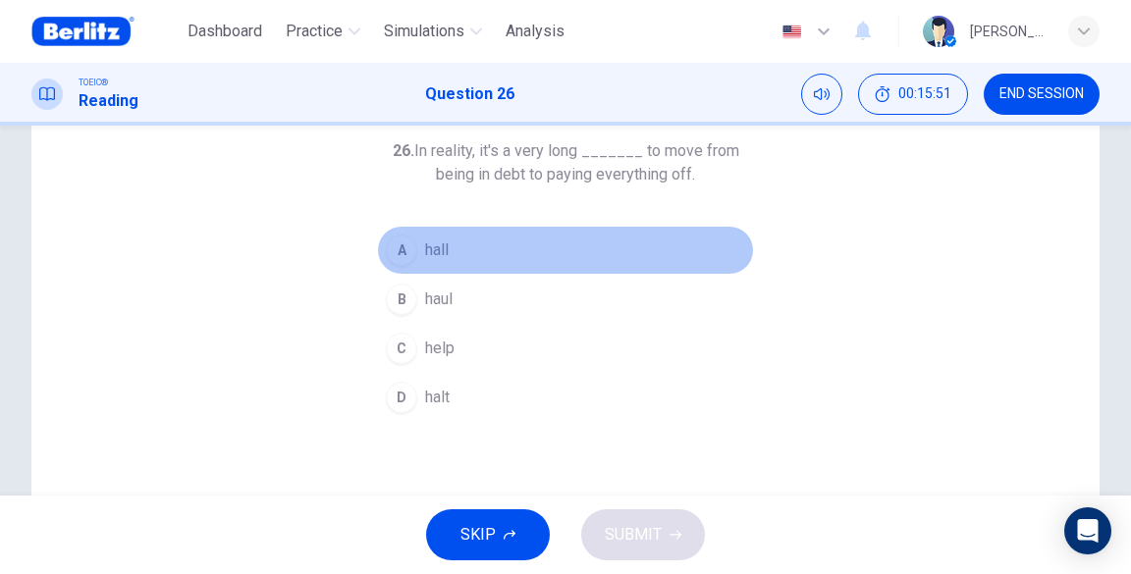
click at [435, 234] on button "A hall" at bounding box center [565, 250] width 377 height 49
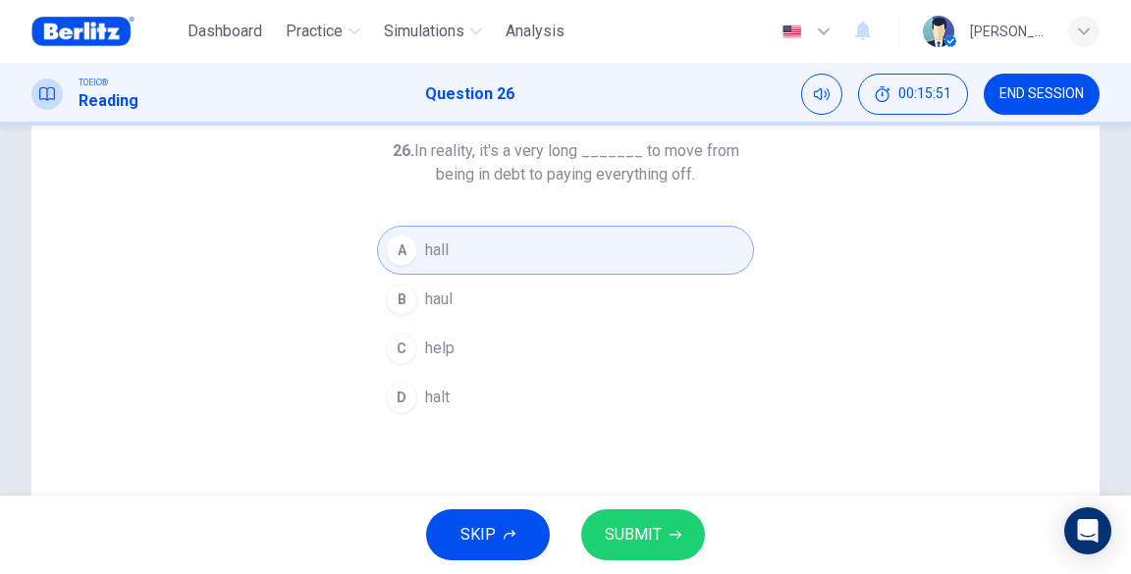
click at [648, 524] on span "SUBMIT" at bounding box center [633, 534] width 57 height 27
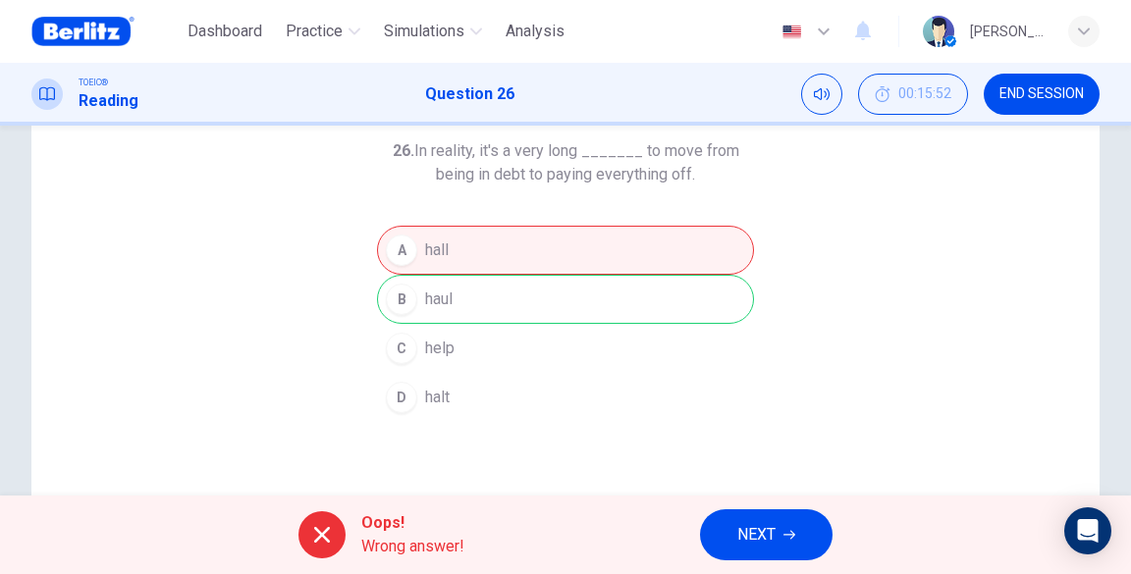
drag, startPoint x: 416, startPoint y: 150, endPoint x: 624, endPoint y: 190, distance: 212.0
click at [624, 190] on div "26. In reality, it's a very long _______ to move from being in debt to paying e…" at bounding box center [565, 280] width 377 height 283
drag, startPoint x: 699, startPoint y: 172, endPoint x: 416, endPoint y: 159, distance: 283.0
click at [416, 159] on h6 "26. In reality, it's a very long _______ to move from being in debt to paying e…" at bounding box center [565, 162] width 377 height 47
click at [725, 511] on button "NEXT" at bounding box center [766, 535] width 133 height 51
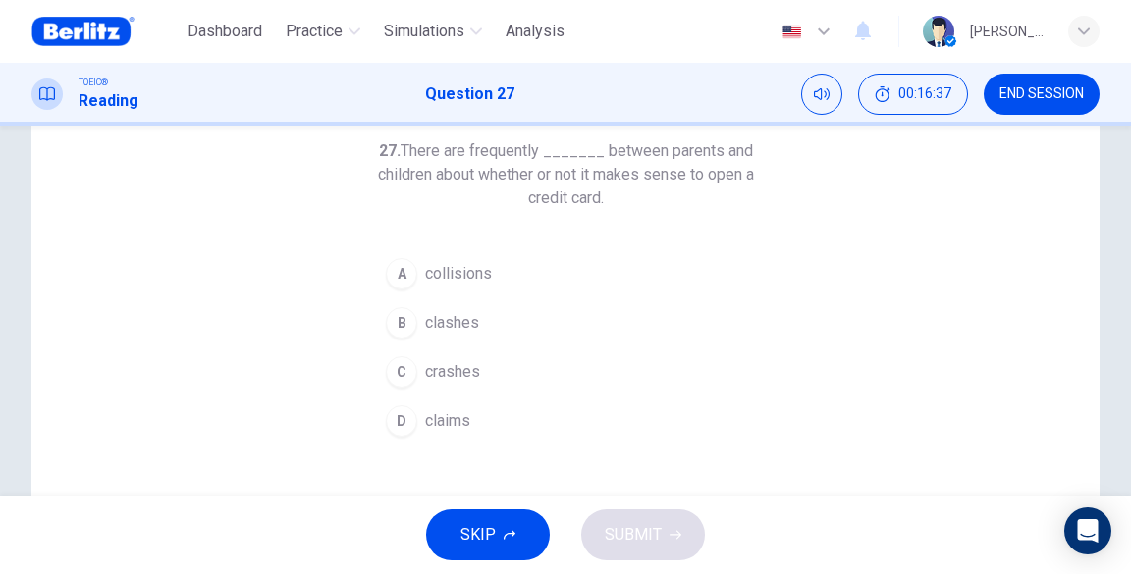
click at [439, 319] on span "clashes" at bounding box center [452, 323] width 54 height 24
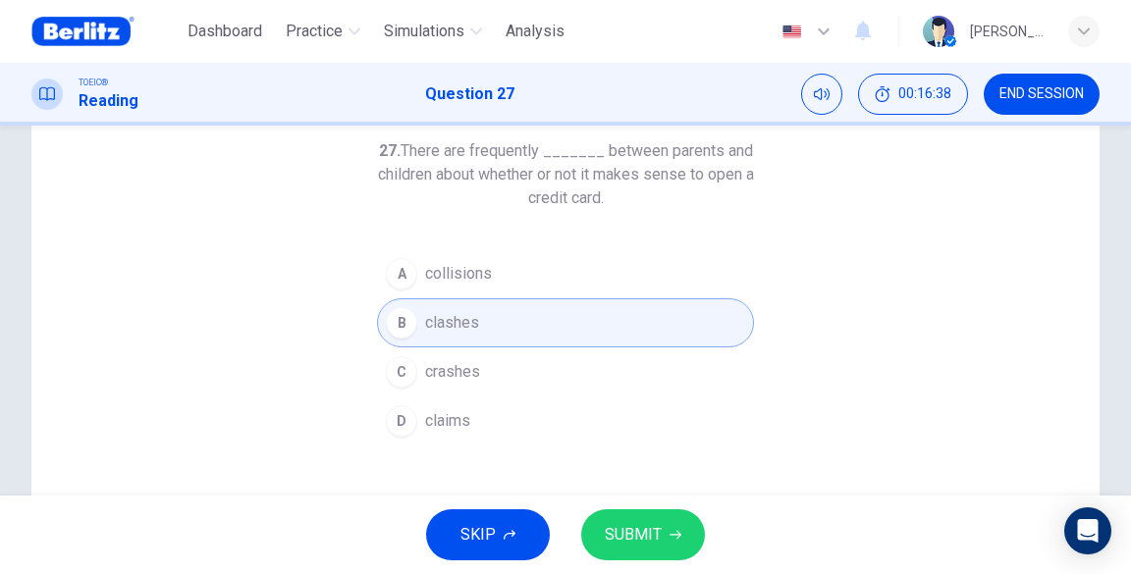
click at [642, 546] on span "SUBMIT" at bounding box center [633, 534] width 57 height 27
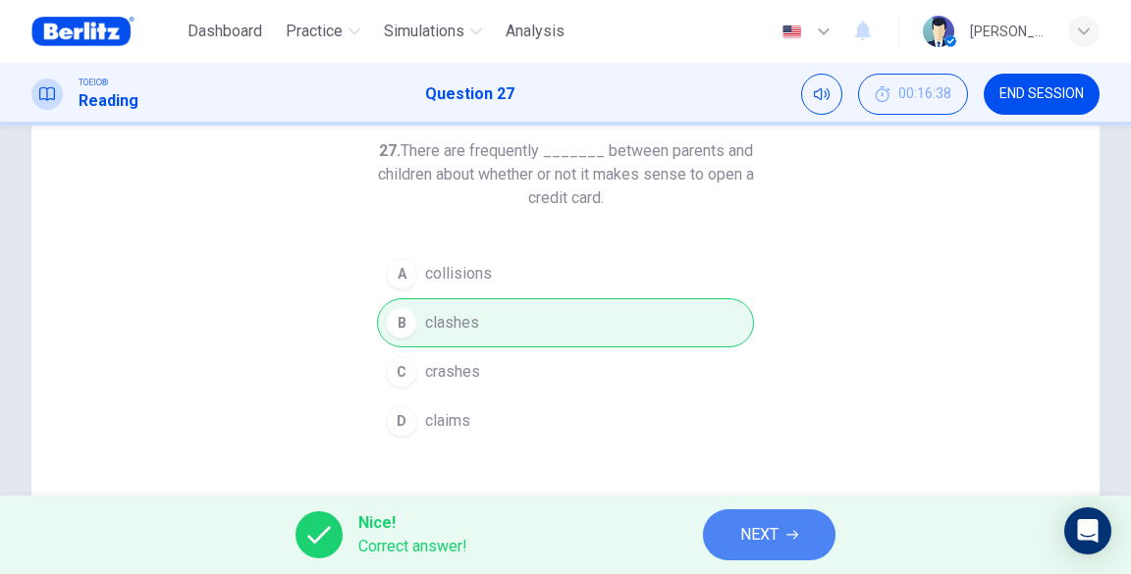
click at [751, 541] on span "NEXT" at bounding box center [759, 534] width 38 height 27
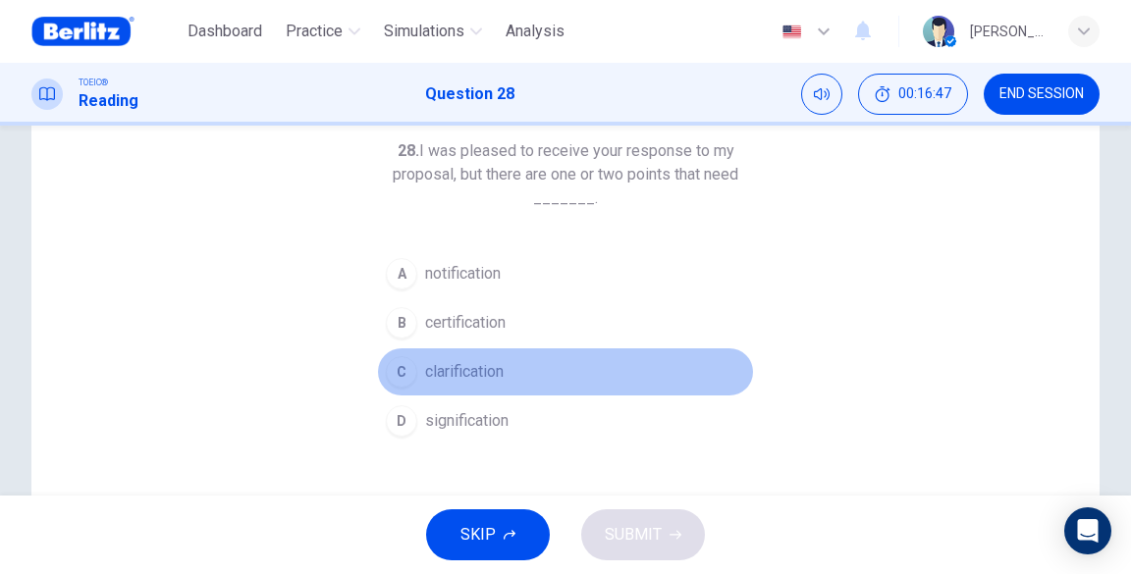
click at [487, 365] on span "clarification" at bounding box center [464, 372] width 79 height 24
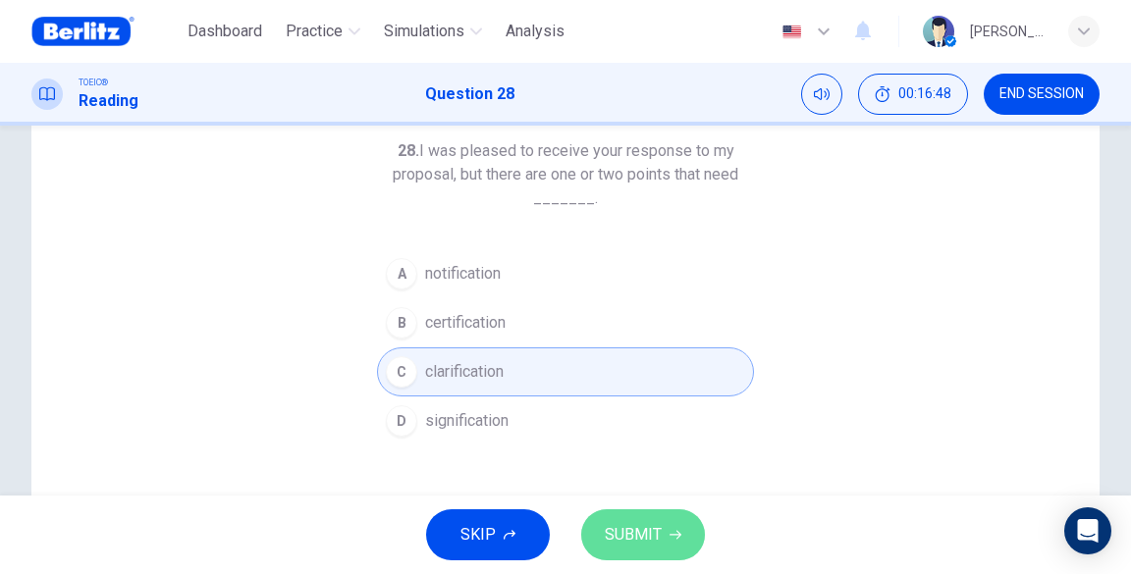
click at [647, 532] on span "SUBMIT" at bounding box center [633, 534] width 57 height 27
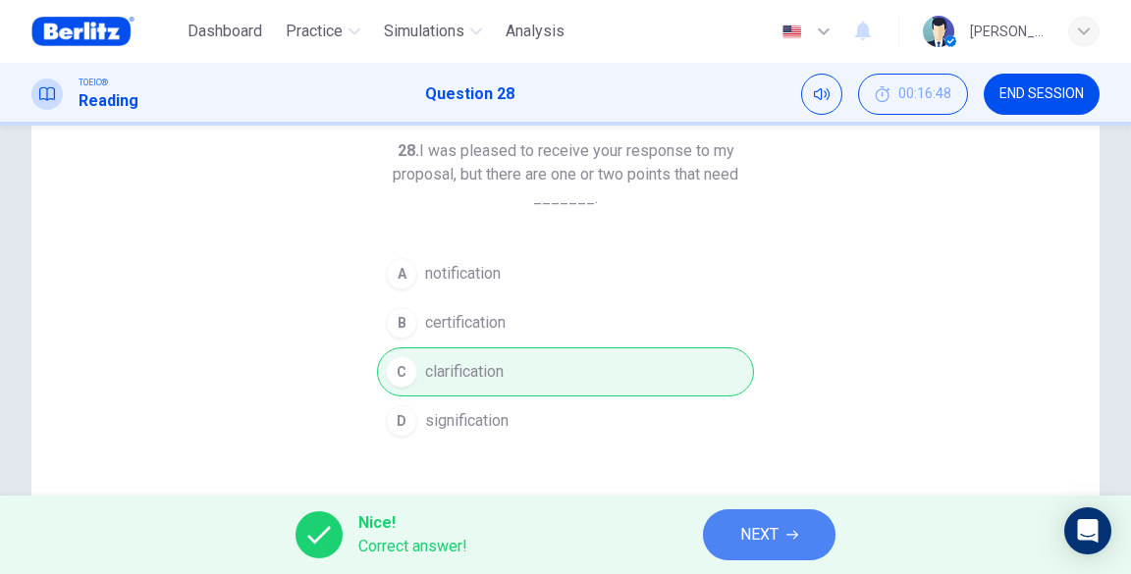
click at [765, 545] on span "NEXT" at bounding box center [759, 534] width 38 height 27
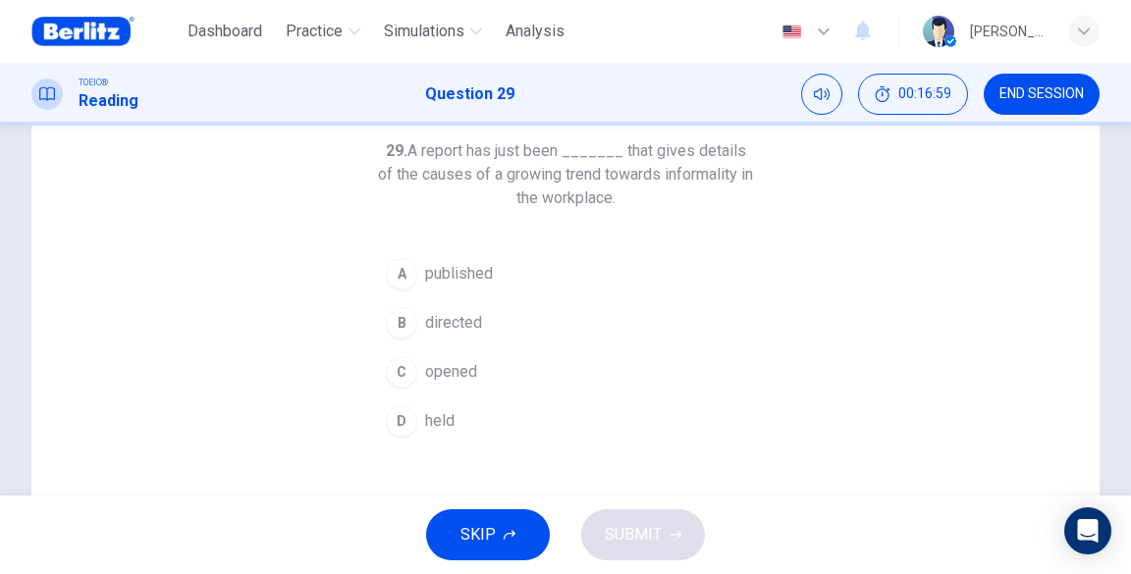
click at [469, 269] on span "published" at bounding box center [459, 274] width 68 height 24
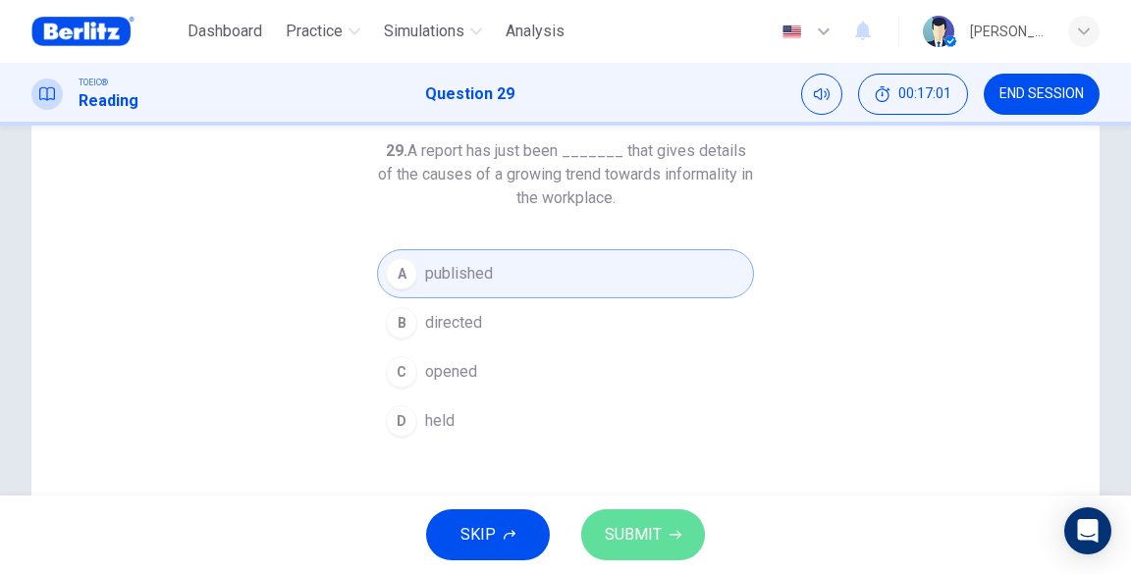
click at [618, 530] on span "SUBMIT" at bounding box center [633, 534] width 57 height 27
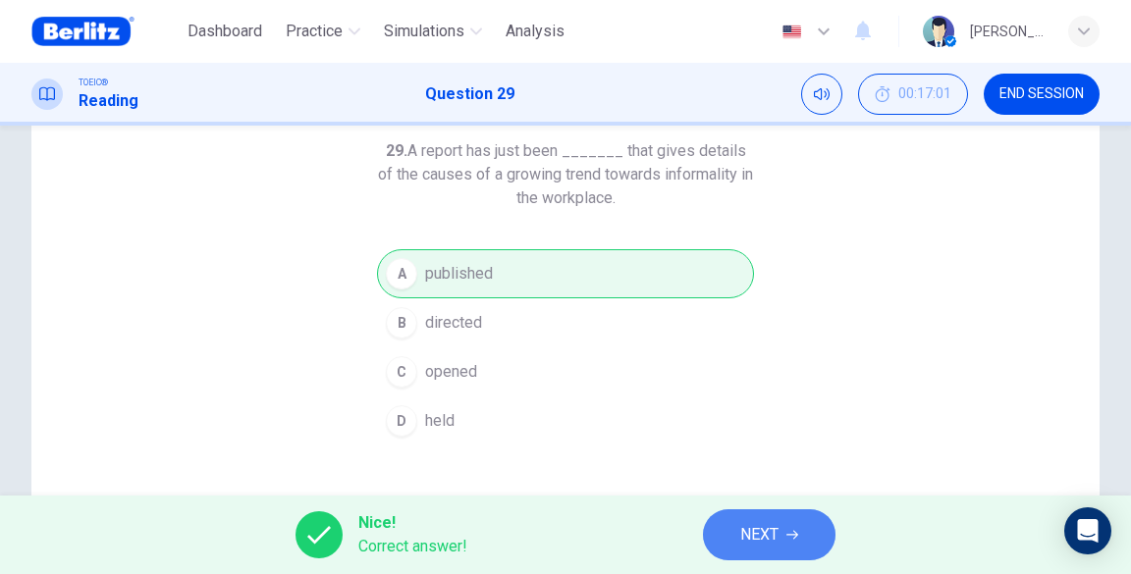
click at [770, 530] on span "NEXT" at bounding box center [759, 534] width 38 height 27
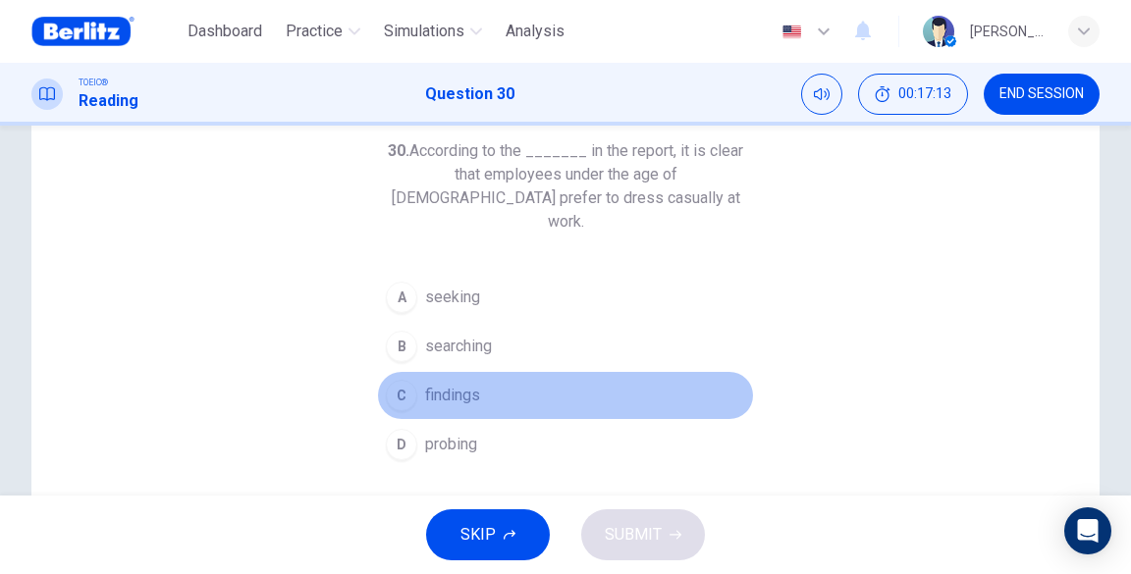
click at [456, 384] on span "findings" at bounding box center [452, 396] width 55 height 24
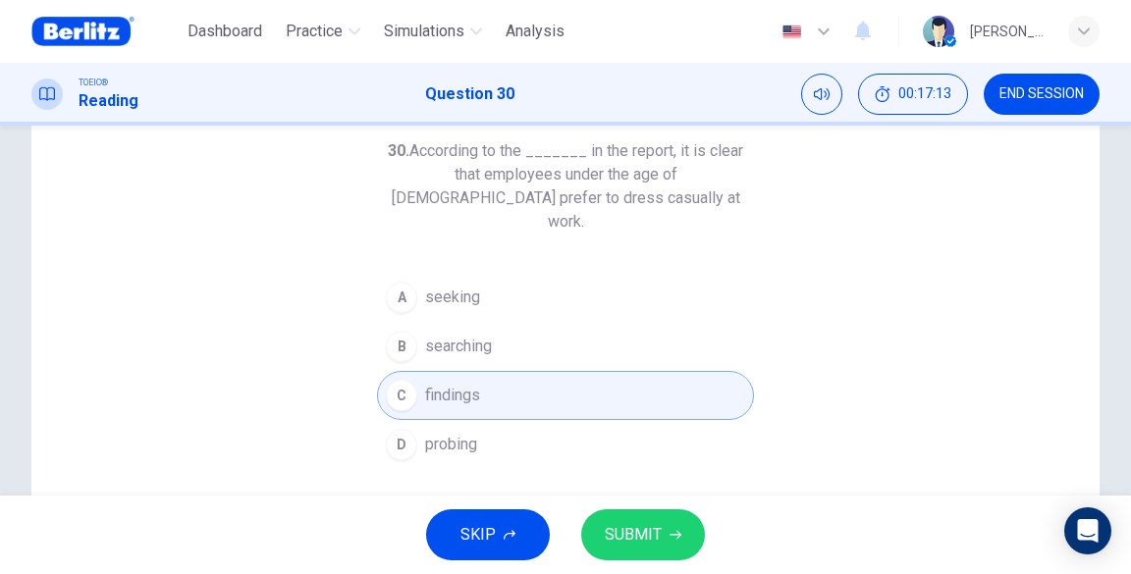
click at [620, 554] on button "SUBMIT" at bounding box center [643, 535] width 124 height 51
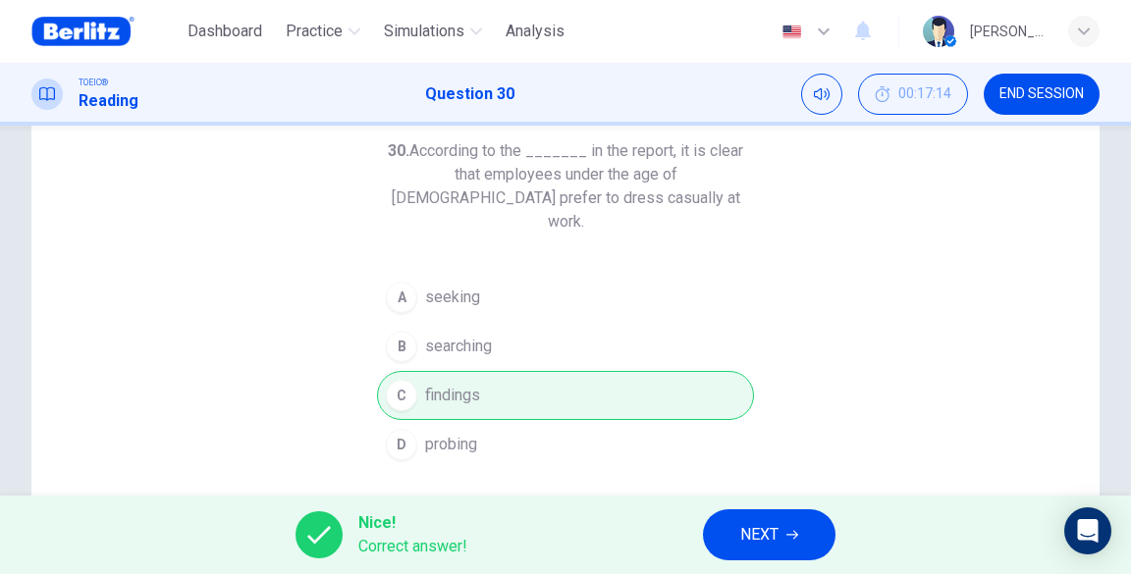
click at [708, 534] on button "NEXT" at bounding box center [769, 535] width 133 height 51
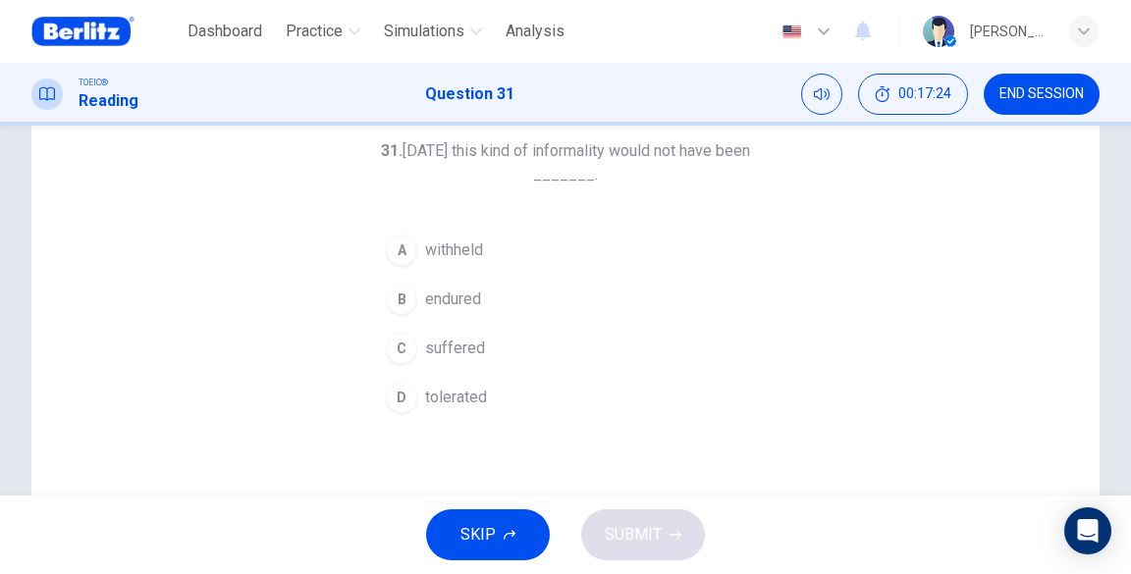
click at [446, 254] on span "withheld" at bounding box center [454, 251] width 58 height 24
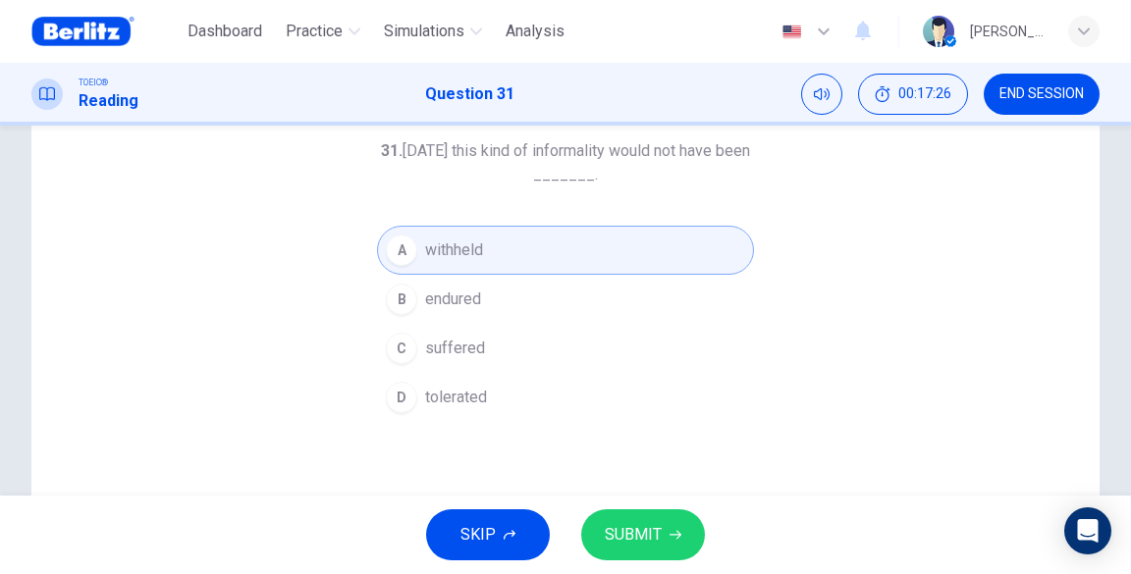
click at [626, 536] on span "SUBMIT" at bounding box center [633, 534] width 57 height 27
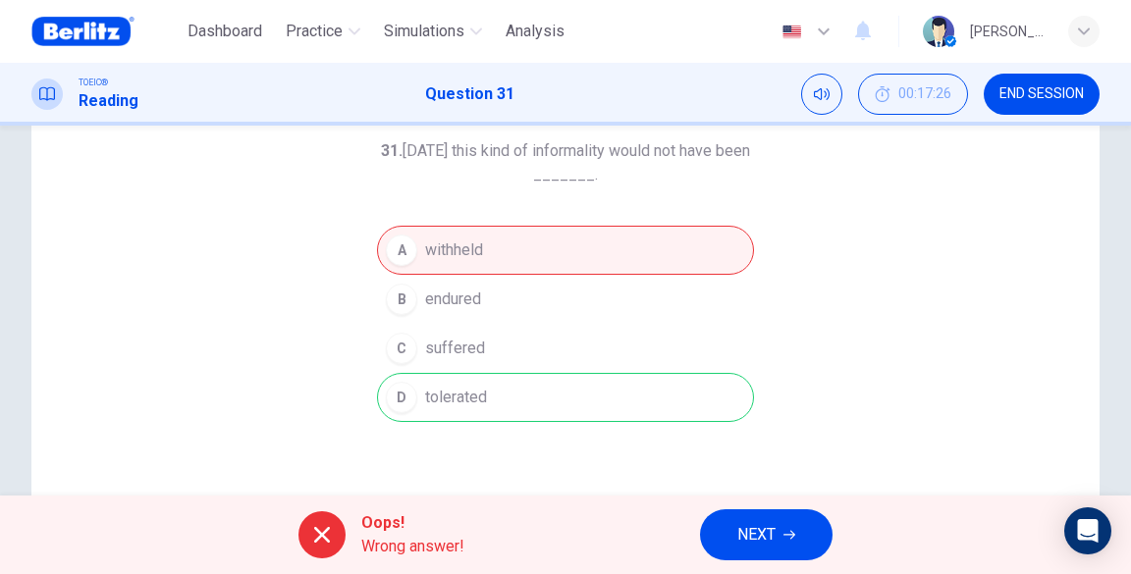
click at [752, 514] on button "NEXT" at bounding box center [766, 535] width 133 height 51
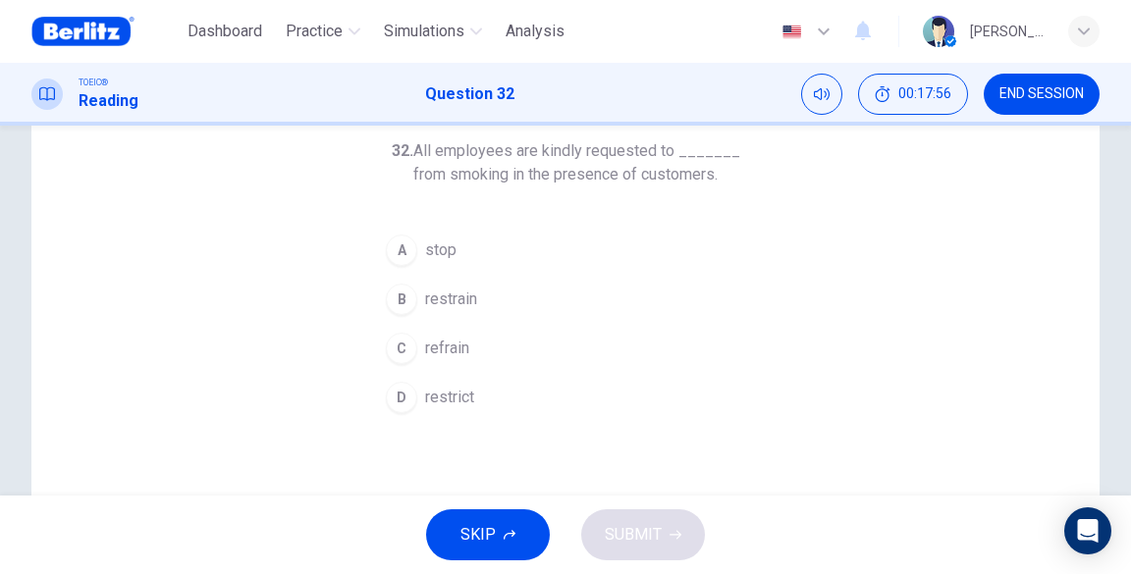
click at [447, 306] on span "restrain" at bounding box center [451, 300] width 52 height 24
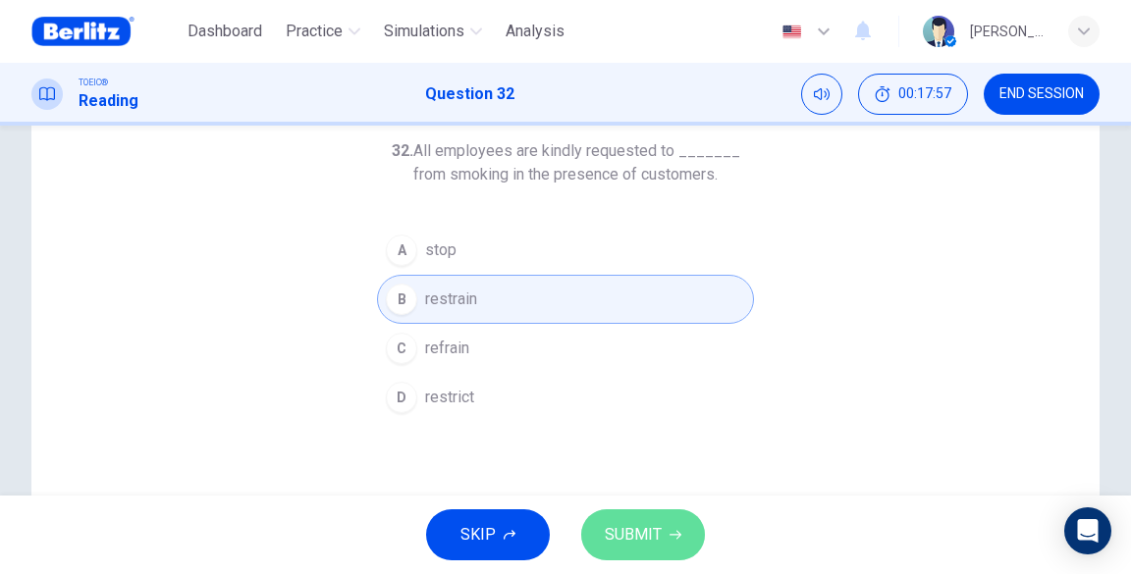
click at [663, 547] on button "SUBMIT" at bounding box center [643, 535] width 124 height 51
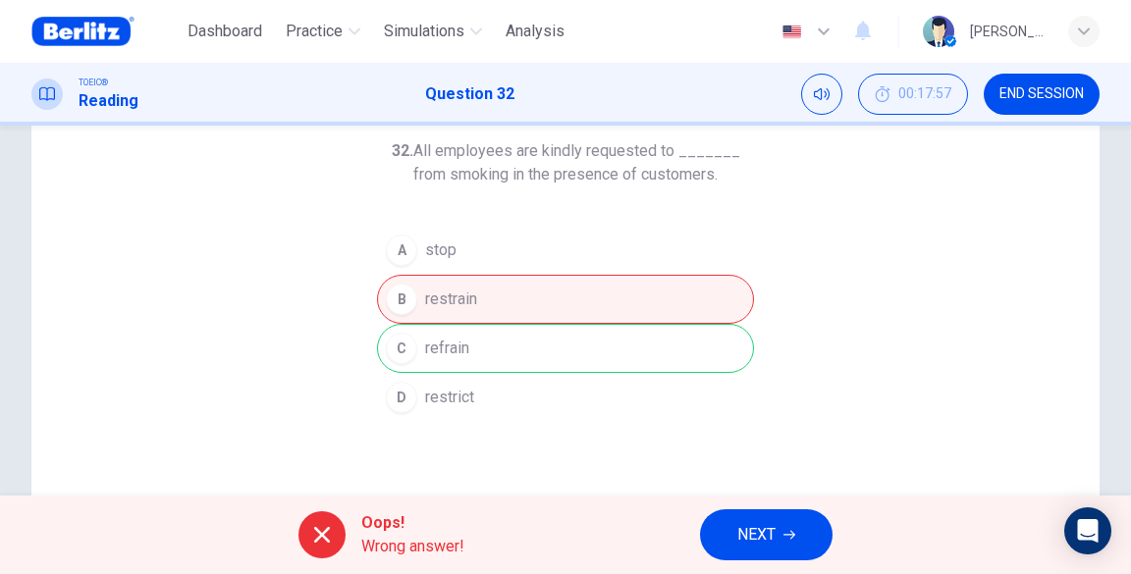
click at [505, 345] on div "A stop B restrain C refrain D restrict" at bounding box center [565, 324] width 377 height 196
click at [752, 545] on span "NEXT" at bounding box center [756, 534] width 38 height 27
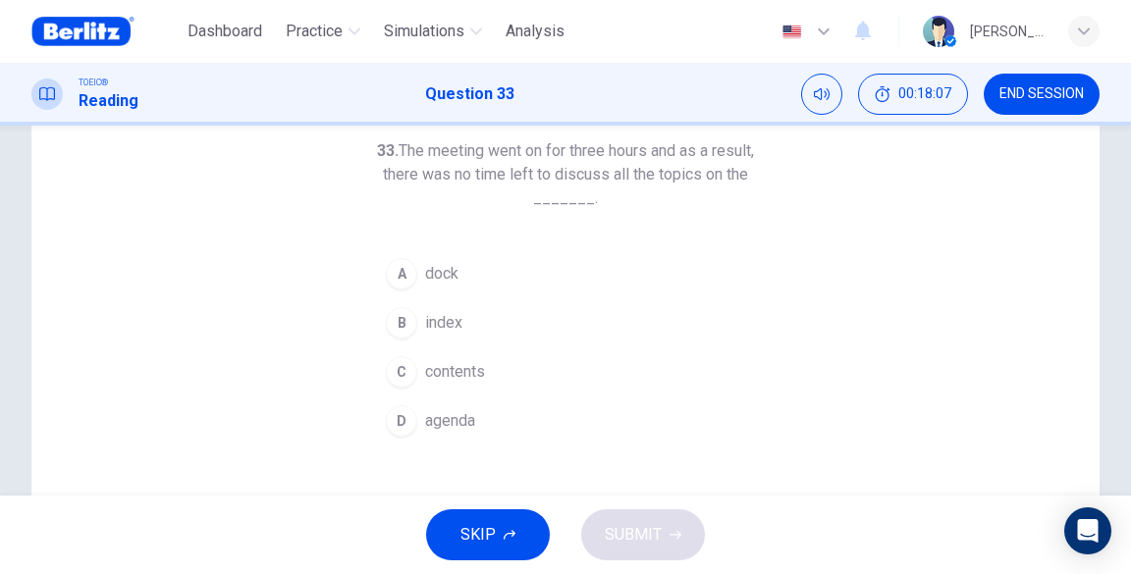
click at [463, 409] on span "agenda" at bounding box center [450, 421] width 50 height 24
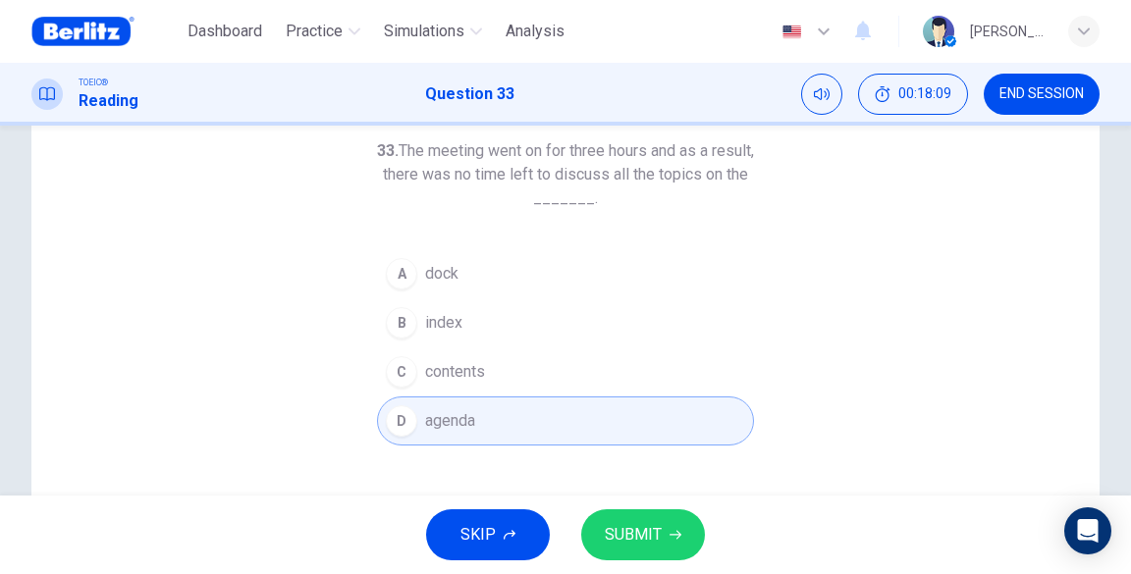
click at [648, 529] on span "SUBMIT" at bounding box center [633, 534] width 57 height 27
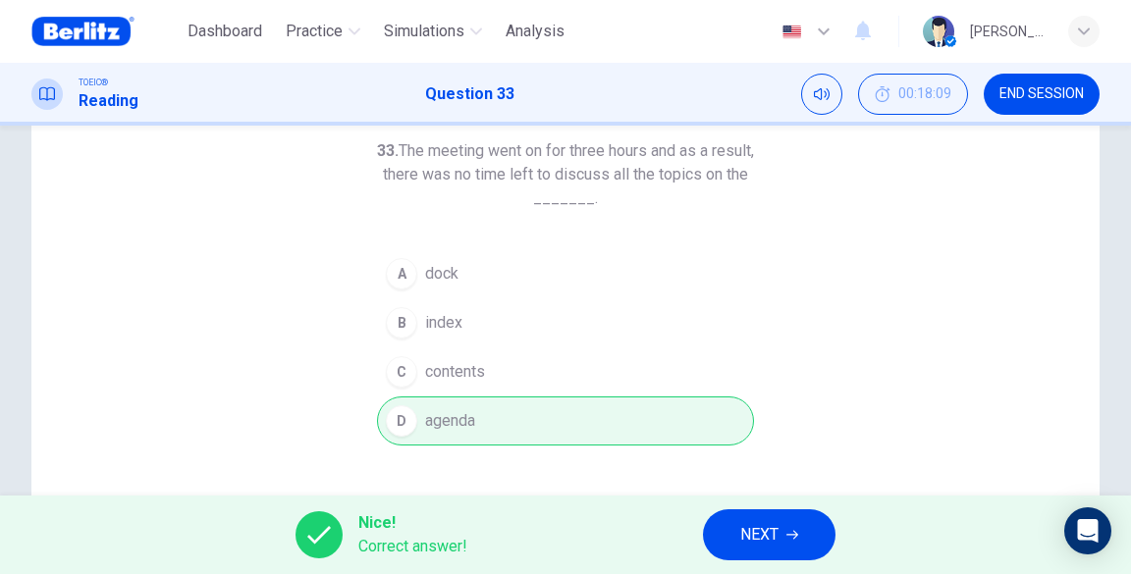
click at [774, 536] on span "NEXT" at bounding box center [759, 534] width 38 height 27
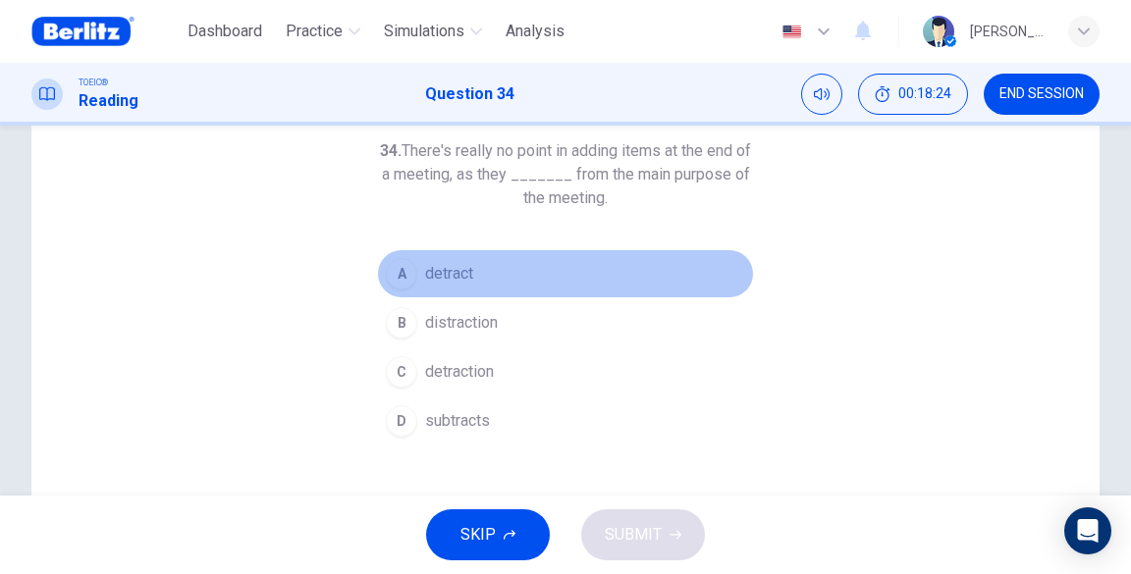
click at [454, 279] on span "detract" at bounding box center [449, 274] width 48 height 24
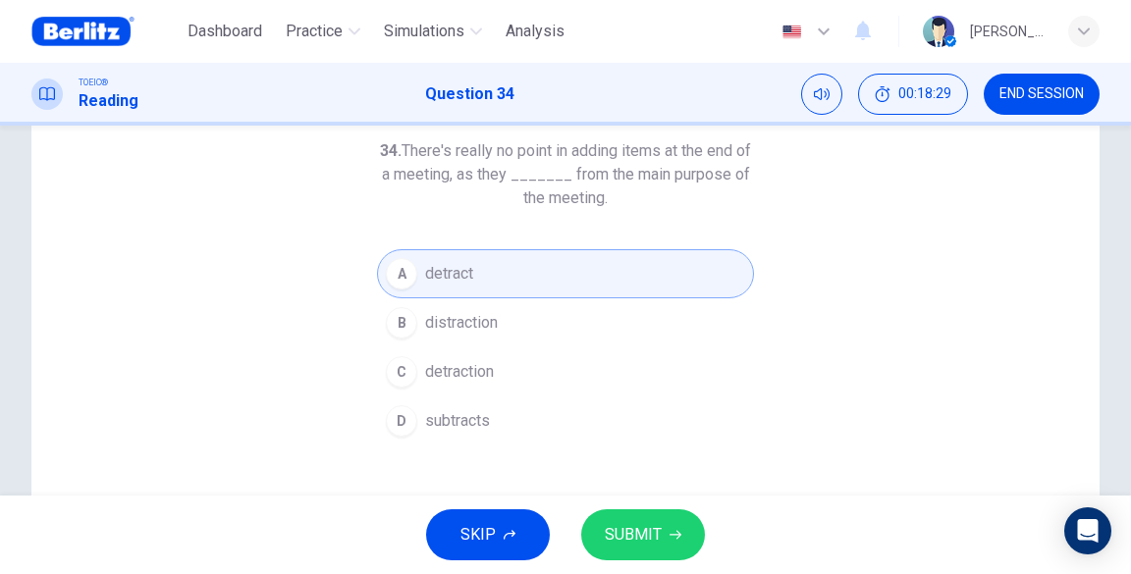
click at [629, 554] on button "SUBMIT" at bounding box center [643, 535] width 124 height 51
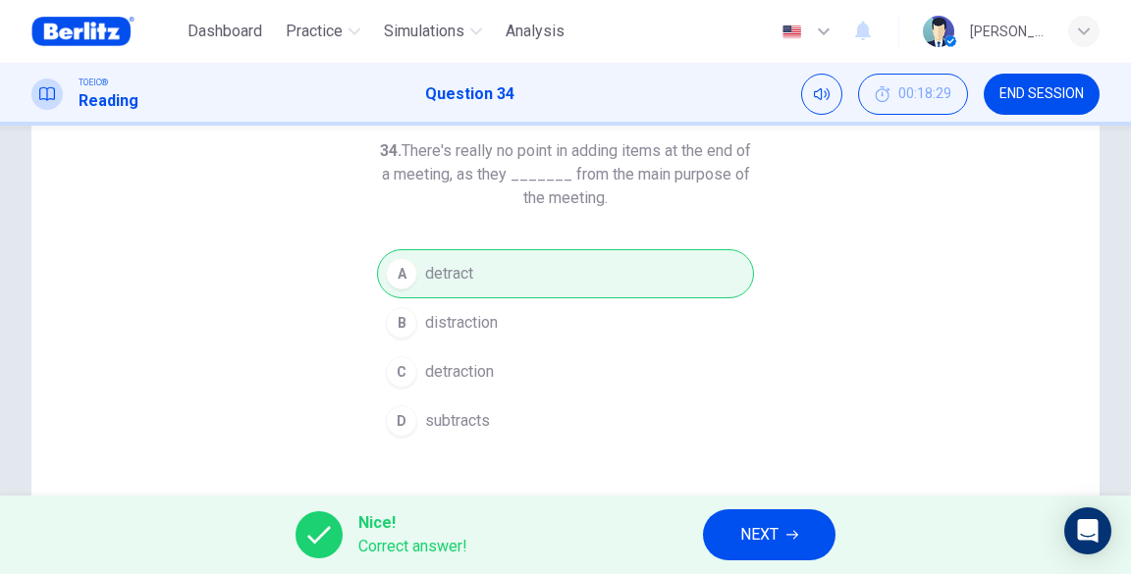
click at [795, 532] on icon "button" at bounding box center [792, 535] width 12 height 9
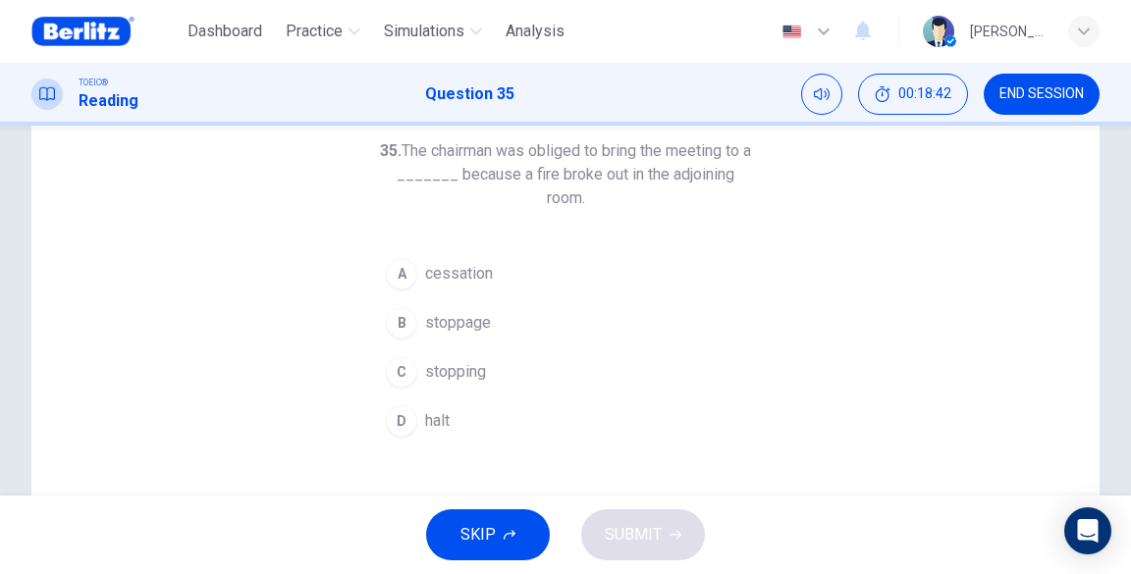
click at [514, 453] on div "35. The chairman was obliged to bring the meeting to a _______ because a fire b…" at bounding box center [565, 402] width 1068 height 682
click at [476, 409] on button "D halt" at bounding box center [565, 421] width 377 height 49
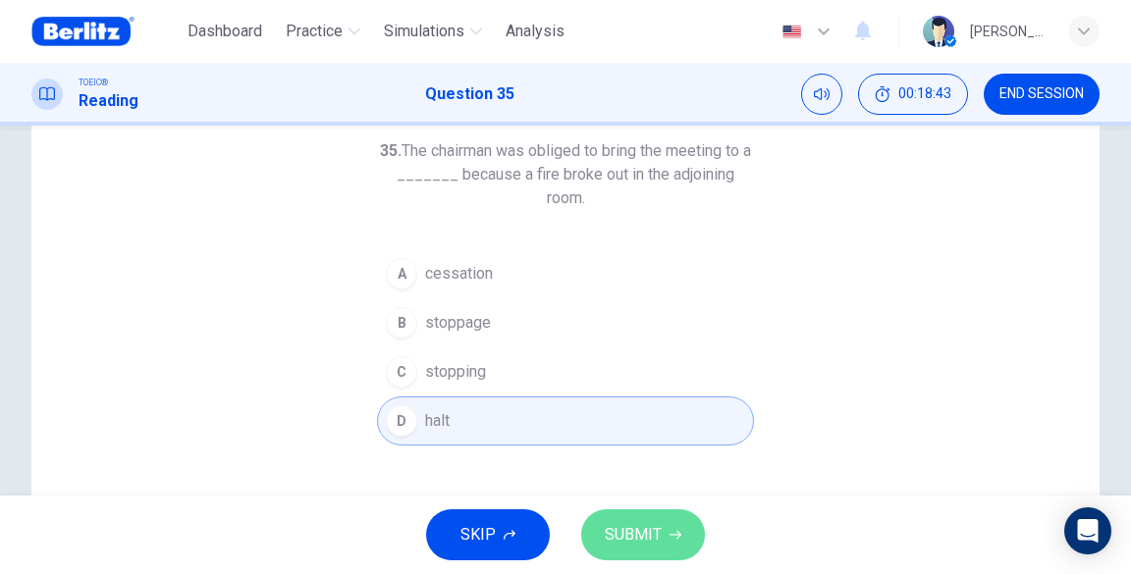
click at [651, 537] on span "SUBMIT" at bounding box center [633, 534] width 57 height 27
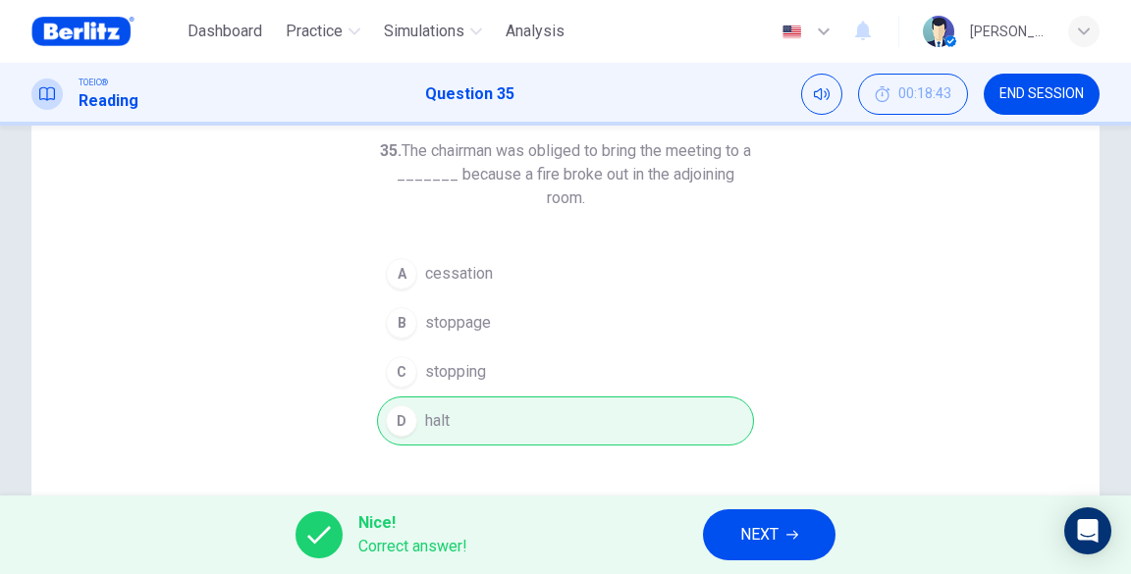
click at [741, 534] on span "NEXT" at bounding box center [759, 534] width 38 height 27
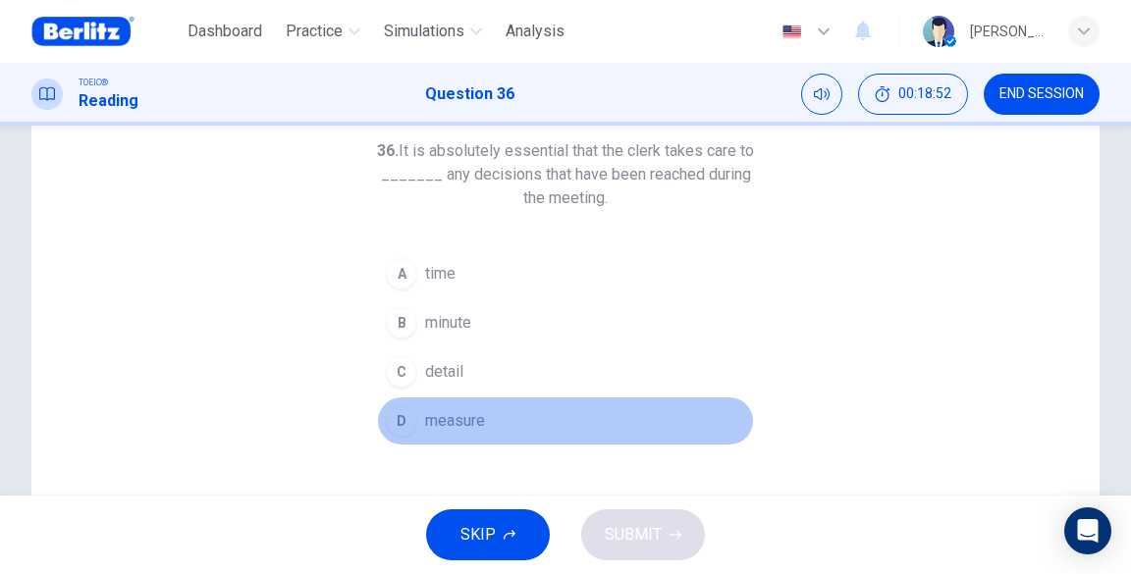
click at [483, 411] on button "D measure" at bounding box center [565, 421] width 377 height 49
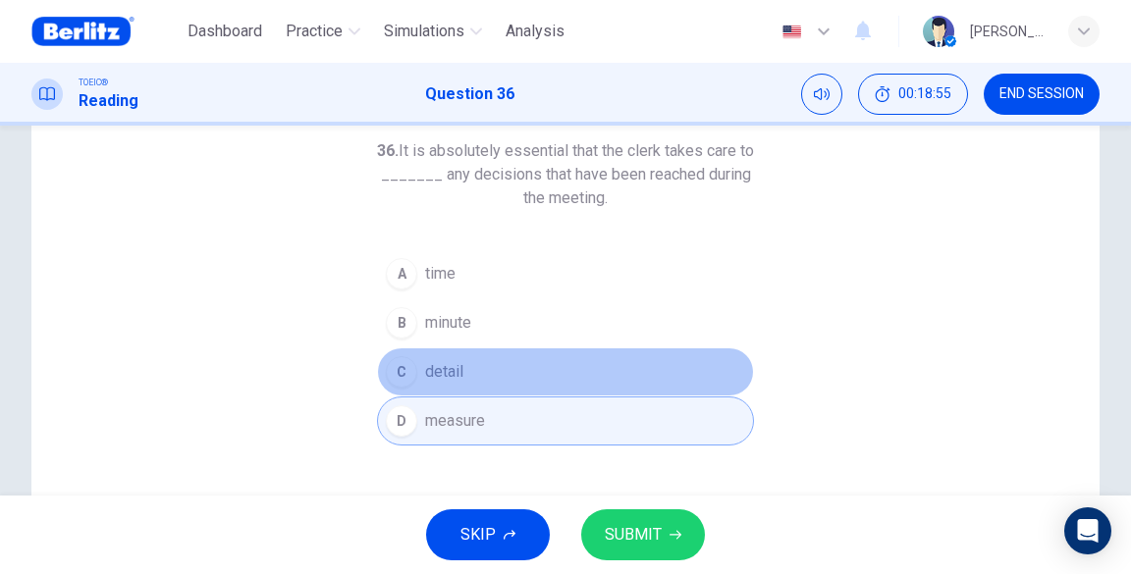
click at [455, 371] on span "detail" at bounding box center [444, 372] width 38 height 24
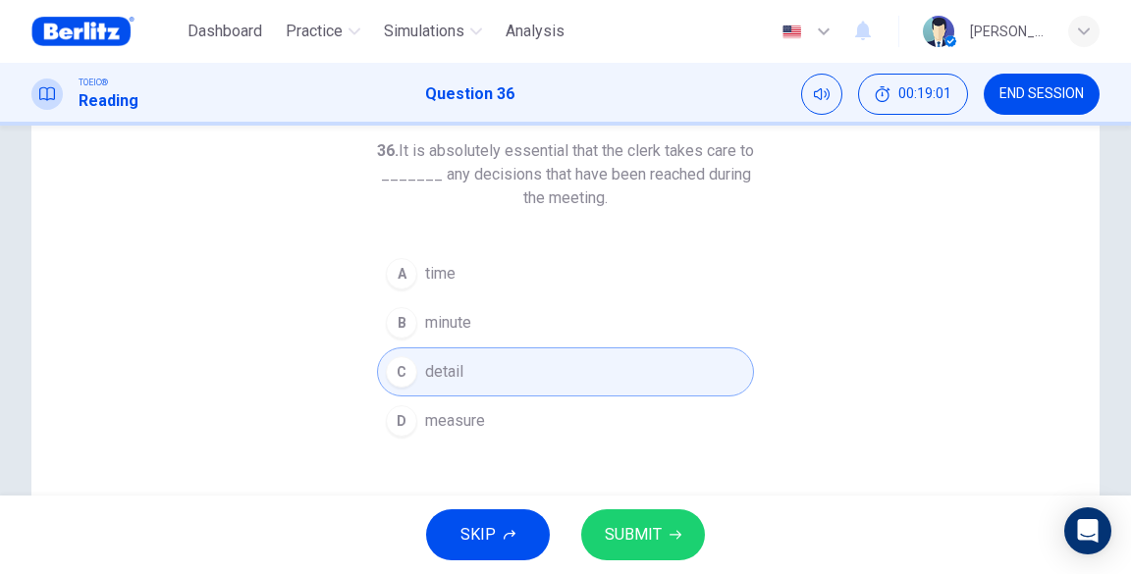
click at [628, 534] on span "SUBMIT" at bounding box center [633, 534] width 57 height 27
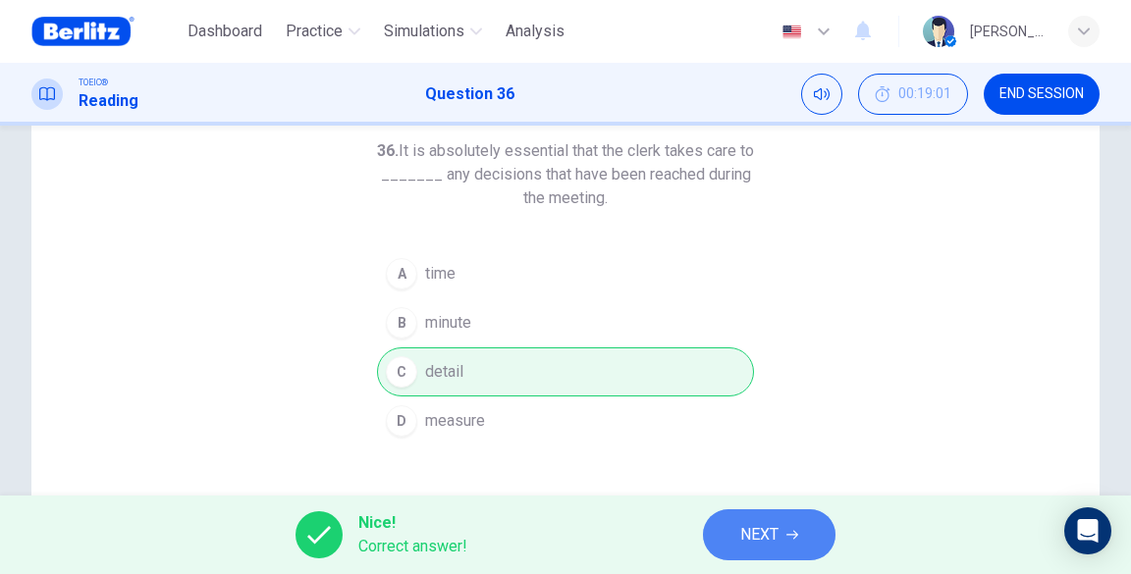
click at [774, 530] on span "NEXT" at bounding box center [759, 534] width 38 height 27
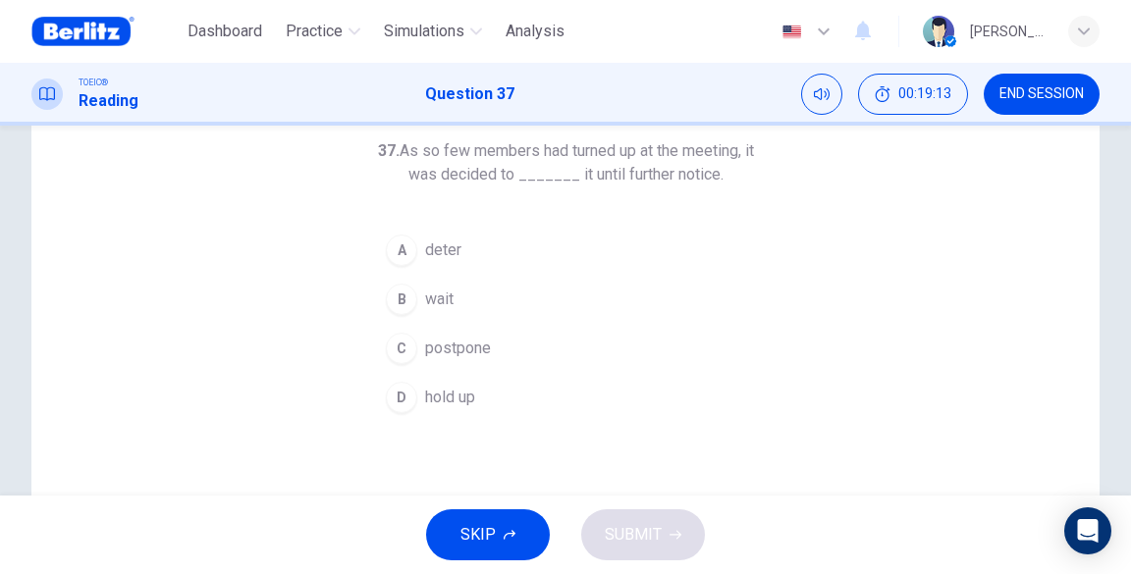
click at [452, 339] on span "postpone" at bounding box center [458, 349] width 66 height 24
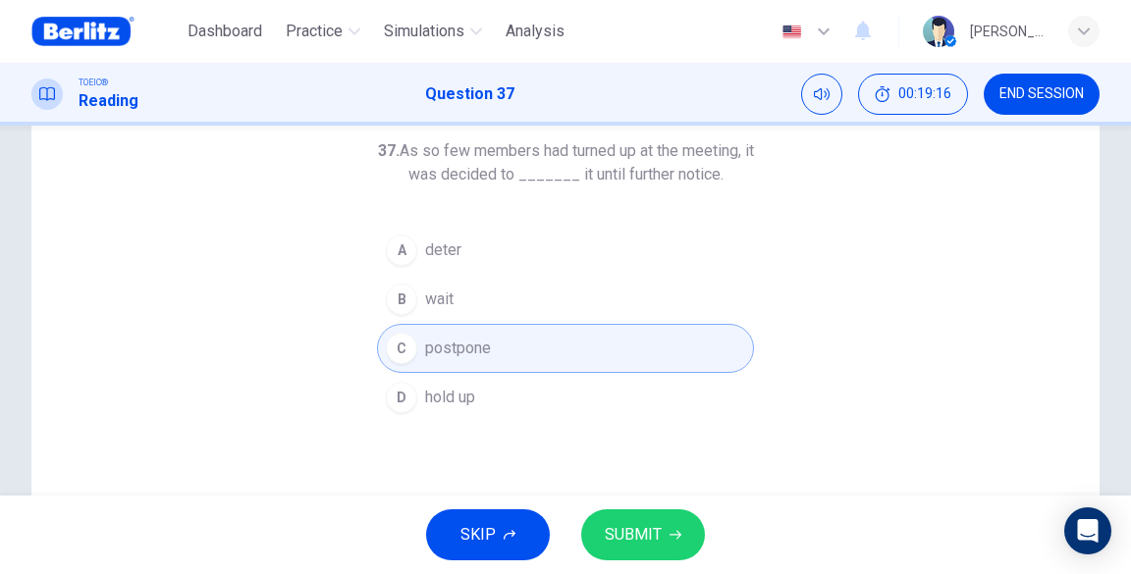
click at [667, 534] on button "SUBMIT" at bounding box center [643, 535] width 124 height 51
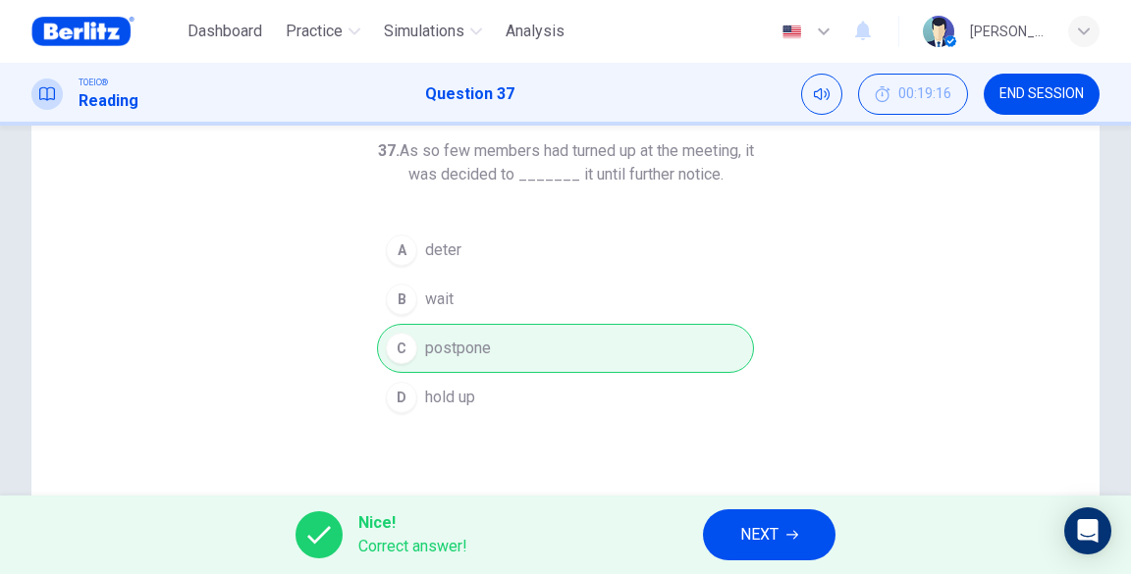
click at [742, 526] on span "NEXT" at bounding box center [759, 534] width 38 height 27
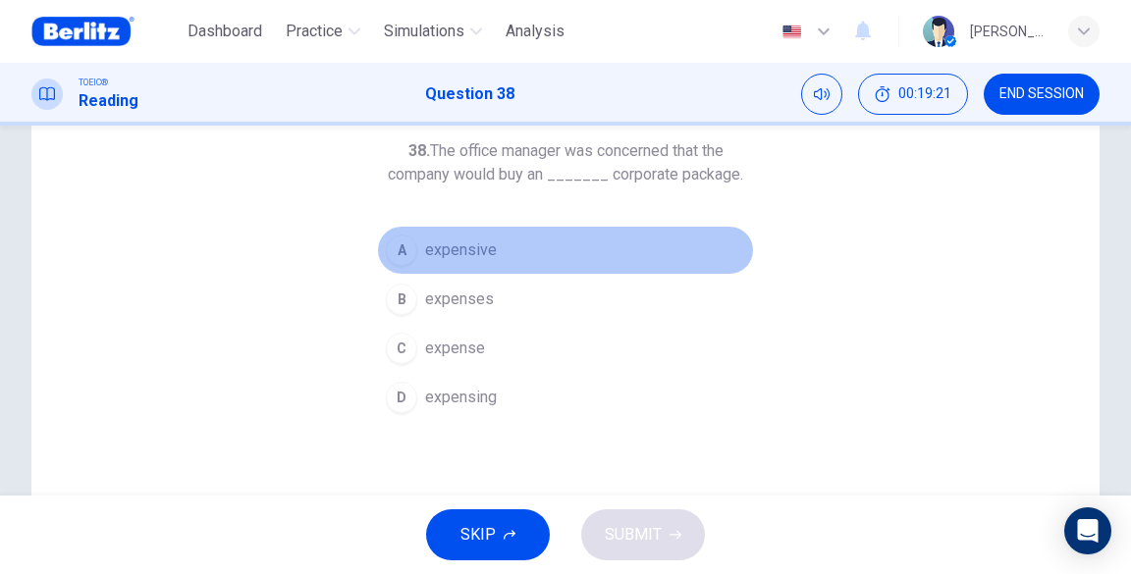
click at [481, 248] on span "expensive" at bounding box center [461, 251] width 72 height 24
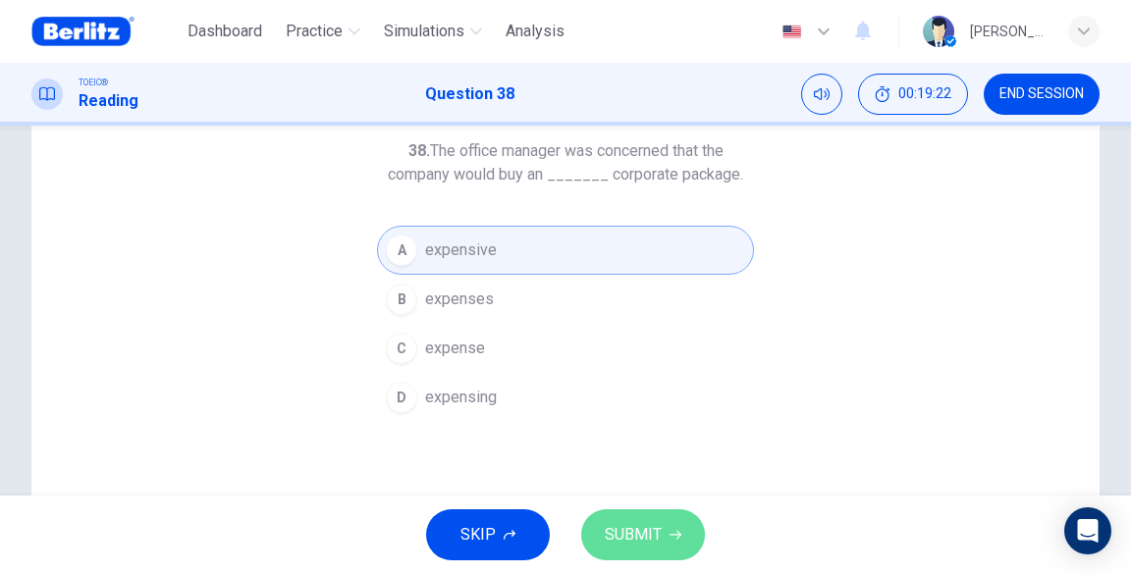
click at [657, 548] on span "SUBMIT" at bounding box center [633, 534] width 57 height 27
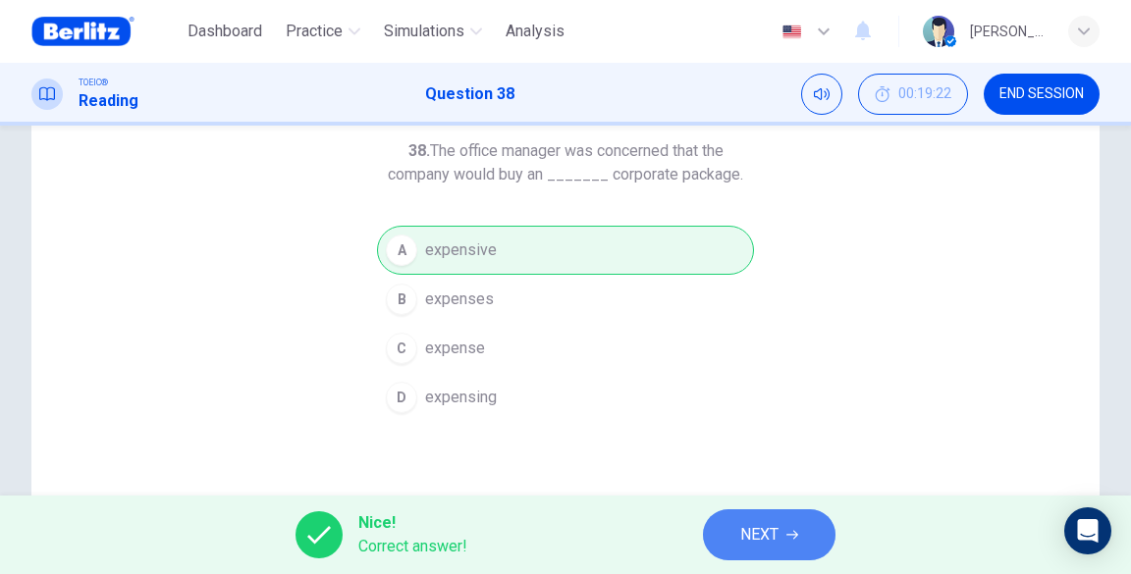
click at [741, 538] on span "NEXT" at bounding box center [759, 534] width 38 height 27
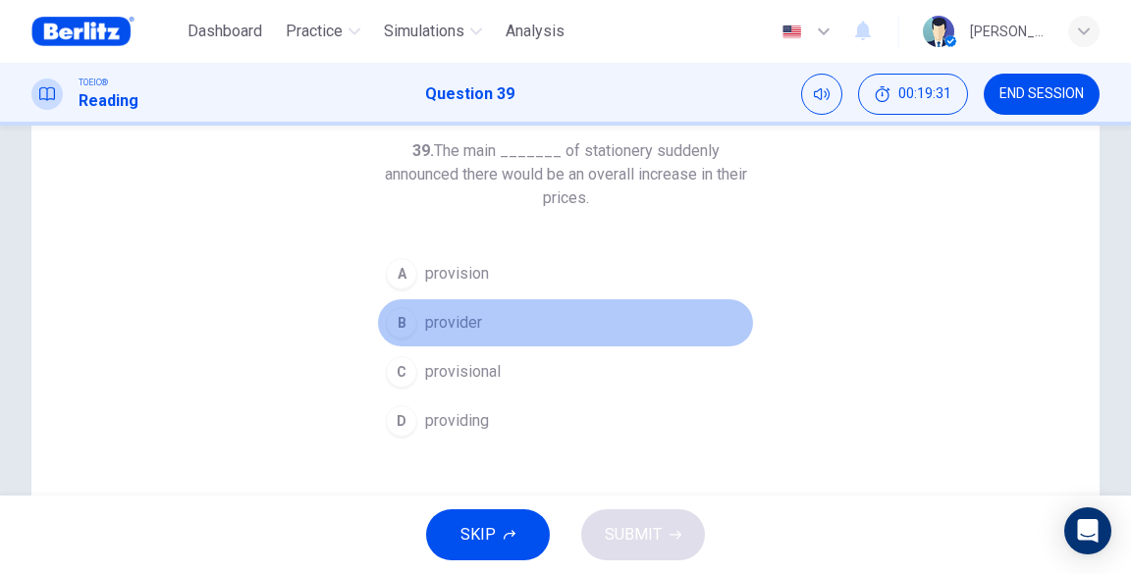
click at [444, 332] on span "provider" at bounding box center [453, 323] width 57 height 24
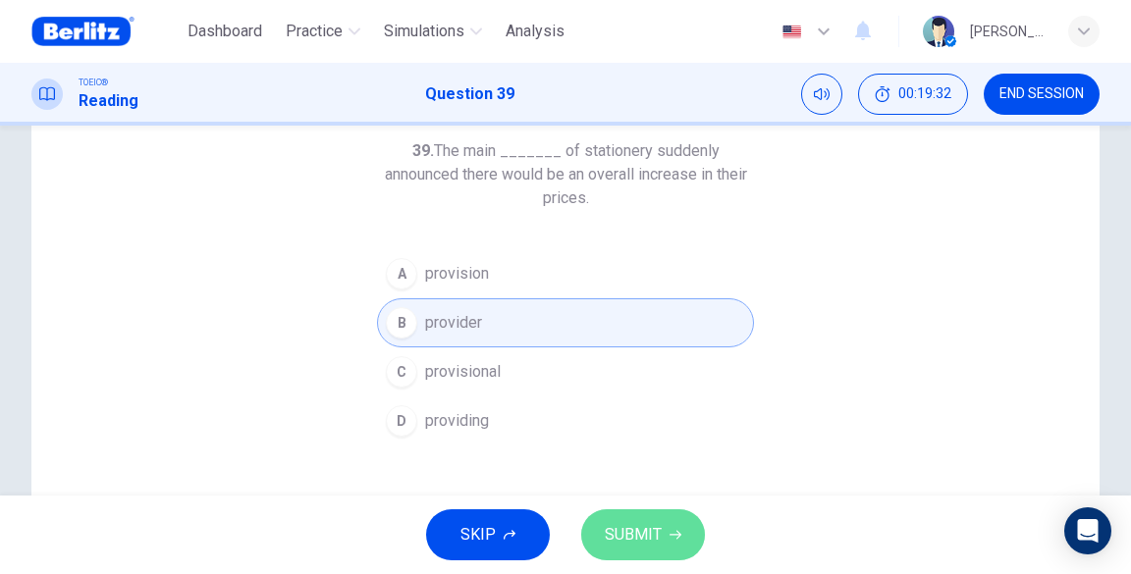
click at [670, 529] on icon "button" at bounding box center [676, 535] width 12 height 12
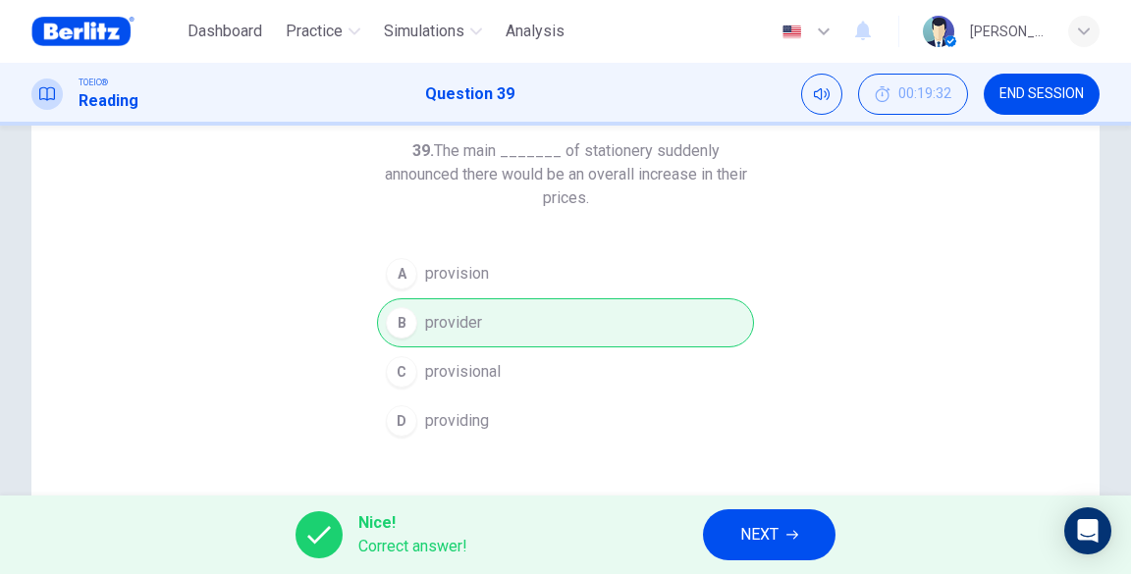
click at [701, 530] on div "Nice! Correct answer! NEXT" at bounding box center [565, 535] width 1131 height 79
click at [733, 532] on button "NEXT" at bounding box center [769, 535] width 133 height 51
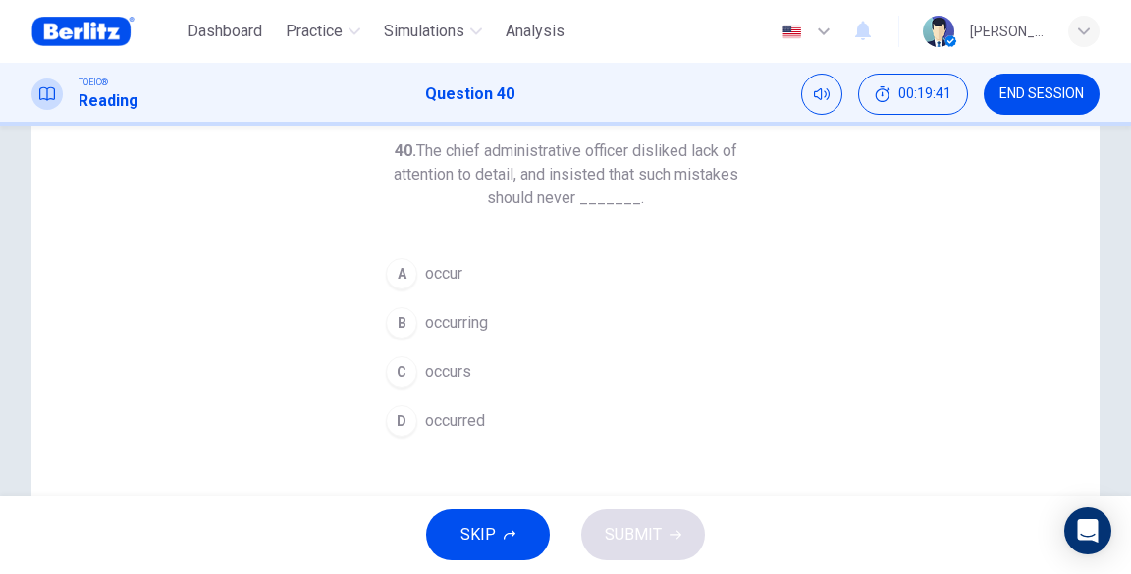
click at [456, 381] on span "occurs" at bounding box center [448, 372] width 46 height 24
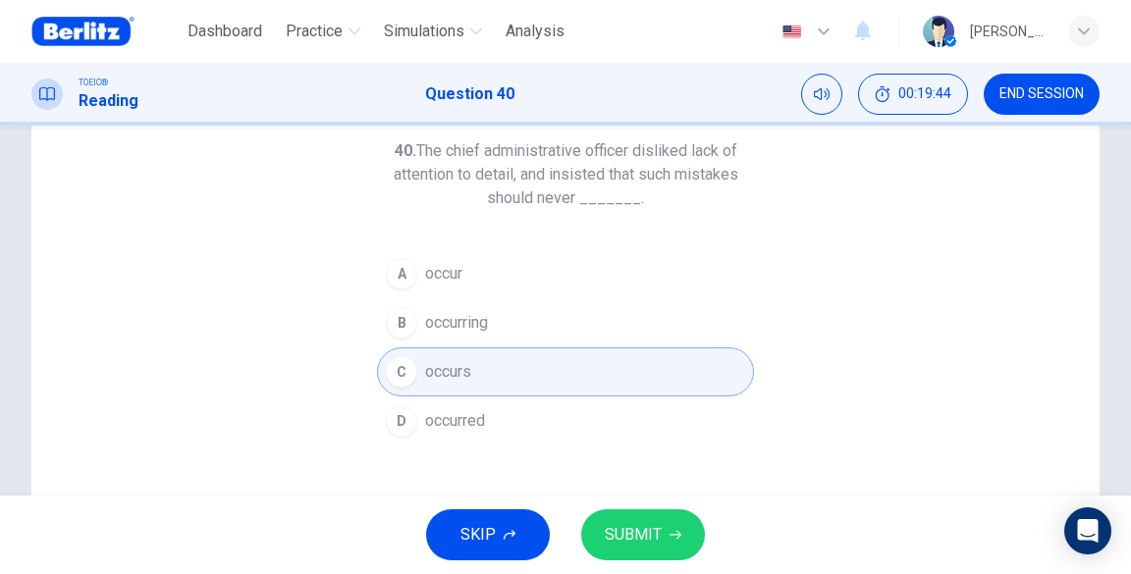
click at [429, 263] on span "occur" at bounding box center [443, 274] width 37 height 24
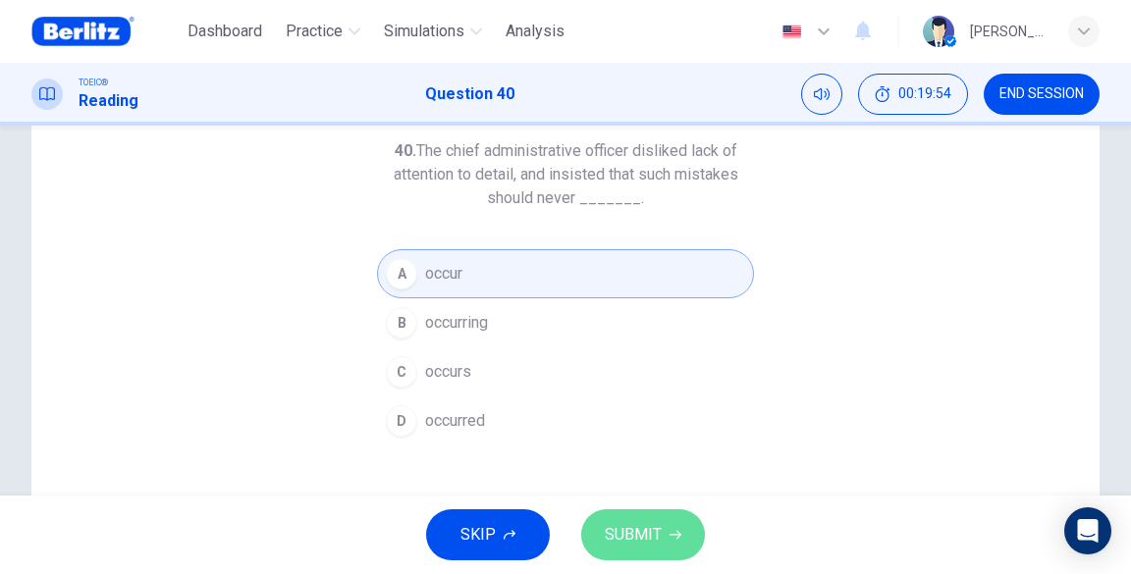
click at [627, 529] on span "SUBMIT" at bounding box center [633, 534] width 57 height 27
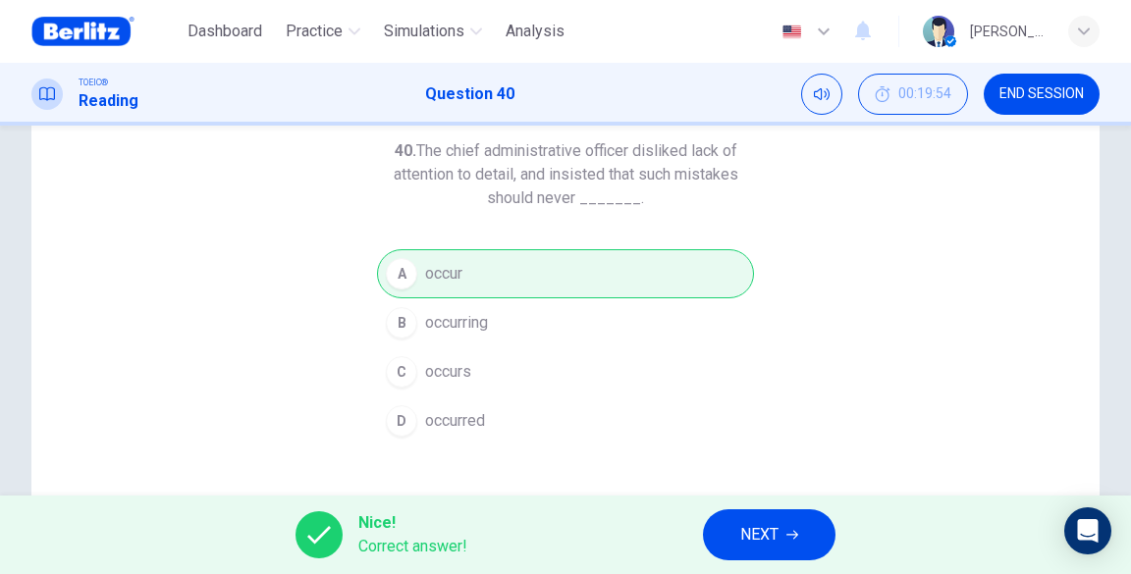
click at [762, 533] on span "NEXT" at bounding box center [759, 534] width 38 height 27
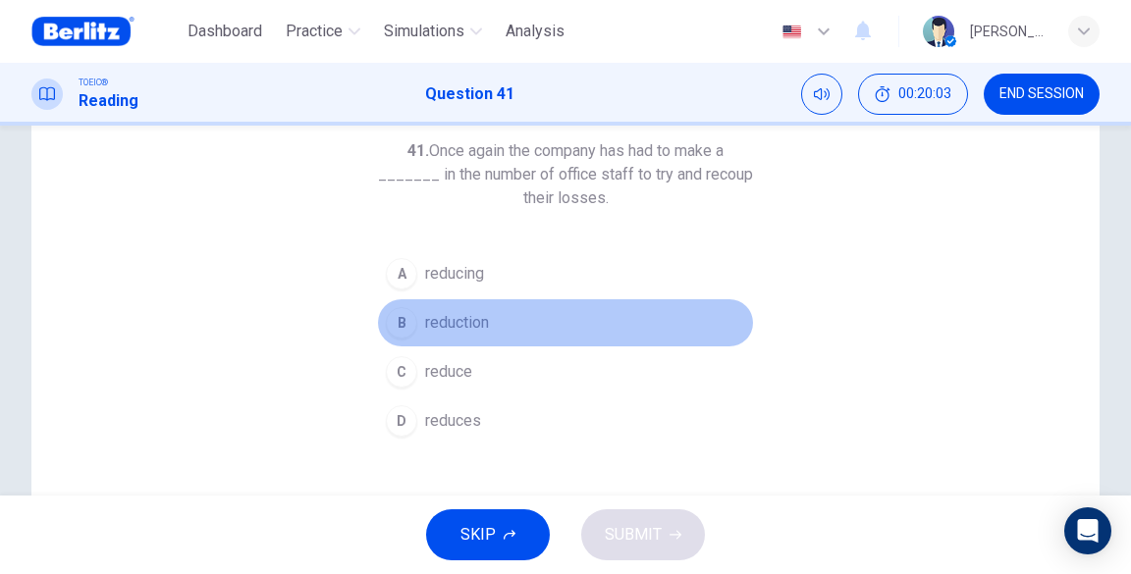
click at [427, 334] on button "B reduction" at bounding box center [565, 322] width 377 height 49
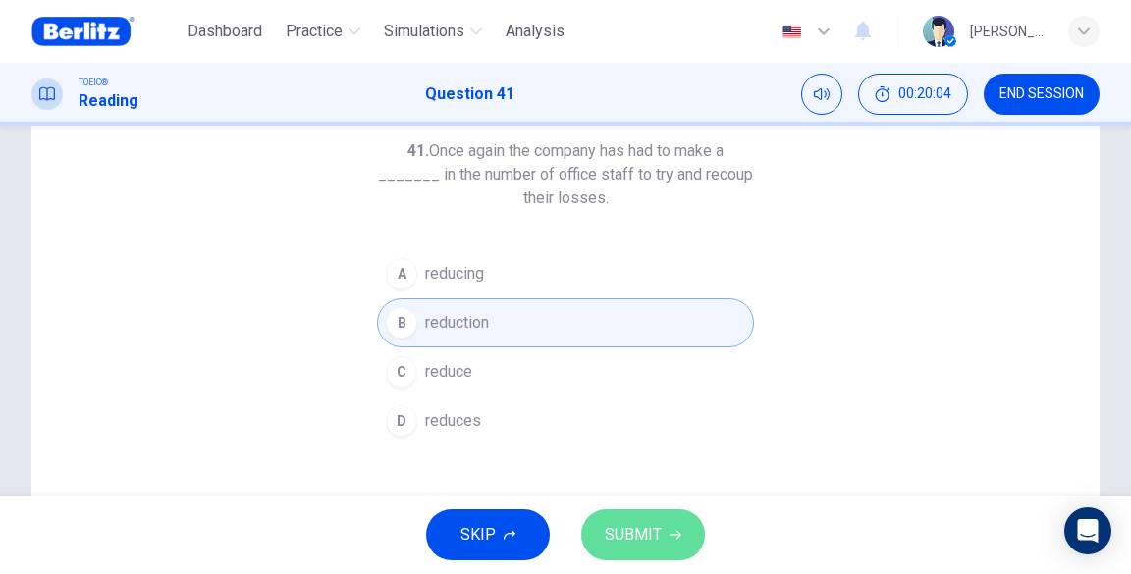
click at [613, 527] on span "SUBMIT" at bounding box center [633, 534] width 57 height 27
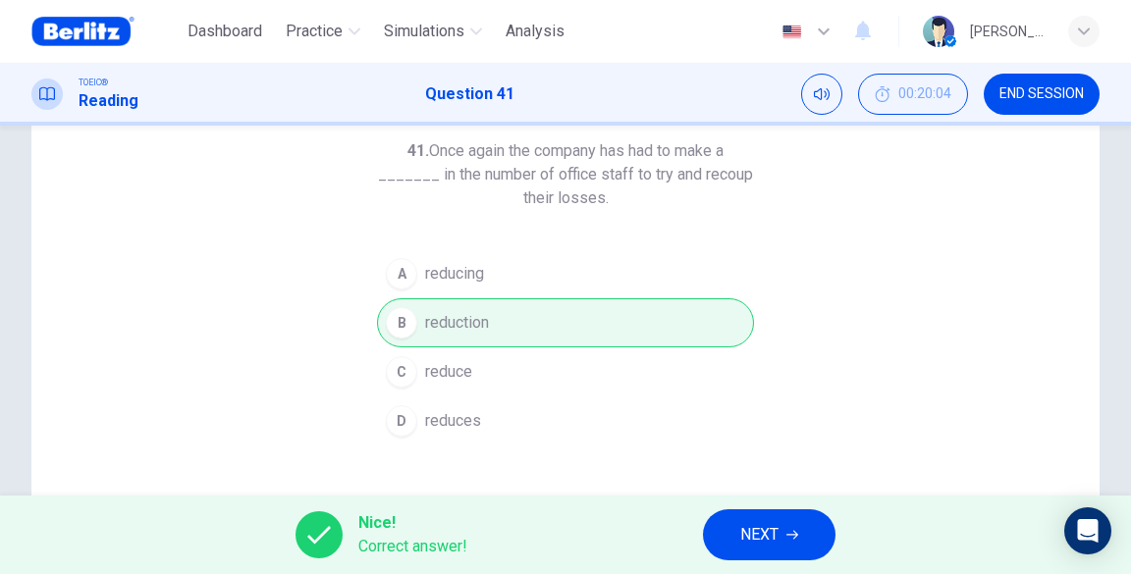
click at [746, 542] on span "NEXT" at bounding box center [759, 534] width 38 height 27
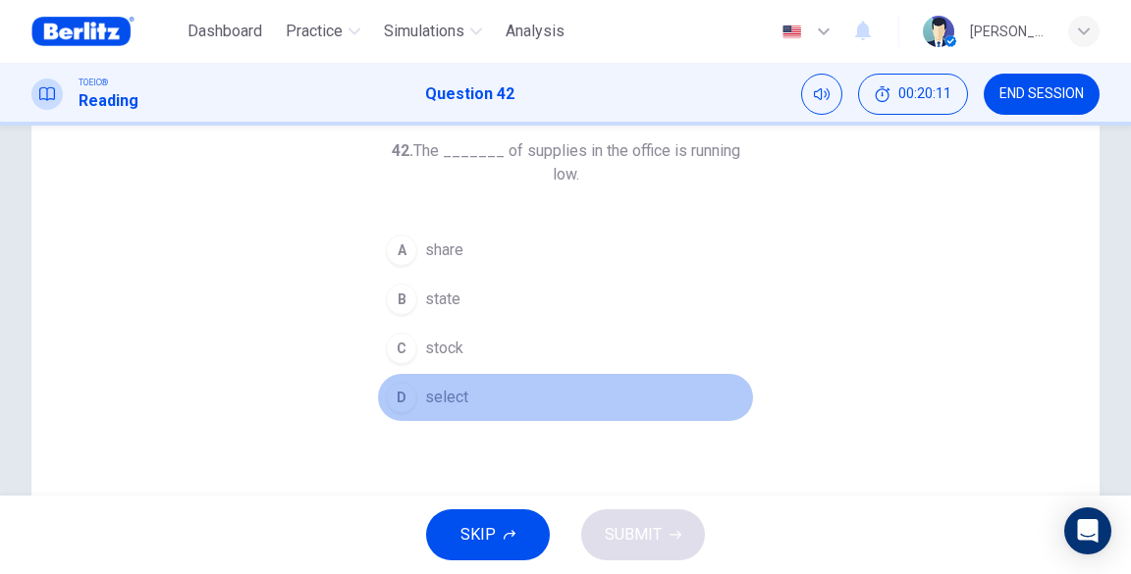
click at [463, 373] on button "D select" at bounding box center [565, 397] width 377 height 49
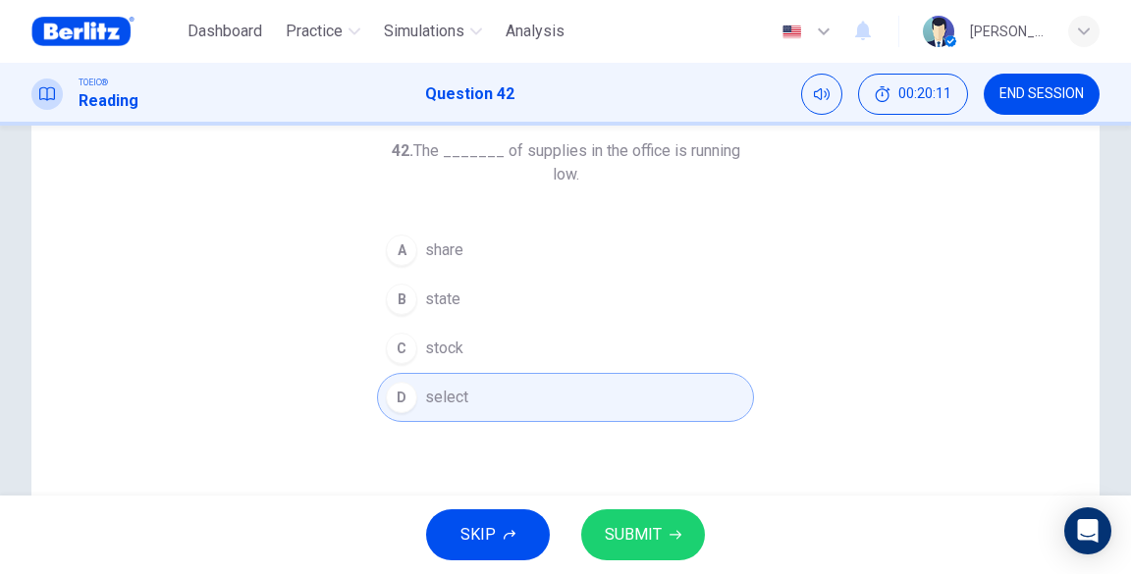
click at [442, 337] on span "stock" at bounding box center [444, 349] width 38 height 24
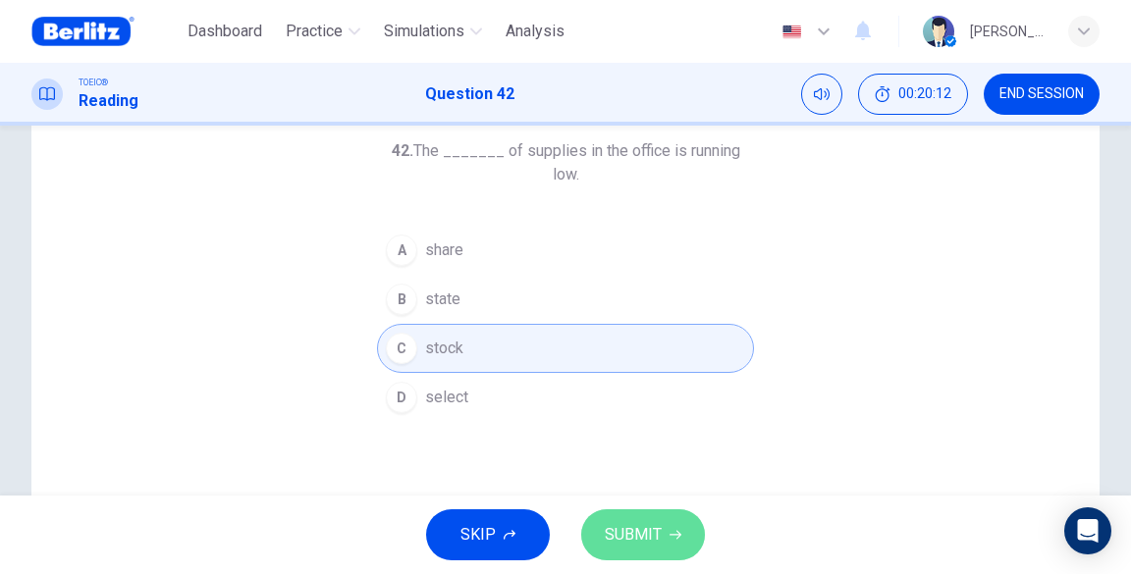
click at [643, 533] on span "SUBMIT" at bounding box center [633, 534] width 57 height 27
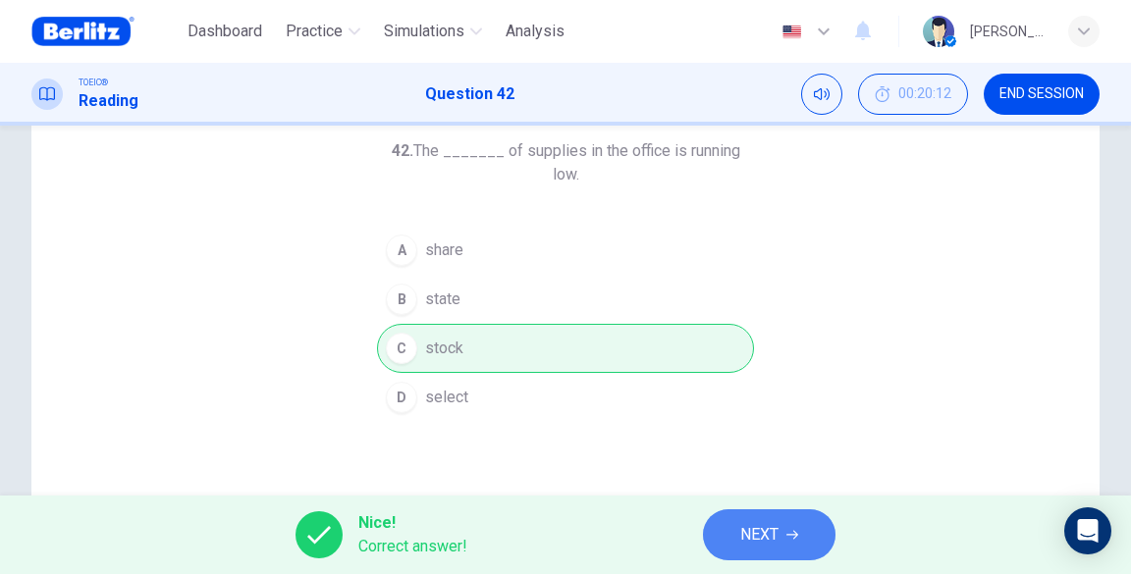
click at [764, 536] on span "NEXT" at bounding box center [759, 534] width 38 height 27
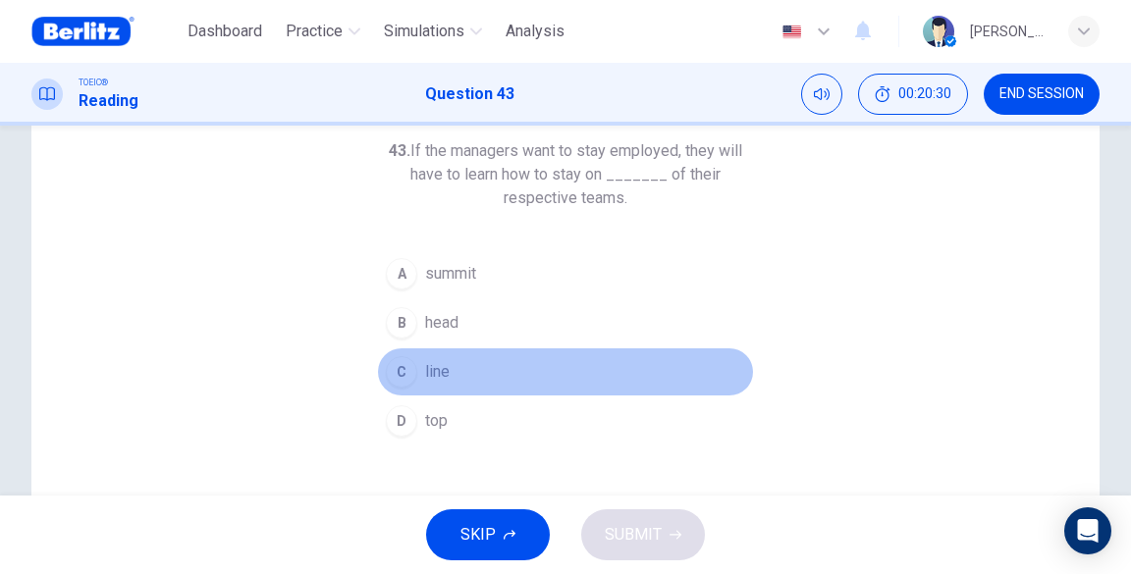
click at [425, 369] on span "line" at bounding box center [437, 372] width 25 height 24
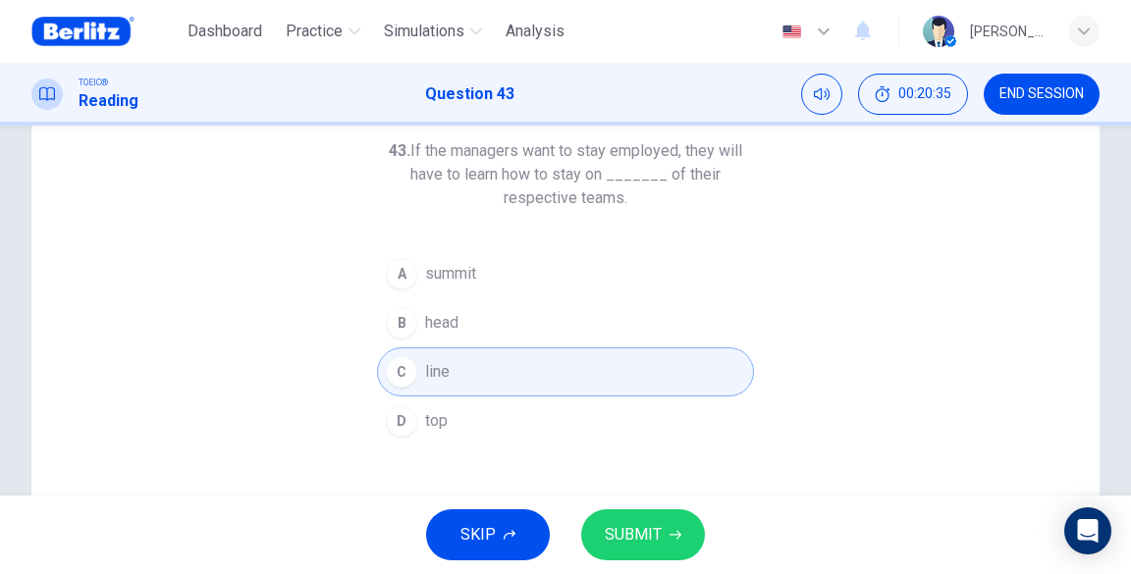
click at [445, 325] on span "head" at bounding box center [441, 323] width 33 height 24
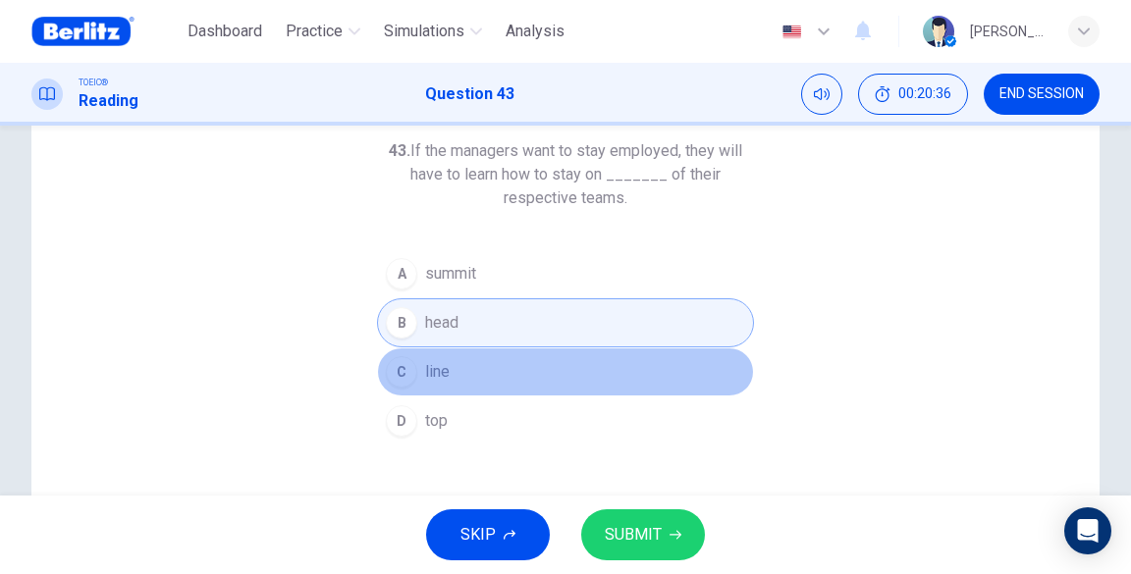
click at [428, 373] on span "line" at bounding box center [437, 372] width 25 height 24
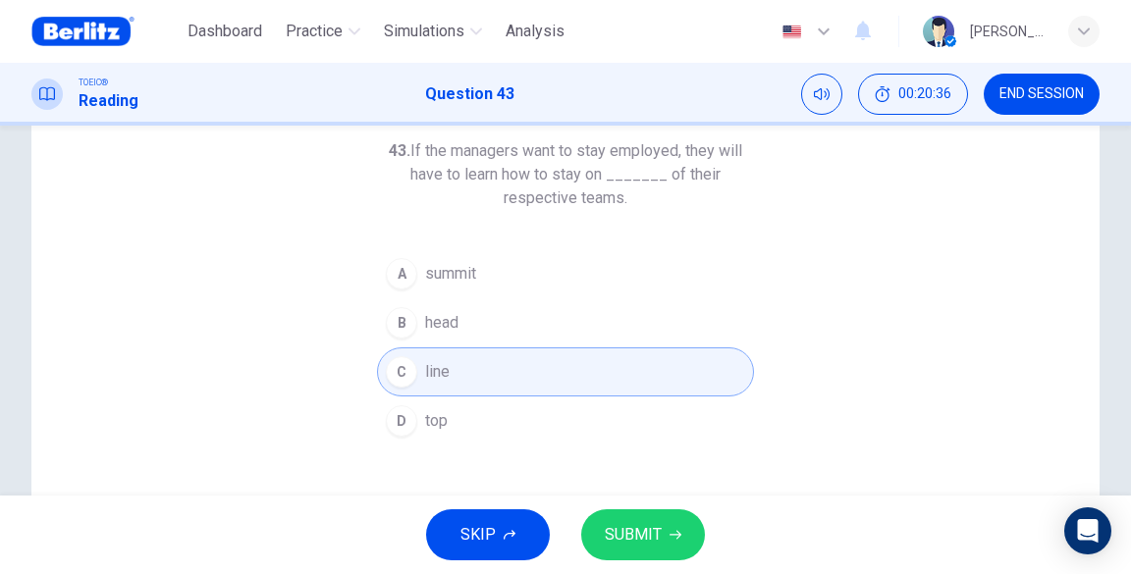
click at [672, 536] on icon "button" at bounding box center [676, 535] width 12 height 12
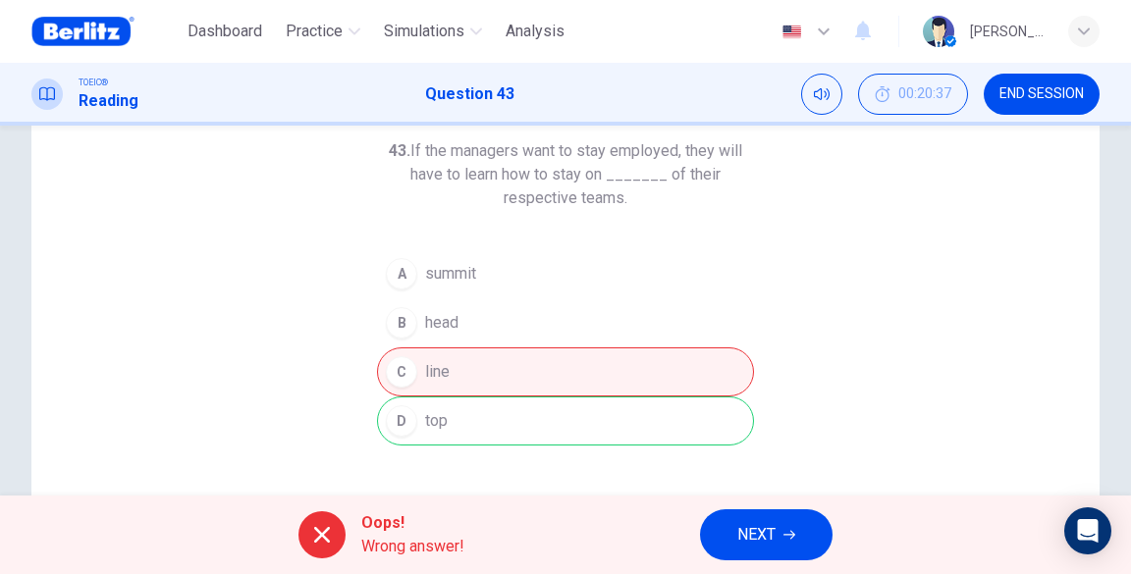
click at [868, 373] on div "43. If the managers want to stay employed, they will have to learn how to stay …" at bounding box center [565, 402] width 1068 height 682
click at [766, 526] on span "NEXT" at bounding box center [756, 534] width 38 height 27
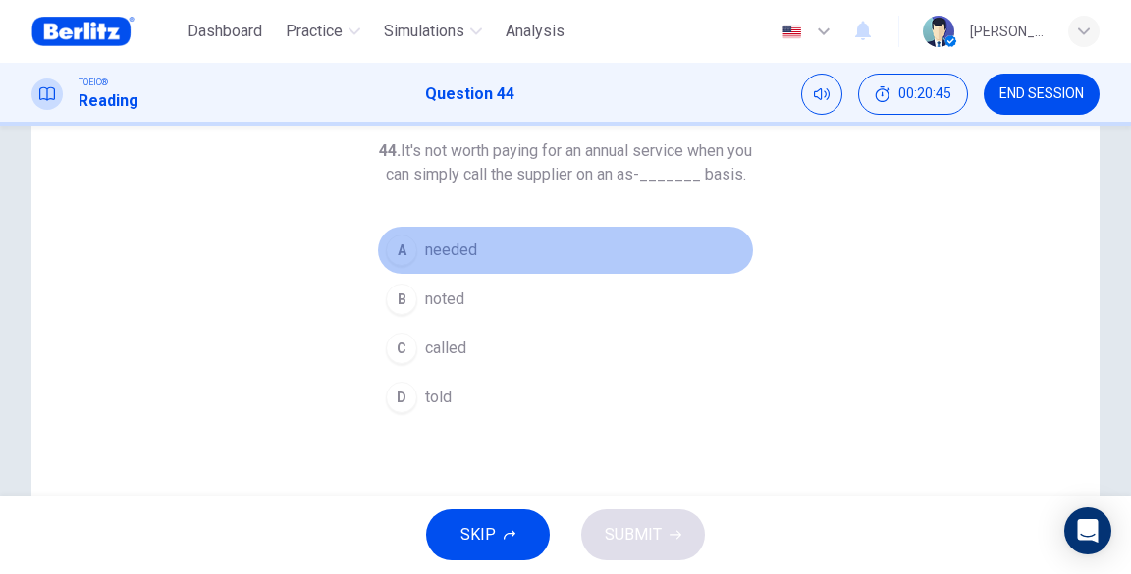
click at [444, 262] on span "needed" at bounding box center [451, 251] width 52 height 24
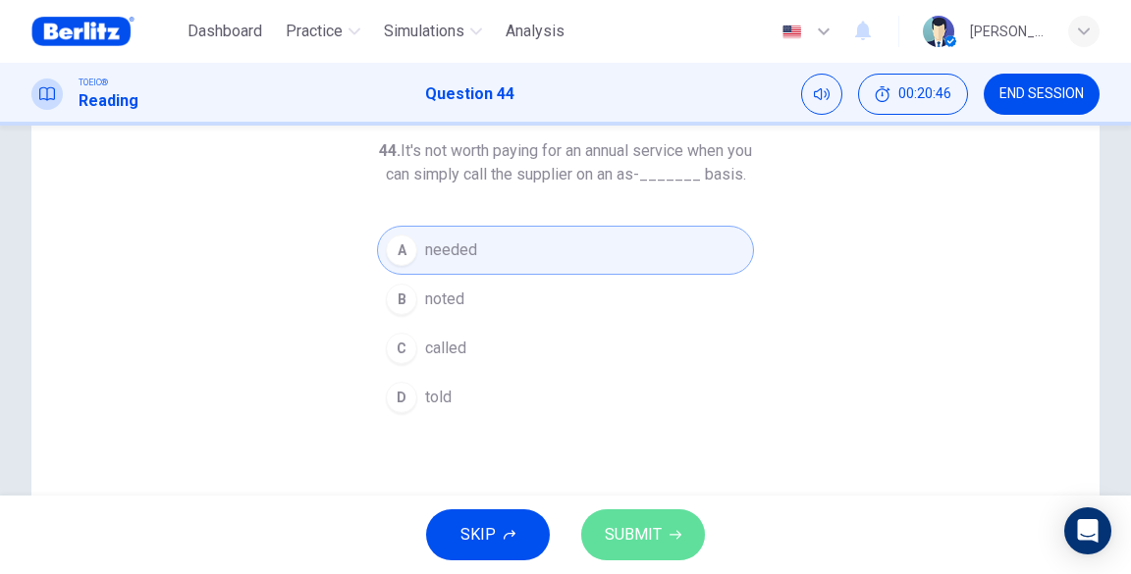
click at [632, 526] on span "SUBMIT" at bounding box center [633, 534] width 57 height 27
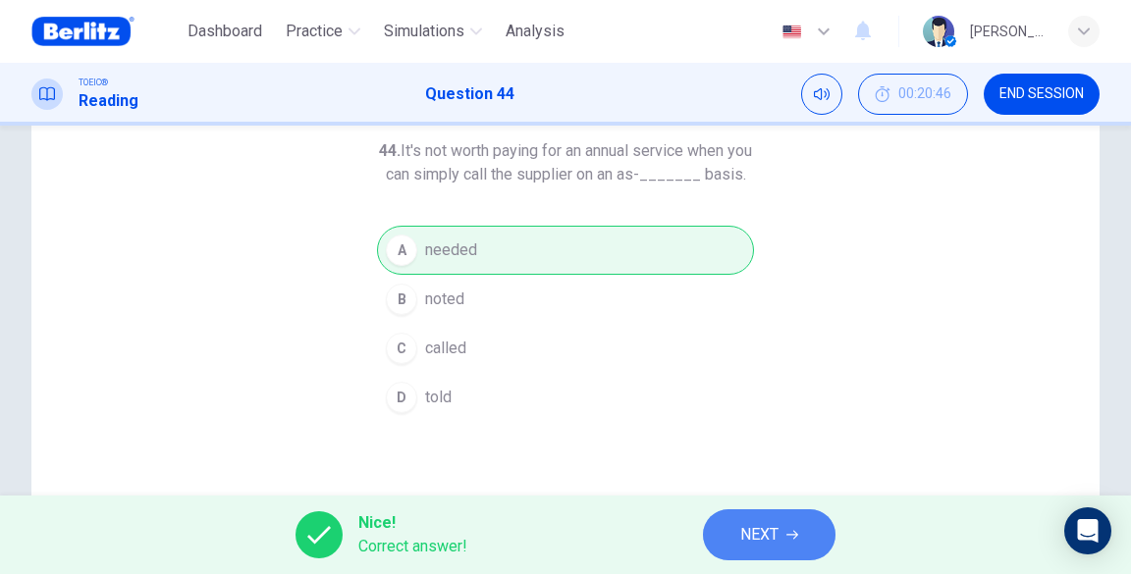
click at [734, 545] on button "NEXT" at bounding box center [769, 535] width 133 height 51
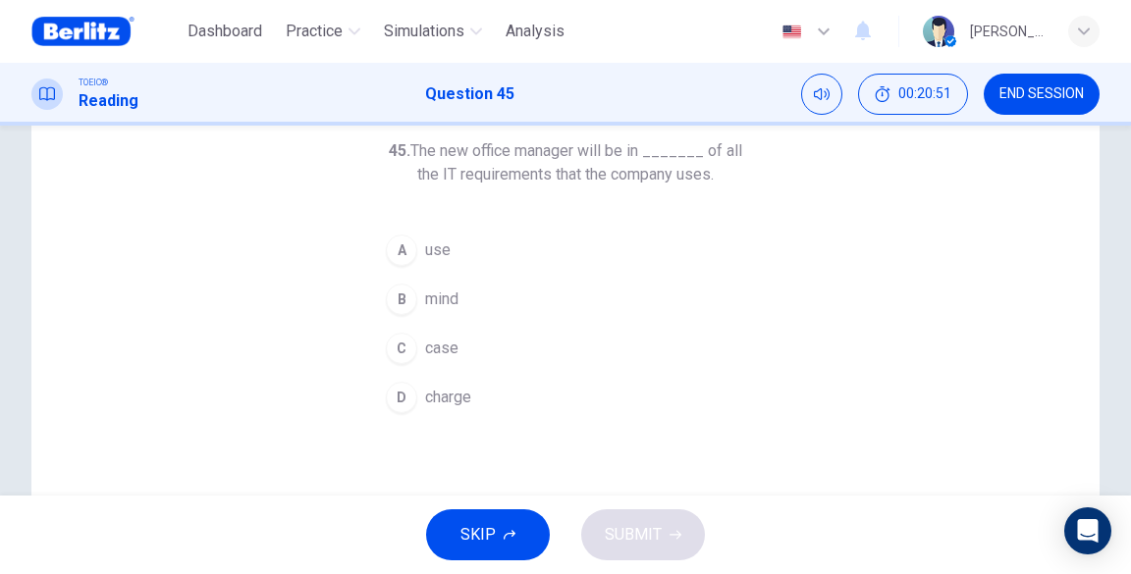
click at [439, 404] on span "charge" at bounding box center [448, 398] width 46 height 24
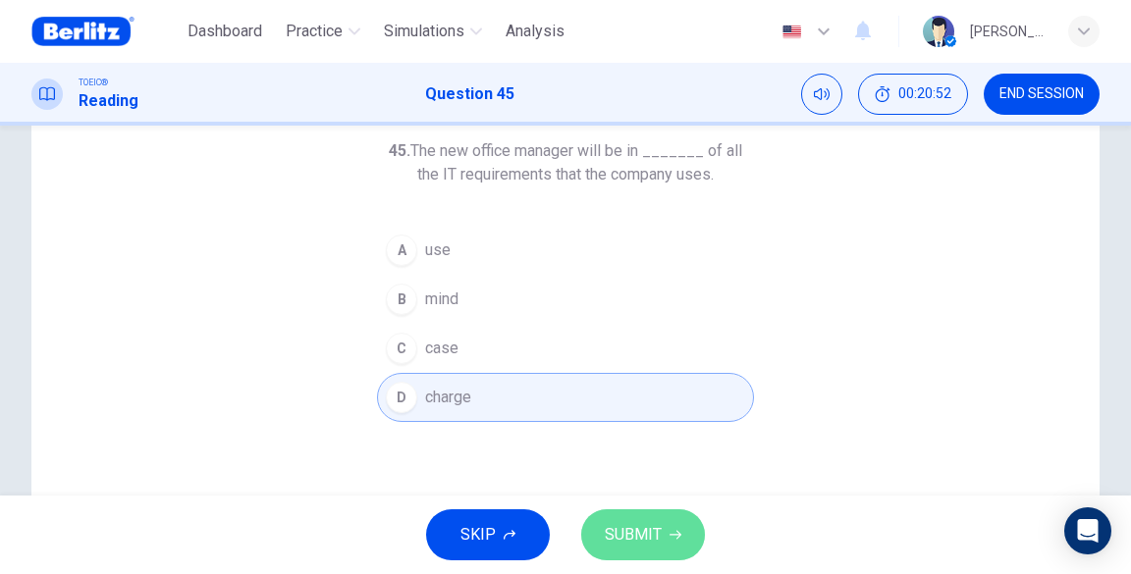
click at [653, 527] on span "SUBMIT" at bounding box center [633, 534] width 57 height 27
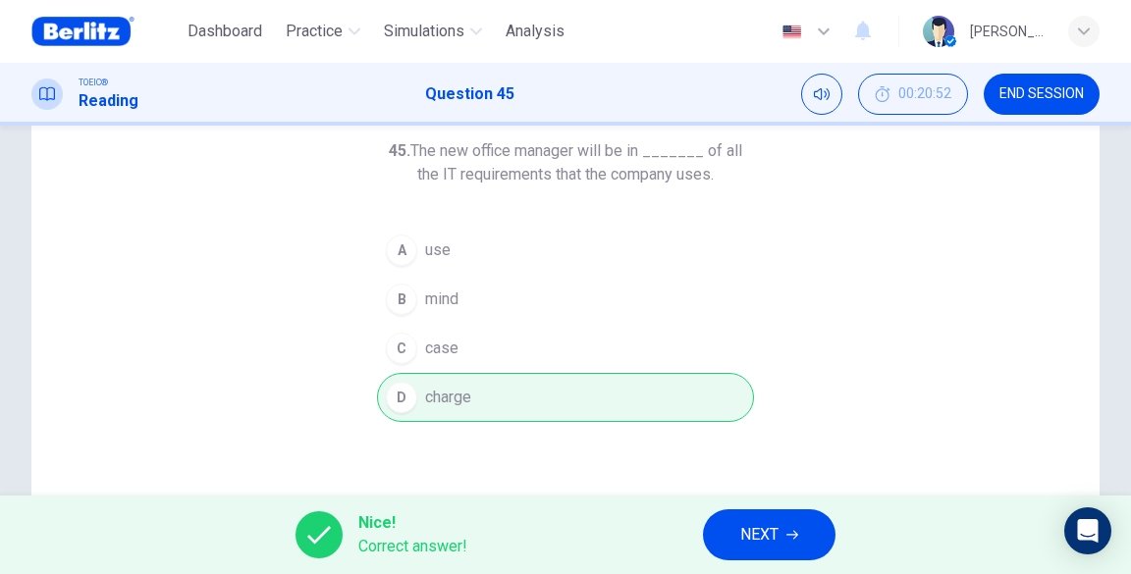
click at [762, 540] on span "NEXT" at bounding box center [759, 534] width 38 height 27
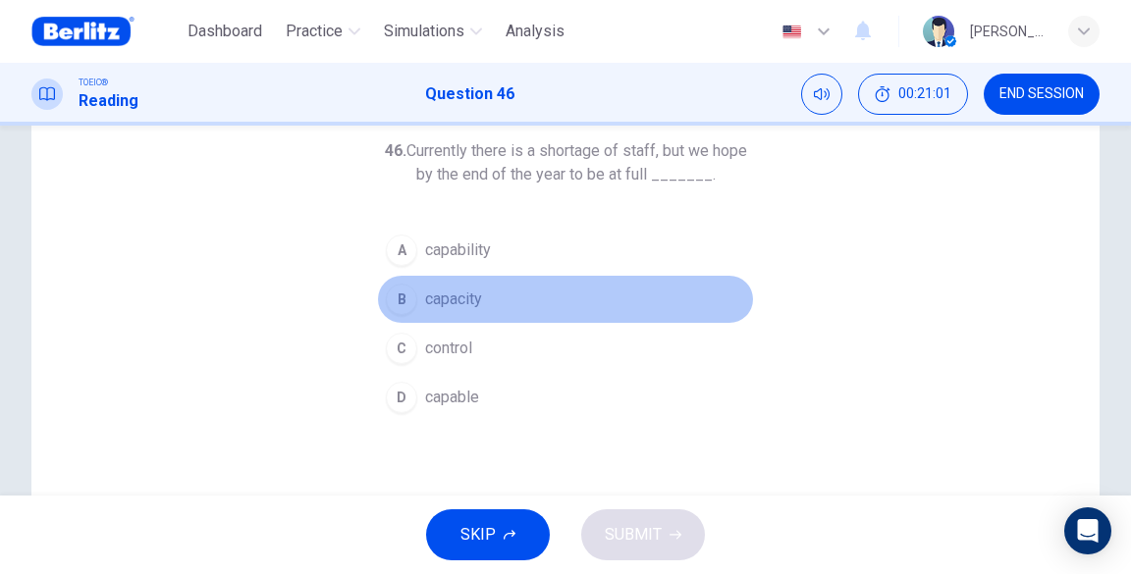
click at [437, 304] on span "capacity" at bounding box center [453, 300] width 57 height 24
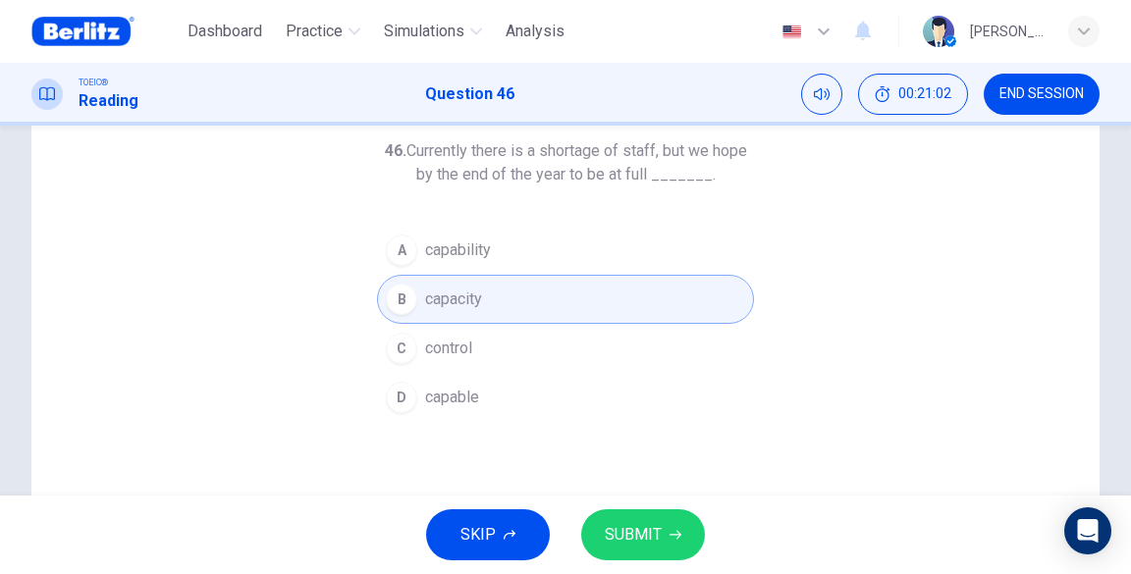
click at [666, 531] on button "SUBMIT" at bounding box center [643, 535] width 124 height 51
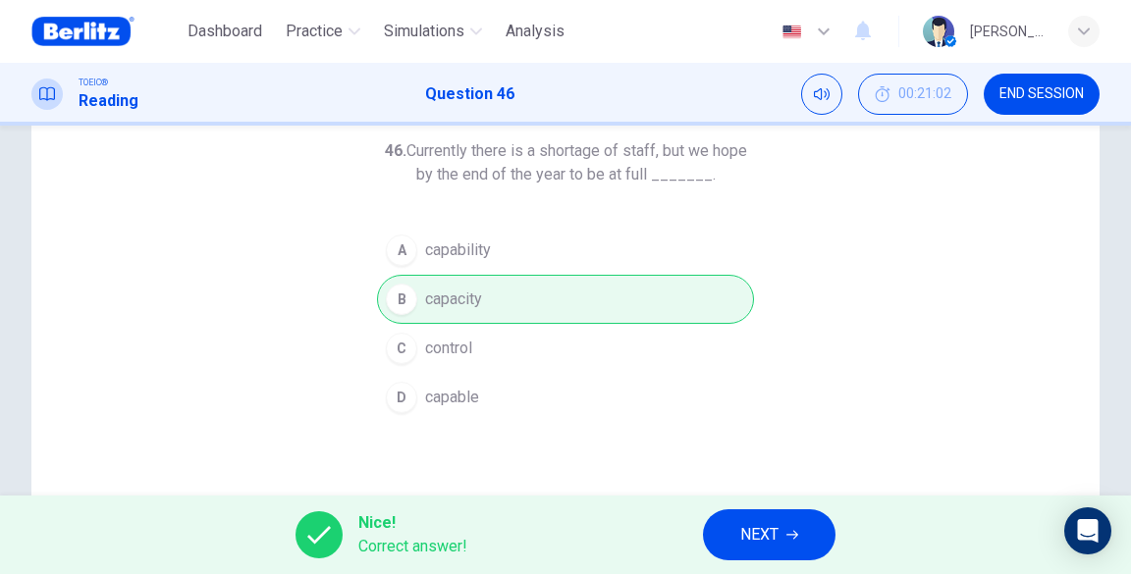
click at [754, 533] on span "NEXT" at bounding box center [759, 534] width 38 height 27
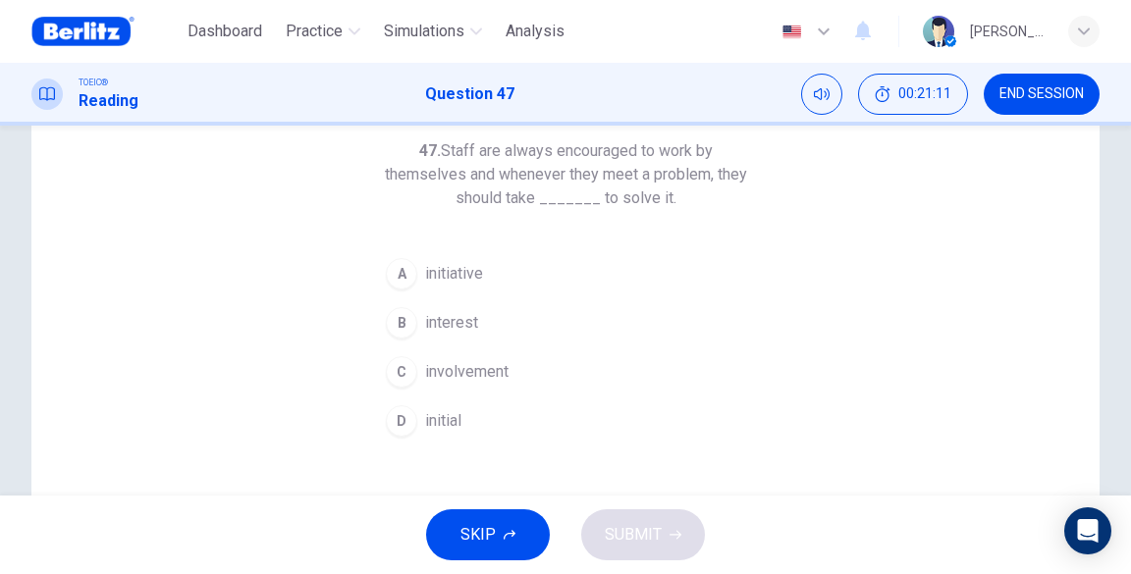
click at [475, 274] on span "initiative" at bounding box center [454, 274] width 58 height 24
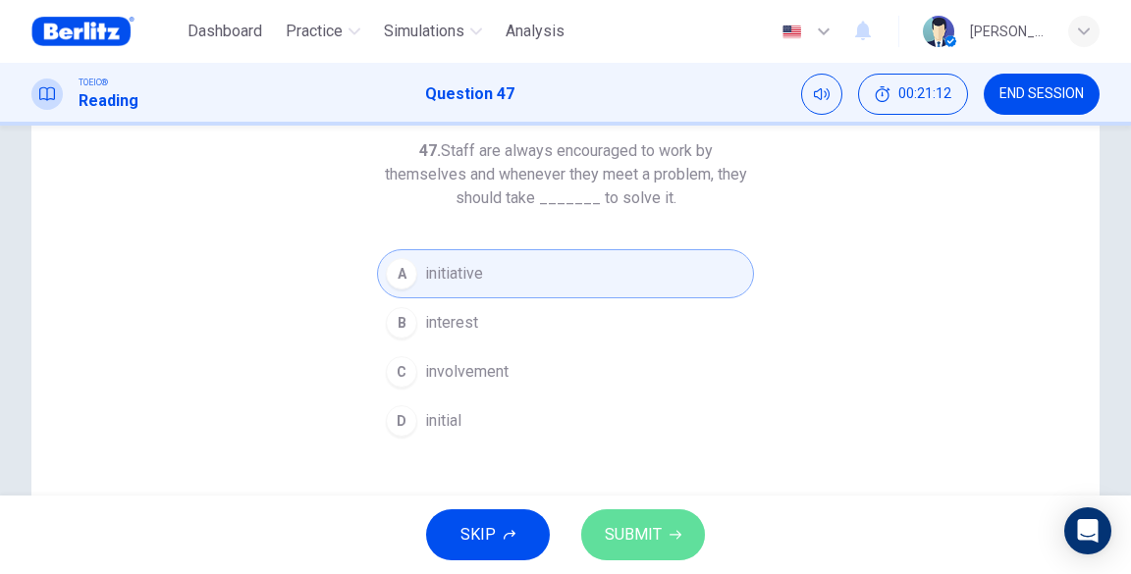
click at [622, 524] on span "SUBMIT" at bounding box center [633, 534] width 57 height 27
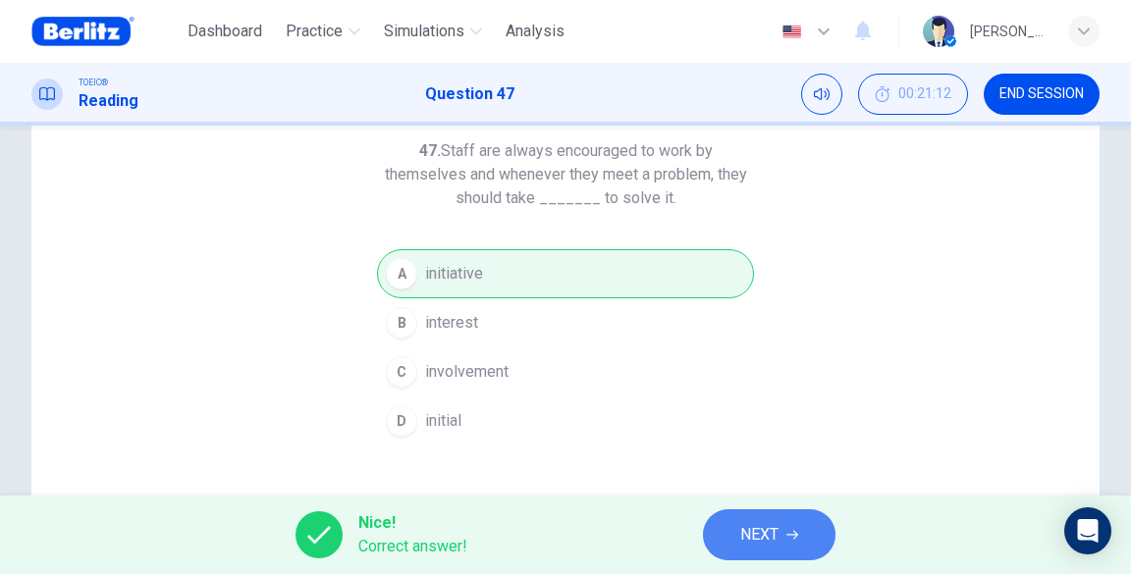
click at [737, 530] on button "NEXT" at bounding box center [769, 535] width 133 height 51
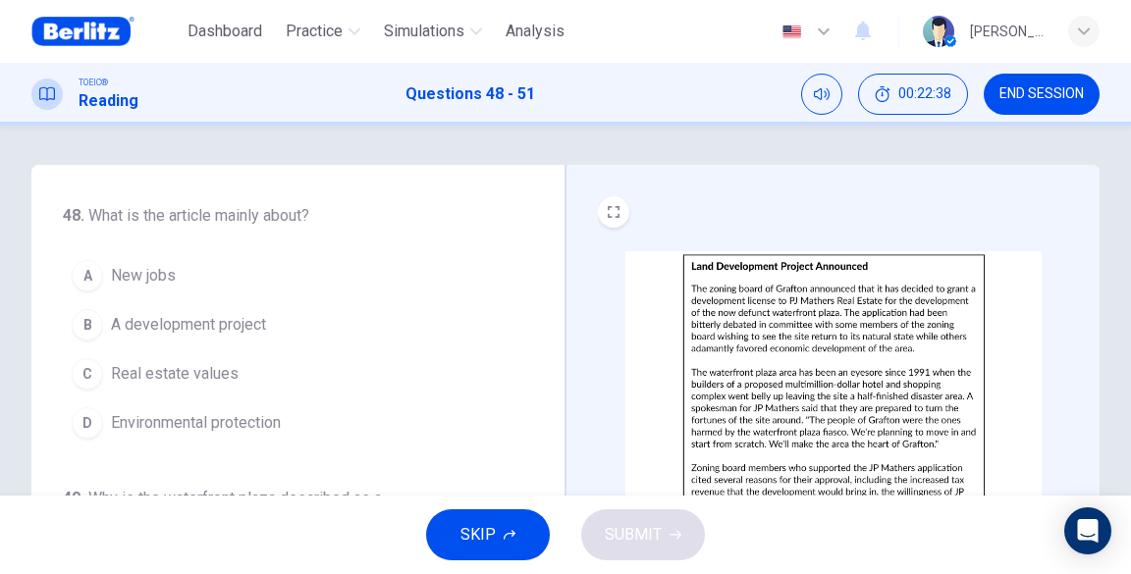
scroll to position [52, 0]
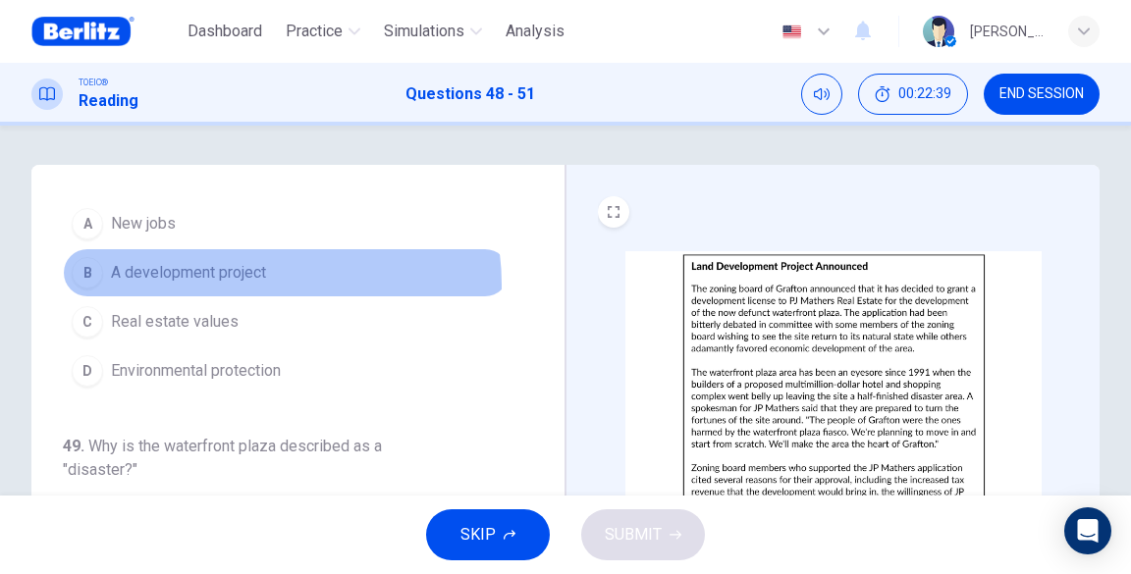
click at [252, 284] on button "B A development project" at bounding box center [286, 272] width 447 height 49
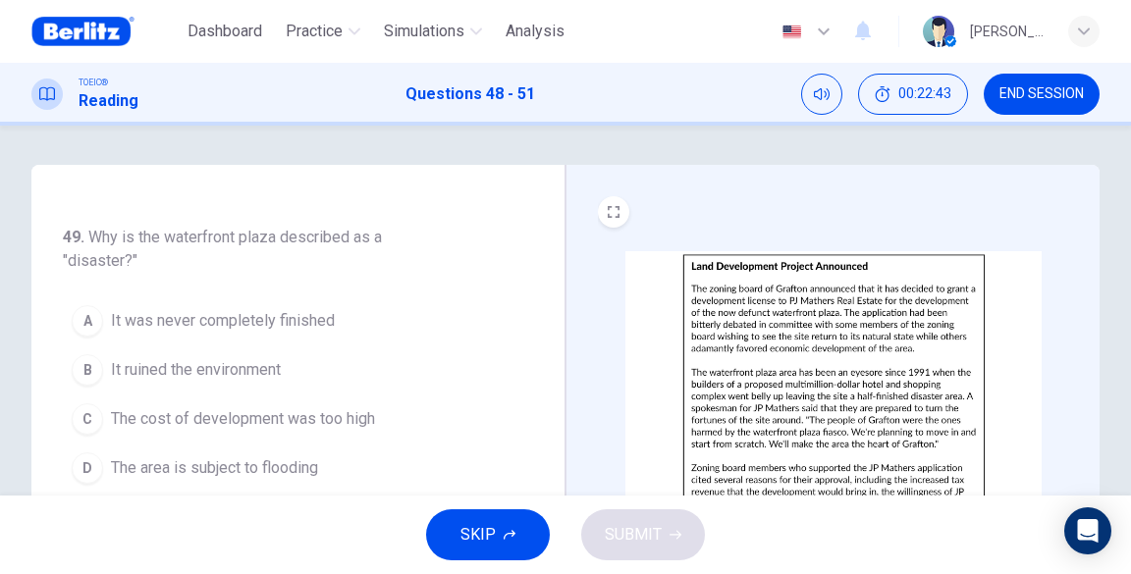
scroll to position [314, 0]
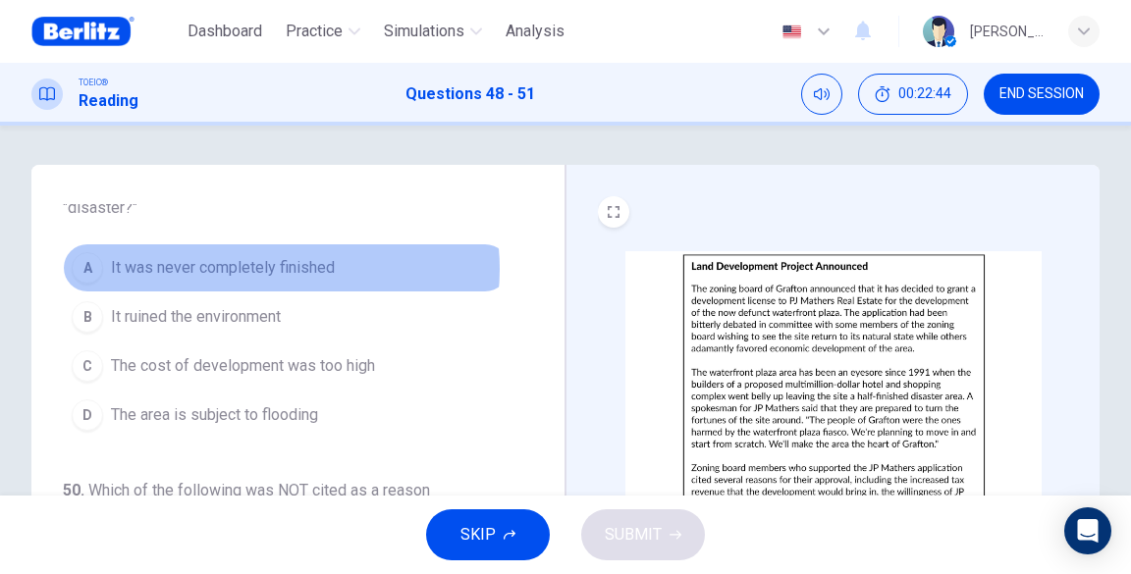
click at [270, 267] on span "It was never completely finished" at bounding box center [223, 268] width 224 height 24
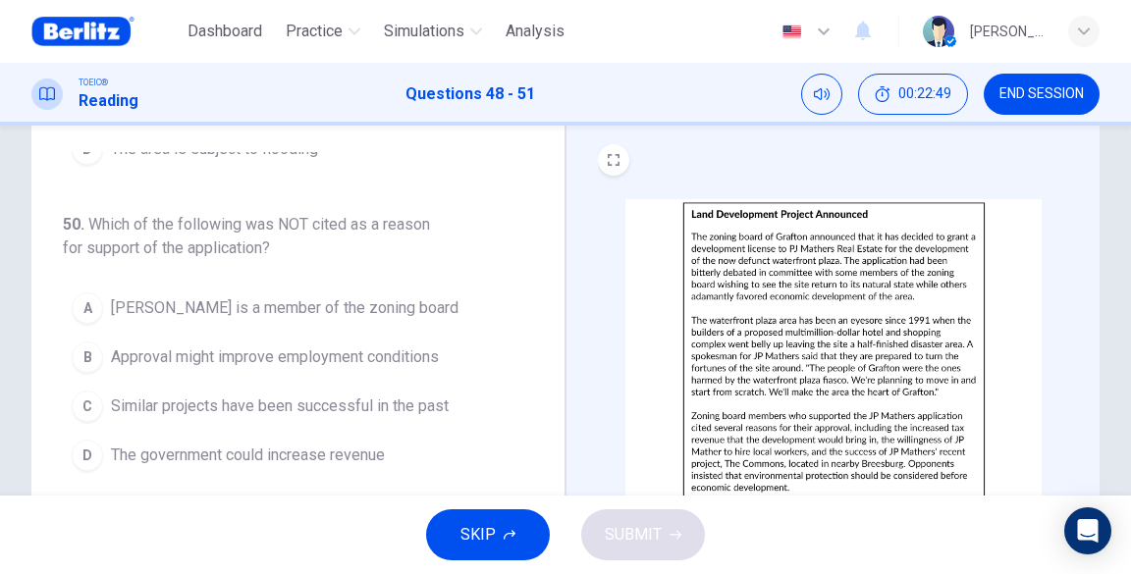
scroll to position [104, 0]
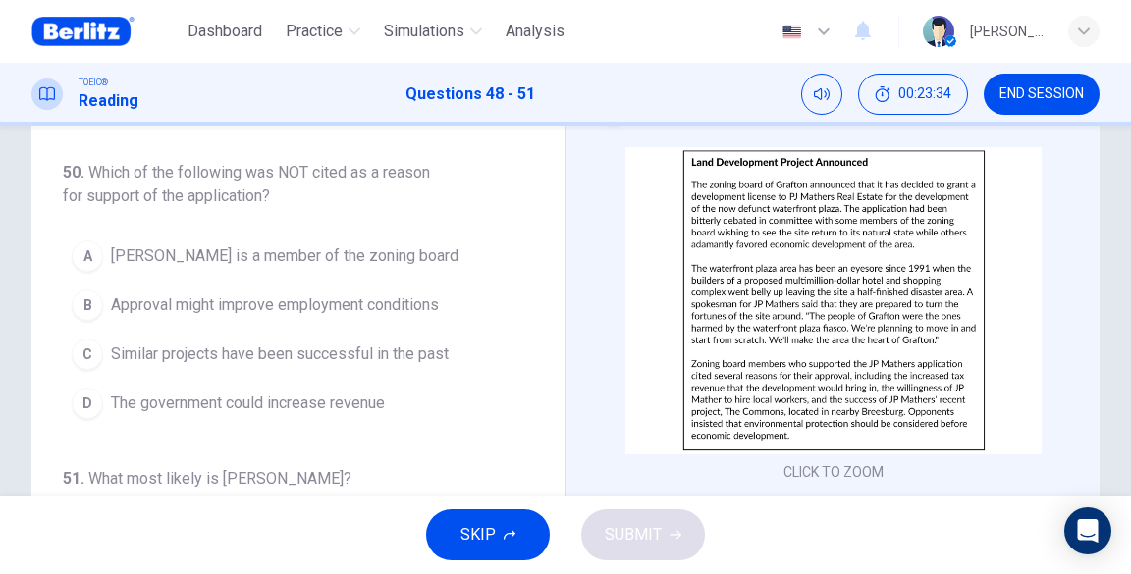
click at [293, 249] on span "[PERSON_NAME] is a member of the zoning board" at bounding box center [285, 256] width 348 height 24
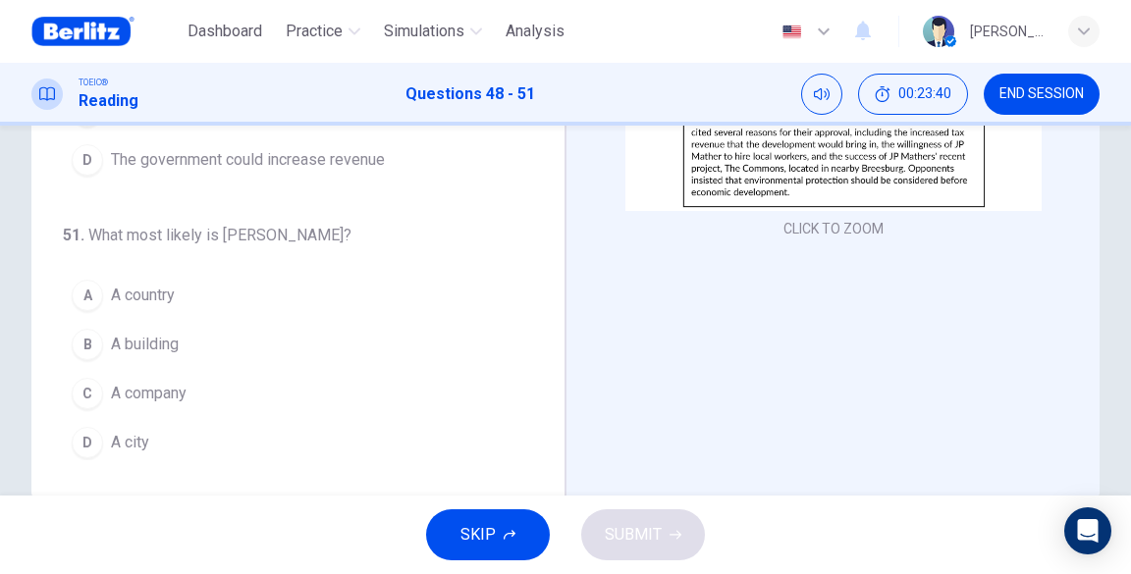
scroll to position [366, 0]
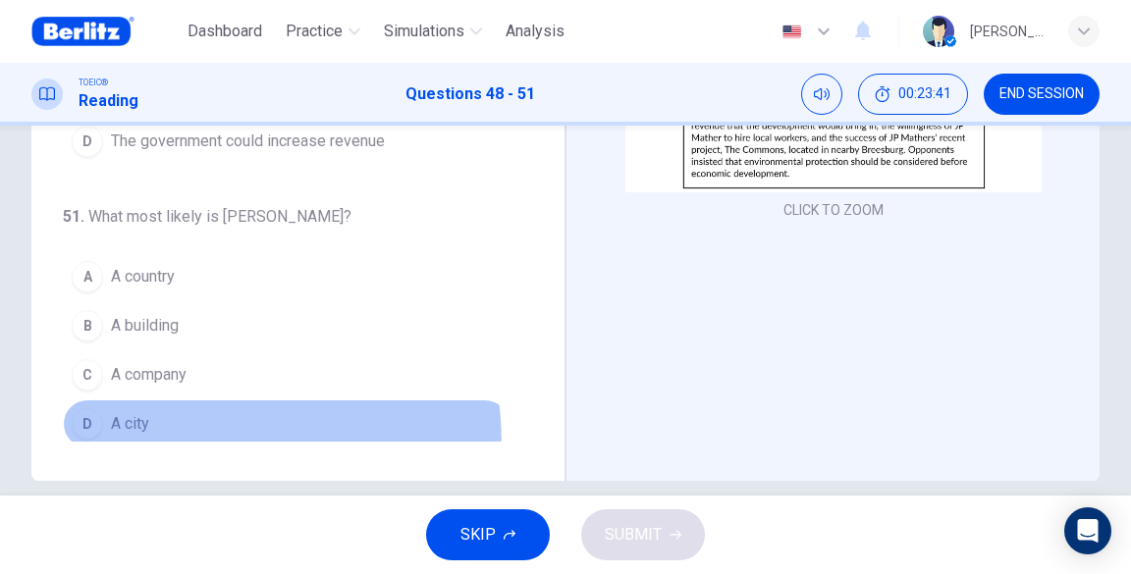
click at [118, 440] on button "D A city" at bounding box center [286, 424] width 447 height 49
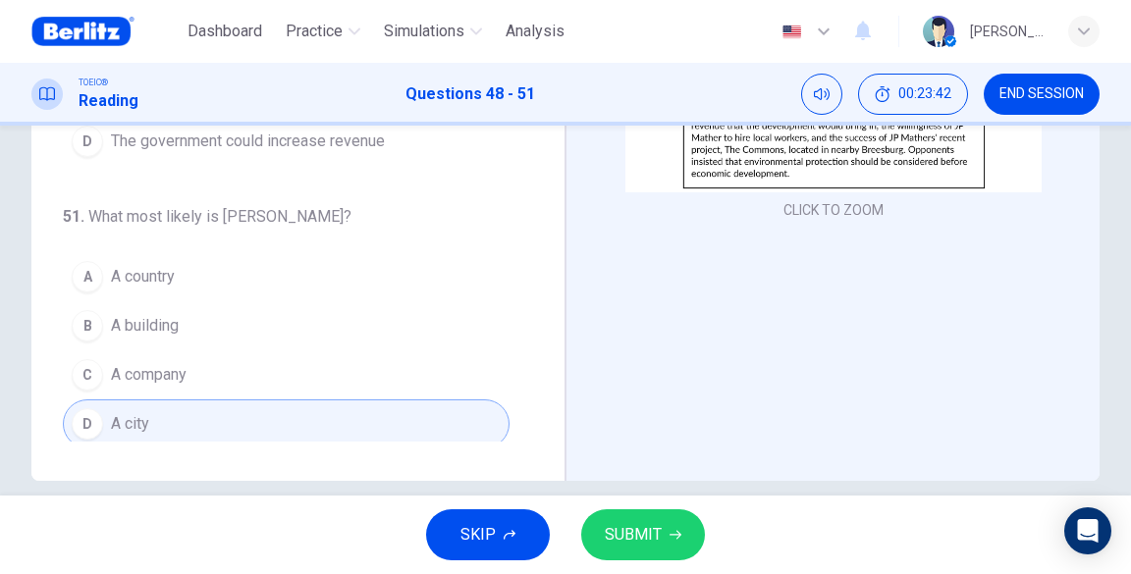
click at [632, 514] on button "SUBMIT" at bounding box center [643, 535] width 124 height 51
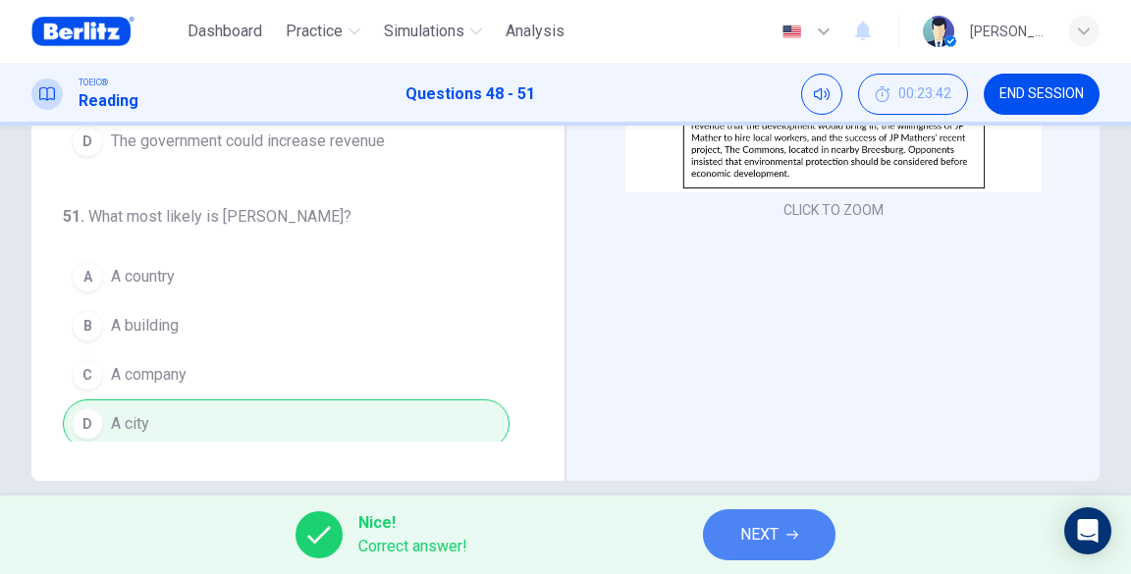
click at [741, 538] on span "NEXT" at bounding box center [759, 534] width 38 height 27
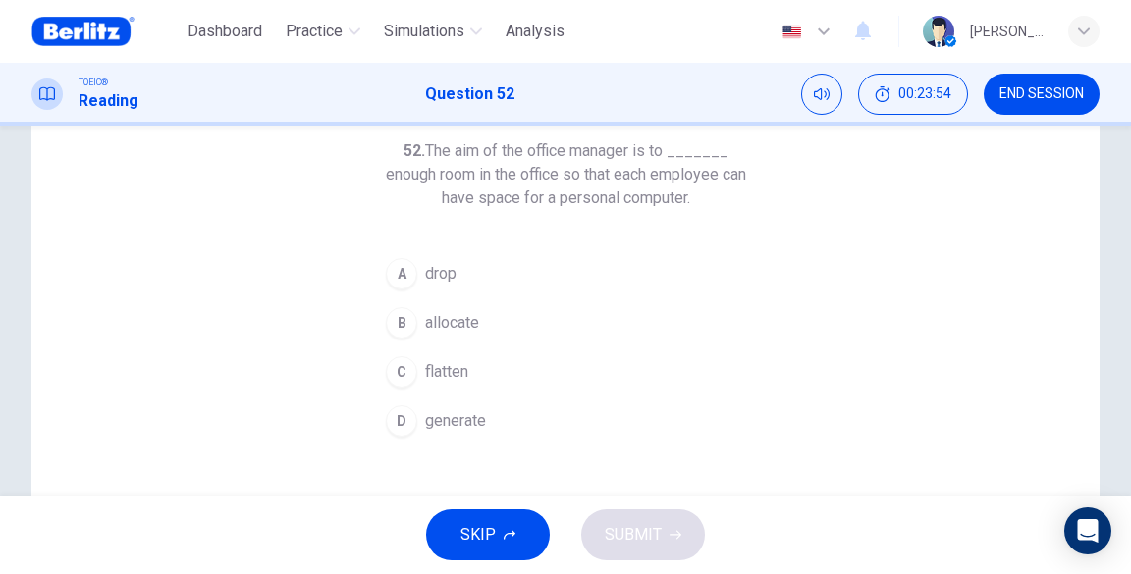
scroll to position [52, 0]
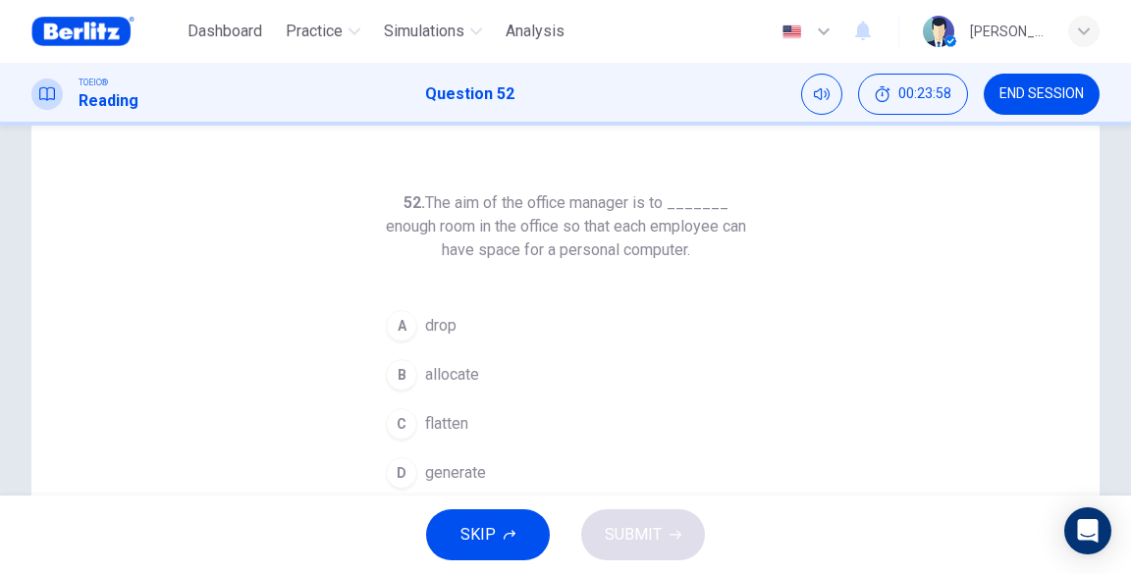
click at [459, 365] on span "allocate" at bounding box center [452, 375] width 54 height 24
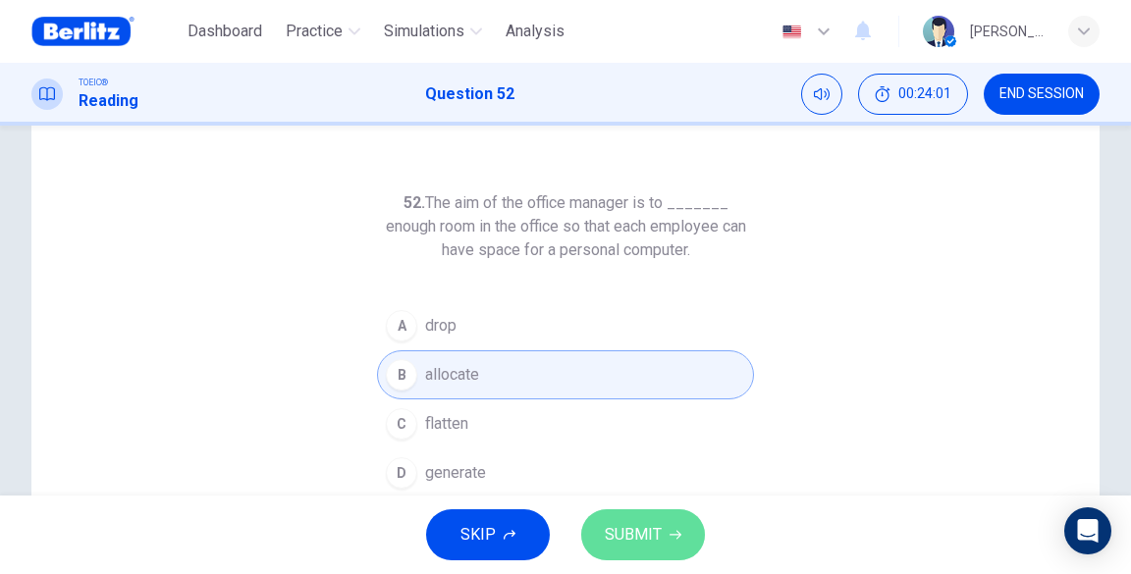
click at [600, 525] on button "SUBMIT" at bounding box center [643, 535] width 124 height 51
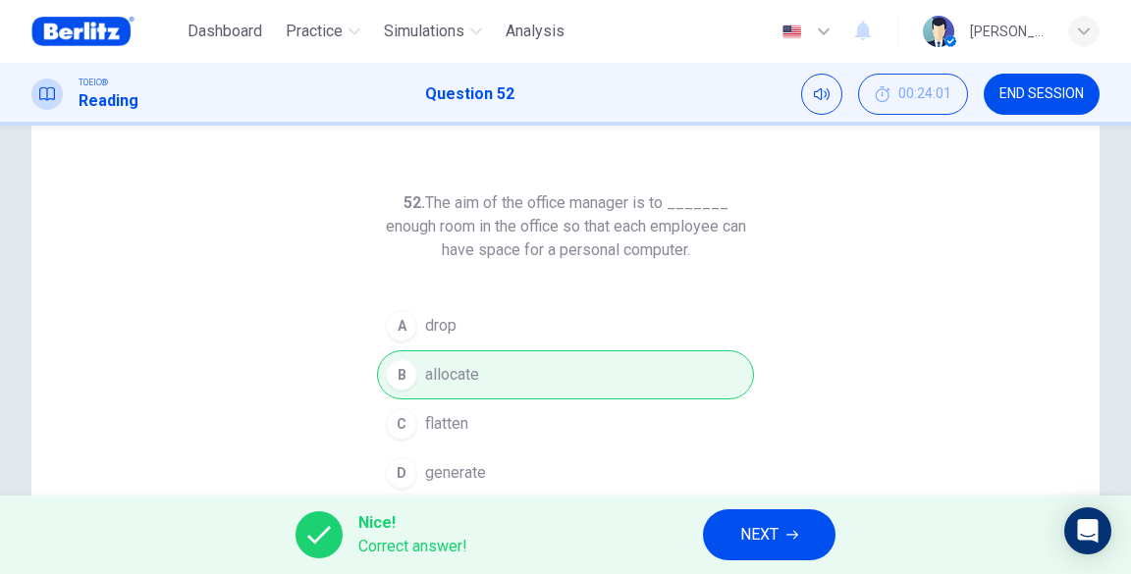
click at [1053, 93] on span "END SESSION" at bounding box center [1041, 94] width 84 height 16
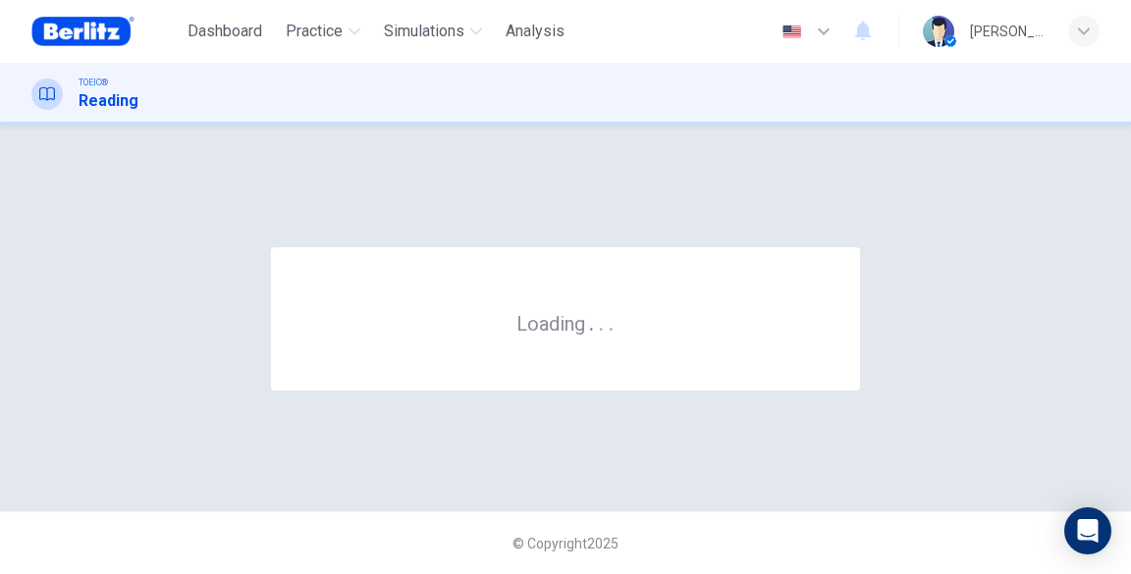
scroll to position [0, 0]
